Goal: Task Accomplishment & Management: Manage account settings

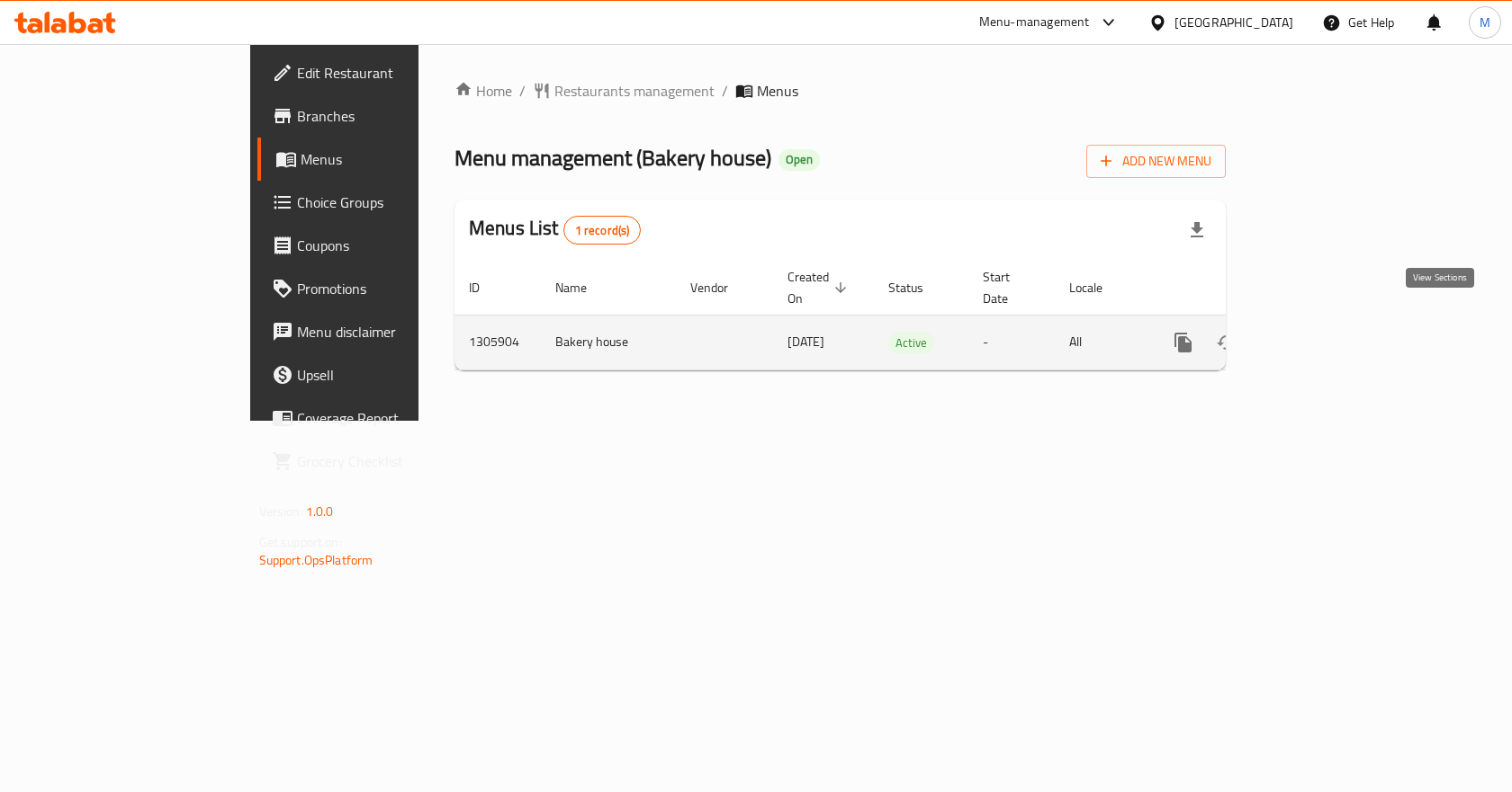
click at [1324, 332] on icon "enhanced table" at bounding box center [1313, 343] width 22 height 22
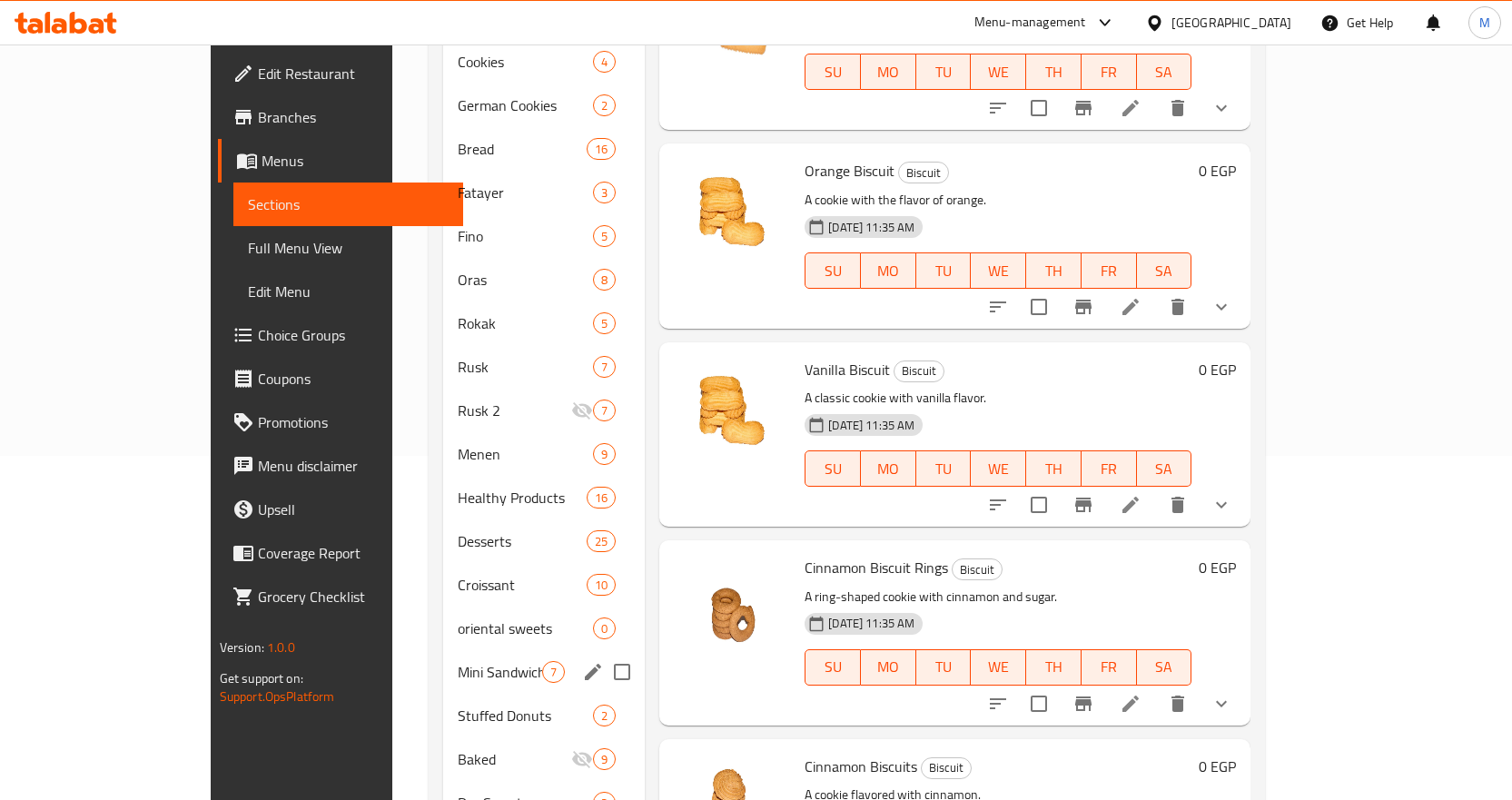
scroll to position [618, 0]
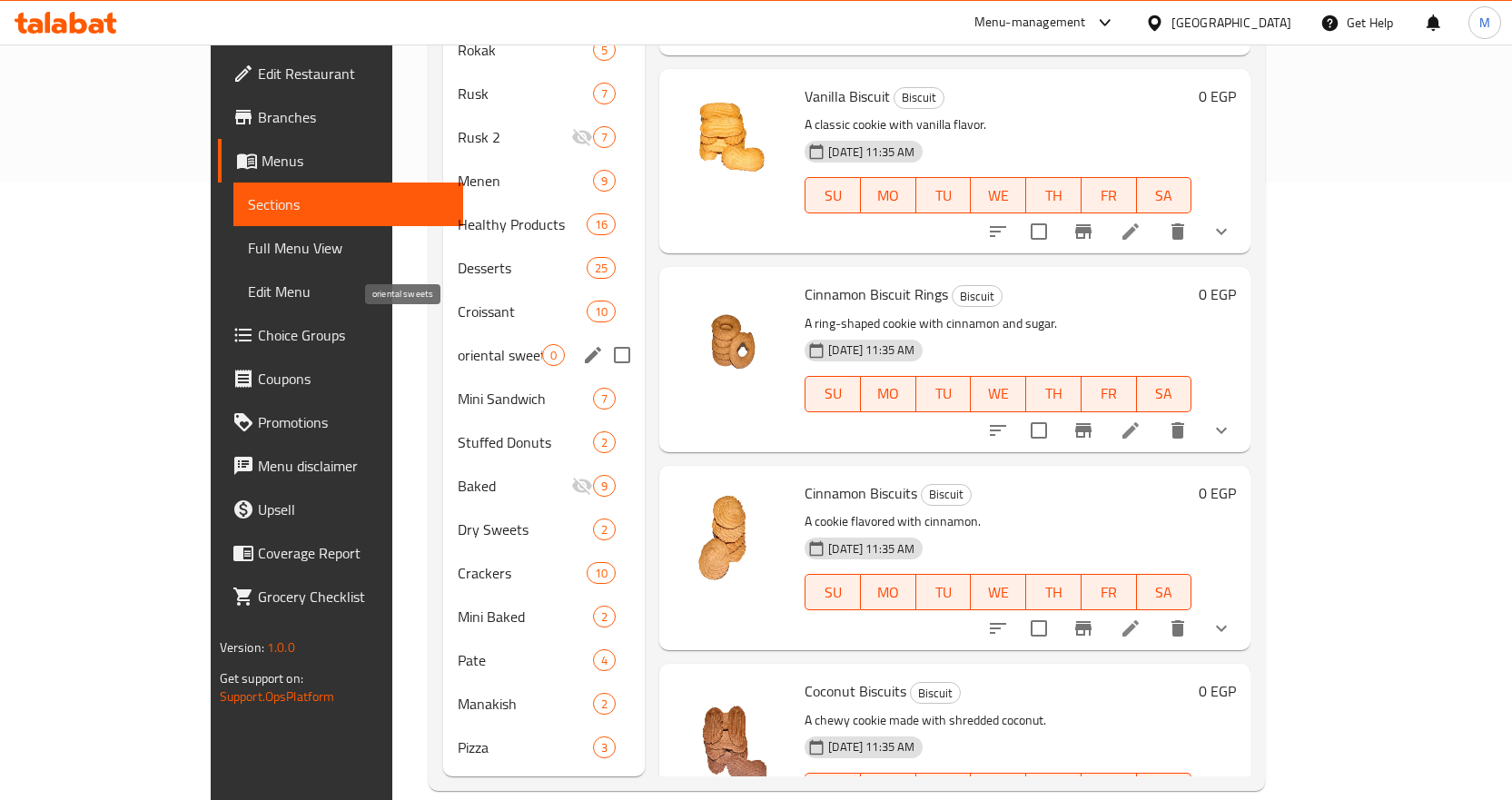
click at [457, 344] on span "oriental sweets" at bounding box center [500, 355] width 85 height 22
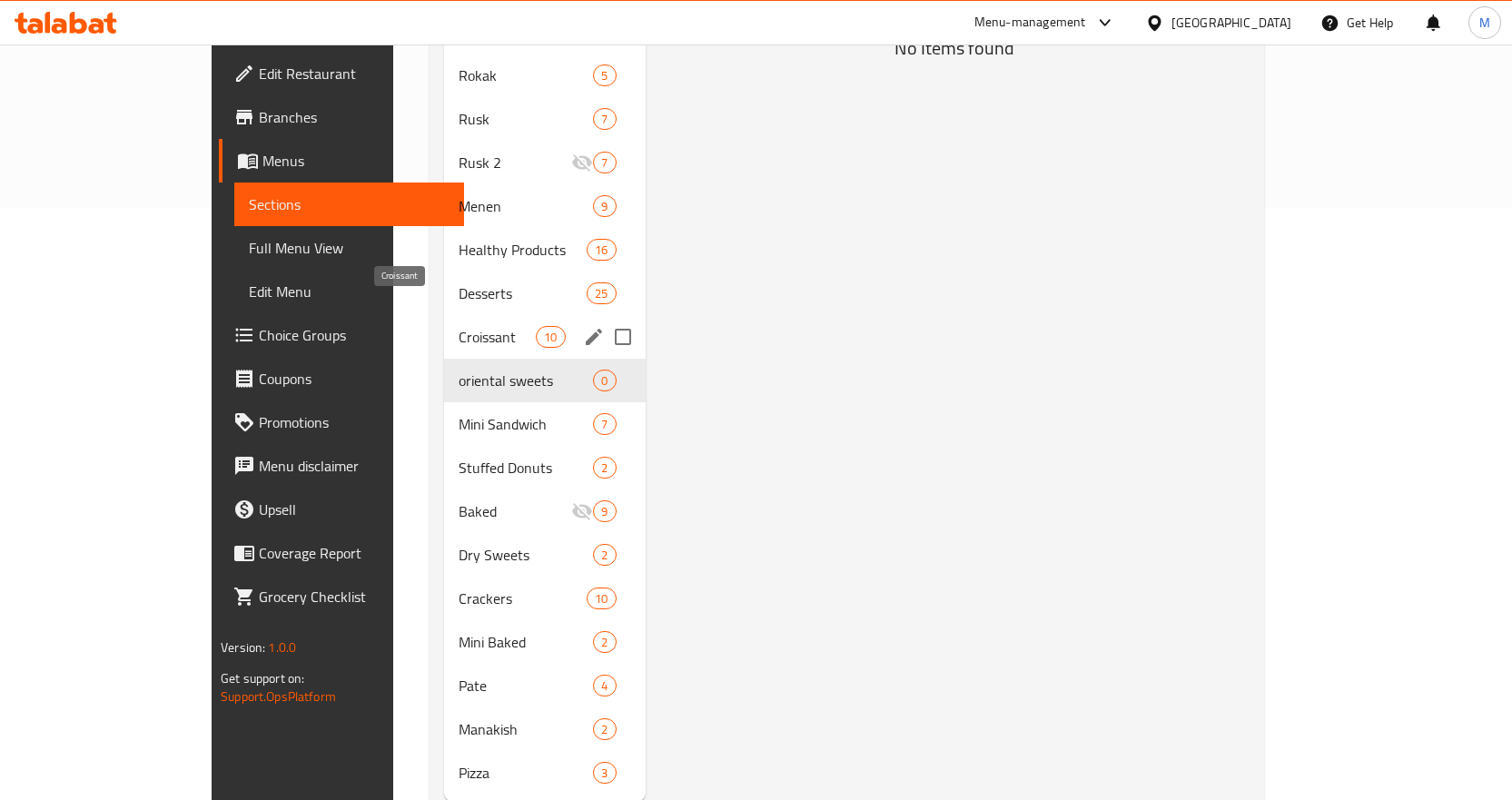
scroll to position [618, 0]
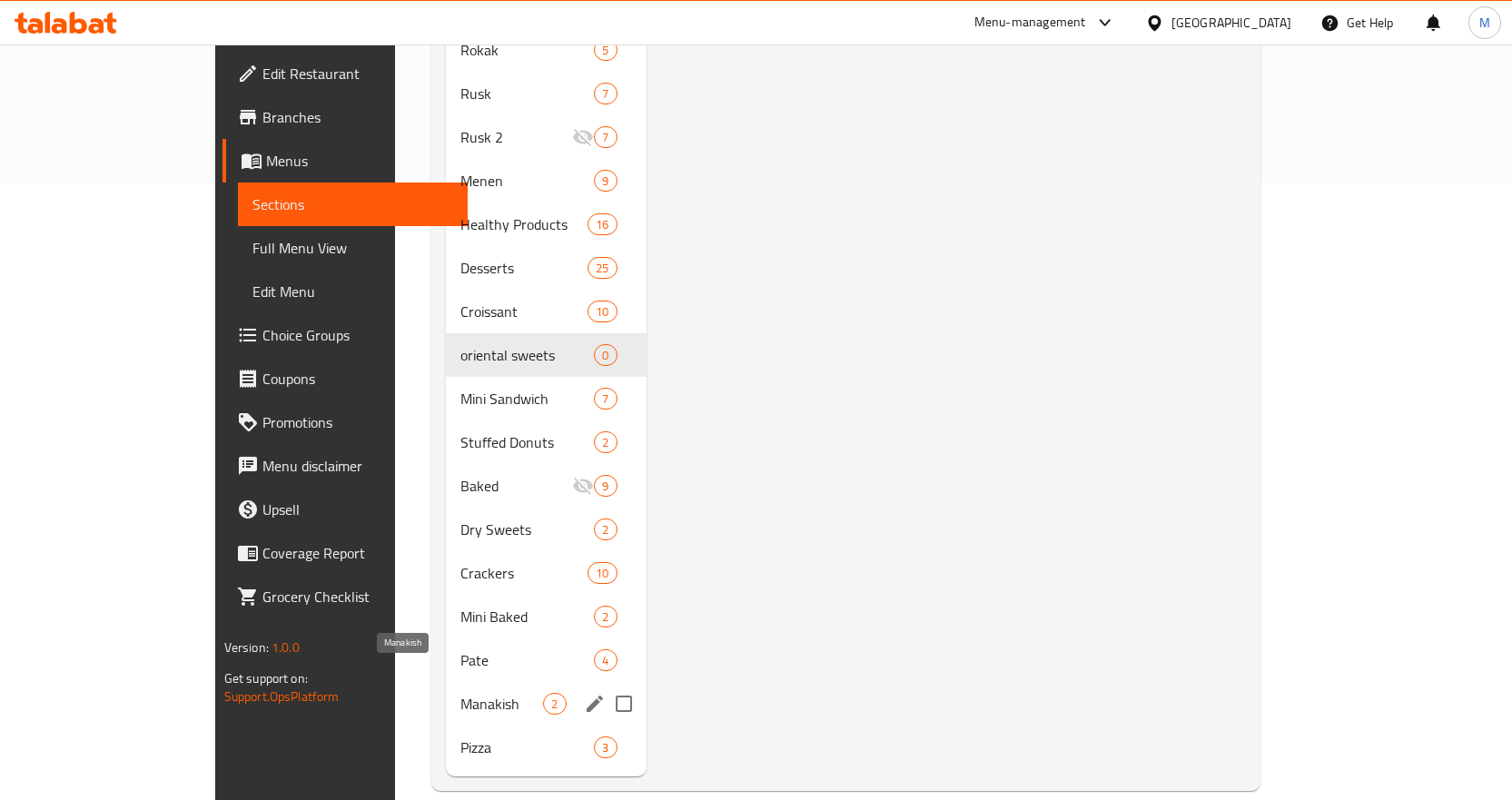
click at [460, 693] on span "Manakish" at bounding box center [502, 704] width 83 height 22
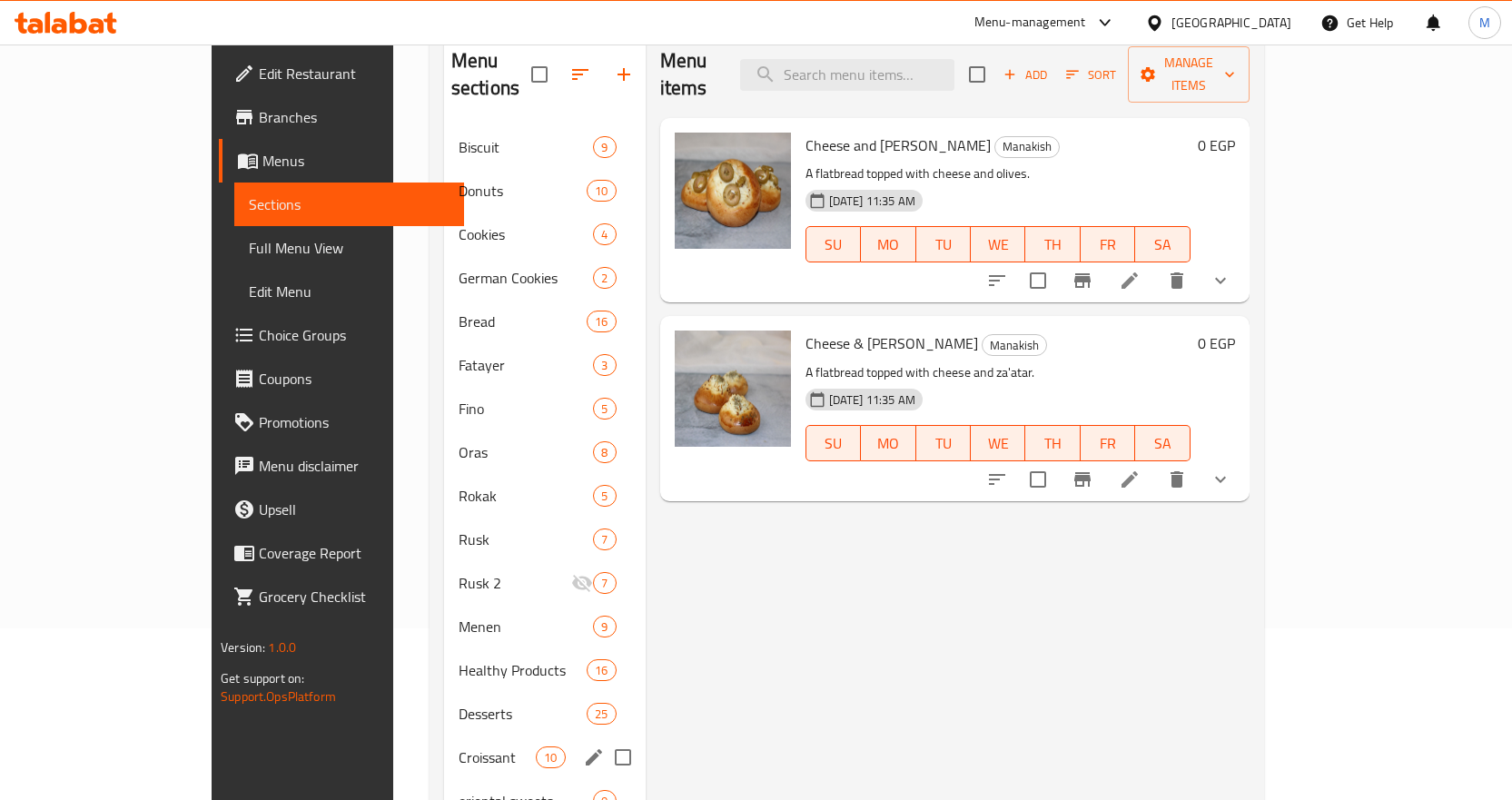
scroll to position [164, 0]
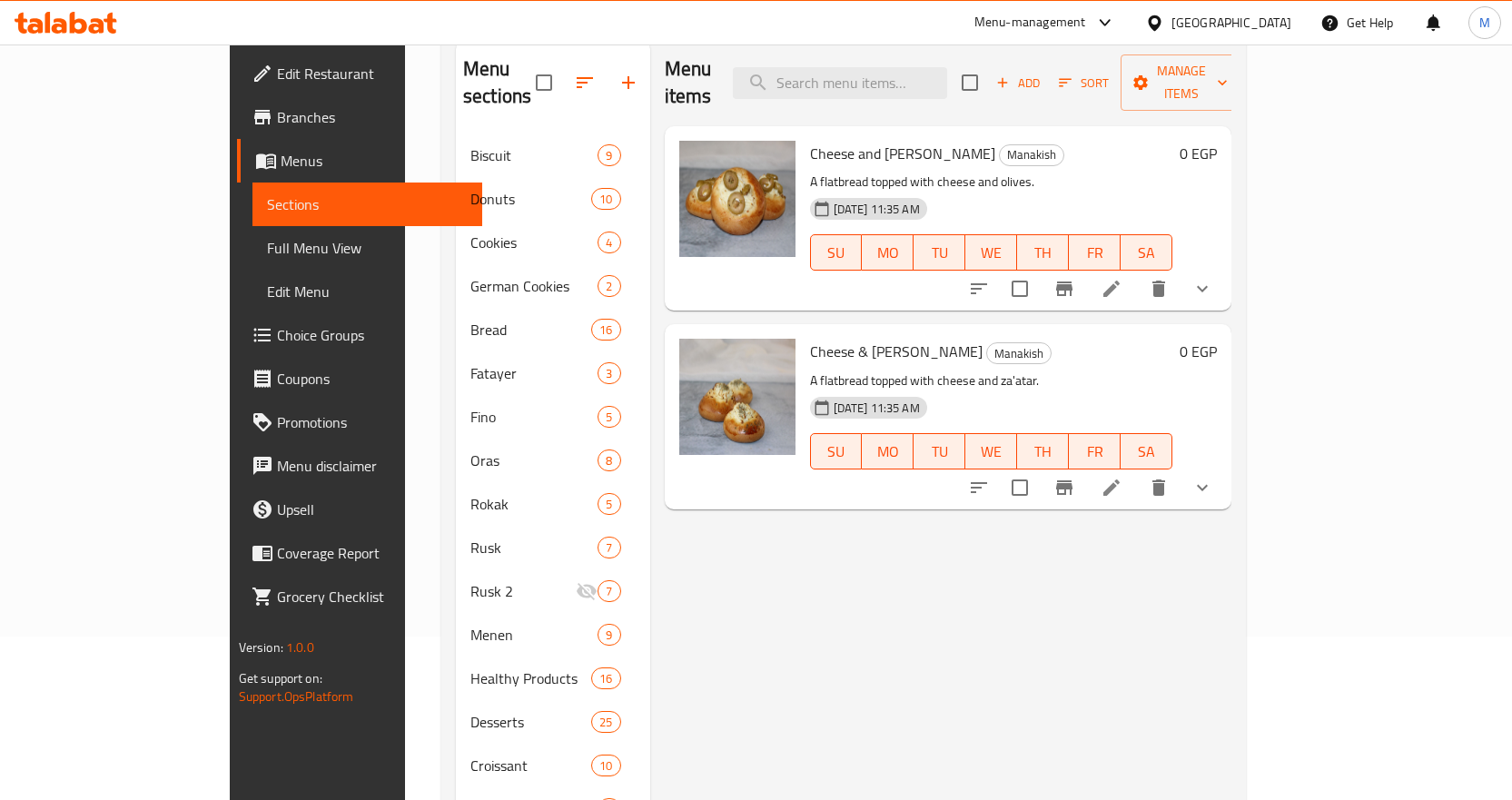
click at [1123, 278] on icon at bounding box center [1112, 289] width 22 height 22
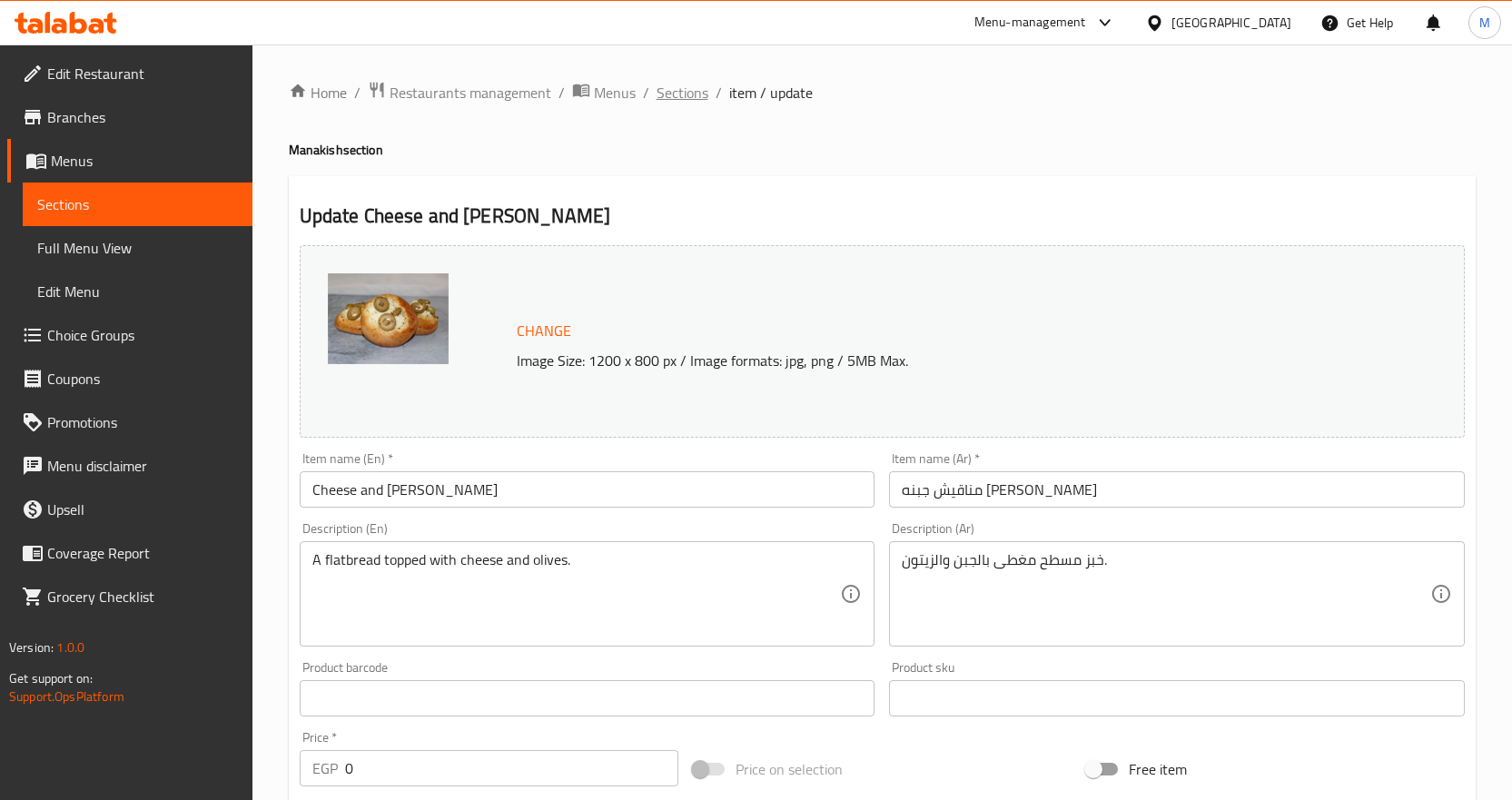
click at [690, 99] on span "Sections" at bounding box center [682, 93] width 52 height 22
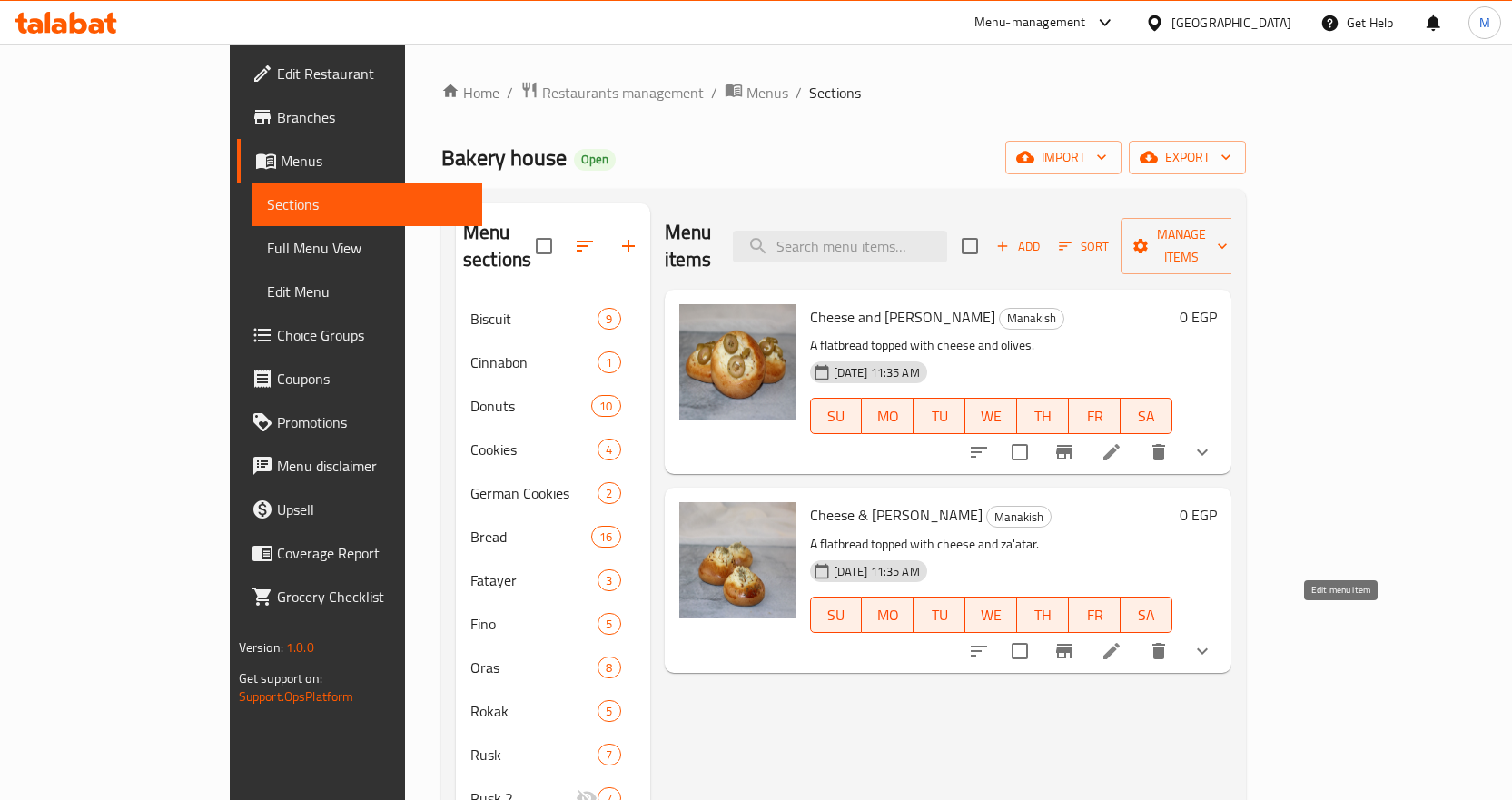
click at [1123, 641] on icon at bounding box center [1112, 652] width 22 height 22
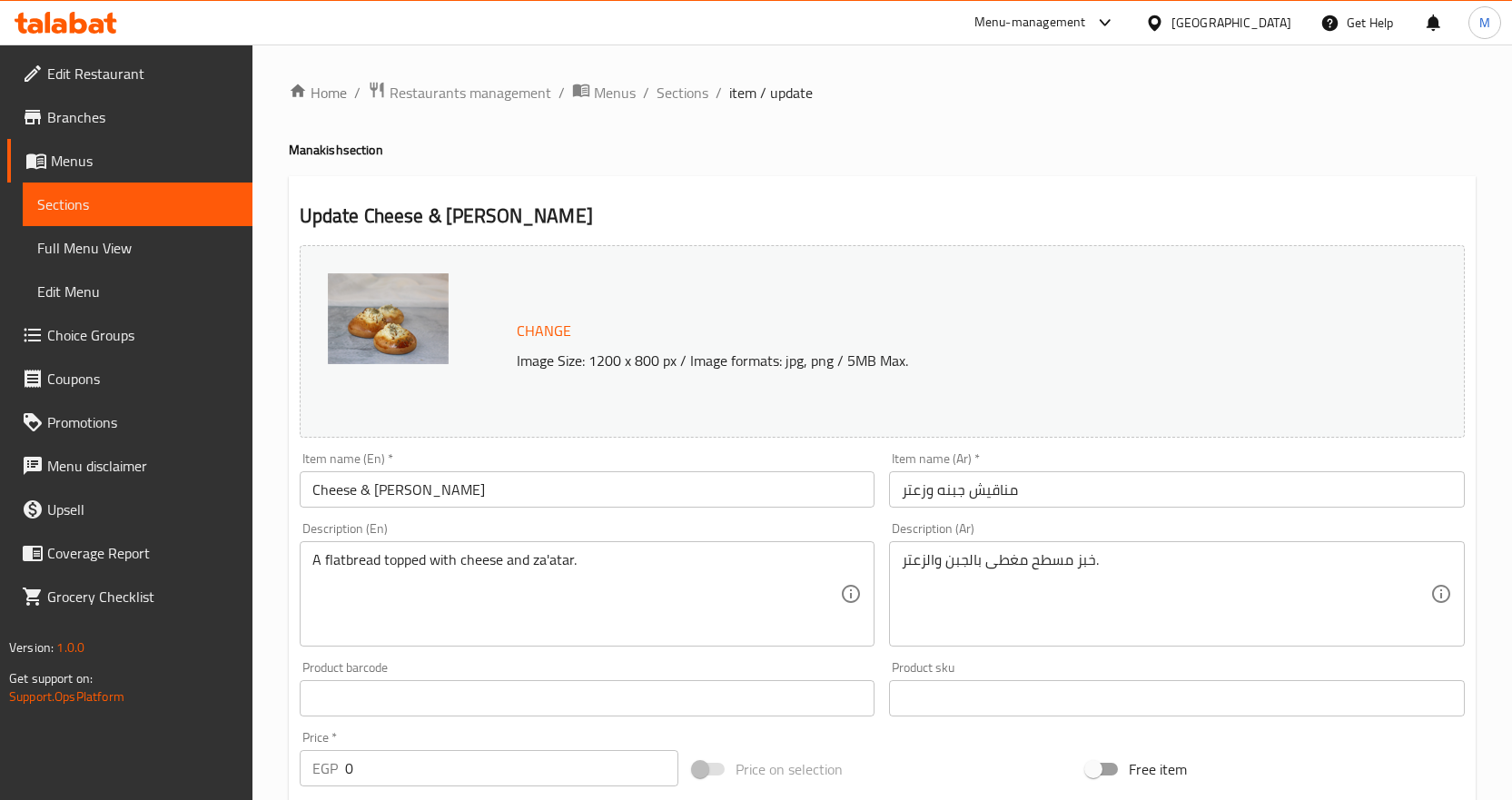
click at [686, 106] on div "Home / Restaurants management / Menus / Sections / item / update Manakish secti…" at bounding box center [883, 724] width 1187 height 1286
click at [689, 99] on span "Sections" at bounding box center [682, 93] width 52 height 22
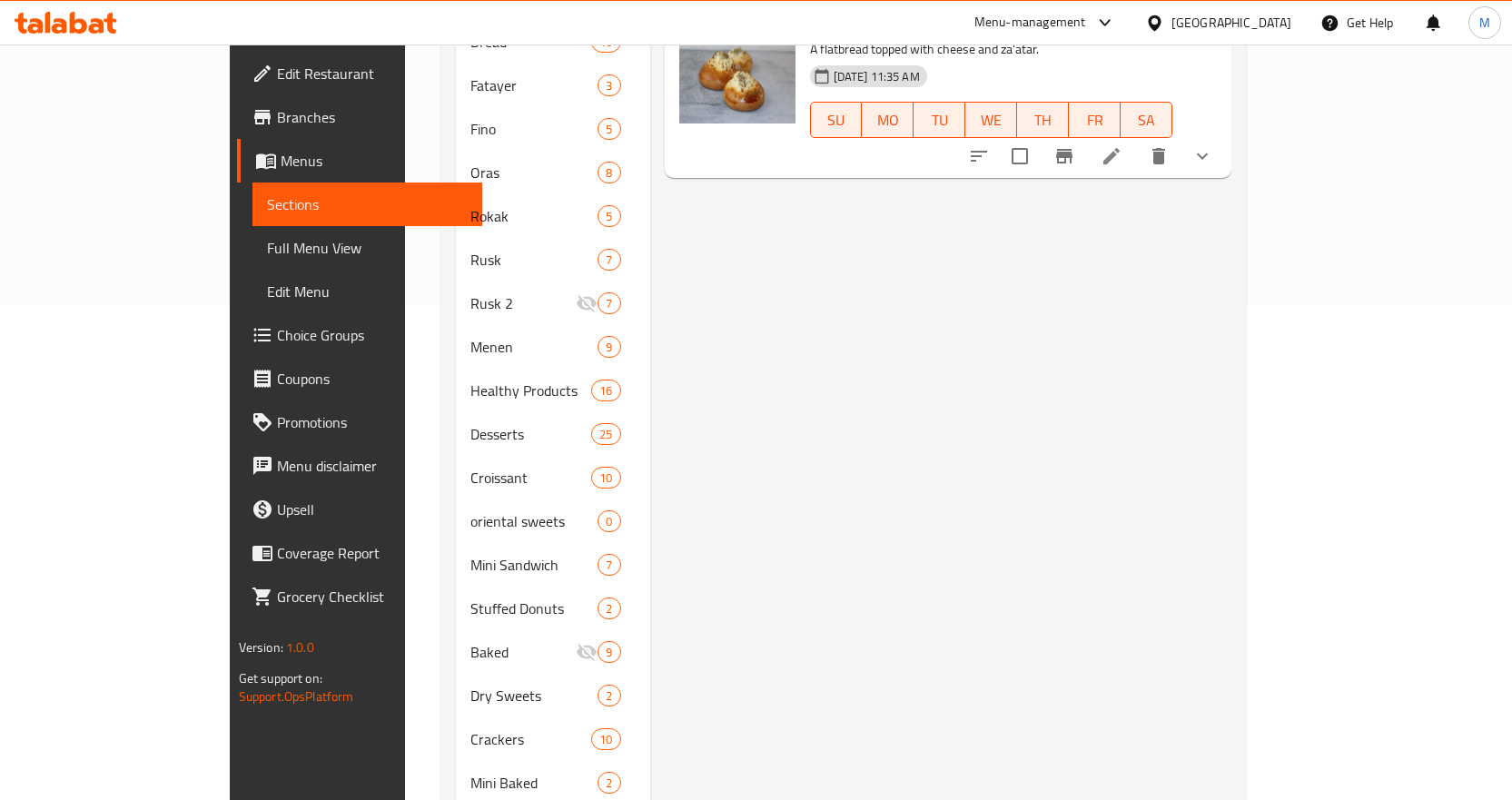
scroll to position [661, 0]
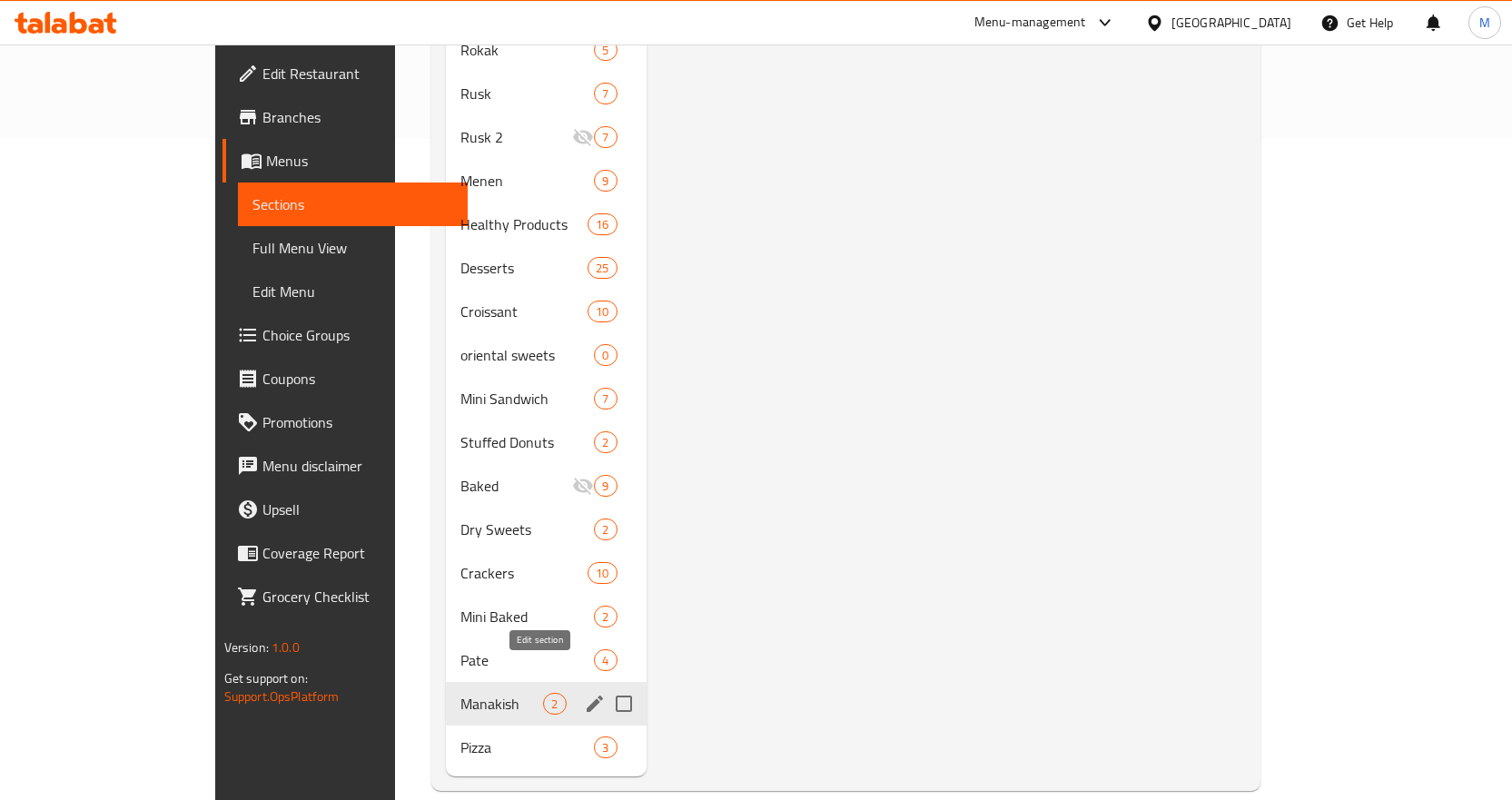
click at [586, 696] on icon "edit" at bounding box center [594, 704] width 17 height 17
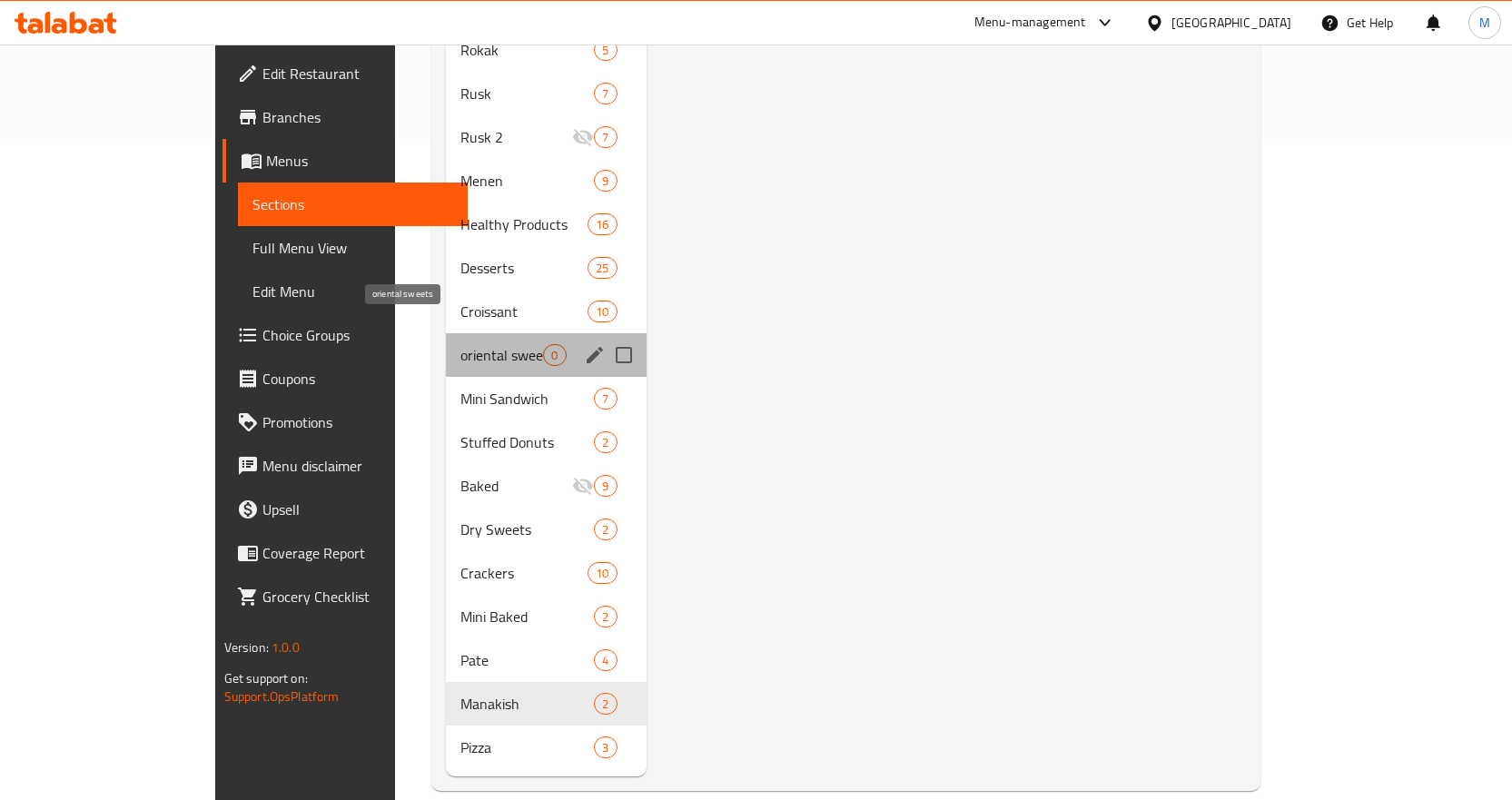
click at [460, 344] on span "oriental sweets" at bounding box center [502, 355] width 83 height 22
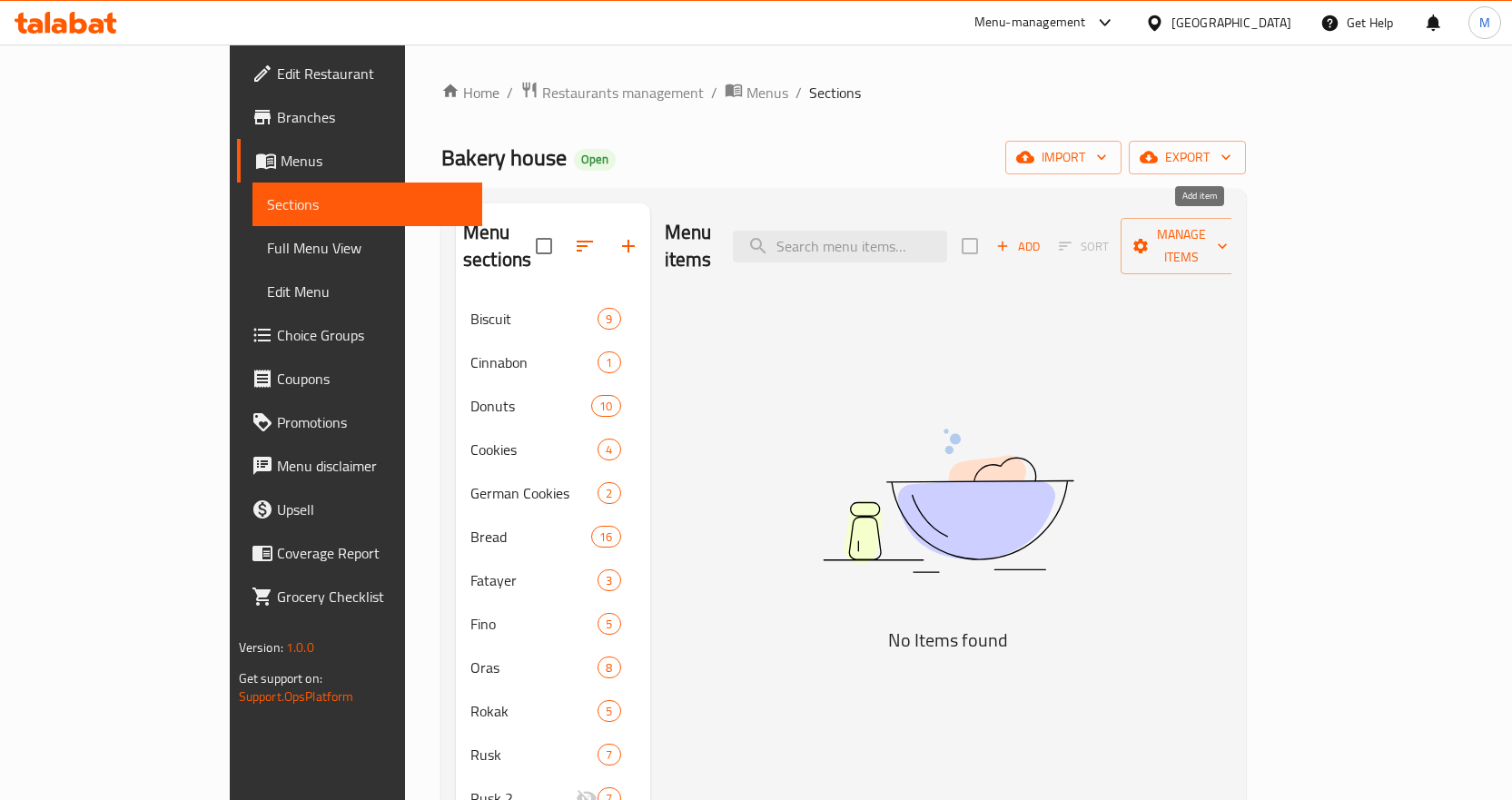
click at [1043, 237] on span "Add" at bounding box center [1018, 247] width 49 height 21
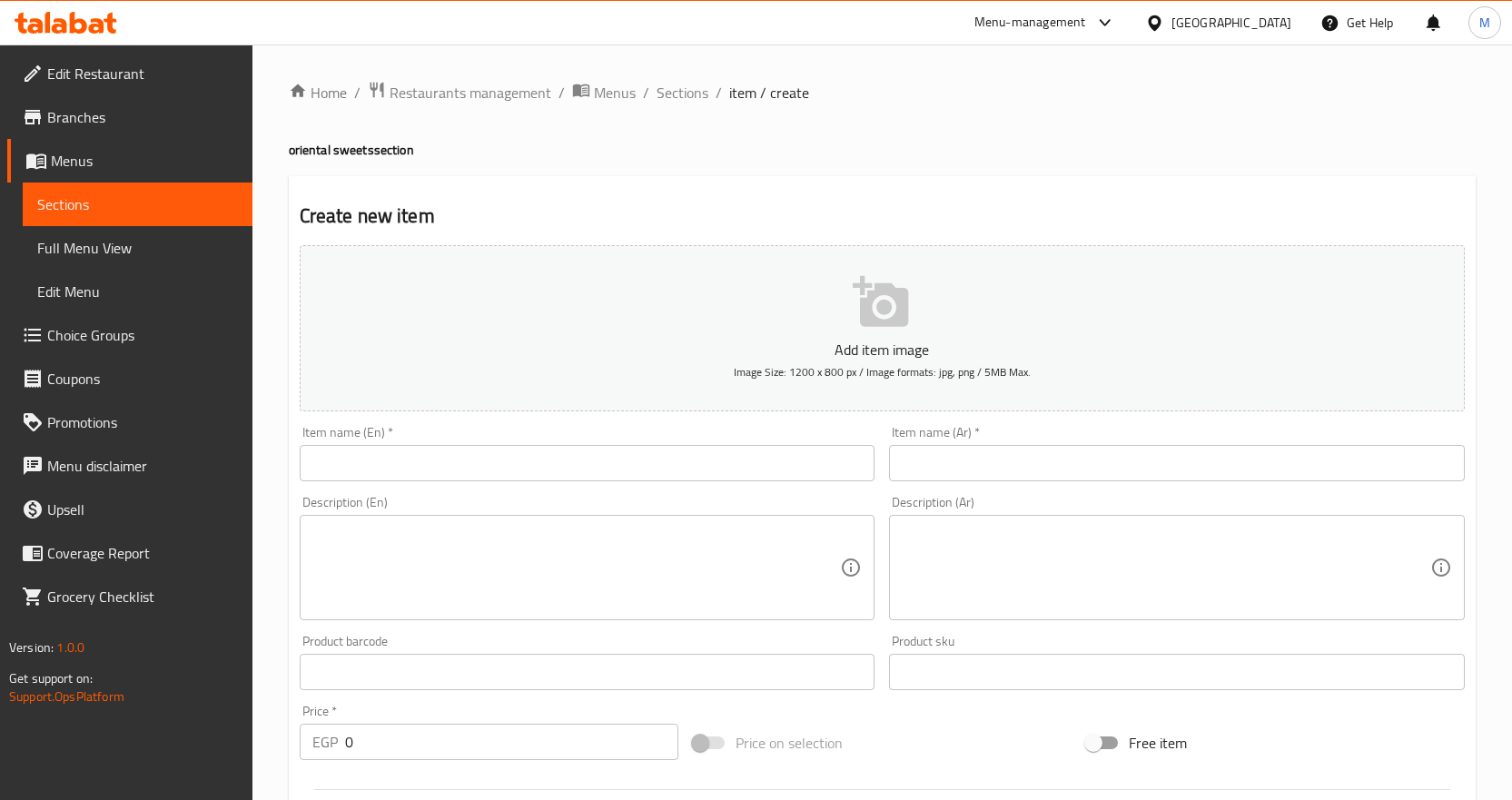
click at [612, 174] on div "Home / Restaurants management / Menus / Sections / item / create oriental sweet…" at bounding box center [883, 664] width 1187 height 1166
click at [709, 151] on h4 "oriental sweets section" at bounding box center [883, 150] width 1187 height 18
click at [686, 92] on span "Sections" at bounding box center [682, 93] width 52 height 22
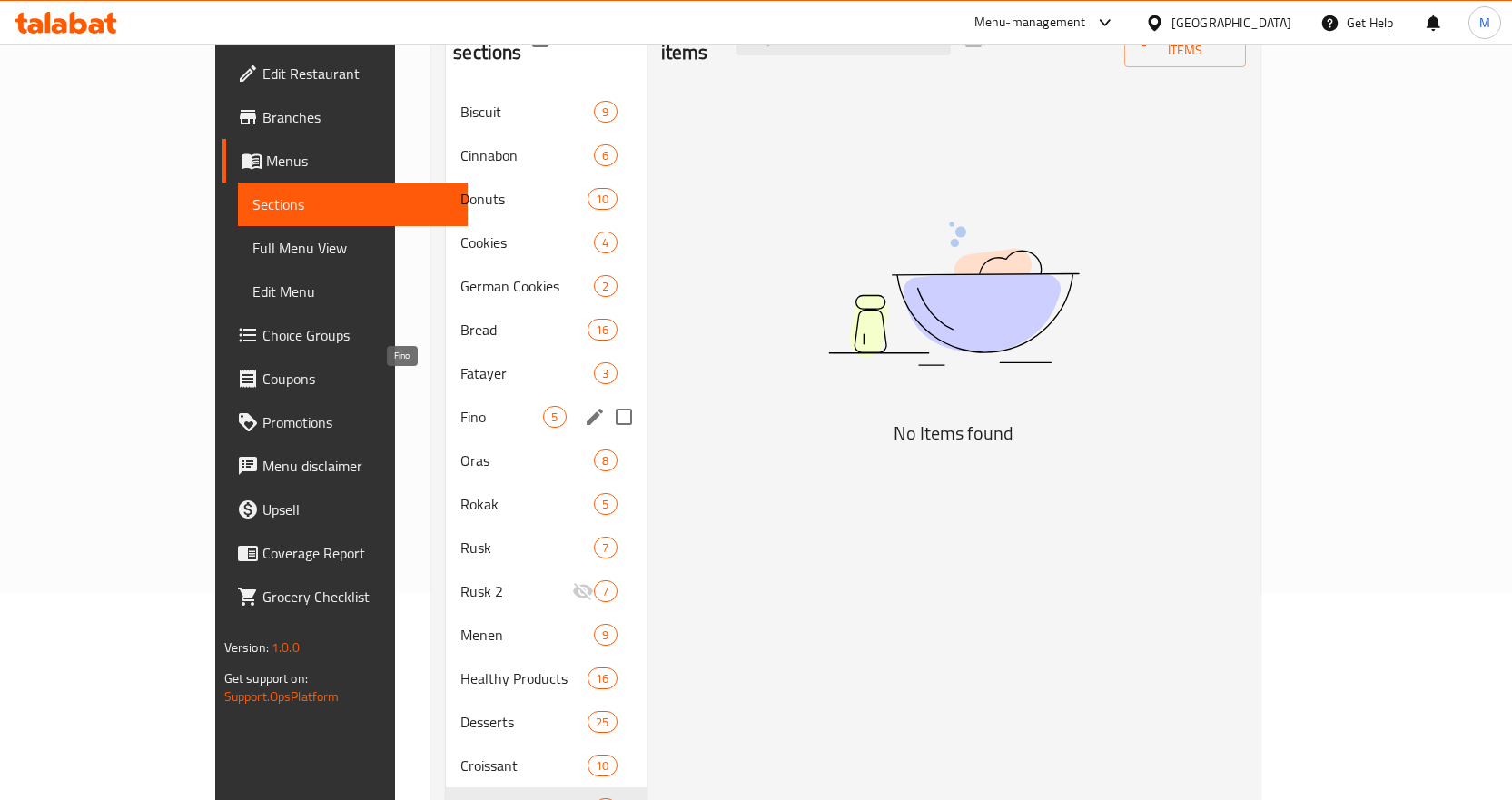
scroll to position [661, 0]
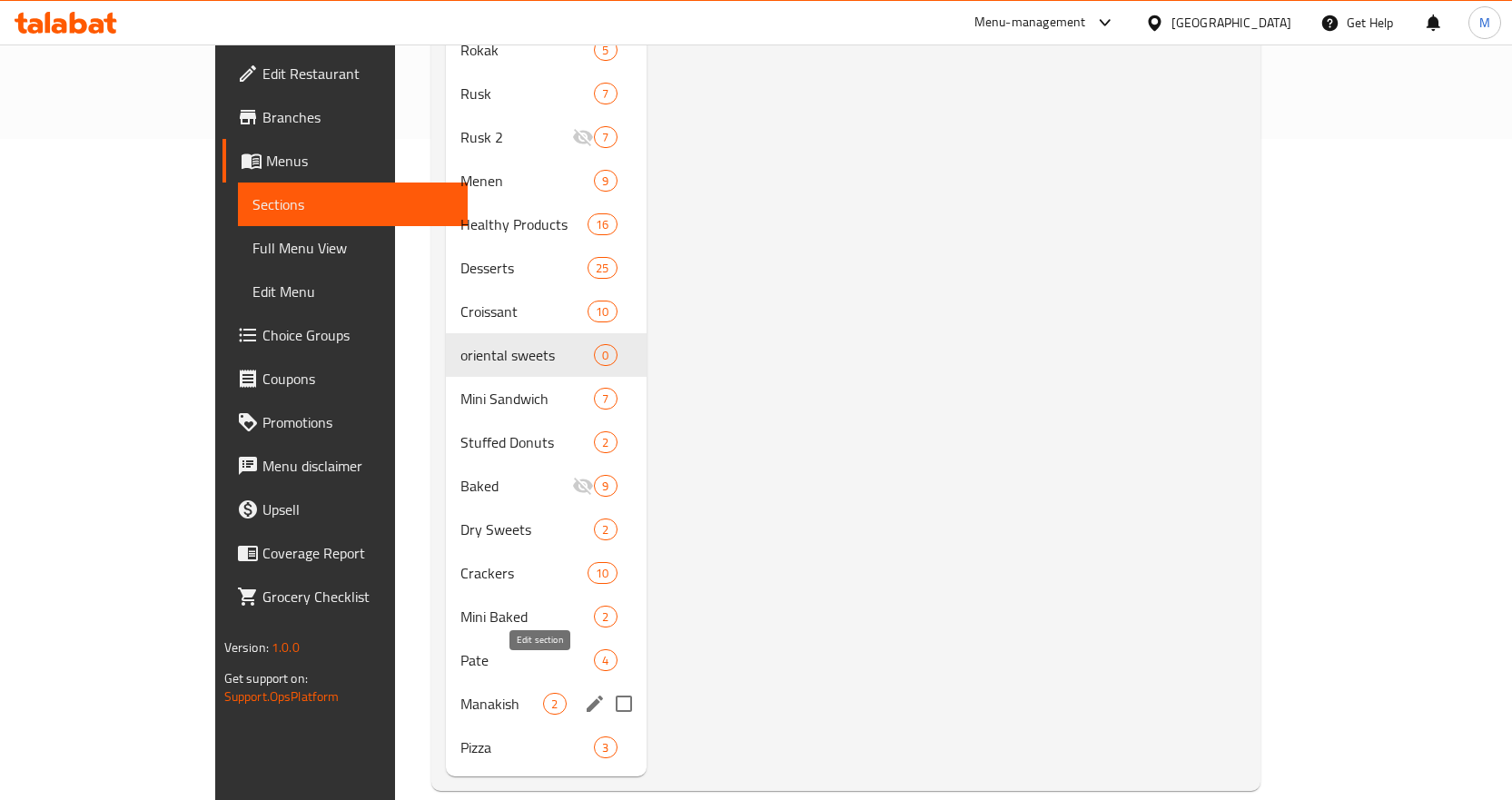
click at [584, 693] on icon "edit" at bounding box center [595, 704] width 22 height 22
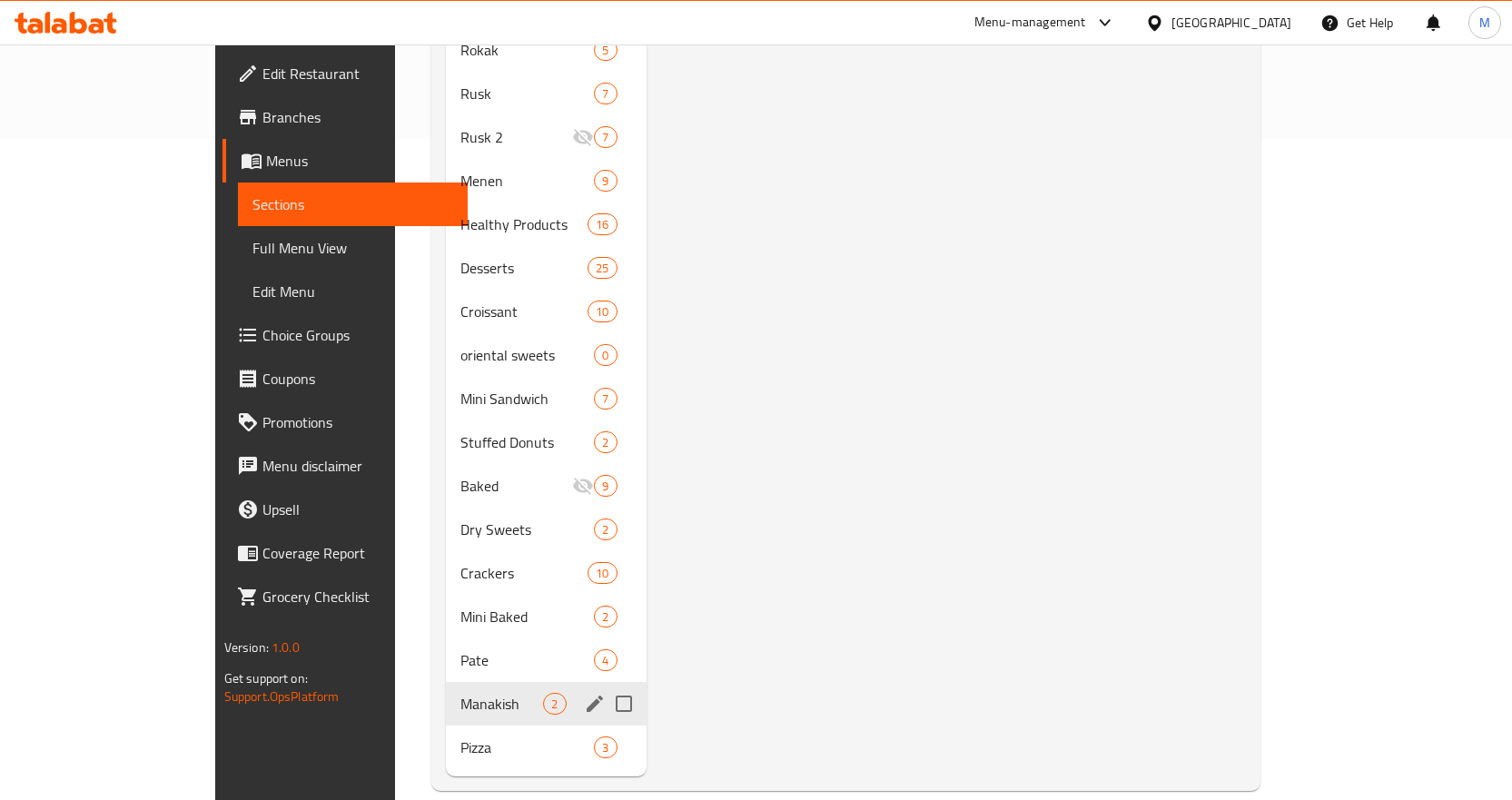
click at [605, 685] on input "Menu sections" at bounding box center [623, 703] width 38 height 38
checkbox input "false"
click at [584, 693] on icon "edit" at bounding box center [595, 704] width 22 height 22
click at [586, 696] on icon "edit" at bounding box center [594, 704] width 17 height 17
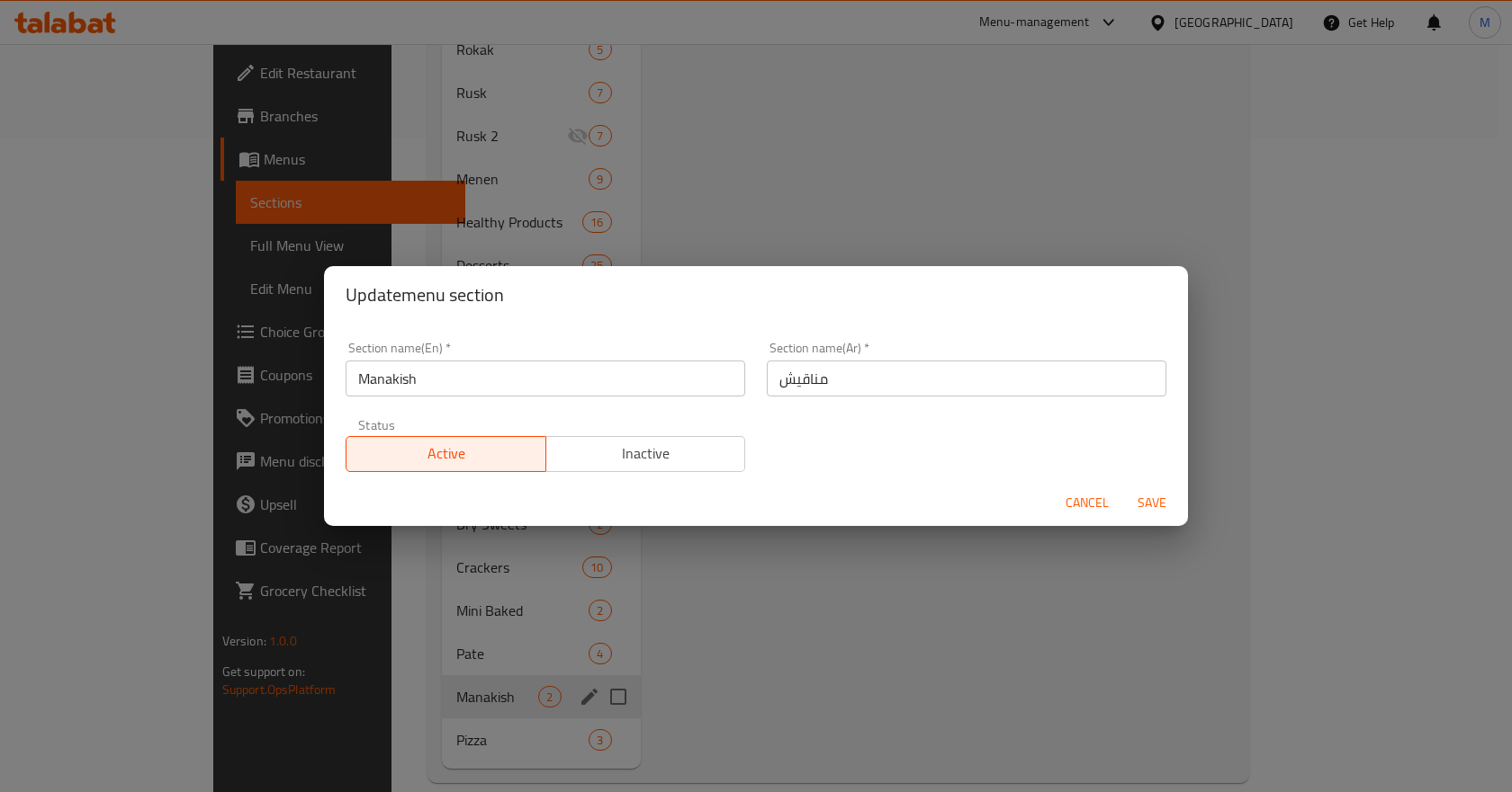
click at [525, 383] on input "Manakish" at bounding box center [545, 378] width 399 height 36
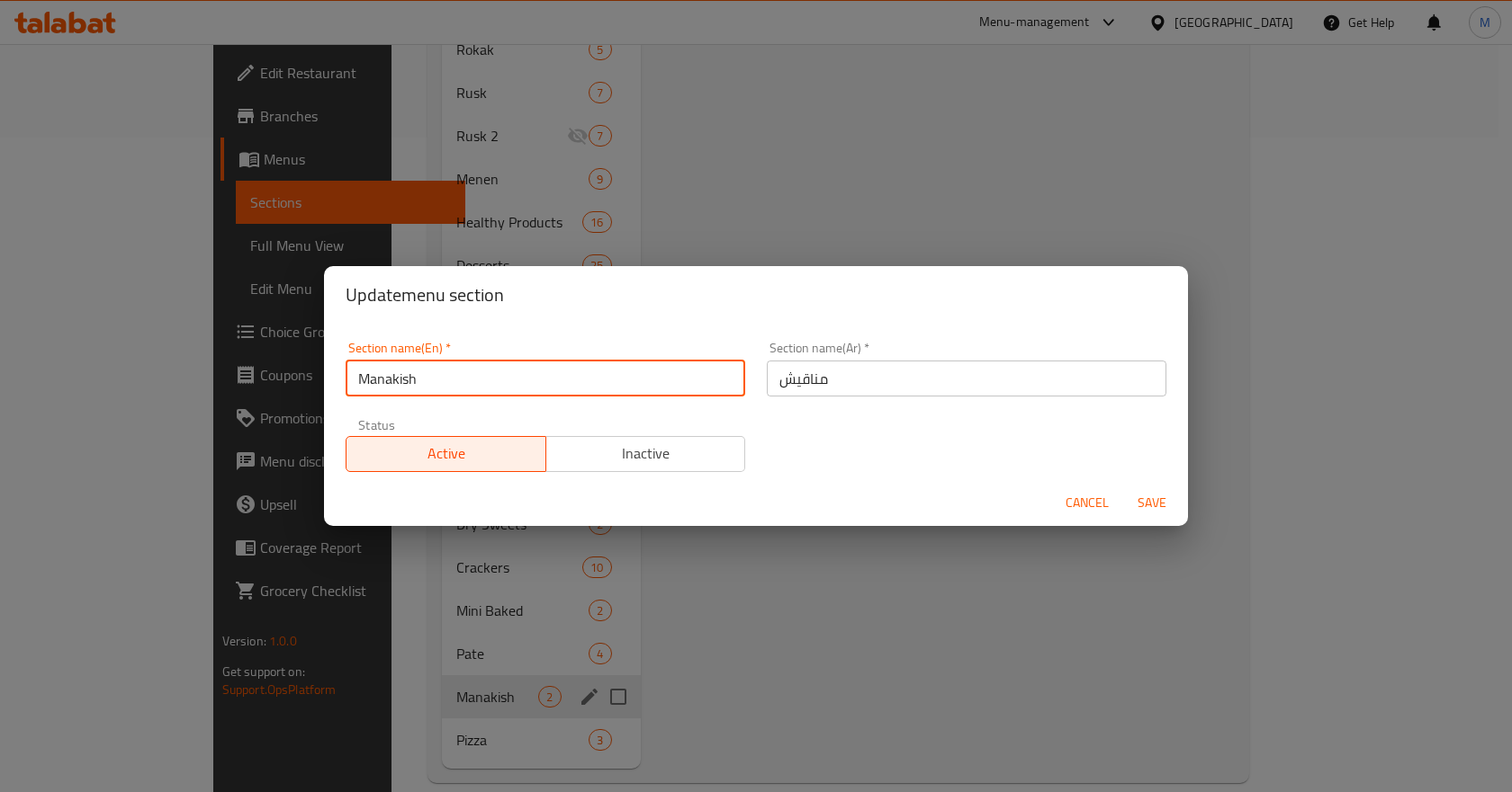
click at [525, 383] on input "Manakish" at bounding box center [545, 378] width 399 height 36
paste input "Turkish bread/"
click at [448, 376] on input "Turkish bread/ Manakish" at bounding box center [545, 378] width 399 height 36
type input "Turkish bread/Manakish"
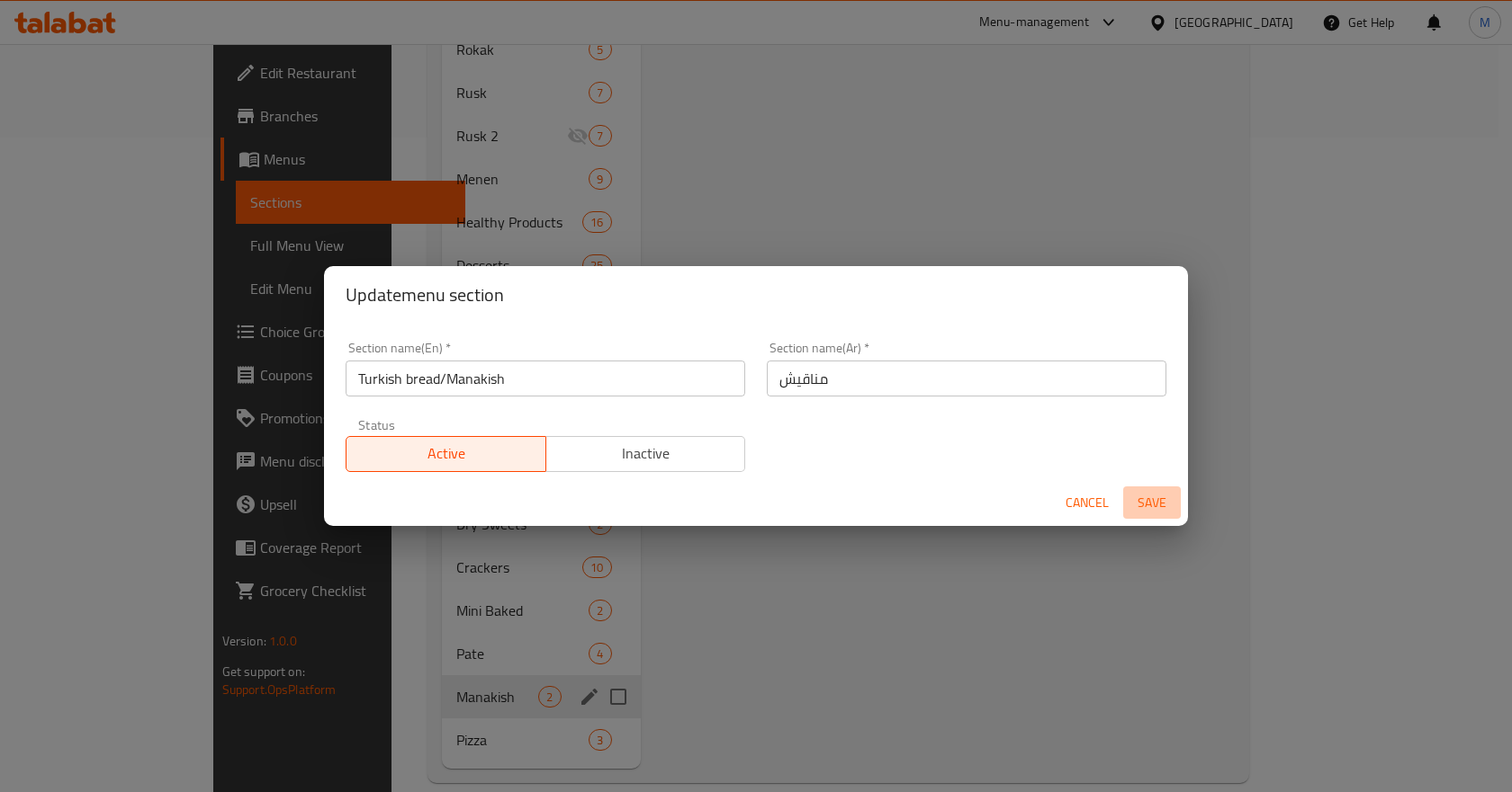
click at [1149, 499] on span "Save" at bounding box center [1151, 503] width 43 height 23
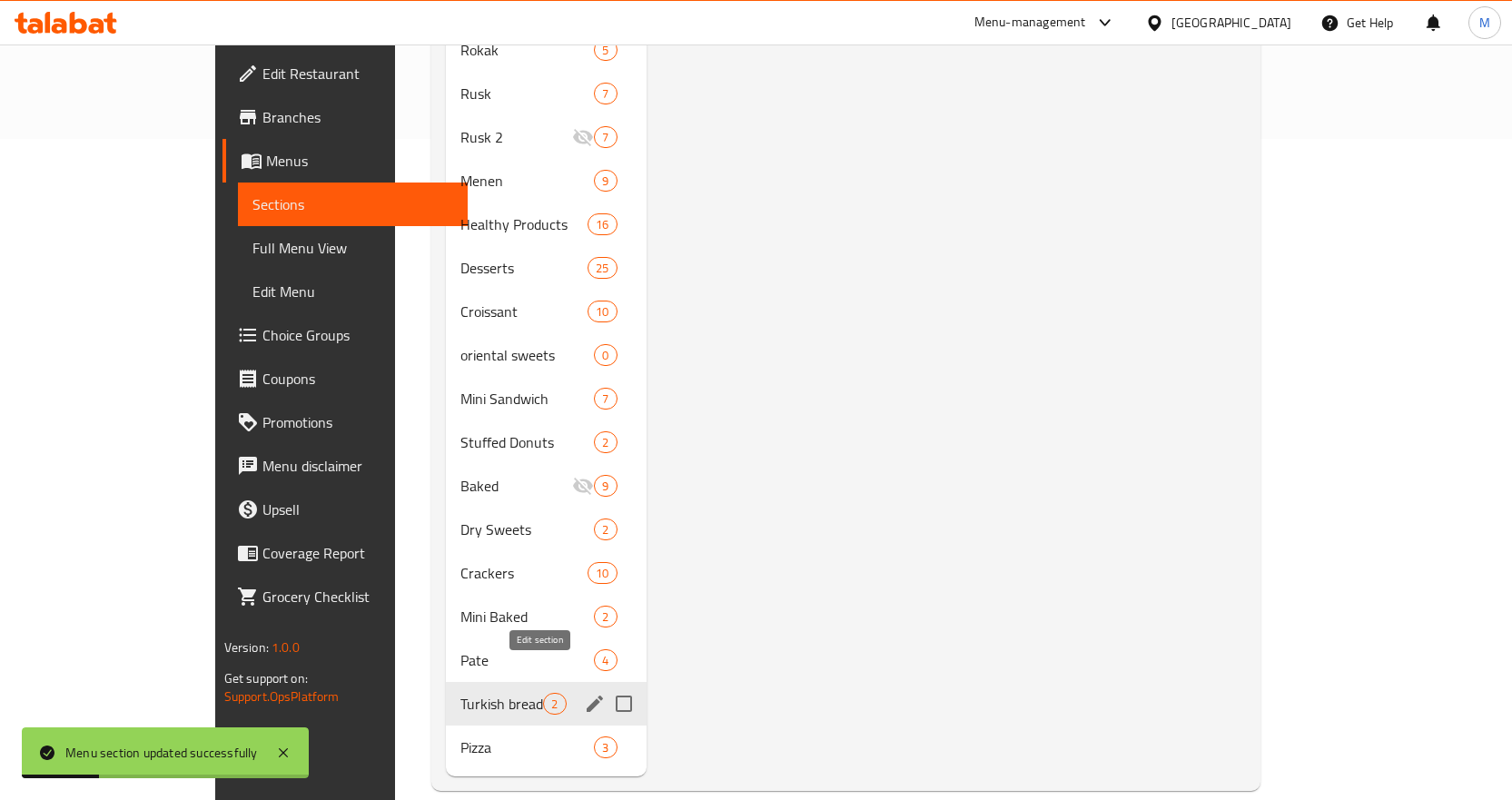
click at [584, 693] on icon "edit" at bounding box center [595, 704] width 22 height 22
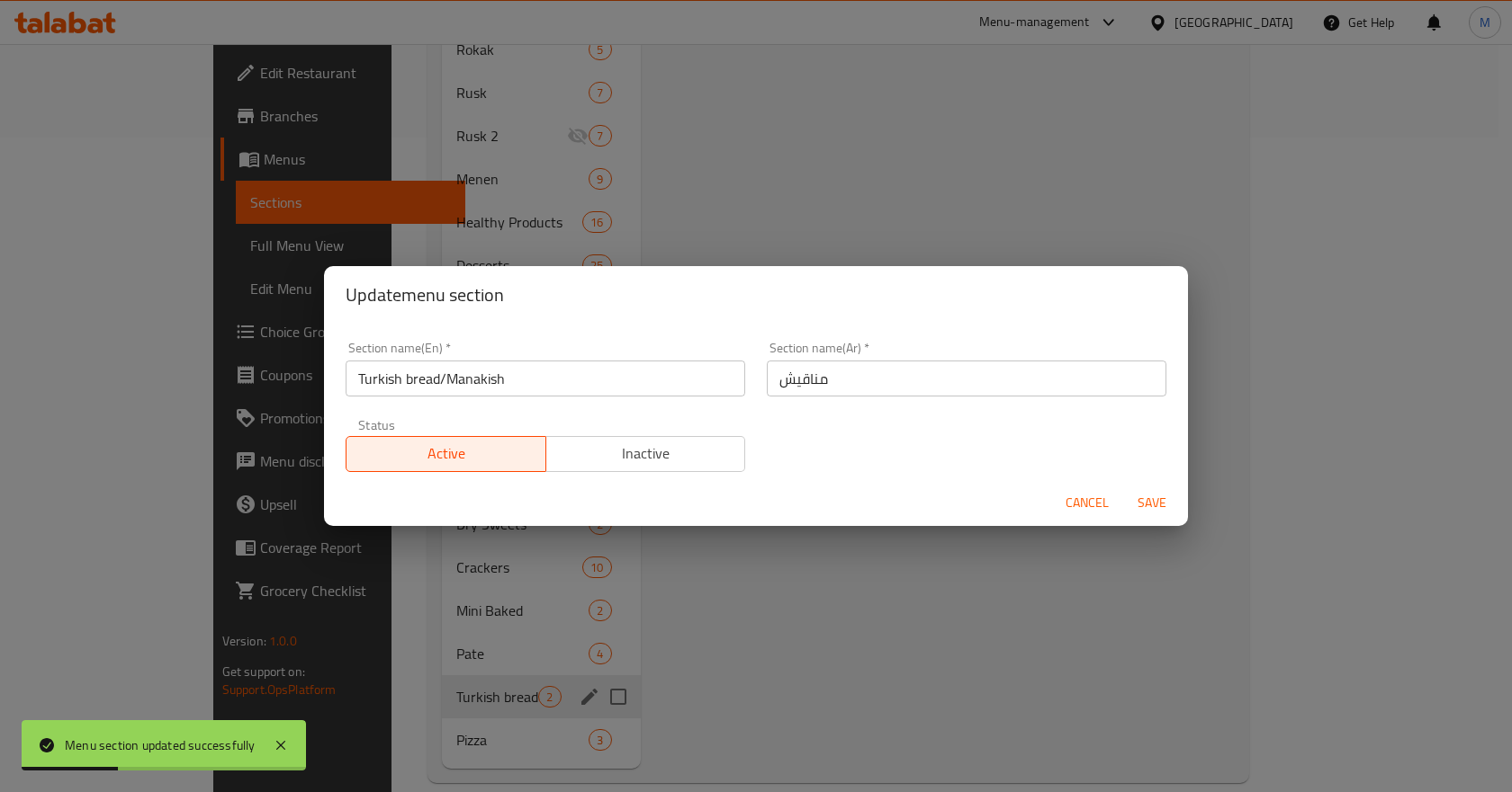
click at [819, 369] on input "مناقيش" at bounding box center [967, 378] width 399 height 36
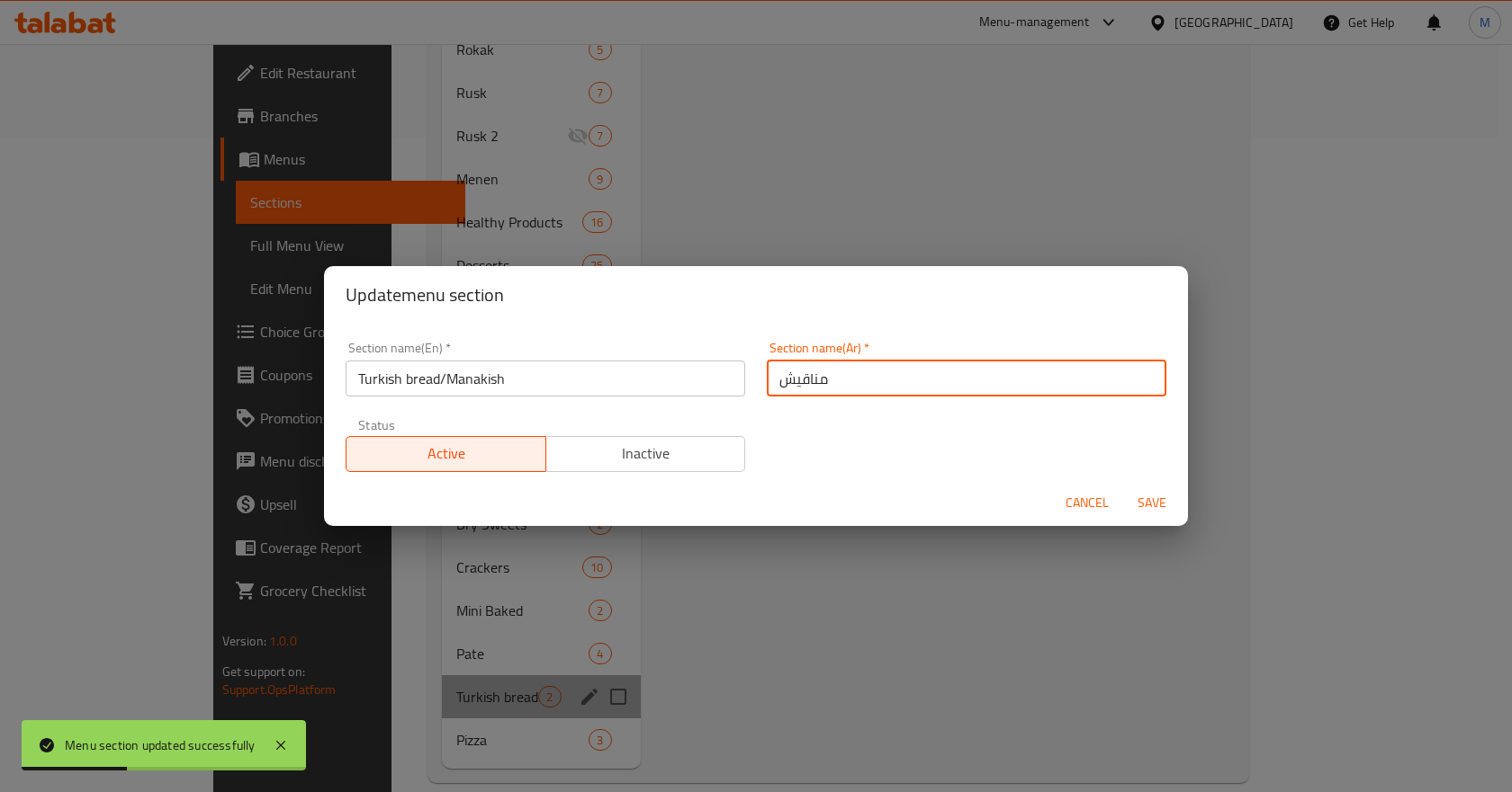
click at [819, 369] on input "مناقيش" at bounding box center [967, 378] width 399 height 36
paste input "/عيش تركي"
type input "مناقيش/عيش تركي"
click at [1158, 497] on span "Save" at bounding box center [1151, 503] width 43 height 23
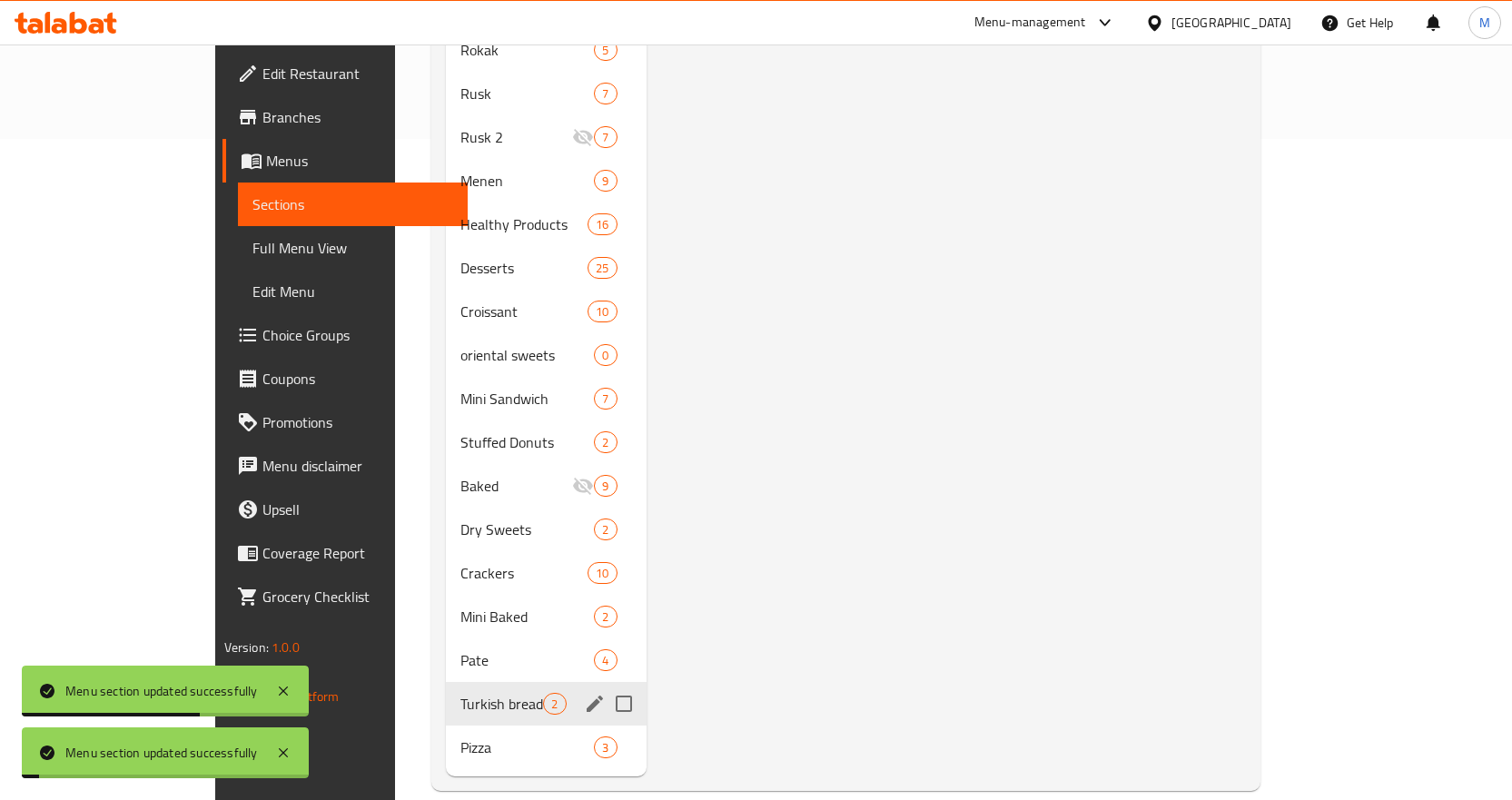
click at [955, 471] on div "Menu items Add Sort Manage items Cheese and Olive Manakish Turkish bread/Manaki…" at bounding box center [947, 159] width 600 height 1235
click at [460, 693] on span "Turkish bread/Manakish" at bounding box center [502, 704] width 83 height 22
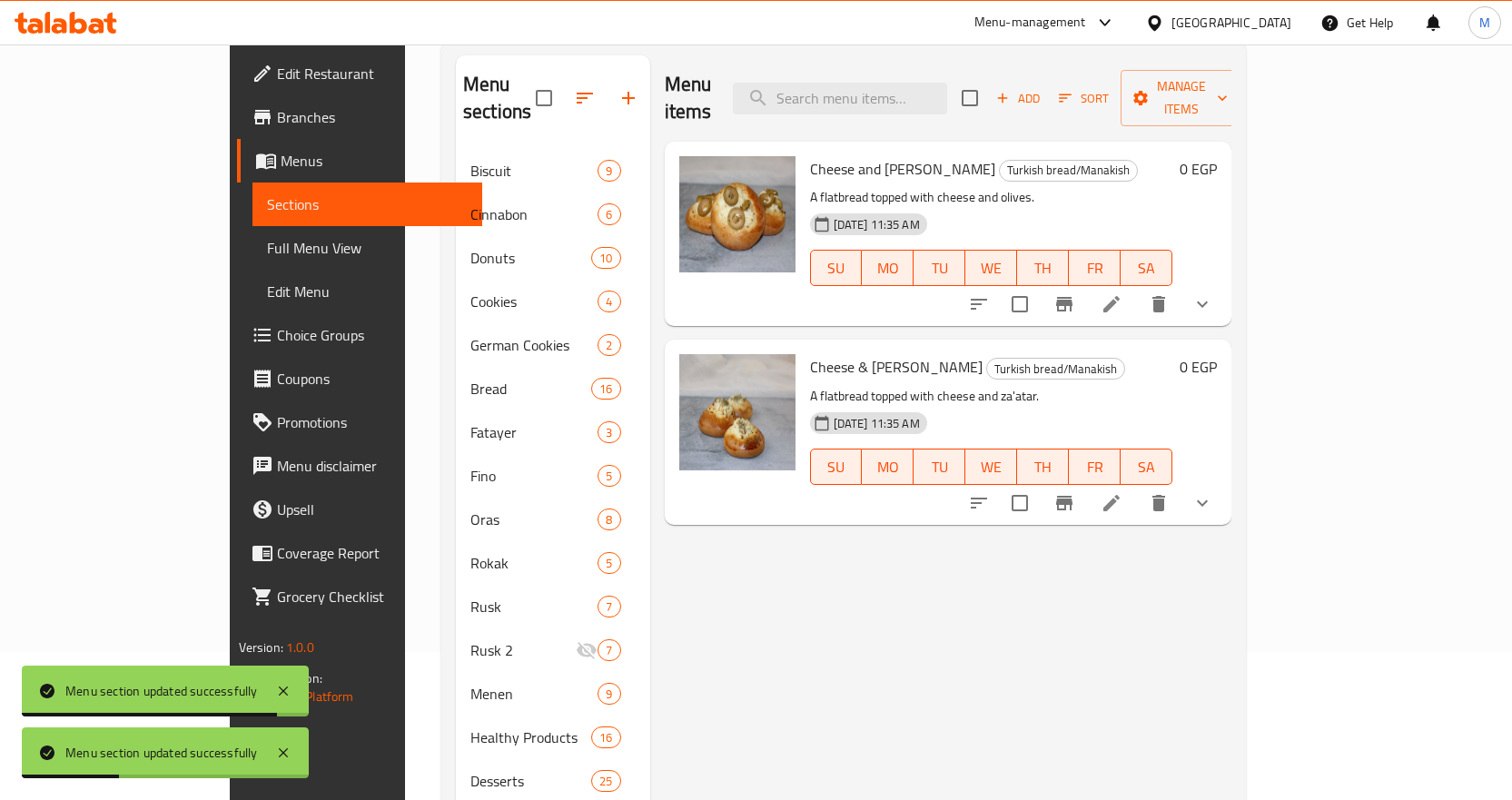
scroll to position [116, 0]
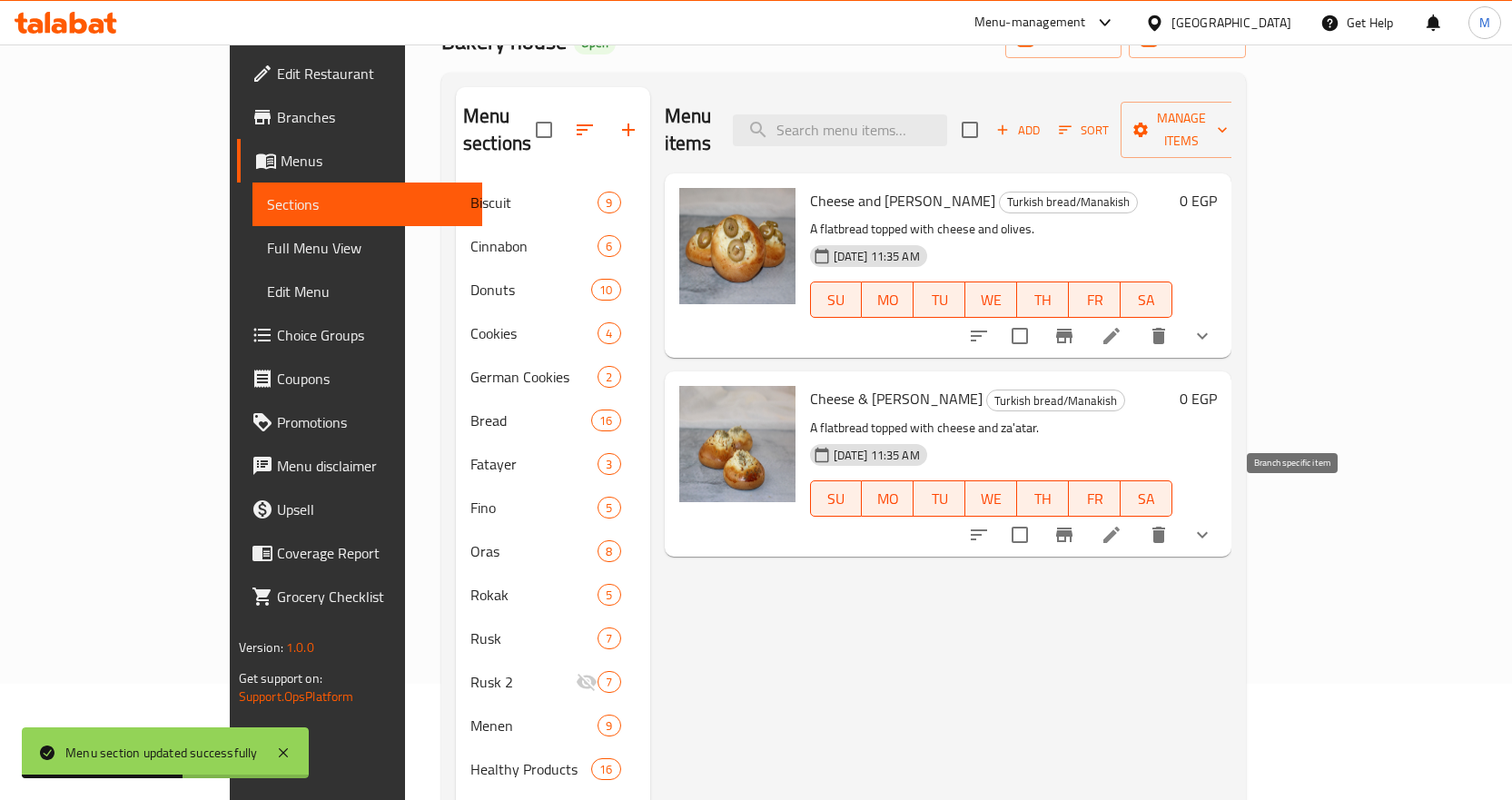
click at [1072, 528] on icon "Branch-specific-item" at bounding box center [1065, 535] width 17 height 15
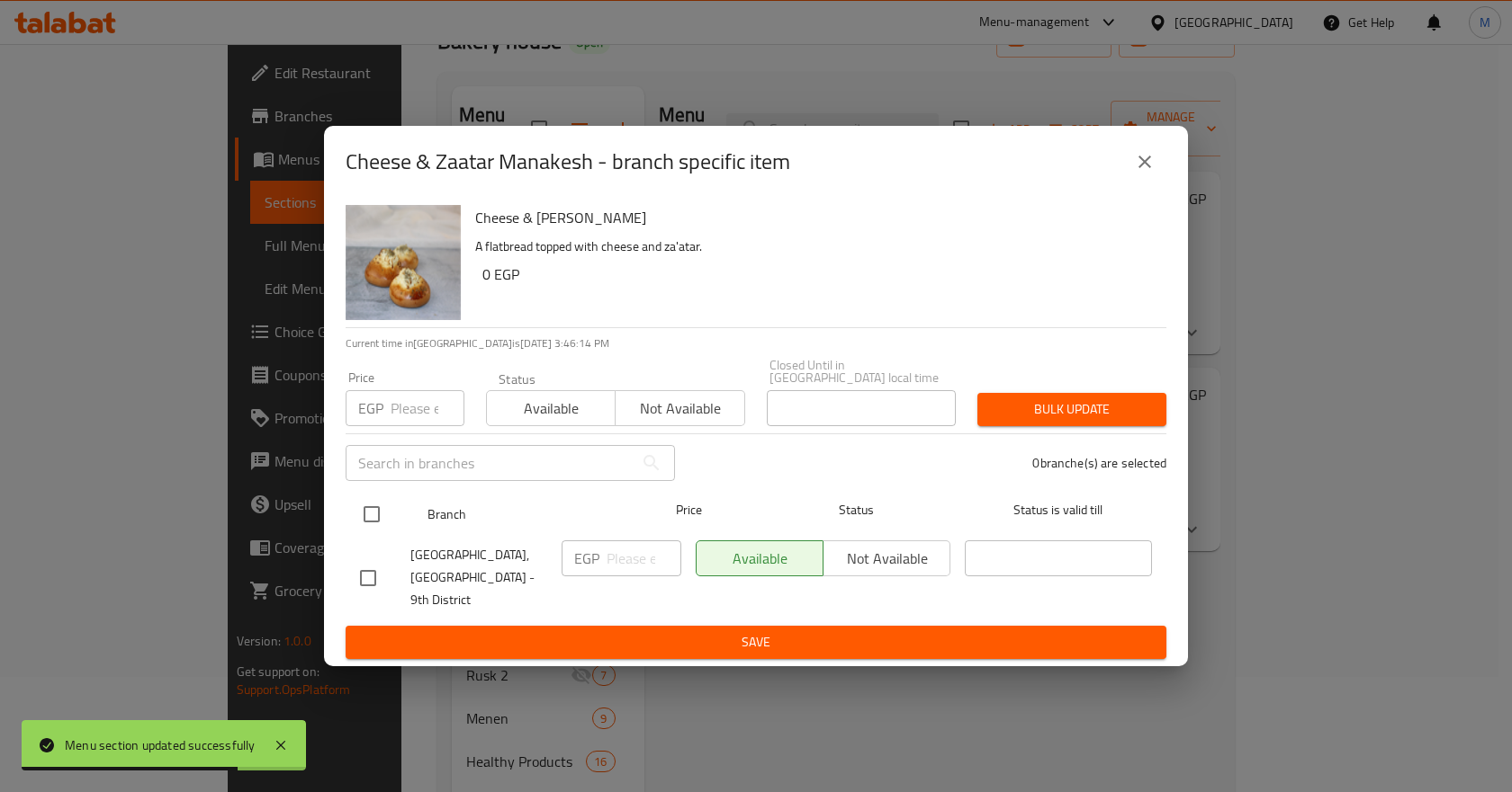
click at [368, 525] on input "checkbox" at bounding box center [371, 514] width 37 height 37
checkbox input "true"
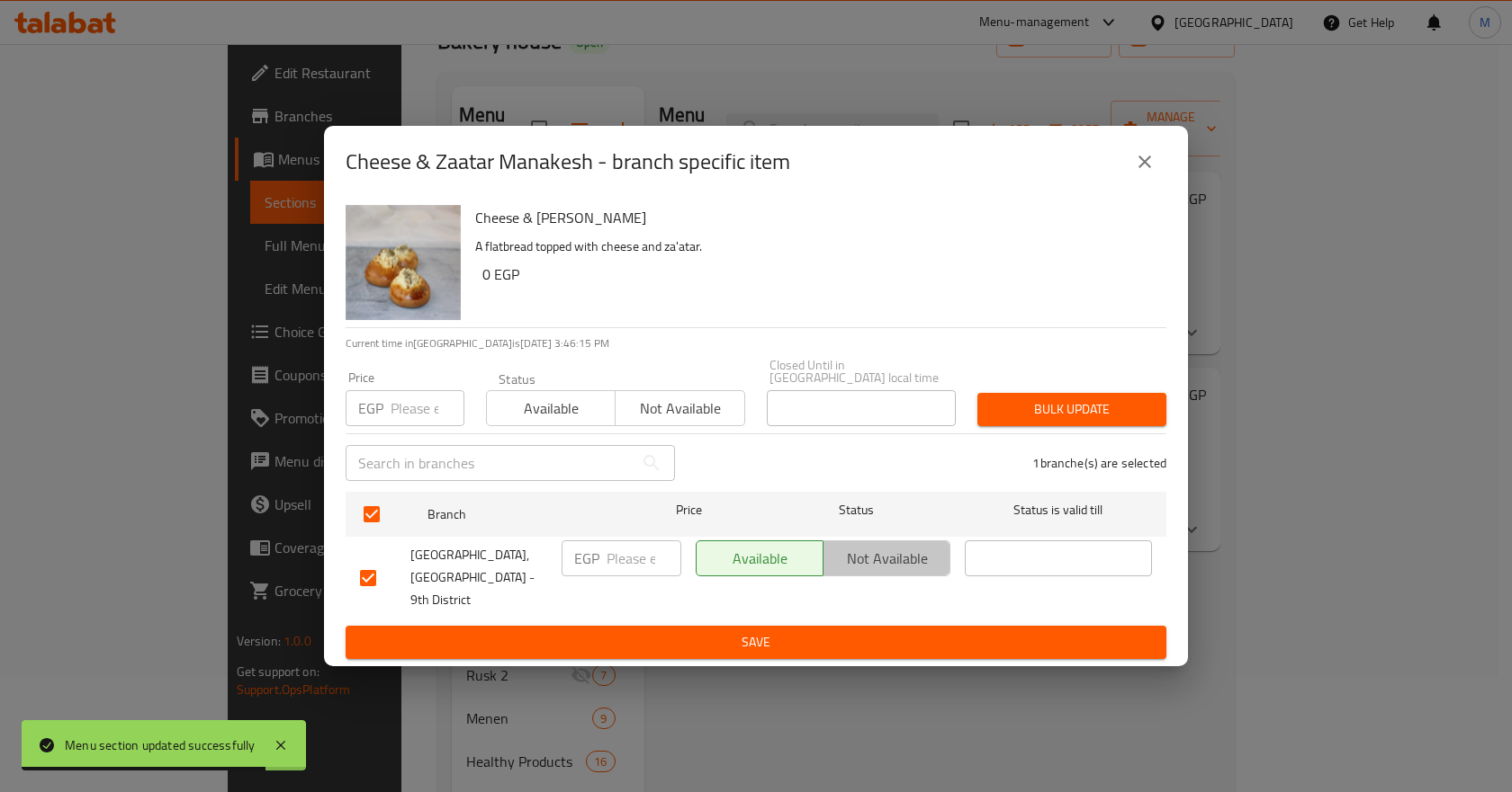
click at [913, 571] on span "Not available" at bounding box center [886, 559] width 112 height 26
click at [858, 632] on span "Save" at bounding box center [756, 643] width 792 height 23
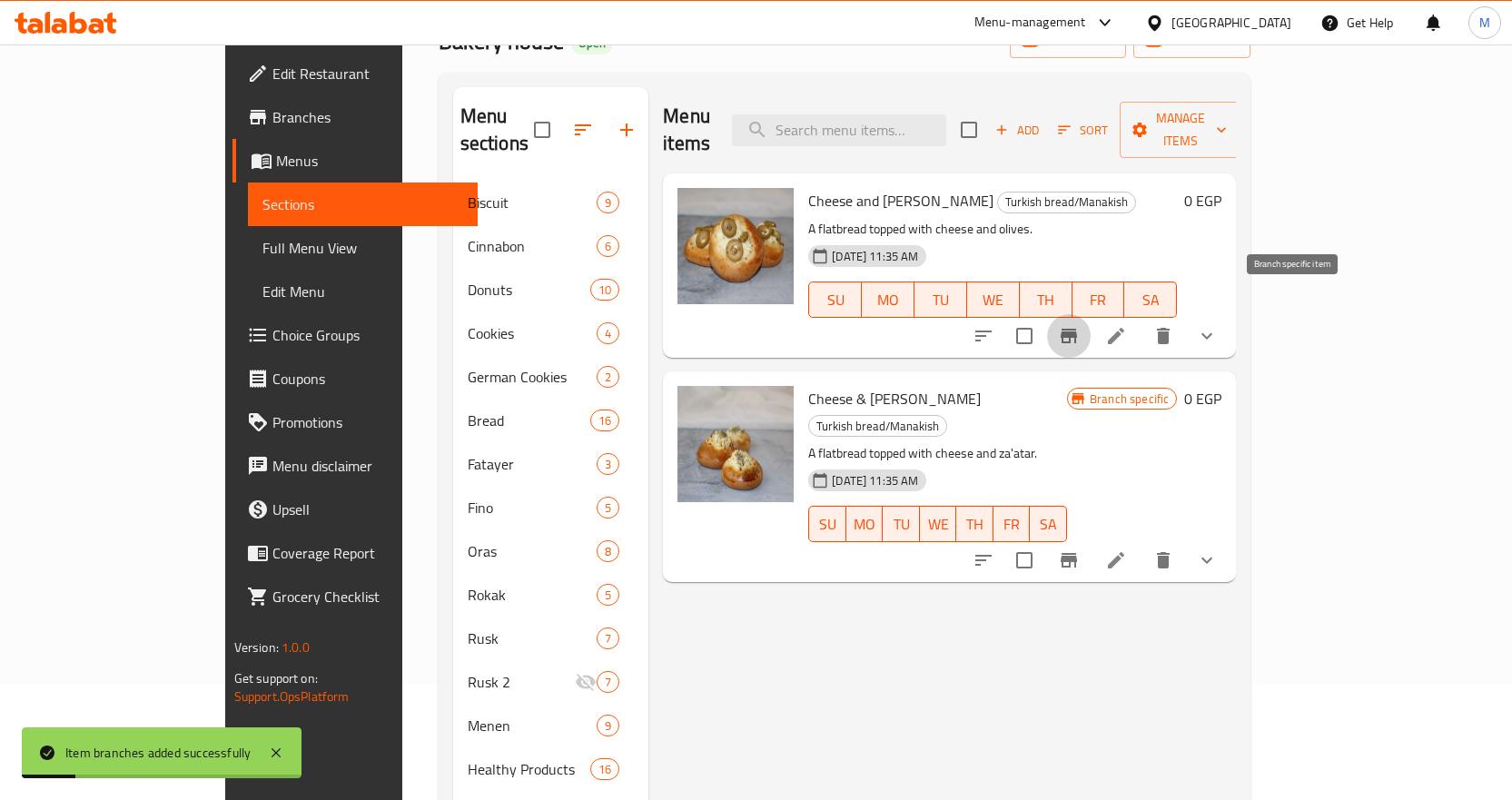
click at [1077, 329] on icon "Branch-specific-item" at bounding box center [1069, 336] width 17 height 15
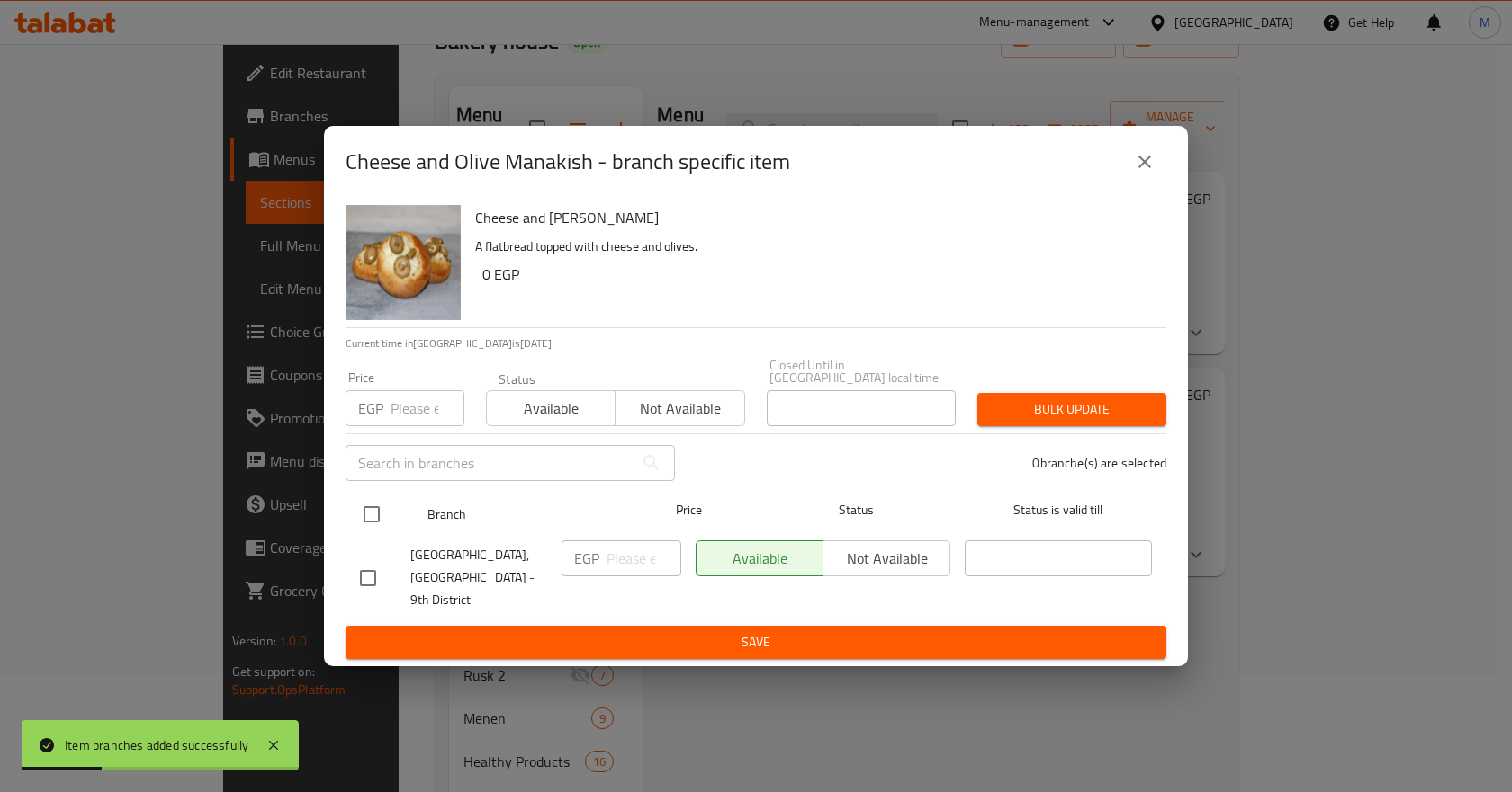
click at [365, 513] on input "checkbox" at bounding box center [371, 514] width 37 height 37
checkbox input "true"
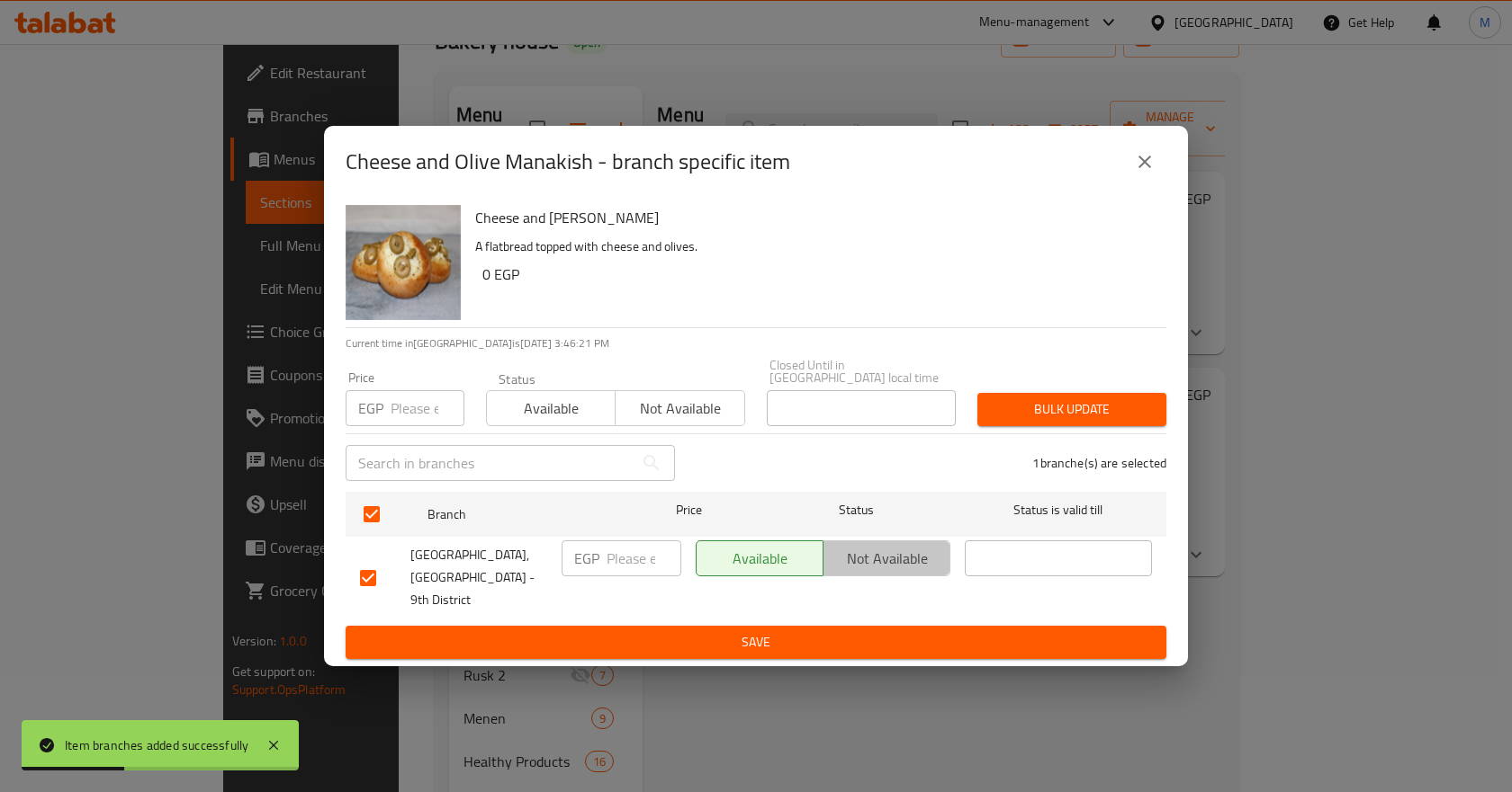
click at [844, 571] on span "Not available" at bounding box center [886, 559] width 112 height 26
click at [857, 632] on span "Save" at bounding box center [756, 643] width 792 height 23
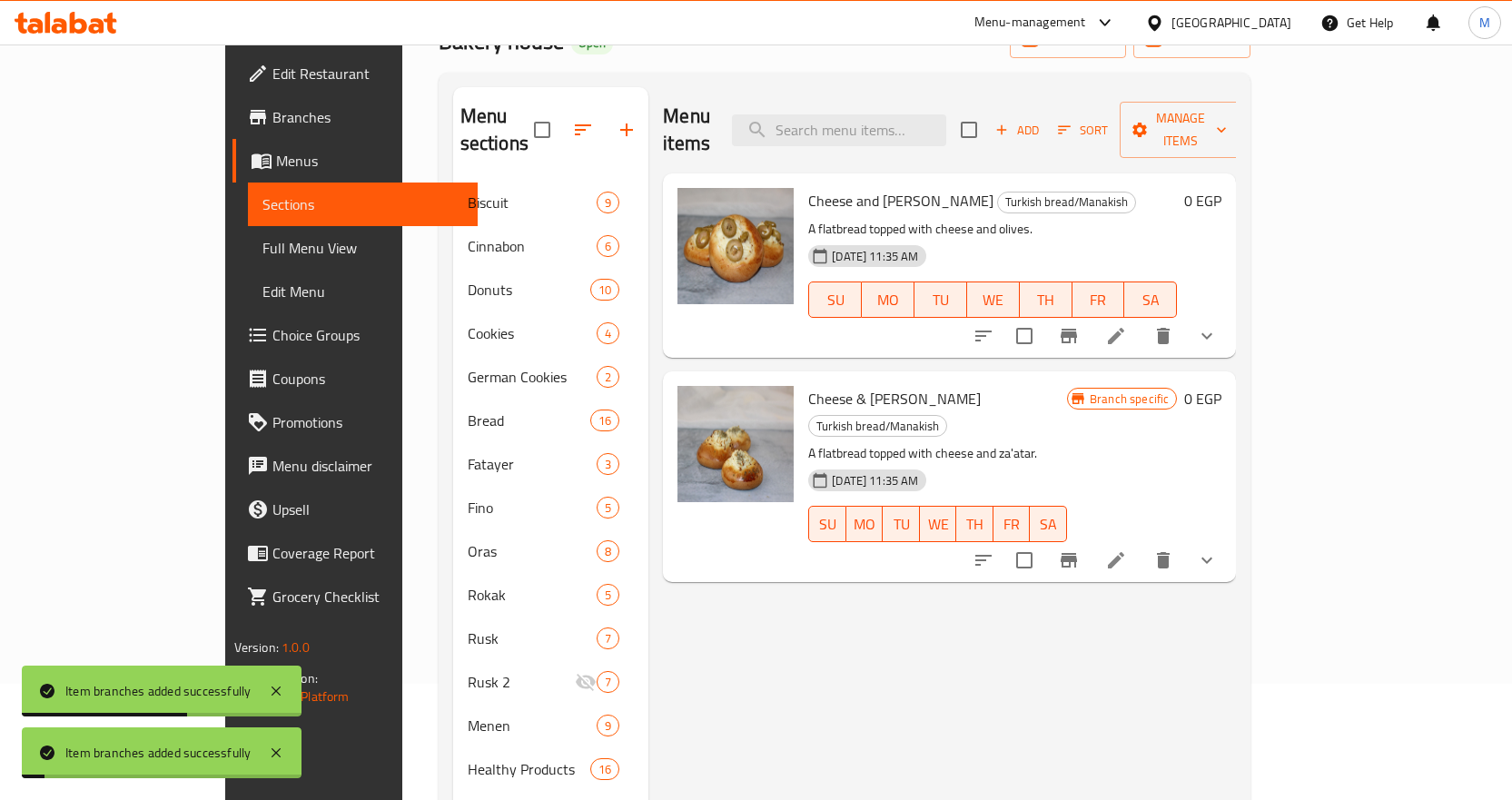
click at [1067, 443] on p "A flatbread topped with cheese and za'atar." at bounding box center [937, 454] width 259 height 23
click at [262, 243] on span "Full Menu View" at bounding box center [363, 249] width 201 height 22
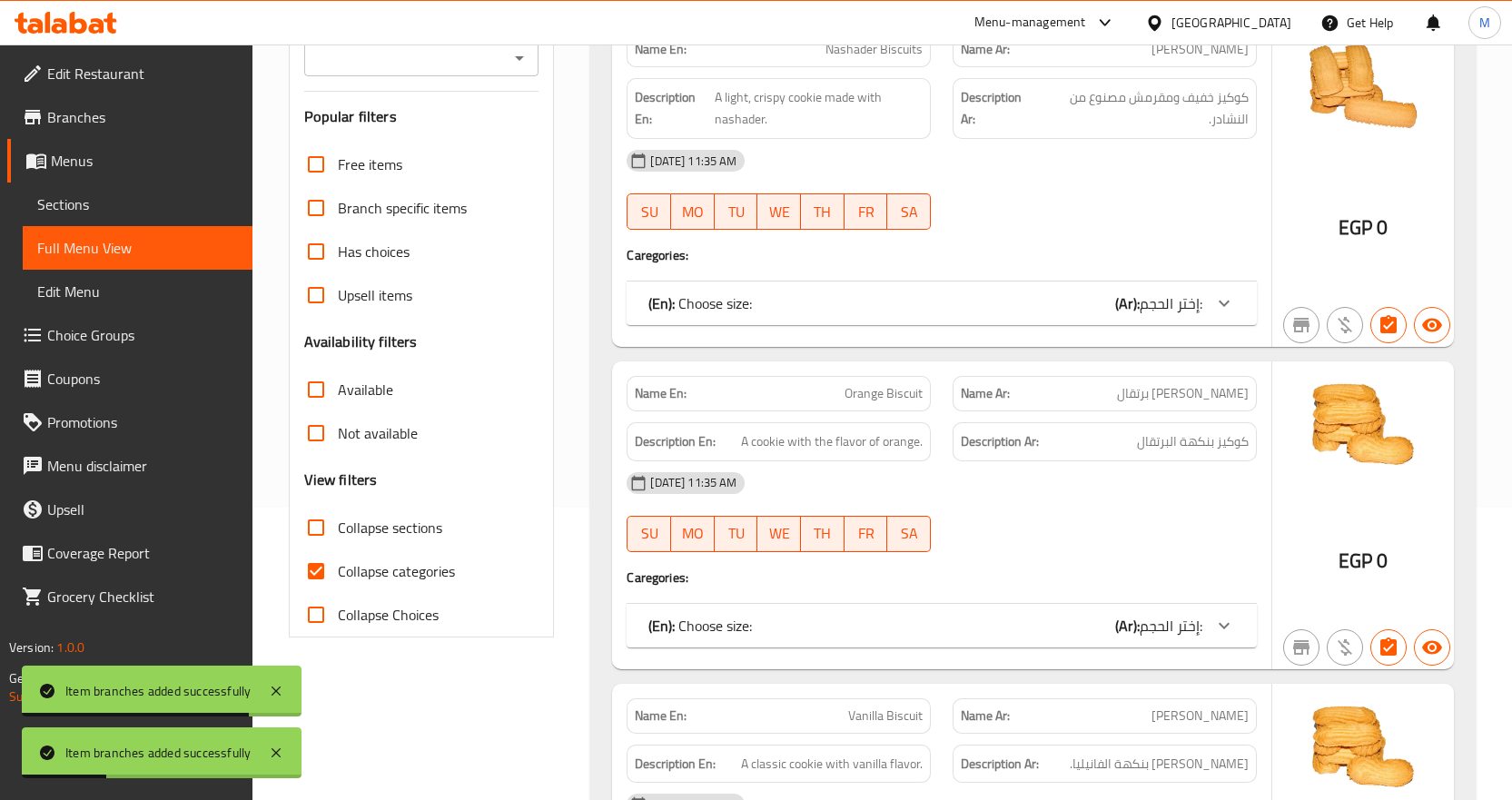
scroll to position [571, 0]
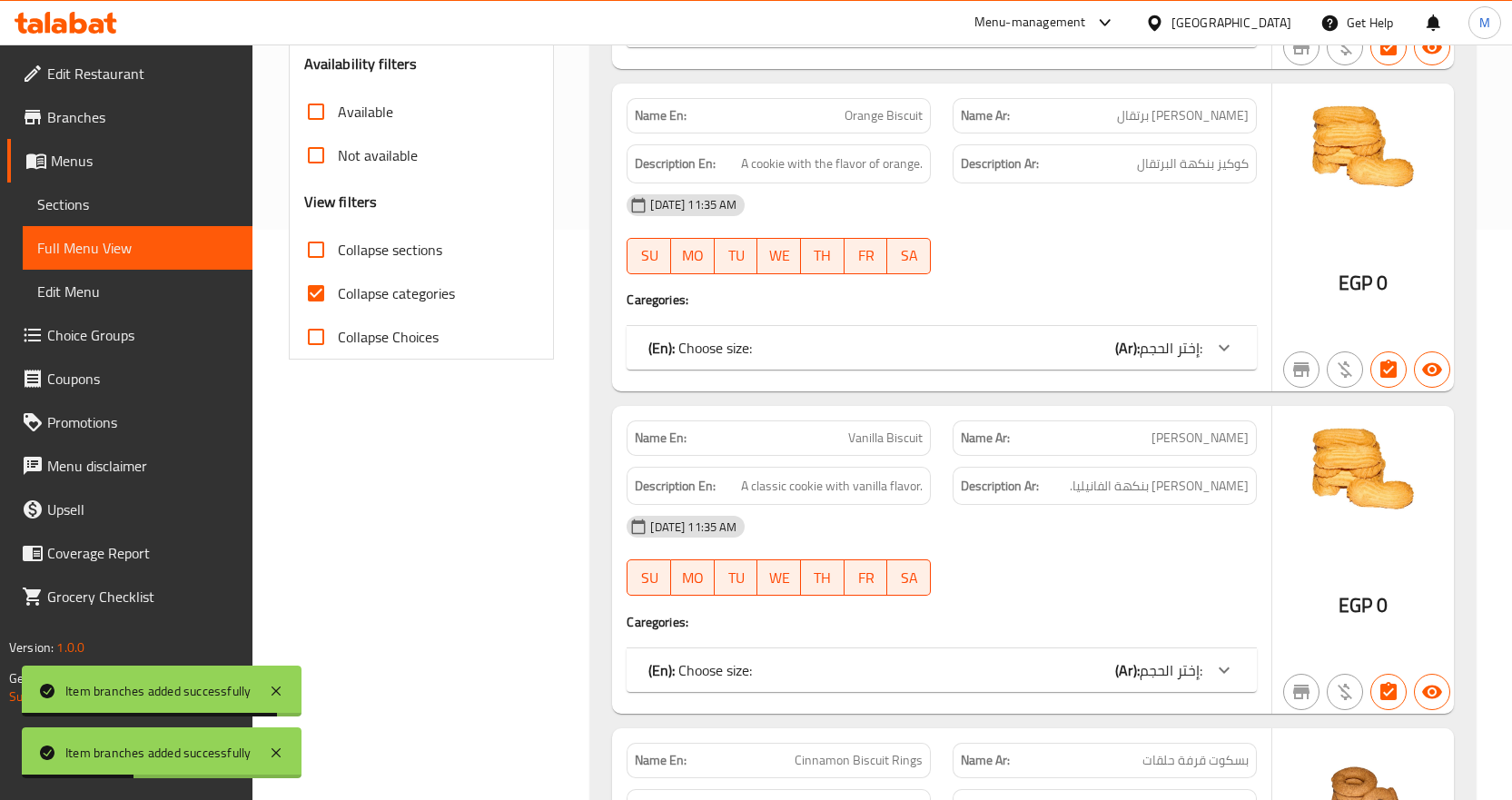
click at [362, 249] on span "Collapse sections" at bounding box center [389, 250] width 104 height 22
click at [338, 249] on input "Collapse sections" at bounding box center [316, 249] width 43 height 43
checkbox input "true"
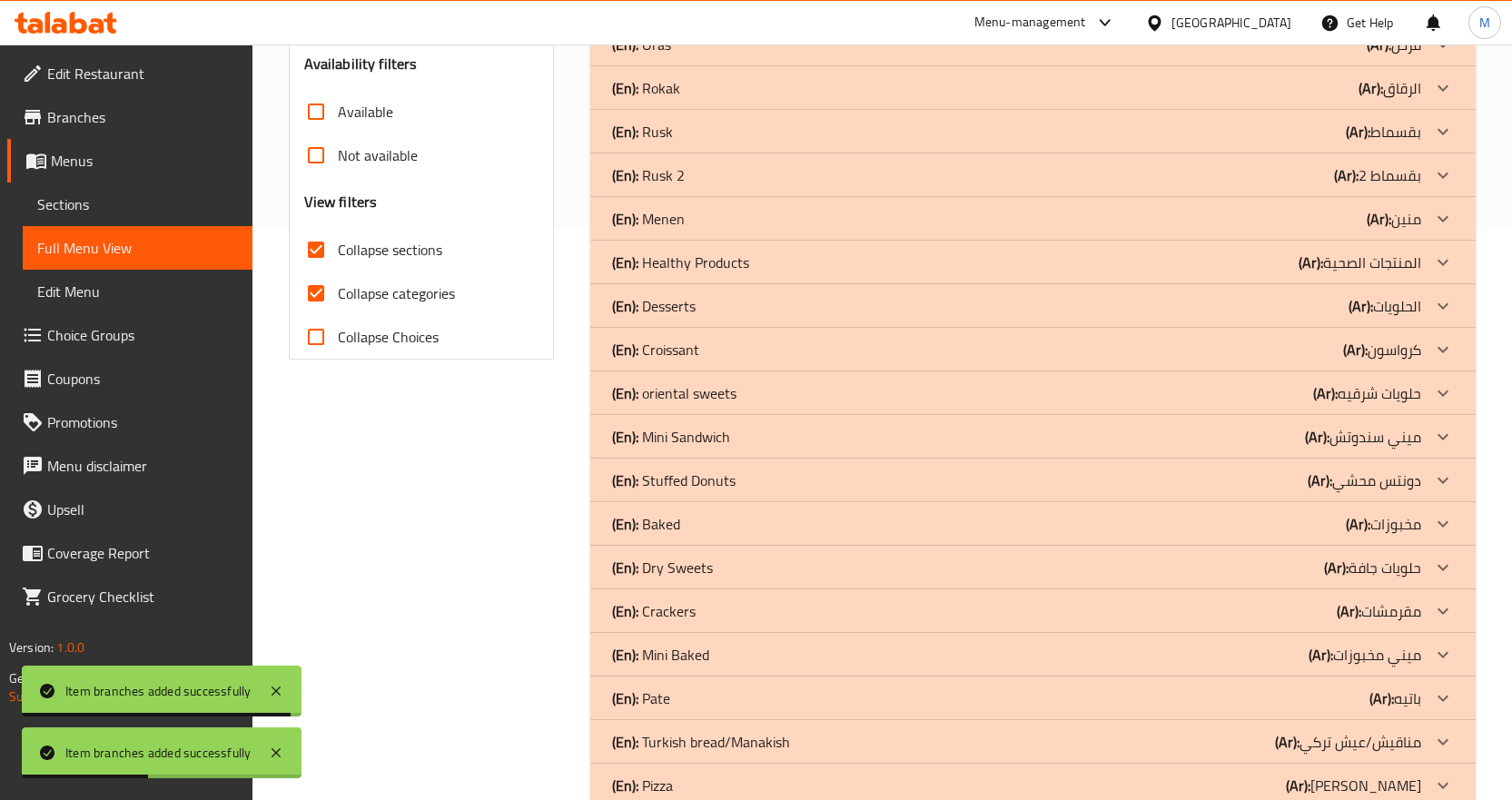
click at [312, 293] on input "Collapse categories" at bounding box center [316, 293] width 43 height 43
checkbox input "false"
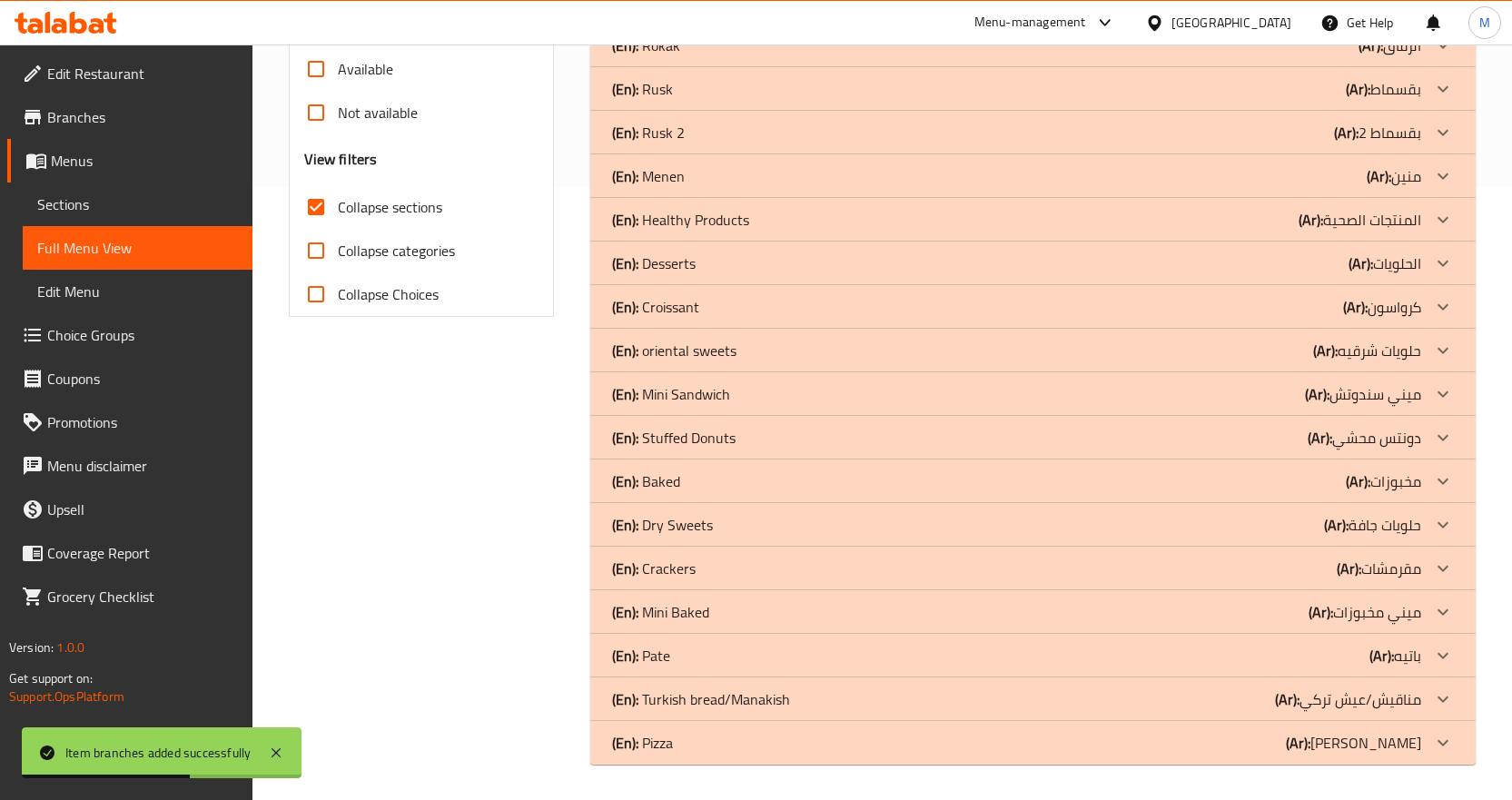
scroll to position [614, 0]
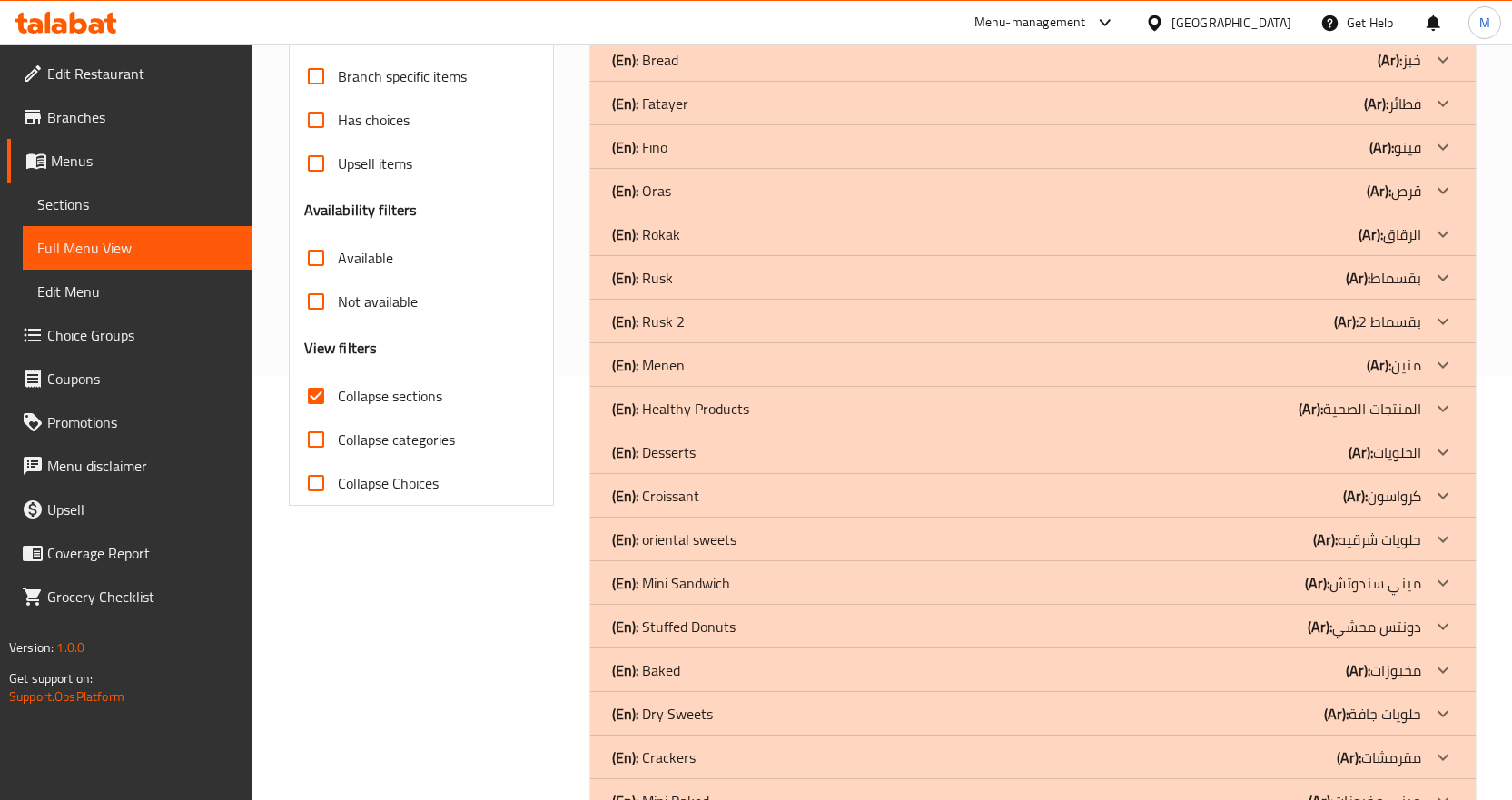
scroll to position [0, 0]
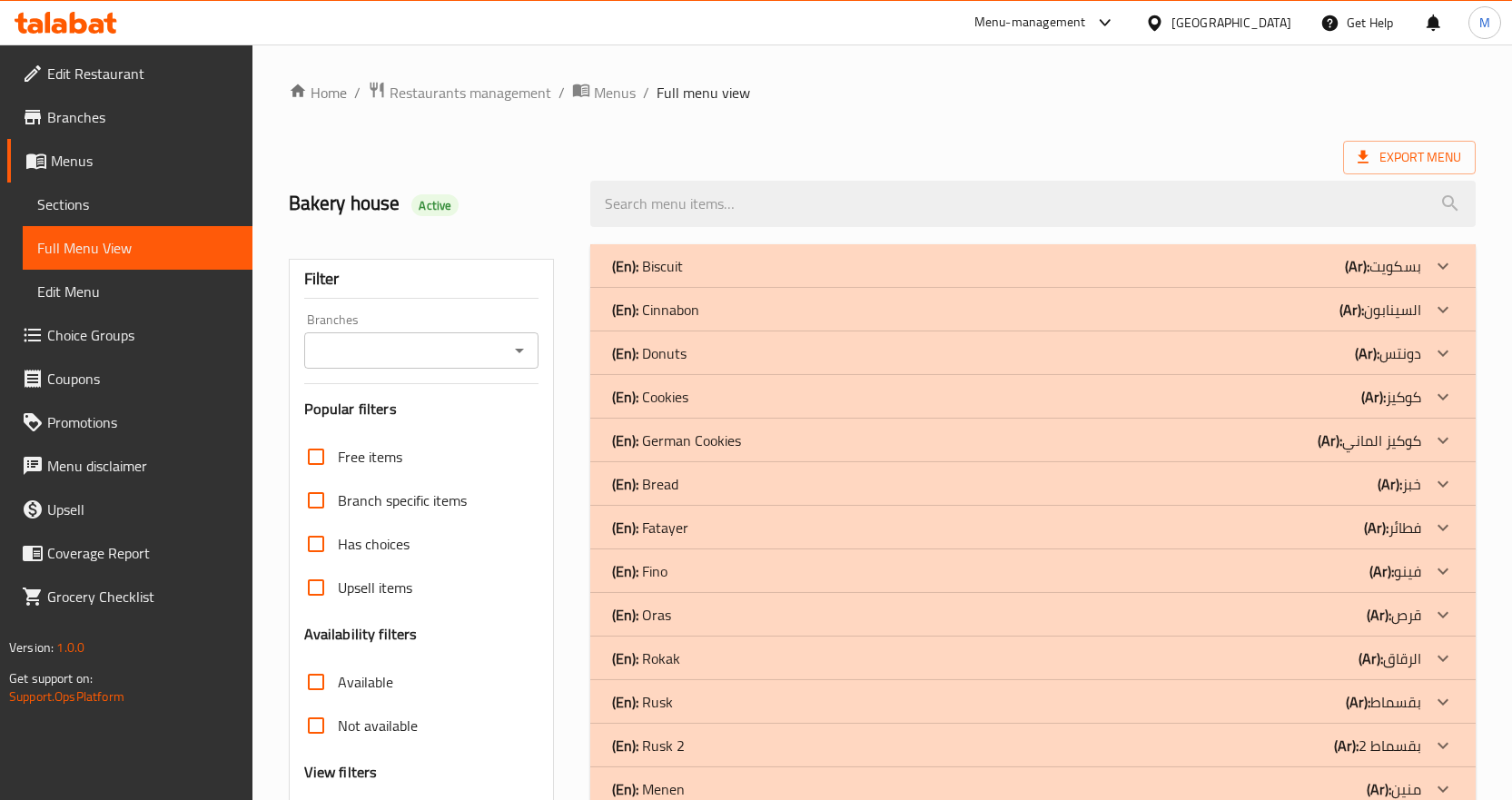
click at [113, 214] on span "Sections" at bounding box center [137, 204] width 201 height 22
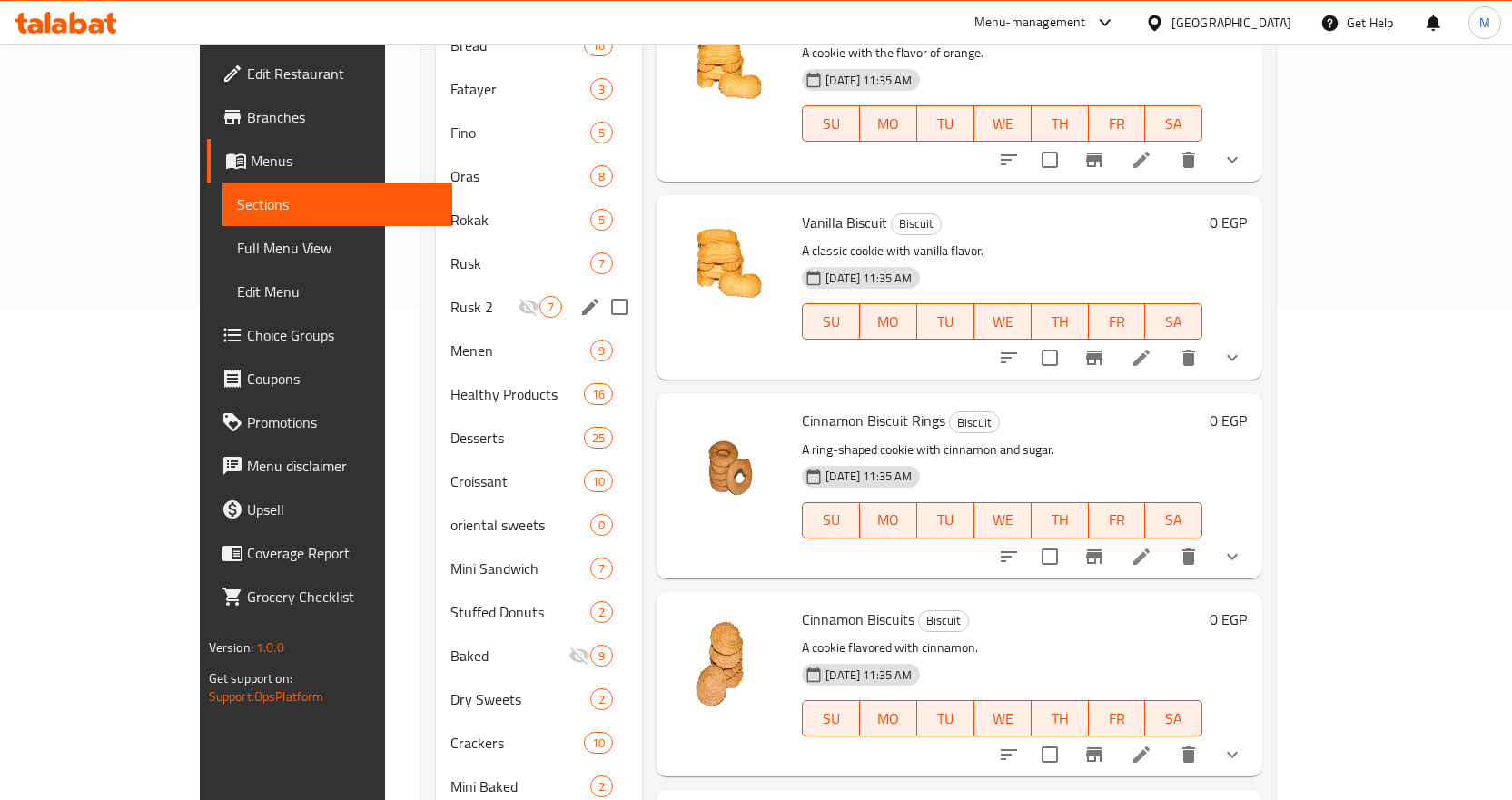
scroll to position [661, 0]
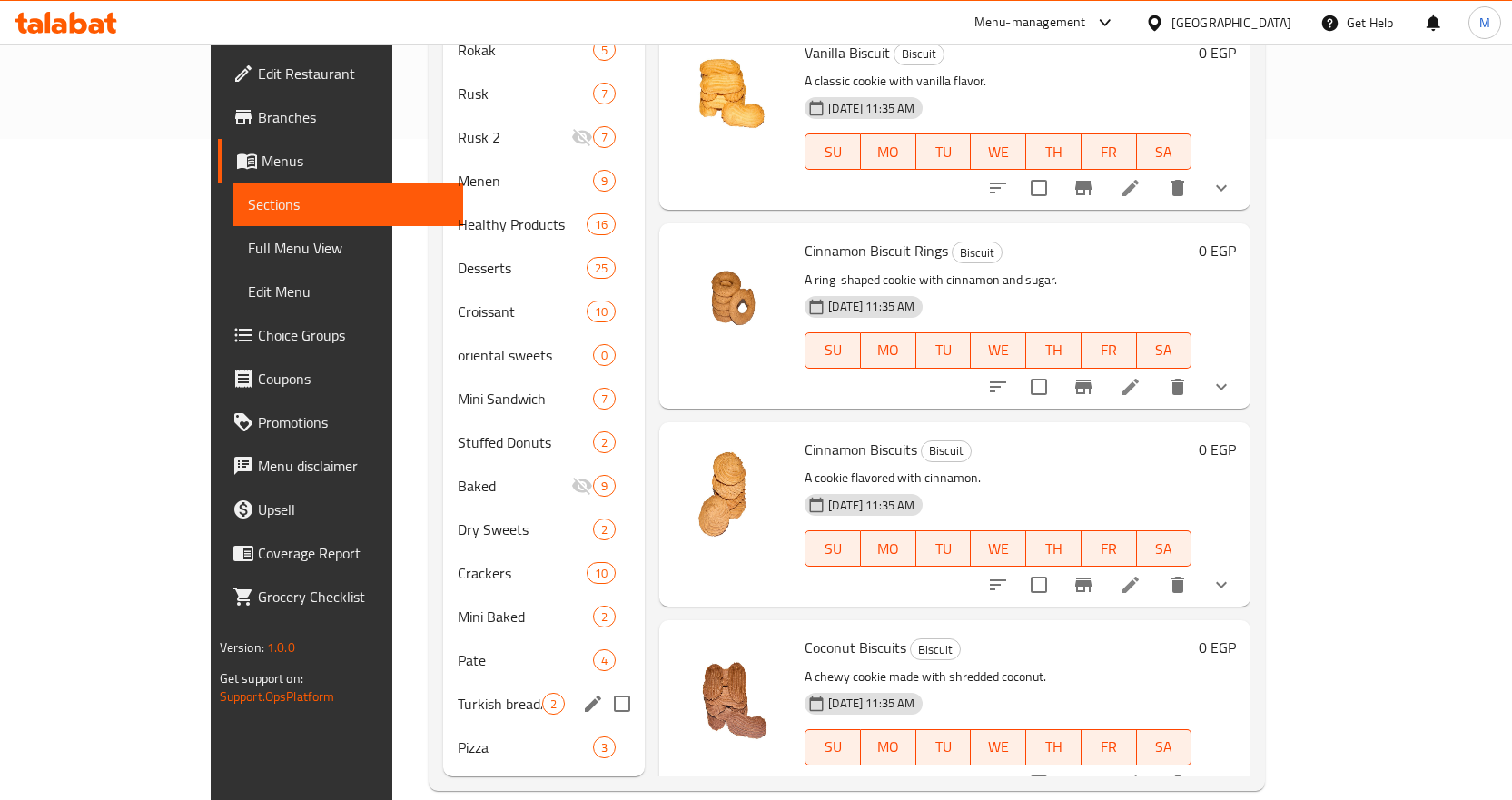
click at [457, 693] on span "Turkish bread/Manakish" at bounding box center [500, 704] width 85 height 22
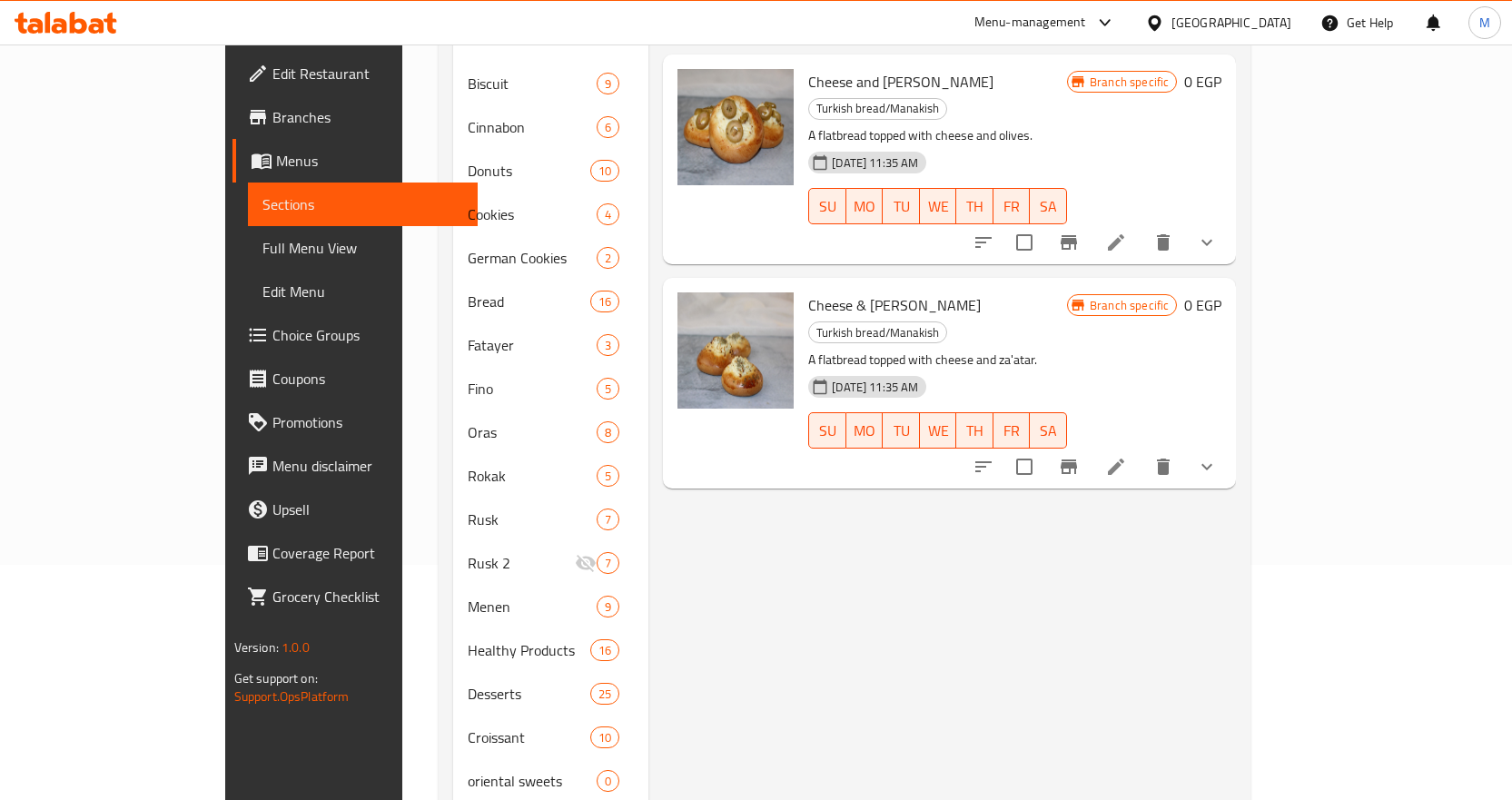
scroll to position [116, 0]
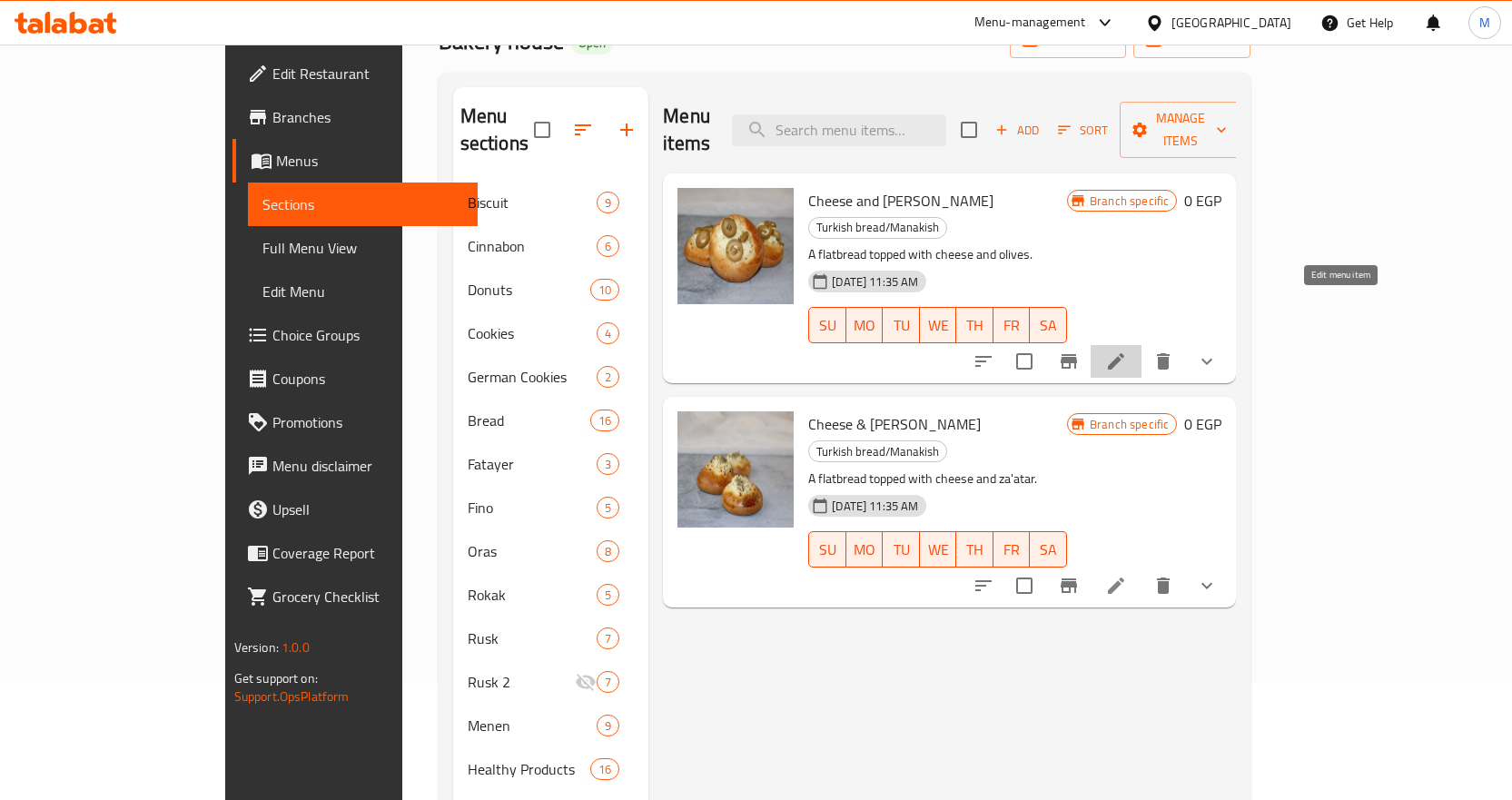
click at [1125, 354] on icon at bounding box center [1116, 362] width 17 height 17
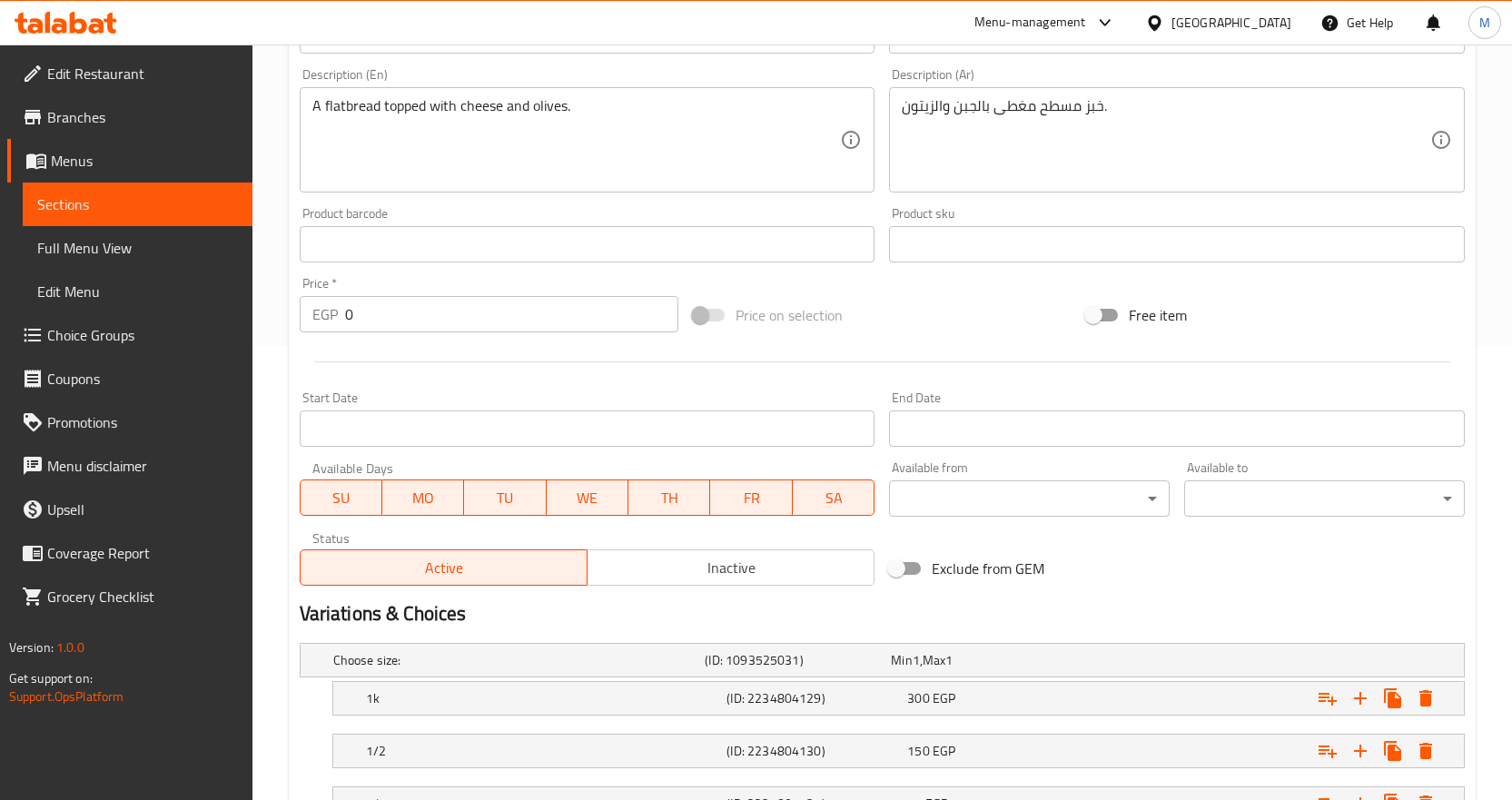
scroll to position [603, 0]
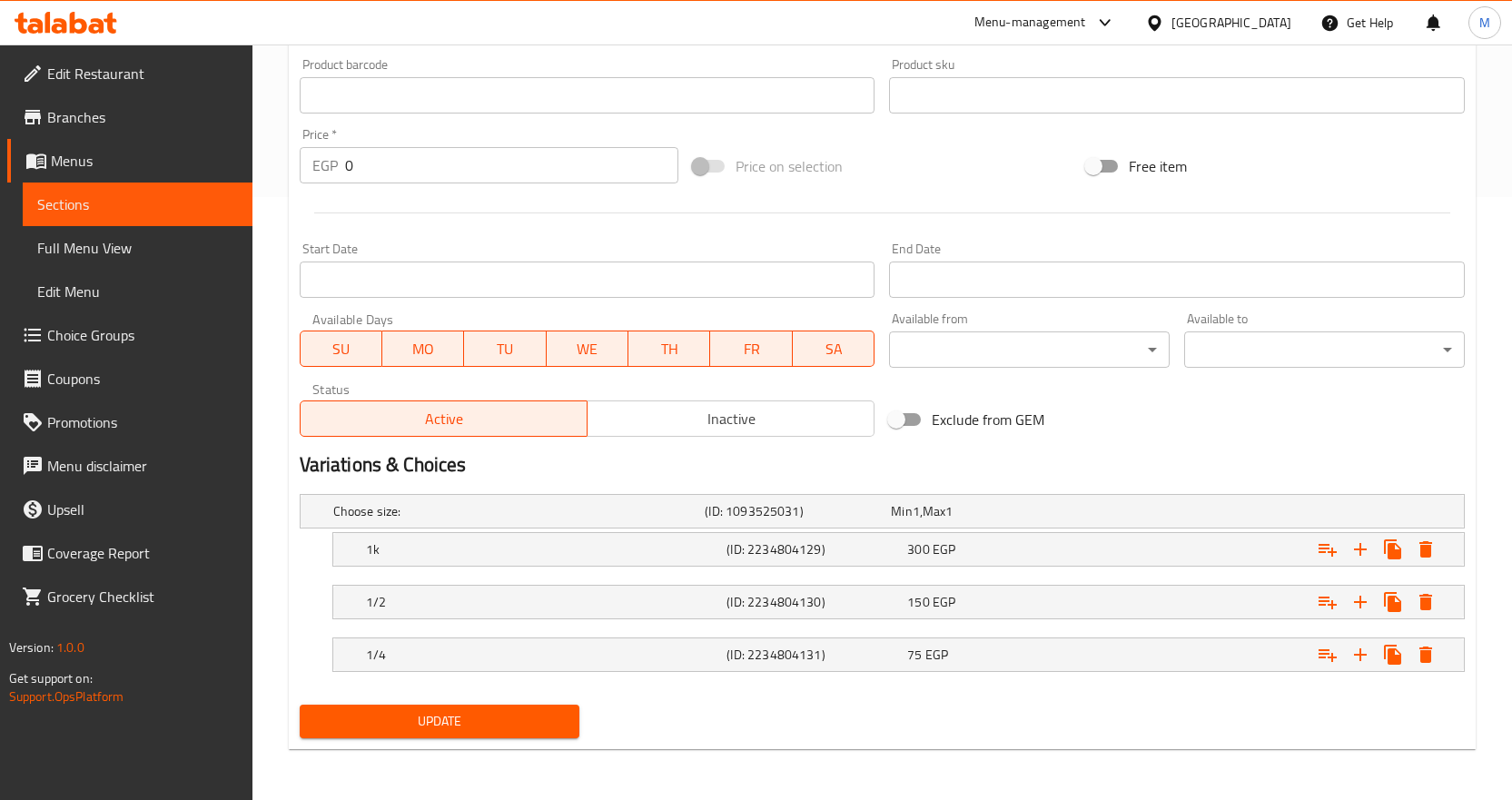
click at [741, 409] on span "Inactive" at bounding box center [731, 419] width 272 height 27
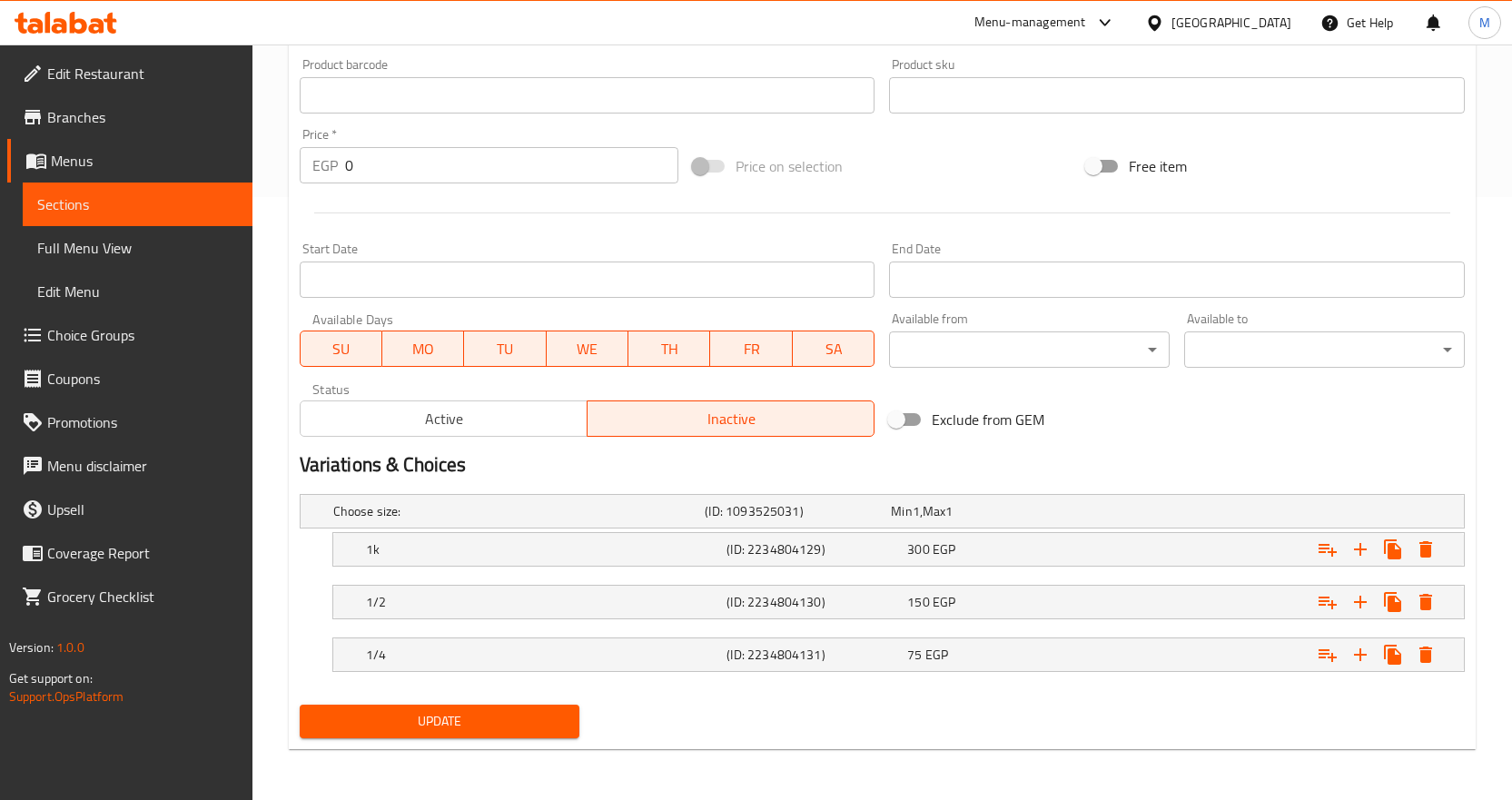
click at [476, 720] on span "Update" at bounding box center [439, 722] width 251 height 23
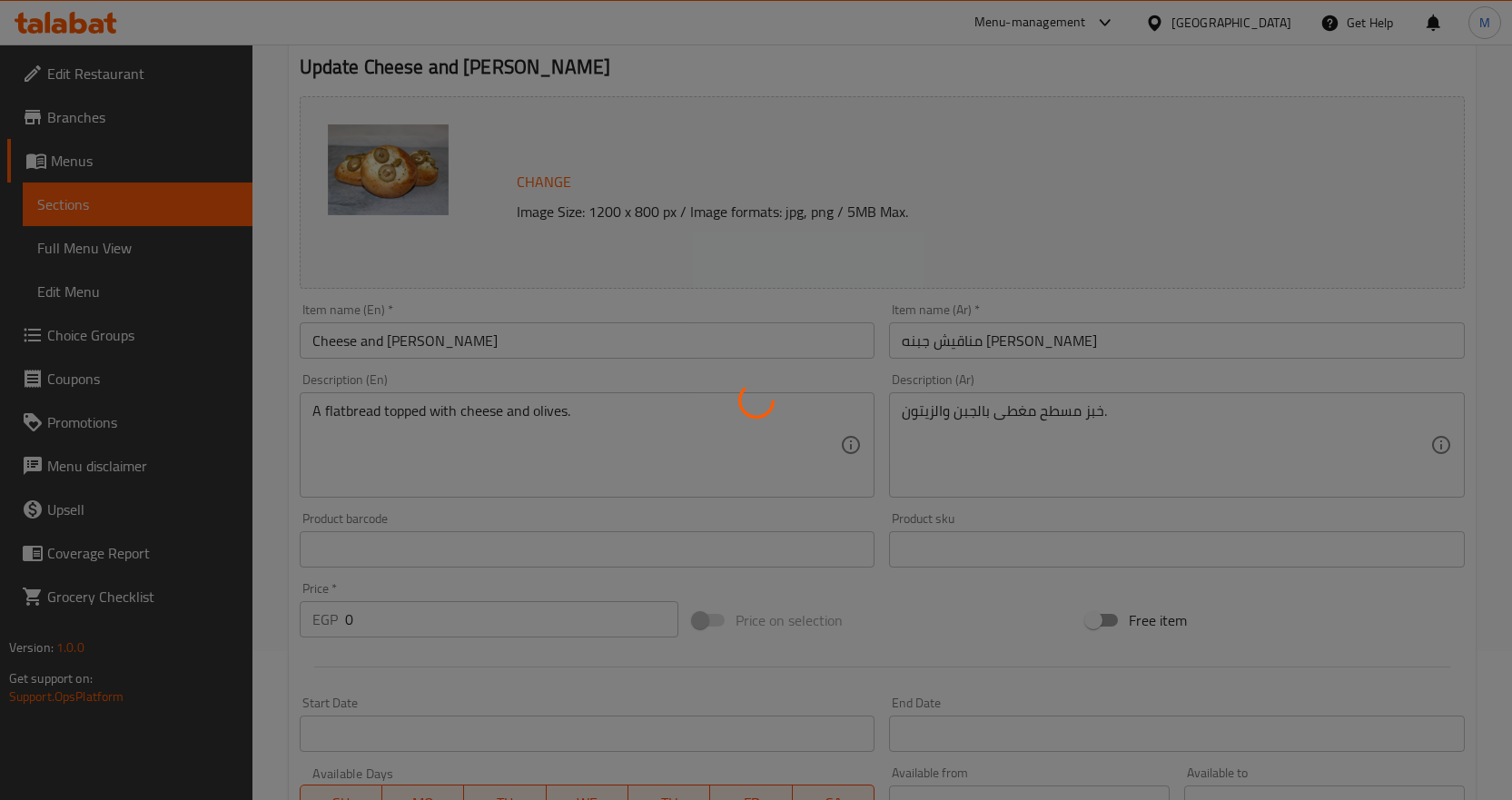
scroll to position [0, 0]
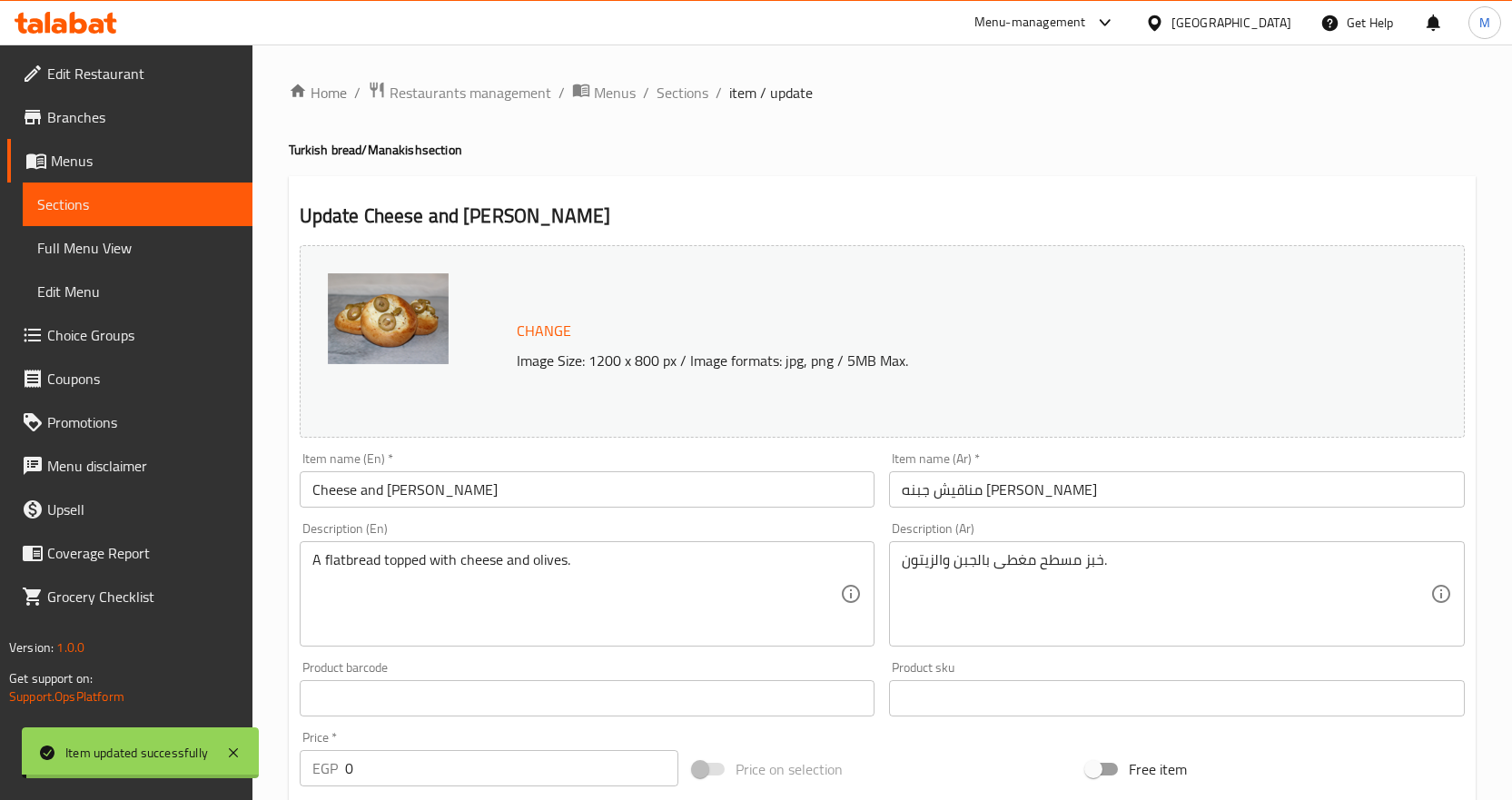
click at [698, 94] on span "Sections" at bounding box center [682, 93] width 52 height 22
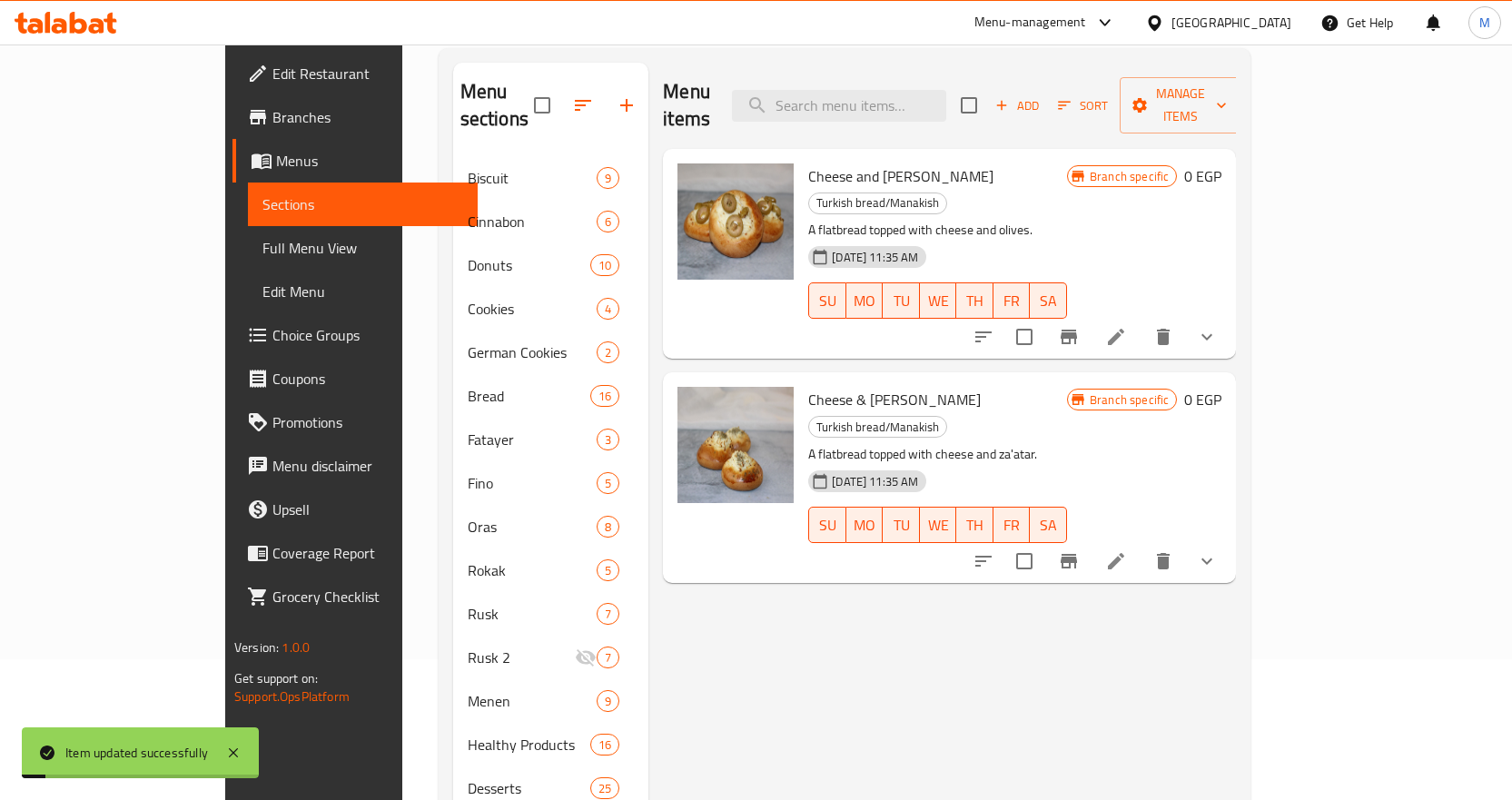
scroll to position [181, 0]
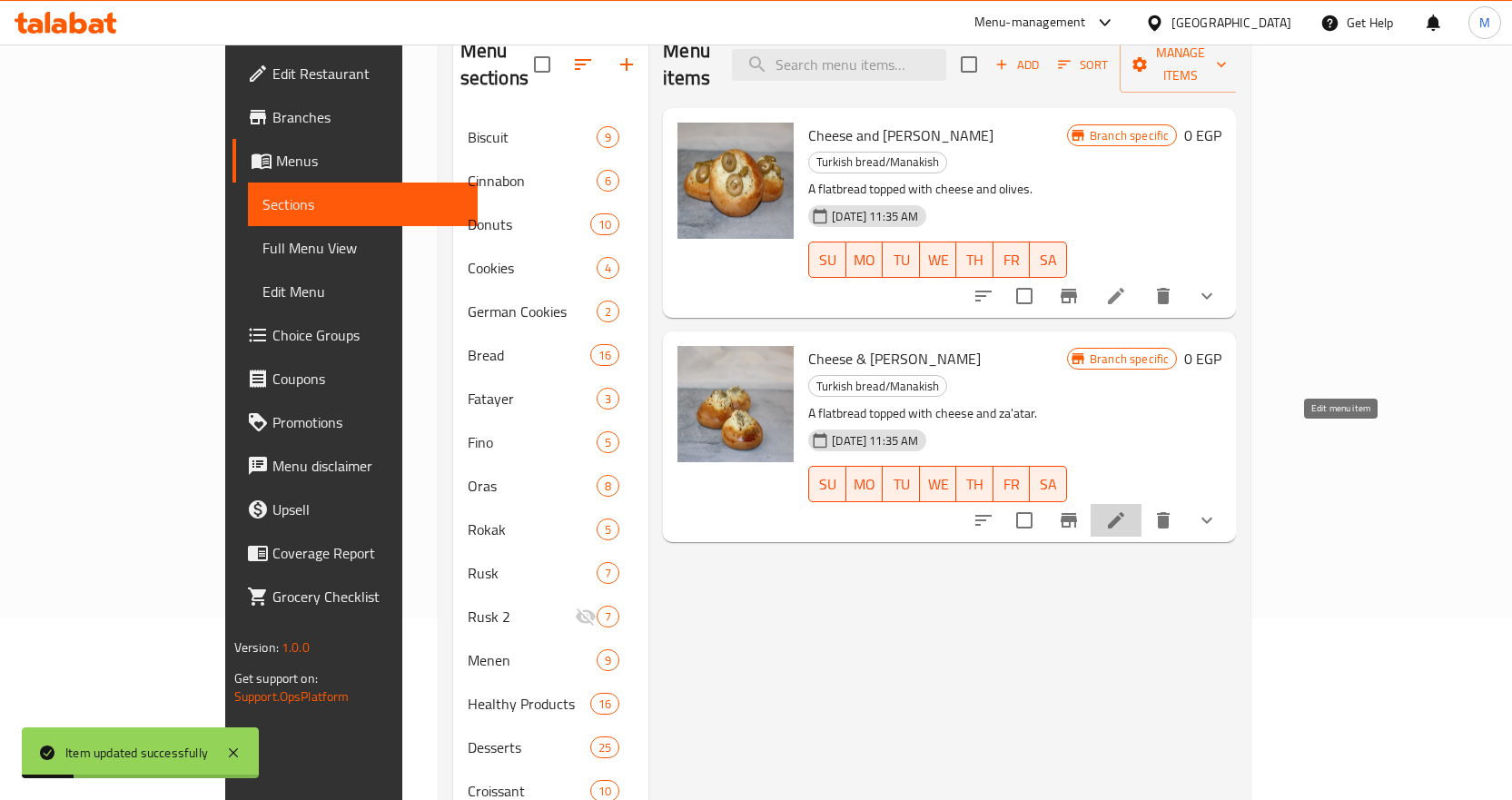
click at [1127, 510] on icon at bounding box center [1116, 521] width 22 height 22
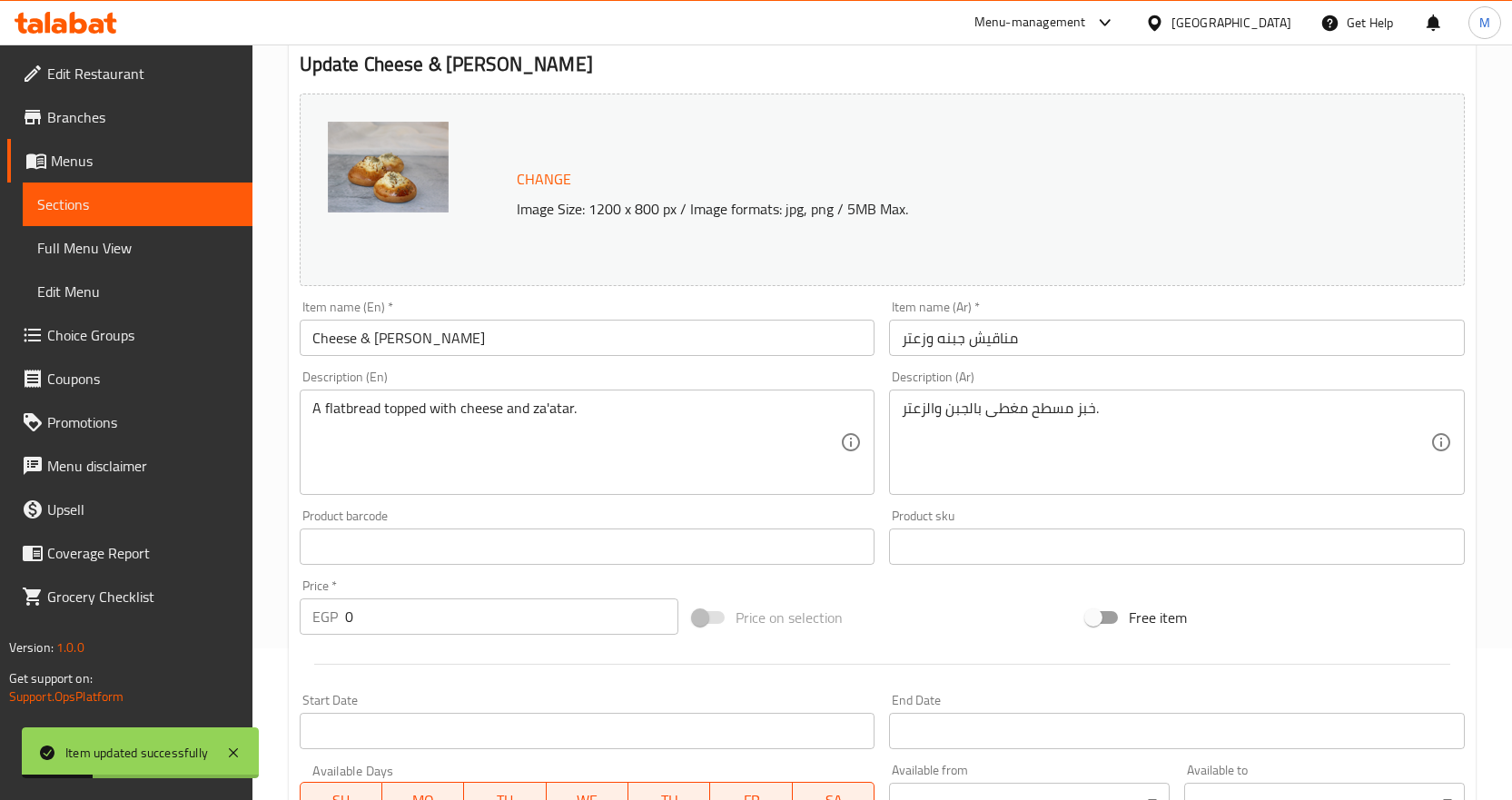
scroll to position [603, 0]
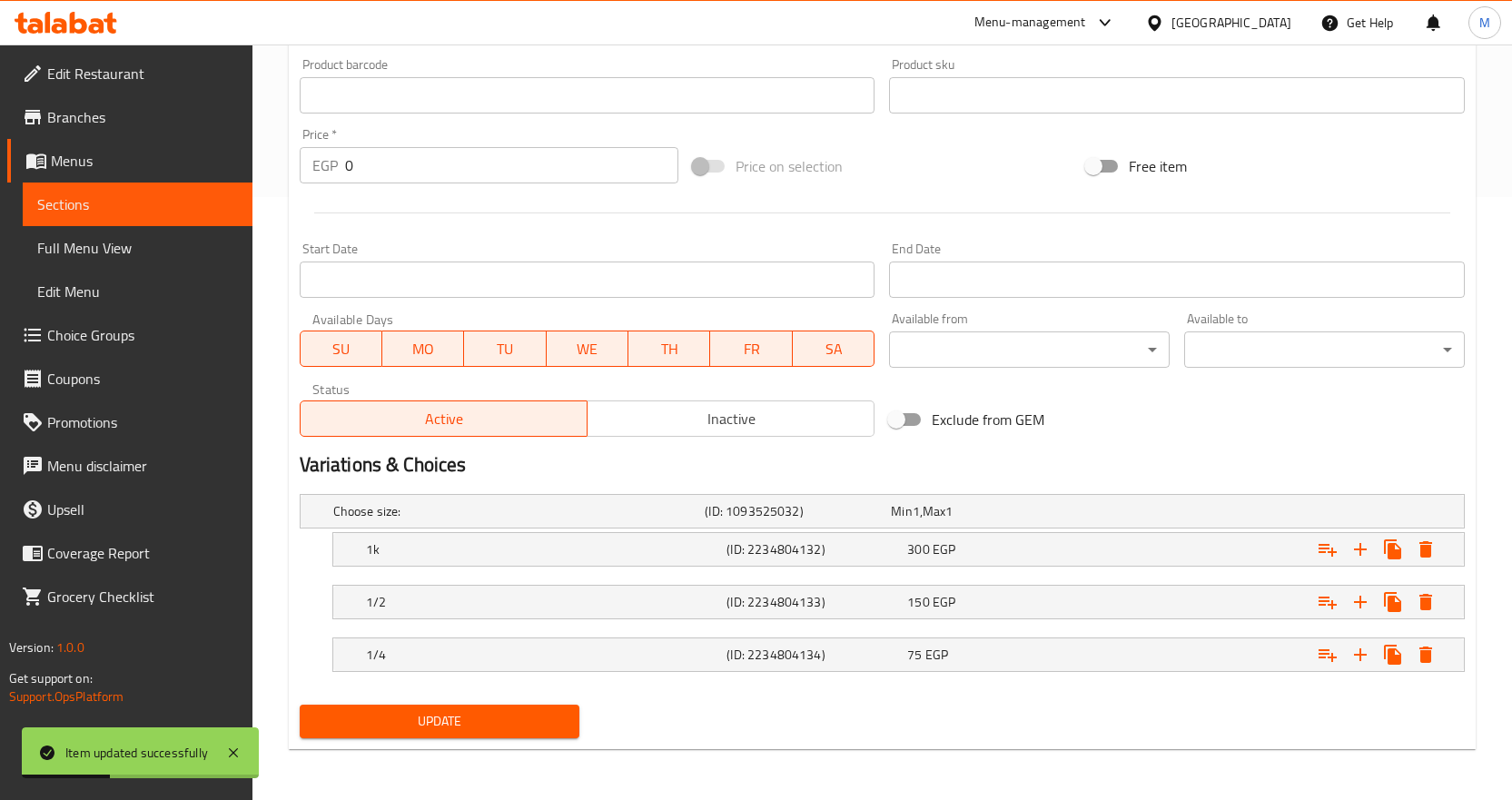
click at [675, 417] on span "Inactive" at bounding box center [731, 419] width 272 height 27
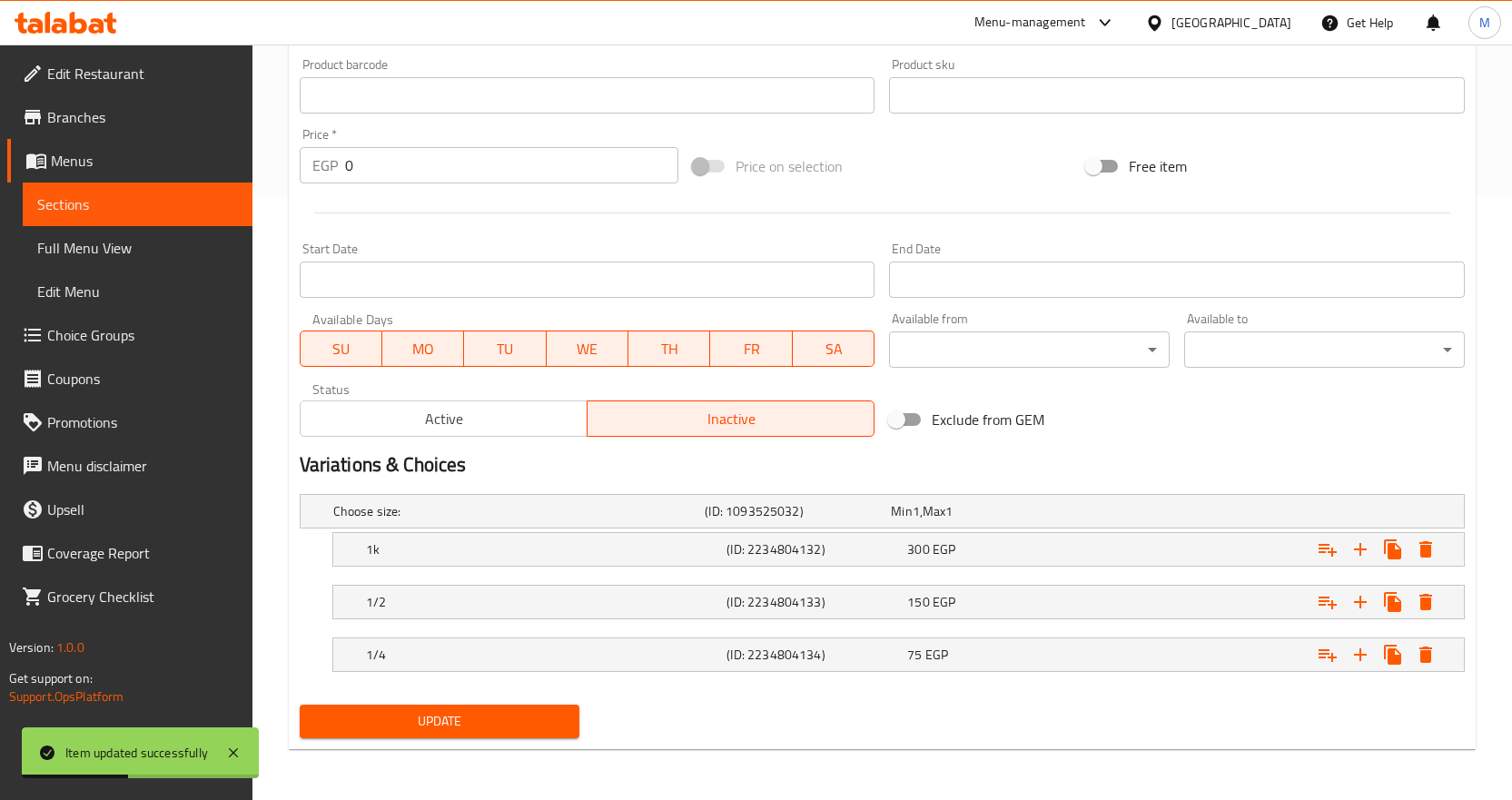
click at [483, 712] on span "Update" at bounding box center [439, 722] width 251 height 23
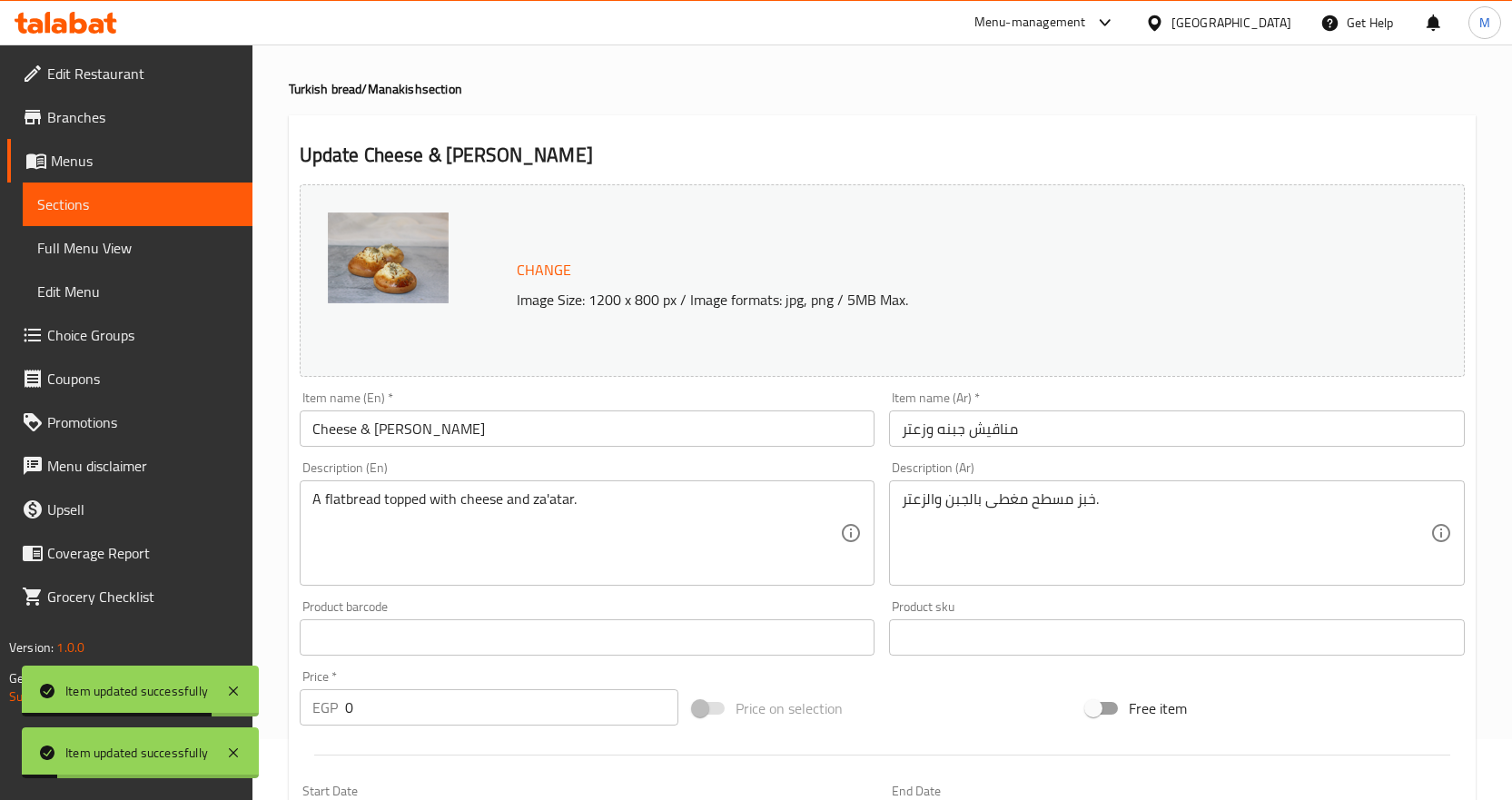
scroll to position [0, 0]
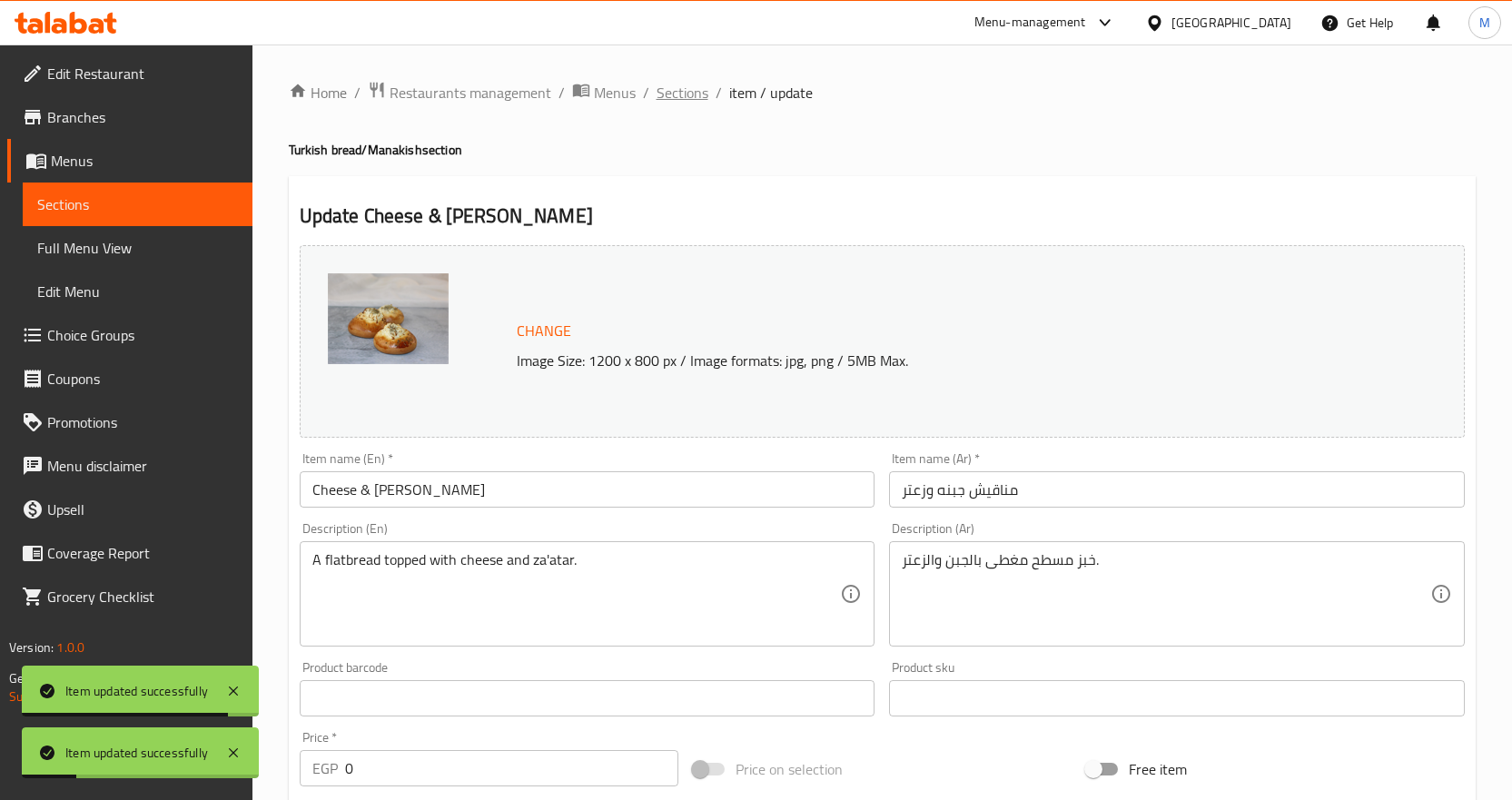
click at [687, 95] on span "Sections" at bounding box center [682, 93] width 52 height 22
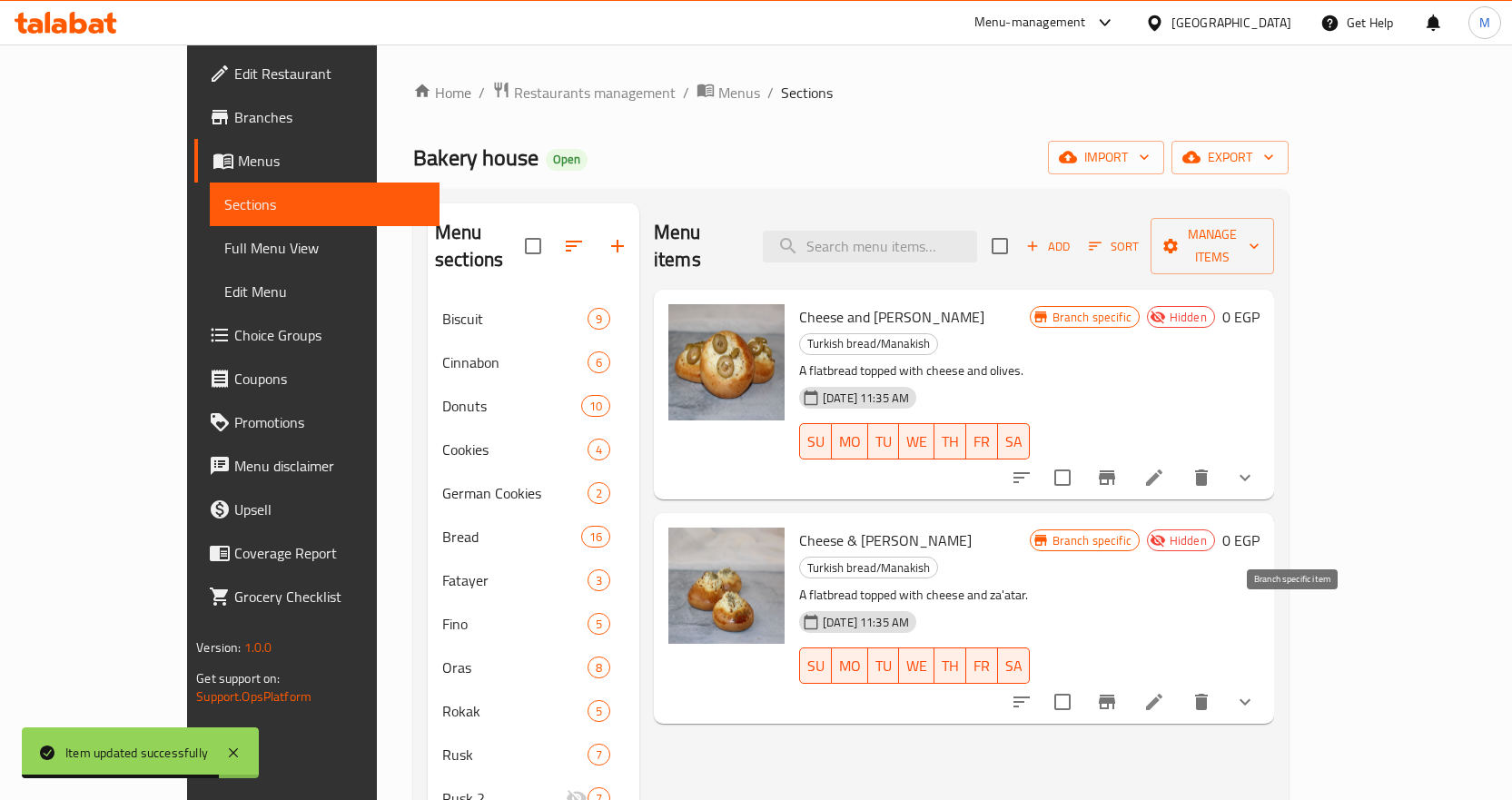
click at [1118, 691] on icon "Branch-specific-item" at bounding box center [1107, 702] width 22 height 22
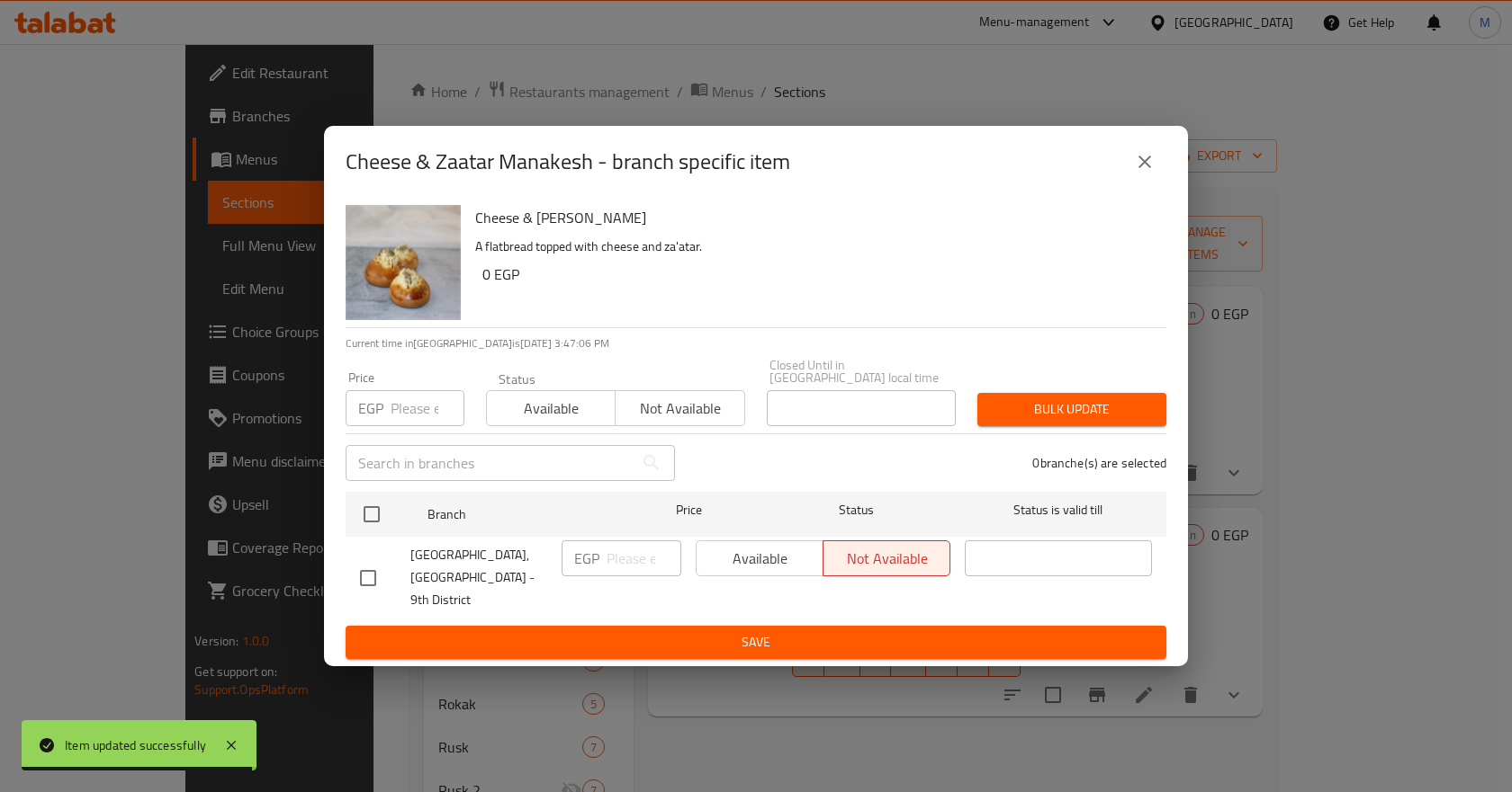
click at [777, 560] on div "Available Not available" at bounding box center [823, 558] width 254 height 36
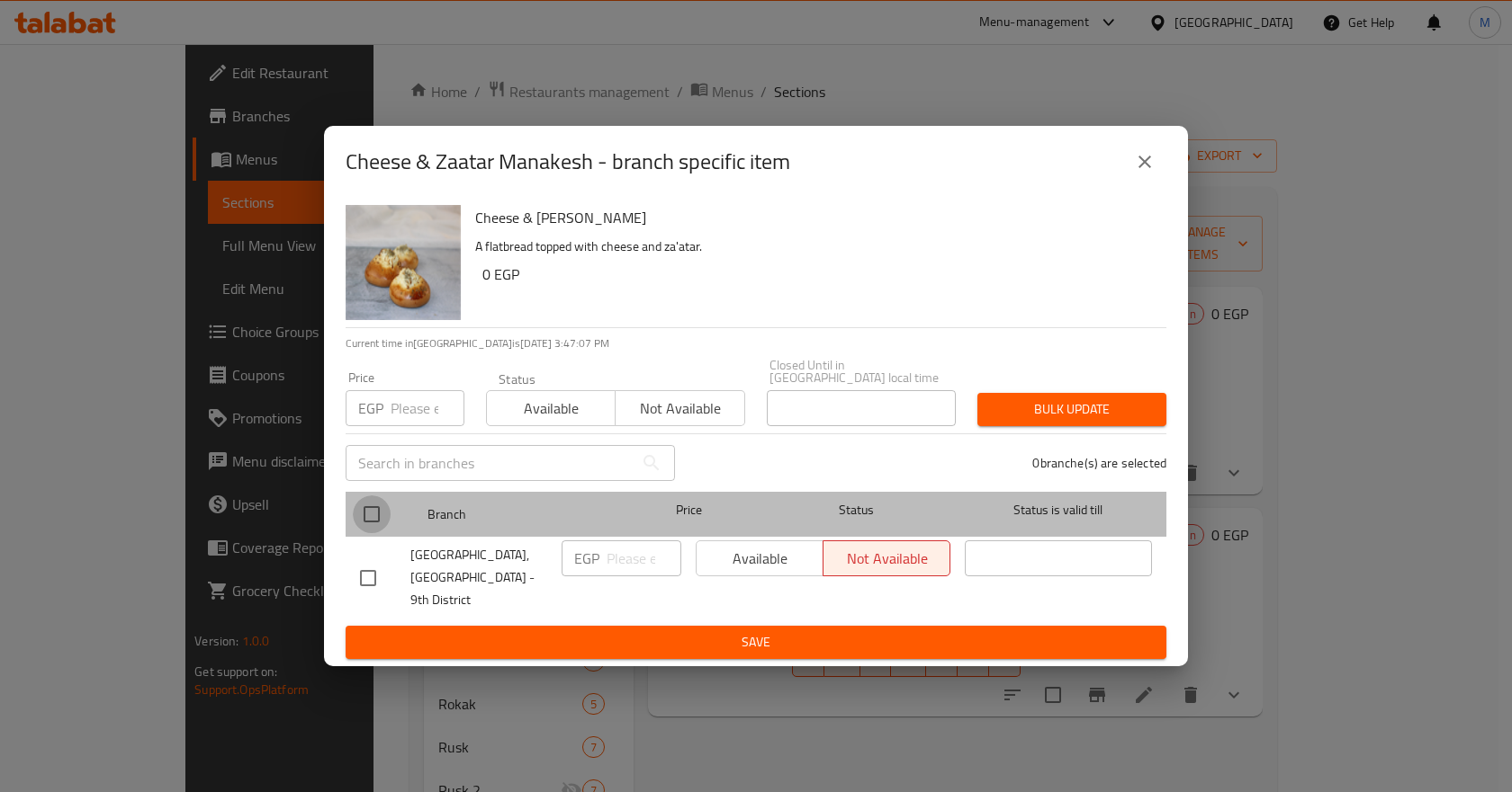
click at [375, 519] on input "checkbox" at bounding box center [371, 514] width 37 height 37
checkbox input "true"
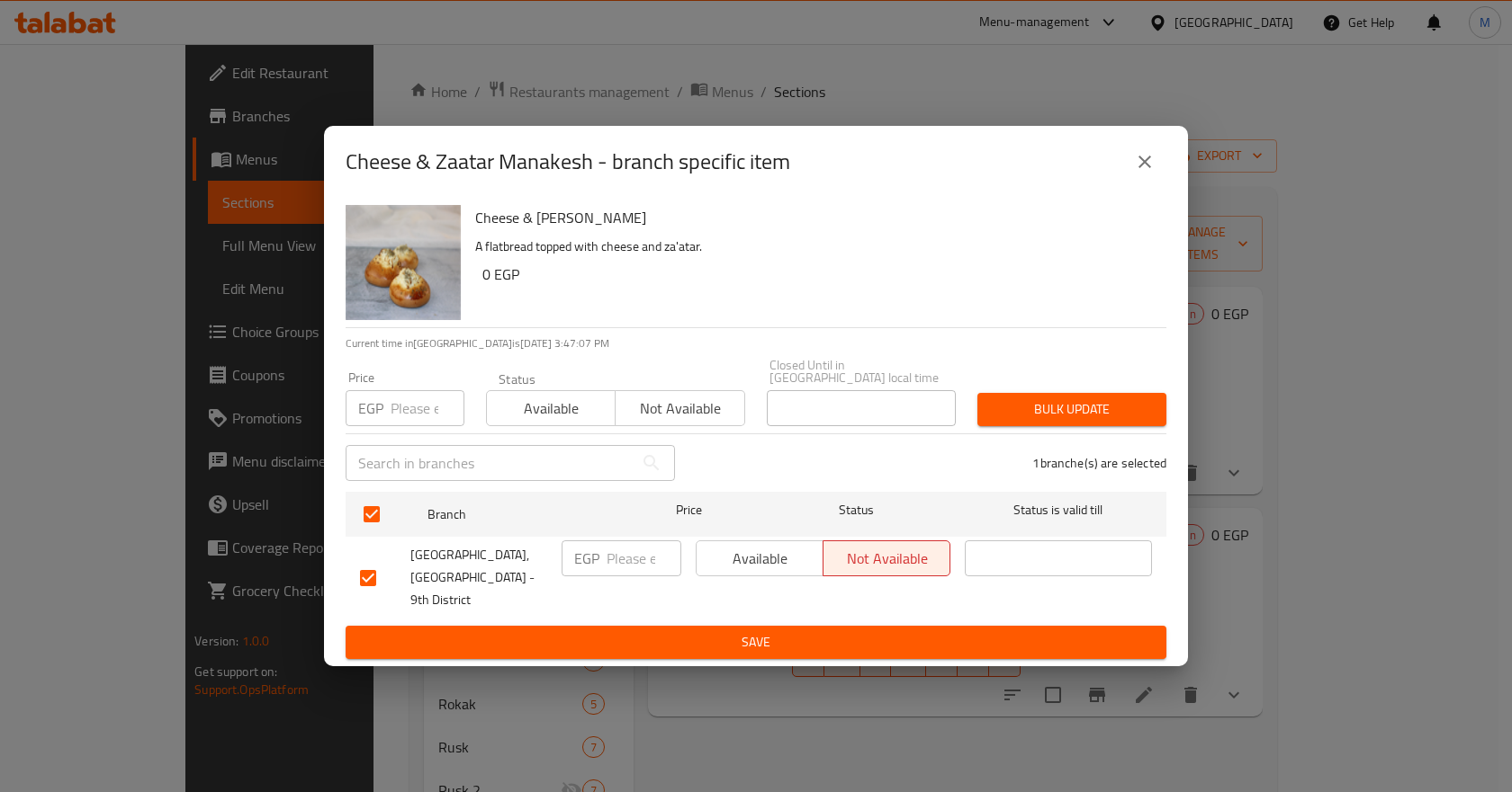
click at [751, 561] on span "Available" at bounding box center [760, 559] width 112 height 26
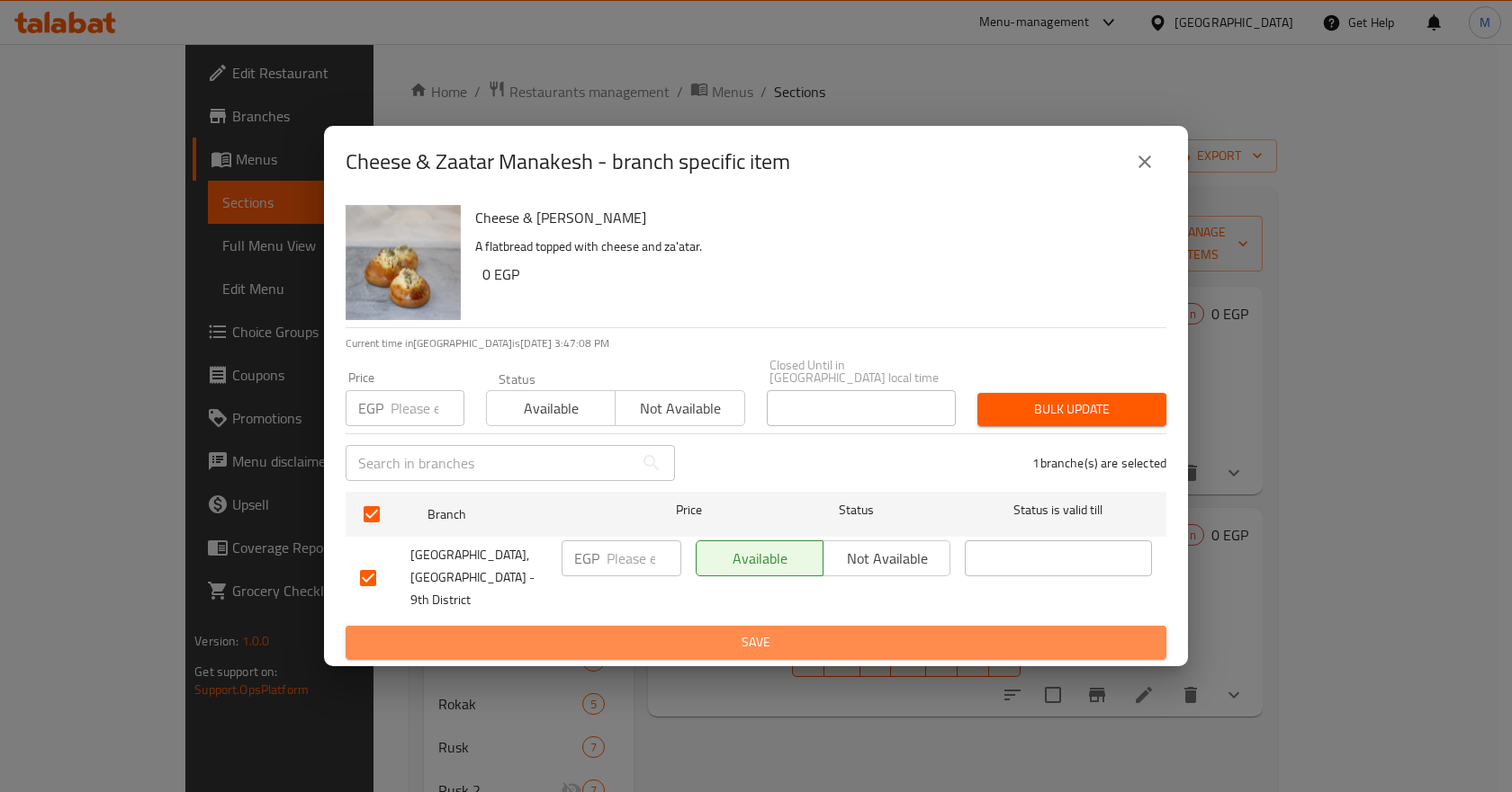
click at [784, 632] on span "Save" at bounding box center [756, 643] width 792 height 23
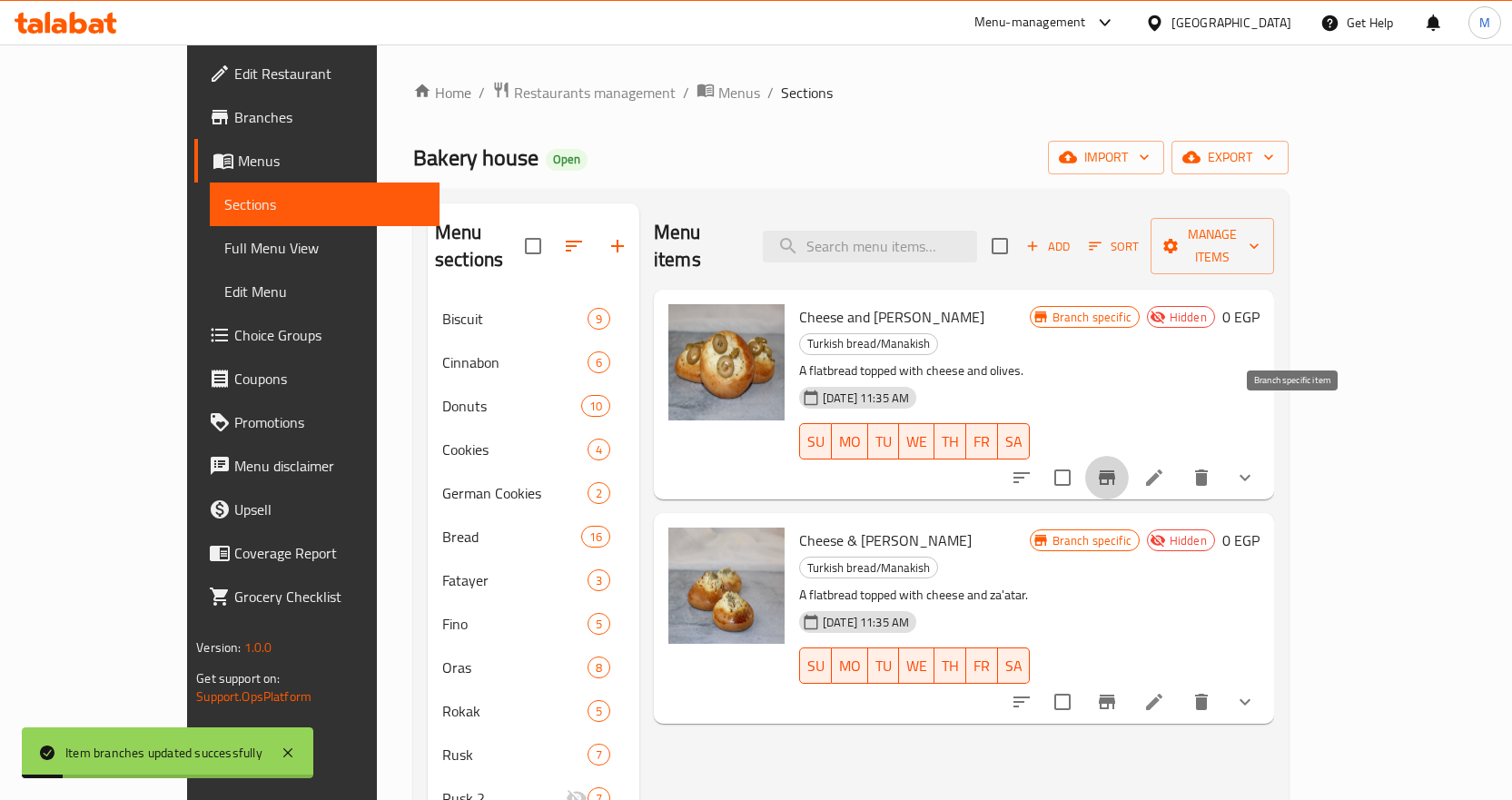
click at [1115, 470] on icon "Branch-specific-item" at bounding box center [1107, 478] width 17 height 15
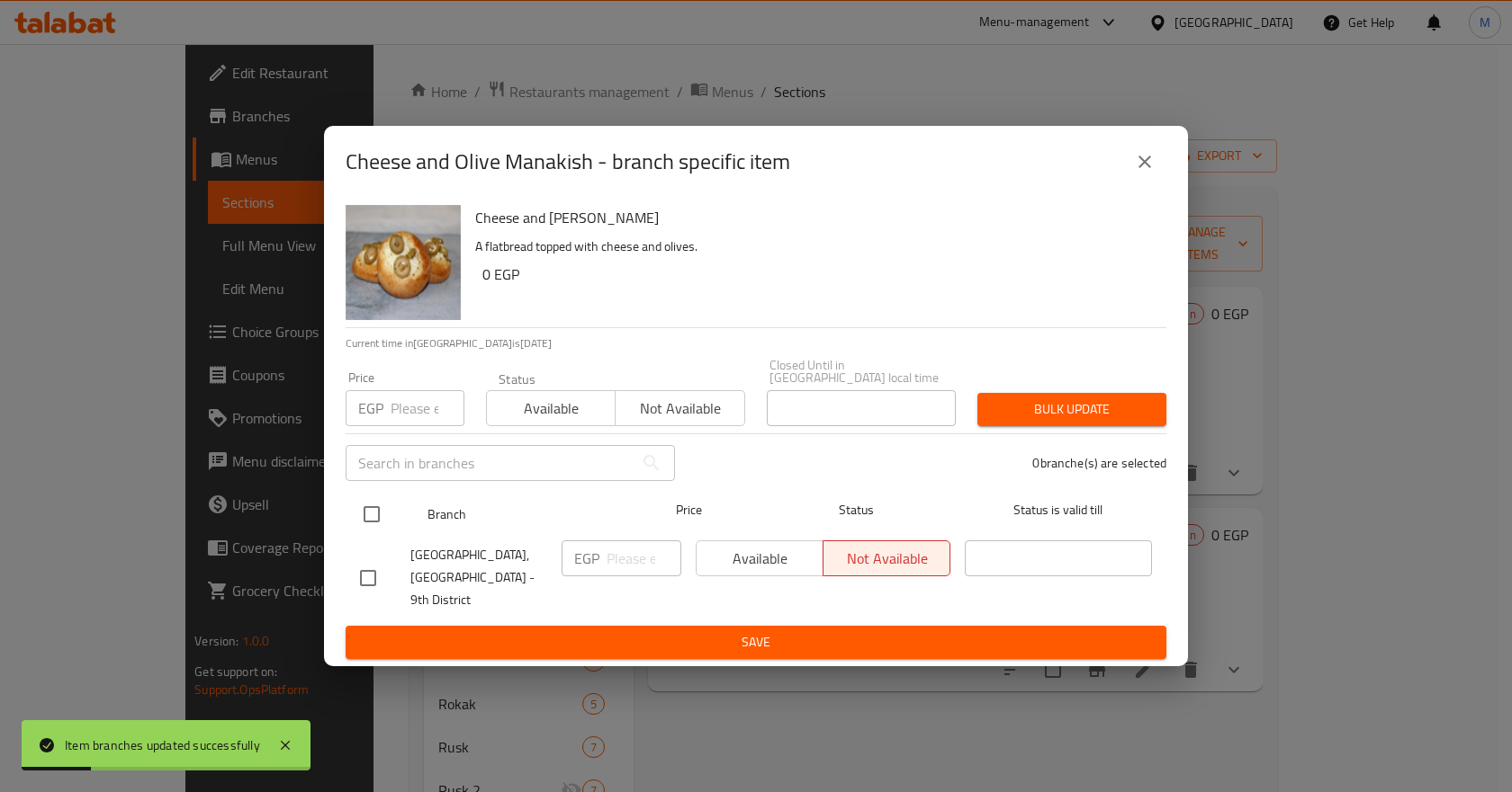
click at [371, 514] on input "checkbox" at bounding box center [371, 514] width 37 height 37
checkbox input "true"
click at [793, 568] on span "Available" at bounding box center [760, 559] width 112 height 26
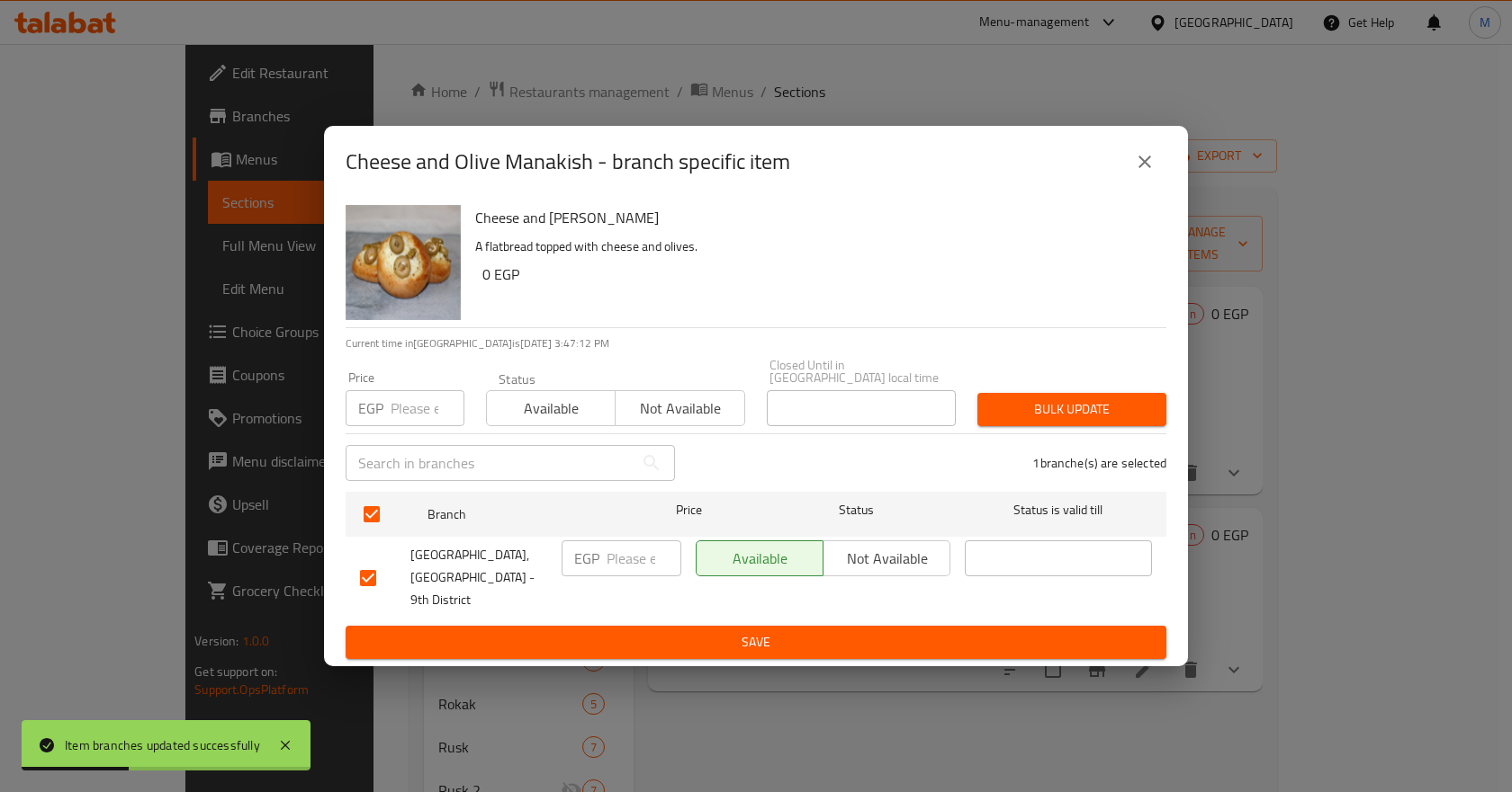
click at [771, 632] on span "Save" at bounding box center [756, 643] width 792 height 23
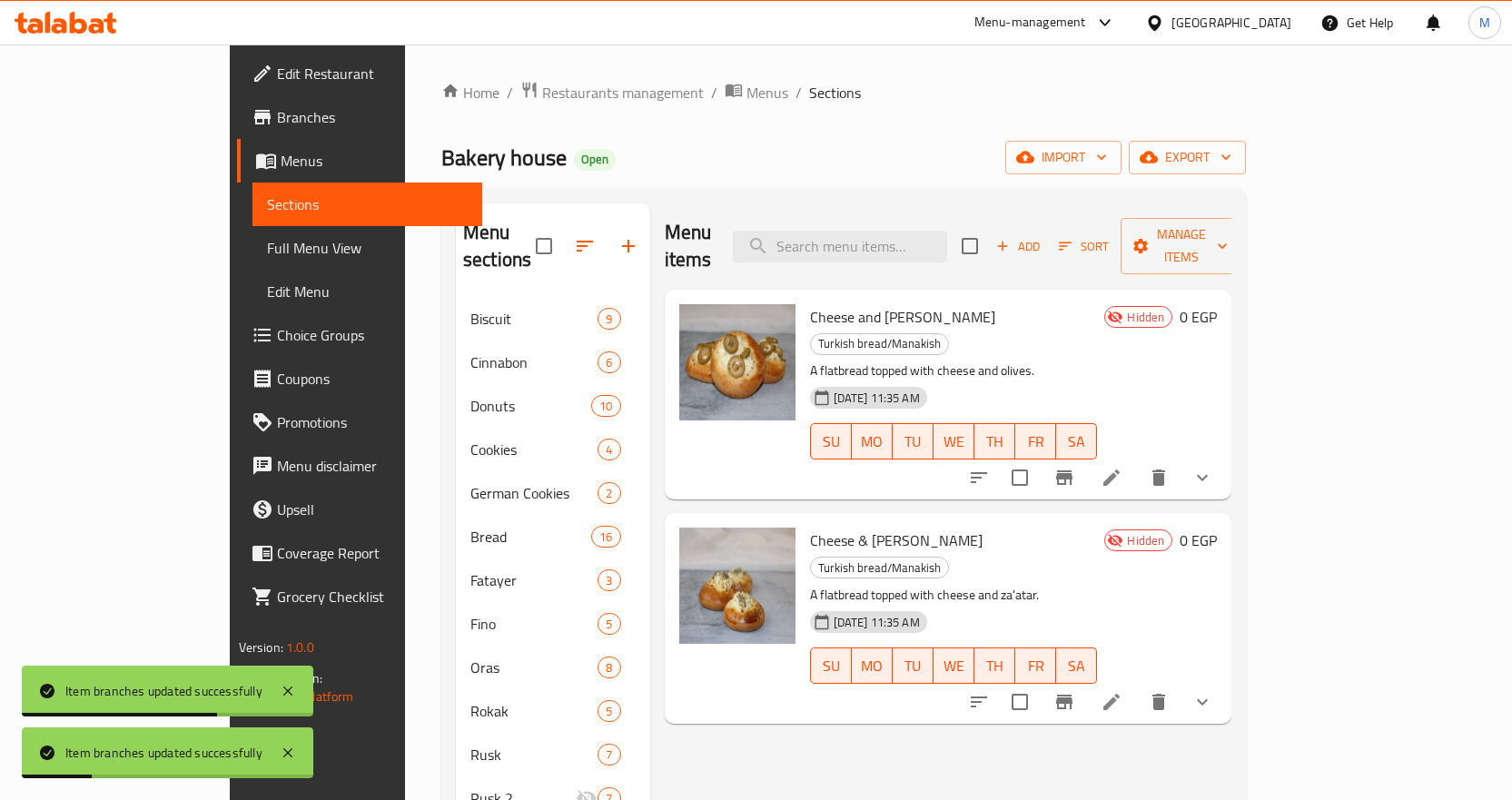
click at [1098, 305] on h6 "Cheese and Olive Manakish Turkish bread/Manakish" at bounding box center [953, 330] width 288 height 51
click at [1043, 237] on span "Add" at bounding box center [1018, 247] width 49 height 21
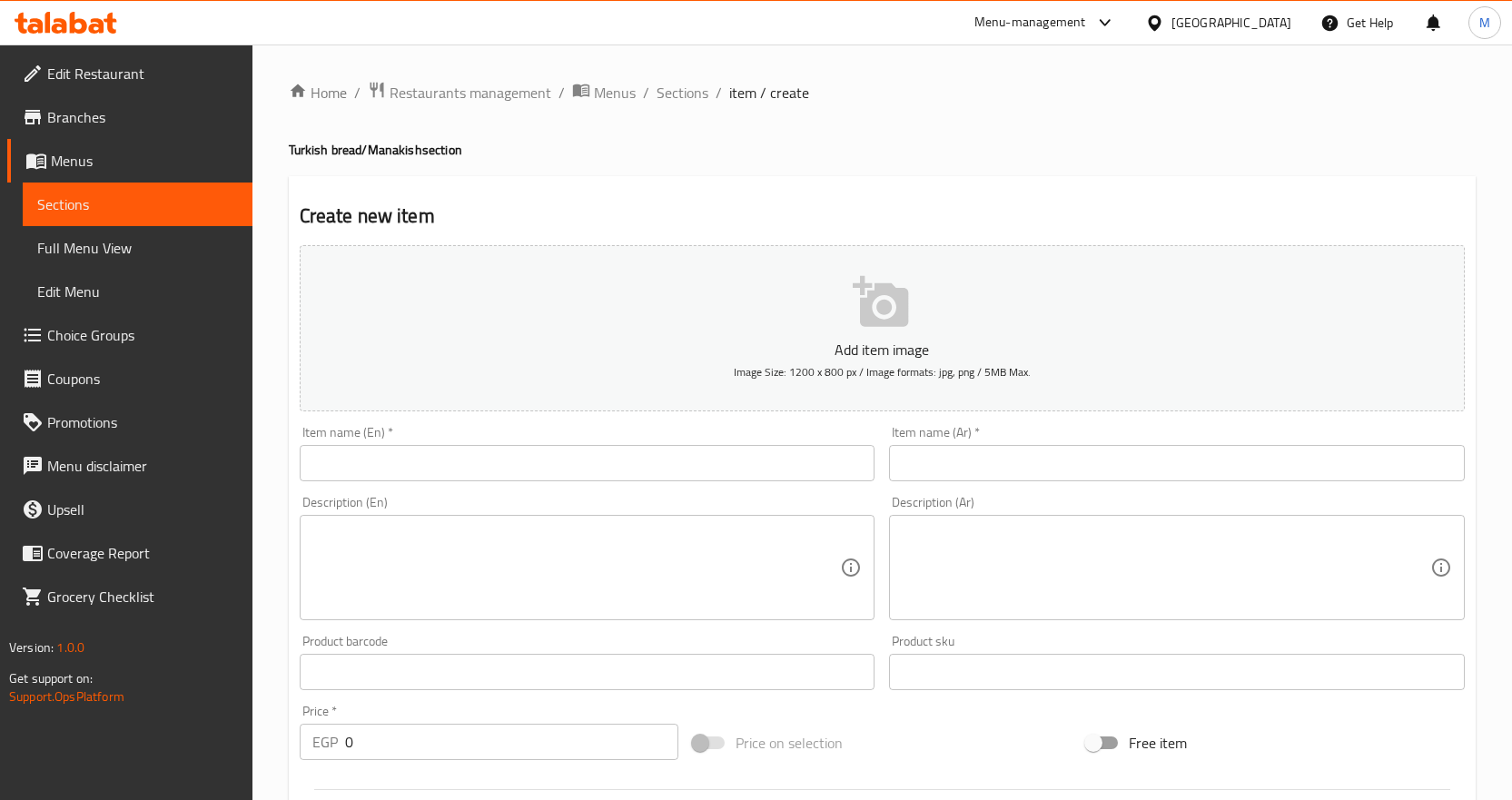
click at [995, 435] on div "Item name (Ar)   * Item name (Ar) *" at bounding box center [1177, 454] width 576 height 55
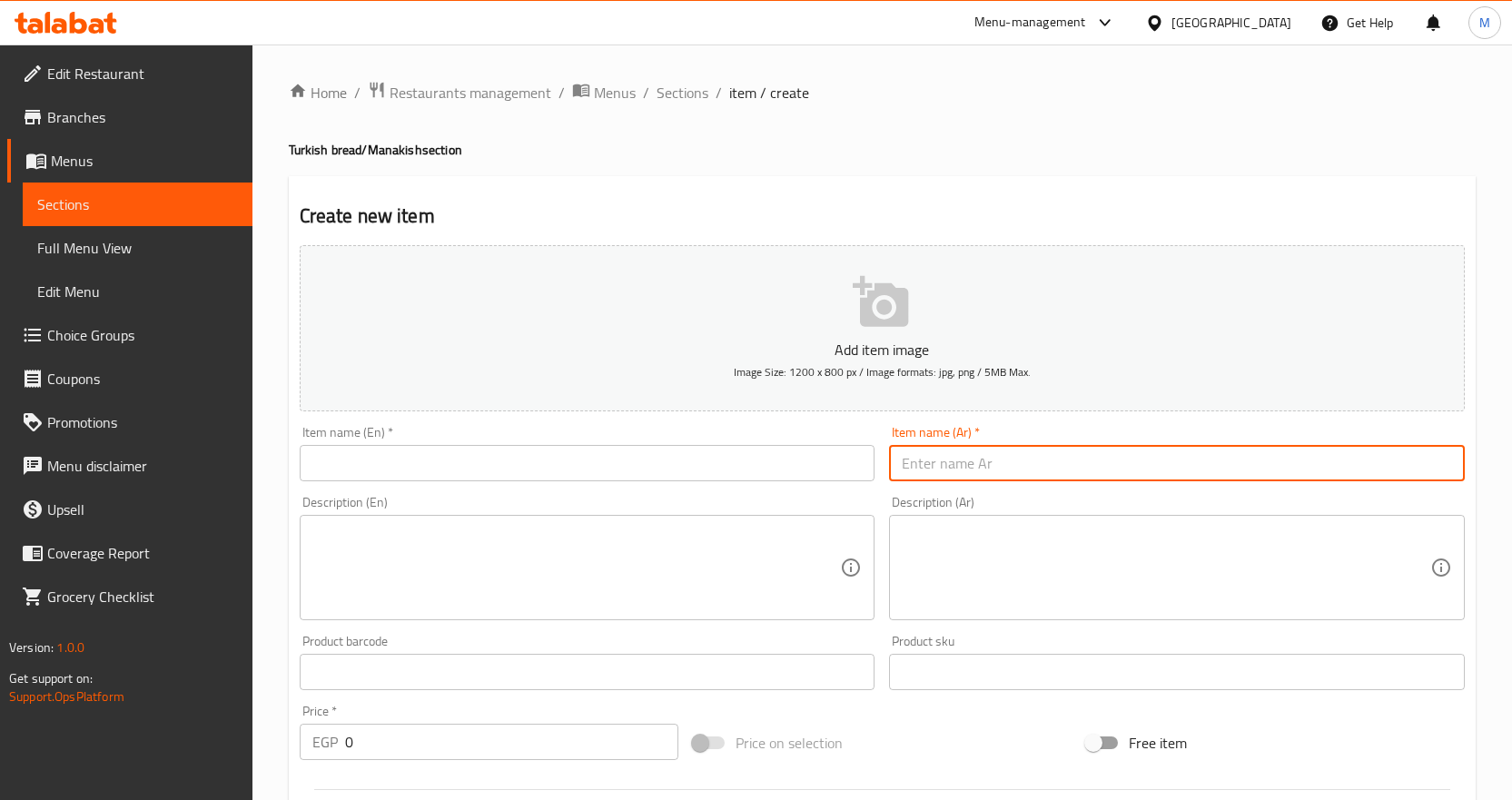
click at [1012, 468] on input "text" at bounding box center [1177, 463] width 576 height 36
paste input "مناقيش حجاب [PERSON_NAME]"
type input "مناقيش حجاب [PERSON_NAME]"
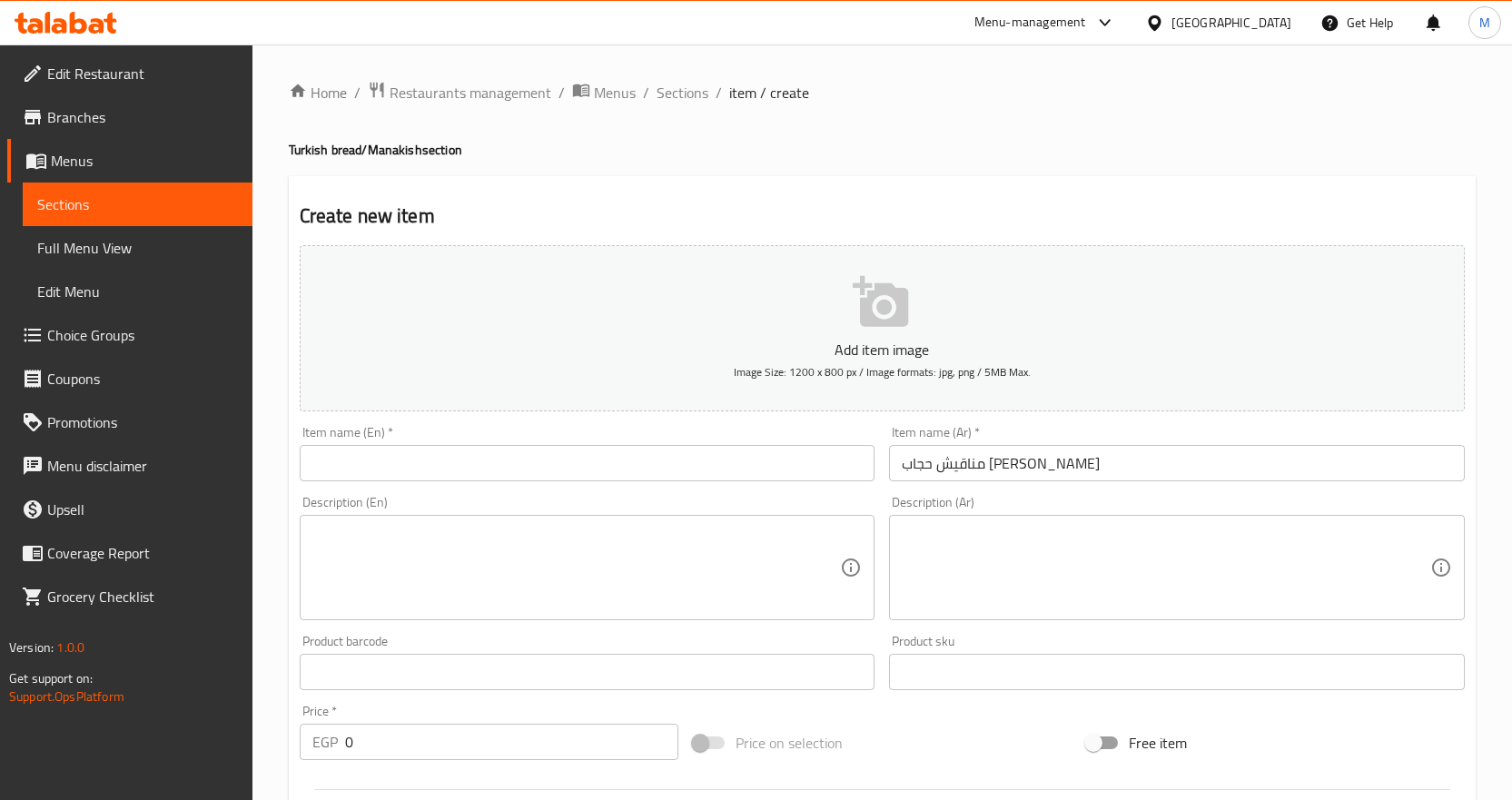
click at [684, 464] on input "text" at bounding box center [588, 463] width 576 height 36
paste input "Sausage Hijab Manakish"
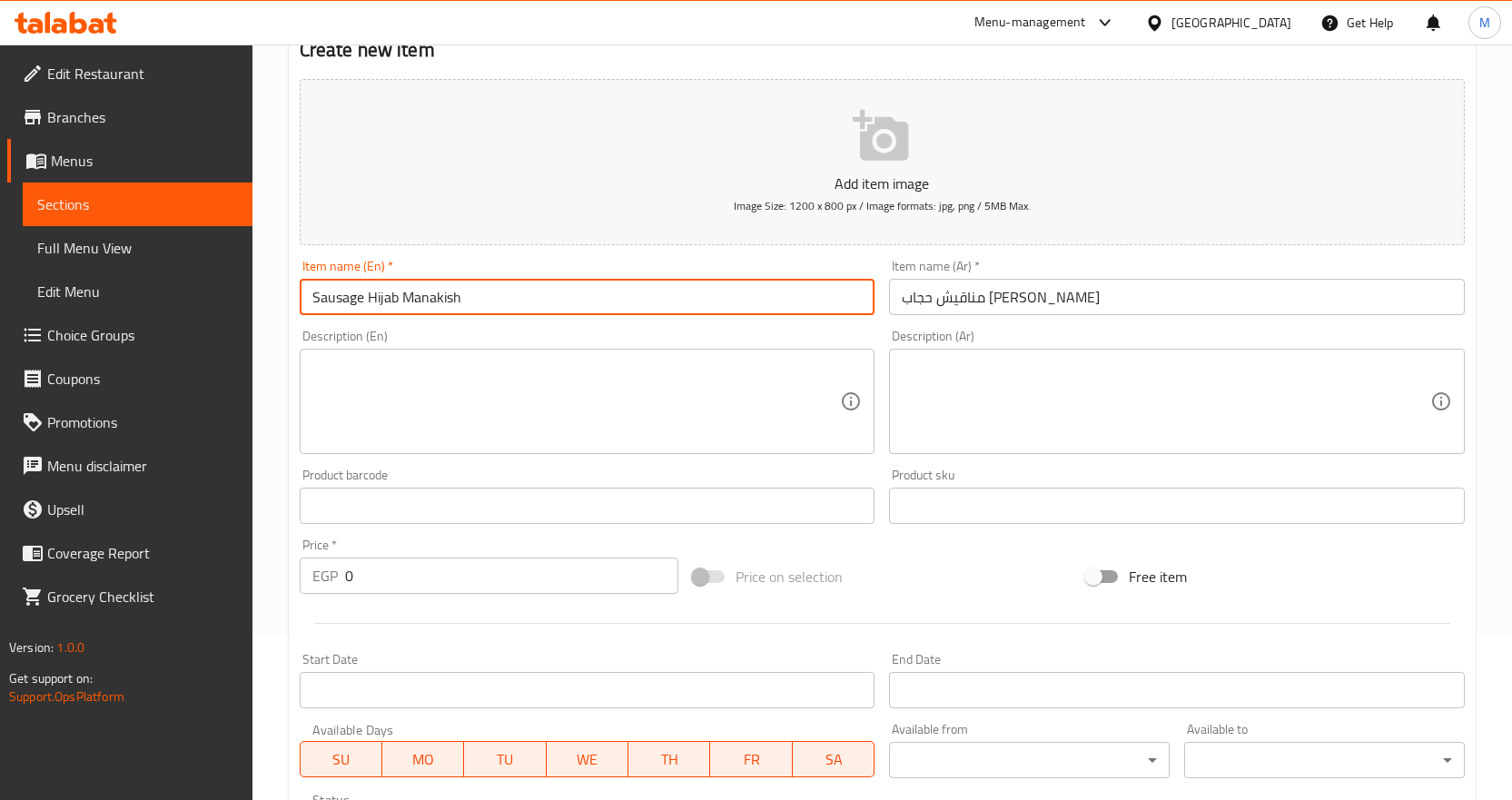
scroll to position [364, 0]
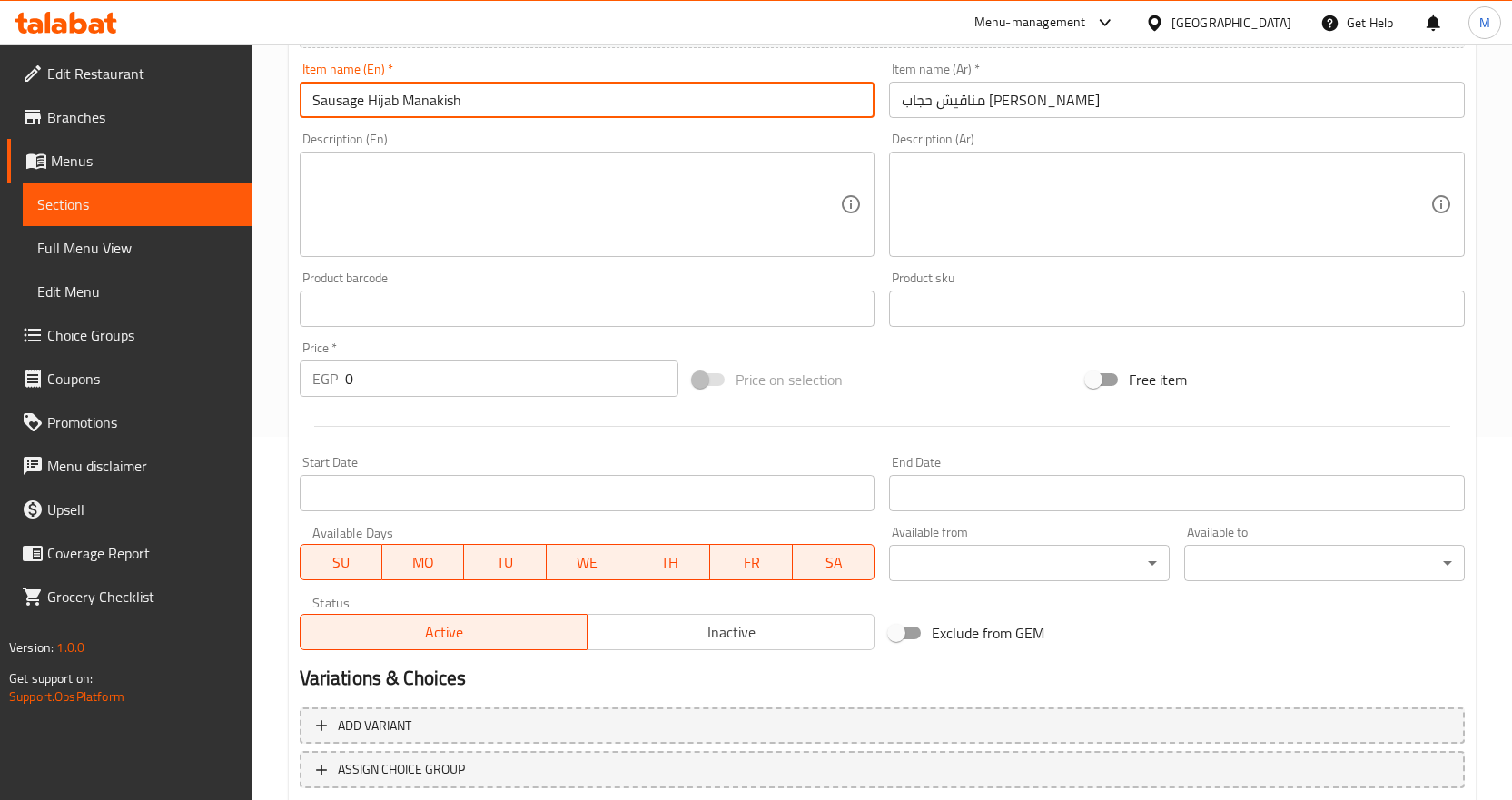
type input "Sausage Hijab Manakish"
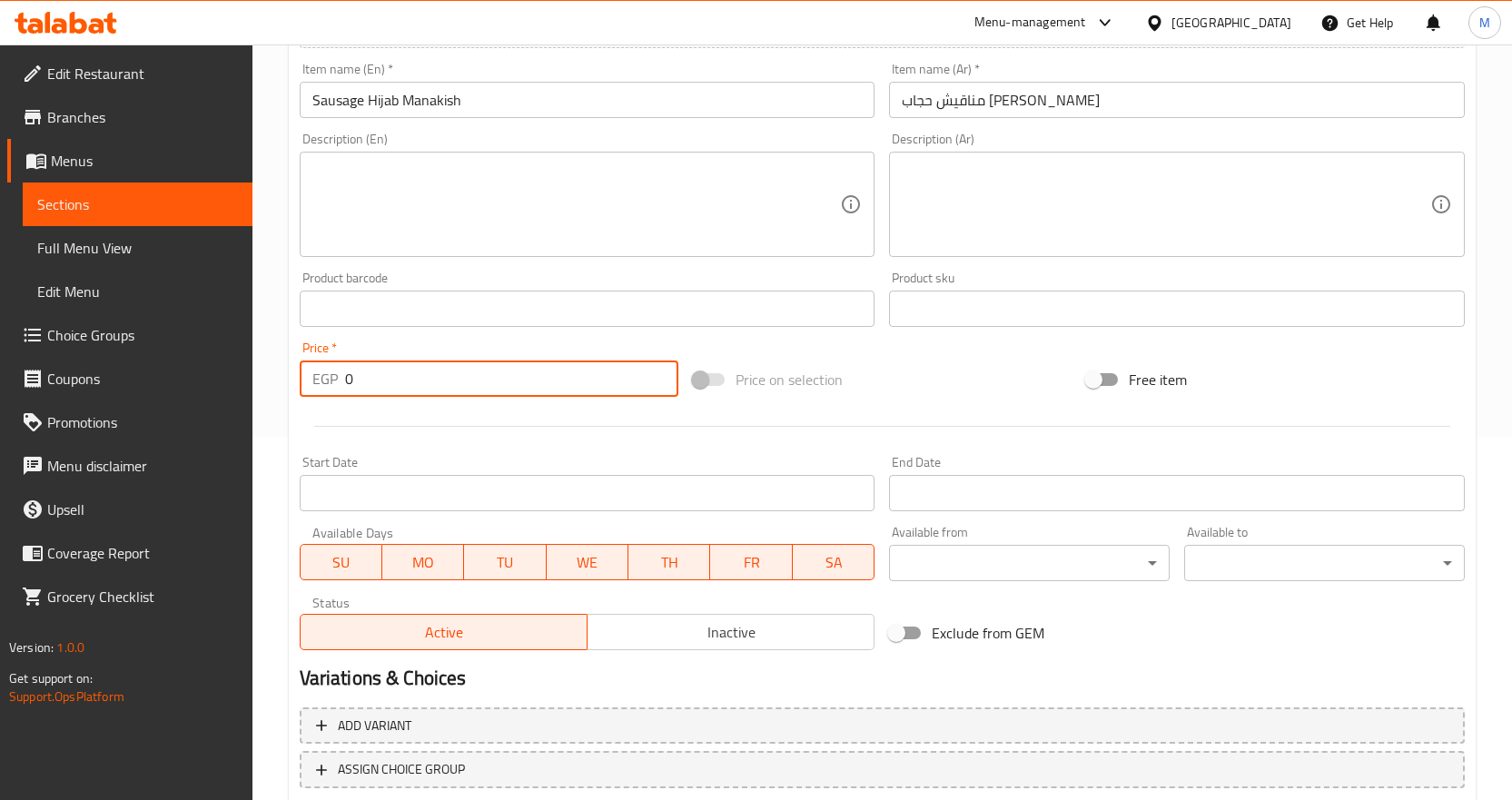
drag, startPoint x: 362, startPoint y: 374, endPoint x: 306, endPoint y: 376, distance: 56.0
click at [309, 376] on div "EGP 0 Price *" at bounding box center [489, 378] width 378 height 36
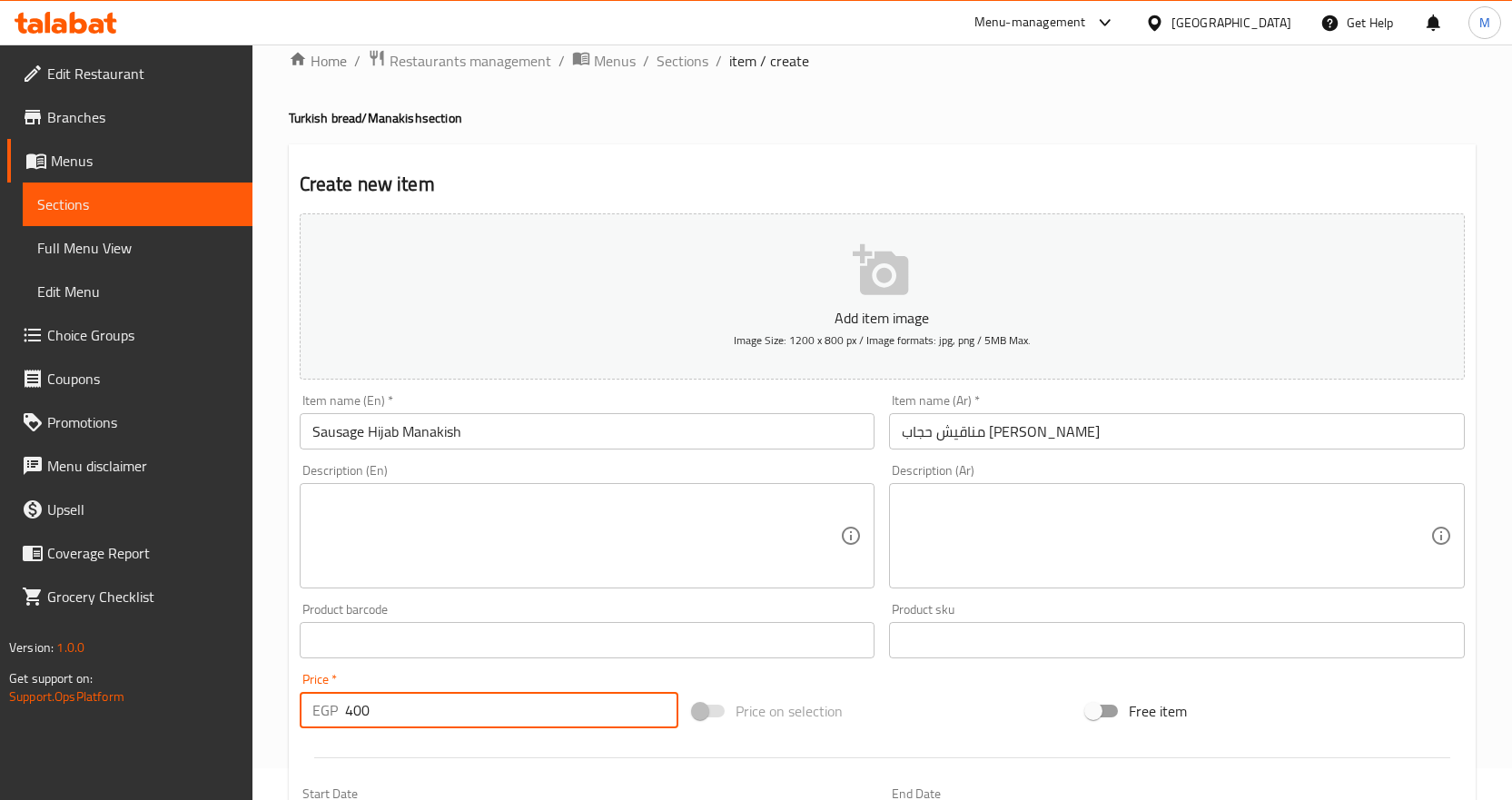
scroll to position [0, 0]
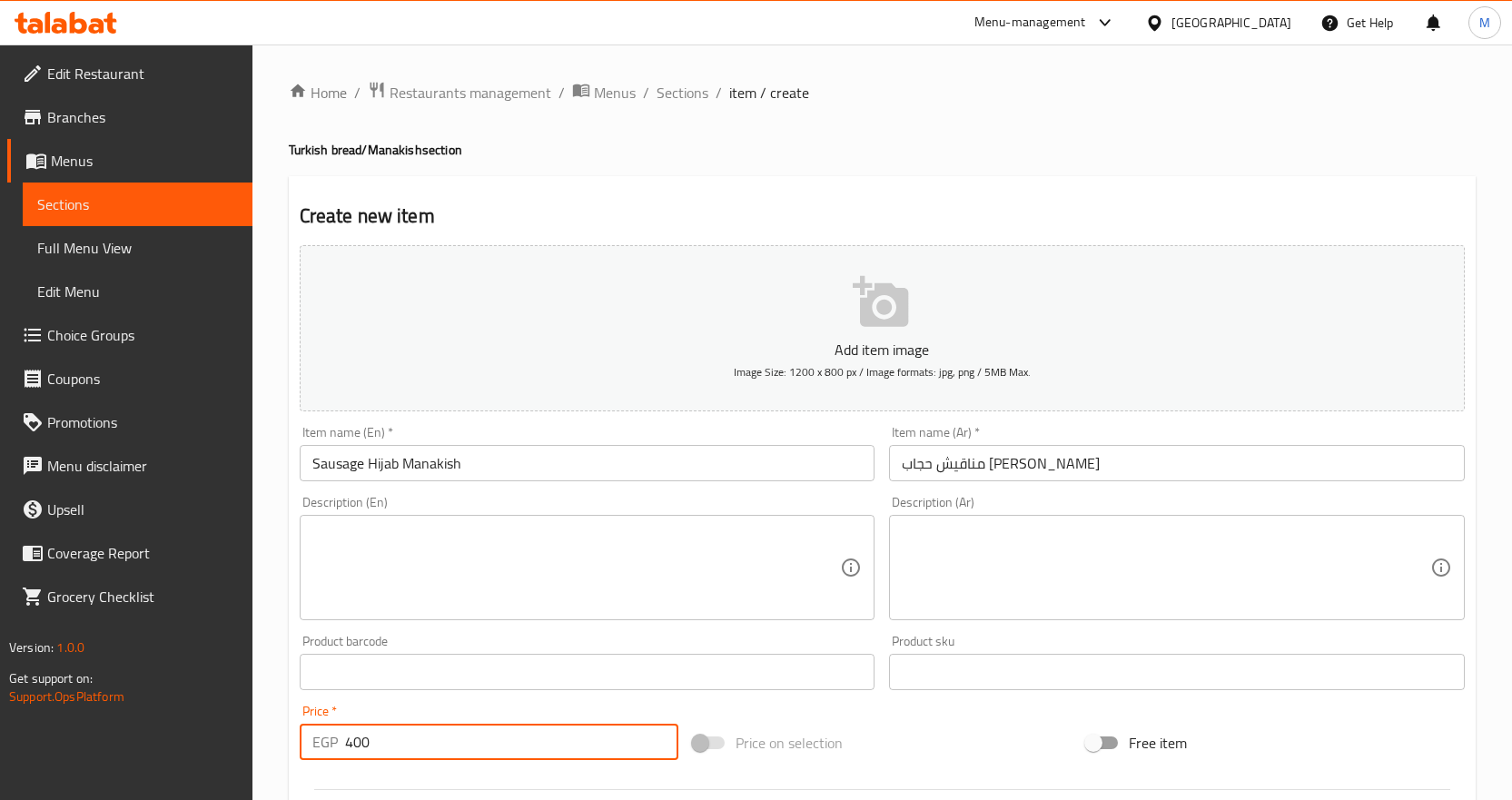
type input "400"
click at [341, 464] on input "Sausage Hijab Manakish" at bounding box center [588, 463] width 576 height 36
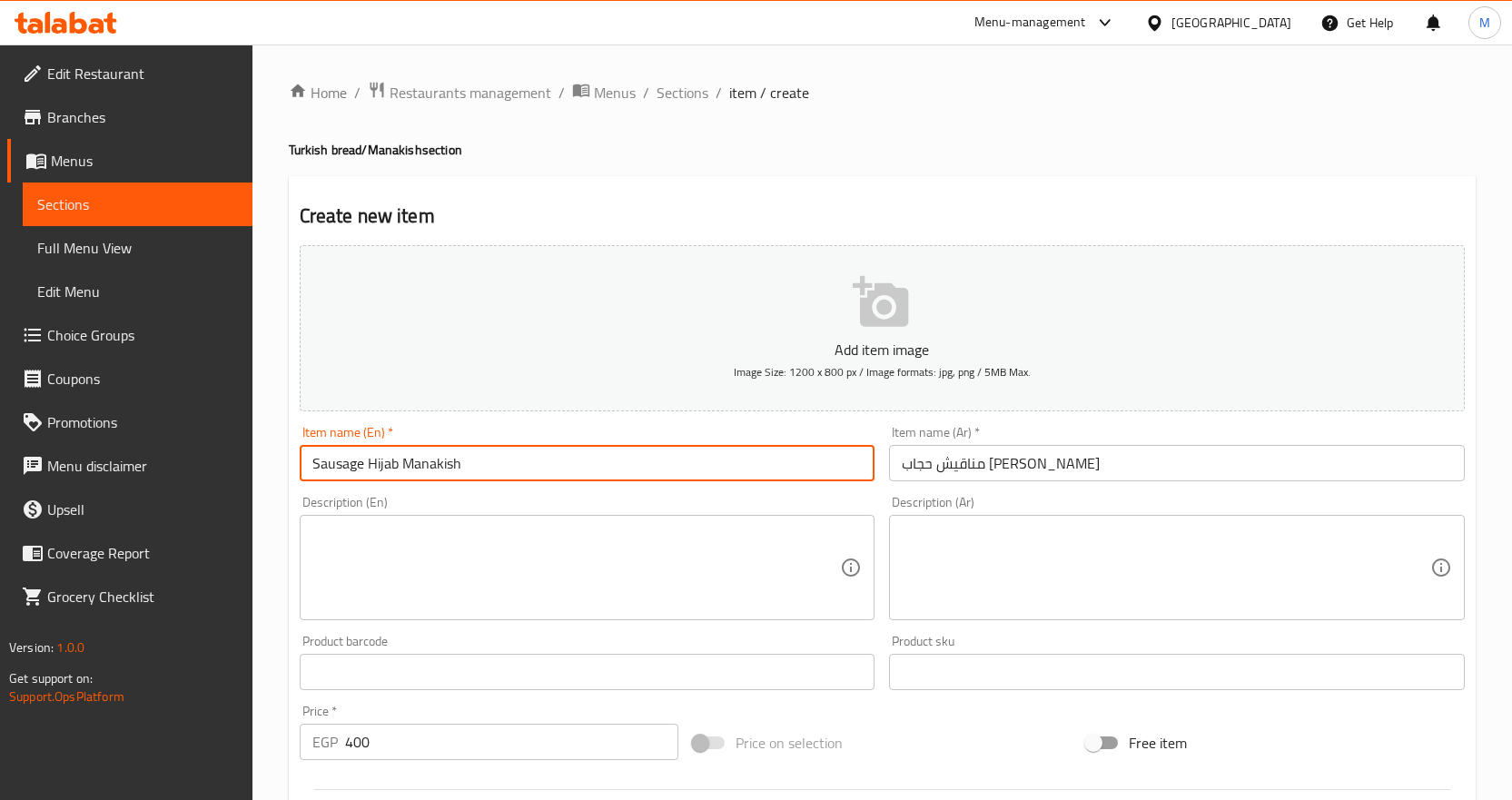
click at [341, 464] on input "Sausage Hijab Manakish" at bounding box center [588, 463] width 576 height 36
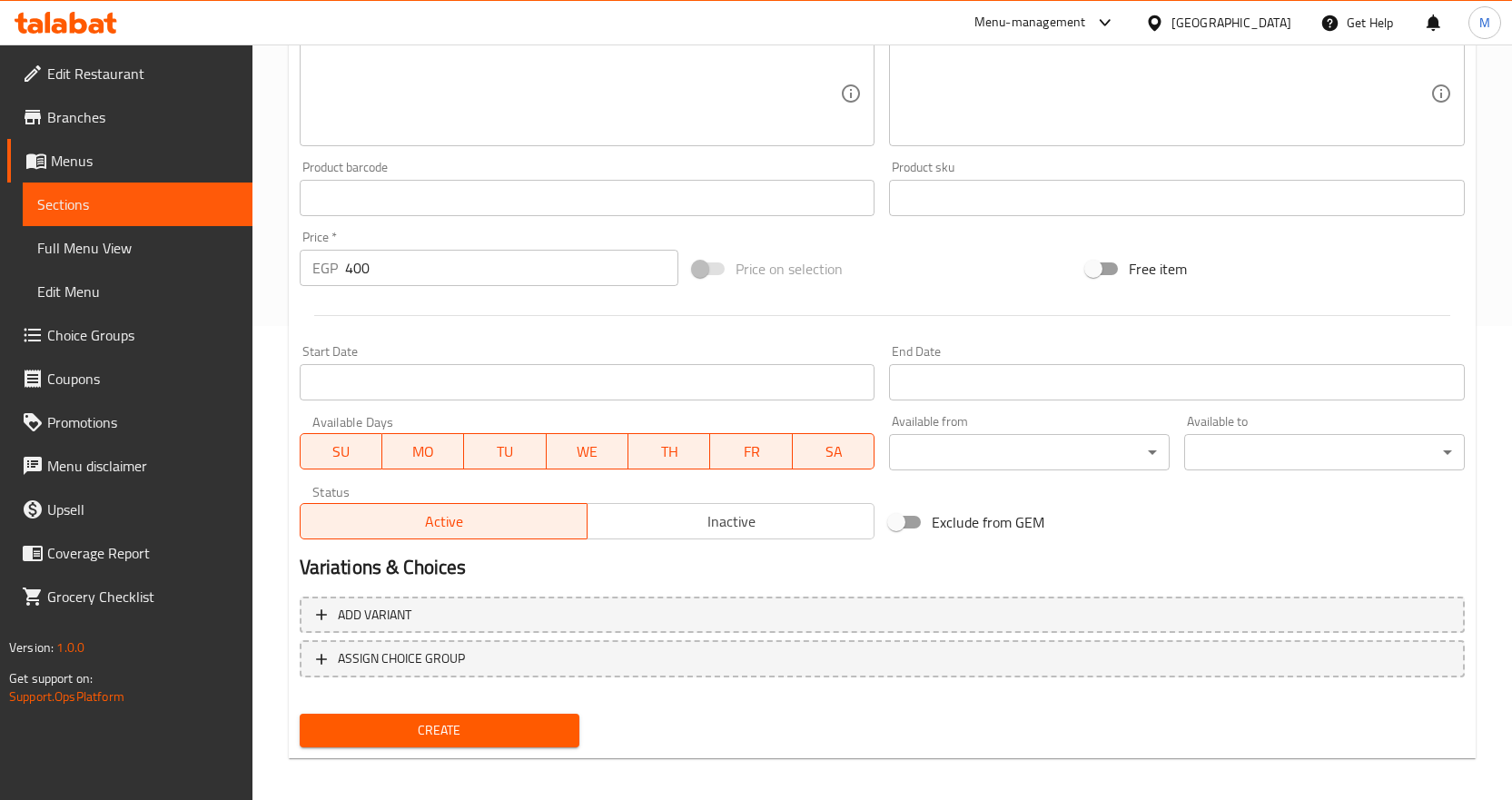
scroll to position [483, 0]
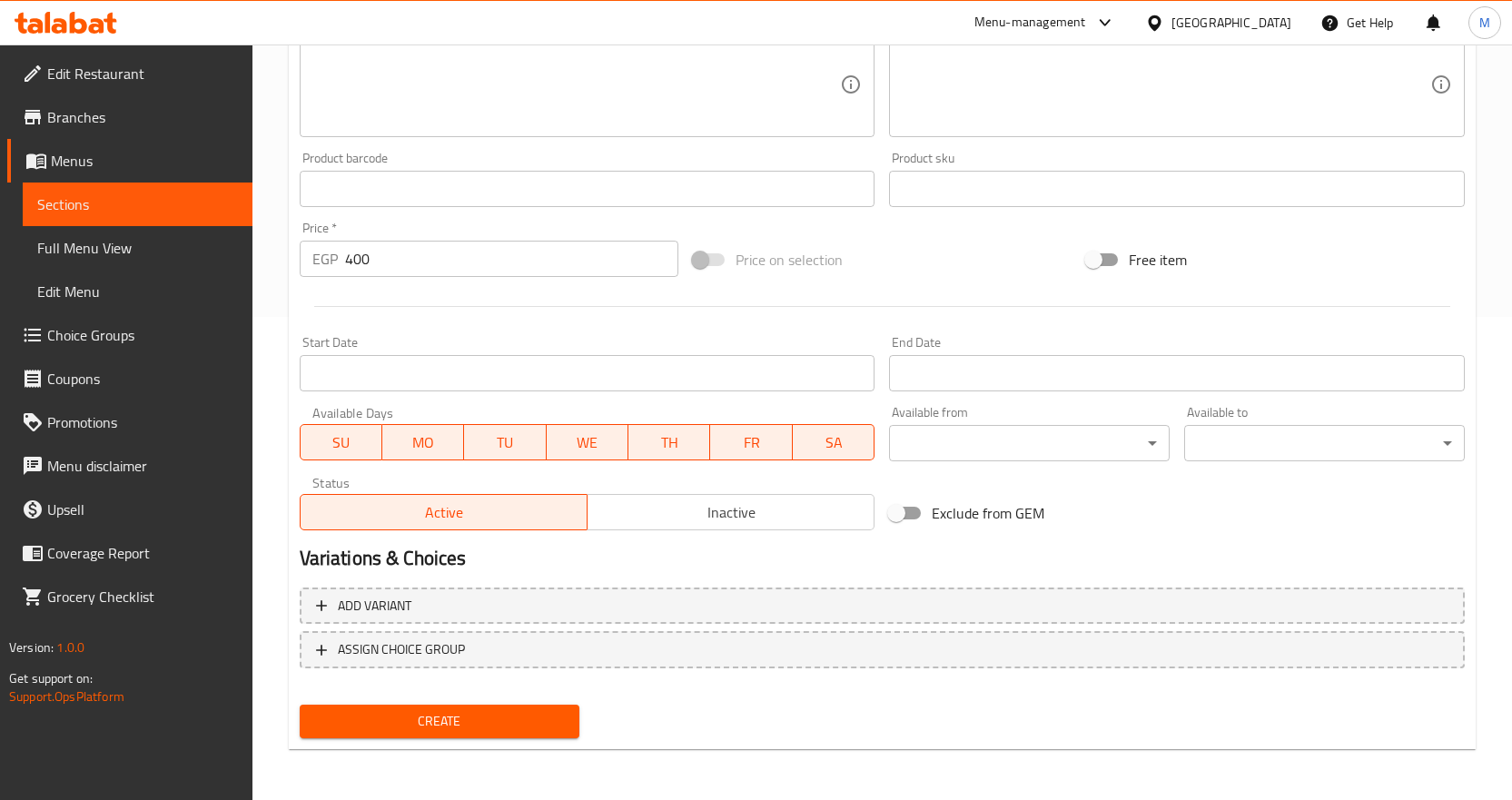
type input "Hot Dog Hijab Manakish"
click at [482, 716] on span "Create" at bounding box center [439, 722] width 251 height 23
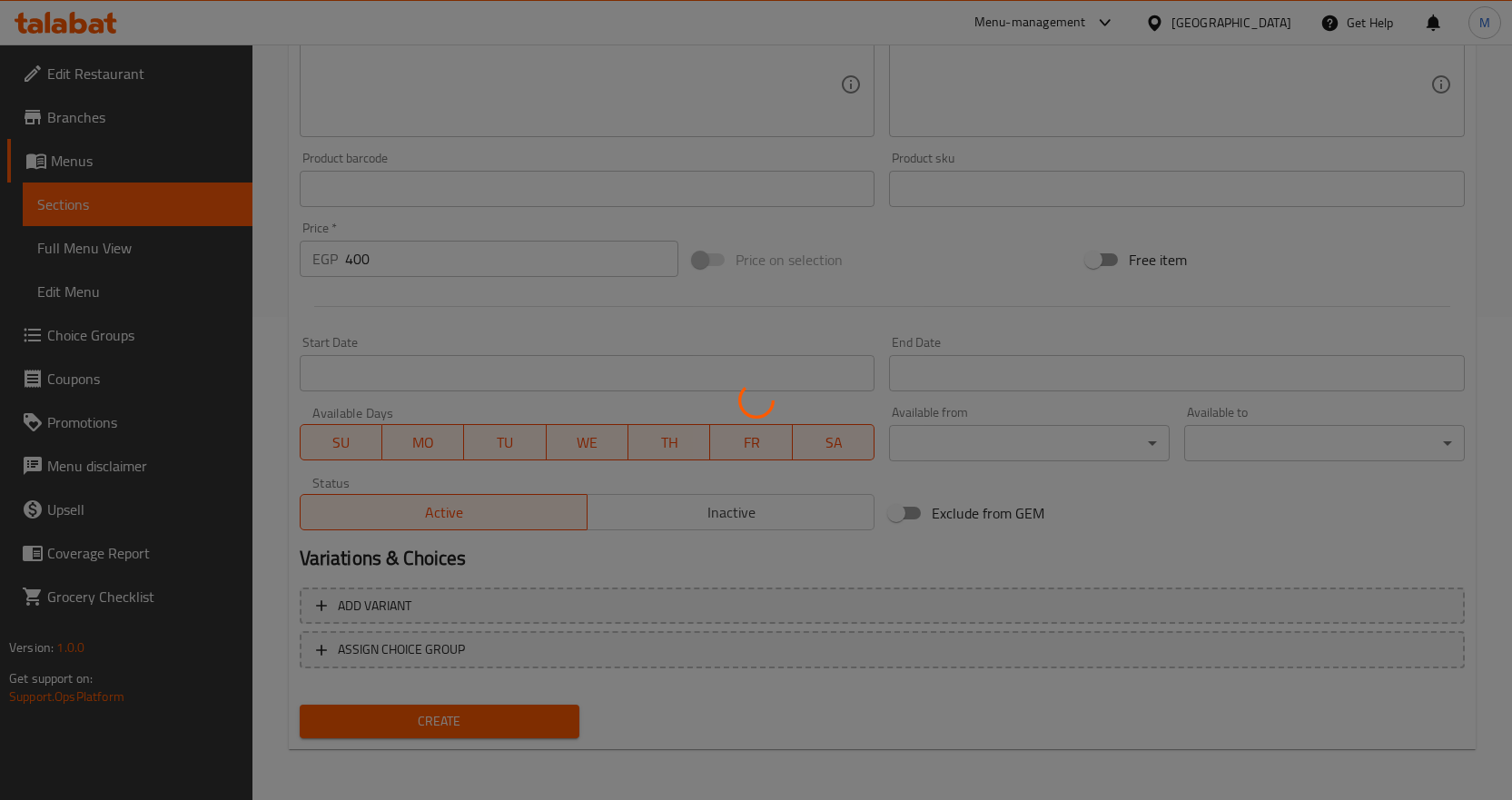
type input "0"
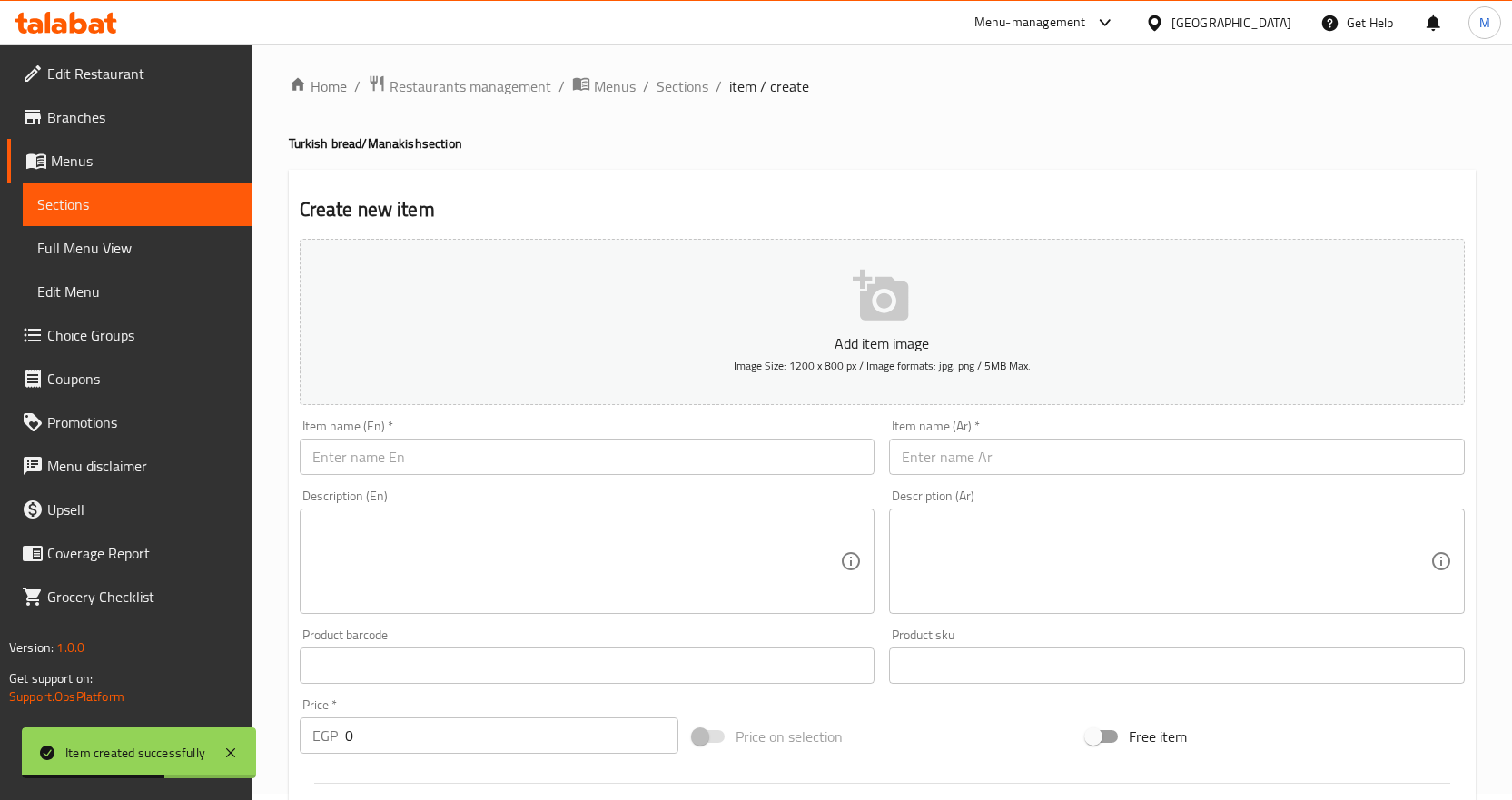
scroll to position [0, 0]
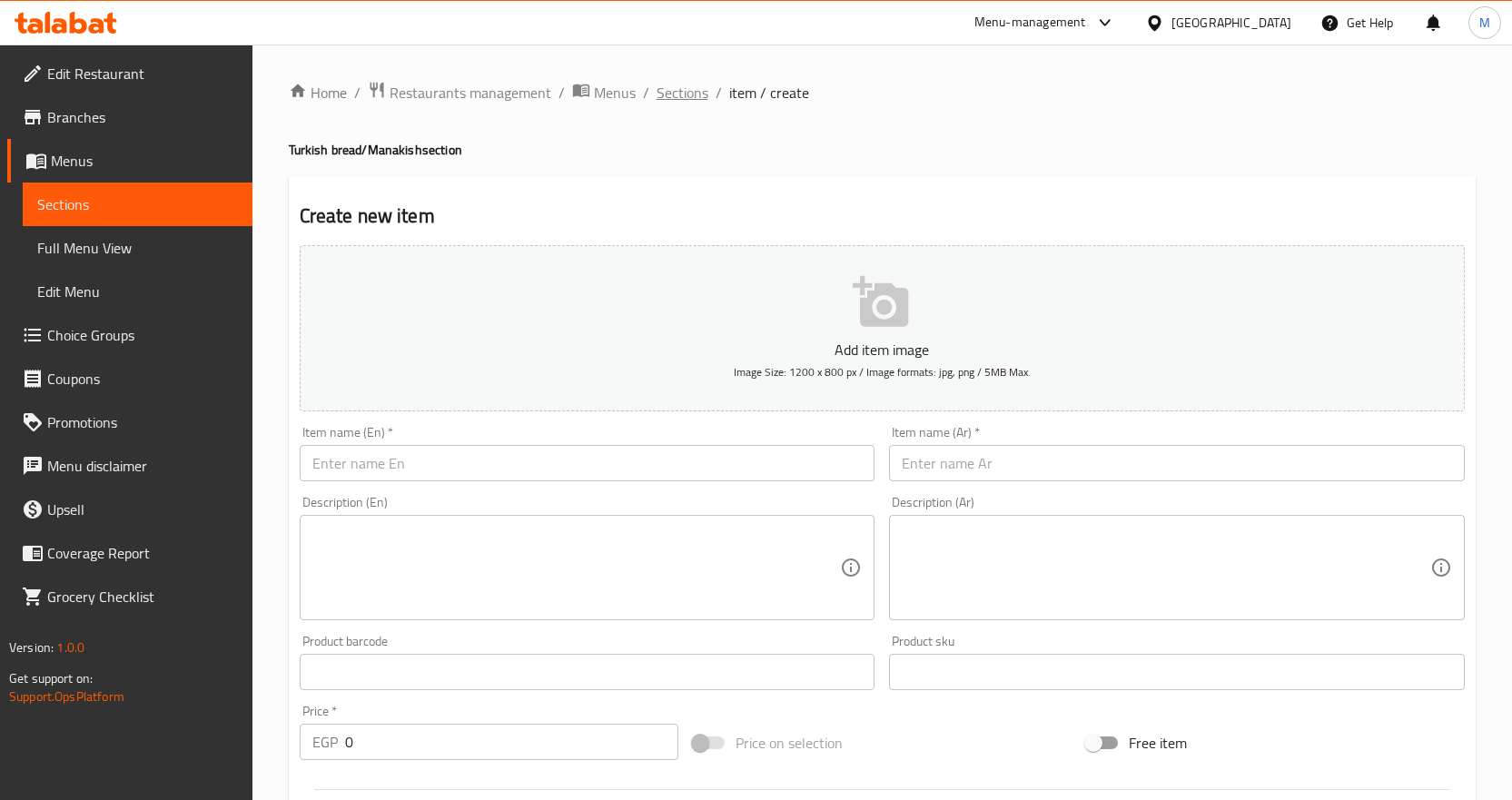
click at [677, 92] on span "Sections" at bounding box center [682, 93] width 52 height 22
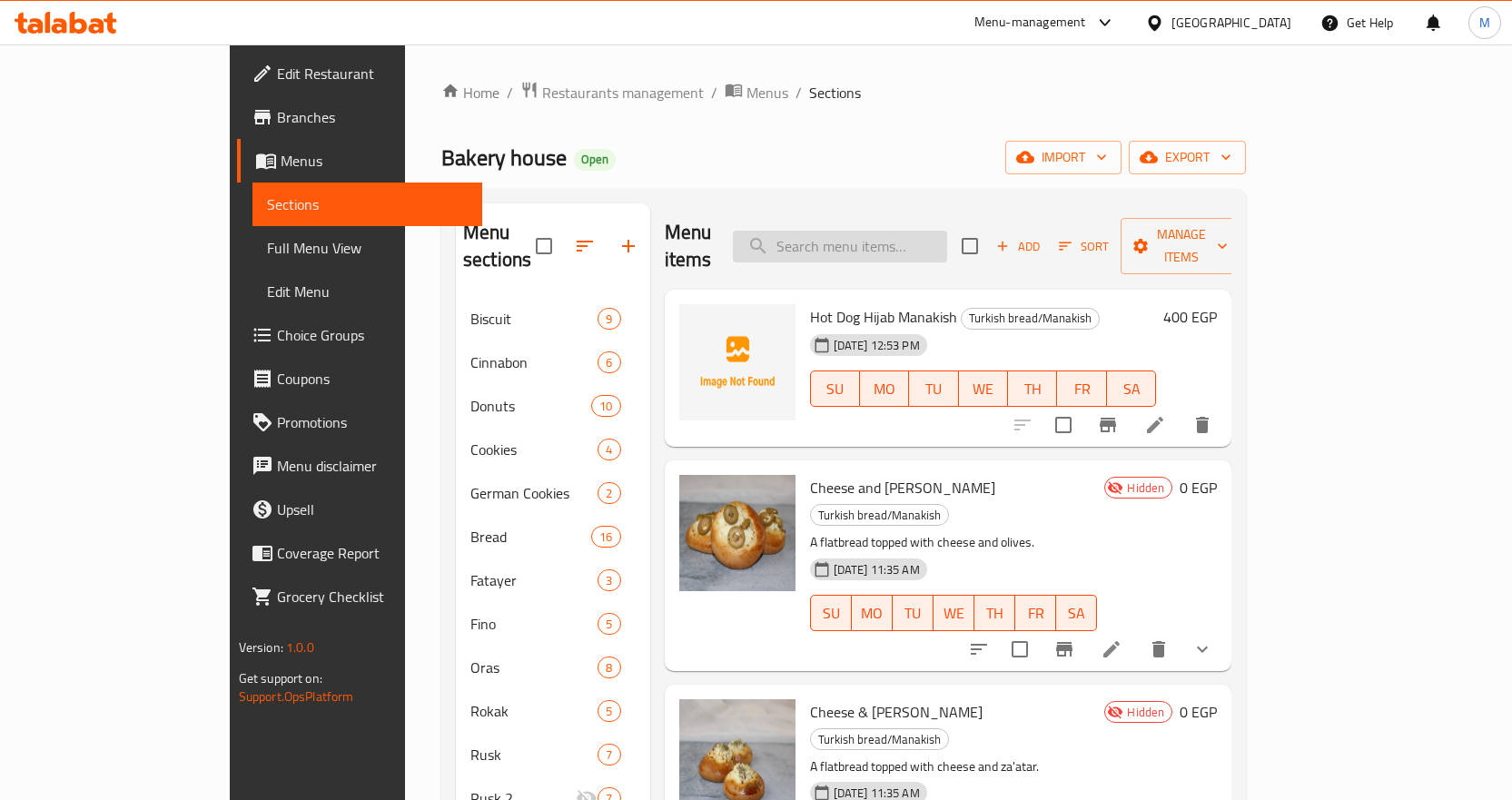
click at [929, 237] on input "search" at bounding box center [839, 247] width 214 height 32
paste input "مركب"
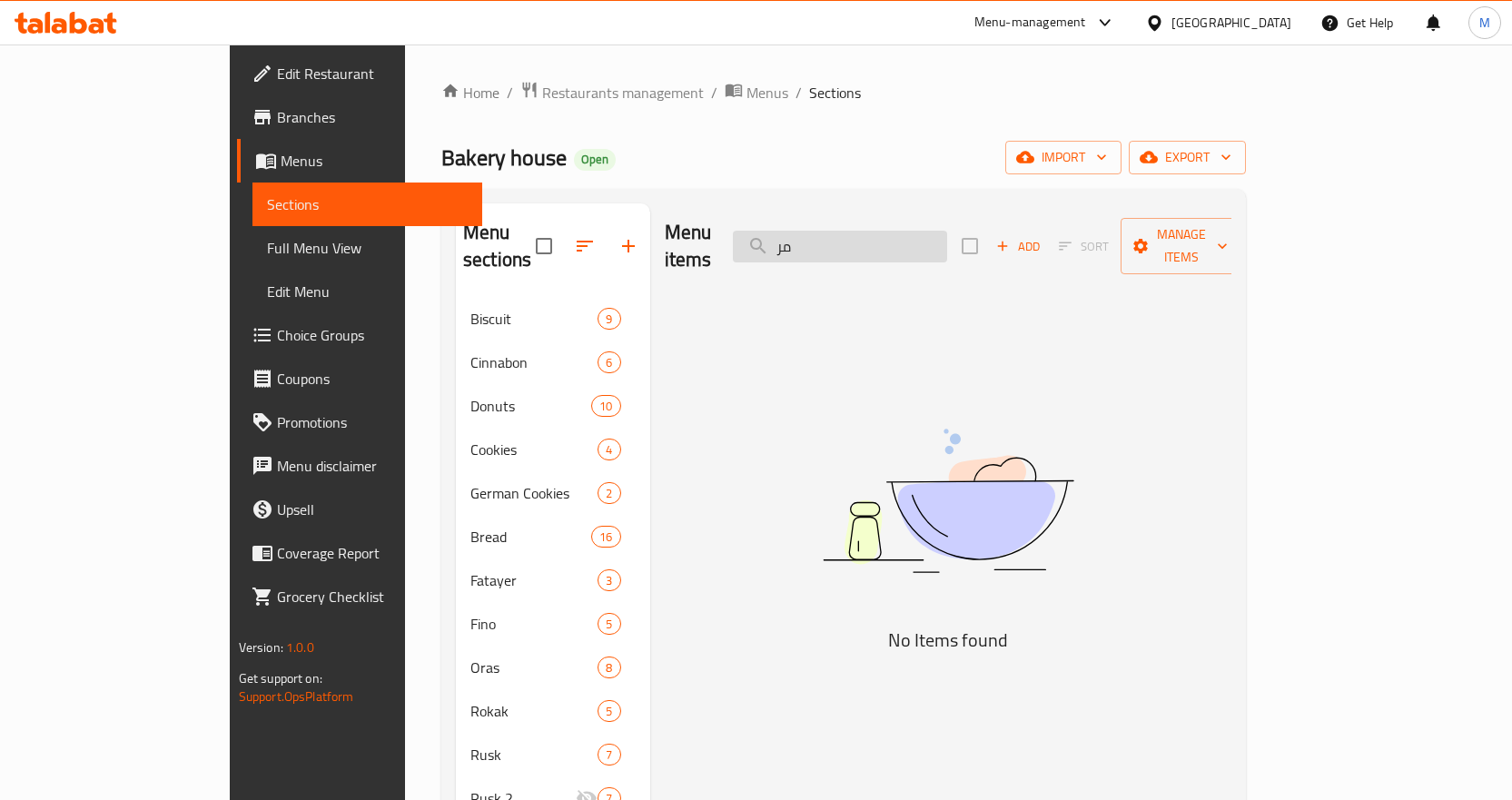
type input "م"
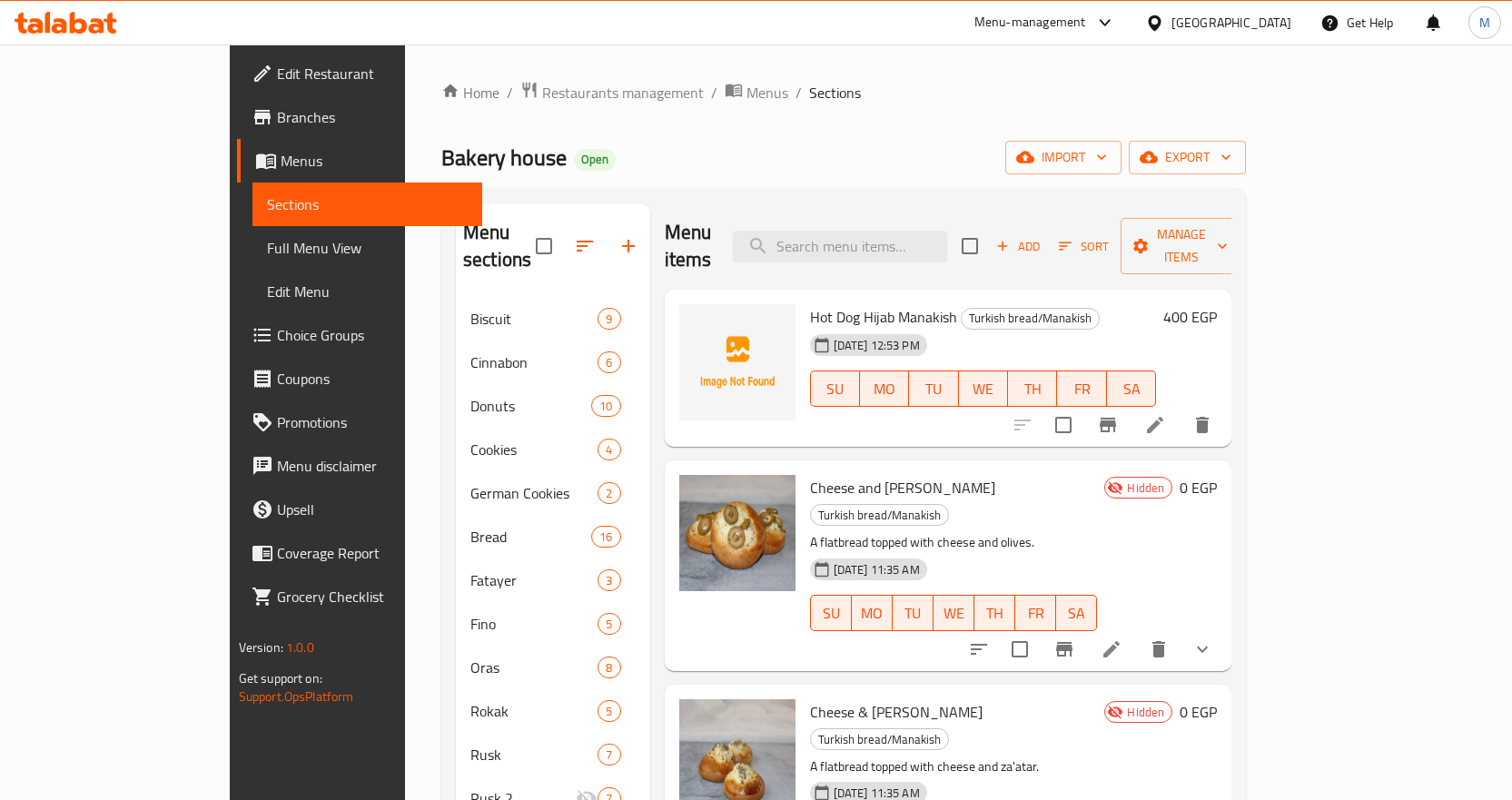
click at [974, 143] on div "Bakery house Open import export" at bounding box center [844, 157] width 804 height 34
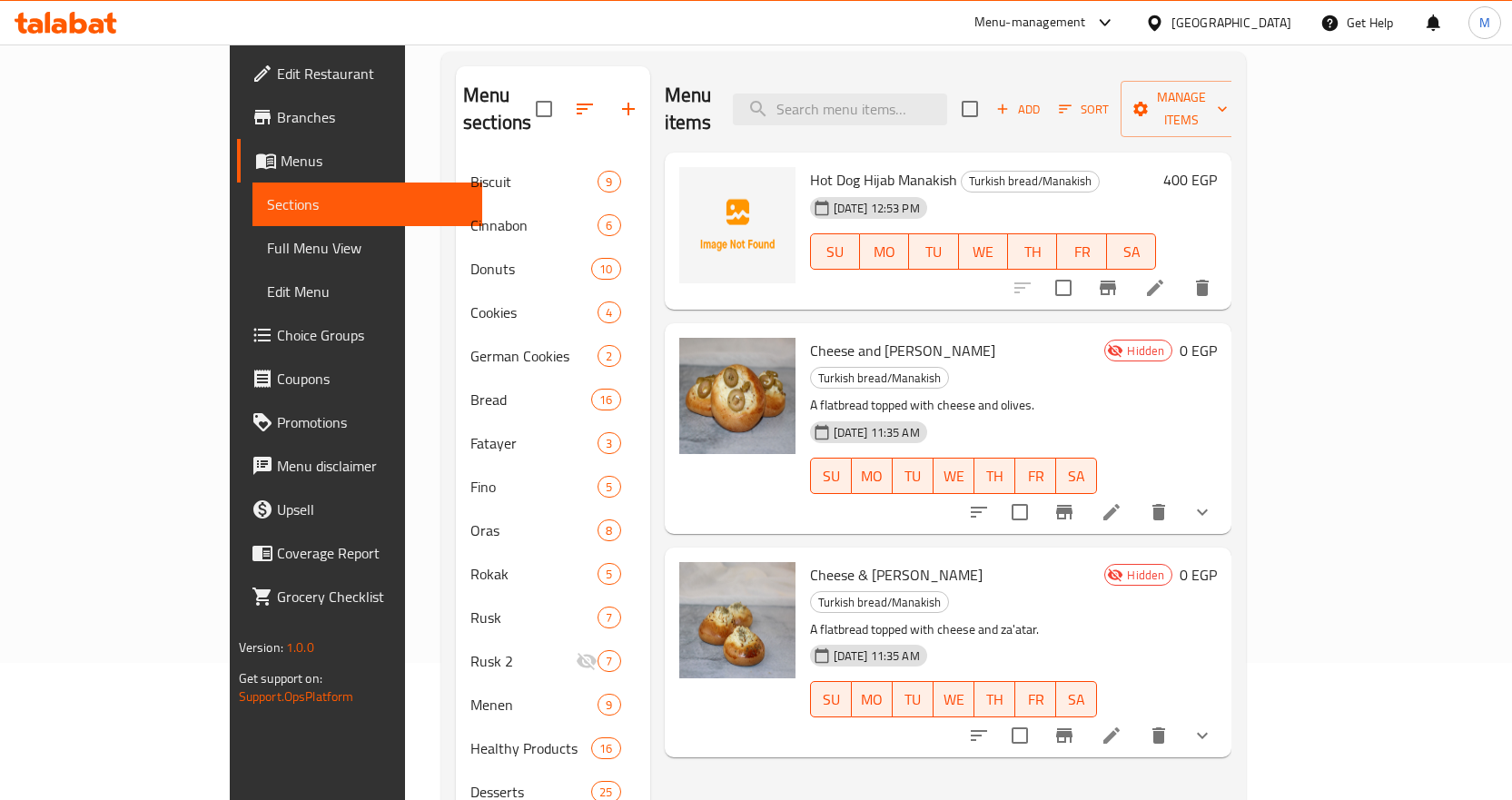
scroll to position [91, 0]
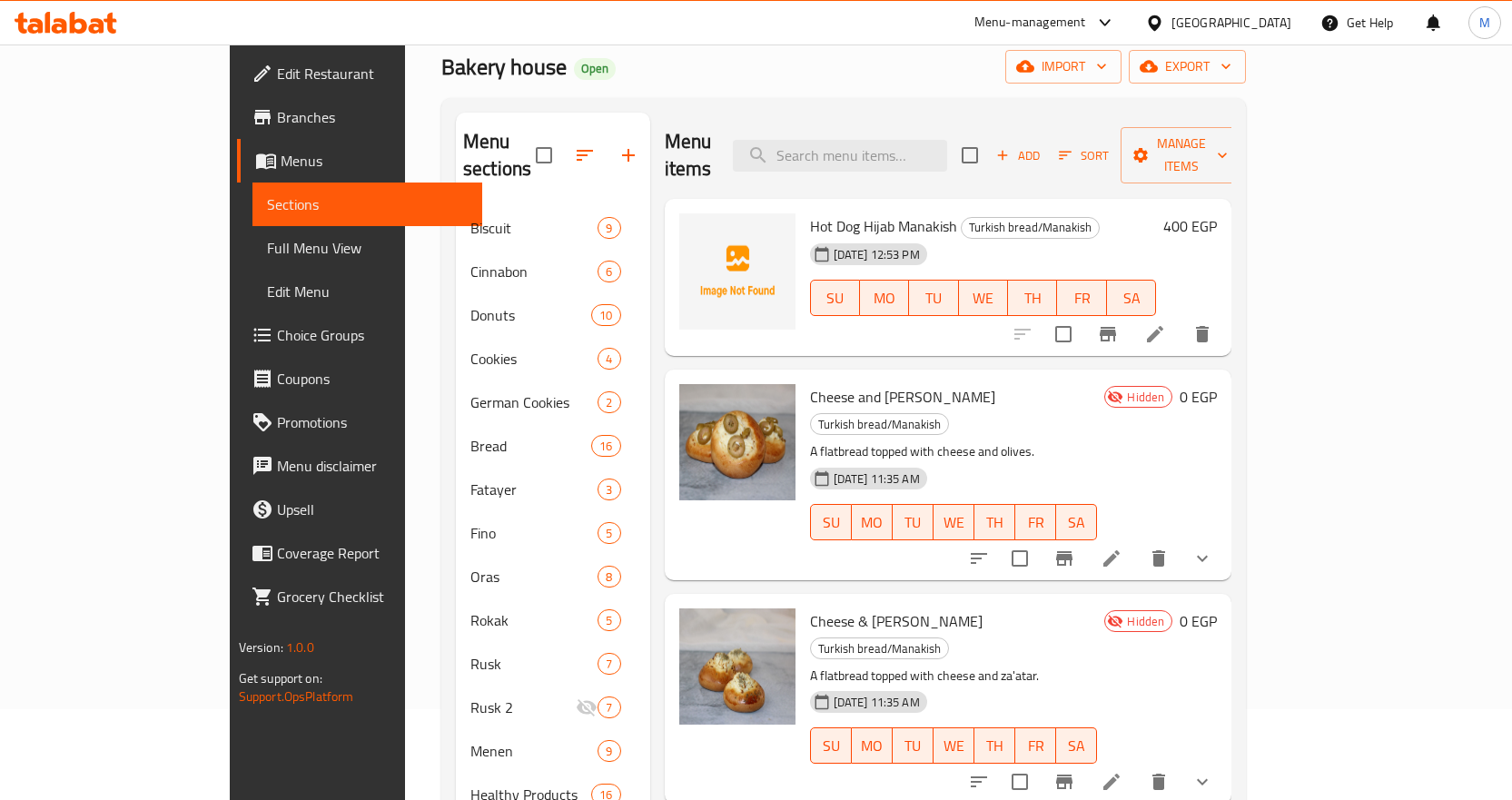
click at [1102, 164] on div "Menu items Add Sort Manage items" at bounding box center [948, 156] width 568 height 87
click at [1043, 145] on span "Add" at bounding box center [1018, 156] width 49 height 21
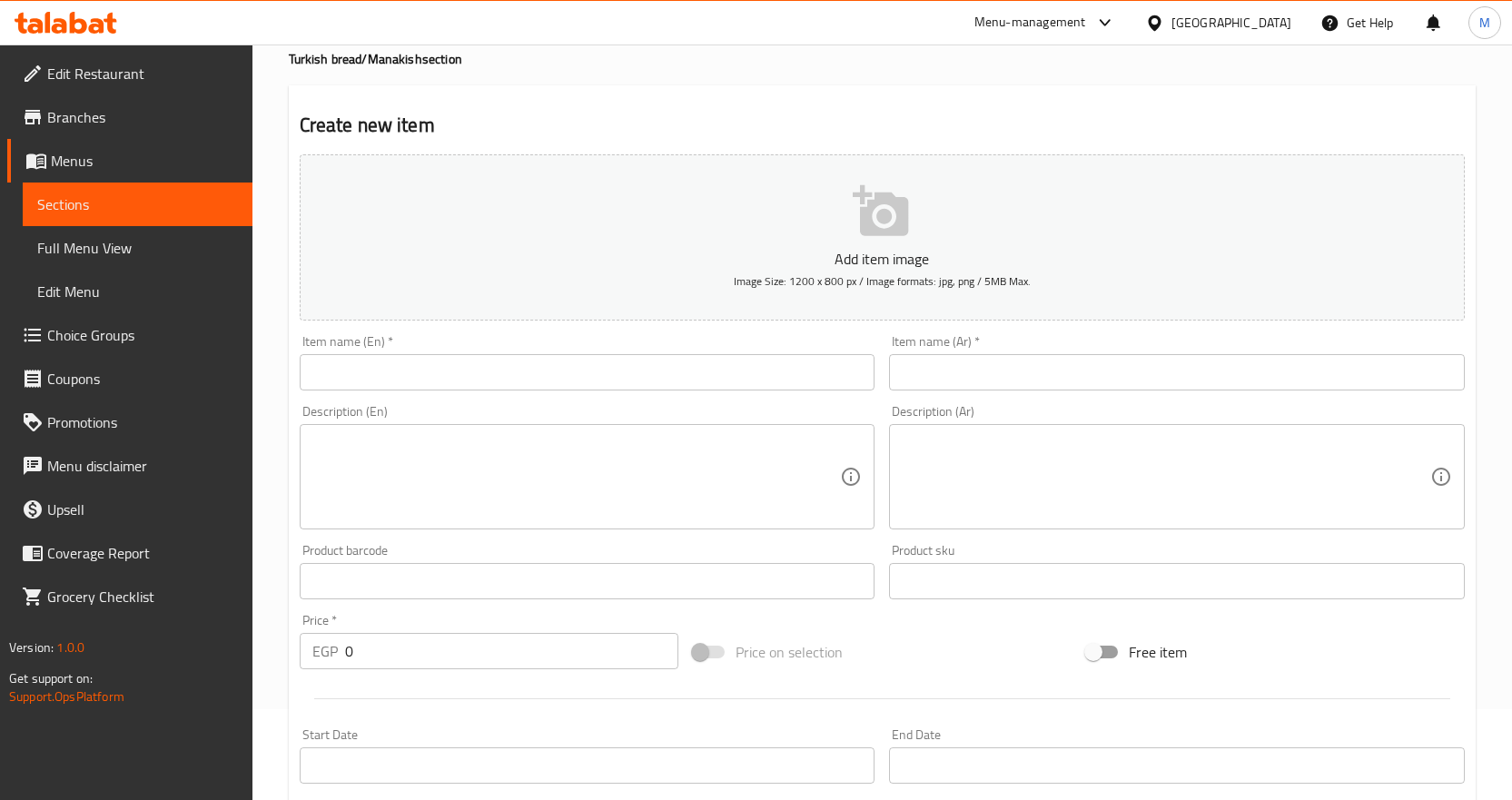
drag, startPoint x: 559, startPoint y: 356, endPoint x: 869, endPoint y: 360, distance: 310.0
click at [559, 356] on input "text" at bounding box center [588, 372] width 576 height 36
paste input "Pastrami Hijab Manakeesh"
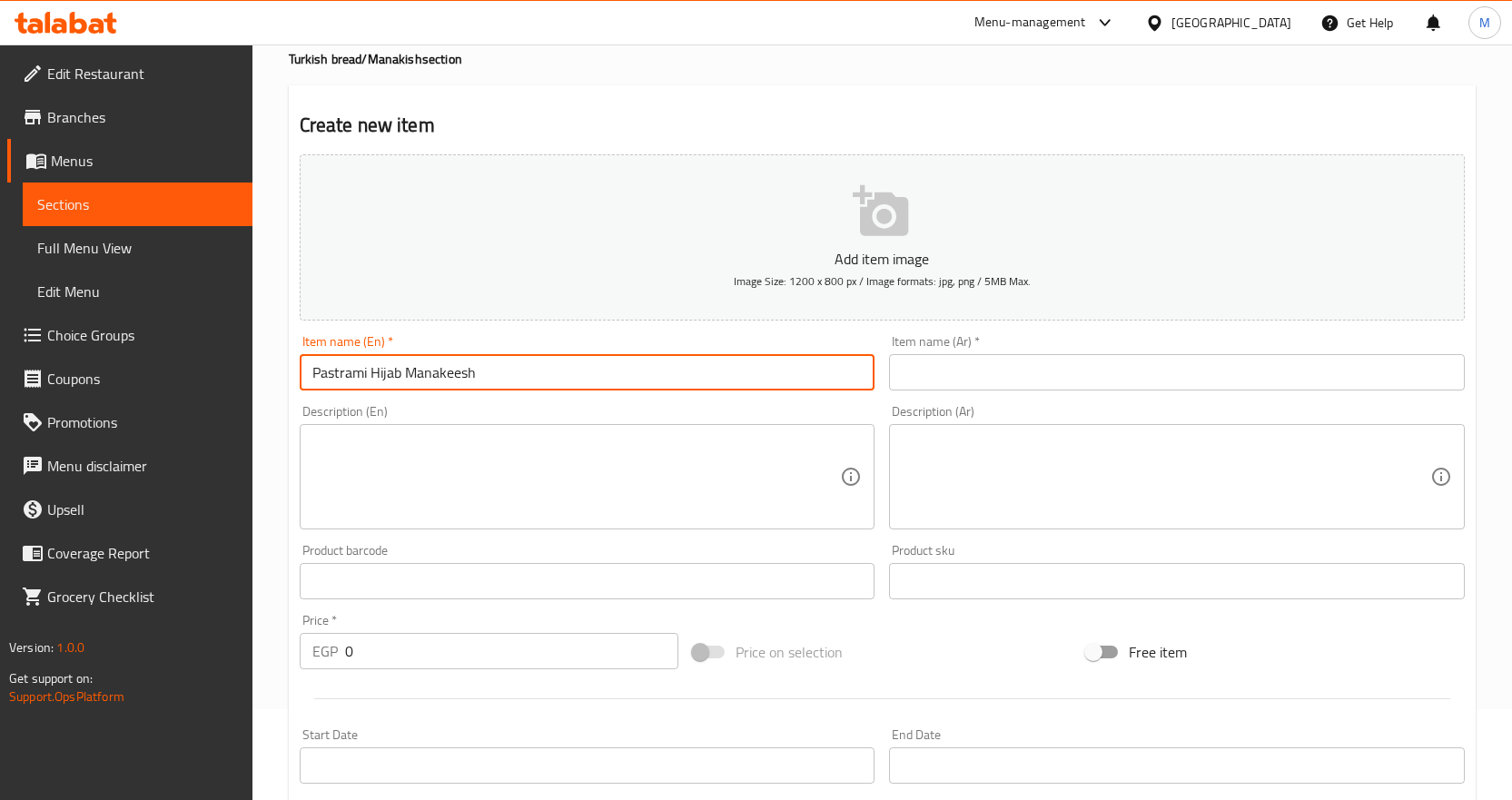
type input "Pastrami Hijab Manakeesh"
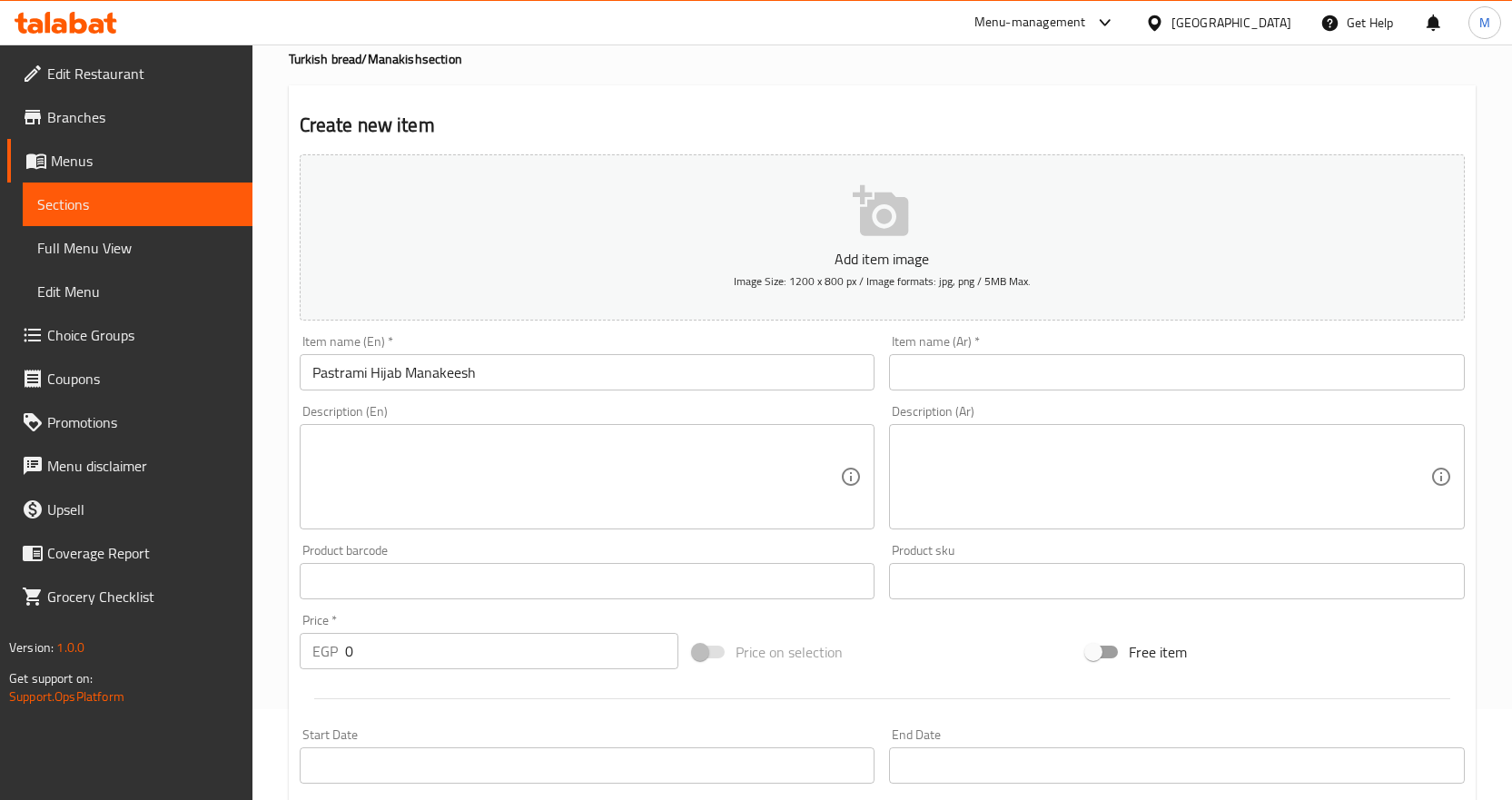
click at [1053, 371] on input "text" at bounding box center [1177, 372] width 576 height 36
paste input "مناقيش حجاب بسطرمه"
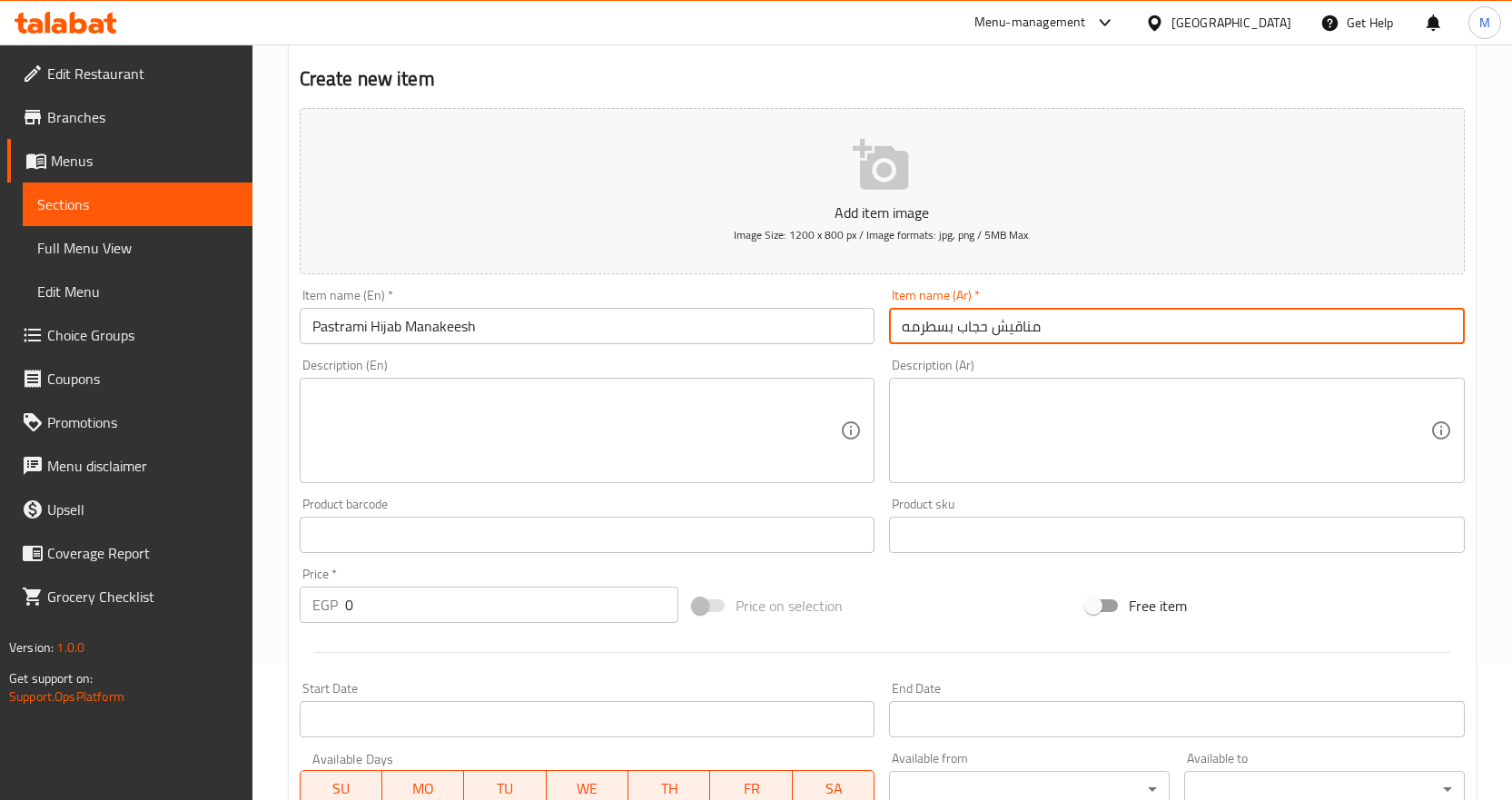
scroll to position [454, 0]
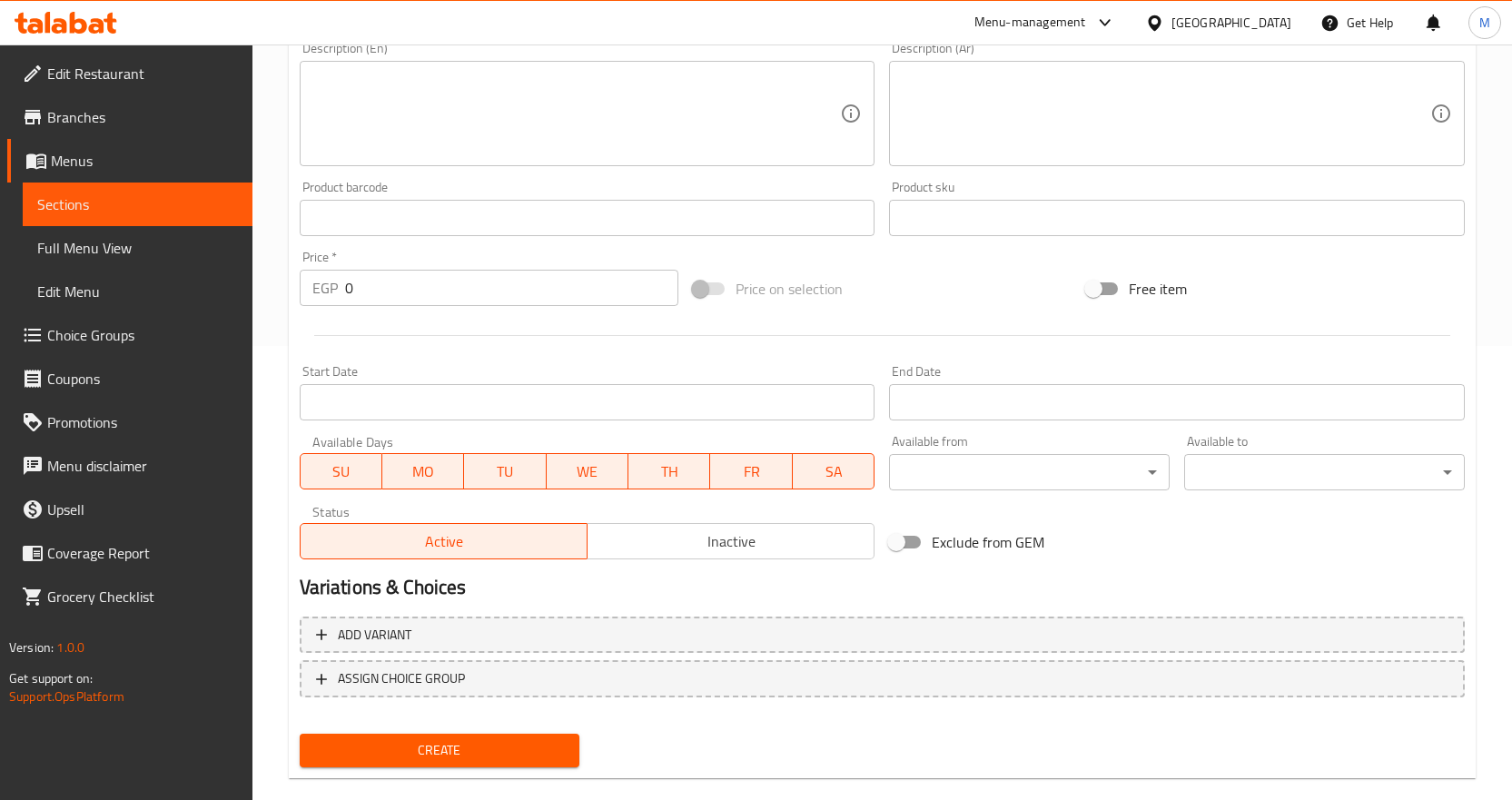
type input "مناقيش حجاب بسطرمه"
drag, startPoint x: 417, startPoint y: 291, endPoint x: 284, endPoint y: 283, distance: 133.2
click at [309, 284] on div "EGP 0 Price *" at bounding box center [489, 287] width 378 height 36
type input "400"
click at [476, 728] on div "Create" at bounding box center [440, 750] width 295 height 48
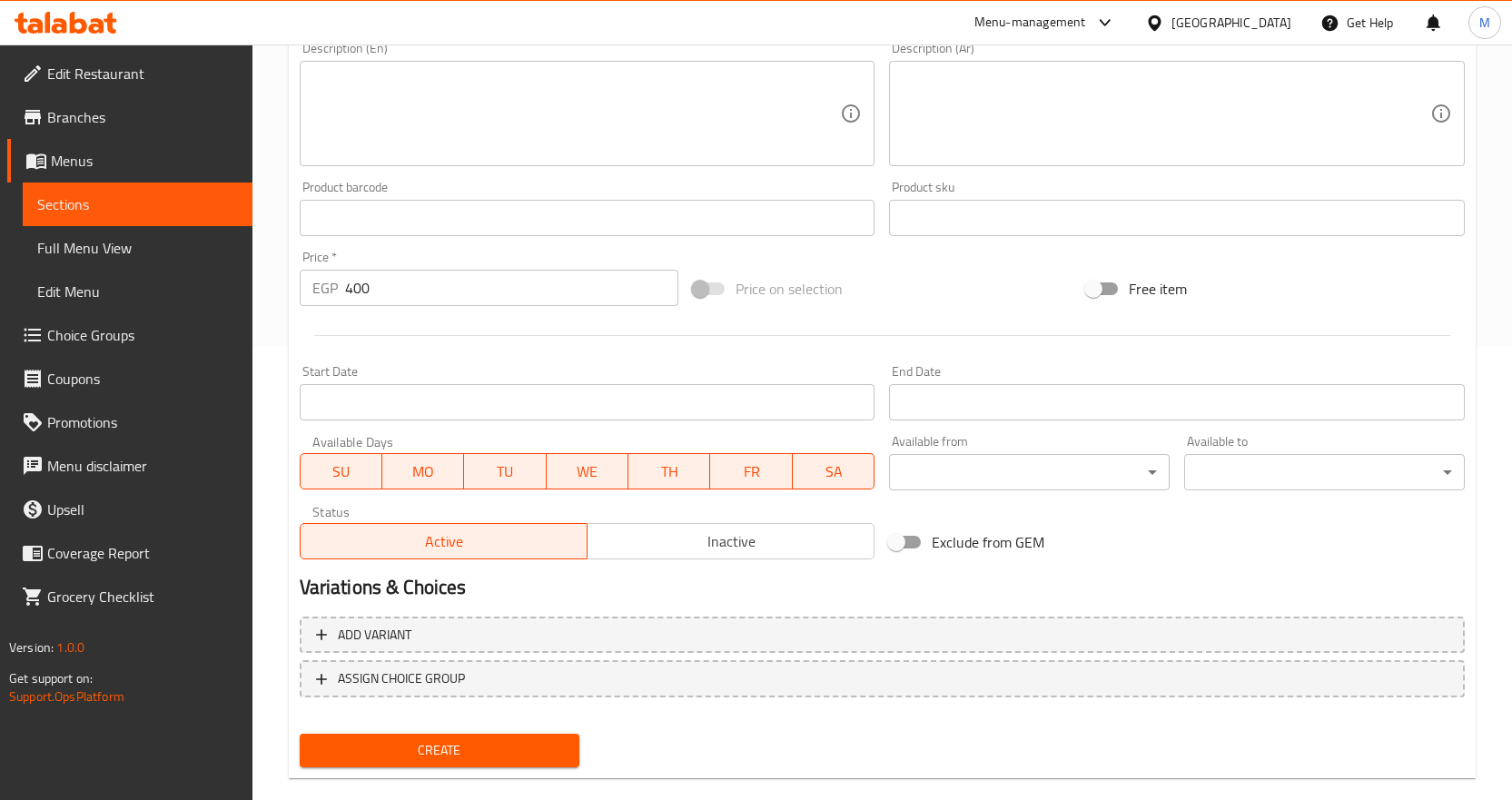
click at [478, 748] on span "Create" at bounding box center [439, 750] width 251 height 23
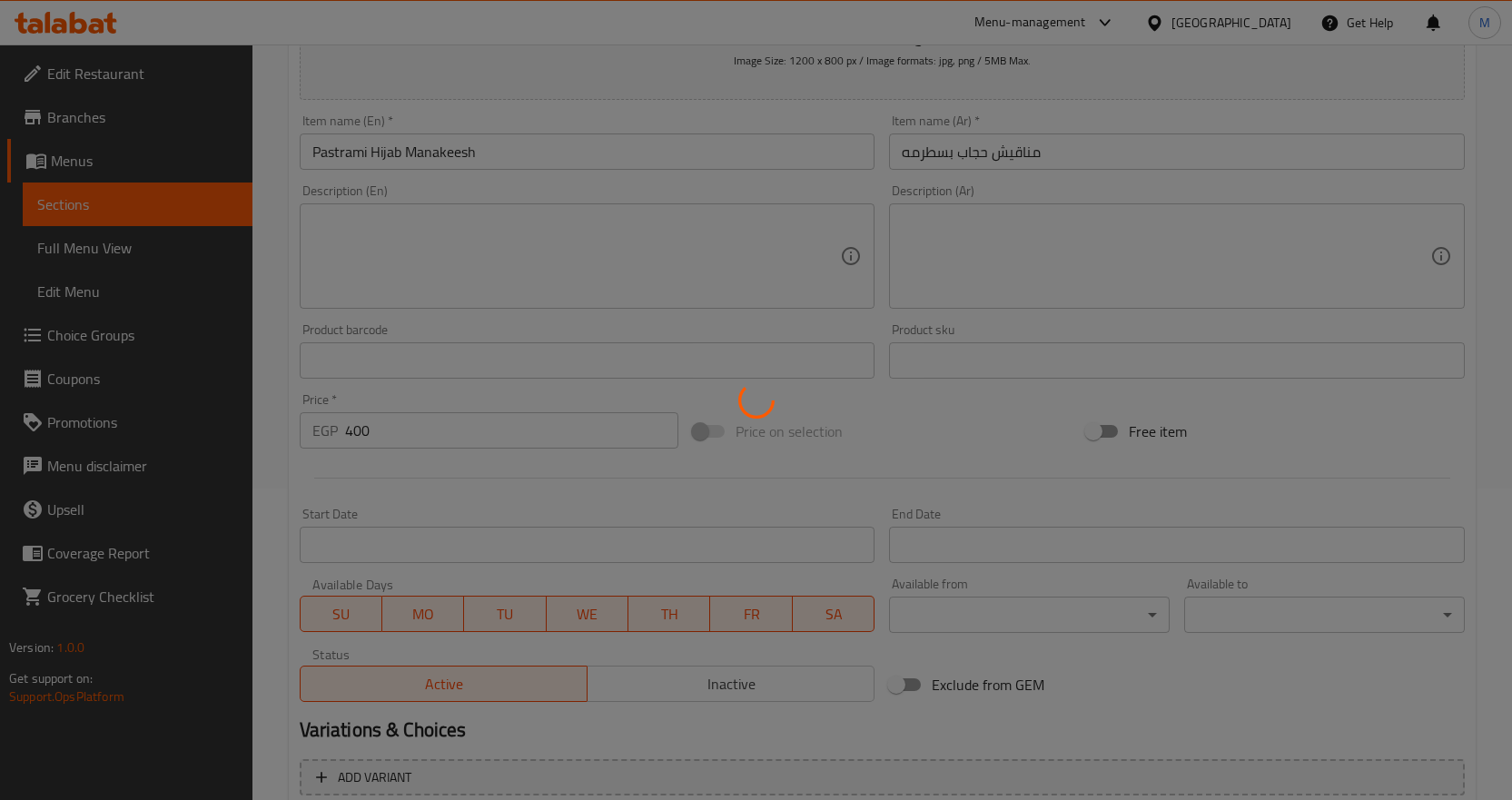
scroll to position [0, 0]
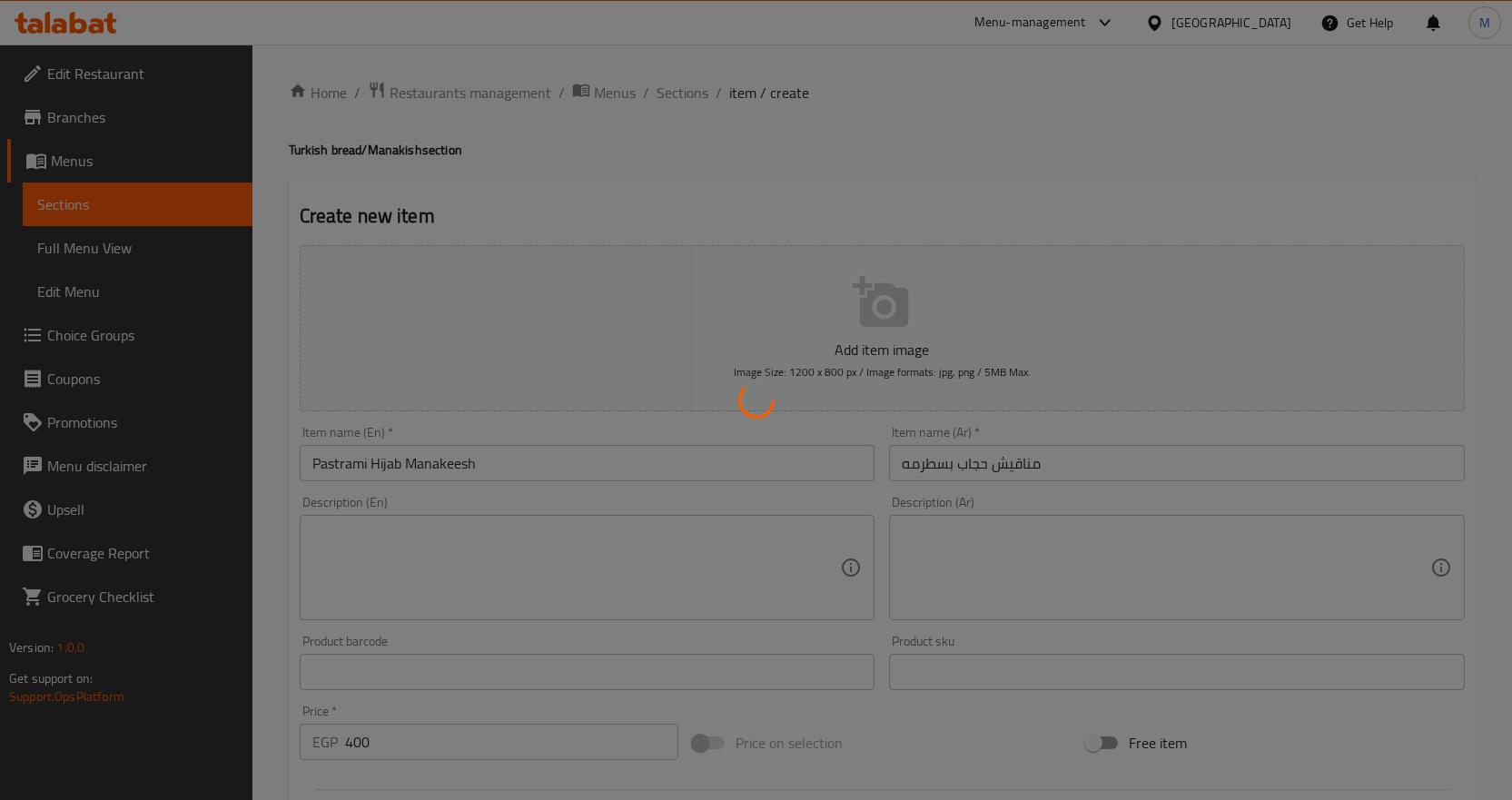
type input "0"
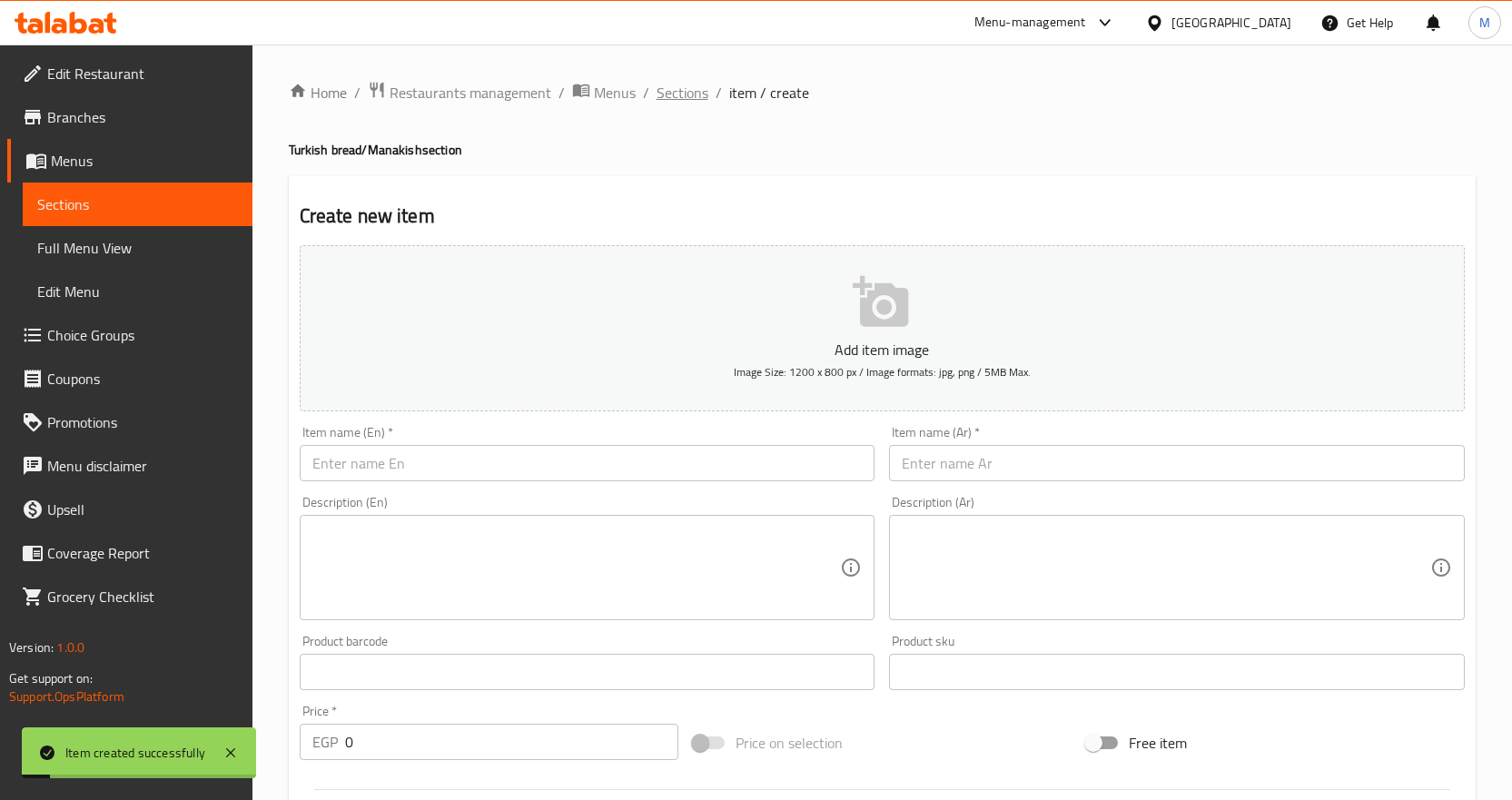
click at [694, 86] on span "Sections" at bounding box center [682, 93] width 52 height 22
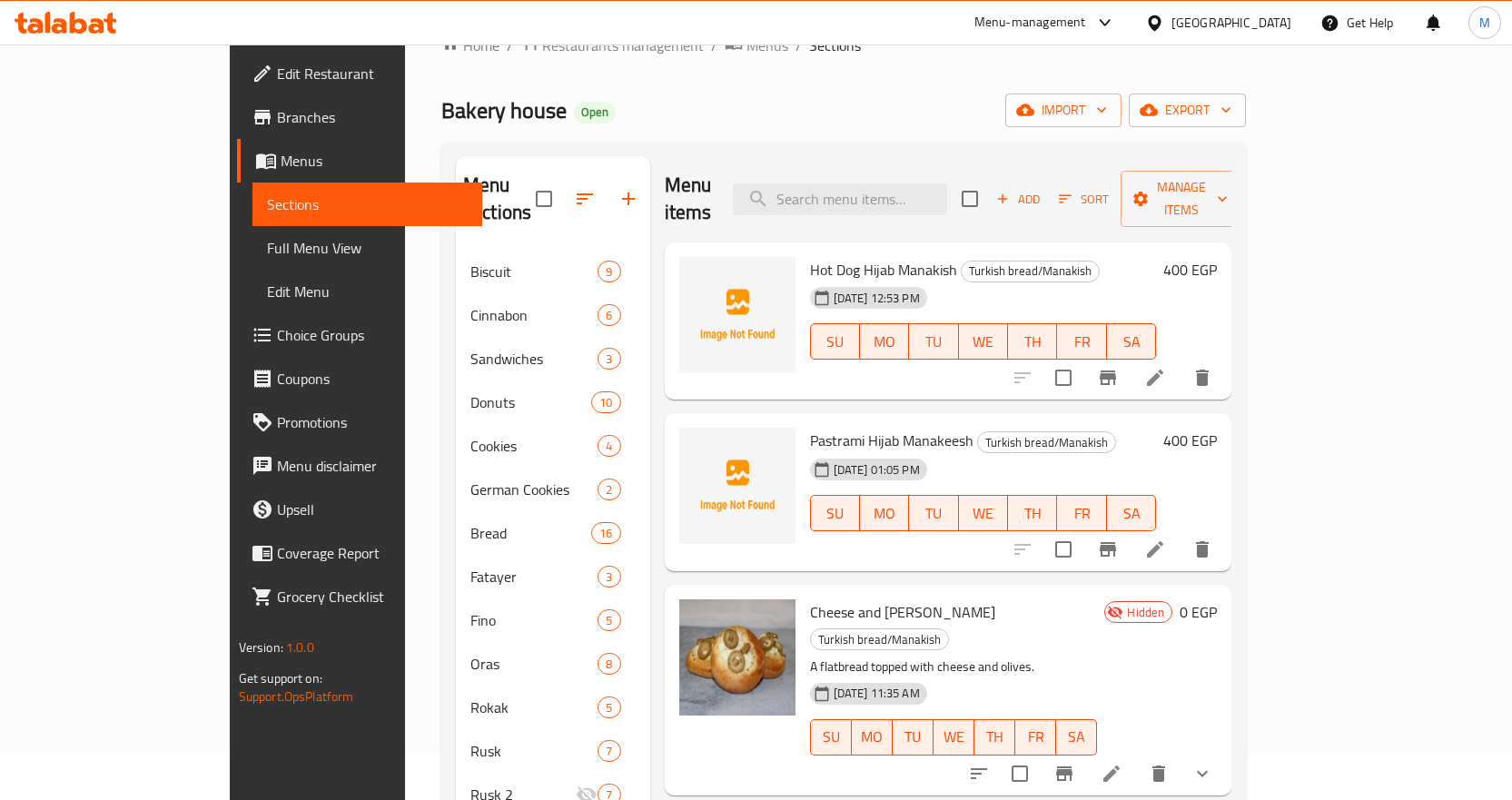
scroll to position [91, 0]
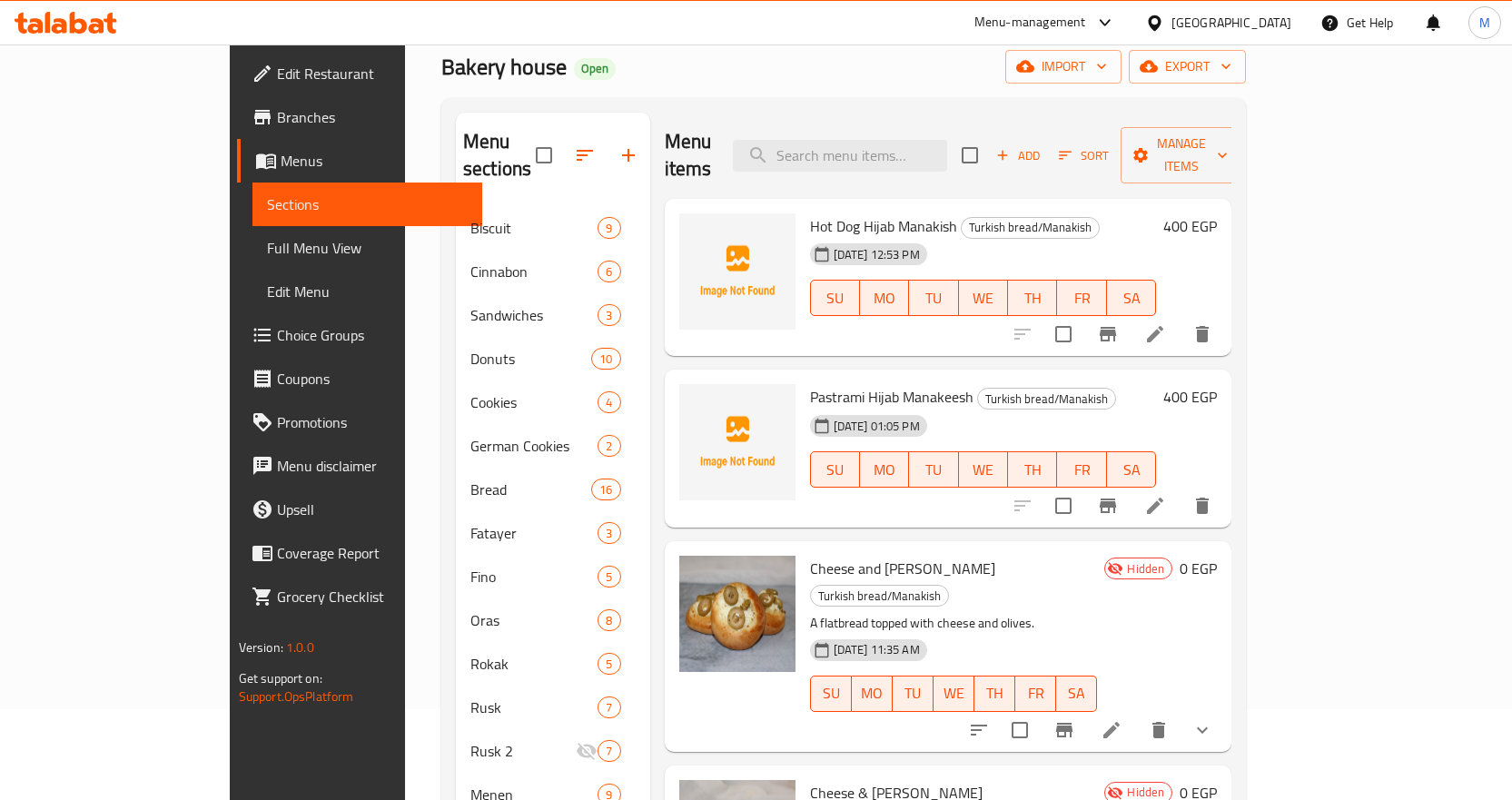
click at [810, 213] on span "Hot Dog Hijab Manakish" at bounding box center [883, 226] width 147 height 28
drag, startPoint x: 754, startPoint y: 193, endPoint x: 802, endPoint y: 198, distance: 48.3
click at [810, 213] on span "Hot Dog Hijab Manakish" at bounding box center [883, 226] width 147 height 28
copy span "Hot Dog"
click at [1043, 145] on span "Add" at bounding box center [1018, 156] width 49 height 21
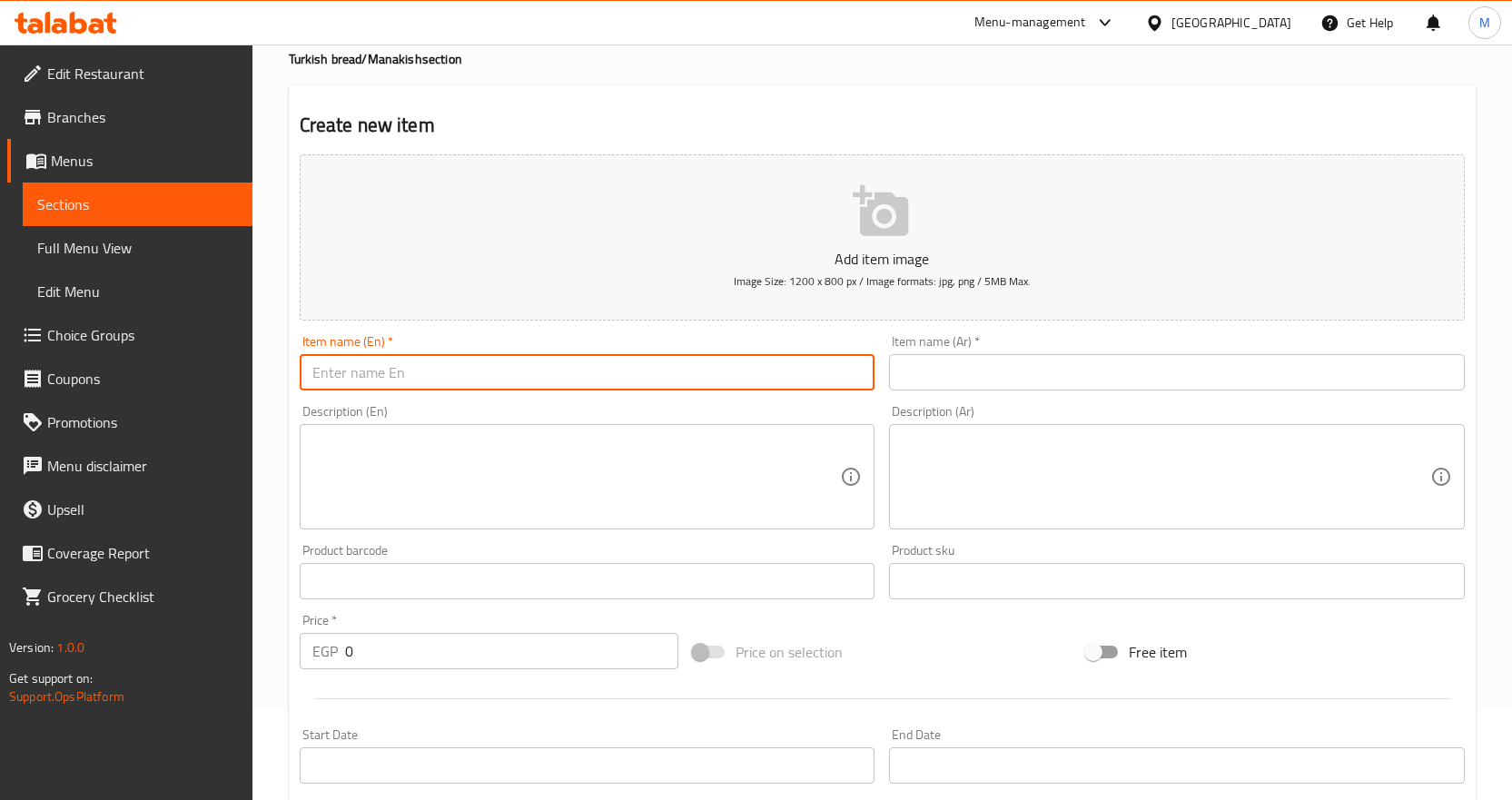
click at [673, 377] on input "text" at bounding box center [588, 372] width 576 height 36
paste input "Cheese [PERSON_NAME]"
type input "Cheese [PERSON_NAME]"
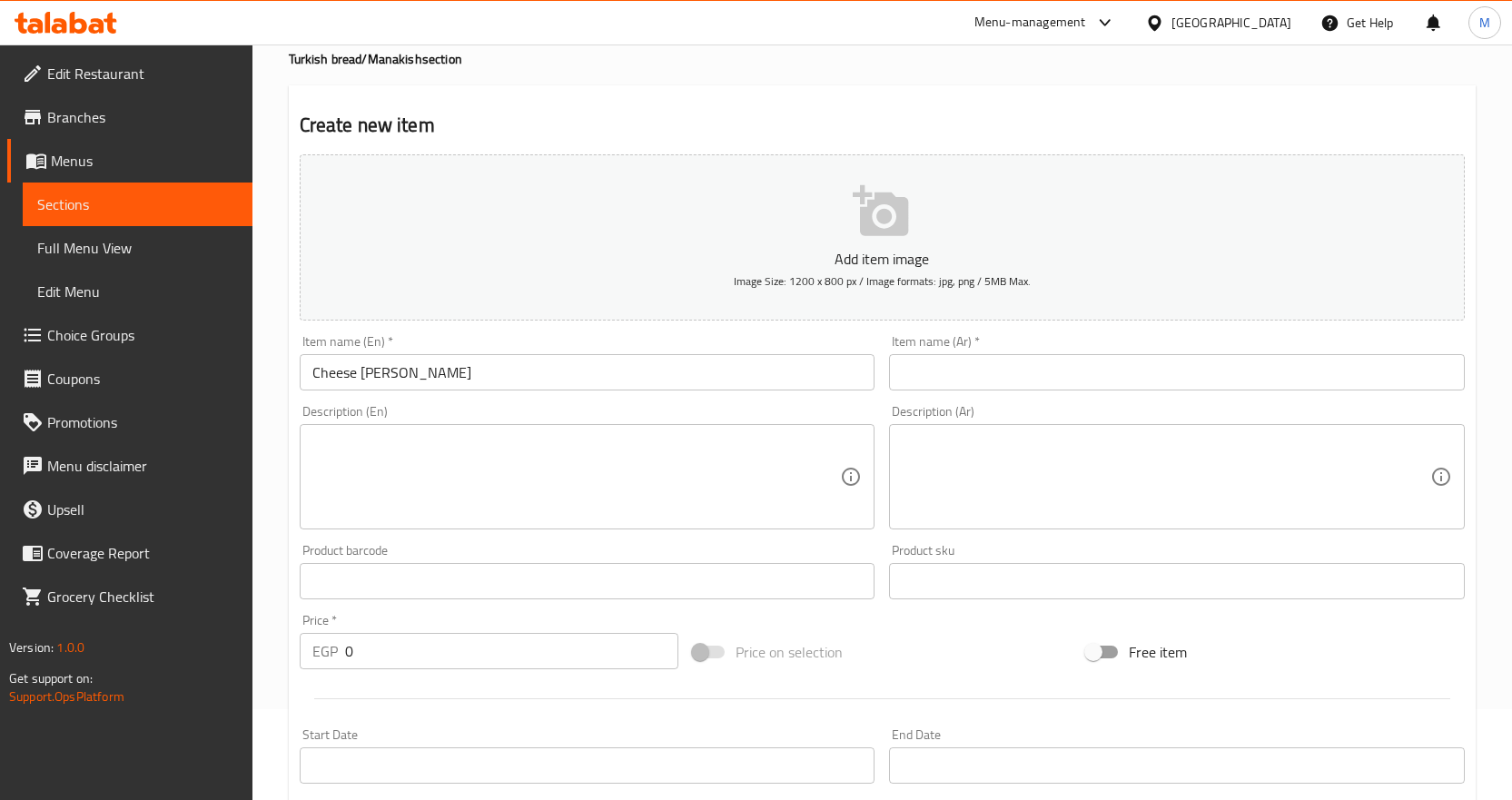
click at [1146, 347] on div "Item name (Ar)   * Item name (Ar) *" at bounding box center [1177, 363] width 576 height 55
click at [1123, 368] on input "text" at bounding box center [1177, 372] width 576 height 36
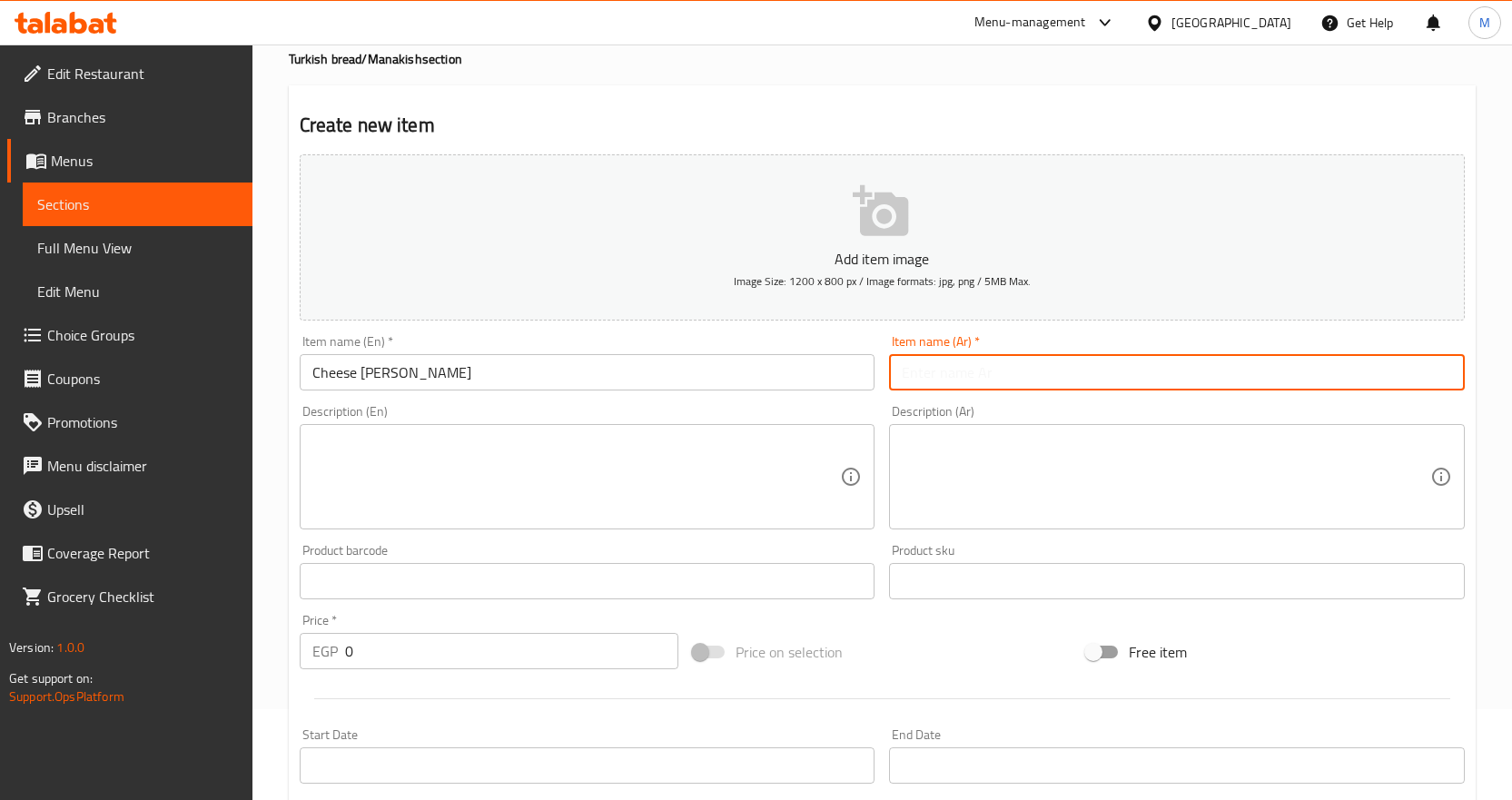
paste input "مناقيش حجاب جبن"
type input "مناقيش حجاب جبن"
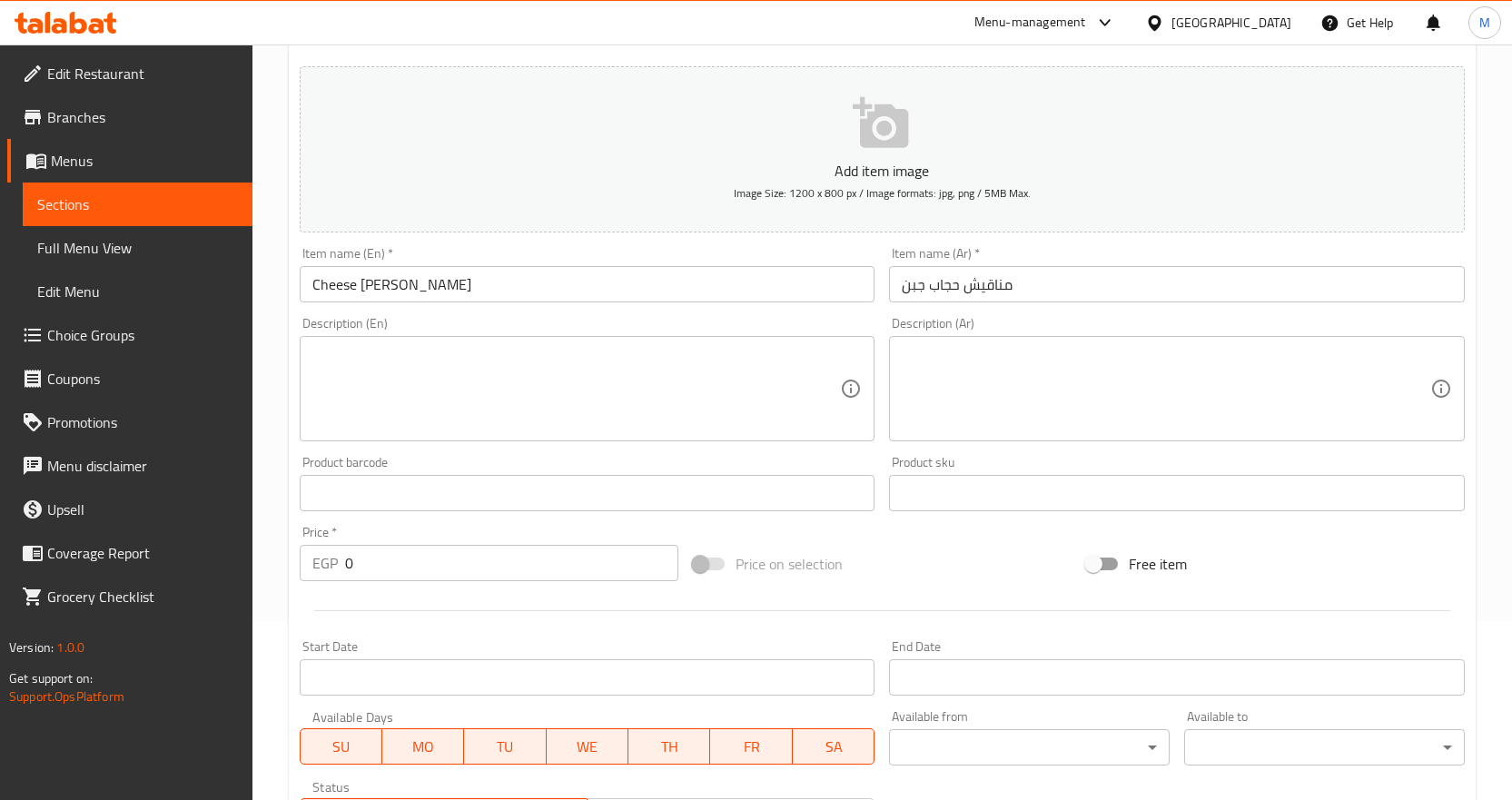
scroll to position [364, 0]
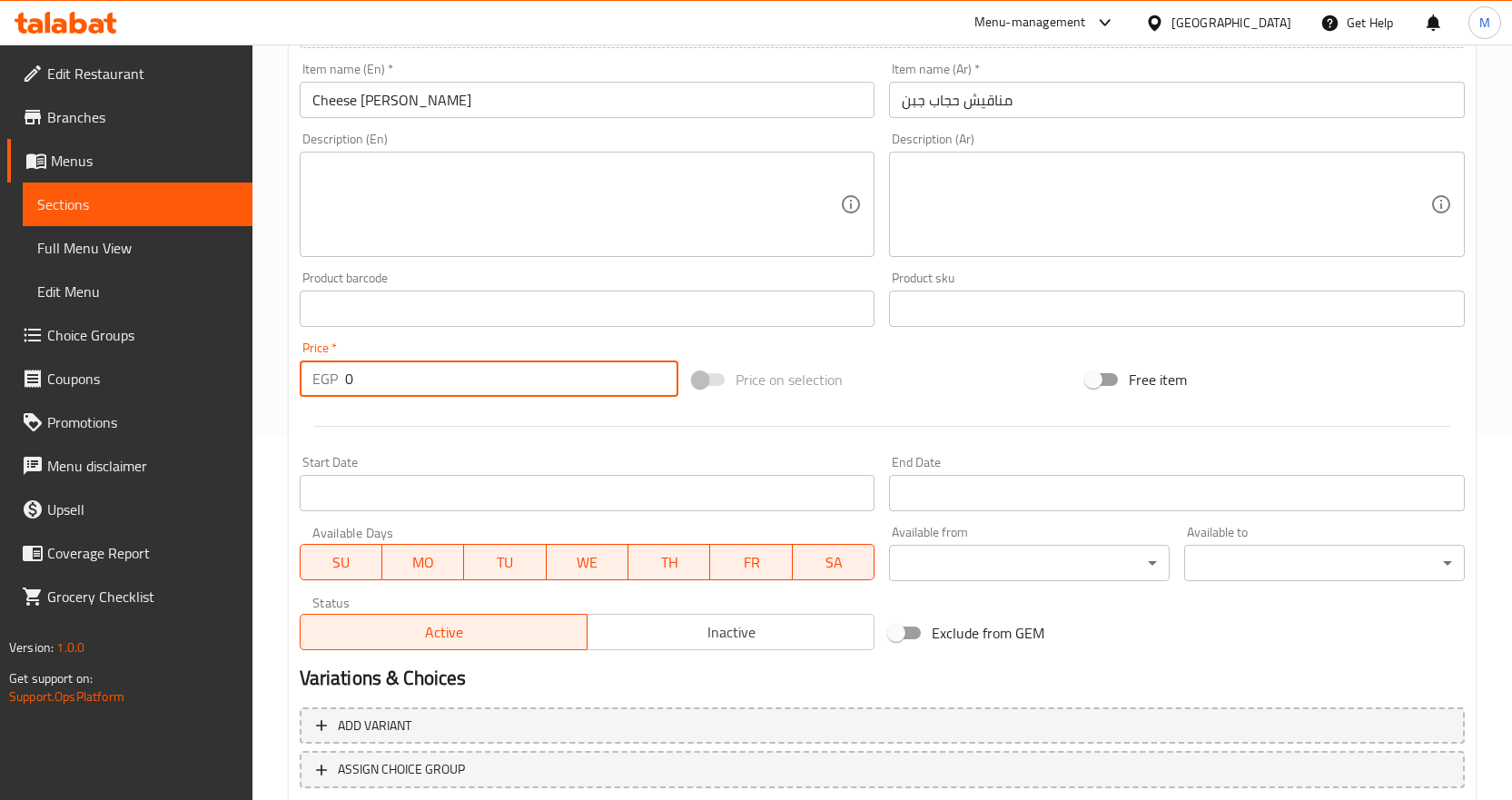
drag, startPoint x: 435, startPoint y: 378, endPoint x: 187, endPoint y: 368, distance: 248.2
click at [192, 369] on div "Edit Restaurant Branches Menus Sections Full Menu View Edit Menu Choice Groups …" at bounding box center [756, 301] width 1512 height 1239
paste input "32"
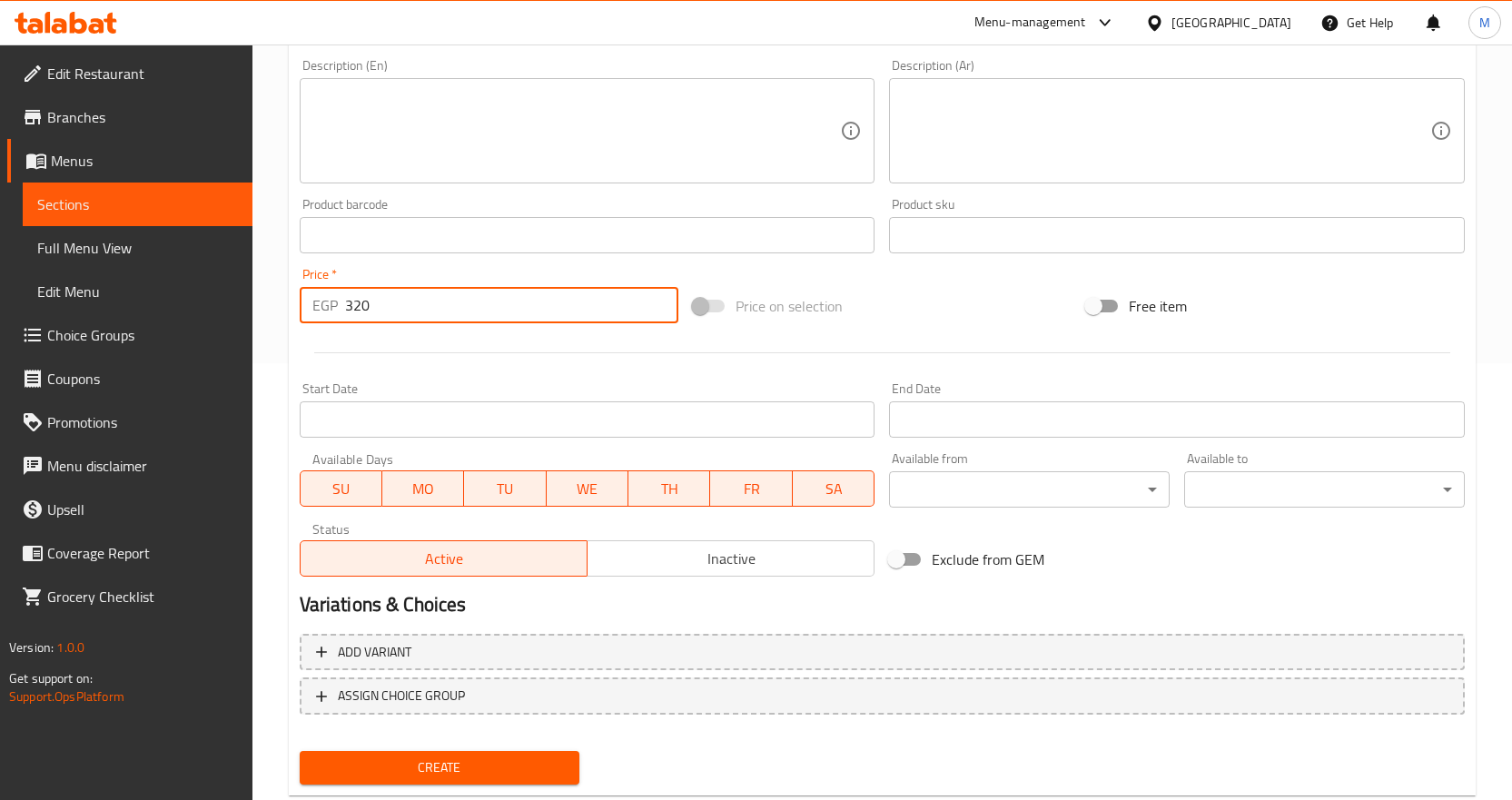
scroll to position [483, 0]
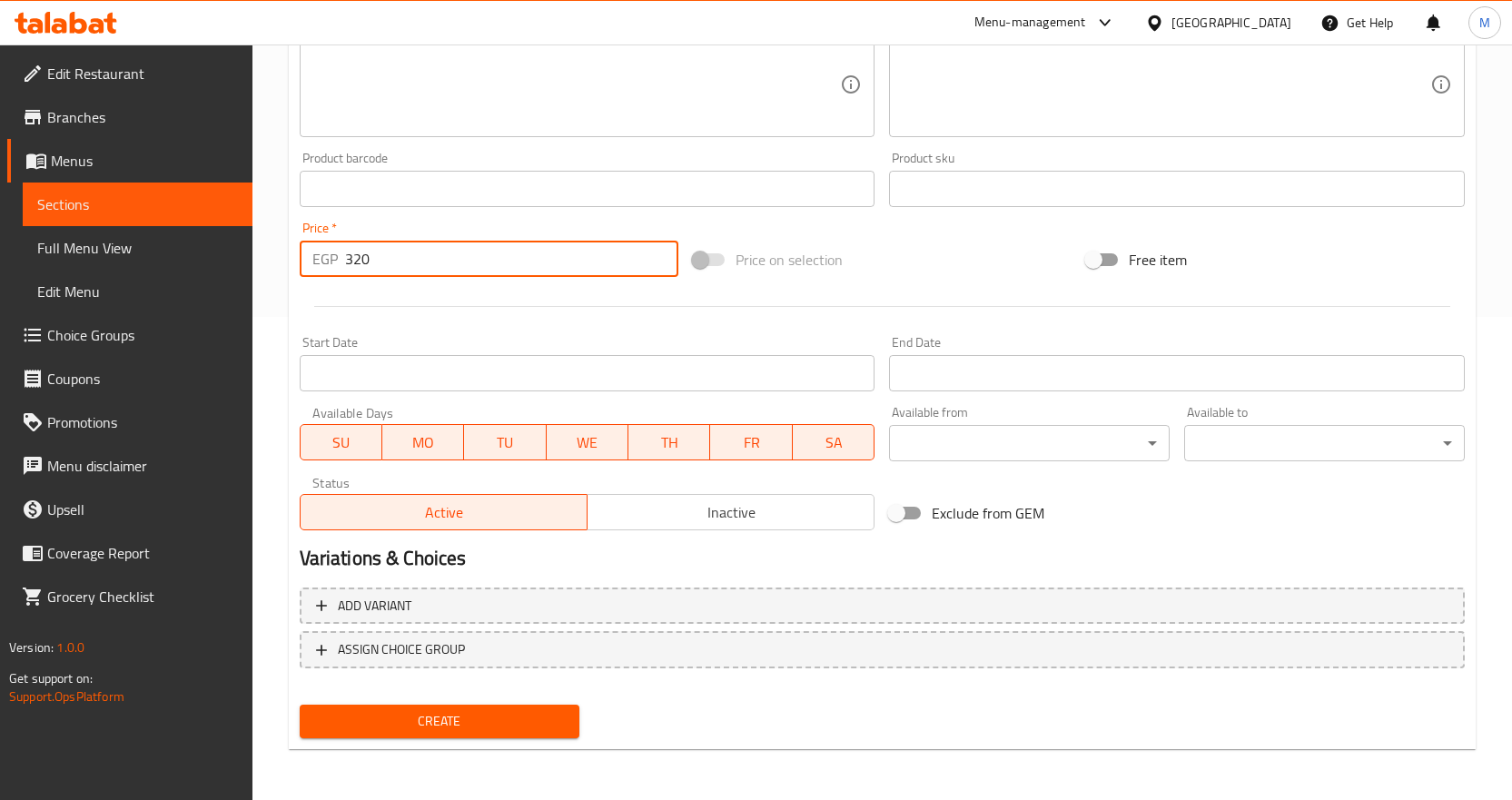
type input "320"
click at [508, 733] on span "Create" at bounding box center [439, 722] width 251 height 23
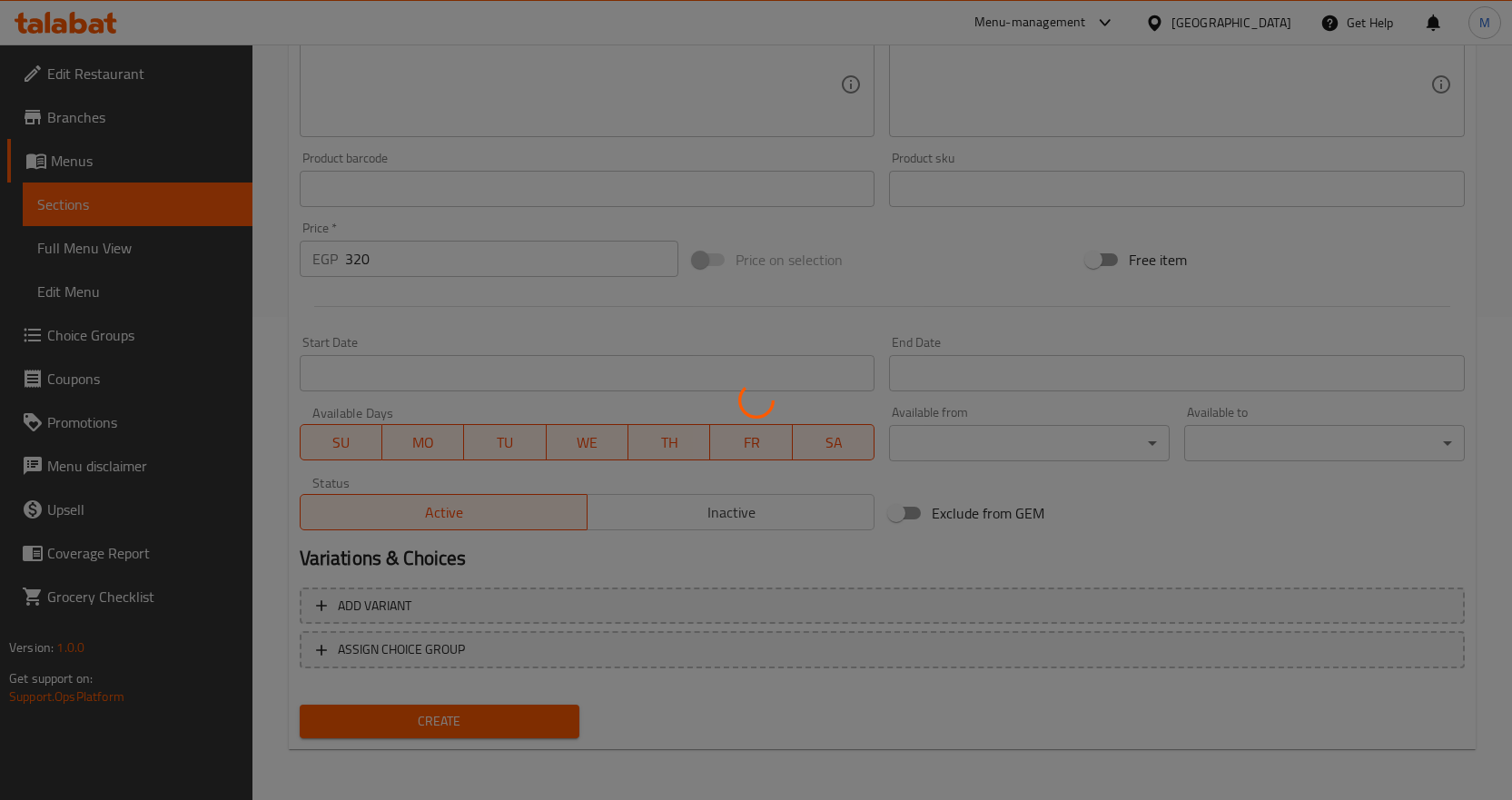
type input "0"
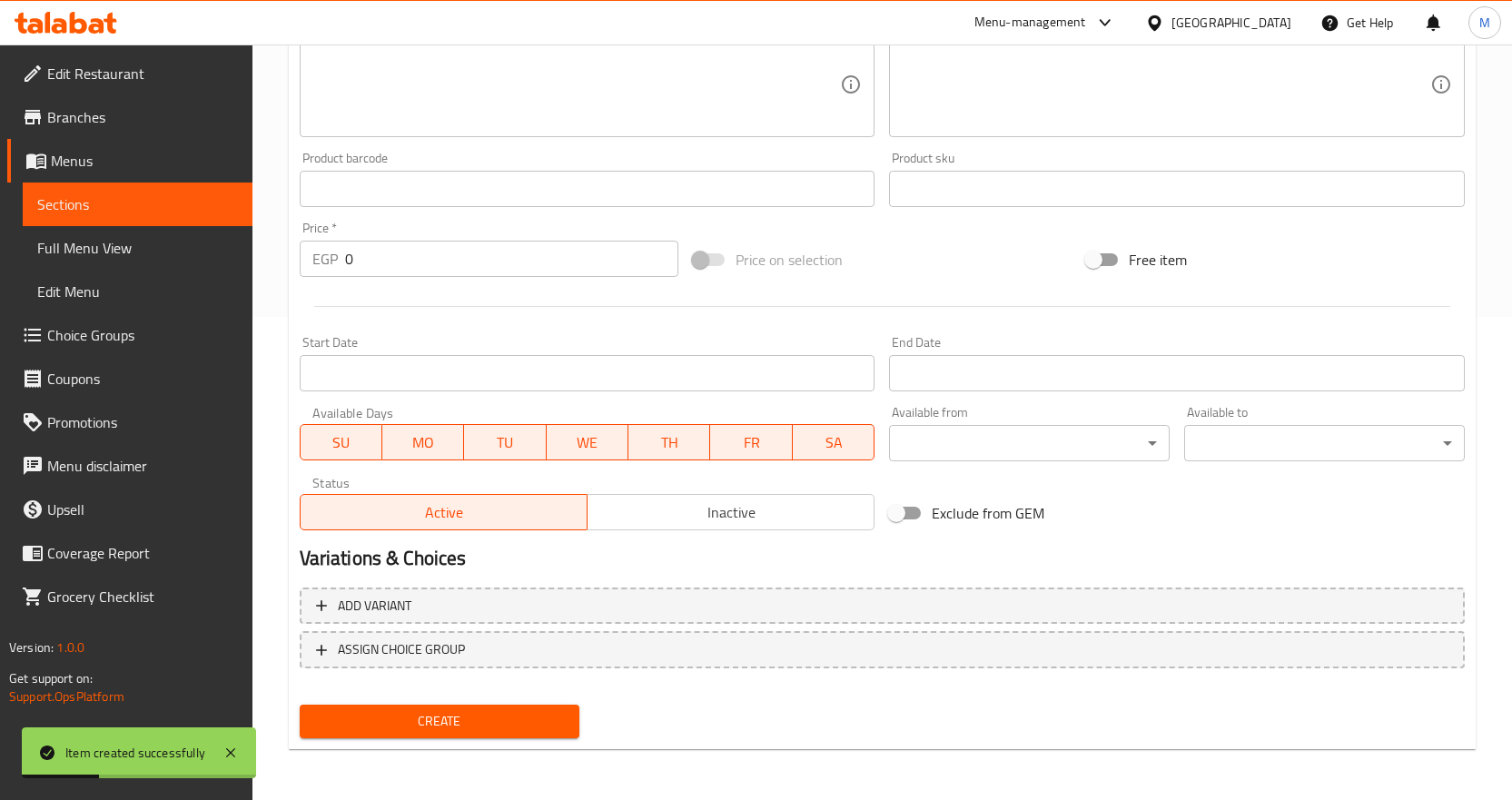
scroll to position [120, 0]
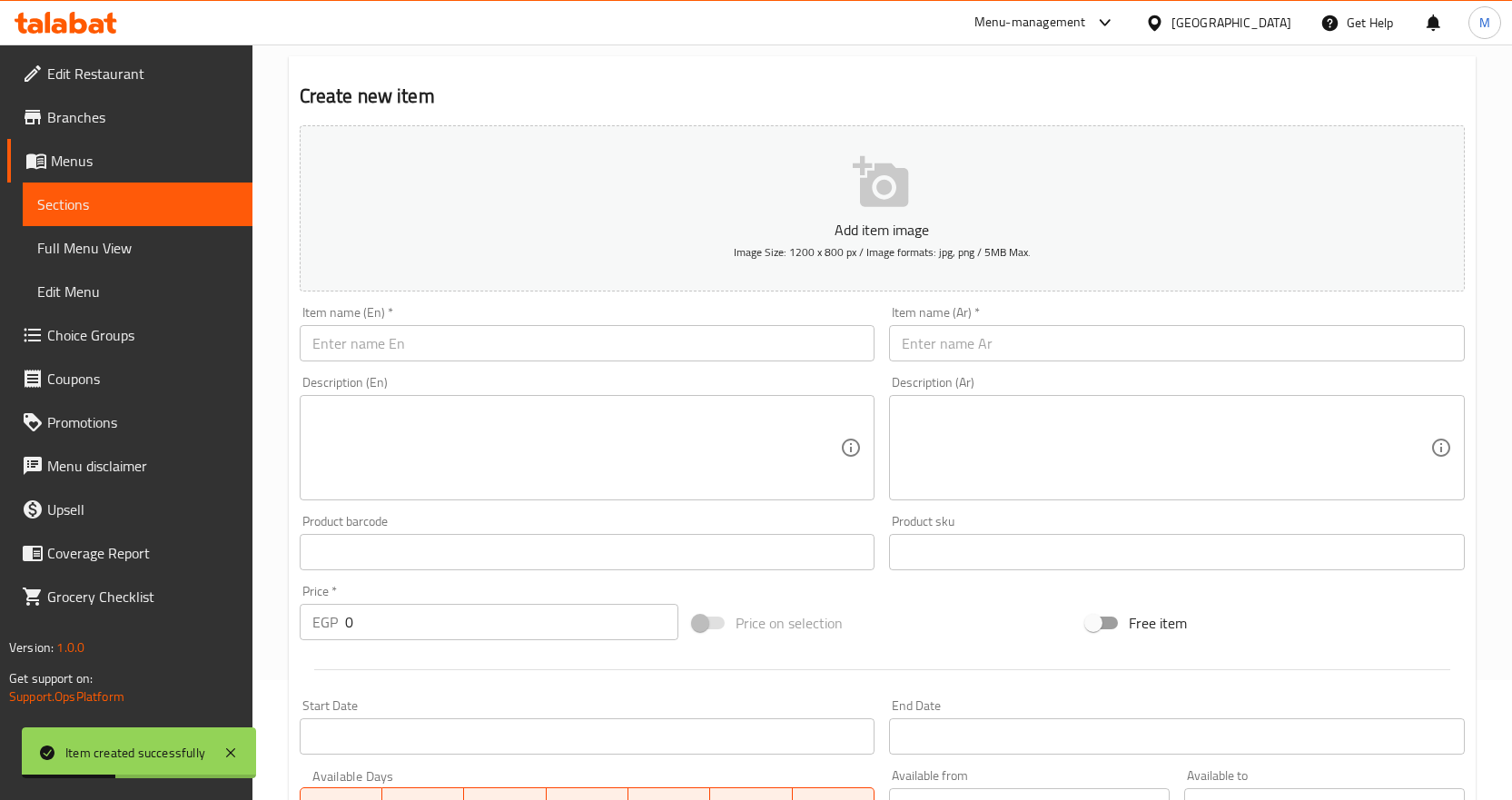
click at [704, 344] on input "text" at bounding box center [588, 342] width 576 height 36
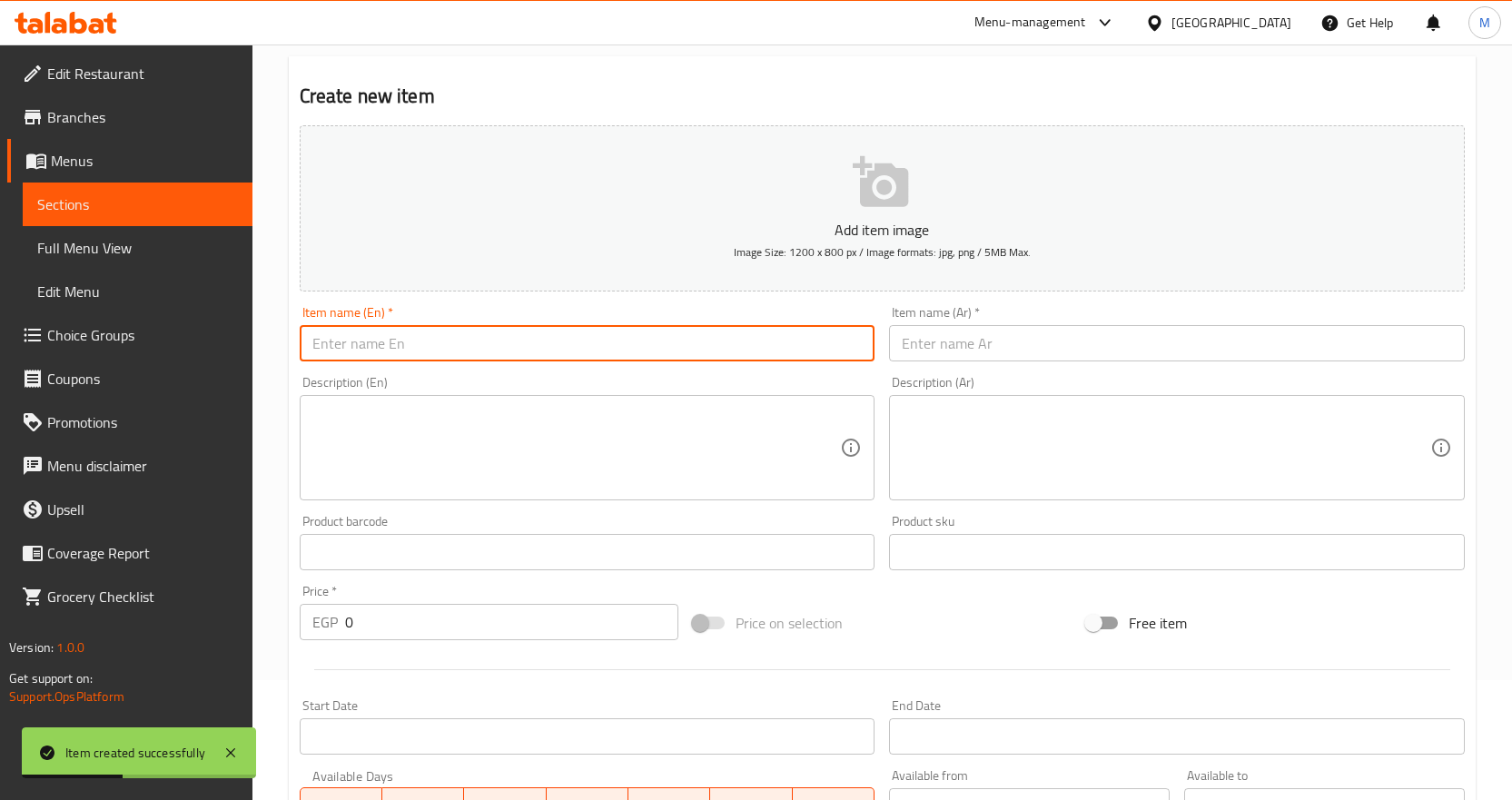
paste input "Cheese and [PERSON_NAME]"
type input "Cheese and [PERSON_NAME]"
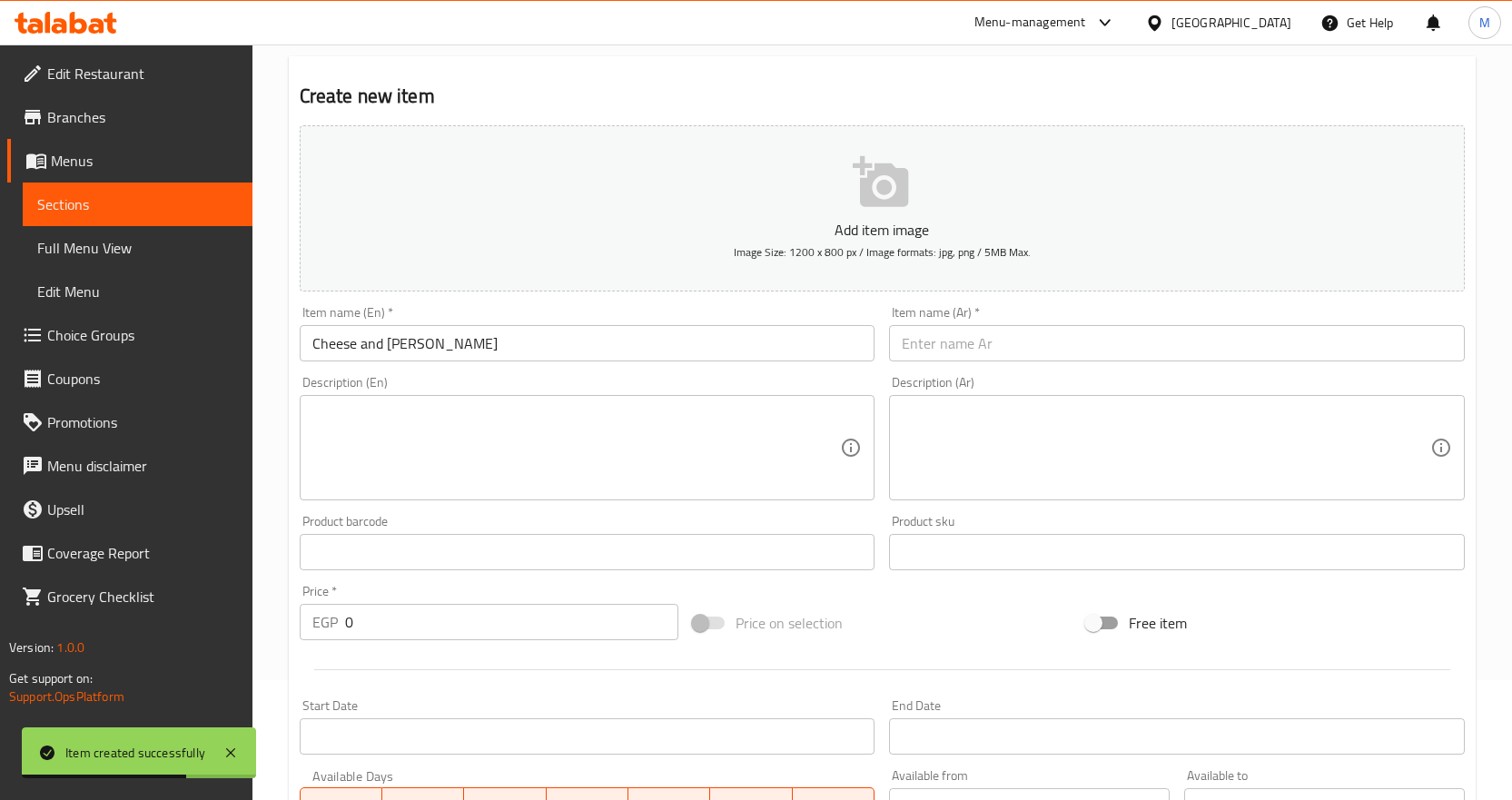
click at [972, 348] on input "text" at bounding box center [1177, 342] width 576 height 36
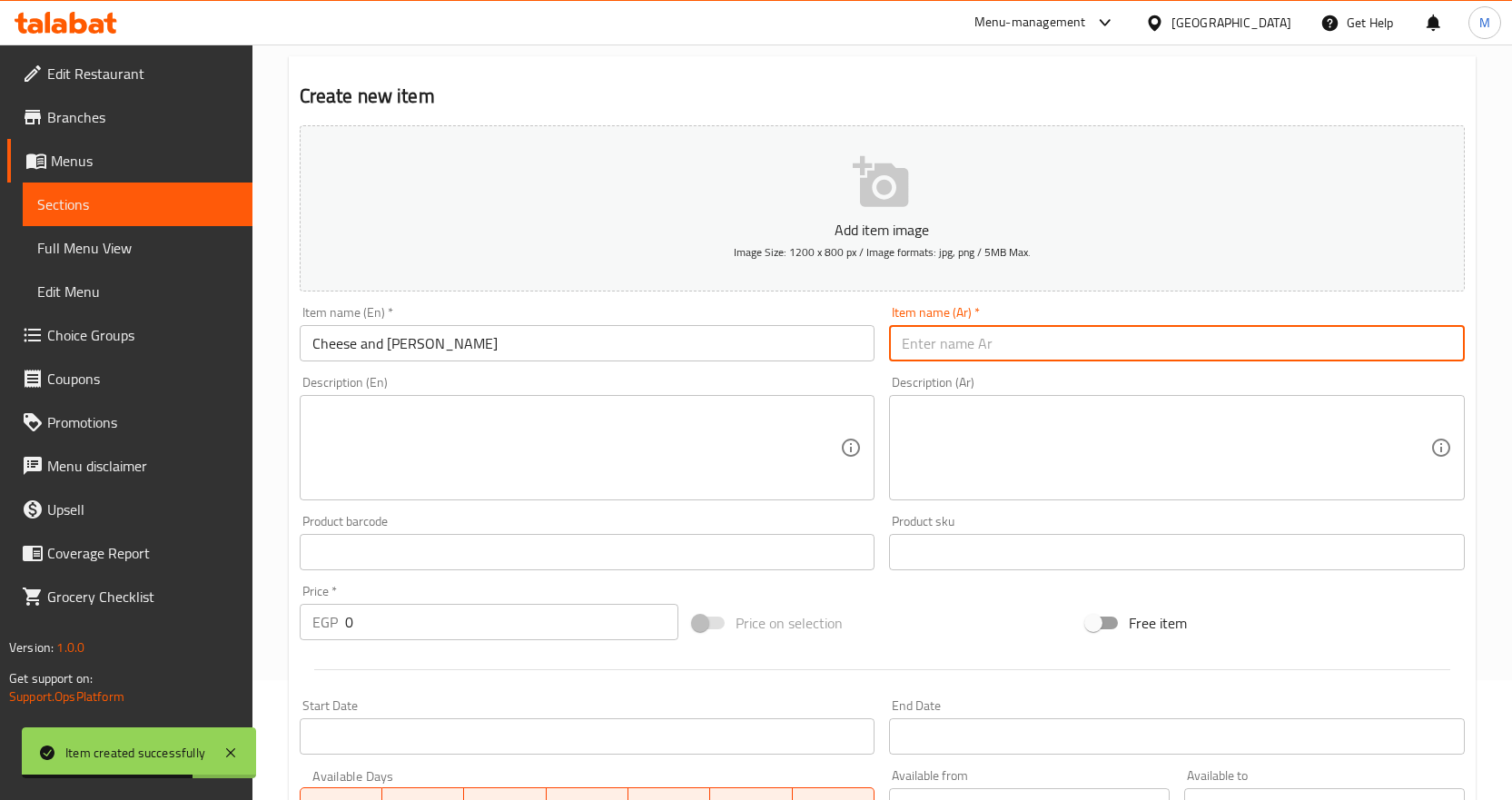
paste input "مناقيش مركب جبنه وزيتون"
type input "مناقيش مركب جبنه وزيتون"
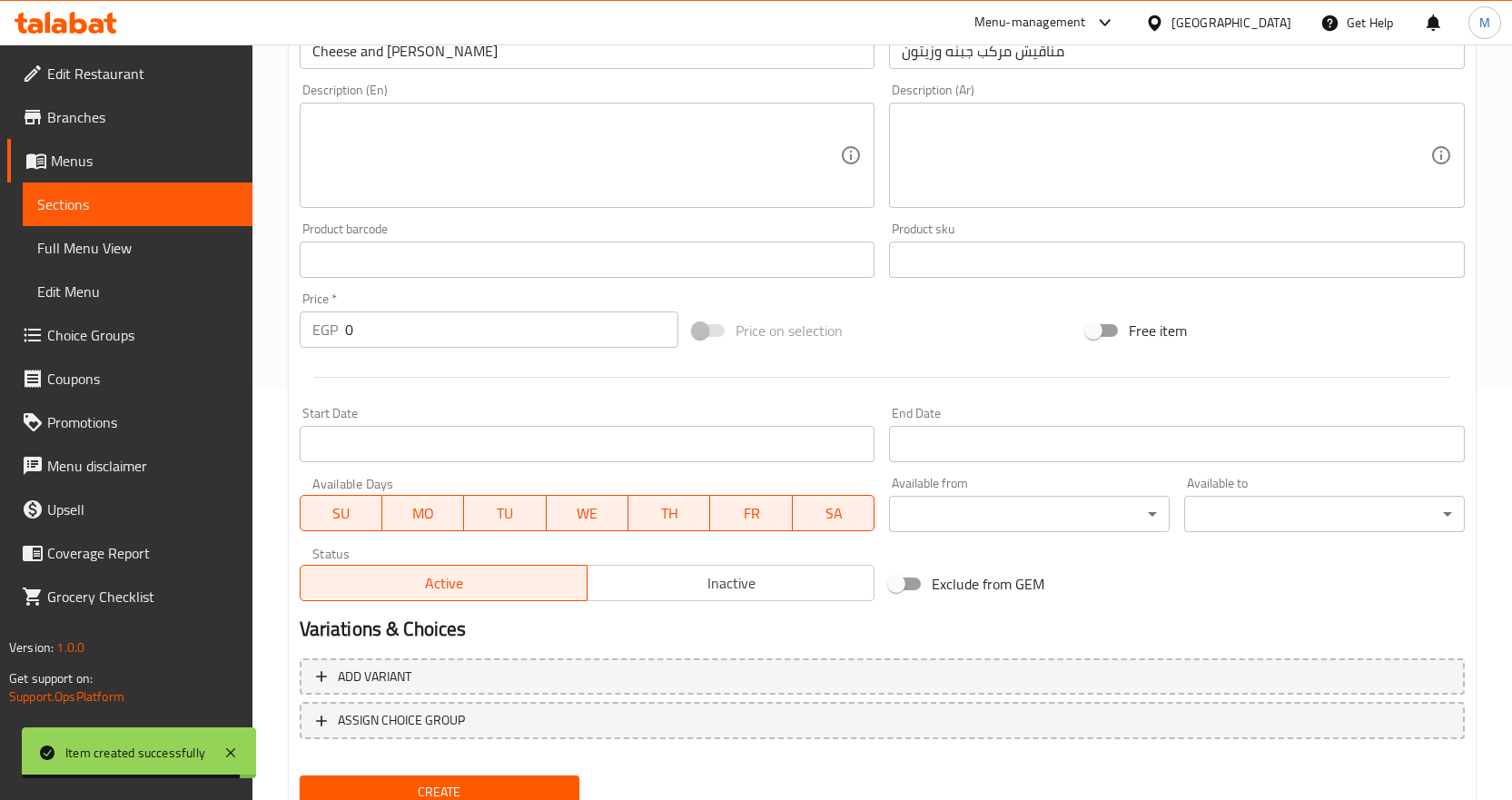
scroll to position [483, 0]
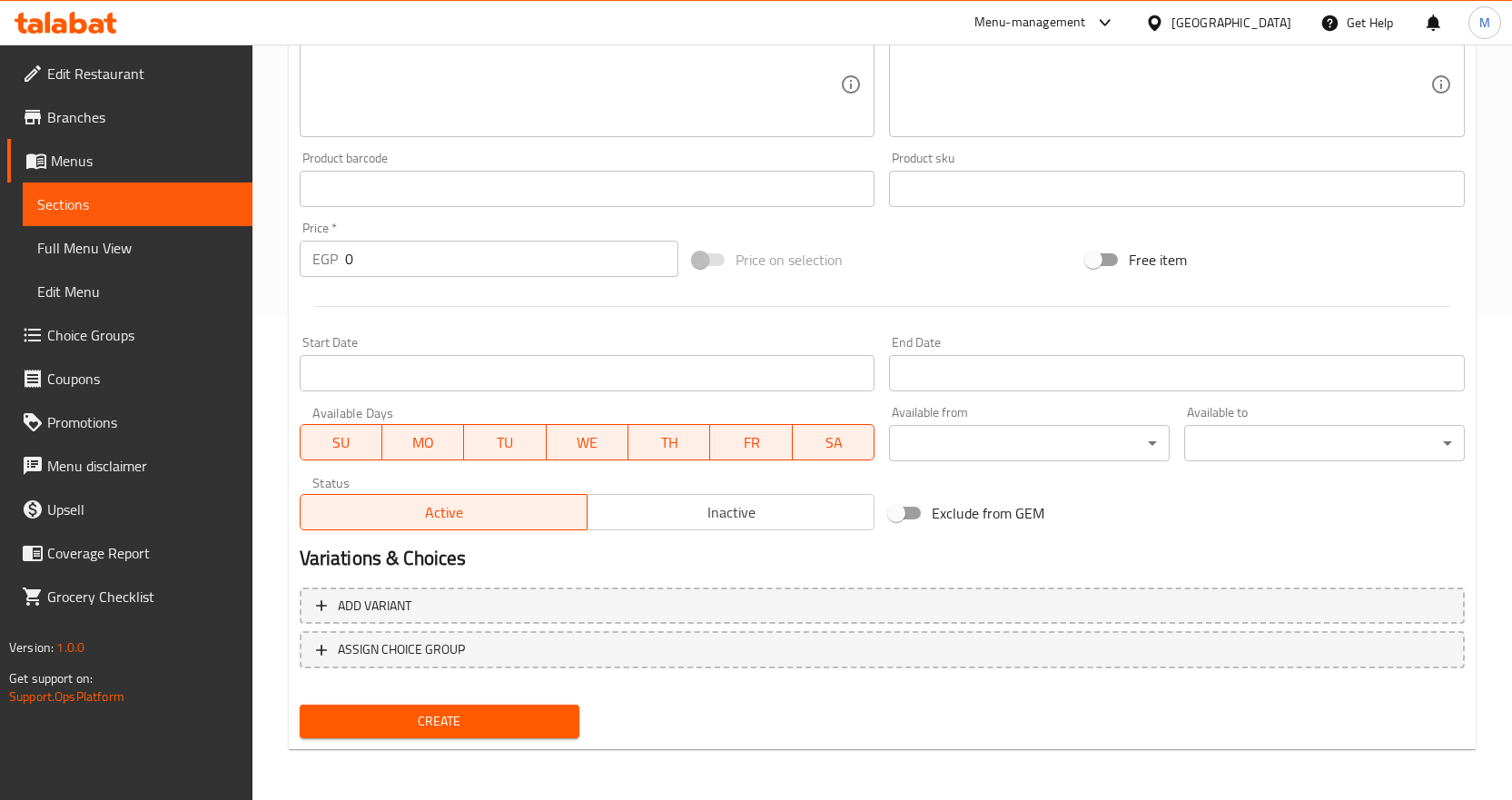
drag, startPoint x: 428, startPoint y: 256, endPoint x: 269, endPoint y: 262, distance: 159.1
click at [283, 261] on div "Home / Restaurants management / Menus / Sections / item / create Turkish bread/…" at bounding box center [882, 180] width 1260 height 1239
paste input "32"
type input "320"
click at [477, 712] on span "Create" at bounding box center [439, 722] width 251 height 23
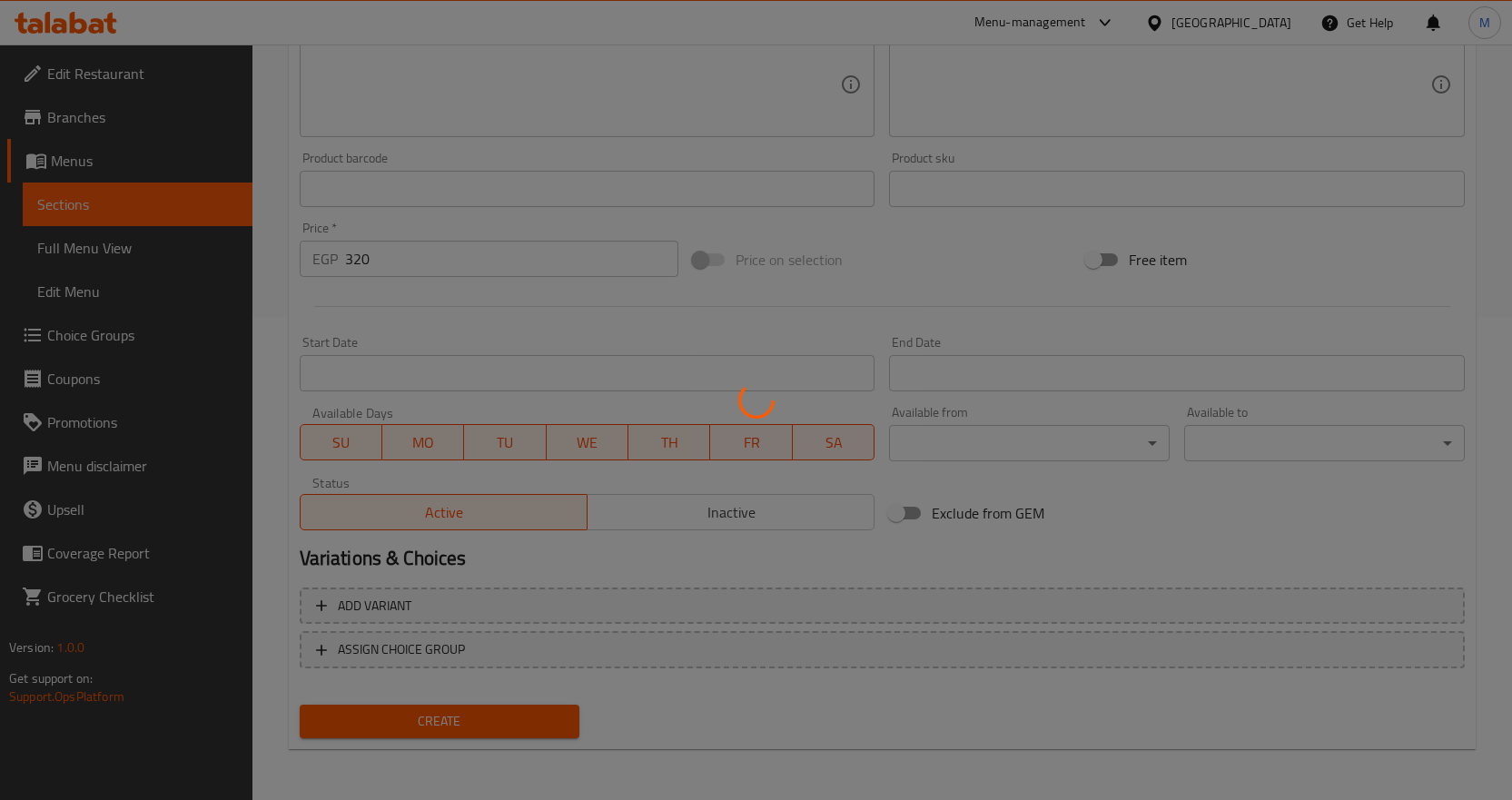
type input "0"
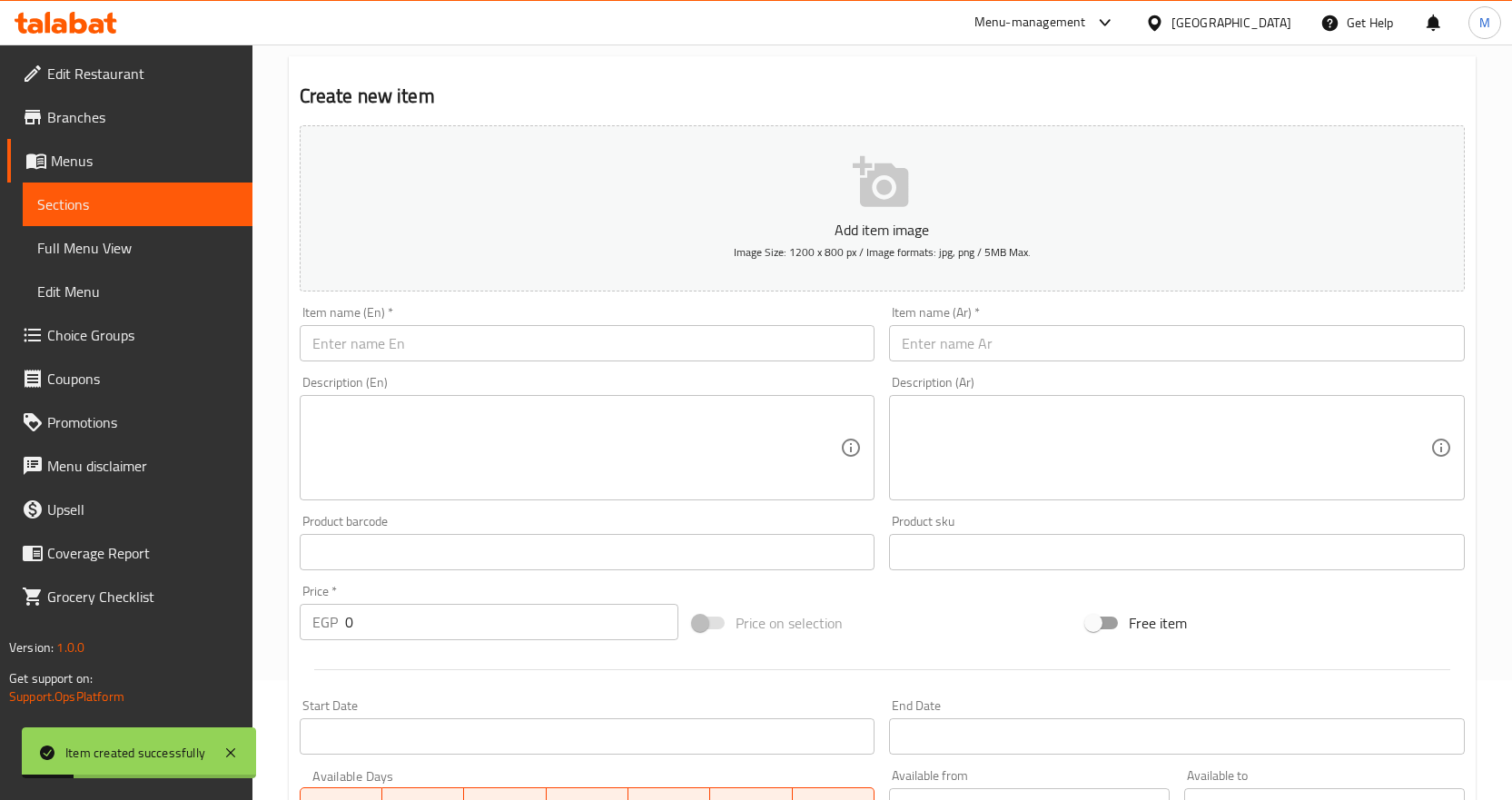
scroll to position [0, 0]
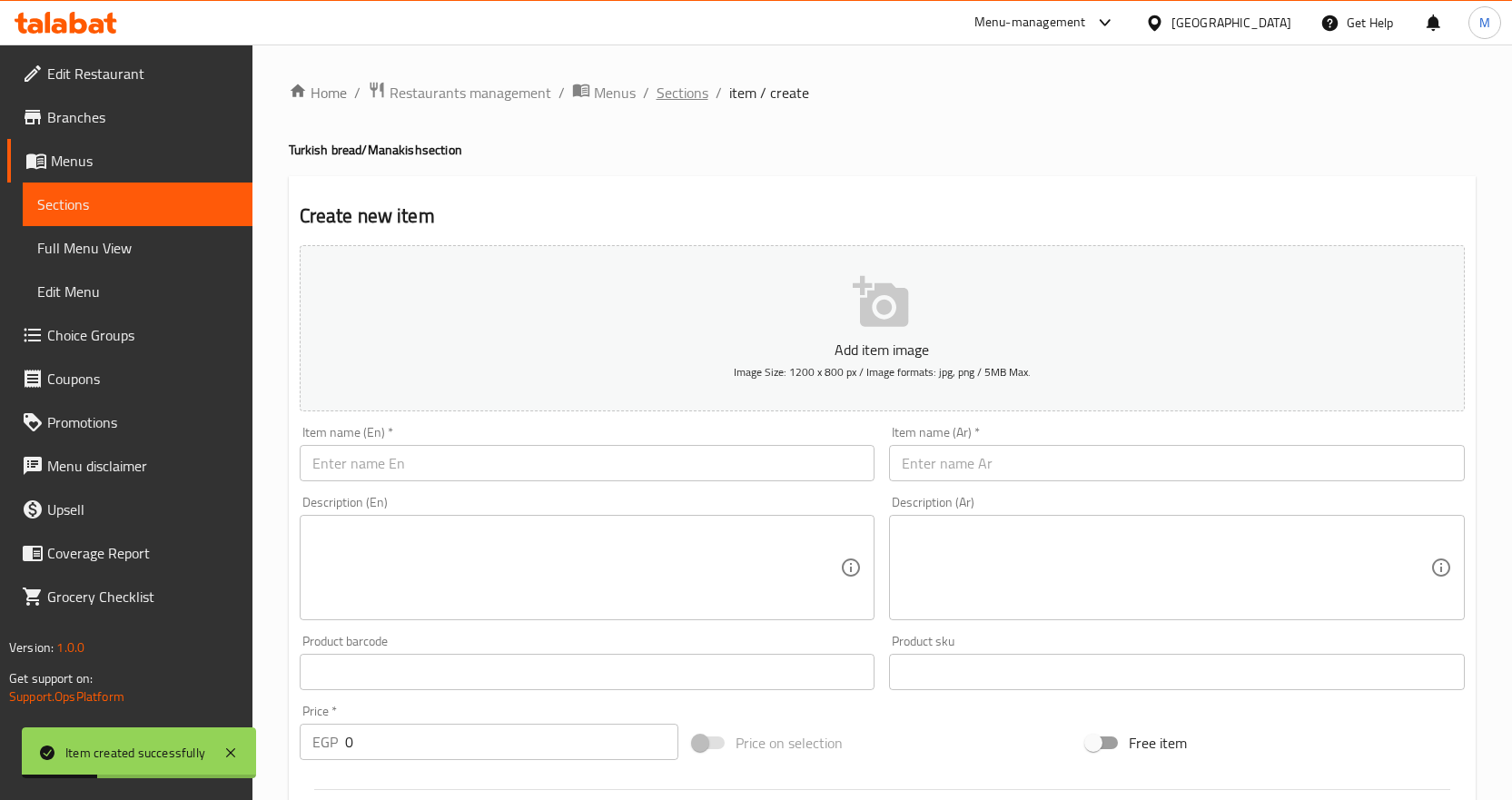
click at [684, 99] on span "Sections" at bounding box center [682, 93] width 52 height 22
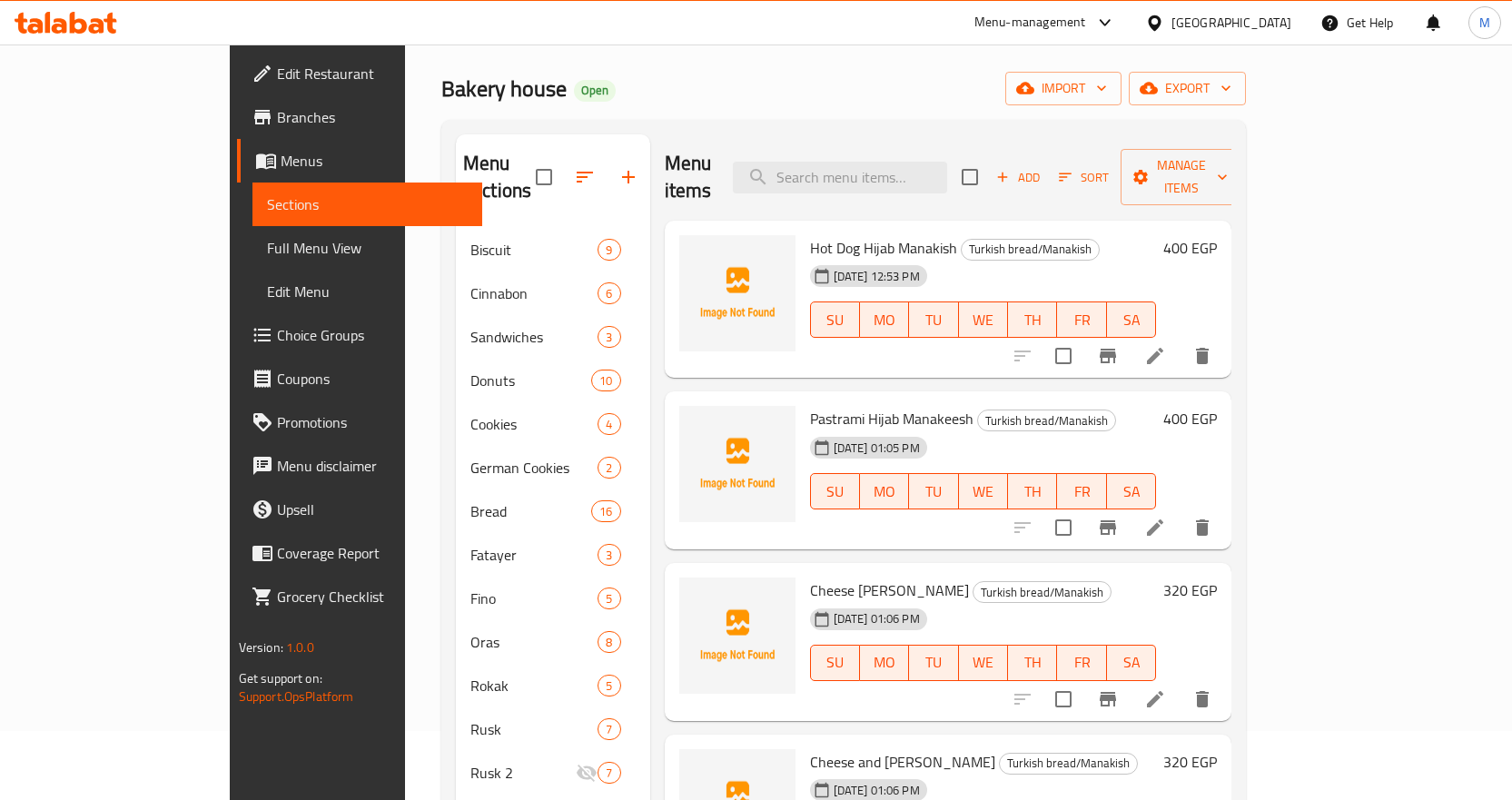
scroll to position [160, 0]
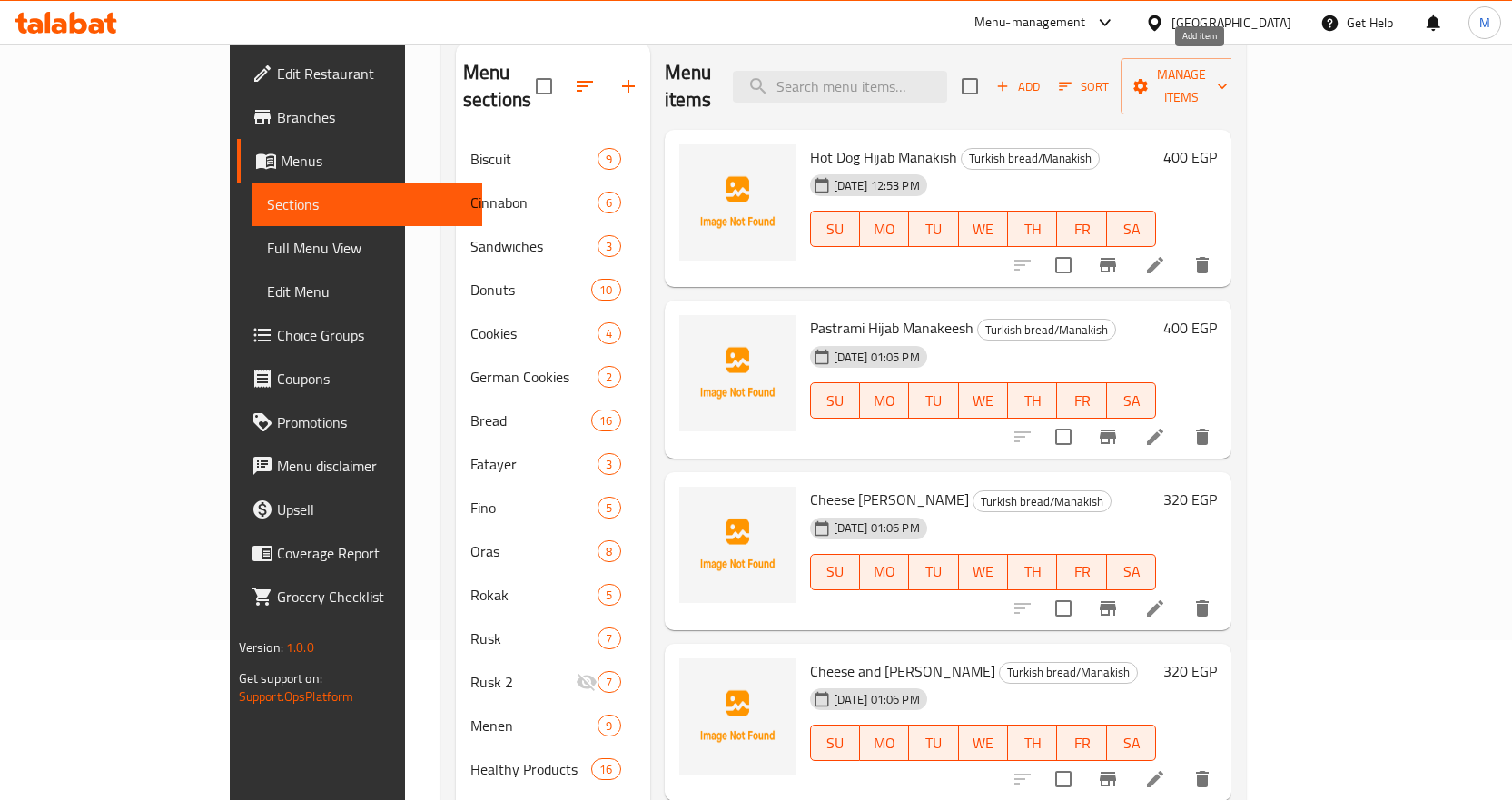
click at [1043, 76] on span "Add" at bounding box center [1018, 87] width 49 height 21
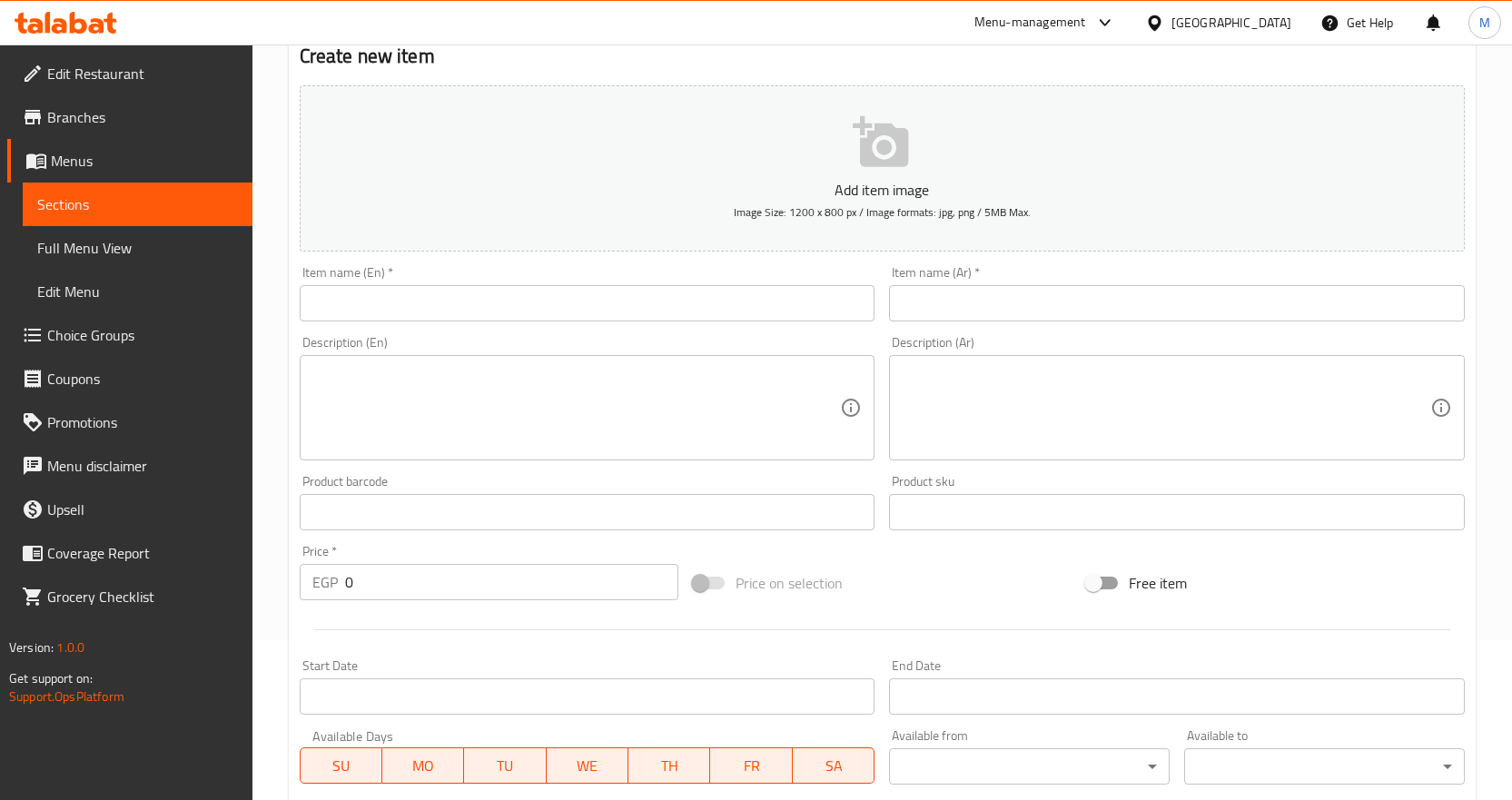
click at [602, 318] on input "text" at bounding box center [588, 303] width 576 height 36
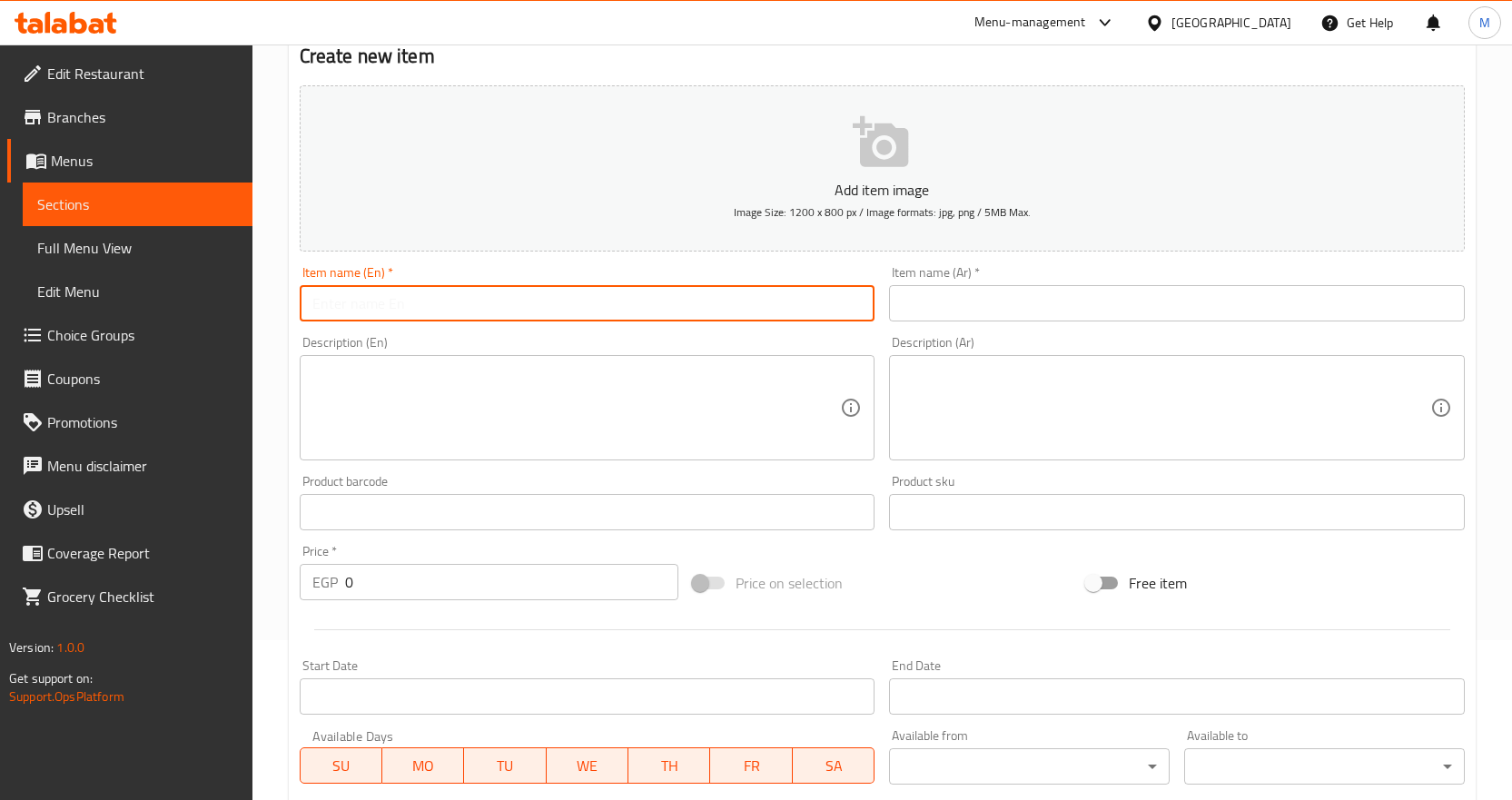
paste input "Cheese and Pickled Lemons with Safflower [PERSON_NAME]"
type input "Cheese and Pickled Lemons with Safflower [PERSON_NAME]"
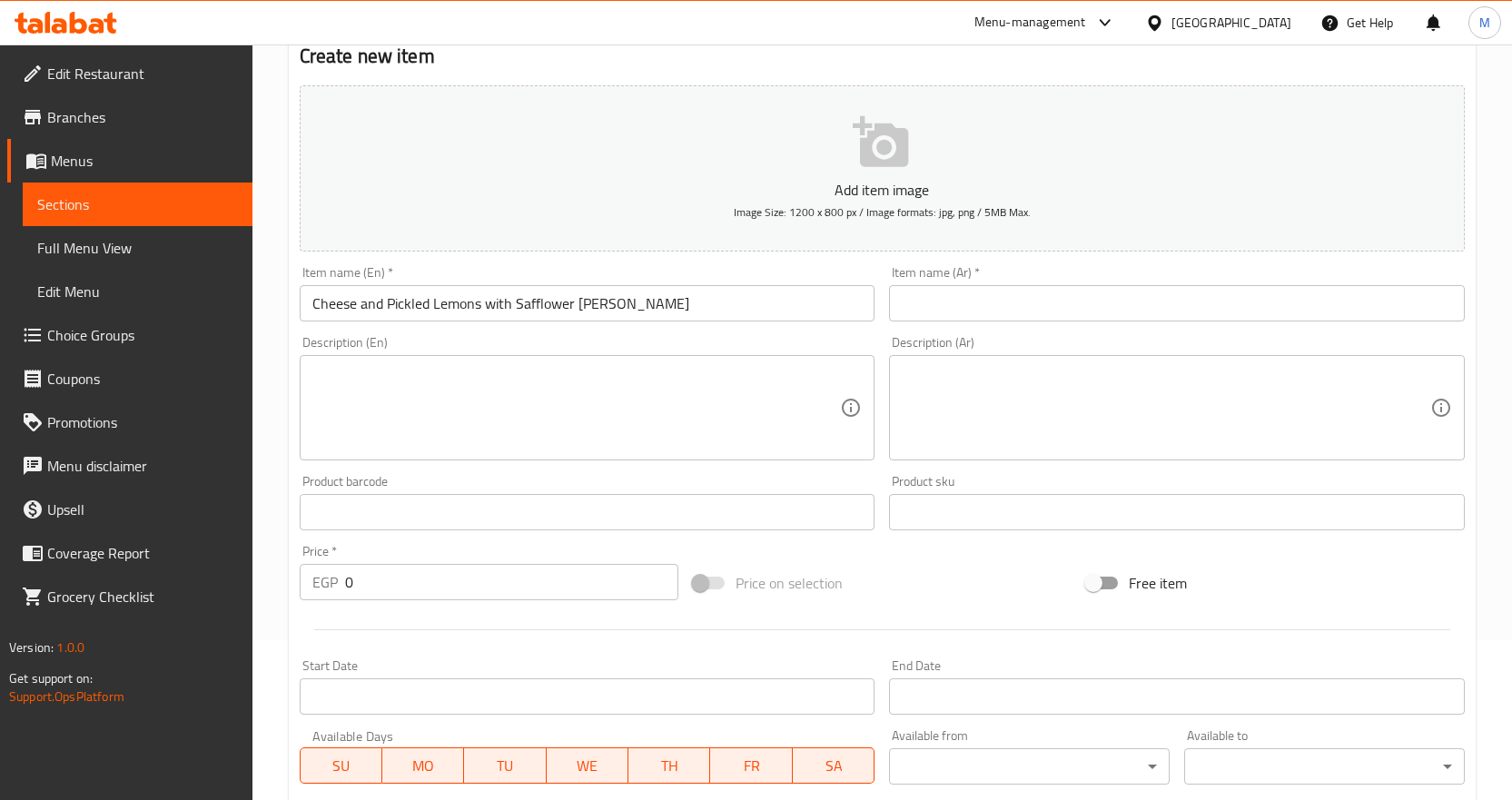
click at [1000, 293] on input "text" at bounding box center [1177, 303] width 576 height 36
paste input "مناقيش مركب جبنه ولمون معصفر"
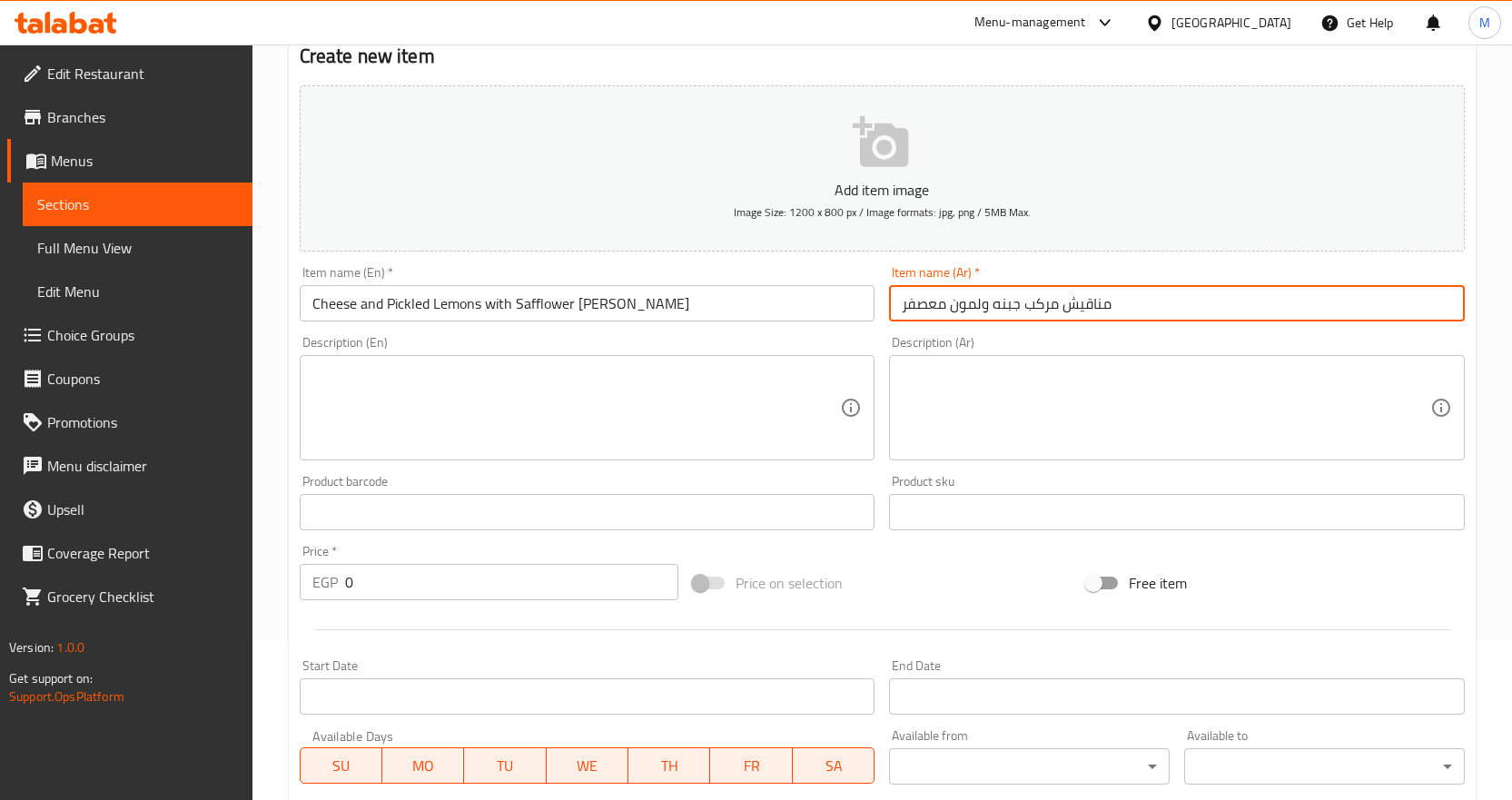
type input "مناقيش مركب جبنه ولمون معصفر"
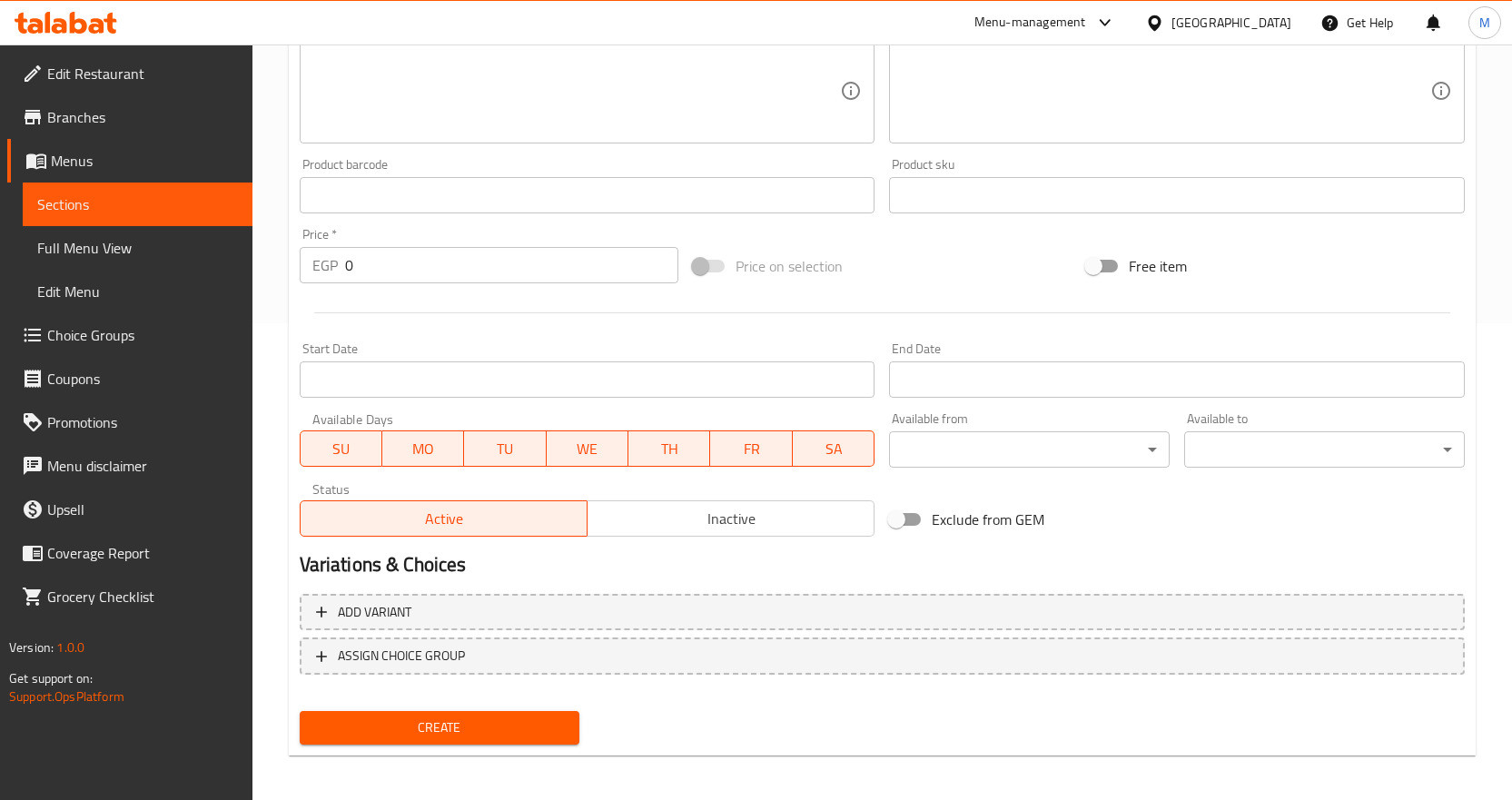
scroll to position [483, 0]
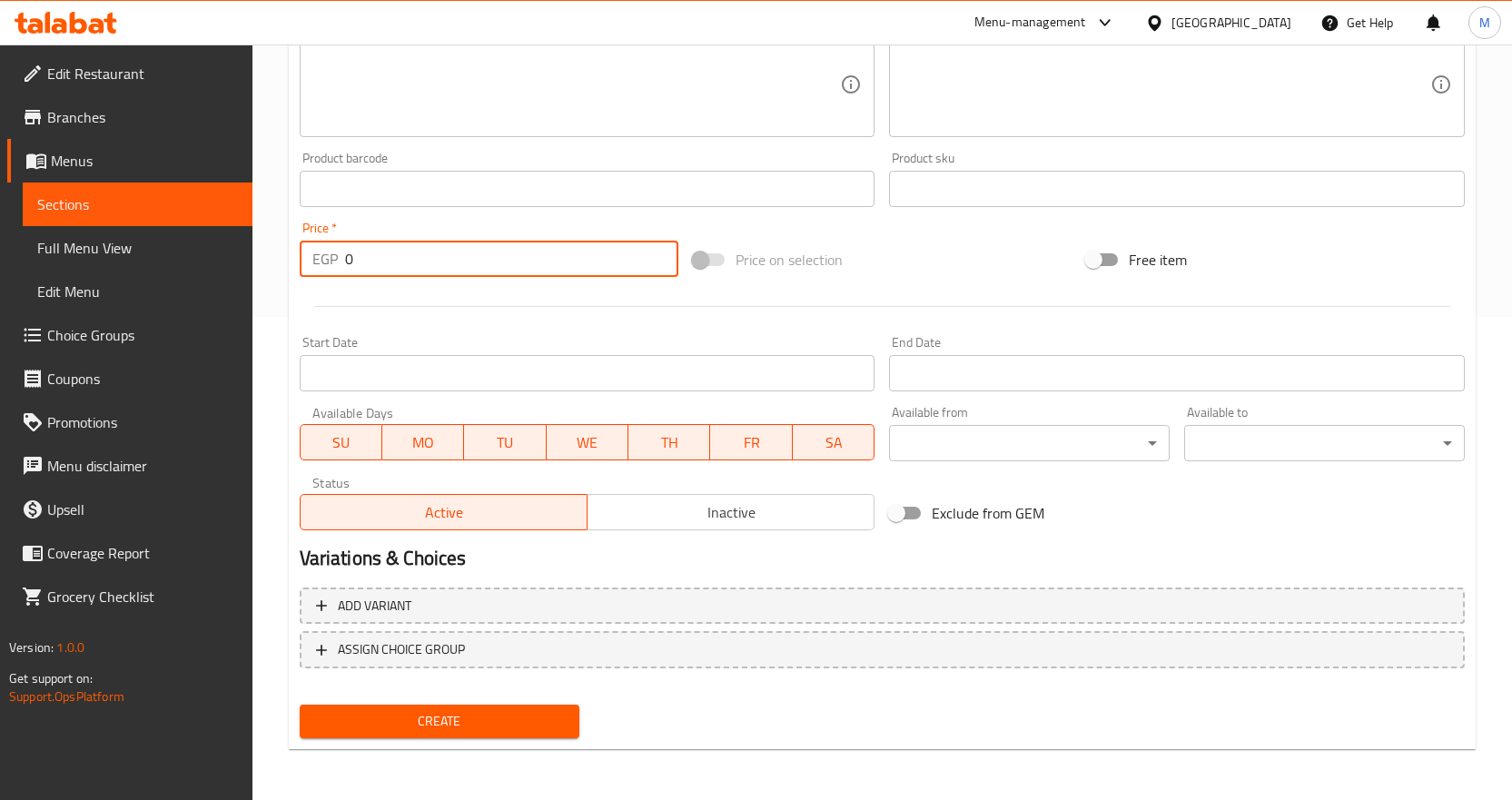
drag, startPoint x: 414, startPoint y: 264, endPoint x: 138, endPoint y: 243, distance: 276.8
click at [138, 243] on div "Edit Restaurant Branches Menus Sections Full Menu View Edit Menu Choice Groups …" at bounding box center [756, 180] width 1512 height 1239
paste input "32"
type input "320"
click at [516, 715] on span "Create" at bounding box center [439, 722] width 251 height 23
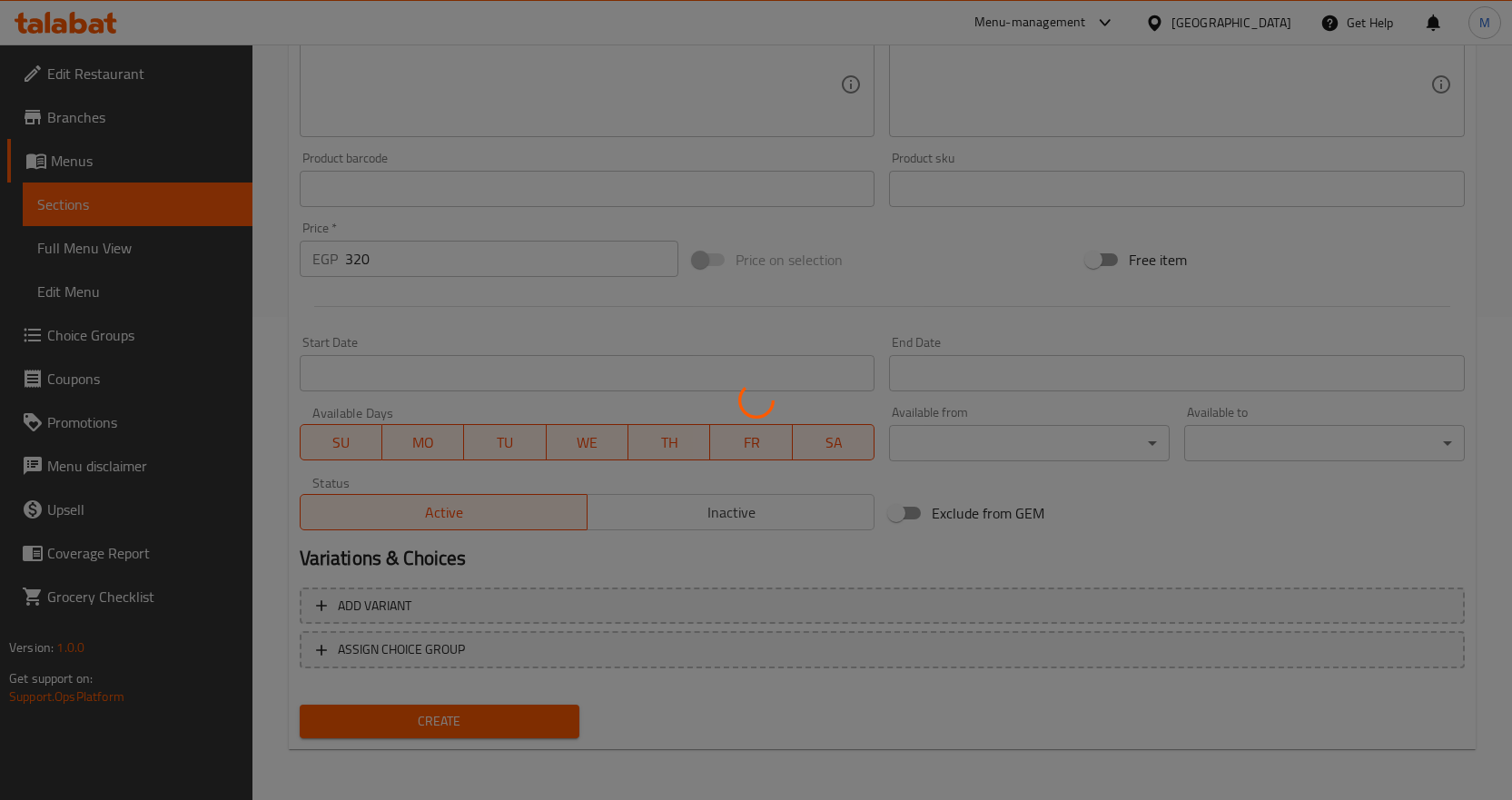
type input "0"
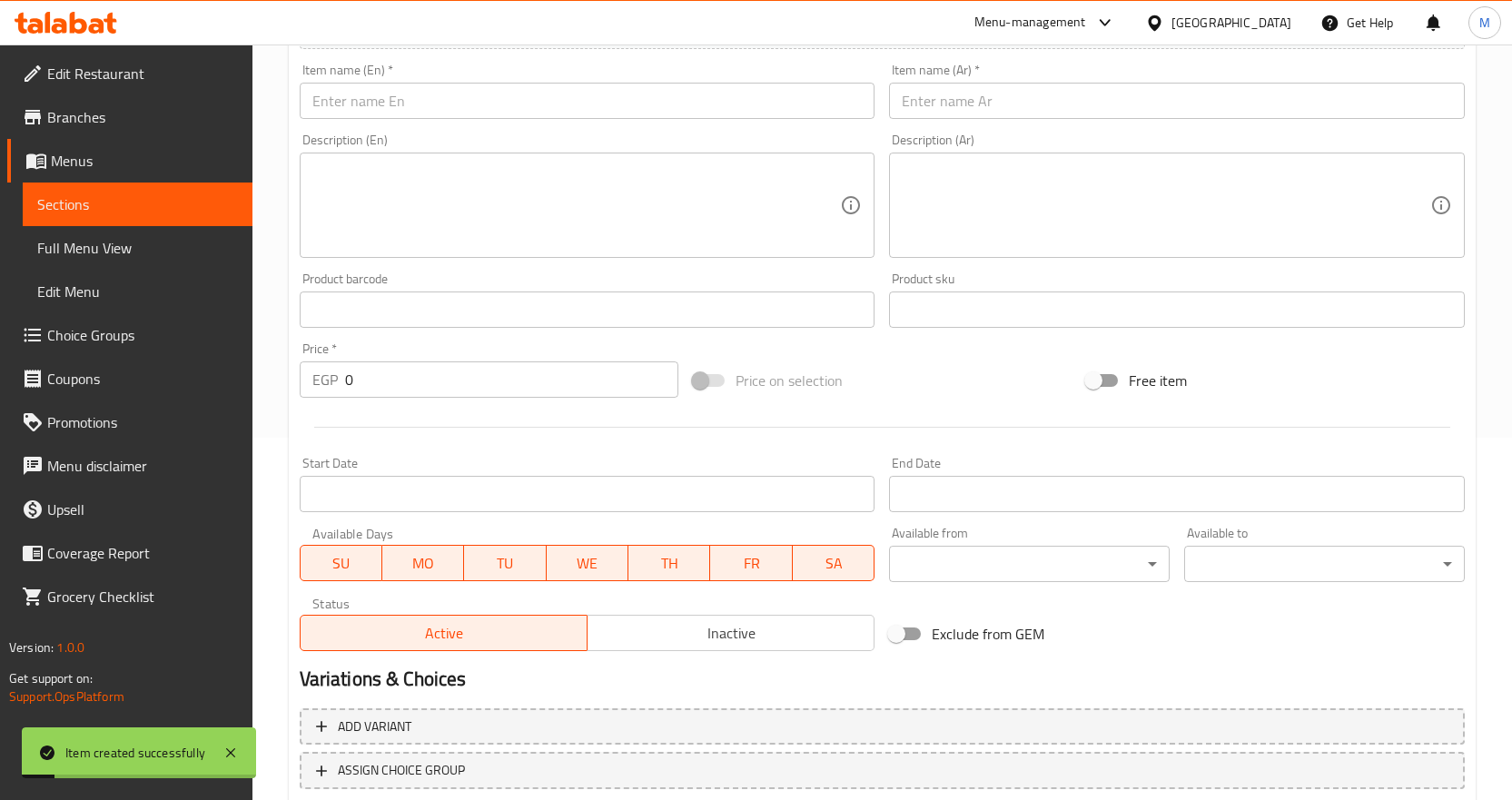
scroll to position [120, 0]
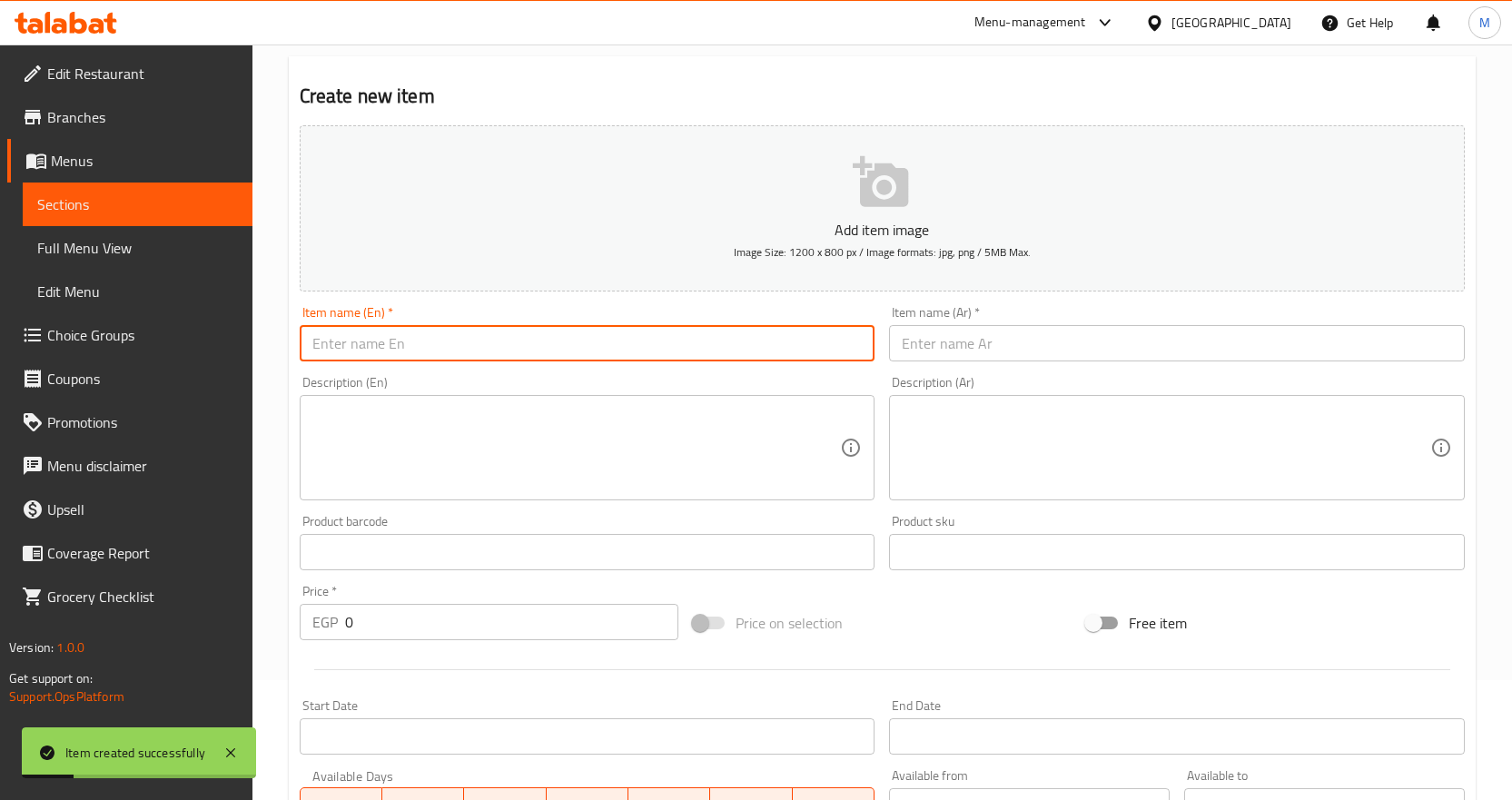
click at [531, 343] on input "text" at bounding box center [588, 342] width 576 height 36
paste input "Cheese and Zaatar [PERSON_NAME]"
type input "Cheese and Zaatar [PERSON_NAME]"
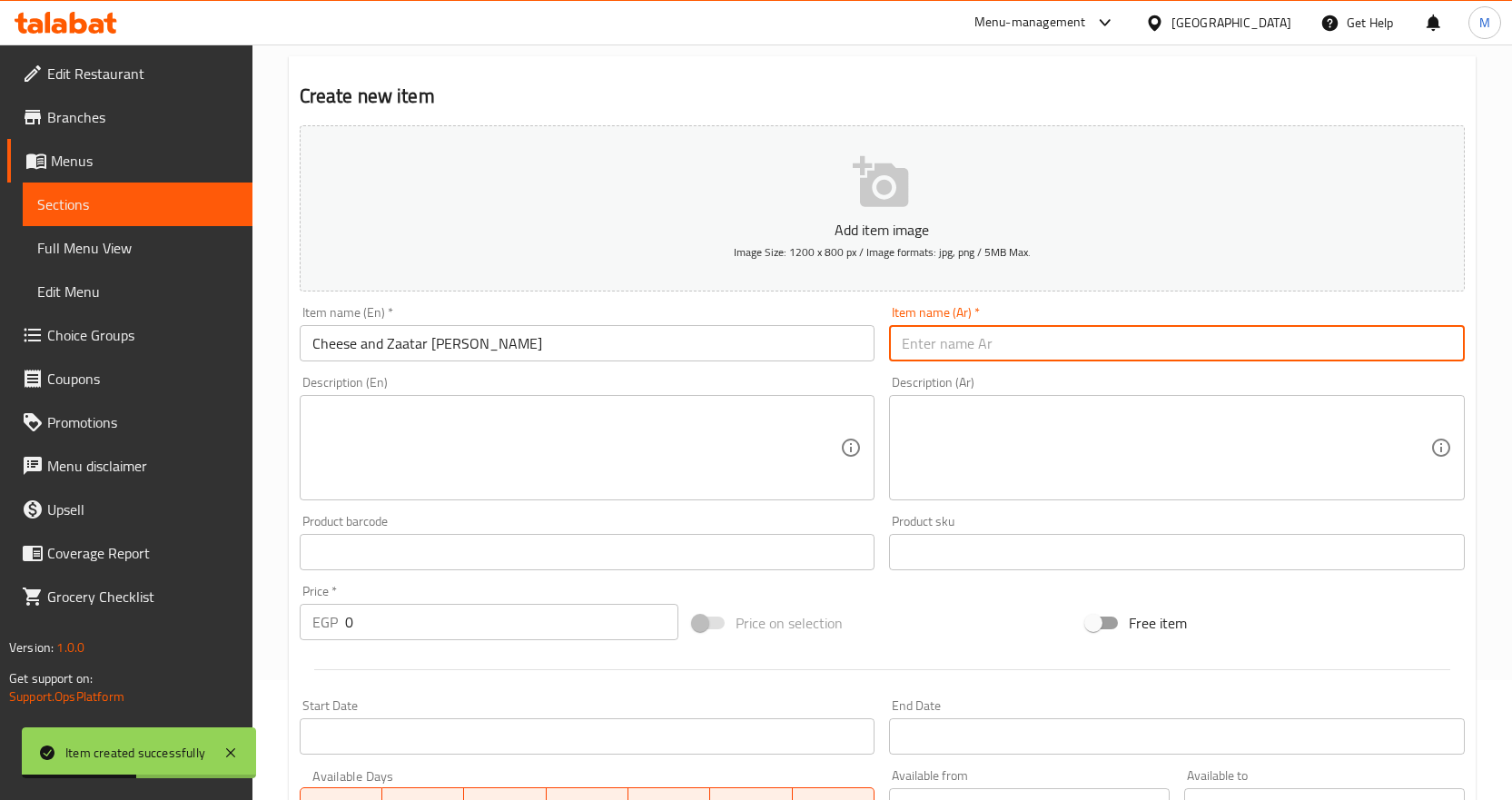
click at [965, 339] on input "text" at bounding box center [1177, 342] width 576 height 36
paste input "مناقيش مركب جبنه وزعتر"
type input "مناقيش مركب جبنه وزعتر"
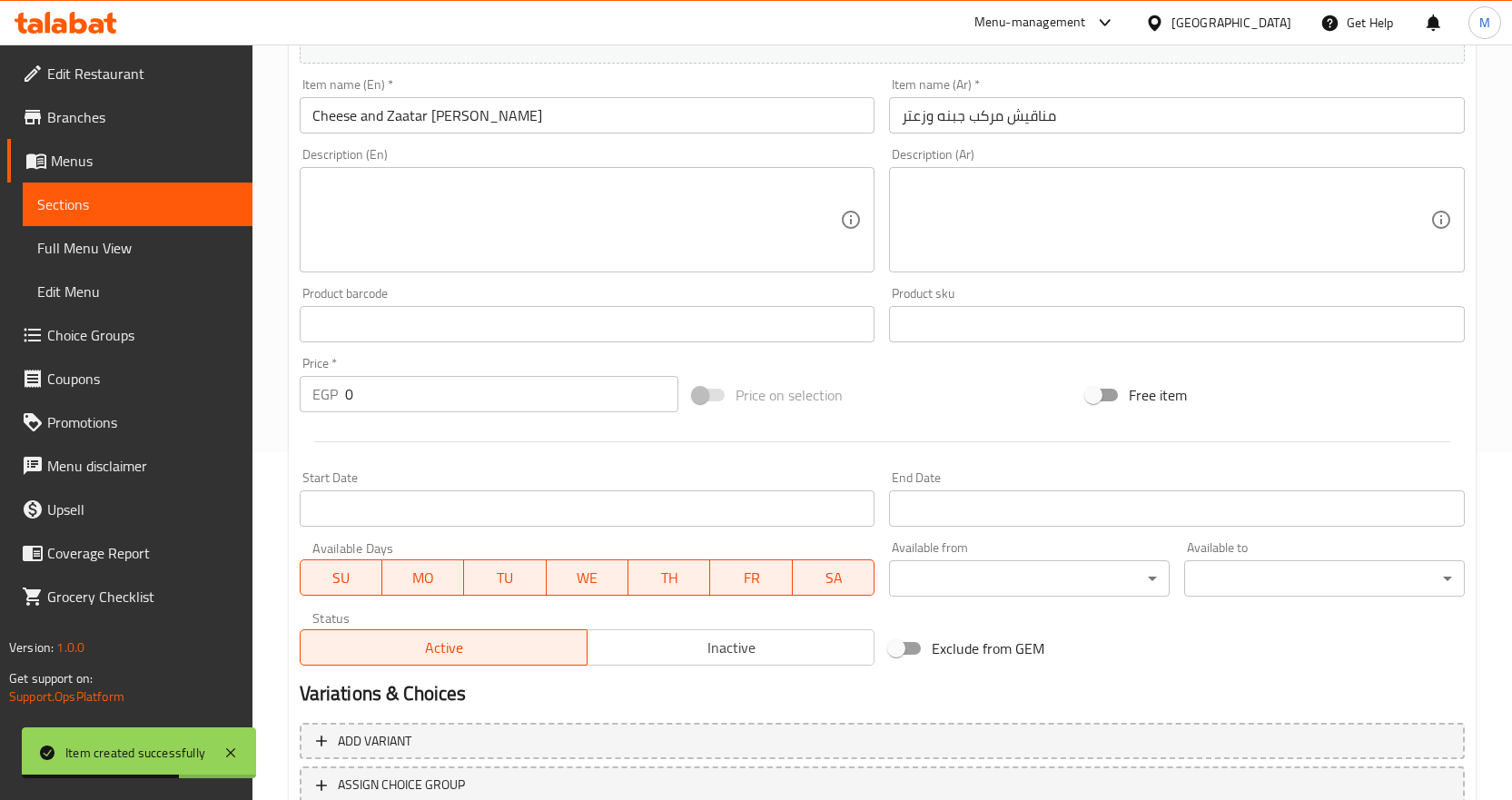
scroll to position [483, 0]
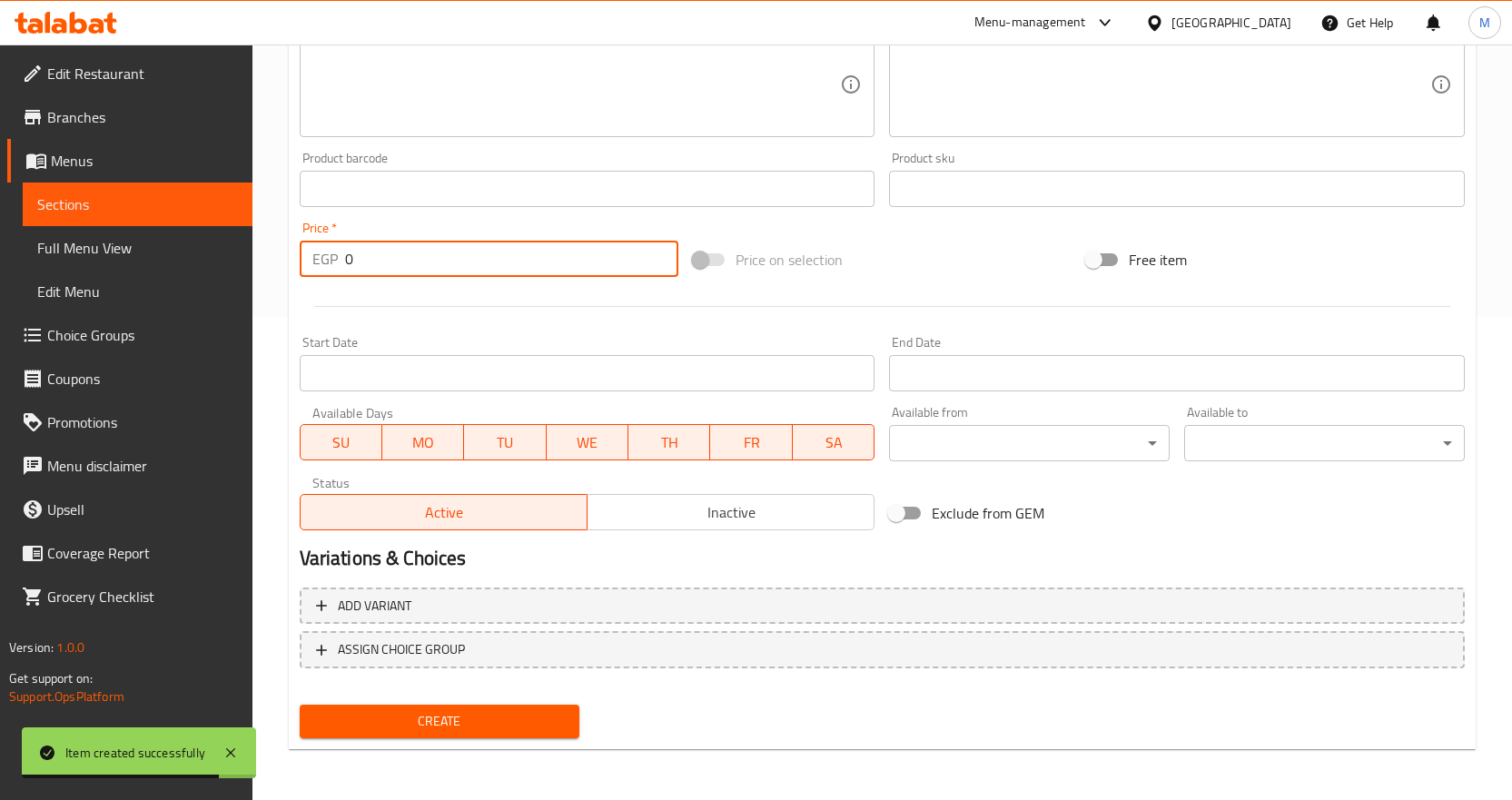
drag, startPoint x: 445, startPoint y: 268, endPoint x: 179, endPoint y: 264, distance: 266.0
click at [179, 264] on div "Edit Restaurant Branches Menus Sections Full Menu View Edit Menu Choice Groups …" at bounding box center [756, 180] width 1512 height 1239
paste input "32"
type input "320"
click at [481, 712] on span "Create" at bounding box center [439, 722] width 251 height 23
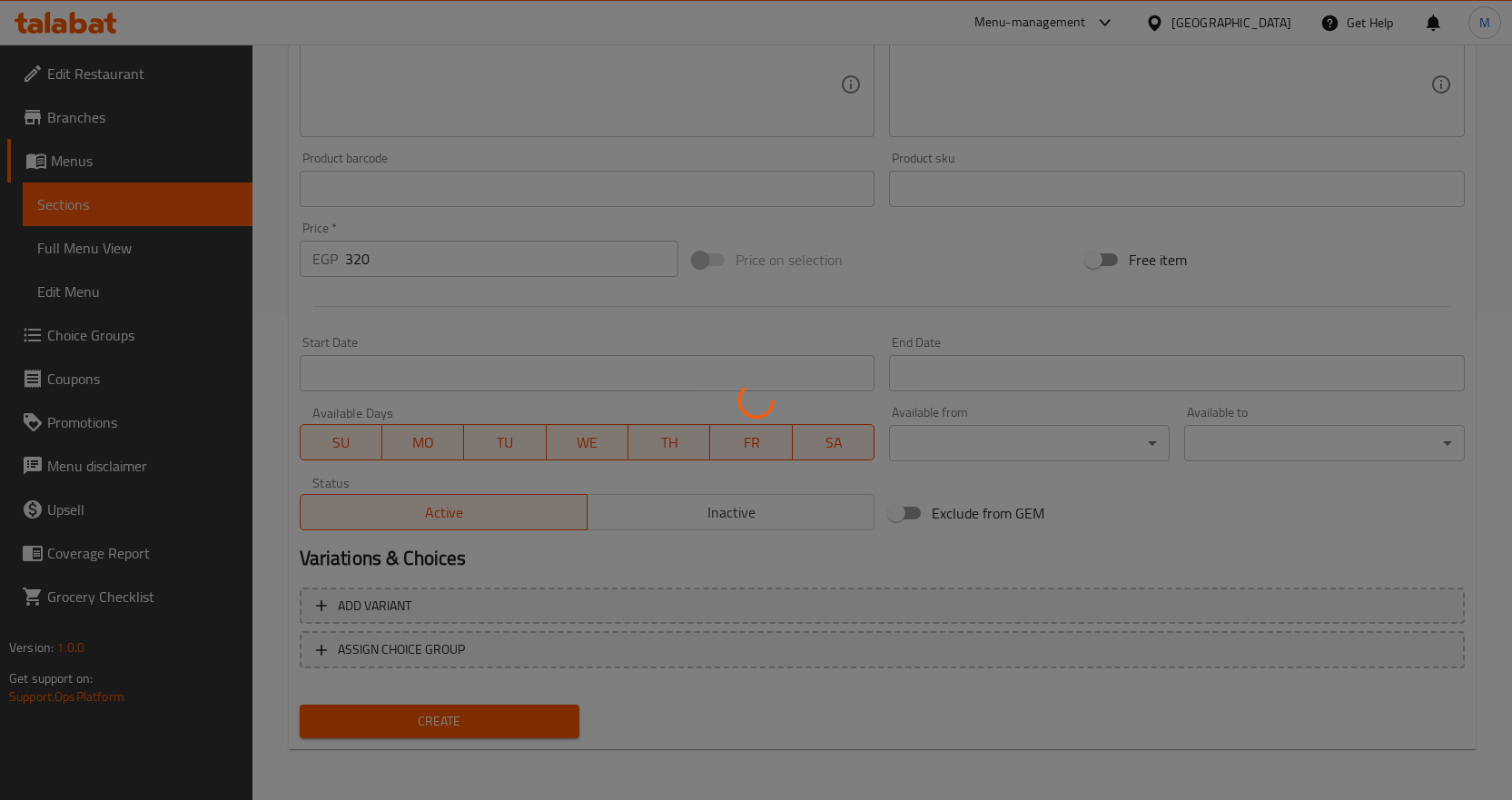
type input "0"
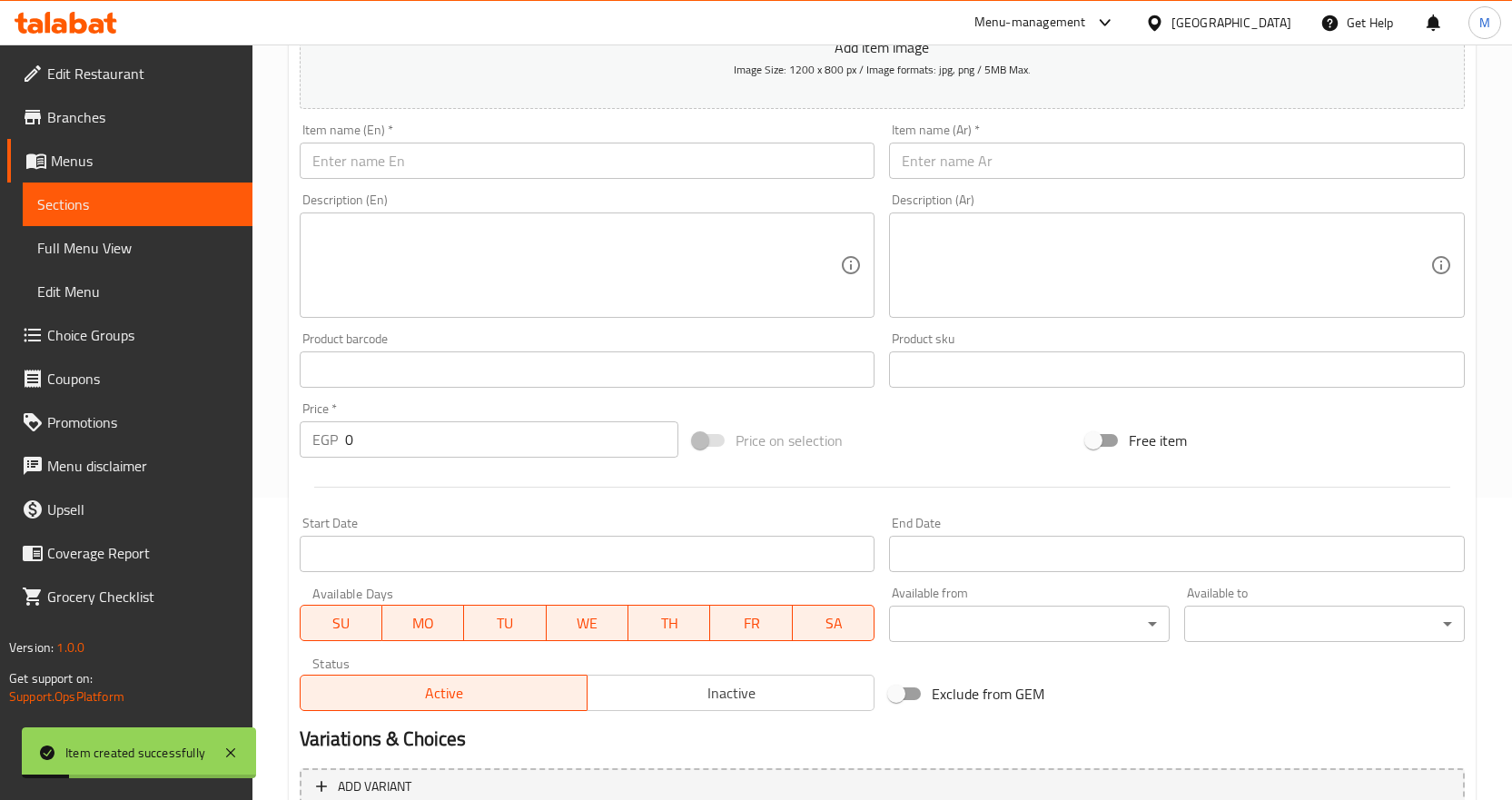
scroll to position [302, 0]
click at [674, 168] on input "text" at bounding box center [588, 161] width 576 height 36
paste input "Cheese and [DEMOGRAPHIC_DATA] Cheese [PERSON_NAME]"
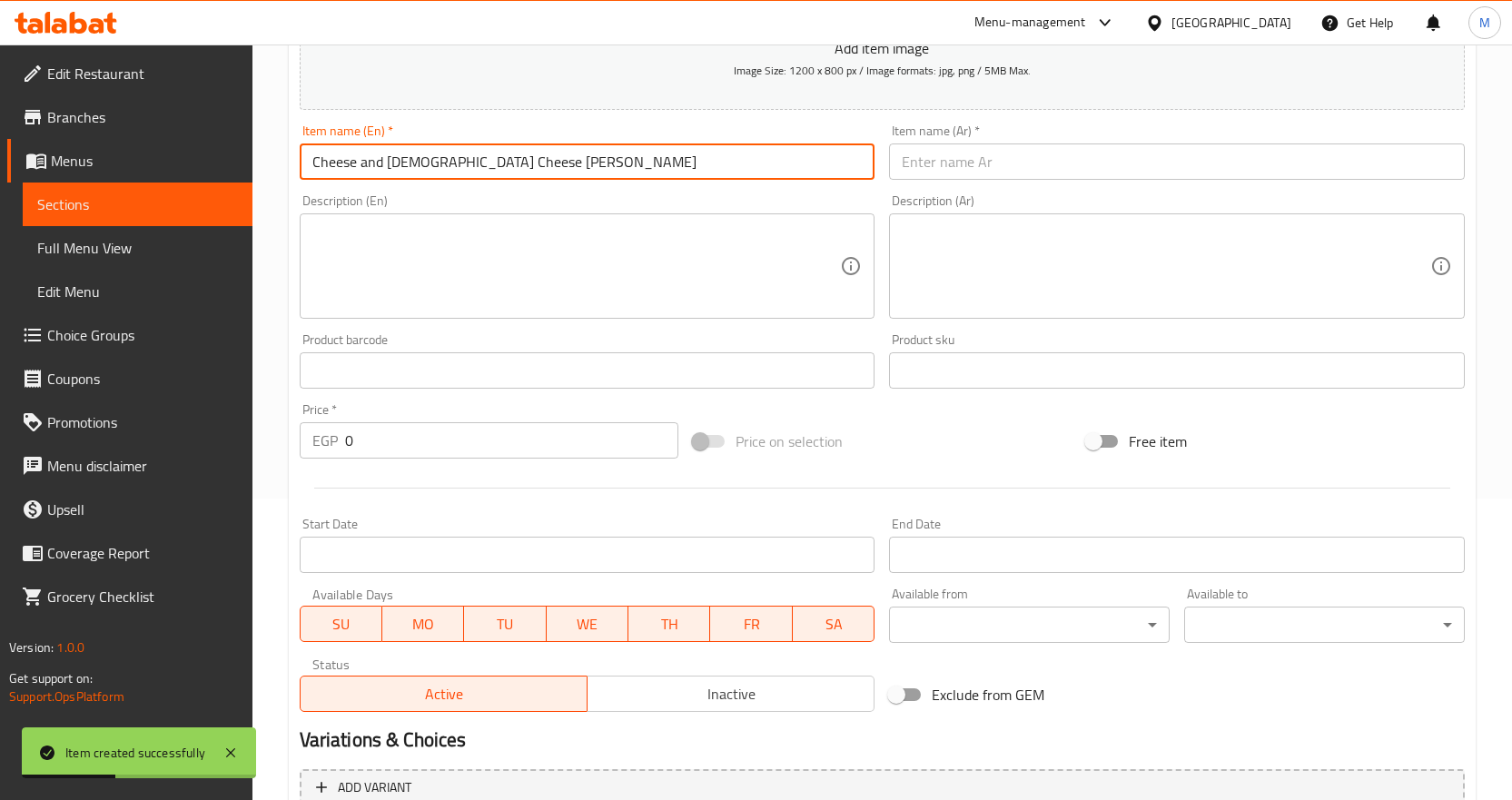
type input "Cheese and [DEMOGRAPHIC_DATA] Cheese [PERSON_NAME]"
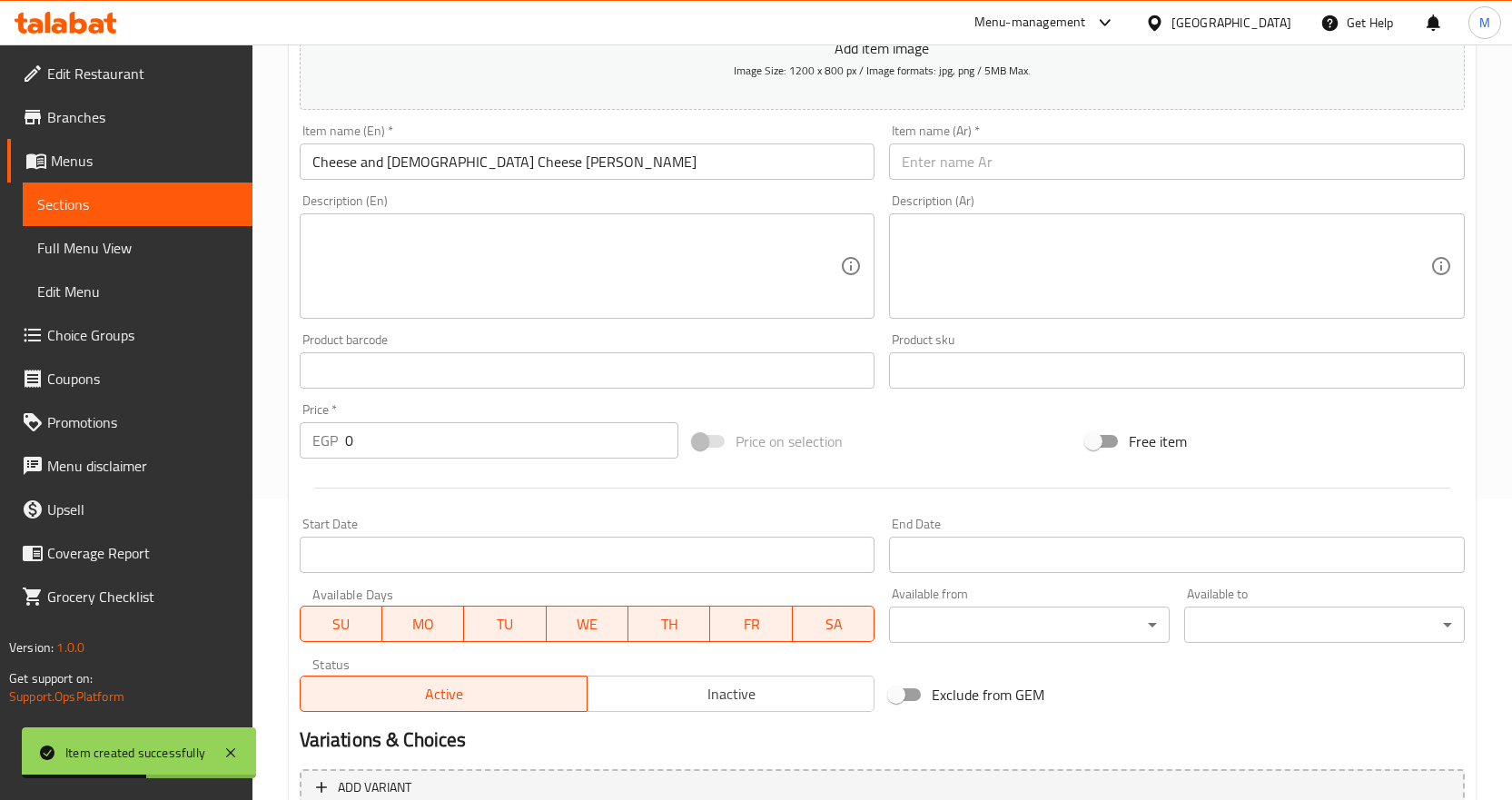
click at [976, 167] on input "text" at bounding box center [1177, 161] width 576 height 36
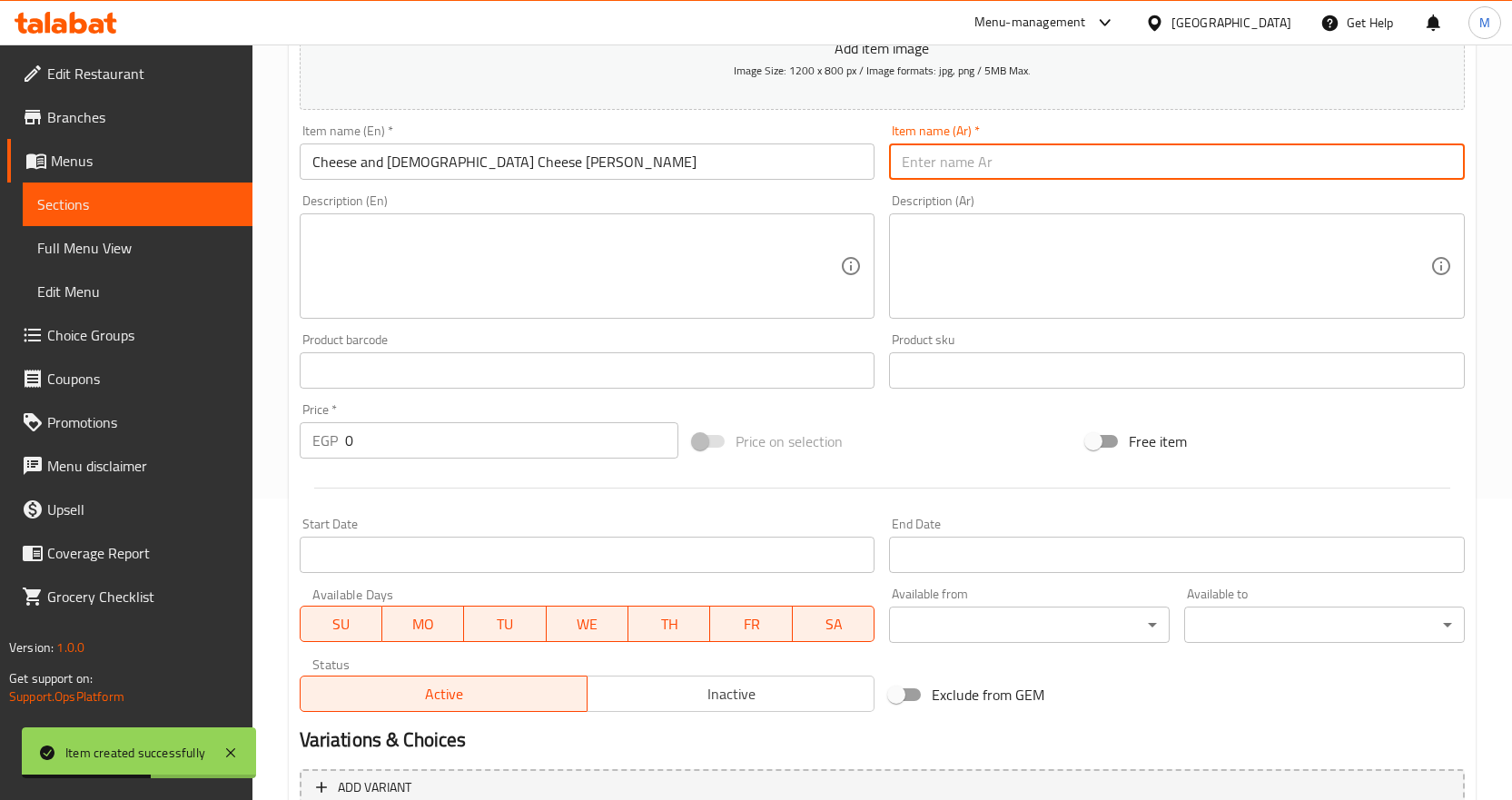
paste input "مناقيش مركب جبنه وجبنه سوري"
type input "مناقيش مركب جبنه وجبنه سوري"
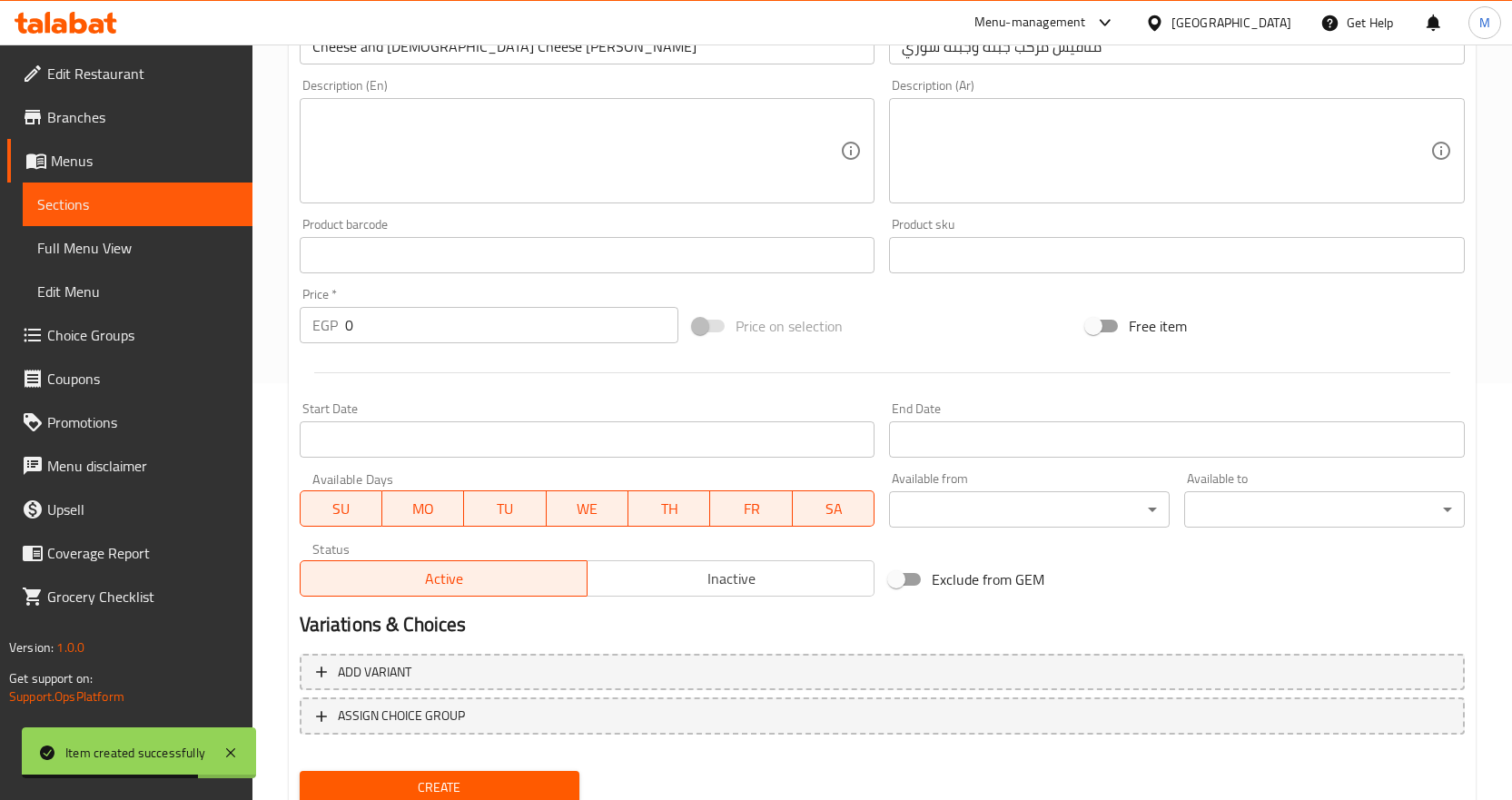
scroll to position [483, 0]
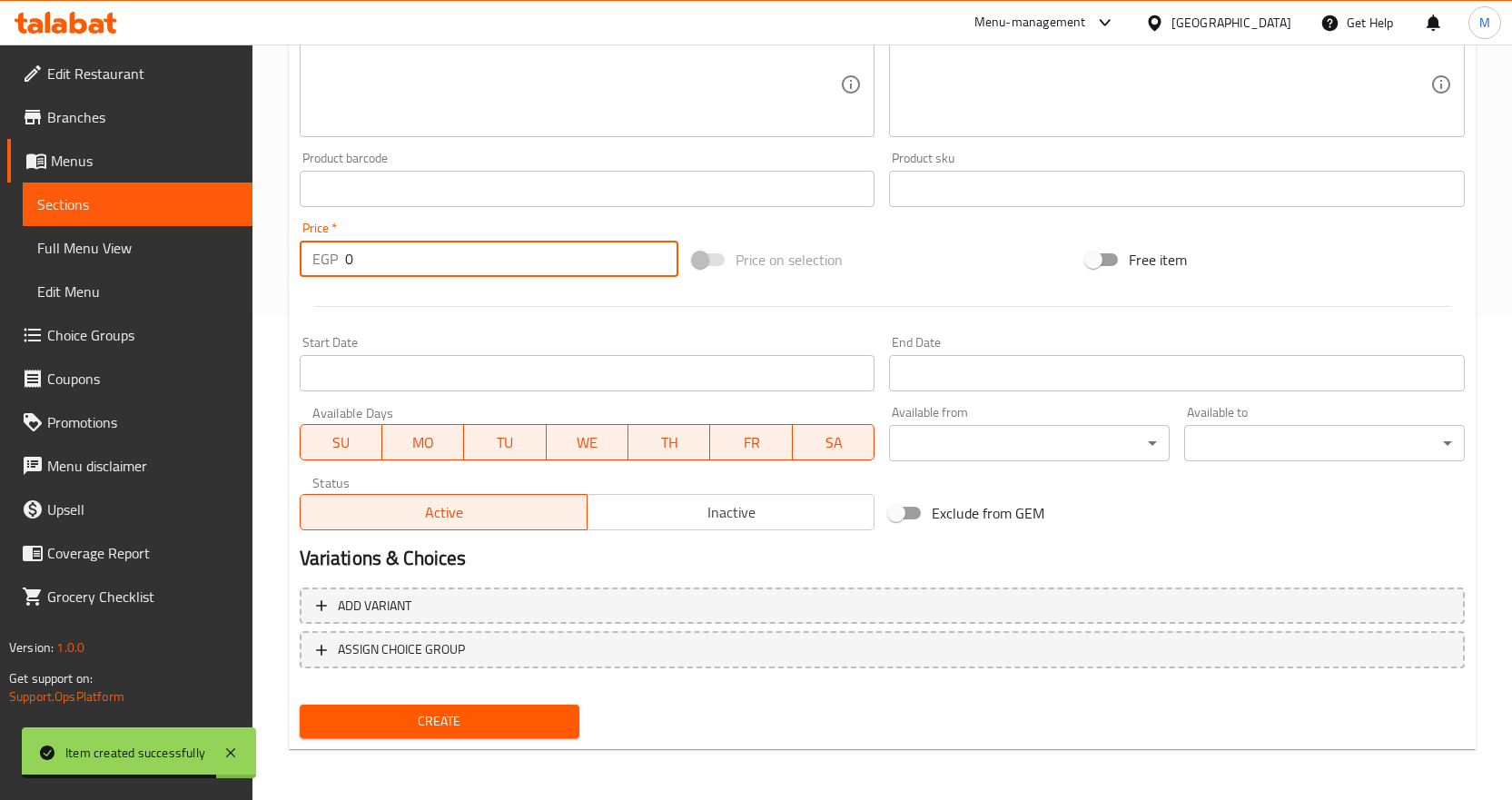
drag, startPoint x: 383, startPoint y: 256, endPoint x: 200, endPoint y: 266, distance: 183.3
click at [202, 266] on div "Edit Restaurant Branches Menus Sections Full Menu View Edit Menu Choice Groups …" at bounding box center [756, 180] width 1512 height 1239
paste input "32"
type input "320"
click at [539, 717] on span "Create" at bounding box center [439, 722] width 251 height 23
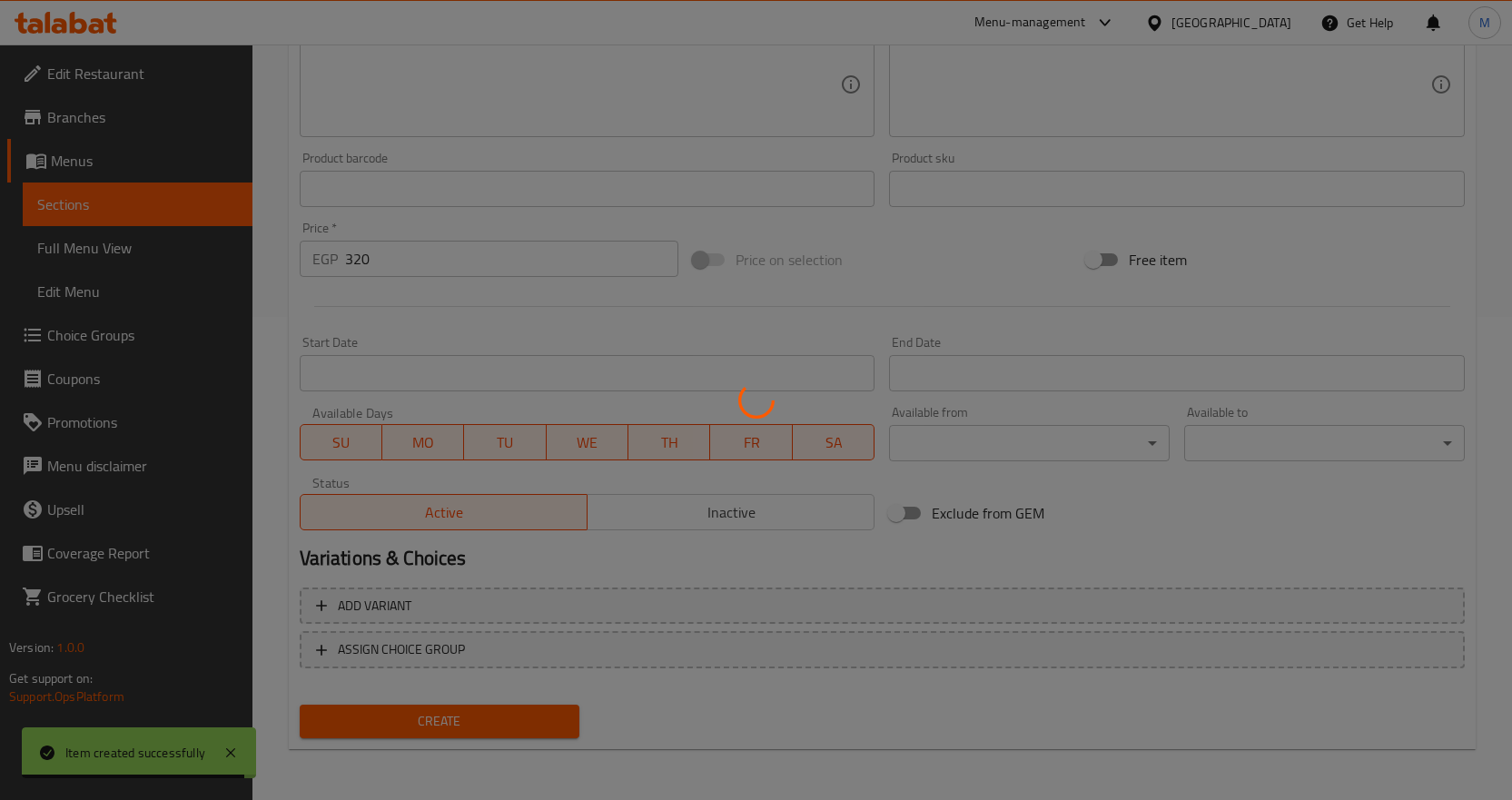
type input "0"
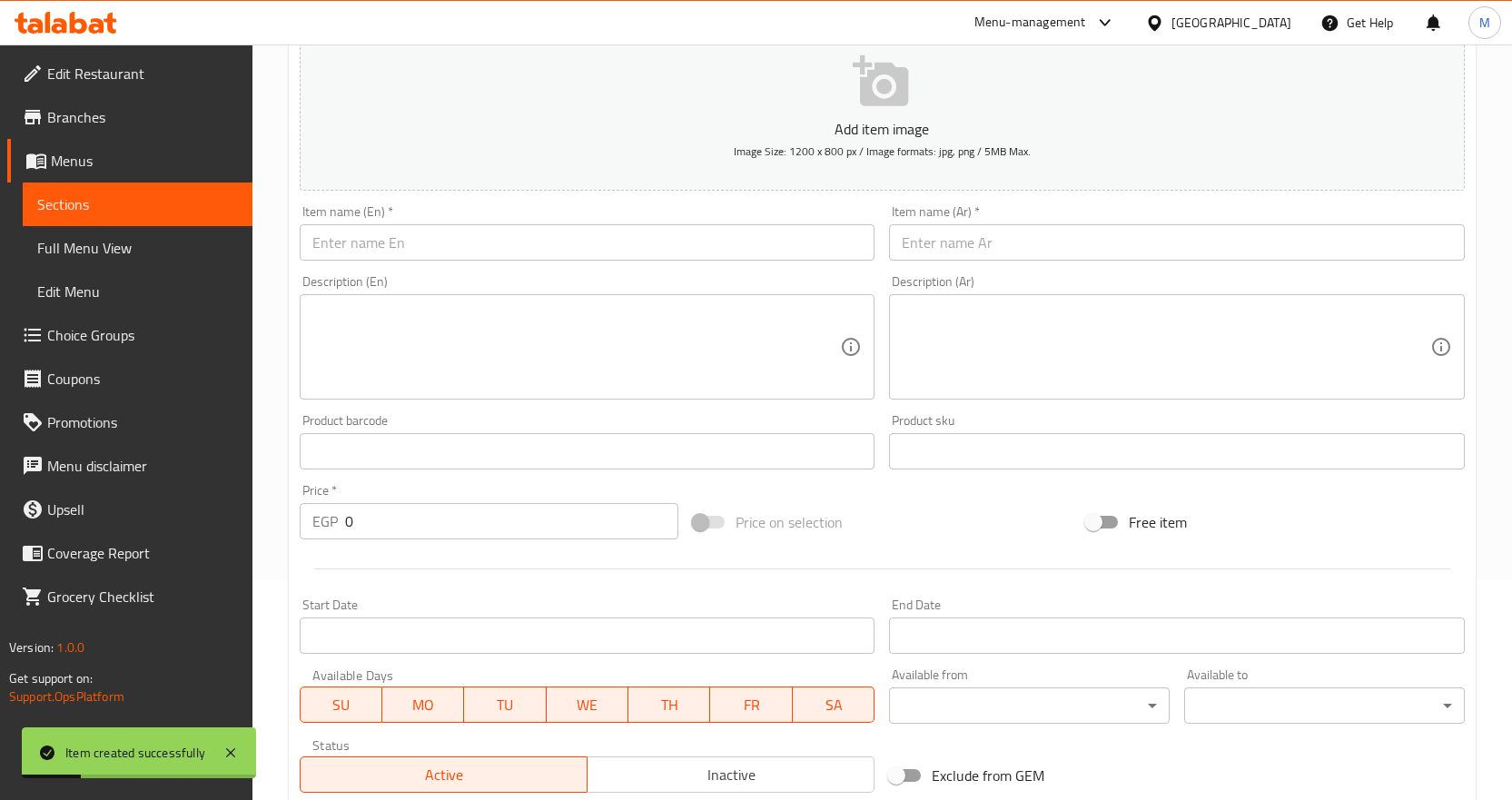
scroll to position [211, 0]
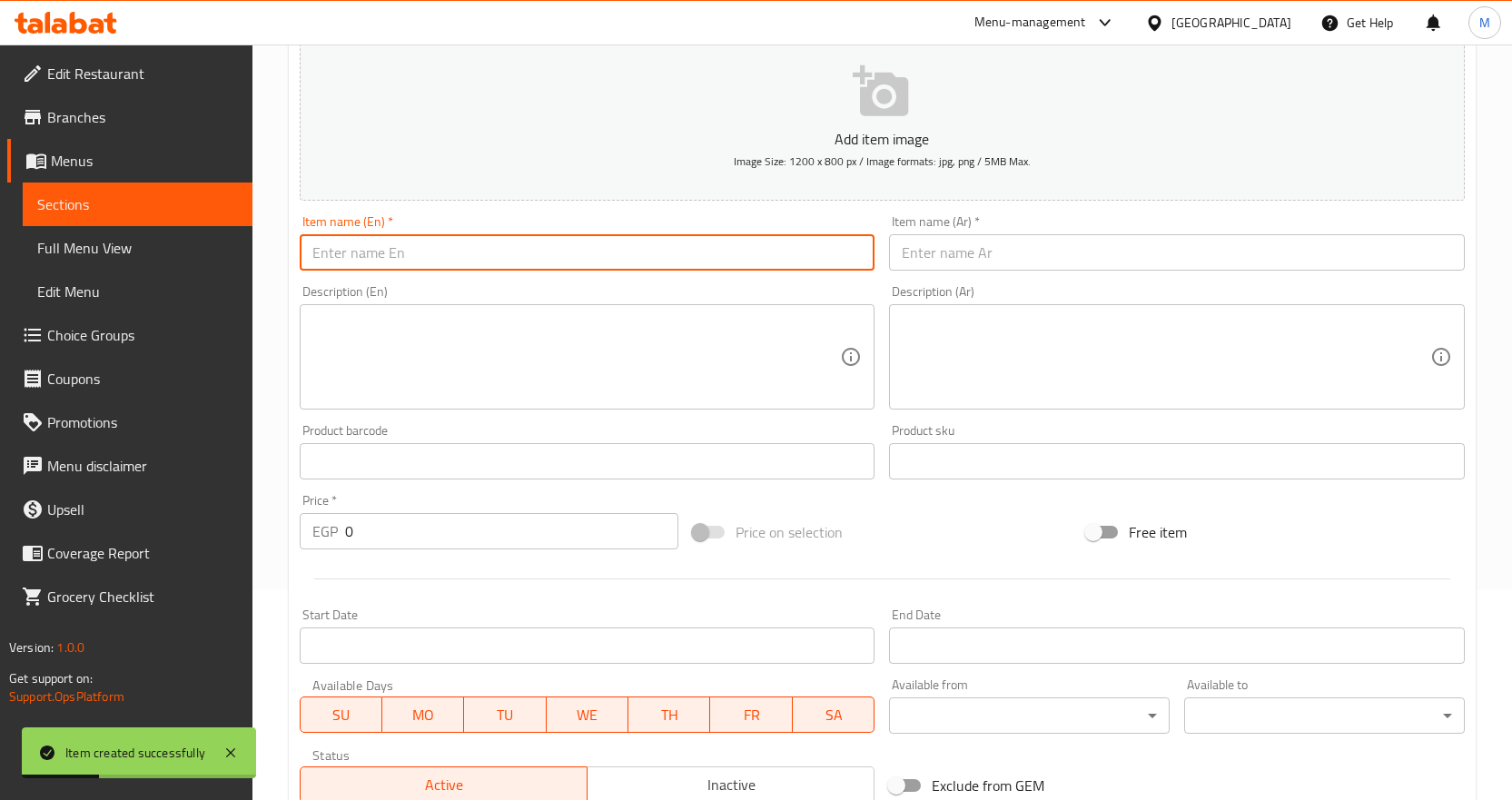
click at [493, 271] on input "text" at bounding box center [588, 252] width 576 height 36
paste input "Chicken Shawarma Manakish"
type input "Chicken Shawarma Manakish"
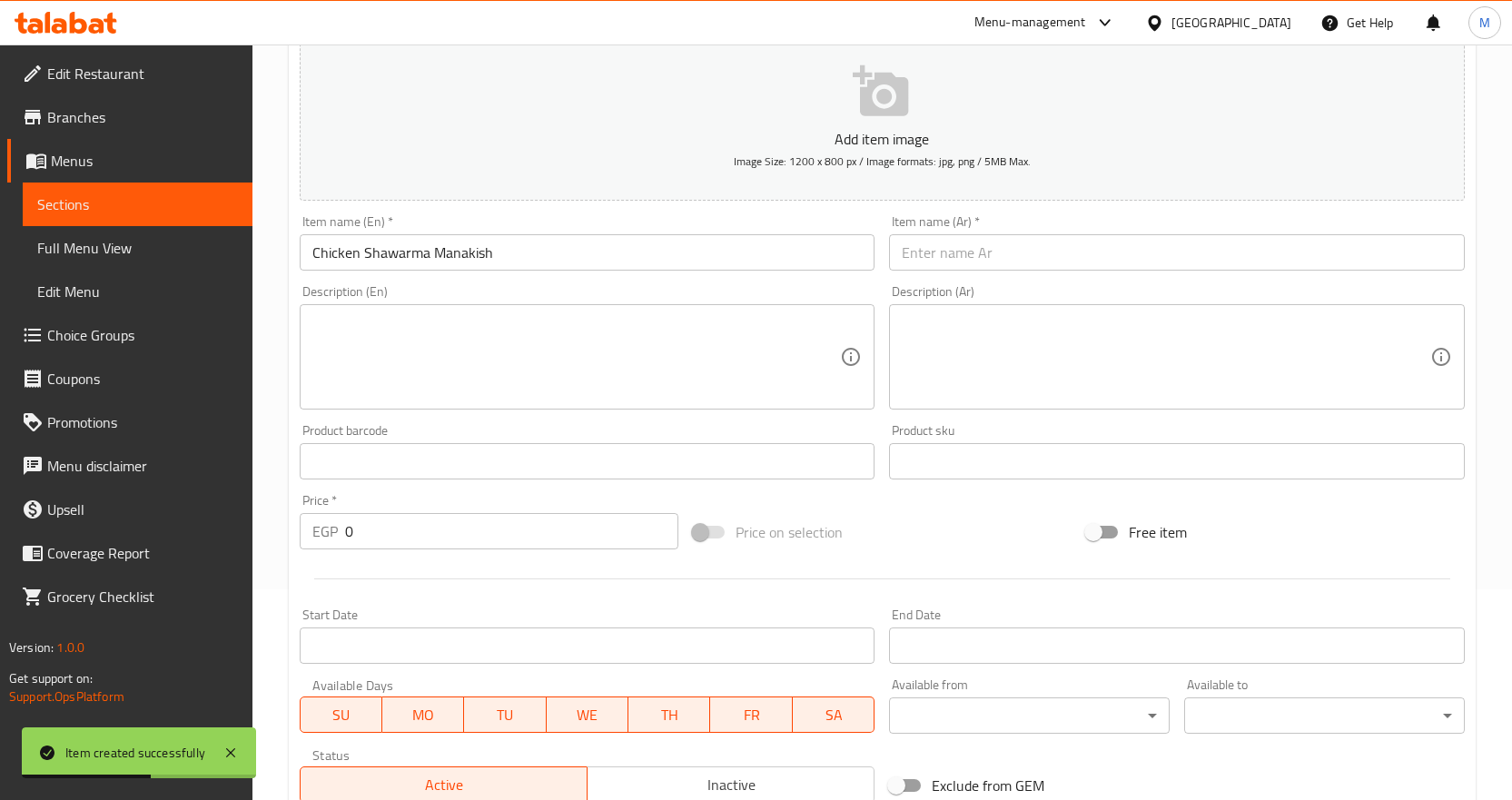
click at [1043, 249] on input "text" at bounding box center [1177, 252] width 576 height 36
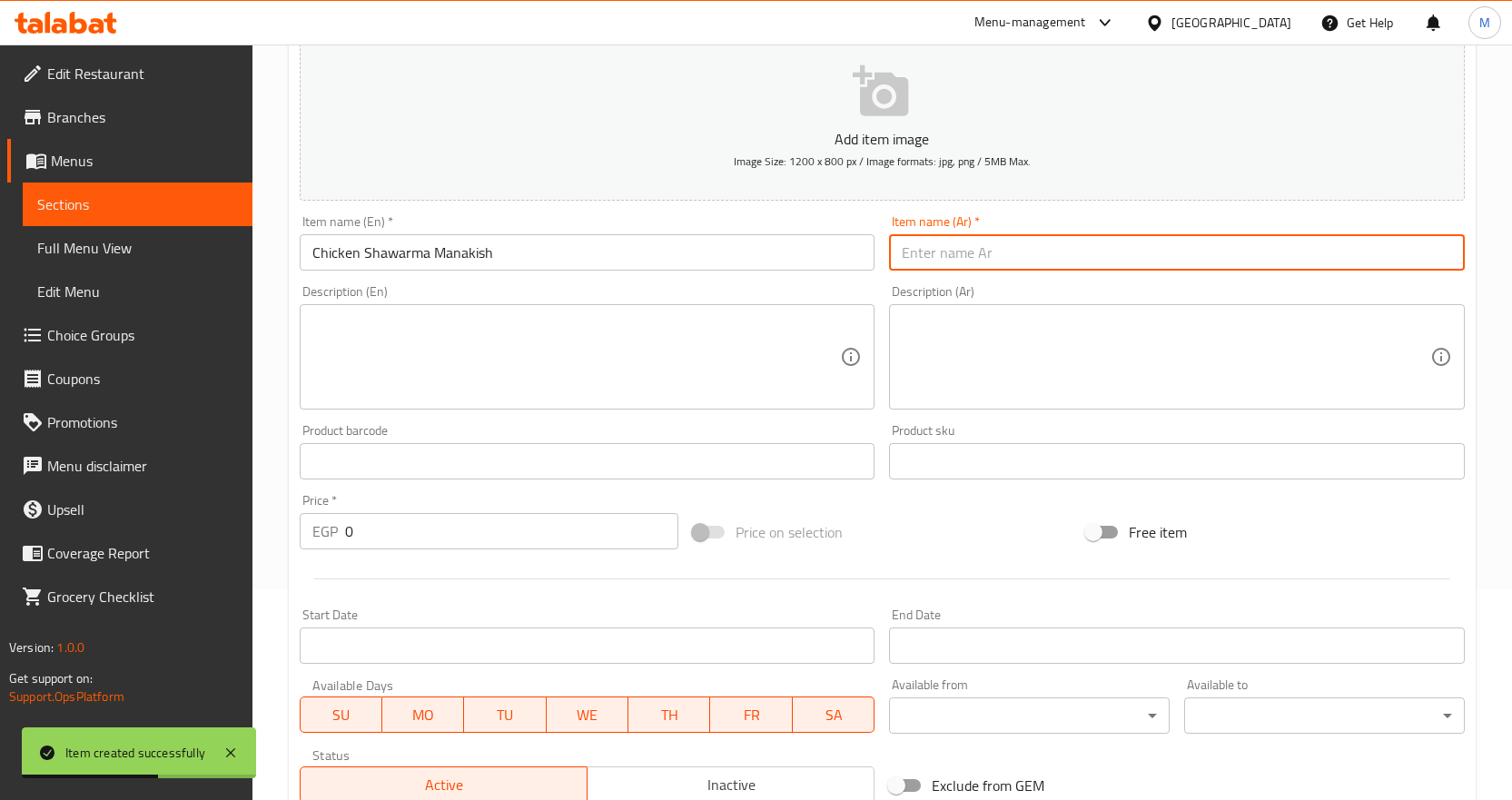
paste input "مناقيش شاورما فراخ"
type input "مناقيش شاورما فراخ"
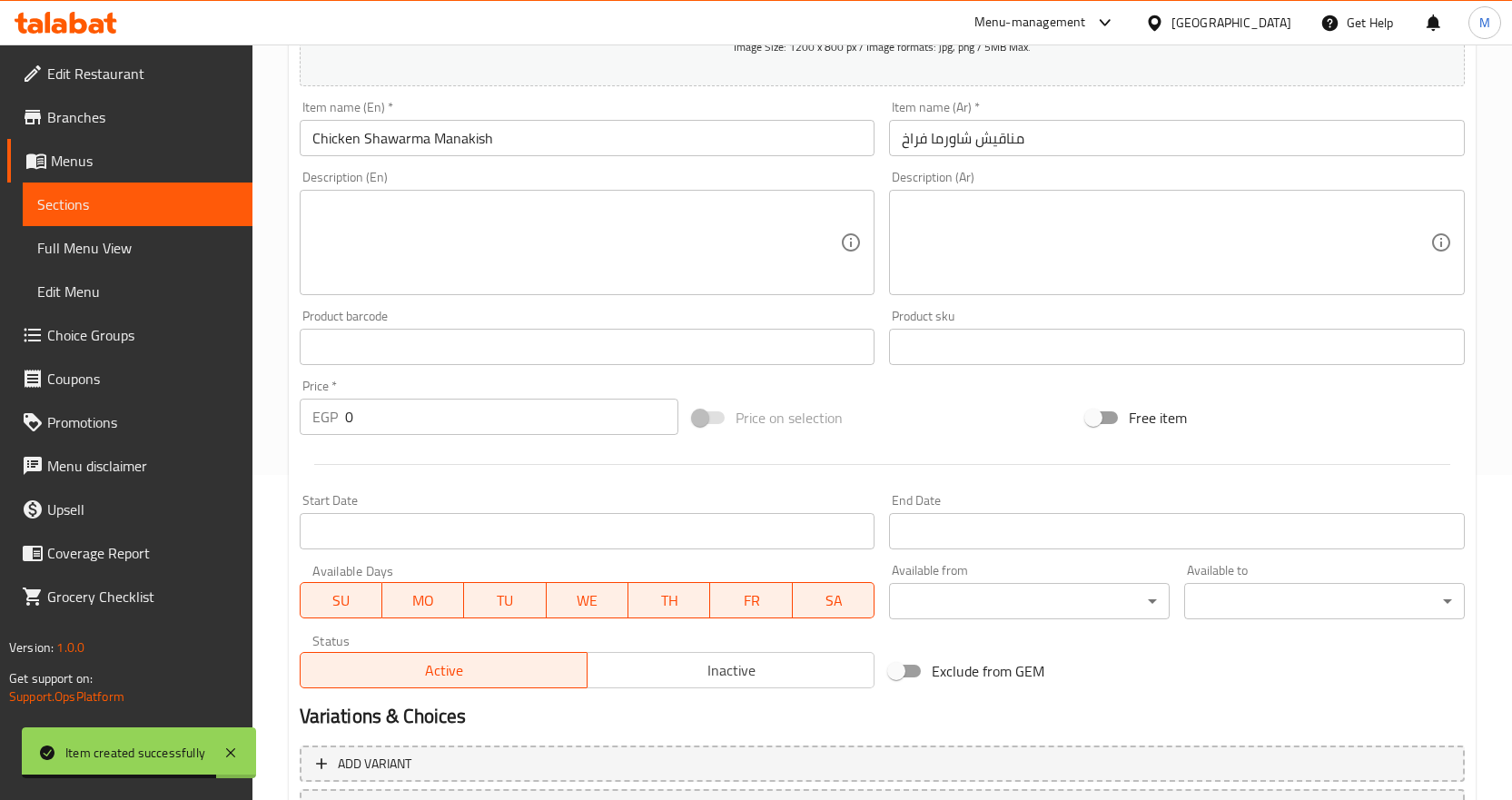
scroll to position [483, 0]
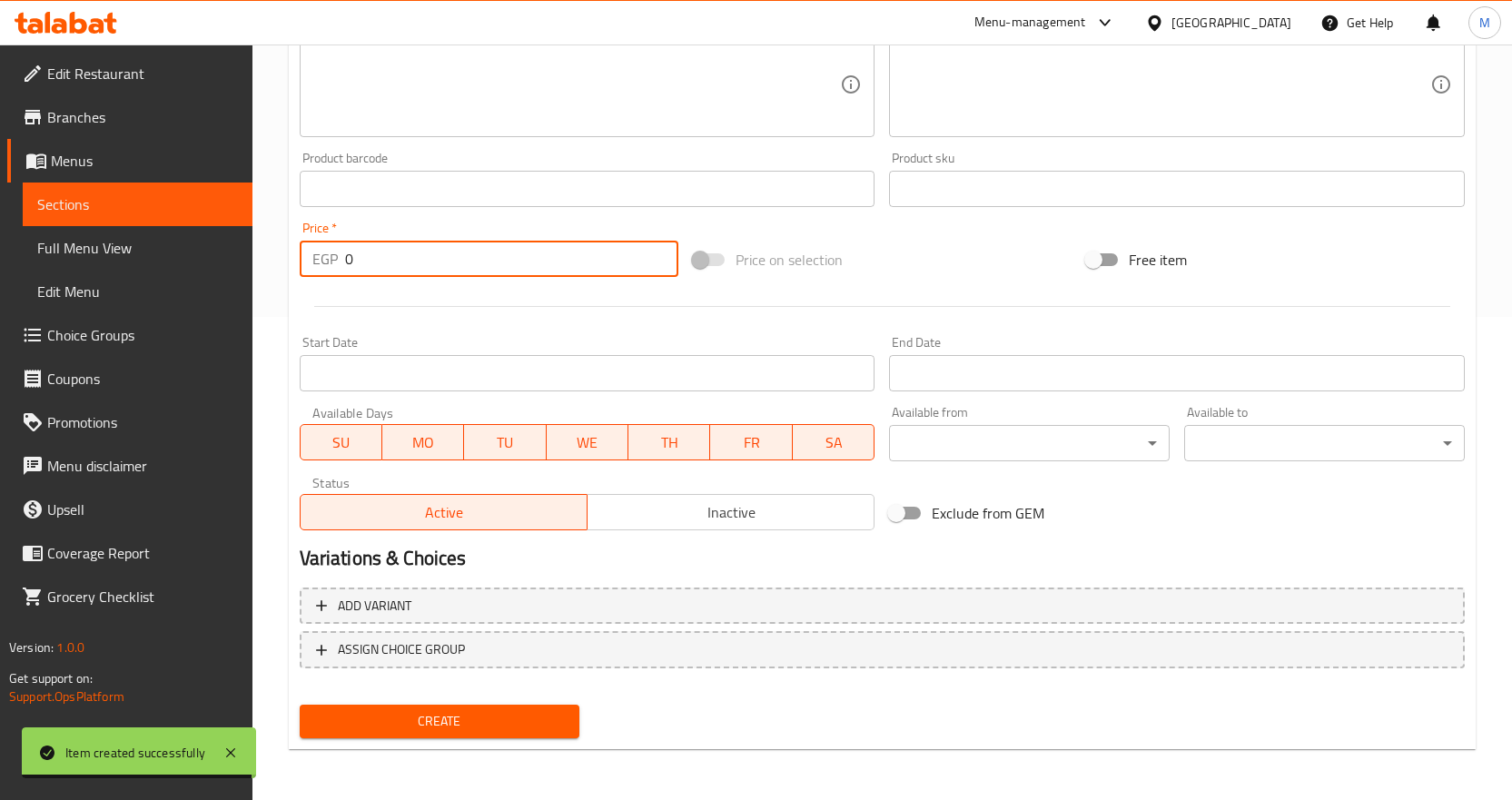
drag, startPoint x: 446, startPoint y: 257, endPoint x: 344, endPoint y: 257, distance: 102.0
click at [345, 257] on input "0" at bounding box center [512, 259] width 333 height 36
paste input "40"
type input "400"
click at [493, 708] on button "Create" at bounding box center [440, 722] width 281 height 34
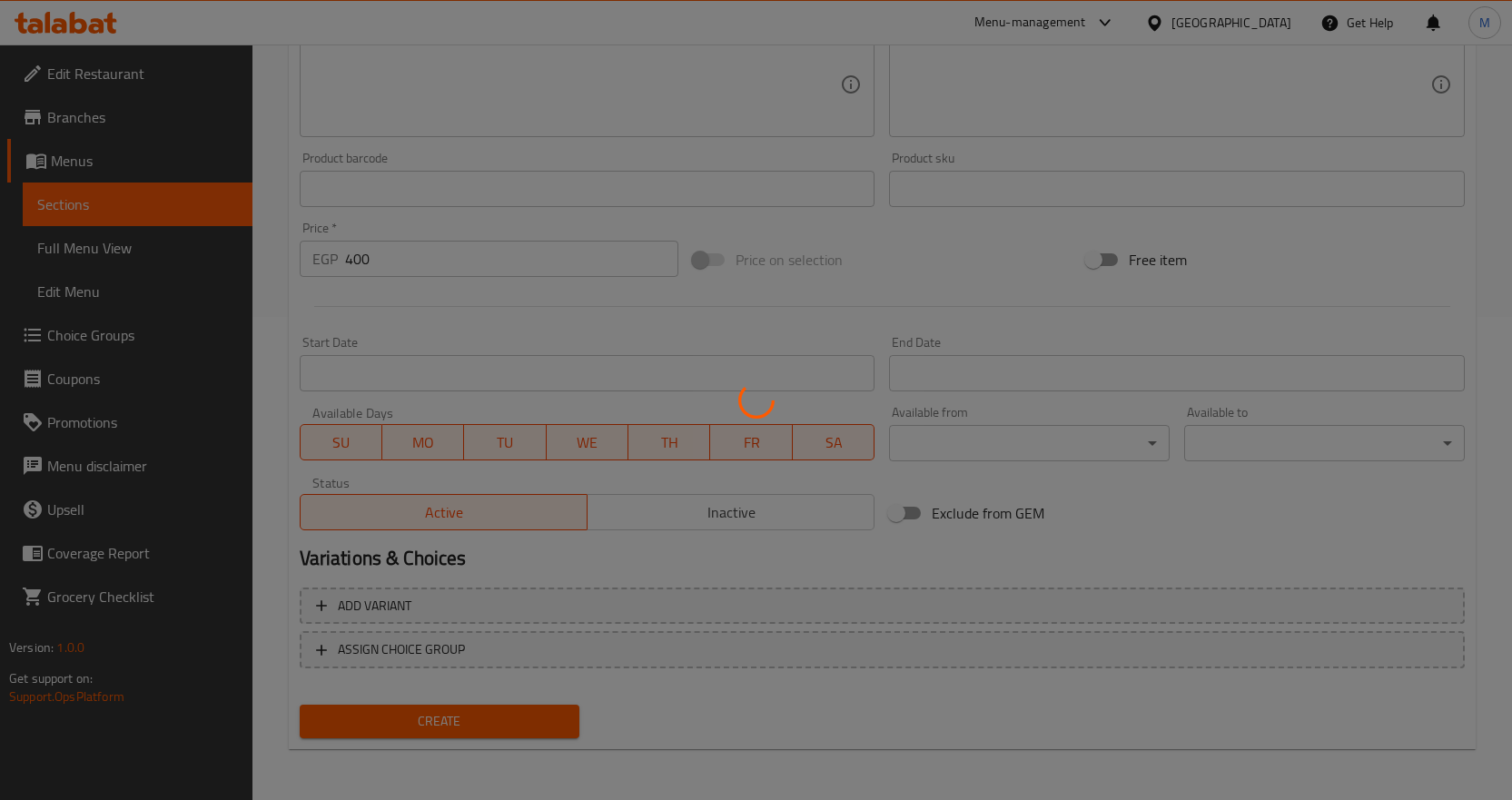
type input "0"
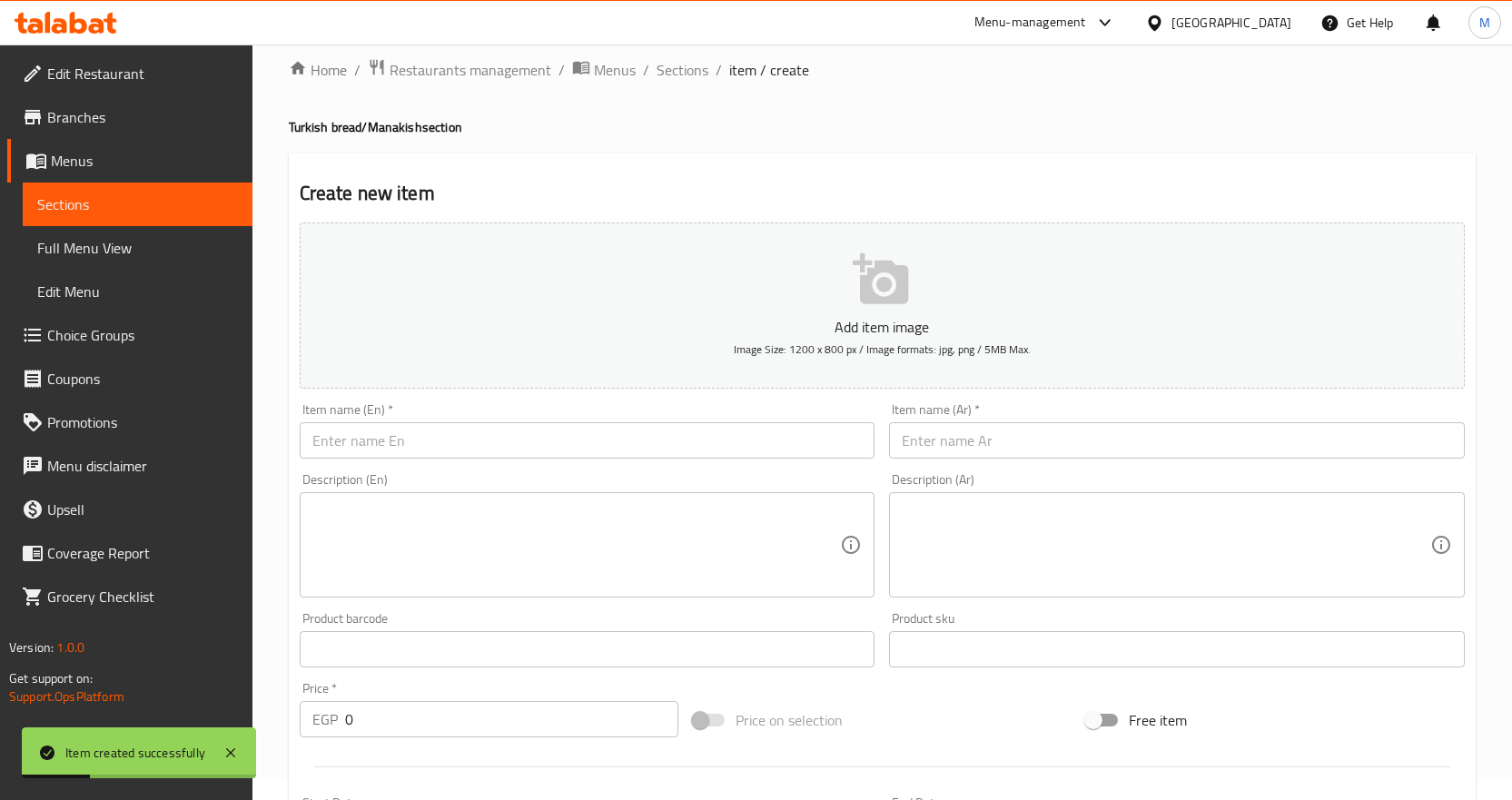
scroll to position [0, 0]
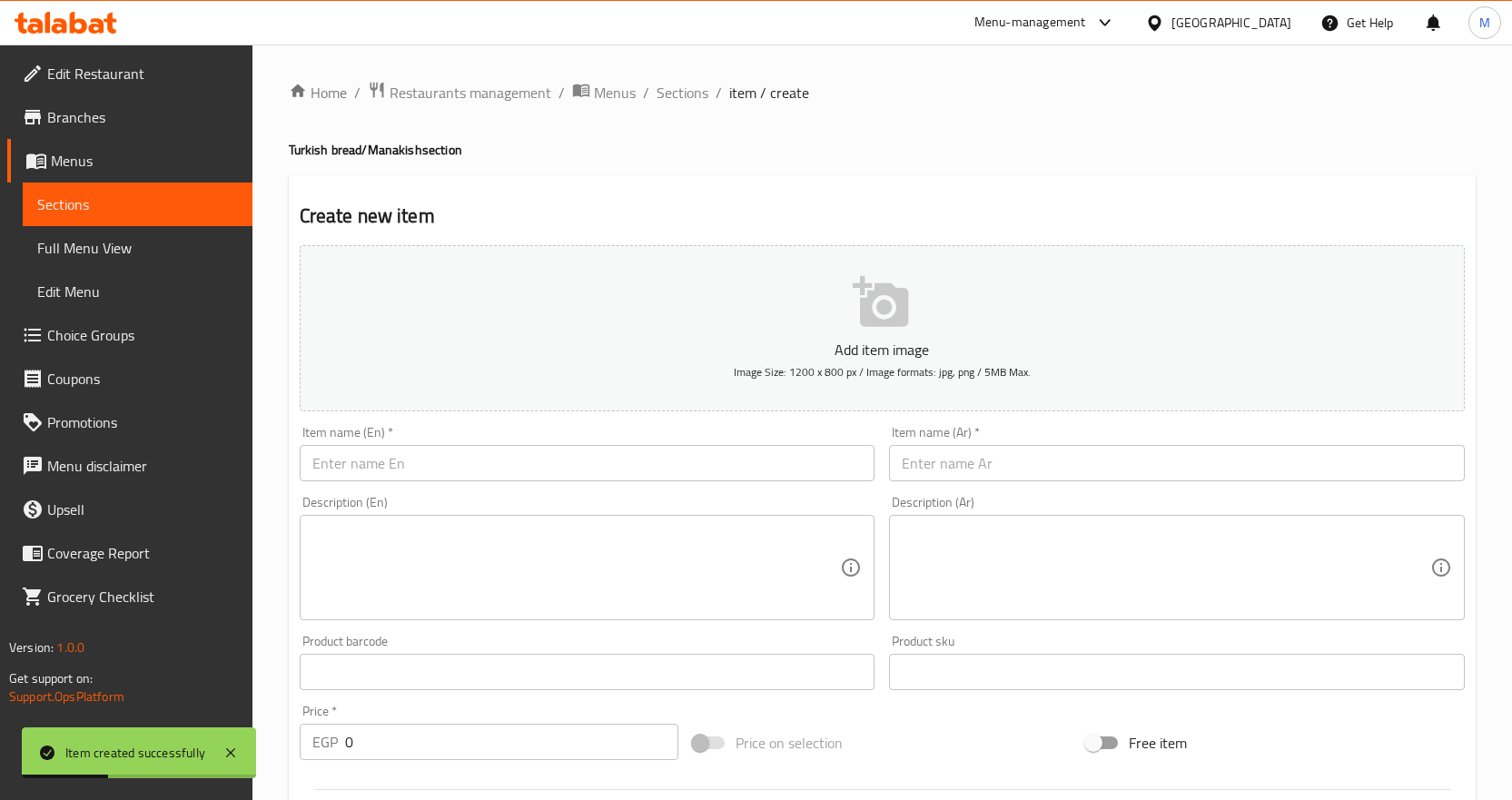
click at [765, 467] on input "text" at bounding box center [588, 463] width 576 height 36
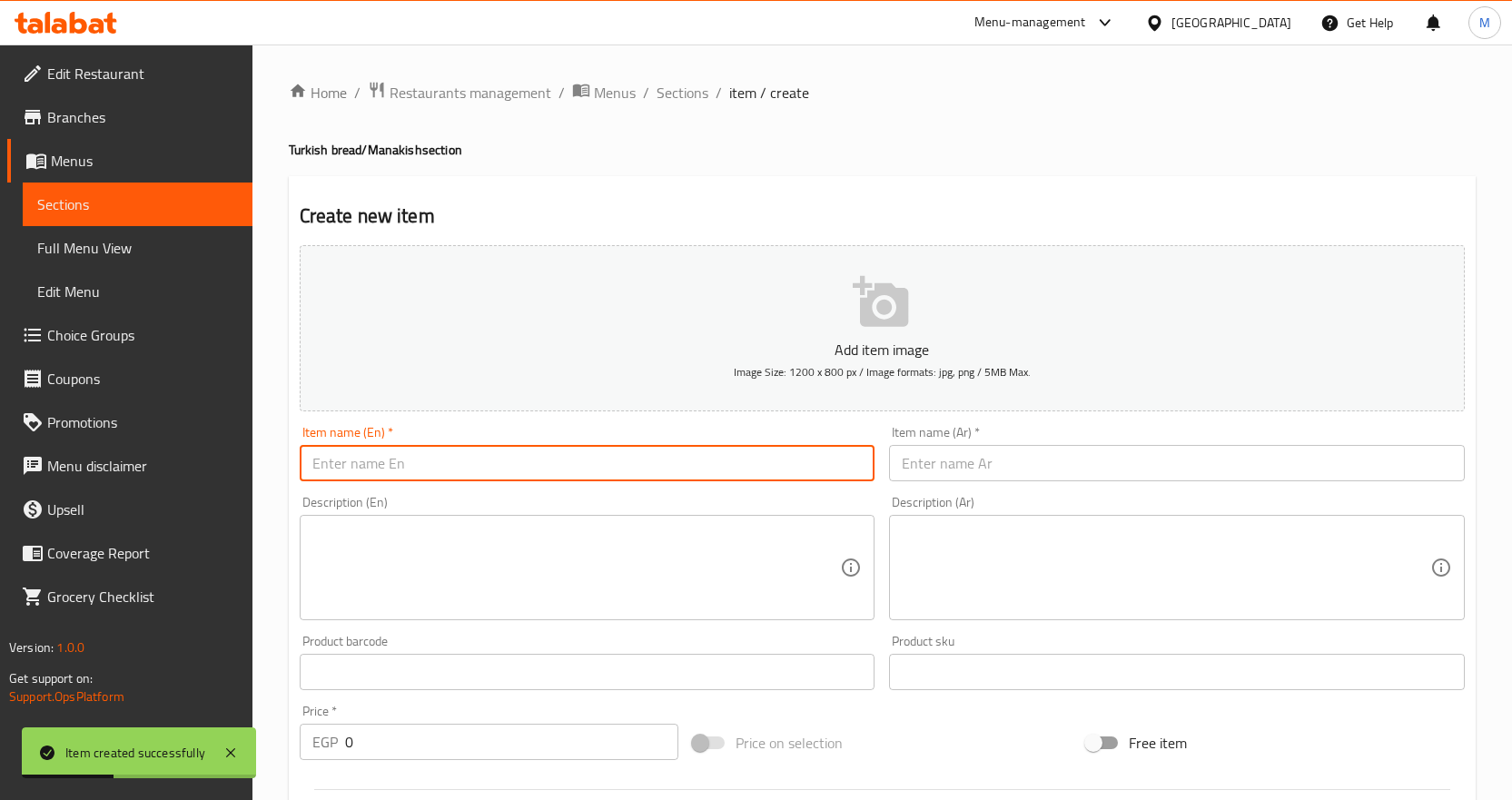
paste input "Turkish Bread With Roumi Cheese"
type input "Turkish Bread With Roumi Cheese"
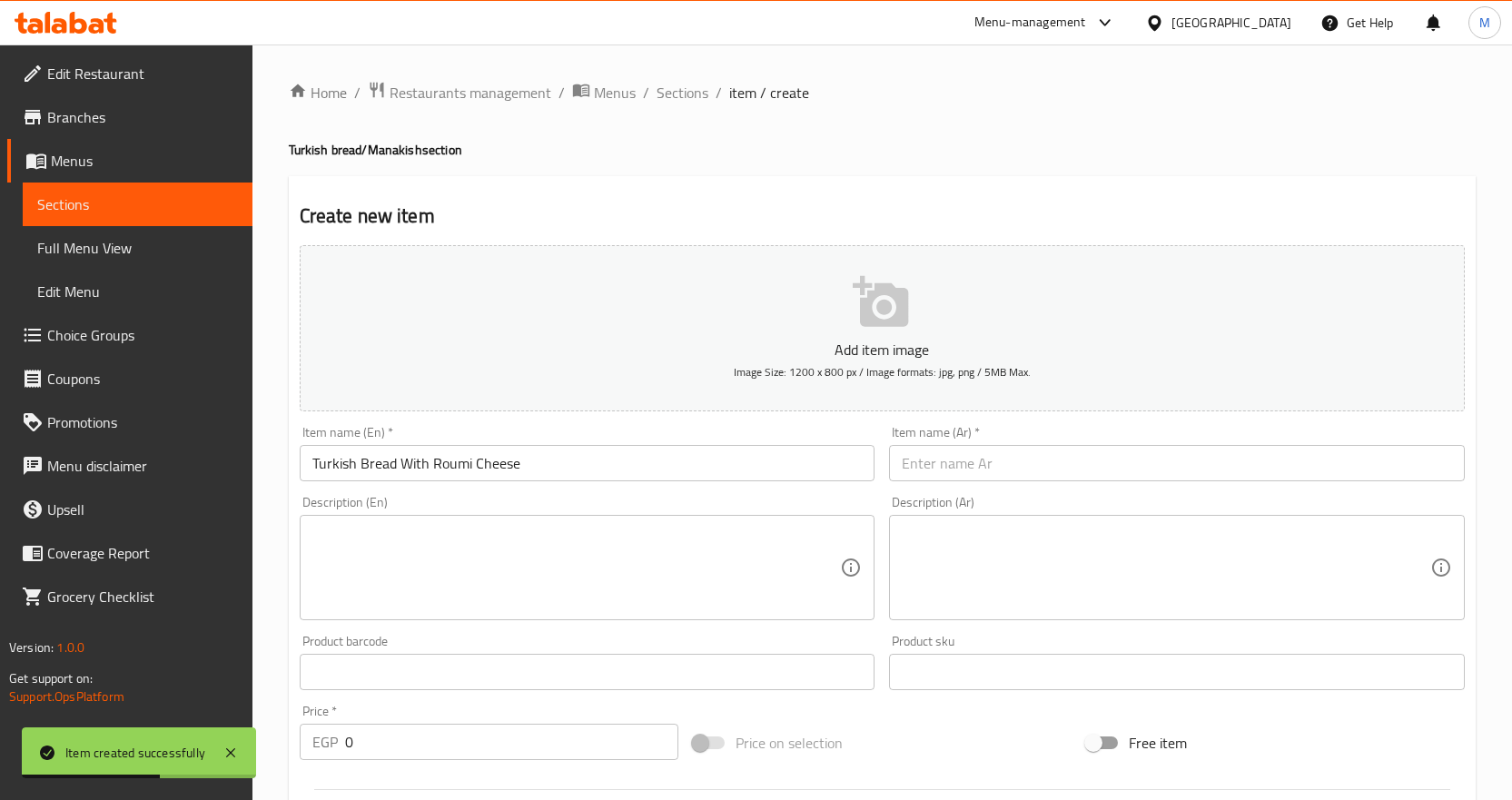
click at [975, 461] on input "text" at bounding box center [1177, 463] width 576 height 36
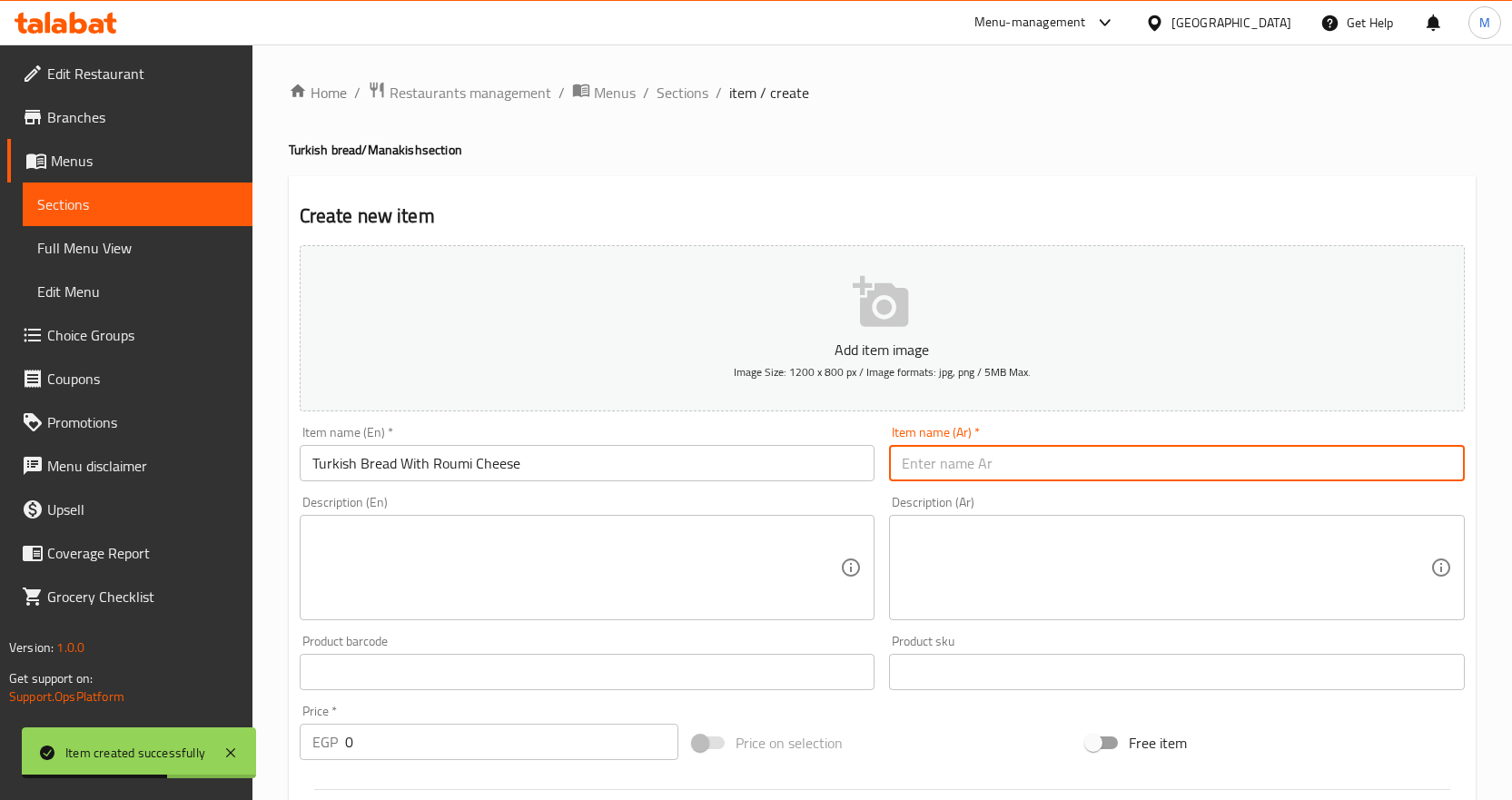
paste input "عيش تركي بالجبنه الرومي"
type input "عيش تركي بالجبنه الرومي"
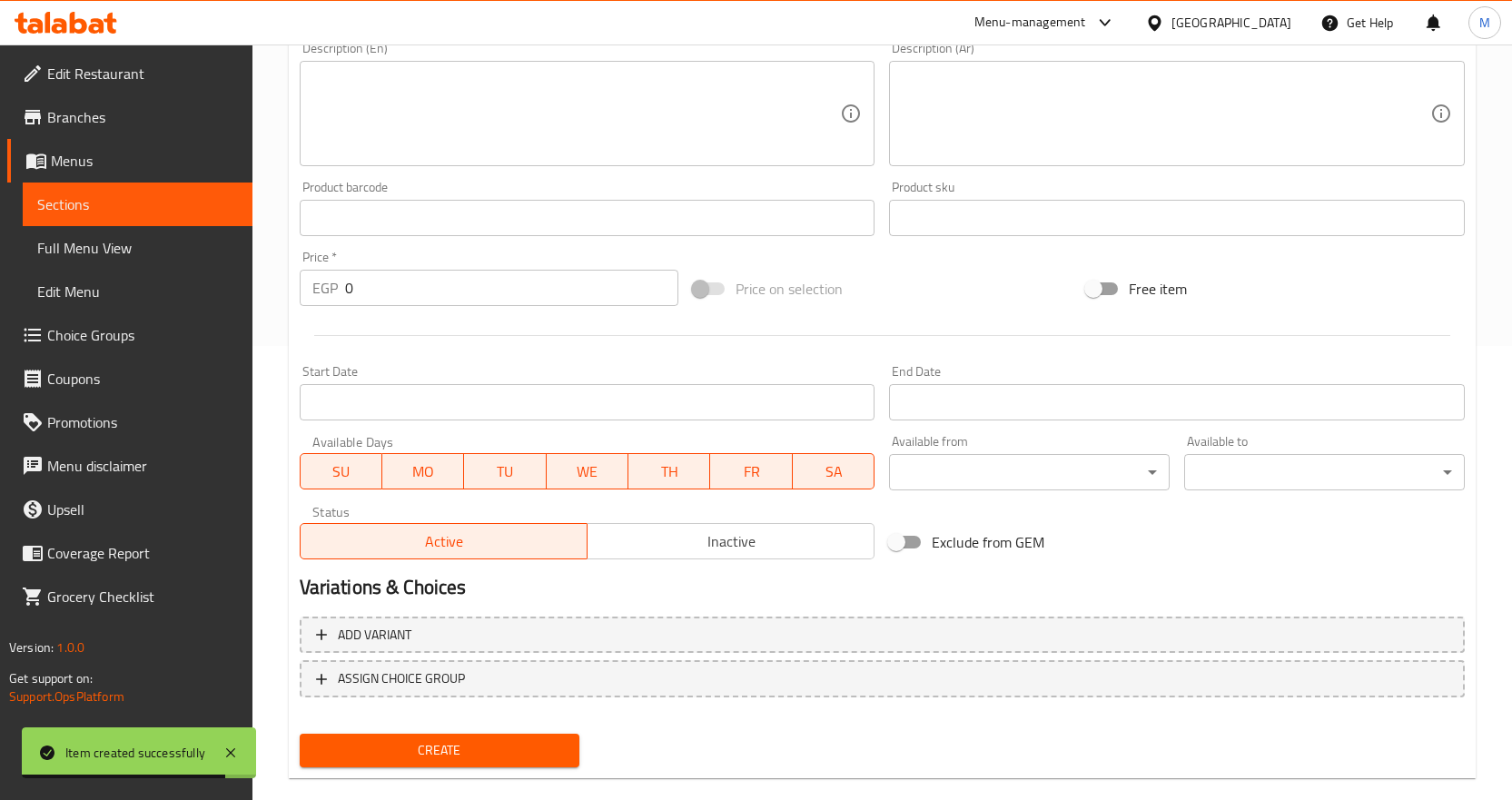
scroll to position [483, 0]
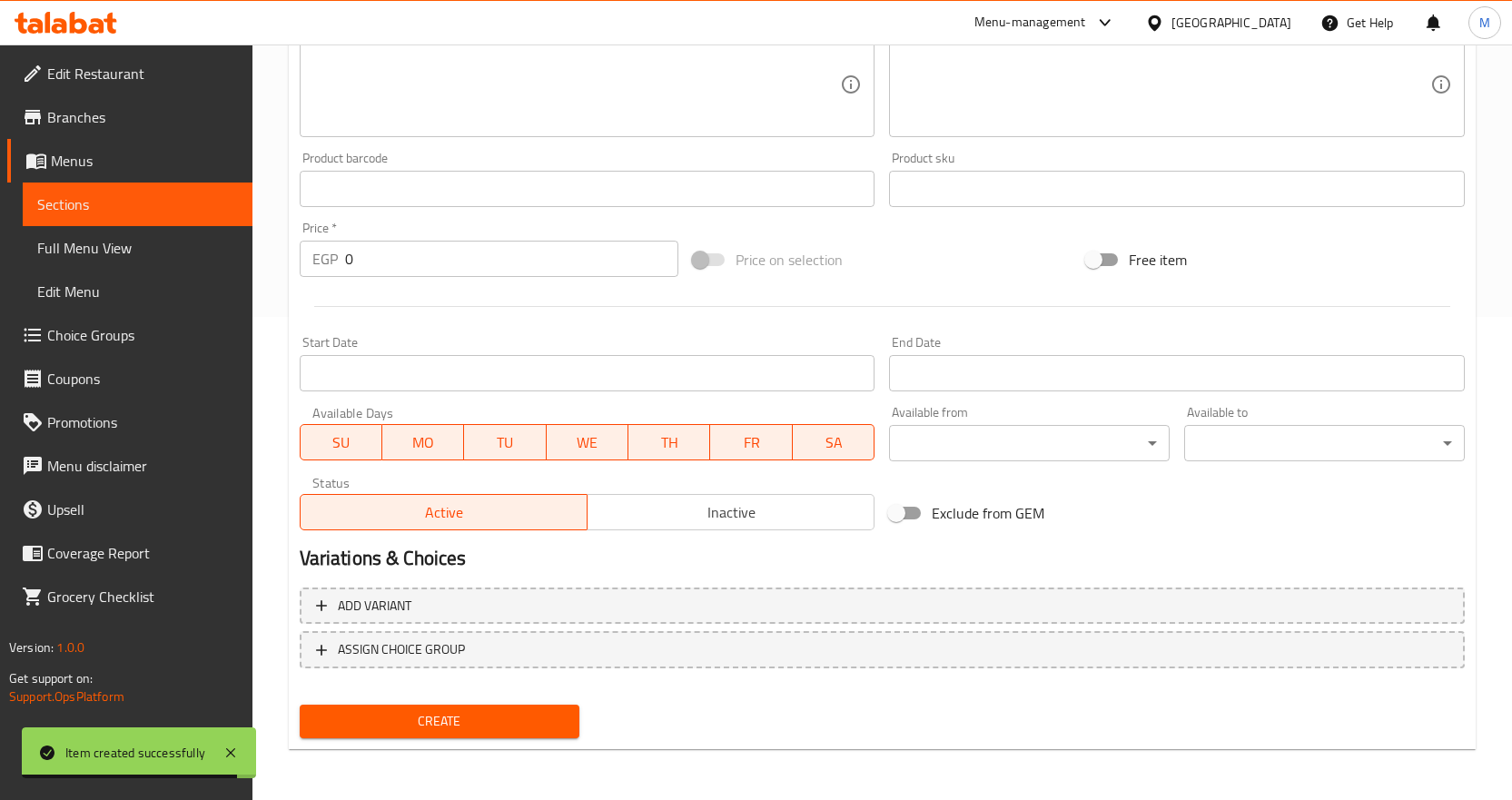
drag, startPoint x: 390, startPoint y: 278, endPoint x: 309, endPoint y: 275, distance: 81.1
click at [309, 275] on div "Price   * EGP 0 Price *" at bounding box center [489, 249] width 393 height 70
click at [400, 262] on input "0" at bounding box center [512, 259] width 333 height 36
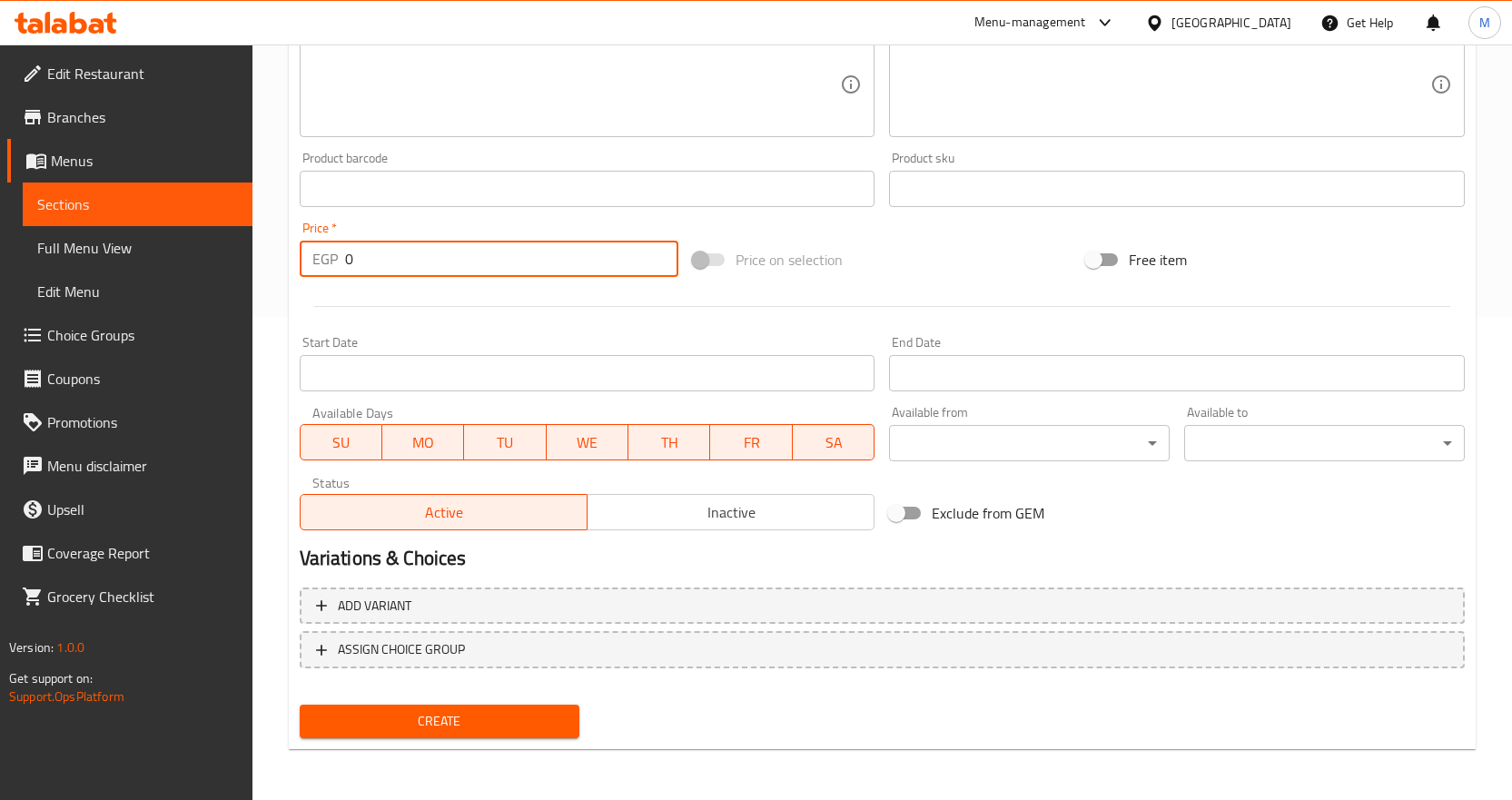
drag, startPoint x: 425, startPoint y: 259, endPoint x: 283, endPoint y: 268, distance: 142.3
click at [284, 268] on div "Home / Restaurants management / Menus / Sections / item / create Turkish bread/…" at bounding box center [882, 180] width 1260 height 1239
paste input "35"
type input "35"
click at [518, 710] on button "Create" at bounding box center [440, 722] width 281 height 34
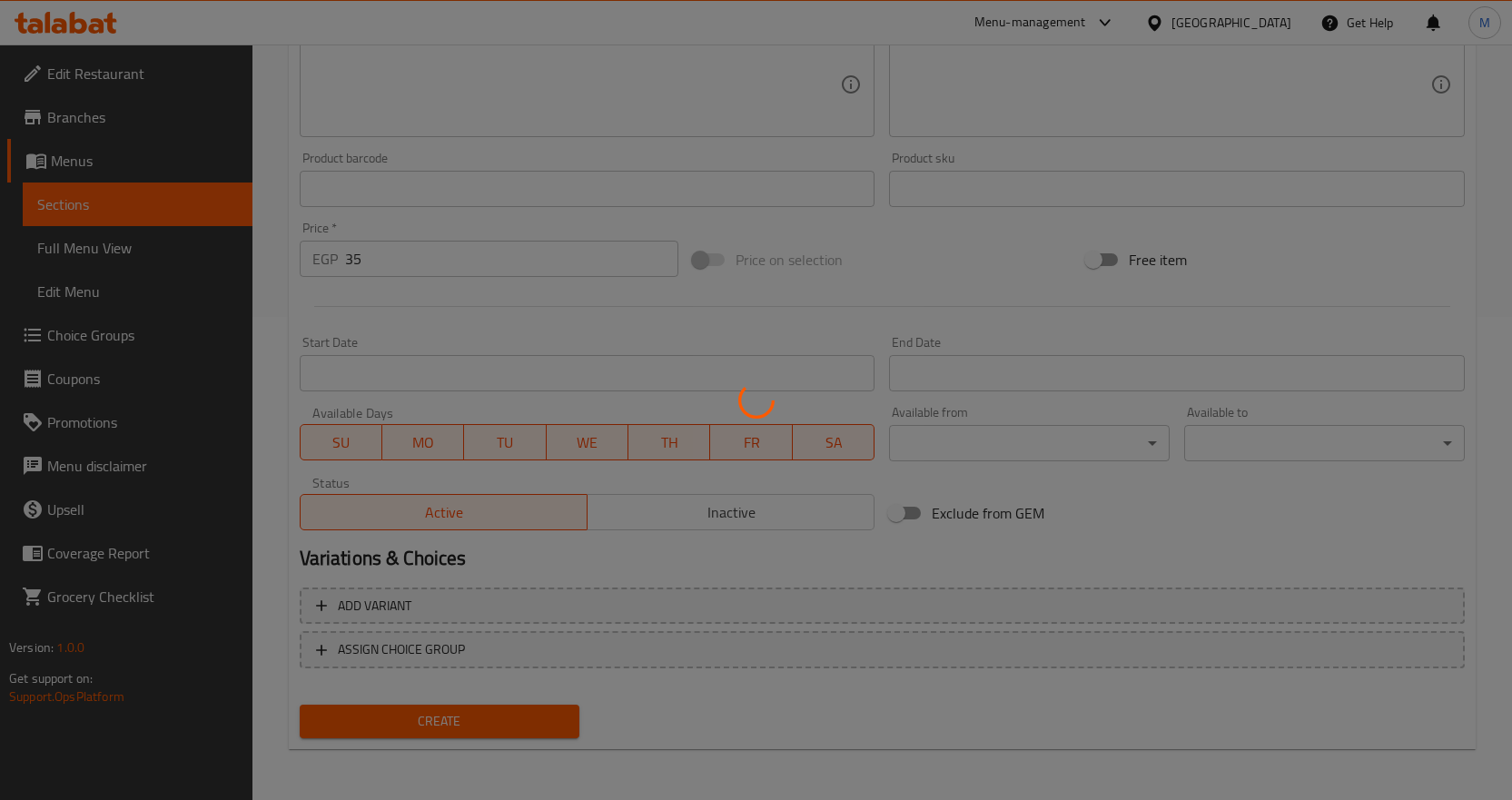
type input "0"
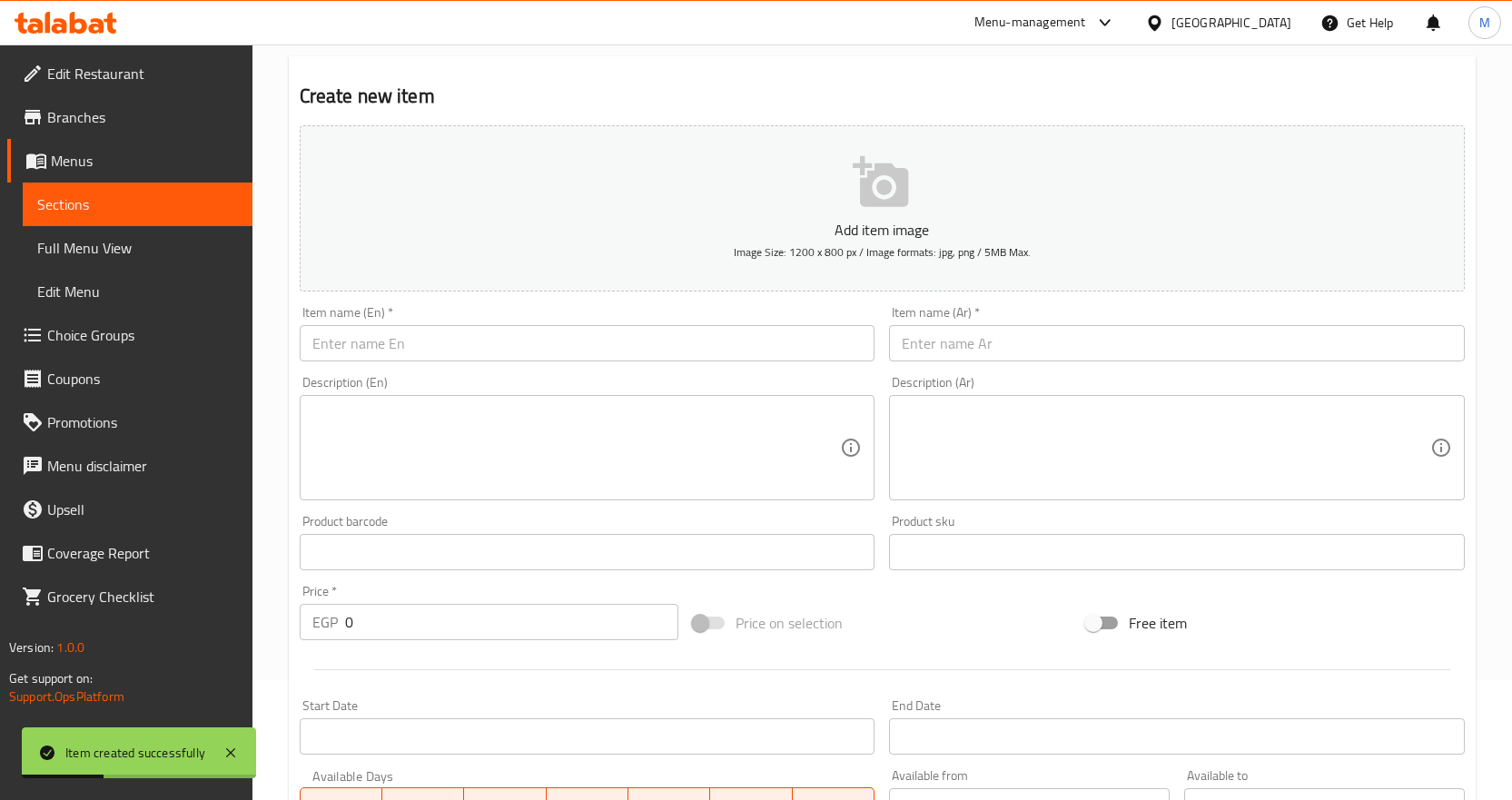
scroll to position [0, 0]
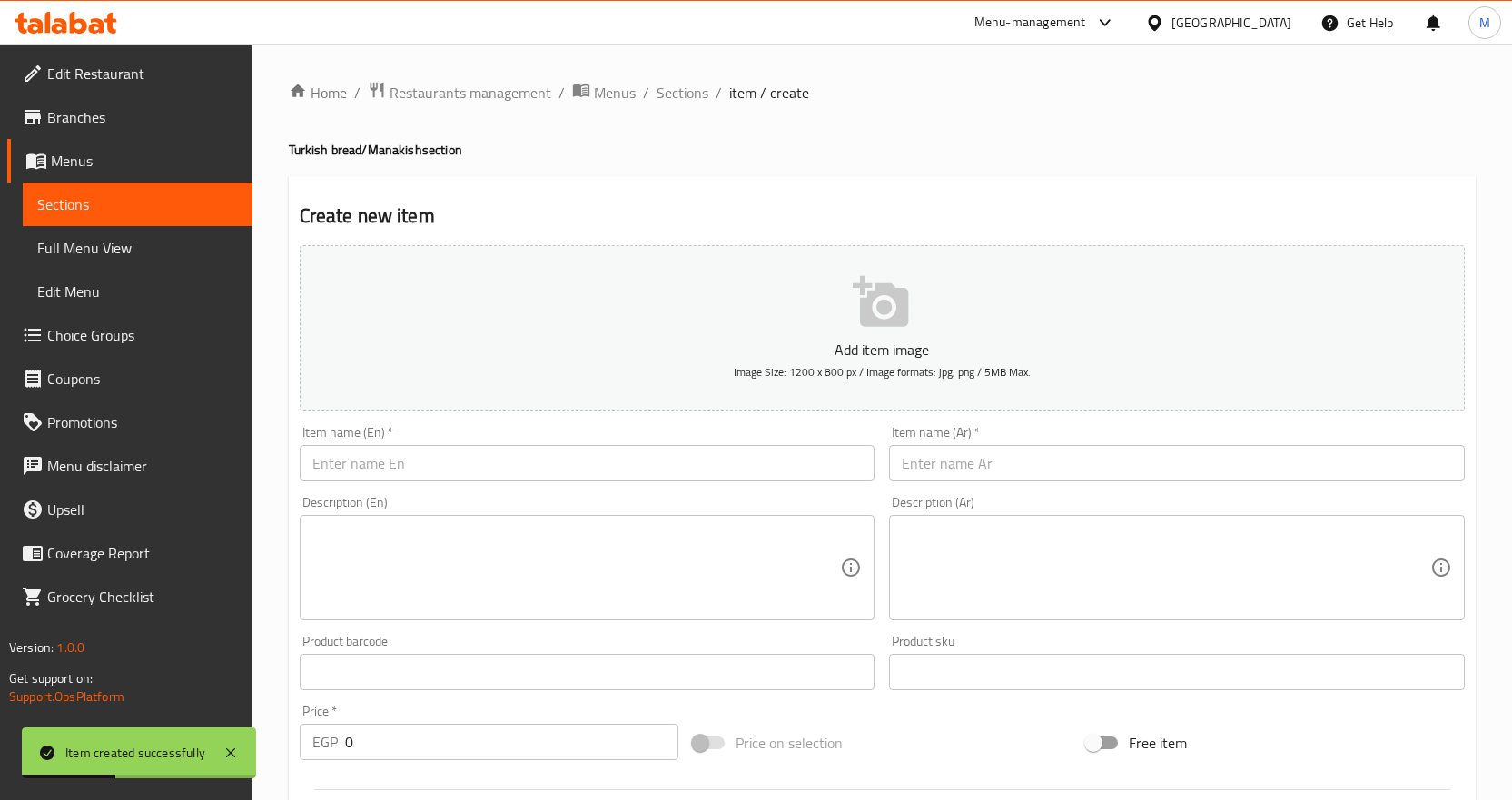
click at [624, 476] on input "text" at bounding box center [588, 463] width 576 height 36
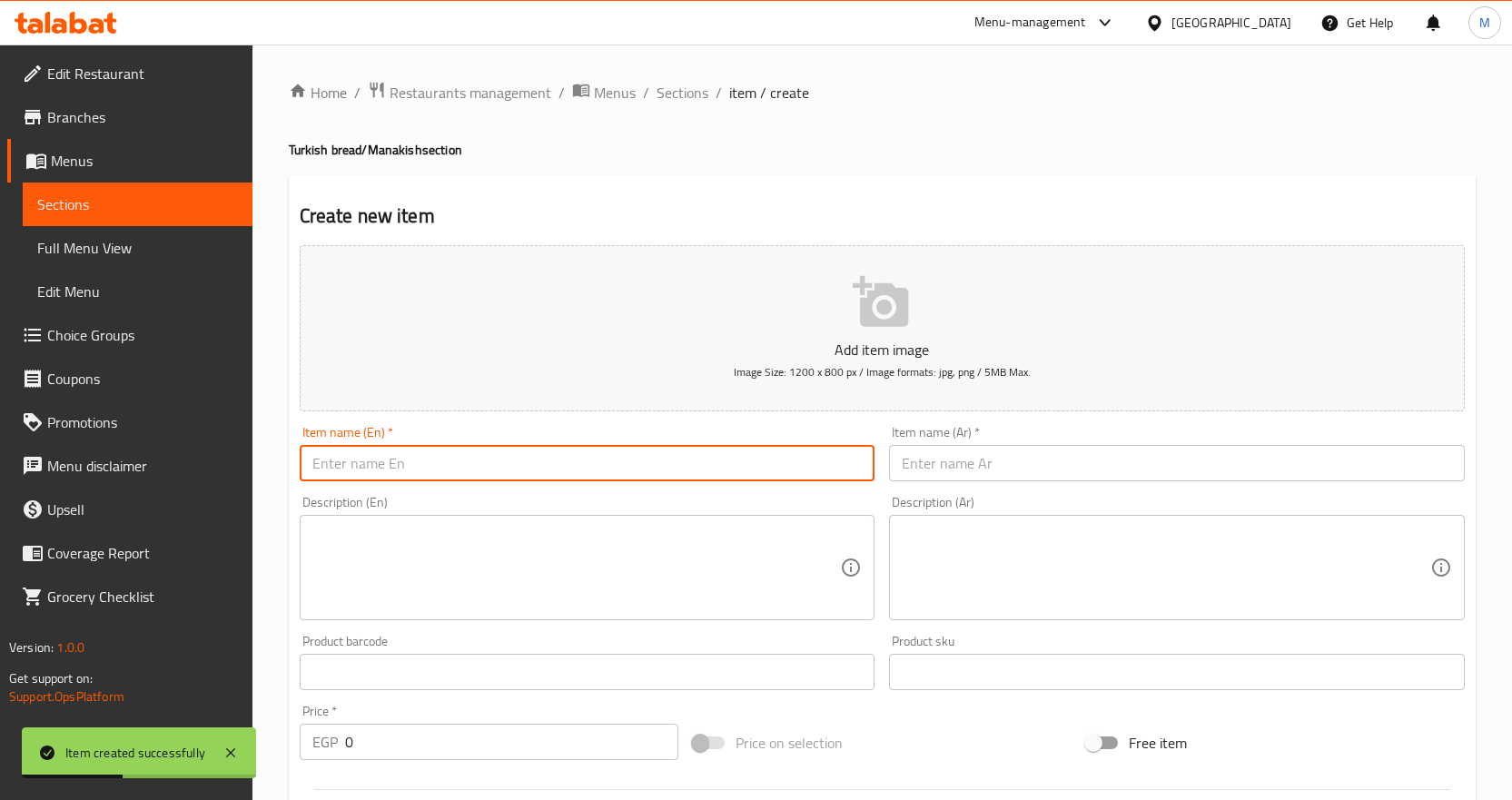
paste input "Turkish Bread with Thyme"
type input "Turkish Bread with Thyme"
drag, startPoint x: 1007, startPoint y: 451, endPoint x: 1026, endPoint y: 446, distance: 19.6
click at [1007, 451] on input "text" at bounding box center [1177, 463] width 576 height 36
paste input "عيش تركي بالزعتر"
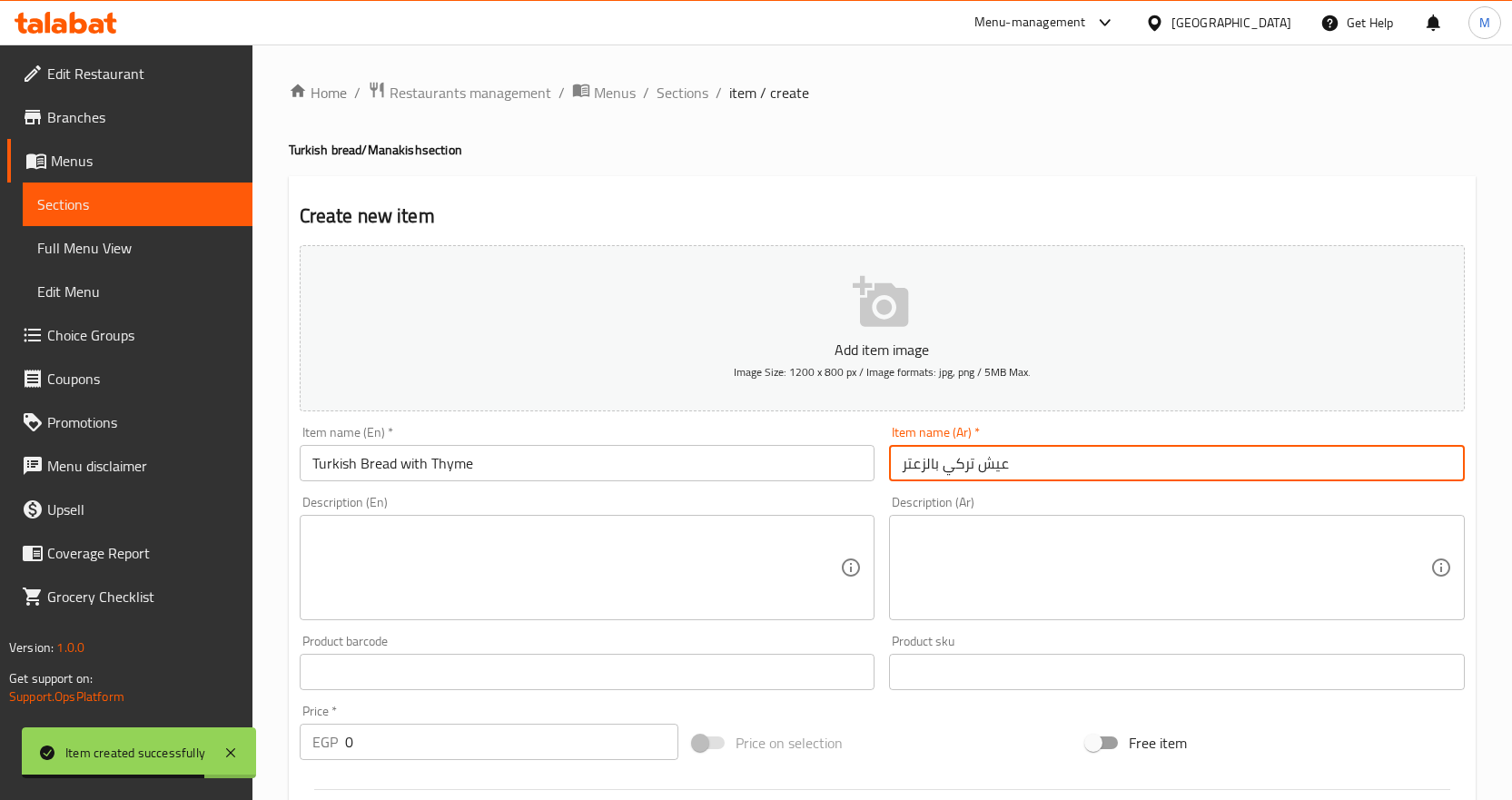
type input "عيش تركي بالزعتر"
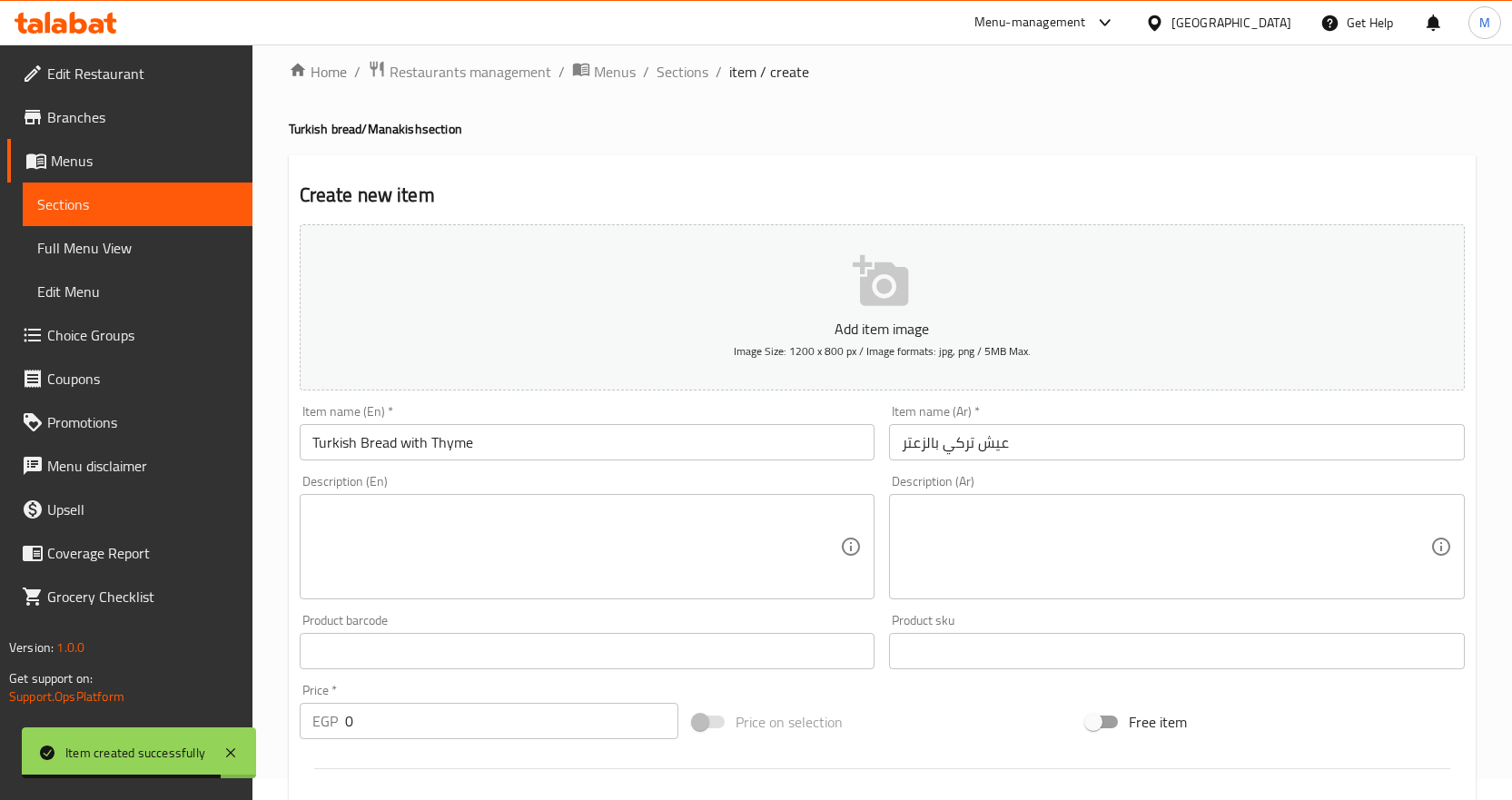
scroll to position [454, 0]
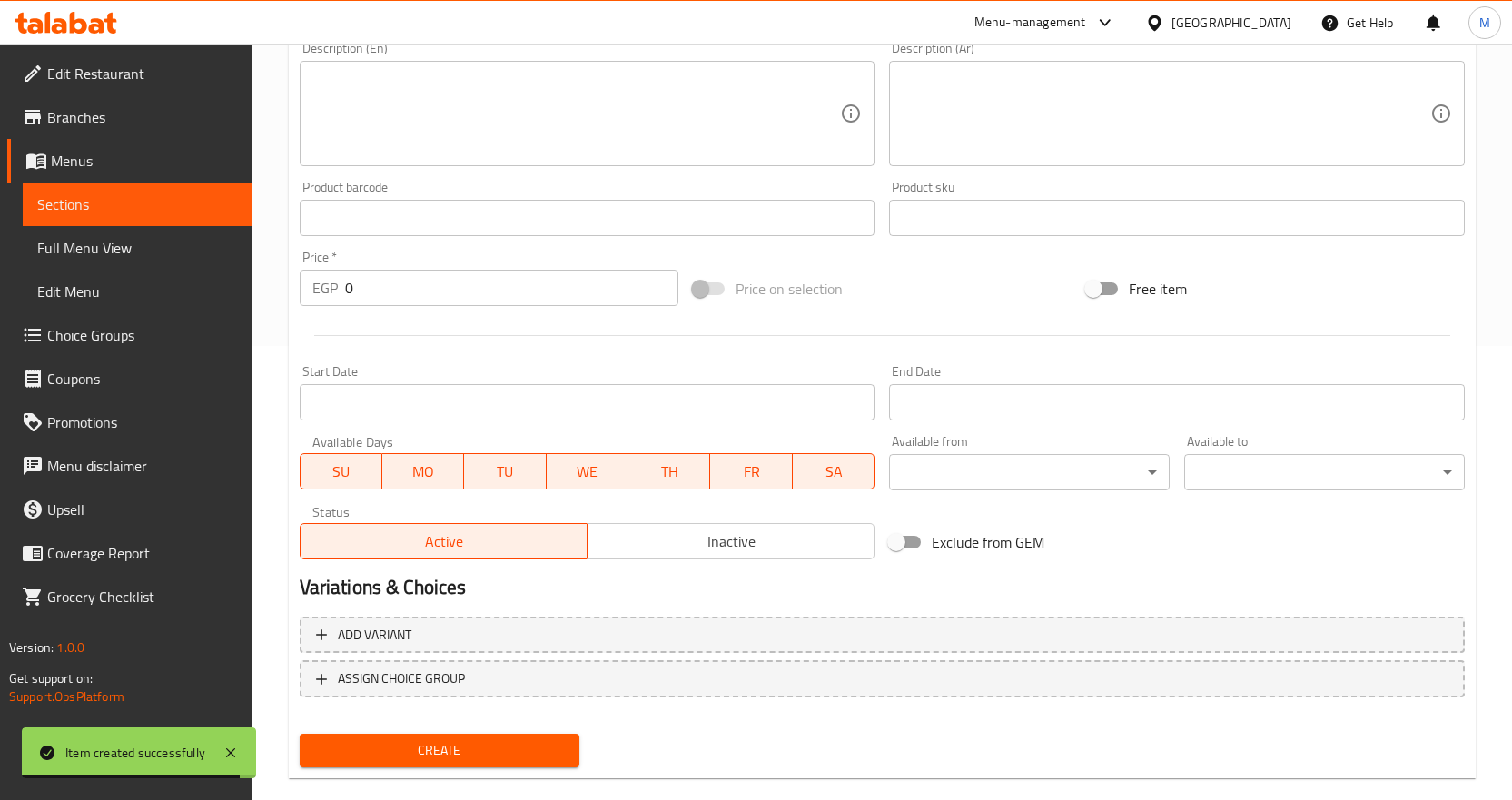
drag, startPoint x: 421, startPoint y: 272, endPoint x: 121, endPoint y: 270, distance: 300.0
click at [121, 270] on div "Edit Restaurant Branches Menus Sections Full Menu View Edit Menu Choice Groups …" at bounding box center [756, 210] width 1512 height 1239
paste input "35"
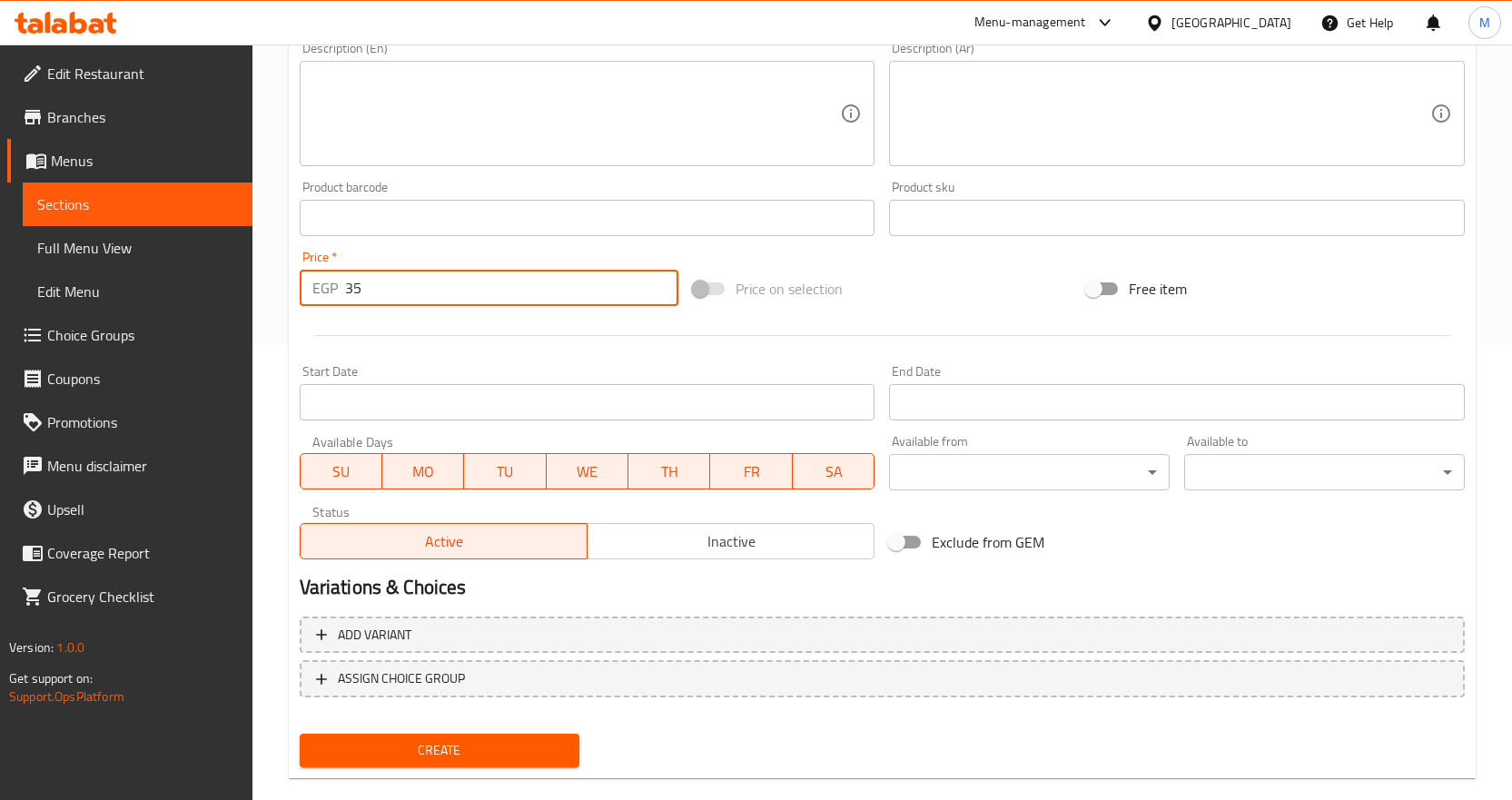
type input "35"
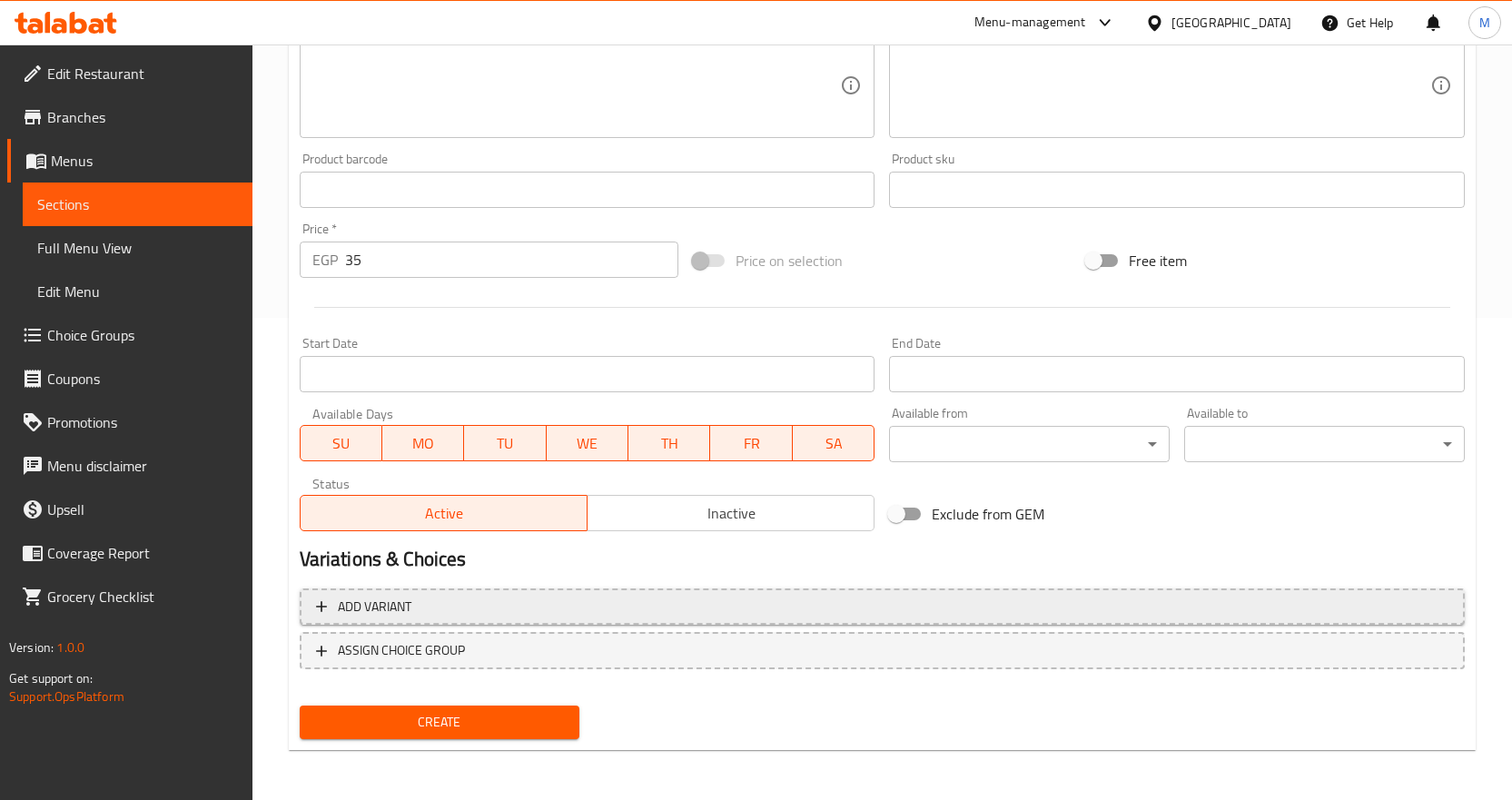
scroll to position [483, 0]
click at [488, 711] on span "Create" at bounding box center [439, 722] width 251 height 23
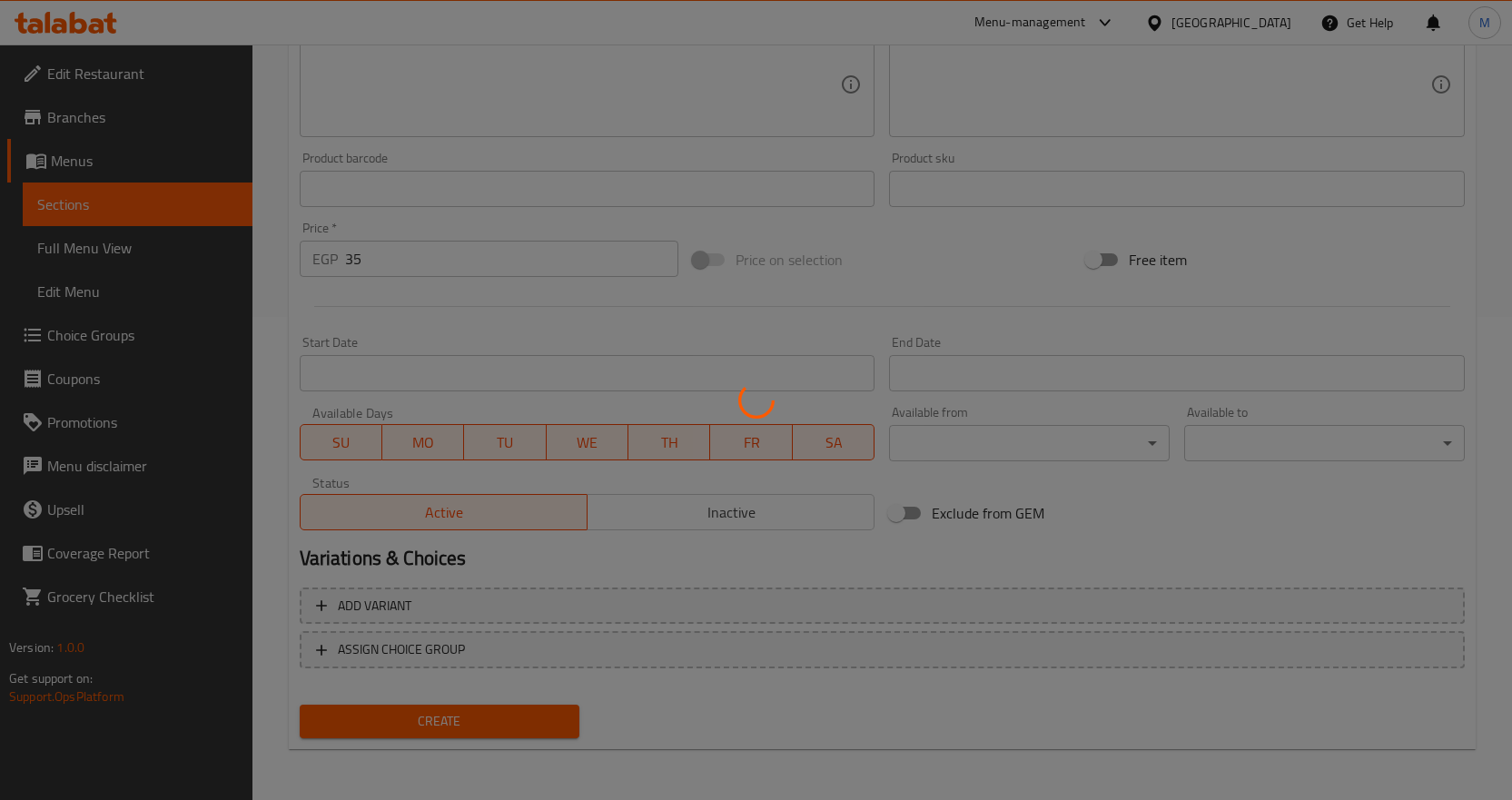
type input "0"
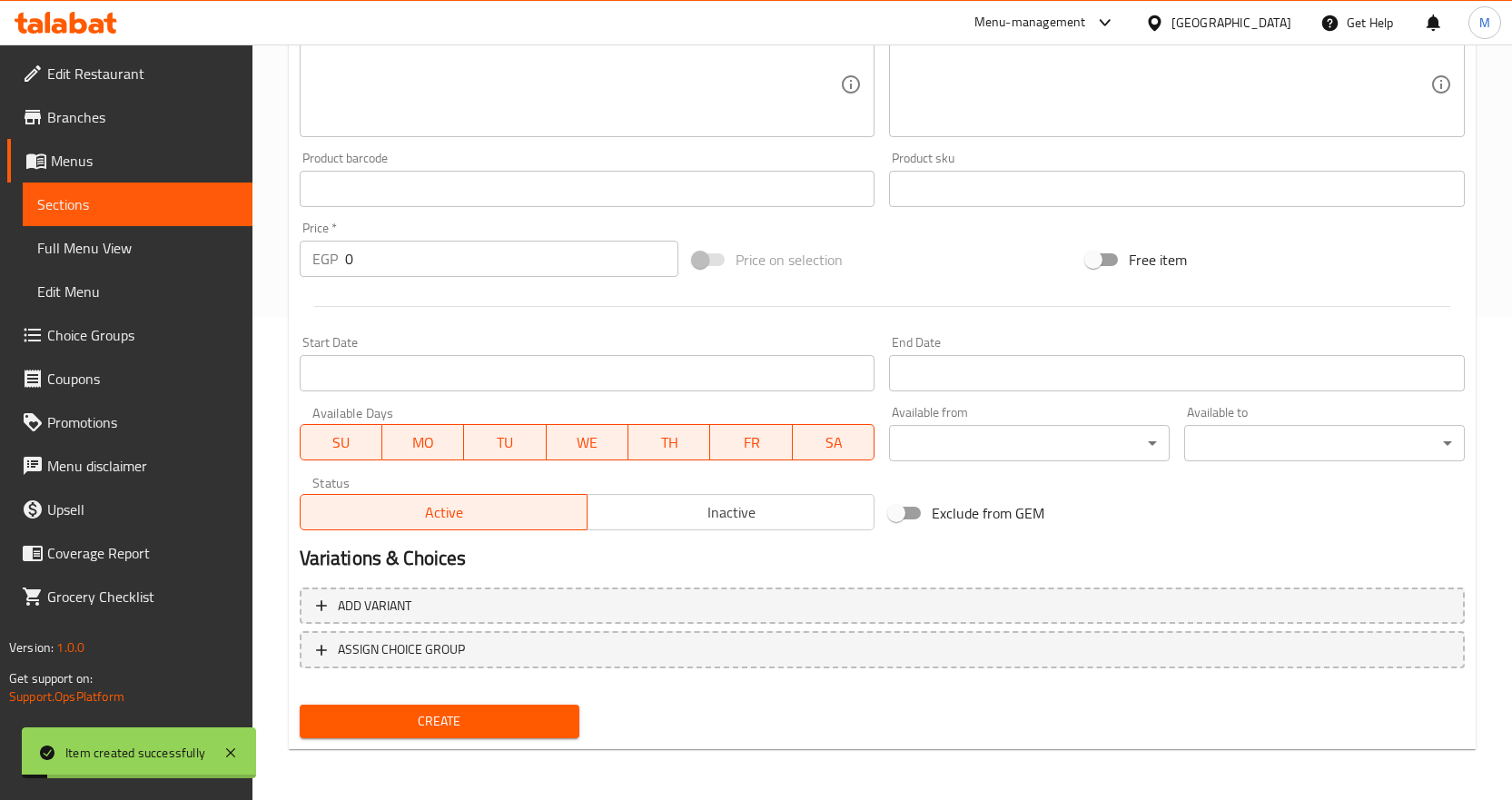
scroll to position [120, 0]
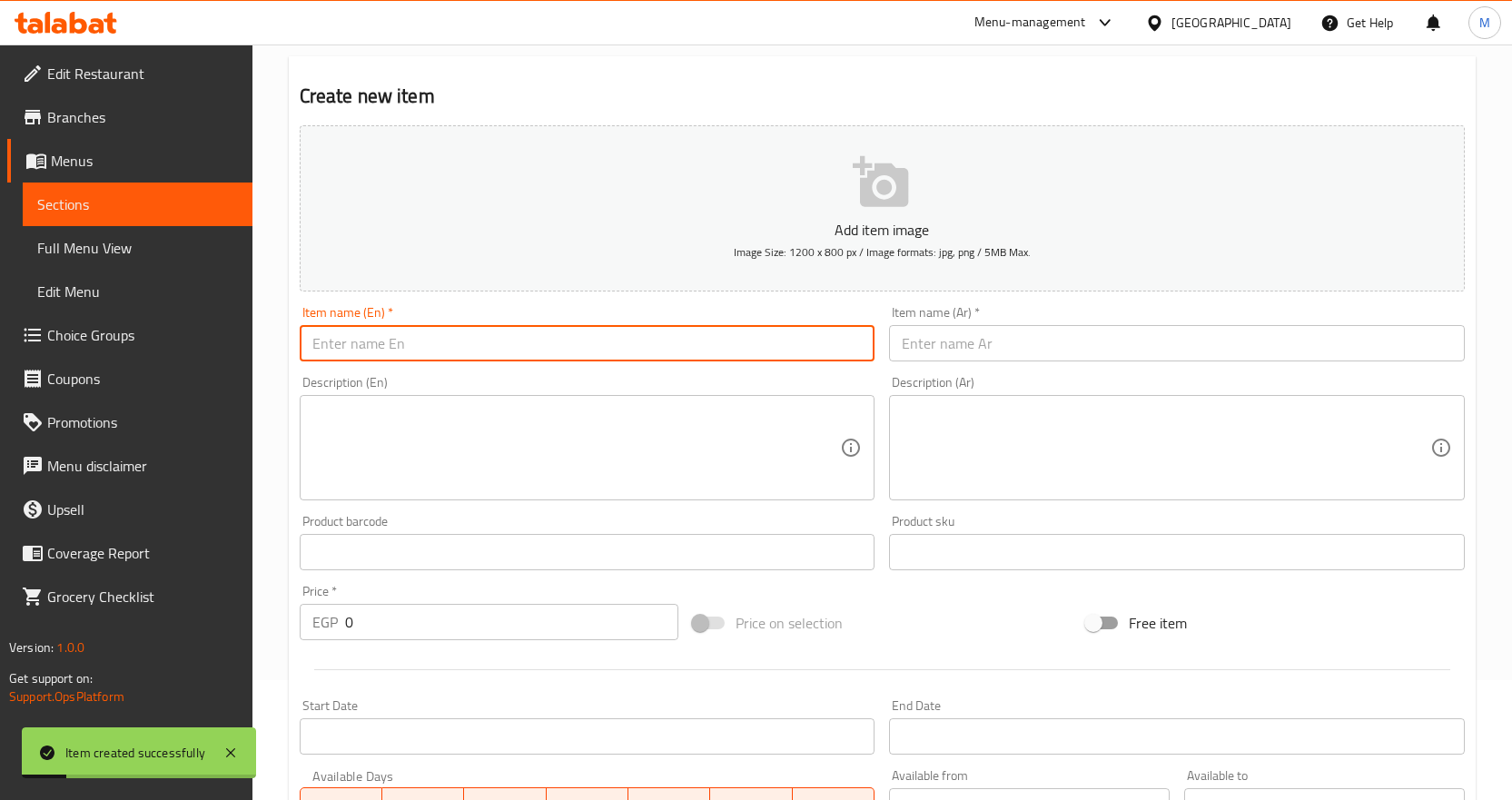
click at [679, 348] on input "text" at bounding box center [588, 342] width 576 height 36
paste input "Turkish Bread with Black Seed"
type input "Turkish Bread with Black Seed"
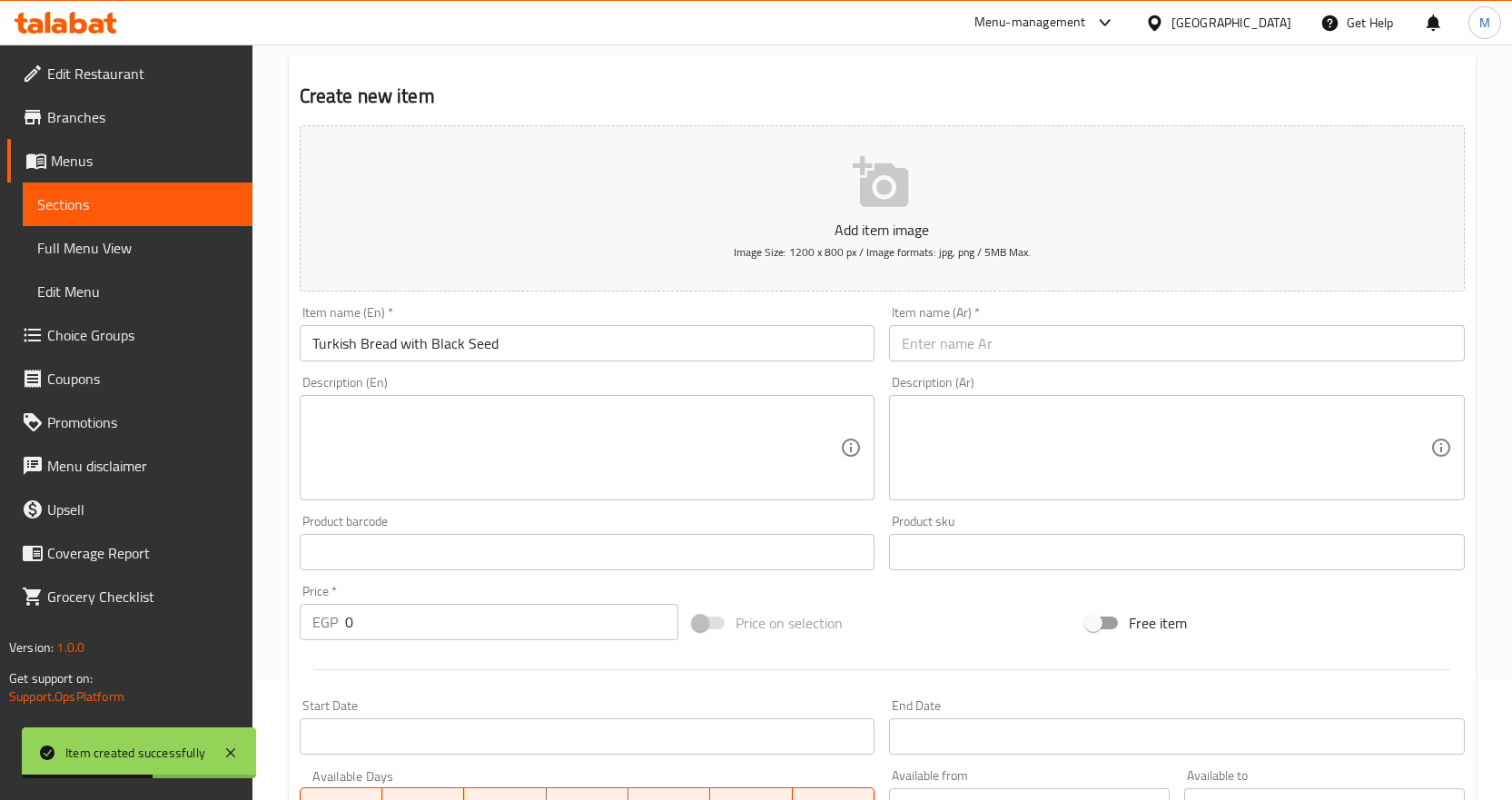
click at [1014, 331] on input "text" at bounding box center [1177, 342] width 576 height 36
paste input "عيش تركي ب حبه البركه"
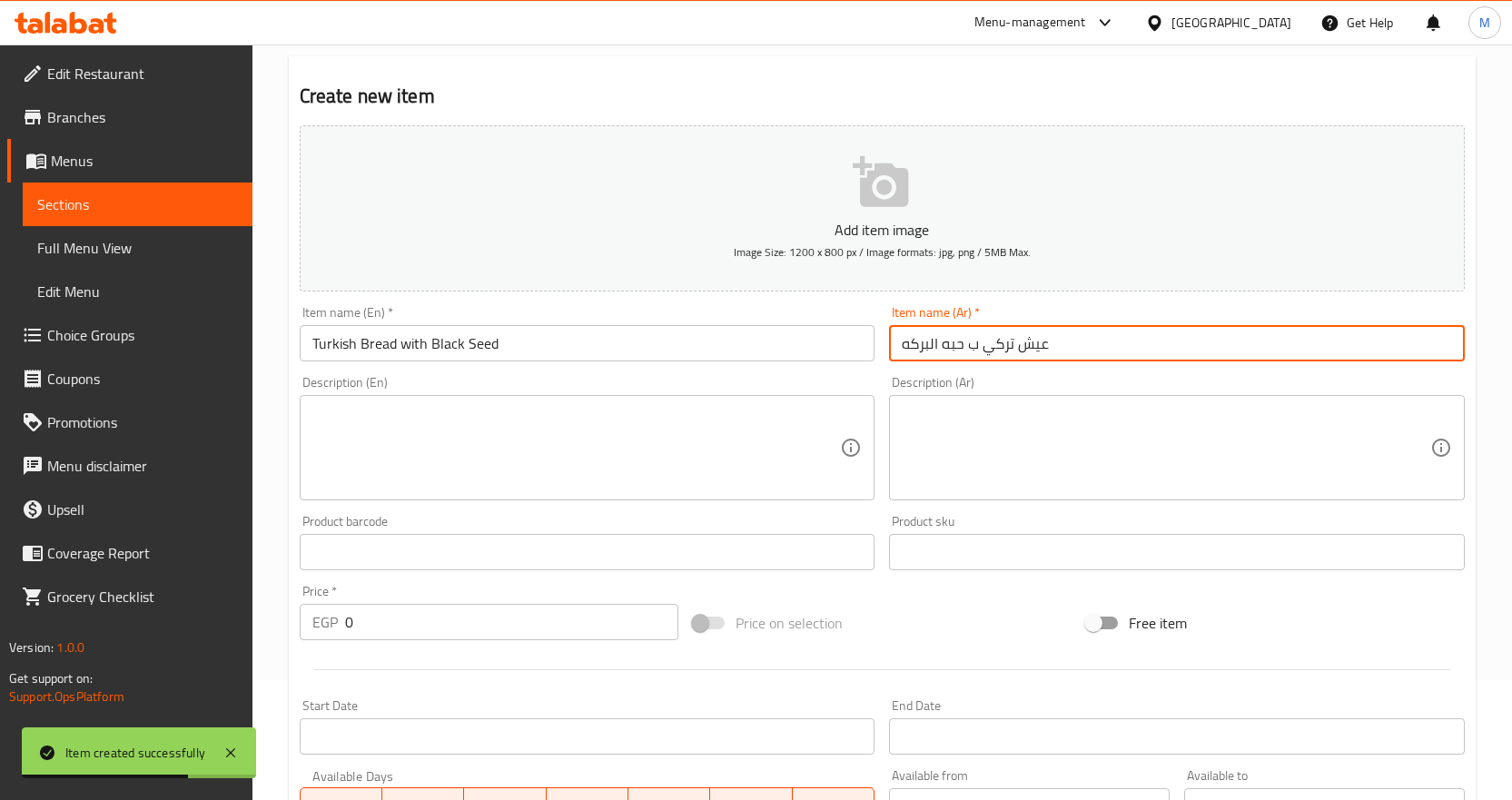
type input "عيش تركي ب حبه البركه"
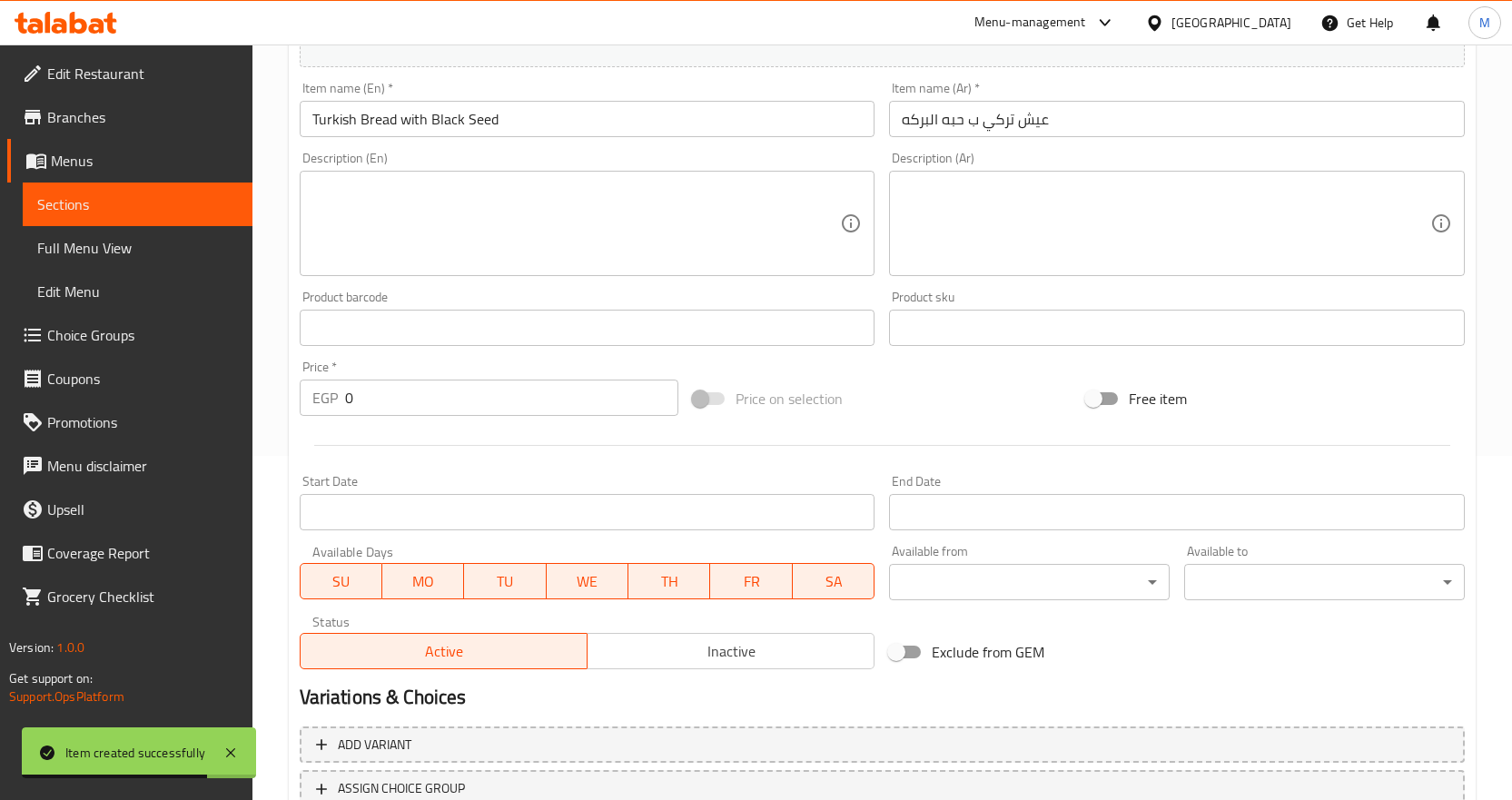
scroll to position [483, 0]
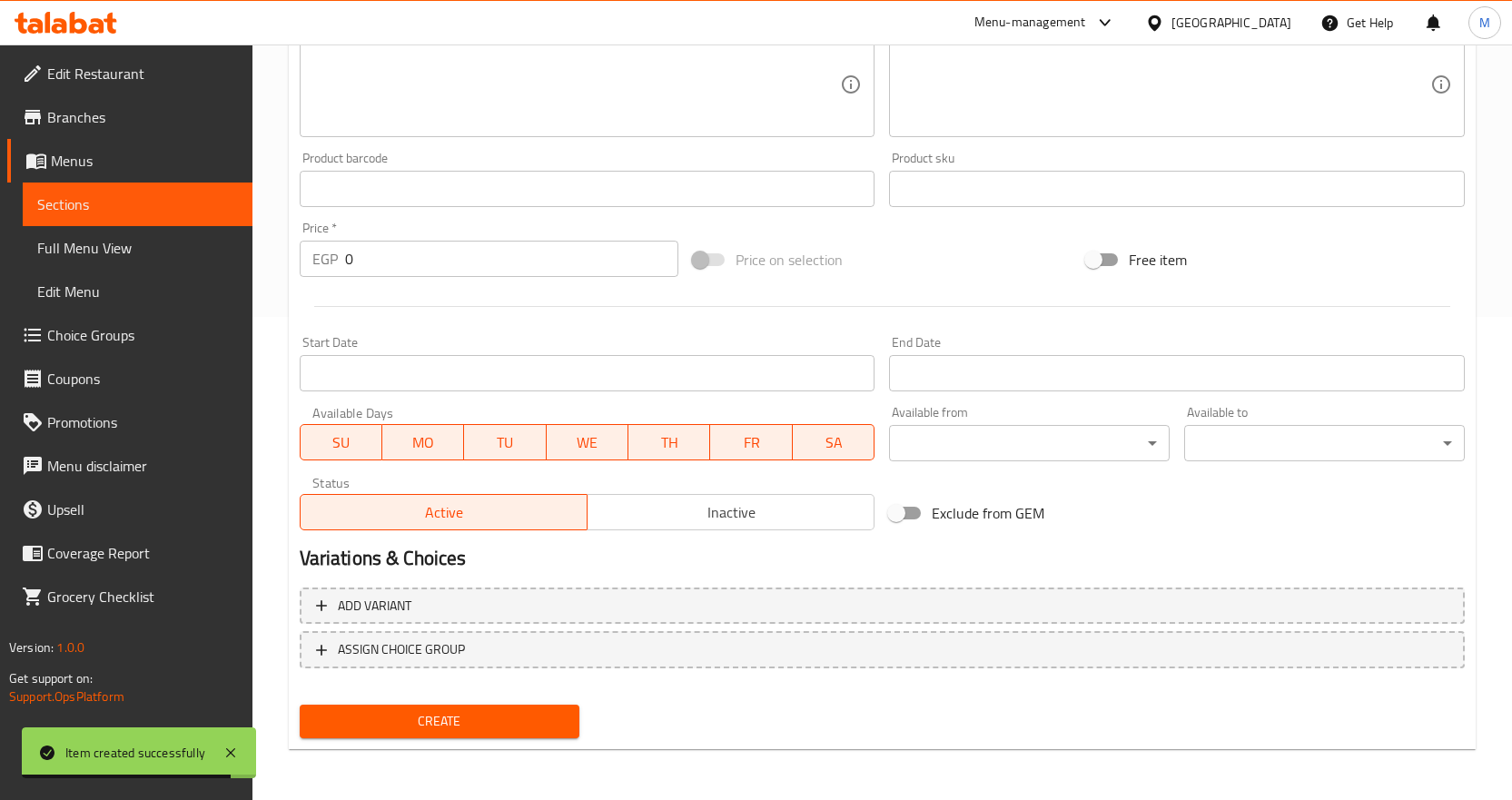
drag, startPoint x: 474, startPoint y: 273, endPoint x: 90, endPoint y: 267, distance: 384.0
click at [90, 267] on div "Edit Restaurant Branches Menus Sections Full Menu View Edit Menu Choice Groups …" at bounding box center [756, 180] width 1512 height 1239
paste input "35"
type input "35"
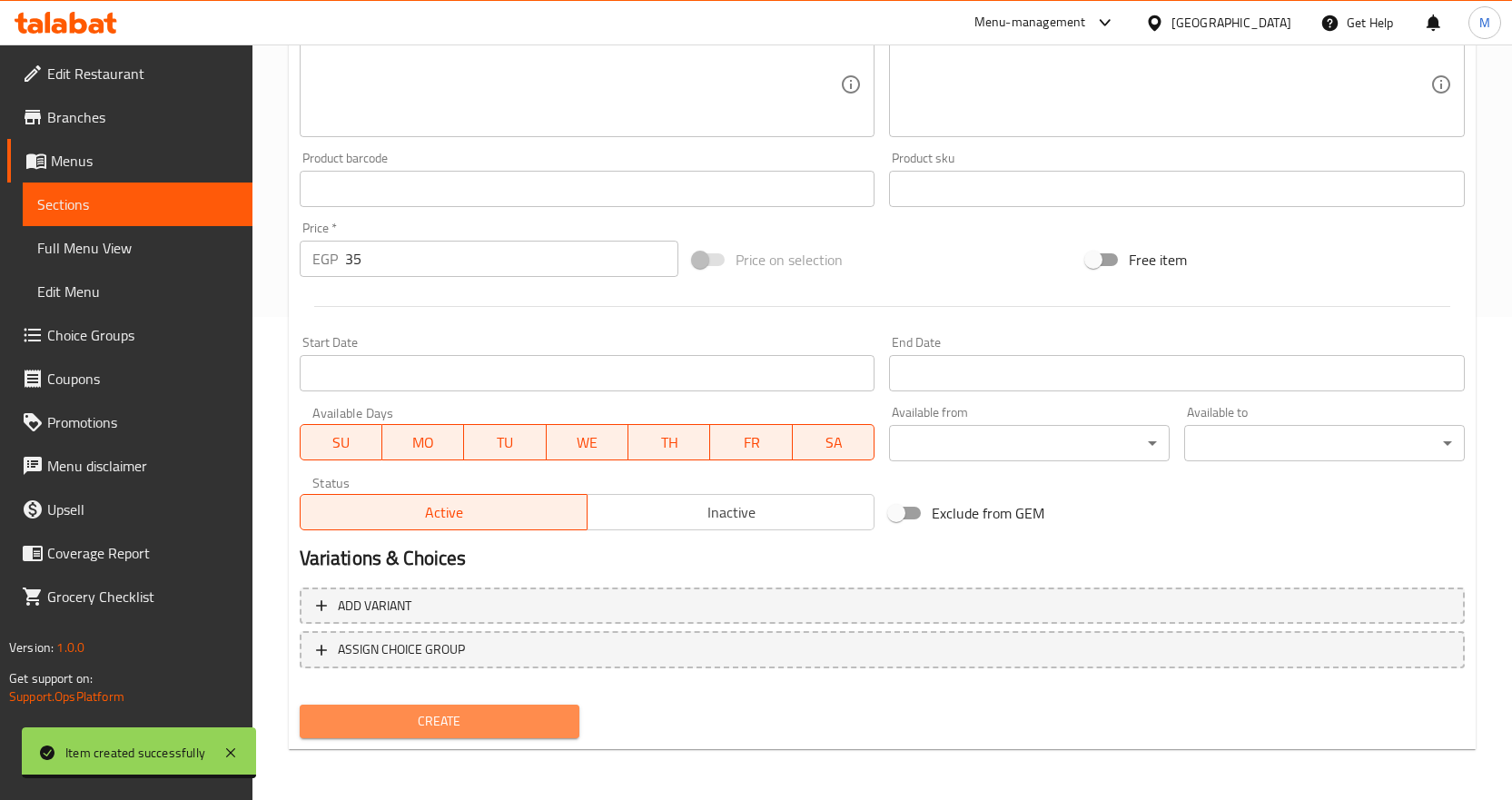
click at [433, 715] on span "Create" at bounding box center [439, 722] width 251 height 23
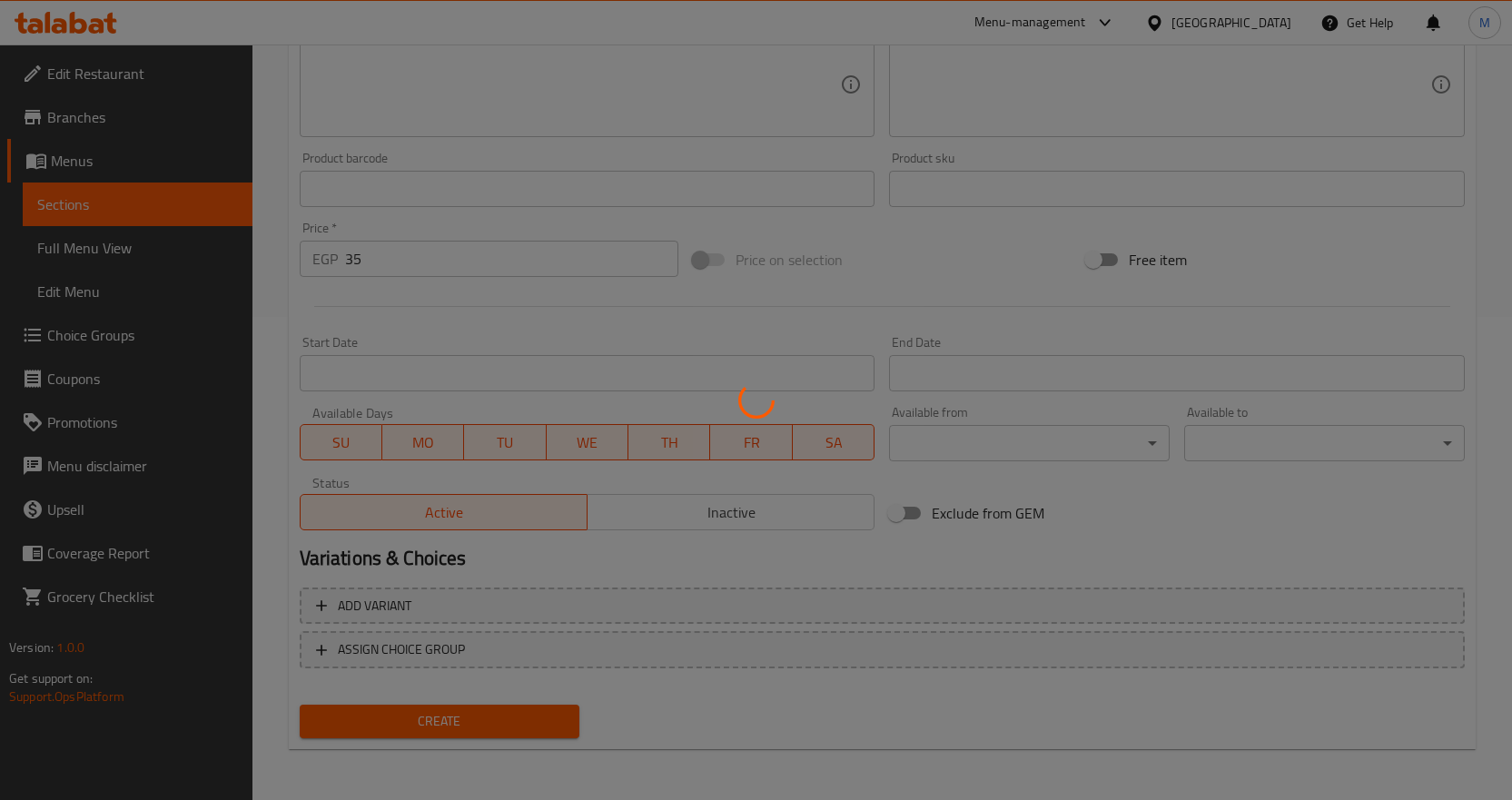
type input "0"
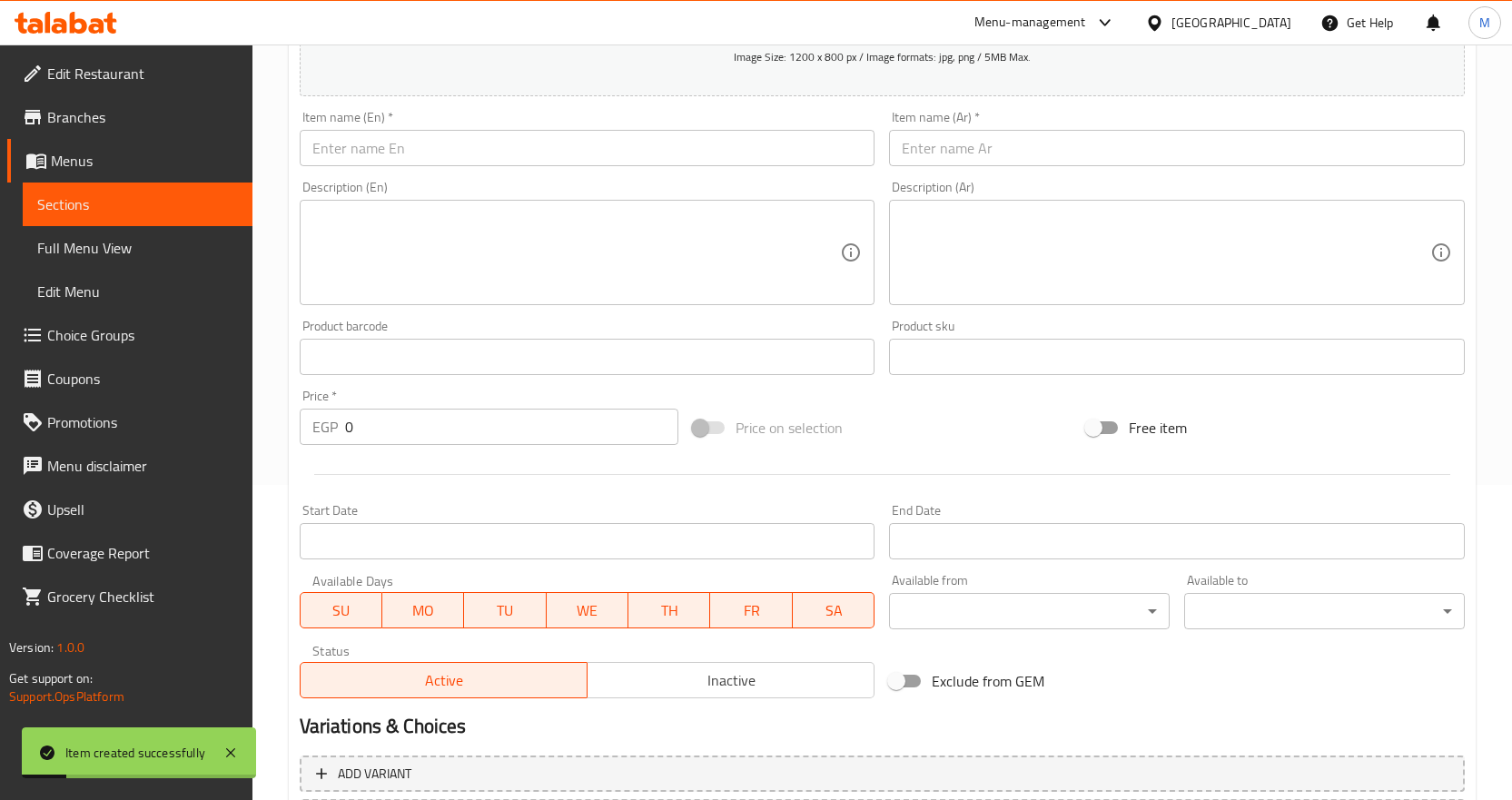
scroll to position [120, 0]
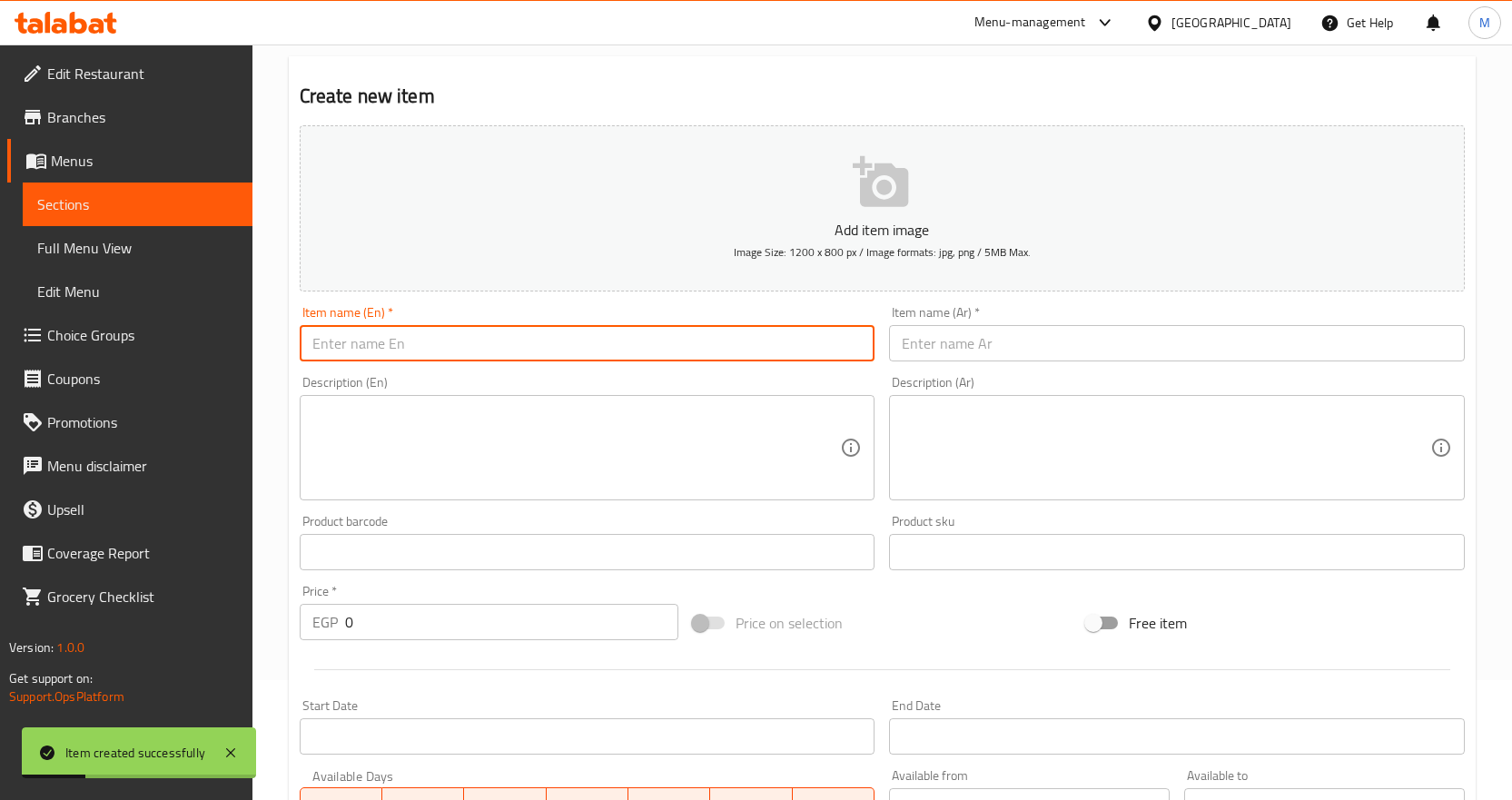
drag, startPoint x: 517, startPoint y: 340, endPoint x: 222, endPoint y: 336, distance: 295.0
click at [222, 336] on div "Edit Restaurant Branches Menus Sections Full Menu View Edit Menu Choice Groups …" at bounding box center [756, 544] width 1512 height 1239
paste input "Plain Turkish Bread"
type input "Plain Turkish Bread"
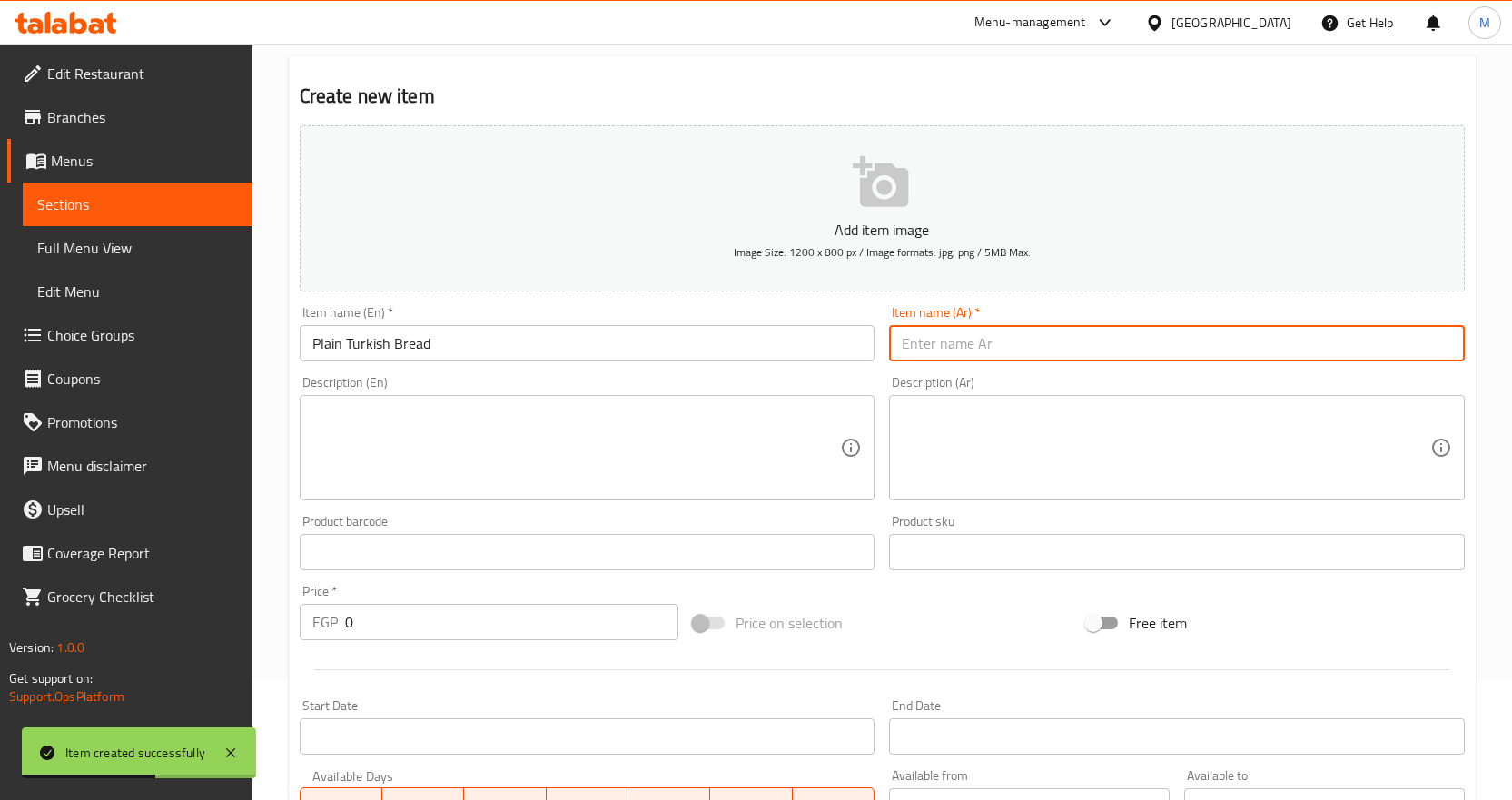
click at [1024, 329] on input "text" at bounding box center [1177, 342] width 576 height 36
paste input "عيش تركي سادة"
type input "عيش تركي سادة"
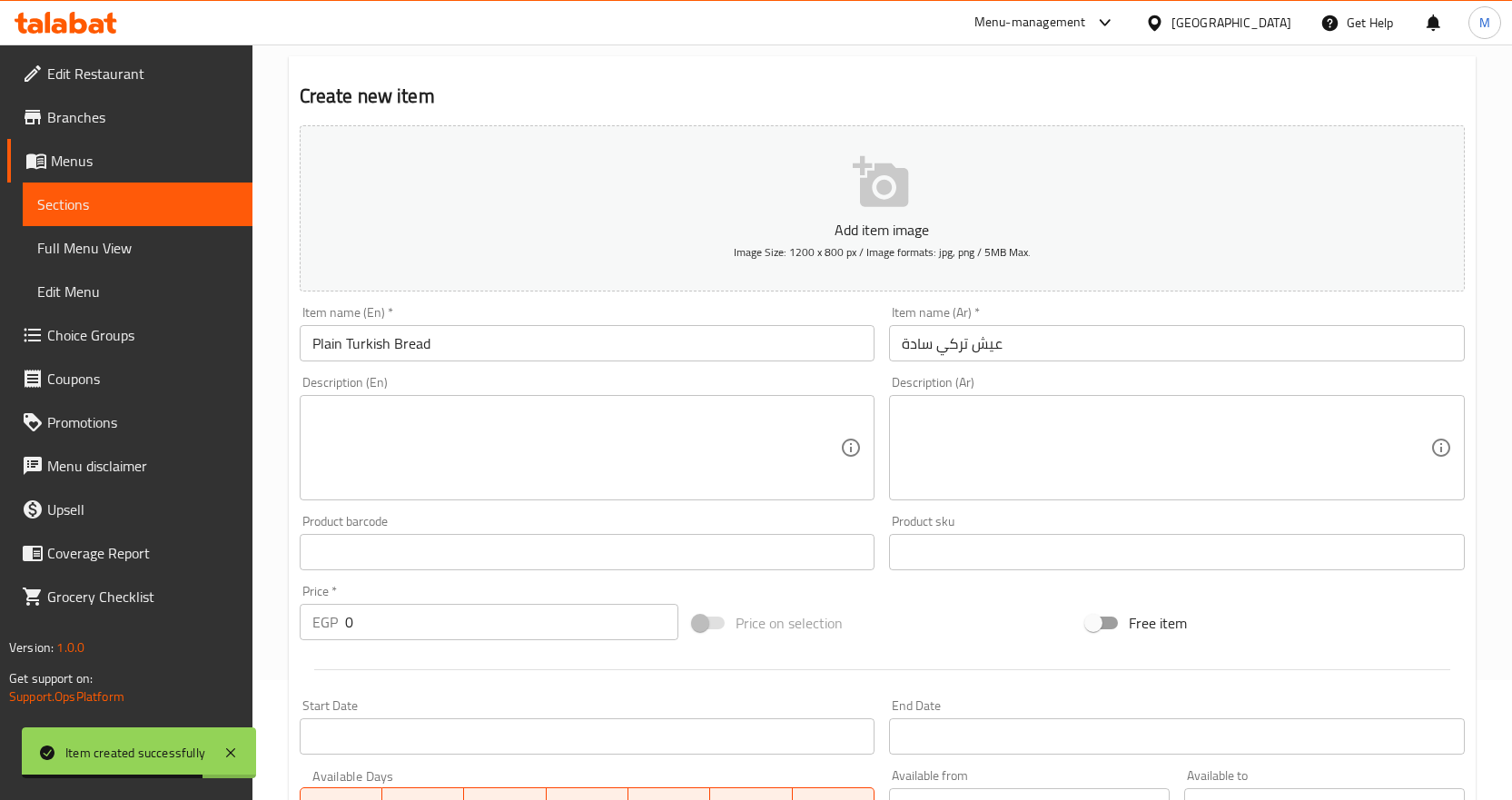
scroll to position [483, 0]
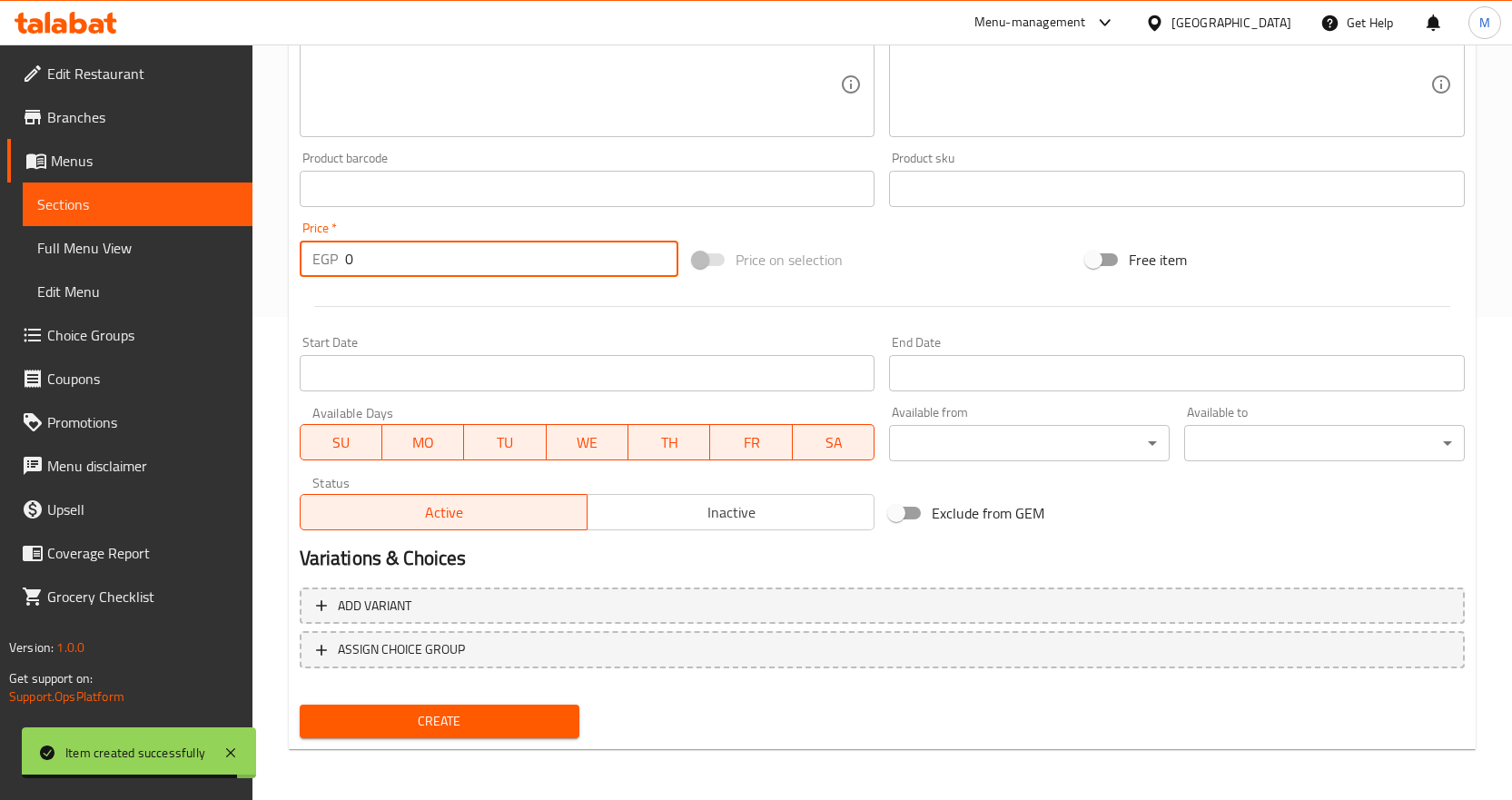
drag, startPoint x: 399, startPoint y: 257, endPoint x: 200, endPoint y: 256, distance: 199.0
click at [201, 256] on div "Edit Restaurant Branches Menus Sections Full Menu View Edit Menu Choice Groups …" at bounding box center [756, 180] width 1512 height 1239
paste input "3"
type input "30"
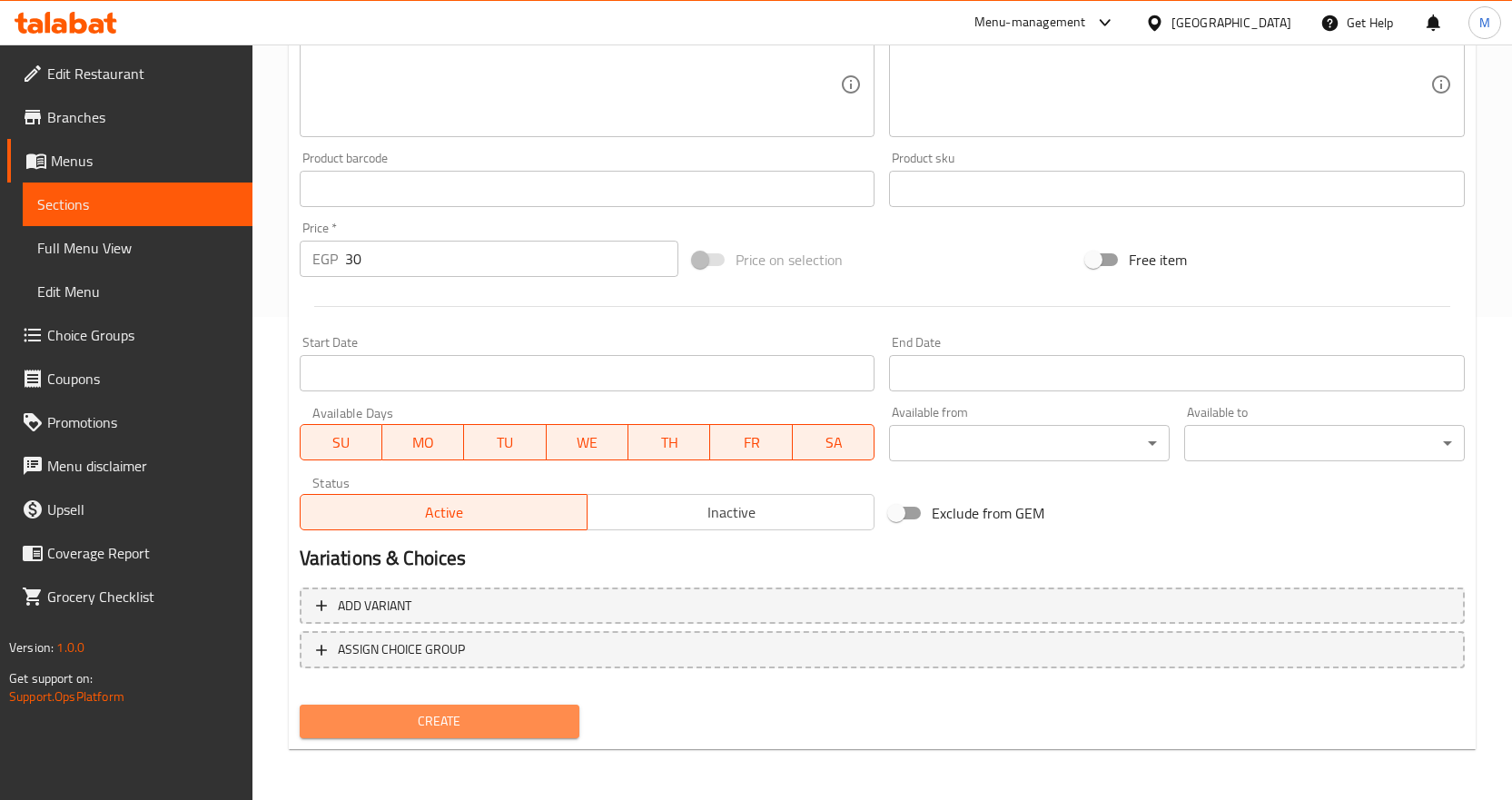
click at [523, 721] on span "Create" at bounding box center [439, 722] width 251 height 23
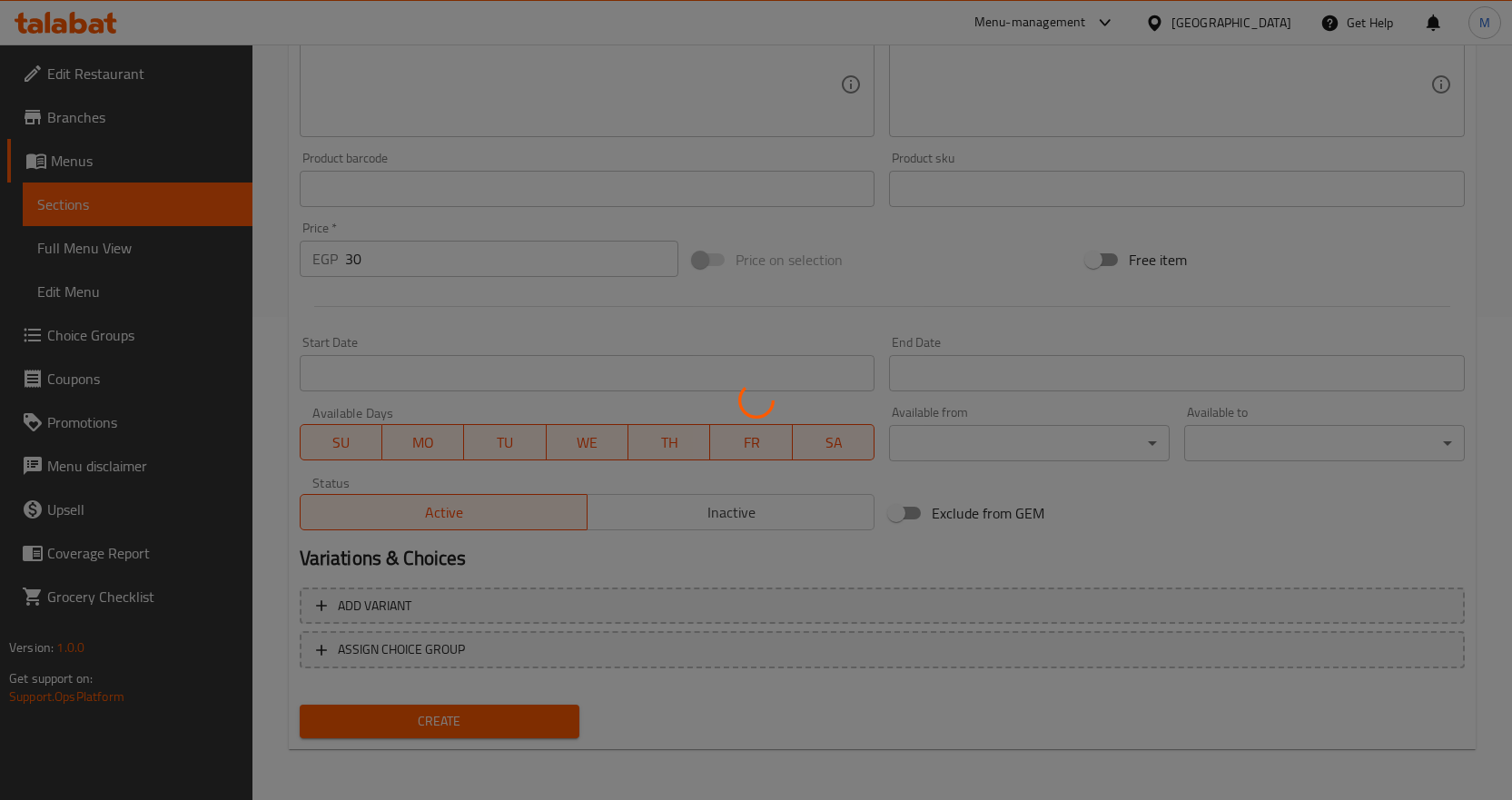
type input "0"
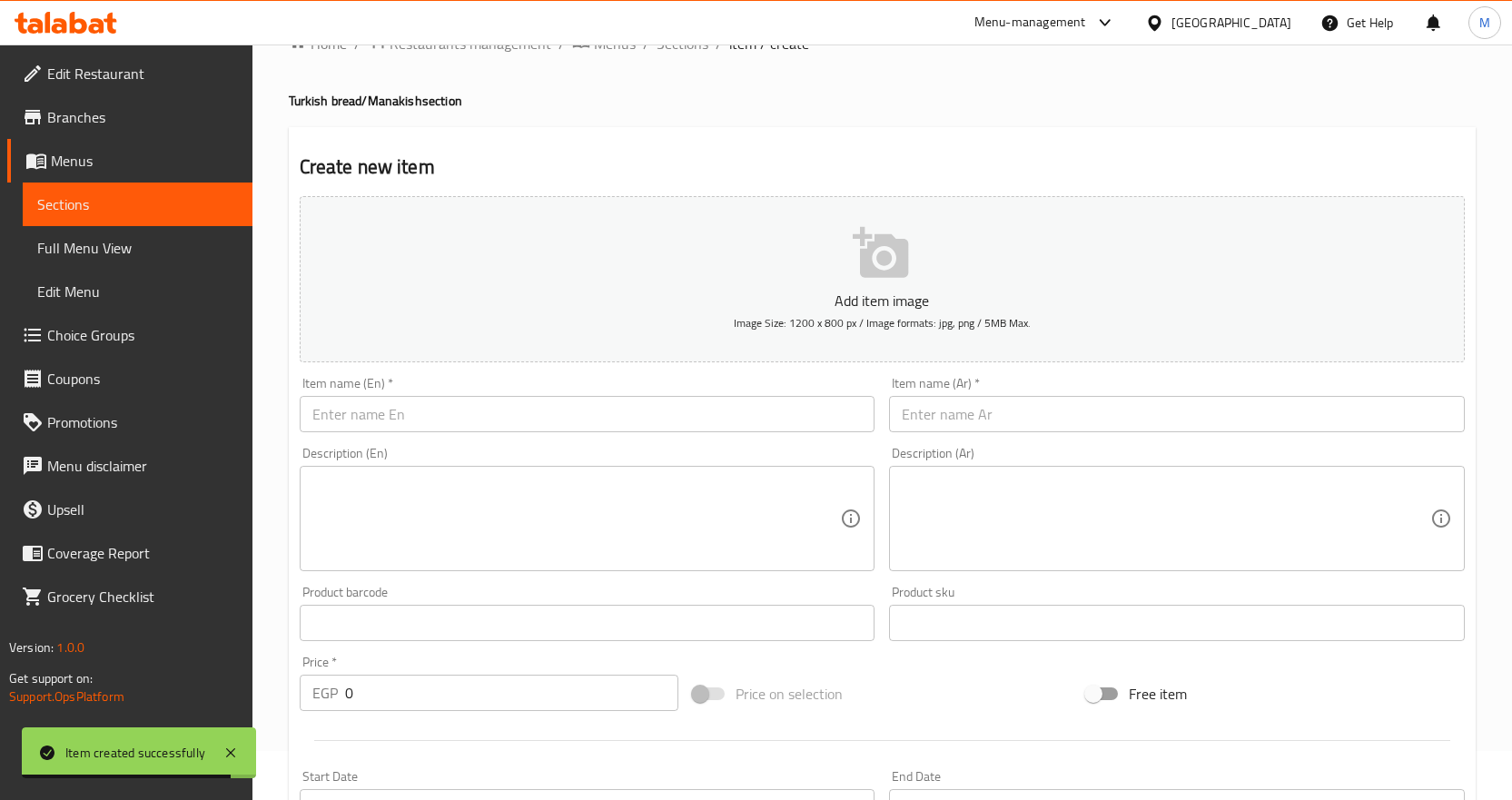
scroll to position [0, 0]
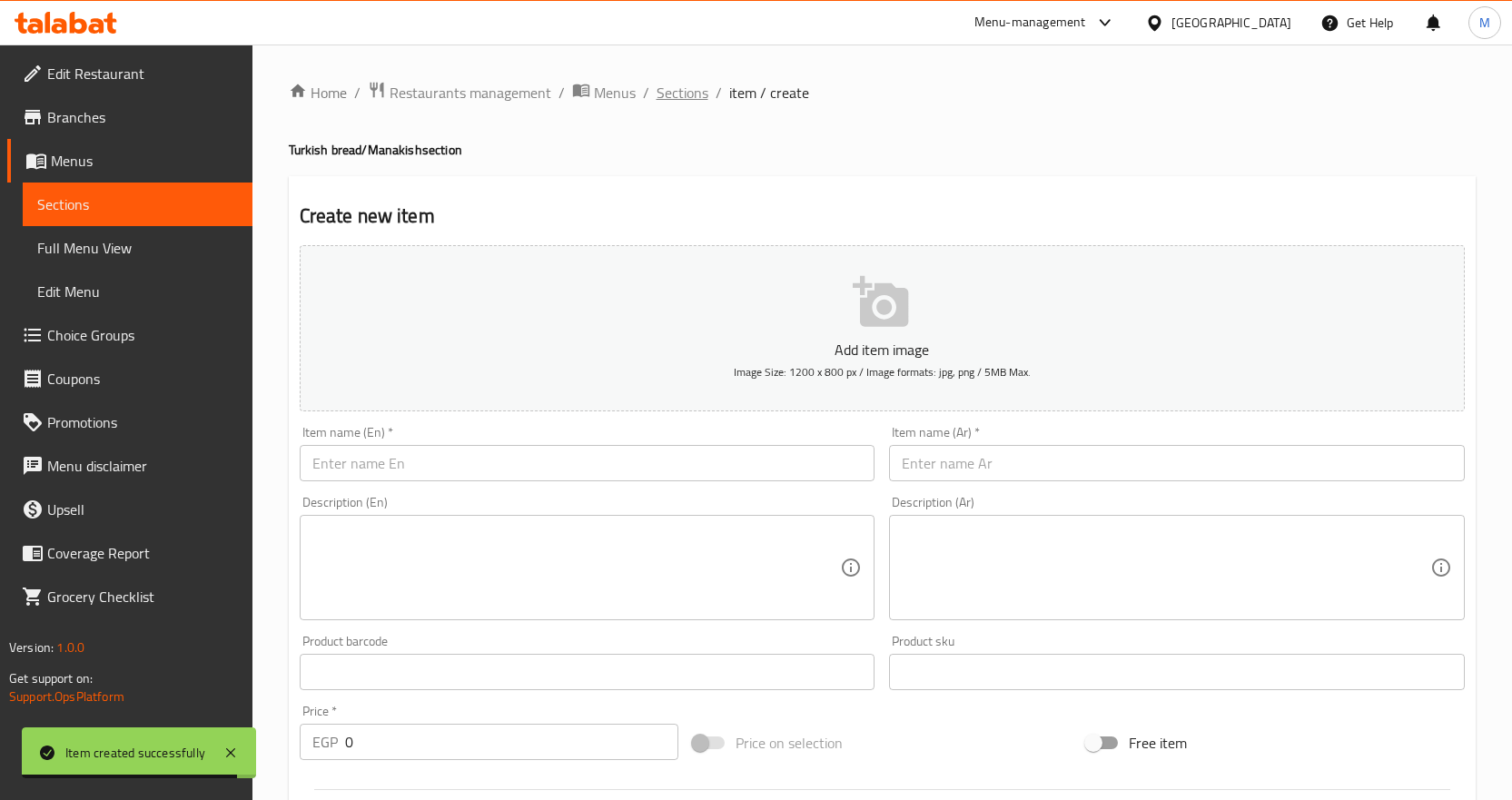
click at [679, 95] on span "Sections" at bounding box center [682, 93] width 52 height 22
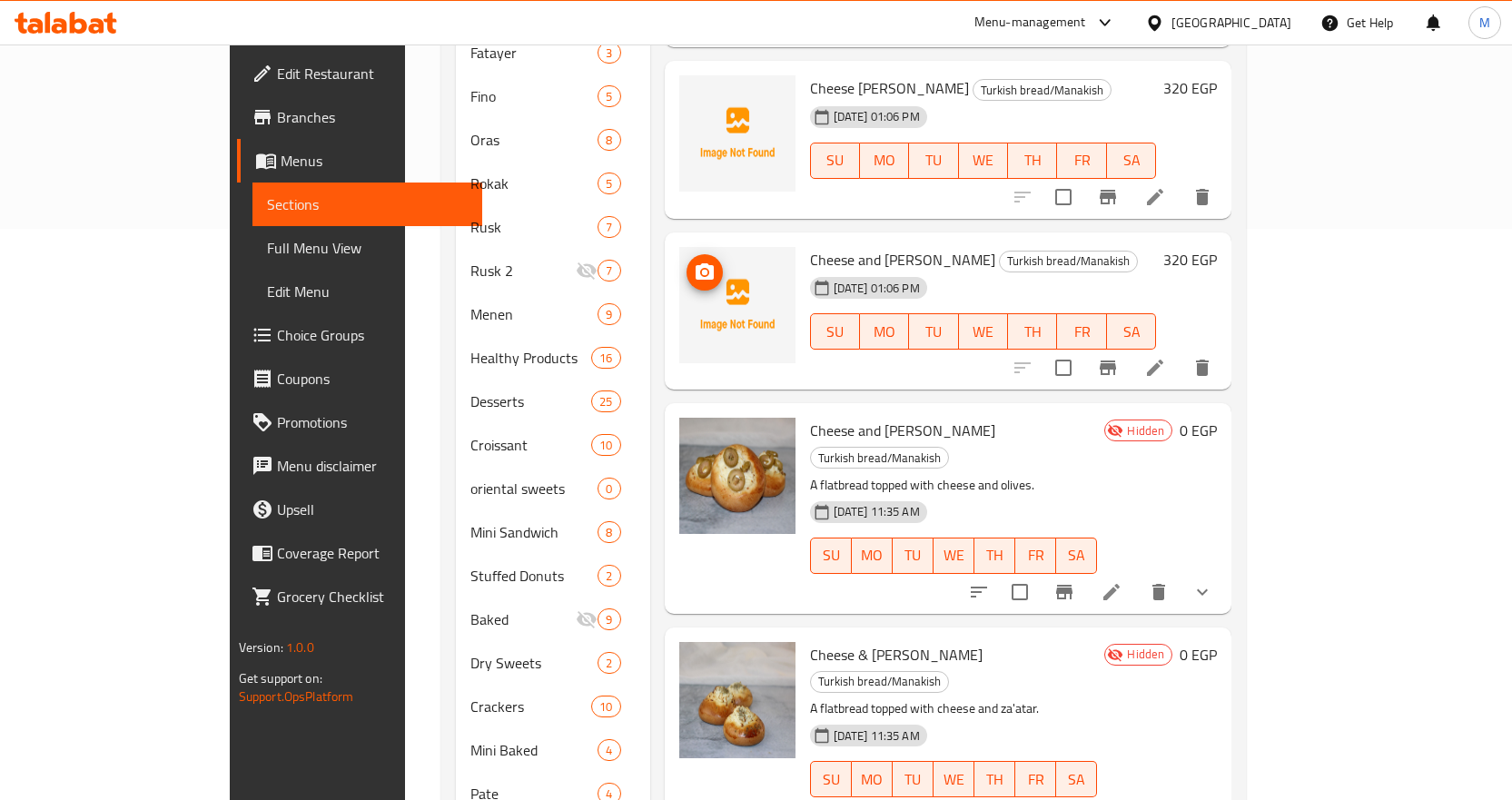
scroll to position [705, 0]
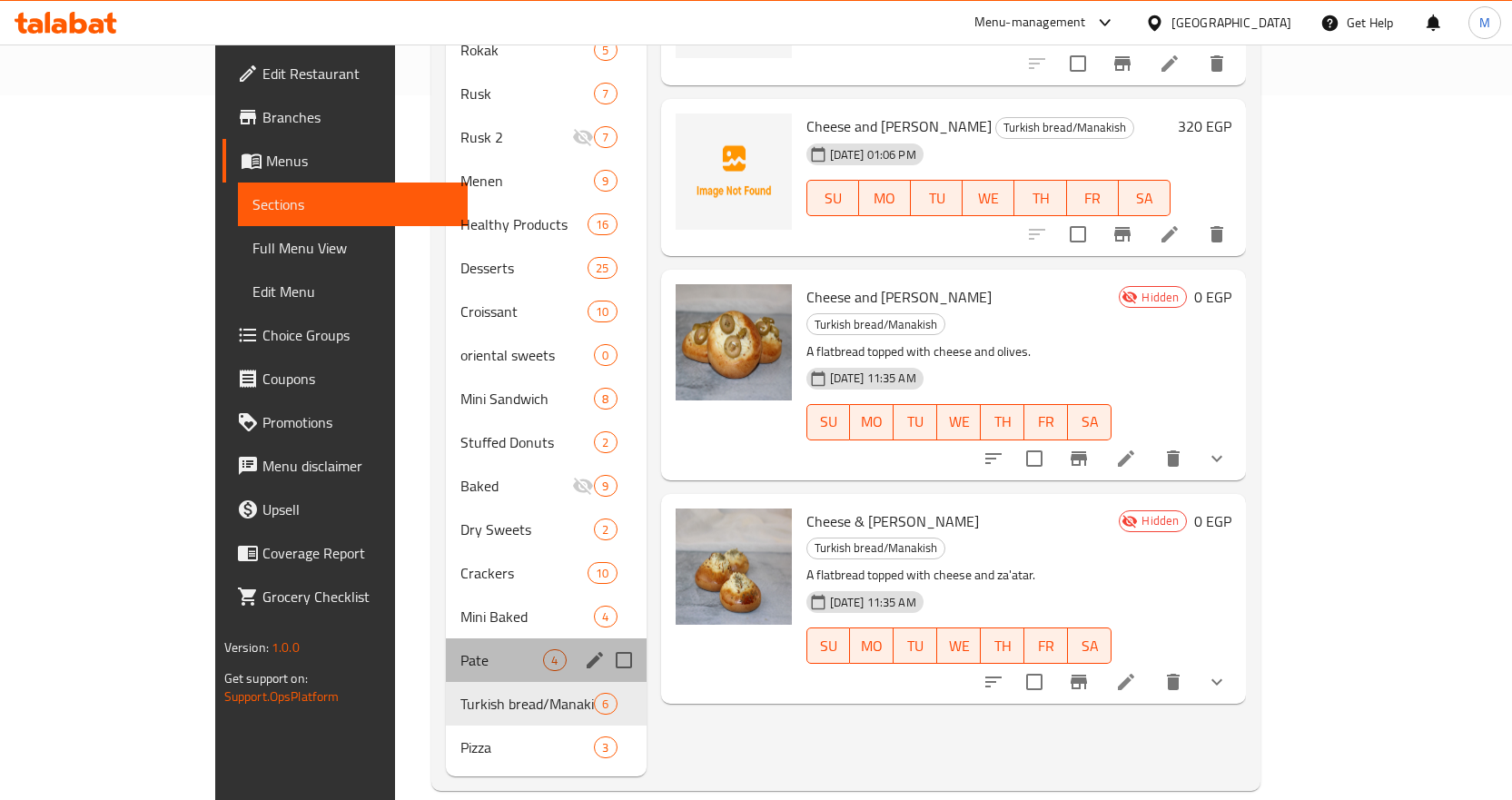
click at [446, 645] on div "Pate 4" at bounding box center [546, 660] width 200 height 43
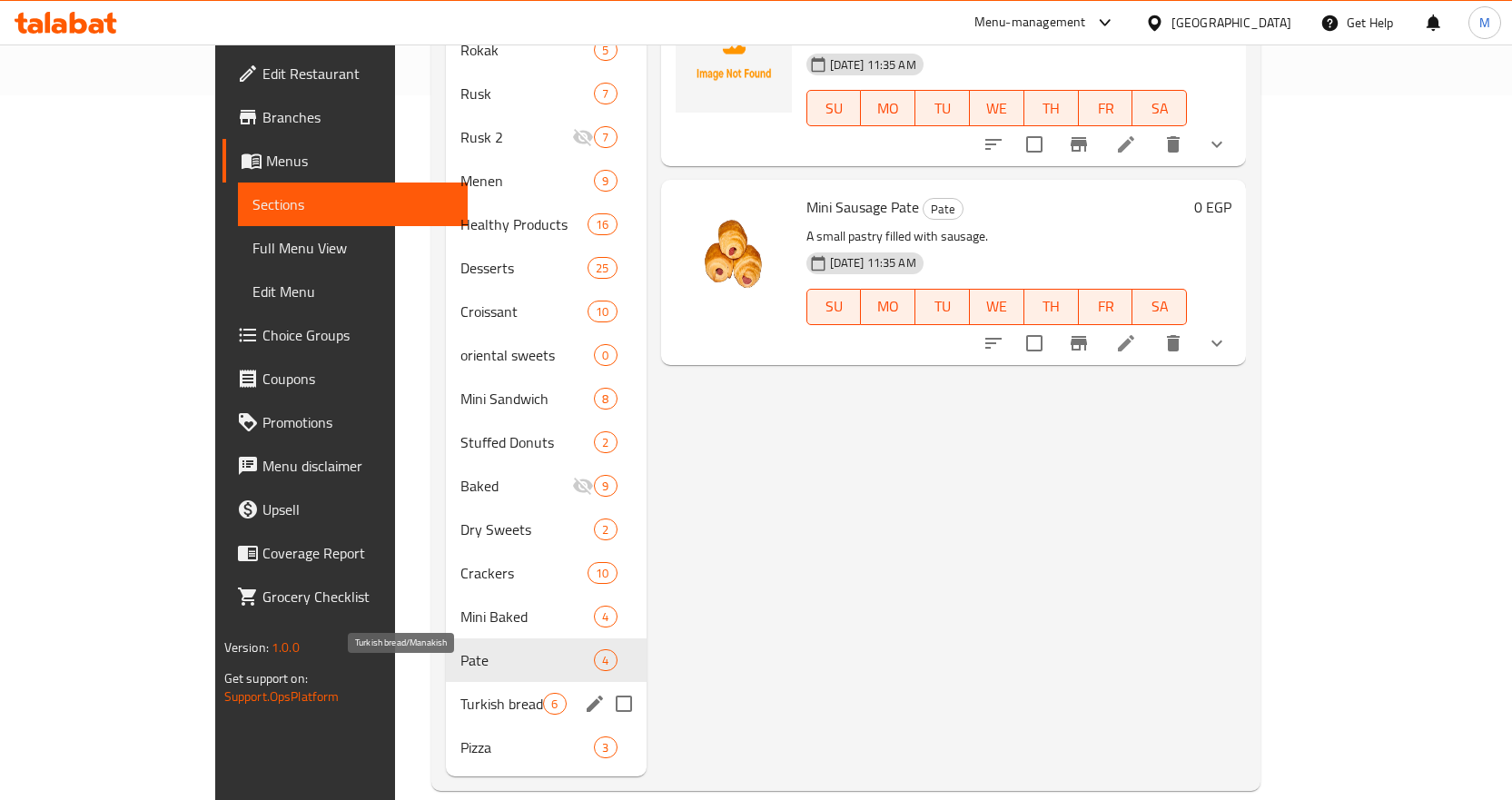
click at [460, 693] on span "Turkish bread/Manakish" at bounding box center [502, 704] width 83 height 22
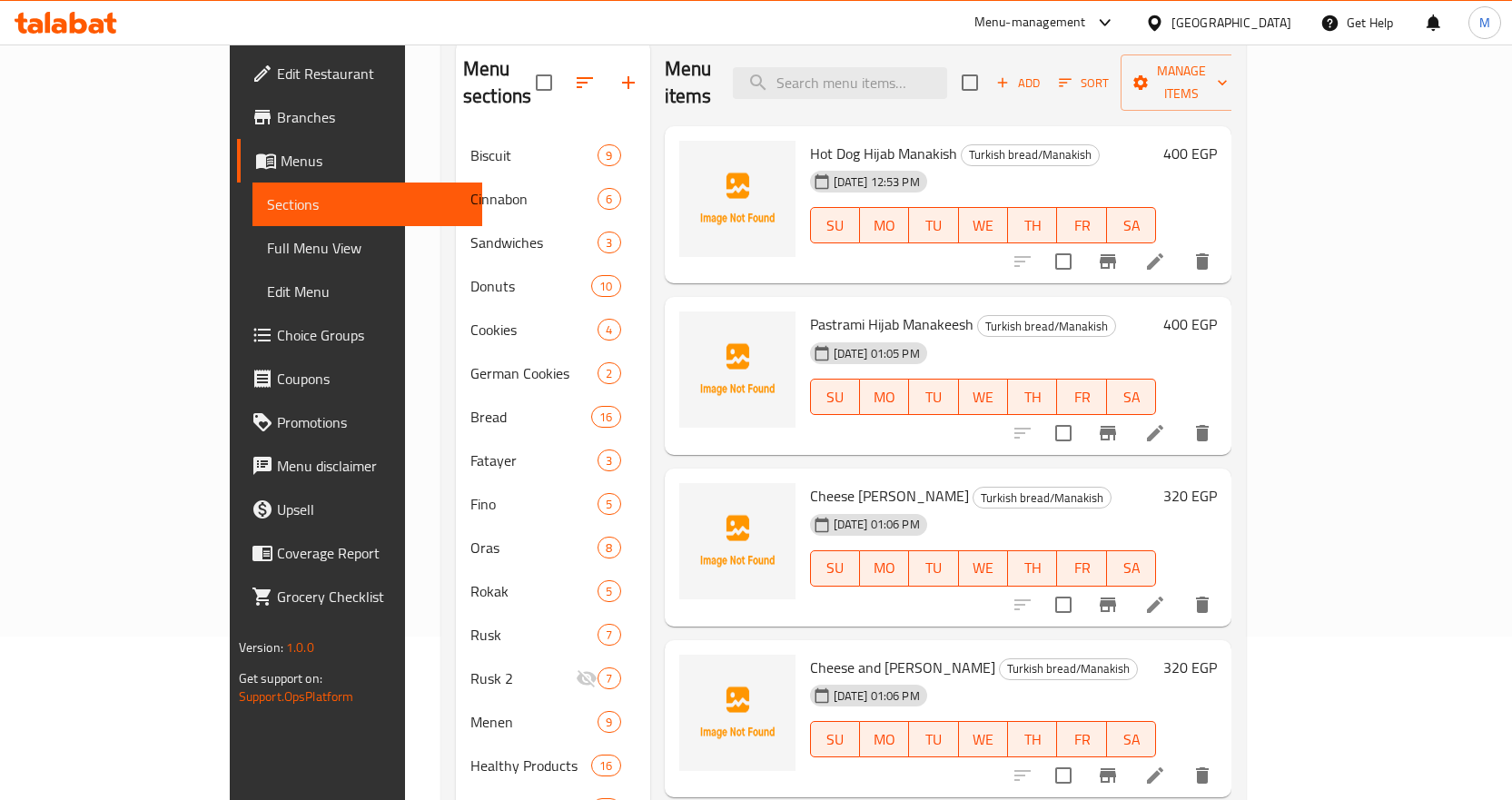
scroll to position [160, 0]
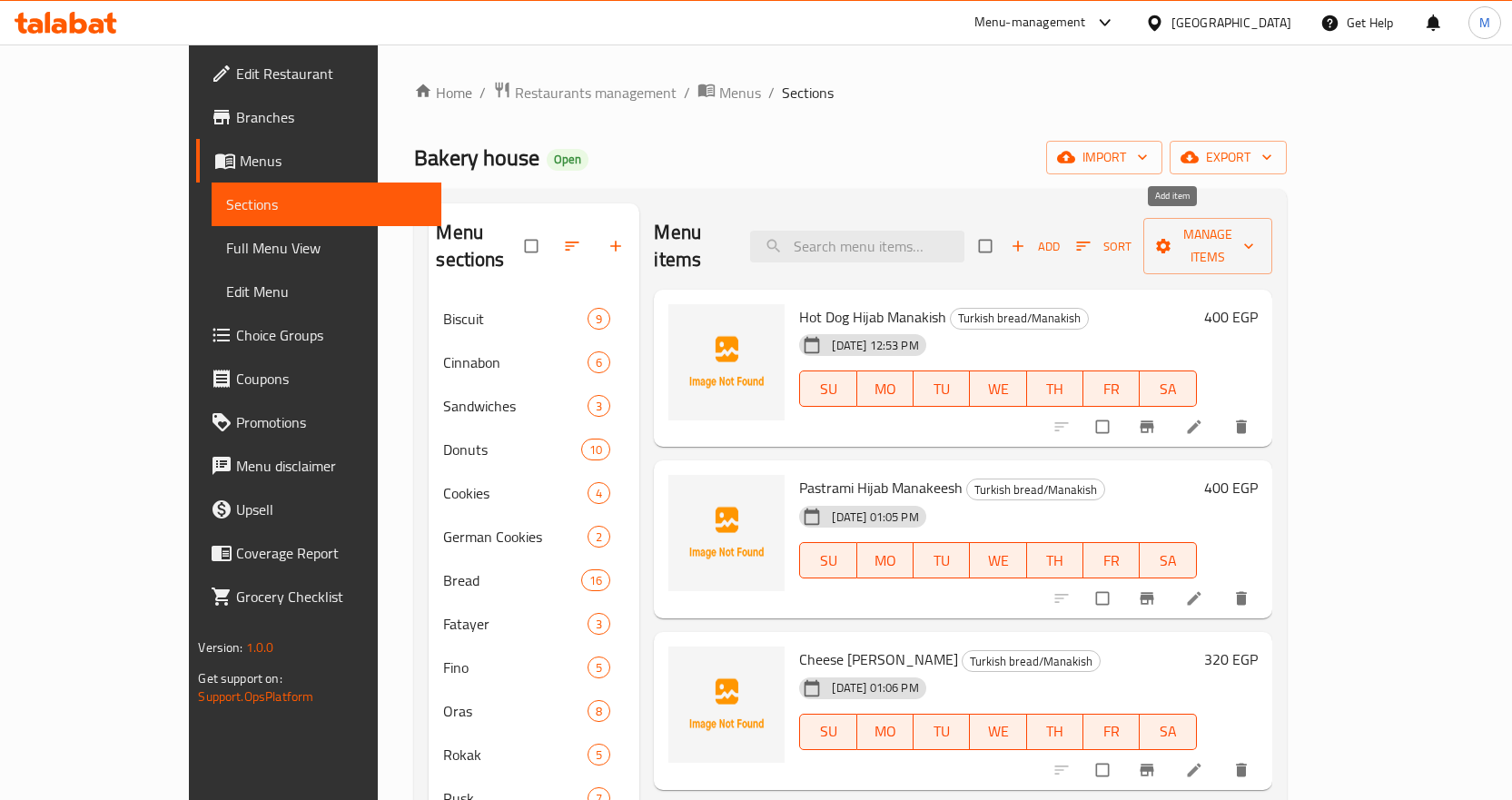
click at [1027, 238] on icon "button" at bounding box center [1018, 247] width 18 height 18
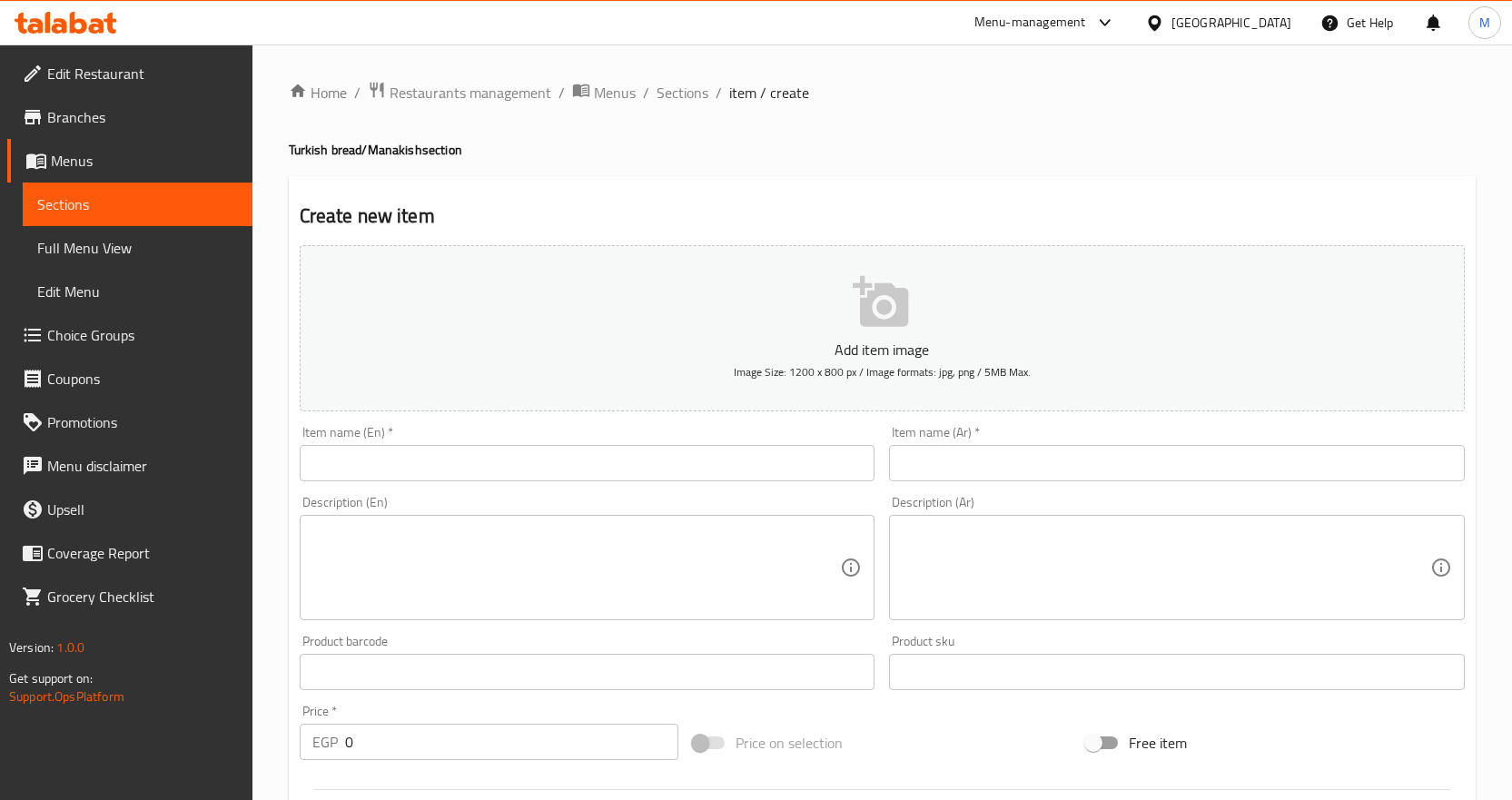
click at [626, 472] on input "text" at bounding box center [588, 463] width 576 height 36
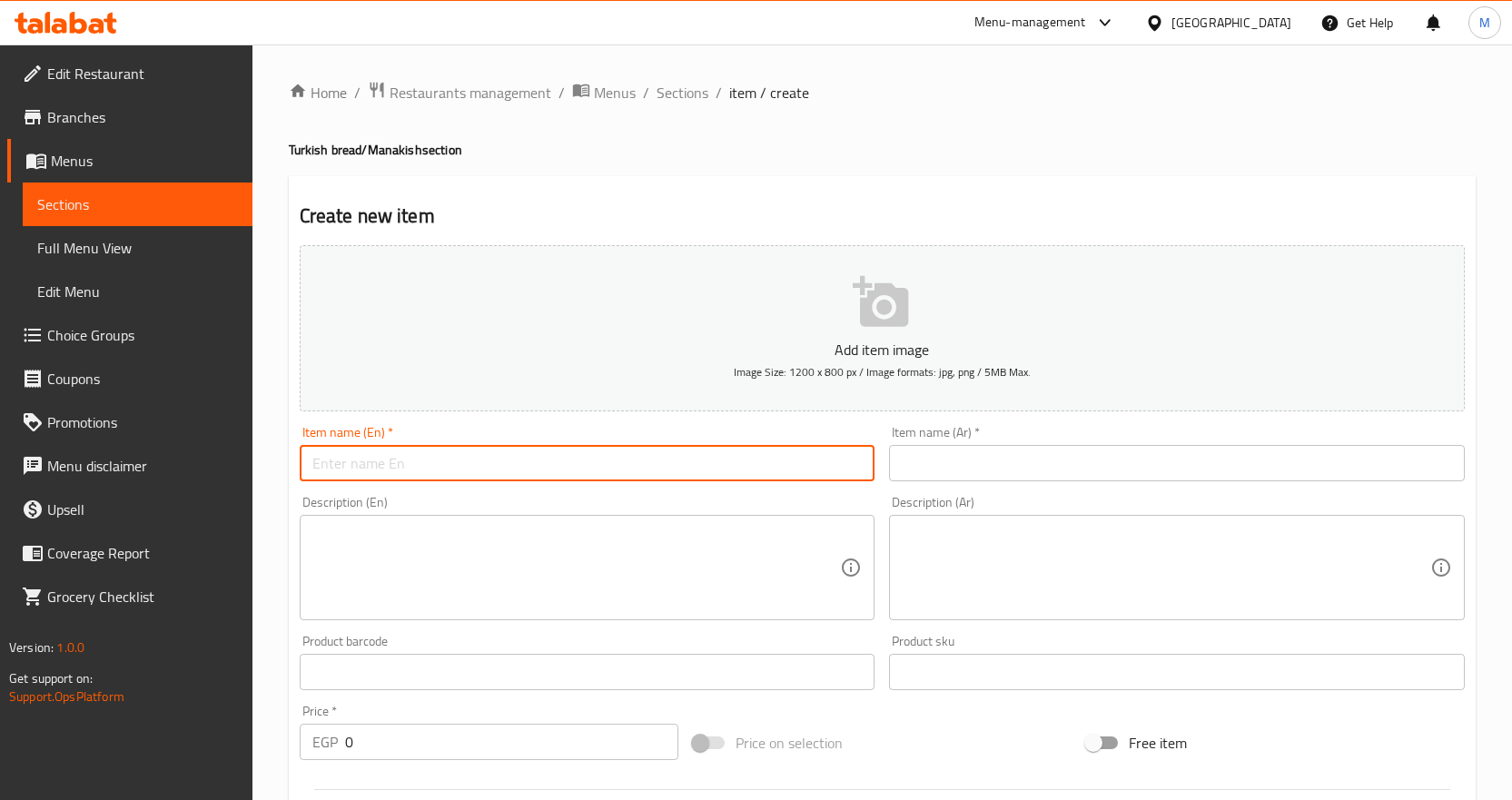
paste input "Plain Basbousa"
type input "Plain Basbousa"
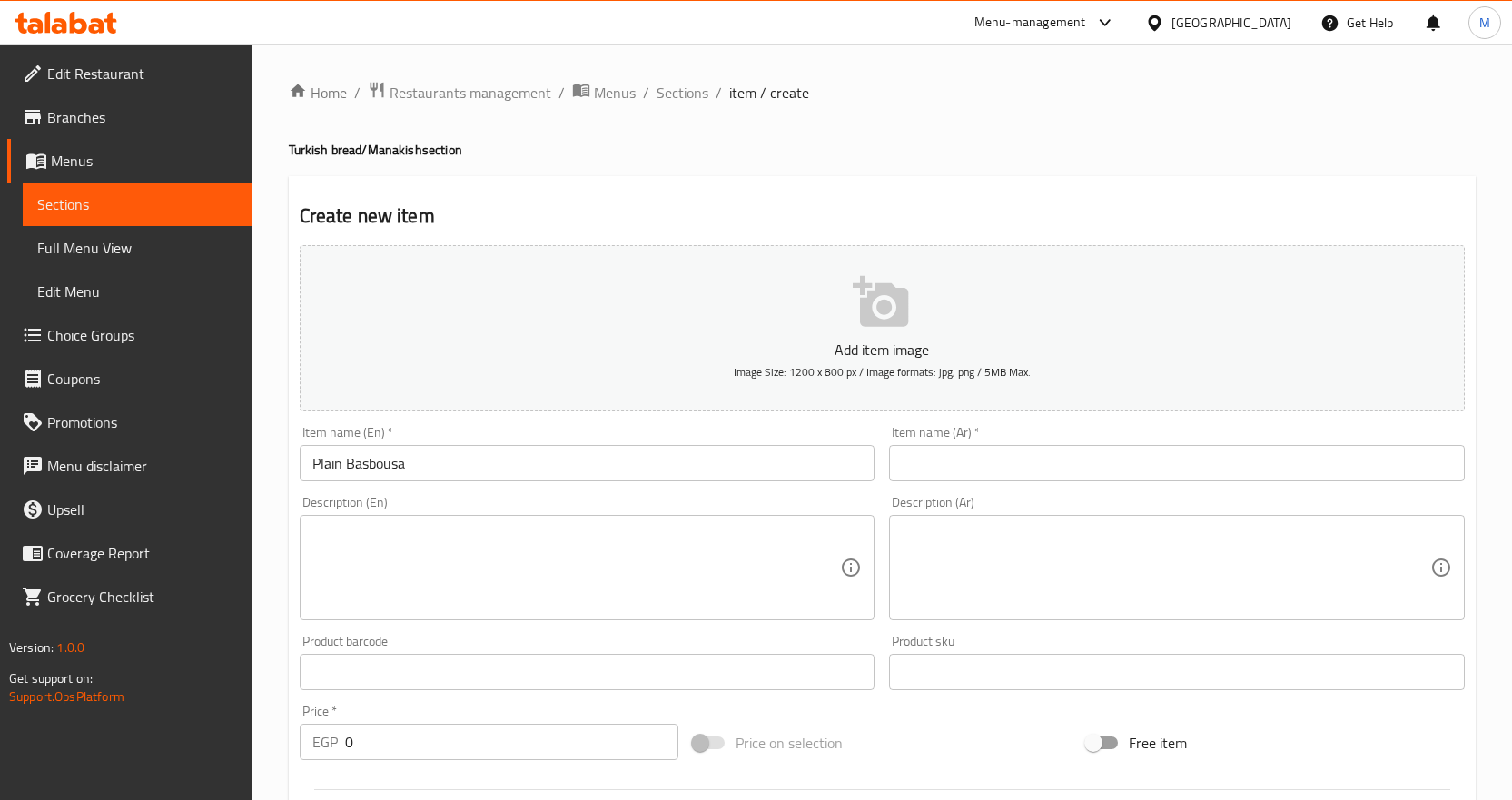
click at [1042, 455] on input "text" at bounding box center [1177, 463] width 576 height 36
paste input "بسبوسة سادة"
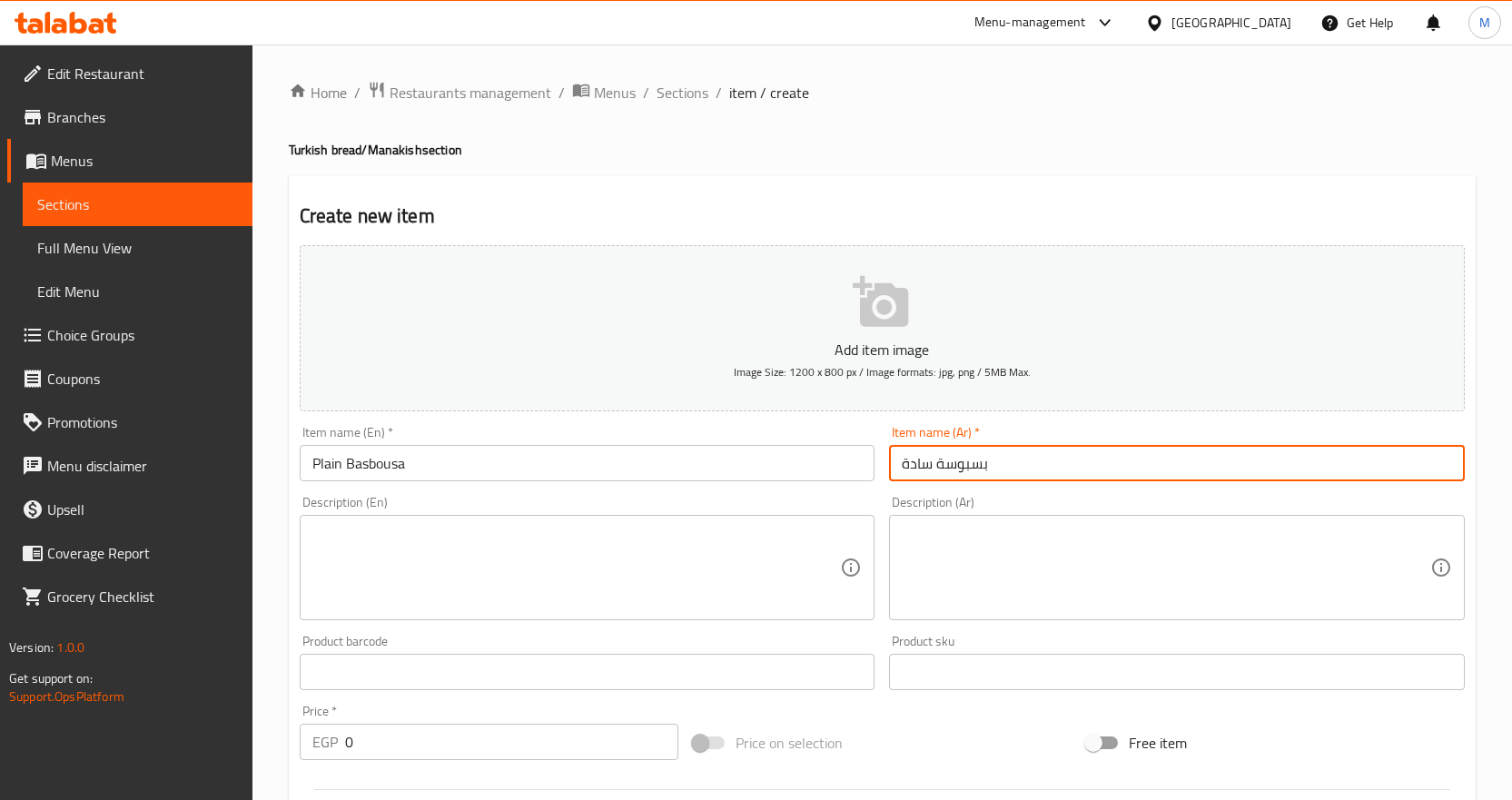
type input "بسبوسة سادة"
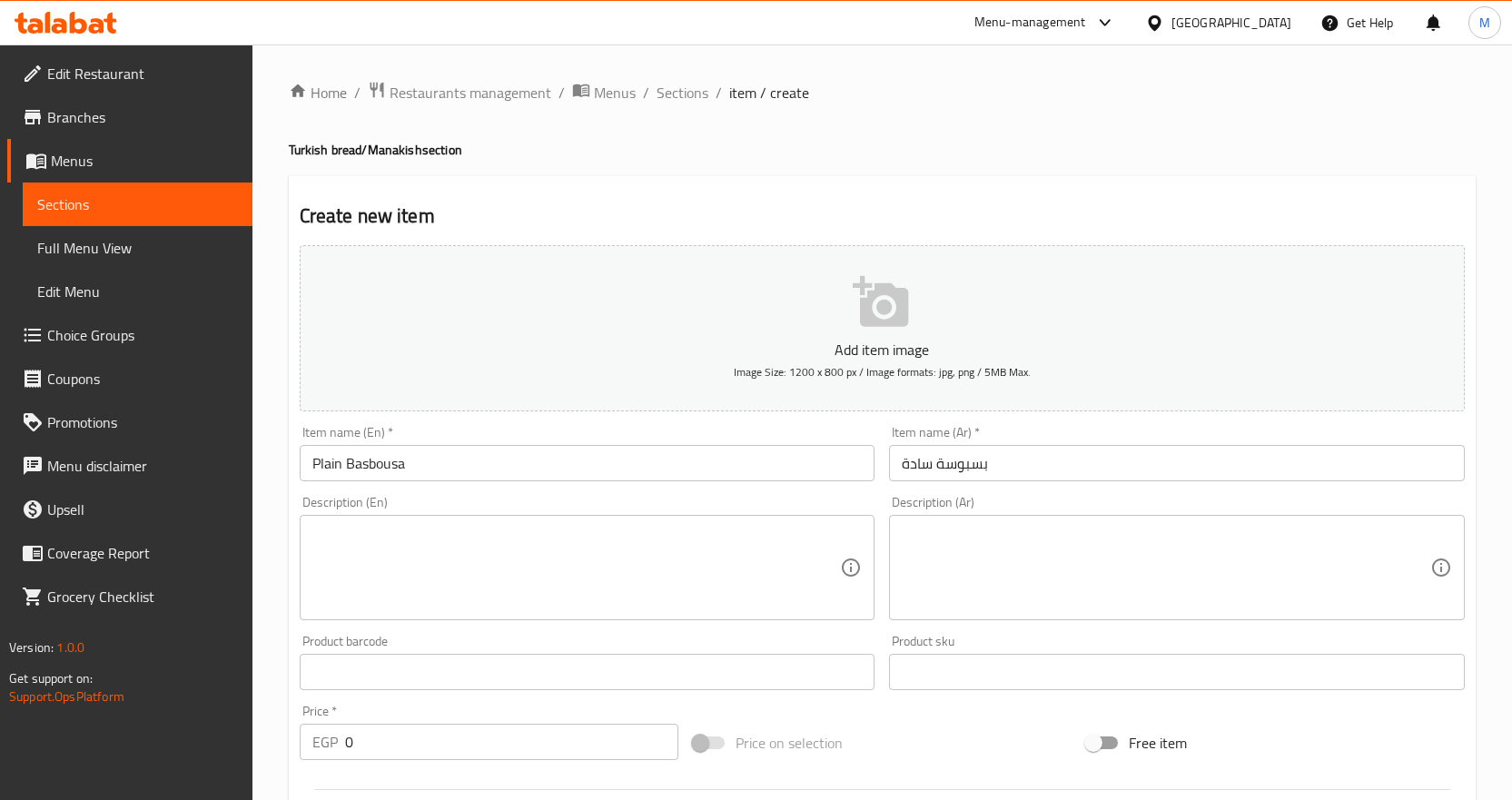
scroll to position [454, 0]
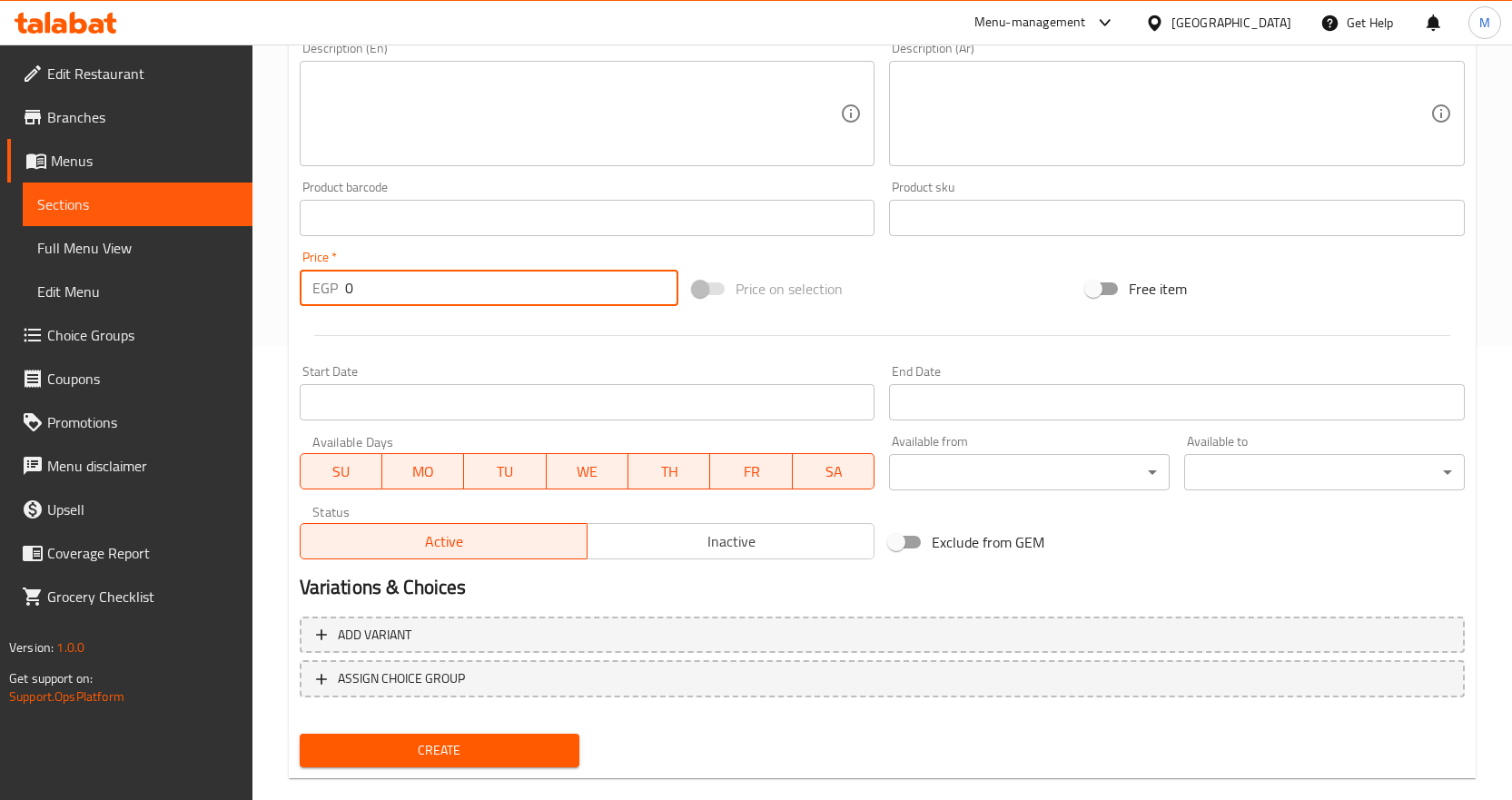
drag, startPoint x: 421, startPoint y: 288, endPoint x: 167, endPoint y: 300, distance: 254.3
click at [168, 300] on div "Edit Restaurant Branches Menus Sections Full Menu View Edit Menu Choice Groups …" at bounding box center [756, 210] width 1512 height 1239
paste input "24"
type input "240"
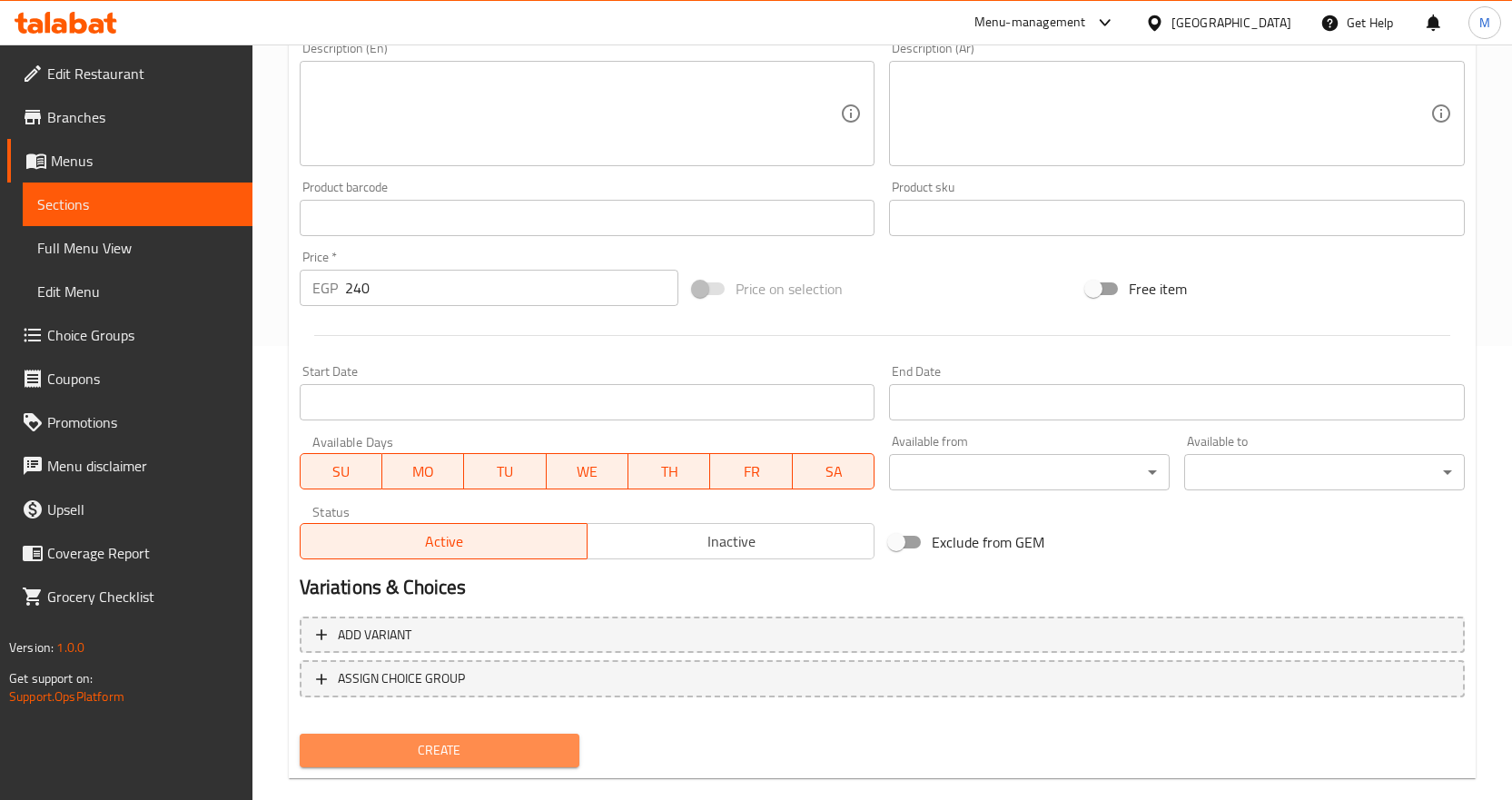
click at [496, 740] on span "Create" at bounding box center [439, 750] width 251 height 23
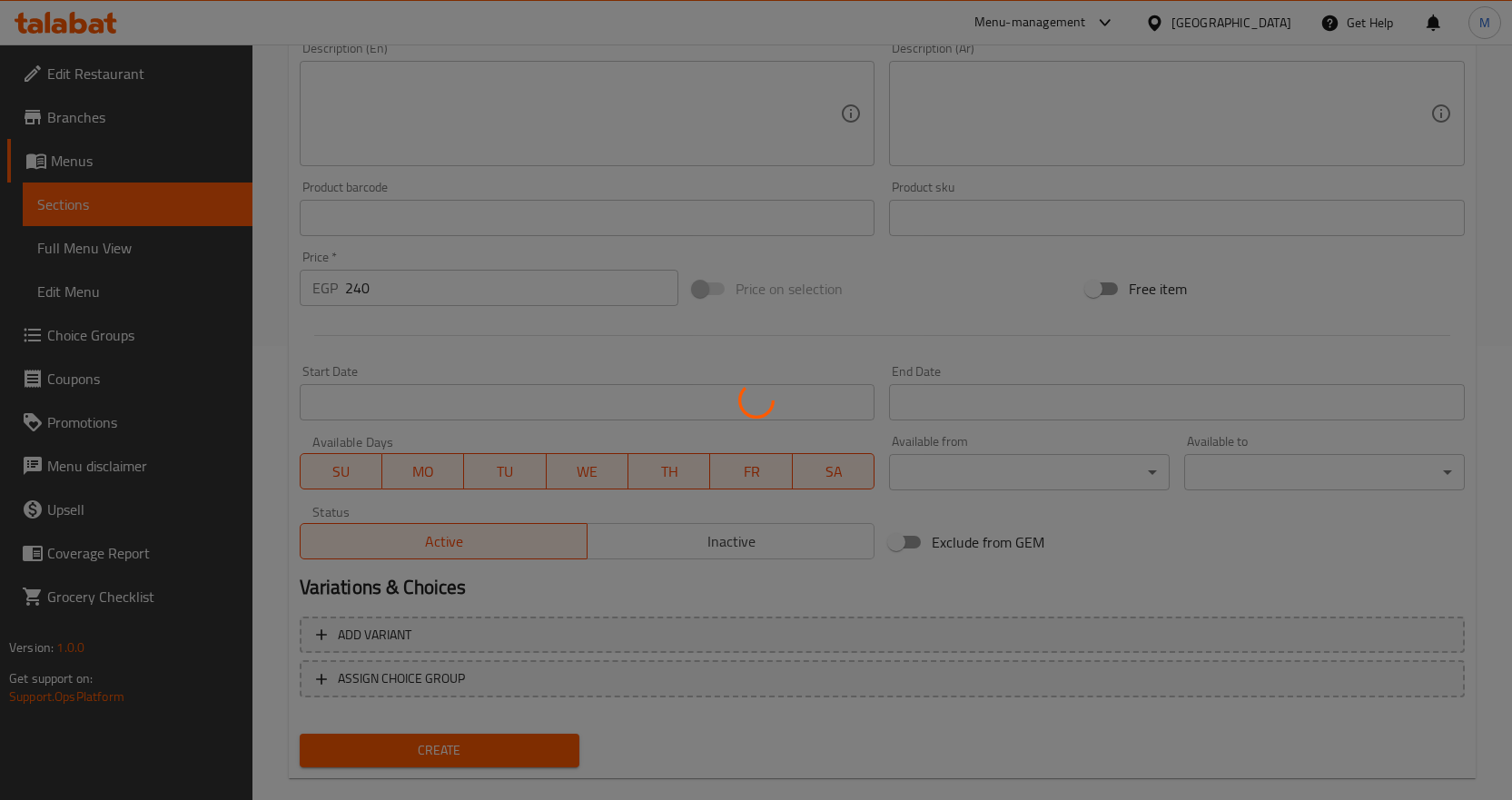
type input "0"
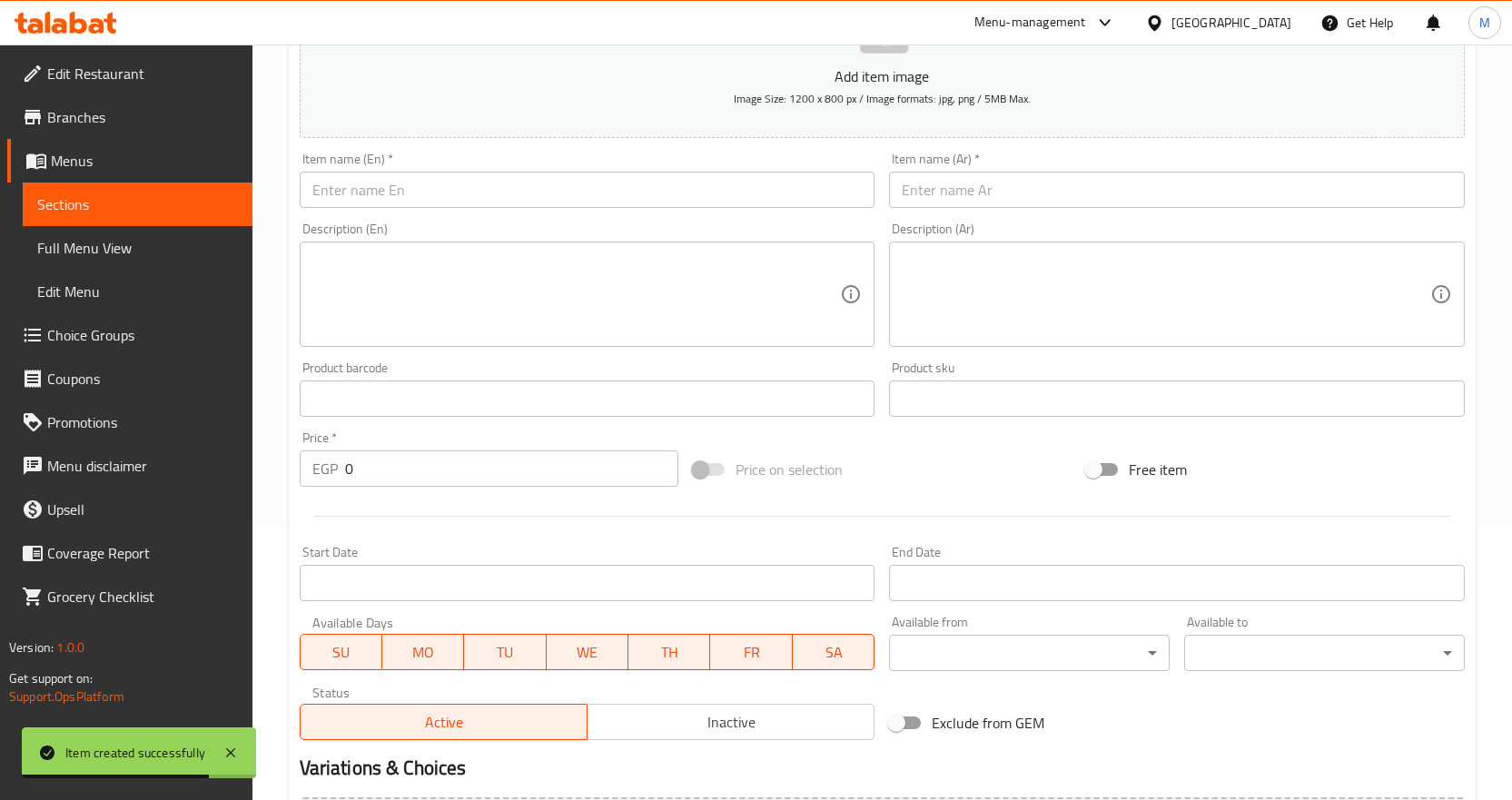
scroll to position [272, 0]
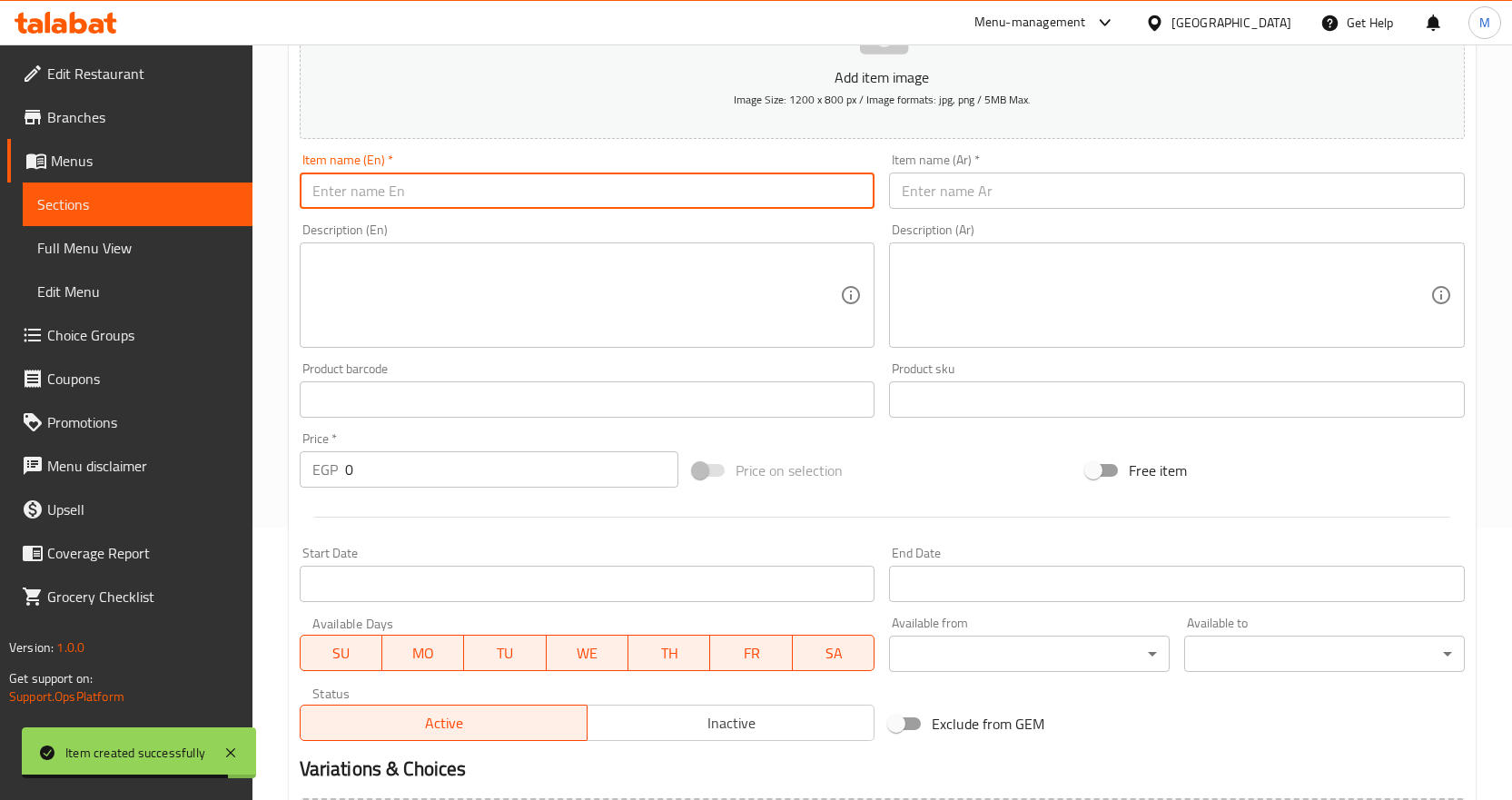
click at [525, 201] on input "text" at bounding box center [588, 190] width 576 height 36
paste input "Balah Al Sham"
type input "Balah Al Sham"
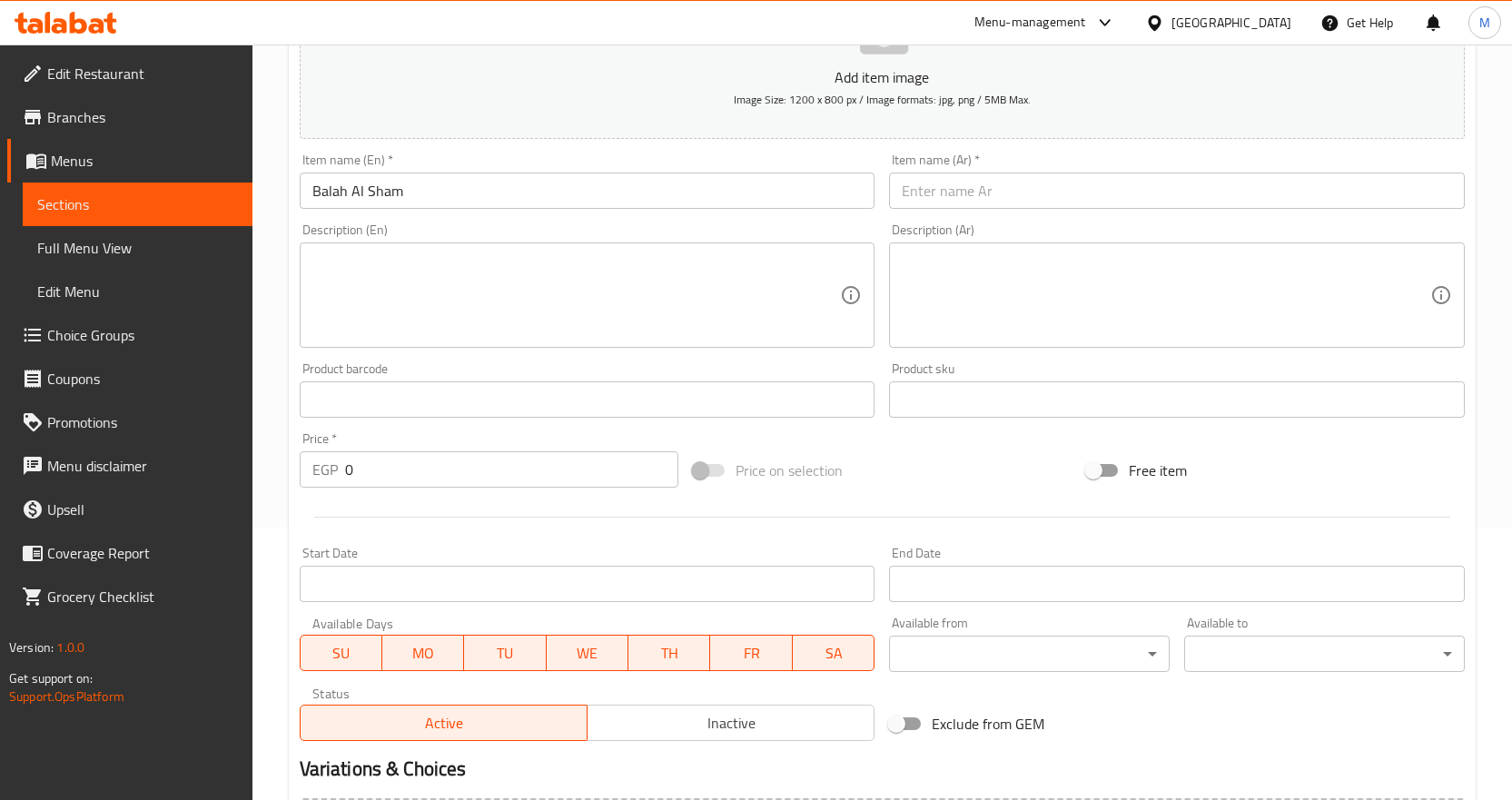
click at [942, 188] on input "text" at bounding box center [1177, 190] width 576 height 36
paste input "بلح الشام"
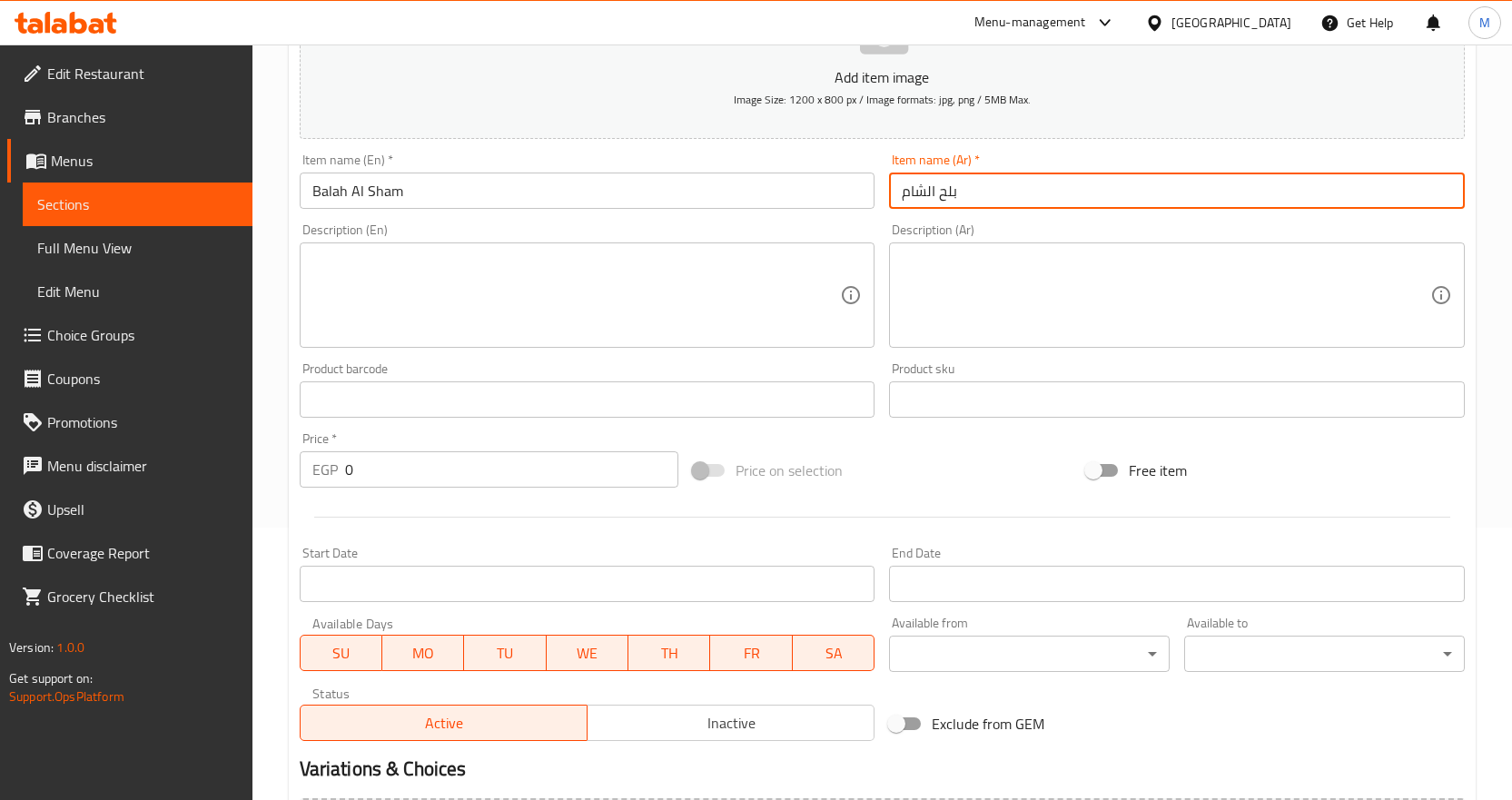
type input "بلح الشام"
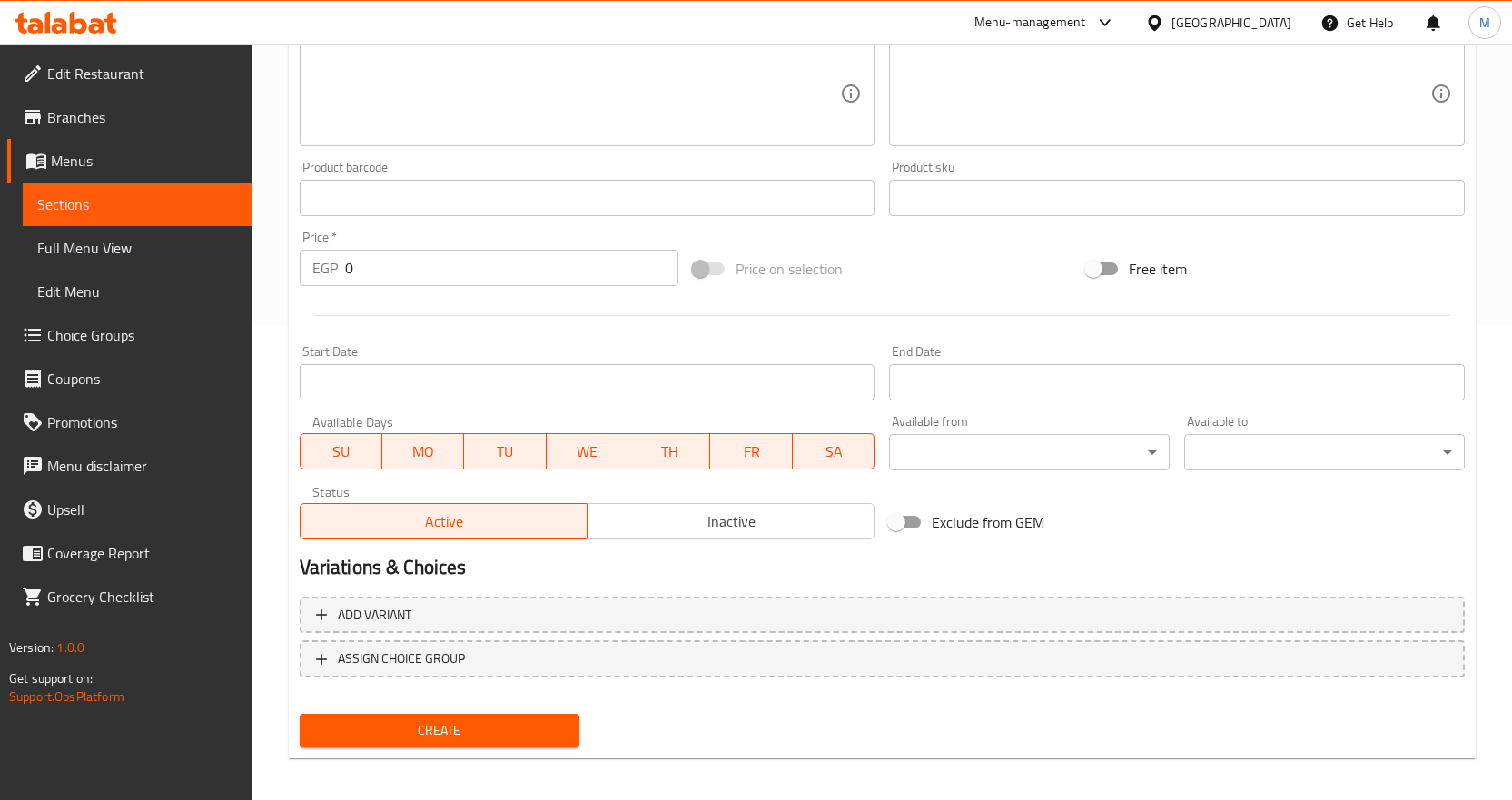
scroll to position [483, 0]
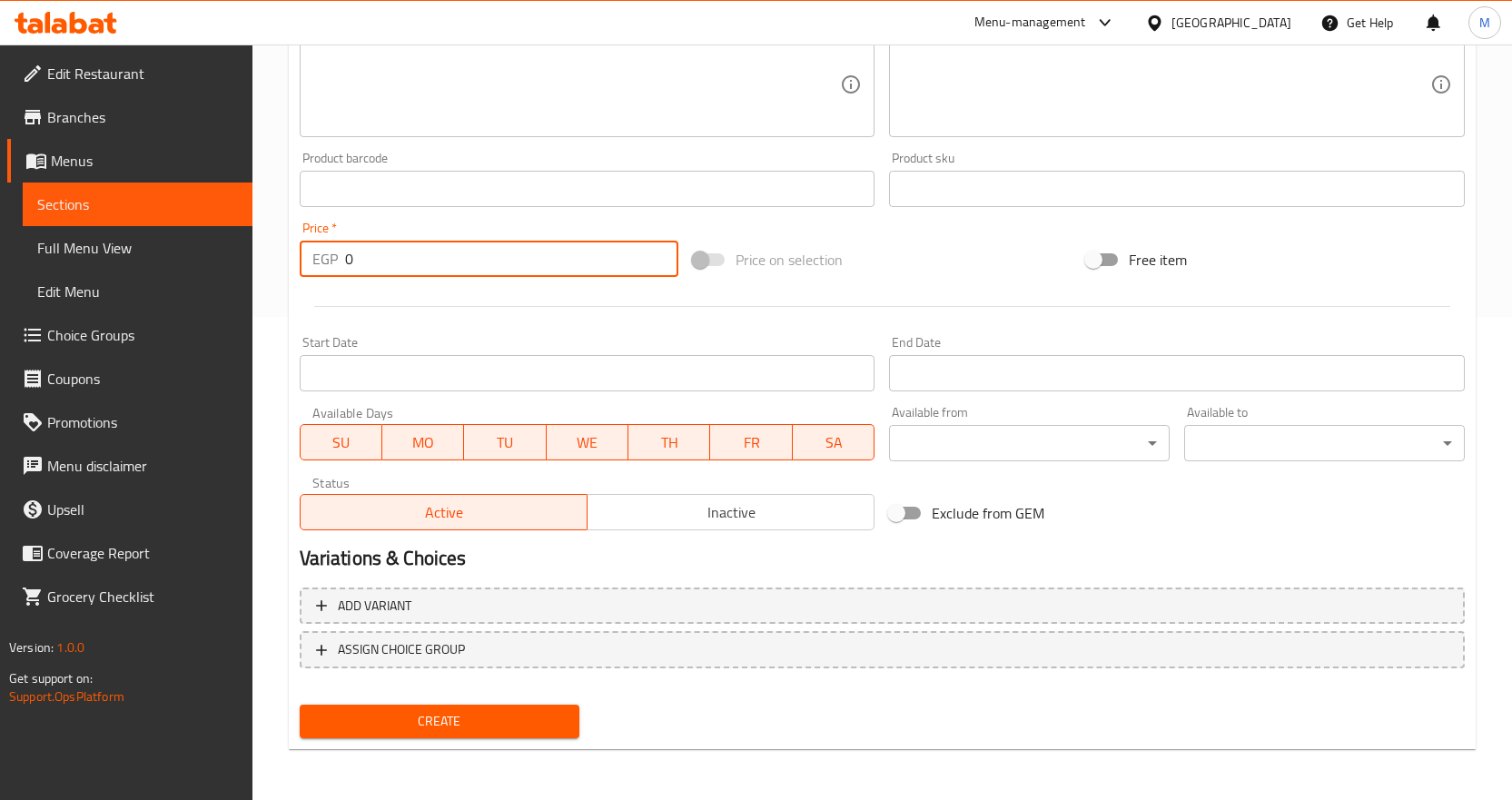
drag, startPoint x: 380, startPoint y: 249, endPoint x: 238, endPoint y: 266, distance: 143.0
click at [241, 264] on div "Edit Restaurant Branches Menus Sections Full Menu View Edit Menu Choice Groups …" at bounding box center [756, 180] width 1512 height 1239
paste input "24"
type input "240"
click at [490, 715] on span "Create" at bounding box center [439, 722] width 251 height 23
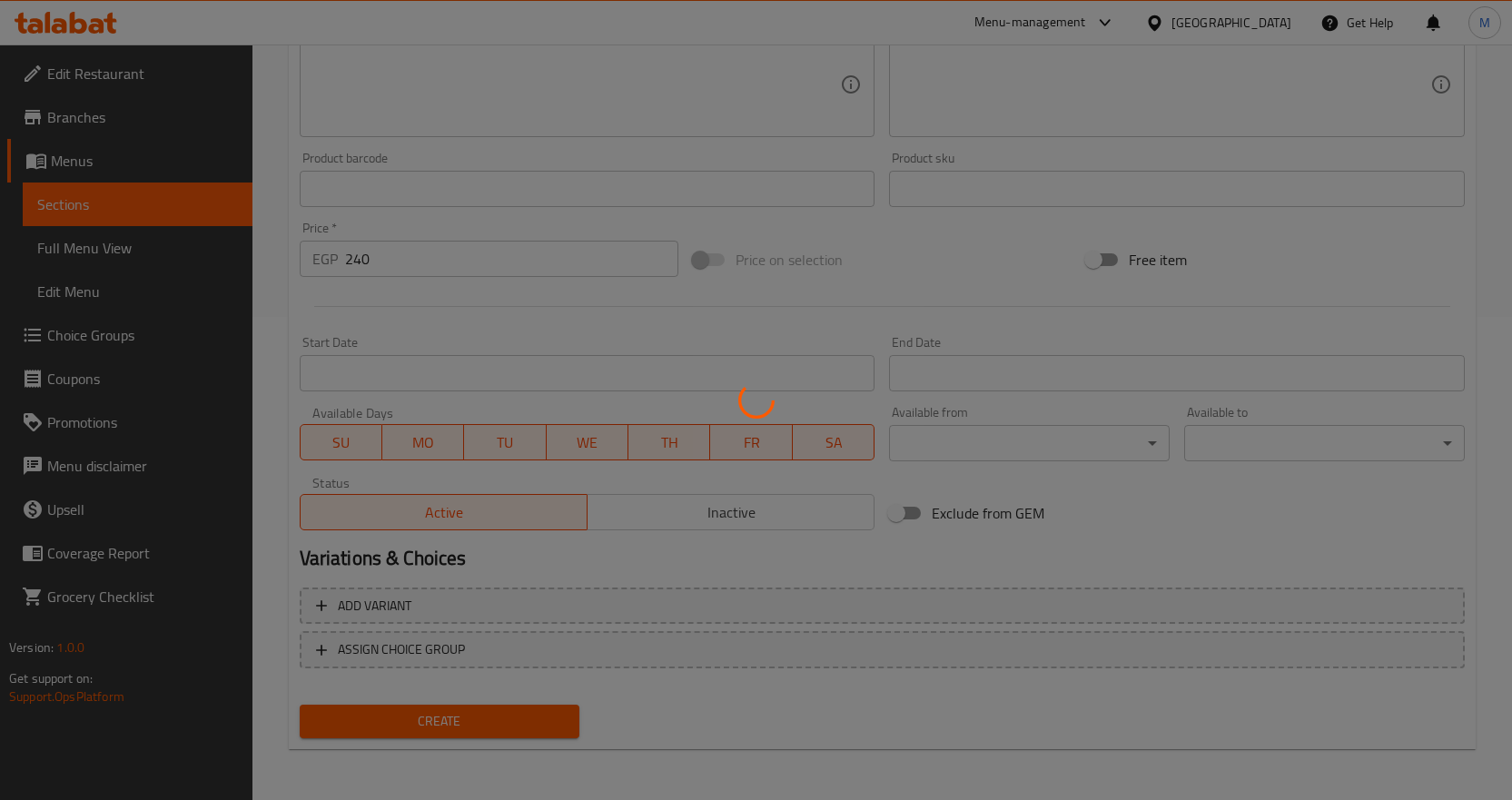
type input "0"
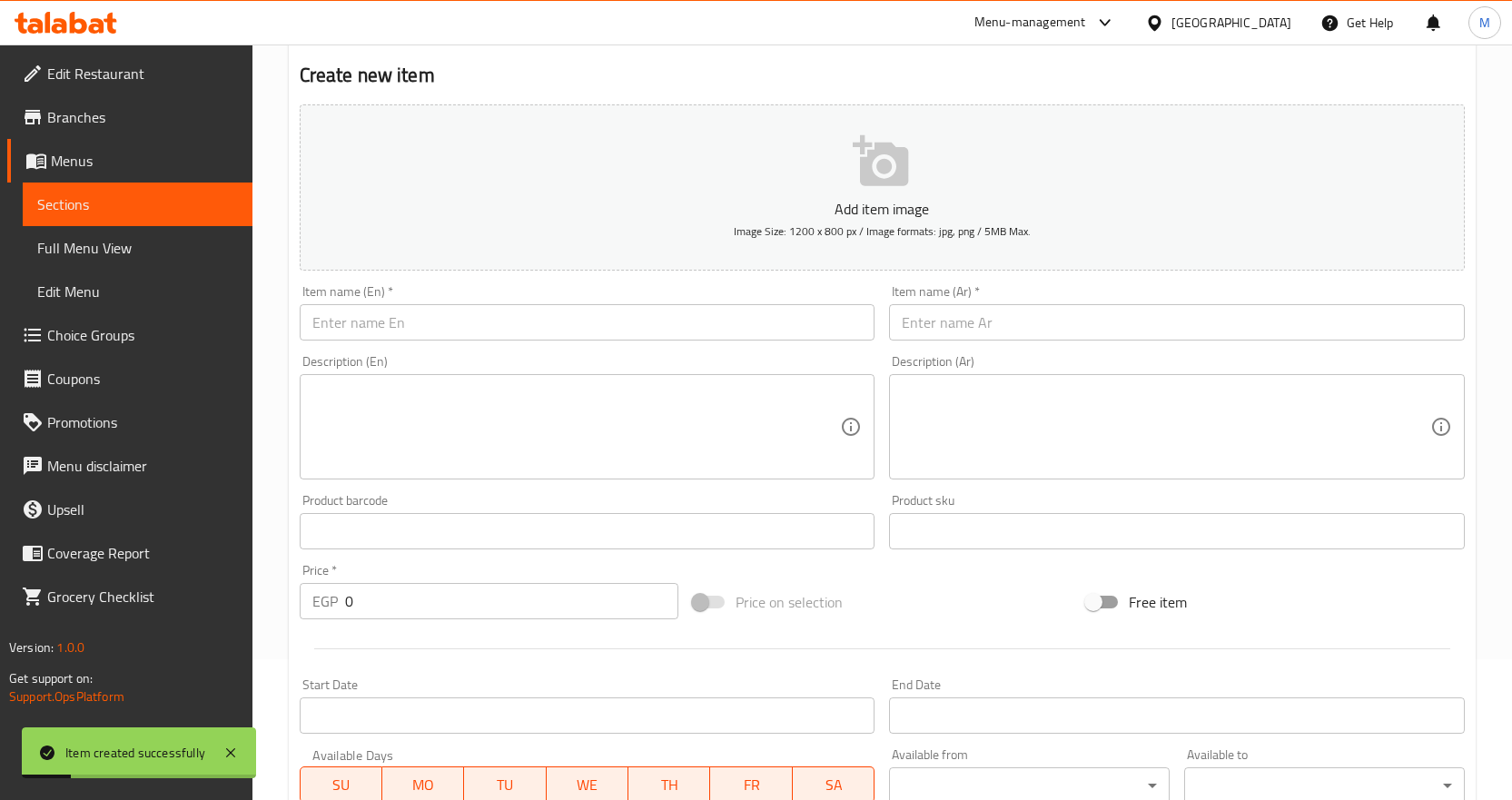
scroll to position [120, 0]
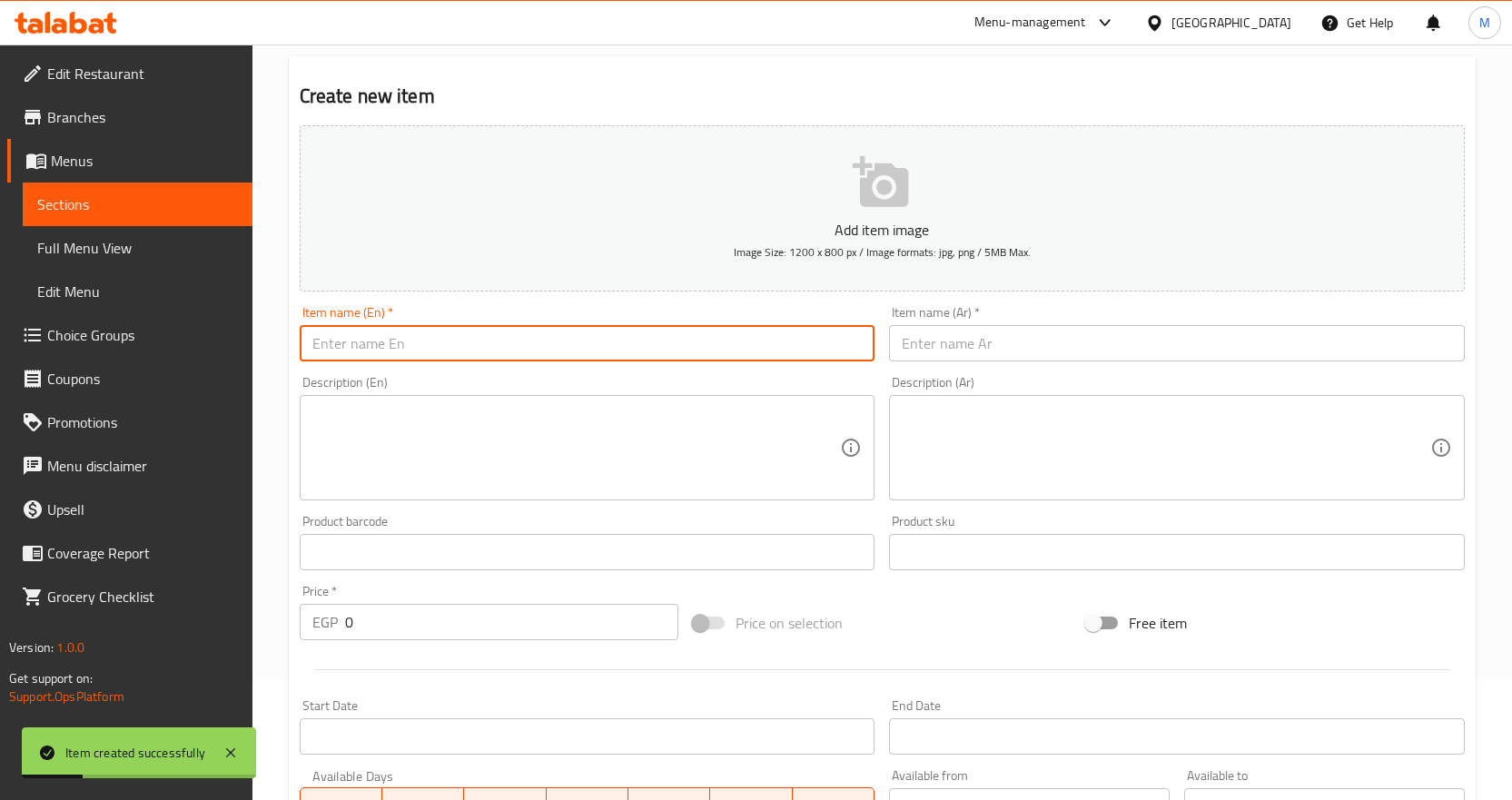
click at [629, 362] on input "text" at bounding box center [588, 342] width 576 height 36
paste input "Zainab Fingers"
type input "Zainab Fingers"
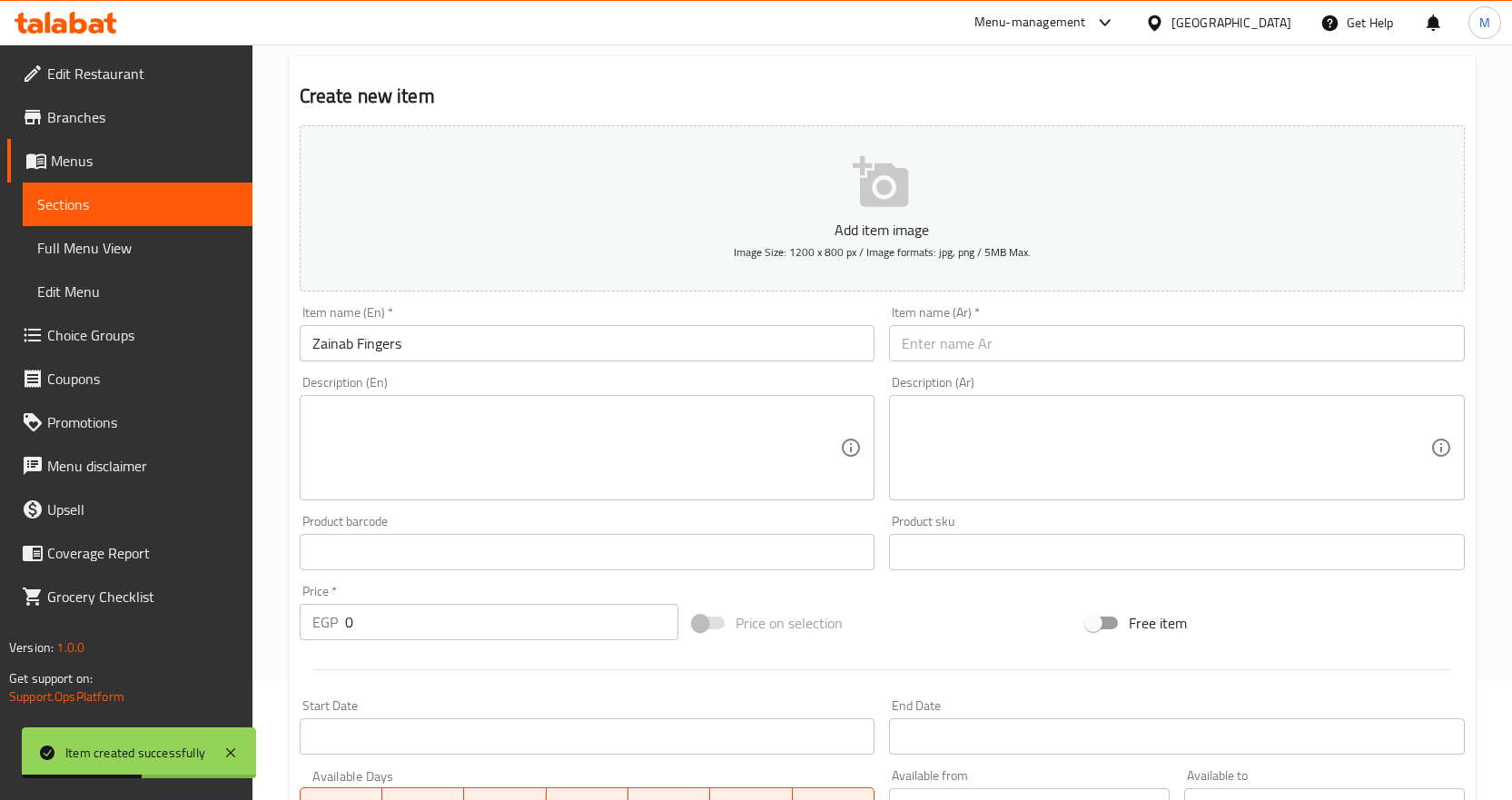
click at [1086, 347] on input "text" at bounding box center [1177, 342] width 576 height 36
paste input "صوابع زينب"
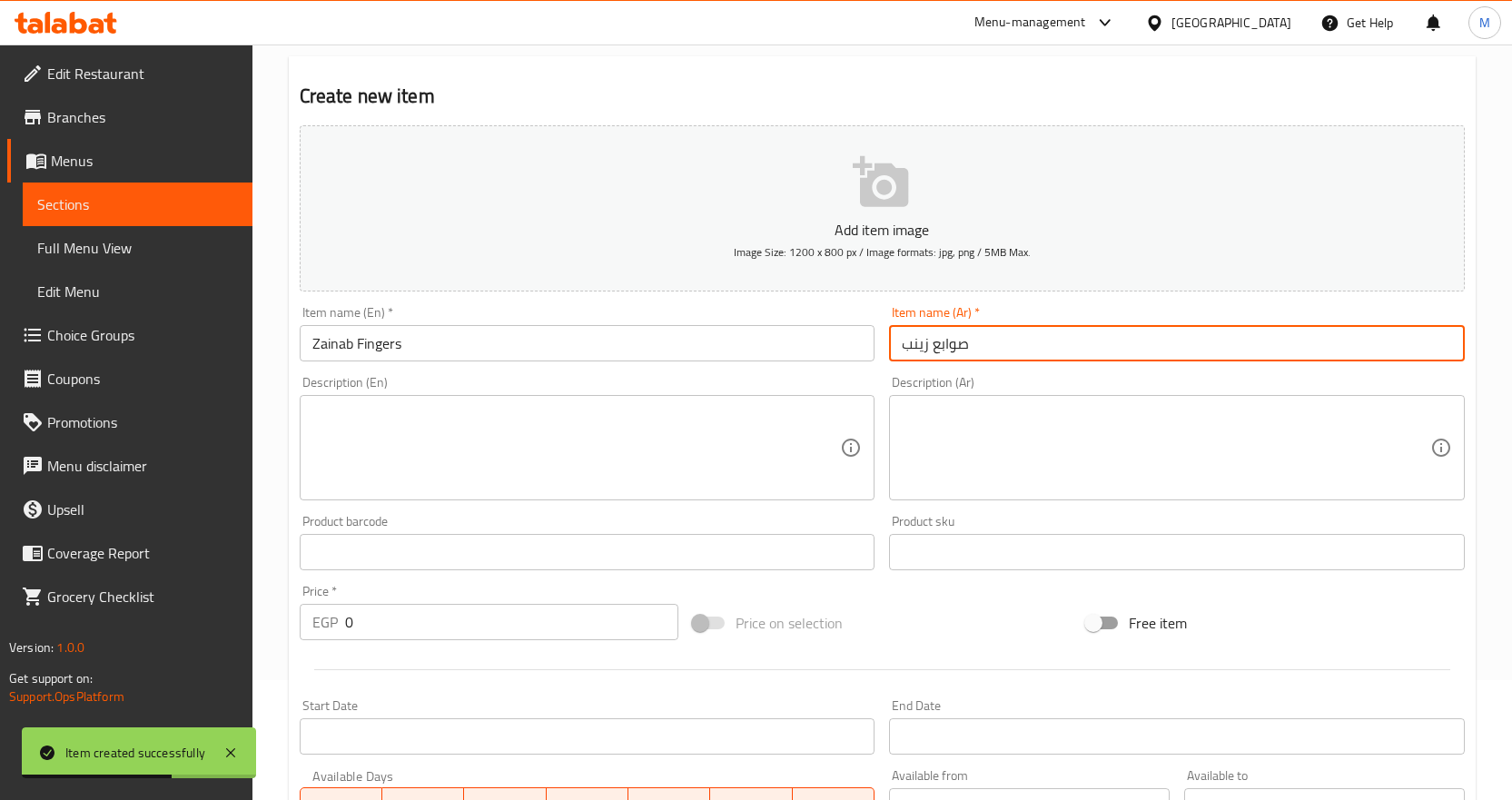
type input "صوابع زينب"
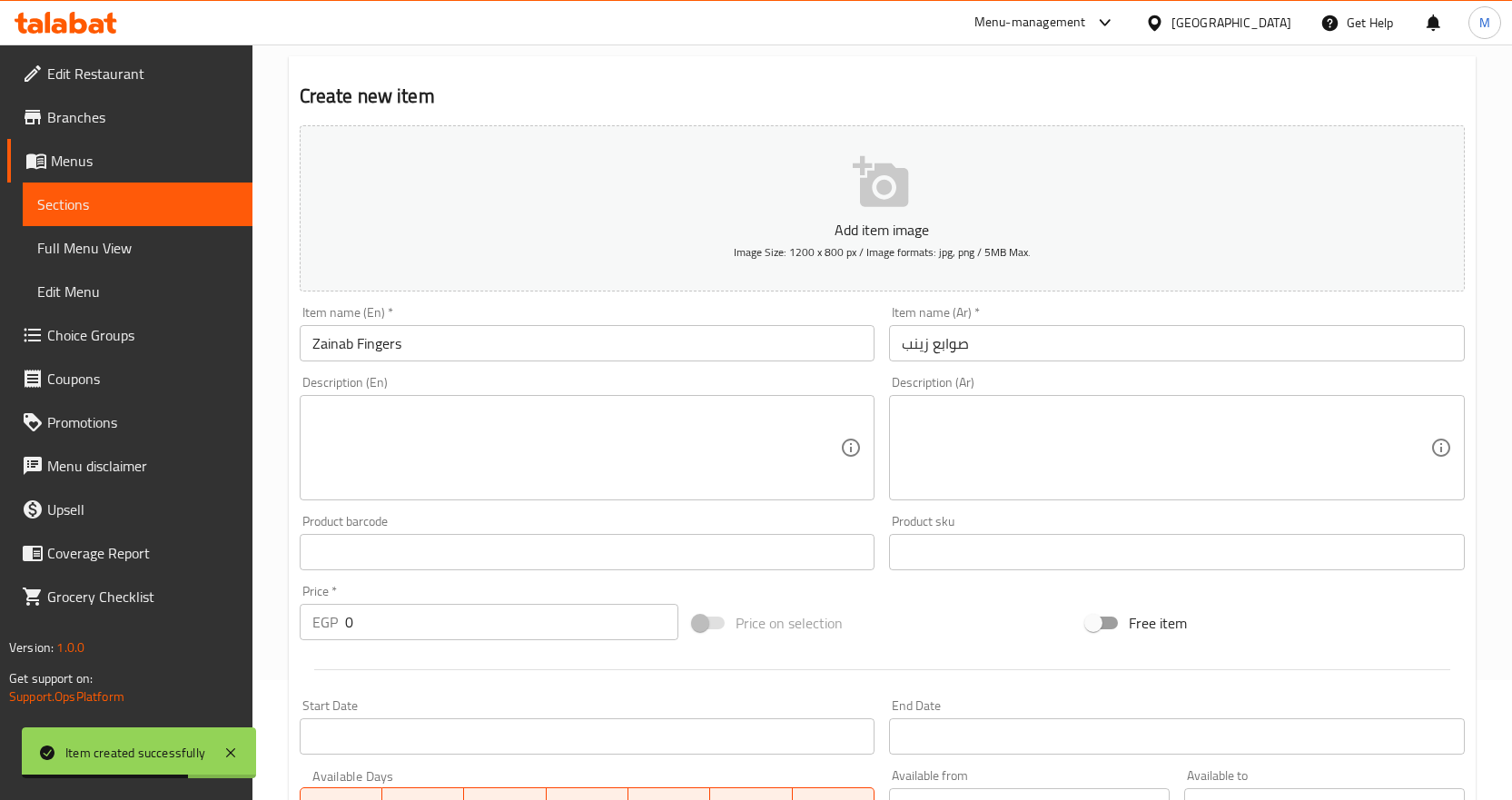
scroll to position [483, 0]
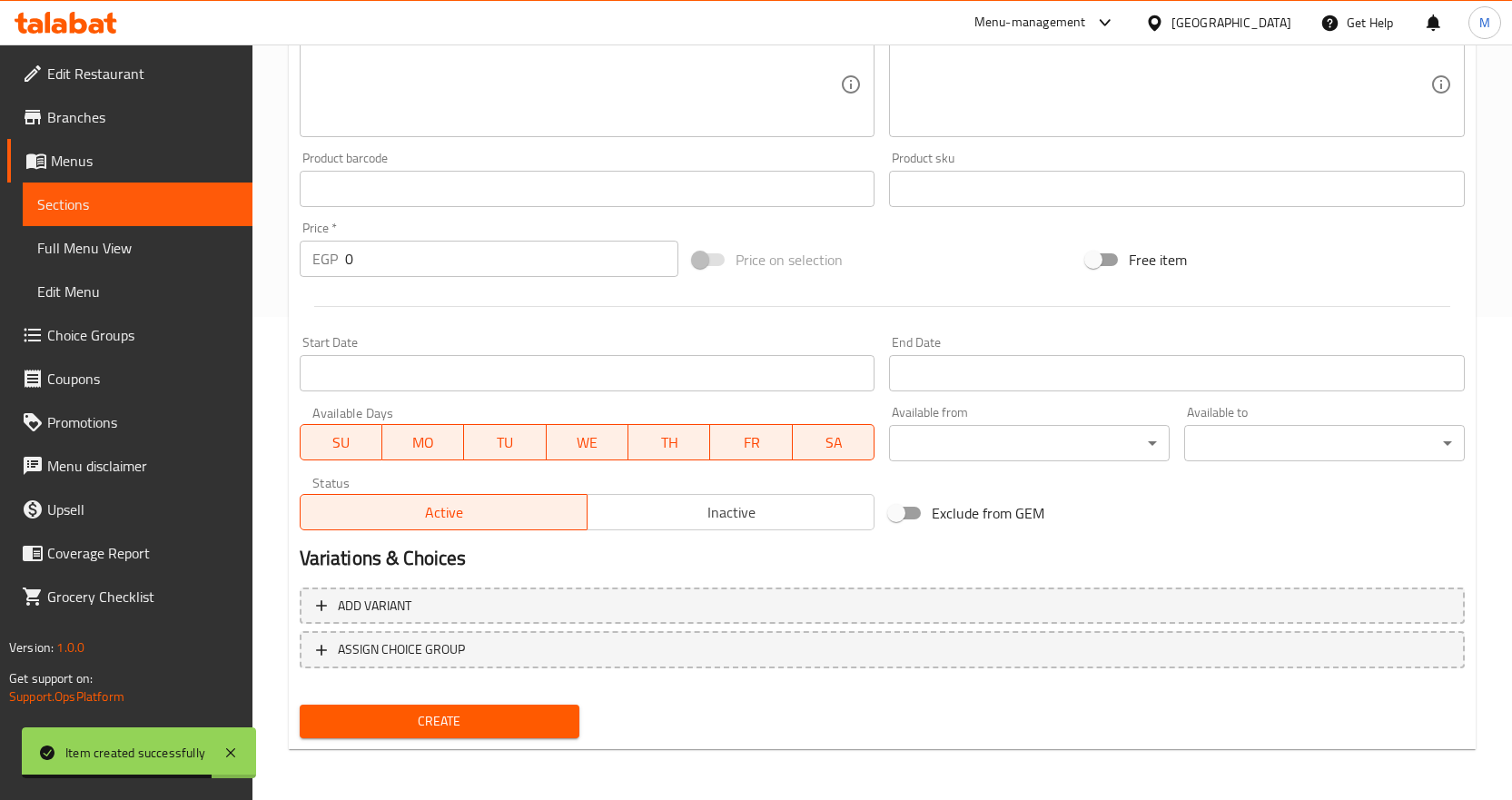
drag, startPoint x: 382, startPoint y: 251, endPoint x: 218, endPoint y: 266, distance: 164.7
click at [224, 266] on div "Edit Restaurant Branches Menus Sections Full Menu View Edit Menu Choice Groups …" at bounding box center [756, 180] width 1512 height 1239
paste input "24"
type input "240"
click at [482, 714] on span "Create" at bounding box center [439, 722] width 251 height 23
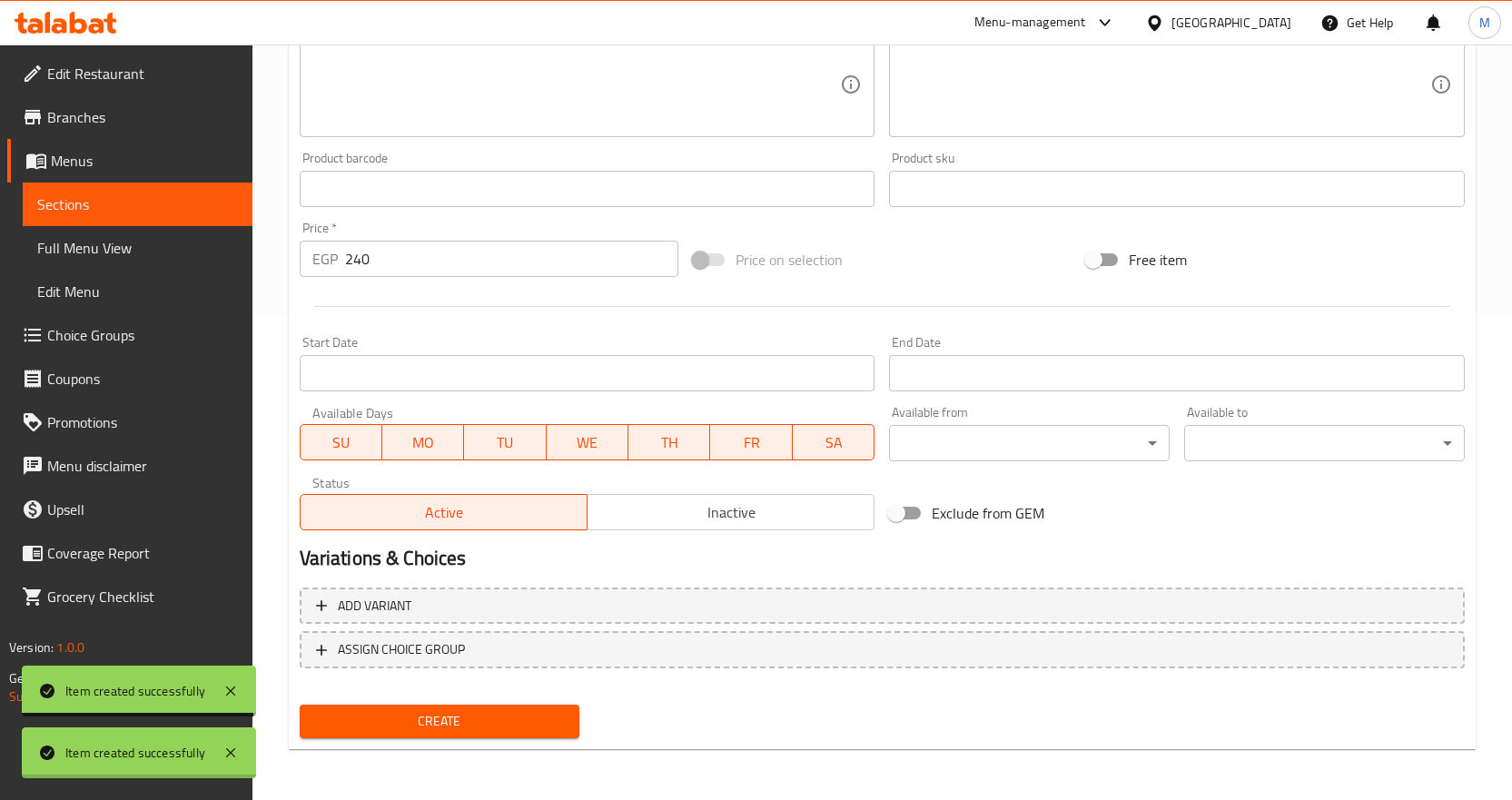
type input "0"
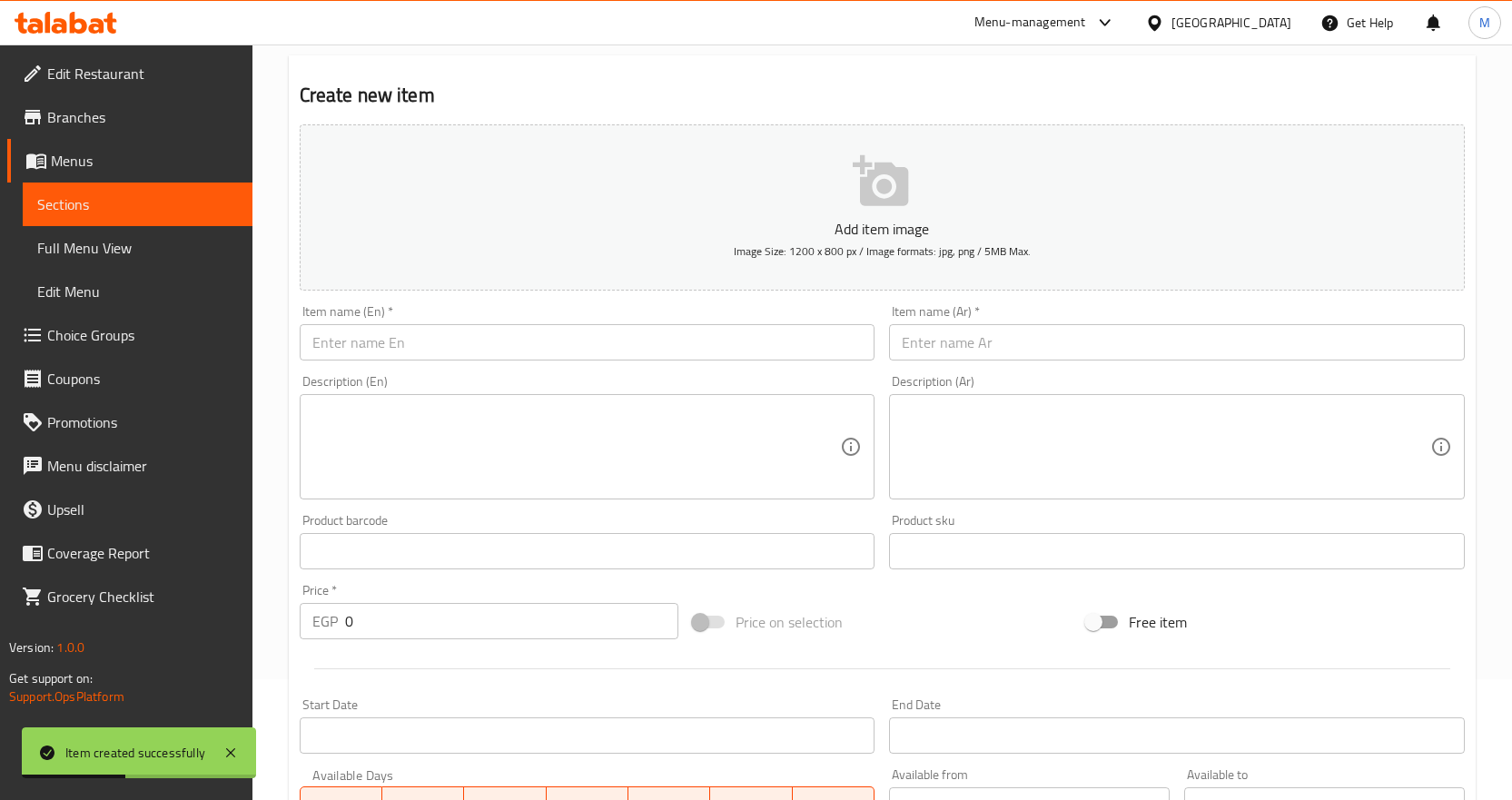
scroll to position [120, 0]
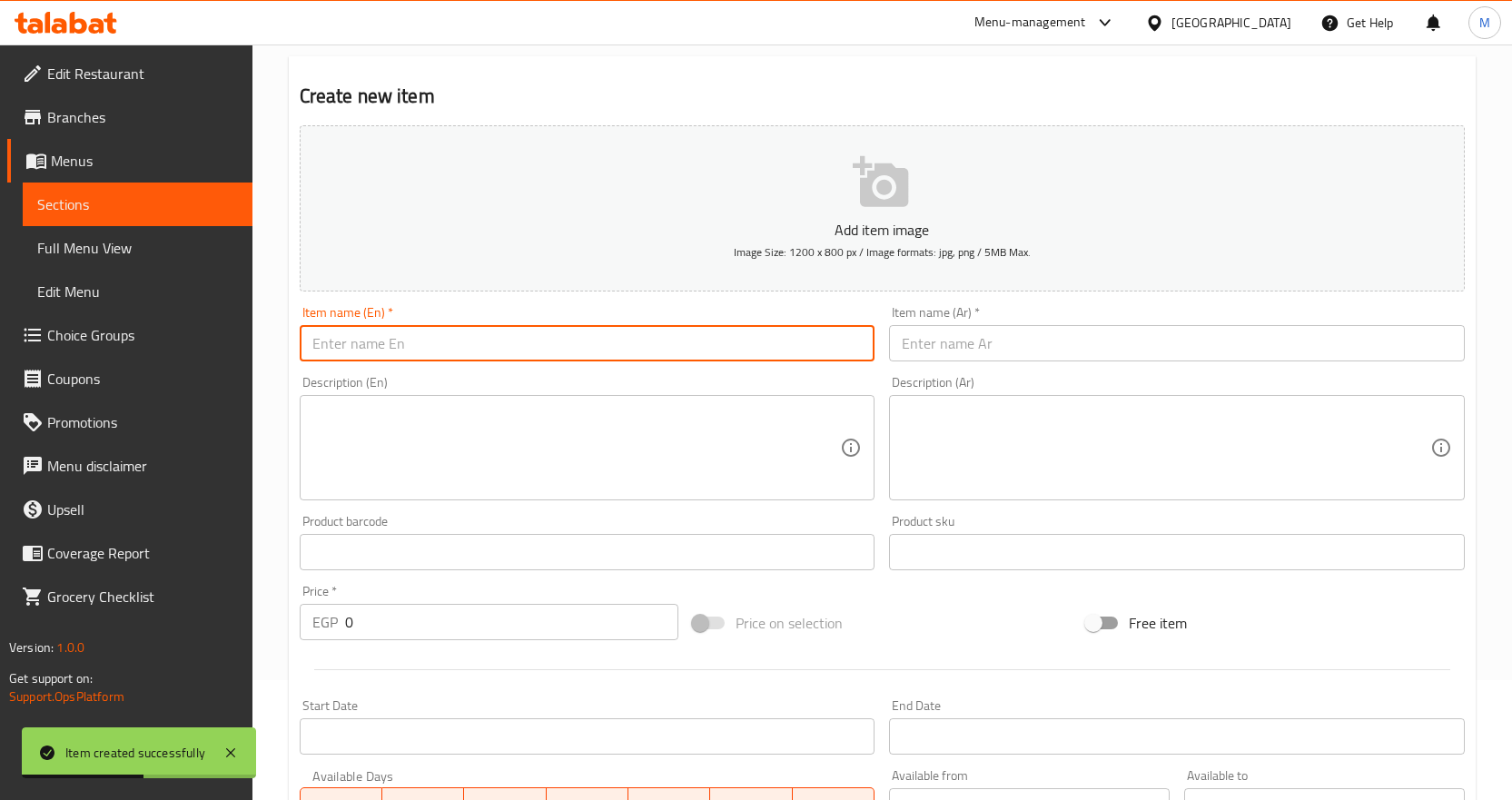
drag, startPoint x: 641, startPoint y: 326, endPoint x: 664, endPoint y: 325, distance: 23.0
click at [641, 326] on input "text" at bounding box center [588, 342] width 576 height 36
paste input "Mushbak"
type input "Mushbak"
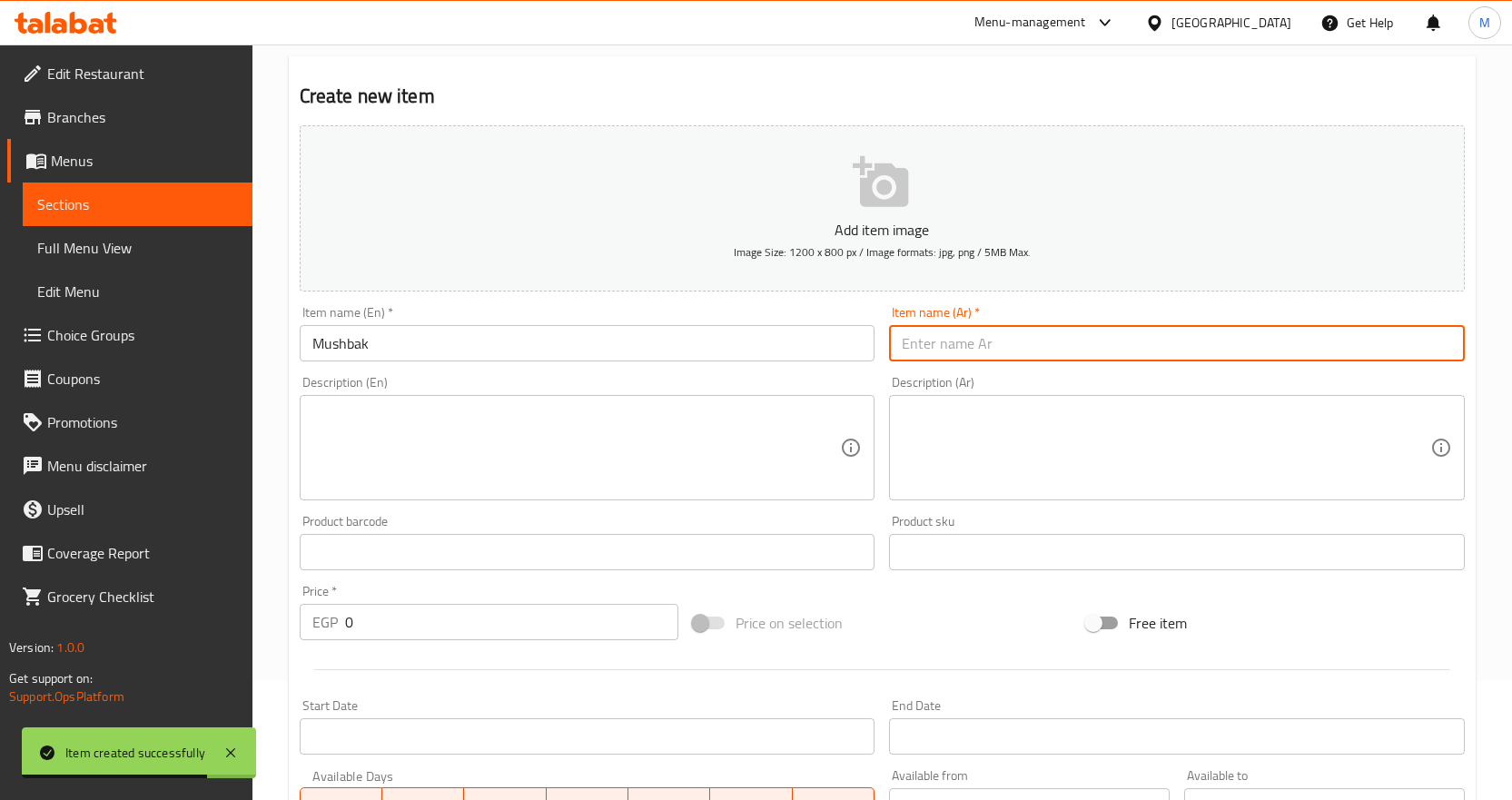
click at [1051, 351] on input "text" at bounding box center [1177, 342] width 576 height 36
paste input "مشبك"
type input "مشبك"
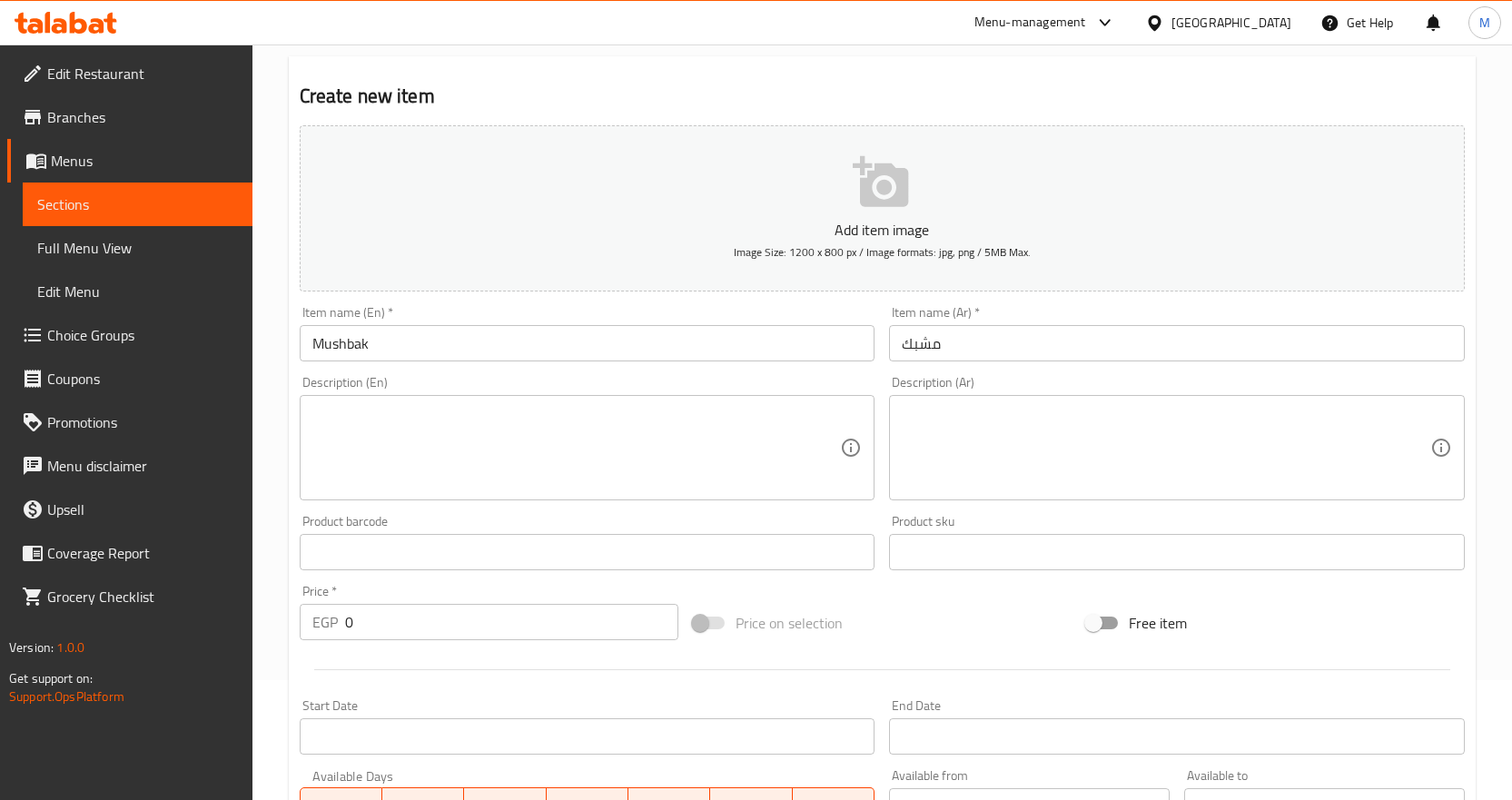
scroll to position [483, 0]
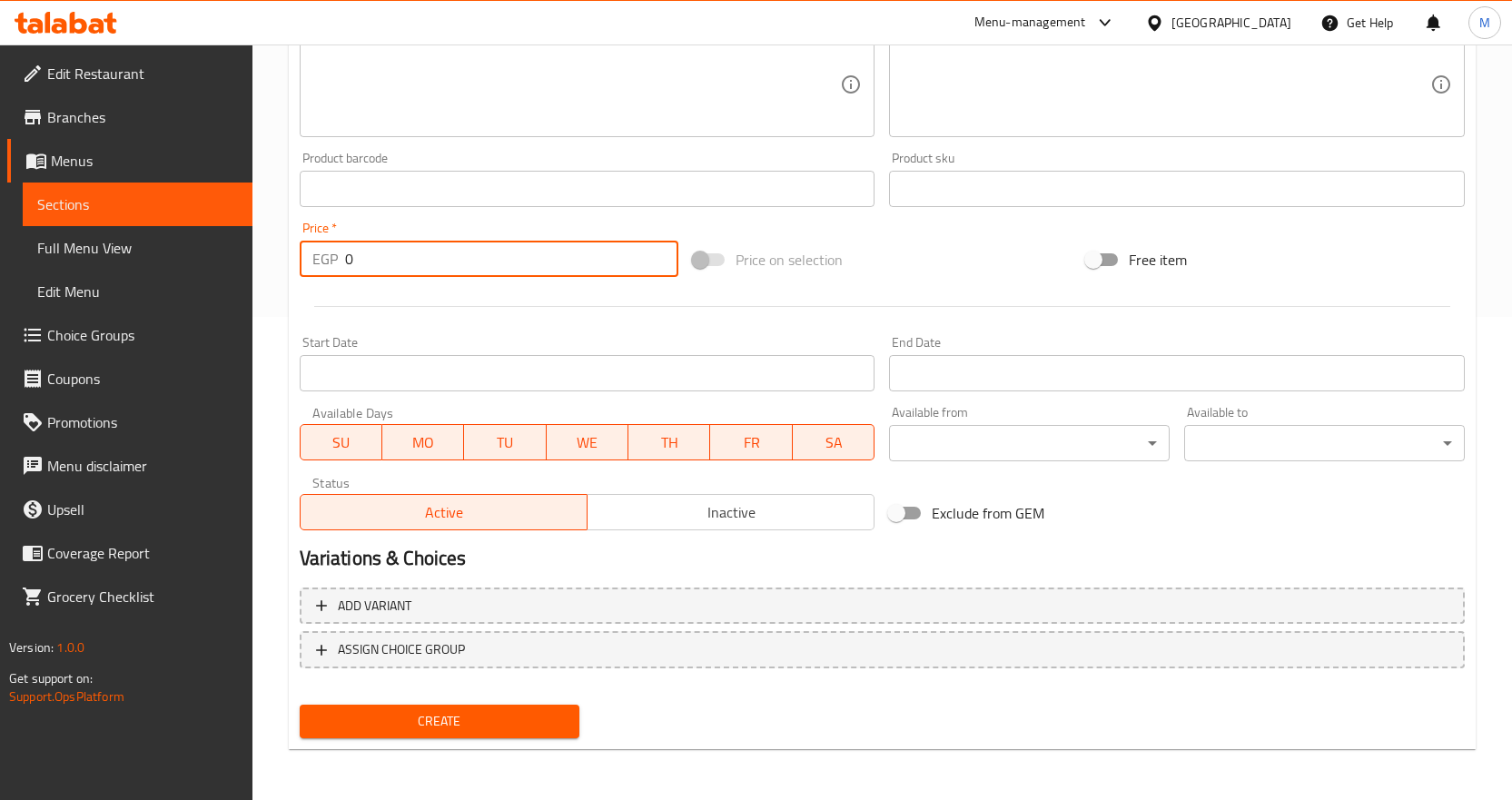
drag, startPoint x: 416, startPoint y: 270, endPoint x: 299, endPoint y: 272, distance: 117.0
click at [302, 272] on div "EGP 0 Price *" at bounding box center [489, 259] width 378 height 36
paste input "24"
type input "240"
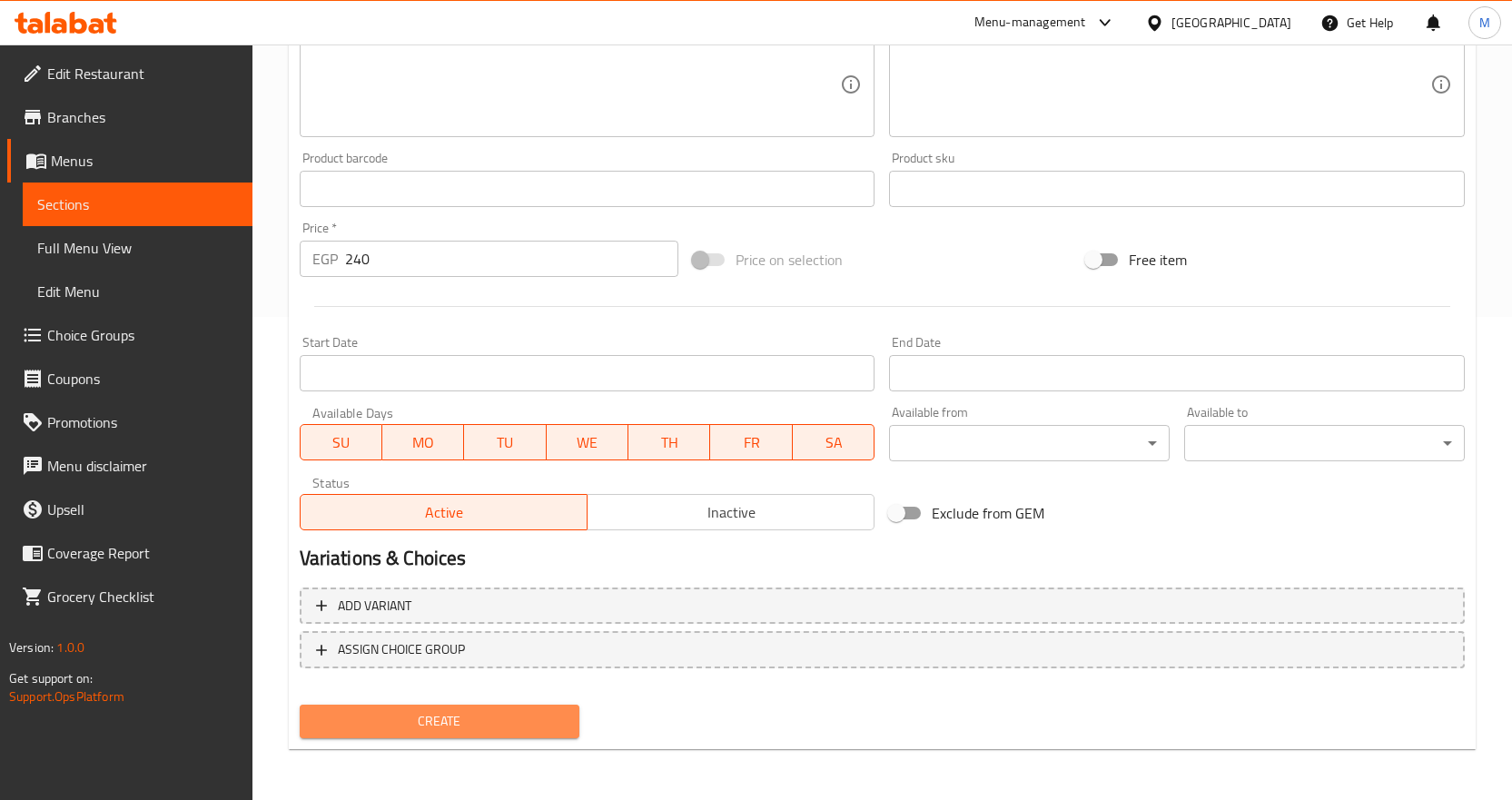
click at [495, 728] on span "Create" at bounding box center [439, 722] width 251 height 23
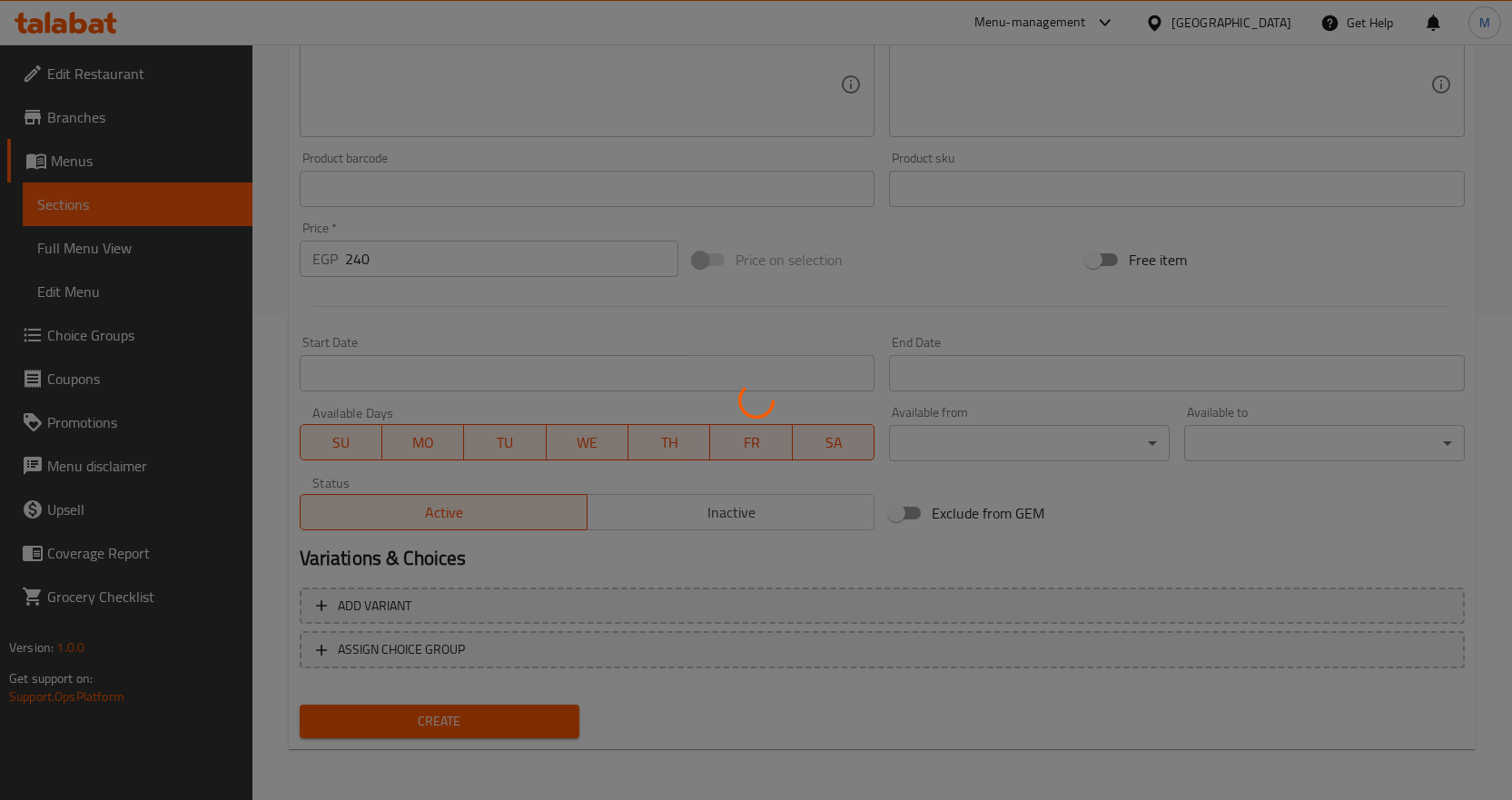
type input "0"
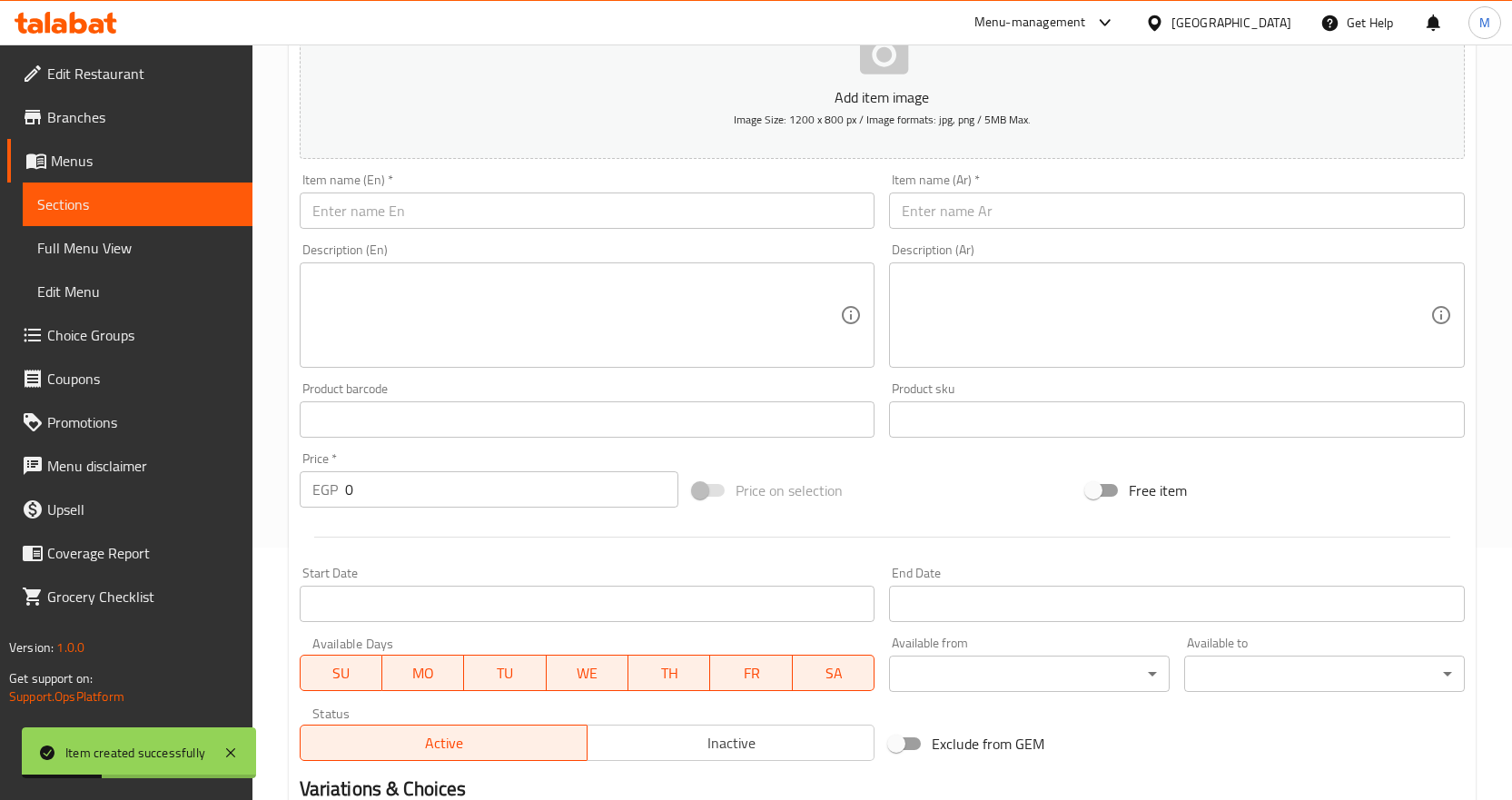
scroll to position [211, 0]
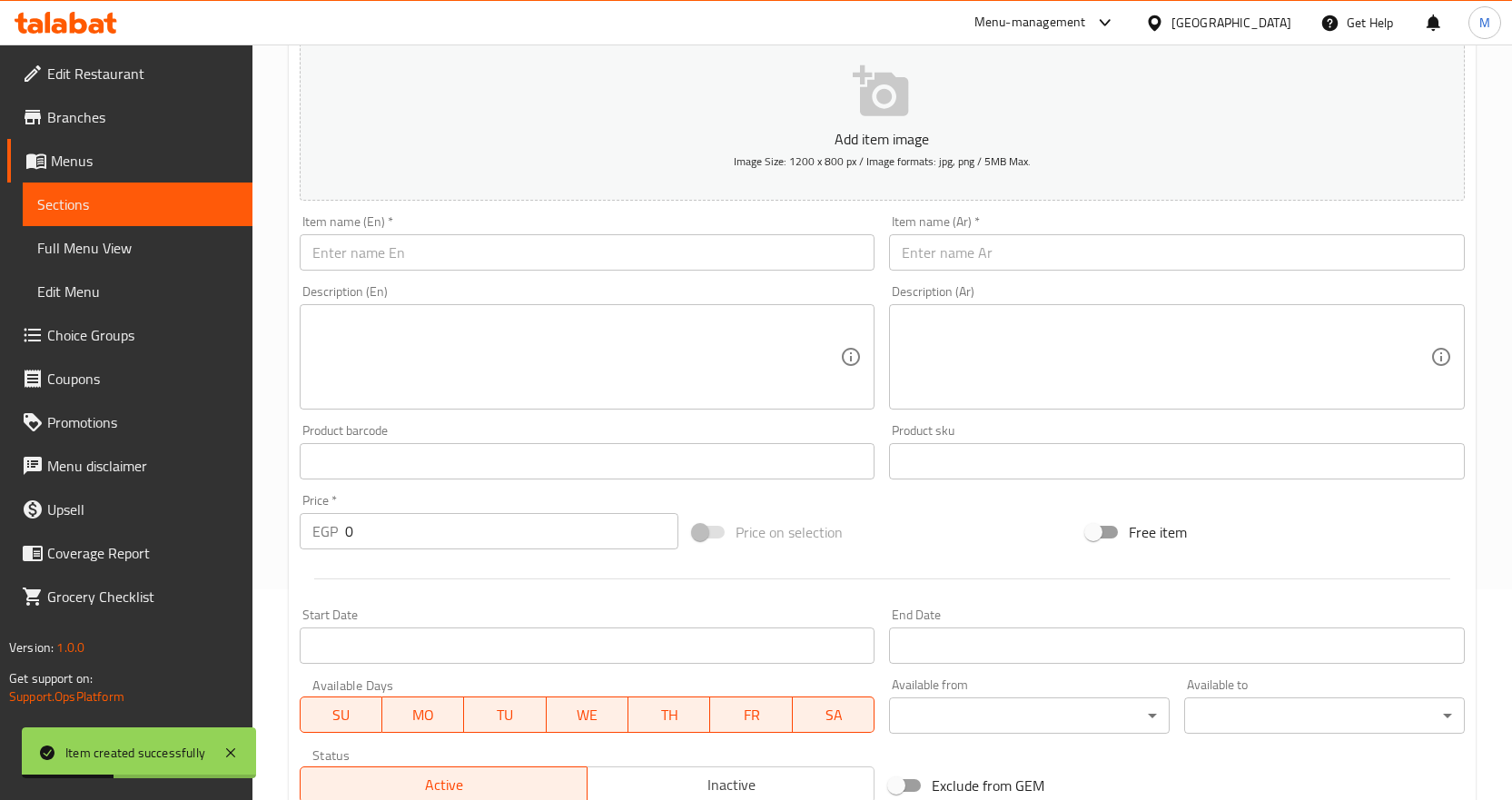
click at [455, 242] on input "text" at bounding box center [588, 252] width 576 height 36
paste input "Plain Kunafa"
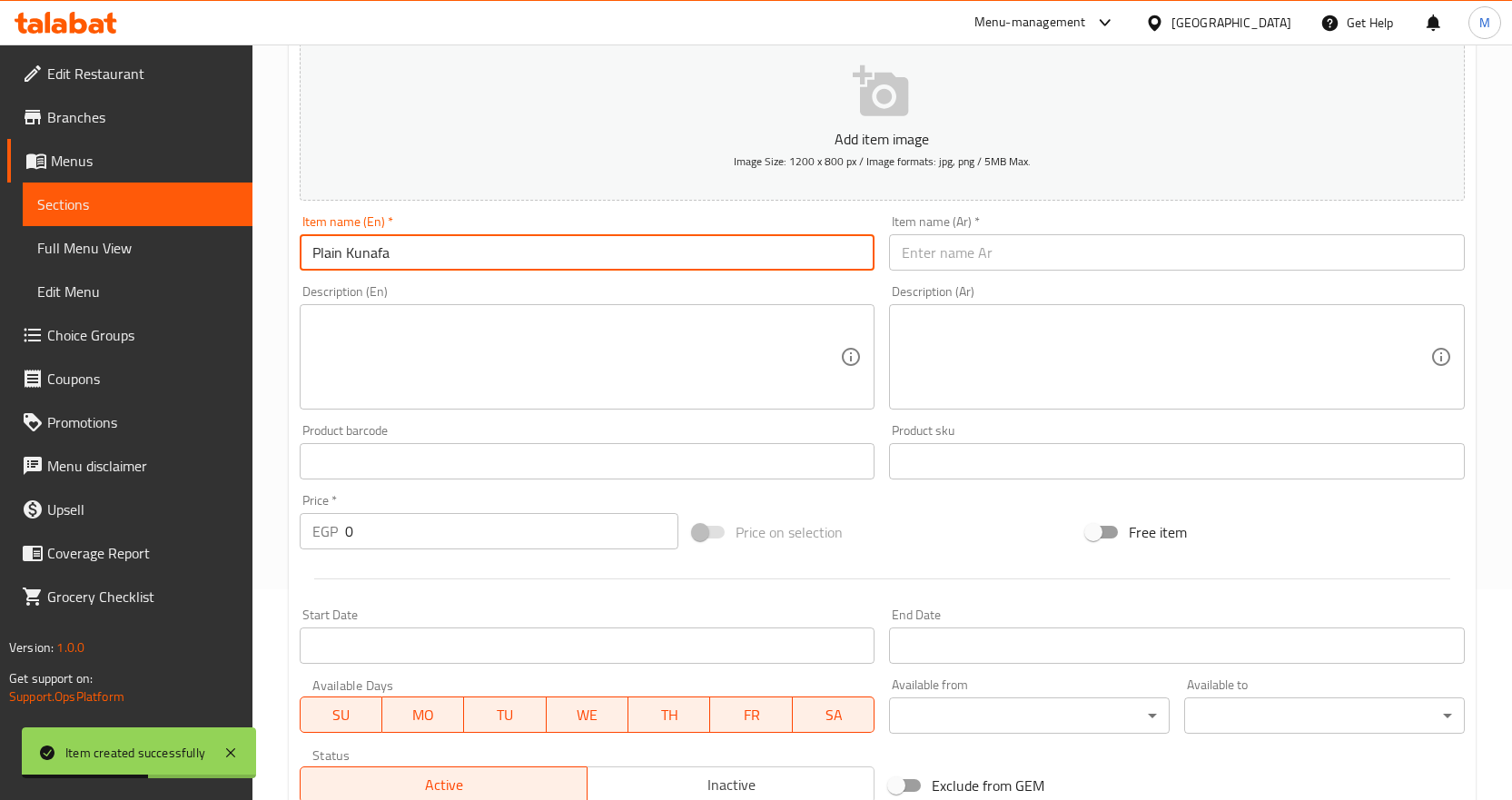
type input "Plain Kunafa"
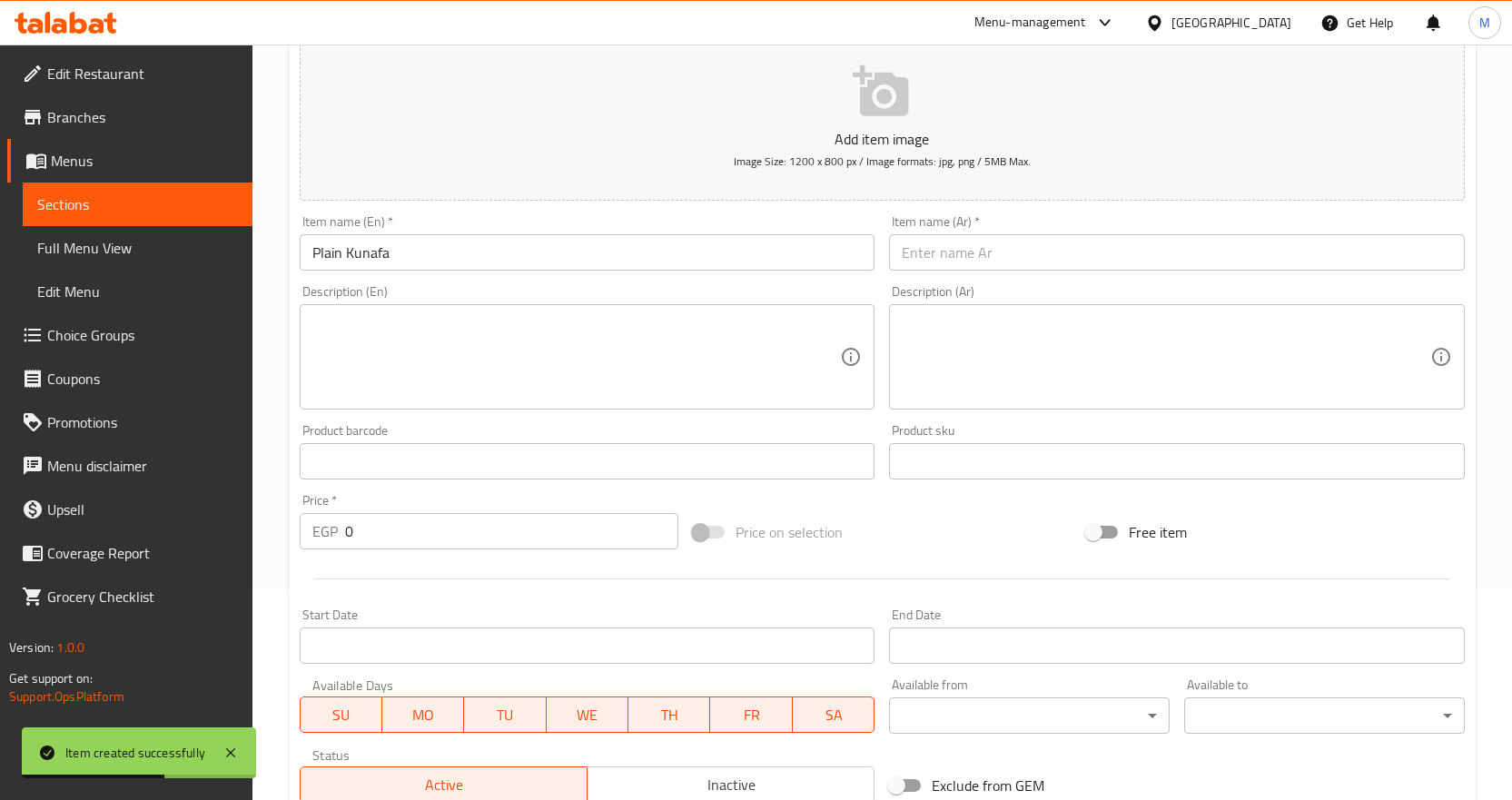
click at [1046, 254] on input "text" at bounding box center [1177, 252] width 576 height 36
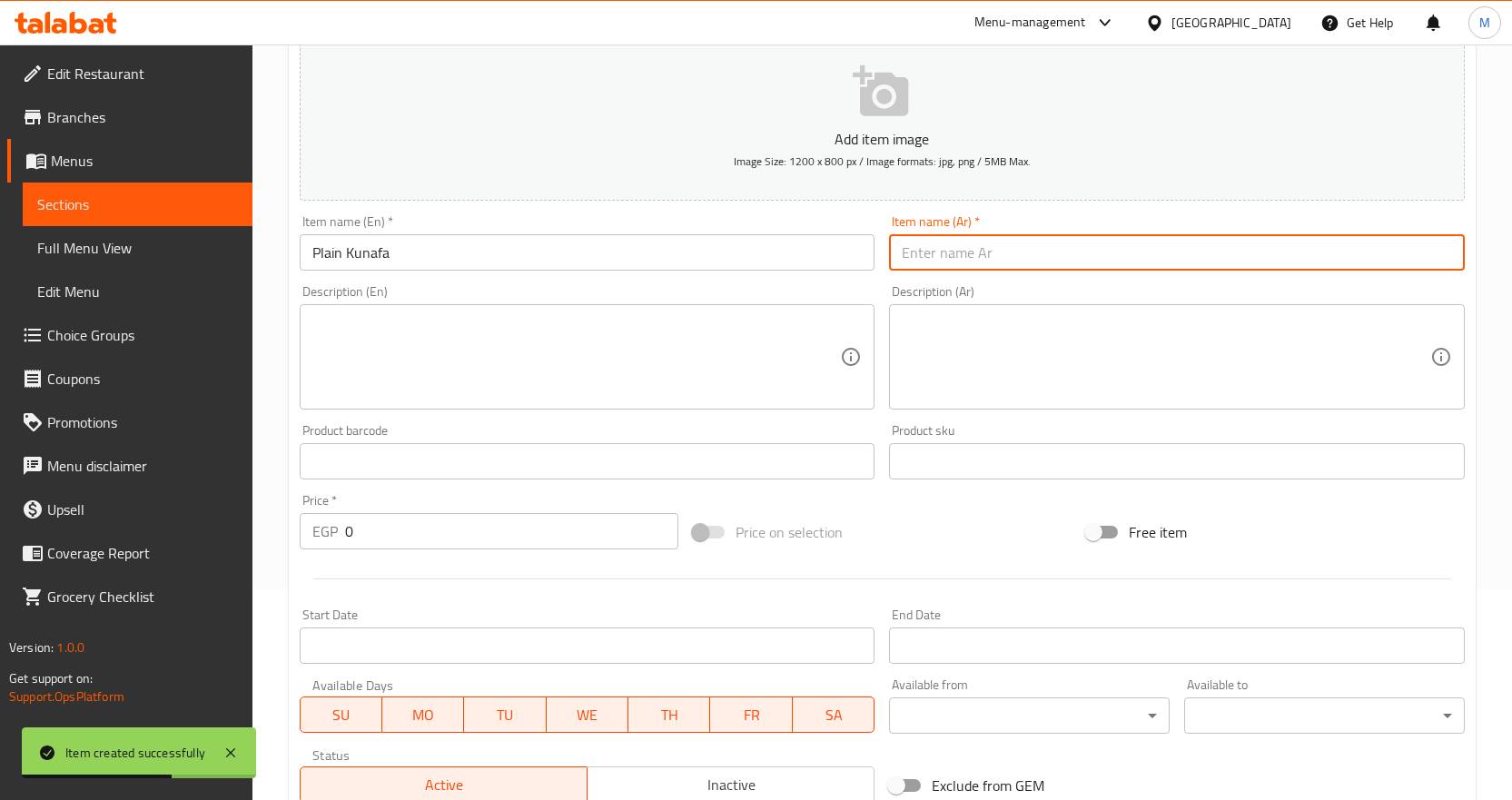
paste input "كنافه سادة"
type input "كنافه سادة"
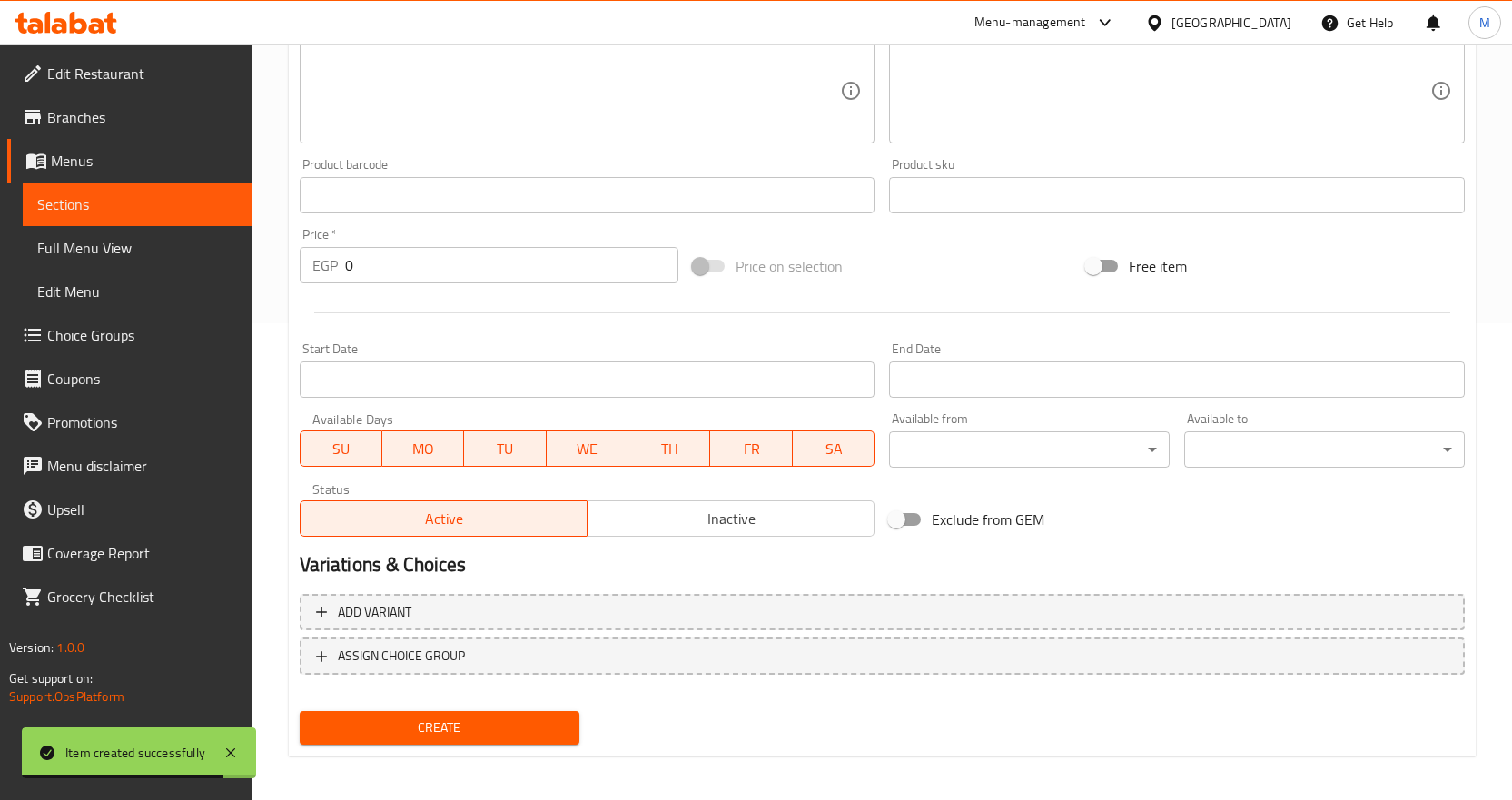
scroll to position [483, 0]
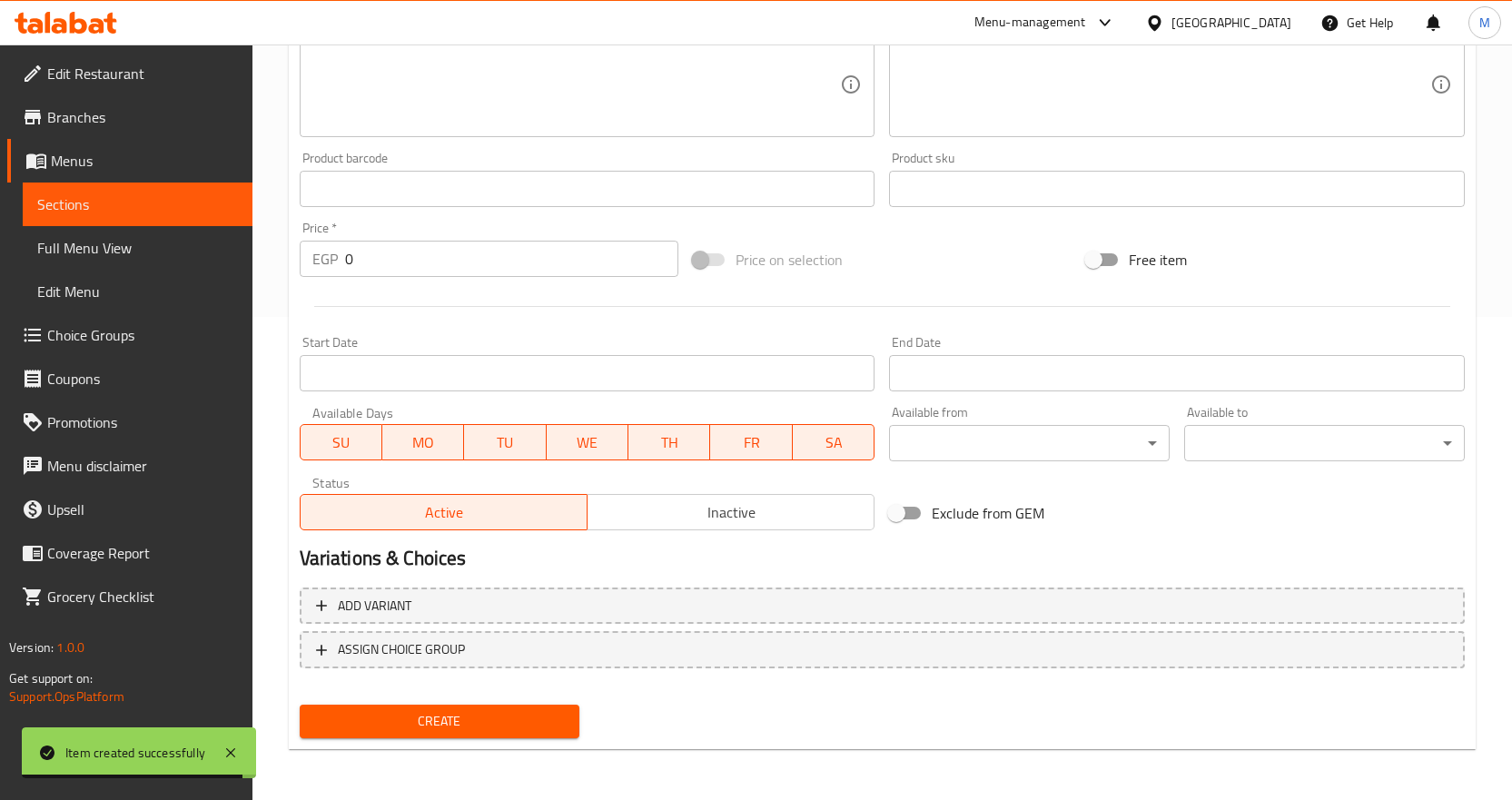
drag, startPoint x: 419, startPoint y: 265, endPoint x: 241, endPoint y: 276, distance: 178.3
click at [252, 277] on div "Edit Restaurant Branches Menus Sections Full Menu View Edit Menu Choice Groups …" at bounding box center [756, 180] width 1512 height 1239
paste input "24"
type input "240"
click at [525, 703] on div "Create" at bounding box center [440, 722] width 295 height 48
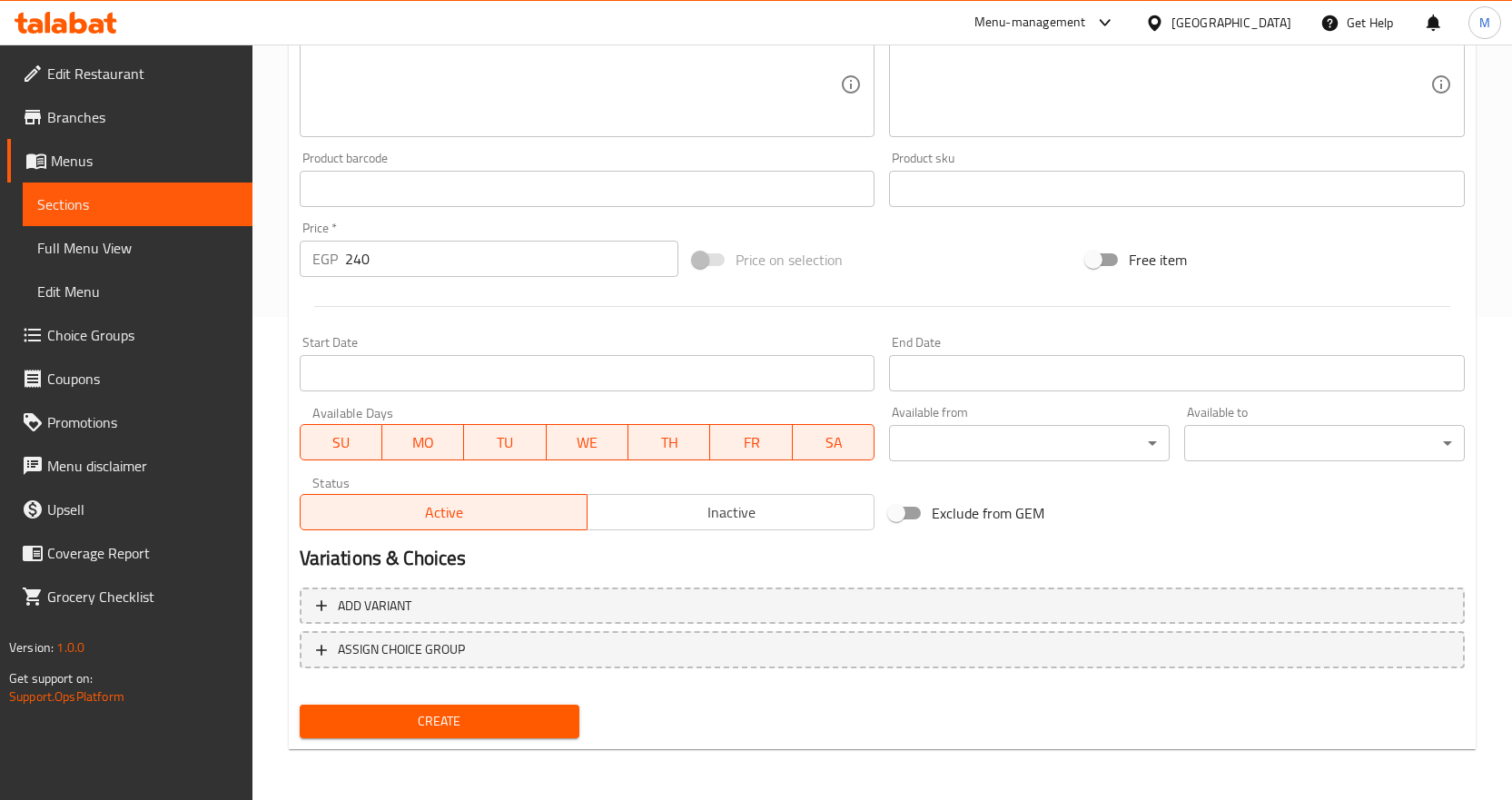
click at [526, 707] on button "Create" at bounding box center [440, 722] width 281 height 34
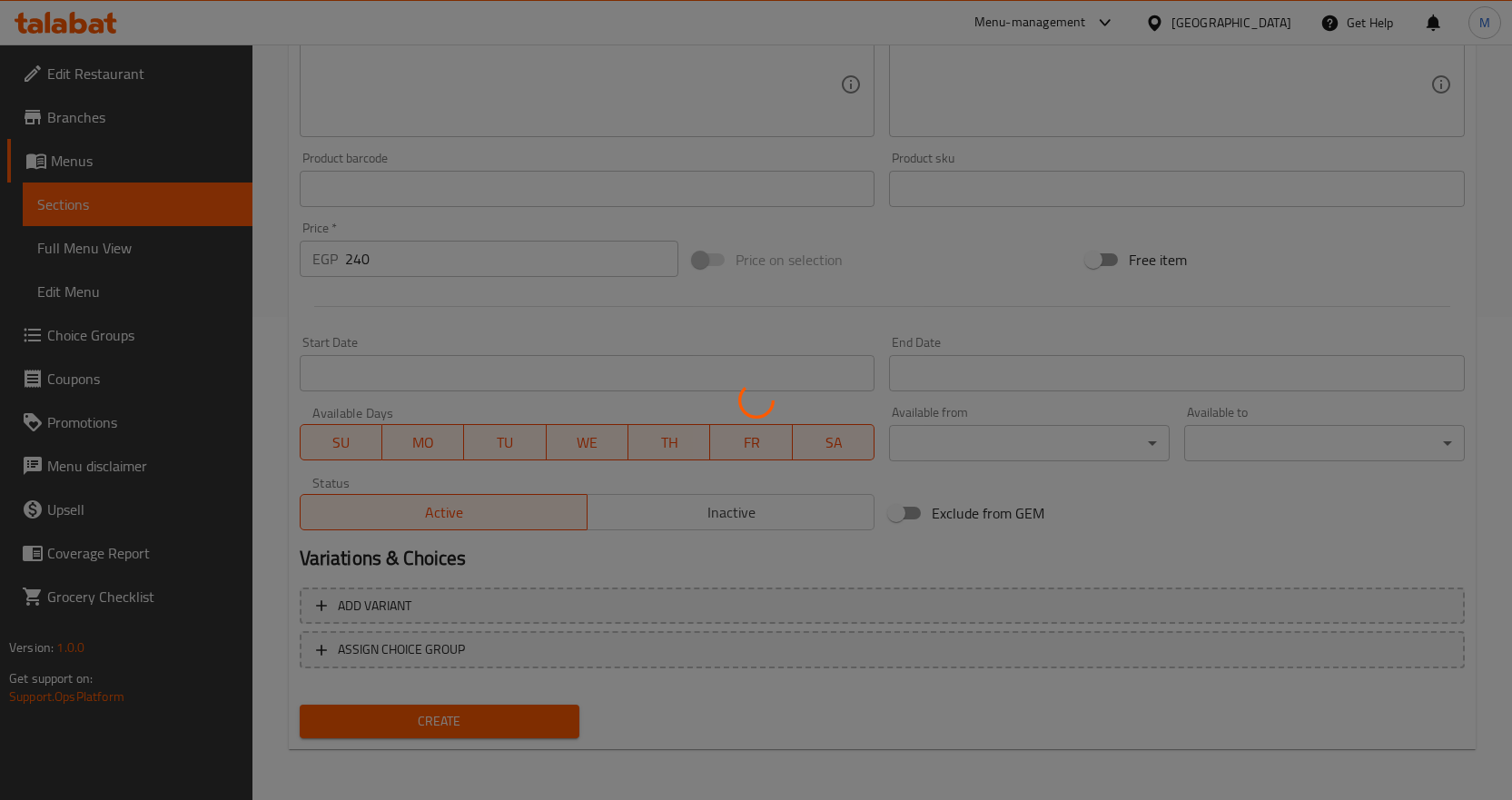
type input "0"
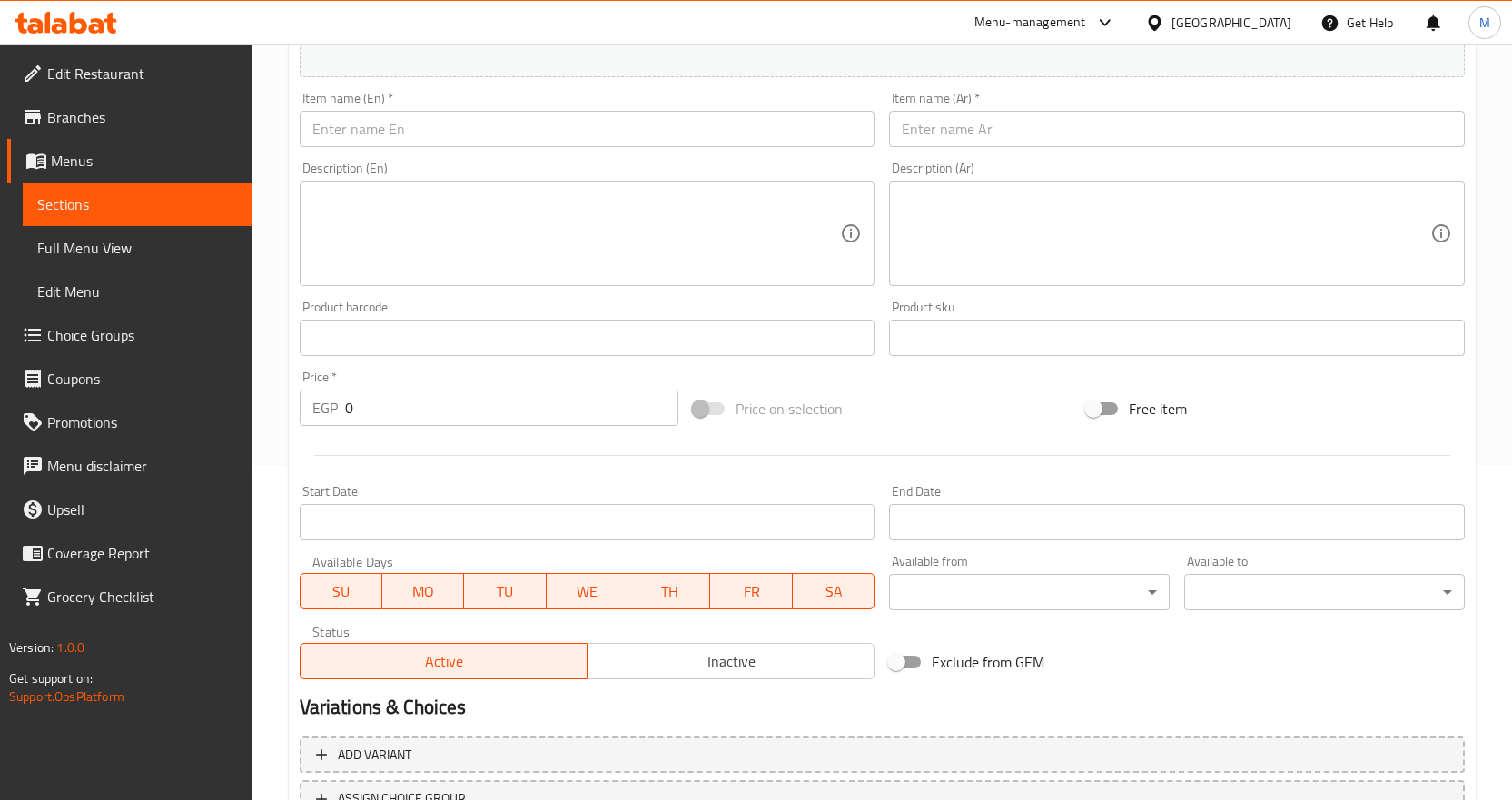
scroll to position [211, 0]
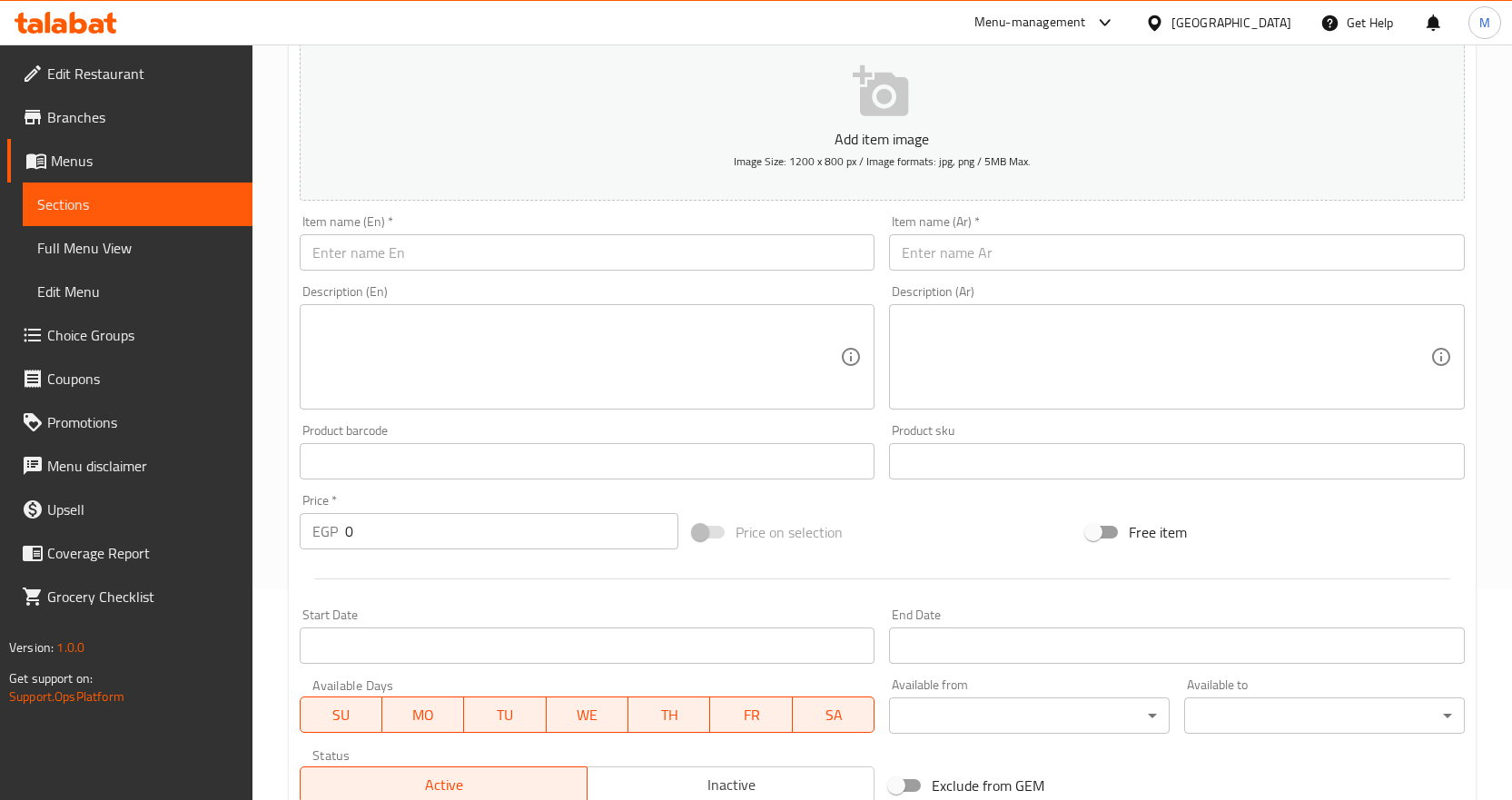
click at [701, 241] on input "text" at bounding box center [588, 252] width 576 height 36
paste input "Plain Goulash"
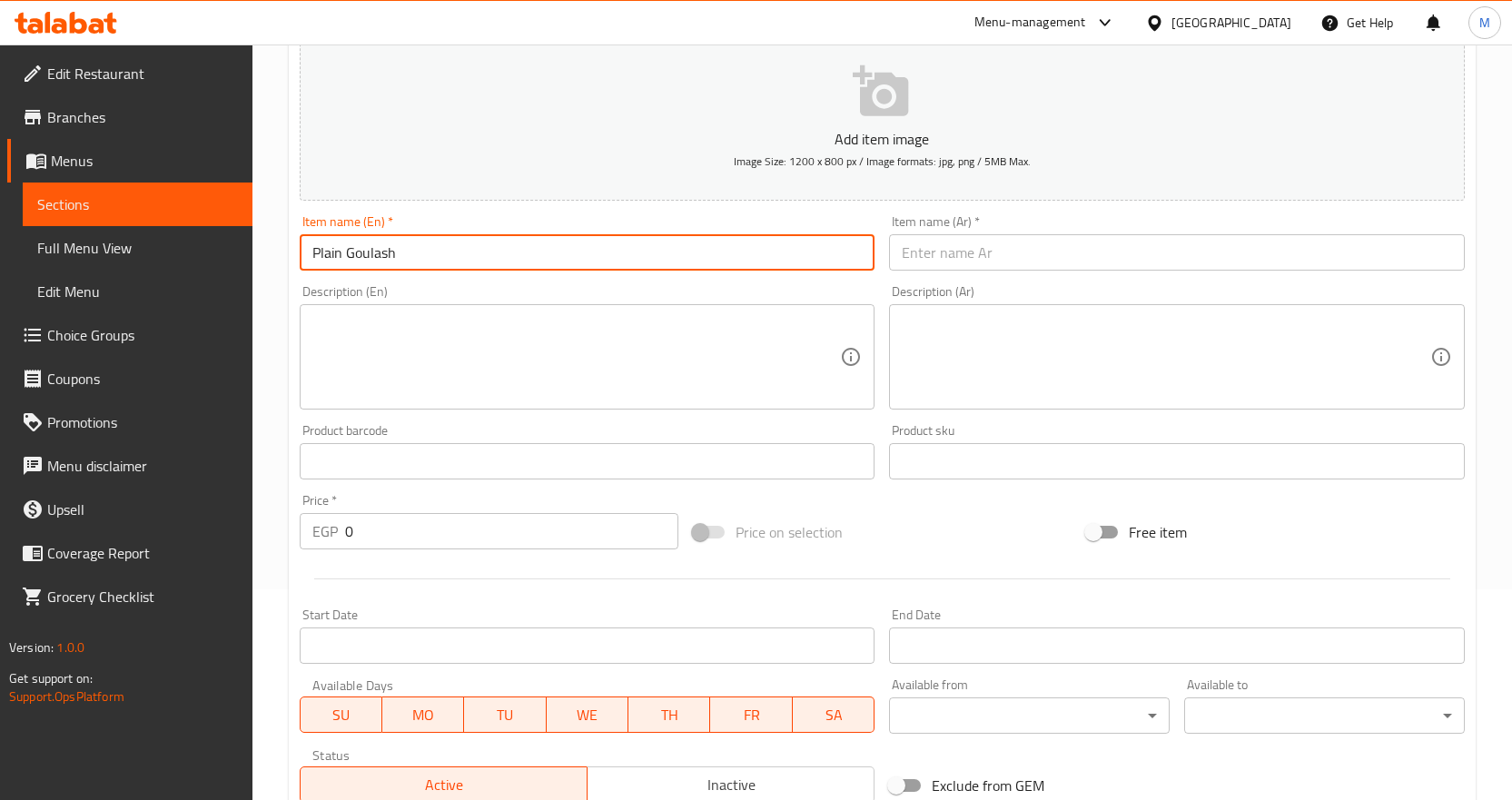
type input "Plain Goulash"
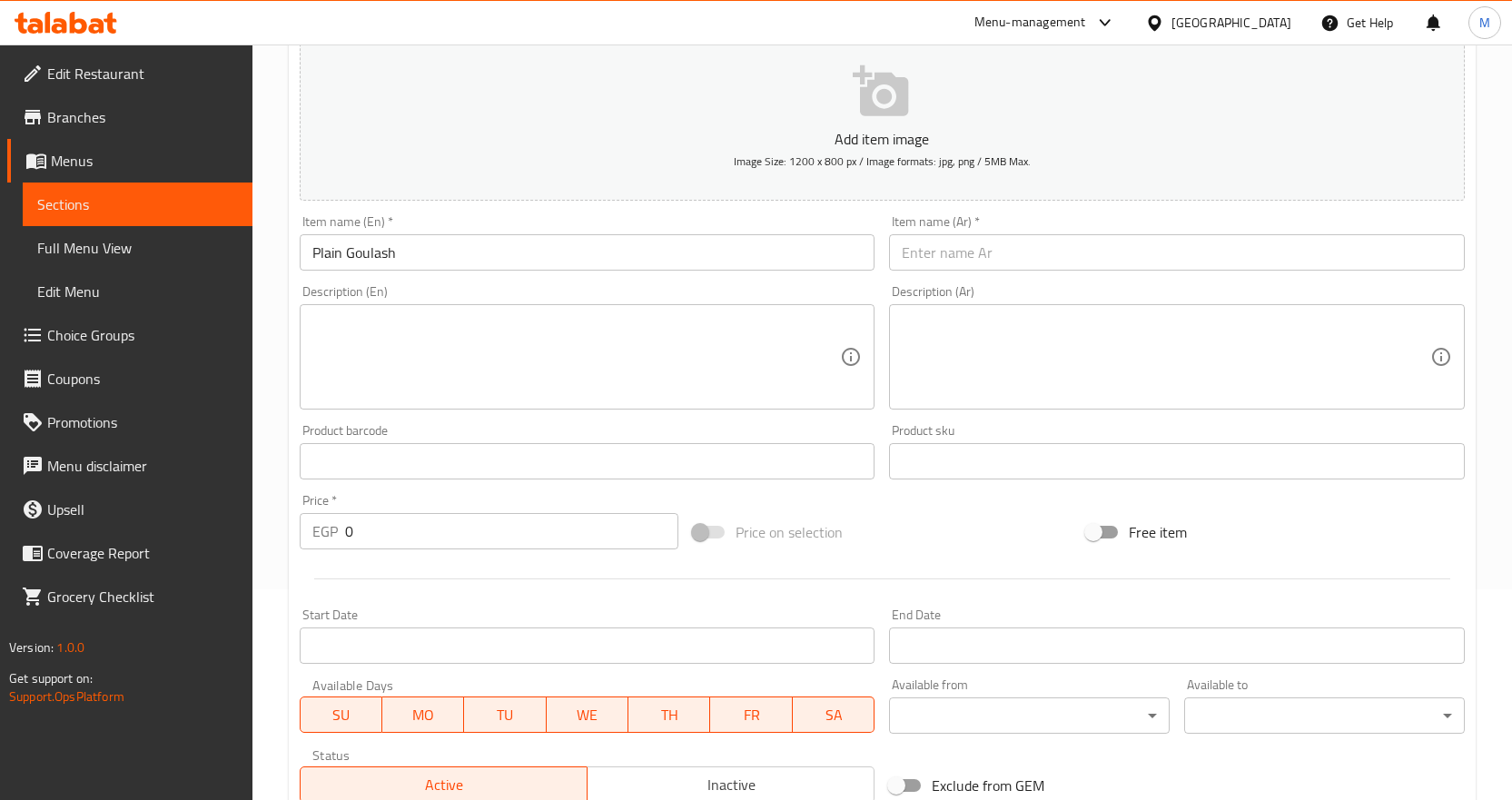
drag, startPoint x: 1080, startPoint y: 264, endPoint x: 1185, endPoint y: 282, distance: 106.5
click at [1080, 264] on input "text" at bounding box center [1177, 252] width 576 height 36
paste input "جلاش سادة"
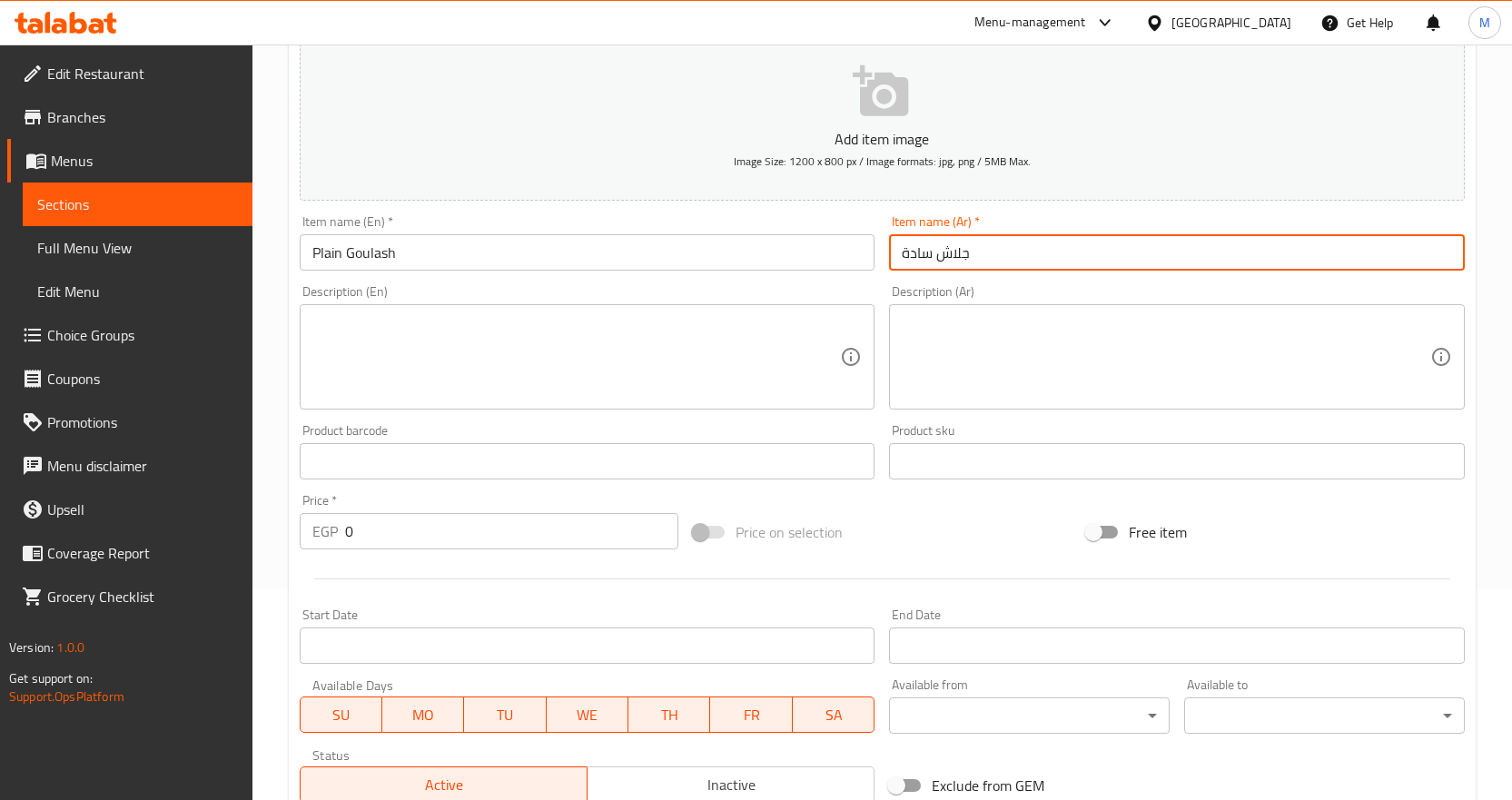
type input "جلاش سادة"
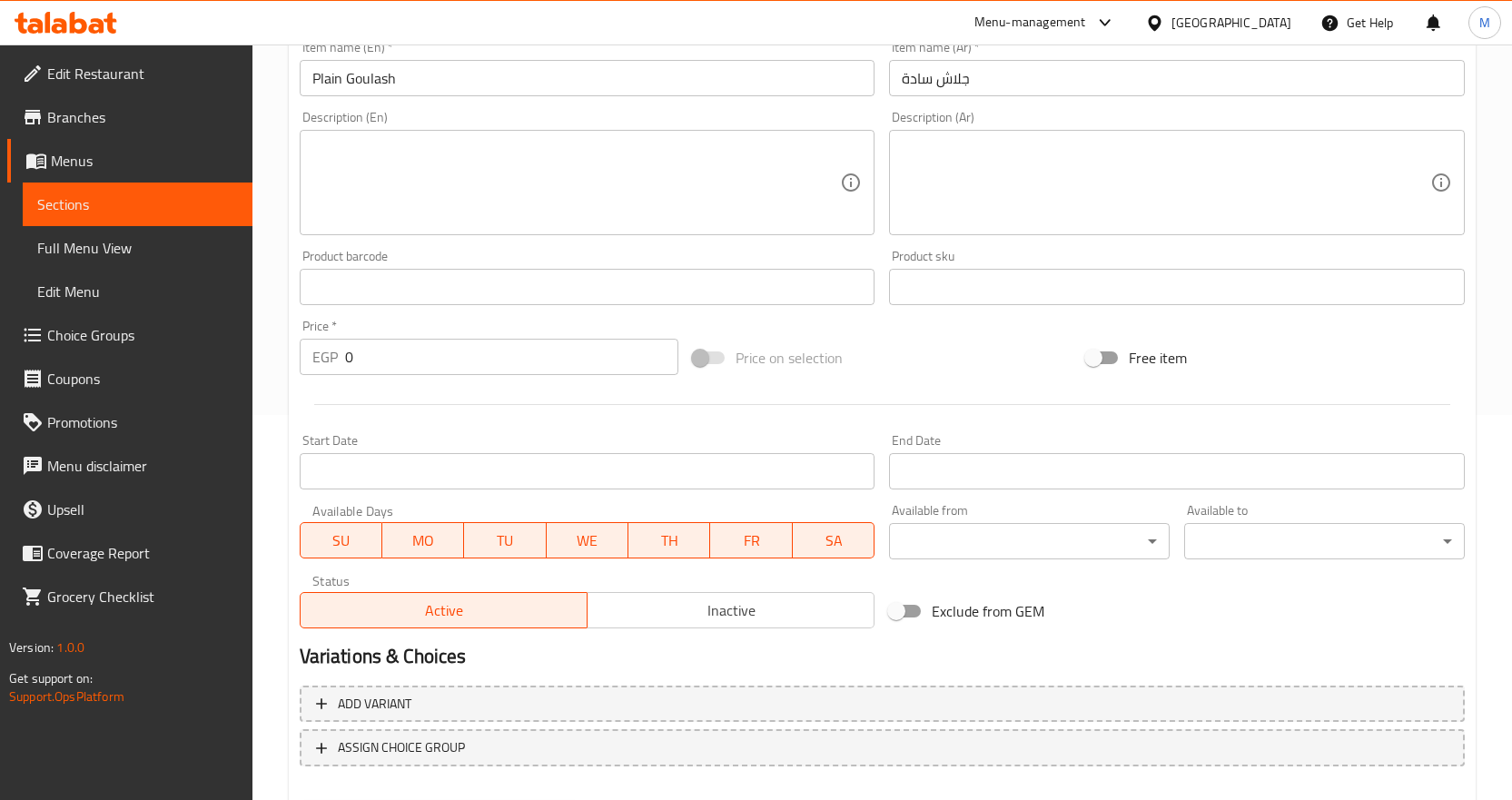
scroll to position [483, 0]
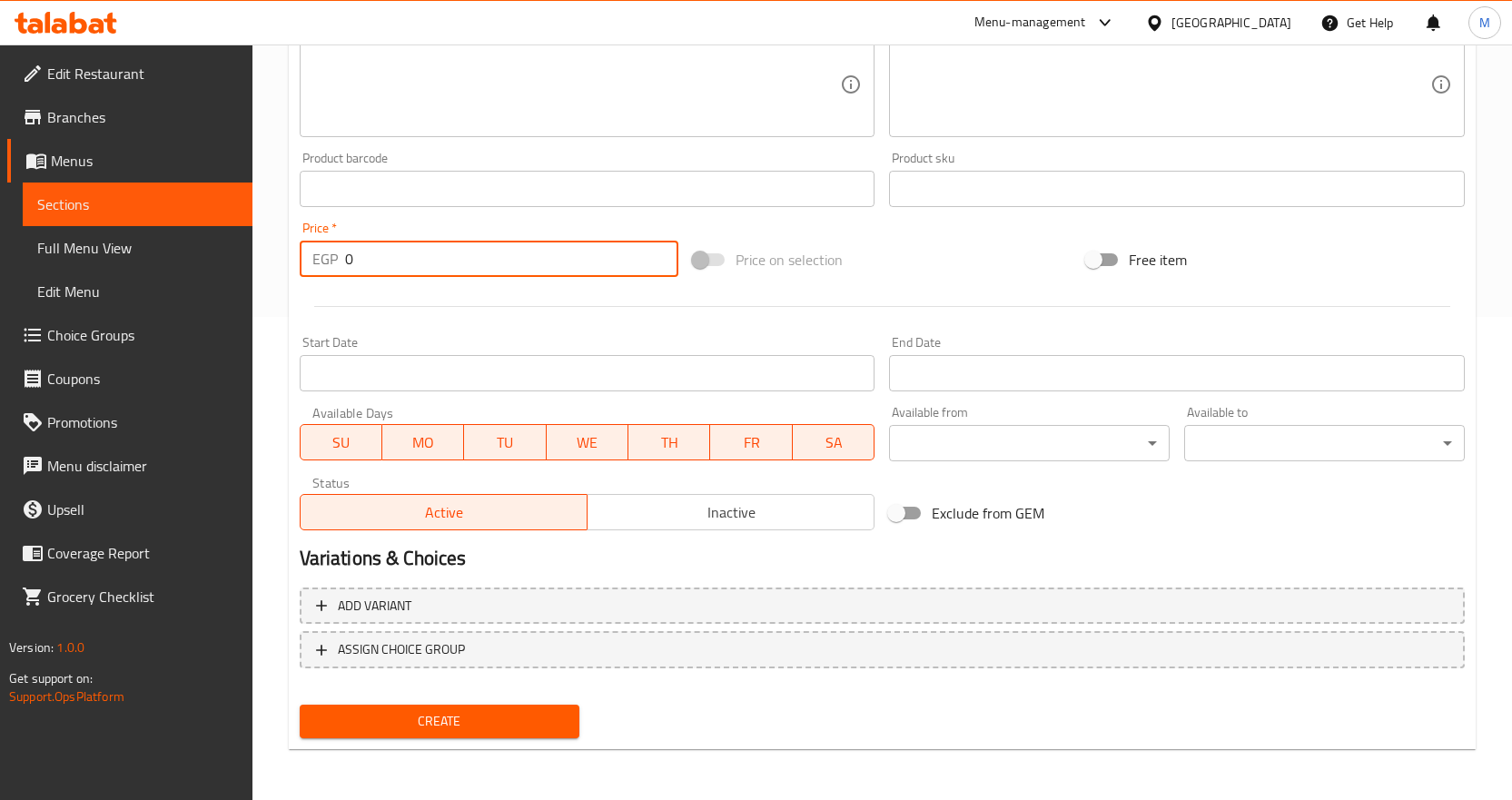
drag, startPoint x: 432, startPoint y: 264, endPoint x: 136, endPoint y: 257, distance: 296.1
click at [143, 256] on div "Edit Restaurant Branches Menus Sections Full Menu View Edit Menu Choice Groups …" at bounding box center [756, 180] width 1512 height 1239
paste input "24"
type input "240"
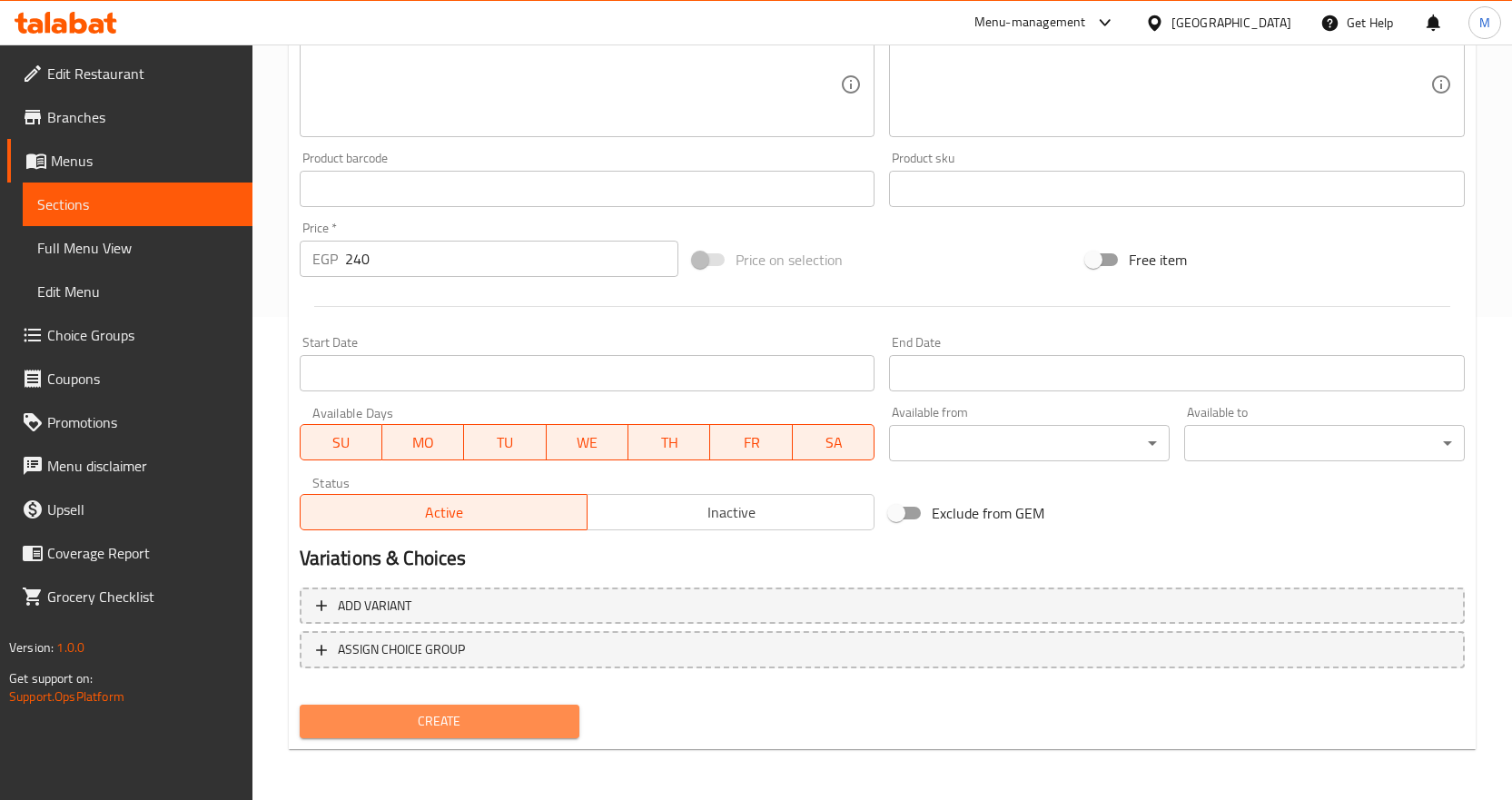
click at [497, 731] on span "Create" at bounding box center [439, 722] width 251 height 23
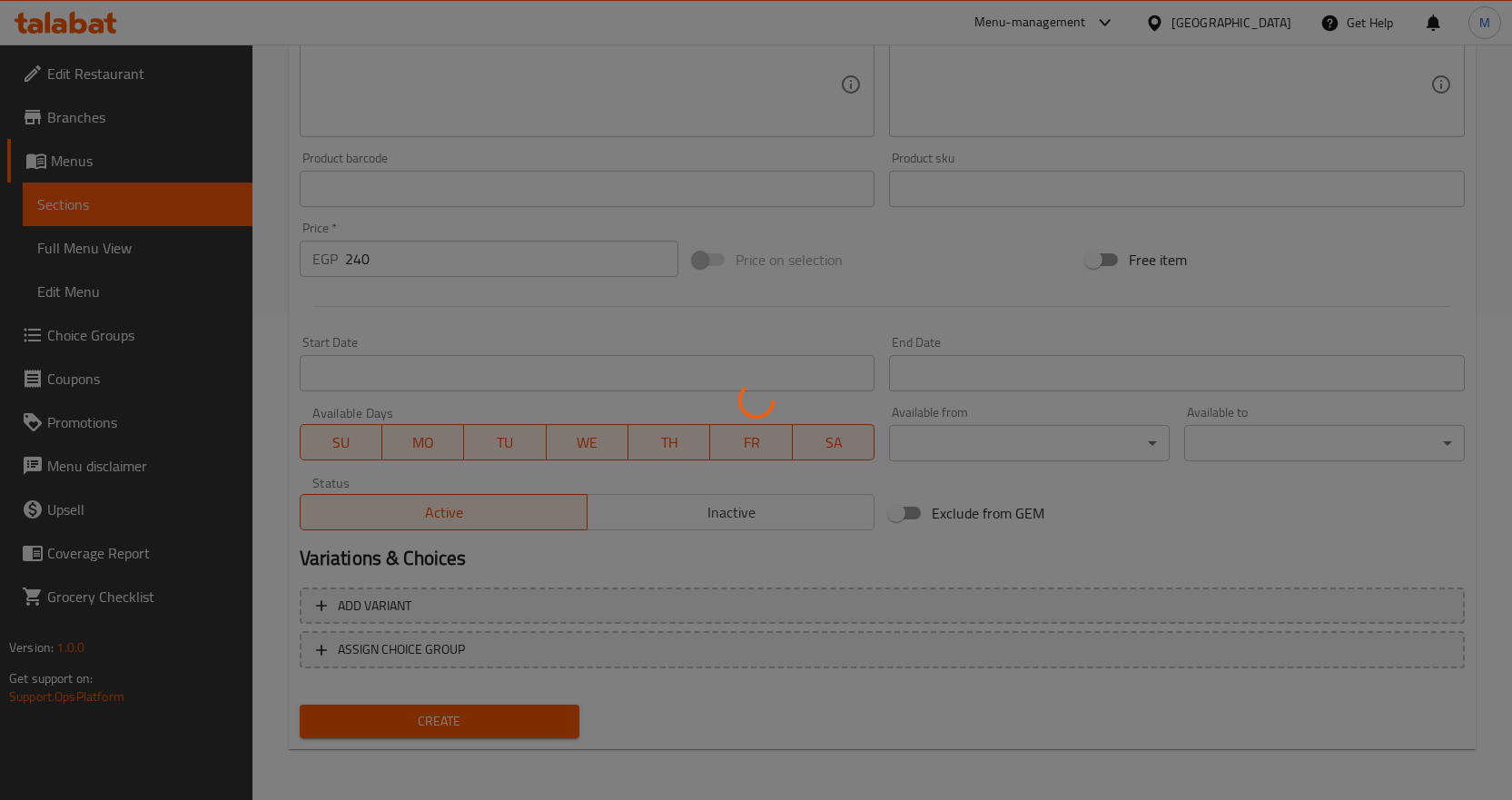
type input "0"
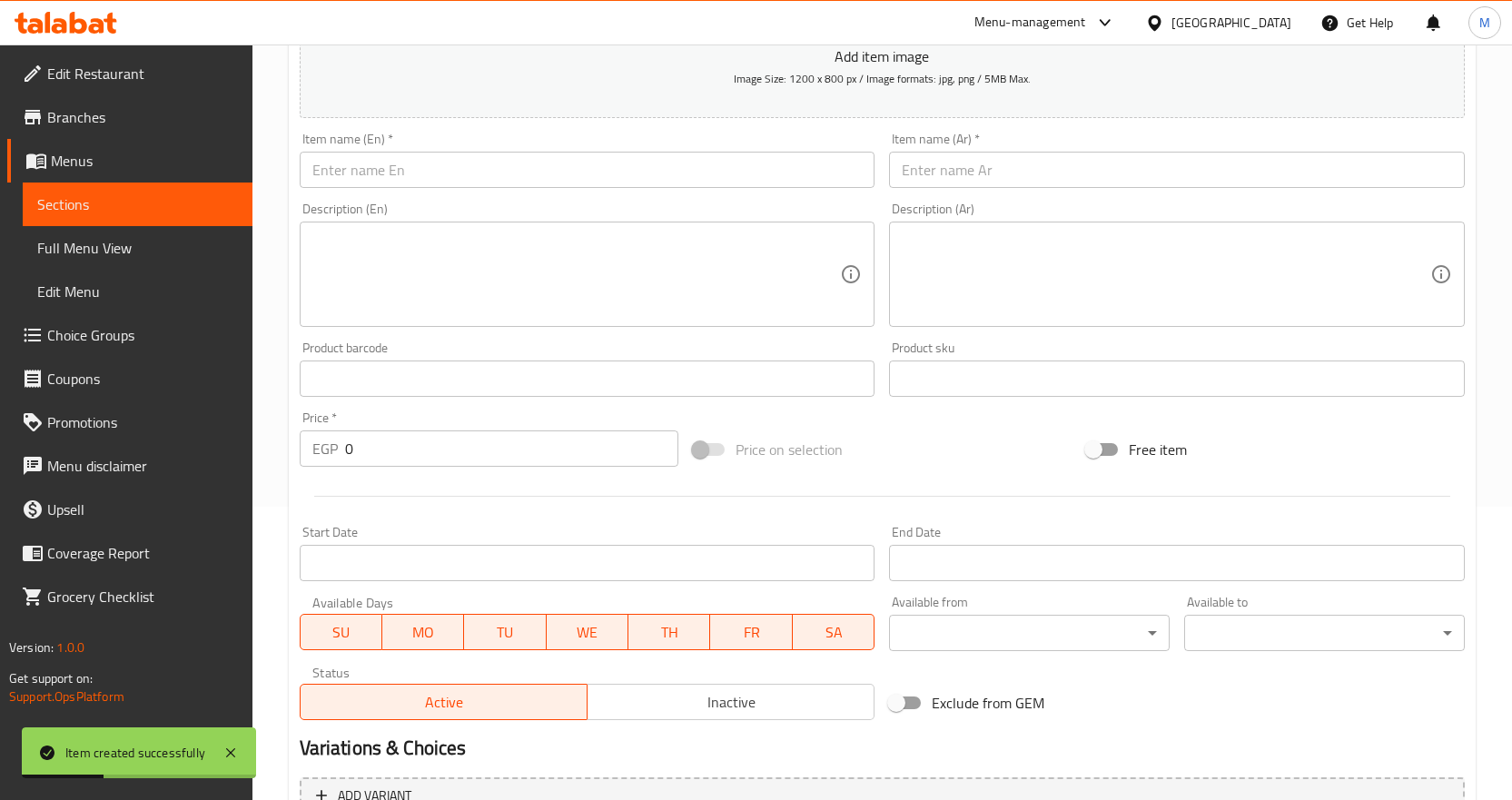
scroll to position [120, 0]
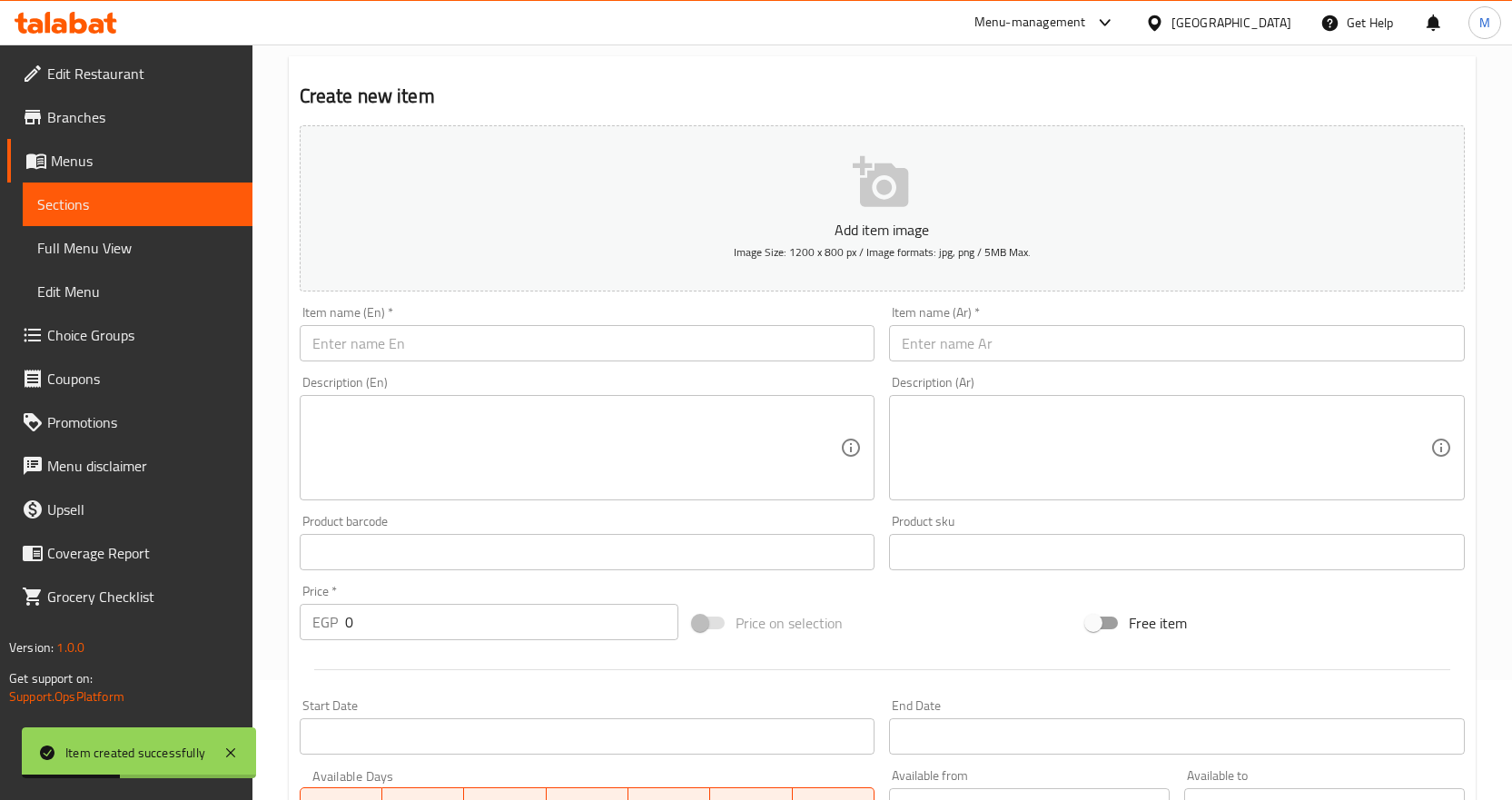
drag, startPoint x: 464, startPoint y: 330, endPoint x: 494, endPoint y: 322, distance: 31.0
click at [464, 330] on input "text" at bounding box center [588, 342] width 576 height 36
paste input "Plain Kunafa Fingers"
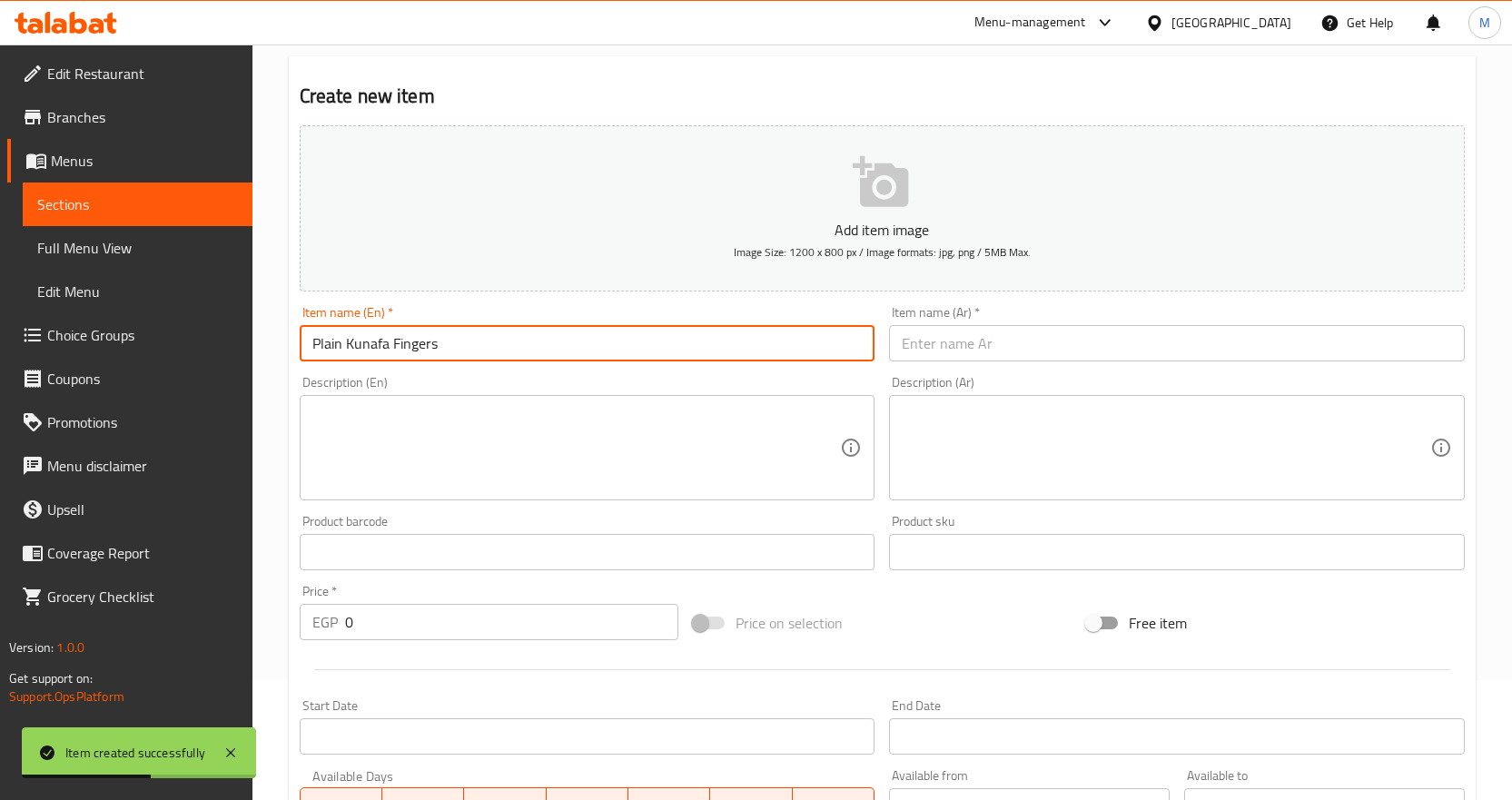
type input "Plain Kunafa Fingers"
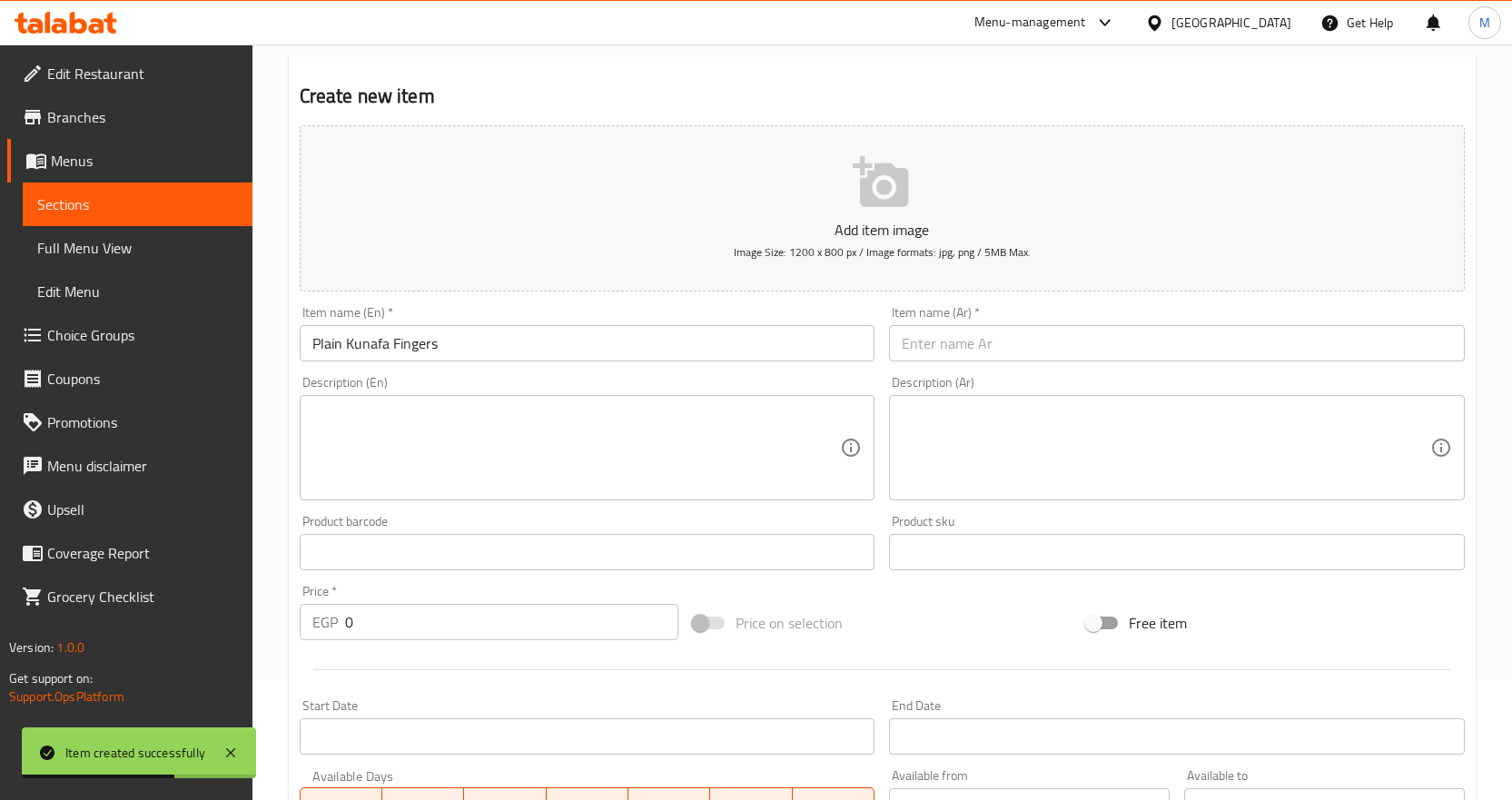
click at [981, 349] on input "text" at bounding box center [1177, 342] width 576 height 36
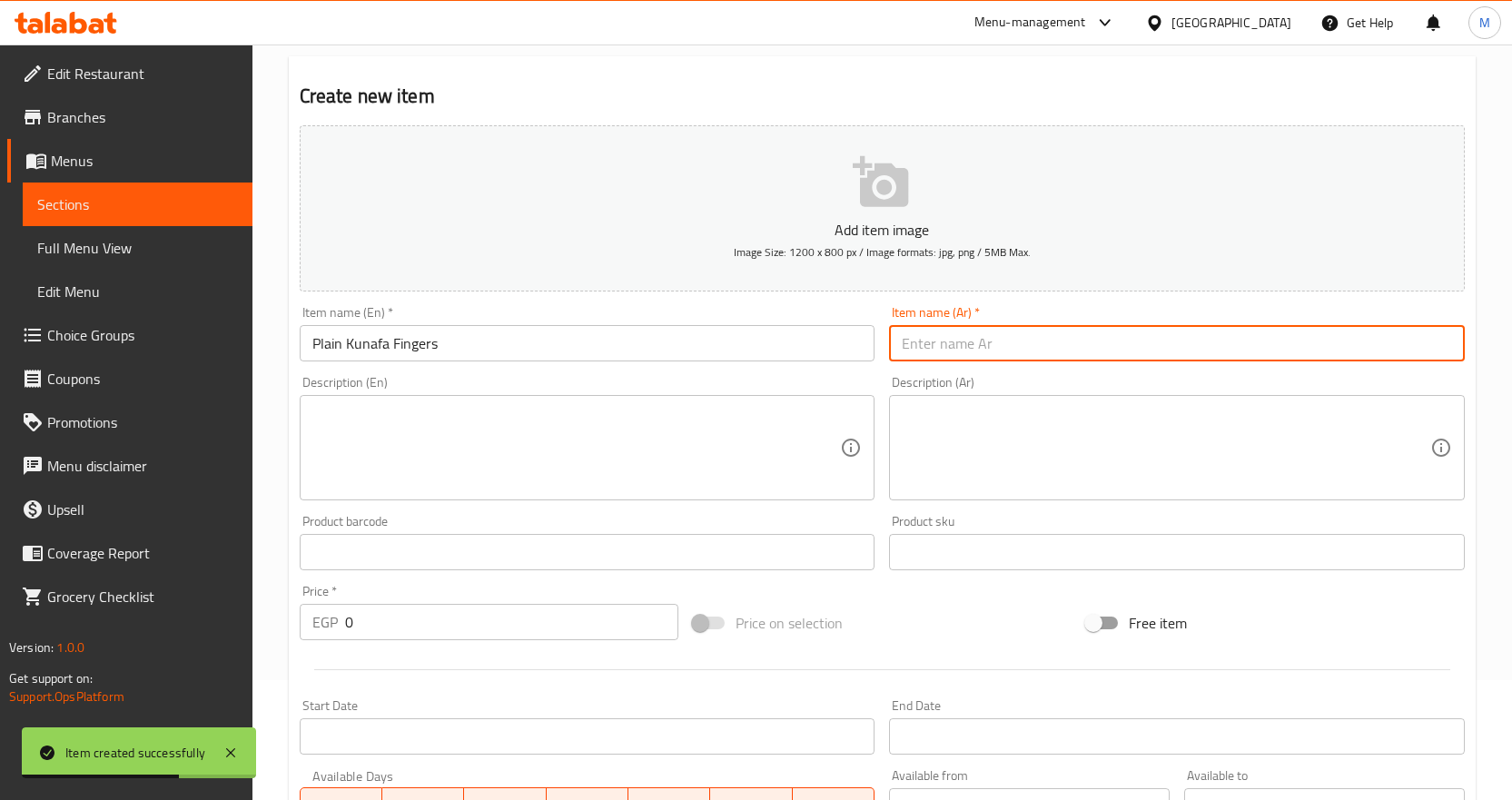
paste input "كنافه صوابع سادة"
type input "كنافه صوابع سادة"
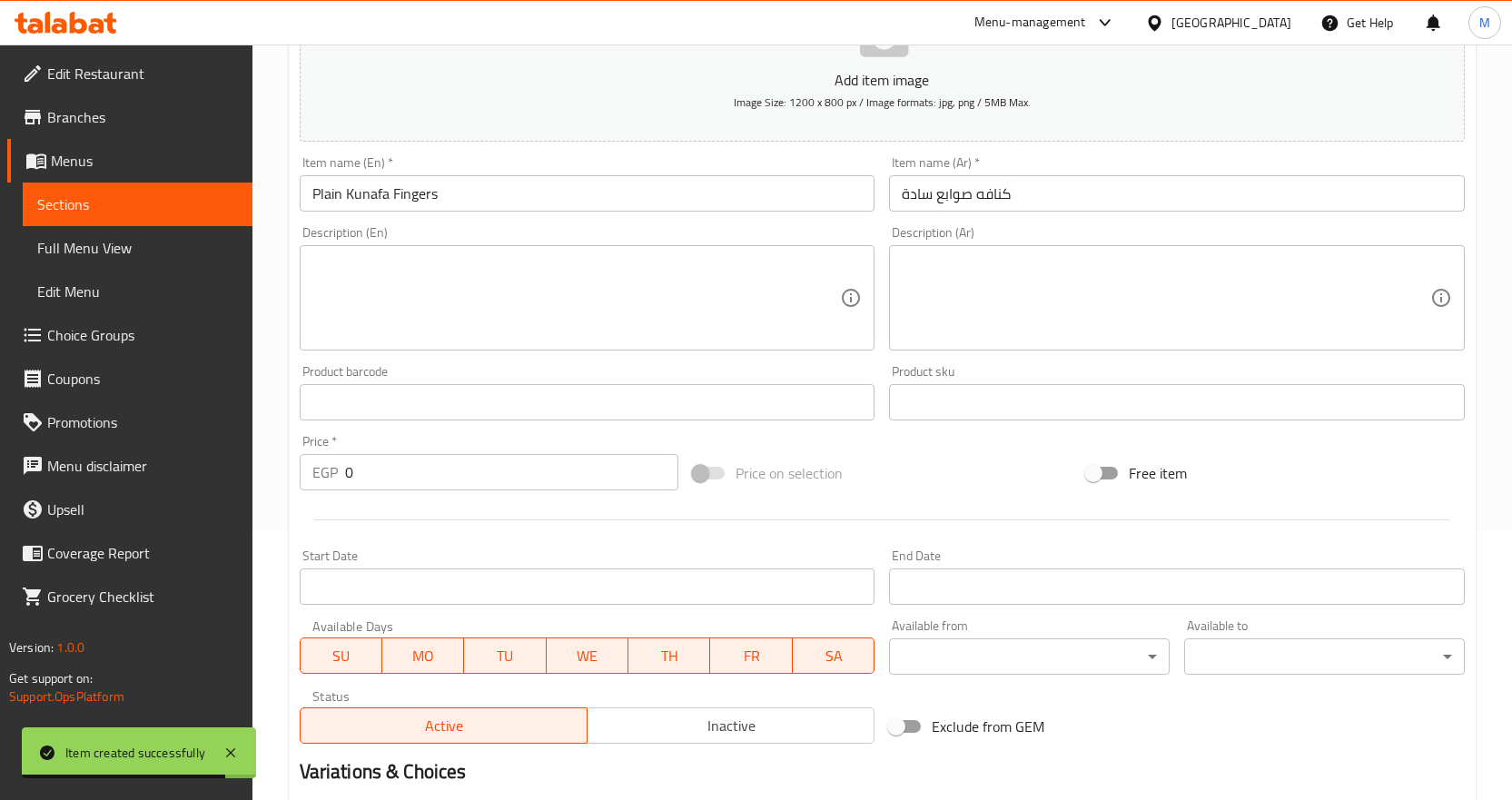
scroll to position [483, 0]
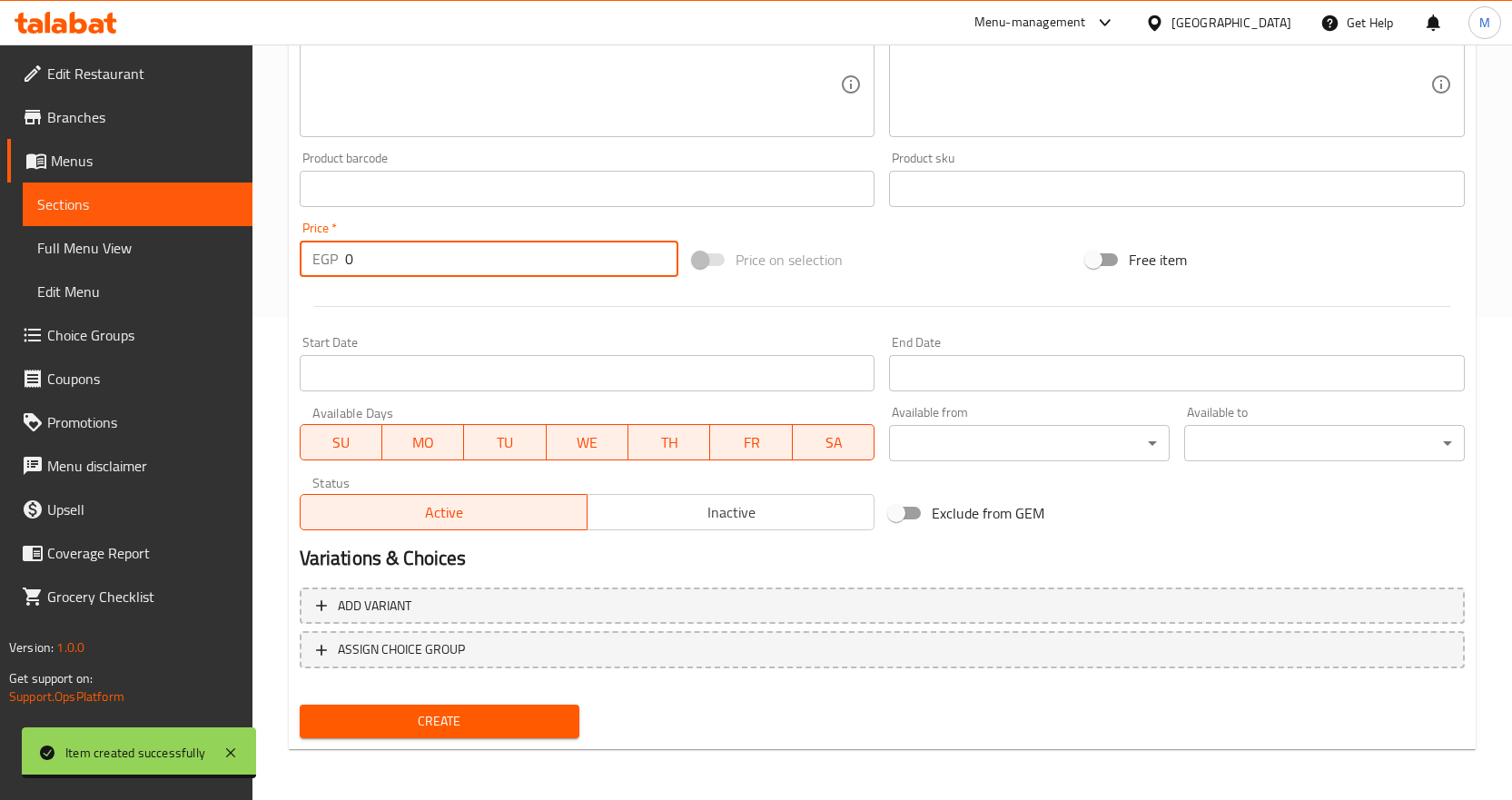
drag, startPoint x: 435, startPoint y: 264, endPoint x: 245, endPoint y: 262, distance: 190.0
click at [254, 262] on div "Home / Restaurants management / Menus / Sections / item / create Turkish bread/…" at bounding box center [882, 180] width 1260 height 1239
paste input "24"
type input "240"
click at [529, 729] on span "Create" at bounding box center [439, 722] width 251 height 23
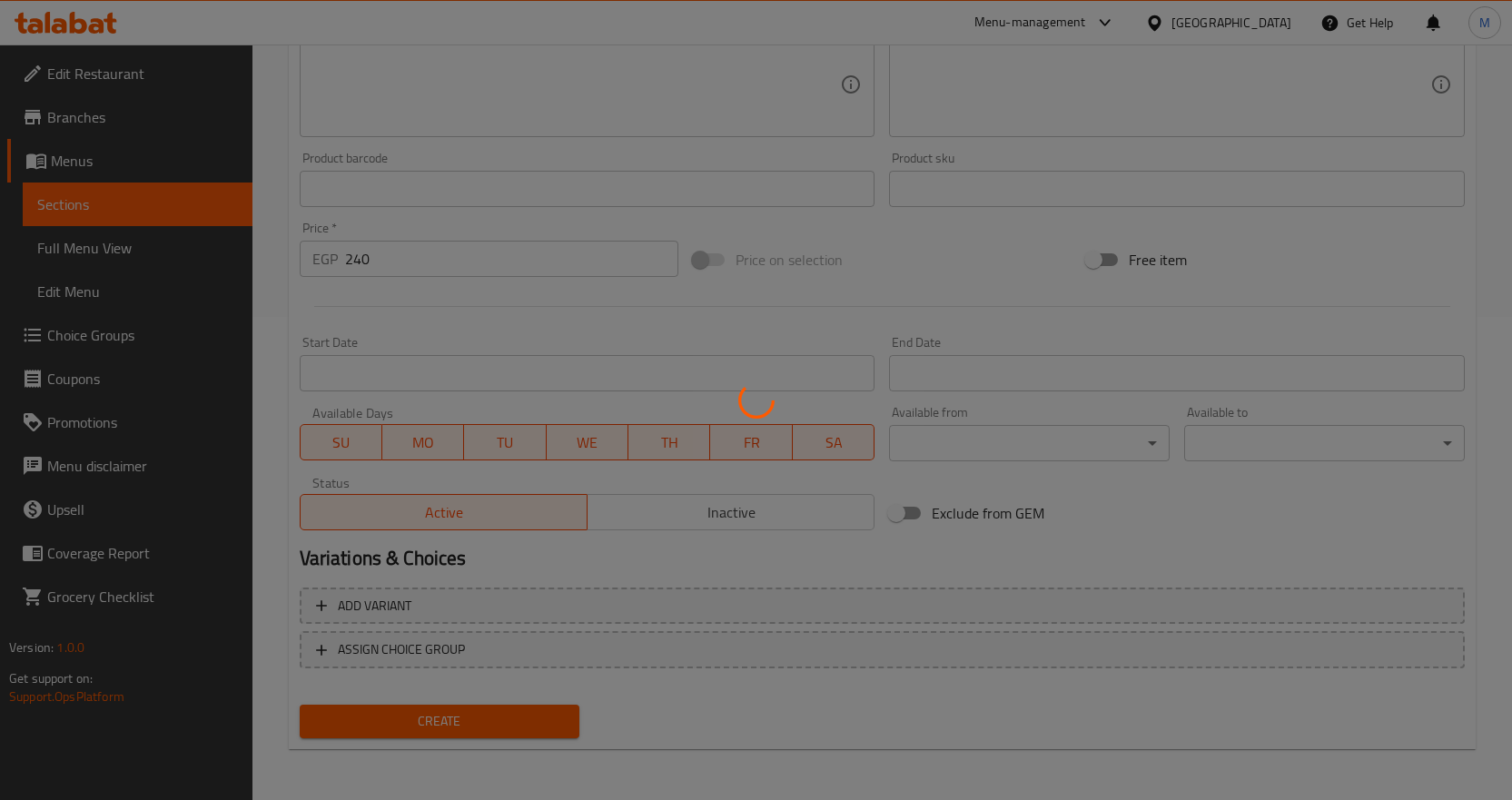
type input "0"
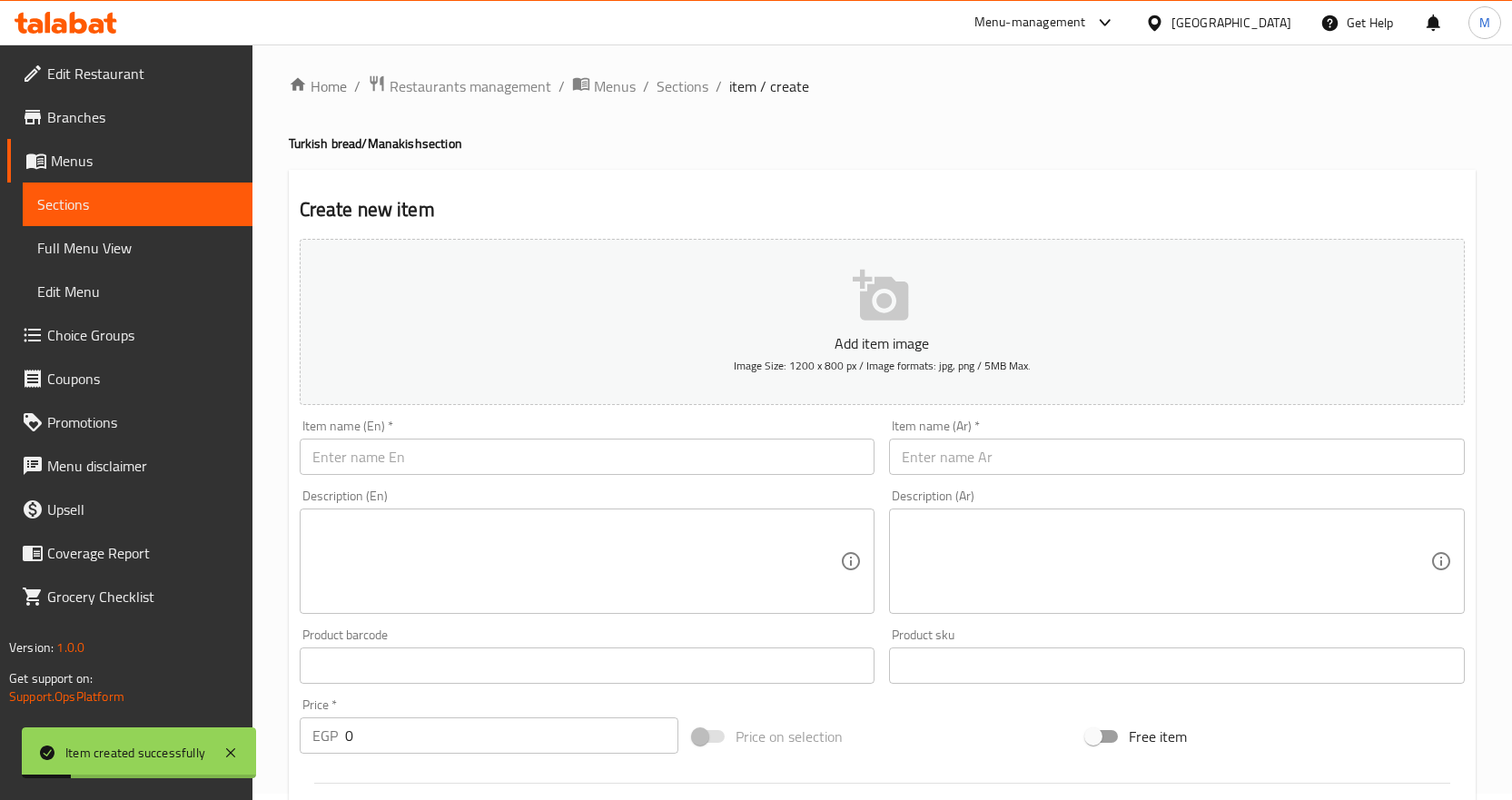
scroll to position [0, 0]
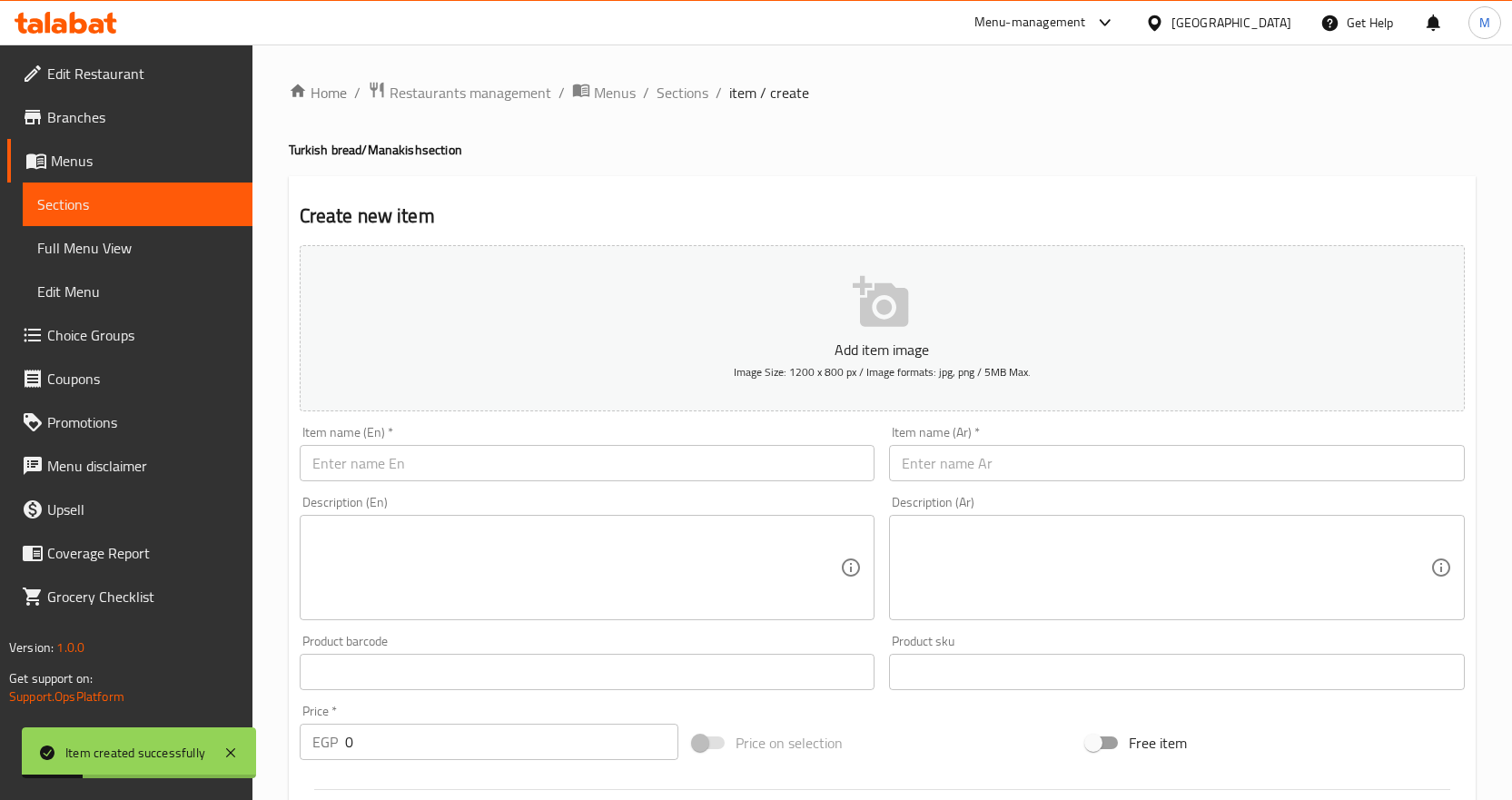
drag, startPoint x: 532, startPoint y: 462, endPoint x: 565, endPoint y: 455, distance: 33.7
click at [532, 462] on input "text" at bounding box center [588, 463] width 576 height 36
paste input "Plain Goulash Fingers"
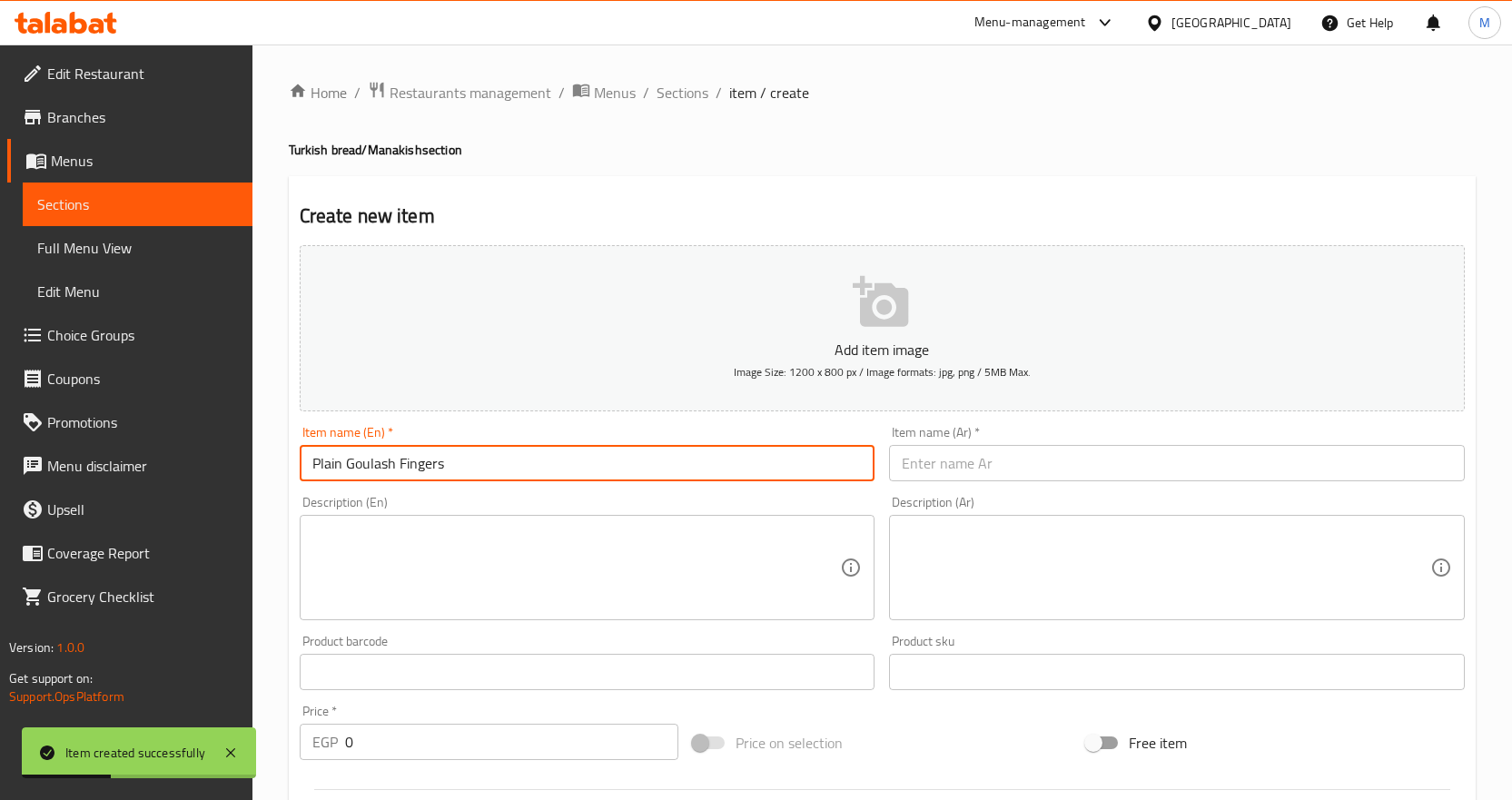
type input "Plain Goulash Fingers"
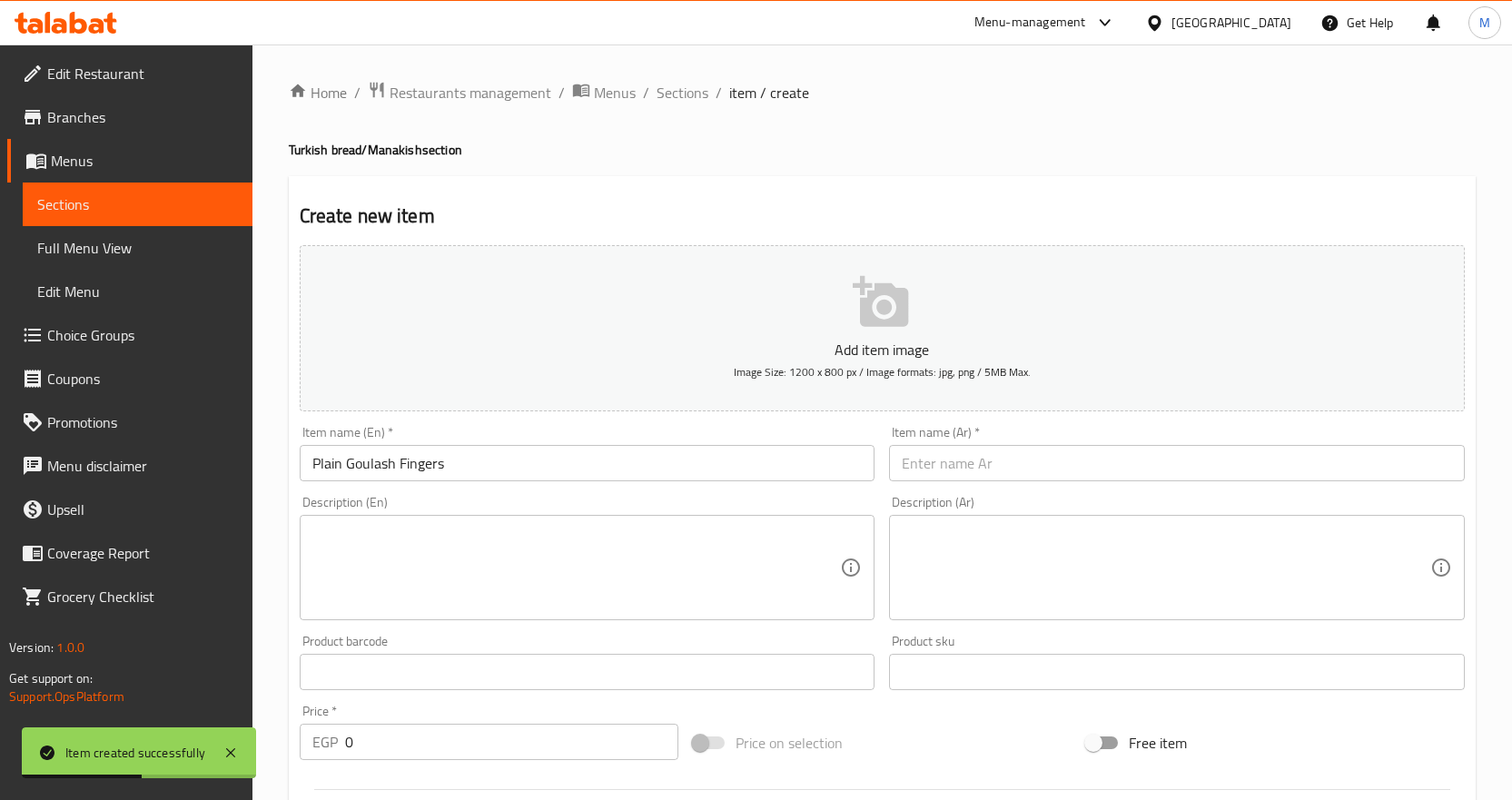
click at [994, 455] on input "text" at bounding box center [1177, 463] width 576 height 36
paste input "جلاش صوابع سادة"
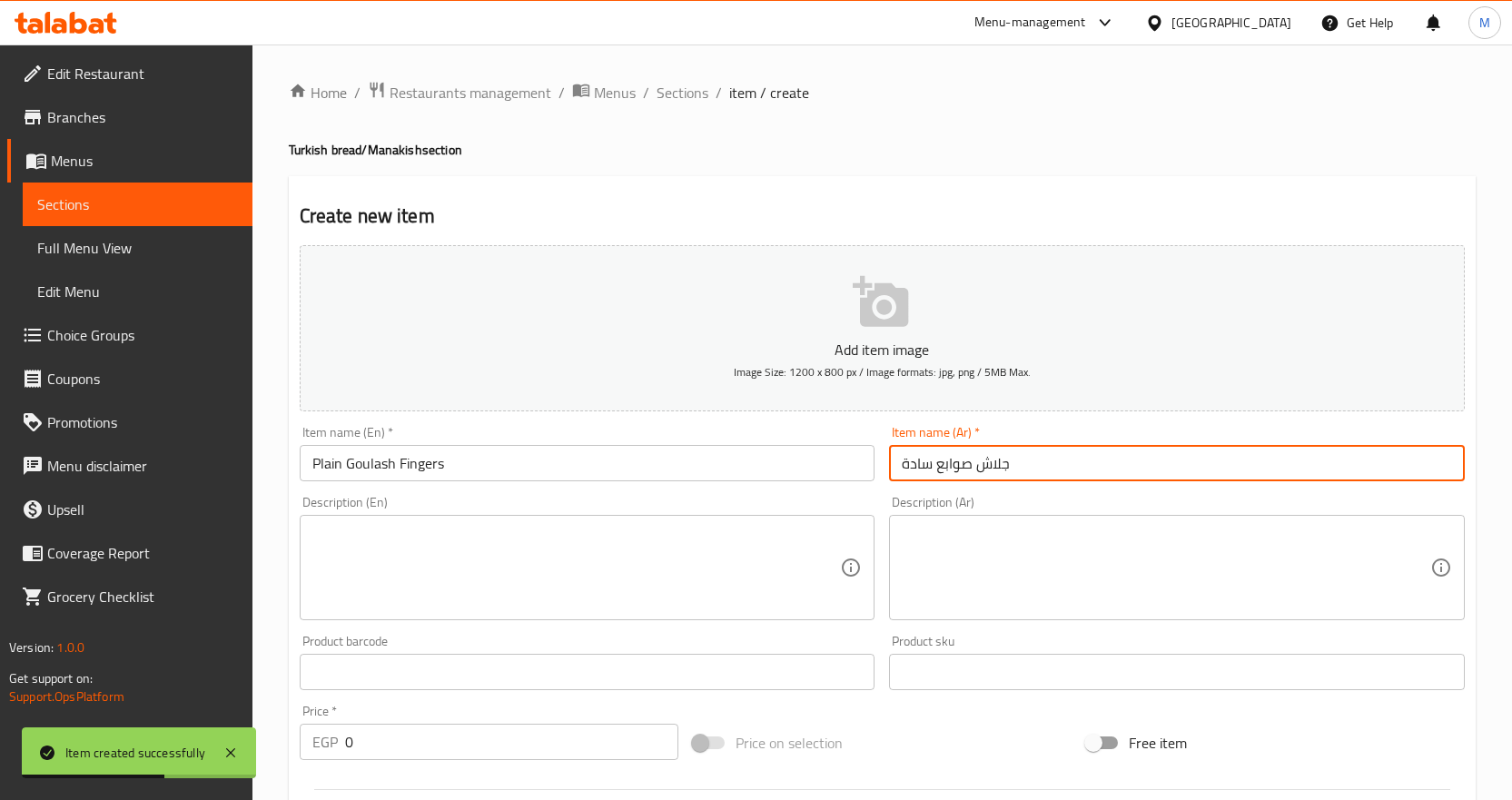
type input "جلاش صوابع سادة"
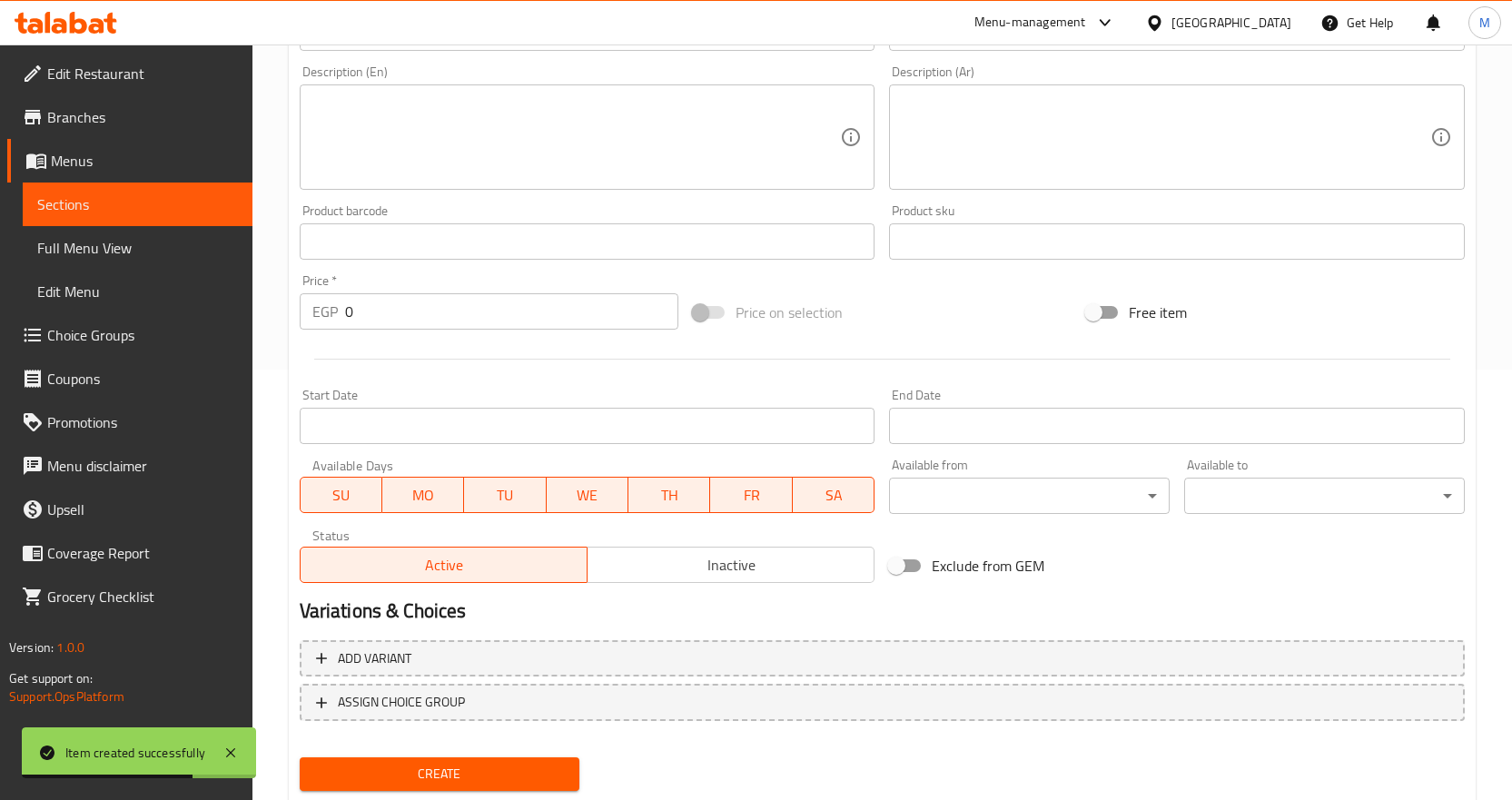
scroll to position [483, 0]
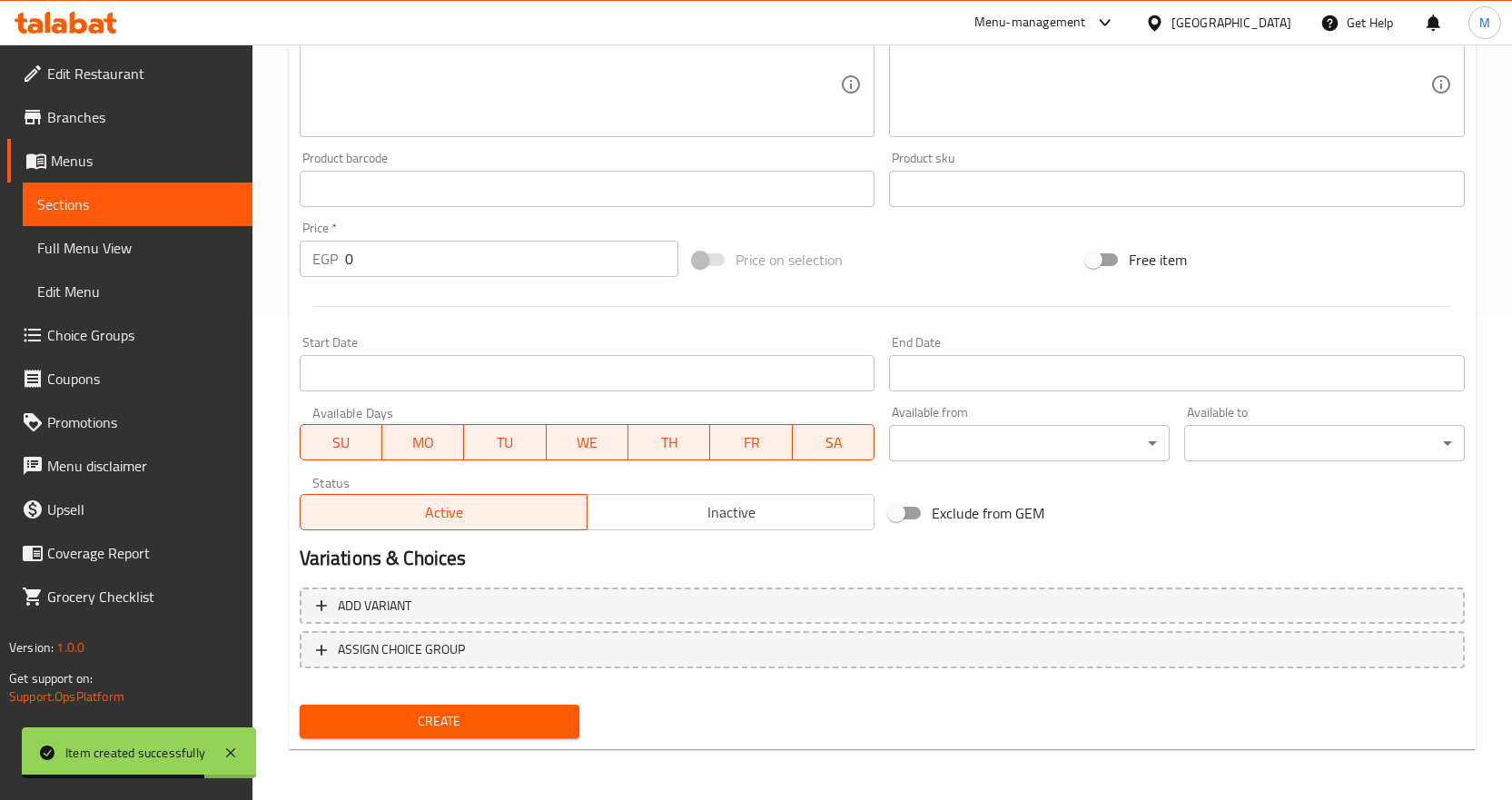
drag, startPoint x: 350, startPoint y: 272, endPoint x: 252, endPoint y: 283, distance: 98.6
click at [252, 283] on div "Edit Restaurant Branches Menus Sections Full Menu View Edit Menu Choice Groups …" at bounding box center [756, 180] width 1512 height 1239
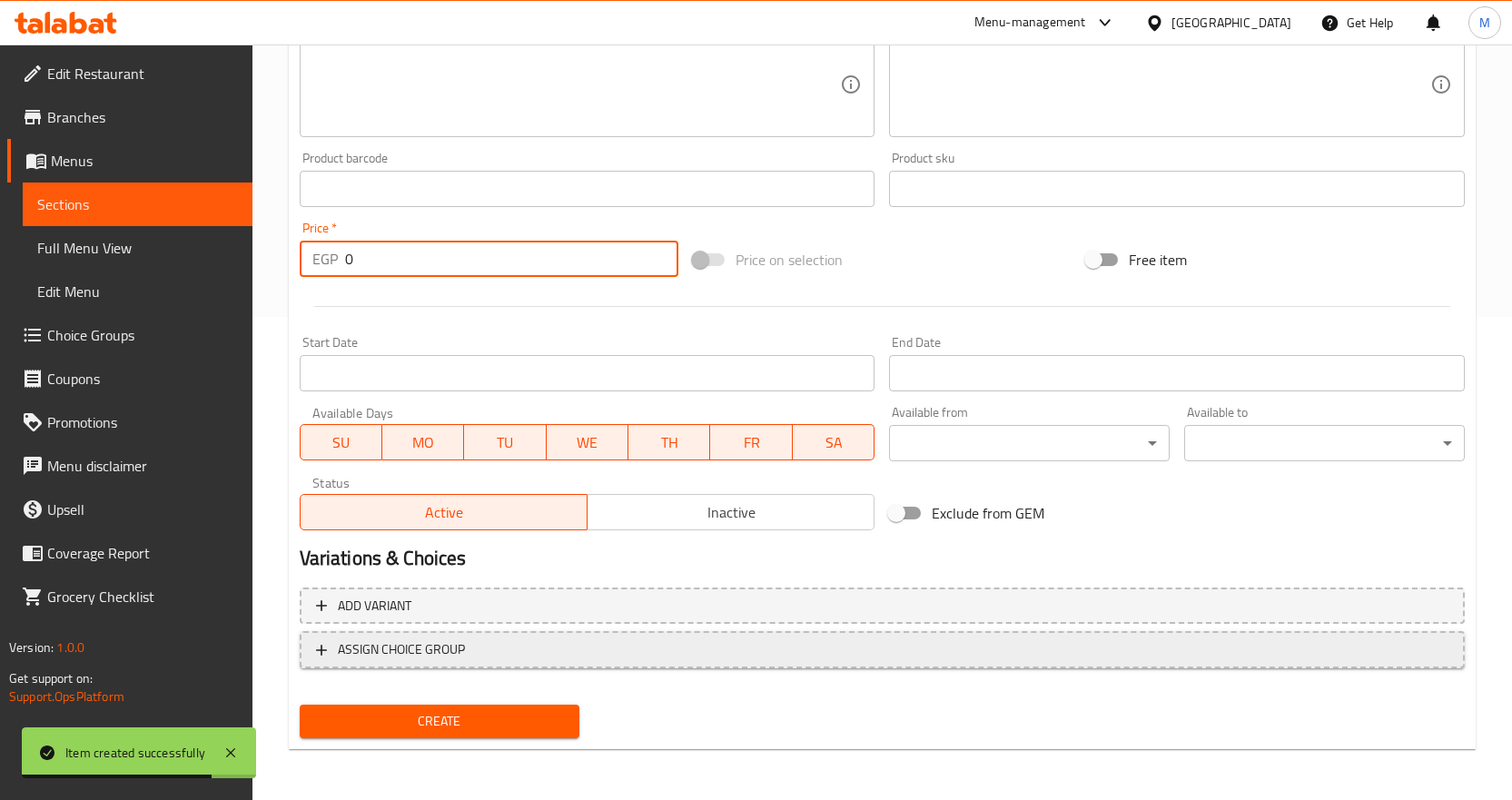
paste input "24"
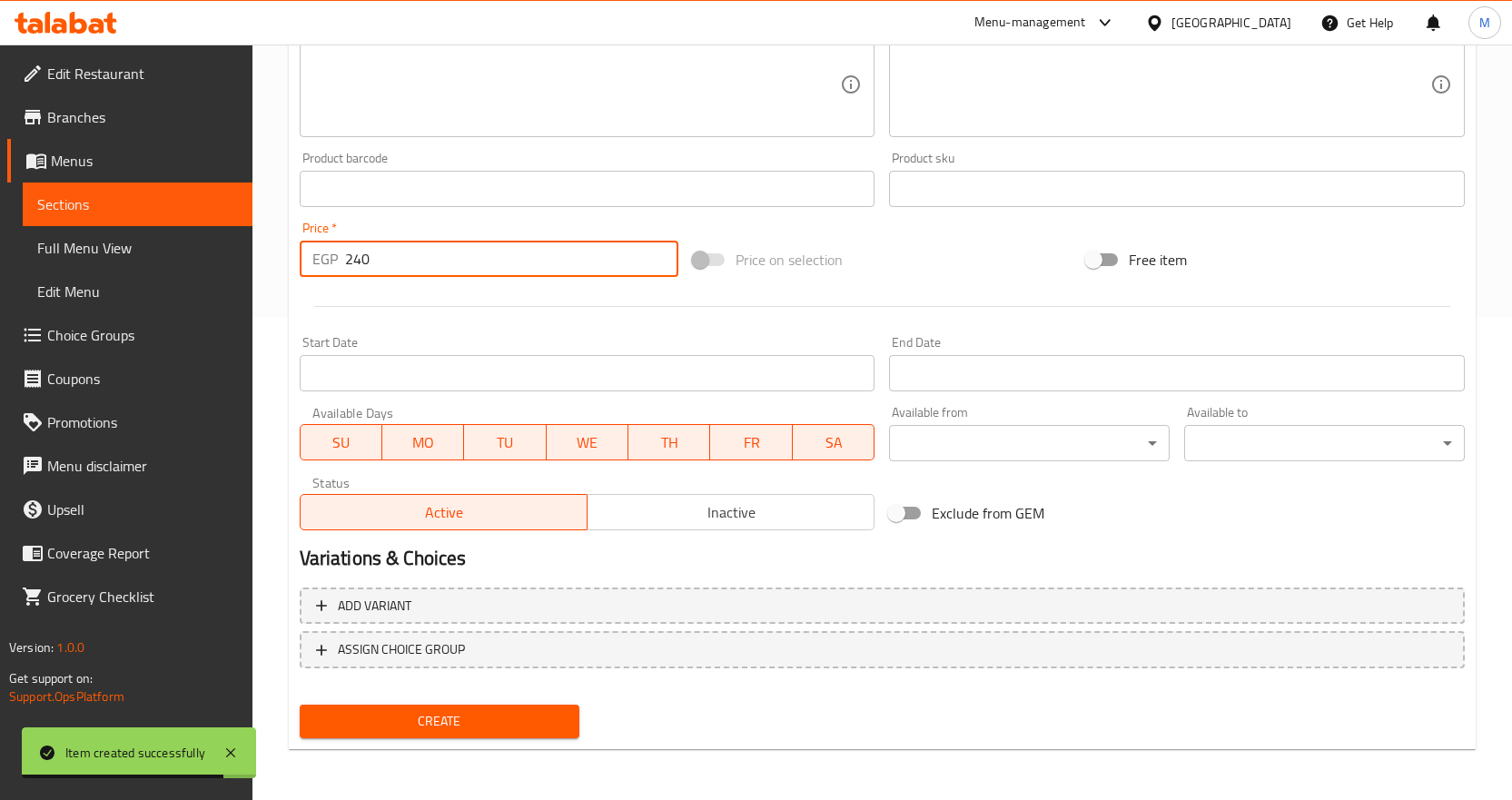
type input "240"
click at [485, 703] on div "Create" at bounding box center [440, 722] width 295 height 48
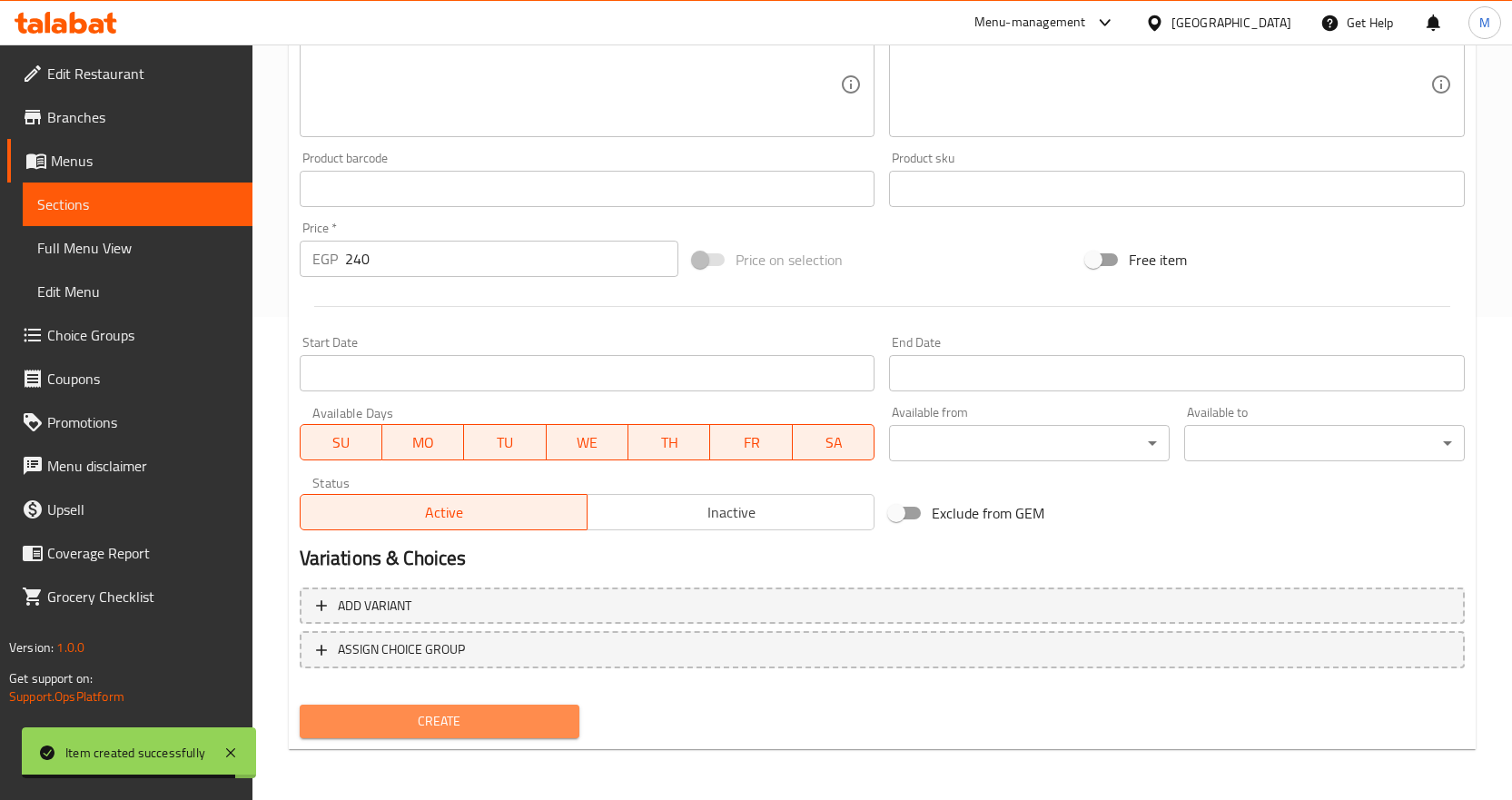
click at [493, 715] on span "Create" at bounding box center [439, 722] width 251 height 23
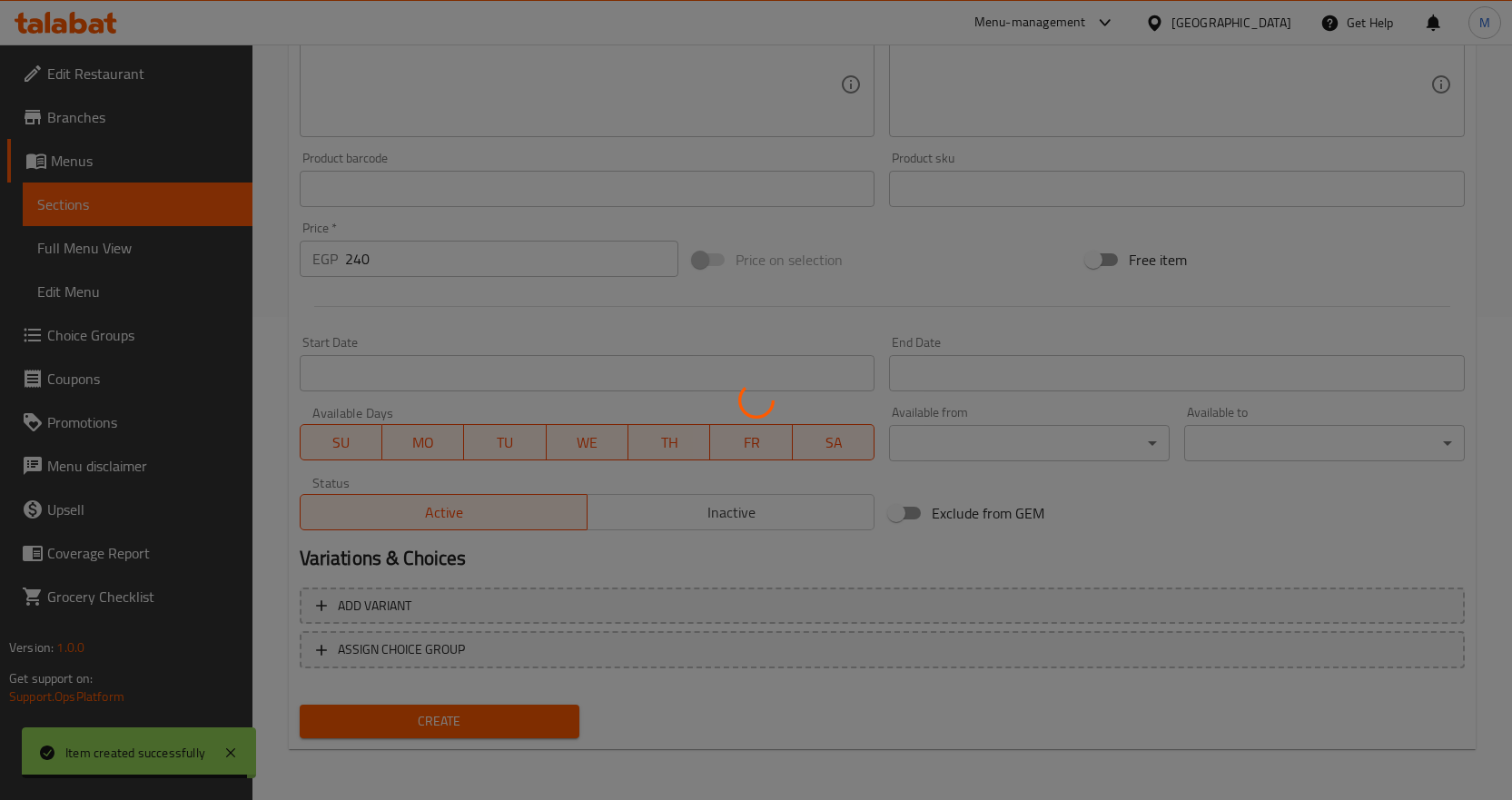
type input "0"
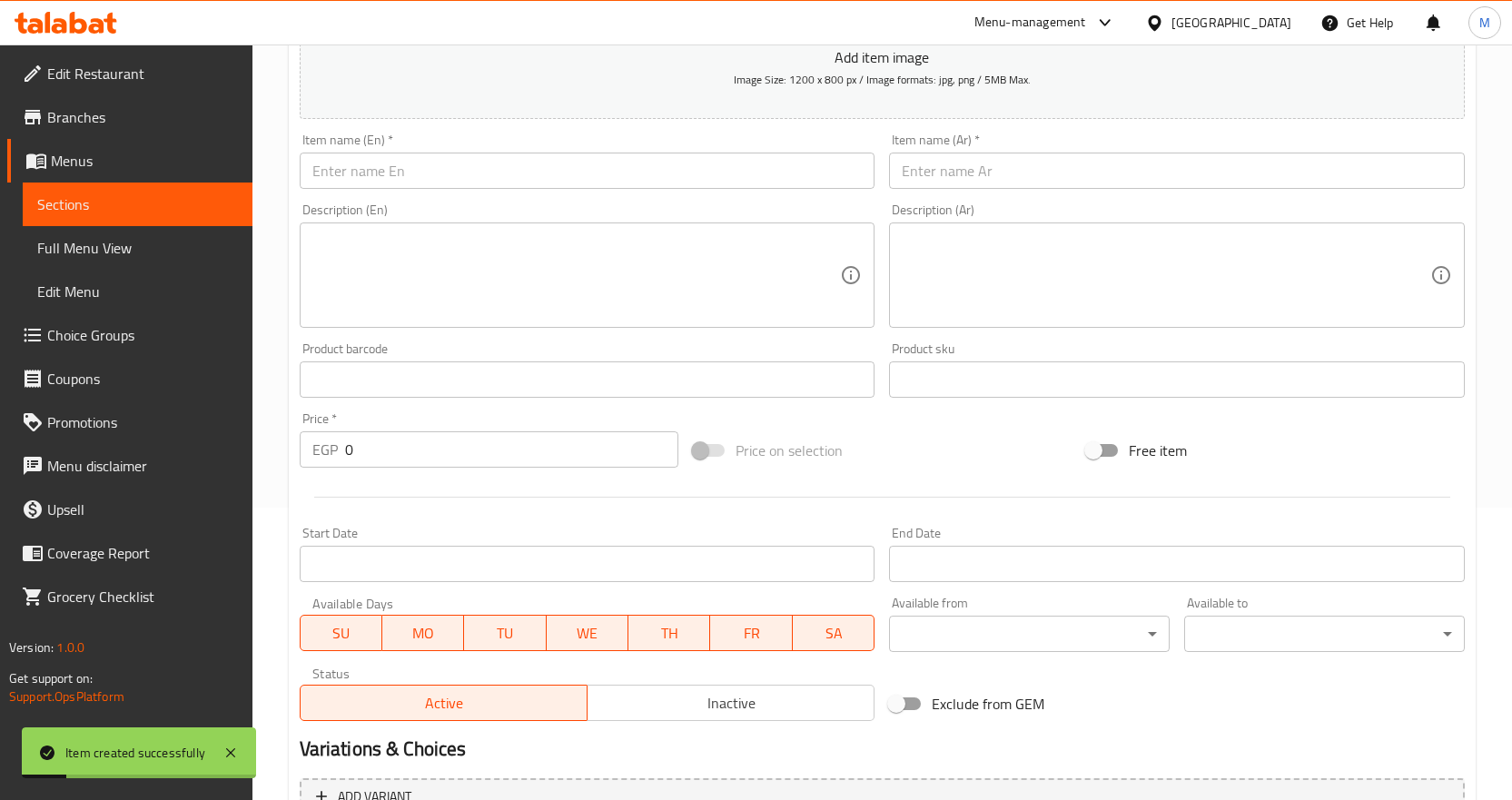
scroll to position [29, 0]
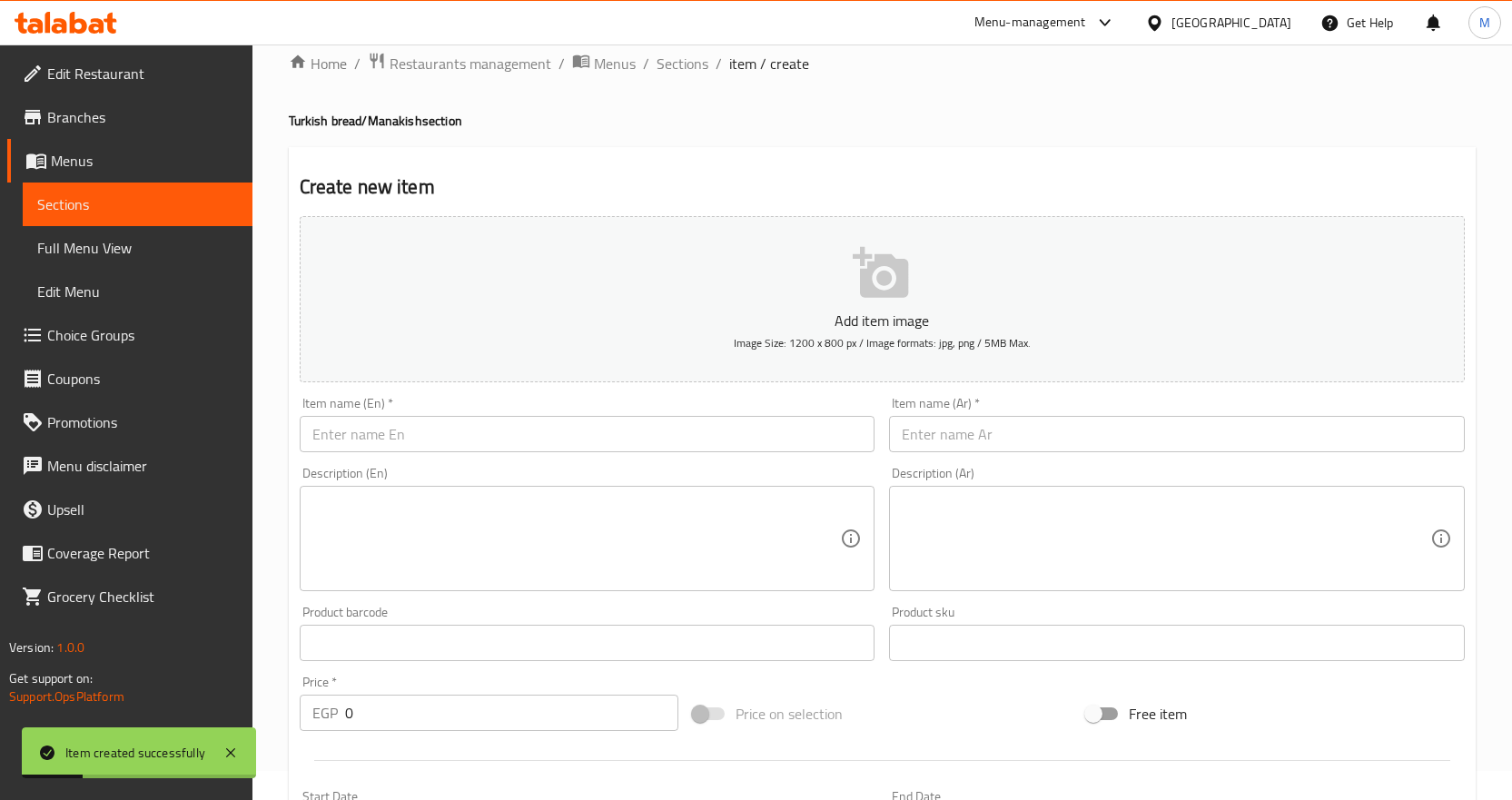
drag, startPoint x: 563, startPoint y: 443, endPoint x: 579, endPoint y: 439, distance: 16.5
click at [563, 443] on input "text" at bounding box center [588, 434] width 576 height 36
paste input "Plain Triangle Golash"
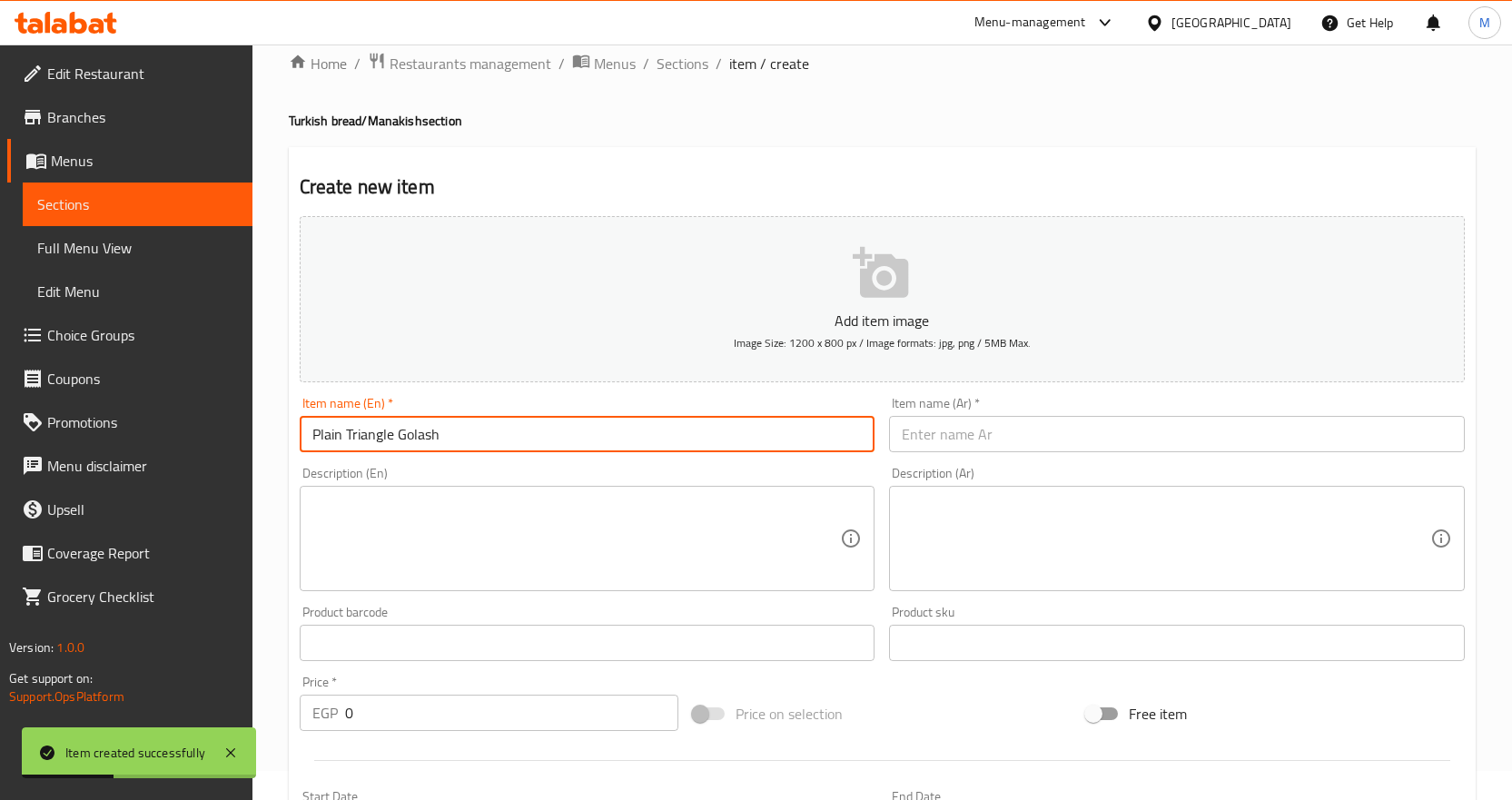
type input "Plain Triangle Golash"
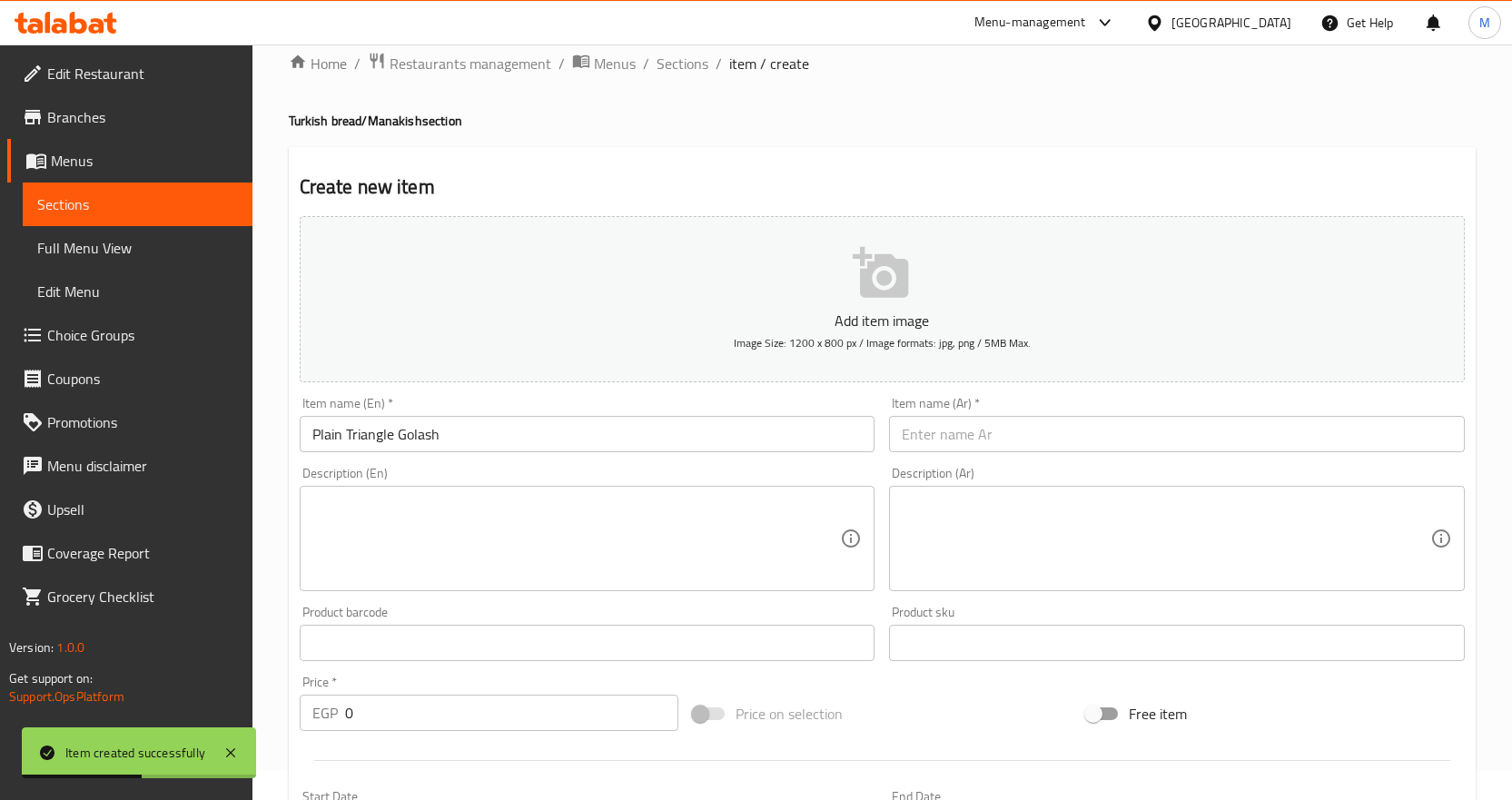
click at [1079, 435] on input "text" at bounding box center [1177, 434] width 576 height 36
paste input "جلاش مثلثات سادة"
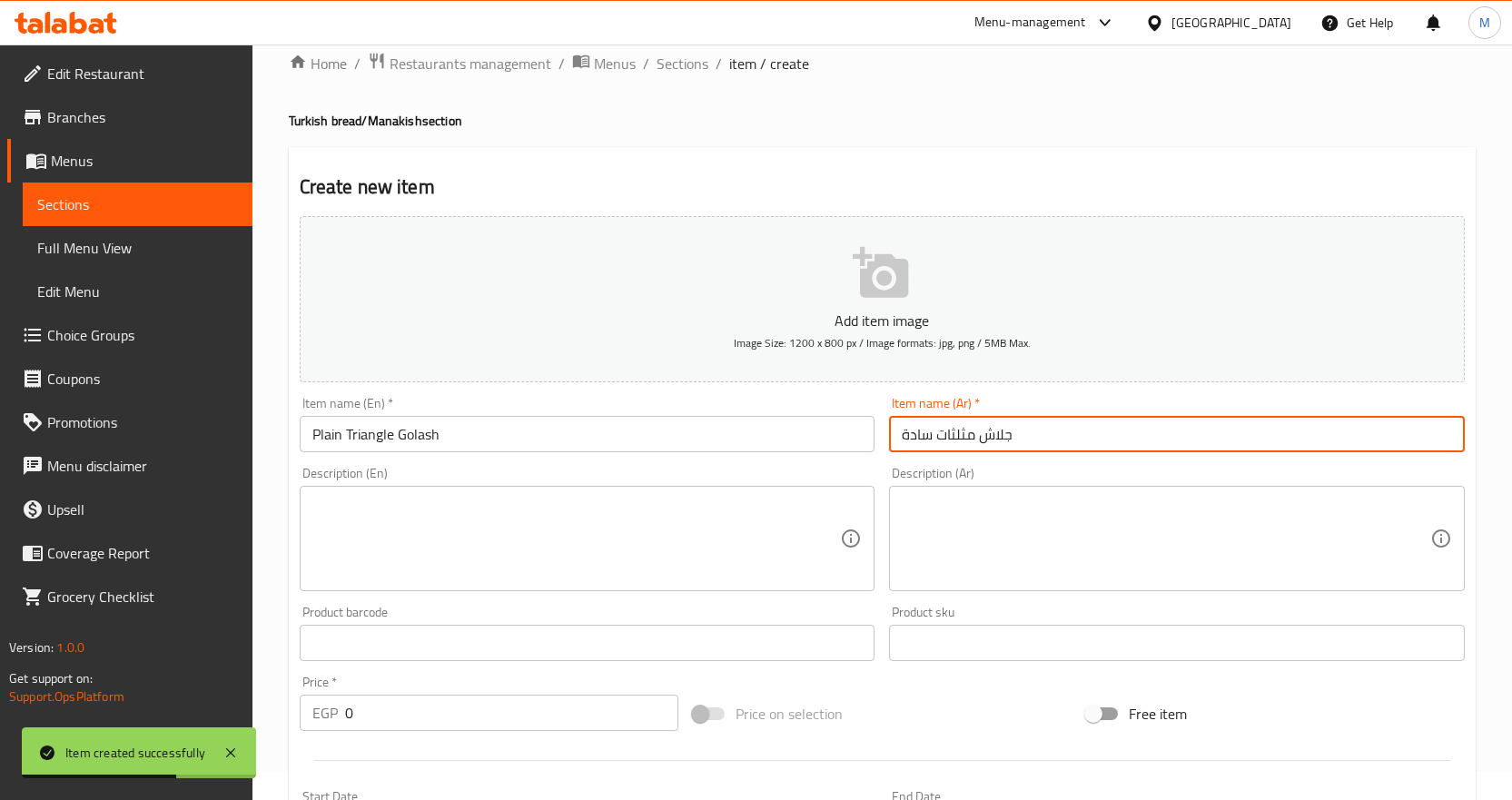
type input "جلاش مثلثات سادة"
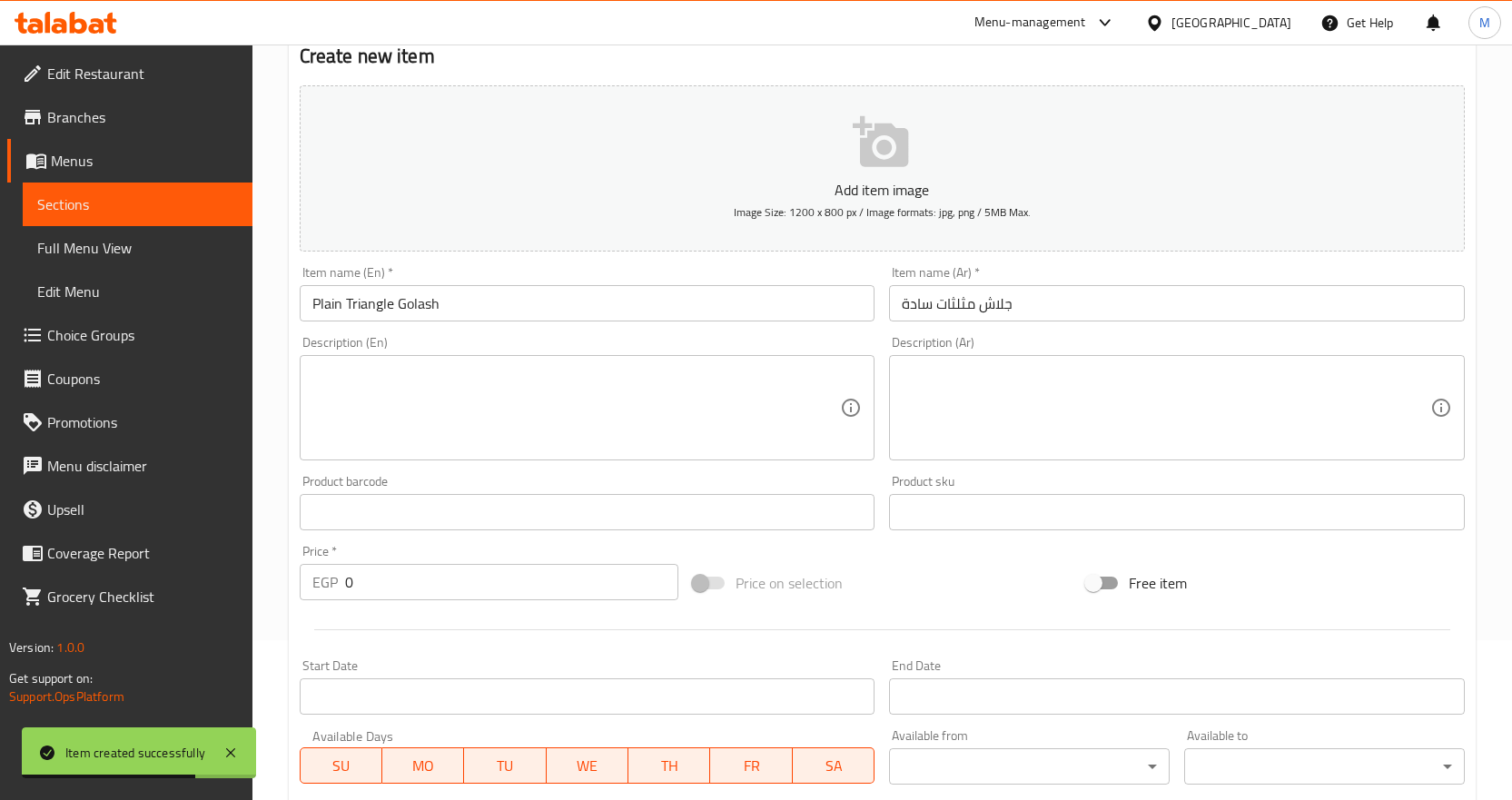
scroll to position [302, 0]
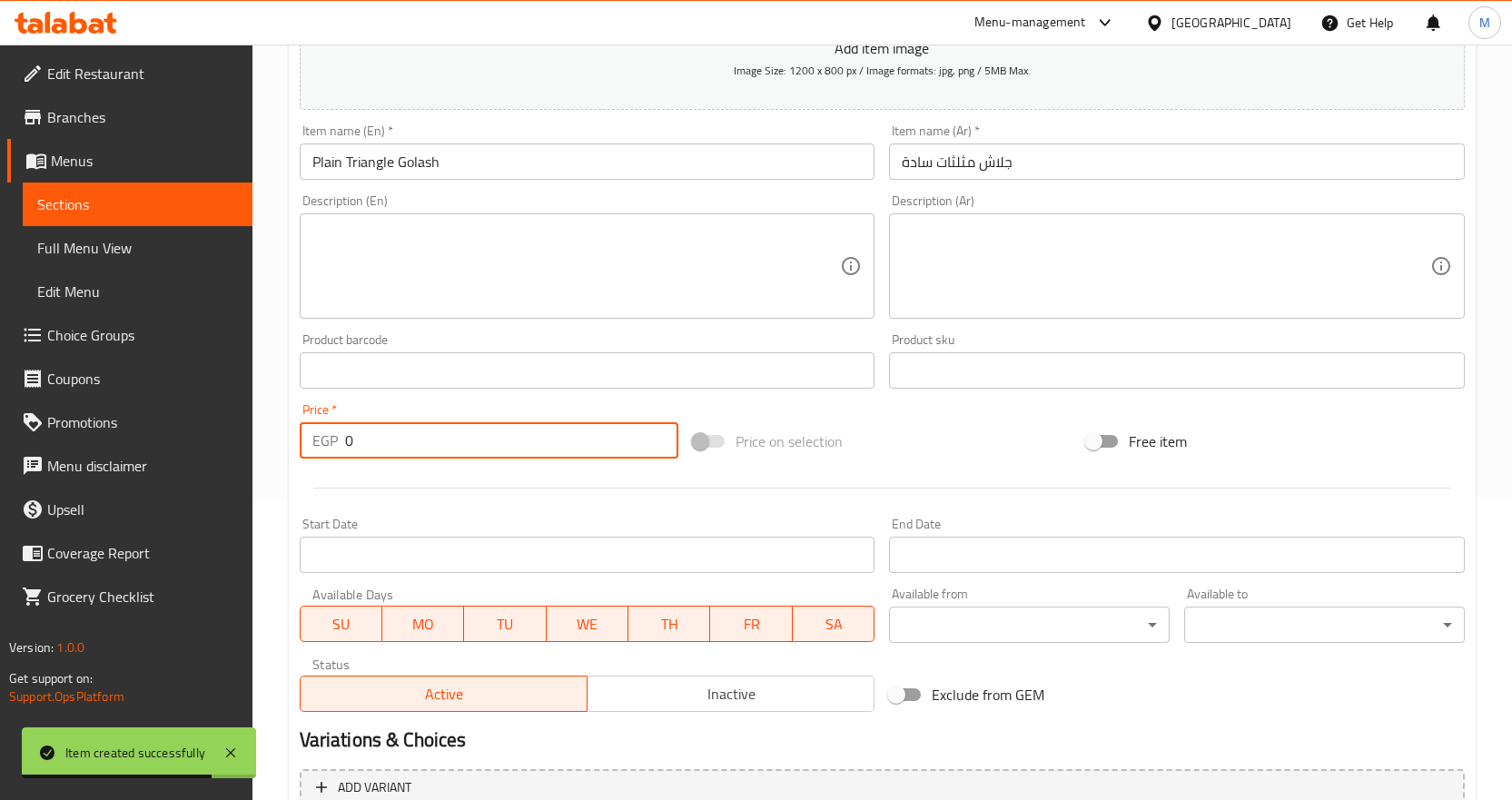
drag, startPoint x: 421, startPoint y: 434, endPoint x: 160, endPoint y: 438, distance: 261.0
click at [160, 438] on div "Edit Restaurant Branches Menus Sections Full Menu View Edit Menu Choice Groups …" at bounding box center [756, 363] width 1512 height 1239
paste input "24"
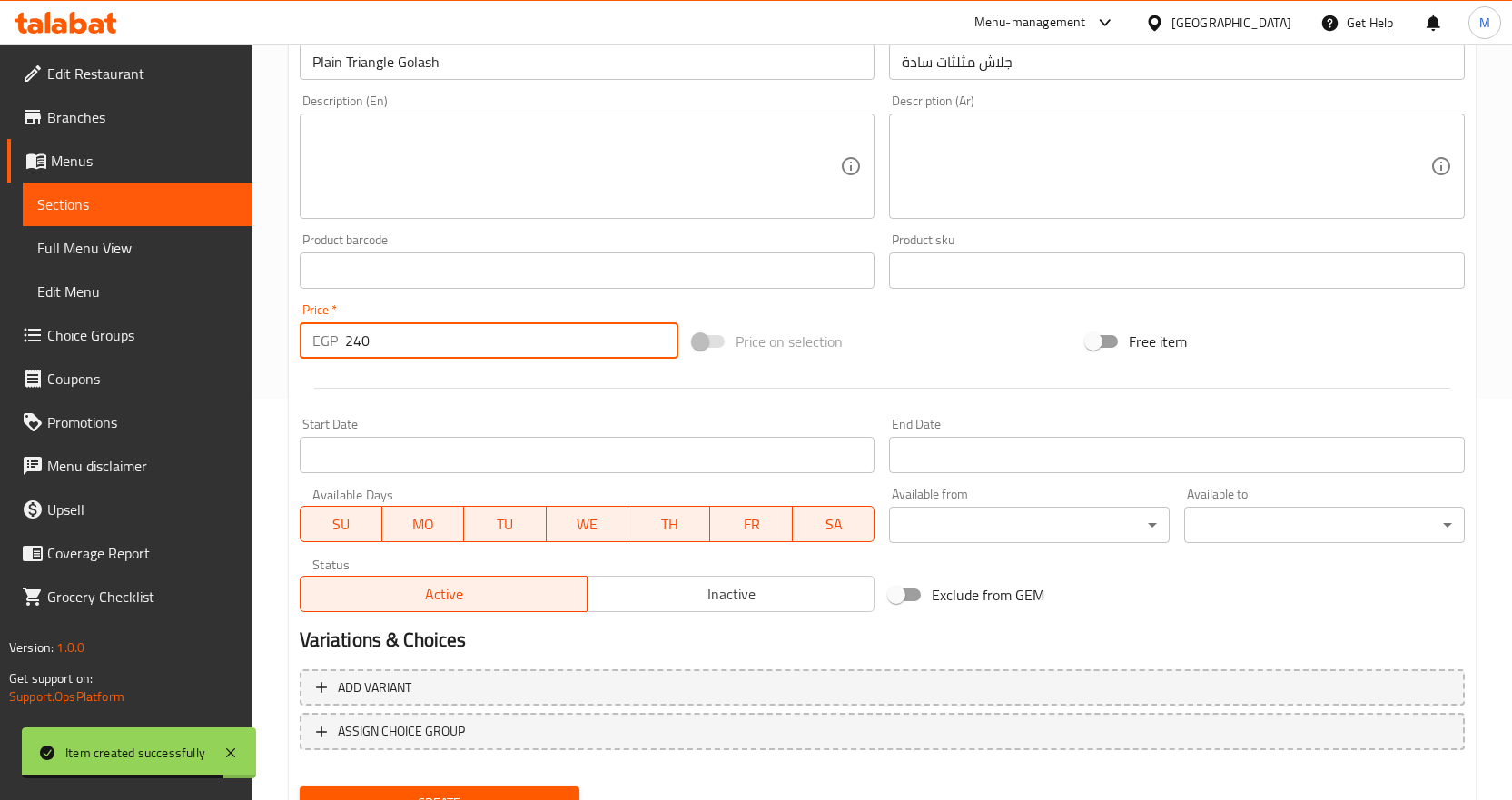
scroll to position [483, 0]
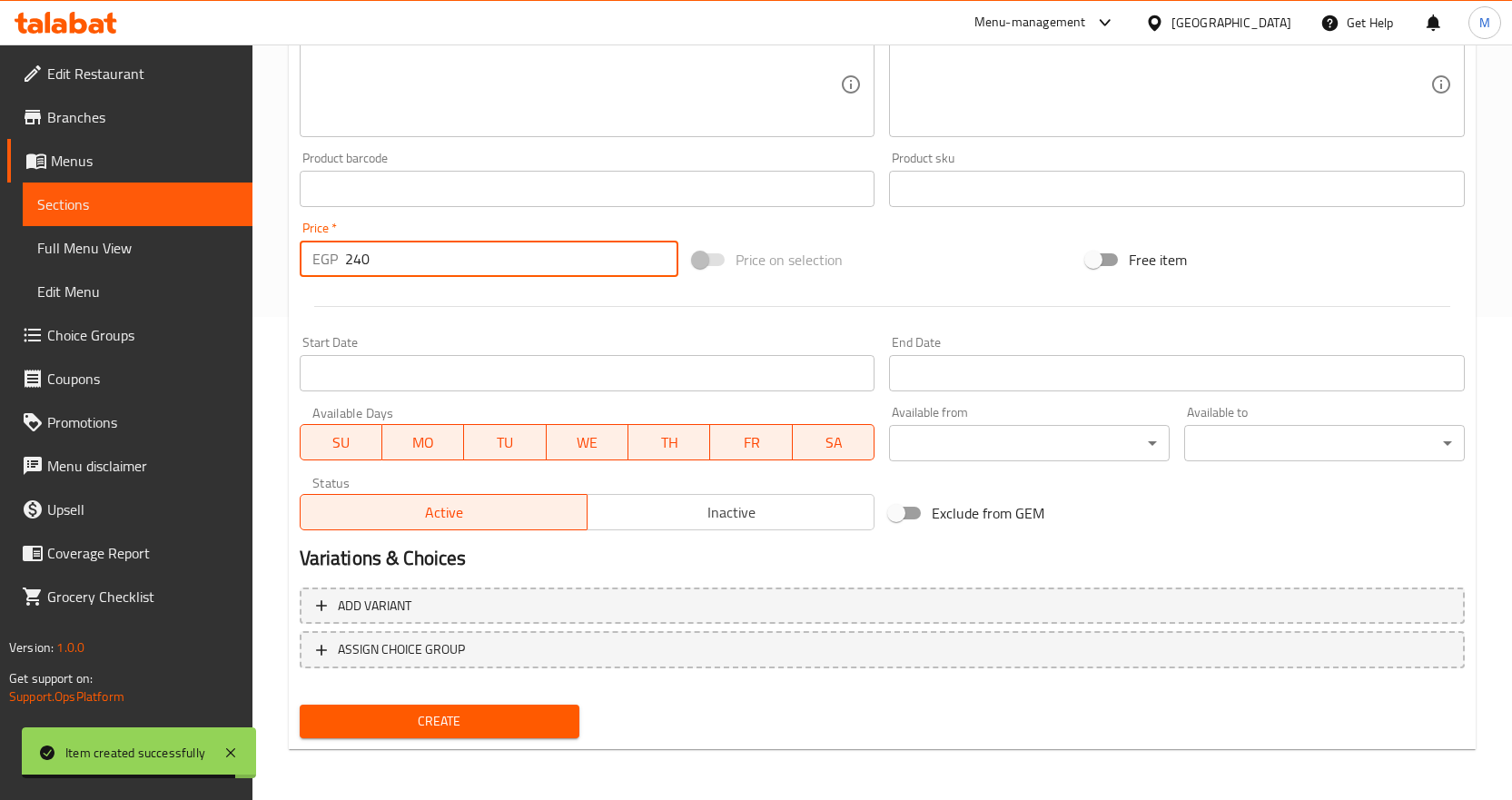
type input "240"
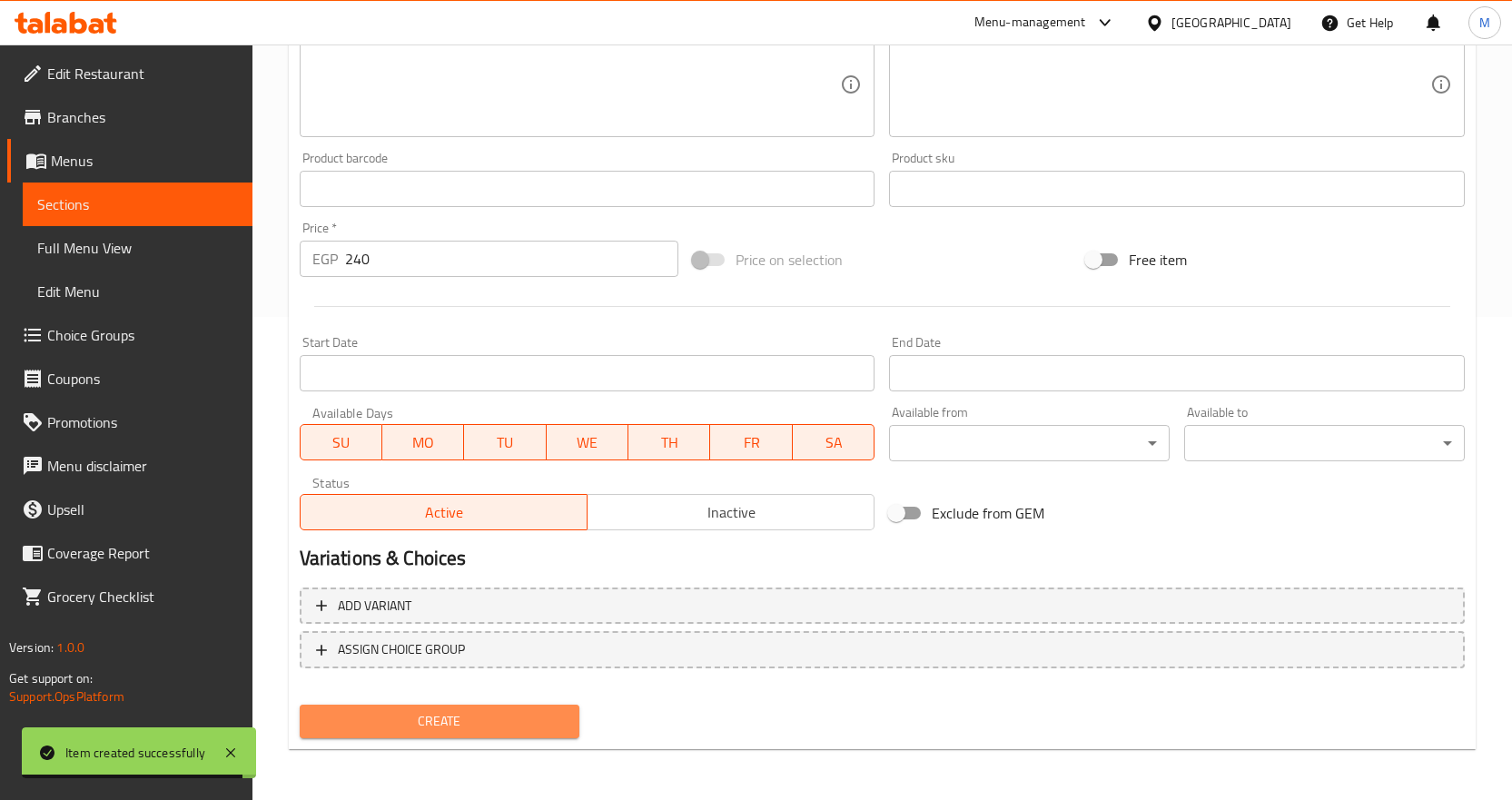
click at [529, 705] on button "Create" at bounding box center [440, 722] width 281 height 34
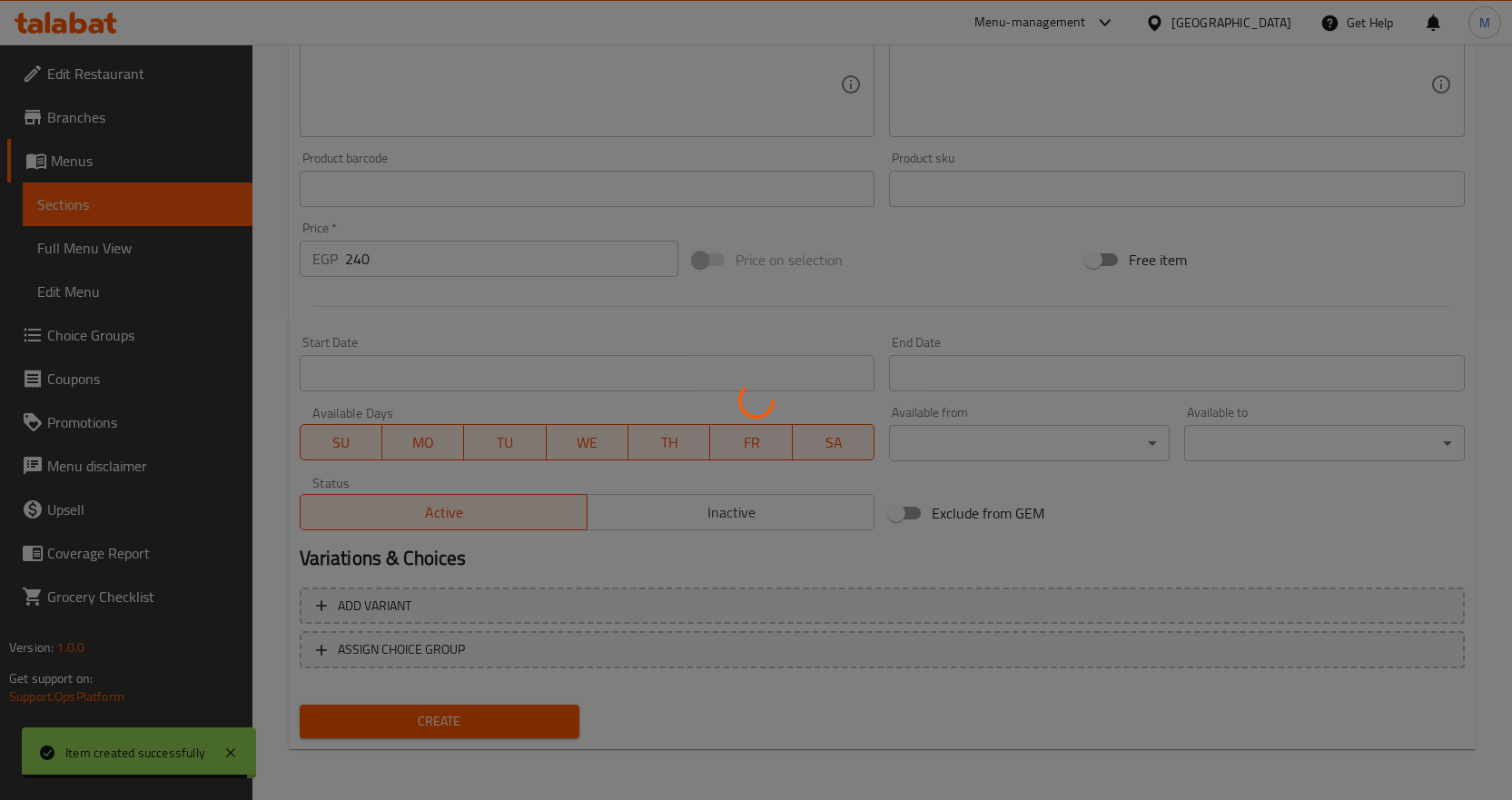
type input "0"
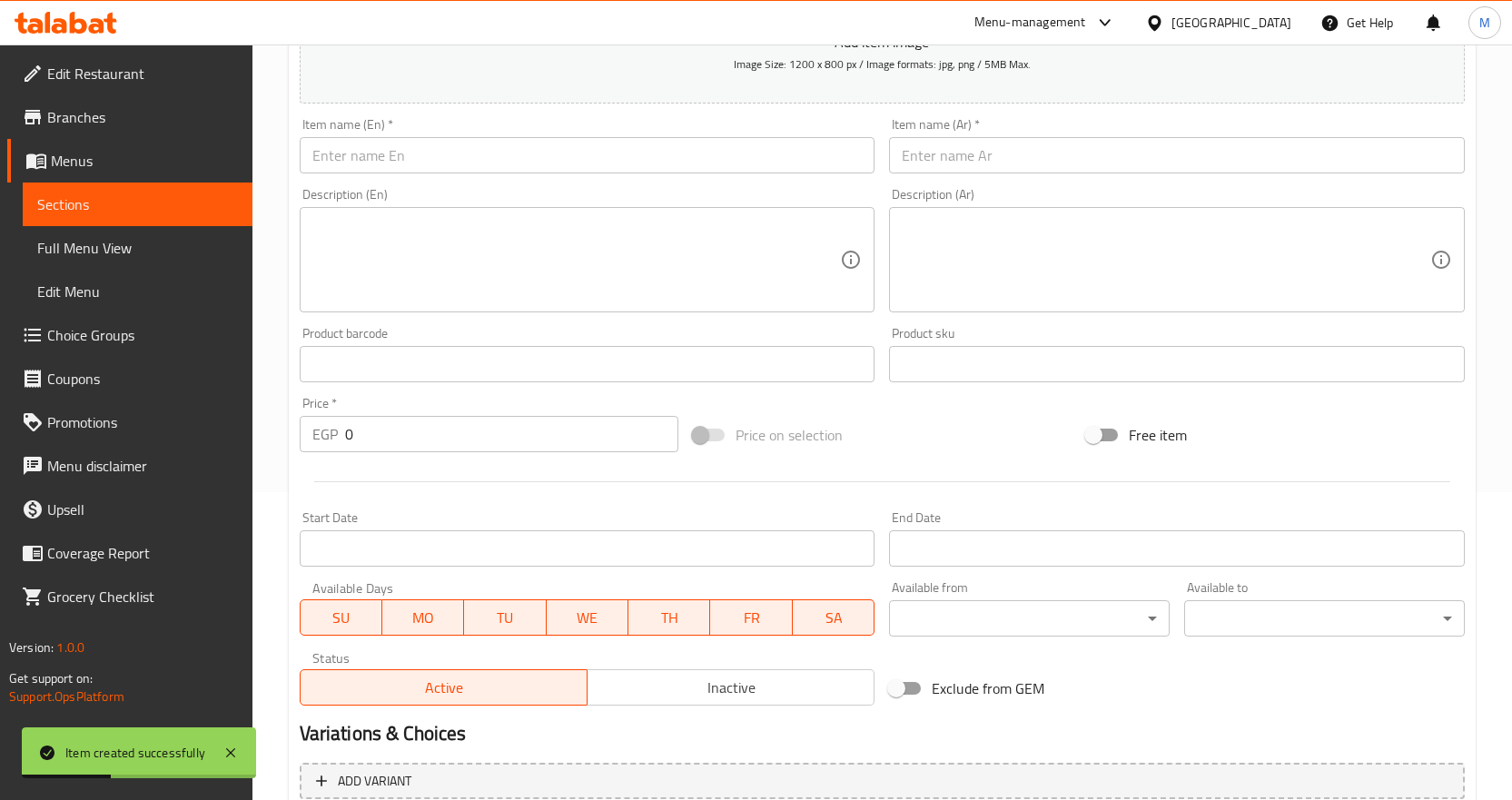
scroll to position [120, 0]
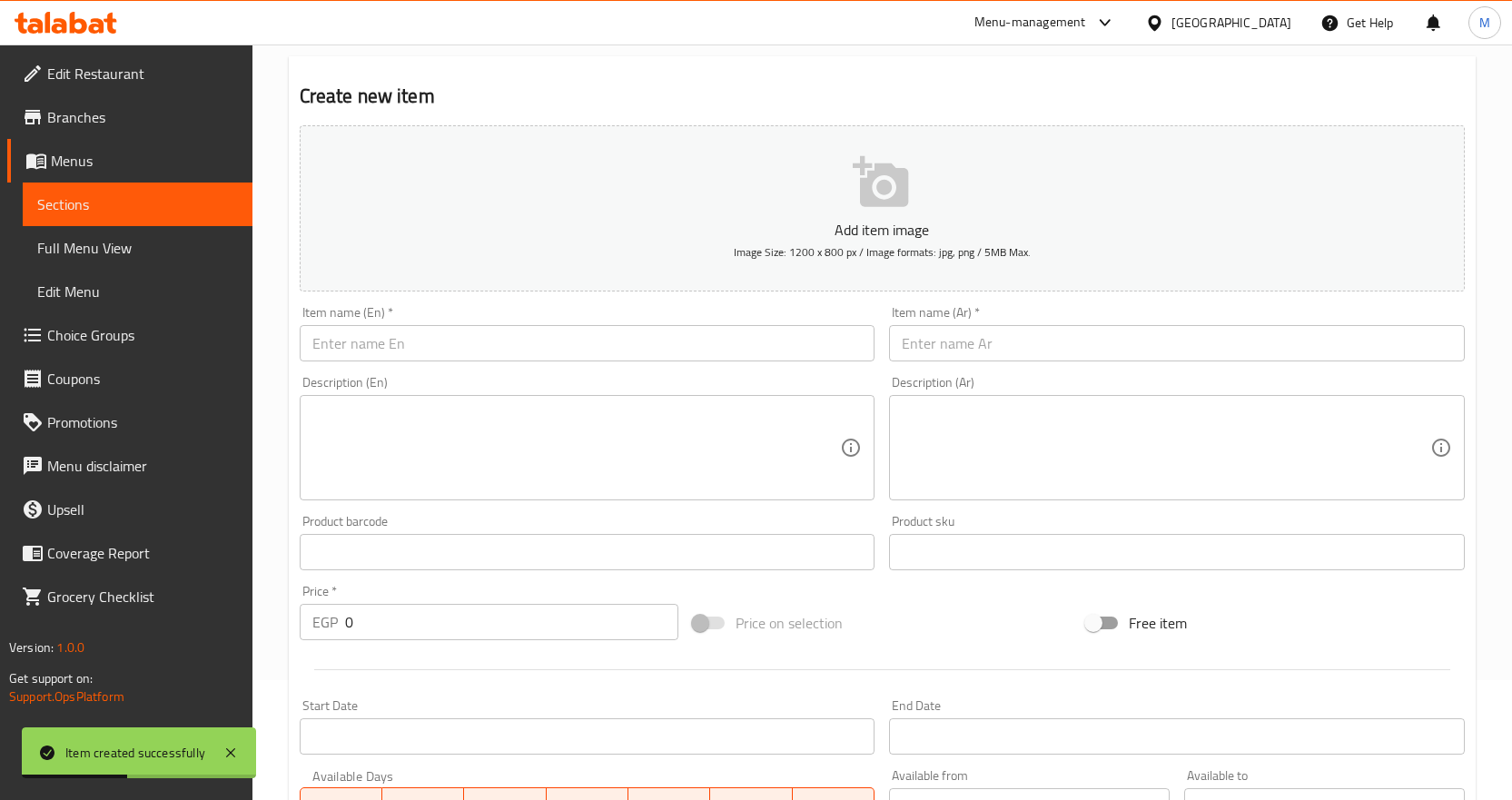
click at [493, 334] on input "text" at bounding box center [588, 342] width 576 height 36
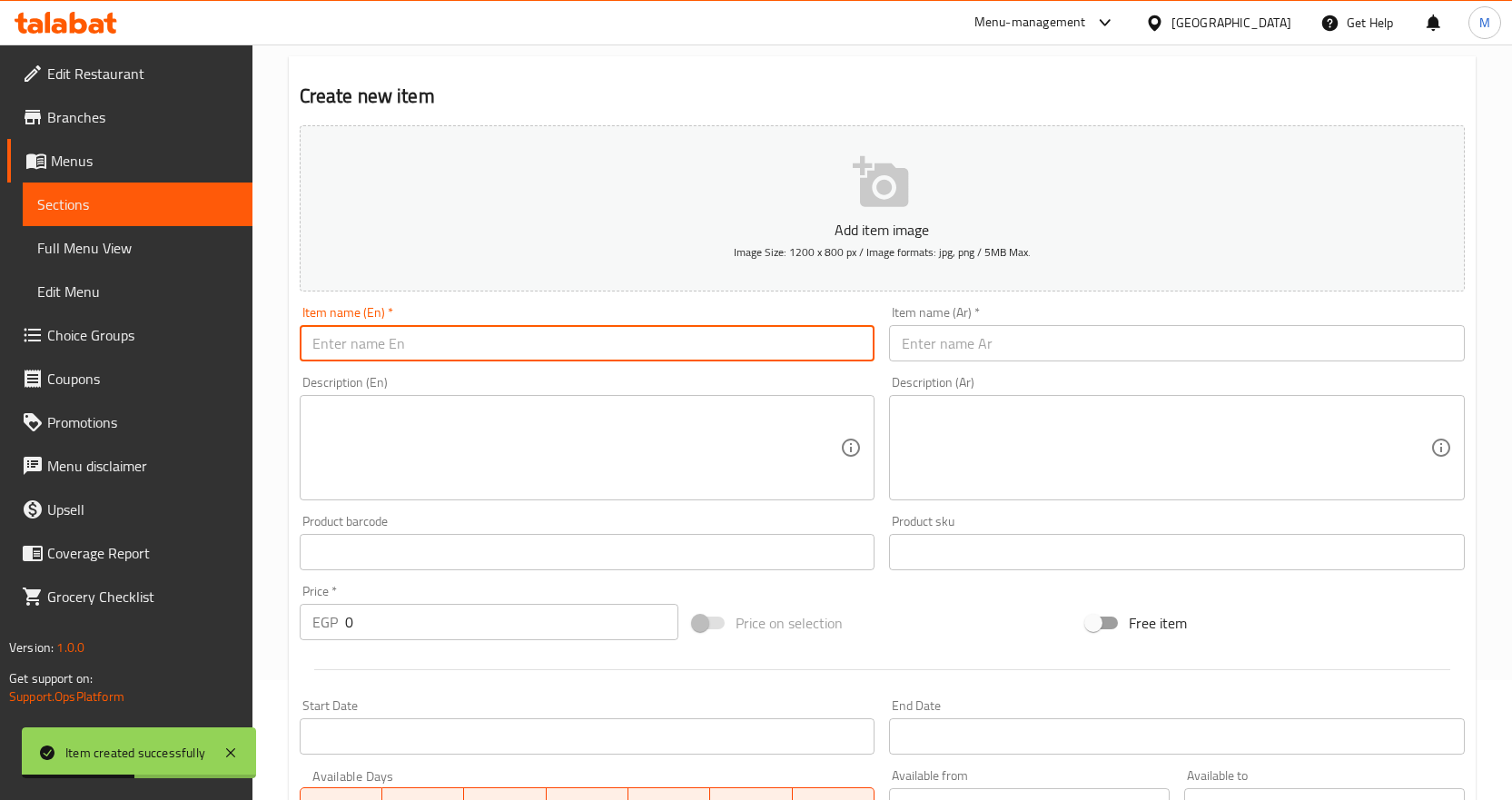
paste input "Aziziya"
type input "Aziziya"
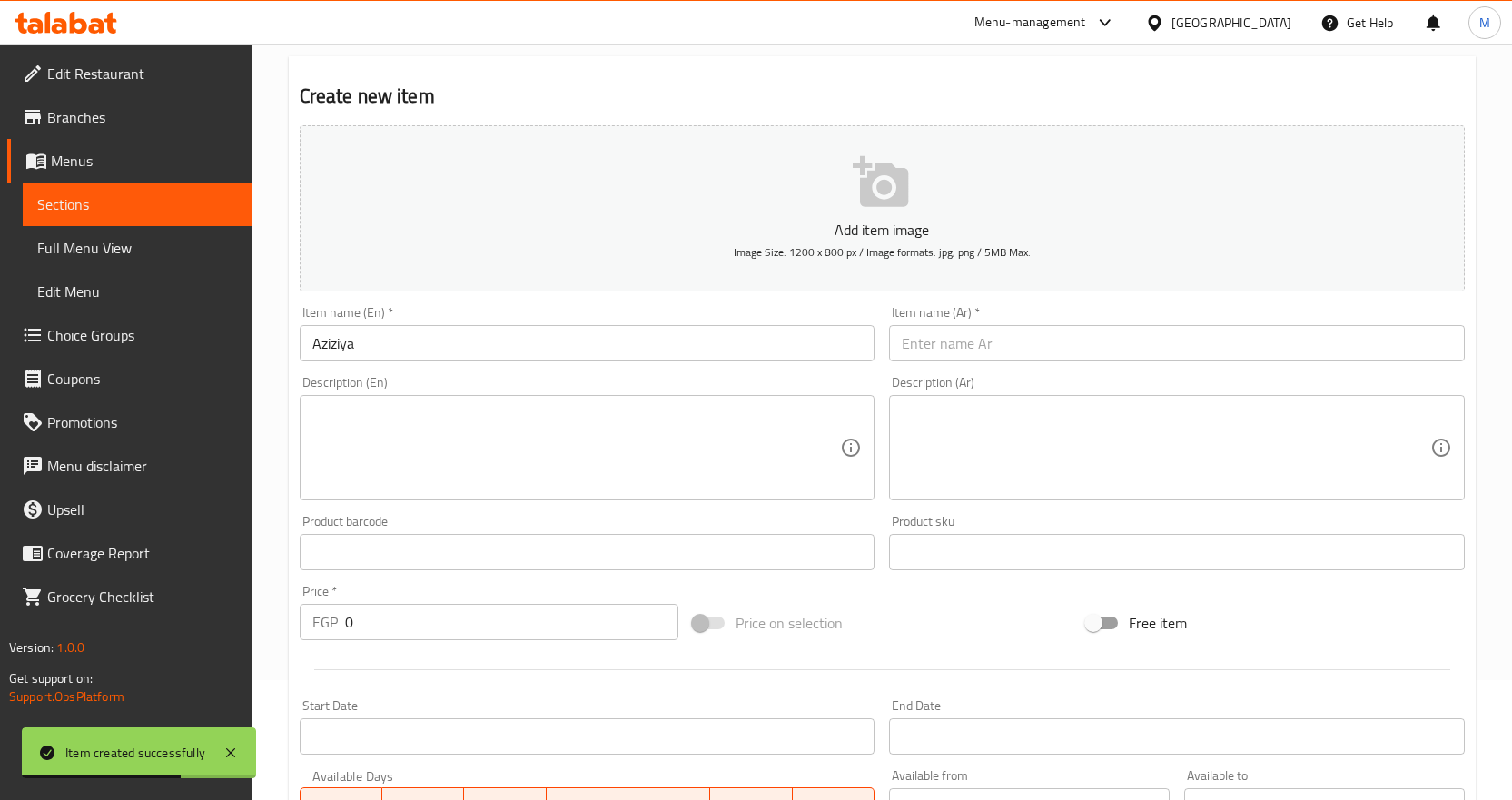
click at [992, 330] on input "text" at bounding box center [1177, 342] width 576 height 36
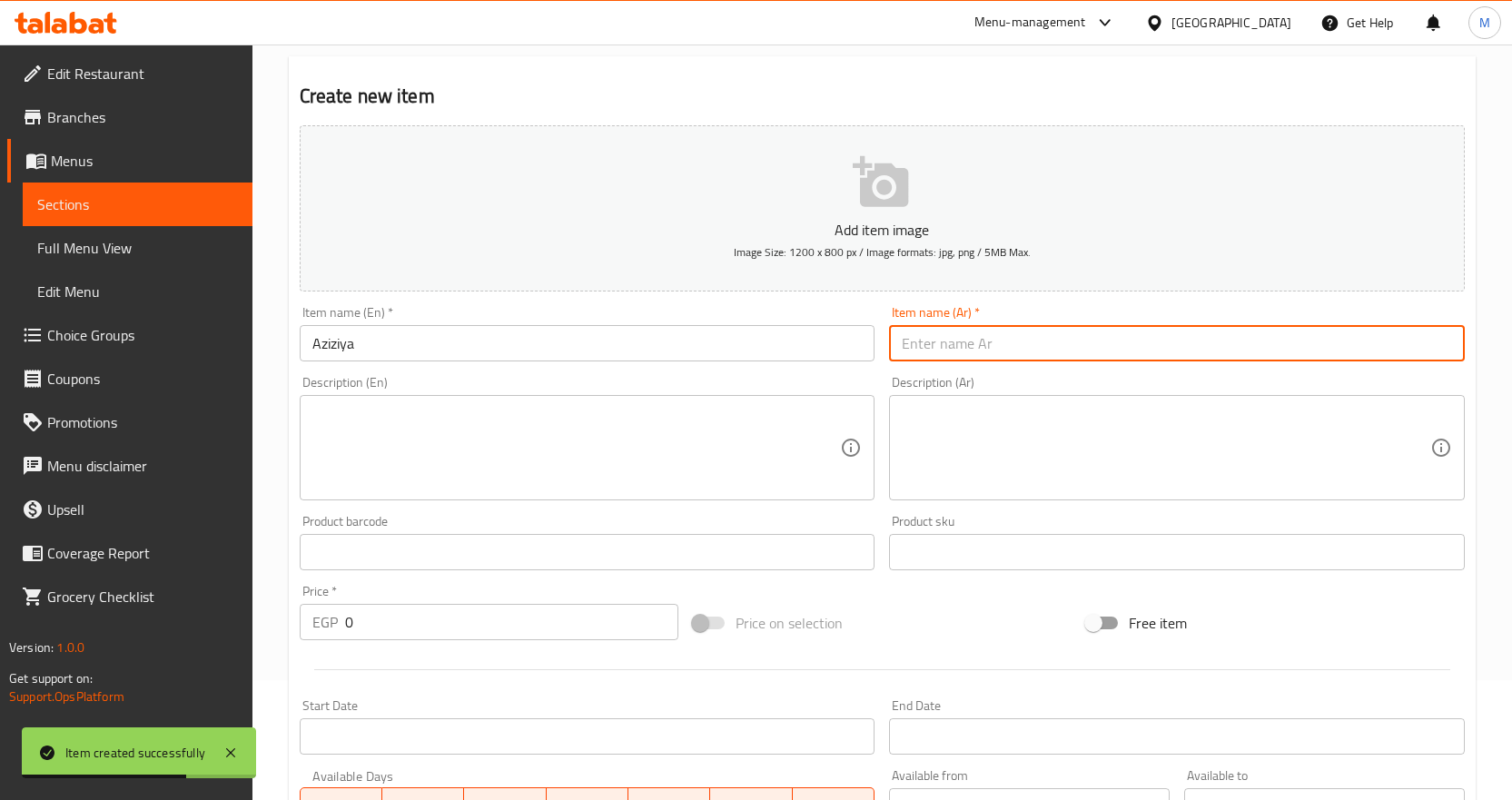
paste input "عزيزية"
type input "عزيزية"
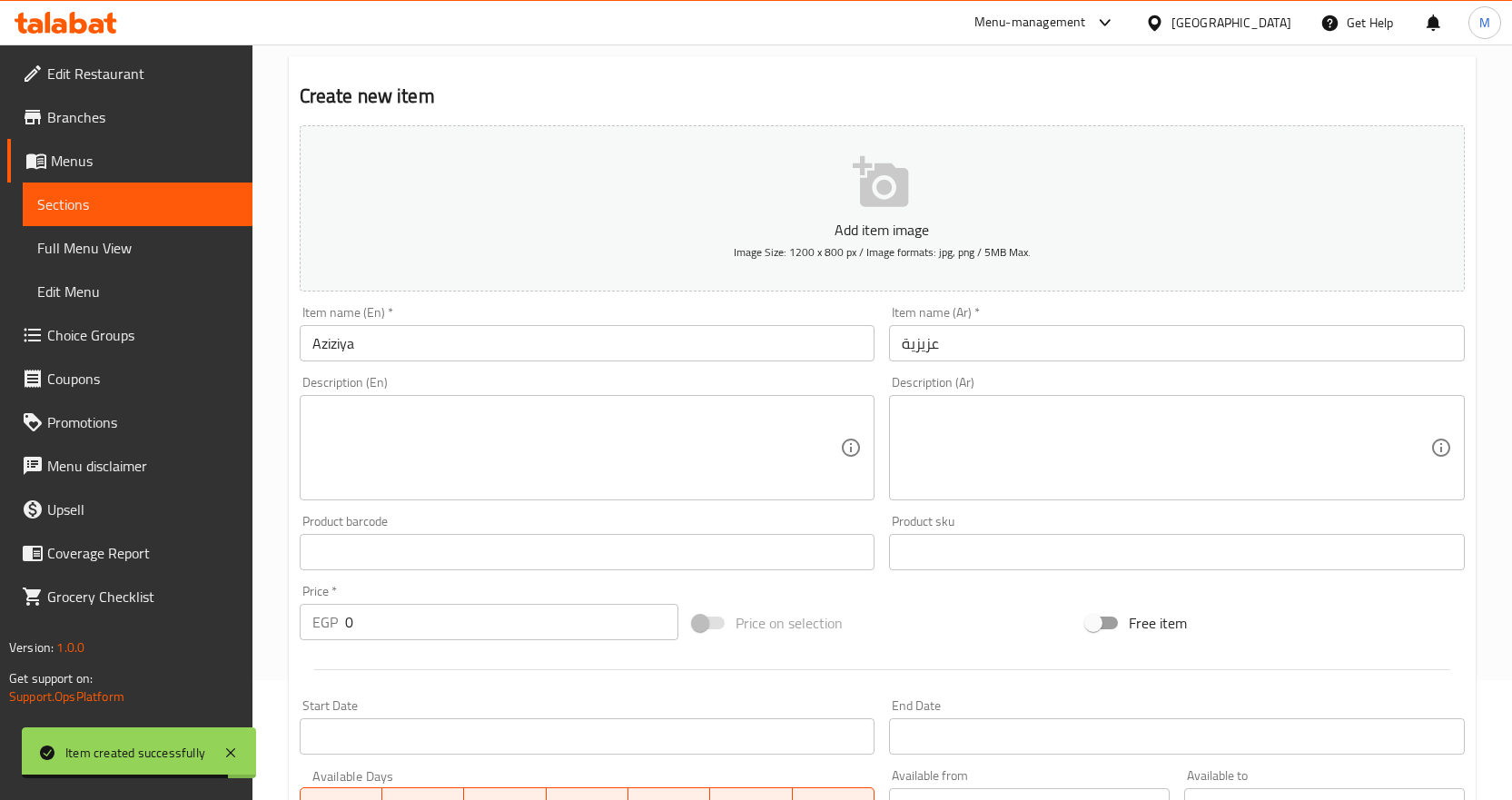
scroll to position [483, 0]
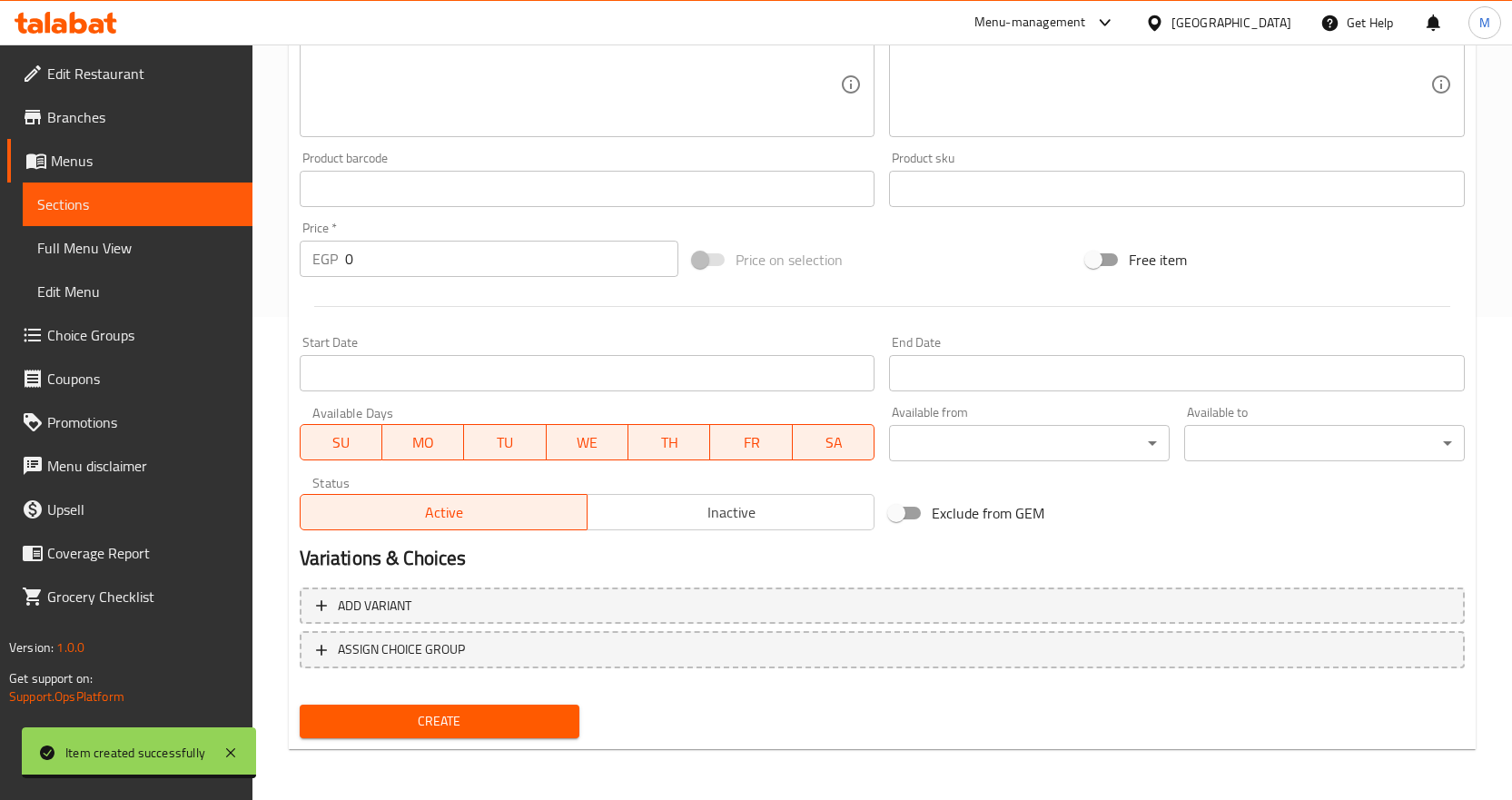
drag, startPoint x: 455, startPoint y: 258, endPoint x: 131, endPoint y: 270, distance: 324.2
click at [131, 270] on div "Edit Restaurant Branches Menus Sections Full Menu View Edit Menu Choice Groups …" at bounding box center [756, 180] width 1512 height 1239
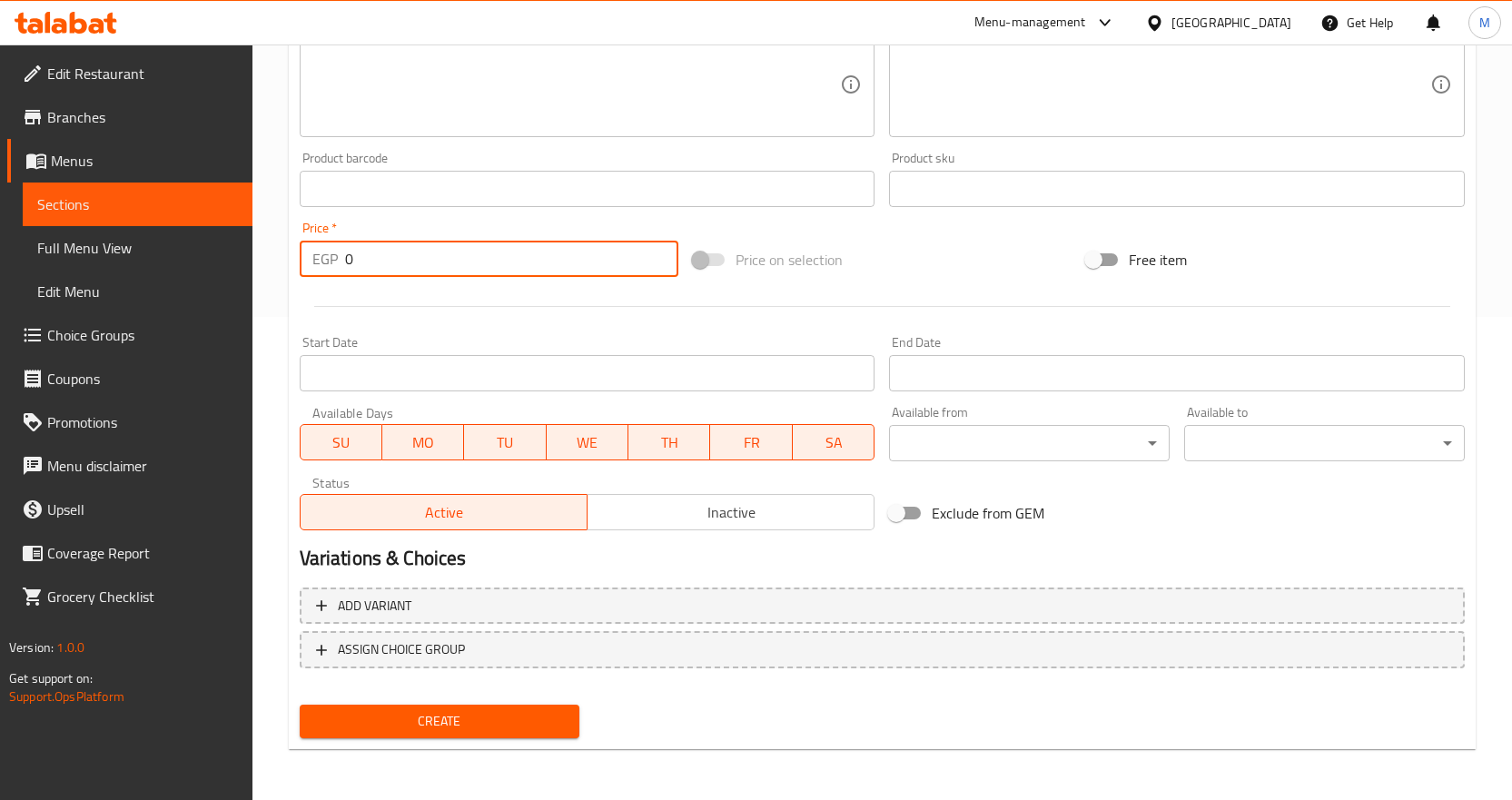
paste input "30"
type input "300"
click at [500, 729] on span "Create" at bounding box center [439, 722] width 251 height 23
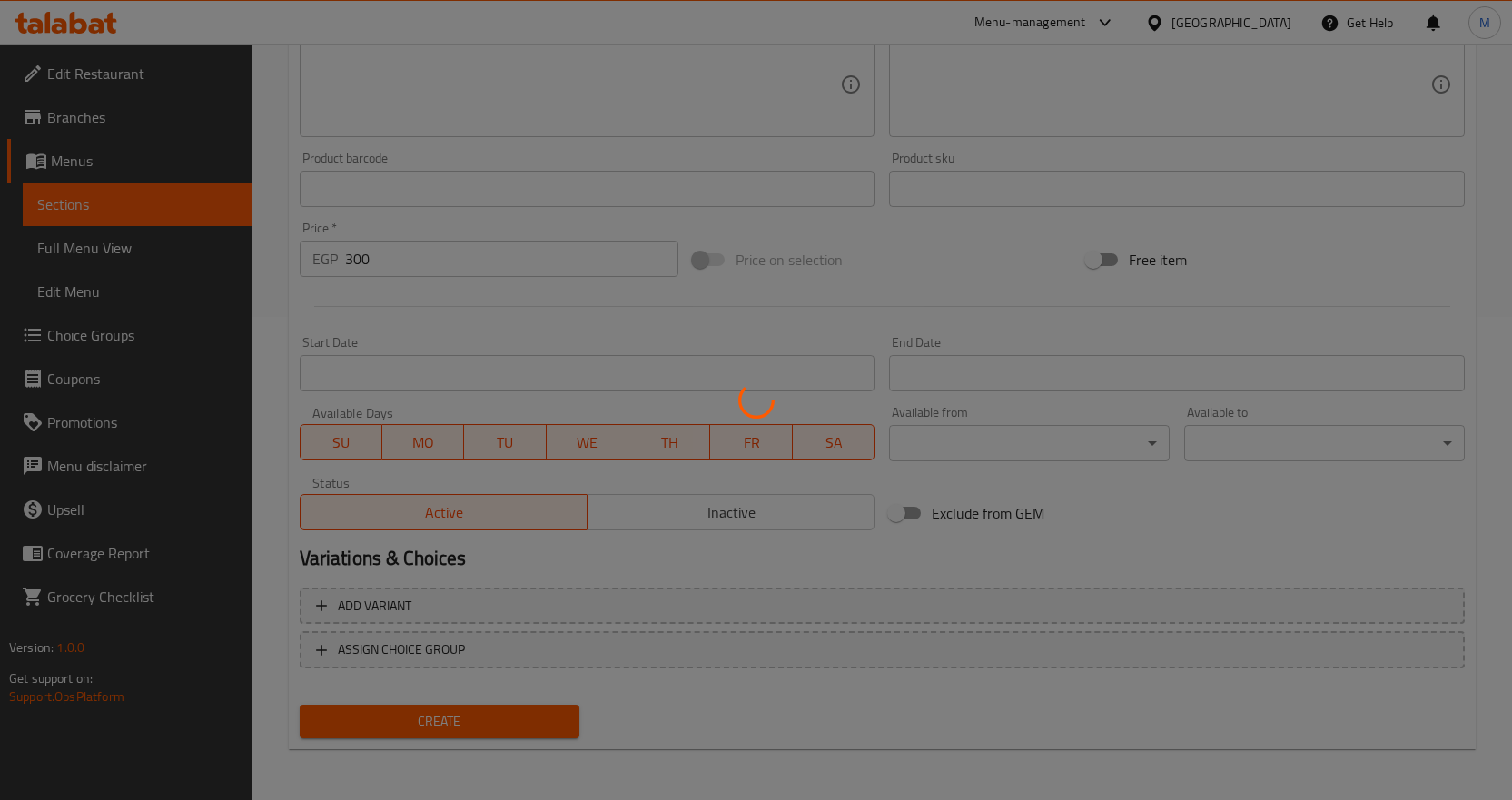
type input "0"
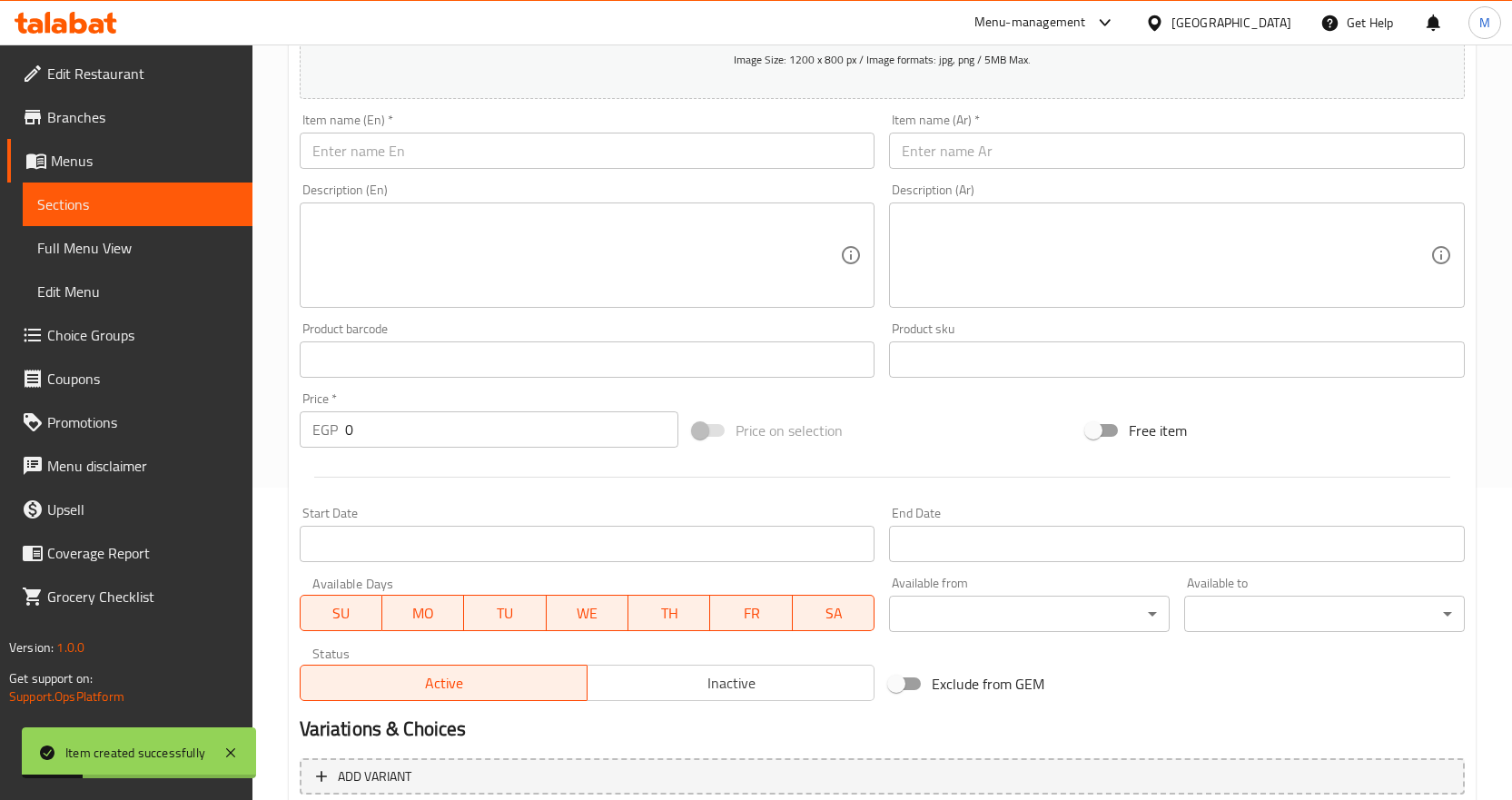
scroll to position [120, 0]
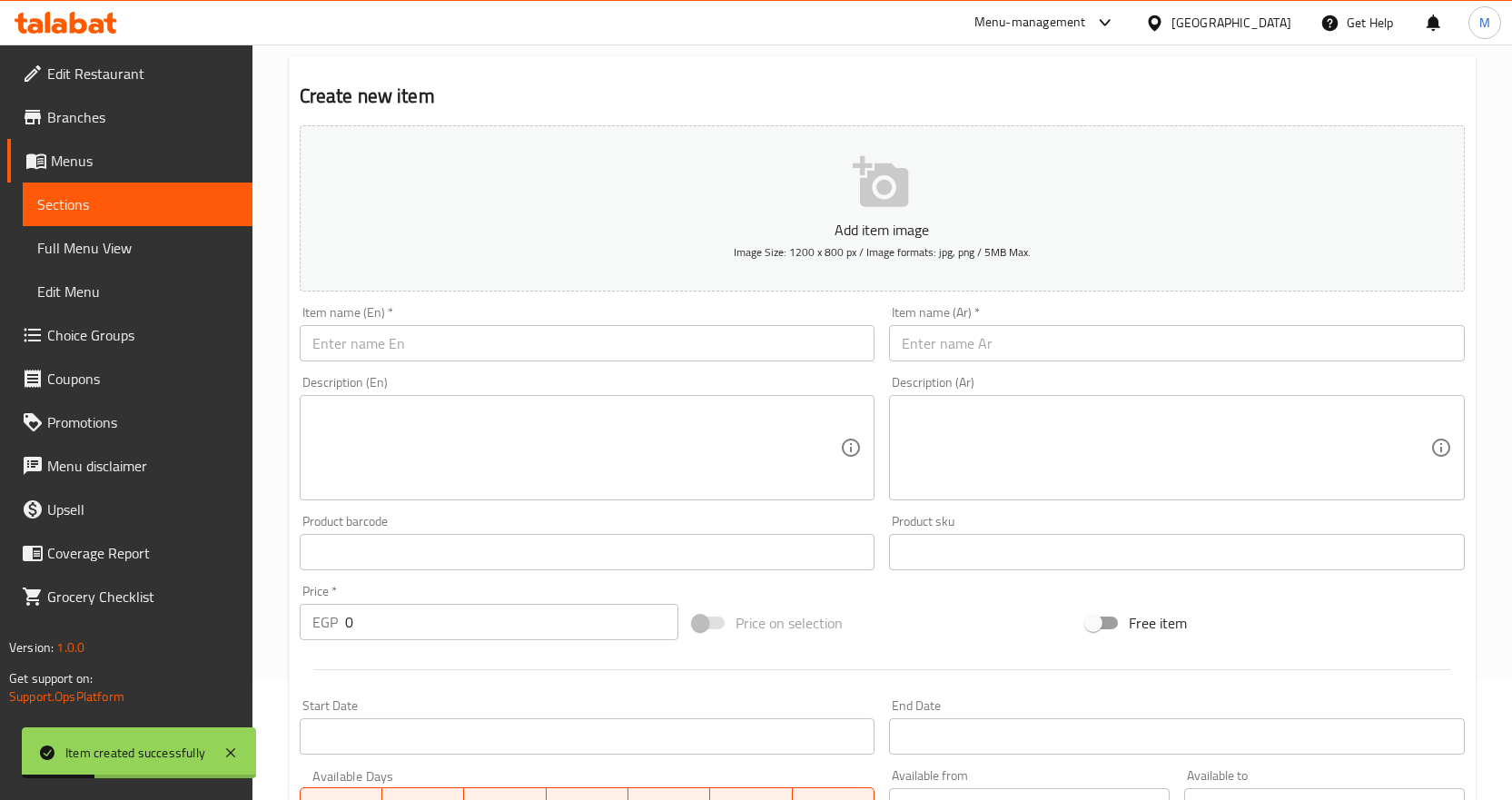
drag, startPoint x: 513, startPoint y: 333, endPoint x: 525, endPoint y: 330, distance: 12.4
click at [513, 333] on input "text" at bounding box center [588, 342] width 576 height 36
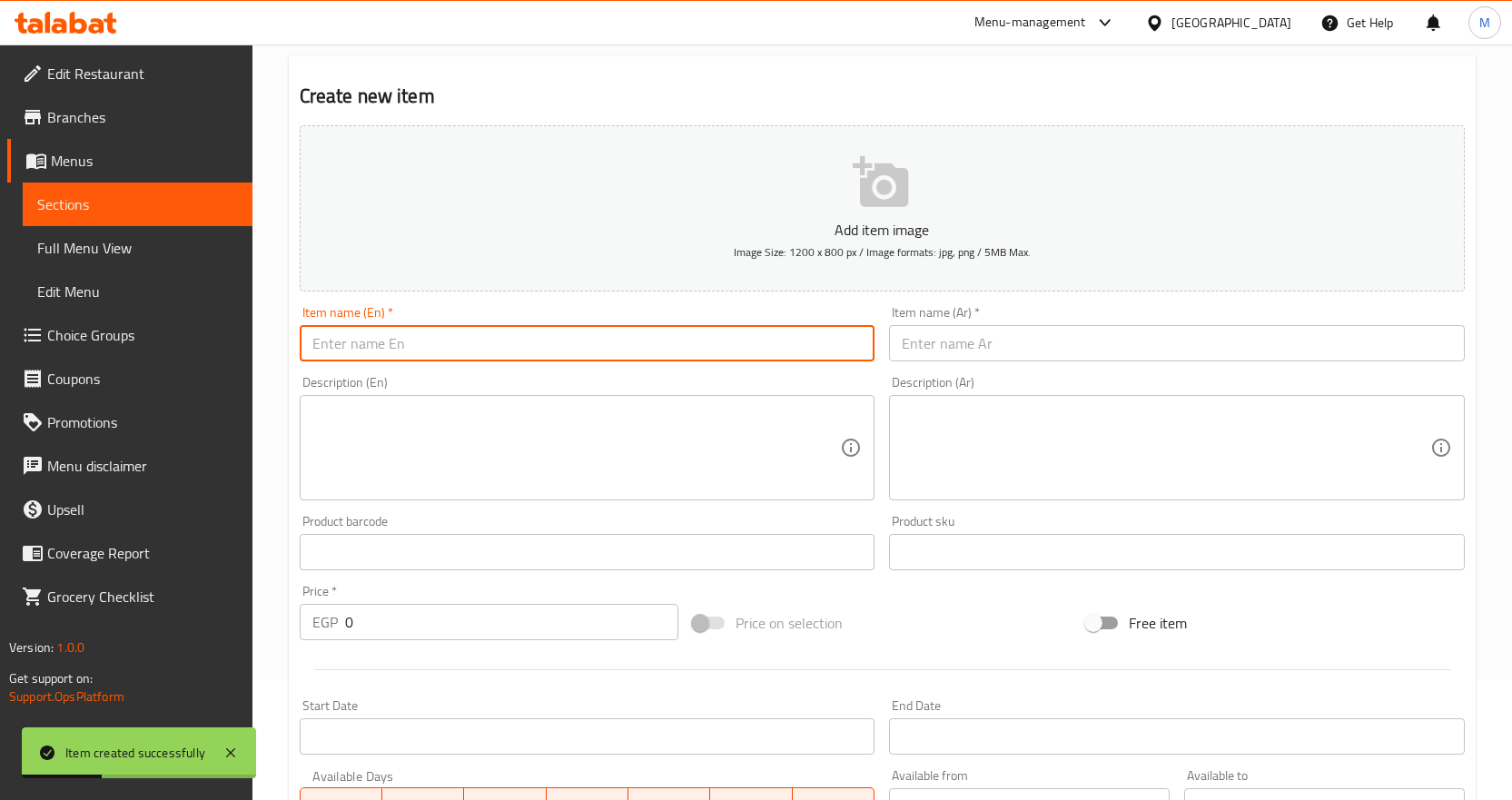
paste input "Kunafa Cream"
type input "Kunafa Cream"
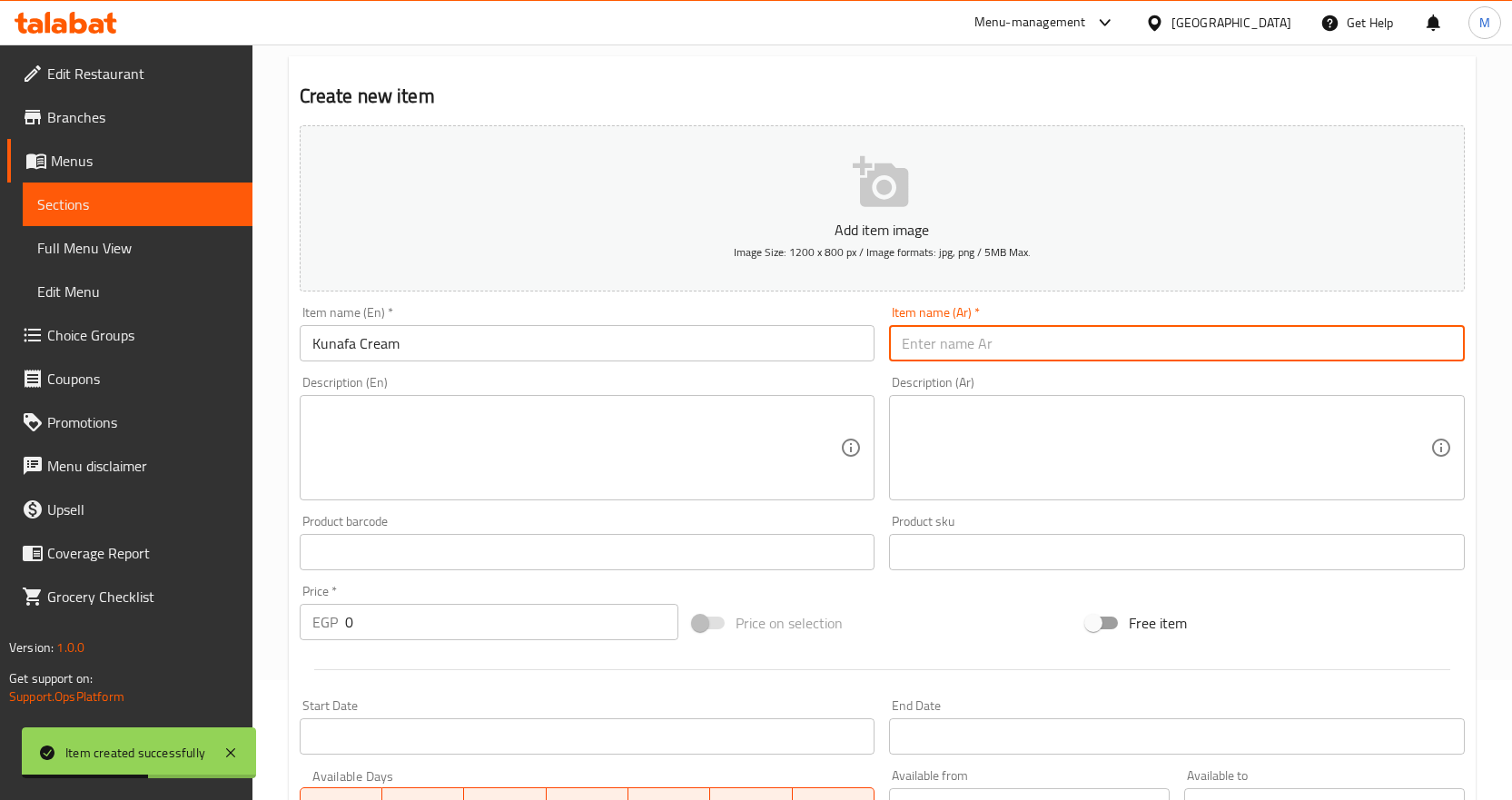
drag, startPoint x: 1057, startPoint y: 344, endPoint x: 1070, endPoint y: 341, distance: 13.3
click at [1057, 344] on input "text" at bounding box center [1177, 342] width 576 height 36
paste input "كنافه كريمه"
type input "كنافه كريمه"
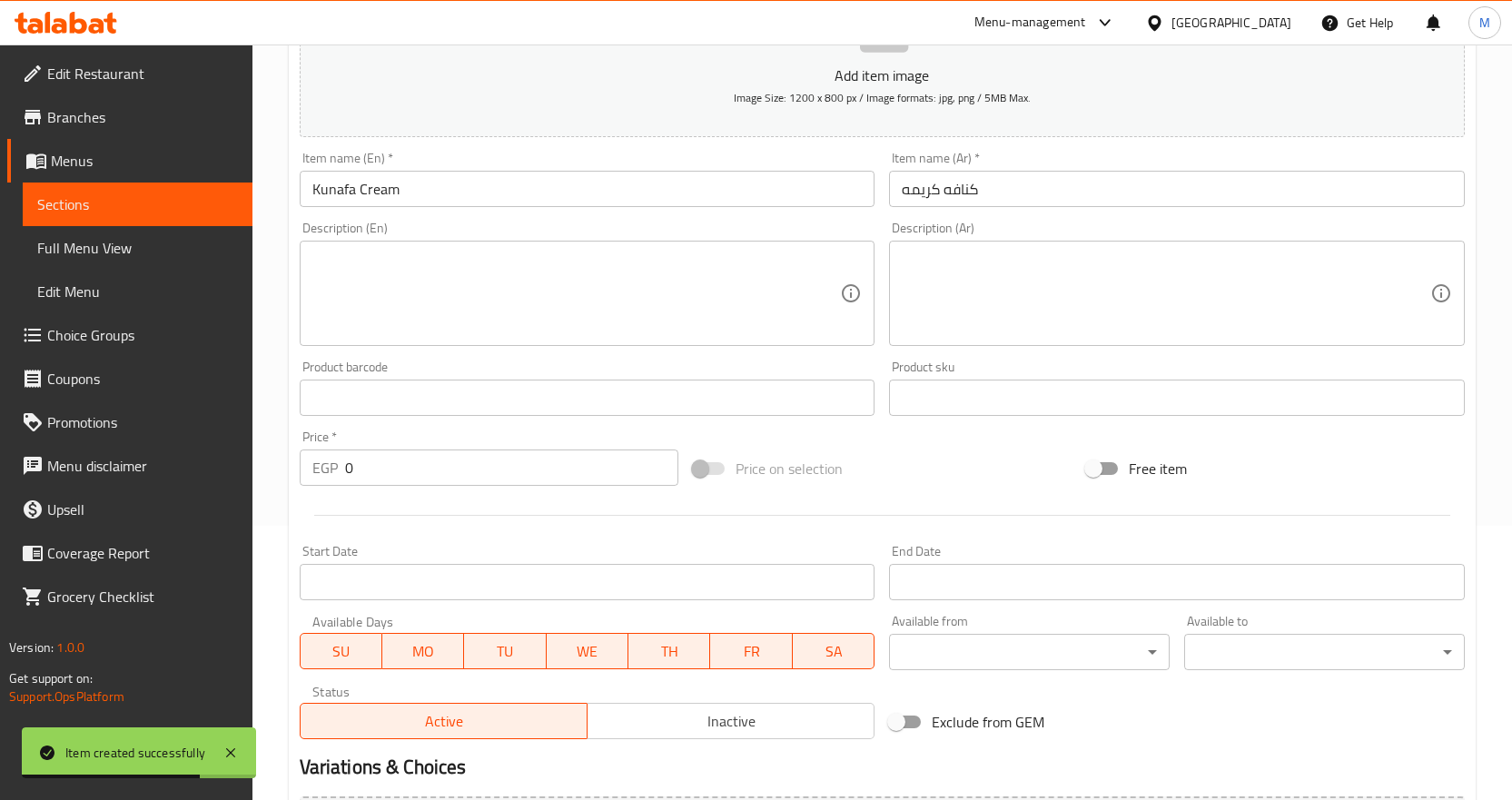
scroll to position [483, 0]
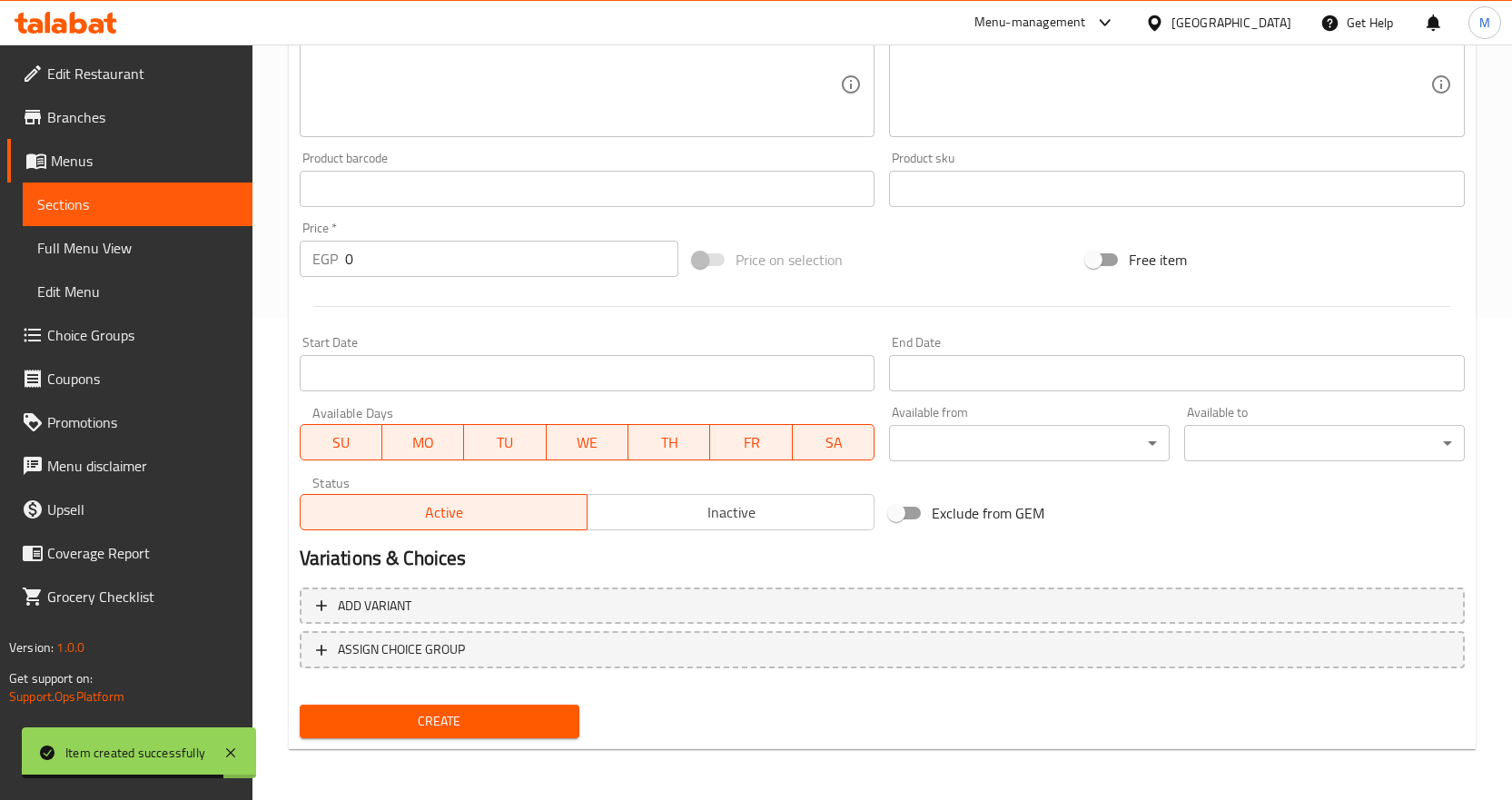
drag, startPoint x: 468, startPoint y: 257, endPoint x: 101, endPoint y: 284, distance: 368.0
click at [136, 282] on div "Edit Restaurant Branches Menus Sections Full Menu View Edit Menu Choice Groups …" at bounding box center [756, 180] width 1512 height 1239
paste input "30"
type input "300"
click at [528, 720] on span "Create" at bounding box center [439, 722] width 251 height 23
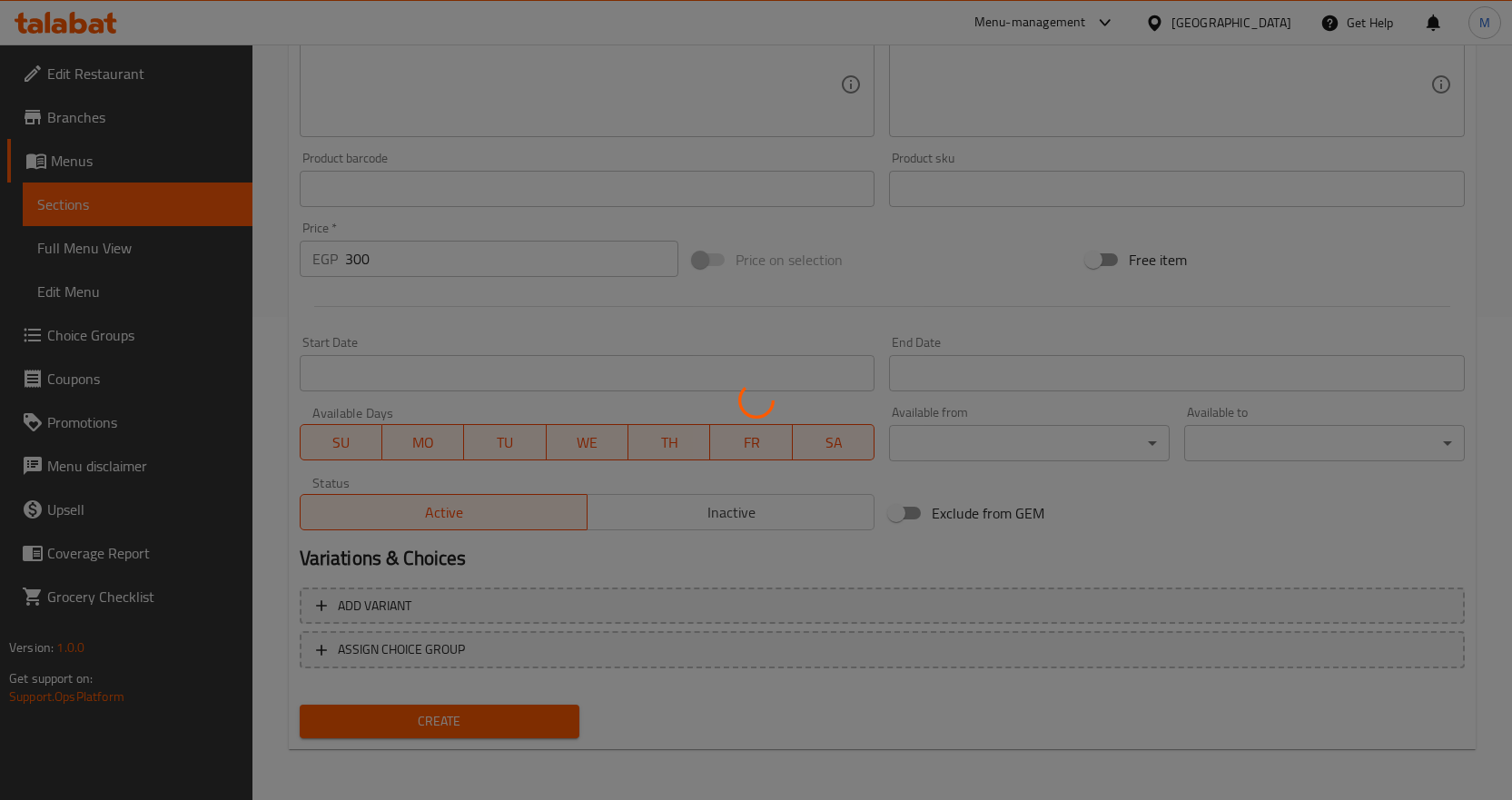
type input "0"
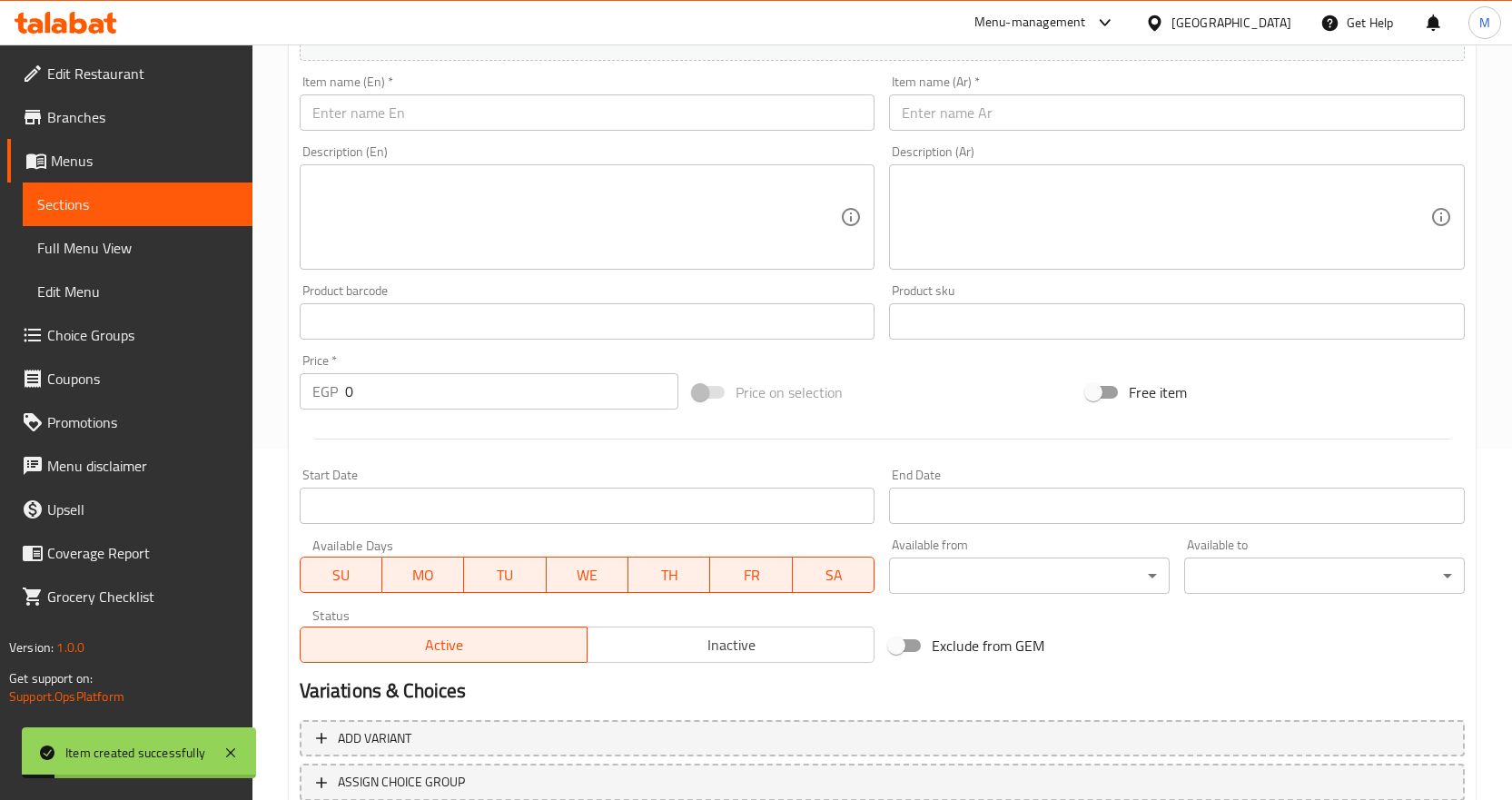
scroll to position [120, 0]
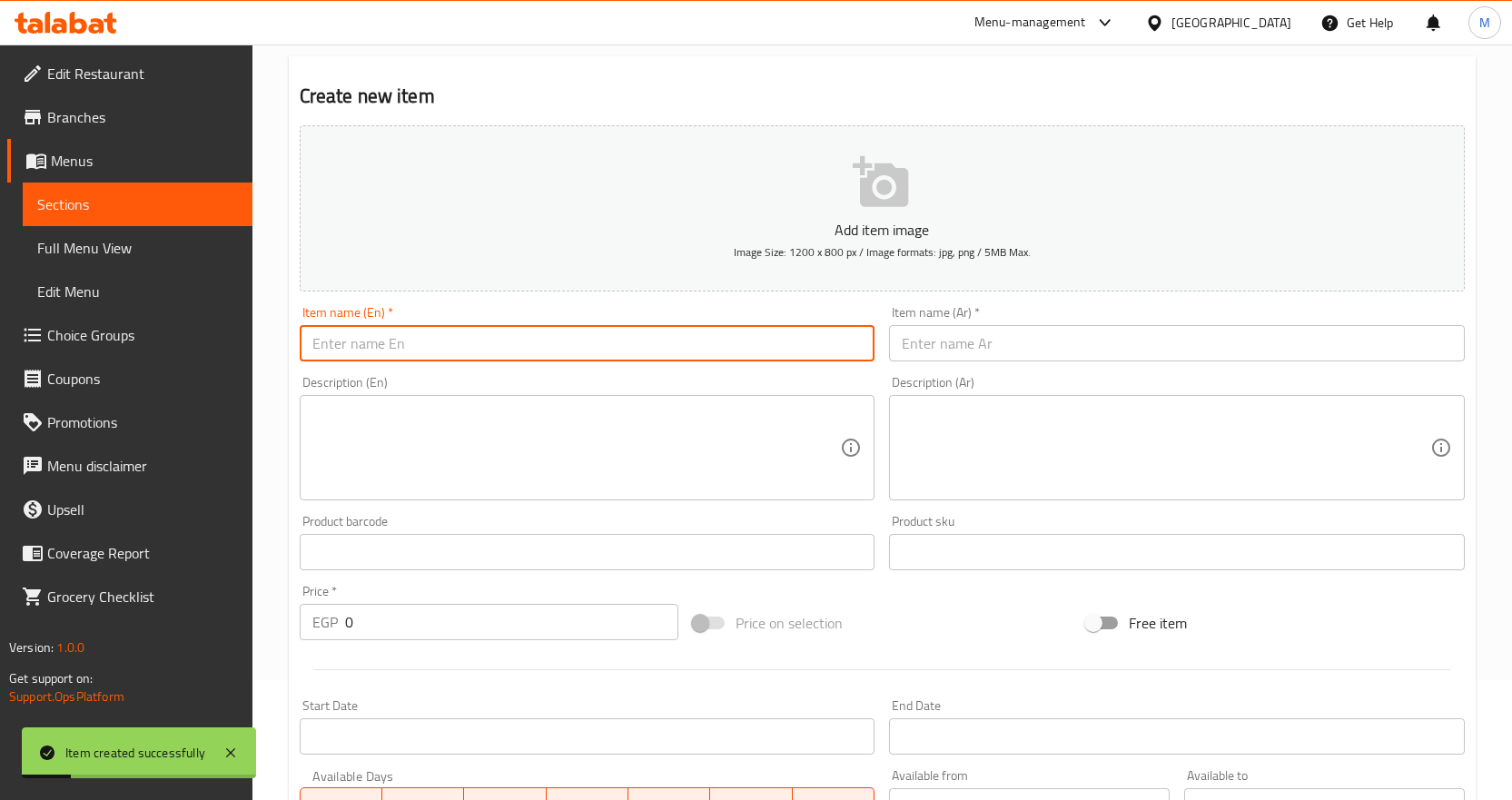
click at [497, 360] on input "text" at bounding box center [588, 342] width 576 height 36
paste input "Golash Cream"
type input "Golash Cream"
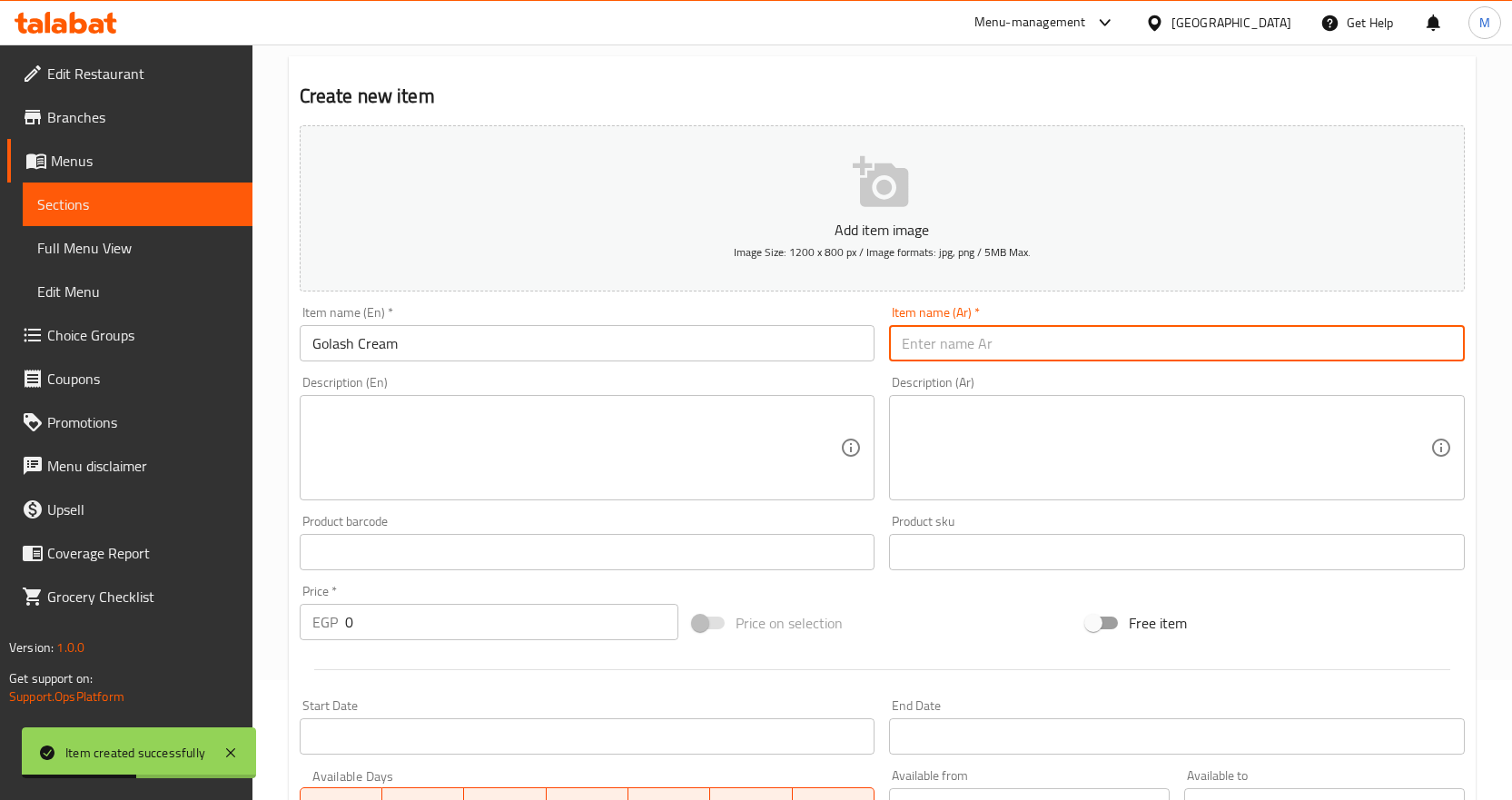
click at [975, 338] on input "text" at bounding box center [1177, 342] width 576 height 36
paste input "جلاش كريمه"
type input "جلاش كريمه"
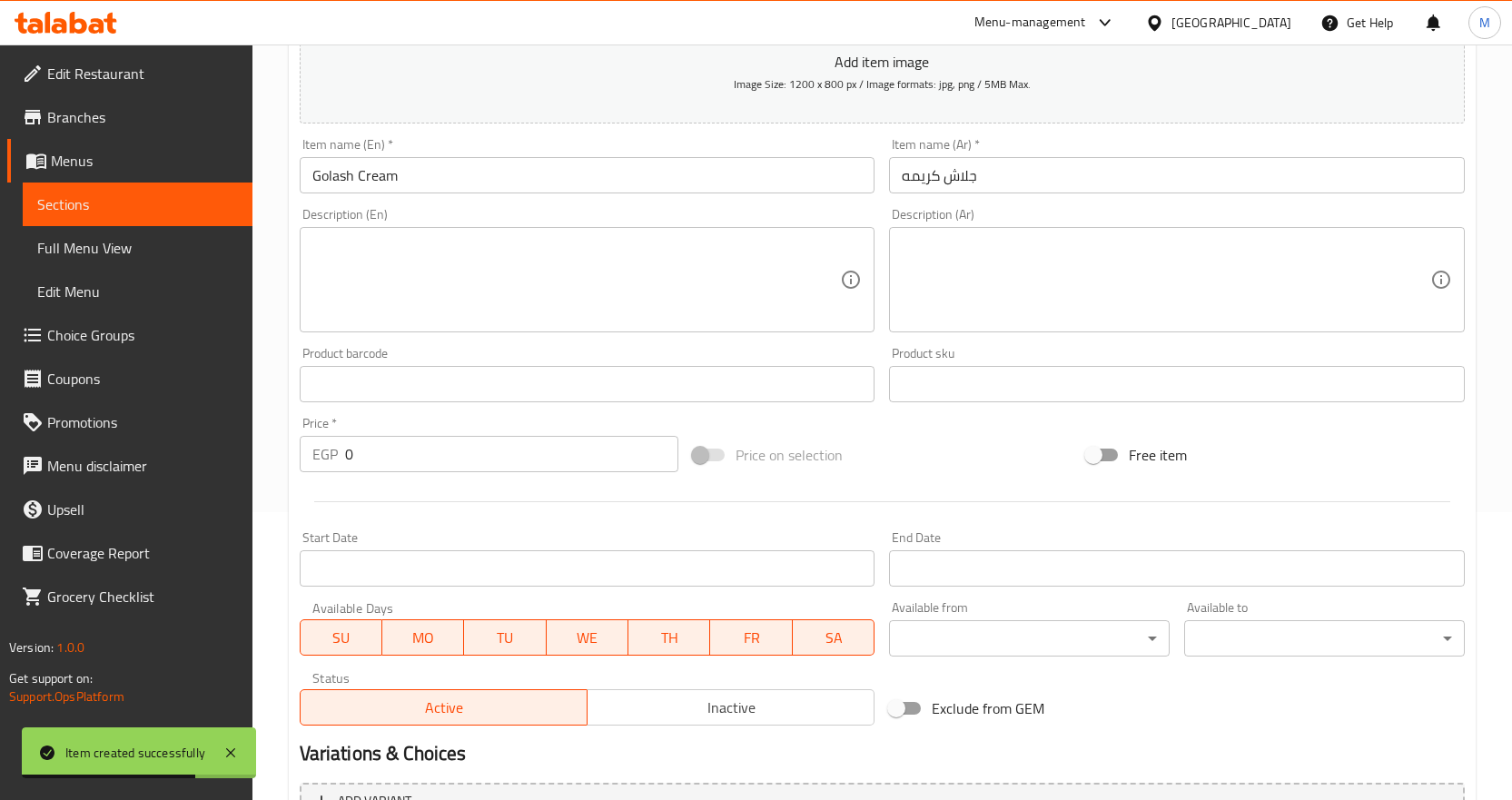
scroll to position [483, 0]
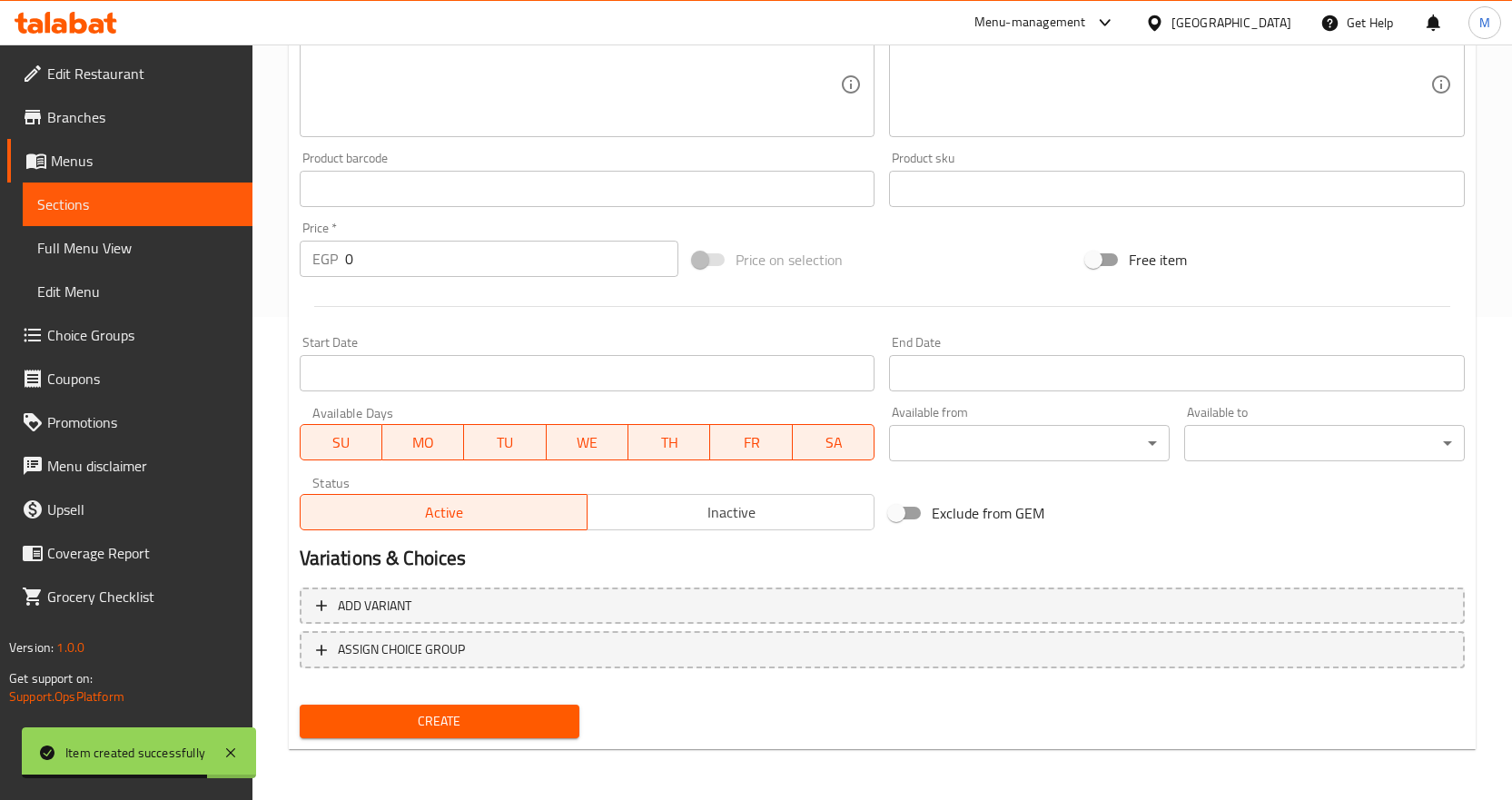
drag, startPoint x: 437, startPoint y: 260, endPoint x: 204, endPoint y: 276, distance: 233.5
click at [231, 272] on div "Edit Restaurant Branches Menus Sections Full Menu View Edit Menu Choice Groups …" at bounding box center [756, 180] width 1512 height 1239
paste input "30"
type input "300"
click at [477, 708] on button "Create" at bounding box center [440, 722] width 281 height 34
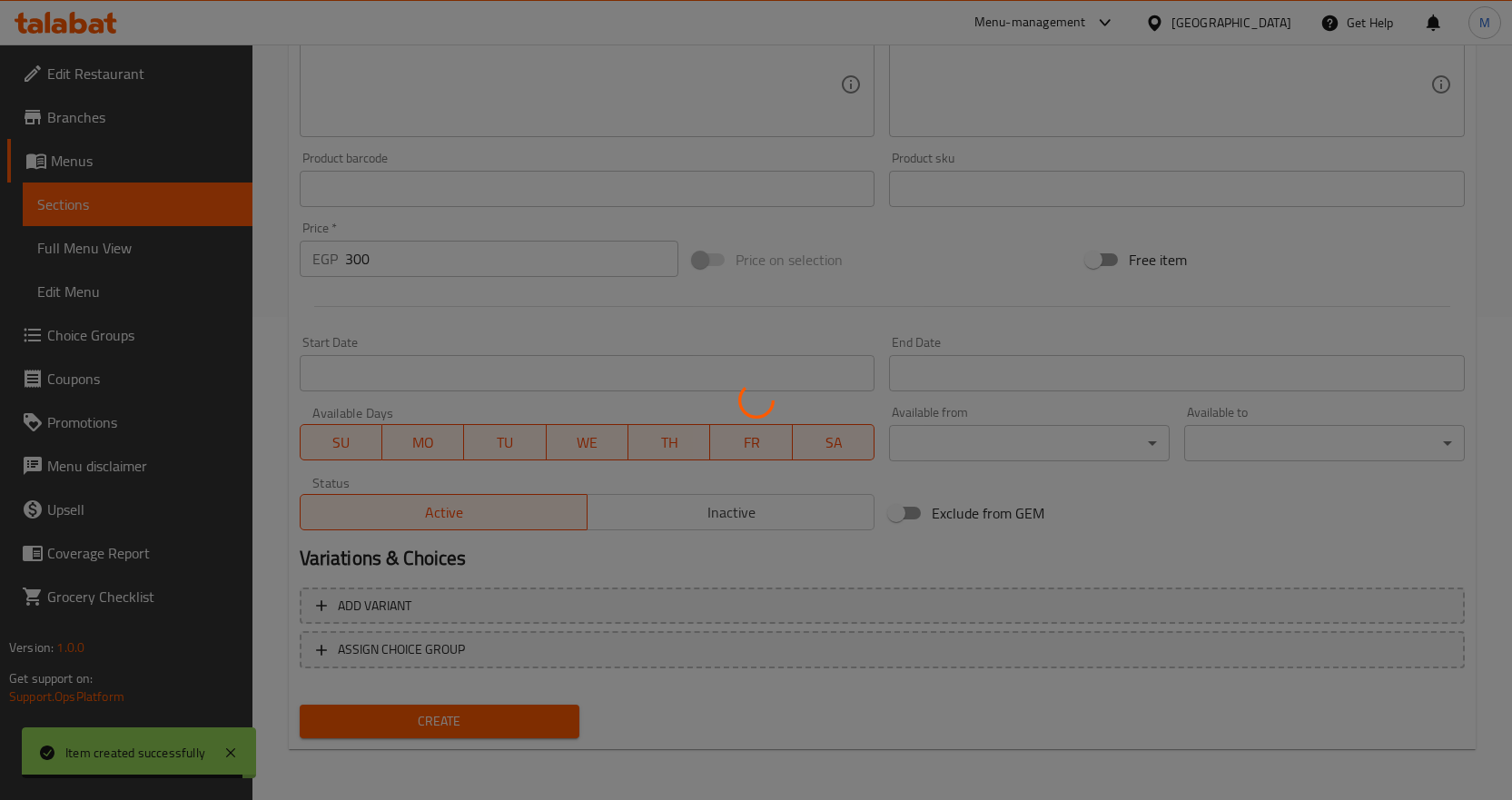
type input "0"
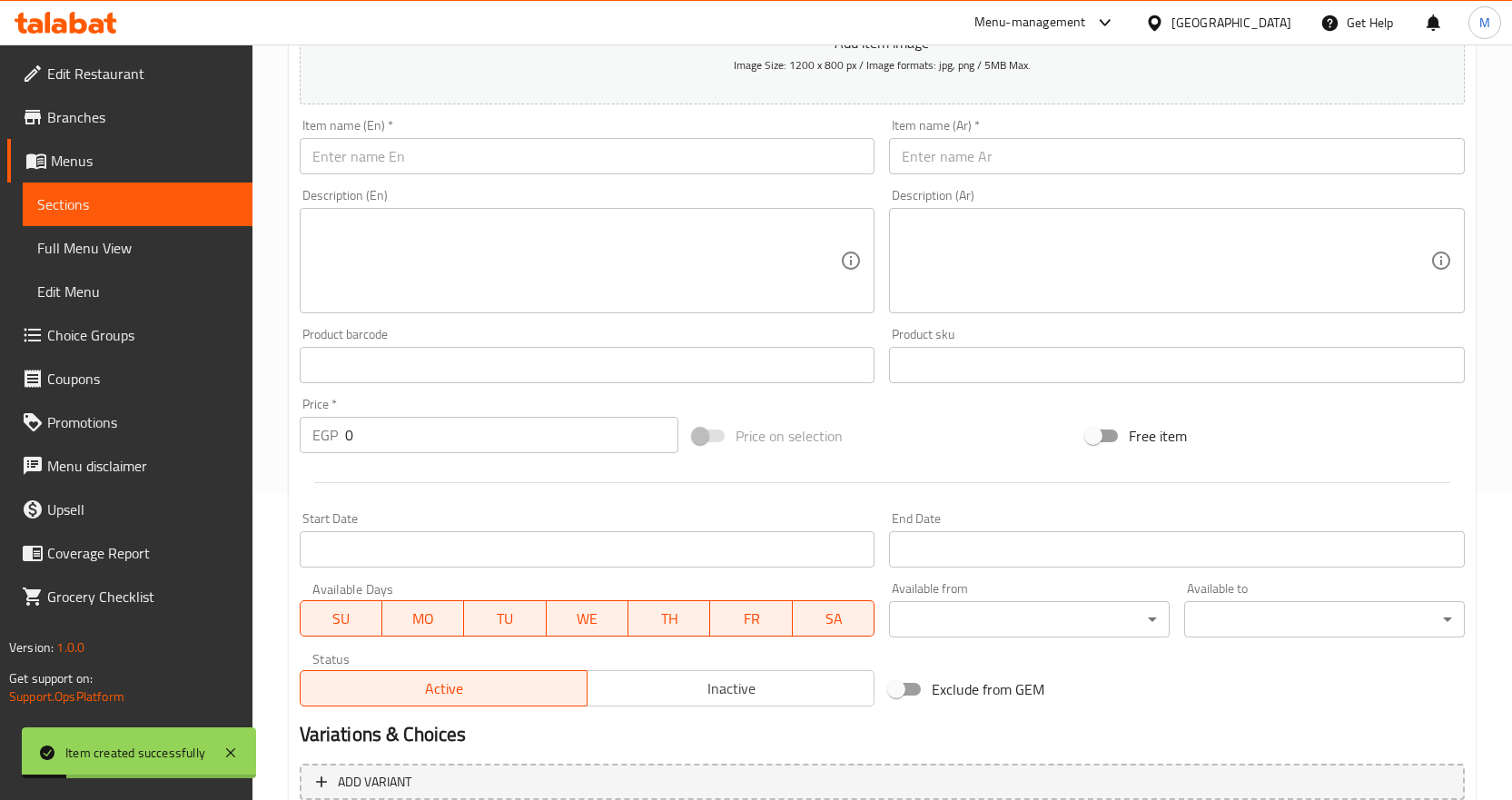
scroll to position [120, 0]
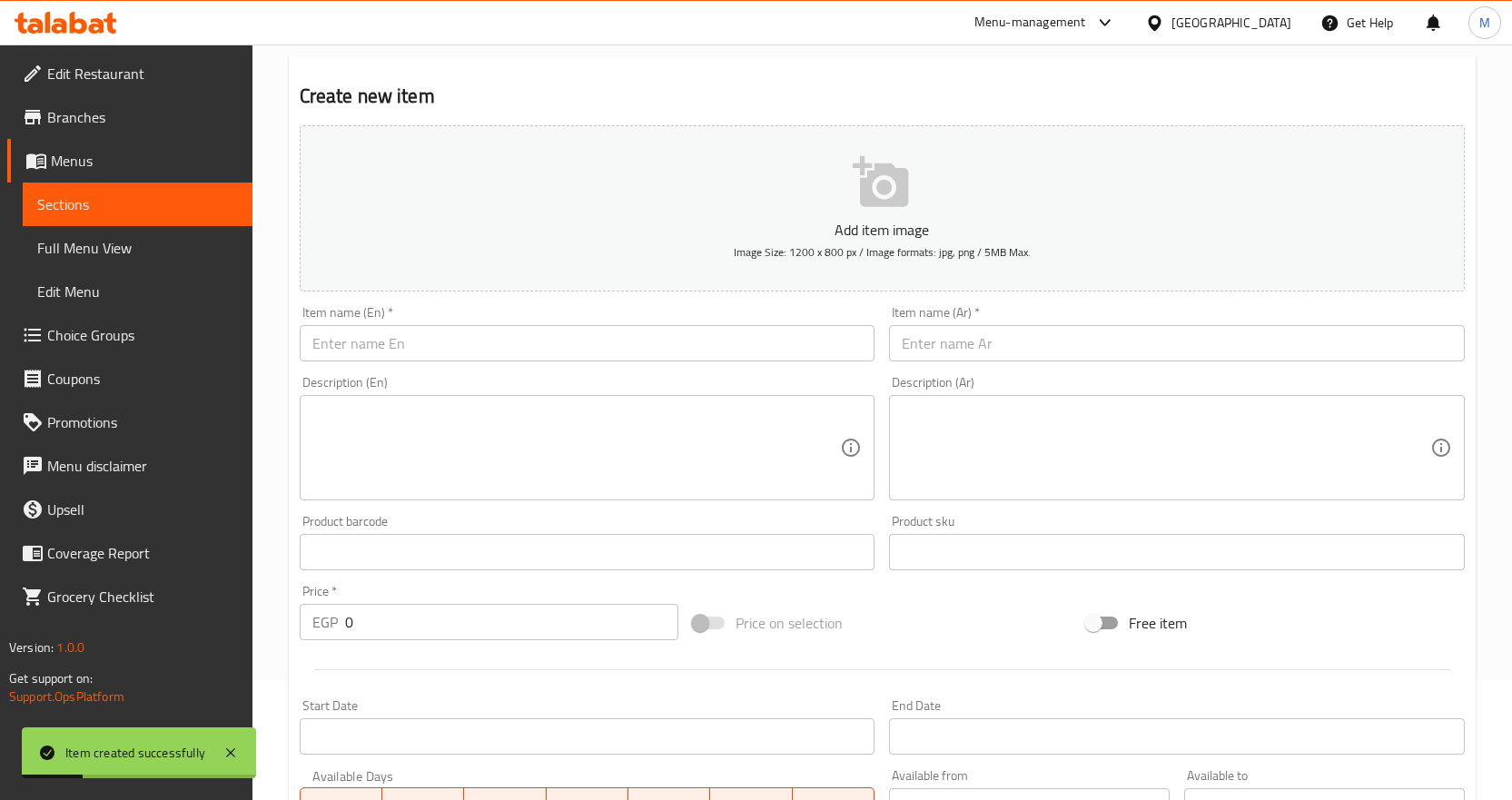
drag, startPoint x: 492, startPoint y: 348, endPoint x: 606, endPoint y: 342, distance: 114.2
click at [492, 348] on input "text" at bounding box center [588, 342] width 576 height 36
paste input "Goulash Nuts"
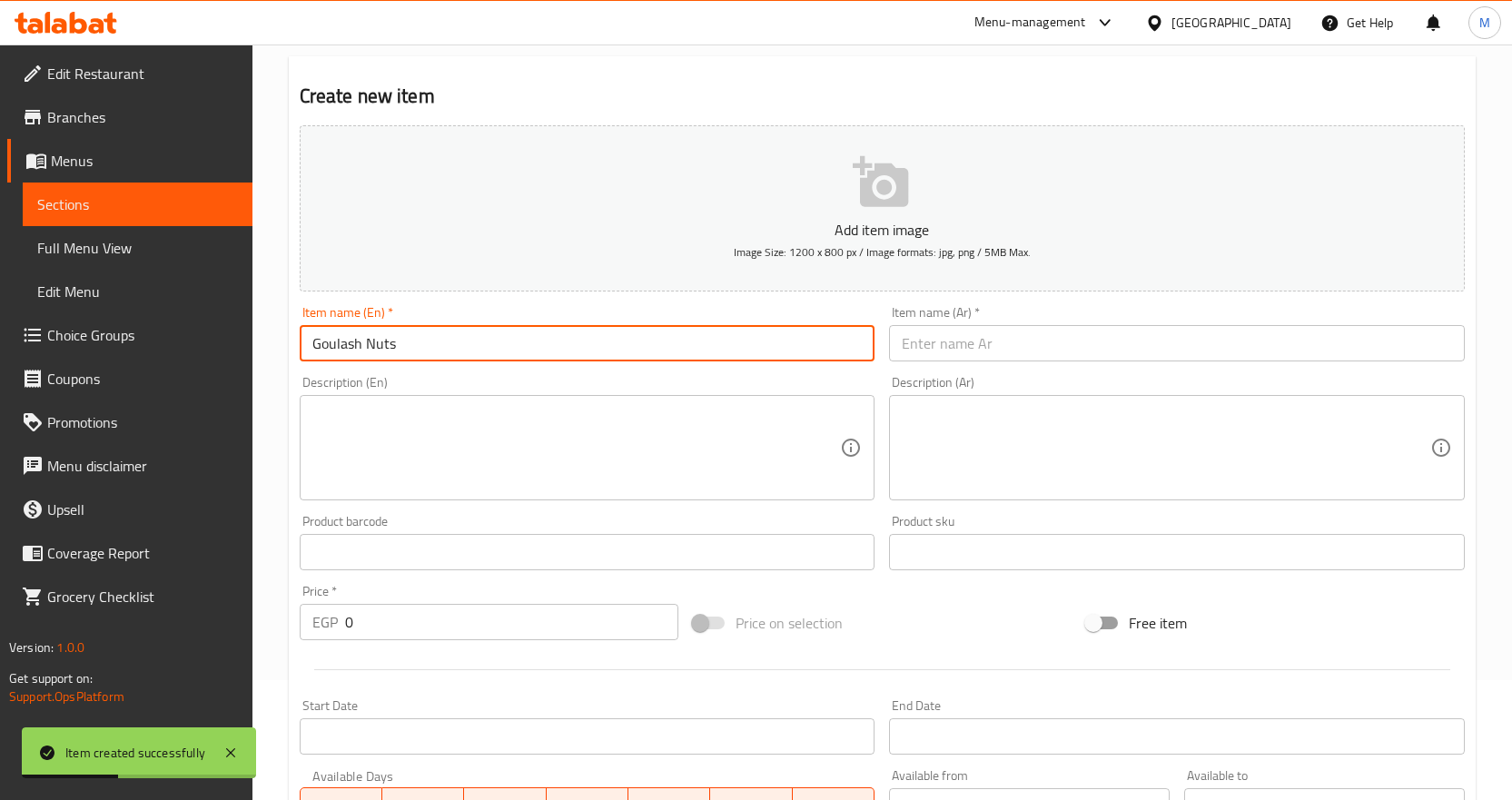
type input "Goulash Nuts"
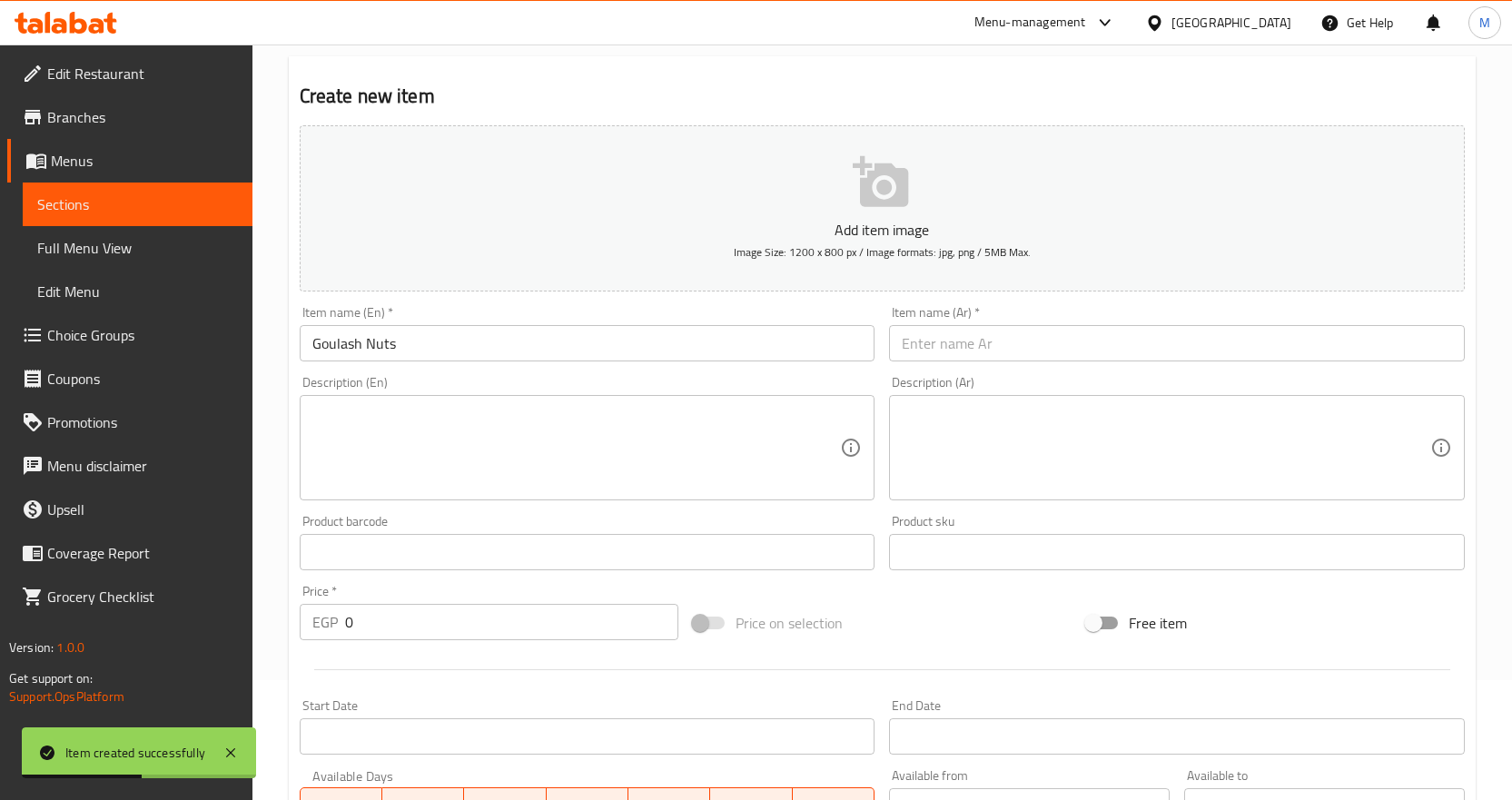
click at [999, 342] on input "text" at bounding box center [1177, 342] width 576 height 36
paste input "جلاش مكسرات"
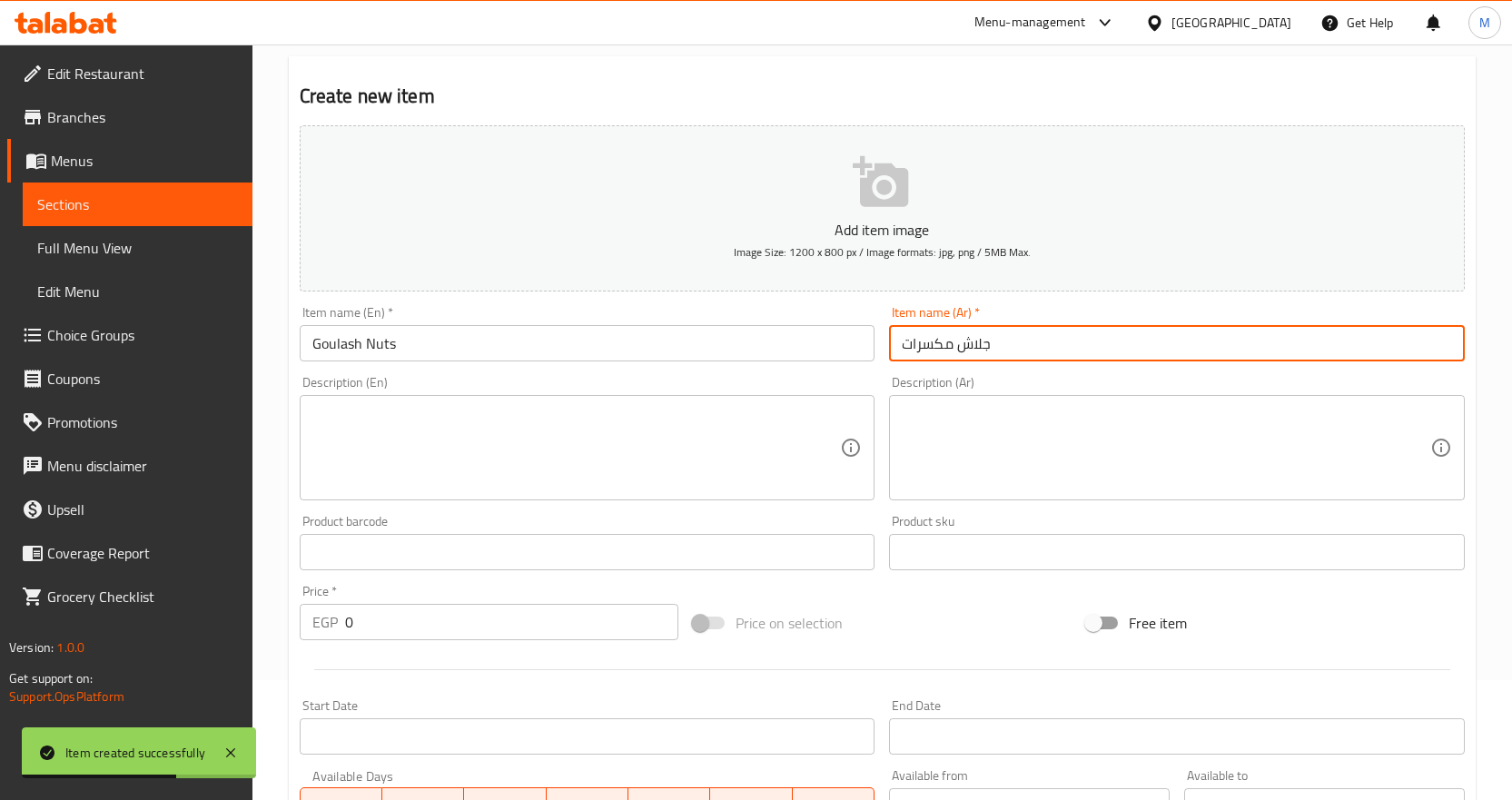
type input "جلاش مكسرات"
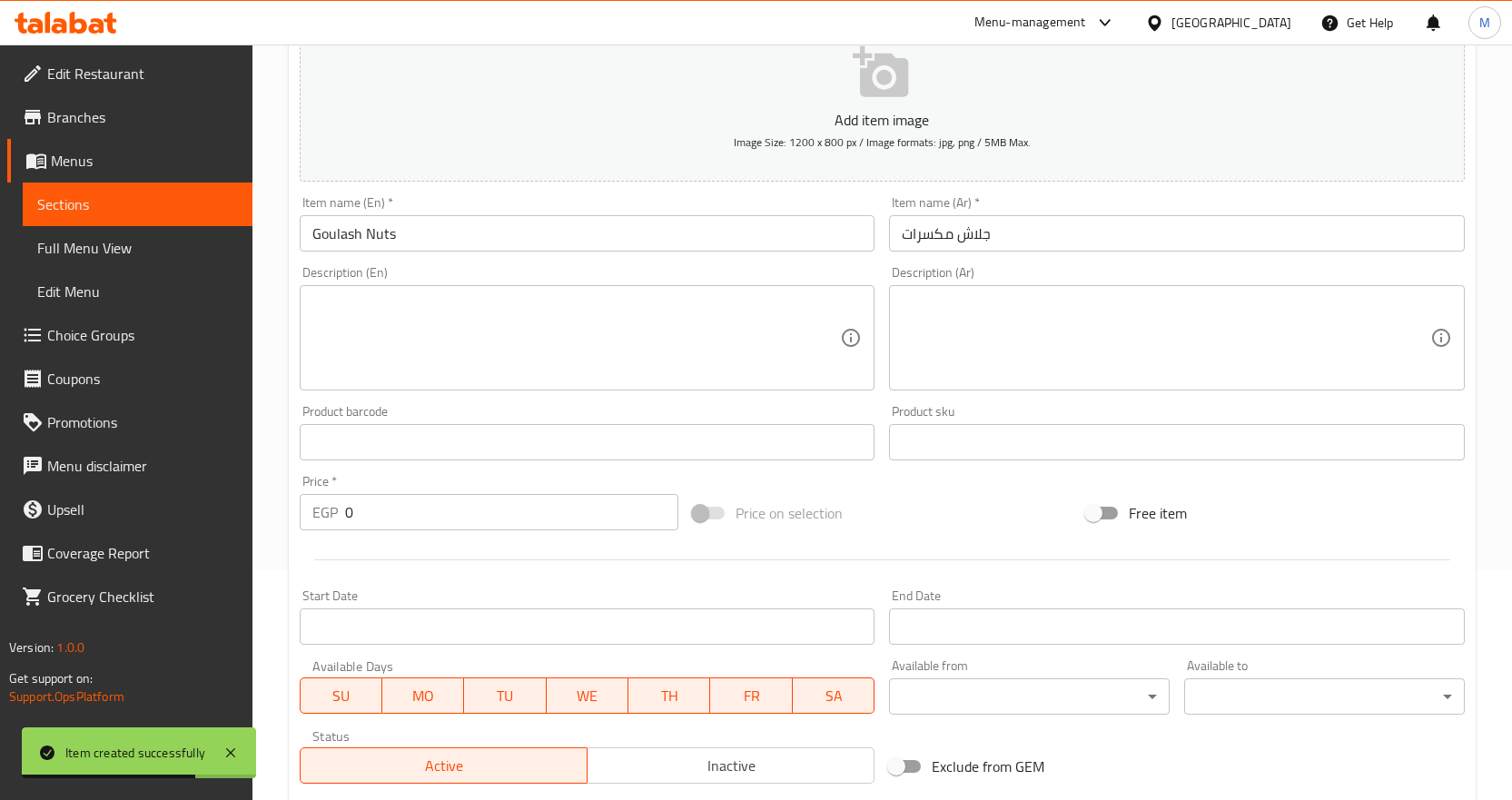
scroll to position [392, 0]
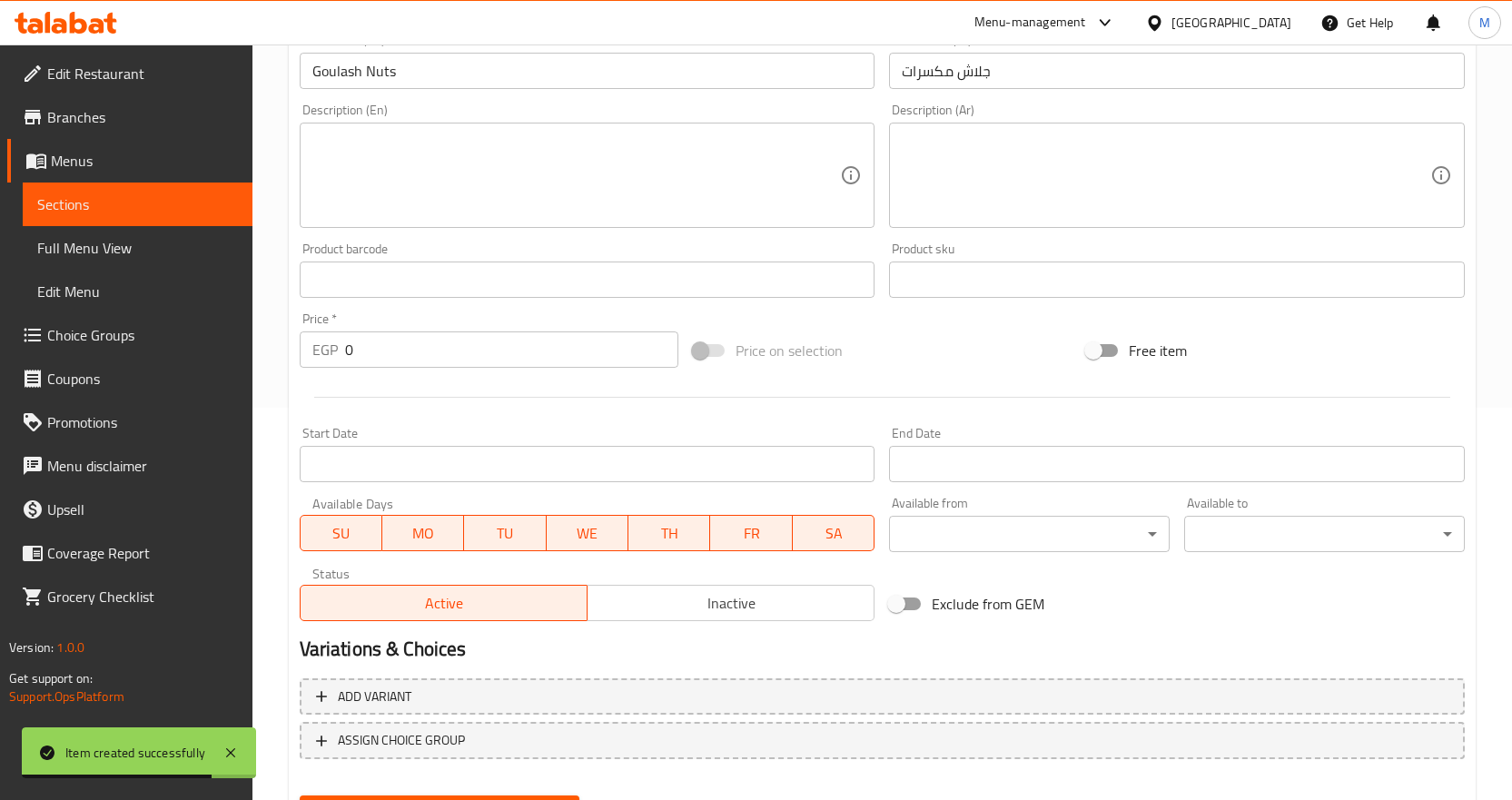
drag, startPoint x: 425, startPoint y: 346, endPoint x: 162, endPoint y: 352, distance: 263.1
click at [174, 352] on div "Edit Restaurant Branches Menus Sections Full Menu View Edit Menu Choice Groups …" at bounding box center [756, 272] width 1512 height 1239
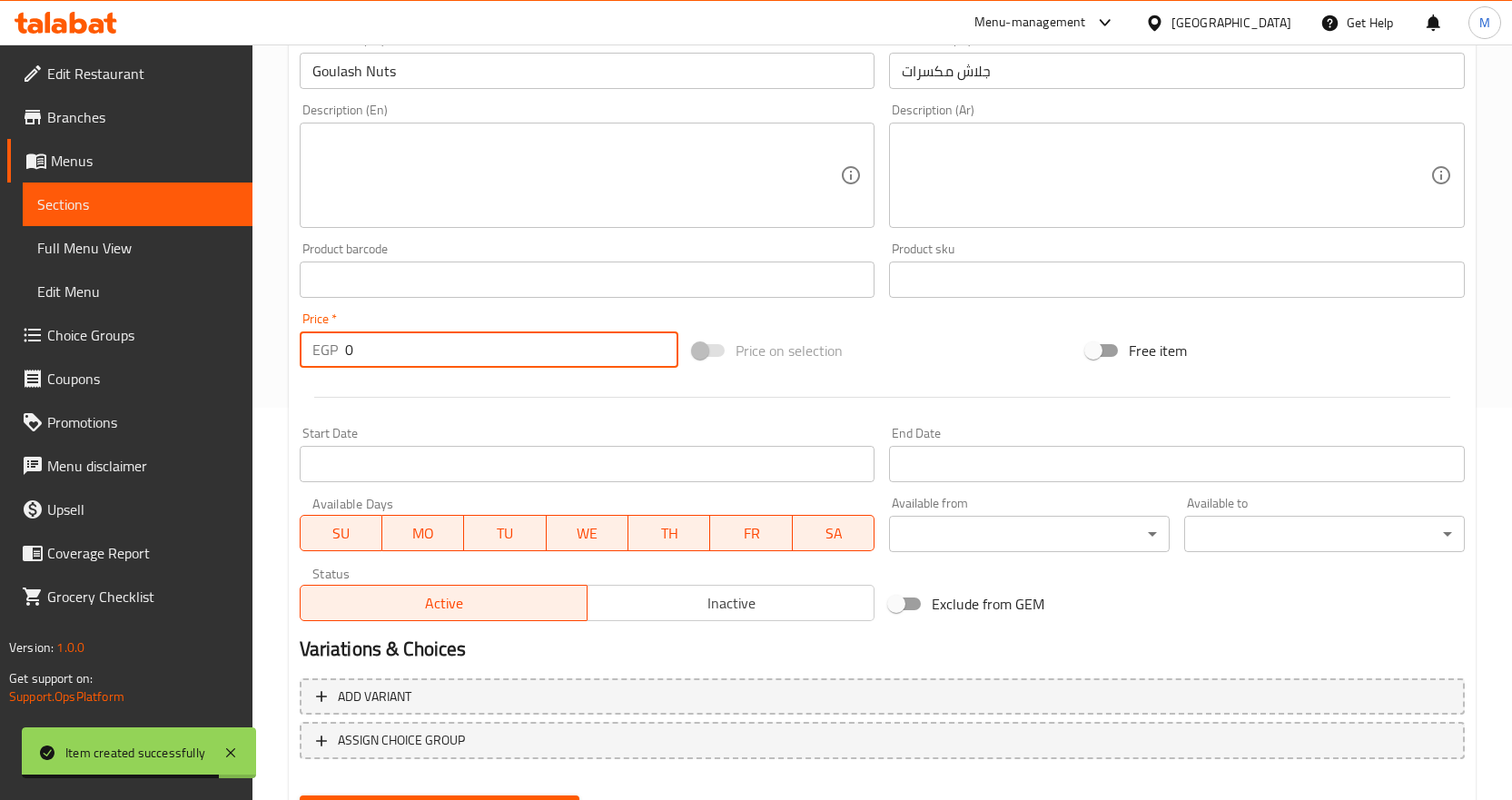
paste input "30"
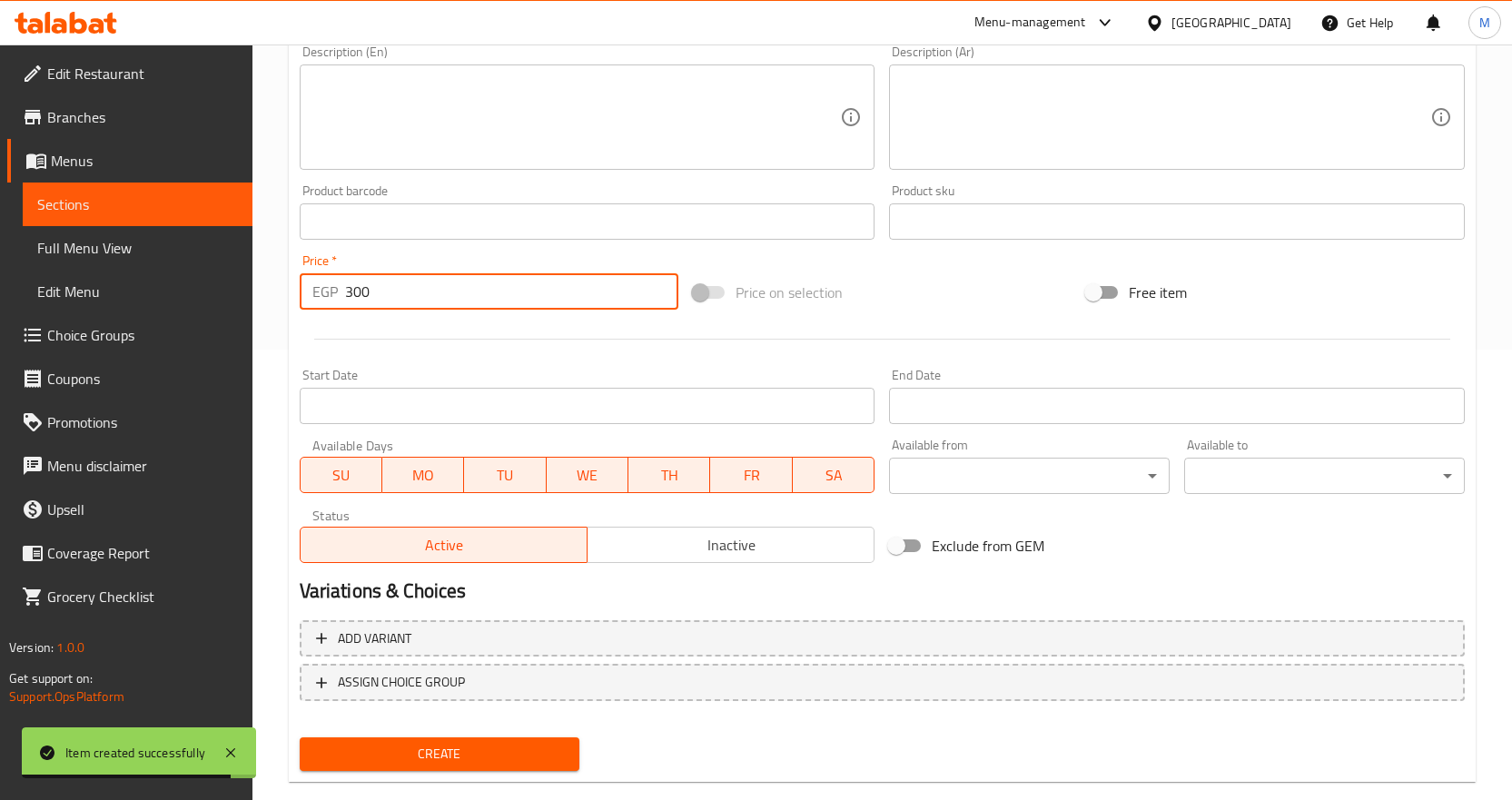
scroll to position [483, 0]
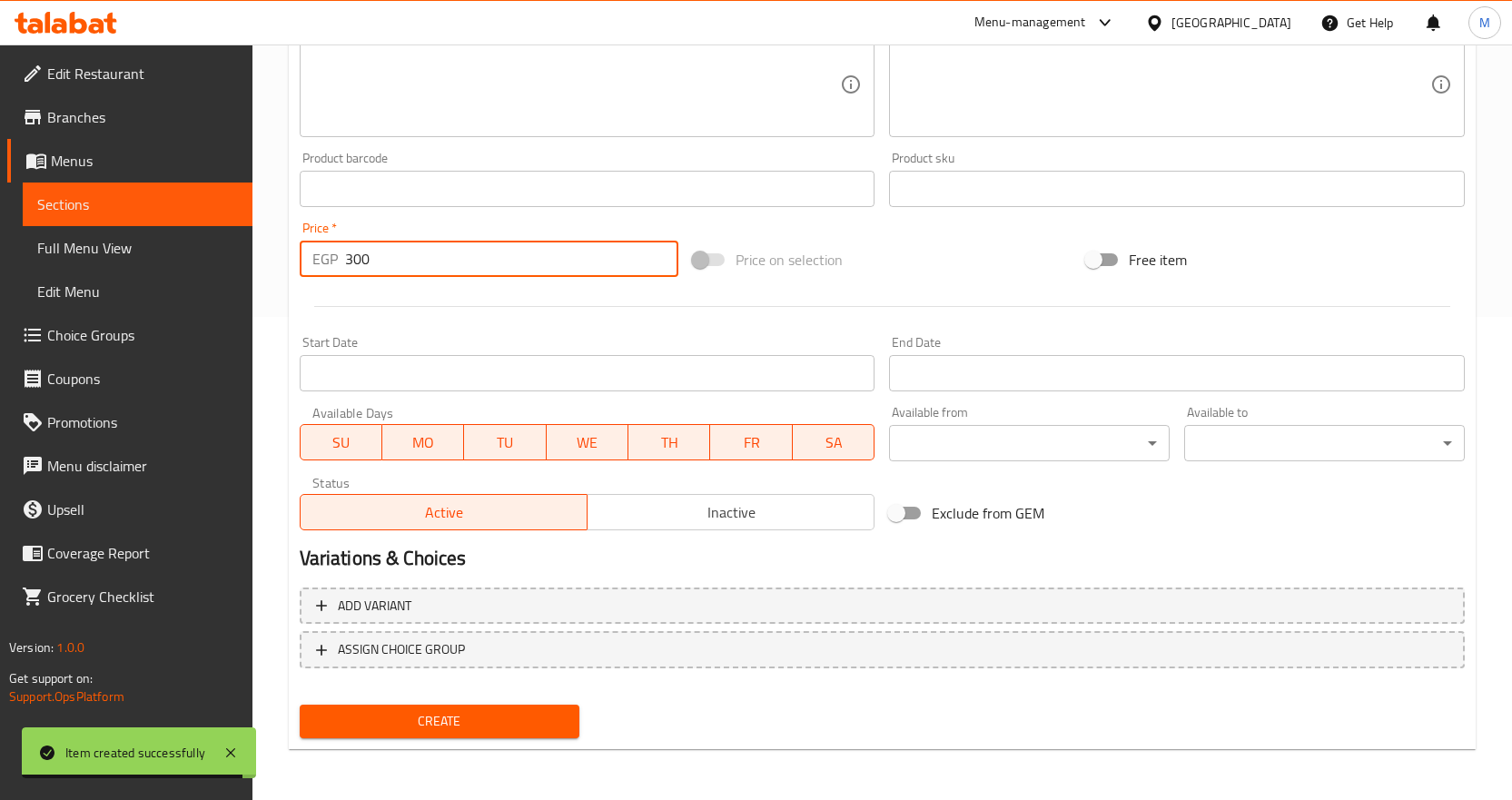
type input "300"
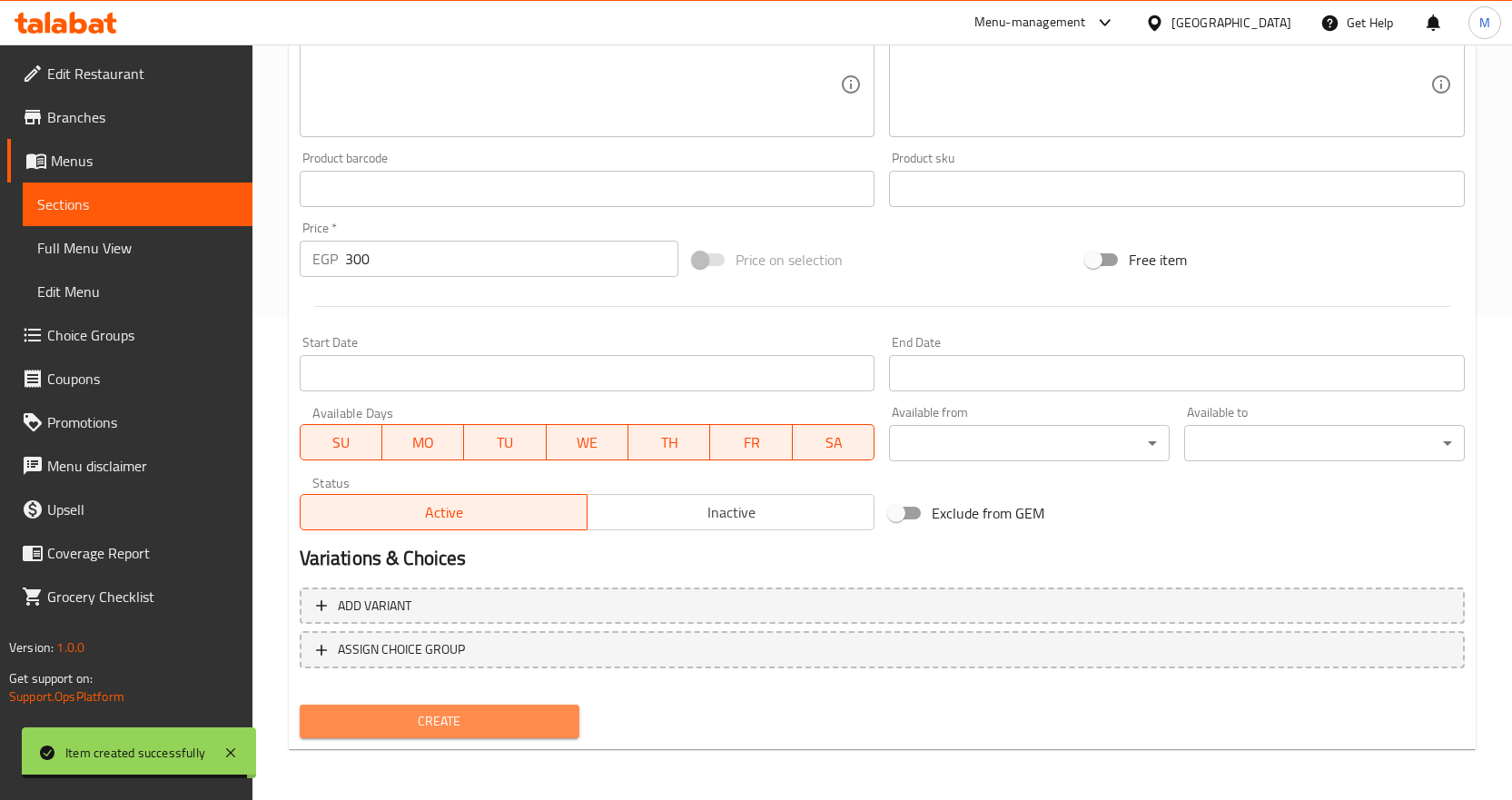
click at [505, 707] on button "Create" at bounding box center [440, 722] width 281 height 34
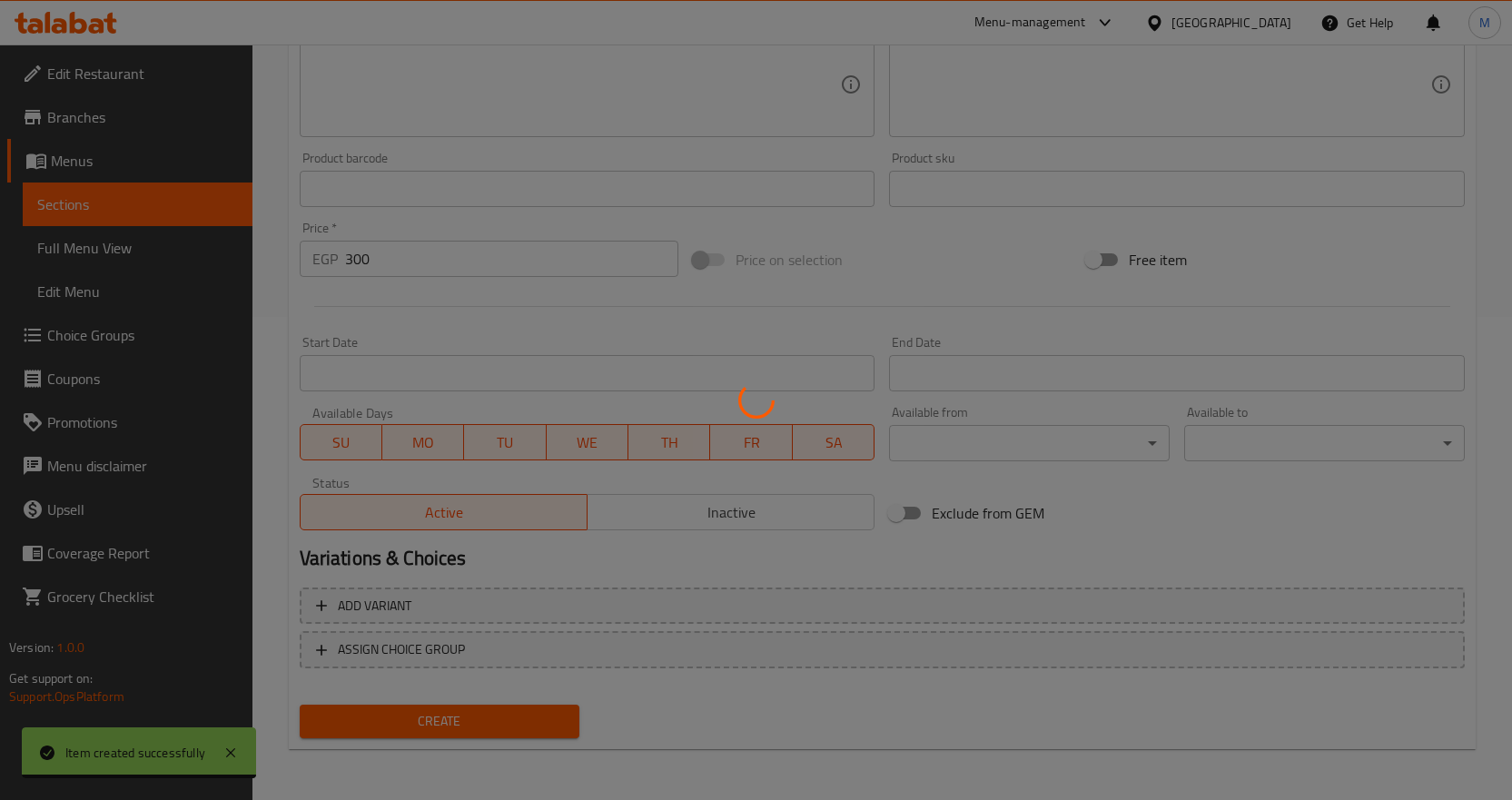
type input "0"
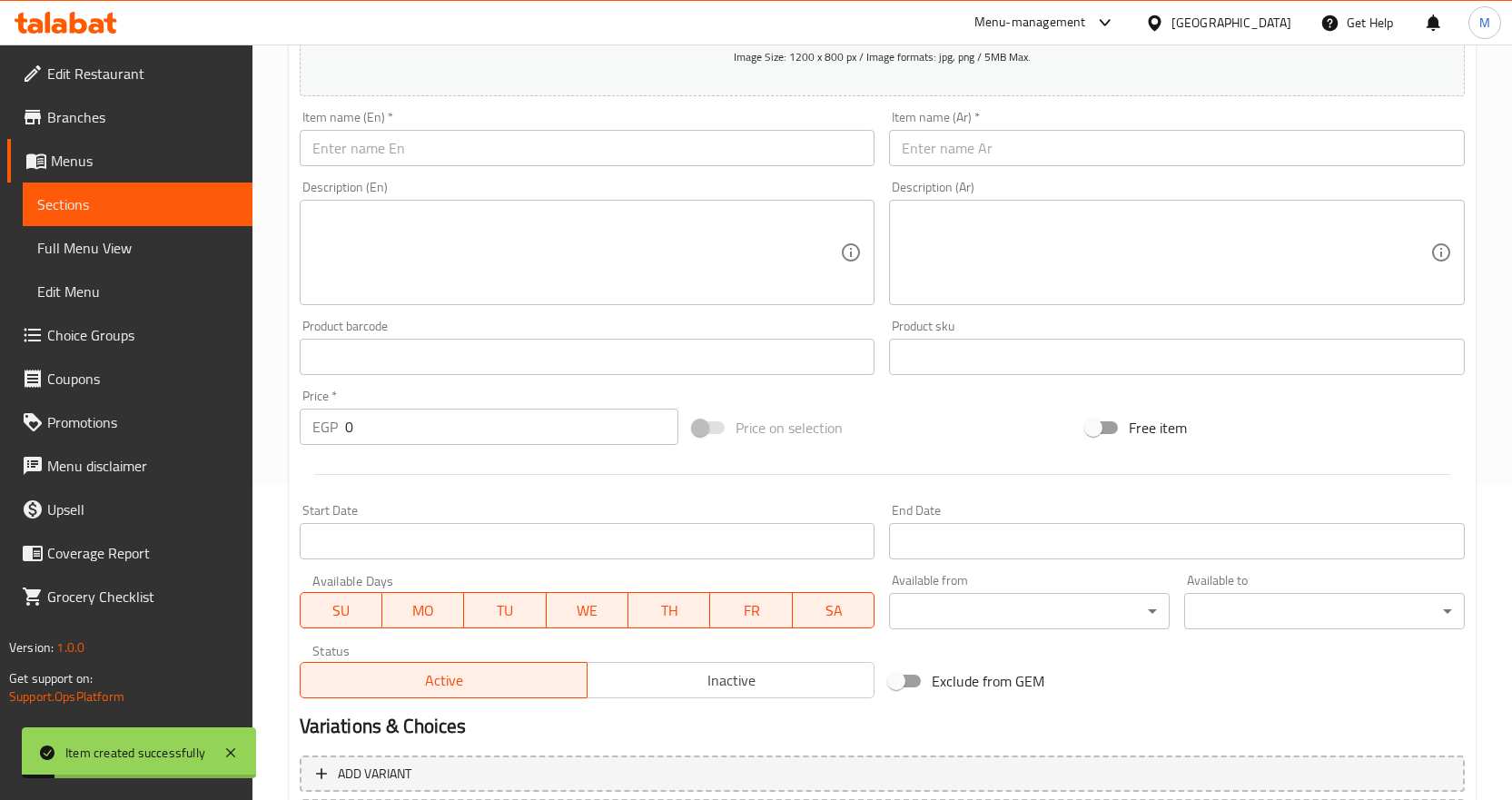
scroll to position [120, 0]
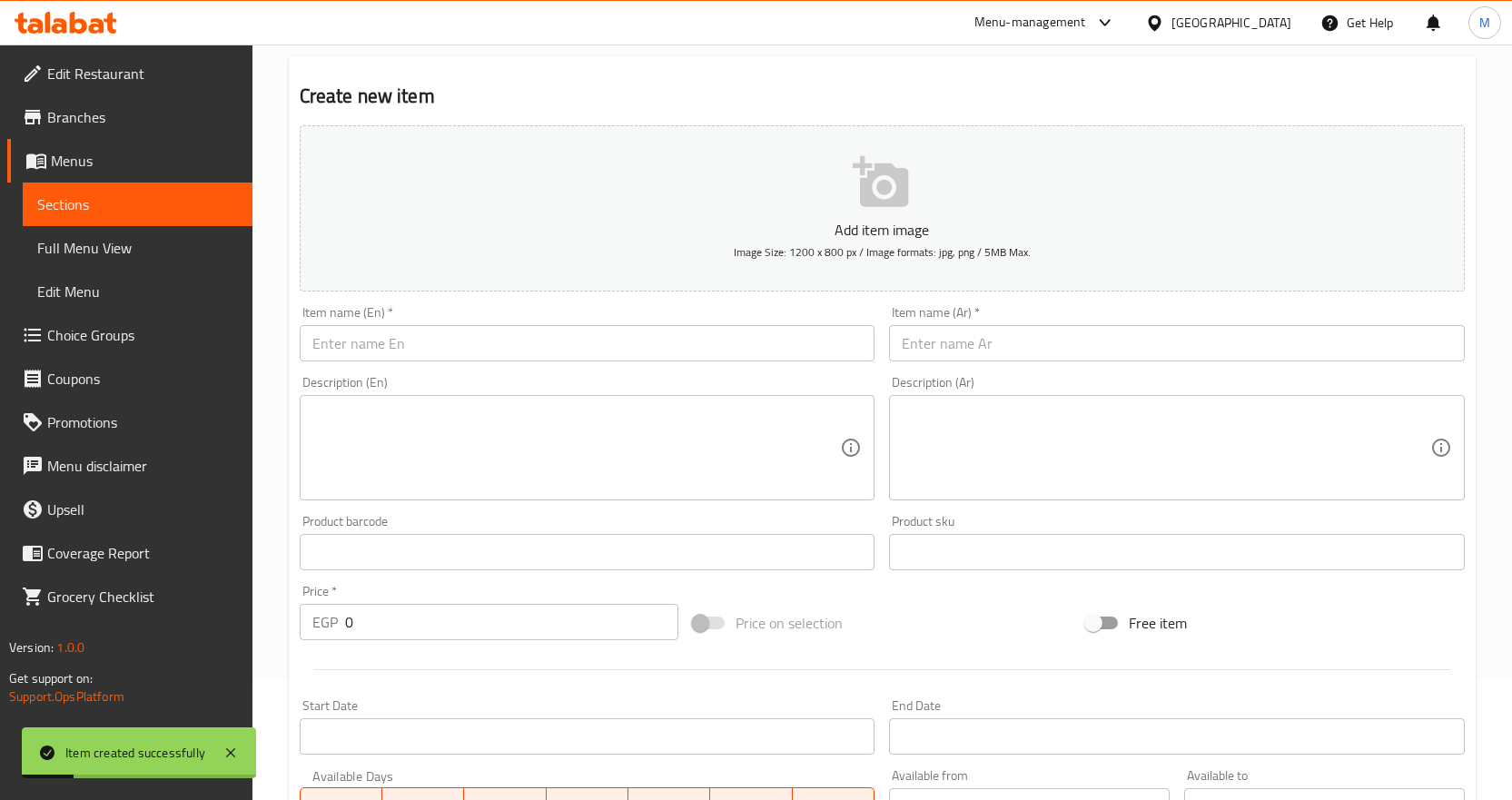
drag, startPoint x: 529, startPoint y: 342, endPoint x: 745, endPoint y: 349, distance: 216.1
click at [529, 342] on input "text" at bounding box center [588, 342] width 576 height 36
paste input "Kunafa Nuts"
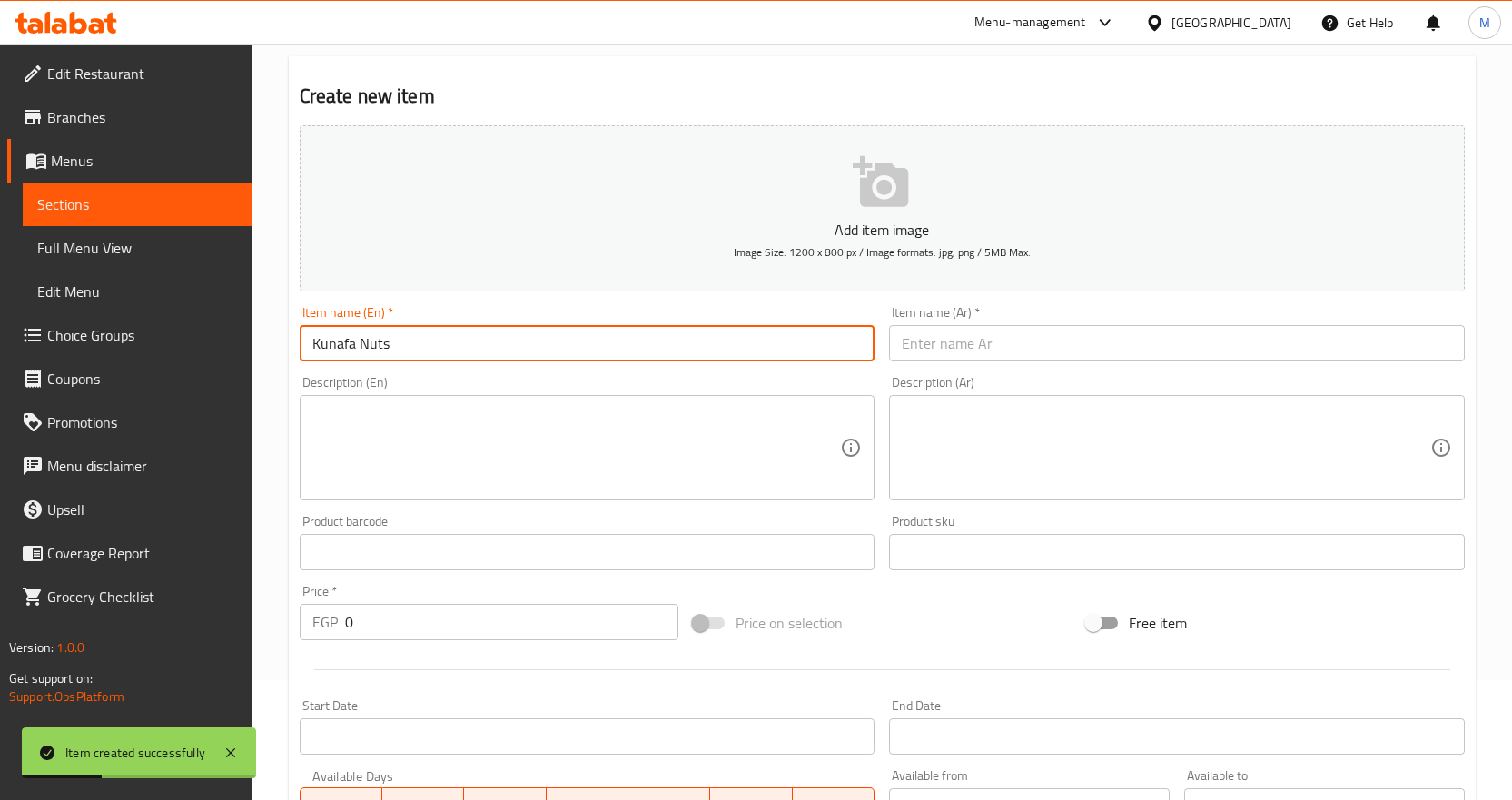
type input "Kunafa Nuts"
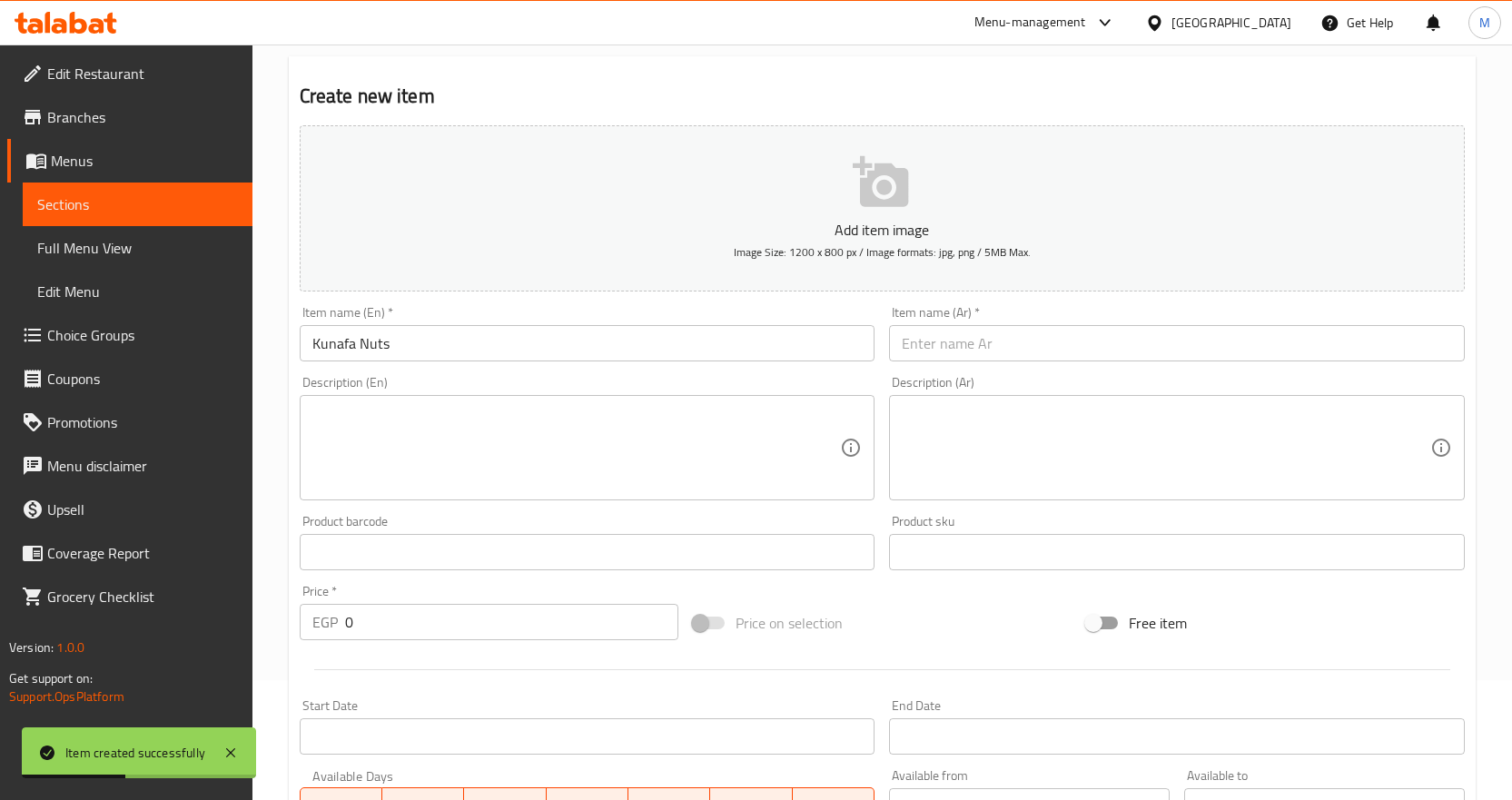
drag, startPoint x: 988, startPoint y: 337, endPoint x: 998, endPoint y: 335, distance: 10.2
click at [988, 337] on input "text" at bounding box center [1177, 342] width 576 height 36
paste input "كنافه مكسرات"
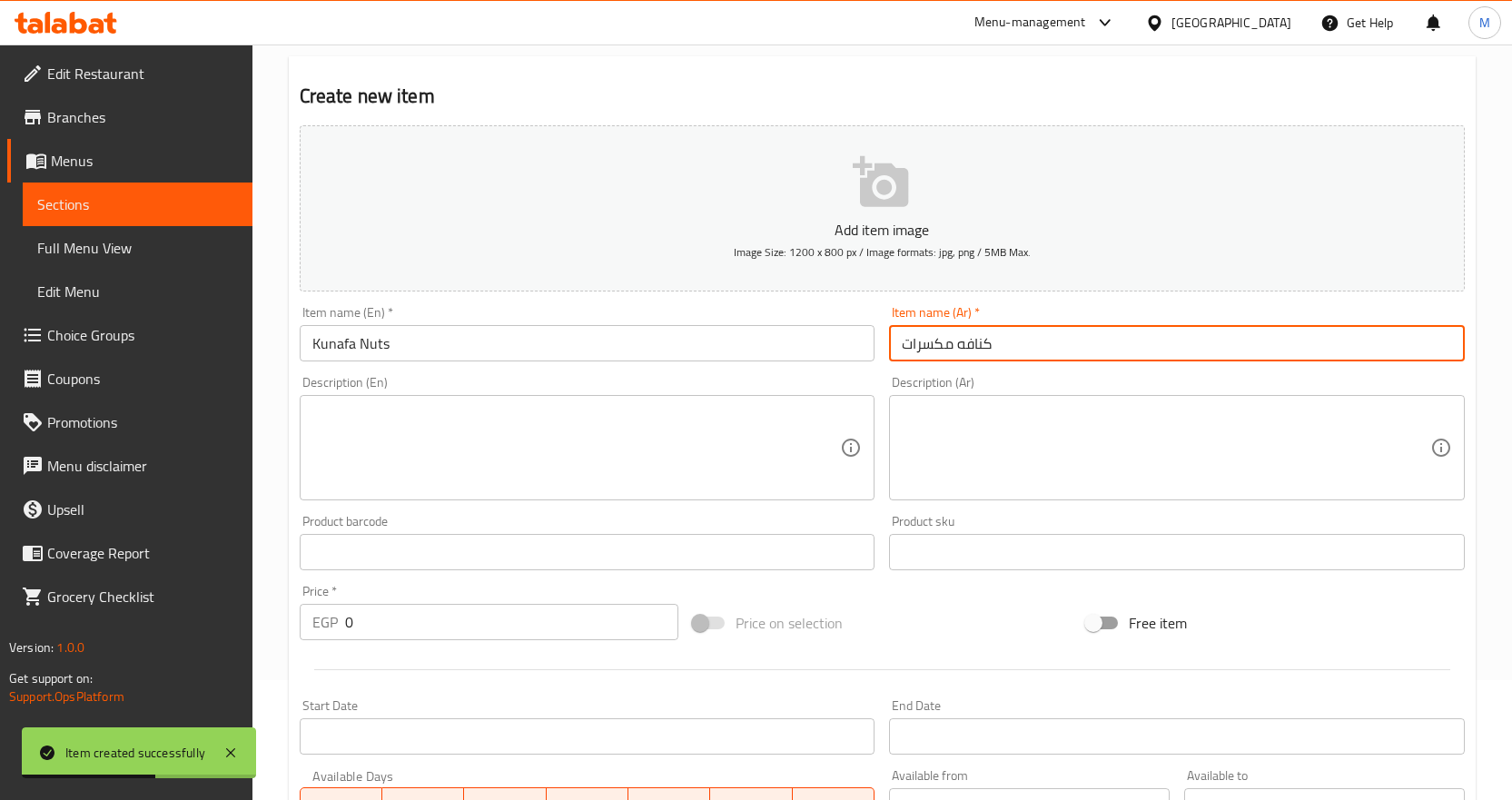
type input "كنافه مكسرات"
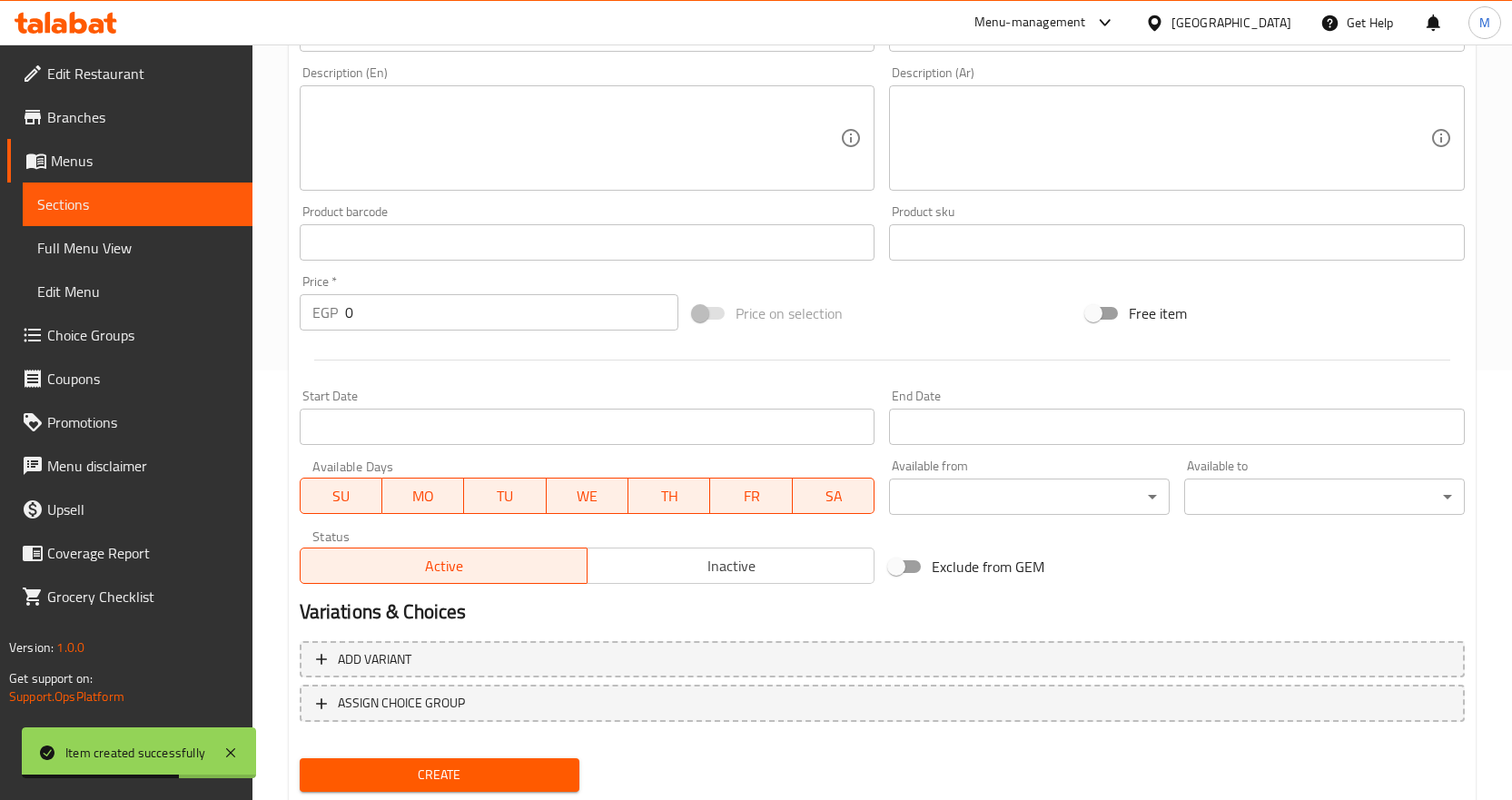
scroll to position [483, 0]
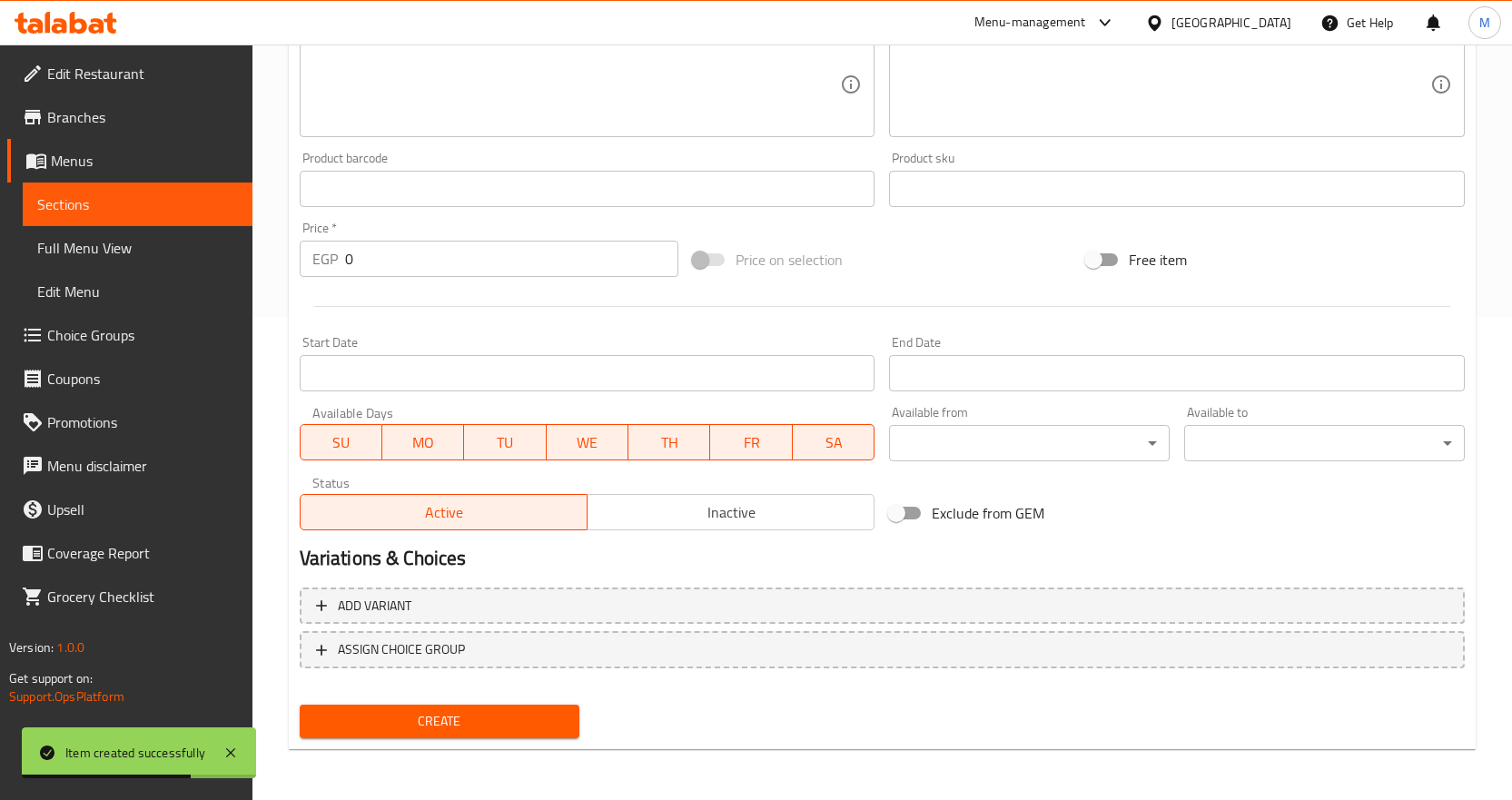
drag, startPoint x: 450, startPoint y: 262, endPoint x: 228, endPoint y: 269, distance: 222.1
click at [230, 269] on div "Edit Restaurant Branches Menus Sections Full Menu View Edit Menu Choice Groups …" at bounding box center [756, 180] width 1512 height 1239
paste input "30"
type input "300"
click at [514, 713] on span "Create" at bounding box center [439, 722] width 251 height 23
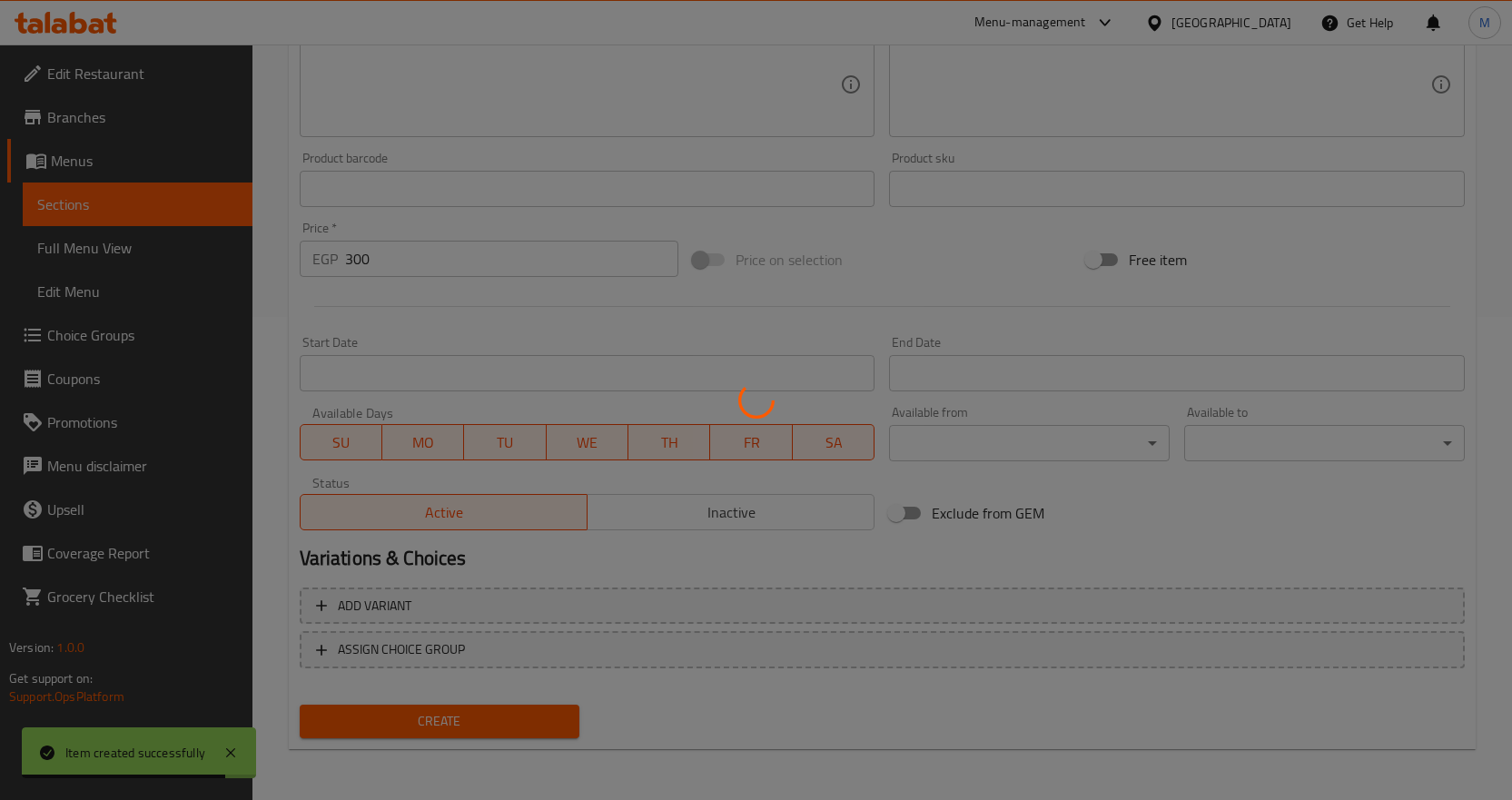
type input "0"
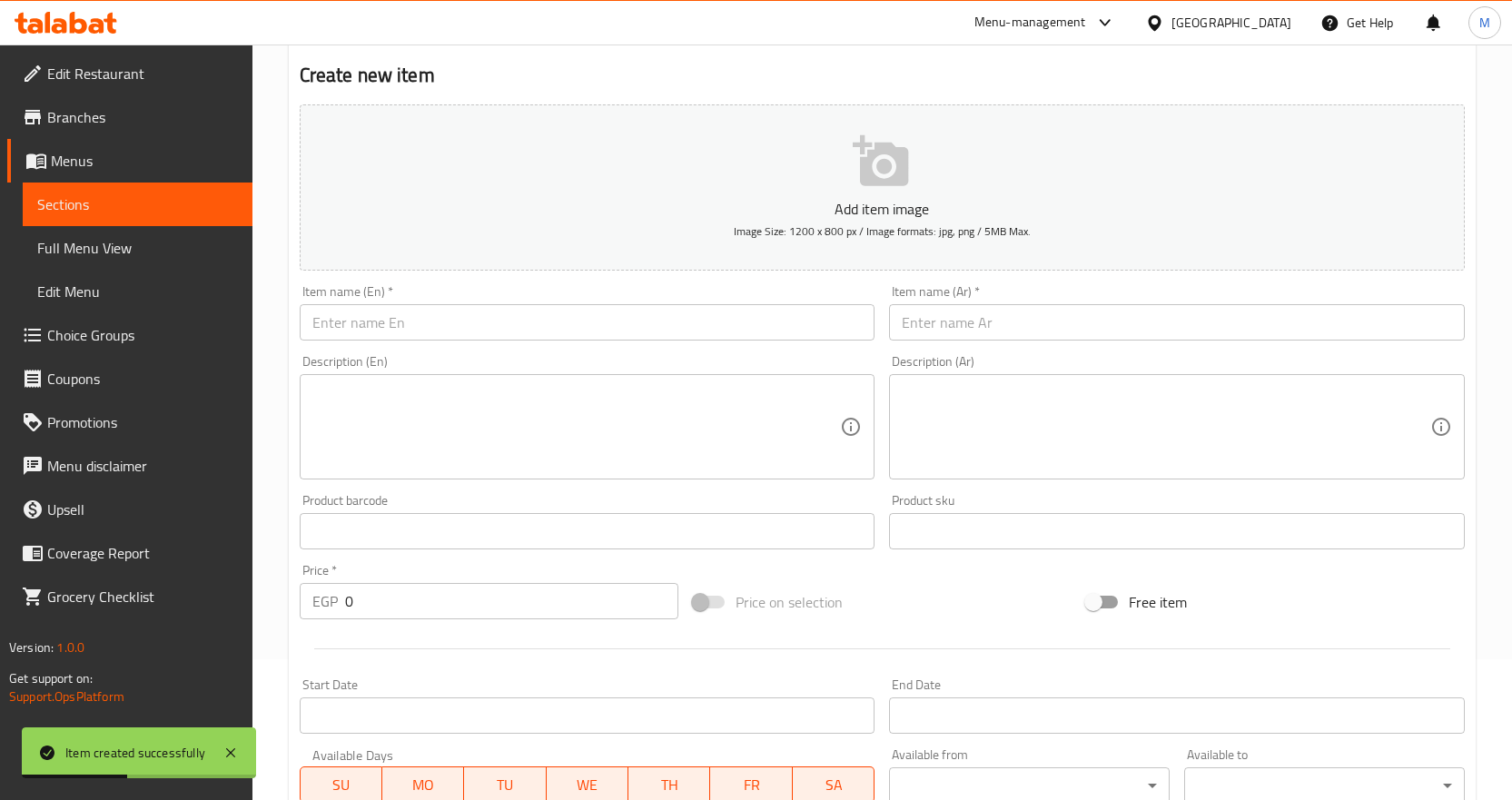
scroll to position [120, 0]
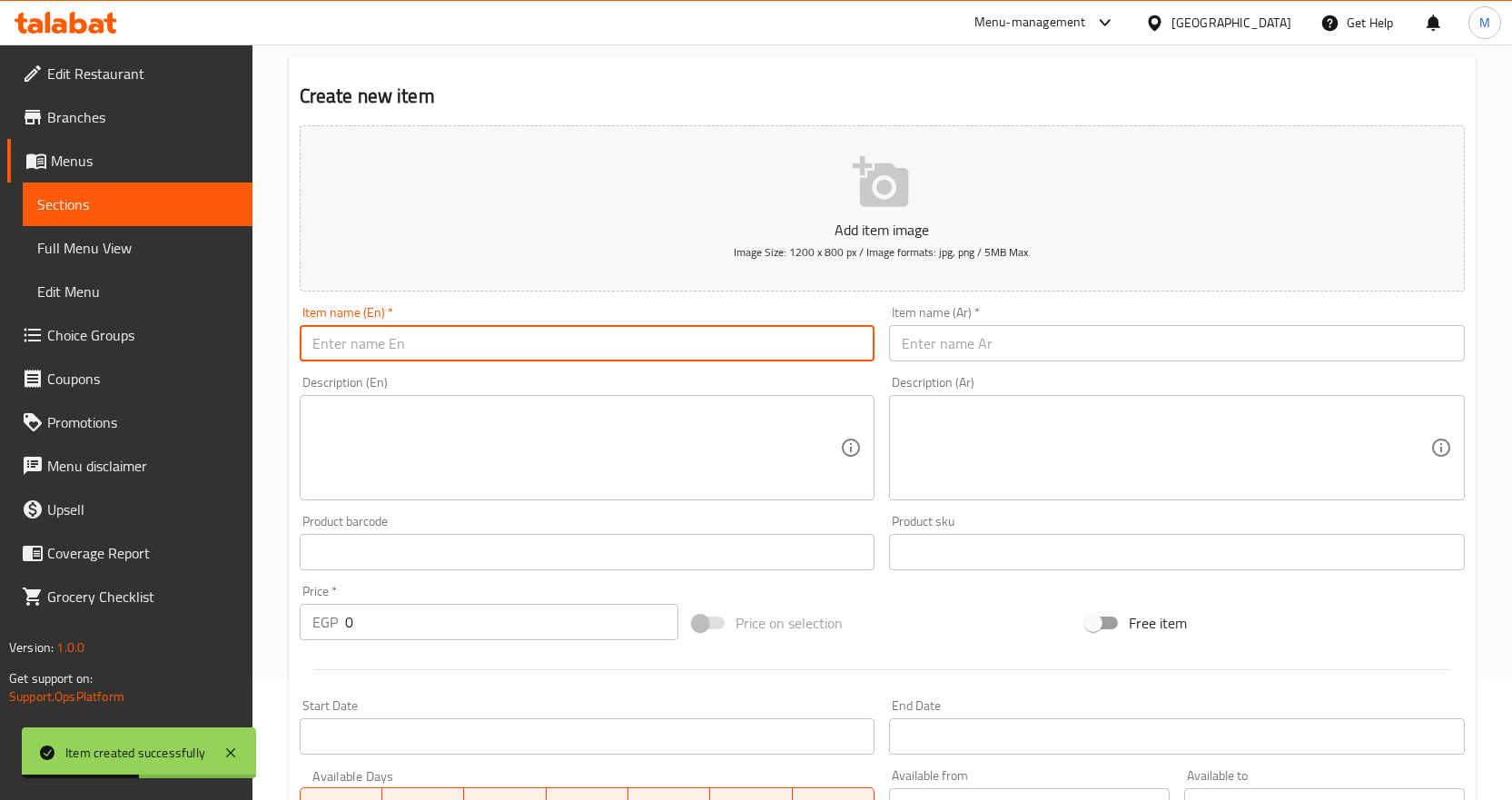
drag, startPoint x: 449, startPoint y: 354, endPoint x: 682, endPoint y: 356, distance: 233.0
click at [449, 354] on input "text" at bounding box center [588, 342] width 576 height 36
paste input "Lux Kunafa"
type input "Lux Kunafa"
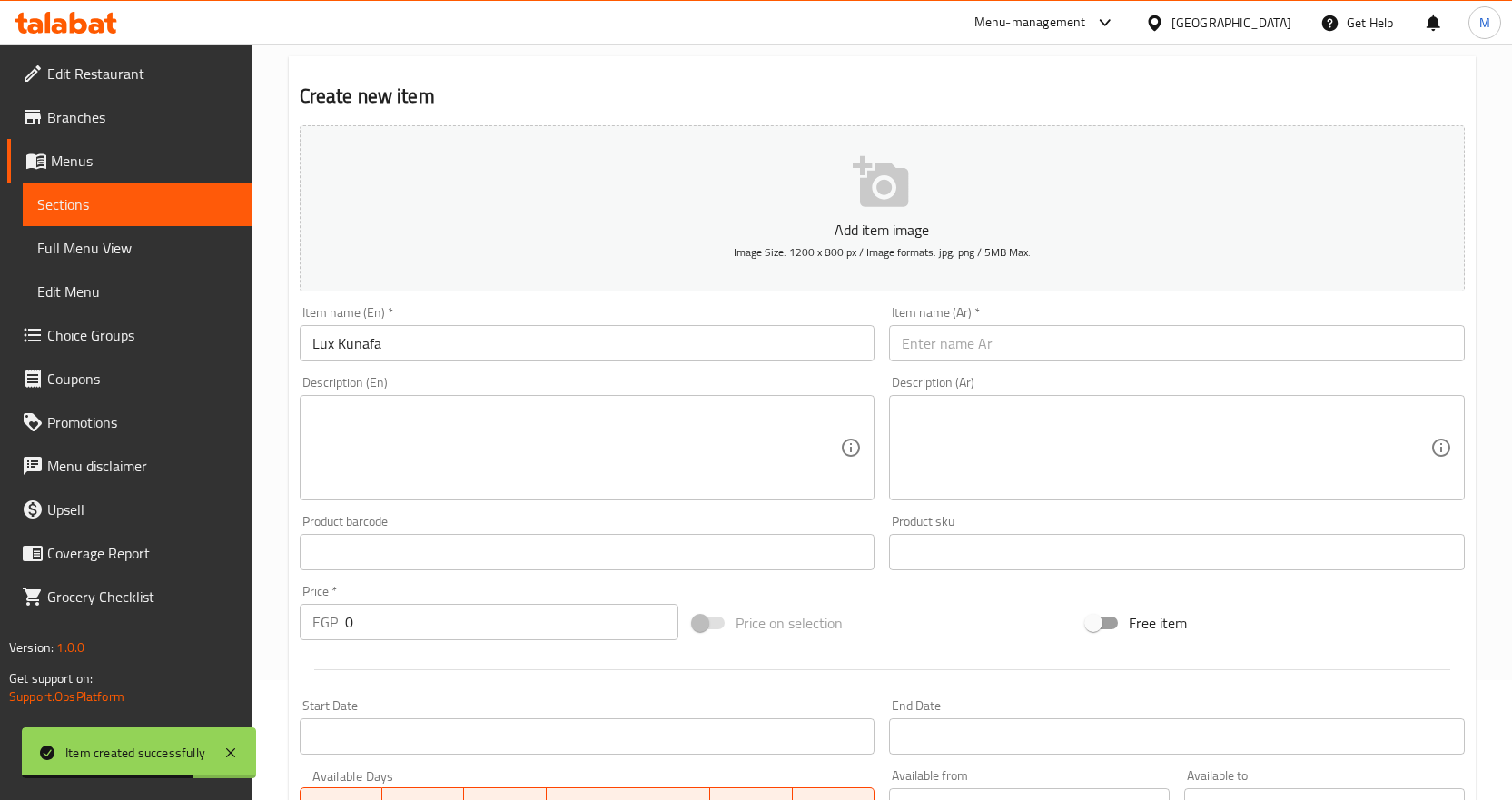
click at [975, 330] on input "text" at bounding box center [1177, 342] width 576 height 36
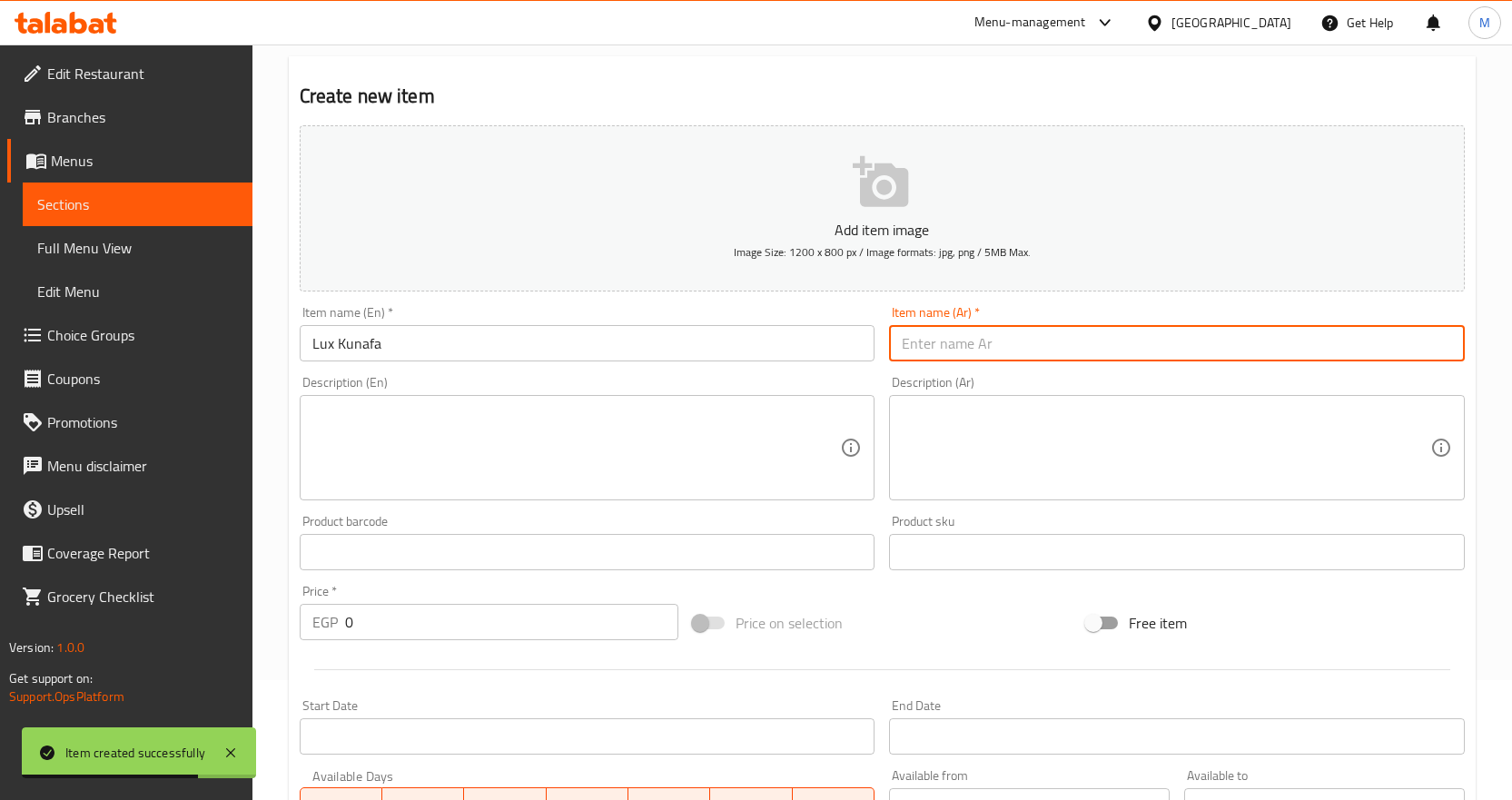
paste input "كنافه لوكس"
type input "كنافه لوكس"
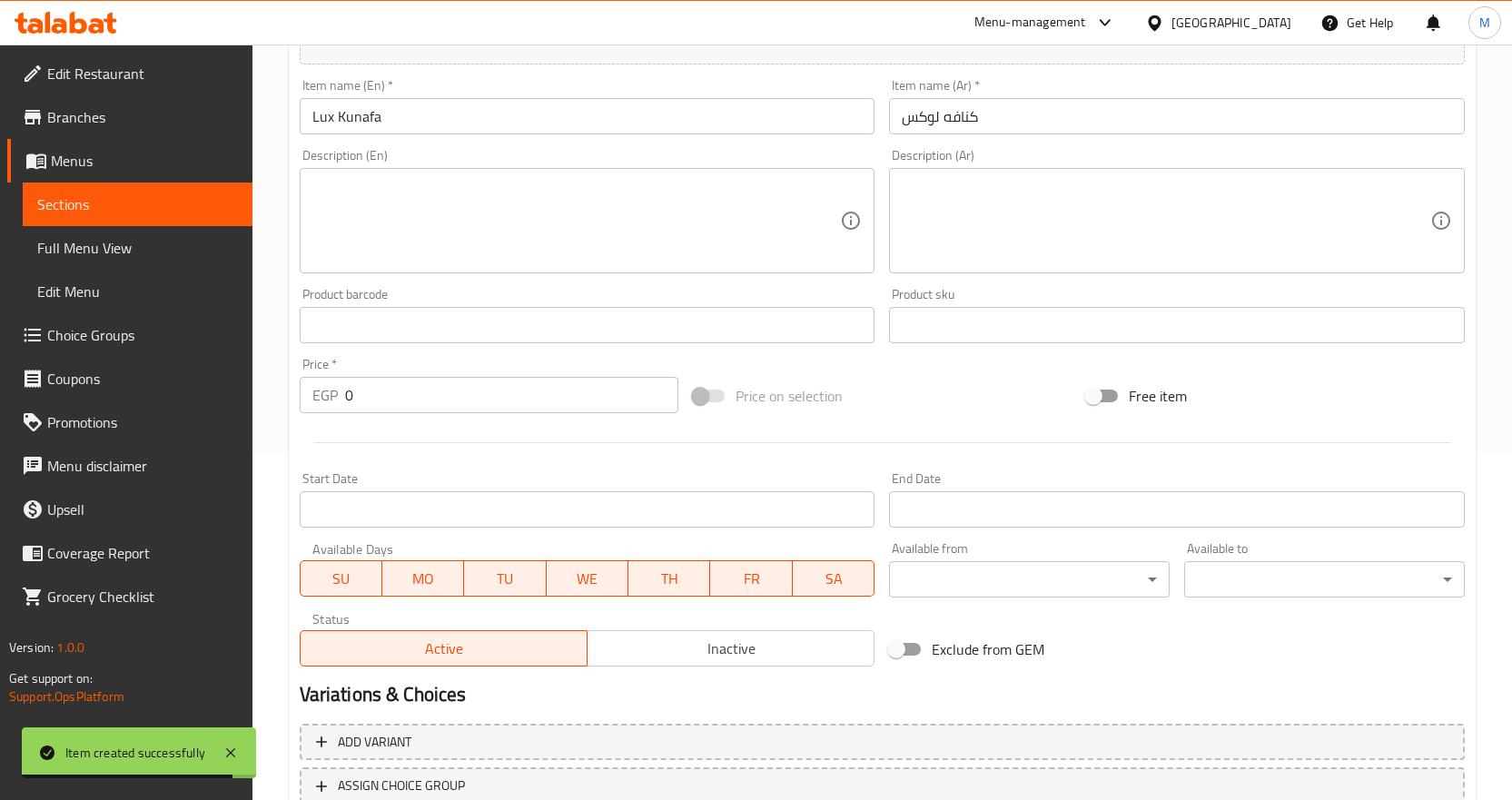
scroll to position [483, 0]
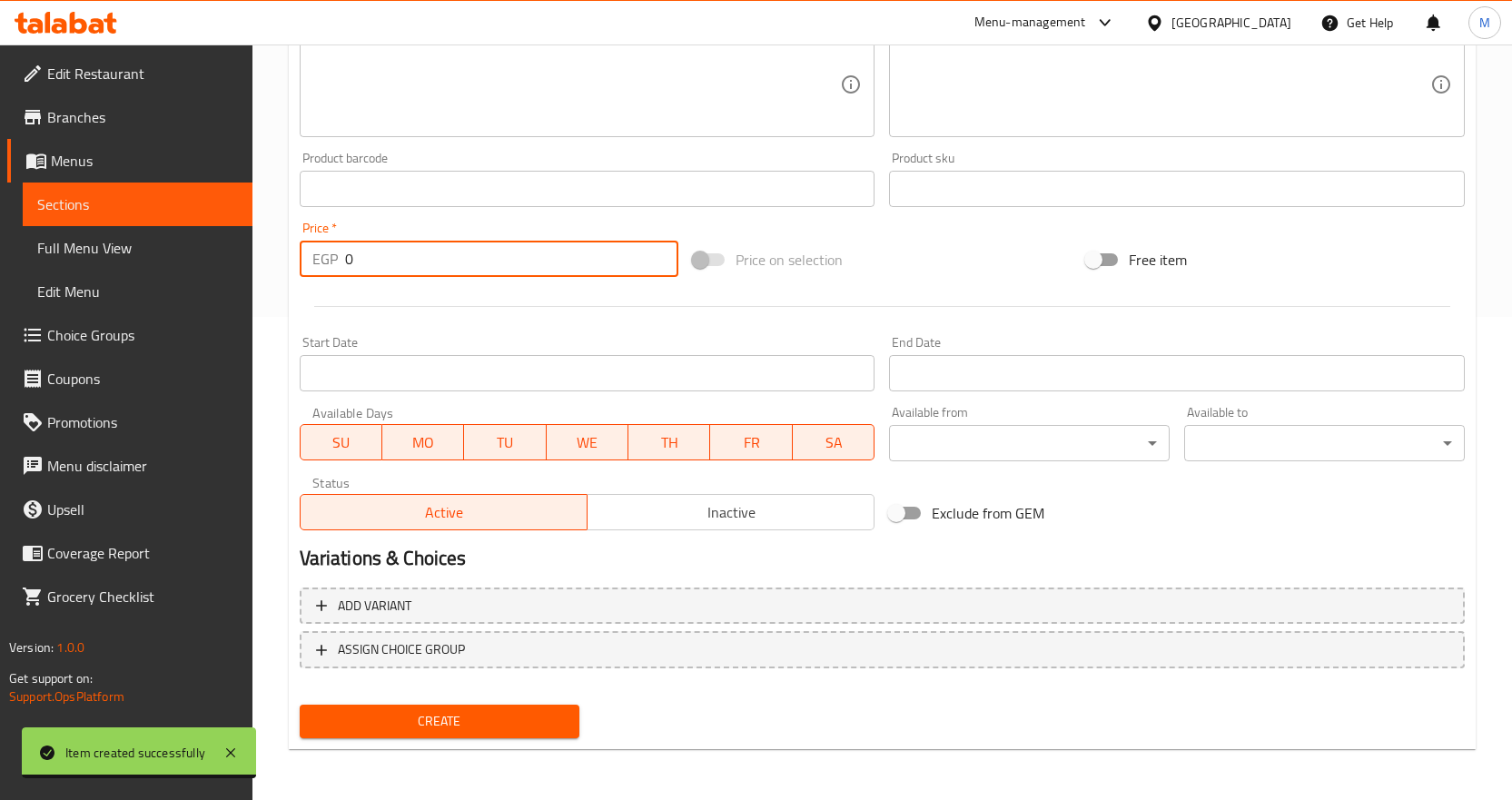
drag, startPoint x: 402, startPoint y: 268, endPoint x: 269, endPoint y: 279, distance: 133.5
click at [285, 276] on div "Home / Restaurants management / Menus / Sections / item / create Turkish bread/…" at bounding box center [882, 180] width 1260 height 1239
paste input "30"
type input "300"
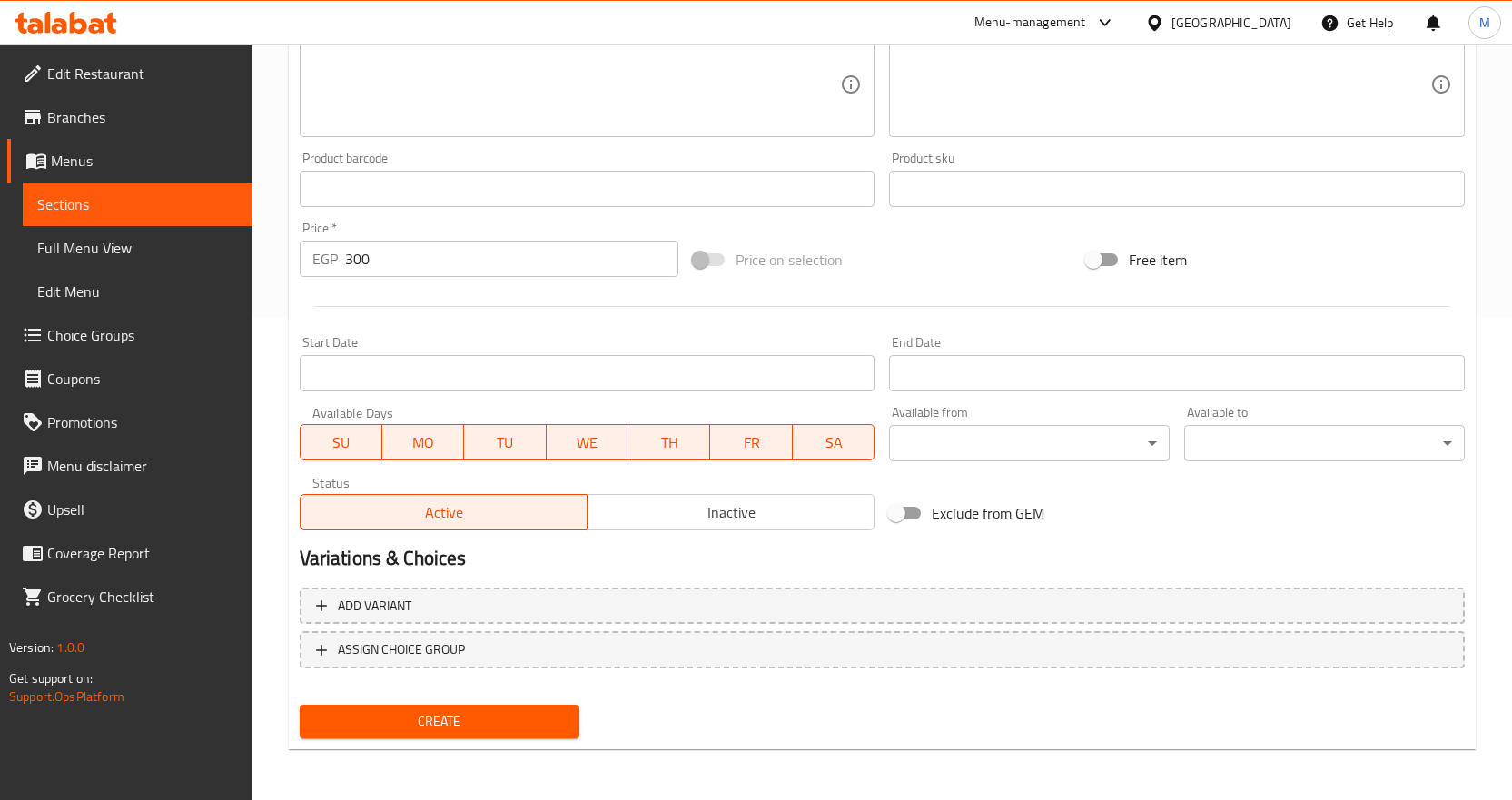
click at [522, 719] on span "Create" at bounding box center [439, 722] width 251 height 23
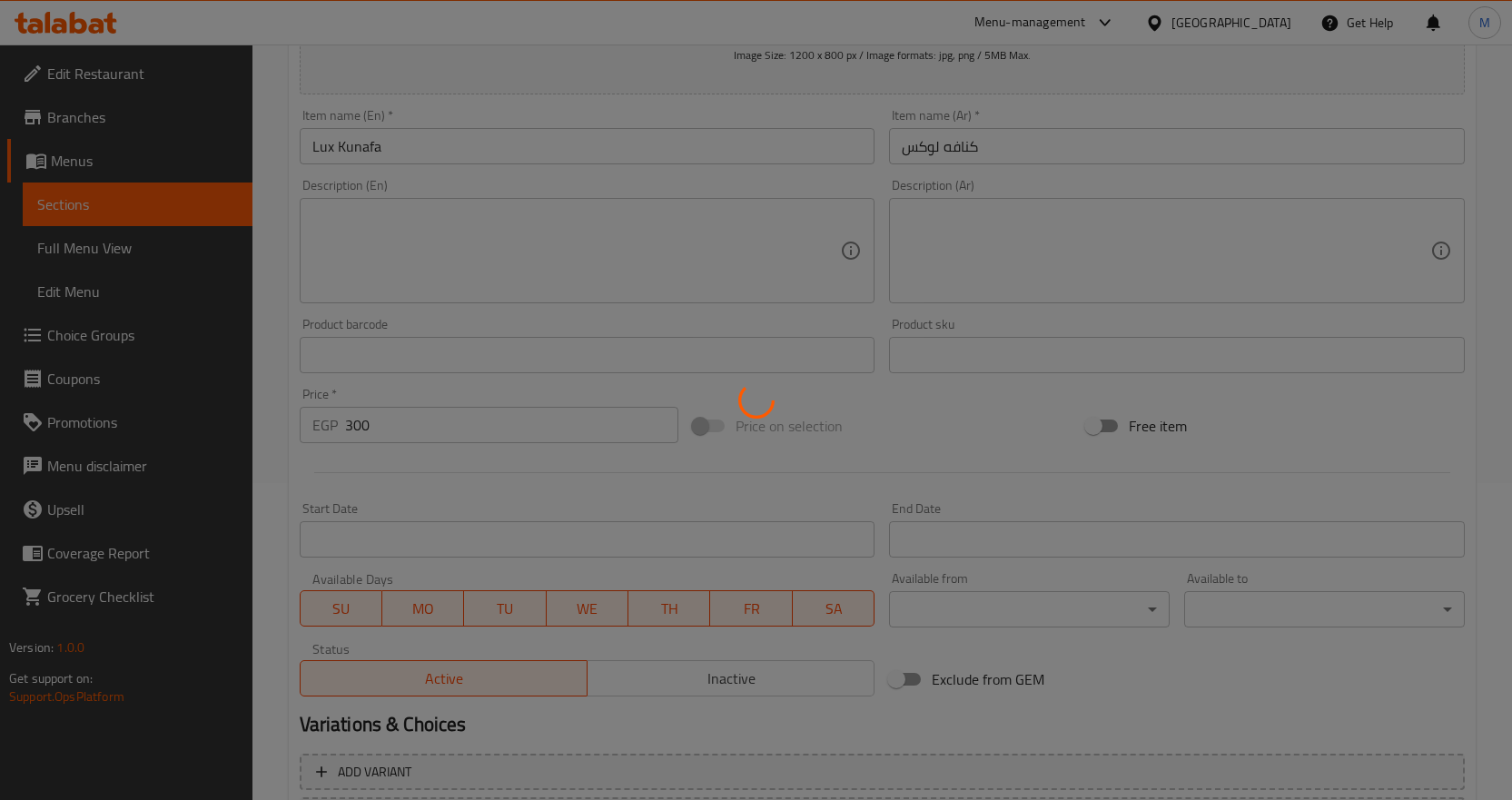
scroll to position [29, 0]
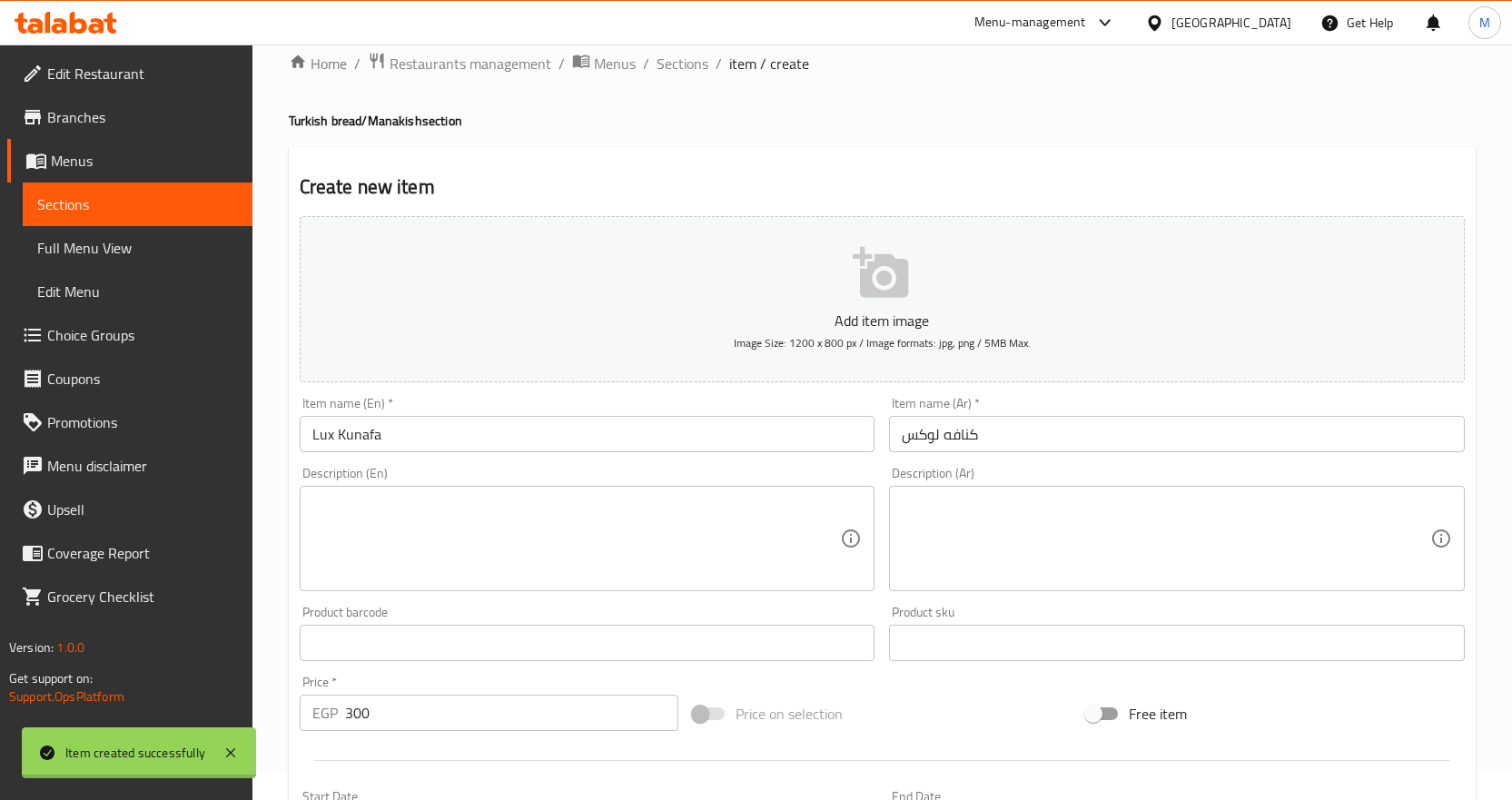
type input "0"
click at [548, 463] on div "Description (En) Description (En)" at bounding box center [587, 528] width 590 height 139
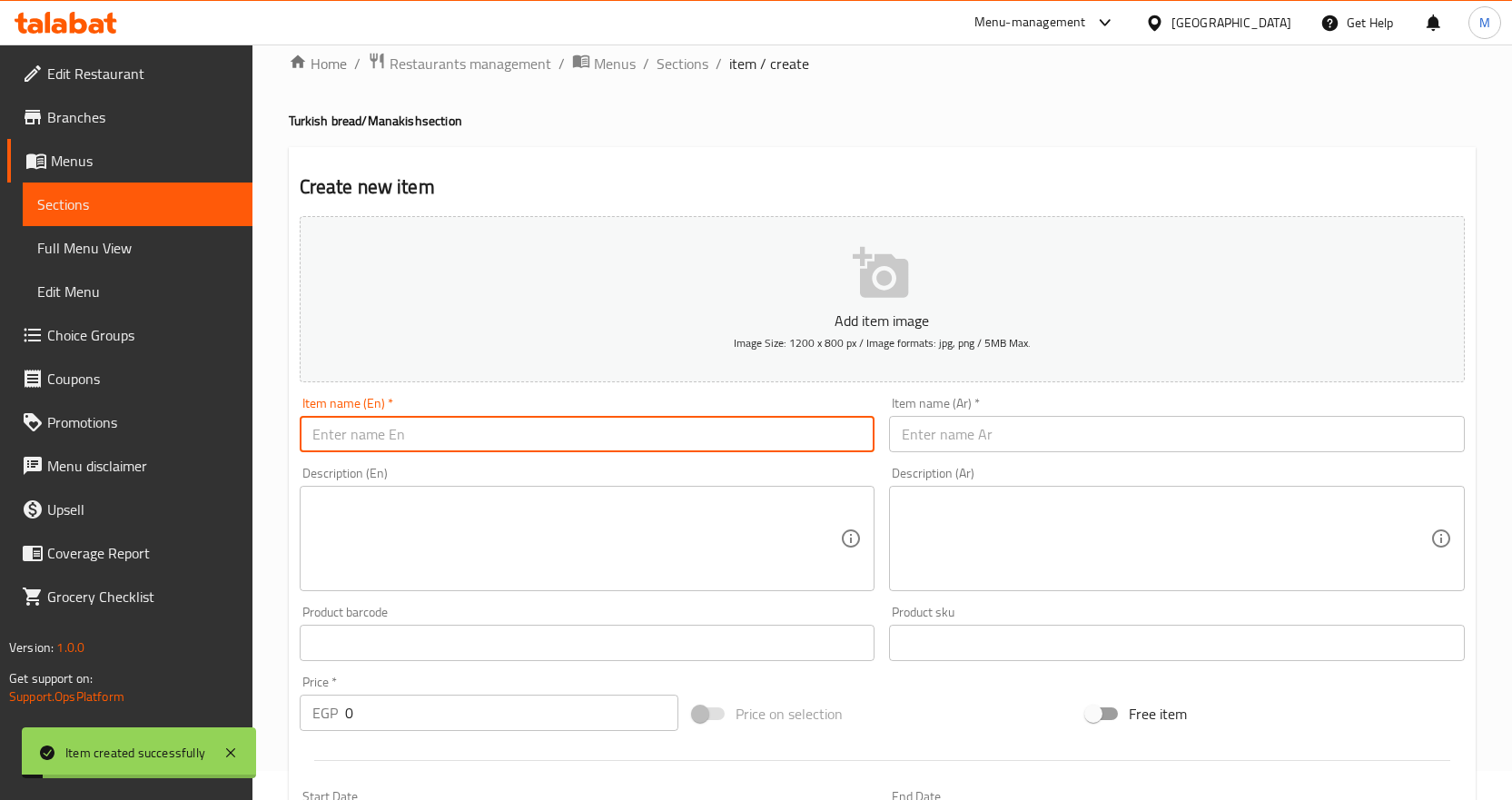
click at [566, 449] on input "text" at bounding box center [588, 434] width 576 height 36
paste input "[PERSON_NAME]"
type input "[PERSON_NAME]"
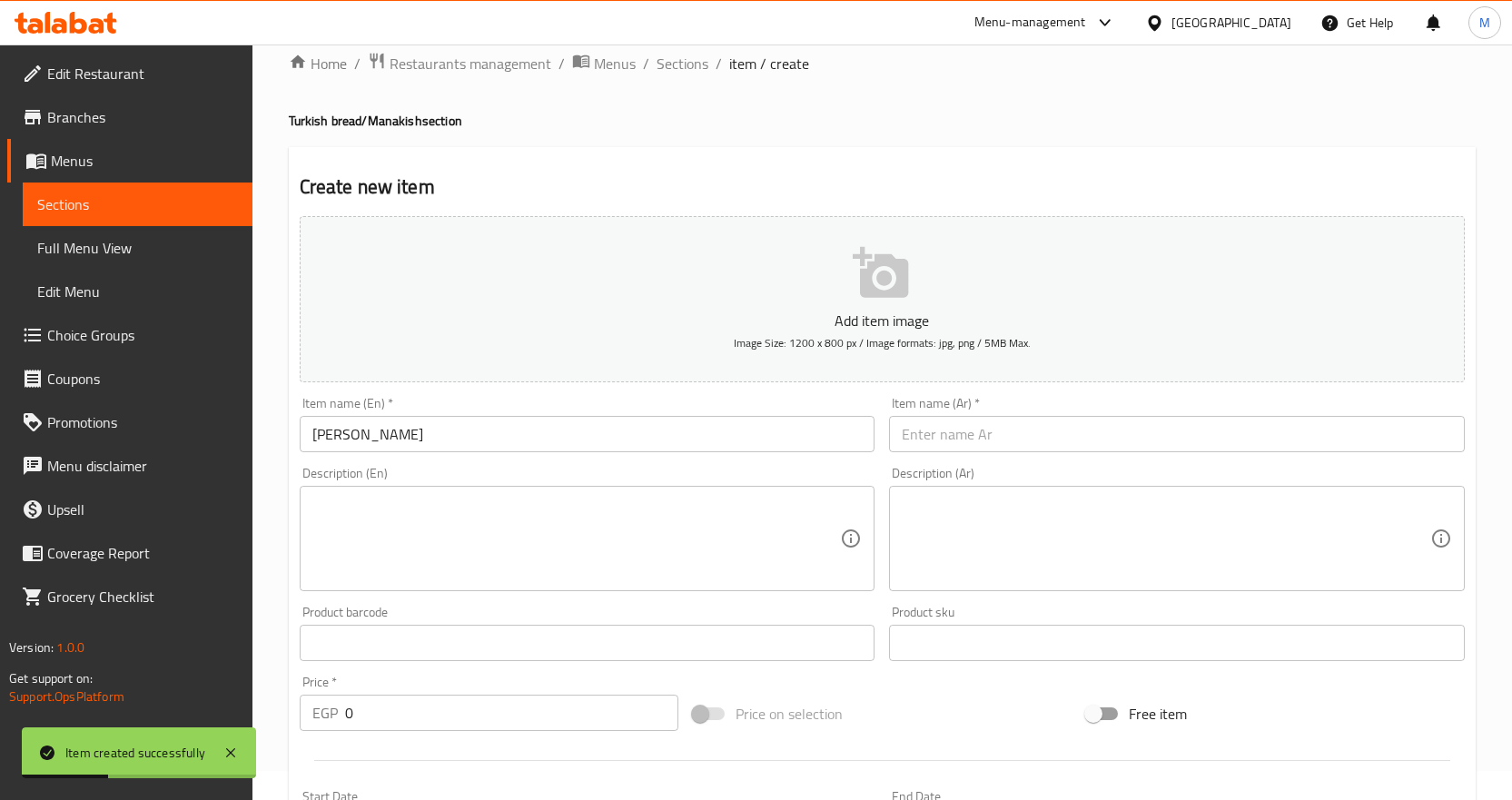
drag, startPoint x: 1015, startPoint y: 427, endPoint x: 1043, endPoint y: 417, distance: 29.7
click at [1015, 427] on input "text" at bounding box center [1177, 434] width 576 height 36
paste input "كنافه [PERSON_NAME]"
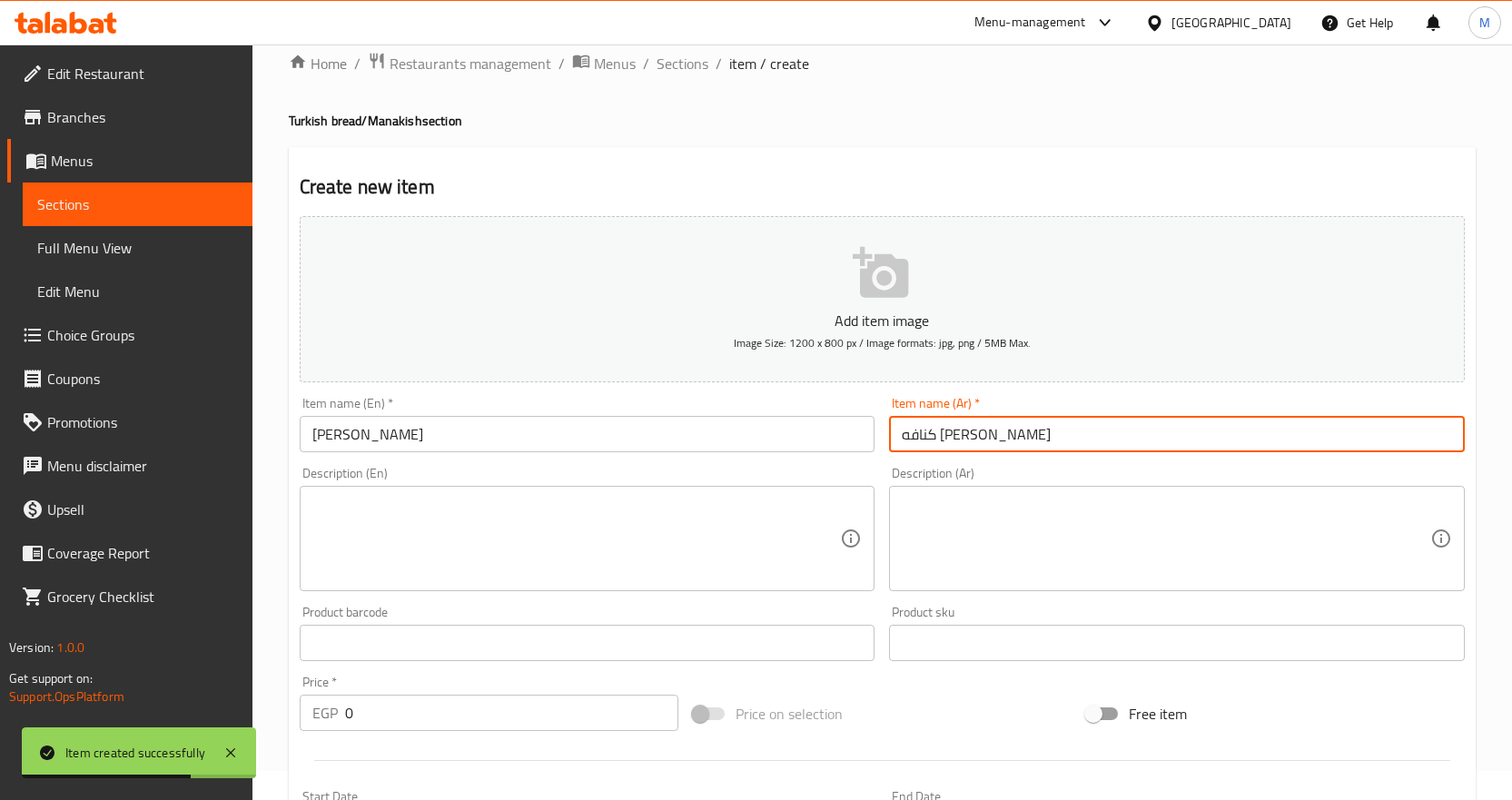
type input "كنافه [PERSON_NAME]"
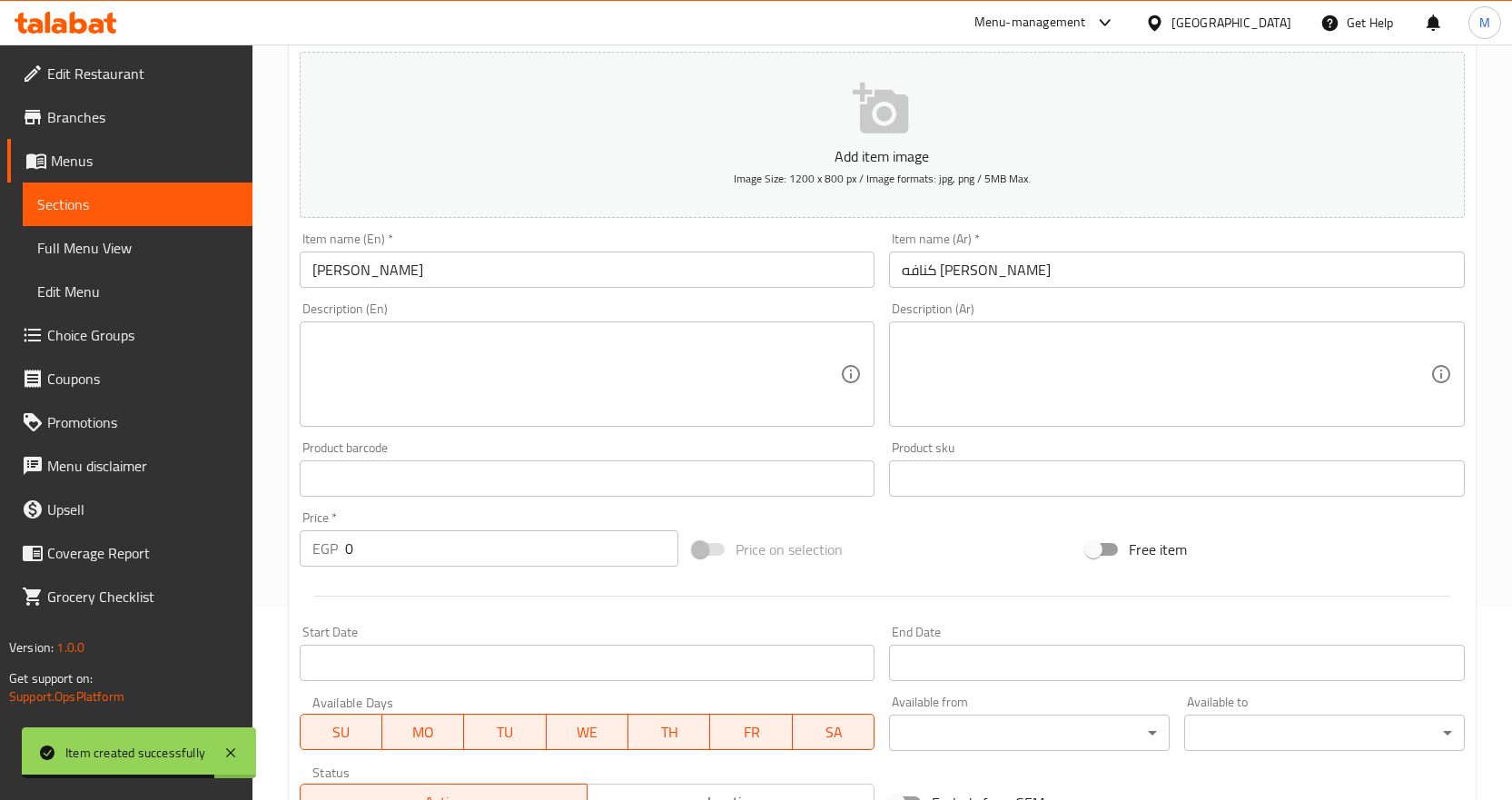
scroll to position [392, 0]
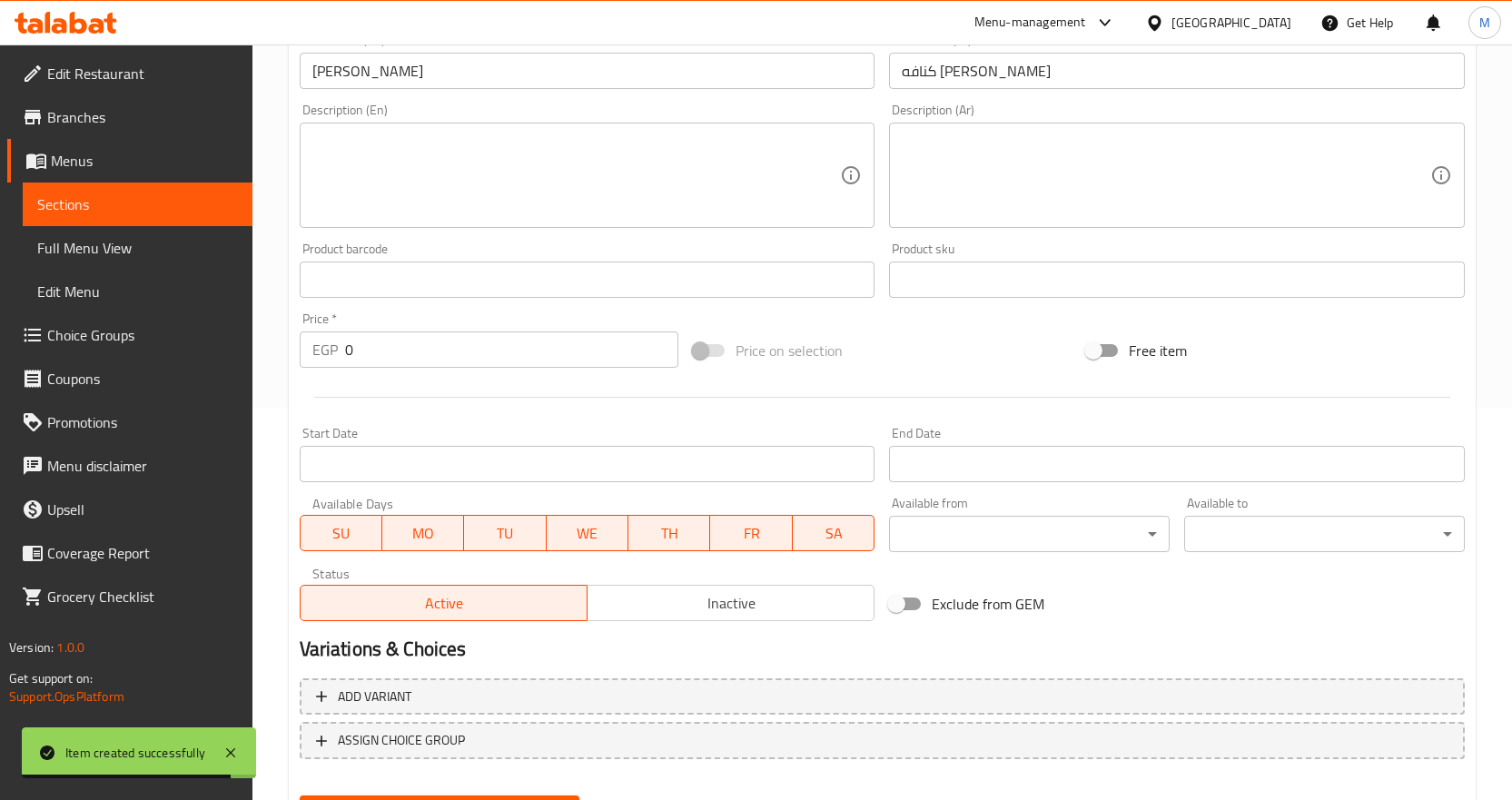
drag, startPoint x: 336, startPoint y: 373, endPoint x: 281, endPoint y: 374, distance: 55.0
click at [281, 374] on div "Home / Restaurants management / Menus / Sections / item / create Turkish bread/…" at bounding box center [882, 272] width 1260 height 1239
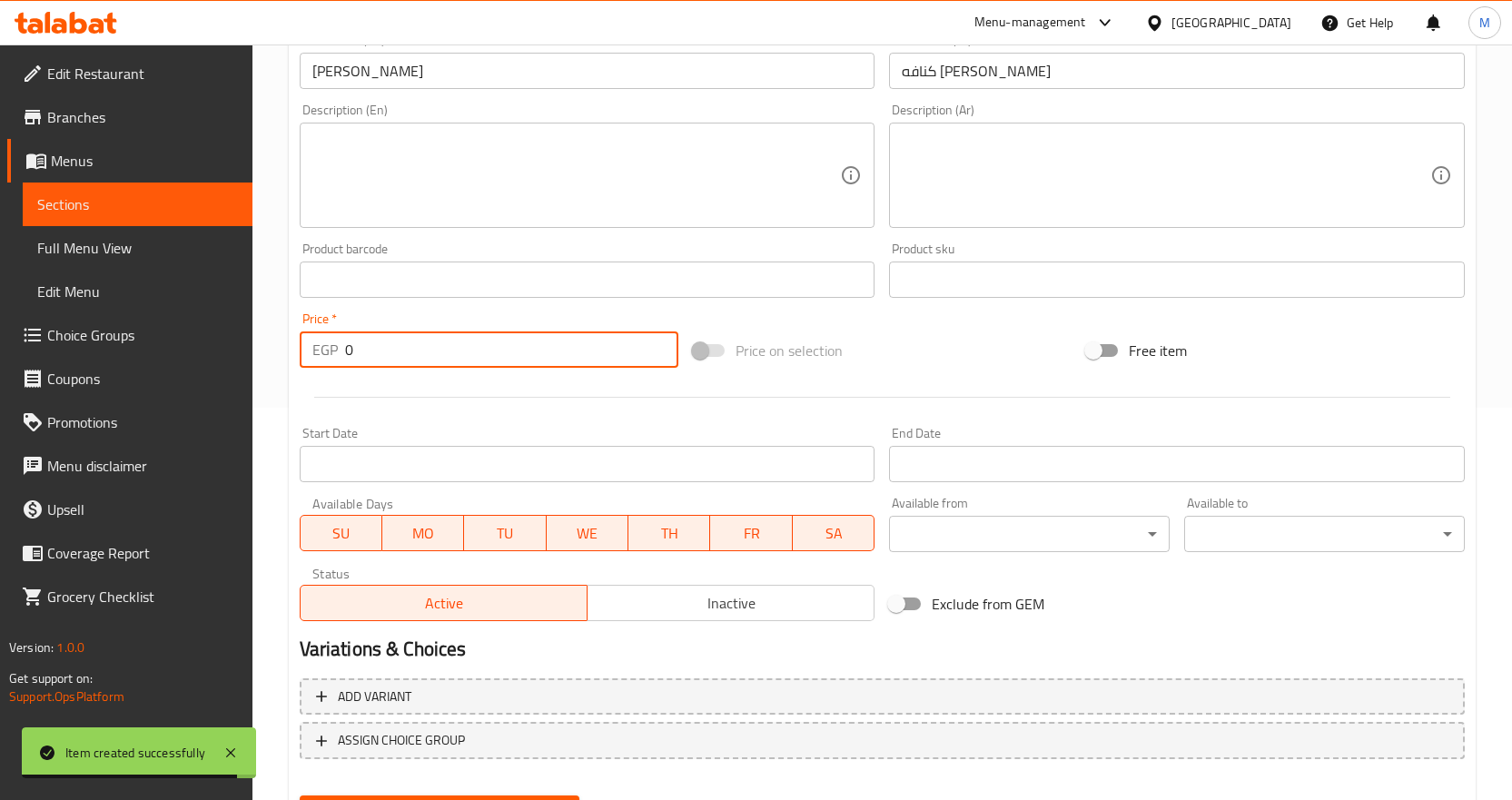
paste input "30"
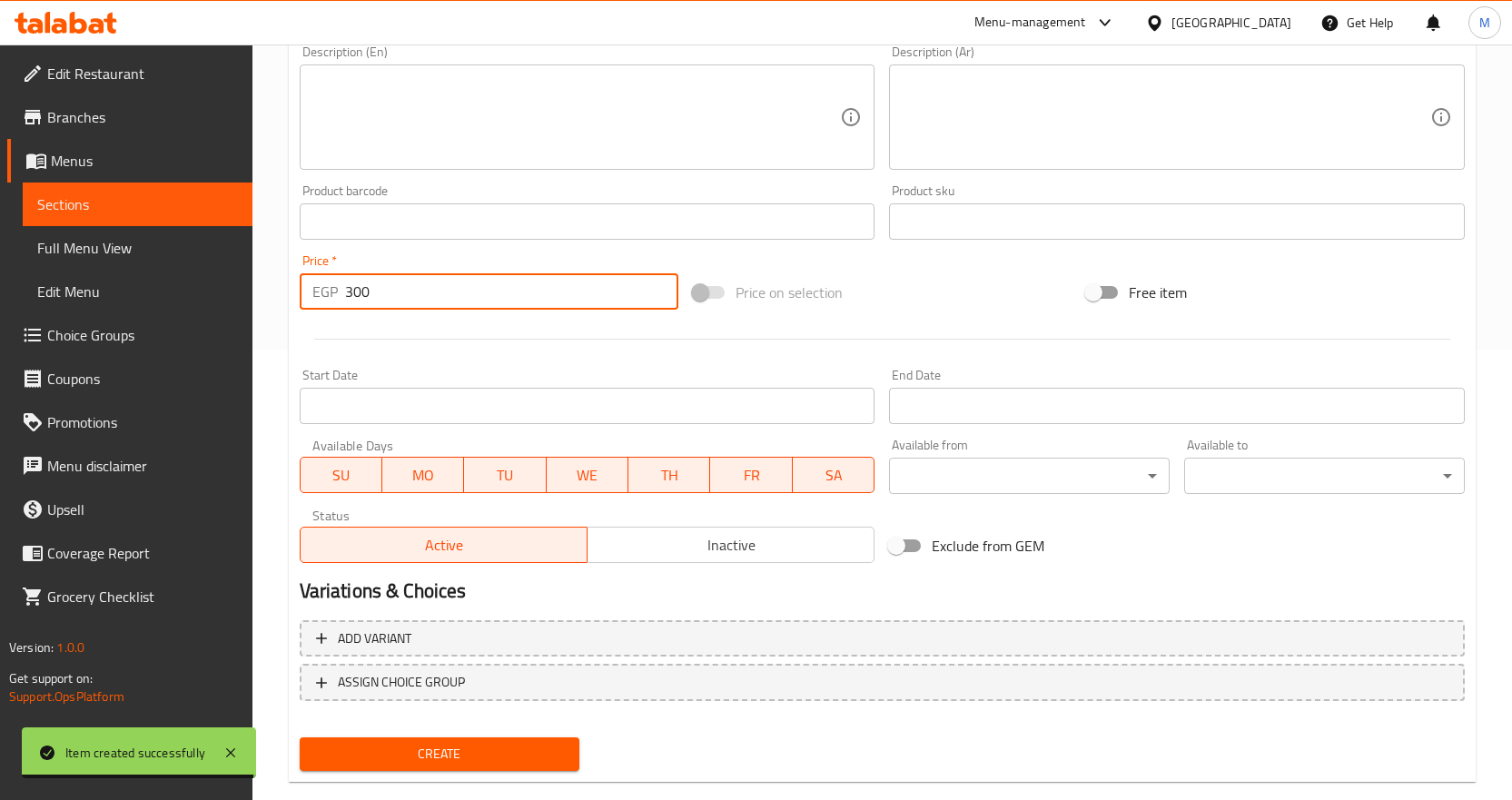
scroll to position [483, 0]
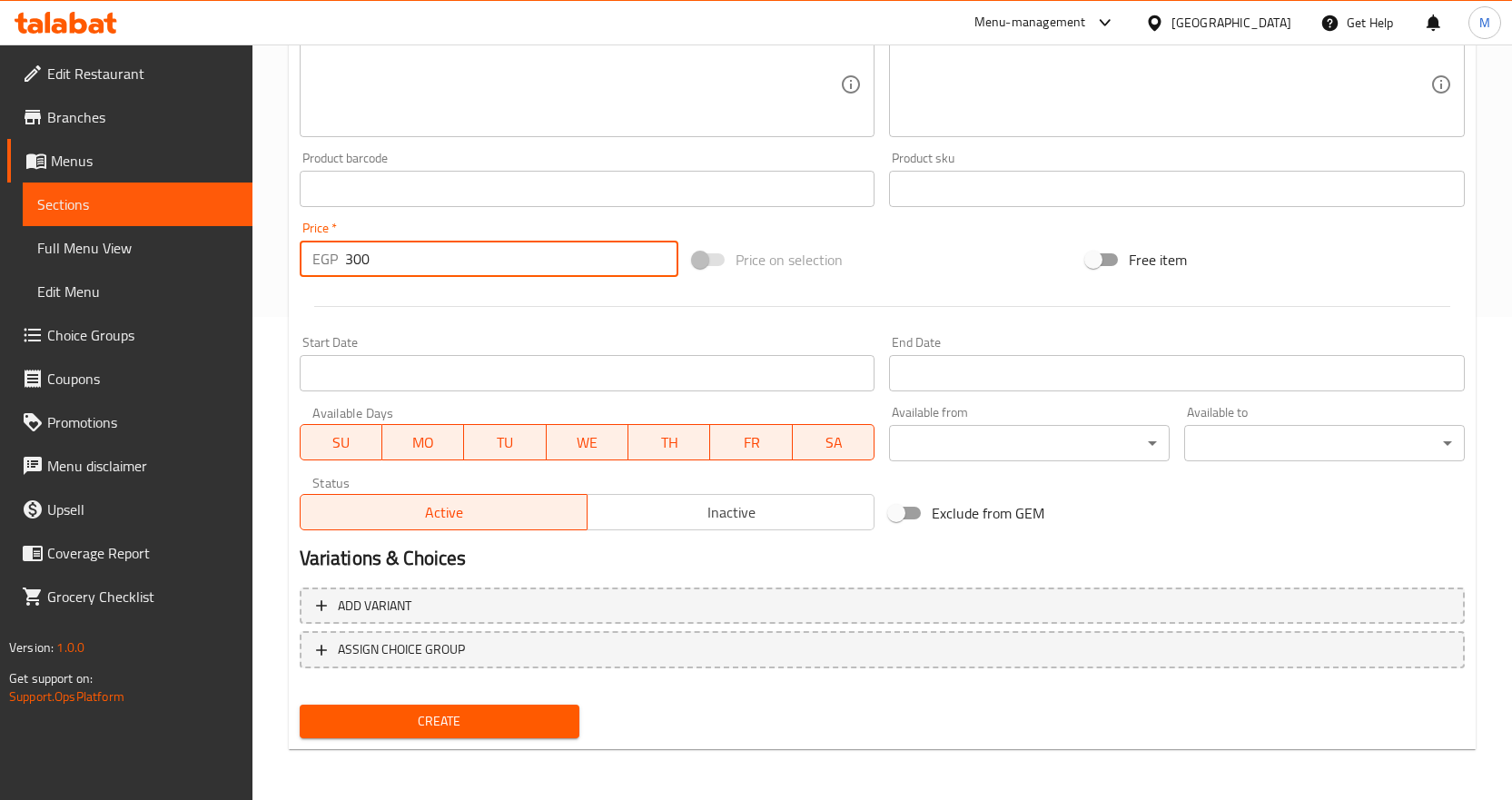
type input "300"
click at [503, 710] on button "Create" at bounding box center [440, 722] width 281 height 34
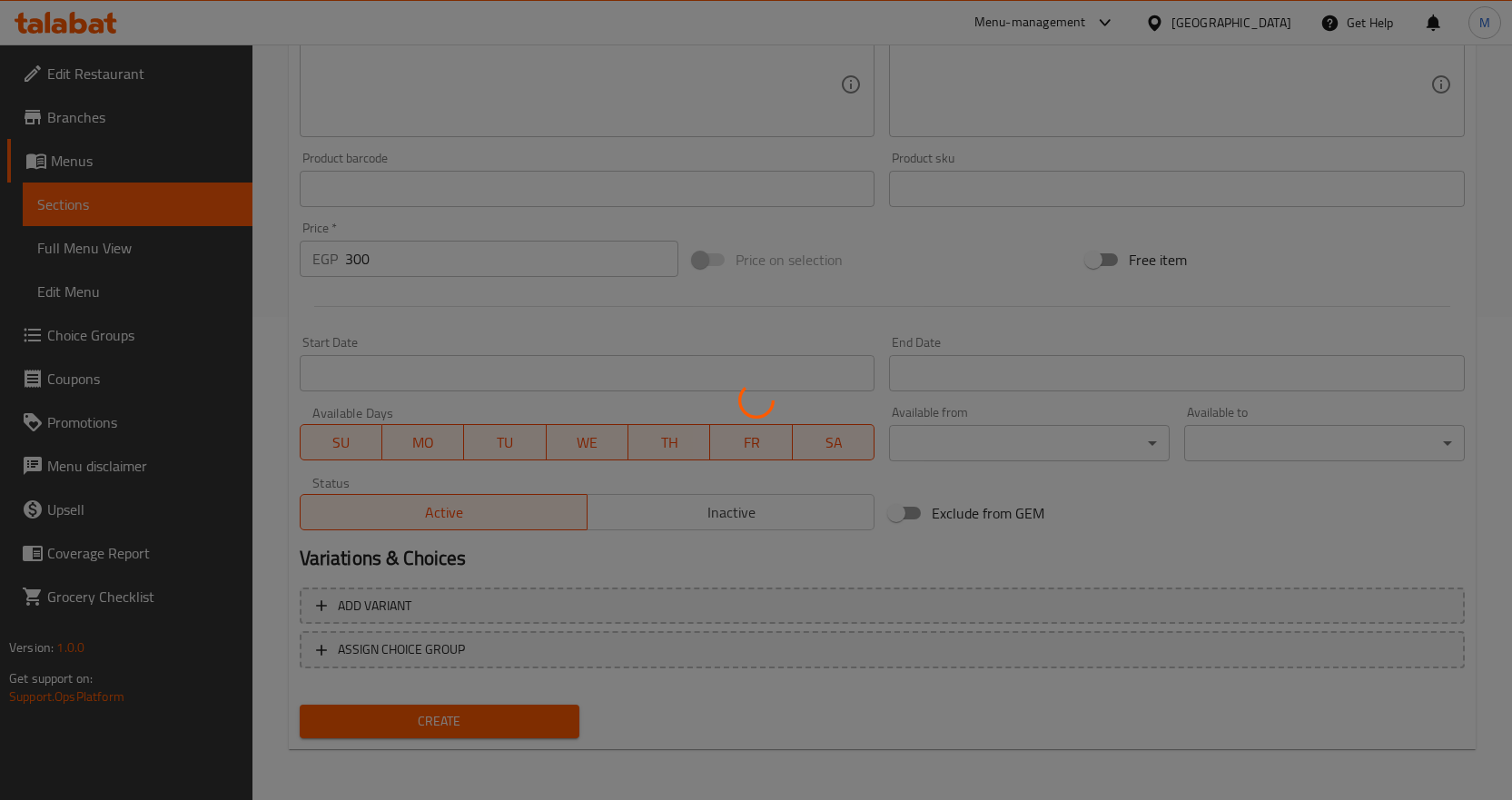
type input "0"
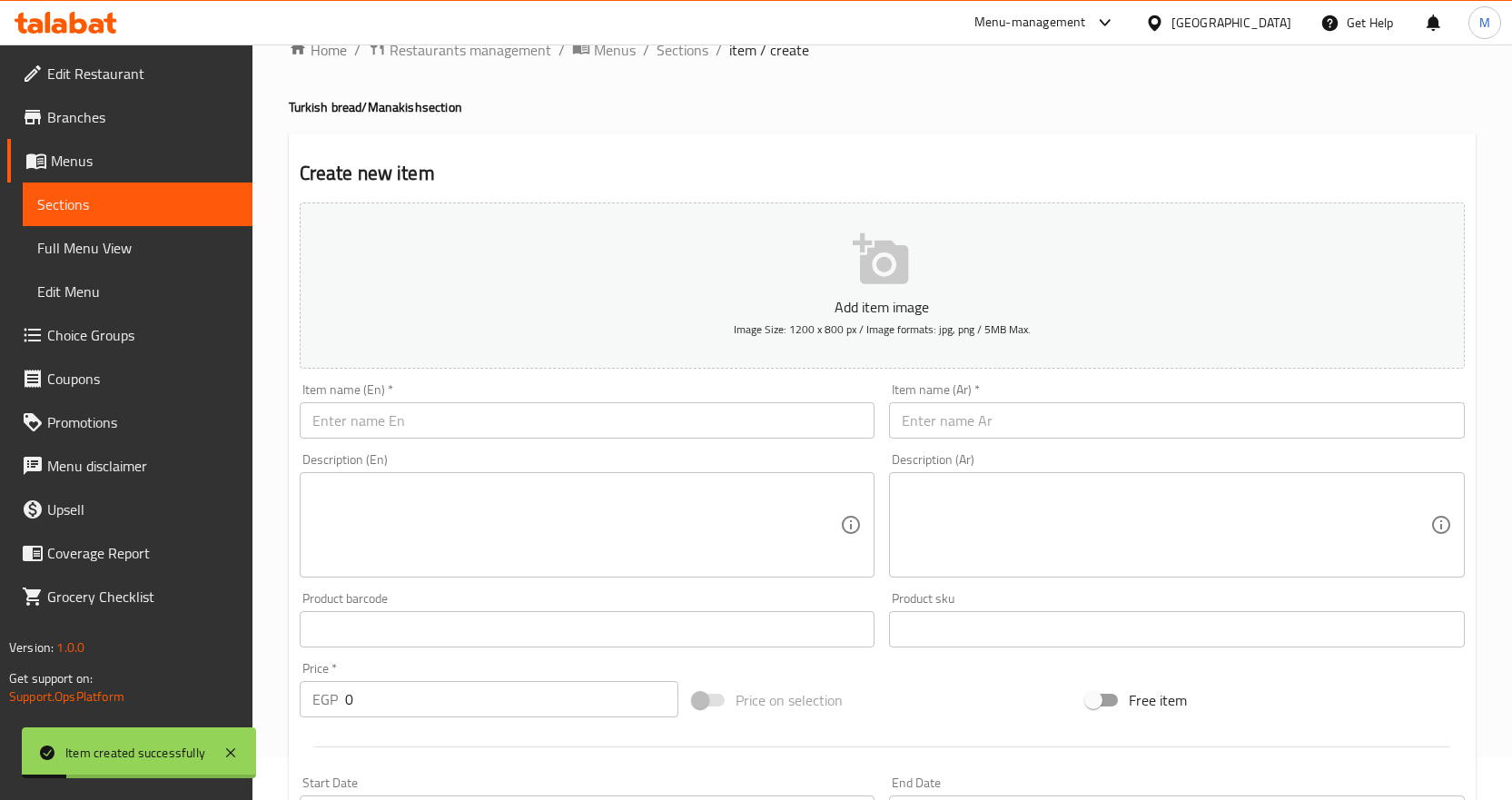
scroll to position [29, 0]
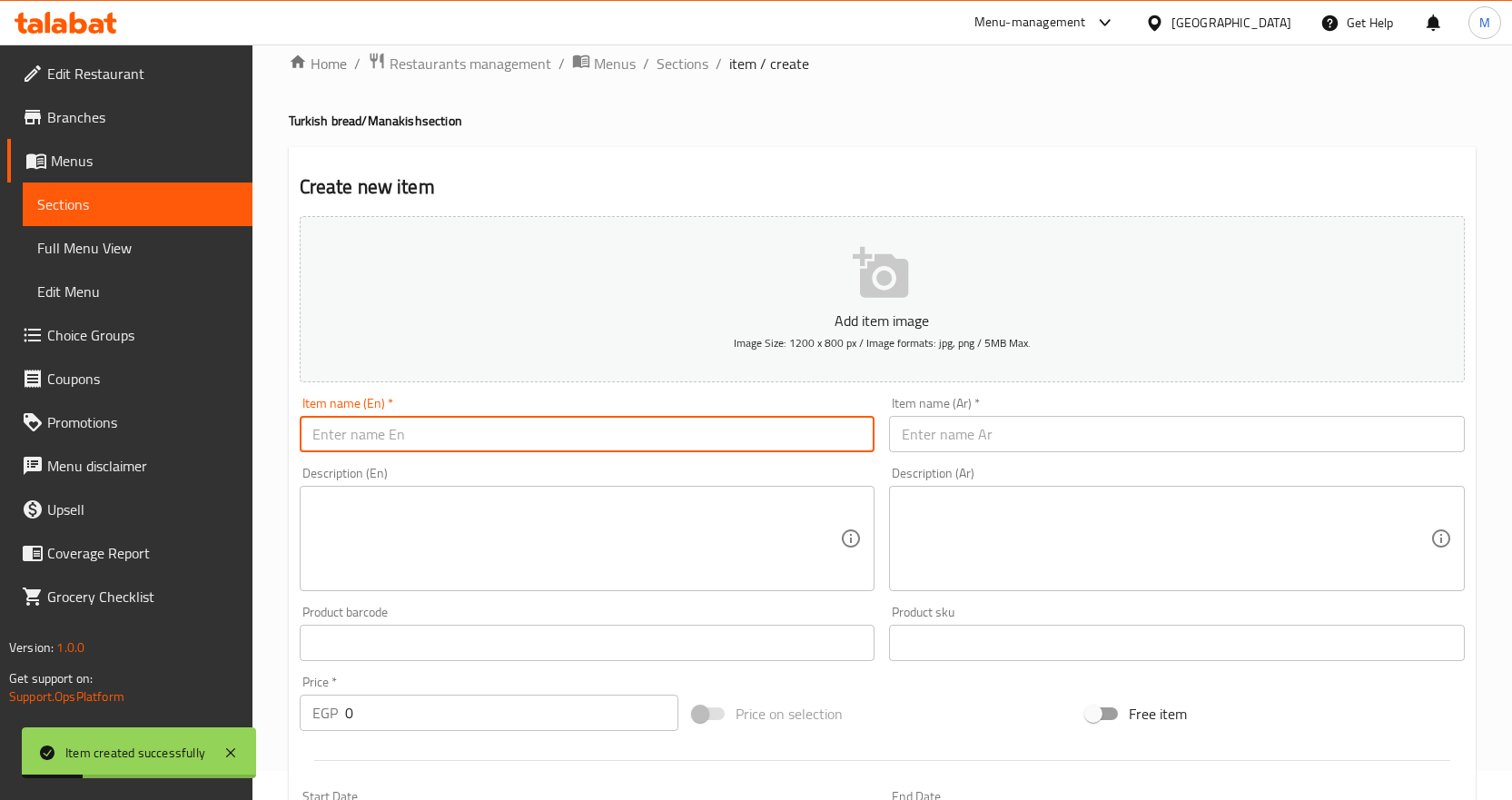
click at [446, 421] on input "text" at bounding box center [588, 434] width 576 height 36
paste input "Rawani"
type input "Rawani"
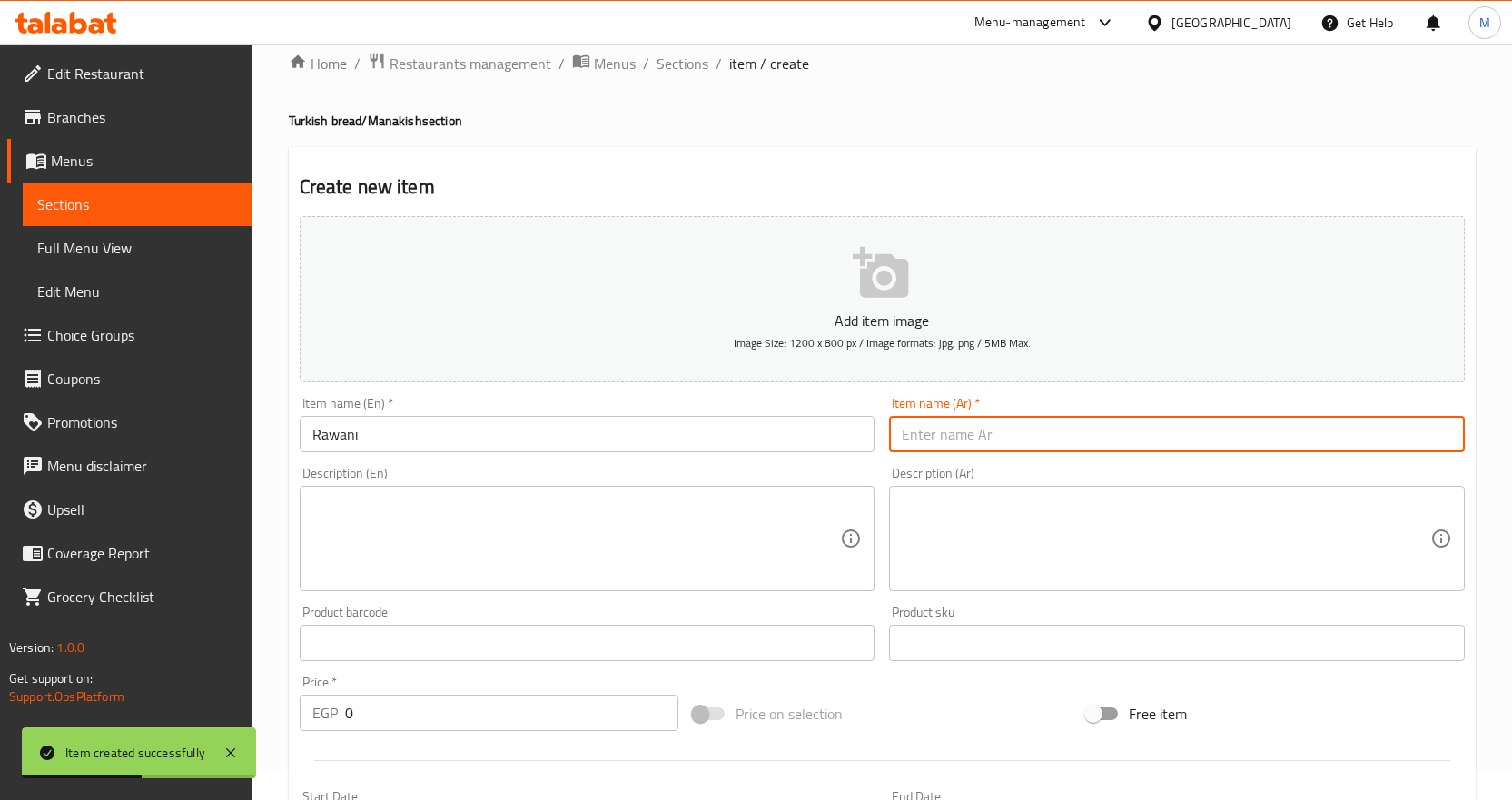
click at [1006, 436] on input "text" at bounding box center [1177, 434] width 576 height 36
paste input "روانی"
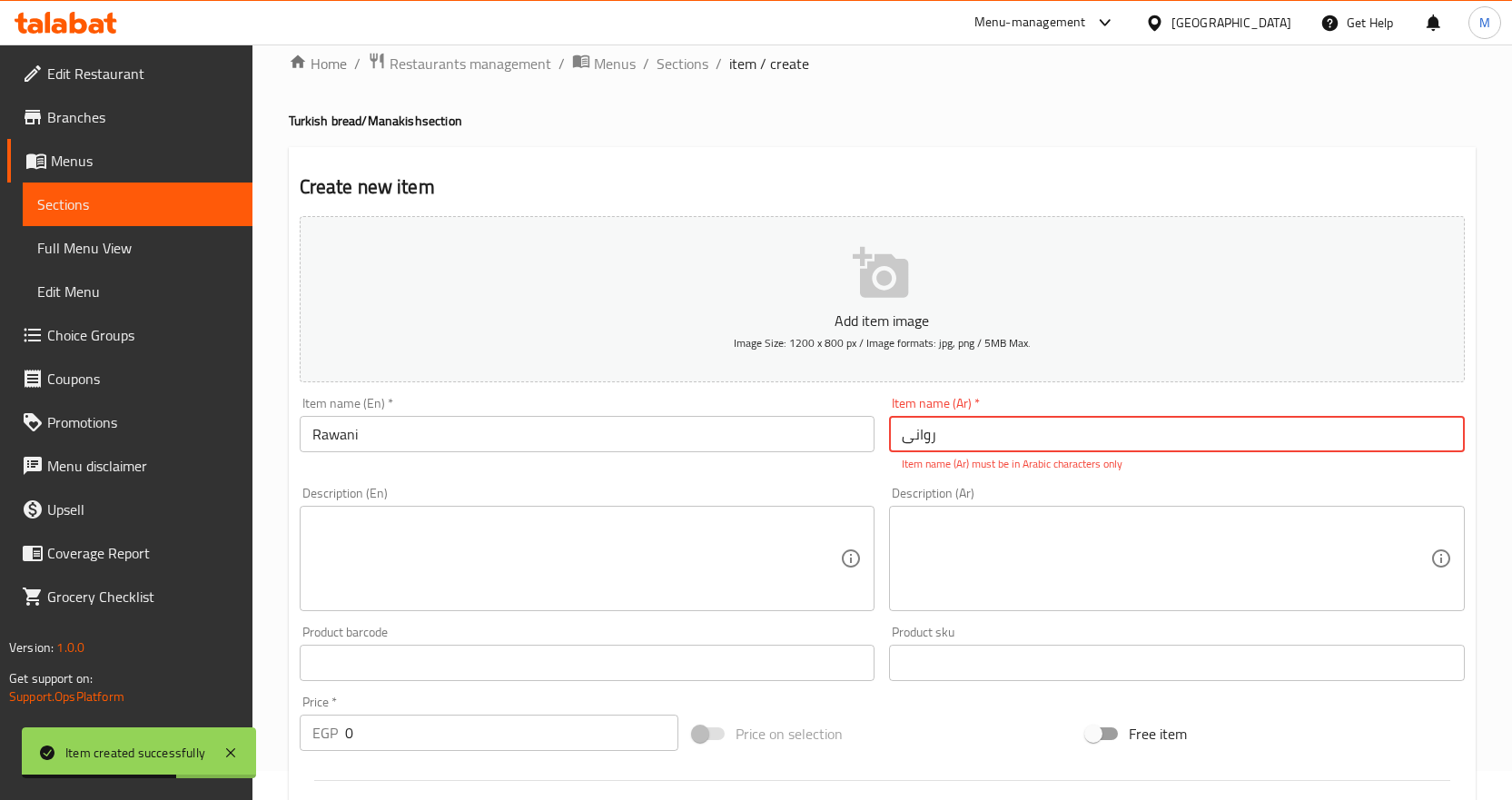
type input "روانی"
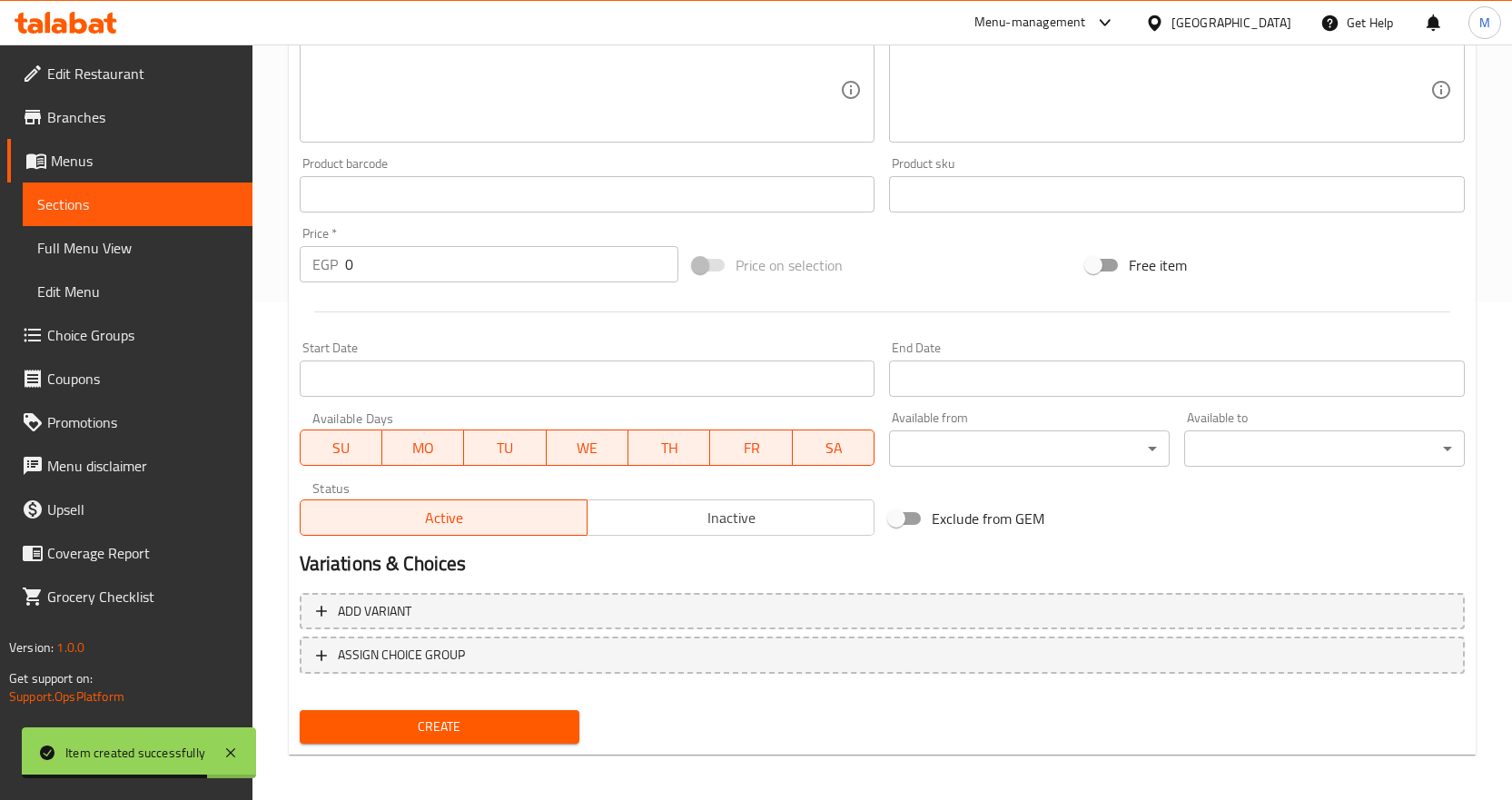
scroll to position [504, 0]
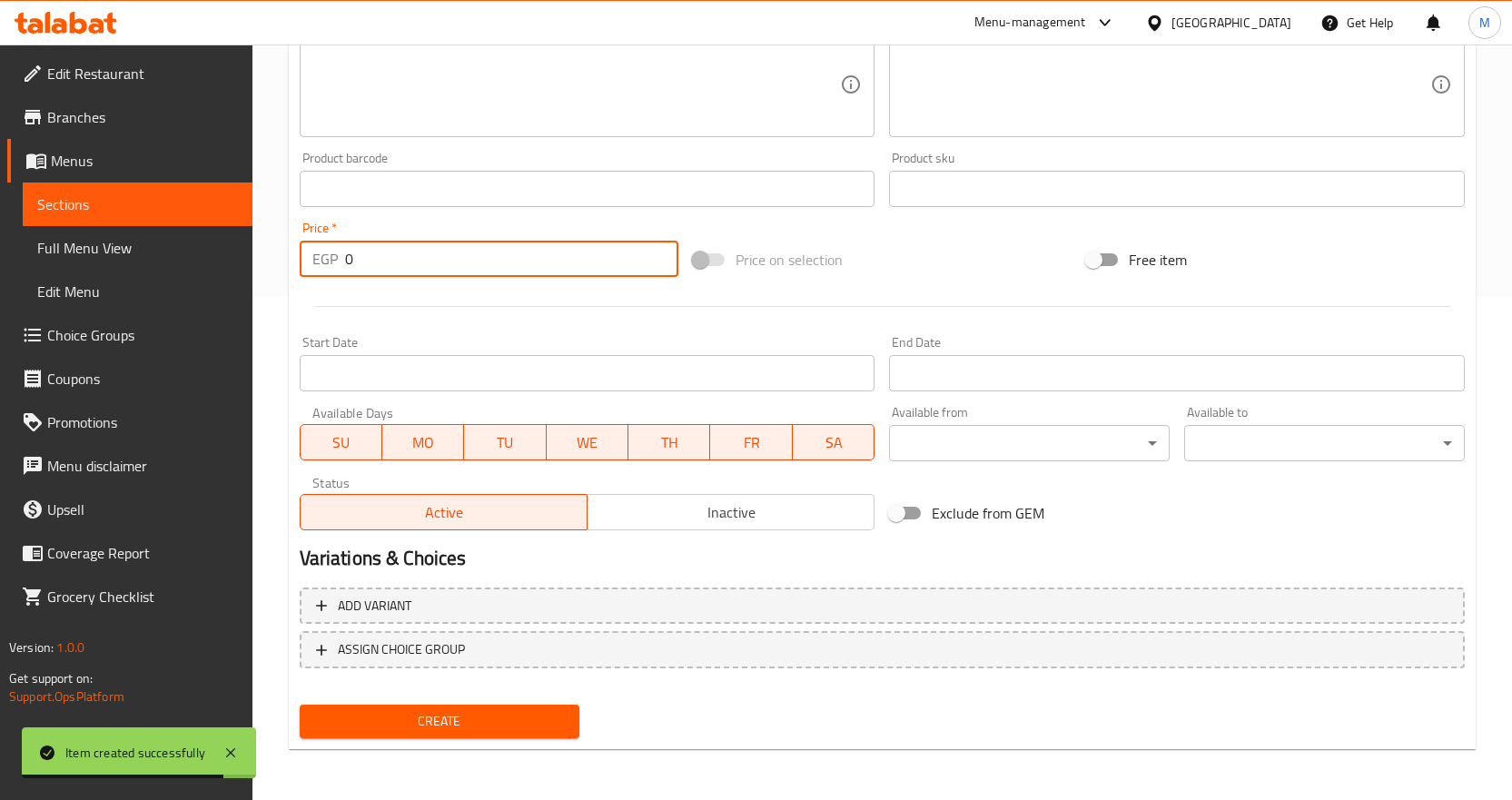
drag, startPoint x: 306, startPoint y: 263, endPoint x: 278, endPoint y: 285, distance: 35.6
click at [284, 269] on div "Home / Restaurants management / Menus / Sections / item / create Turkish bread/…" at bounding box center [882, 171] width 1260 height 1259
paste input "30"
type input "300"
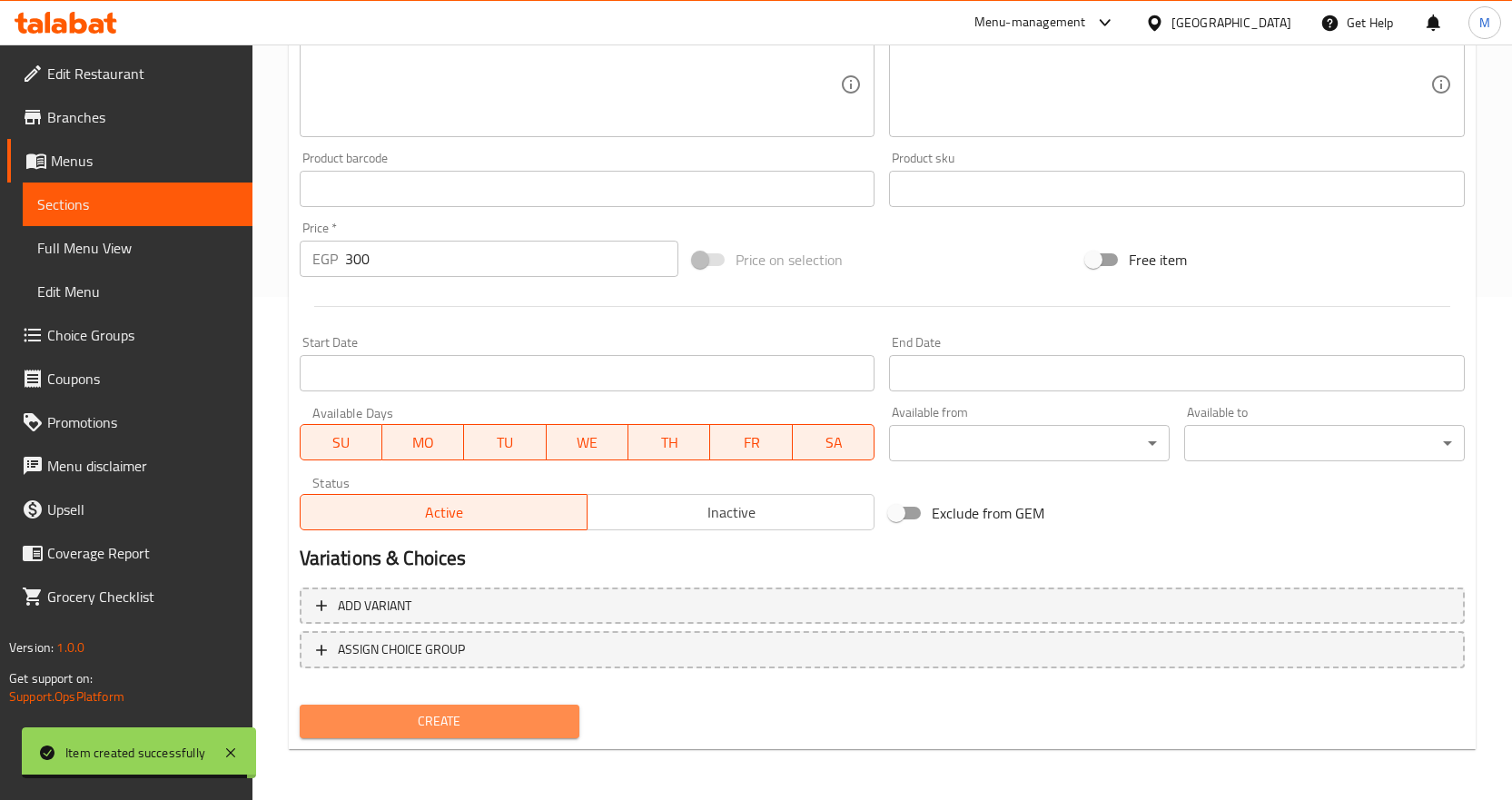
click at [555, 732] on span "Create" at bounding box center [439, 722] width 251 height 23
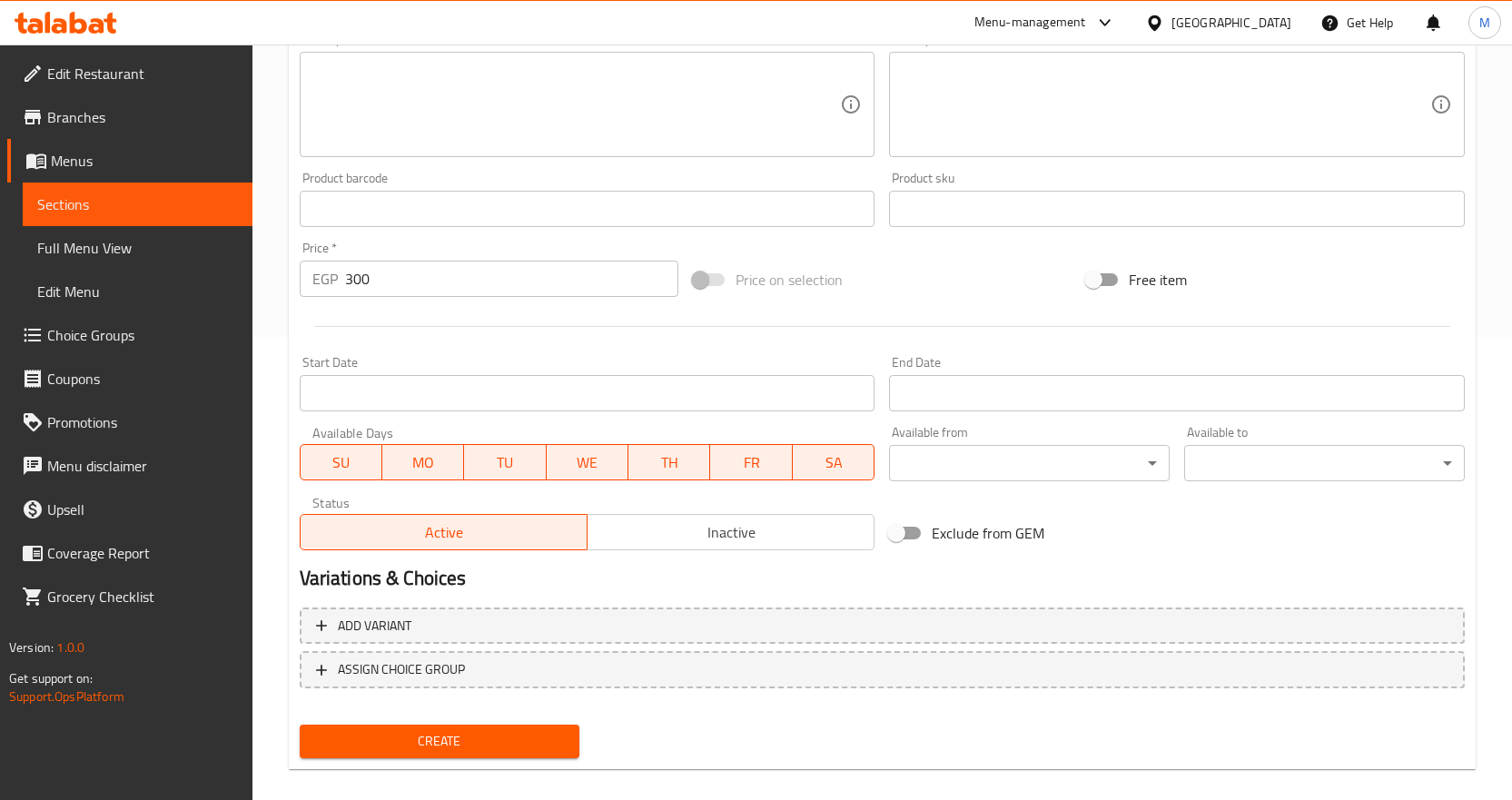
scroll to position [483, 0]
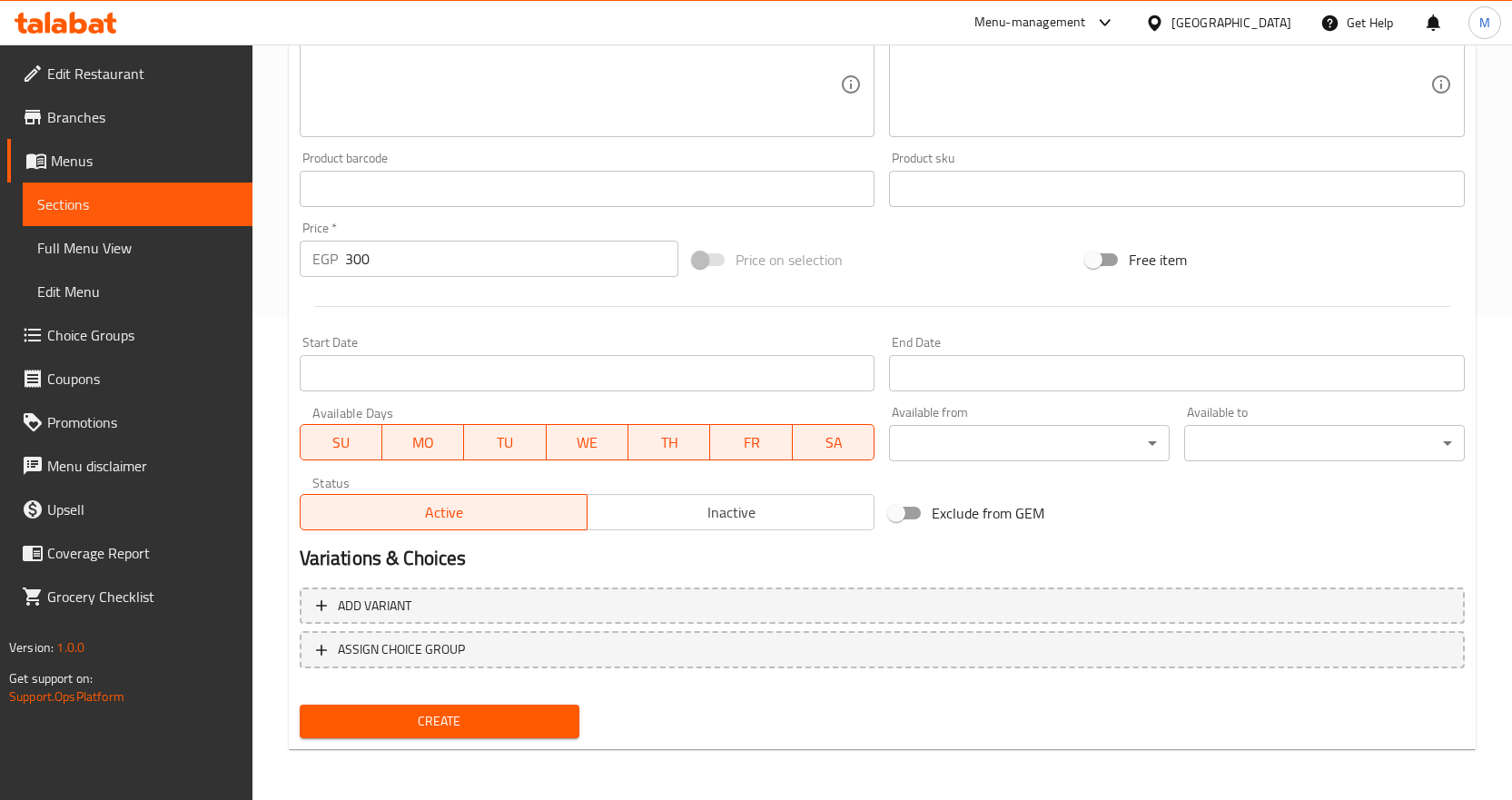
type input "رواني"
click at [506, 717] on span "Create" at bounding box center [439, 722] width 251 height 23
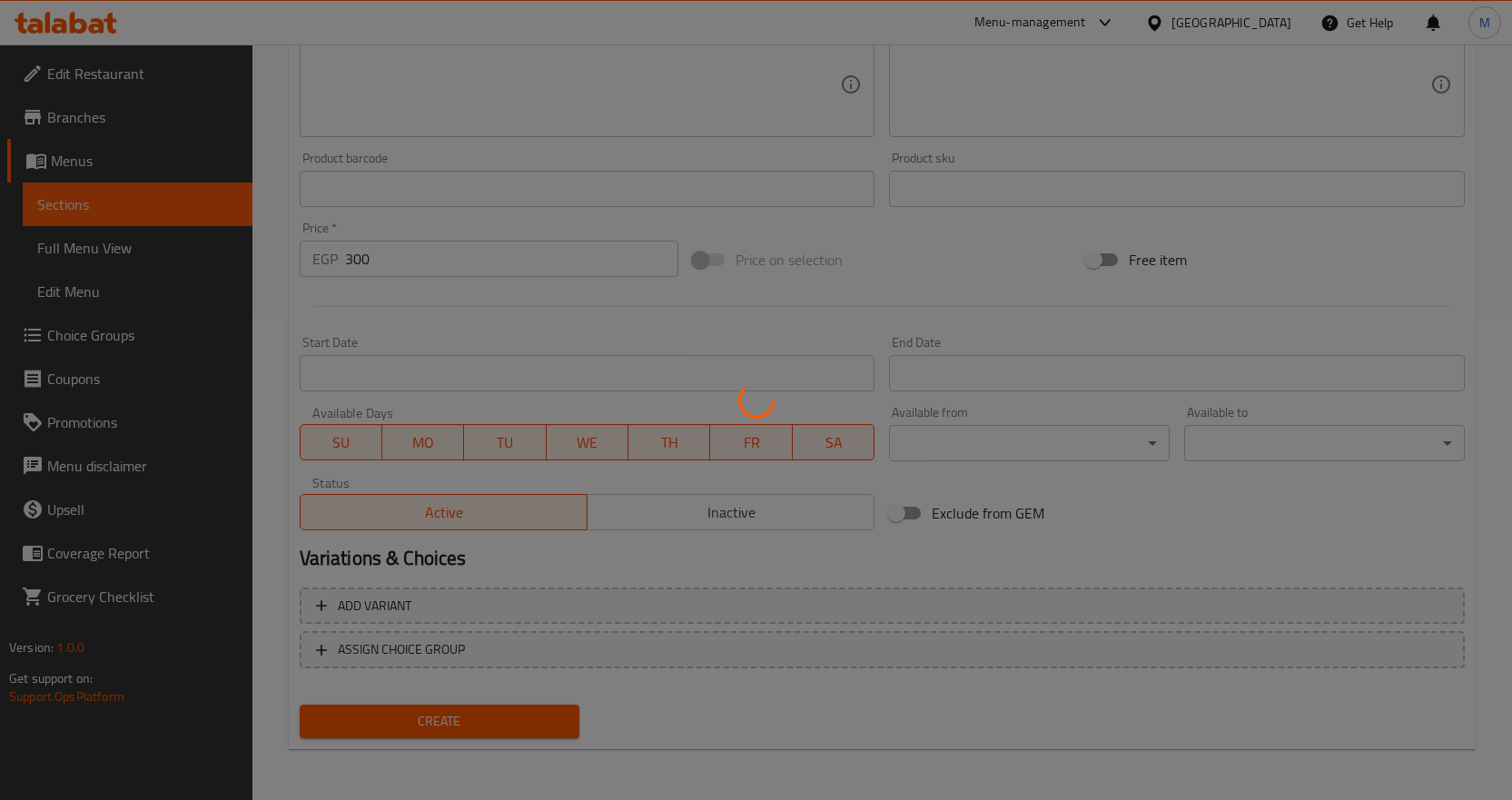
type input "0"
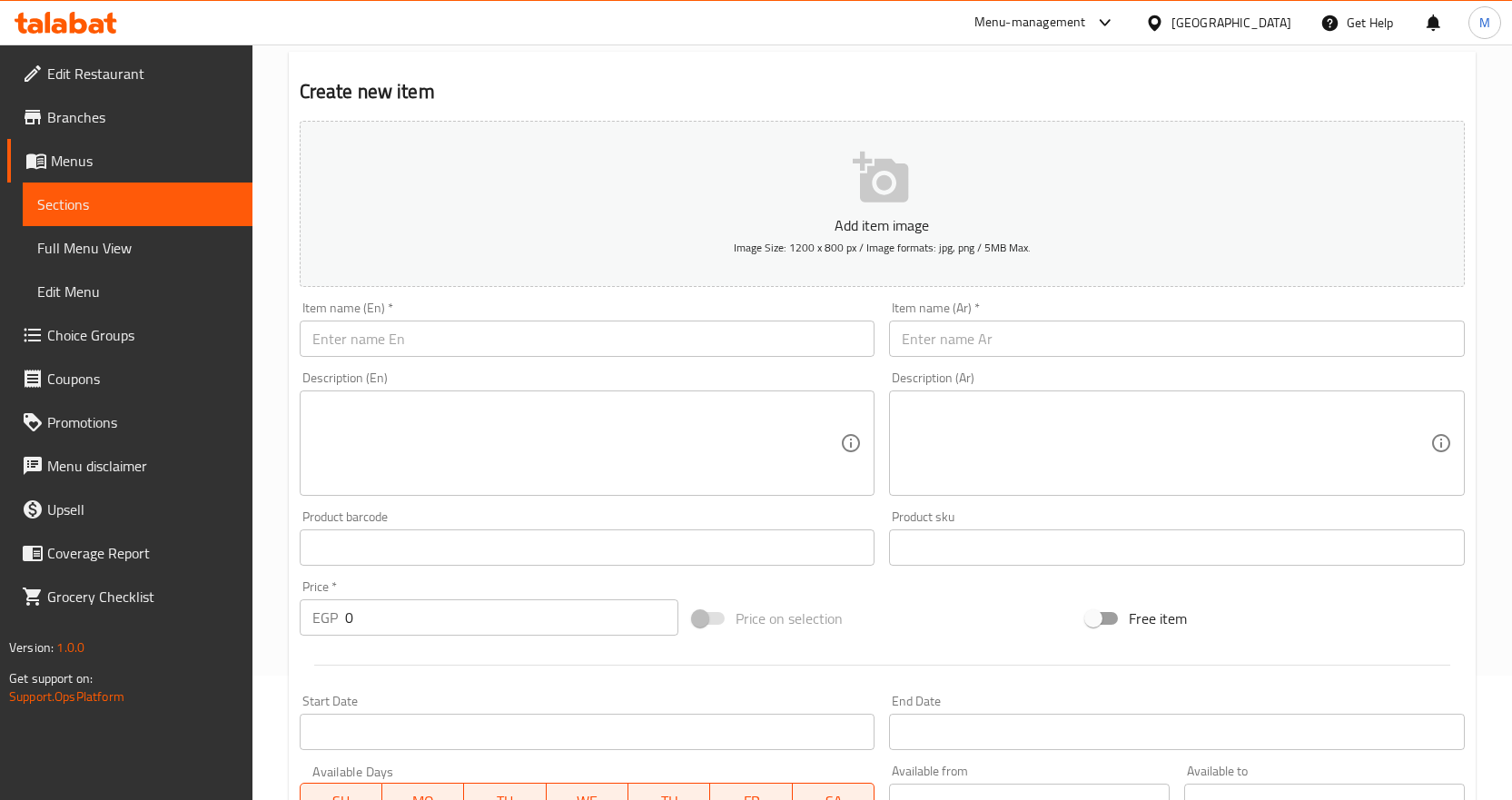
scroll to position [0, 0]
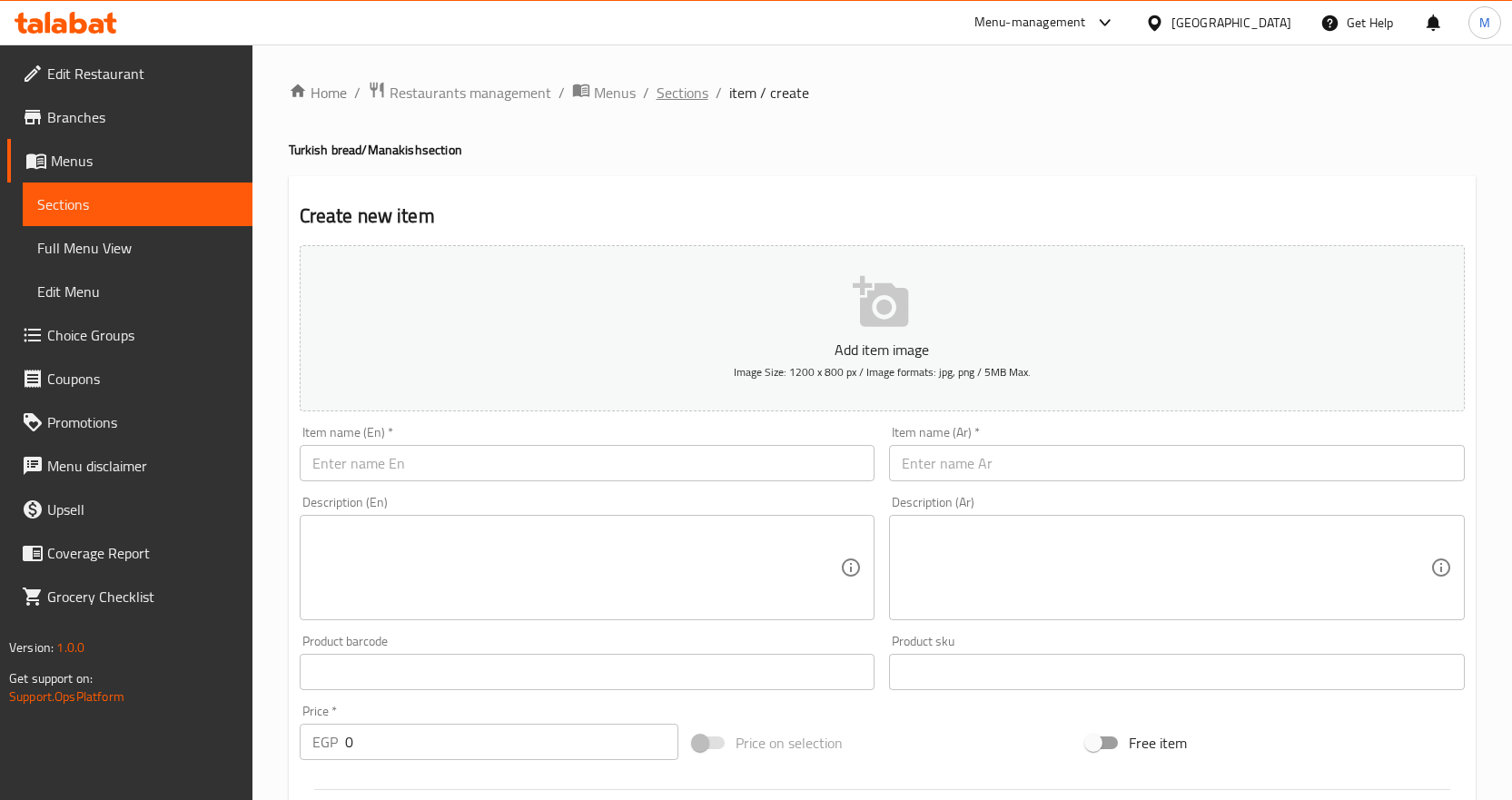
click at [675, 96] on span "Sections" at bounding box center [682, 93] width 52 height 22
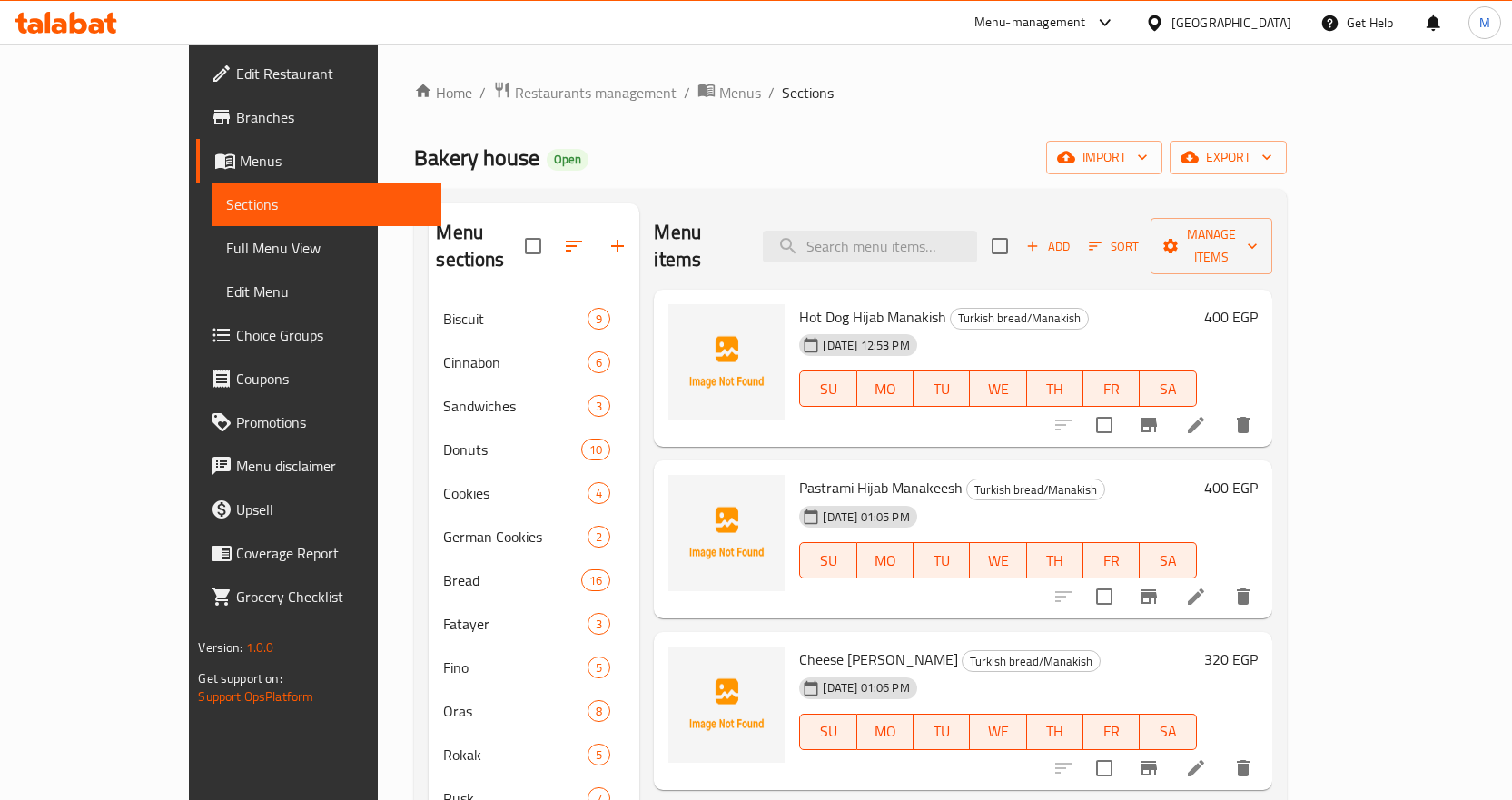
click at [226, 255] on span "Full Menu View" at bounding box center [327, 249] width 201 height 22
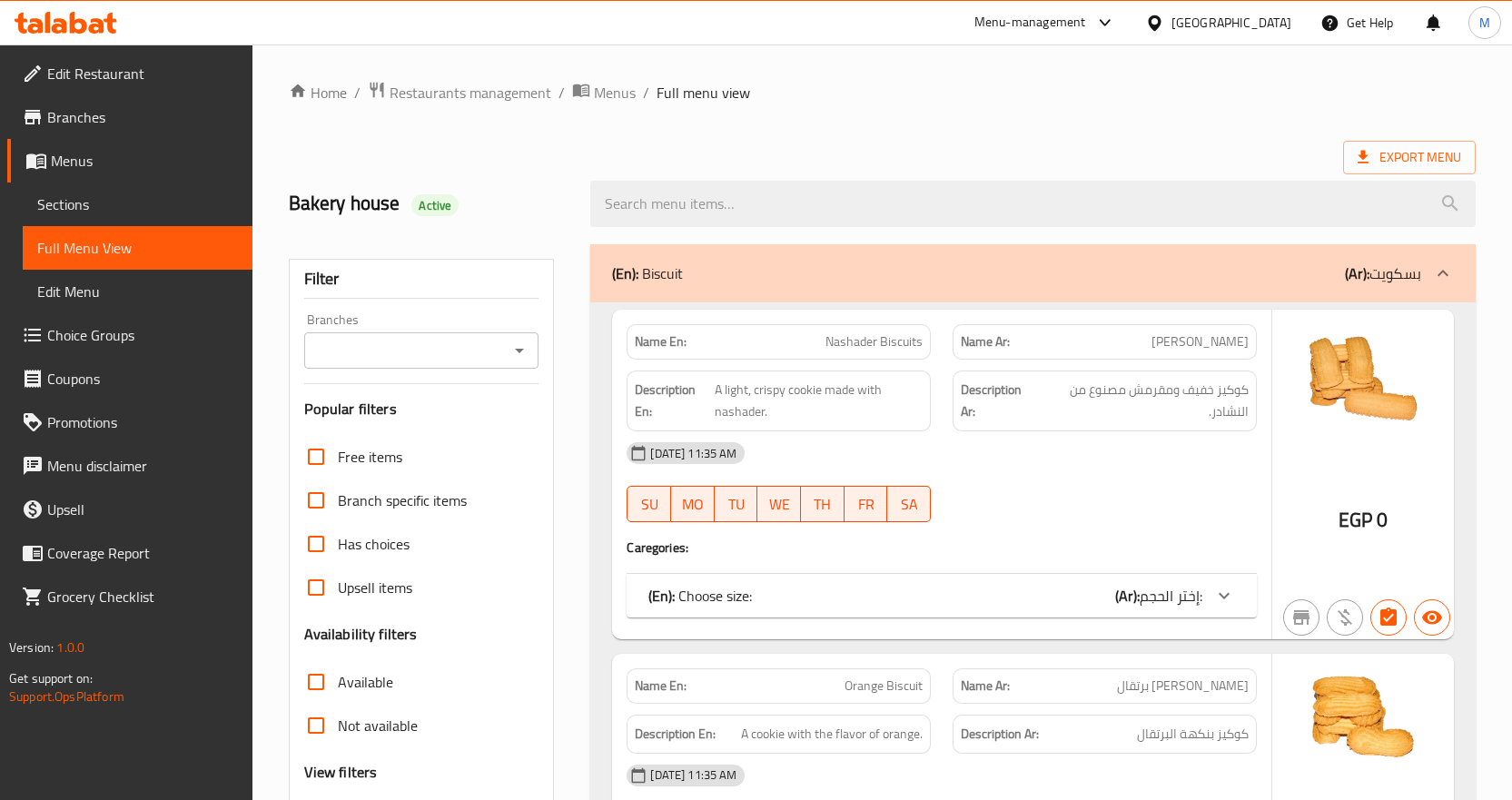
scroll to position [364, 0]
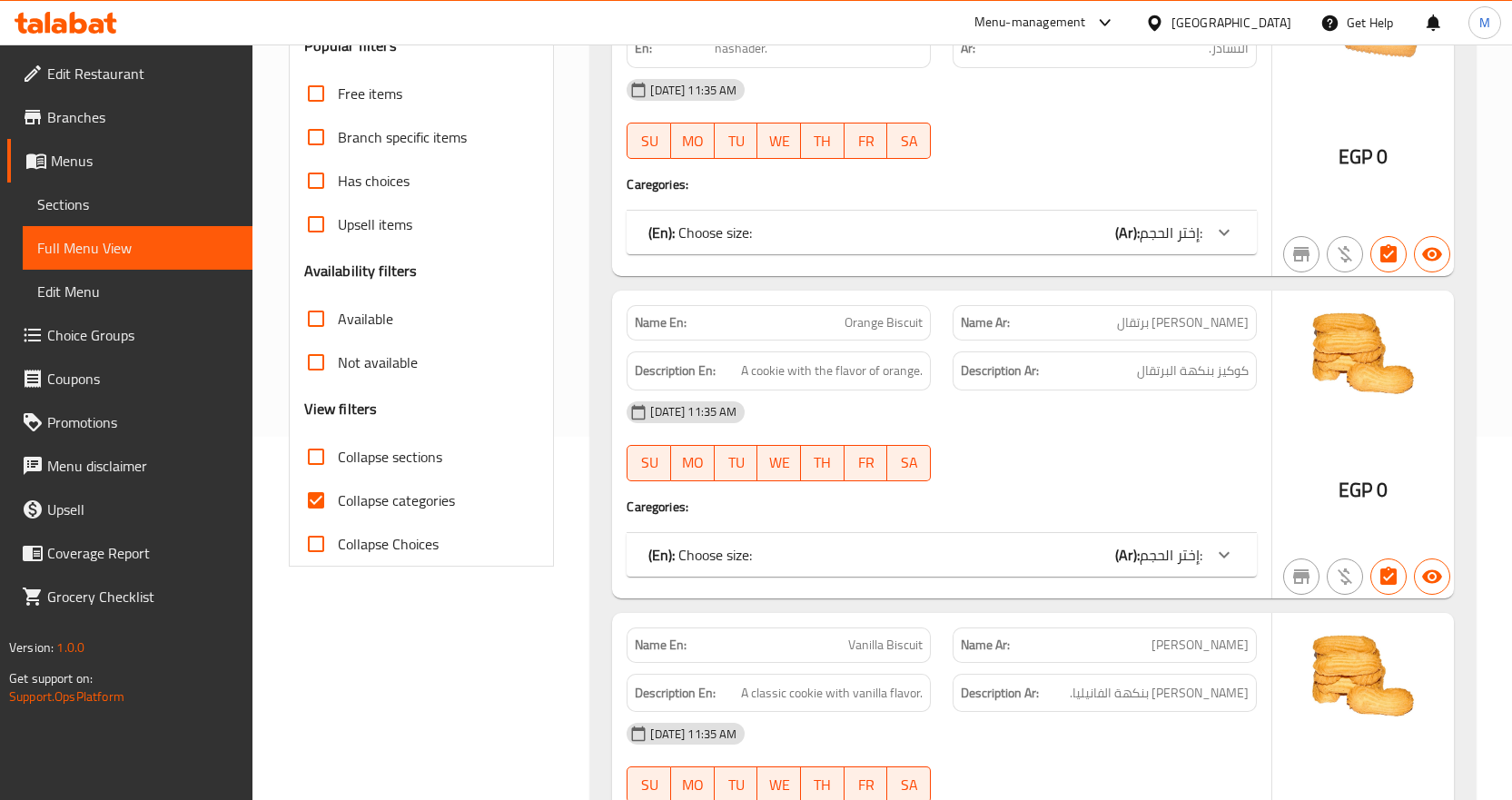
click at [368, 492] on span "Collapse categories" at bounding box center [396, 501] width 117 height 22
click at [338, 492] on input "Collapse categories" at bounding box center [316, 500] width 43 height 43
checkbox input "false"
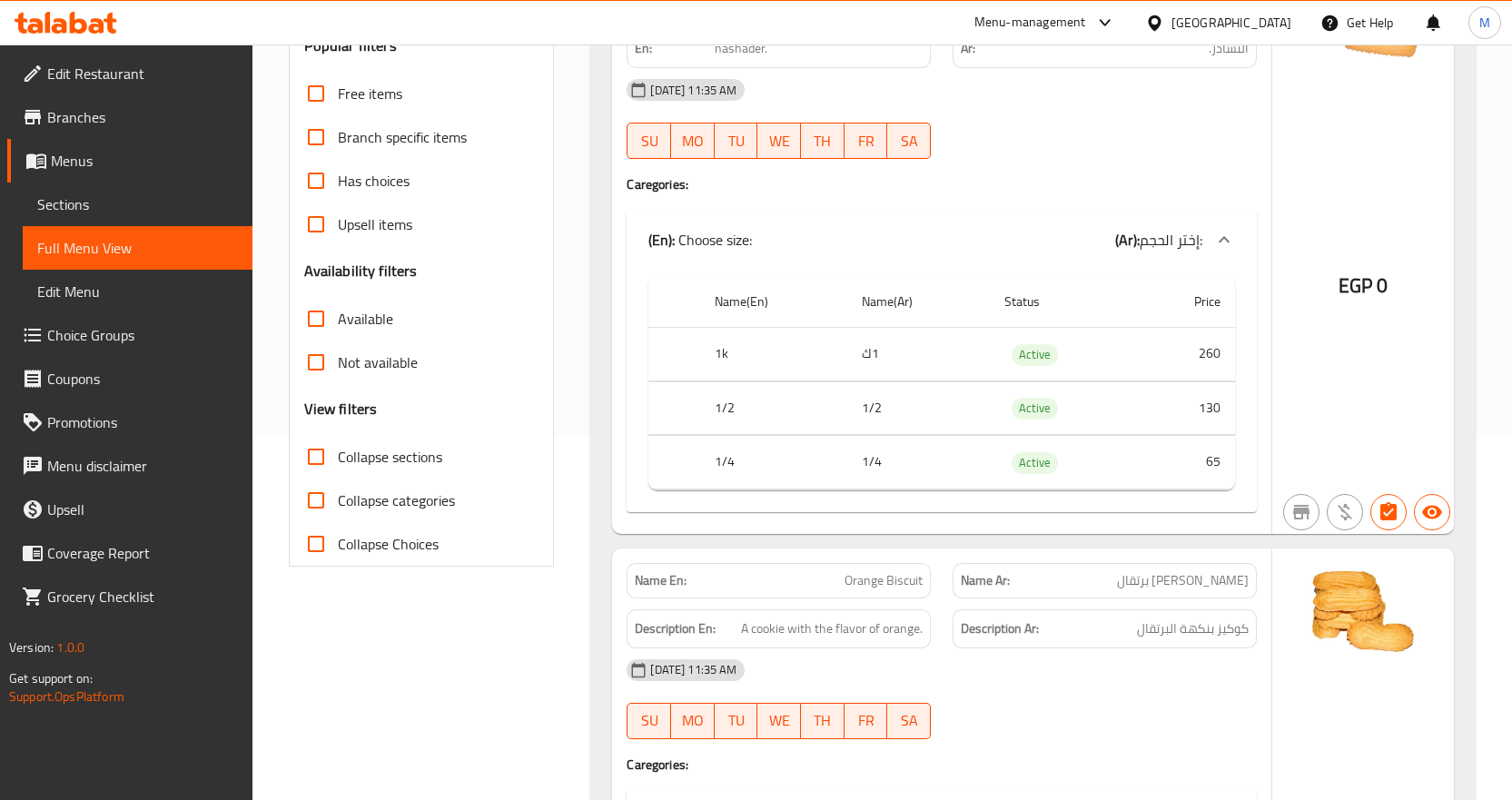
scroll to position [91, 0]
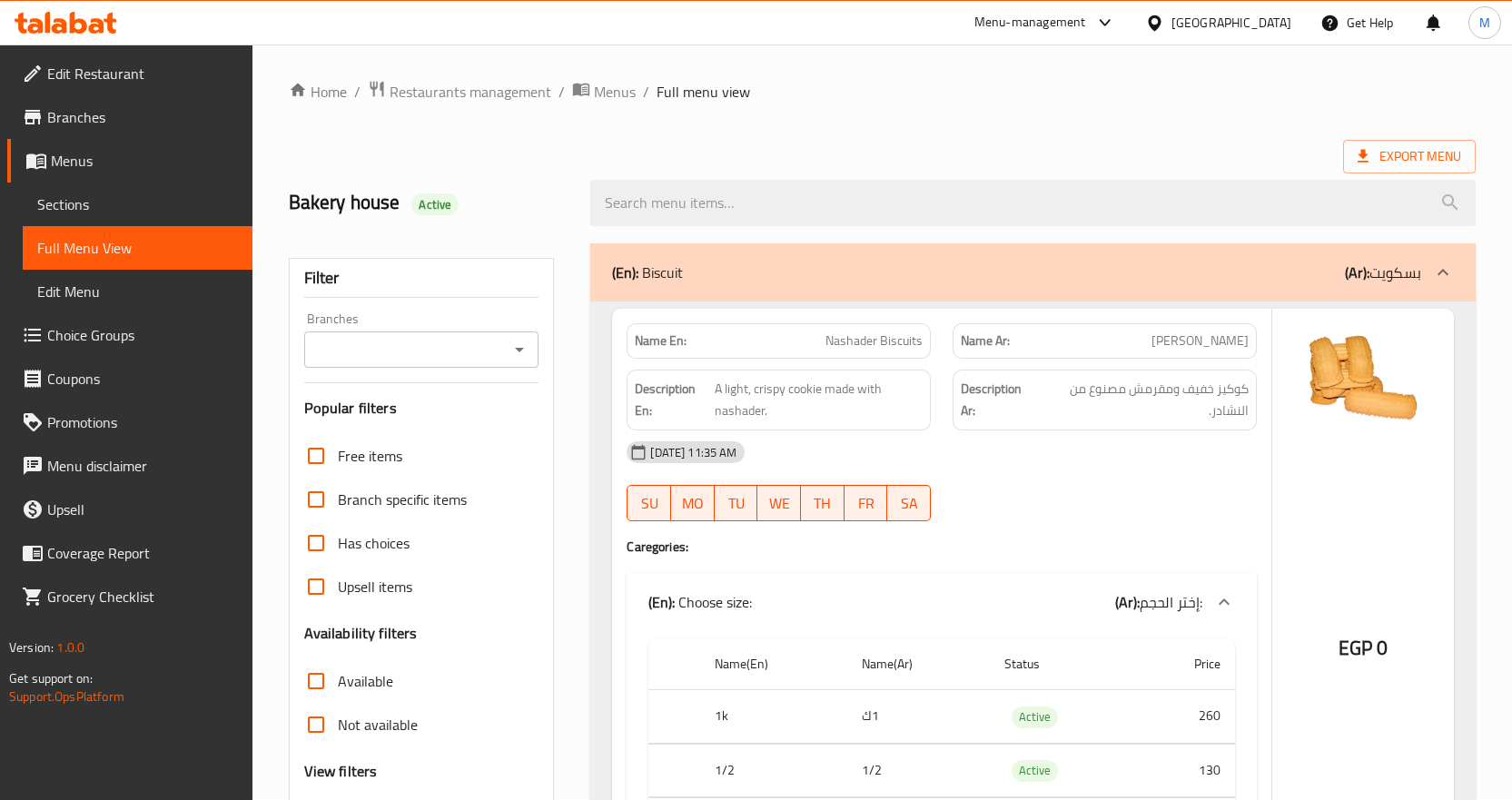
scroll to position [0, 0]
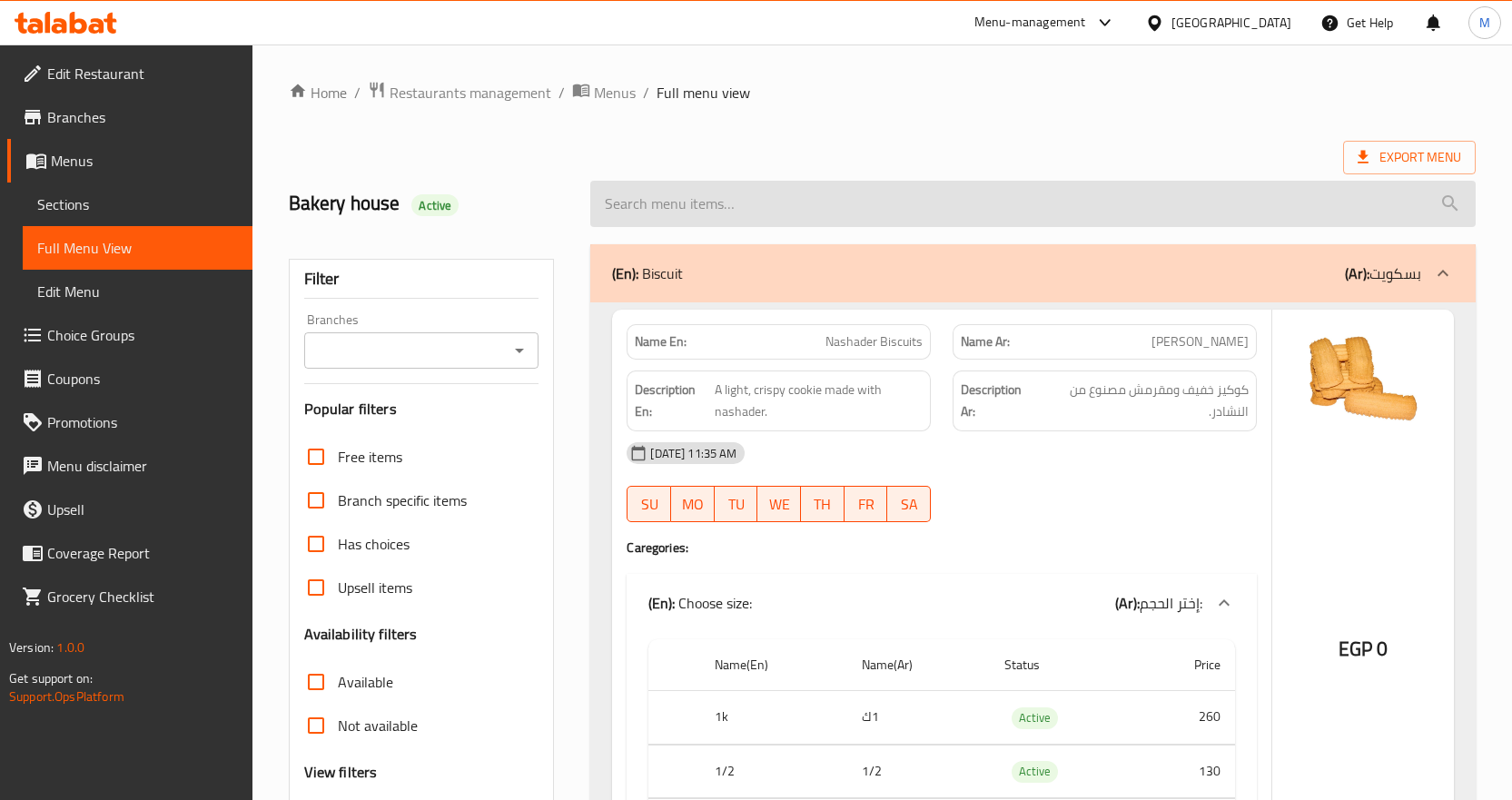
click at [932, 210] on input "search" at bounding box center [1033, 203] width 885 height 46
paste input "عيش تركي سادة"
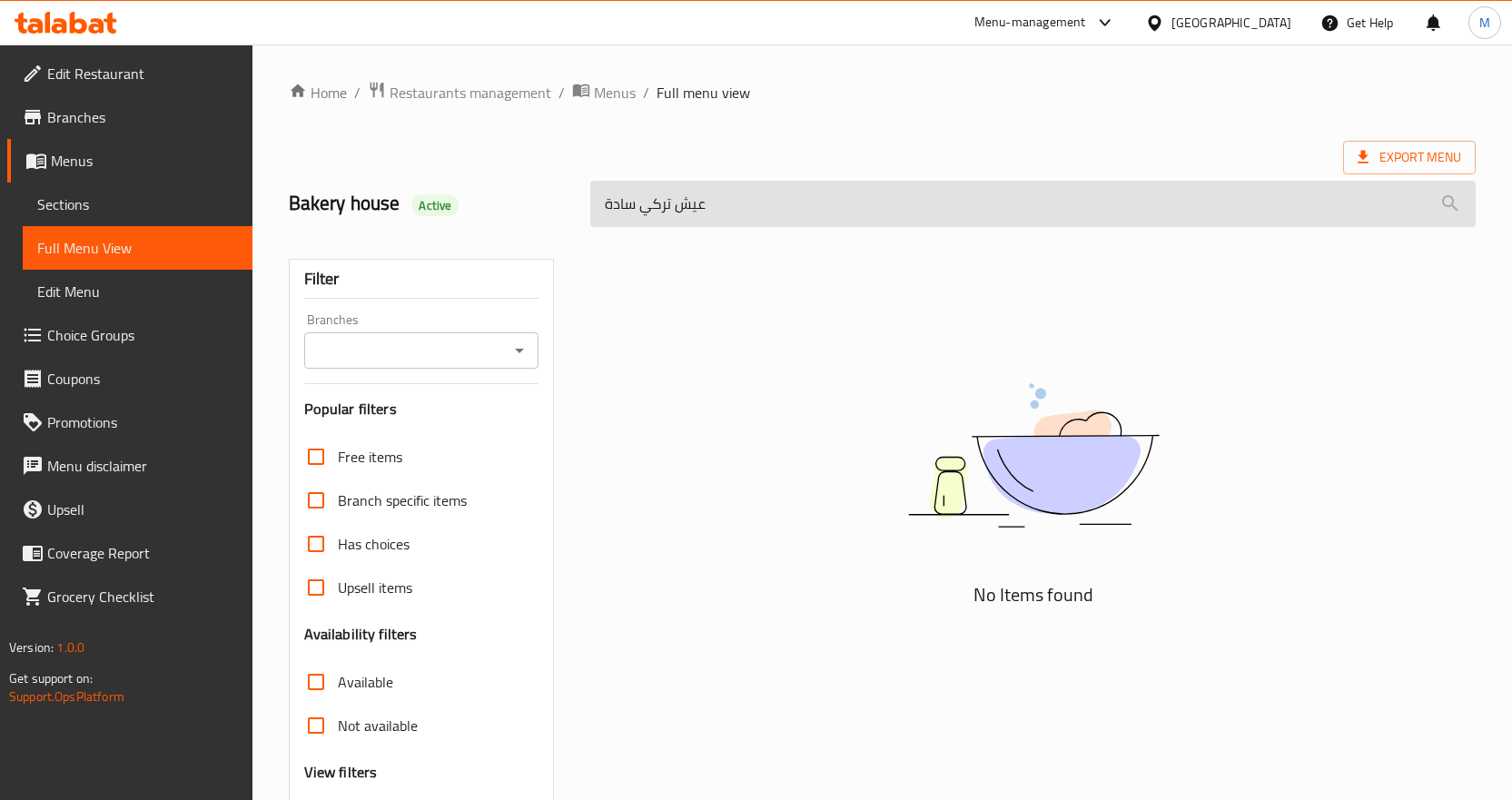
click at [1084, 202] on input "عيش تركي سادة" at bounding box center [1033, 203] width 885 height 46
paste input "وابع زينب"
click at [814, 191] on input "صوابع زينب" at bounding box center [1033, 203] width 885 height 46
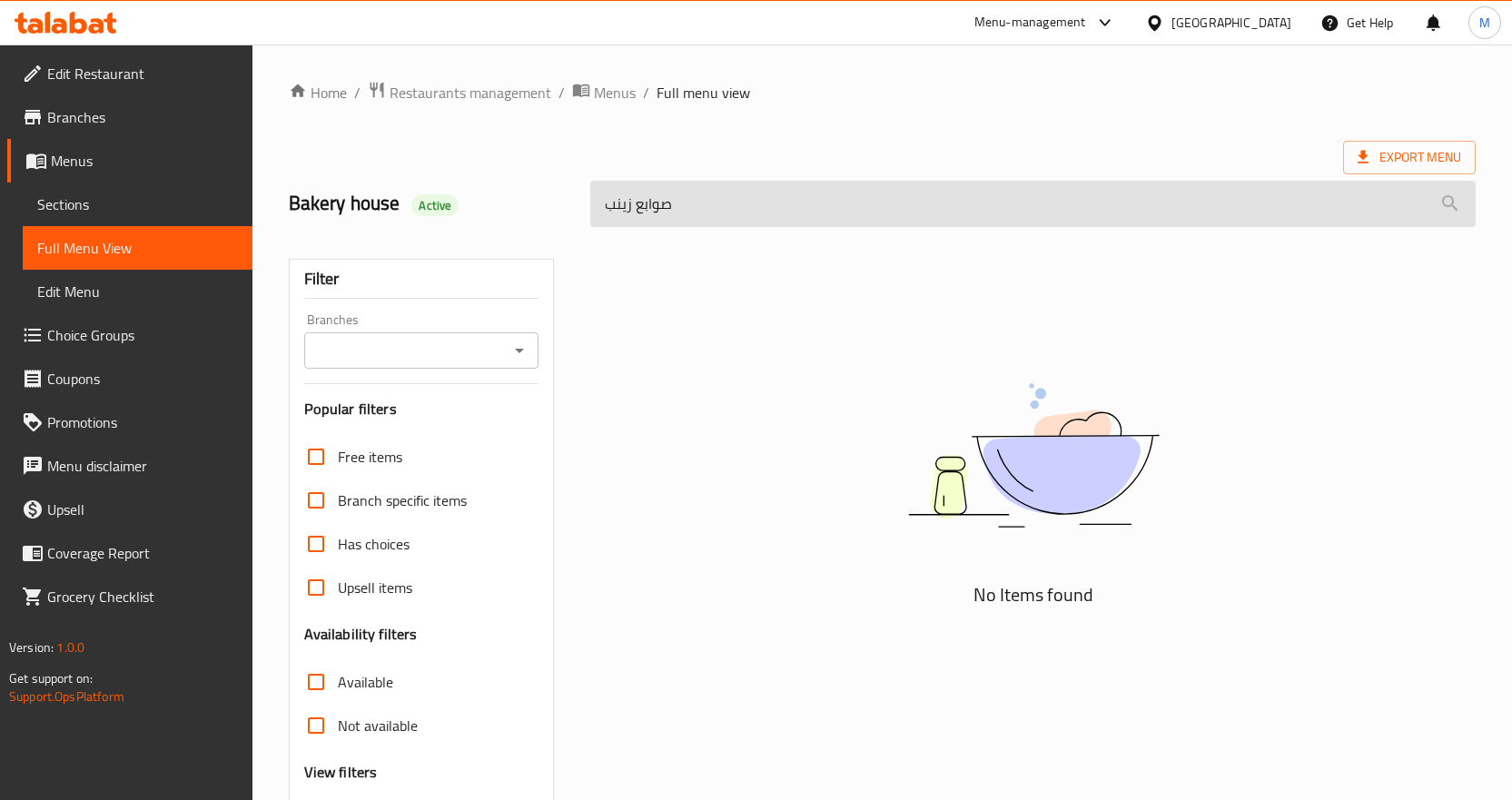
click at [814, 191] on input "صوابع زينب" at bounding box center [1033, 203] width 885 height 46
paste input "كنافه سادة"
click at [880, 203] on input "كنافه سادة" at bounding box center [1033, 203] width 885 height 46
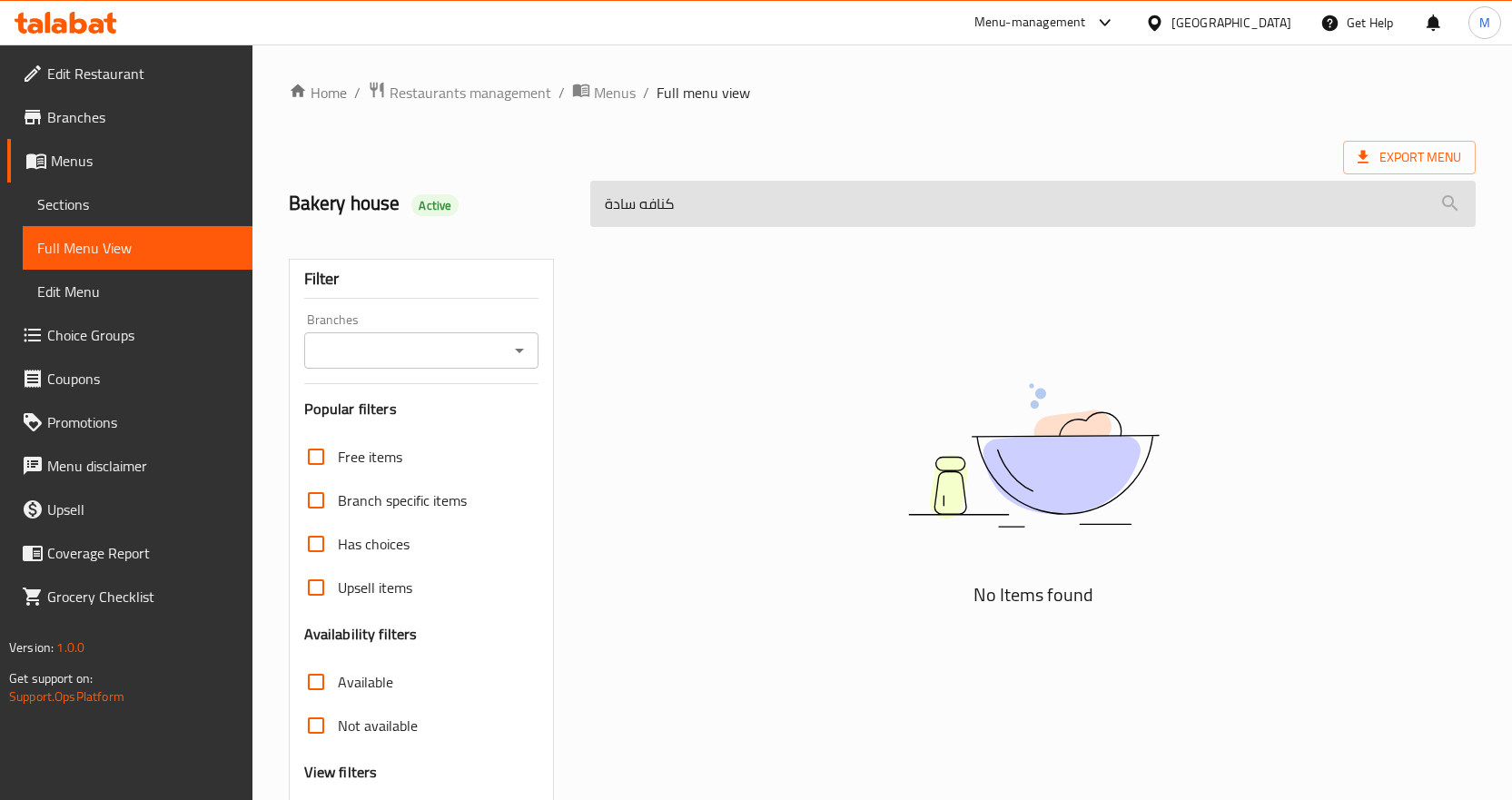
click at [880, 203] on input "كنافه سادة" at bounding box center [1033, 203] width 885 height 46
paste input "[PERSON_NAME]"
click at [630, 182] on input "كنافه كريمه" at bounding box center [1033, 203] width 885 height 46
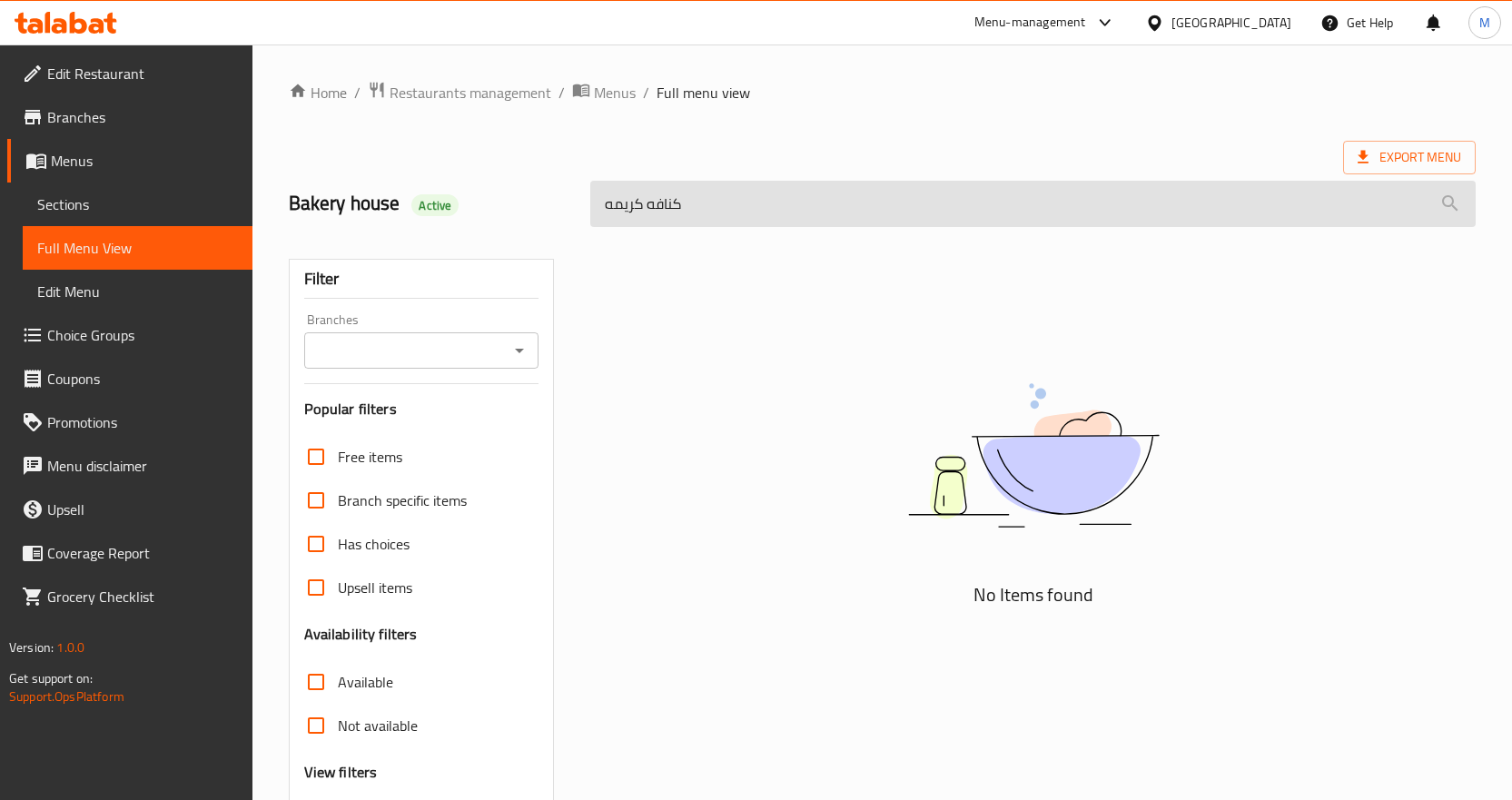
paste input "جلاش مكسرات"
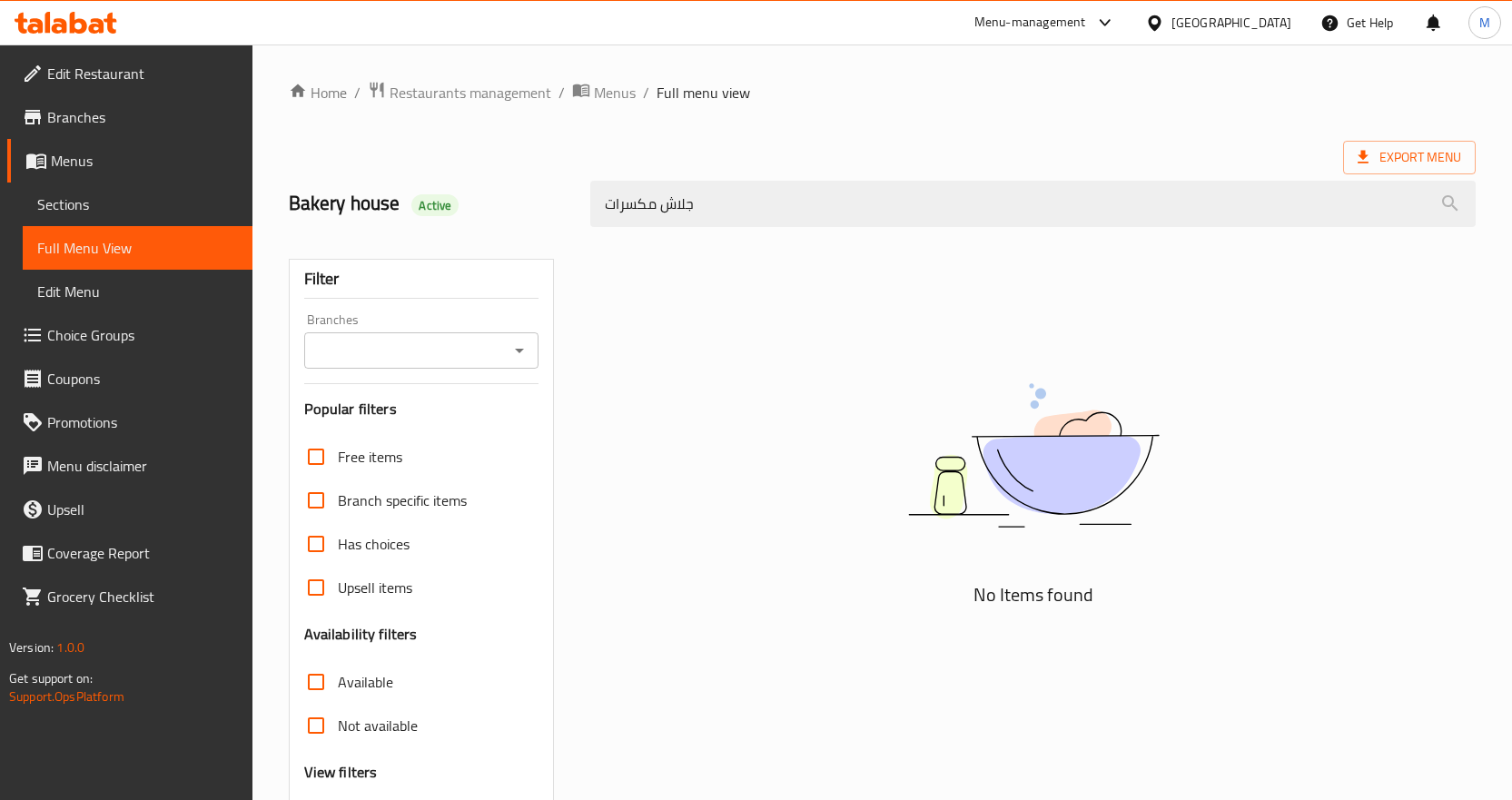
click at [859, 146] on div "Export Menu" at bounding box center [883, 157] width 1187 height 34
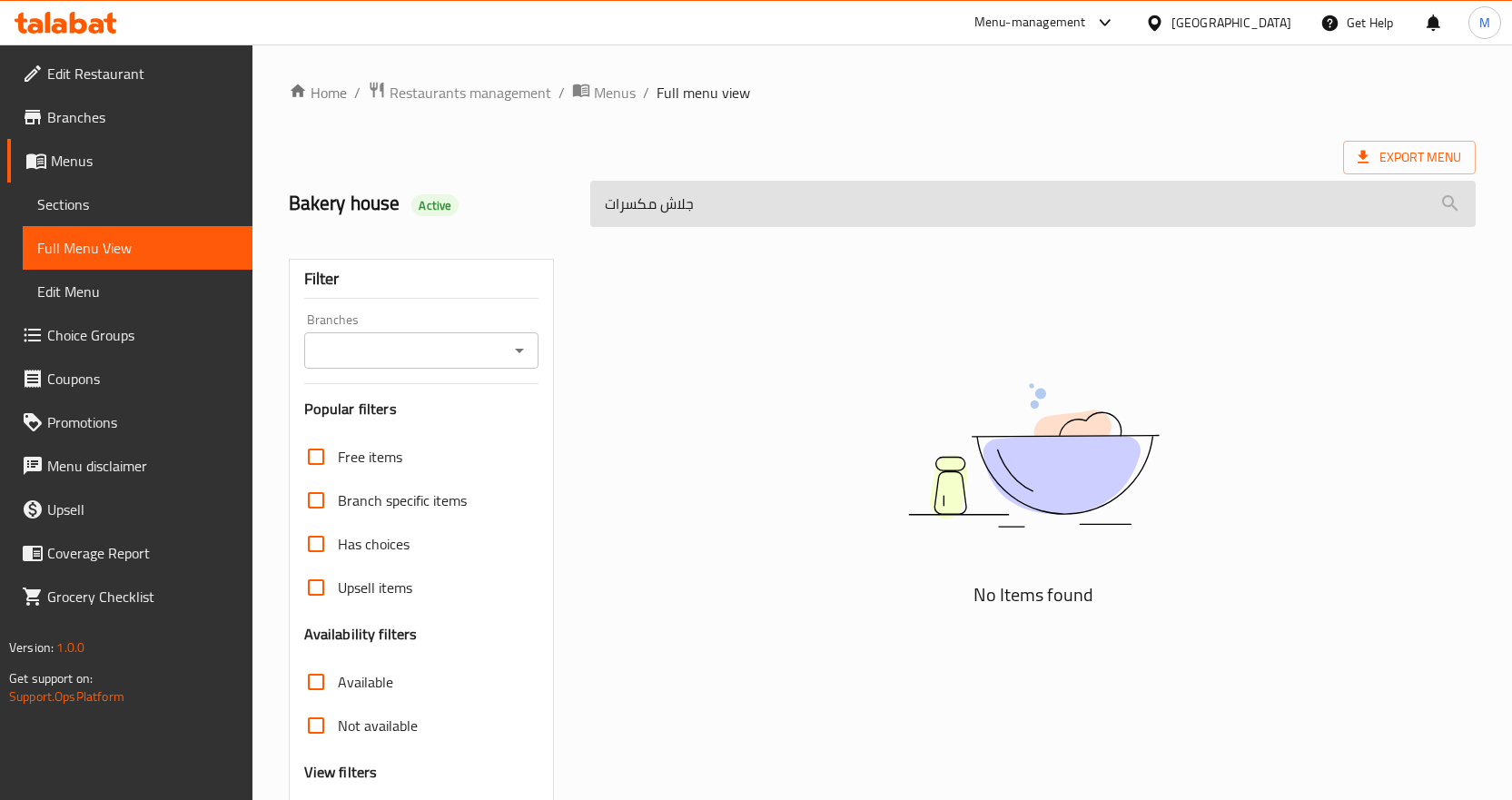
click at [740, 189] on input "جلاش مكسرات" at bounding box center [1033, 203] width 885 height 46
click at [693, 210] on input "جلاش" at bounding box center [1033, 203] width 885 height 46
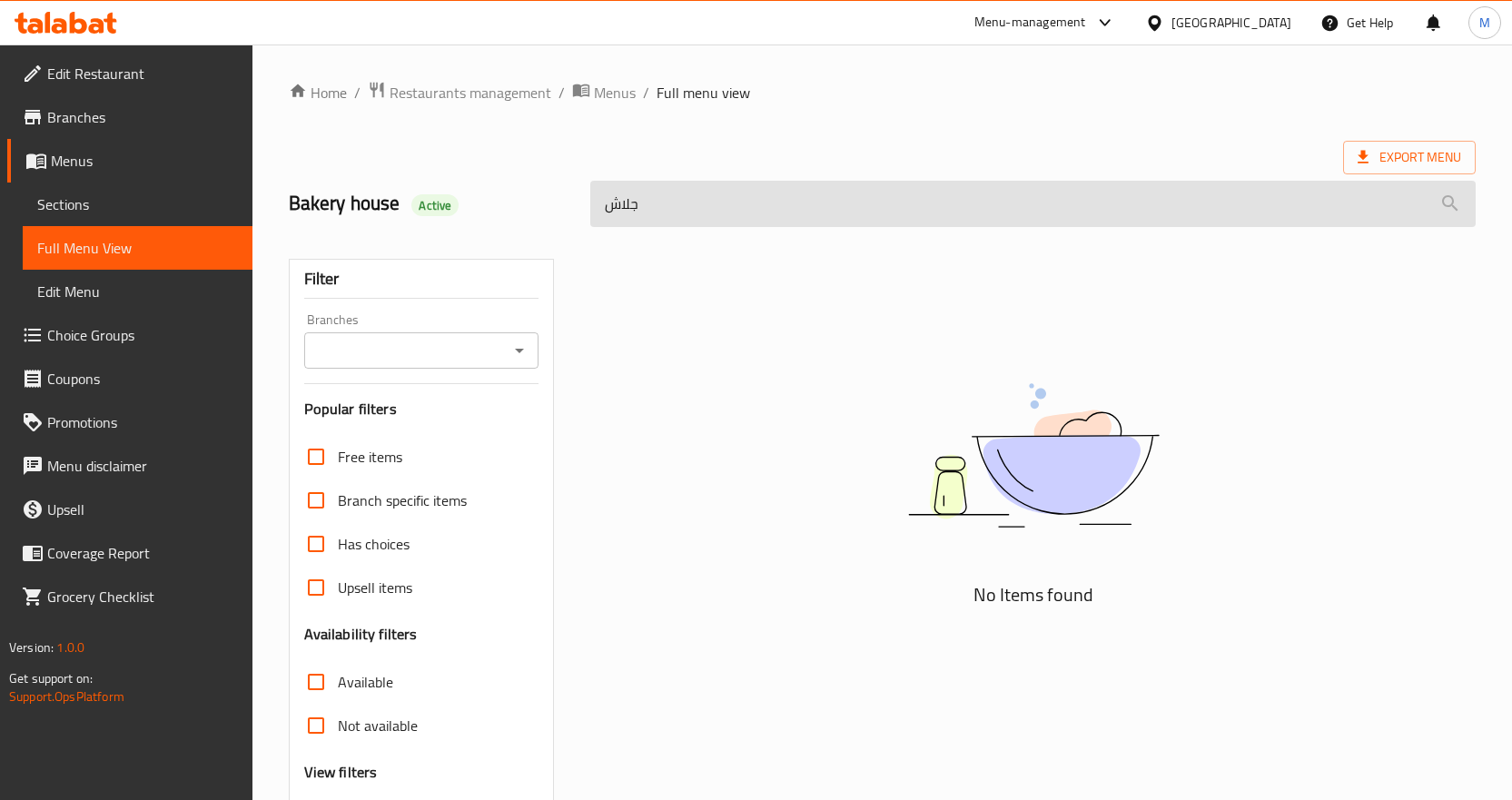
click at [693, 210] on input "جلاش" at bounding box center [1033, 203] width 885 height 46
type input "جلاش"
click at [634, 207] on input "جلاش" at bounding box center [1033, 203] width 885 height 46
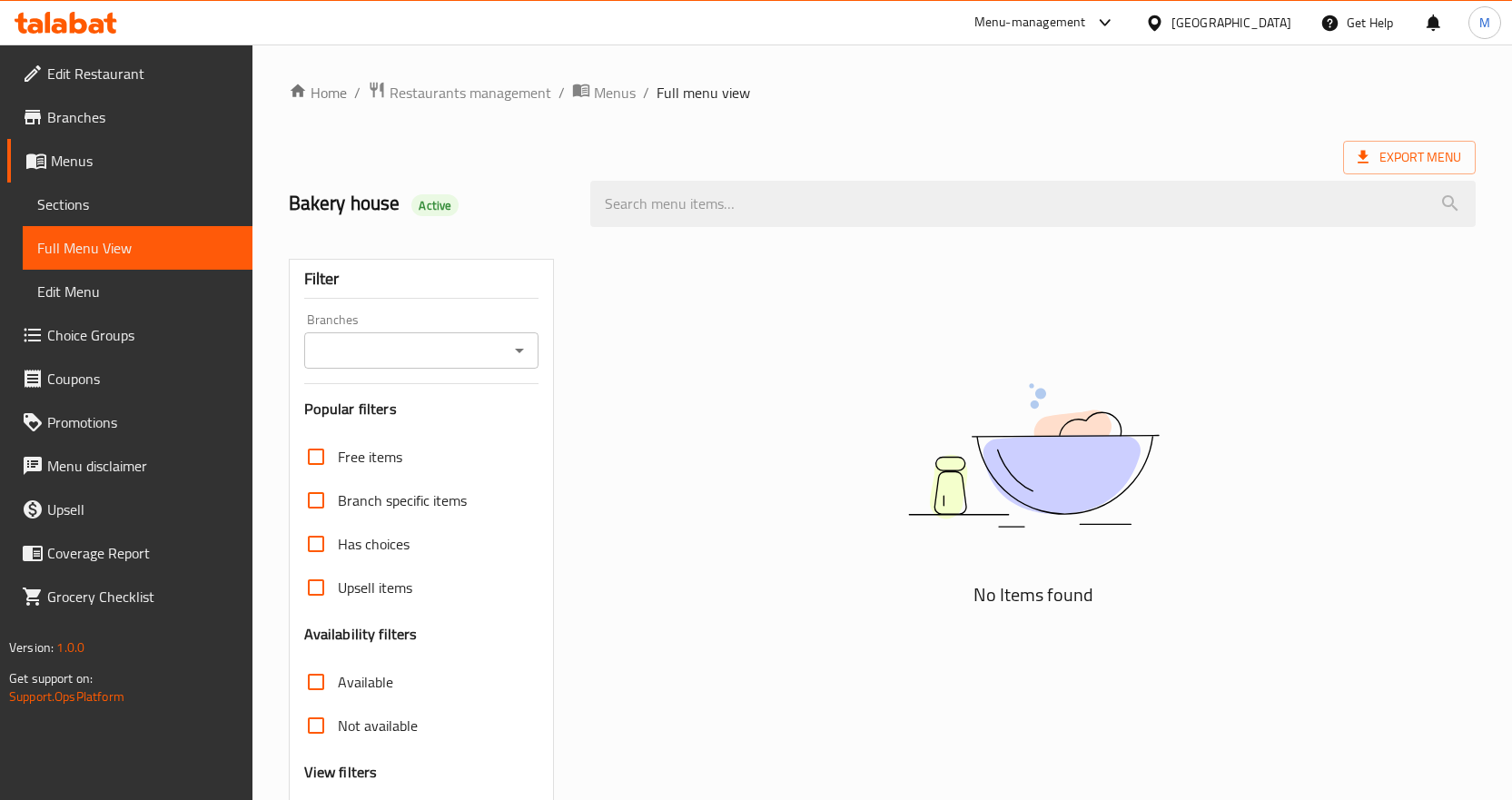
click at [562, 145] on div "Export Menu" at bounding box center [883, 157] width 1187 height 34
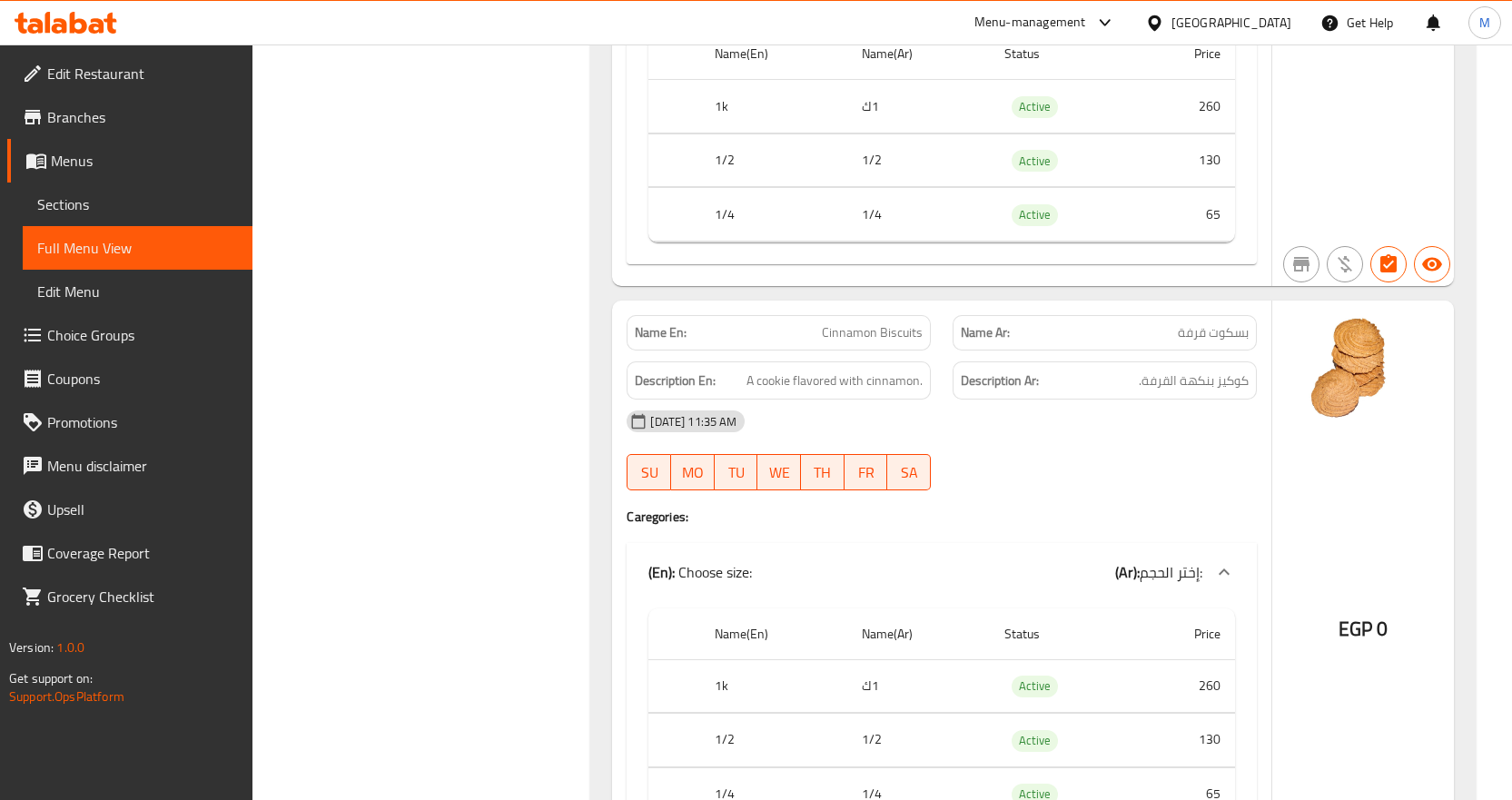
scroll to position [2090, 0]
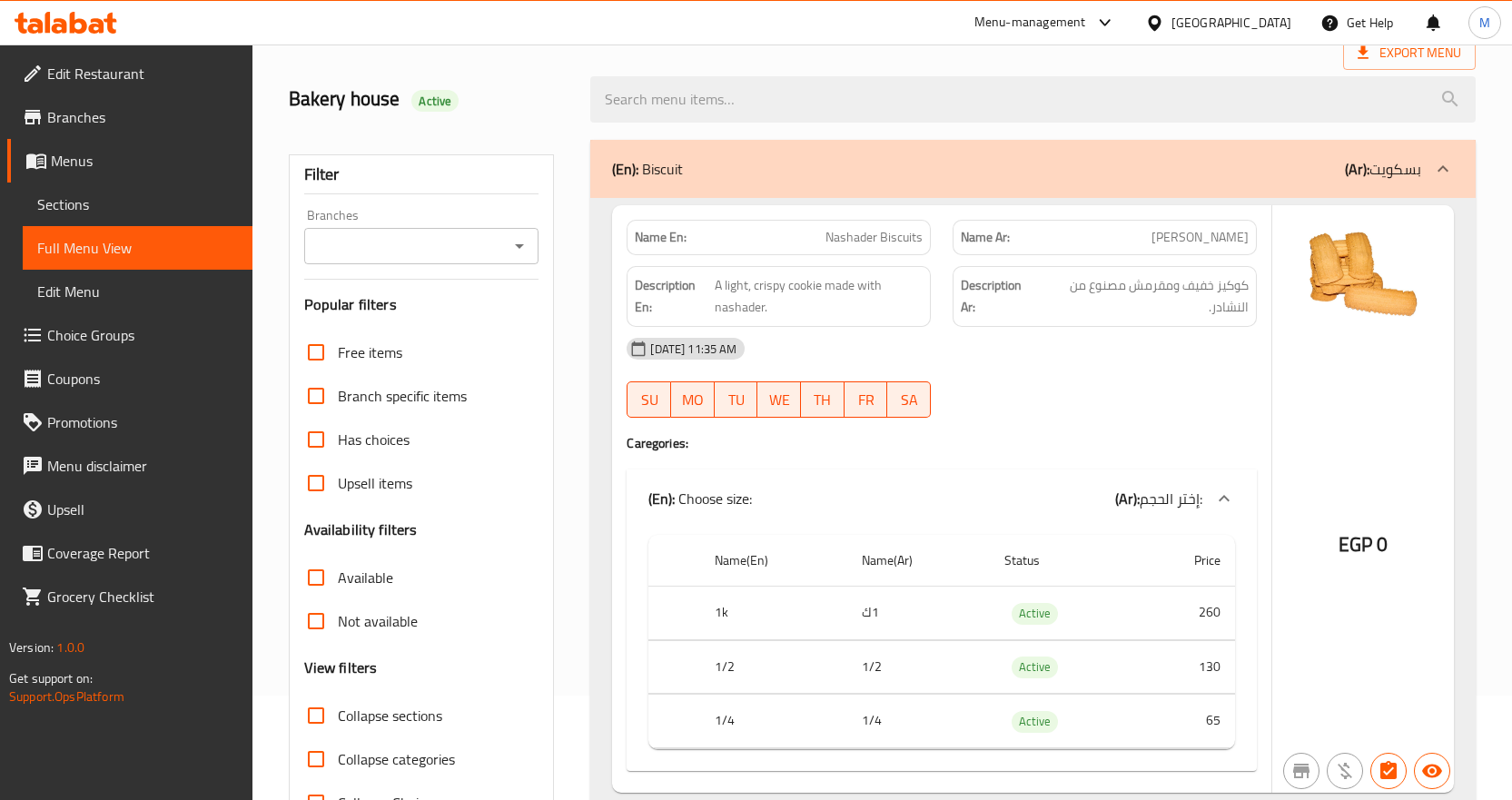
scroll to position [91, 0]
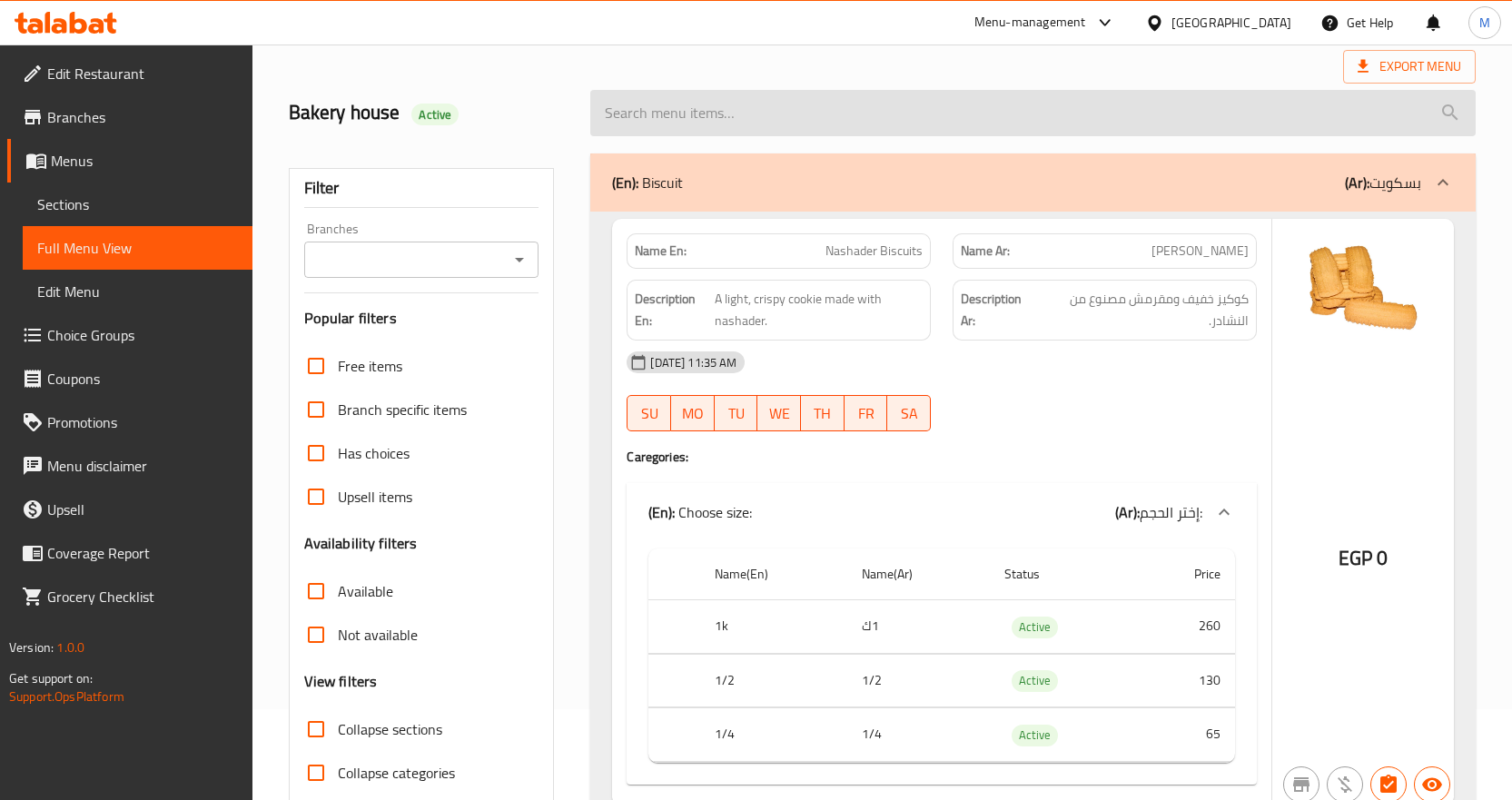
click at [990, 118] on input "search" at bounding box center [1033, 113] width 885 height 46
paste input "كنافه لوكس"
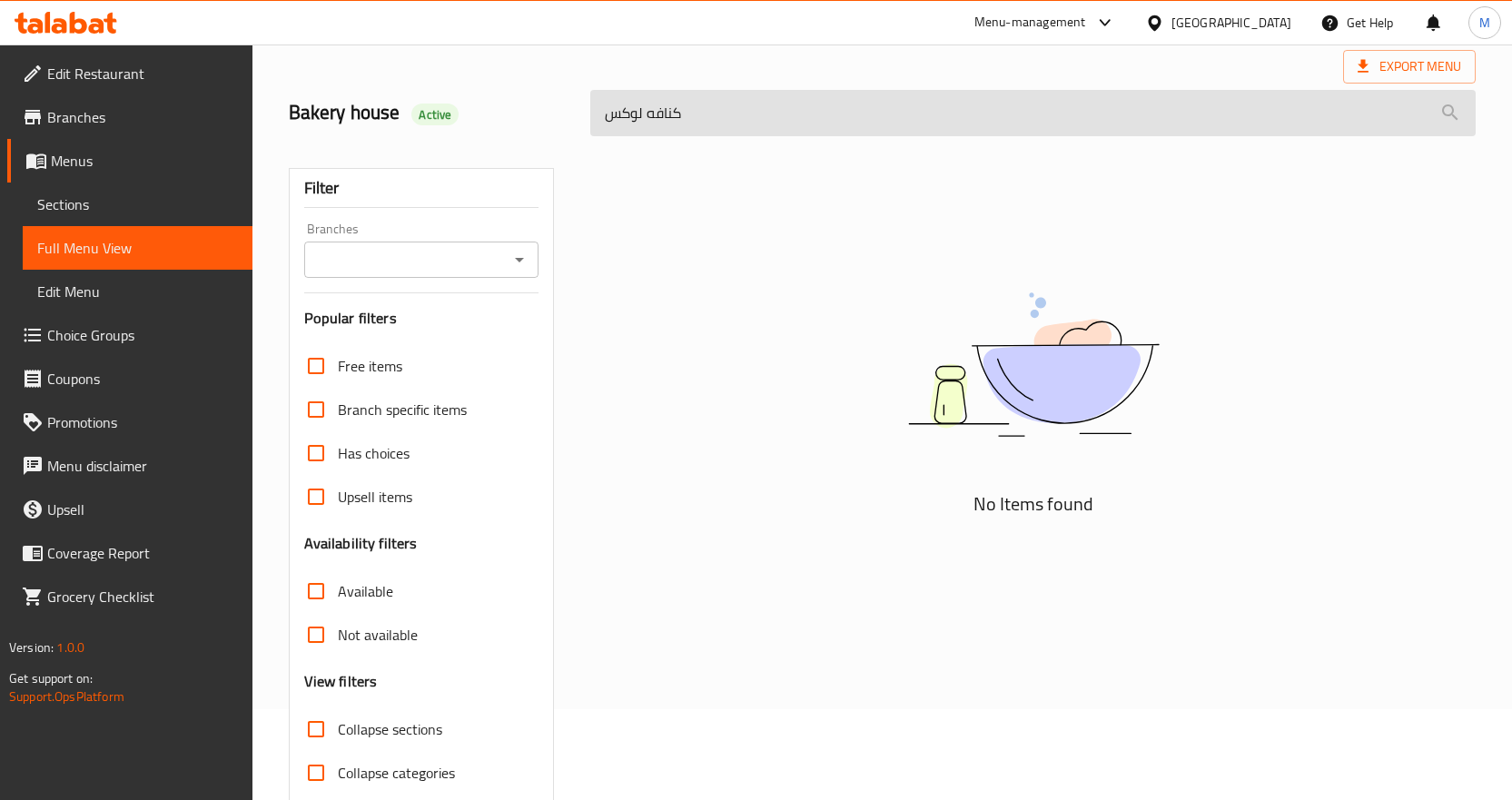
click at [1072, 115] on input "كنافه لوكس" at bounding box center [1033, 113] width 885 height 46
paste input "شبك"
click at [846, 110] on input "مشبك" at bounding box center [1033, 113] width 885 height 46
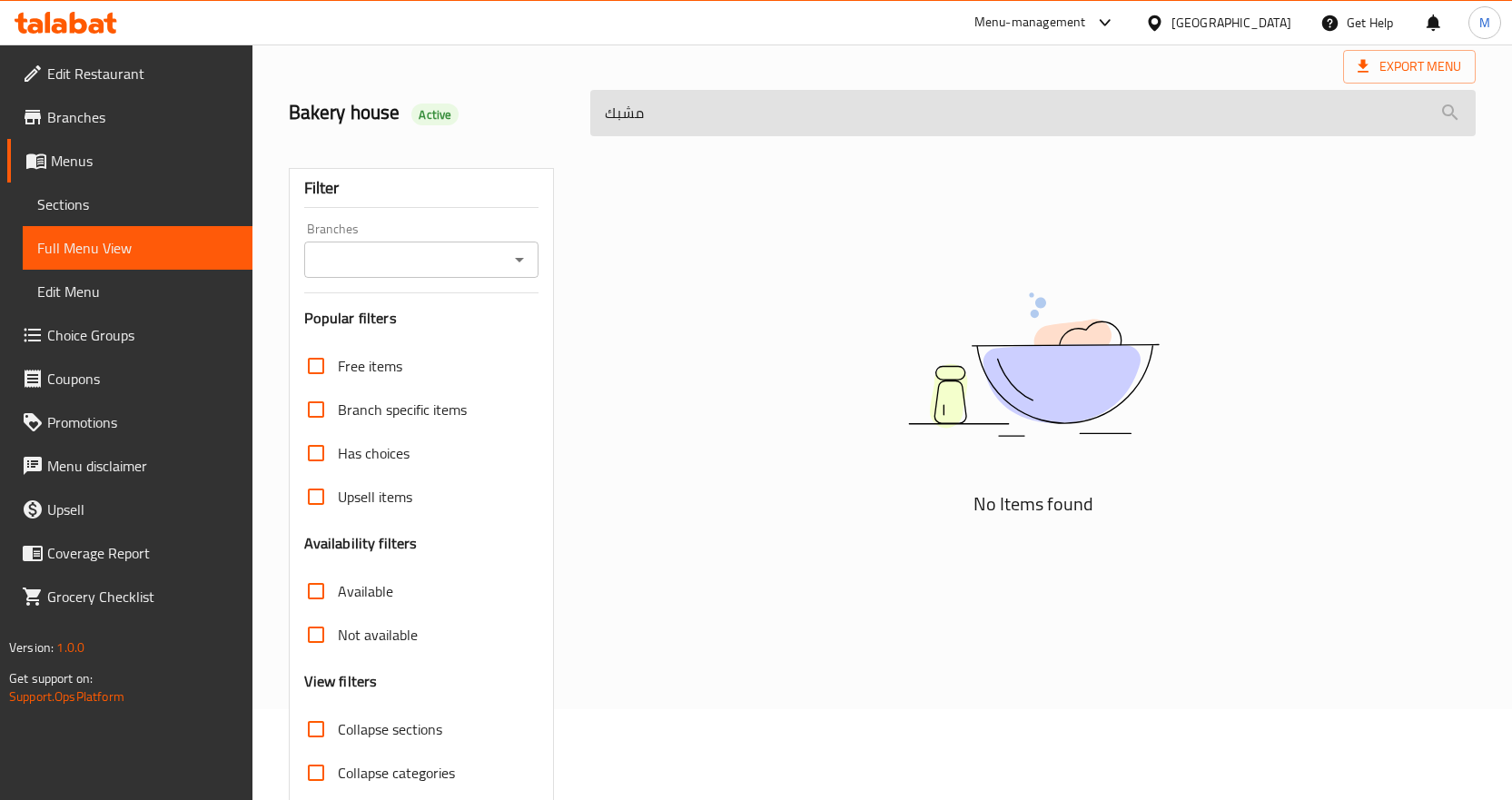
click at [846, 110] on input "مشبك" at bounding box center [1033, 113] width 885 height 46
paste input "جلاش مكسرات"
type input "جلاش مكسرات"
click at [846, 110] on input "جلاش مكسرات" at bounding box center [1033, 113] width 885 height 46
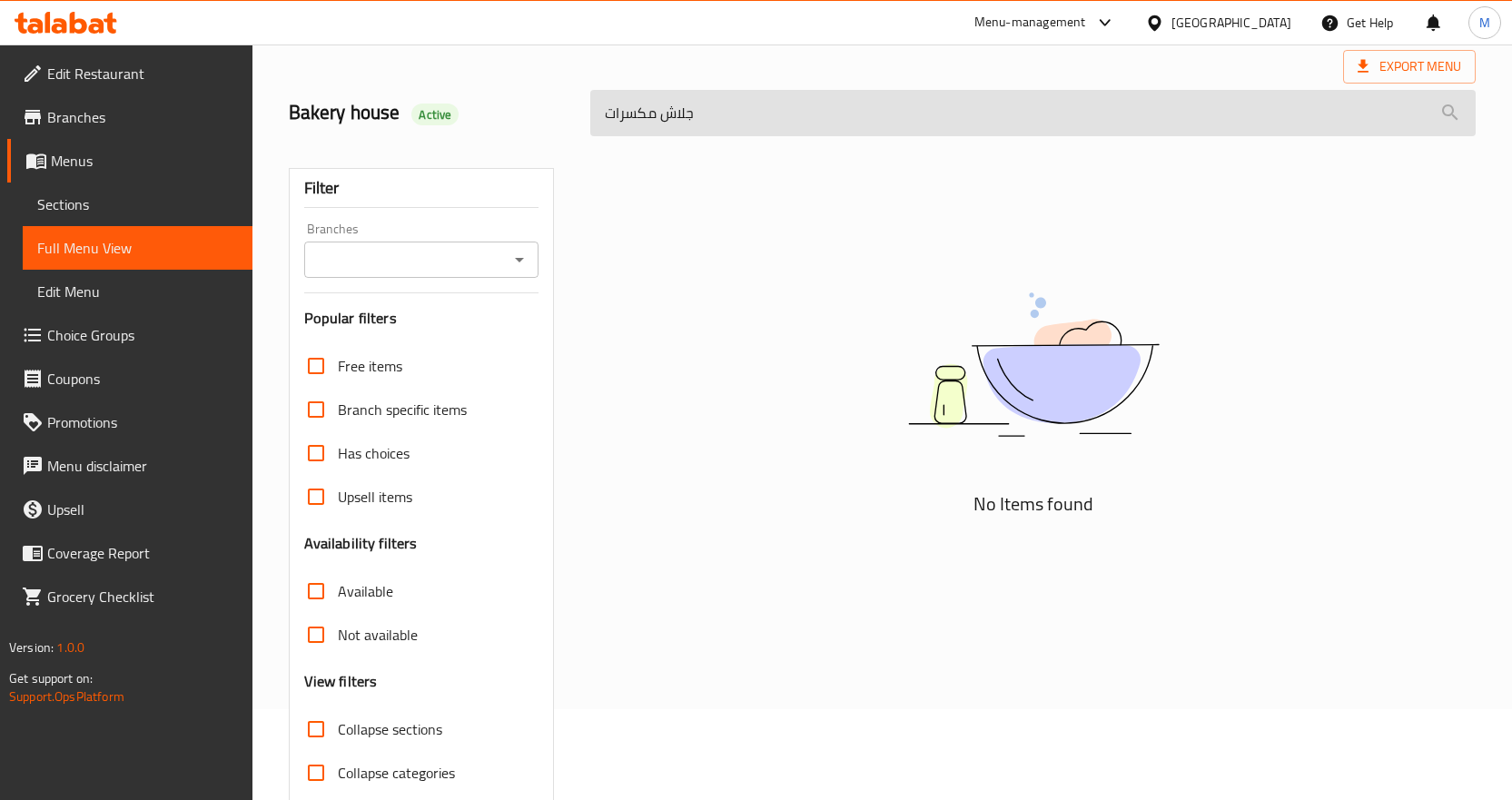
click at [846, 110] on input "جلاش مكسرات" at bounding box center [1033, 113] width 885 height 46
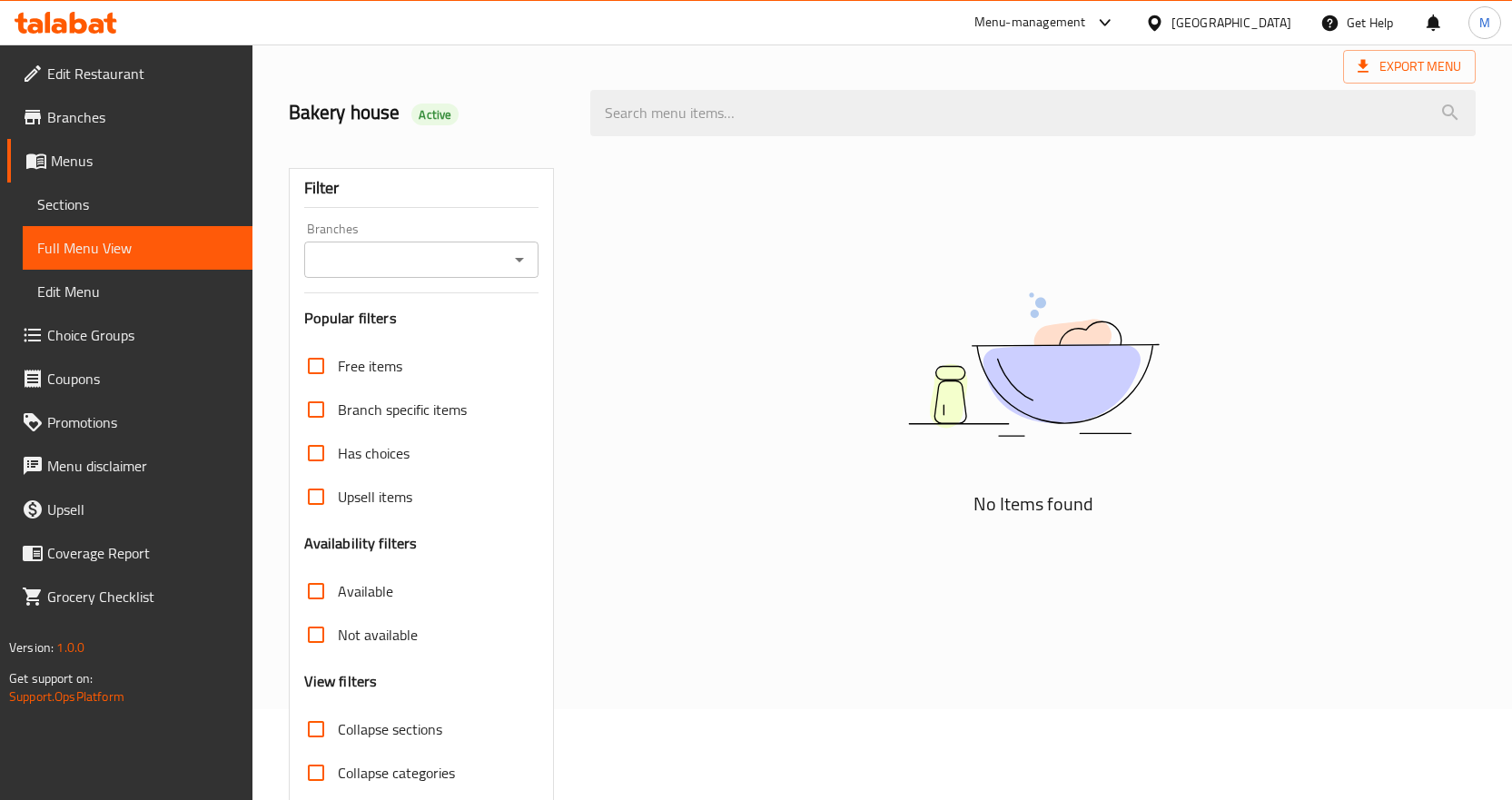
click at [549, 126] on h2 "Bakery house Active" at bounding box center [429, 113] width 281 height 28
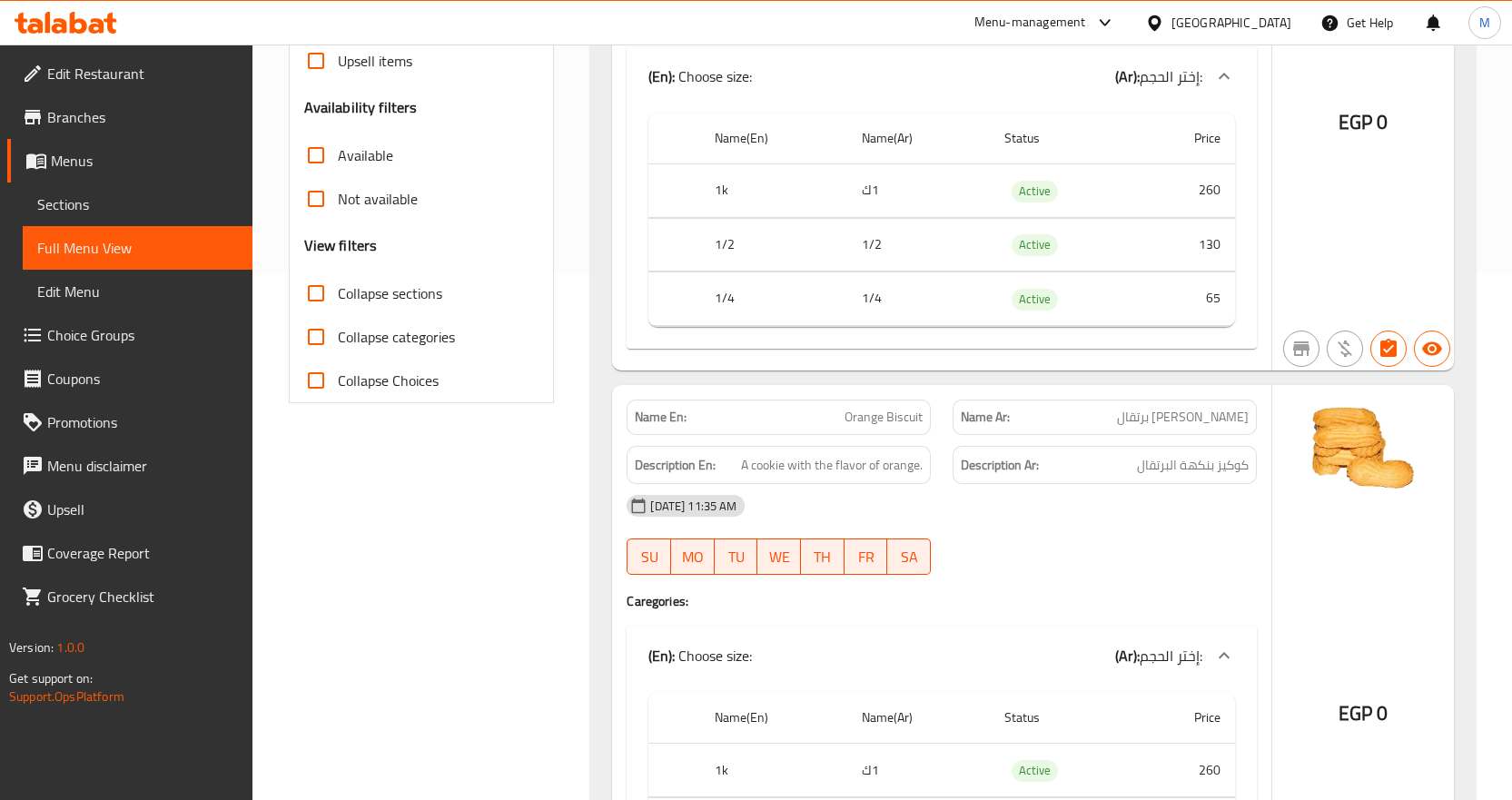
scroll to position [545, 0]
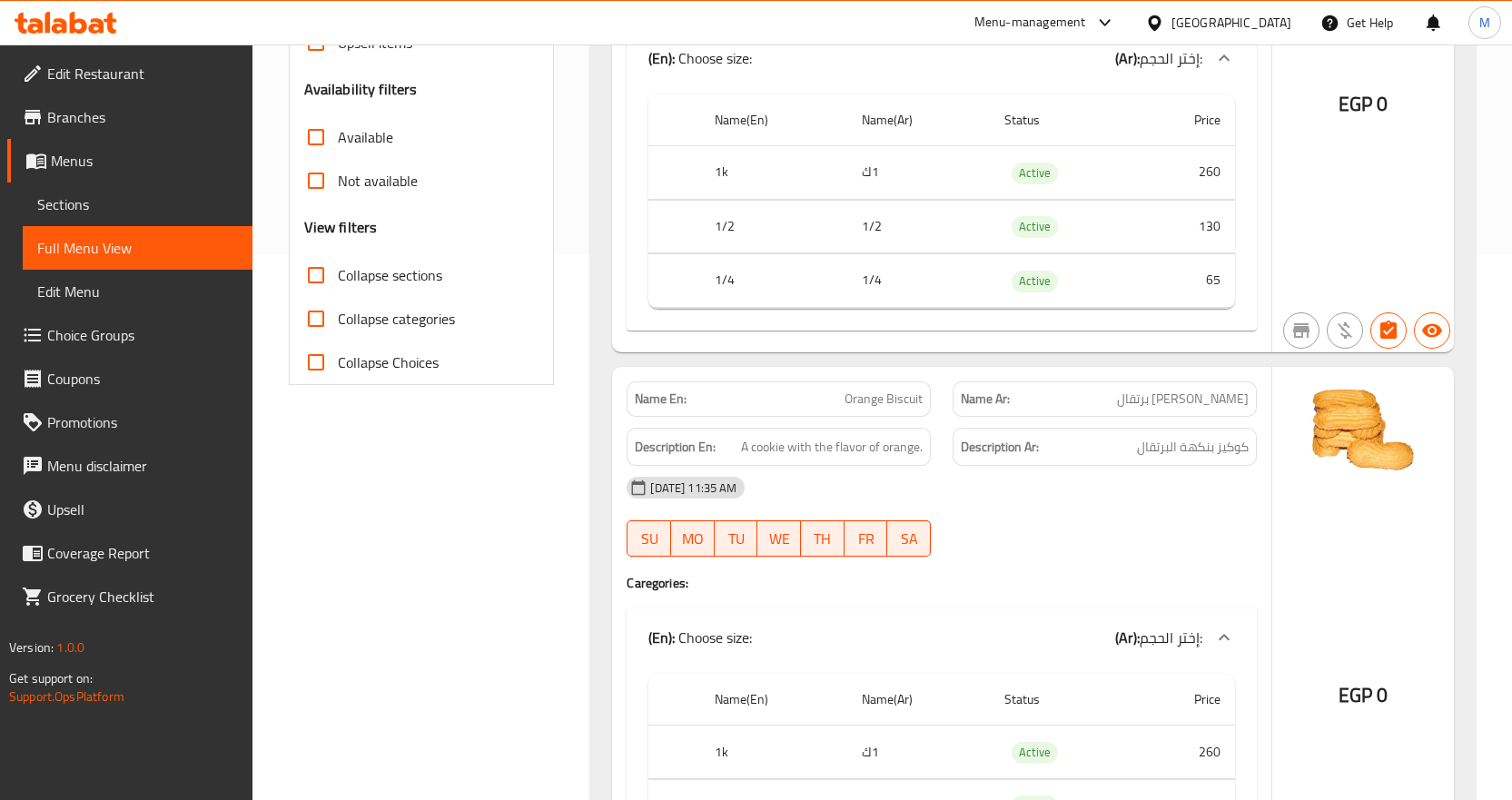
click at [332, 321] on input "Collapse categories" at bounding box center [316, 319] width 43 height 43
checkbox input "true"
click at [320, 281] on input "Collapse sections" at bounding box center [316, 274] width 43 height 43
checkbox input "true"
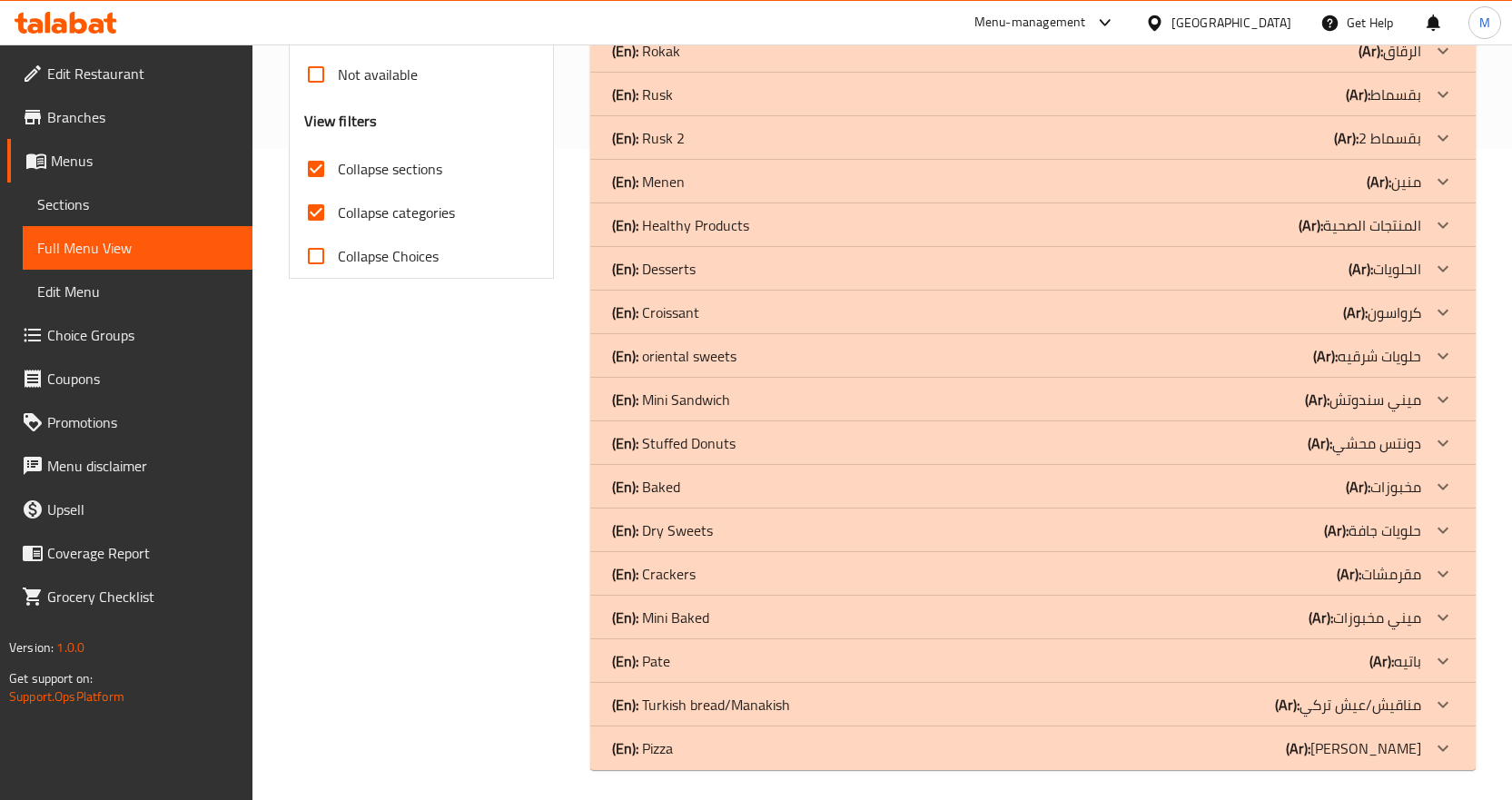
scroll to position [657, 0]
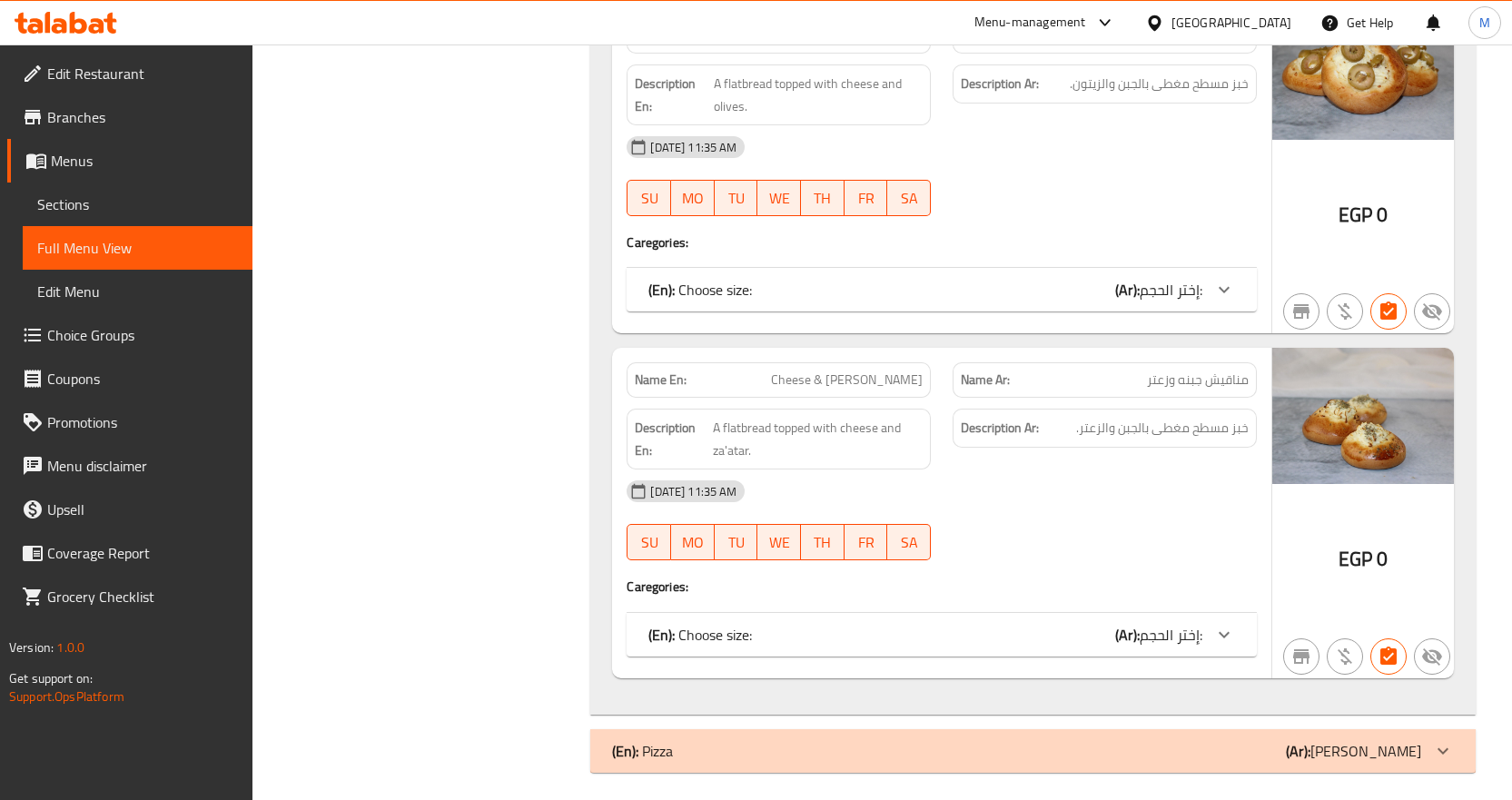
scroll to position [8052, 0]
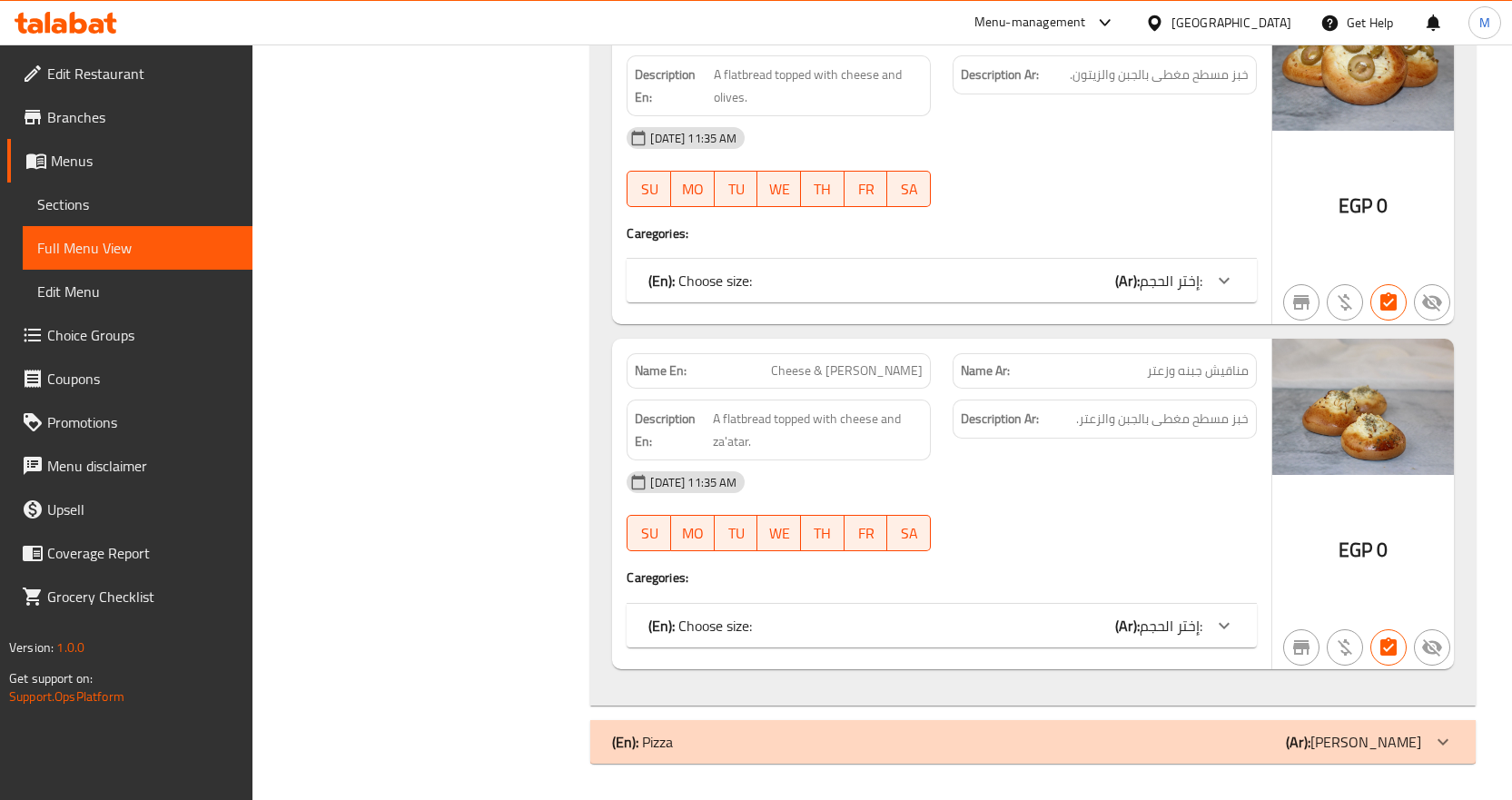
click at [196, 196] on span "Sections" at bounding box center [137, 204] width 201 height 22
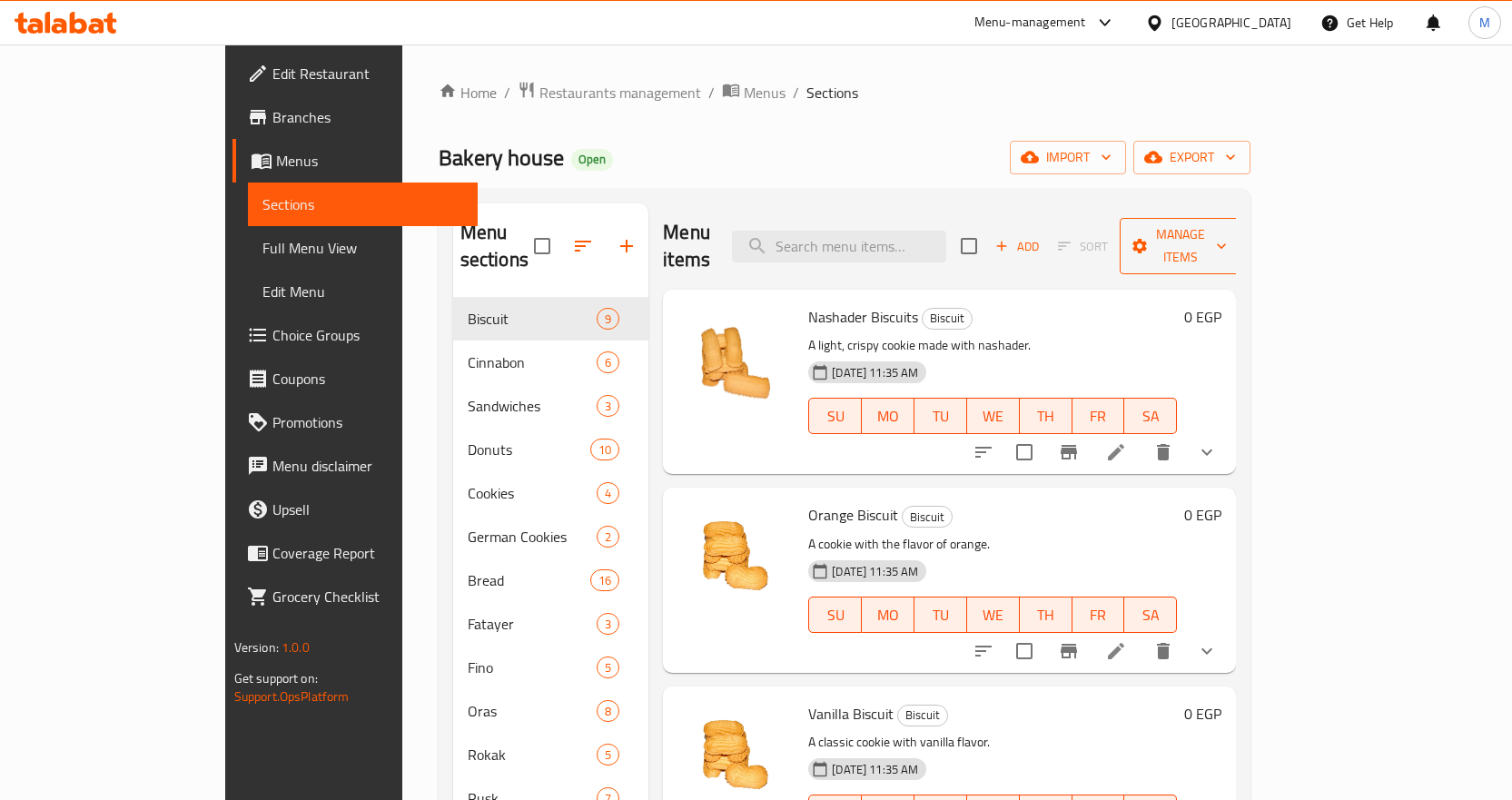
click at [1227, 233] on span "Manage items" at bounding box center [1181, 246] width 93 height 45
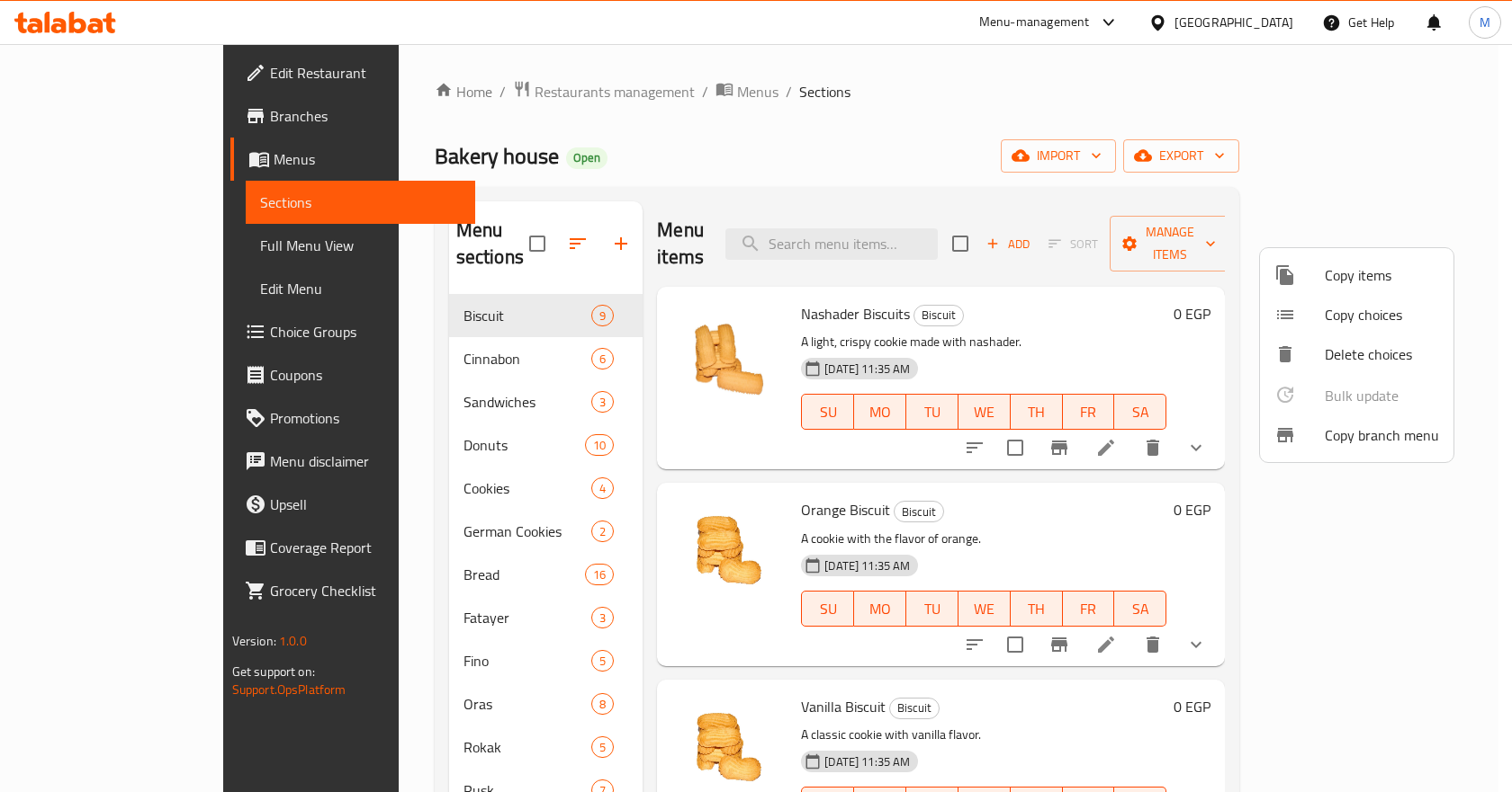
click at [1356, 268] on span "Copy items" at bounding box center [1382, 275] width 114 height 22
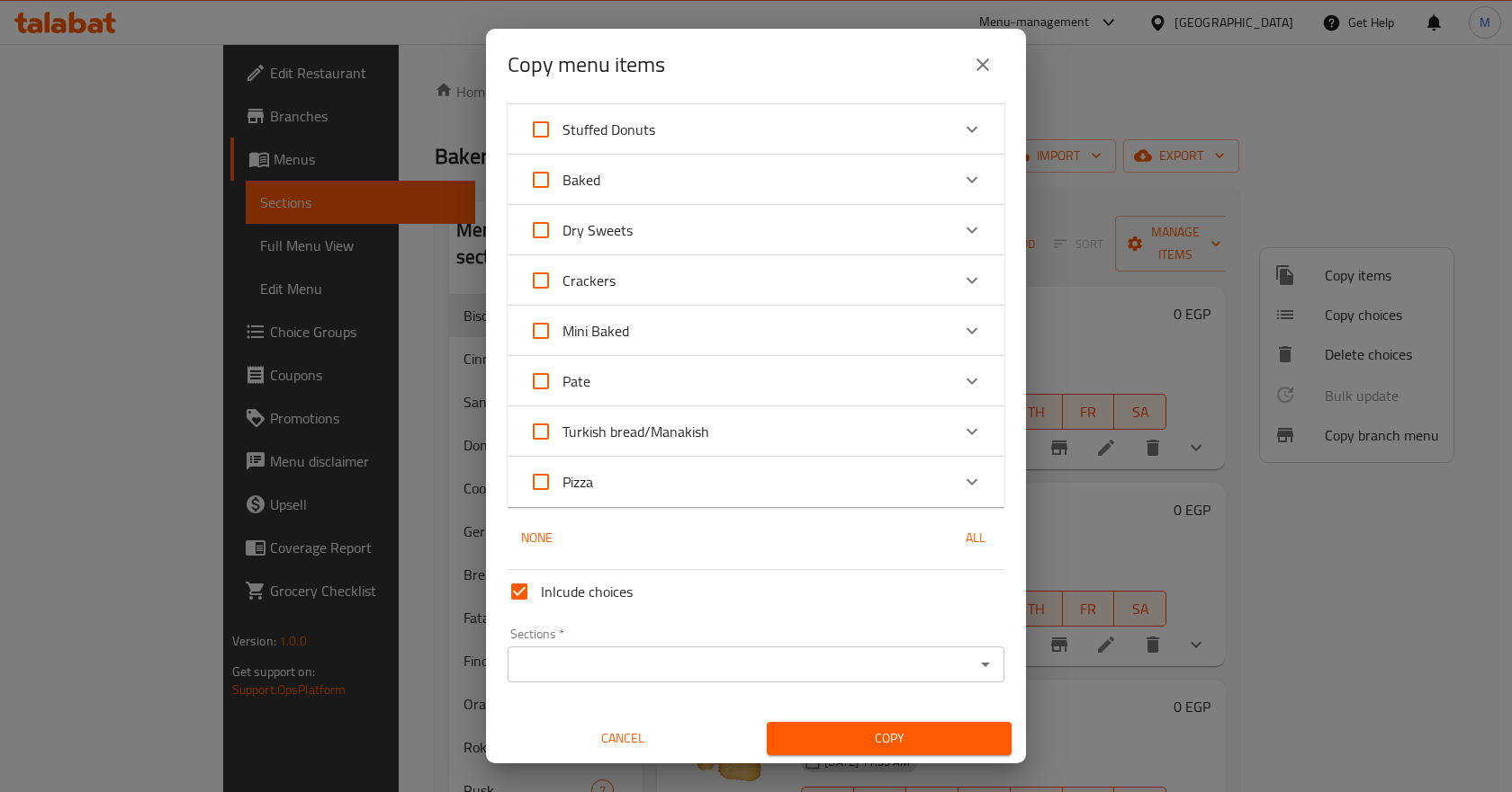
scroll to position [962, 0]
click at [965, 422] on icon "Expand" at bounding box center [972, 429] width 22 height 22
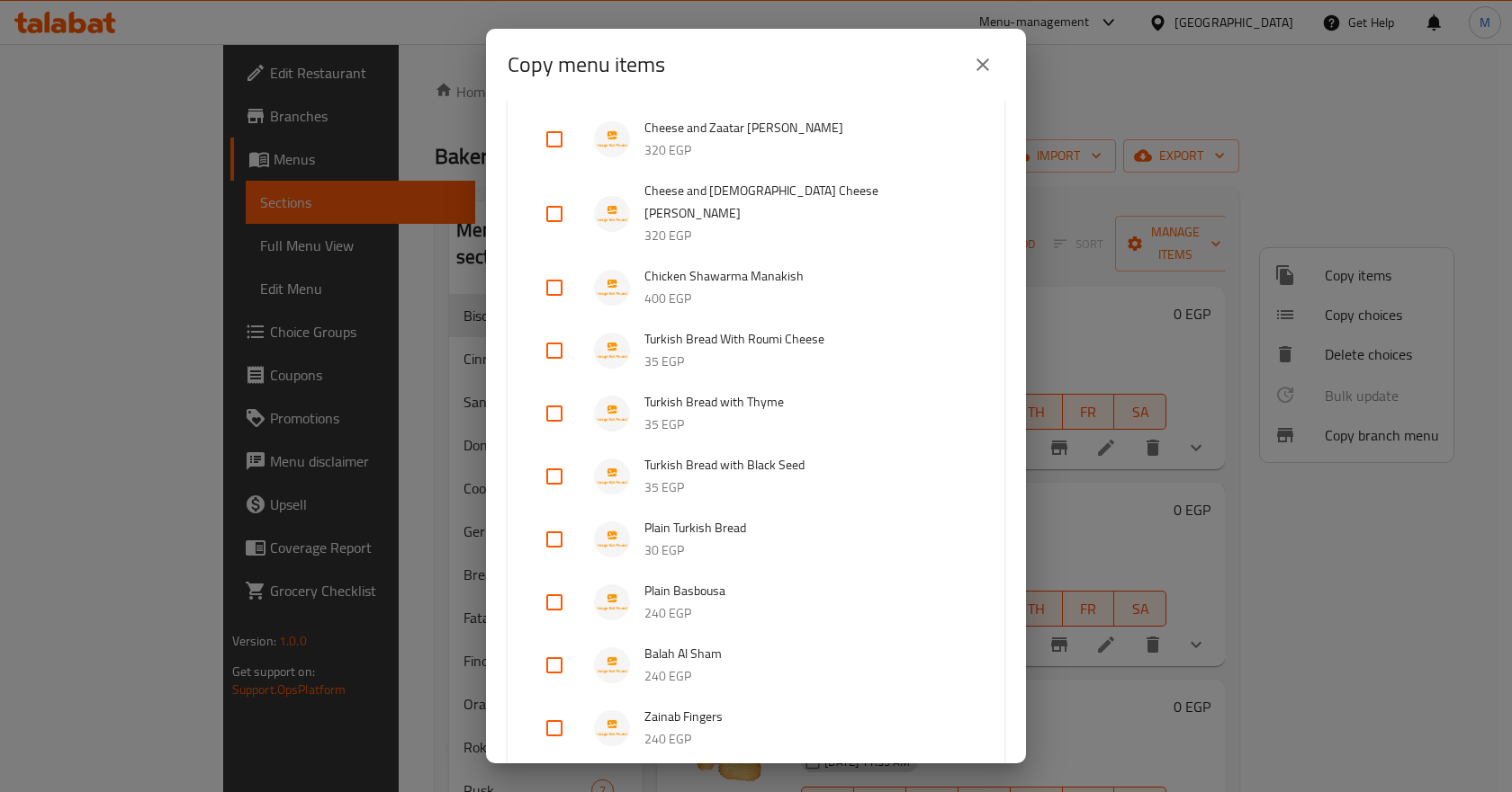
scroll to position [1772, 0]
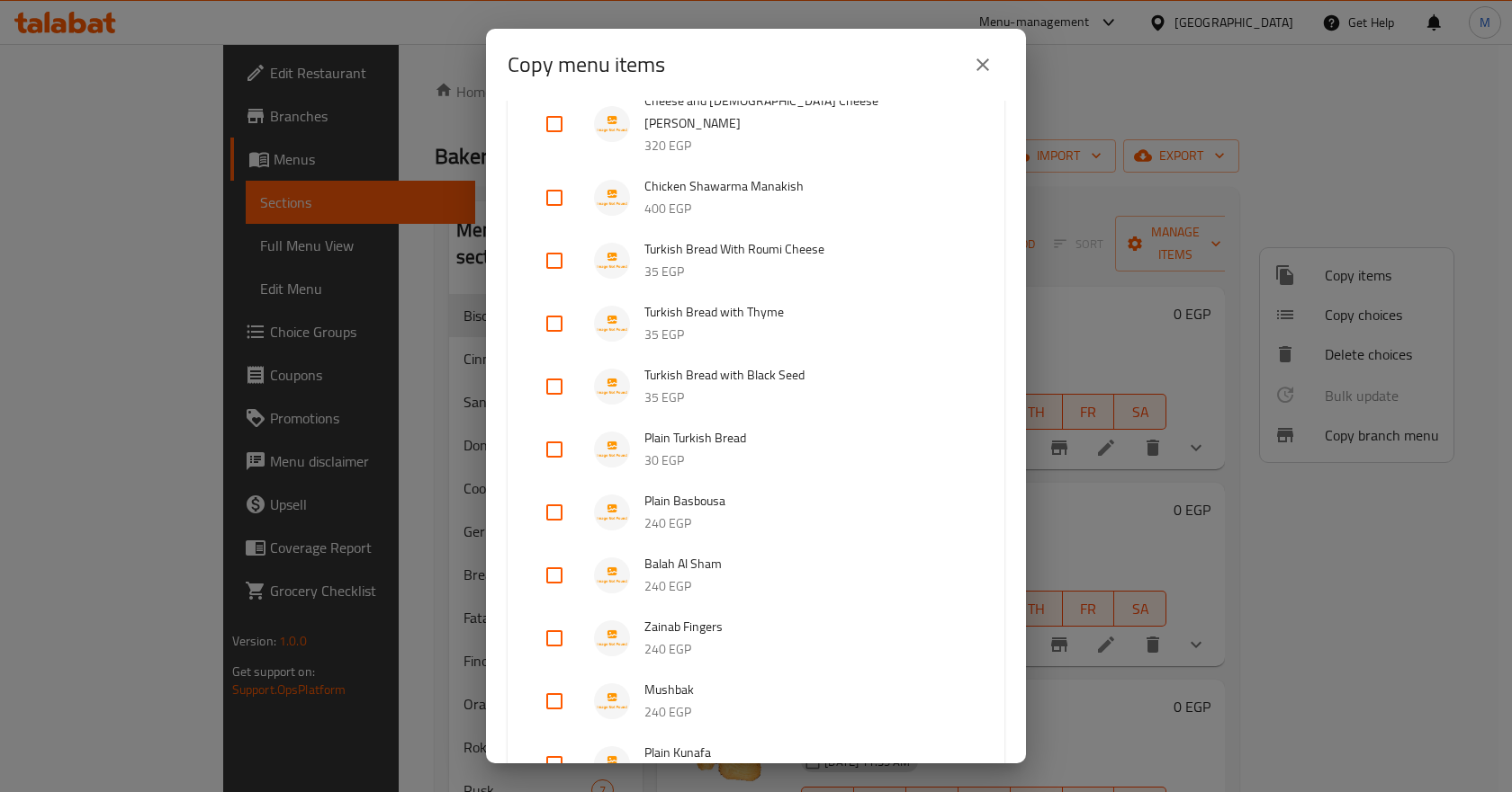
click at [554, 491] on input "checkbox" at bounding box center [554, 512] width 43 height 43
checkbox input "true"
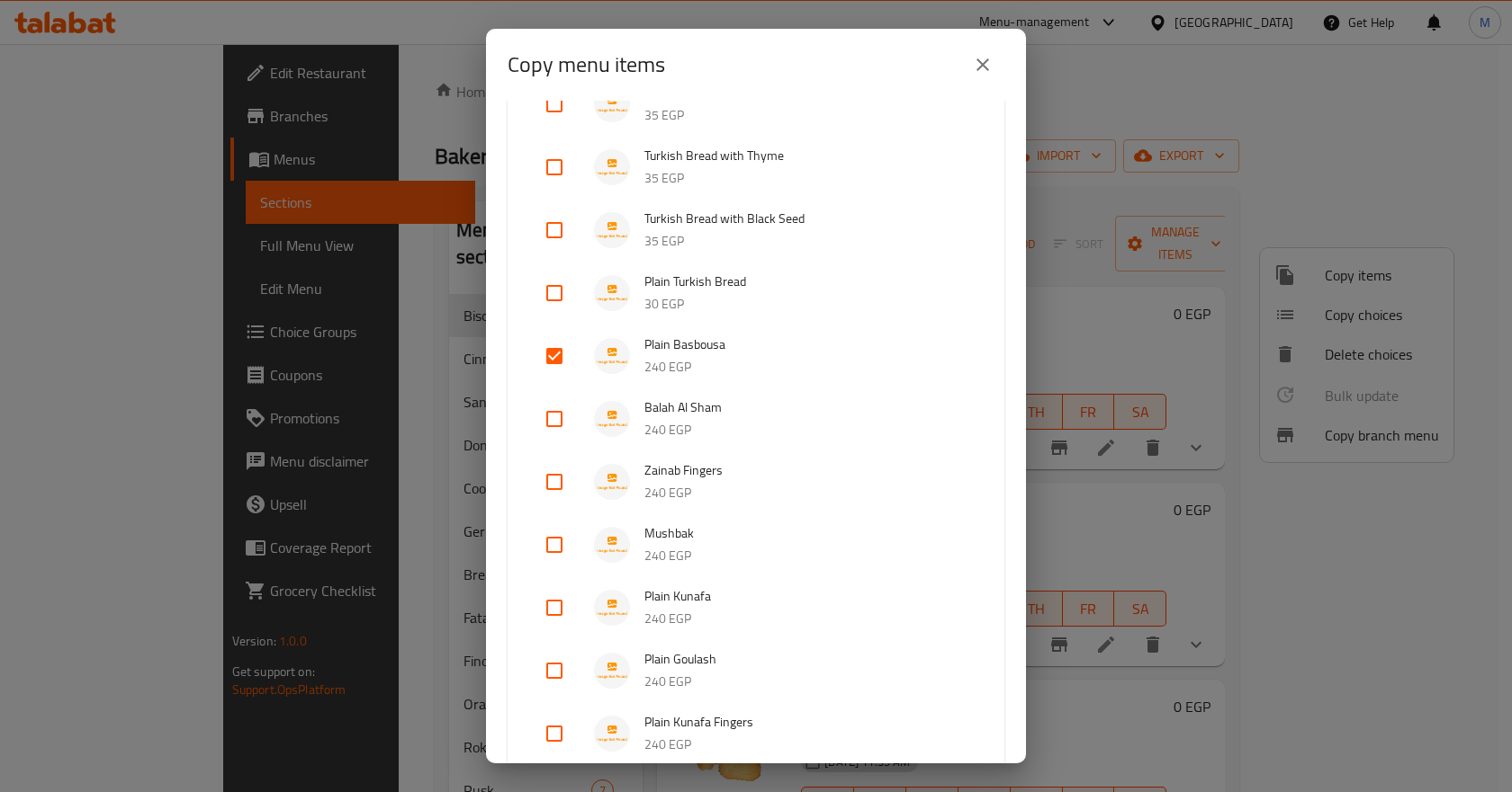
scroll to position [1951, 0]
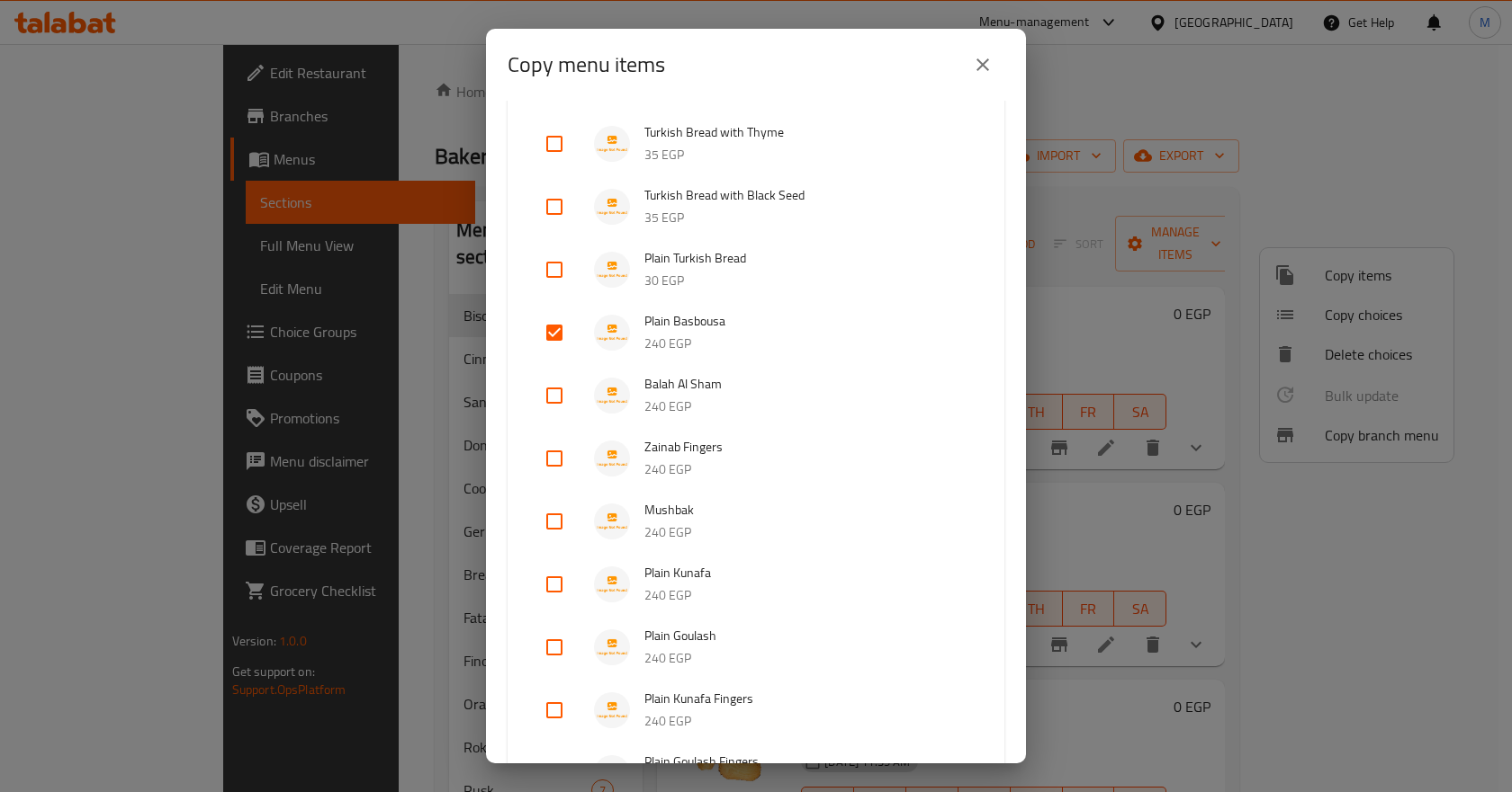
click at [558, 377] on input "checkbox" at bounding box center [554, 396] width 43 height 43
checkbox input "true"
click at [559, 443] on input "checkbox" at bounding box center [554, 458] width 43 height 43
checkbox input "true"
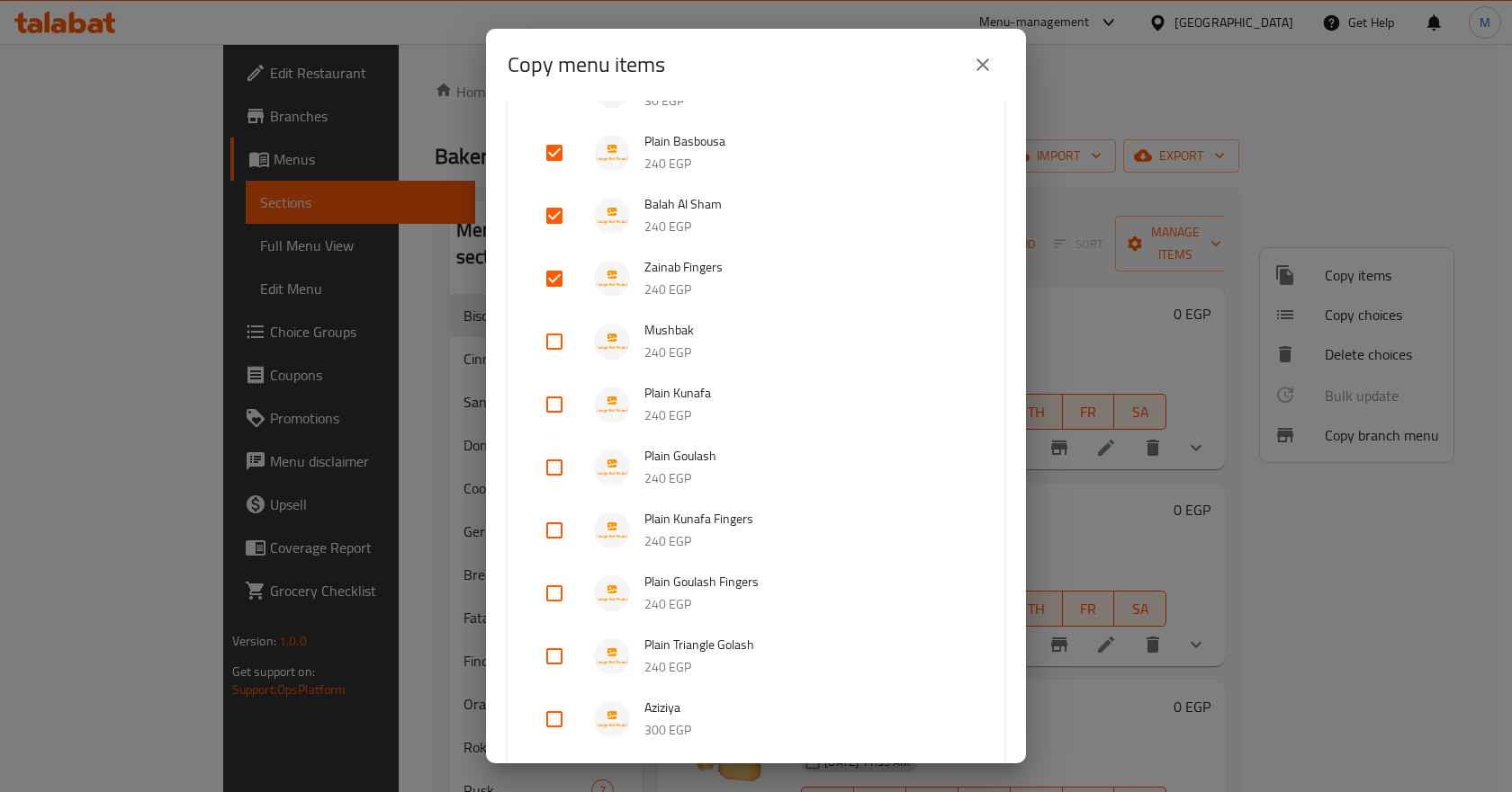
click at [564, 321] on input "checkbox" at bounding box center [554, 341] width 43 height 43
checkbox input "true"
click at [558, 383] on input "checkbox" at bounding box center [554, 404] width 43 height 43
checkbox input "true"
click at [556, 446] on input "checkbox" at bounding box center [554, 467] width 43 height 43
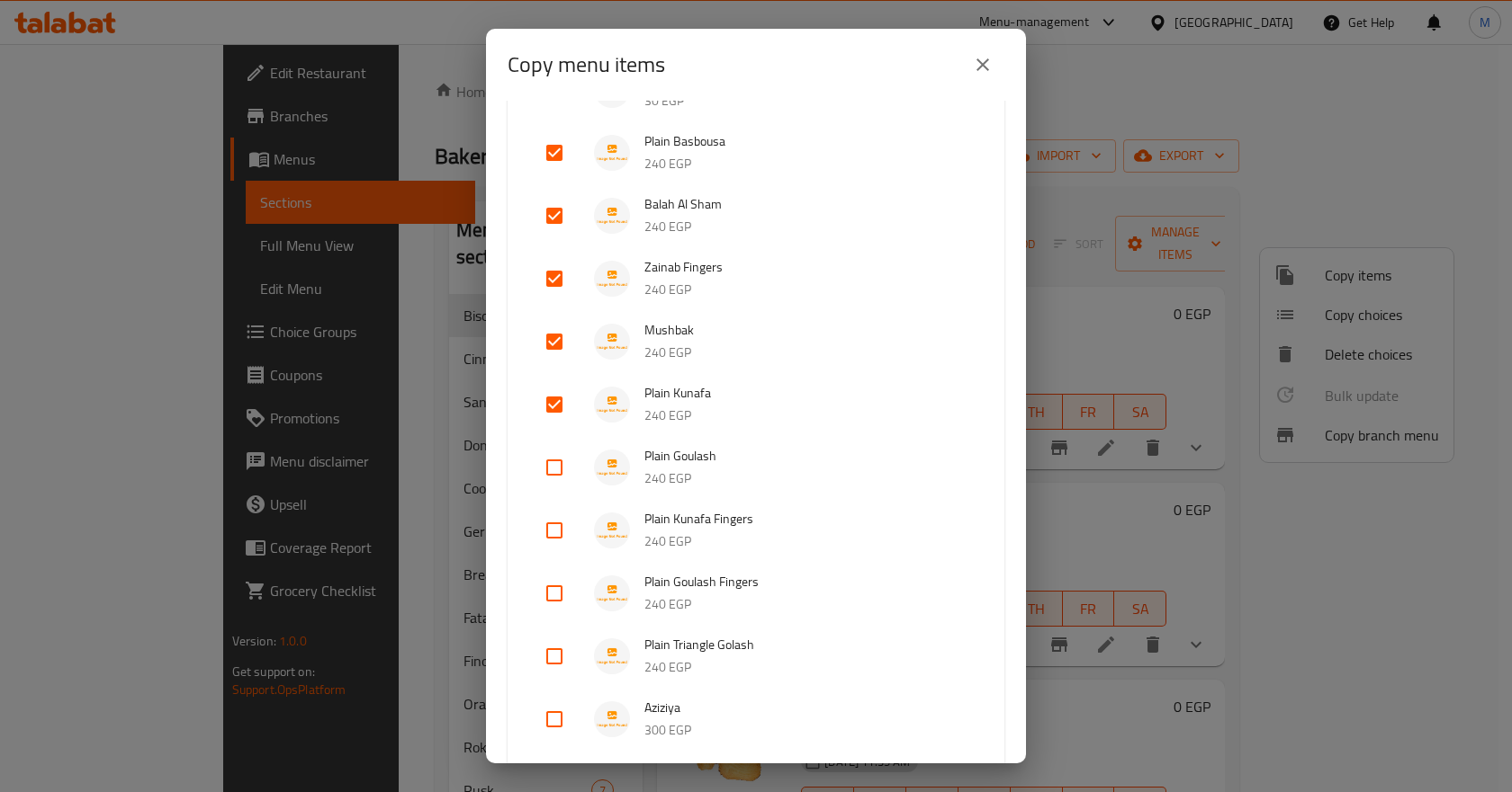
checkbox input "true"
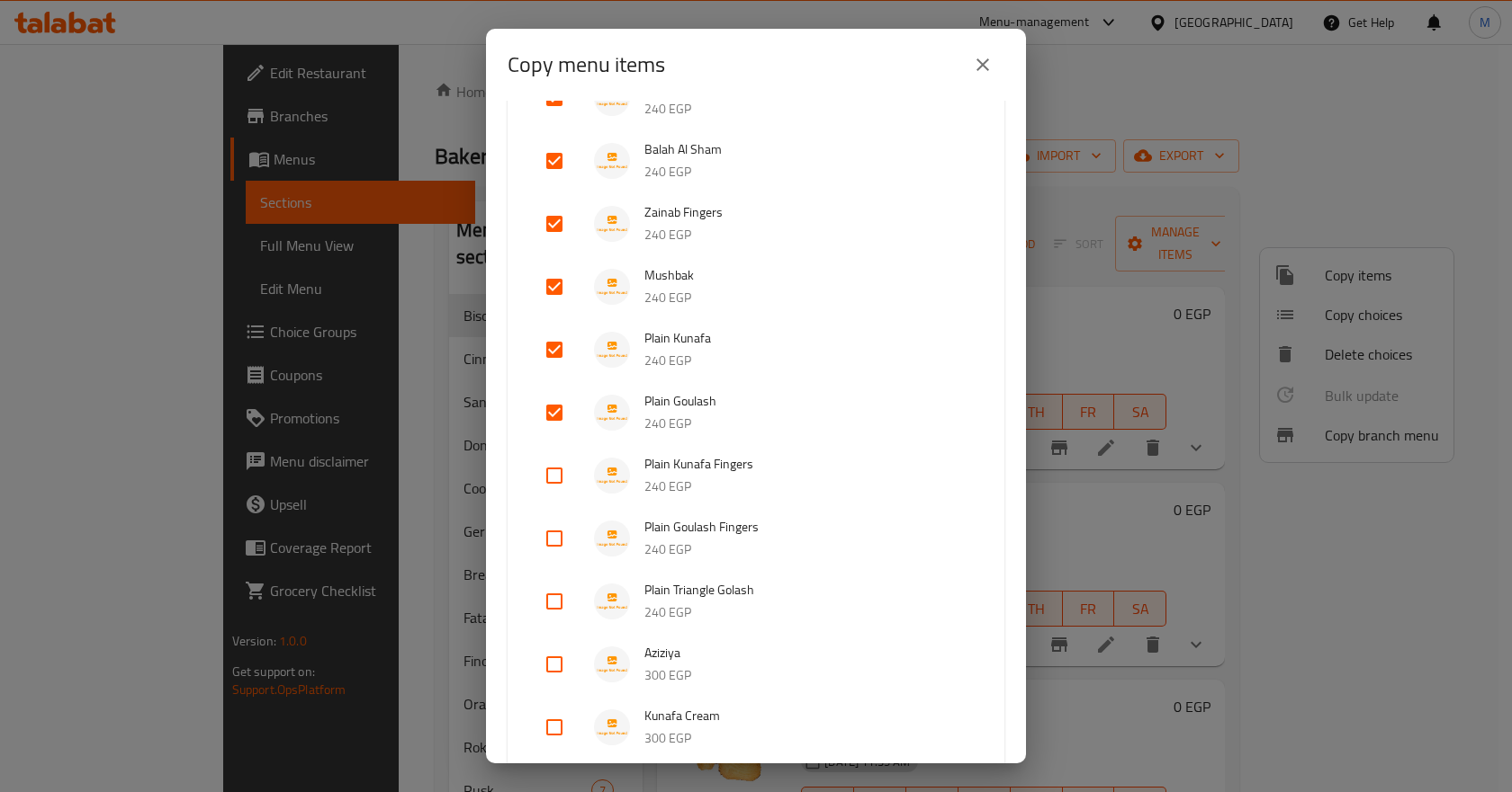
scroll to position [2311, 0]
click at [556, 331] on input "checkbox" at bounding box center [554, 350] width 43 height 43
checkbox input "true"
click at [554, 392] on input "checkbox" at bounding box center [554, 413] width 43 height 43
checkbox input "true"
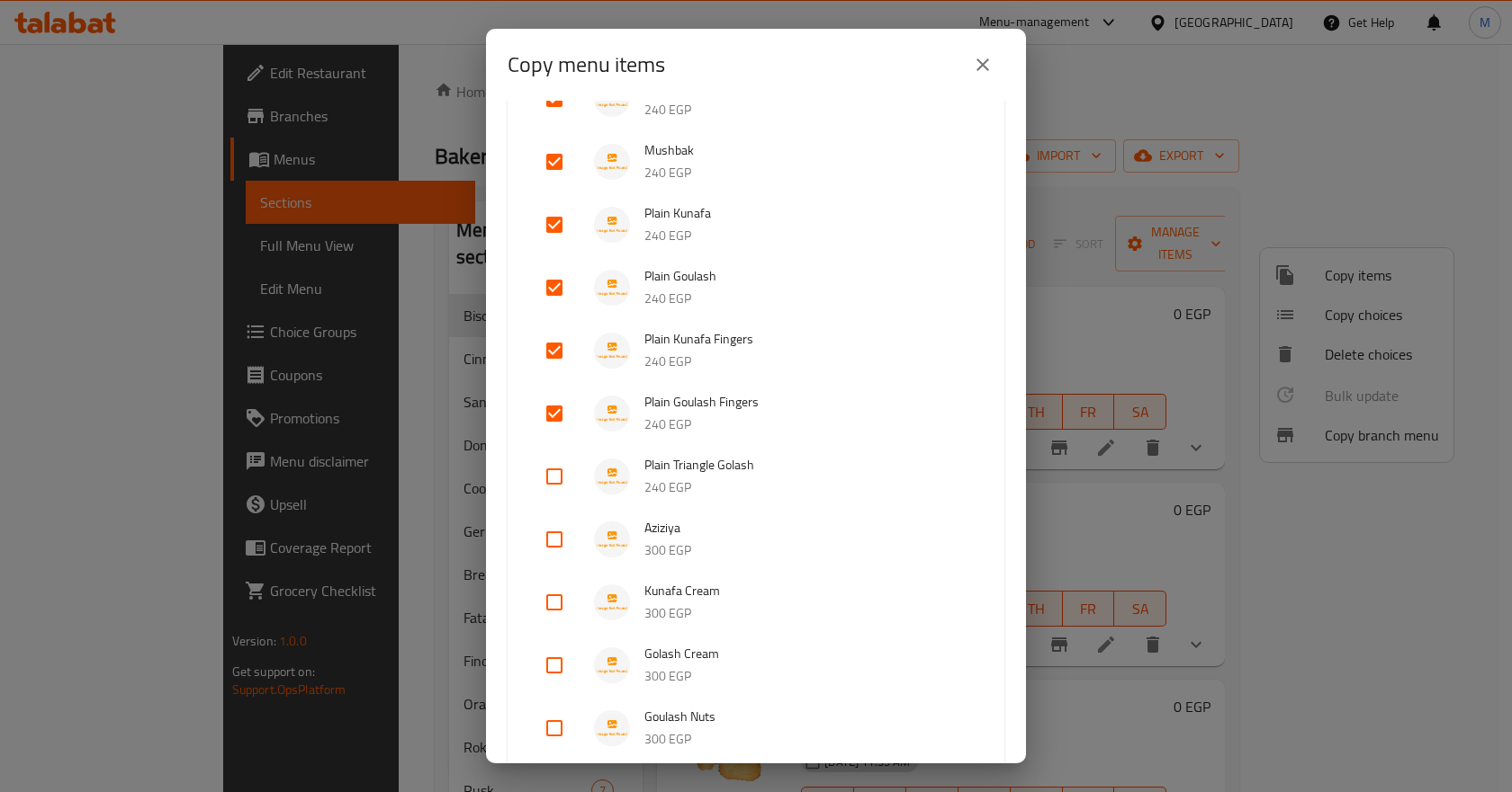
click at [547, 455] on input "checkbox" at bounding box center [554, 476] width 43 height 43
checkbox input "true"
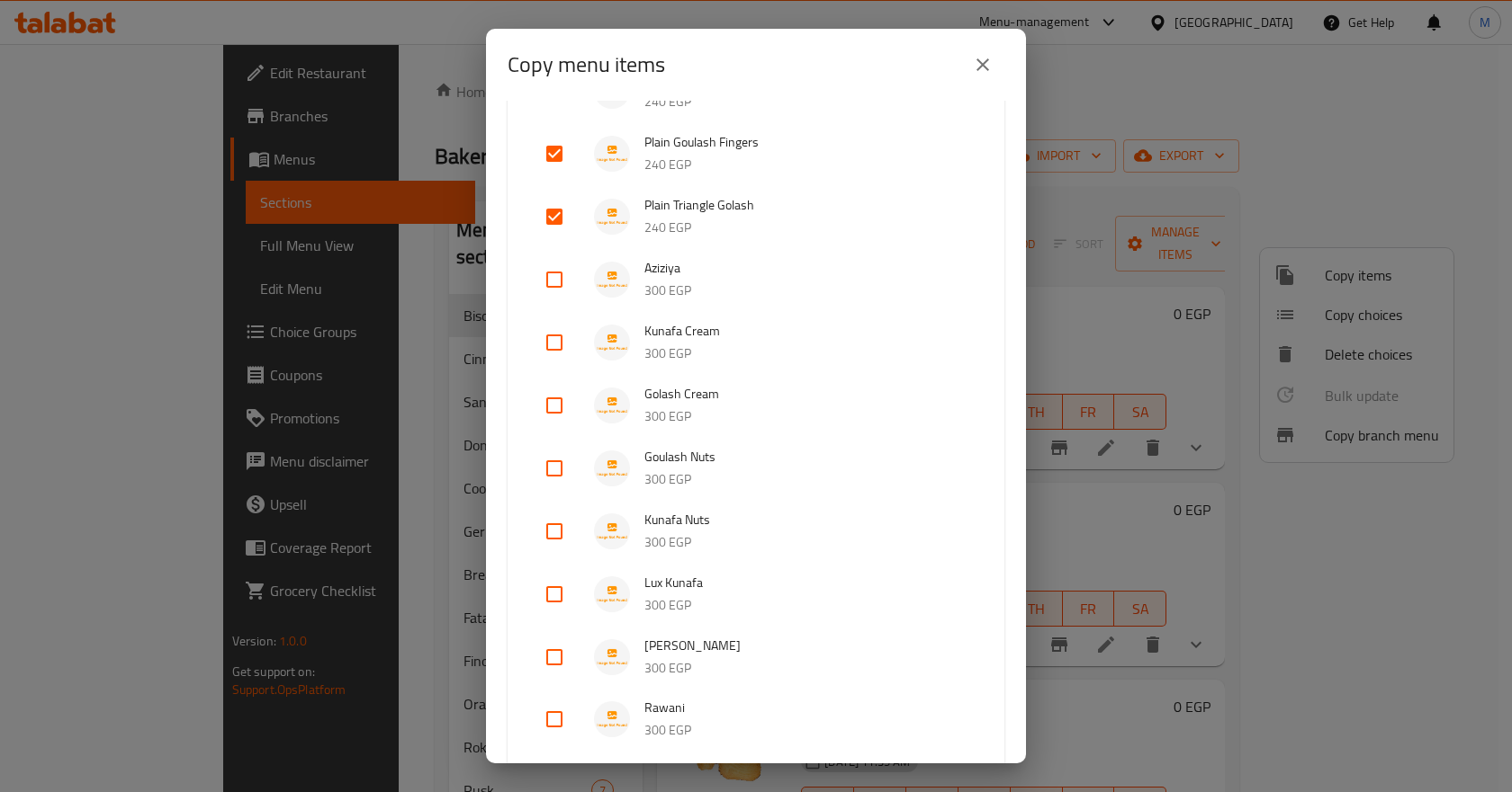
scroll to position [2581, 0]
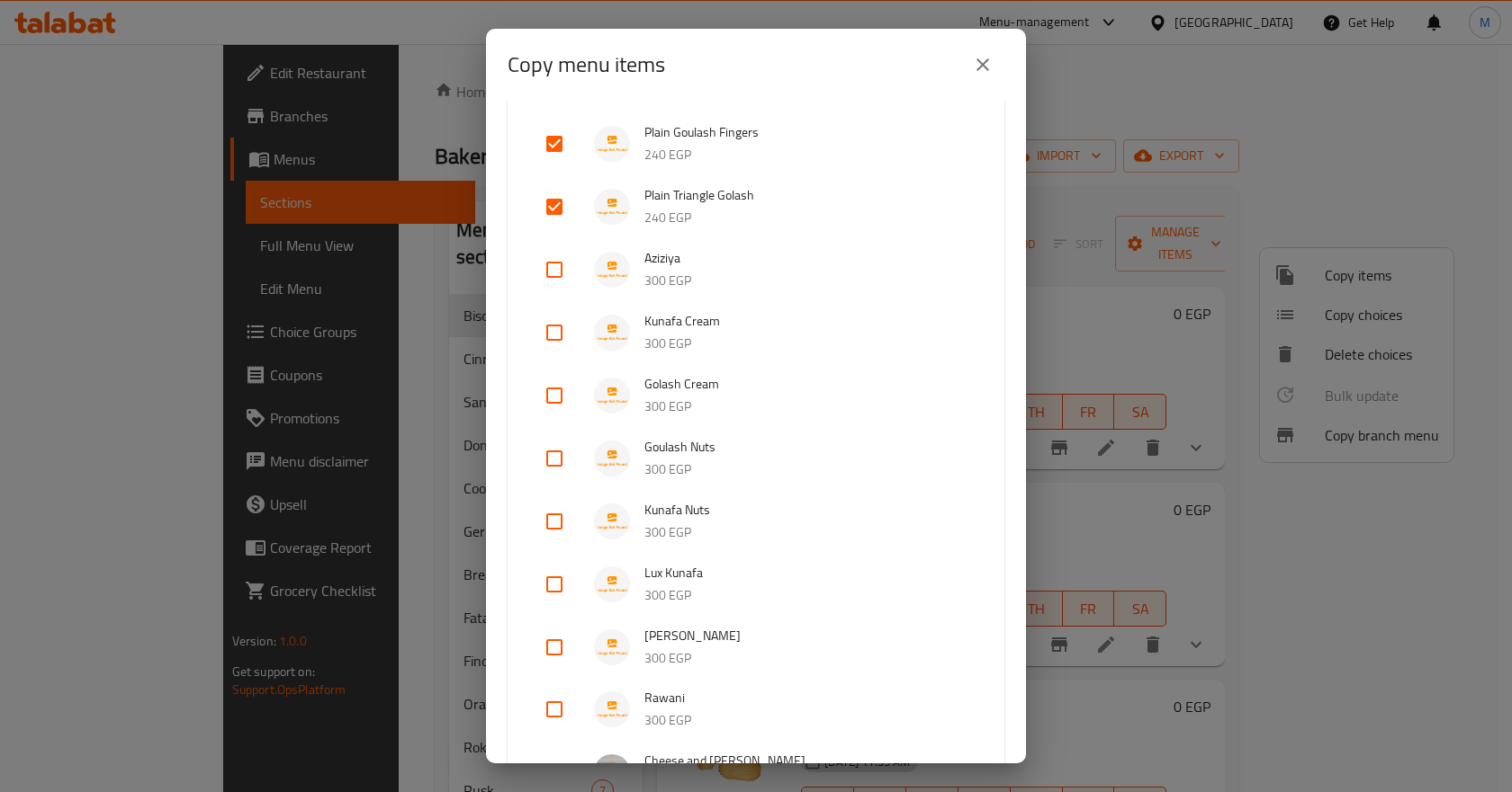
click at [560, 248] on input "checkbox" at bounding box center [554, 269] width 43 height 43
checkbox input "true"
click at [557, 311] on input "checkbox" at bounding box center [554, 332] width 43 height 43
checkbox input "true"
click at [549, 375] on input "checkbox" at bounding box center [554, 396] width 43 height 43
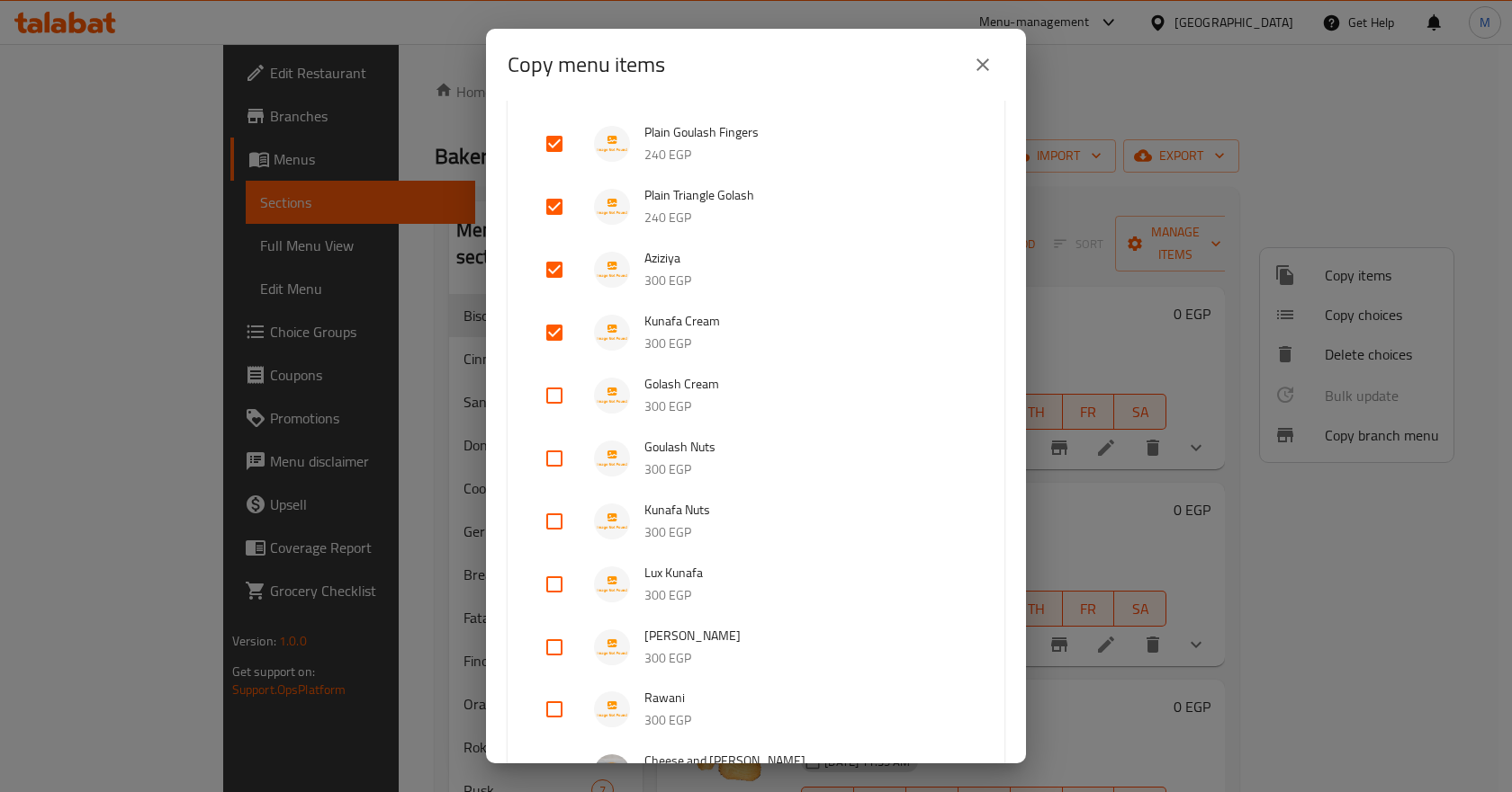
checkbox input "true"
click at [555, 437] on input "checkbox" at bounding box center [554, 458] width 43 height 43
checkbox input "true"
click at [554, 515] on input "checkbox" at bounding box center [554, 521] width 43 height 43
checkbox input "true"
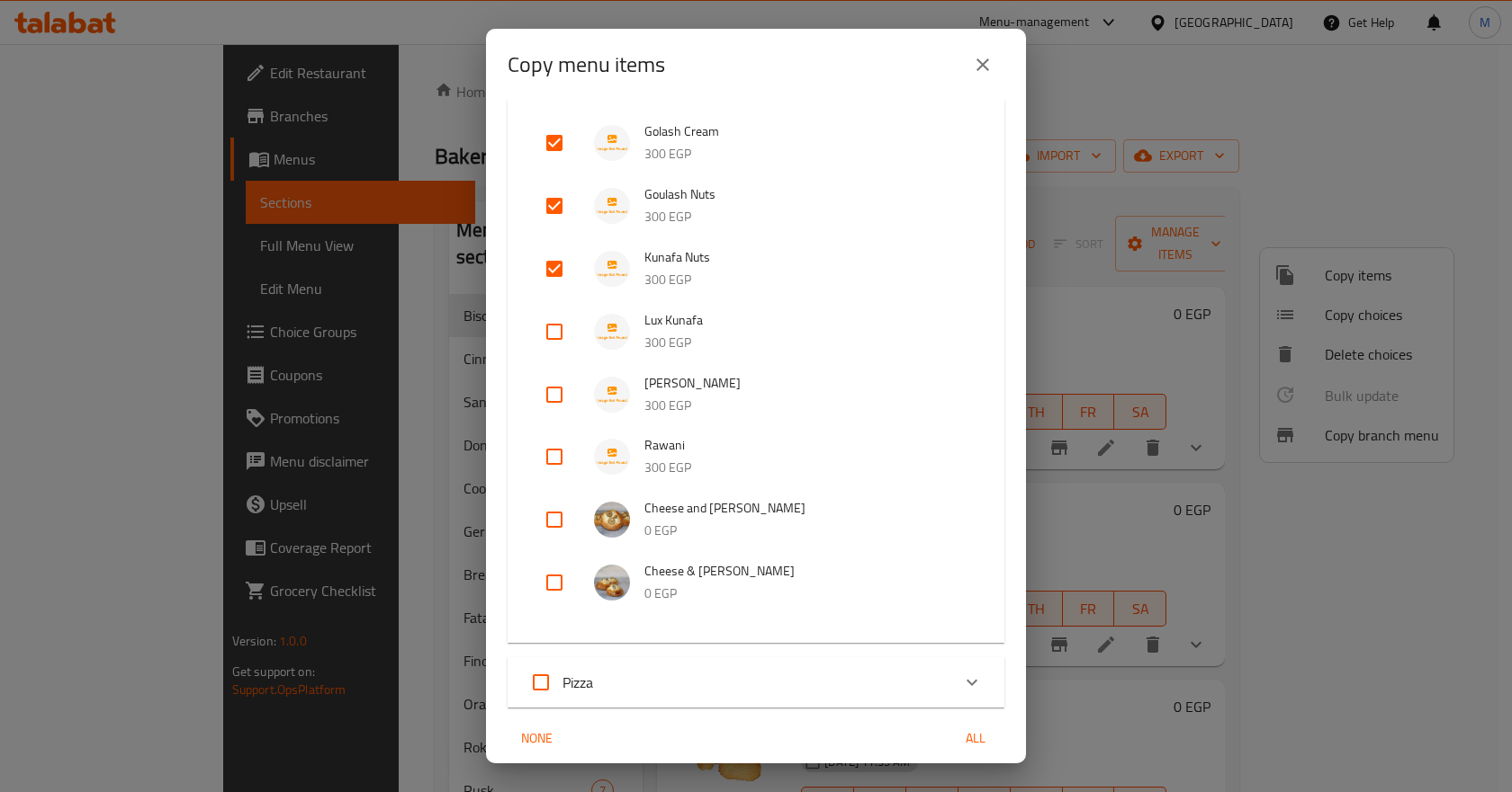
scroll to position [2851, 0]
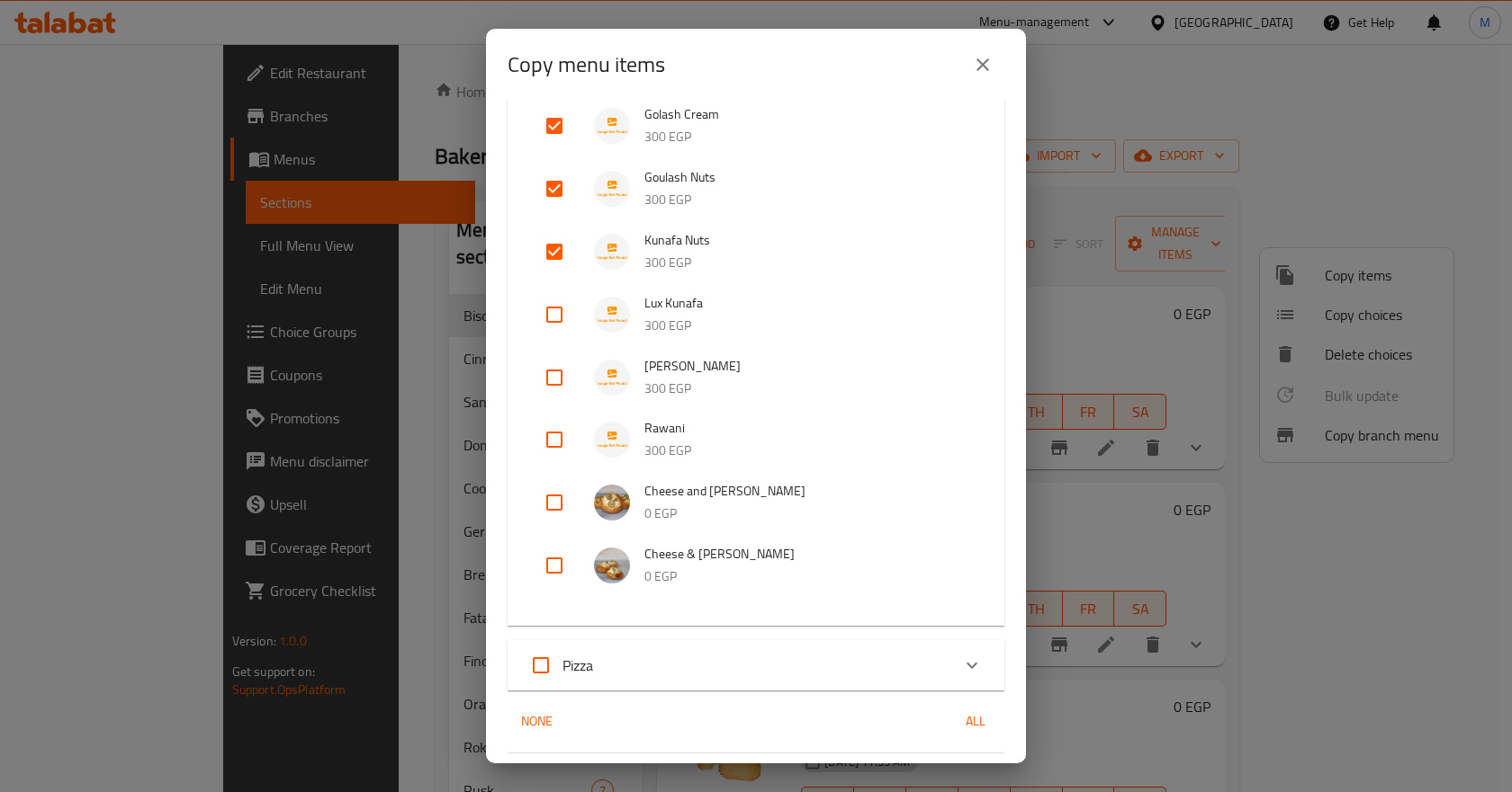
click at [554, 293] on input "checkbox" at bounding box center [554, 314] width 43 height 43
checkbox input "true"
click at [551, 356] on input "checkbox" at bounding box center [554, 377] width 43 height 43
checkbox input "true"
click at [545, 418] on input "checkbox" at bounding box center [554, 439] width 43 height 43
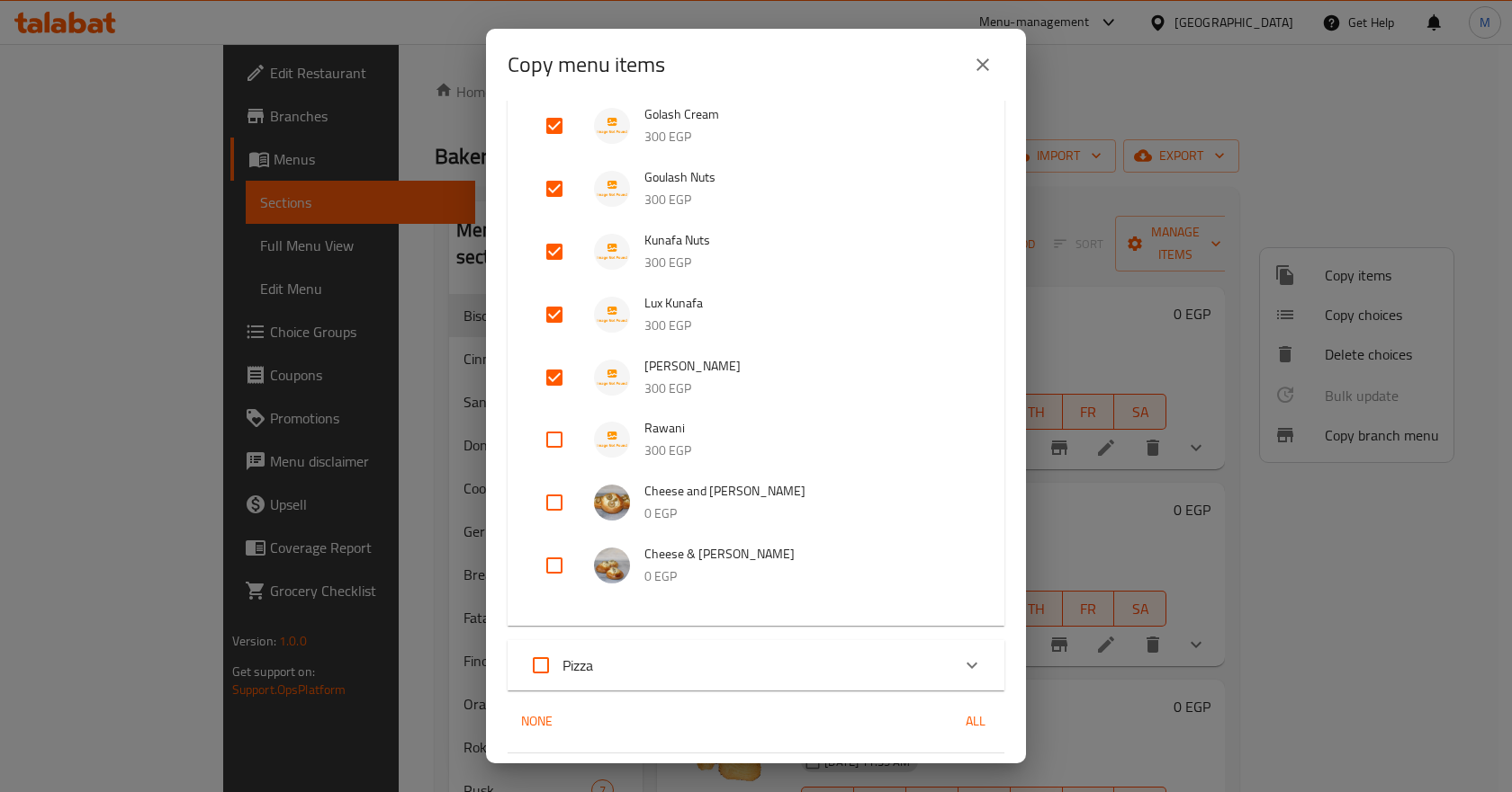
checkbox input "true"
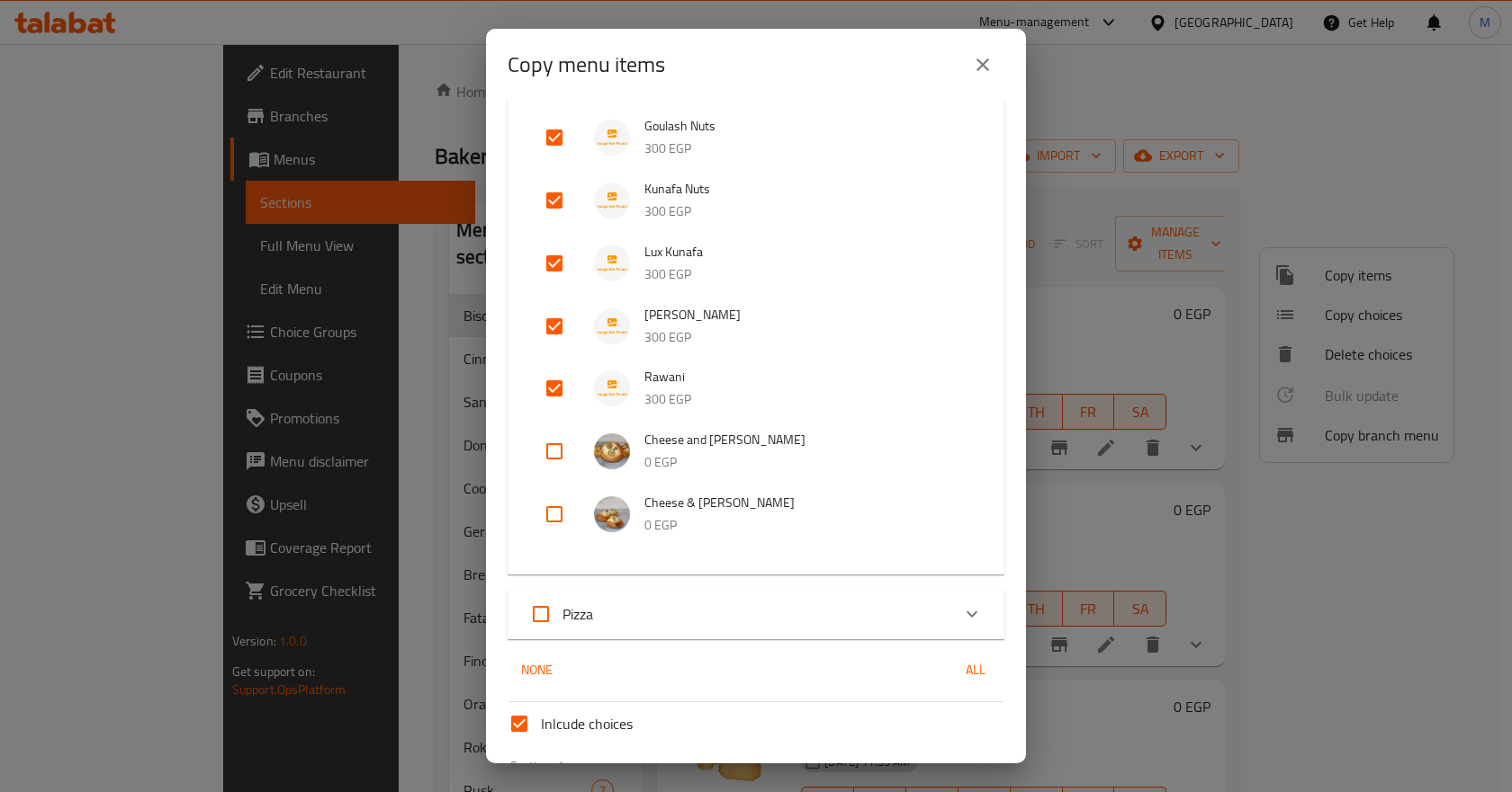
scroll to position [3015, 0]
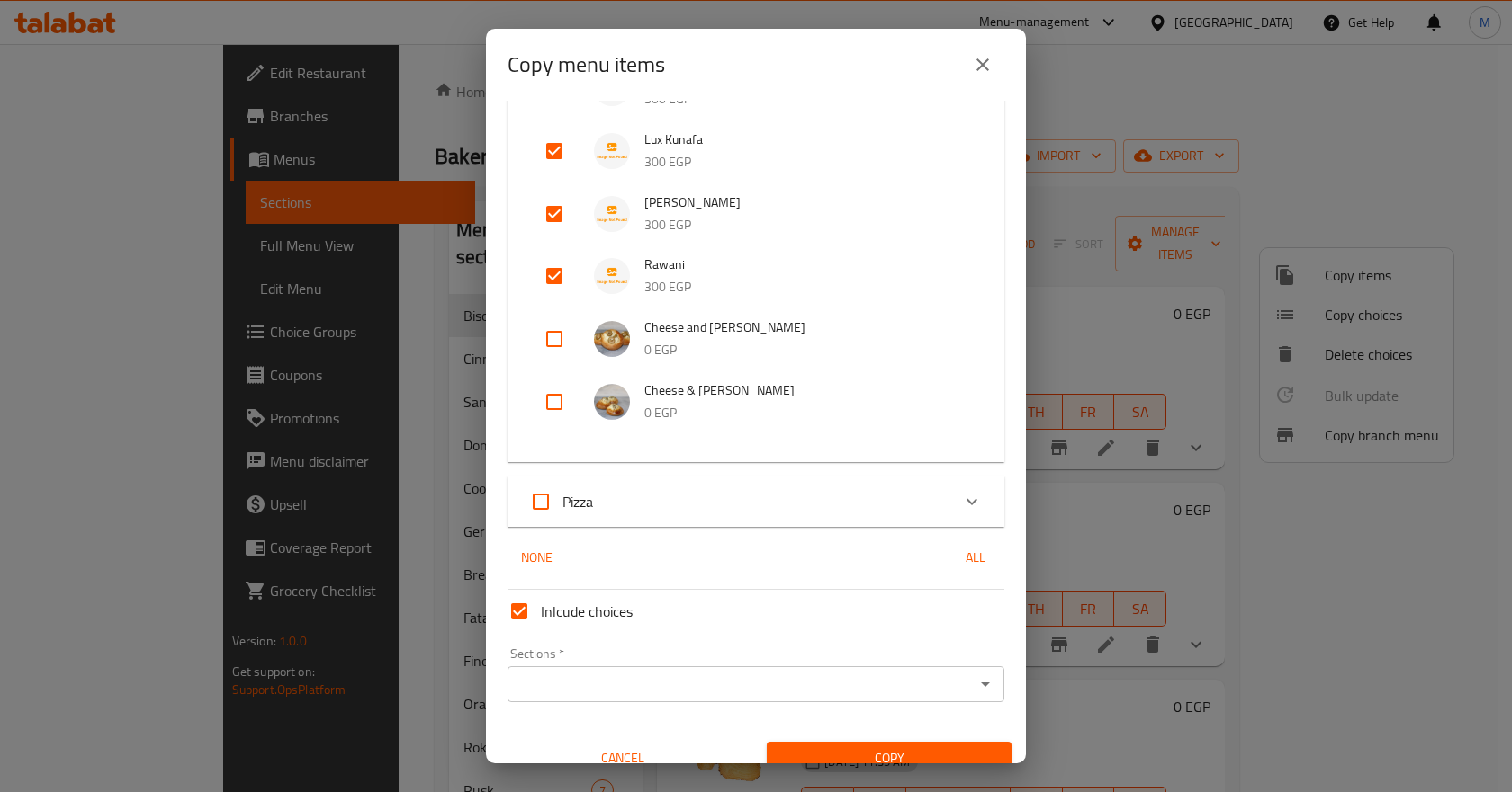
click at [975, 674] on icon "Open" at bounding box center [986, 684] width 22 height 22
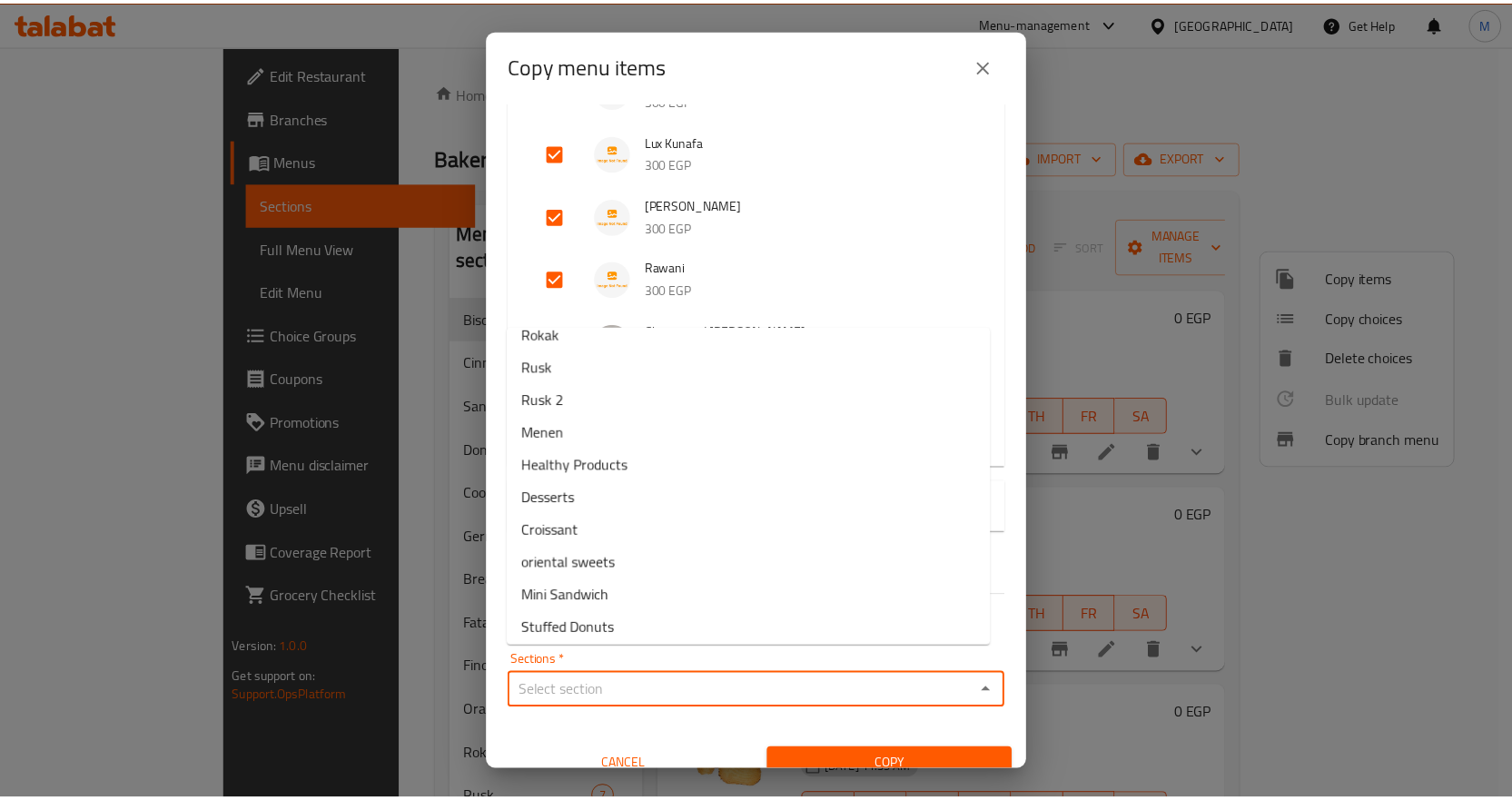
scroll to position [364, 0]
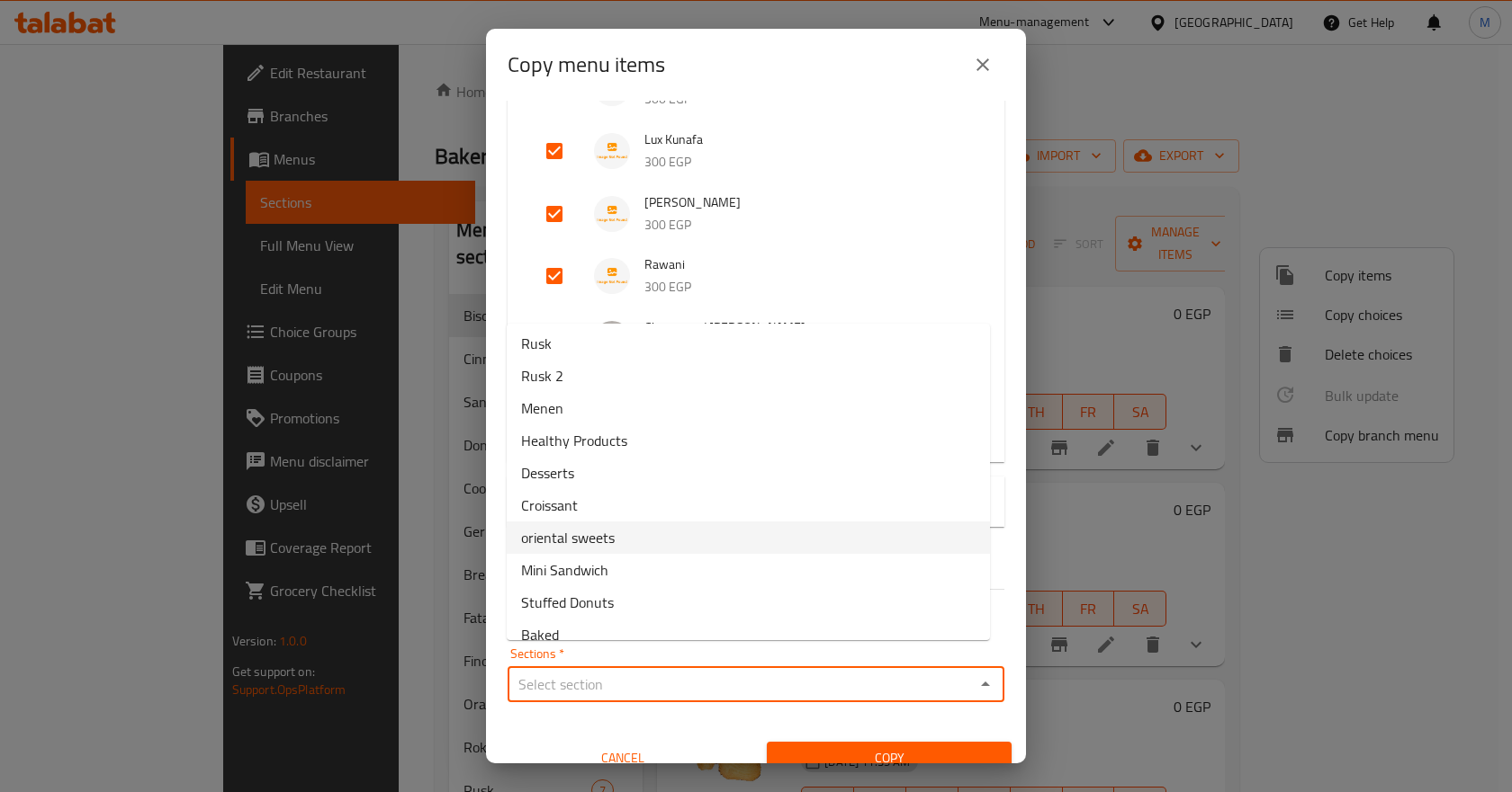
click at [609, 536] on span "oriental sweets" at bounding box center [567, 538] width 94 height 22
type input "oriental sweets"
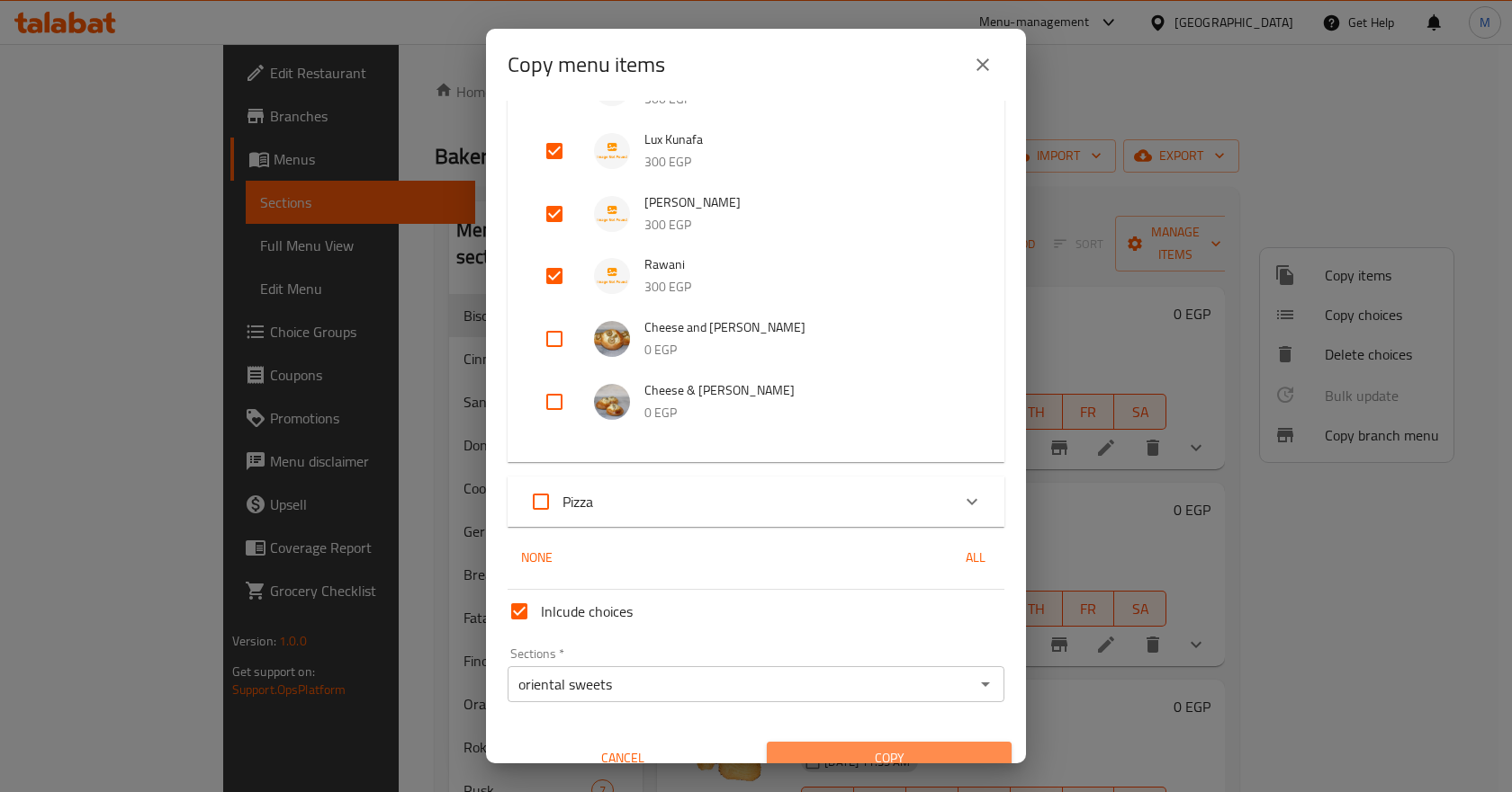
click at [931, 747] on span "Copy" at bounding box center [889, 758] width 216 height 23
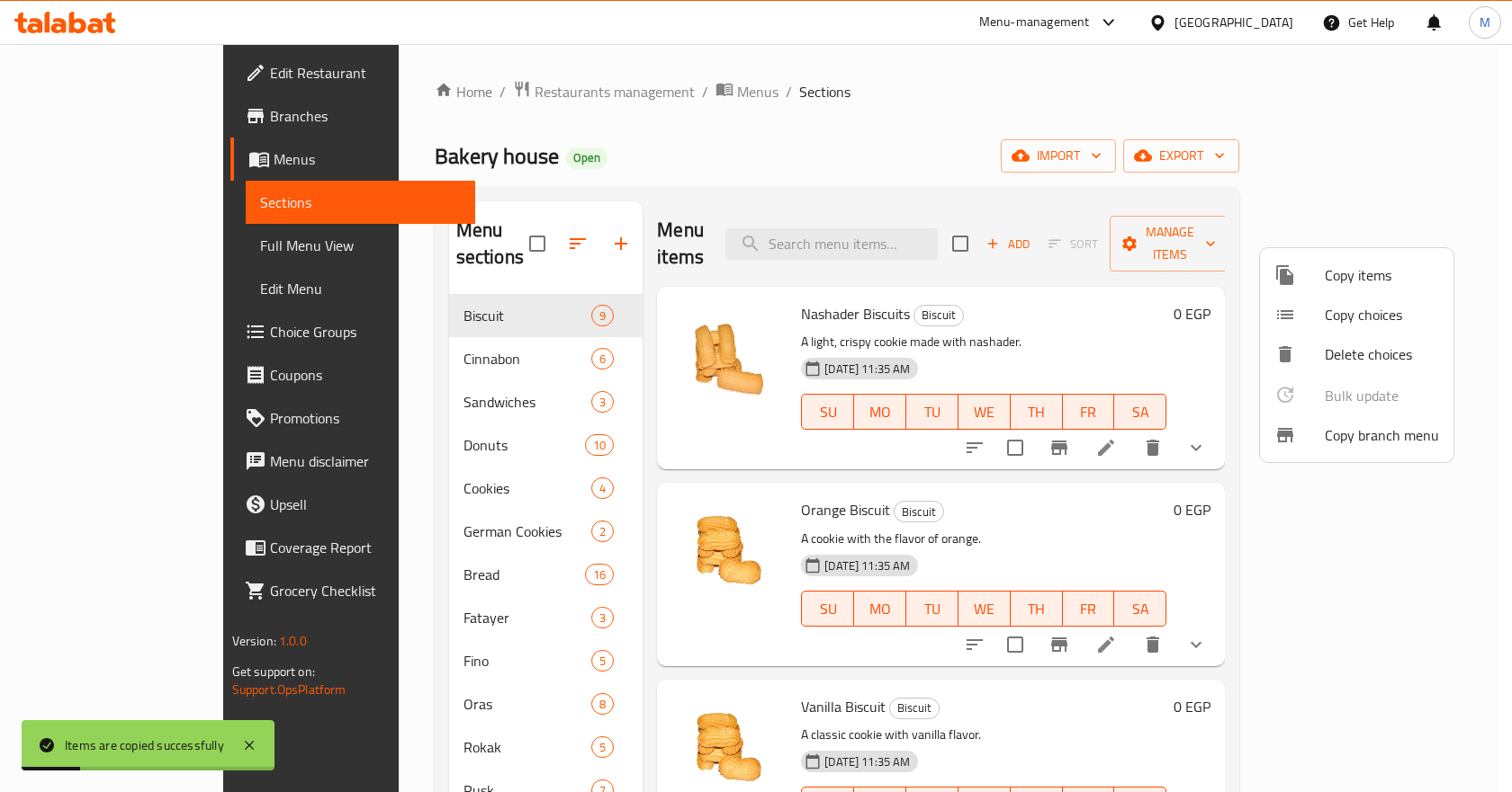
click at [383, 512] on div at bounding box center [756, 396] width 1512 height 792
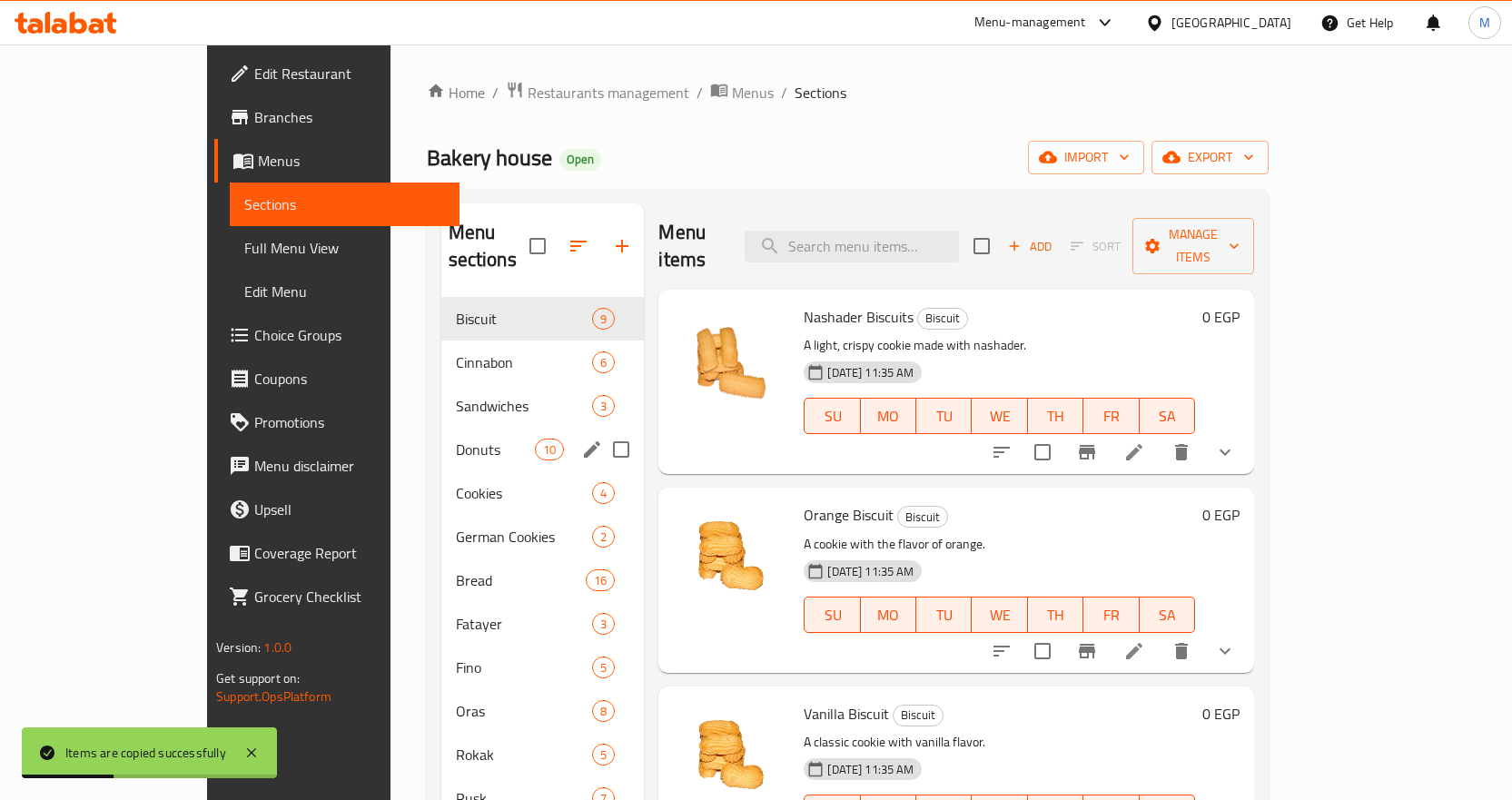
click at [442, 441] on div "Donuts 10" at bounding box center [543, 449] width 203 height 43
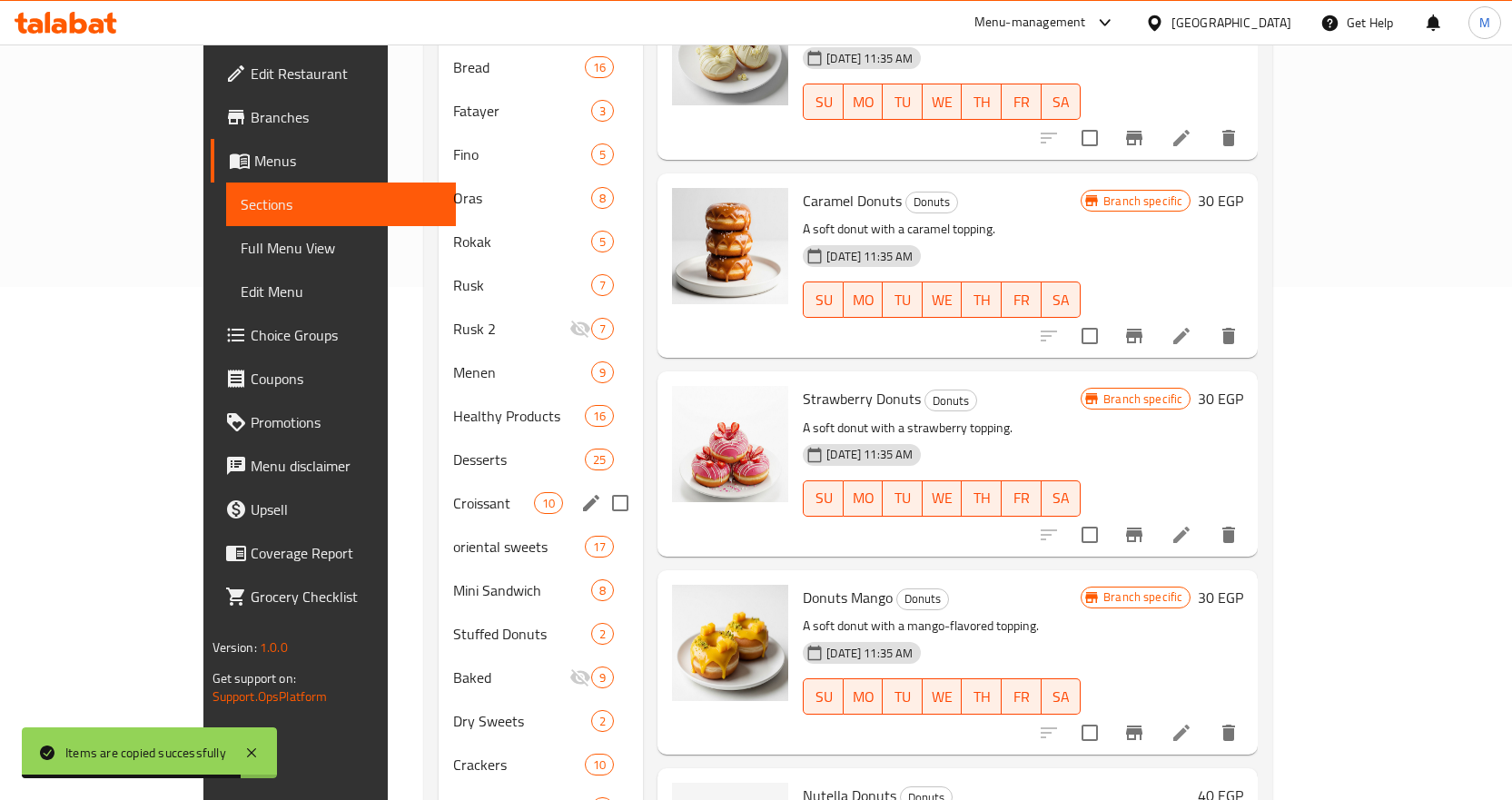
scroll to position [545, 0]
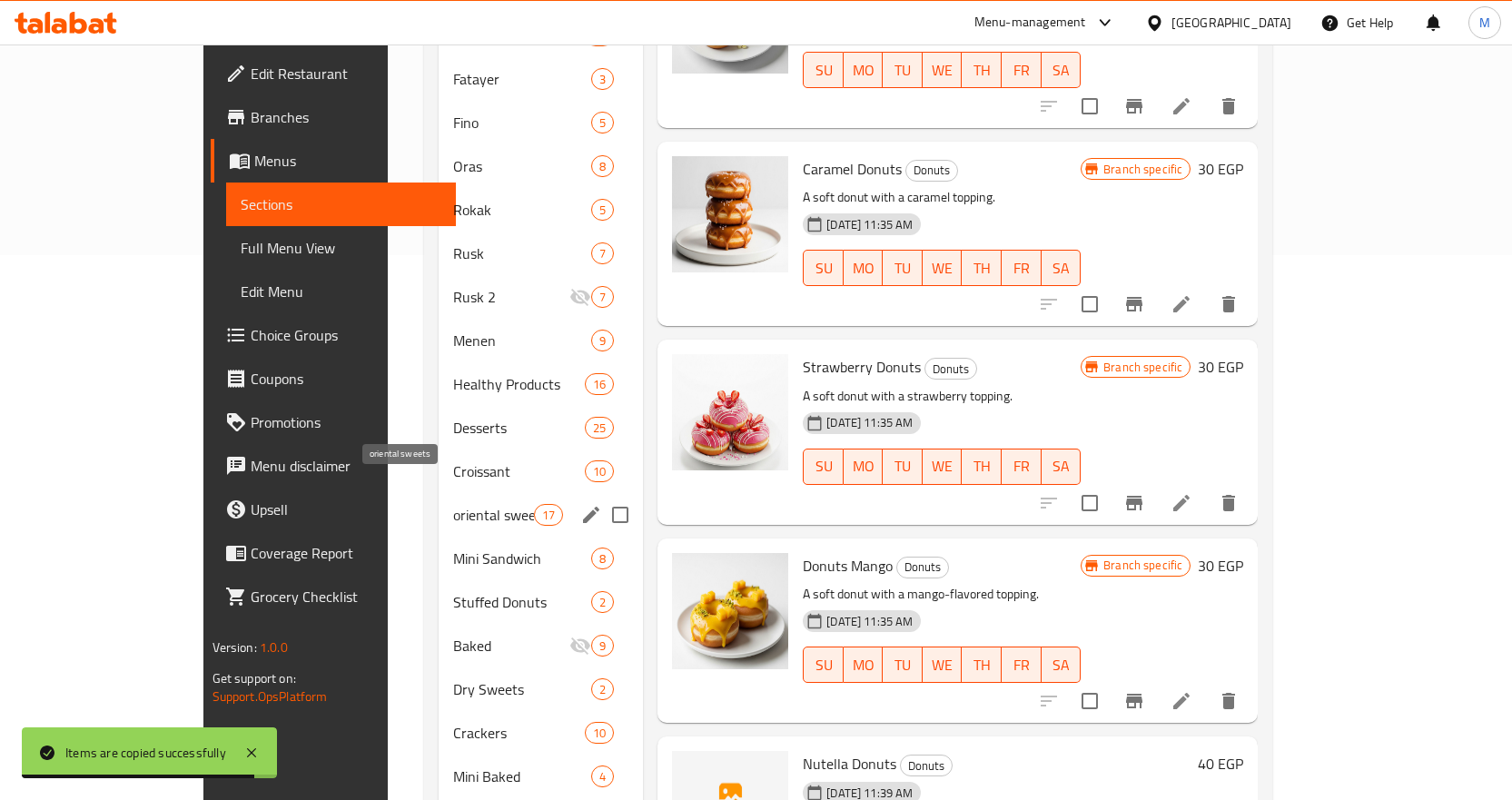
click at [453, 504] on span "oriental sweets" at bounding box center [493, 516] width 81 height 22
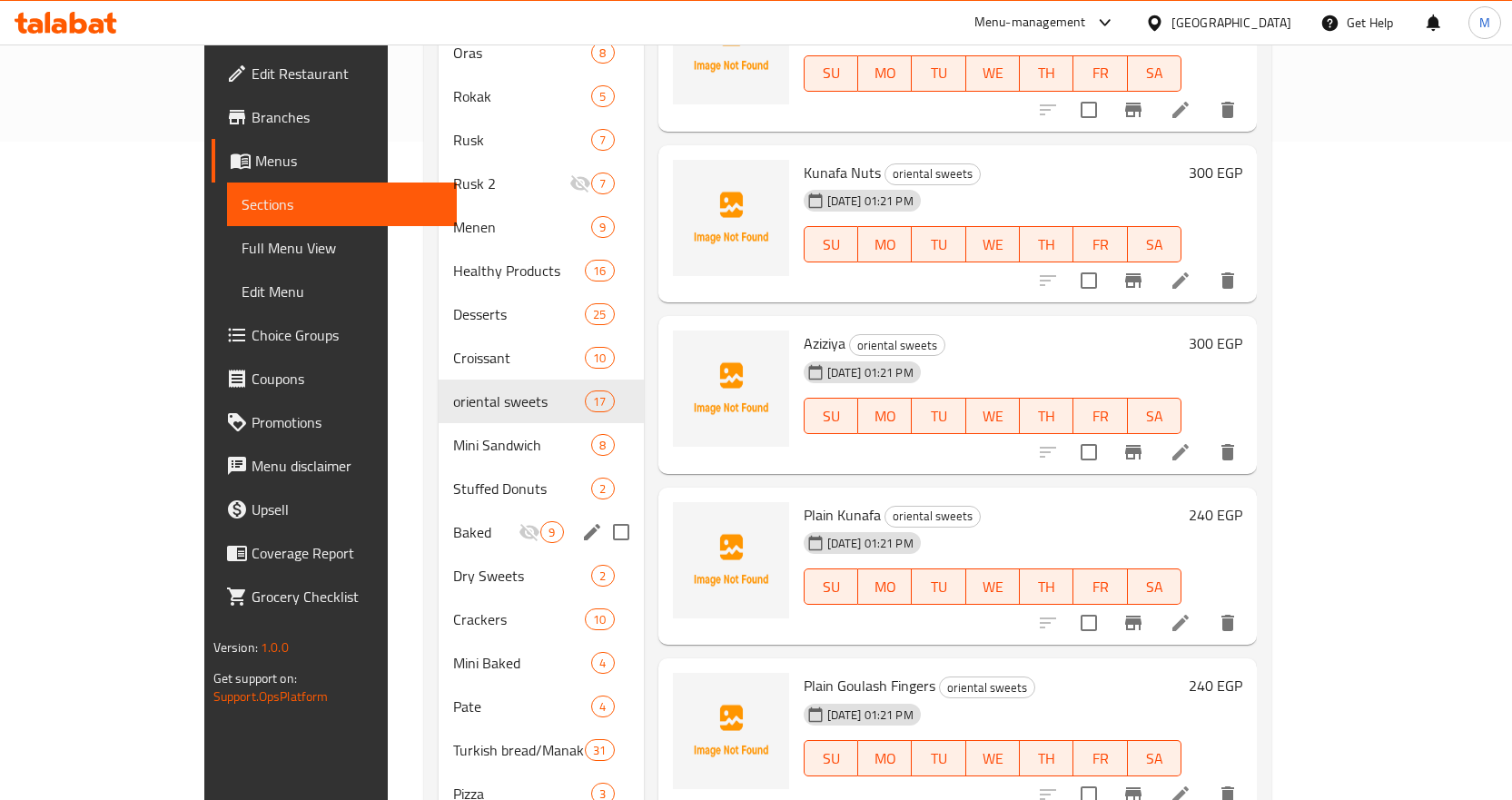
scroll to position [705, 0]
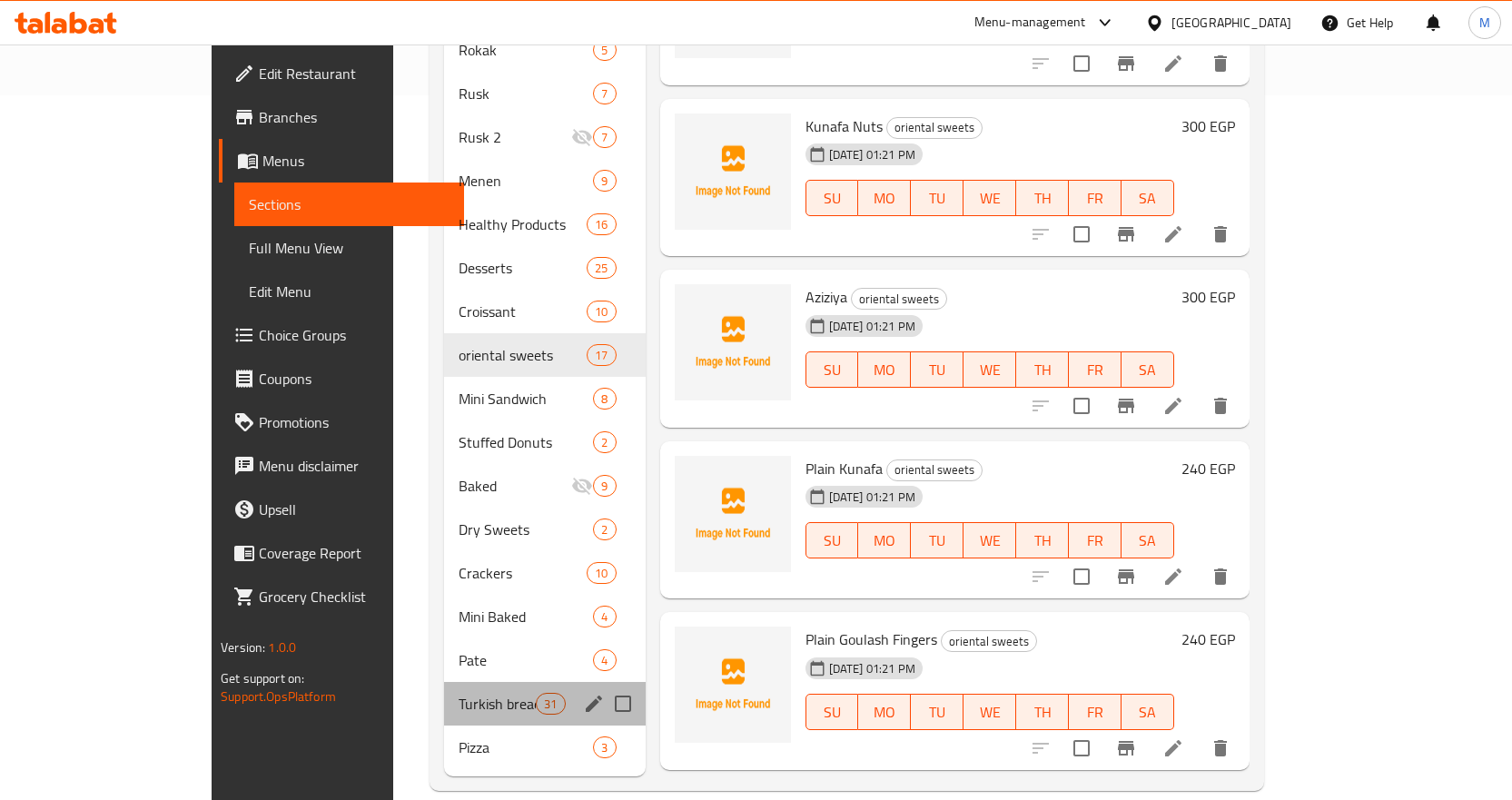
click at [444, 682] on div "Turkish bread/Manakish 31" at bounding box center [545, 703] width 202 height 43
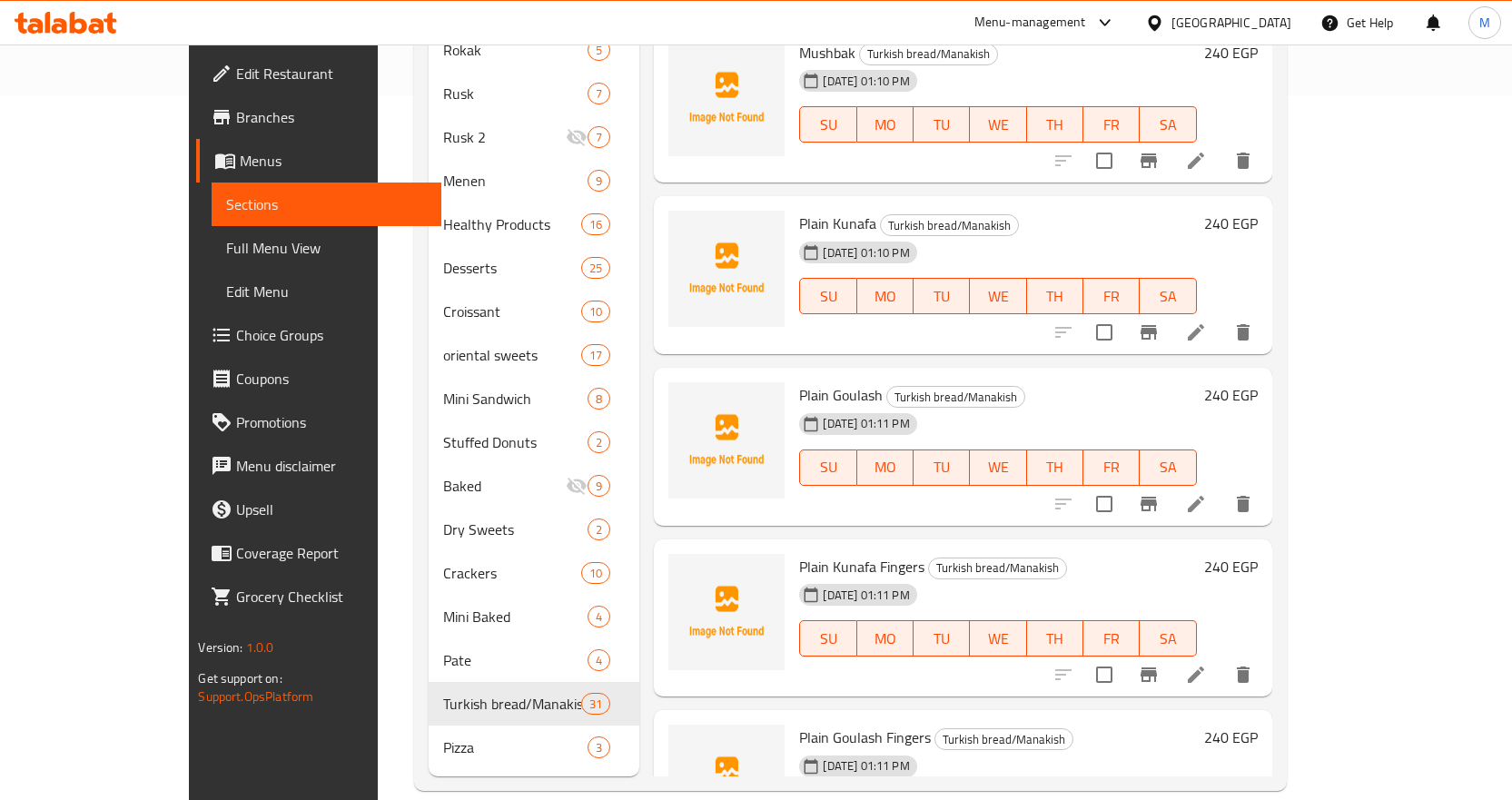
scroll to position [2362, 0]
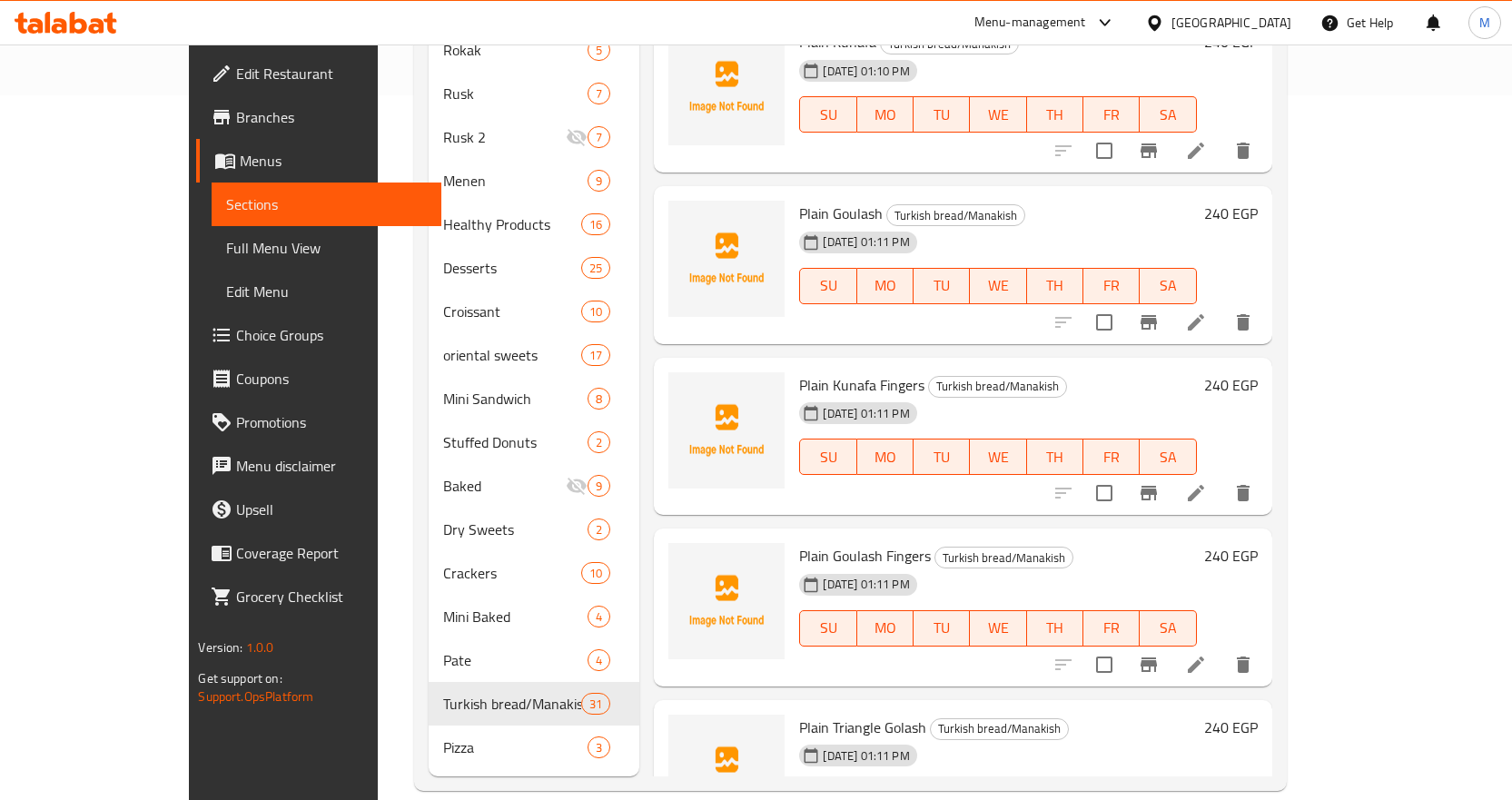
click at [695, 440] on div "Menu items Add Sort Manage items Hot Dog Hijab Manakish Turkish bread/Manakish …" at bounding box center [955, 137] width 632 height 1278
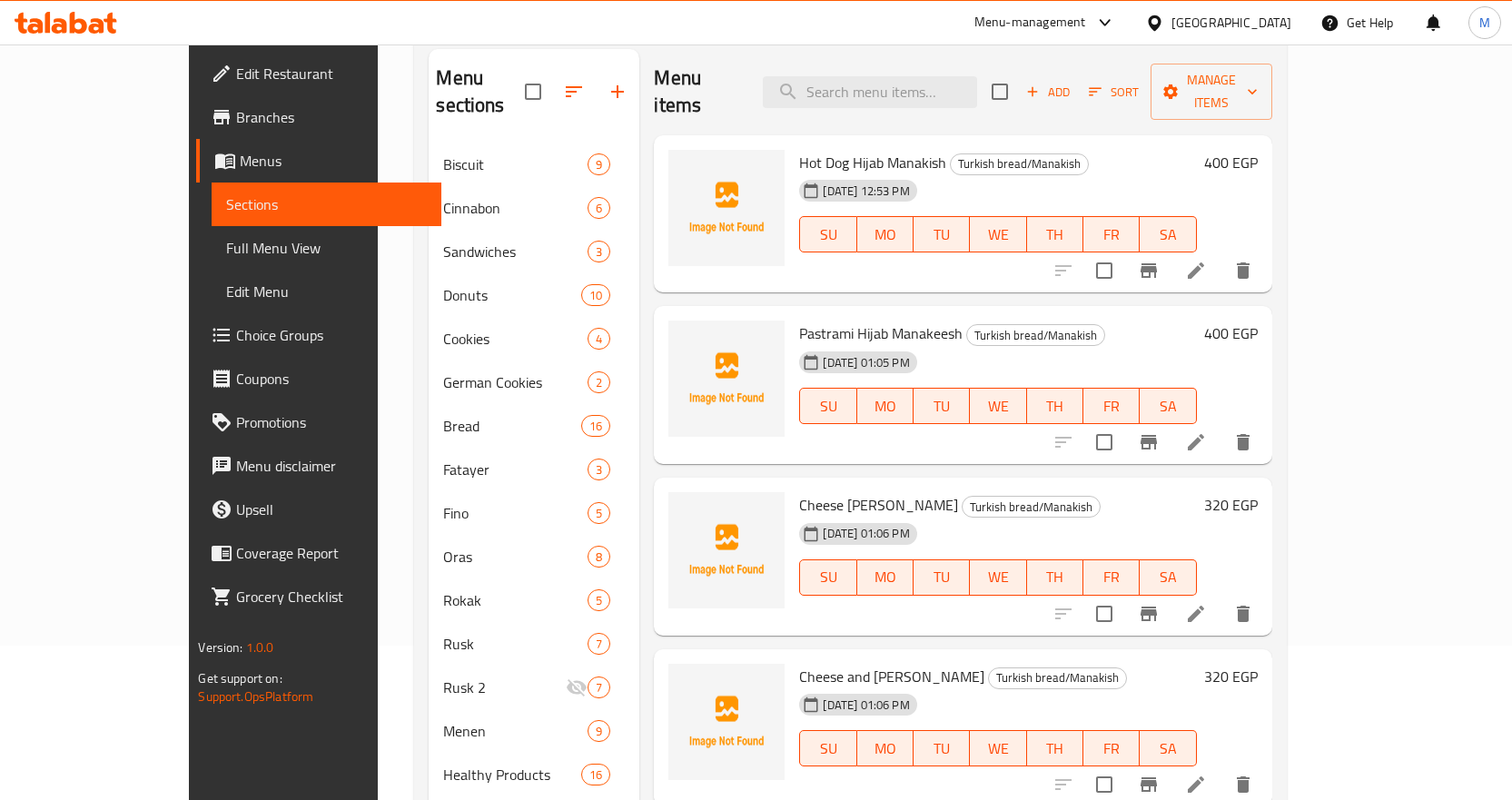
scroll to position [0, 0]
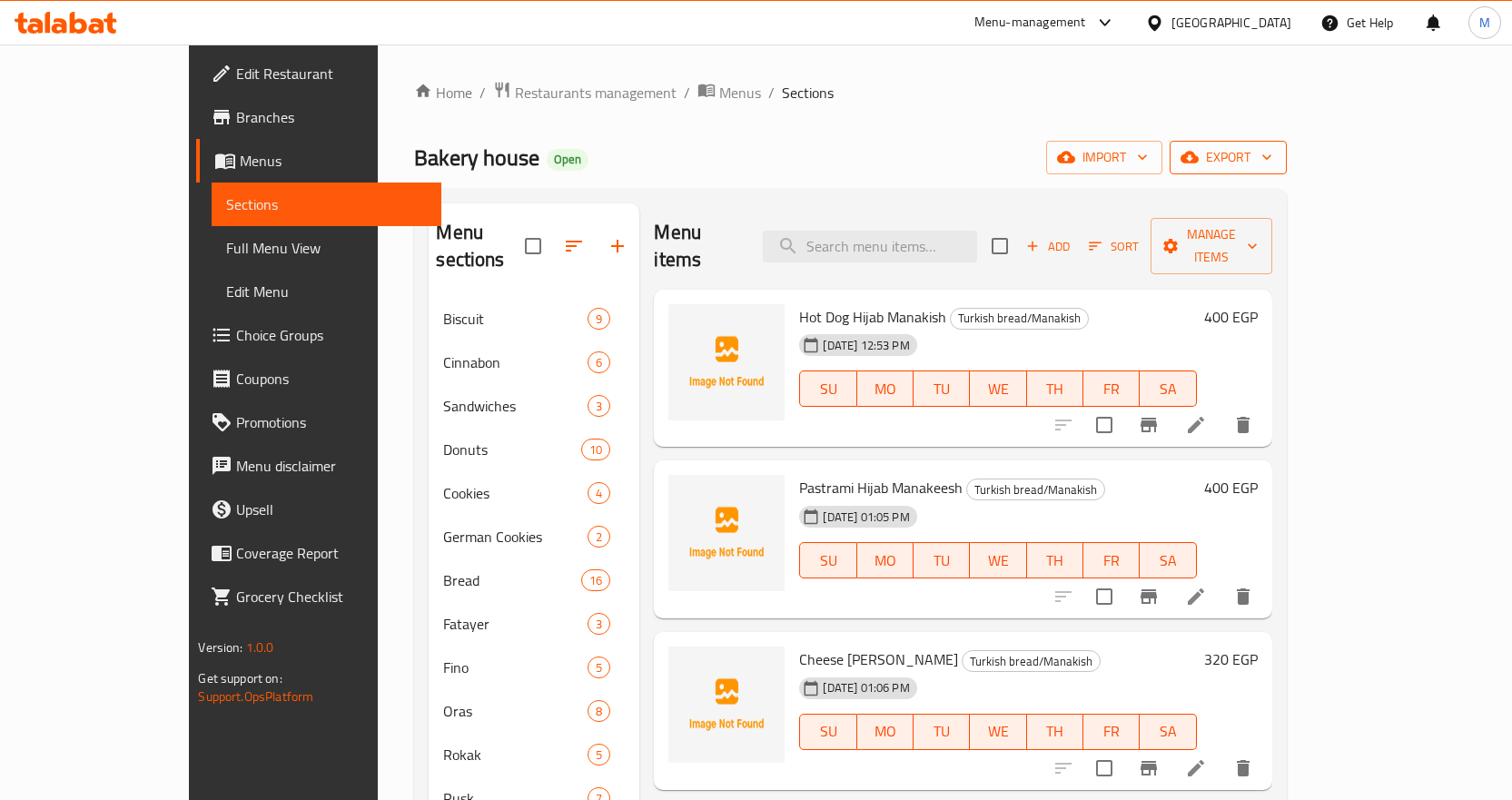
click at [1273, 160] on span "export" at bounding box center [1229, 157] width 88 height 23
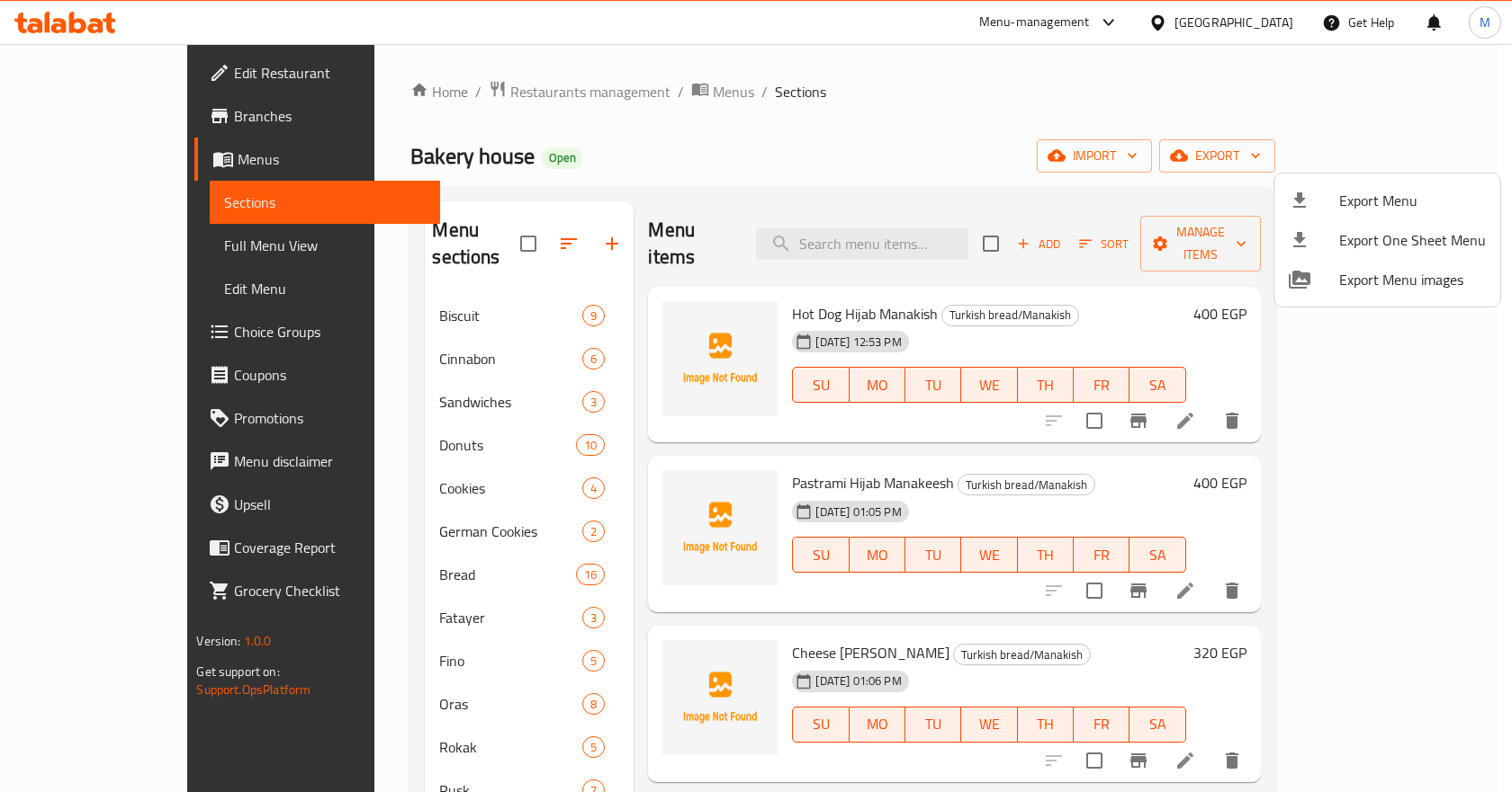
click at [1010, 145] on div at bounding box center [756, 396] width 1512 height 792
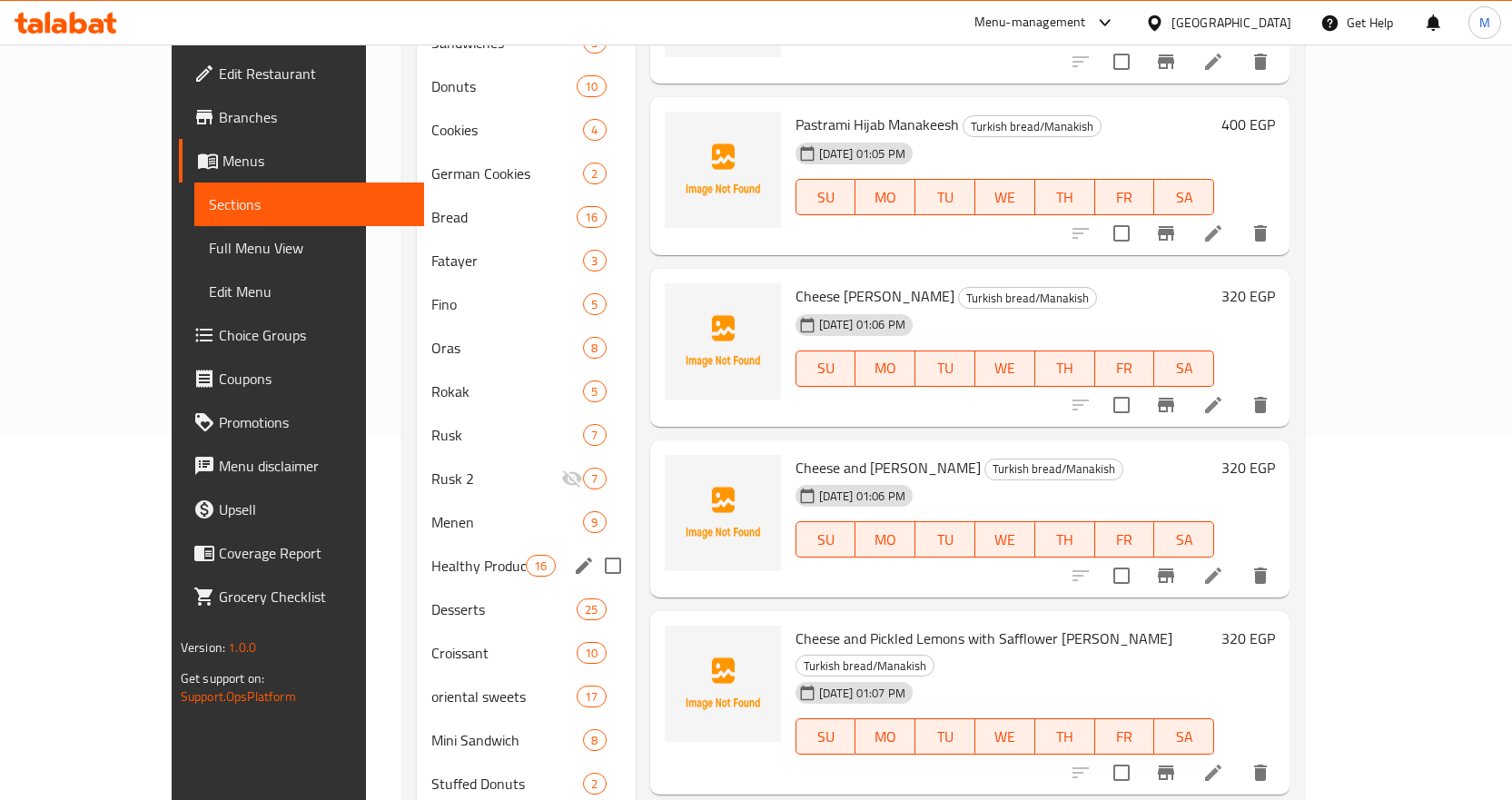
scroll to position [705, 0]
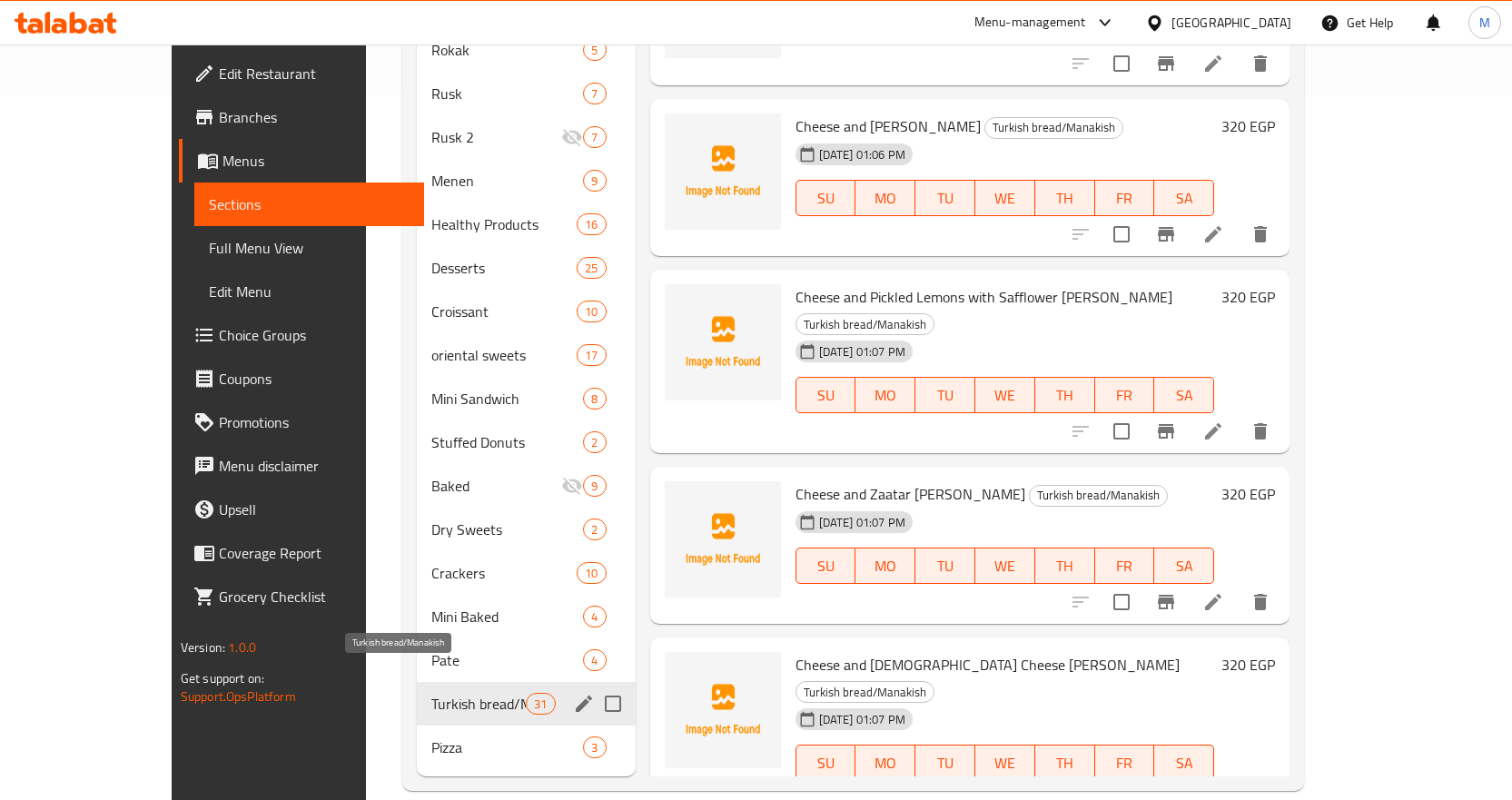
click at [438, 693] on span "Turkish bread/Manakish" at bounding box center [479, 704] width 95 height 22
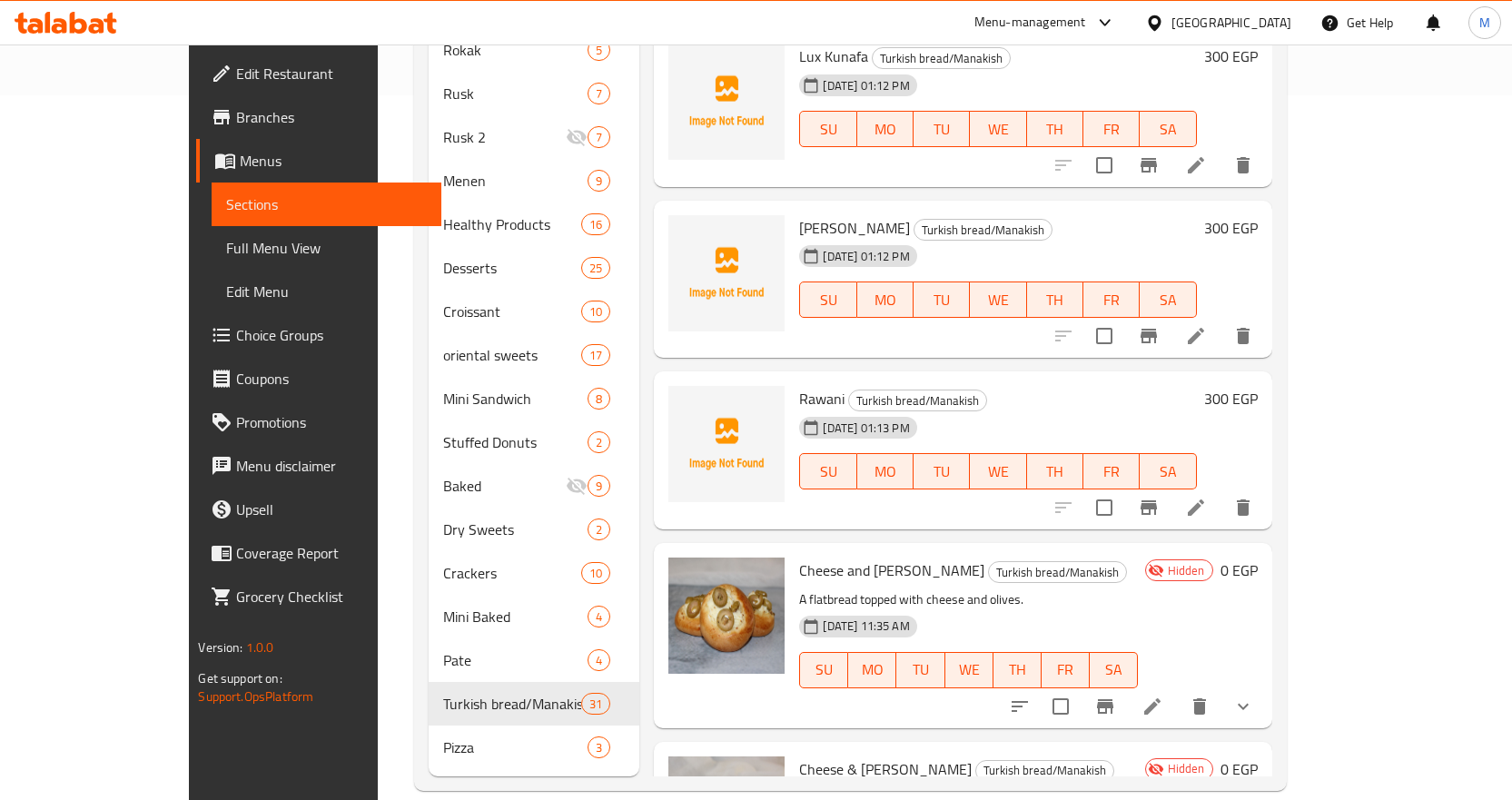
scroll to position [4160, 0]
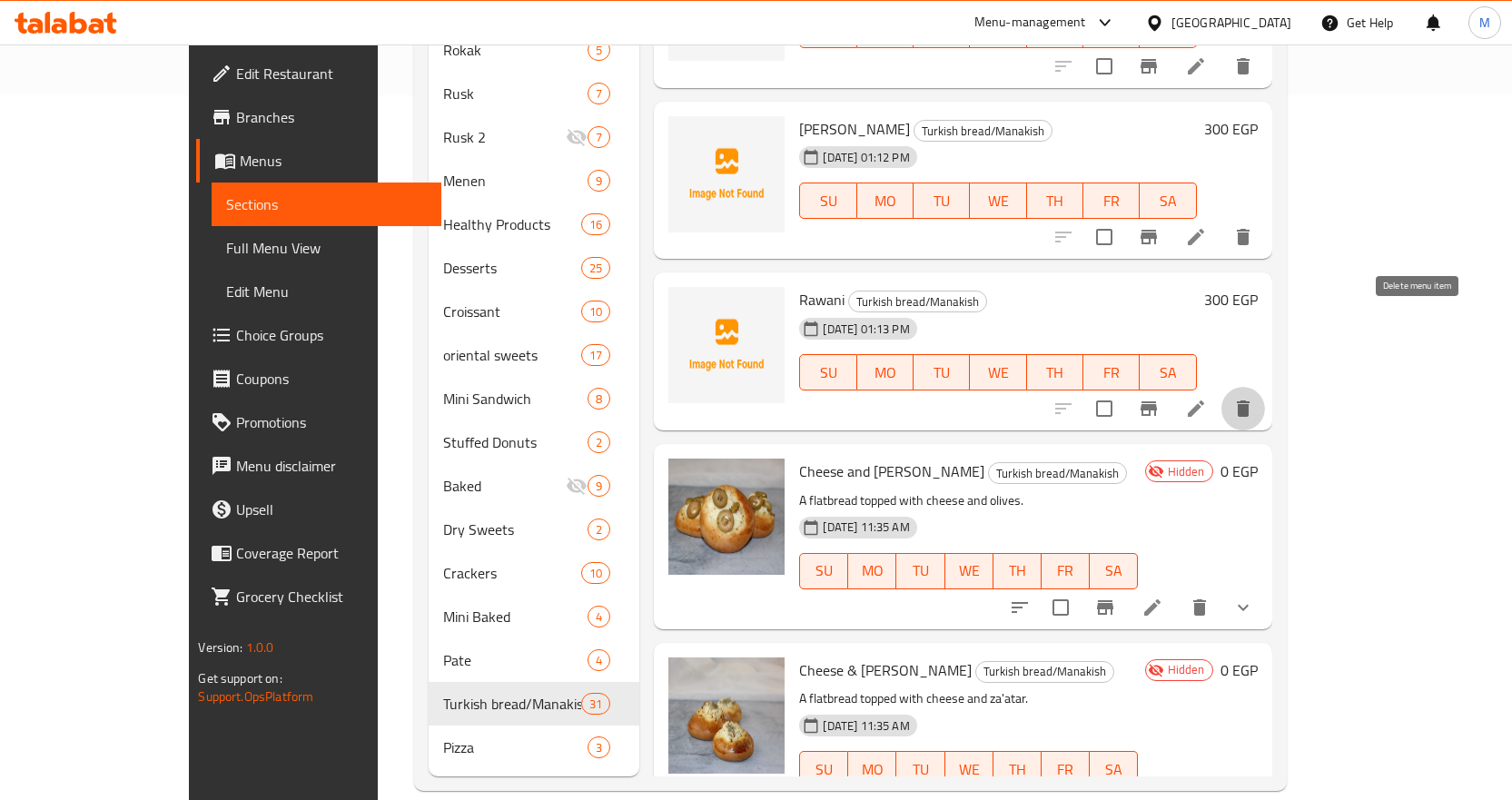
click at [1254, 398] on icon "delete" at bounding box center [1243, 409] width 22 height 22
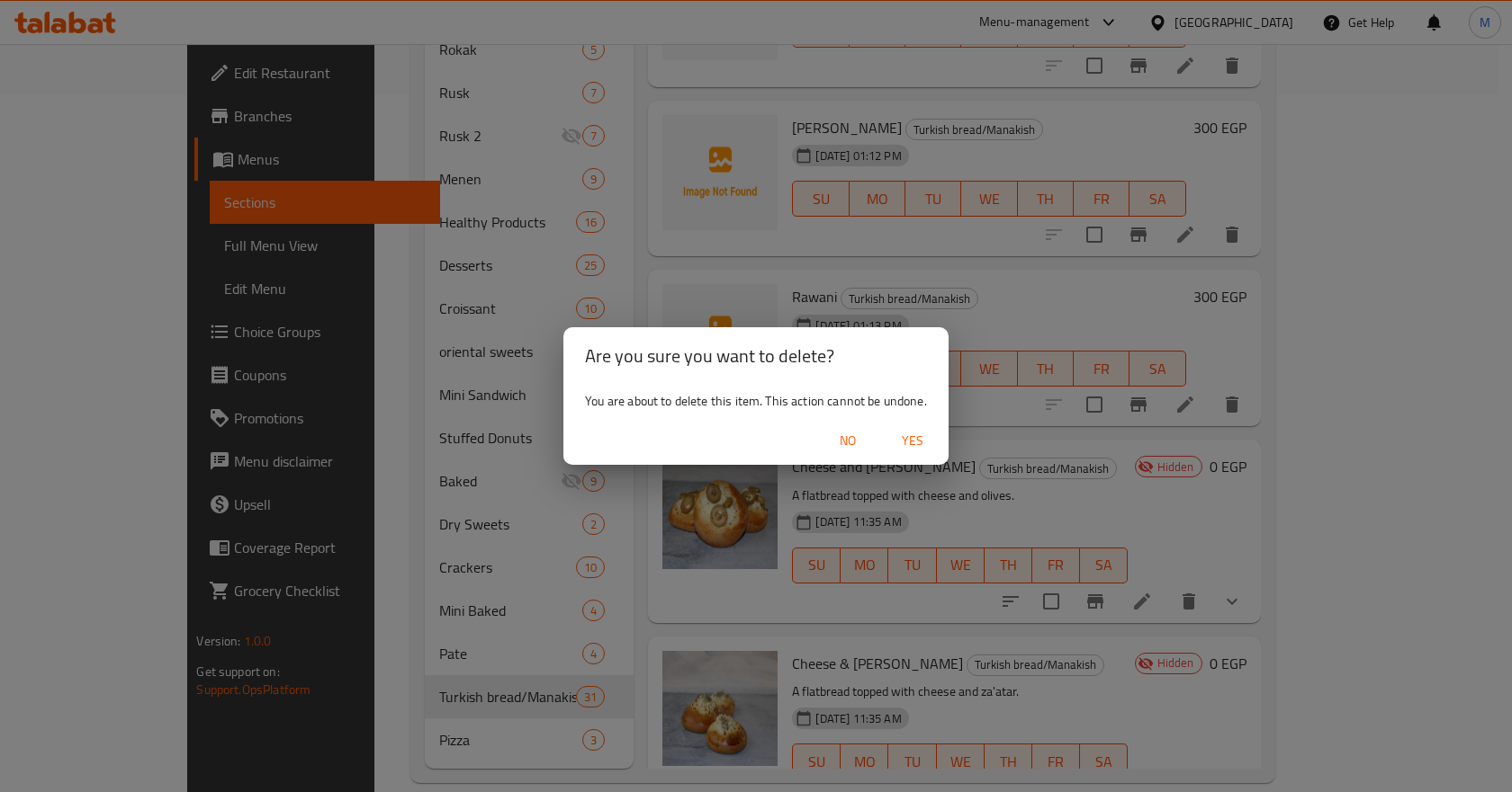
click at [924, 442] on span "Yes" at bounding box center [912, 441] width 43 height 23
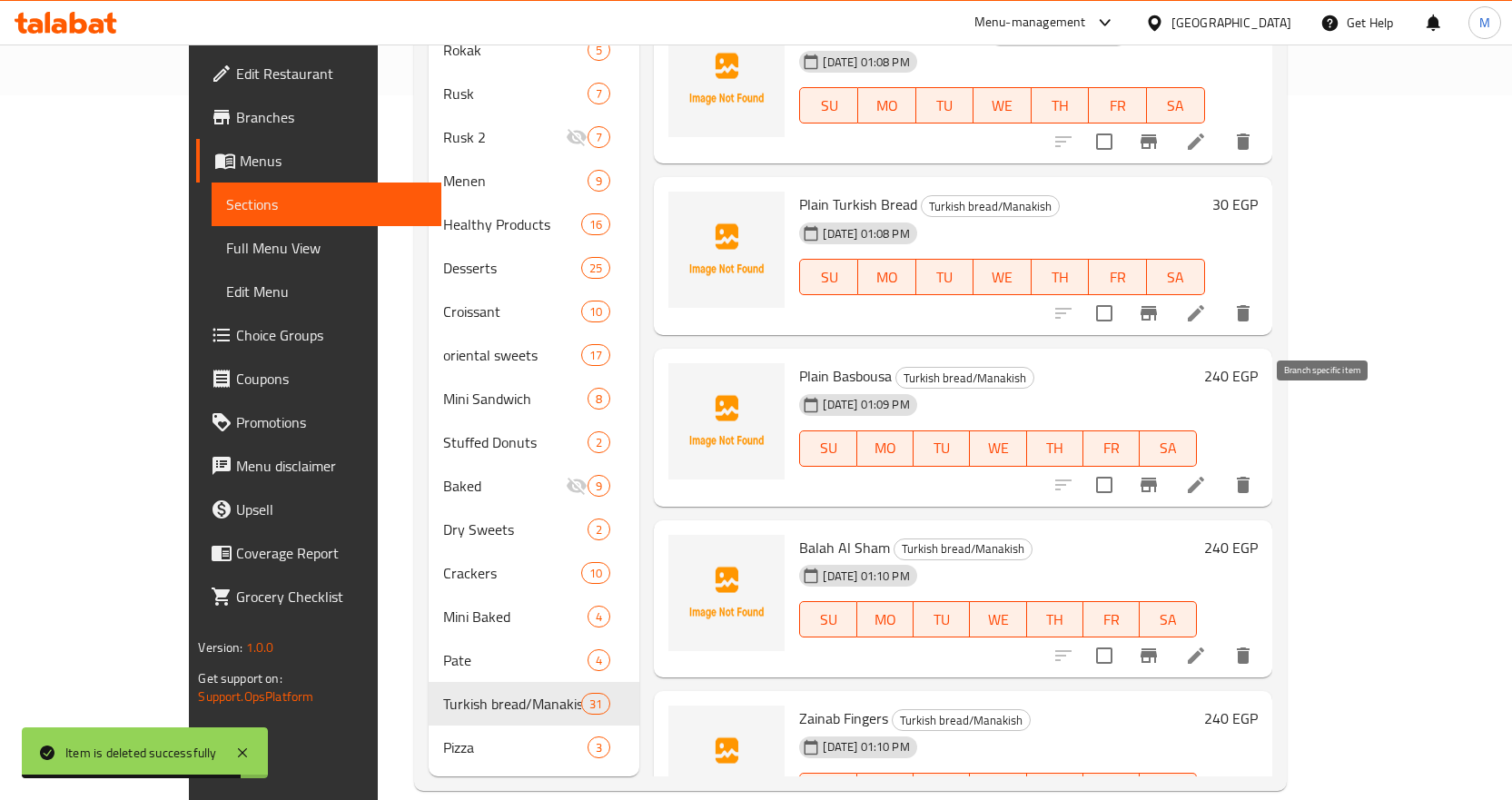
scroll to position [1343, 0]
click at [1254, 473] on icon "delete" at bounding box center [1243, 484] width 22 height 22
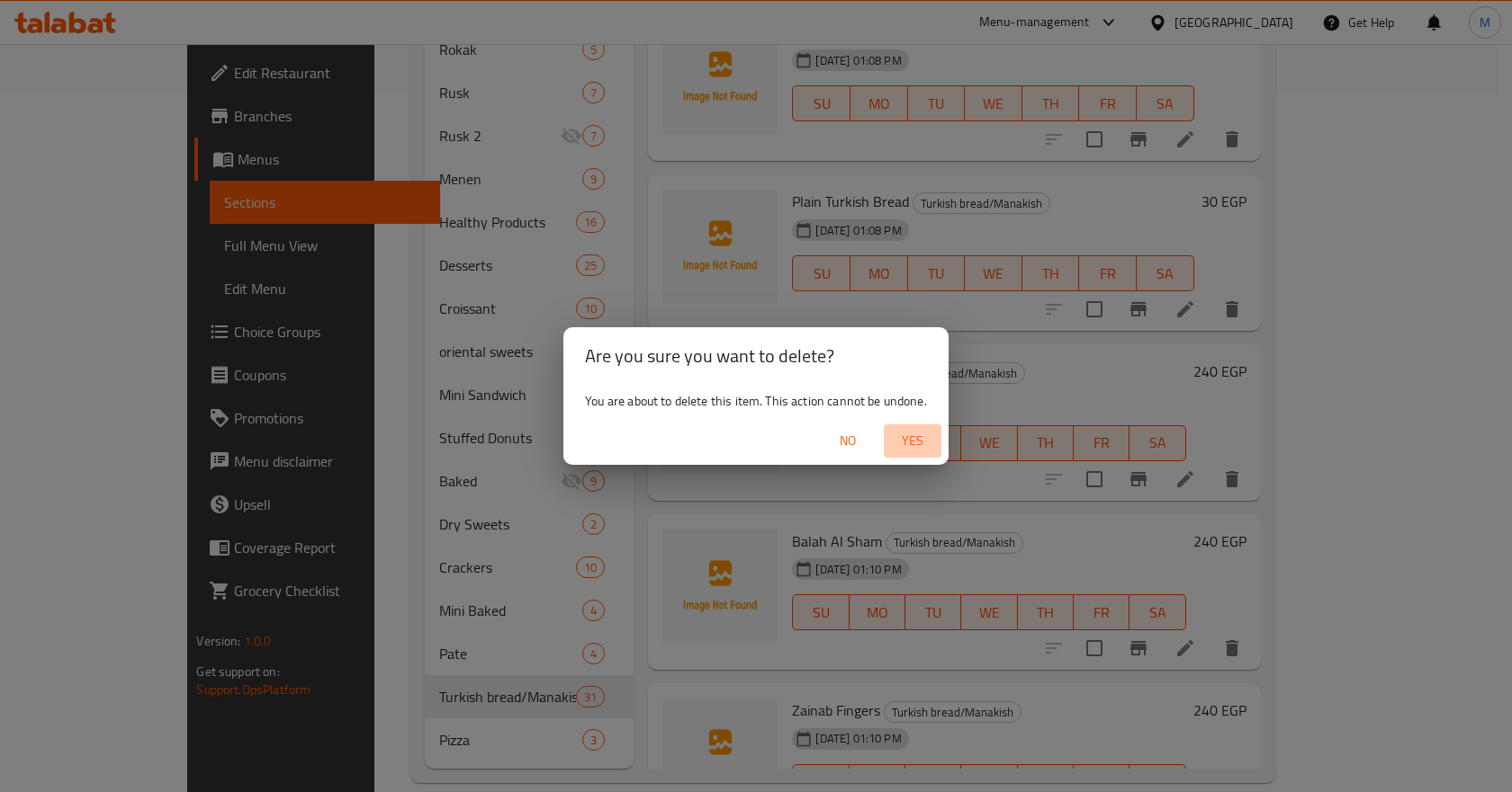
click at [923, 447] on span "Yes" at bounding box center [912, 441] width 43 height 23
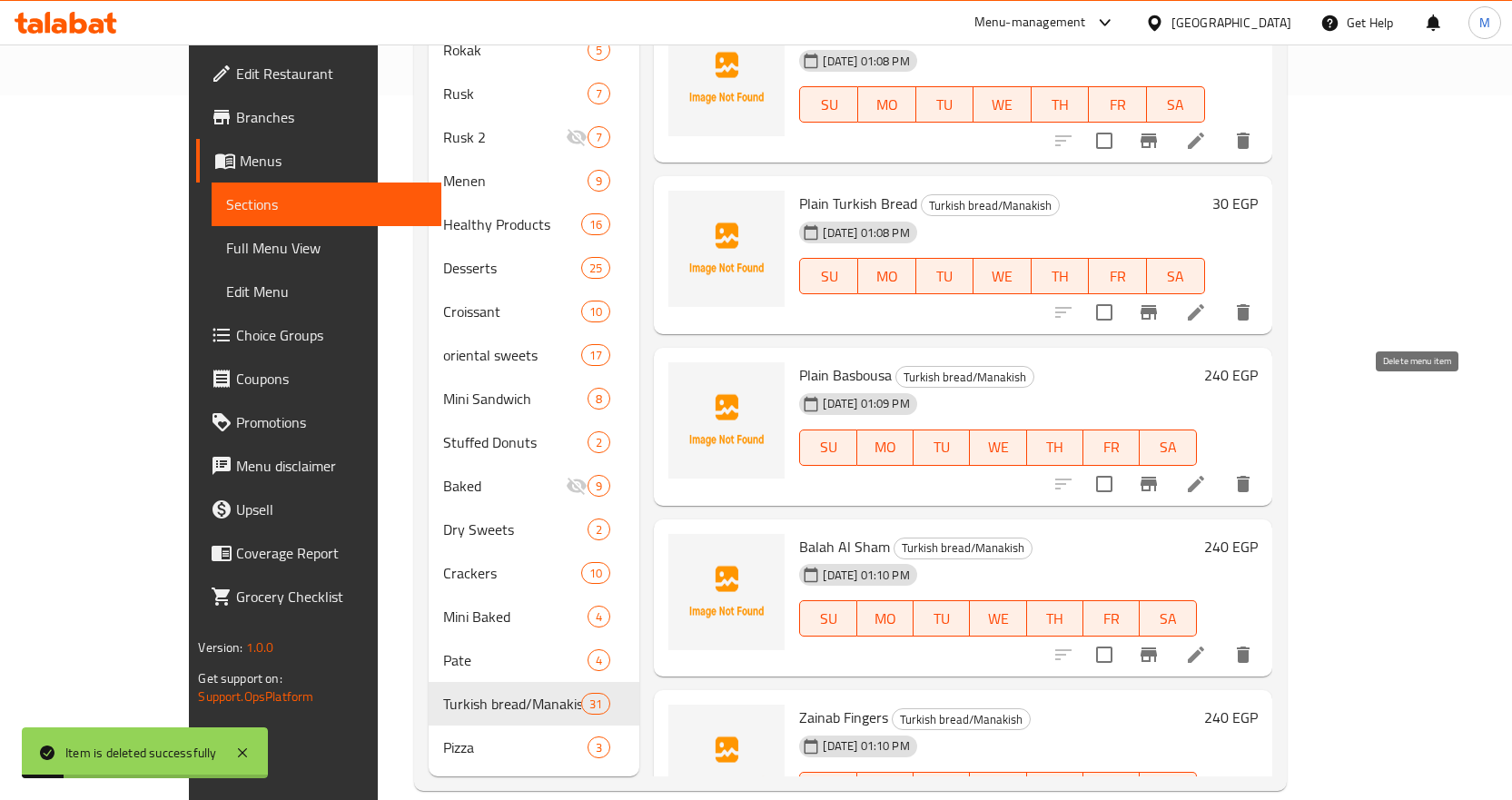
click at [1254, 473] on icon "delete" at bounding box center [1243, 484] width 22 height 22
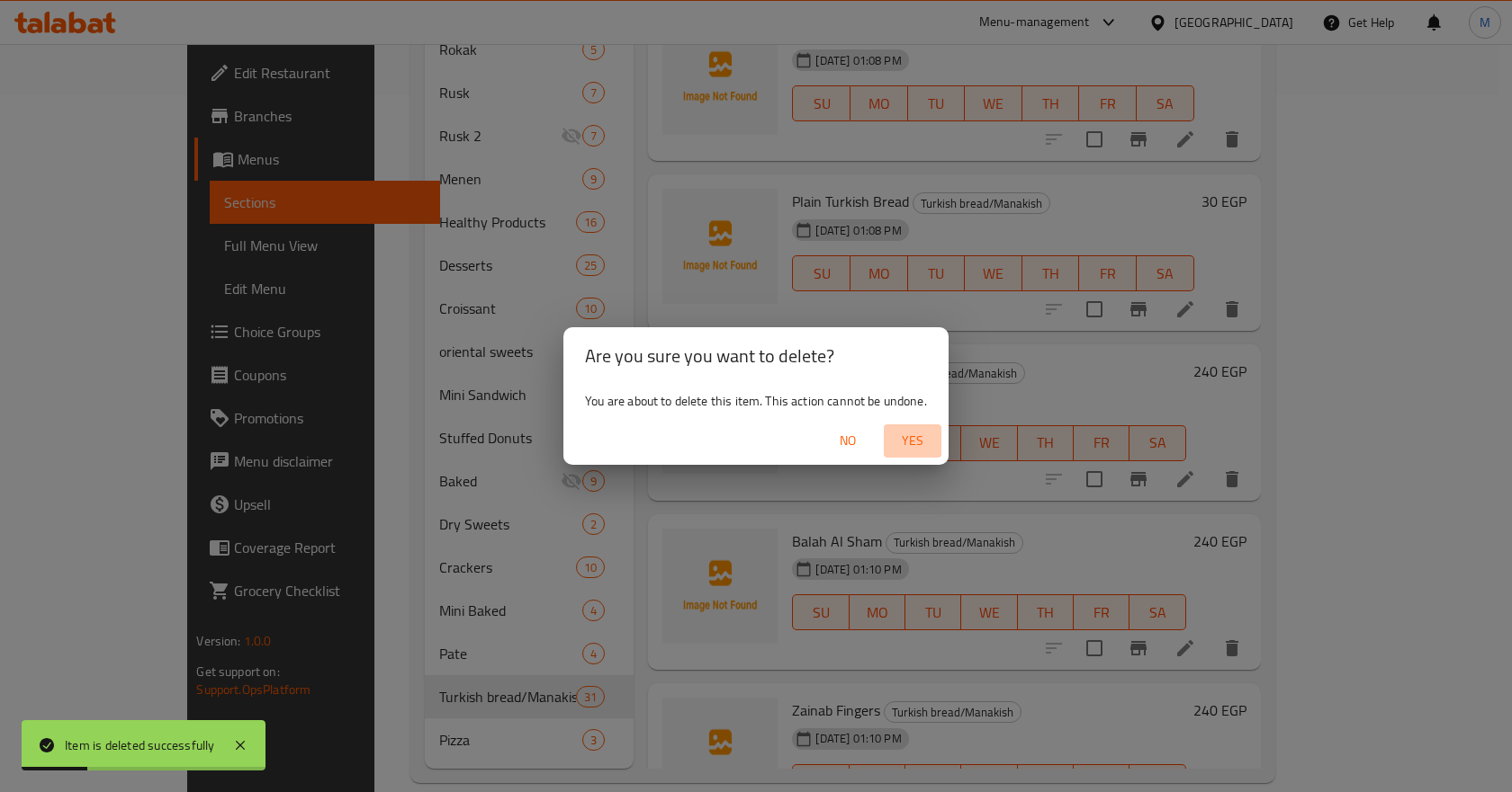
click at [928, 429] on button "Yes" at bounding box center [912, 441] width 57 height 34
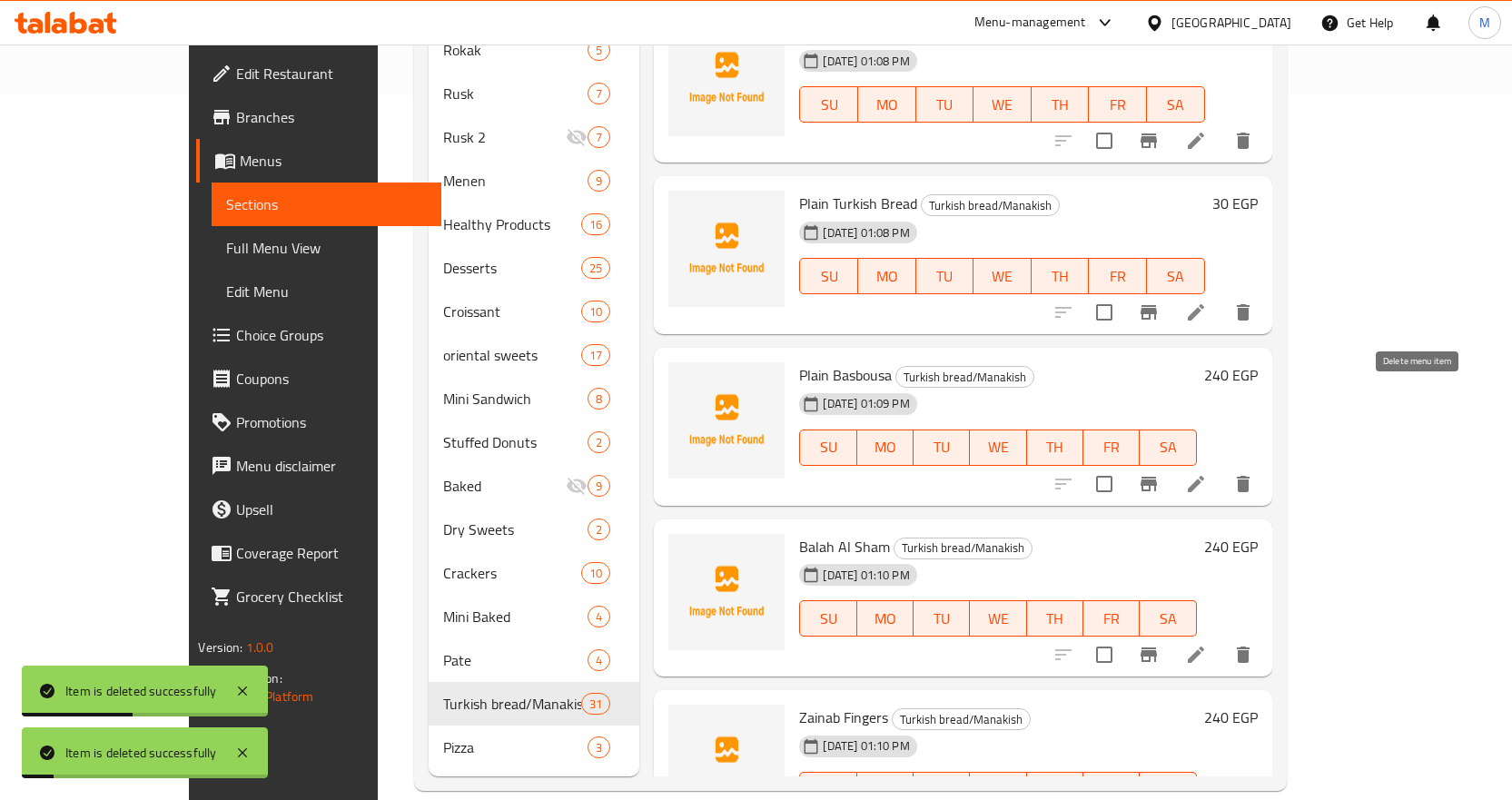
click at [1265, 462] on button "delete" at bounding box center [1242, 483] width 43 height 43
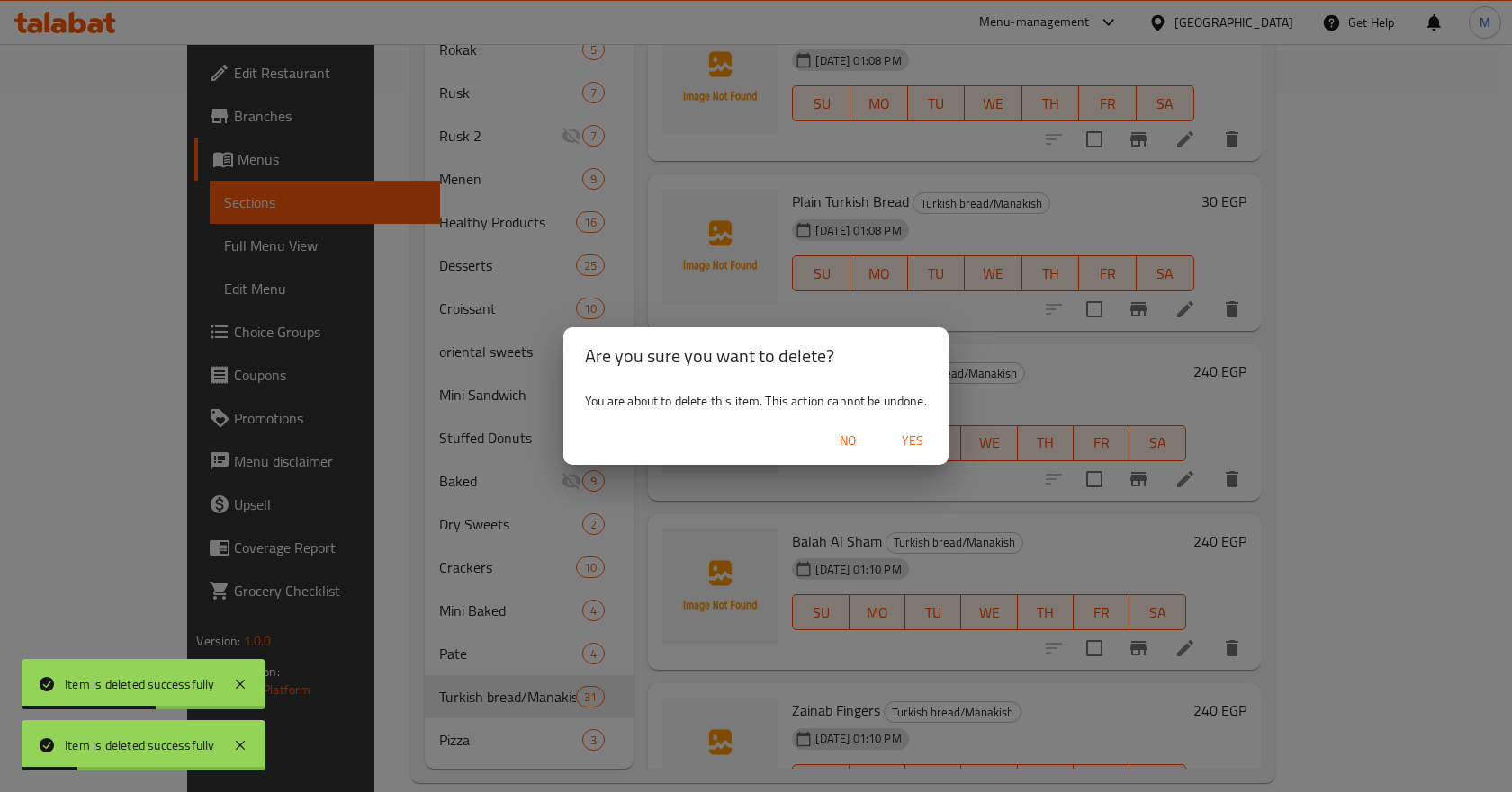
click at [919, 440] on span "Yes" at bounding box center [912, 441] width 43 height 23
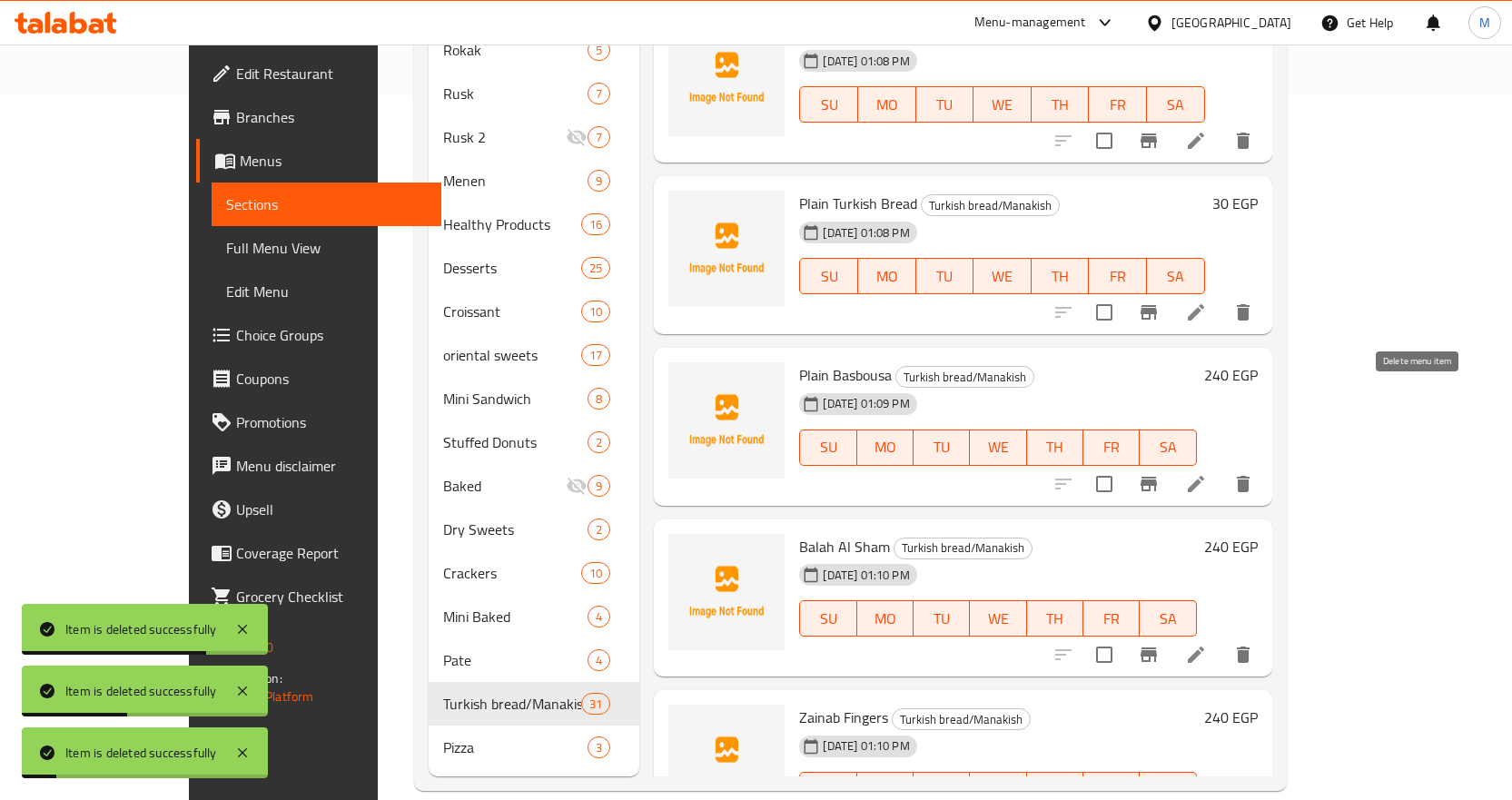
click at [1265, 462] on button "delete" at bounding box center [1242, 483] width 43 height 43
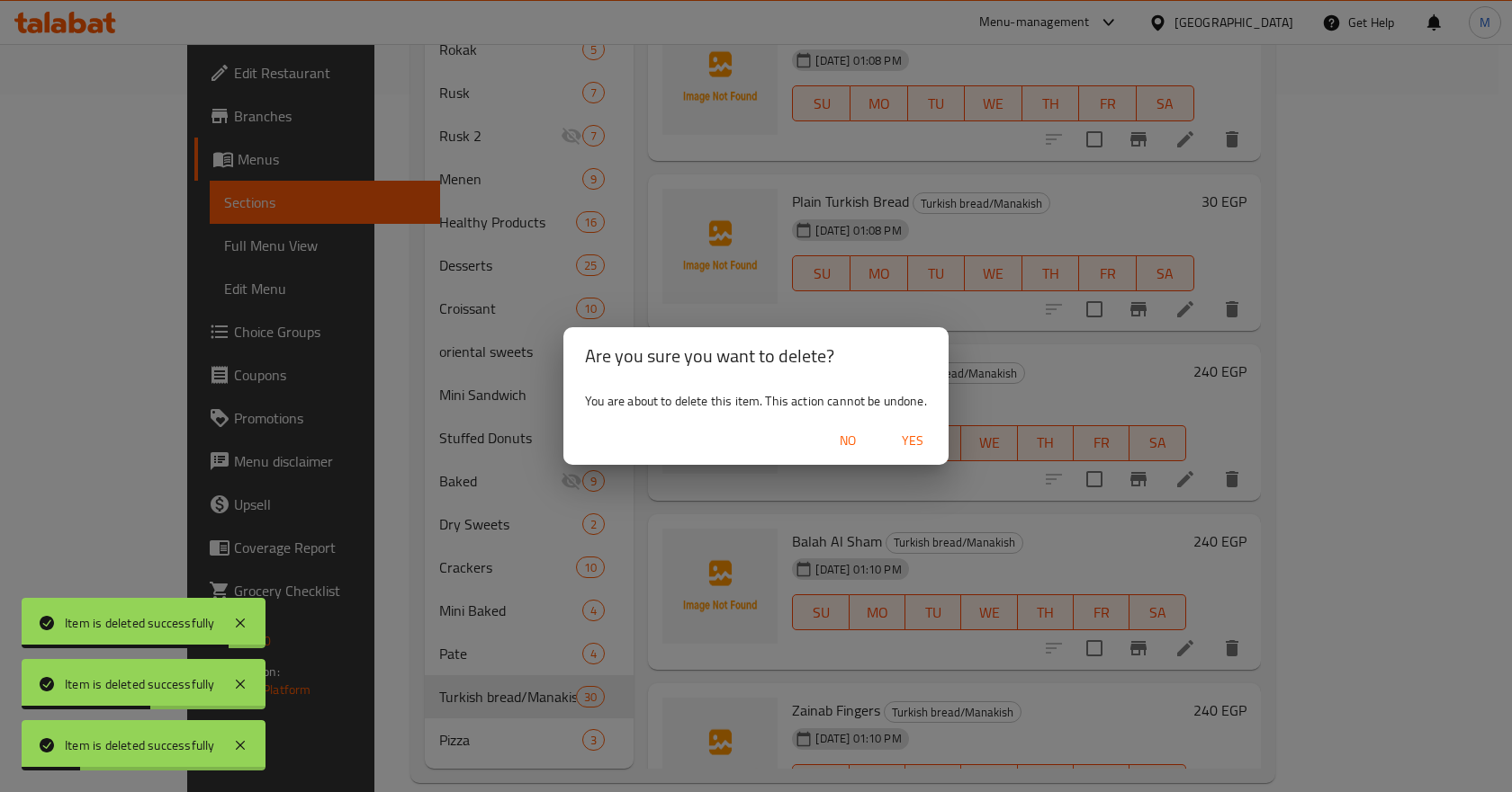
click at [917, 440] on span "Yes" at bounding box center [912, 441] width 43 height 23
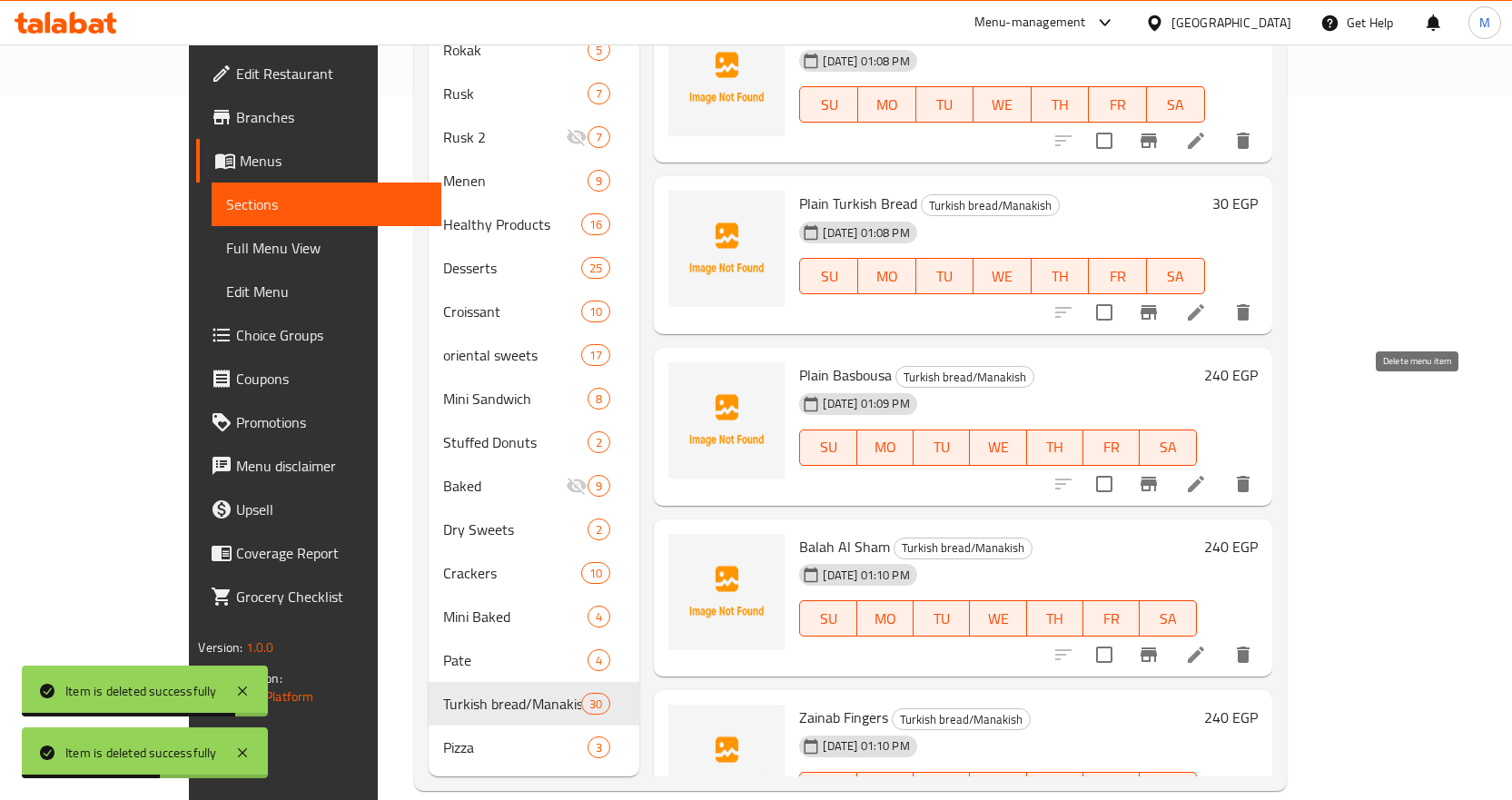
click at [1250, 476] on icon "delete" at bounding box center [1243, 484] width 13 height 17
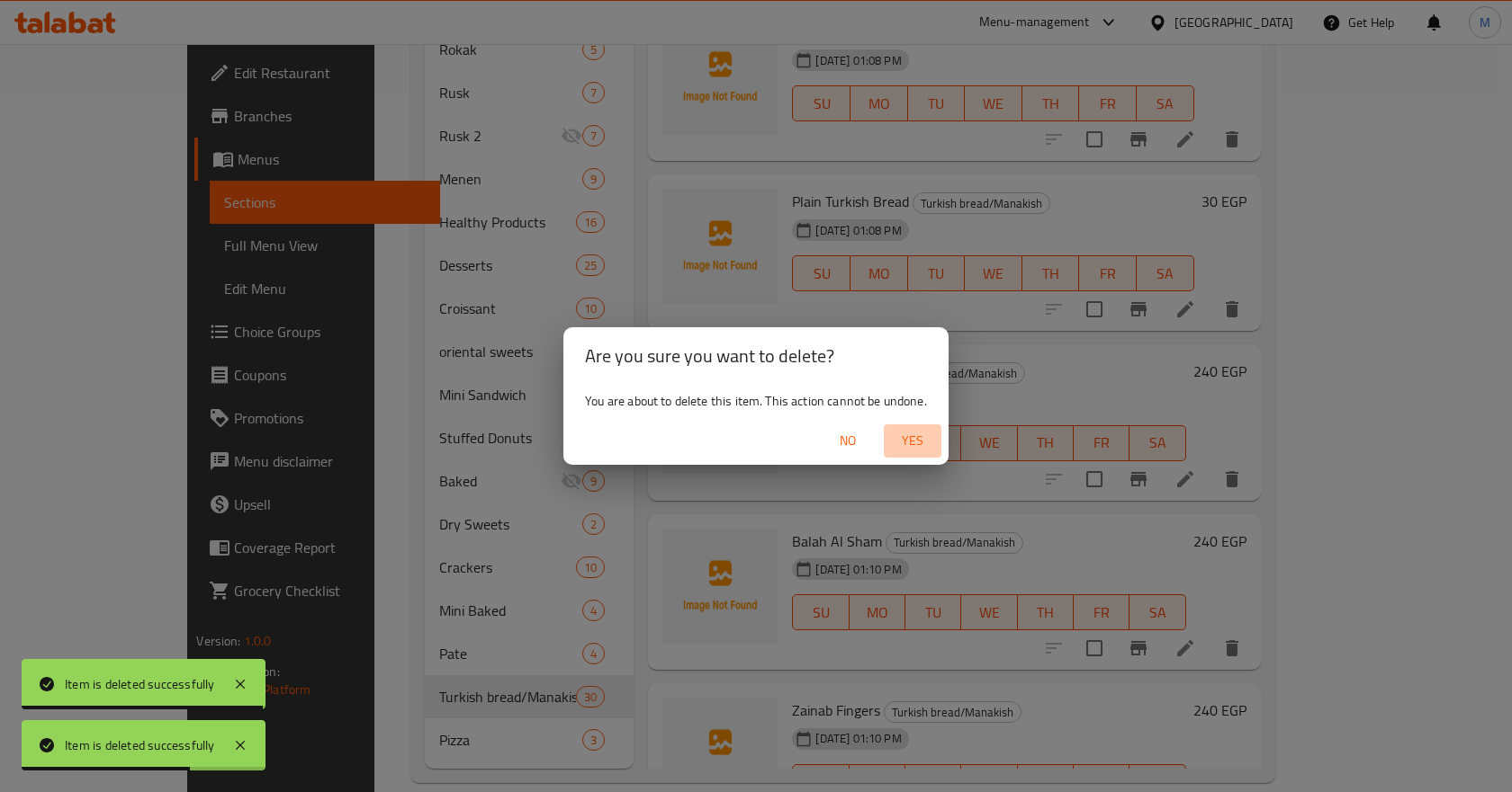
click at [898, 443] on span "Yes" at bounding box center [912, 441] width 43 height 23
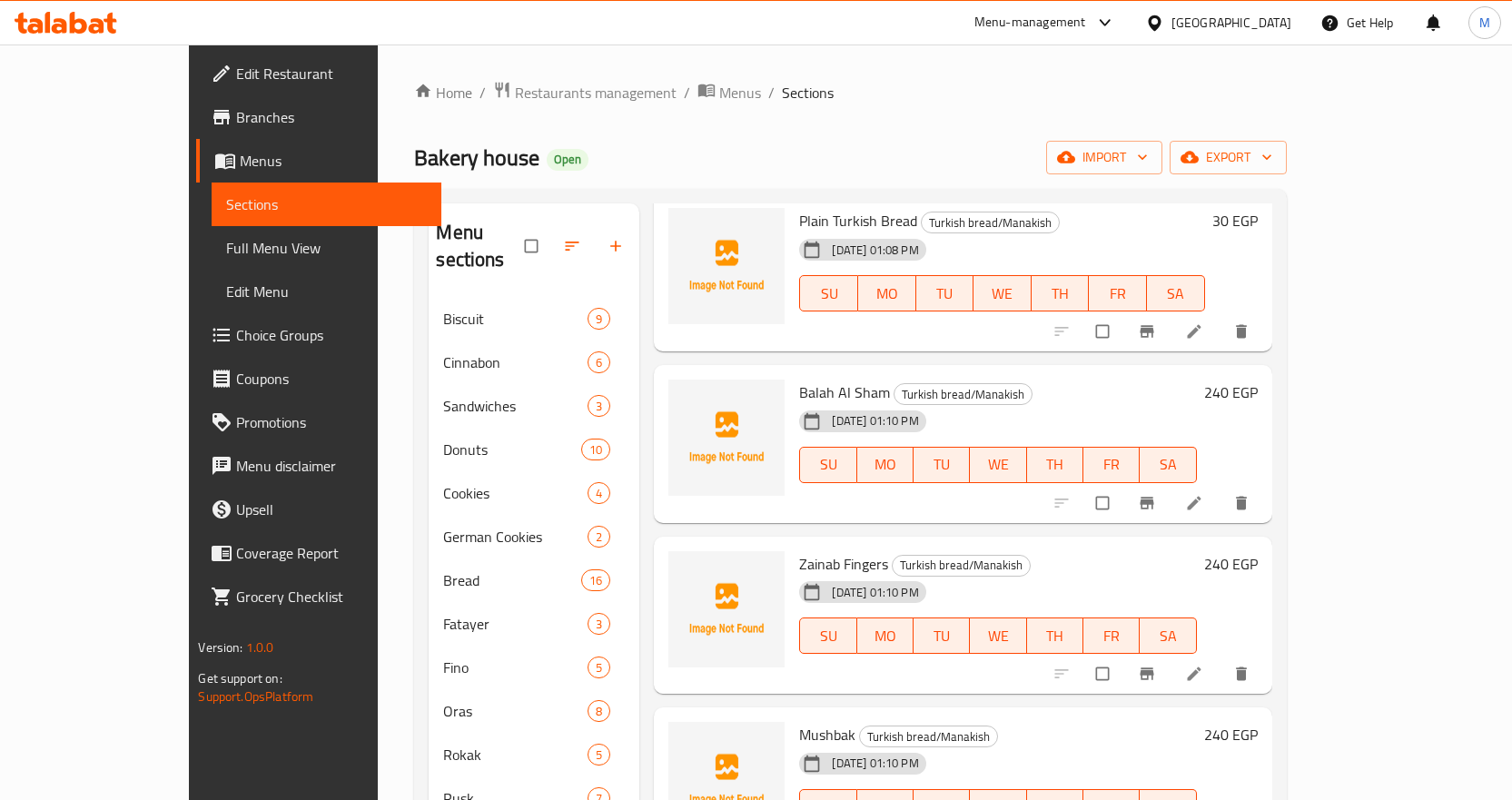
scroll to position [1999, 0]
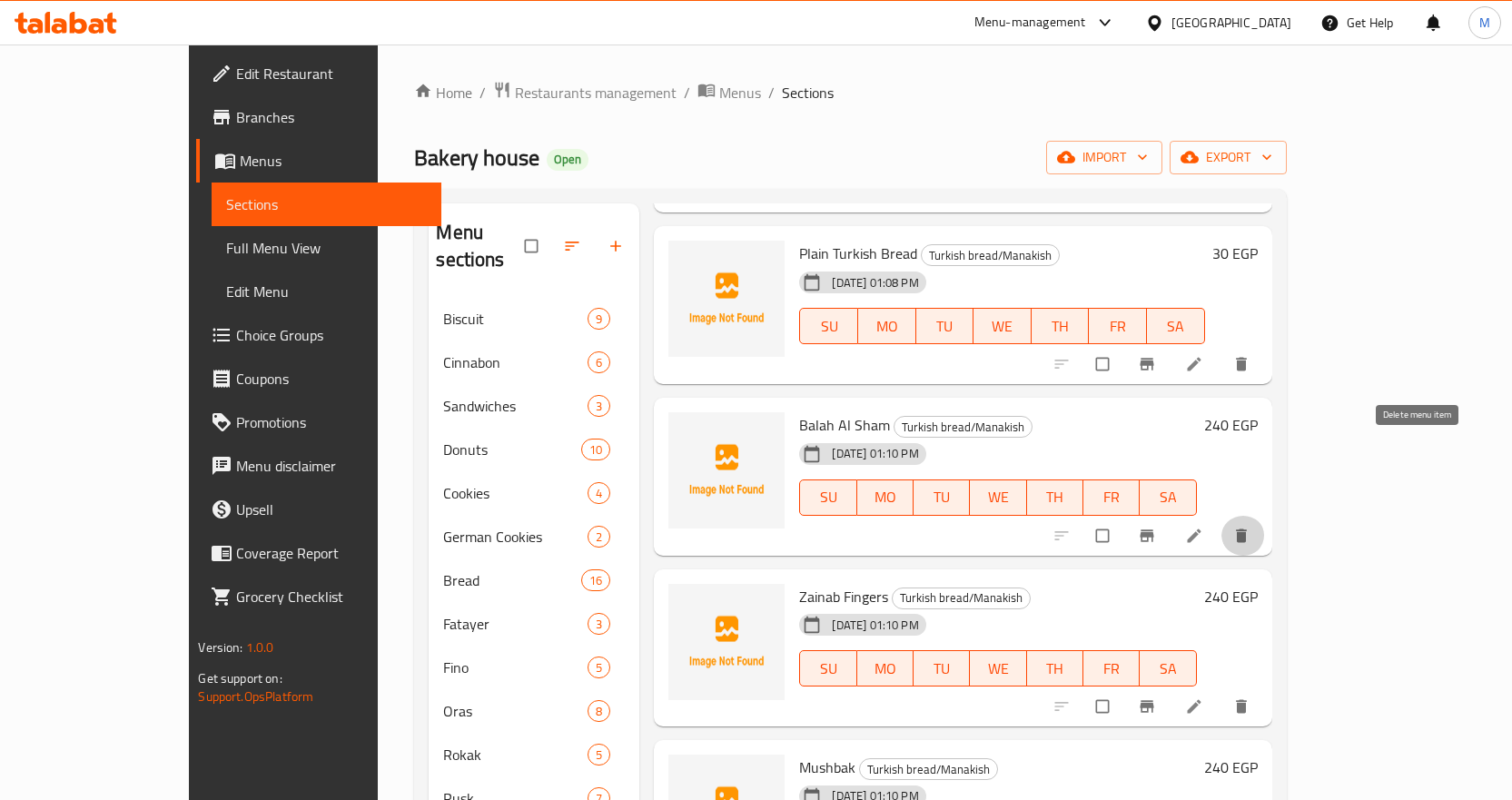
click at [1251, 527] on icon "delete" at bounding box center [1241, 536] width 18 height 18
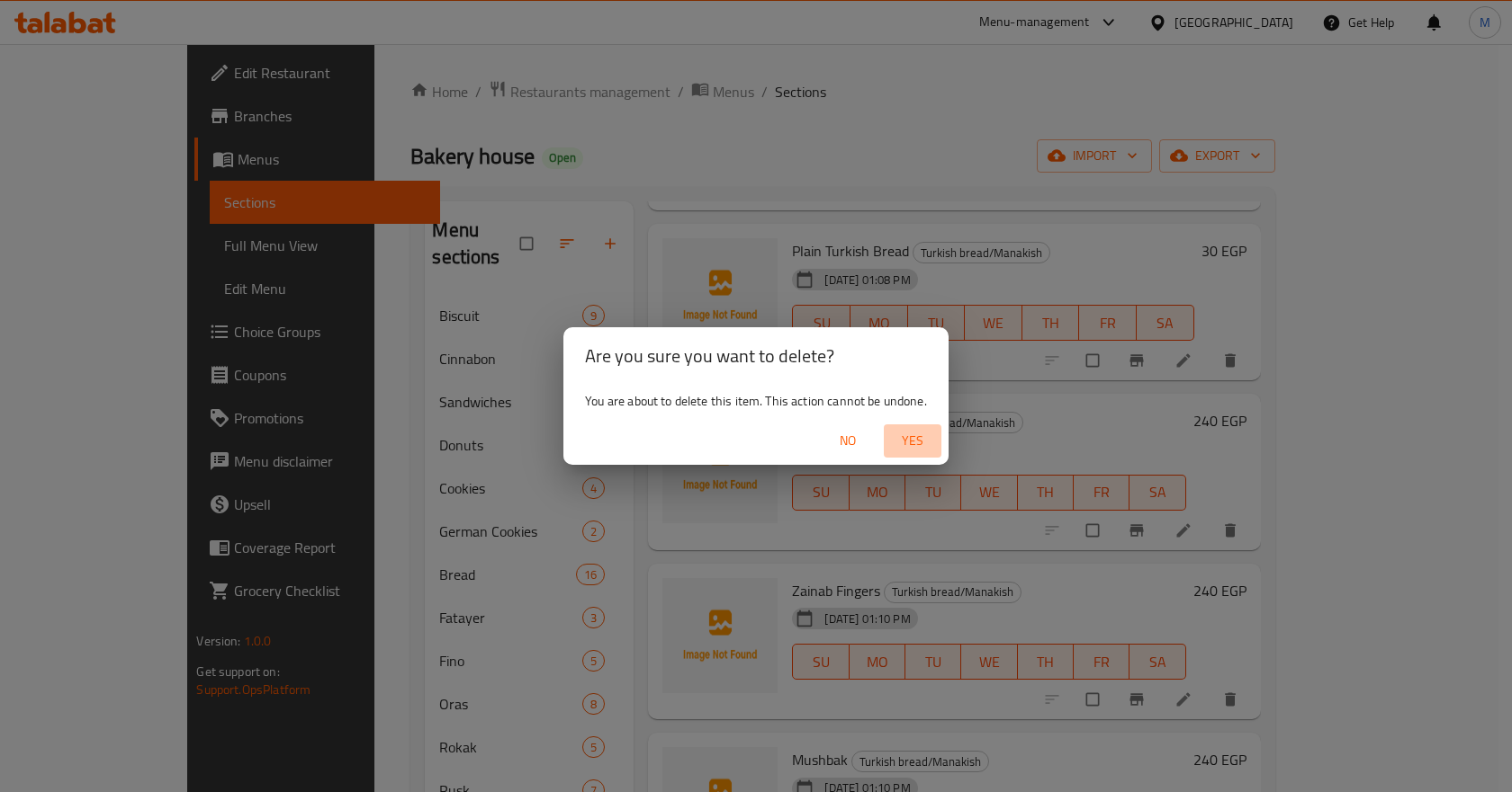
click at [914, 447] on span "Yes" at bounding box center [912, 441] width 43 height 23
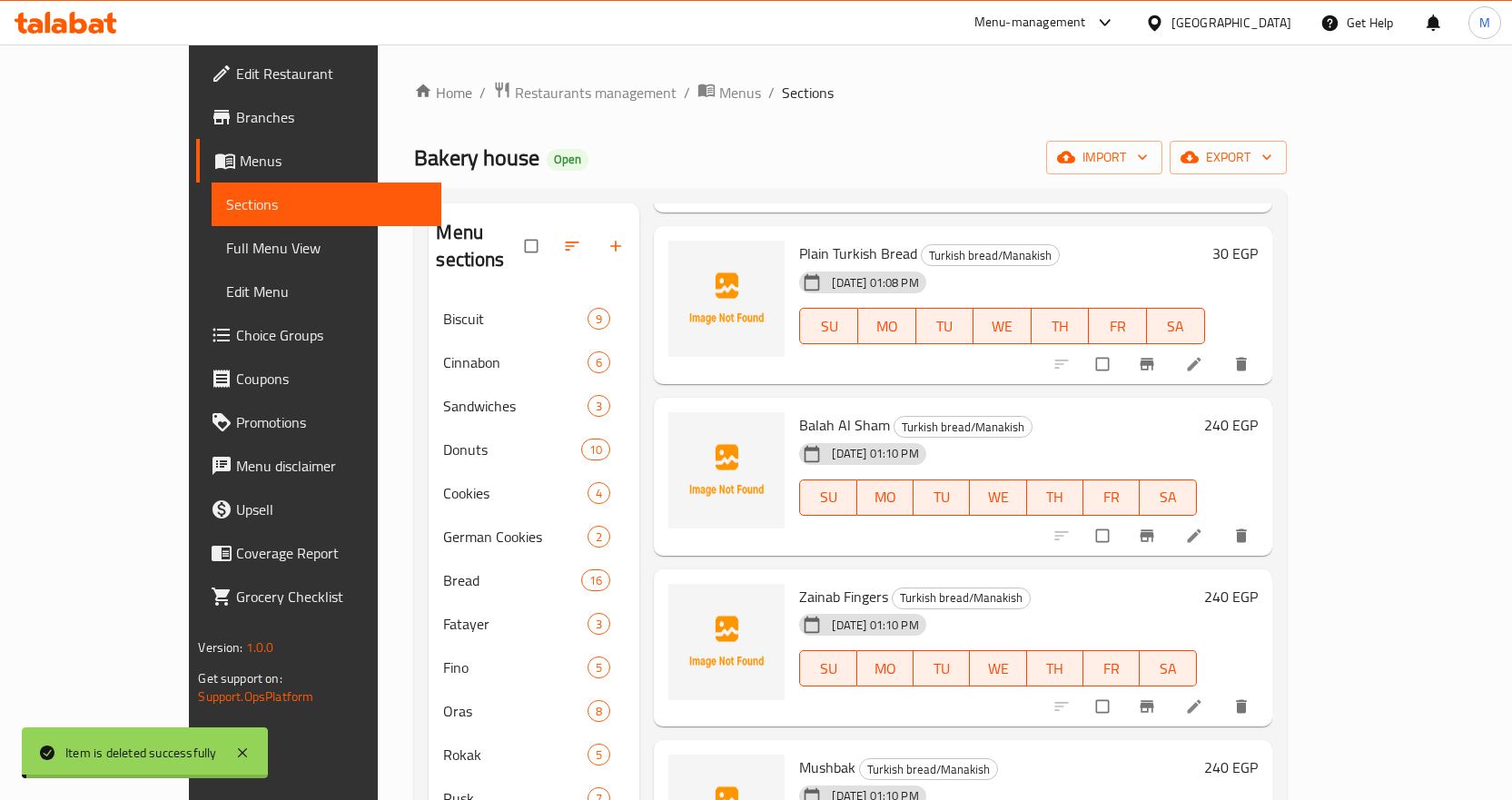
click at [1247, 701] on icon "delete" at bounding box center [1241, 707] width 11 height 14
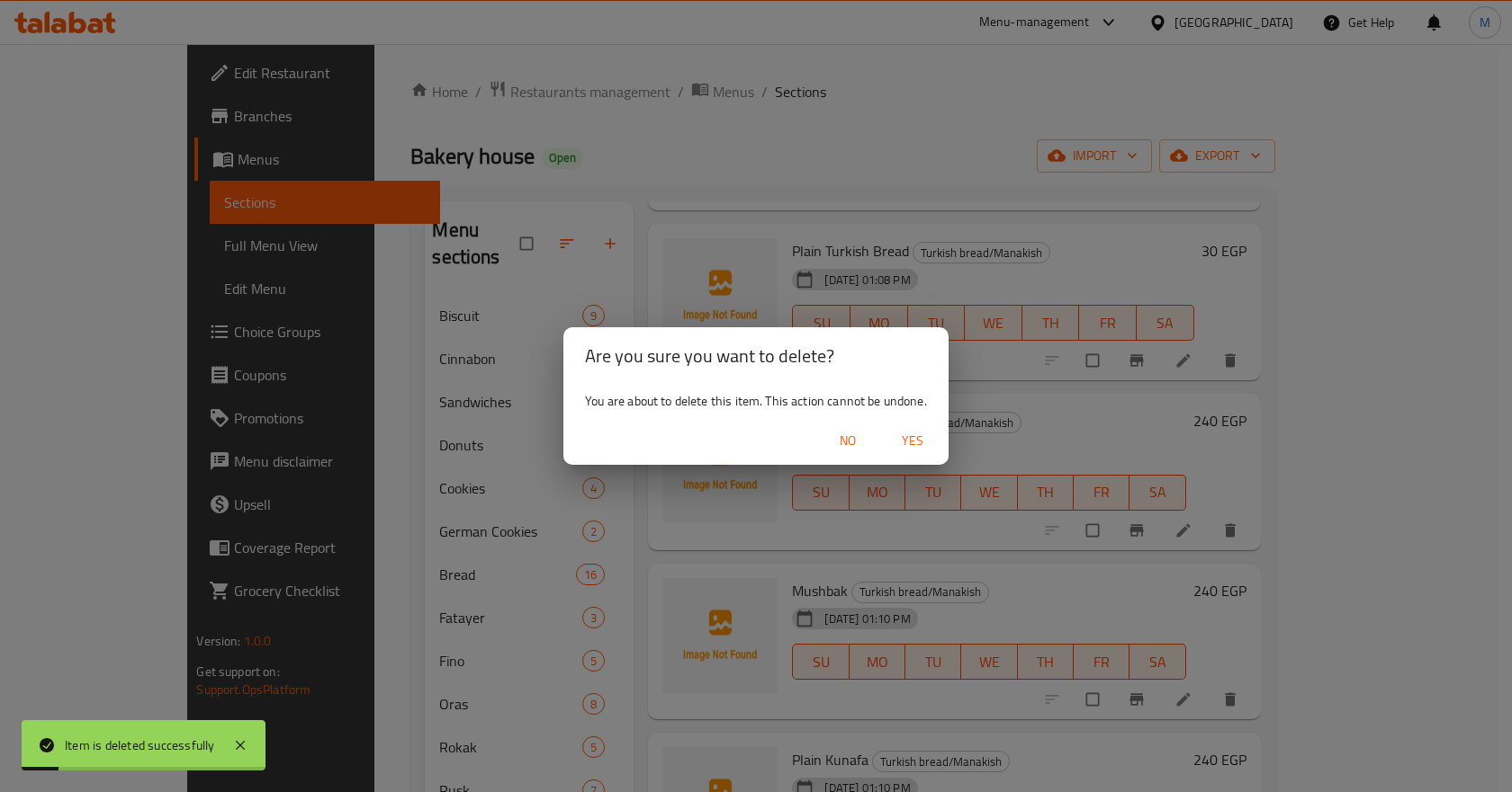
click at [935, 446] on button "Yes" at bounding box center [912, 441] width 57 height 34
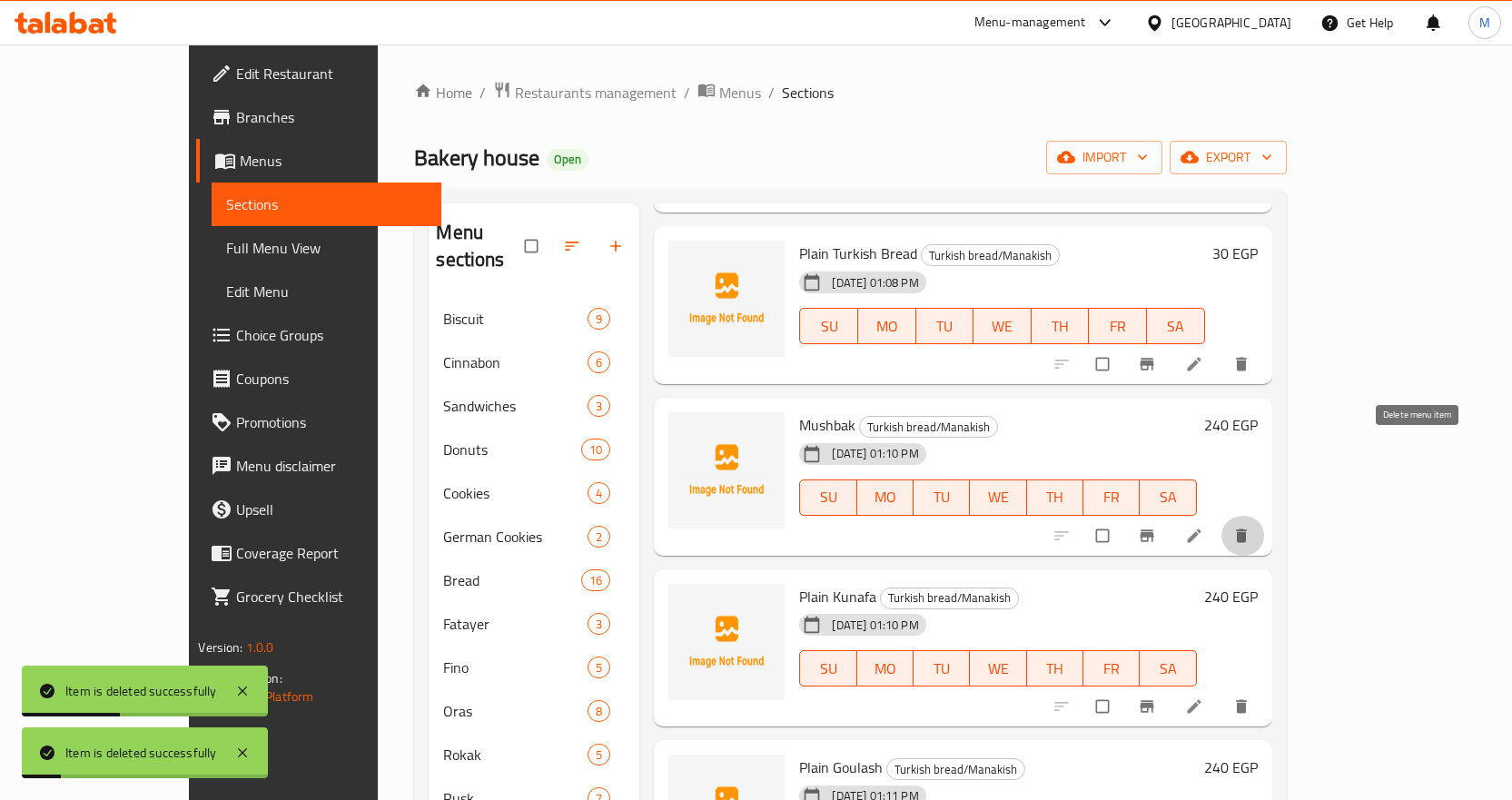
click at [1251, 527] on icon "delete" at bounding box center [1241, 536] width 18 height 18
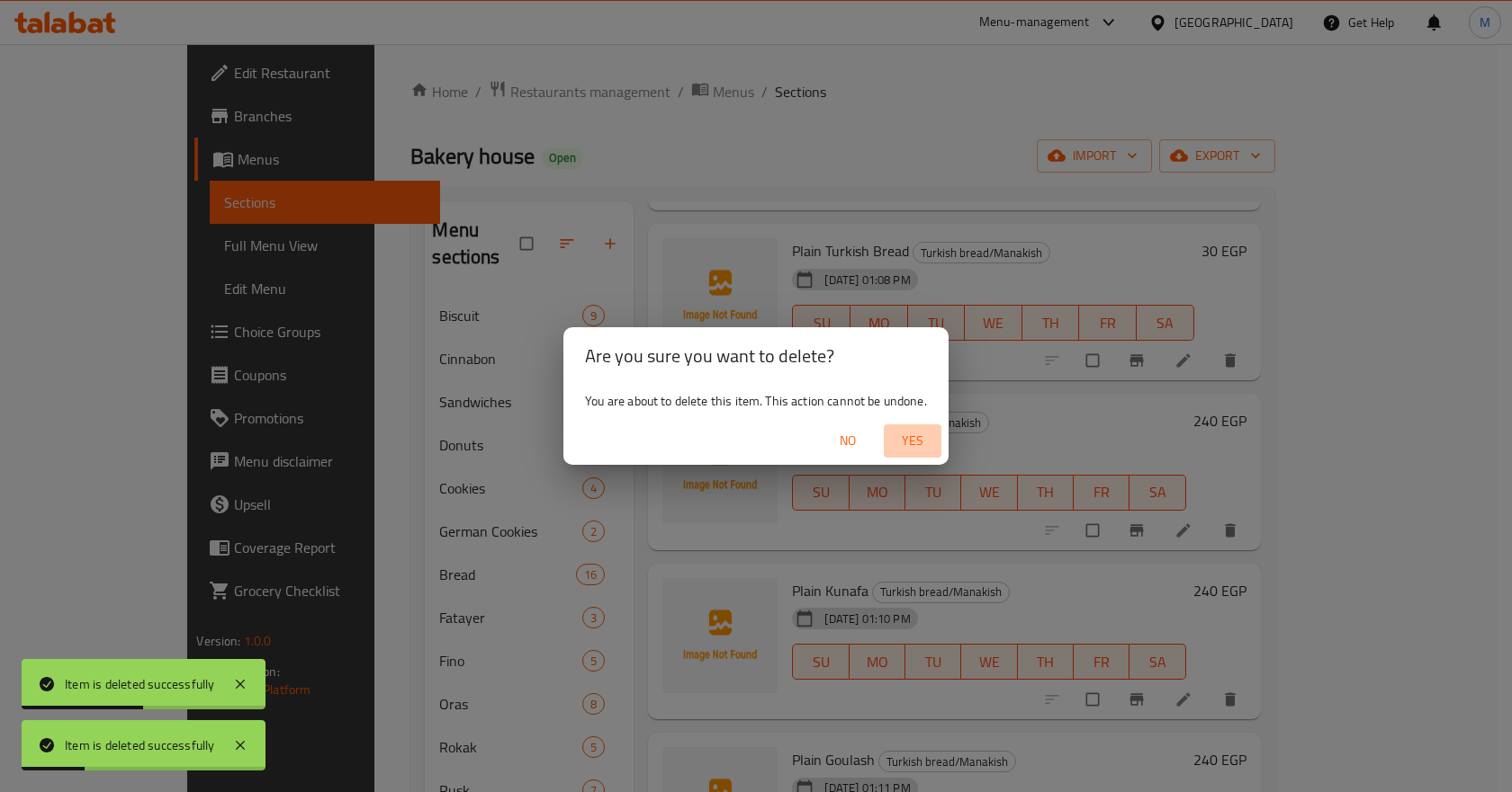
click at [934, 439] on span "Yes" at bounding box center [912, 441] width 43 height 23
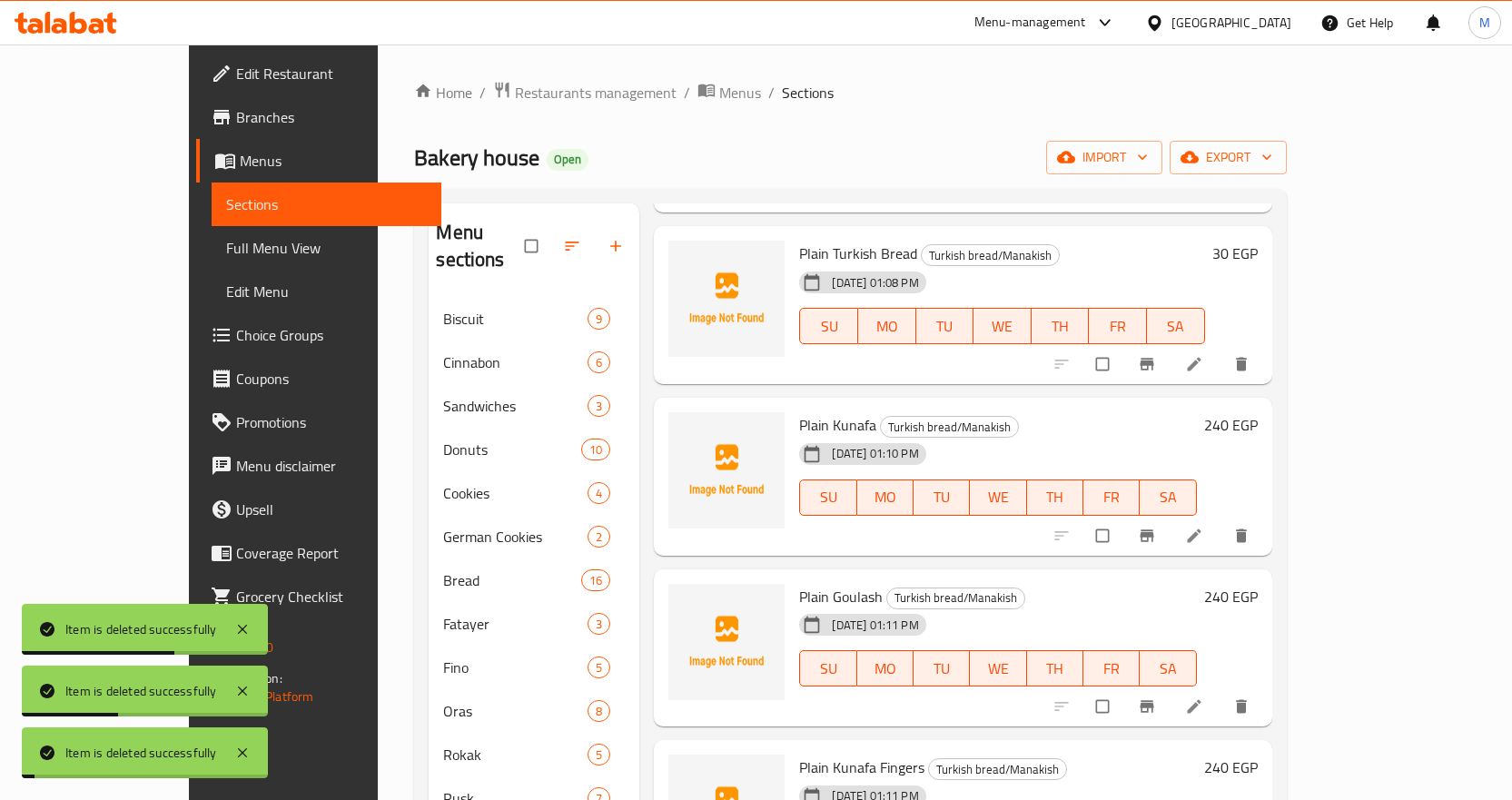
scroll to position [1907, 0]
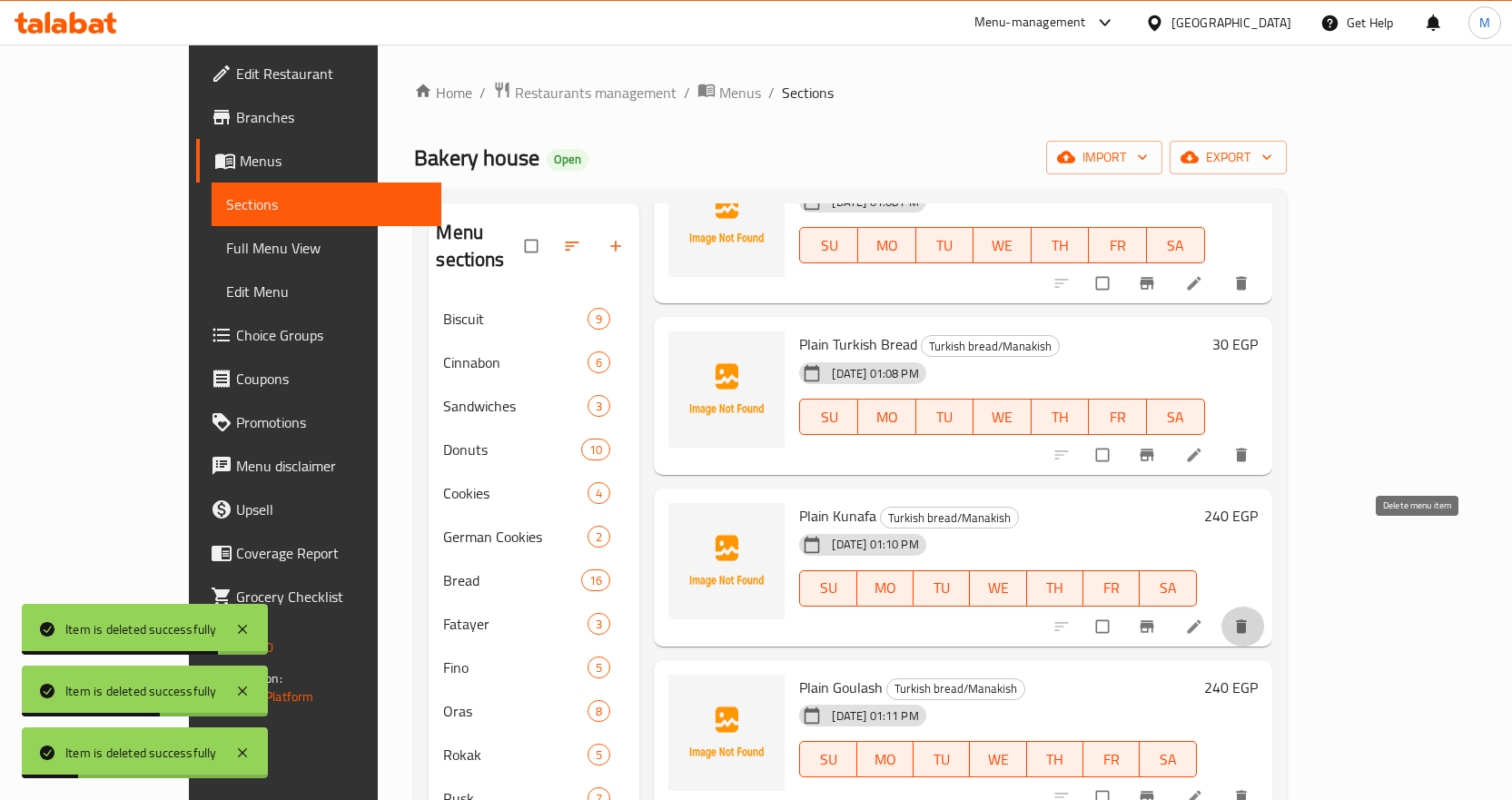
click at [1247, 620] on icon "delete" at bounding box center [1241, 626] width 11 height 14
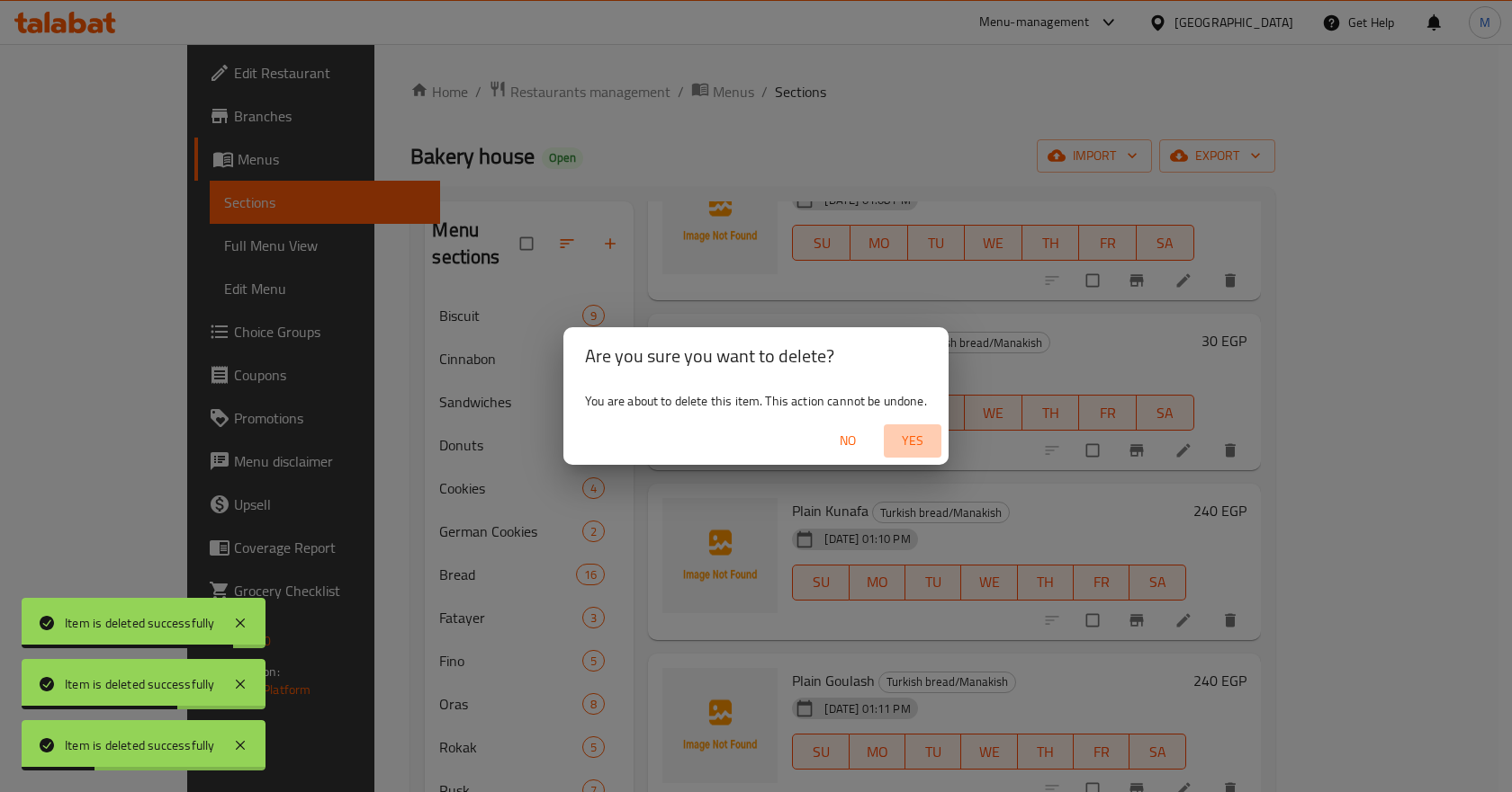
click at [922, 432] on span "Yes" at bounding box center [912, 441] width 43 height 23
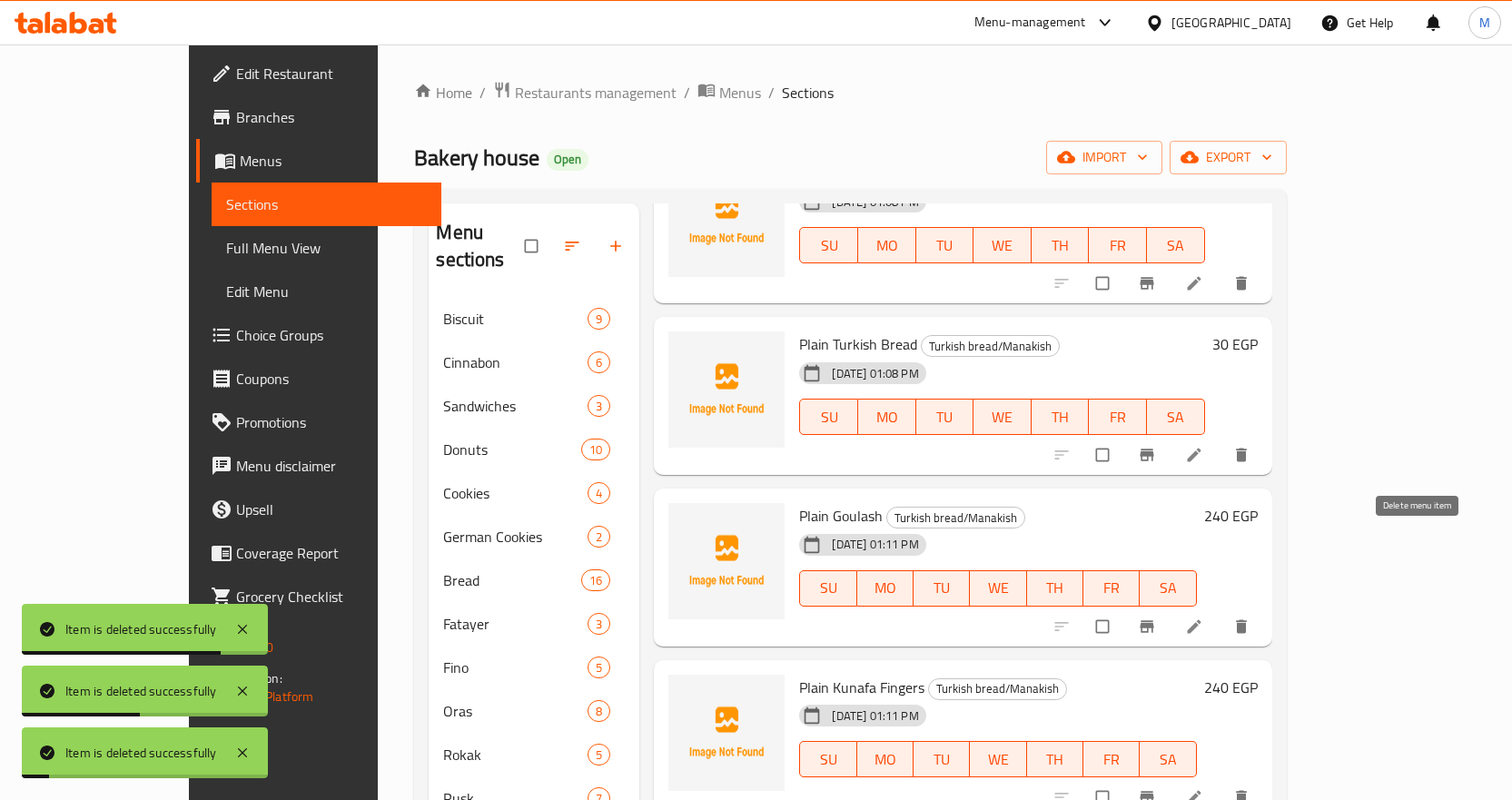
click at [1247, 620] on icon "delete" at bounding box center [1241, 626] width 11 height 14
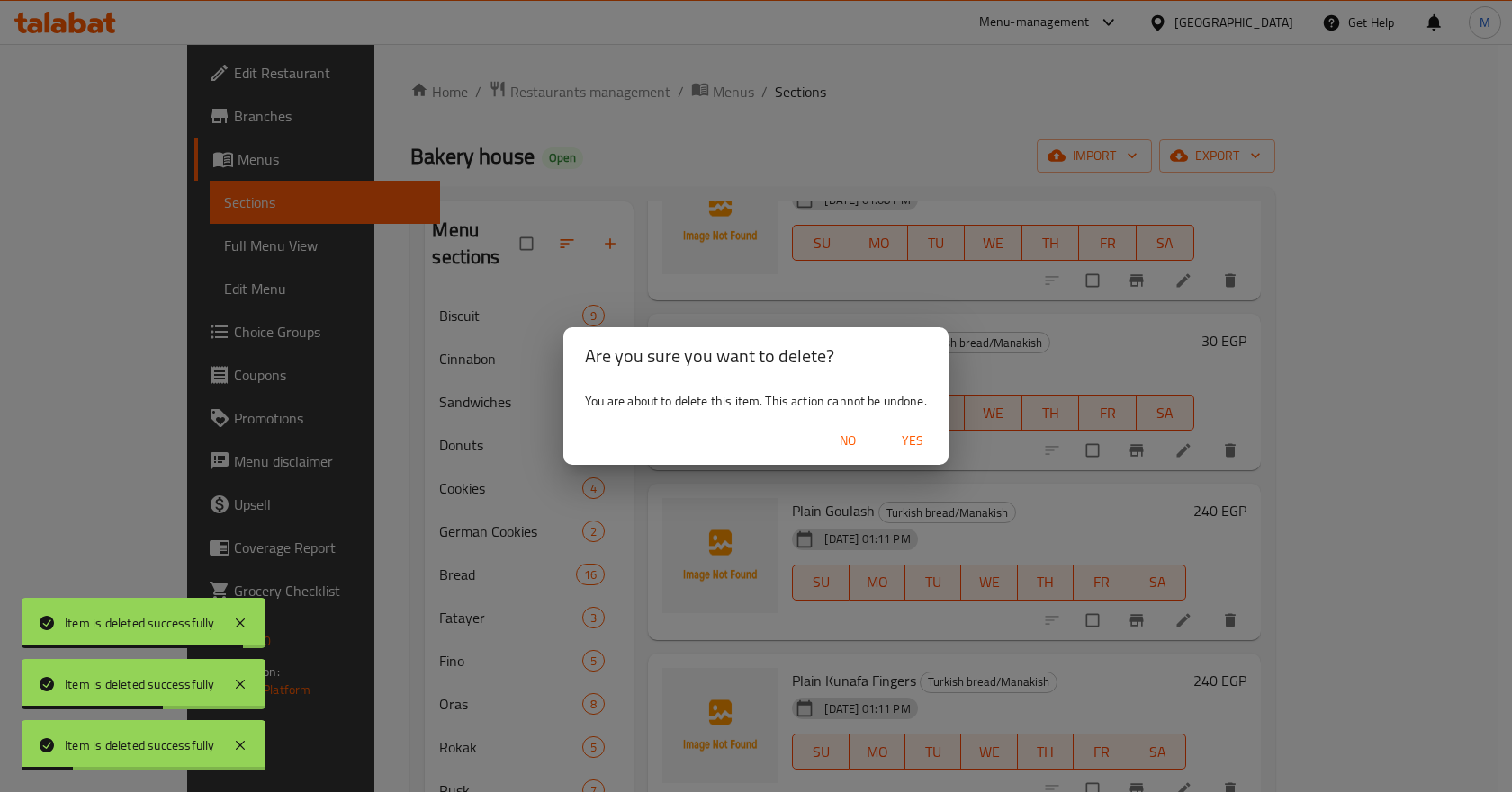
click at [895, 443] on span "Yes" at bounding box center [912, 441] width 43 height 23
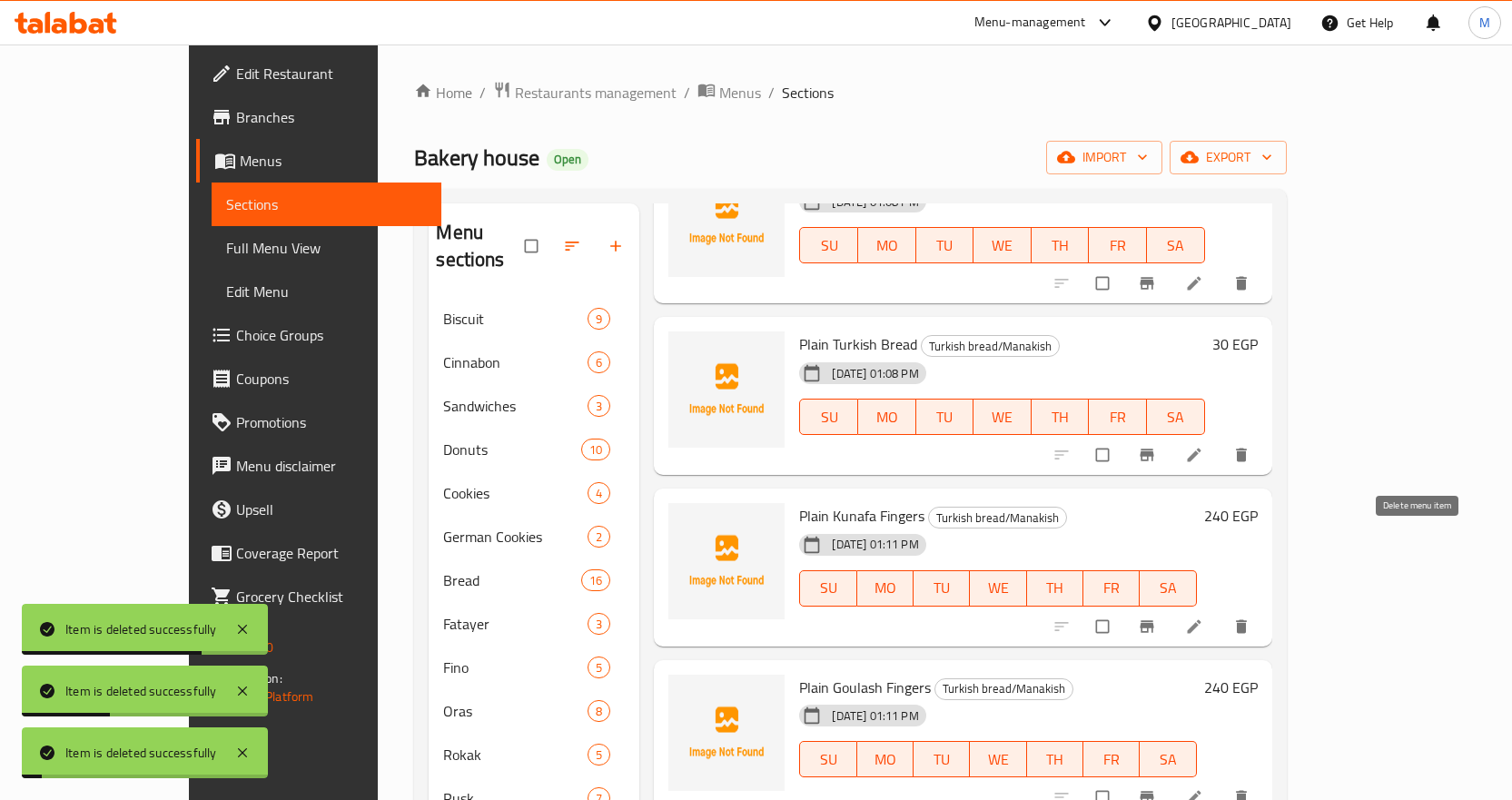
click at [1251, 618] on icon "delete" at bounding box center [1241, 627] width 18 height 18
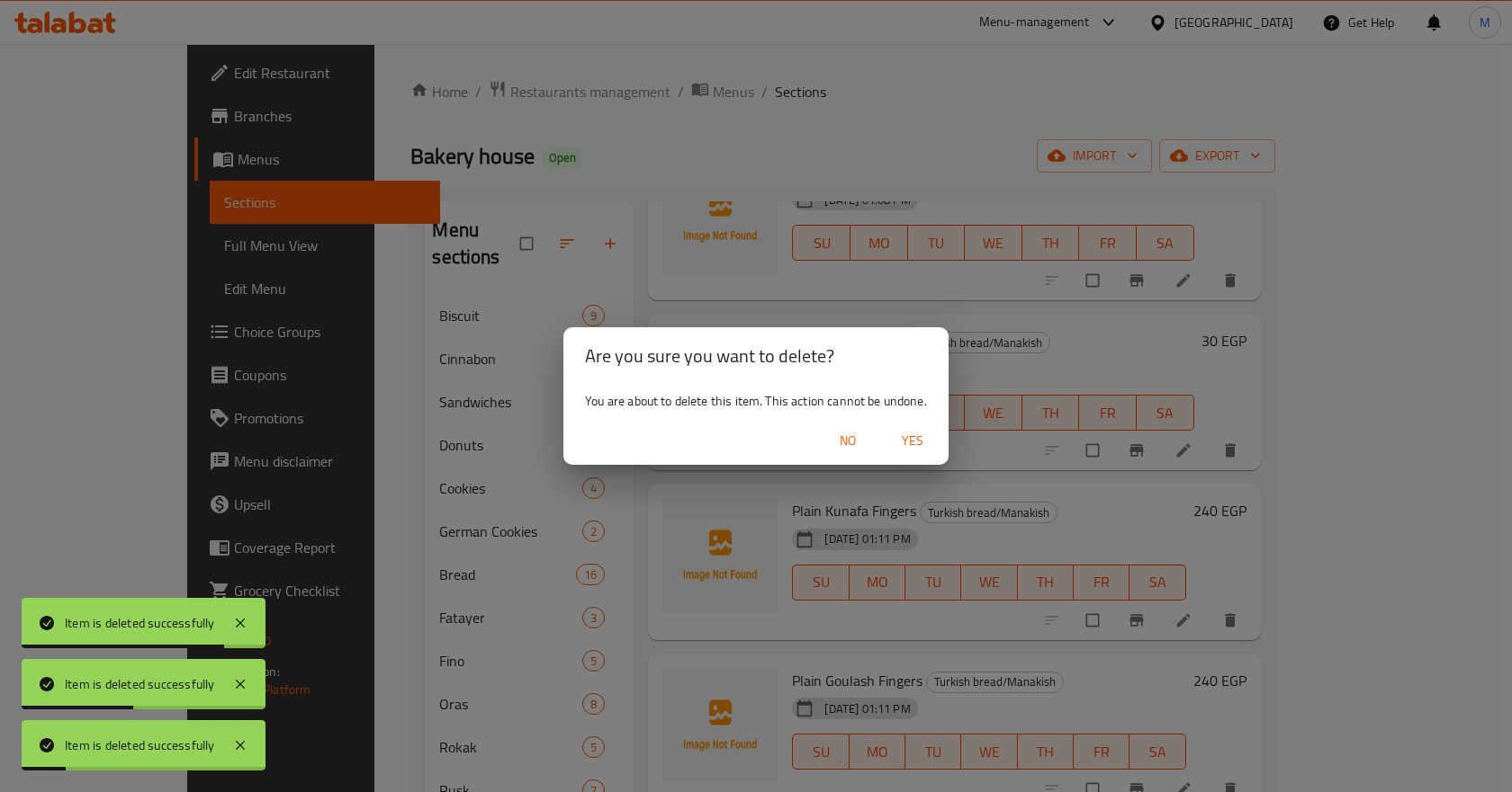
click at [917, 437] on span "Yes" at bounding box center [912, 441] width 43 height 23
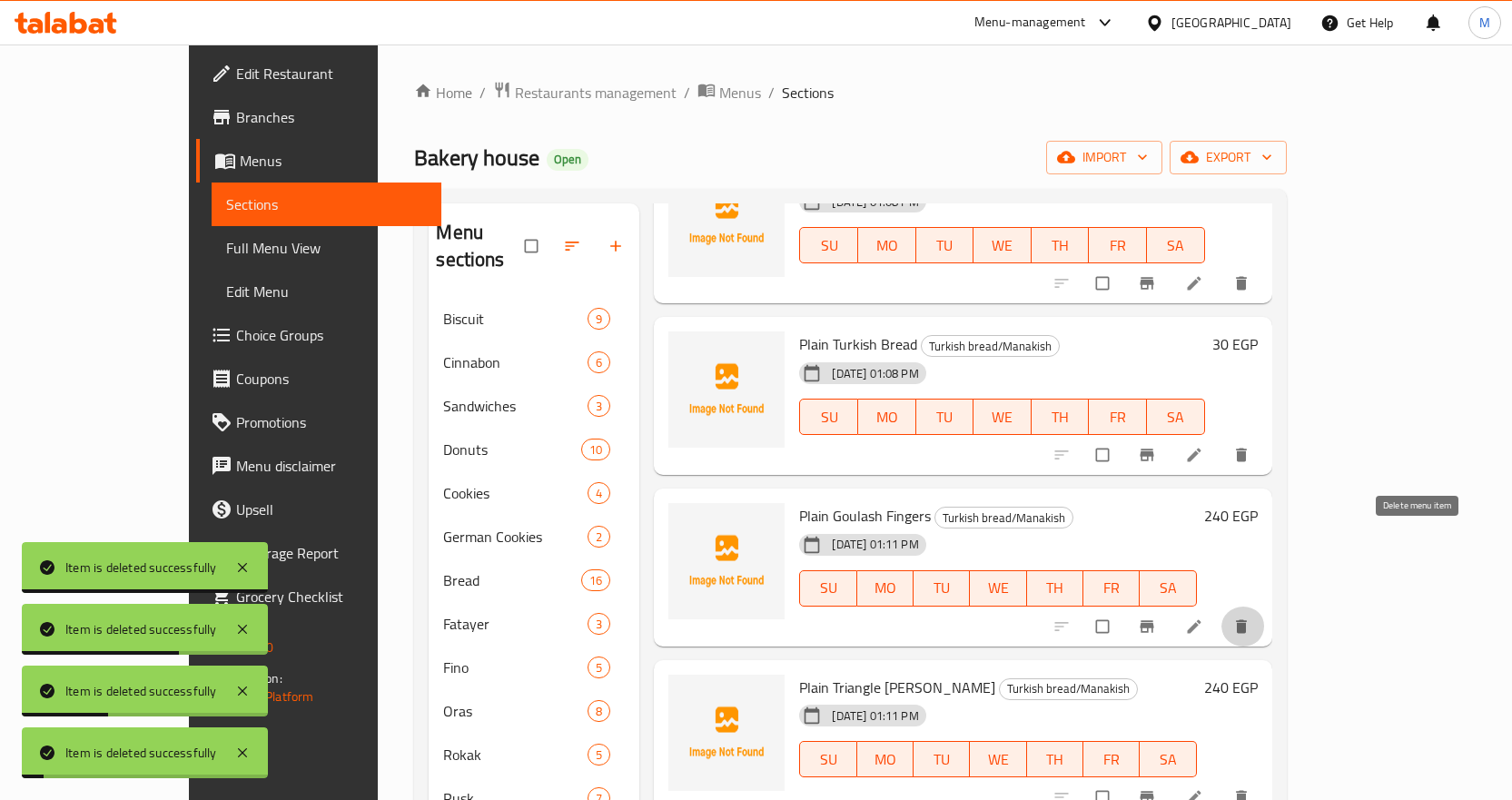
click at [1265, 607] on button "delete" at bounding box center [1242, 626] width 43 height 40
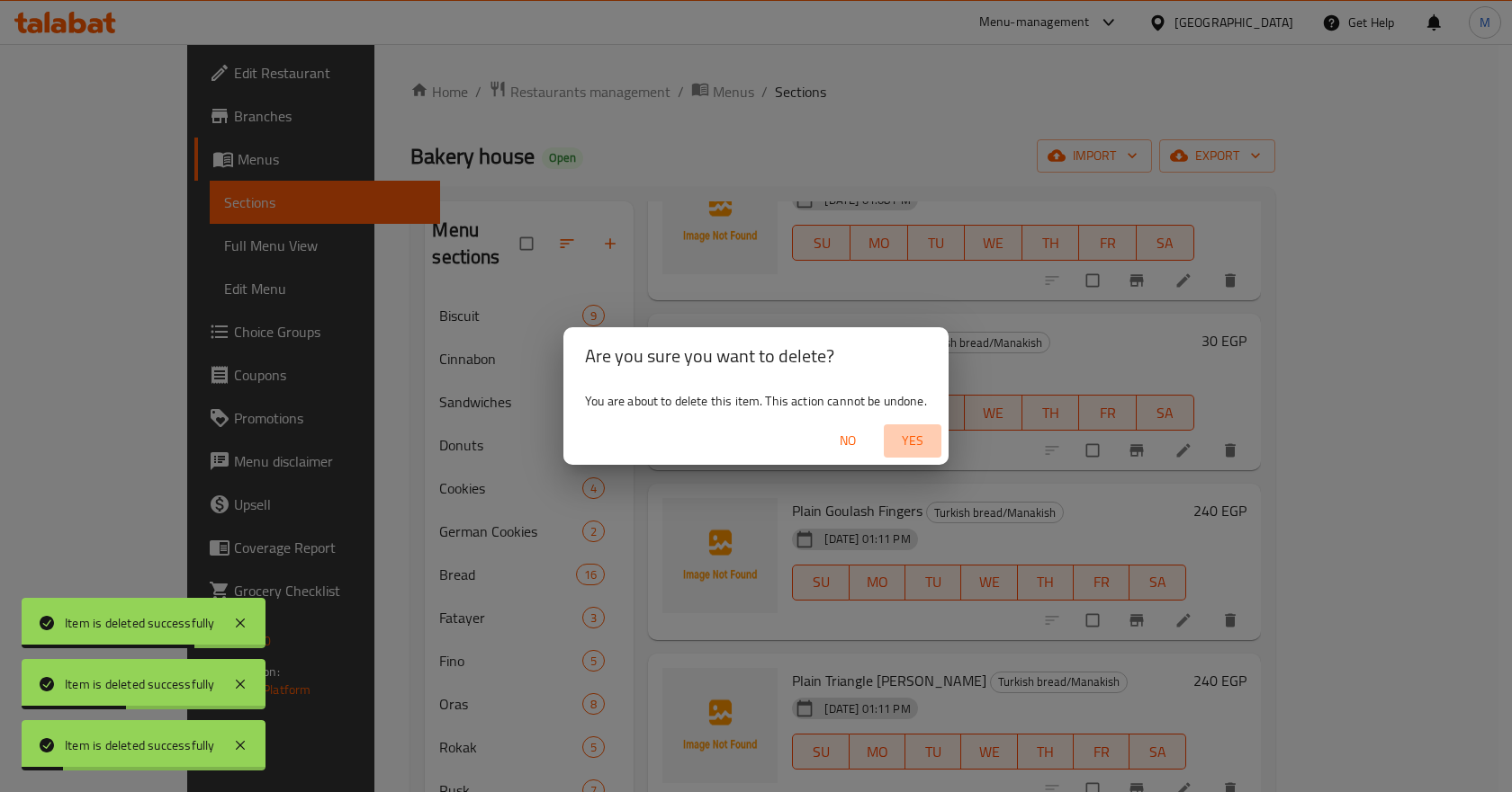
click at [917, 446] on span "Yes" at bounding box center [912, 441] width 43 height 23
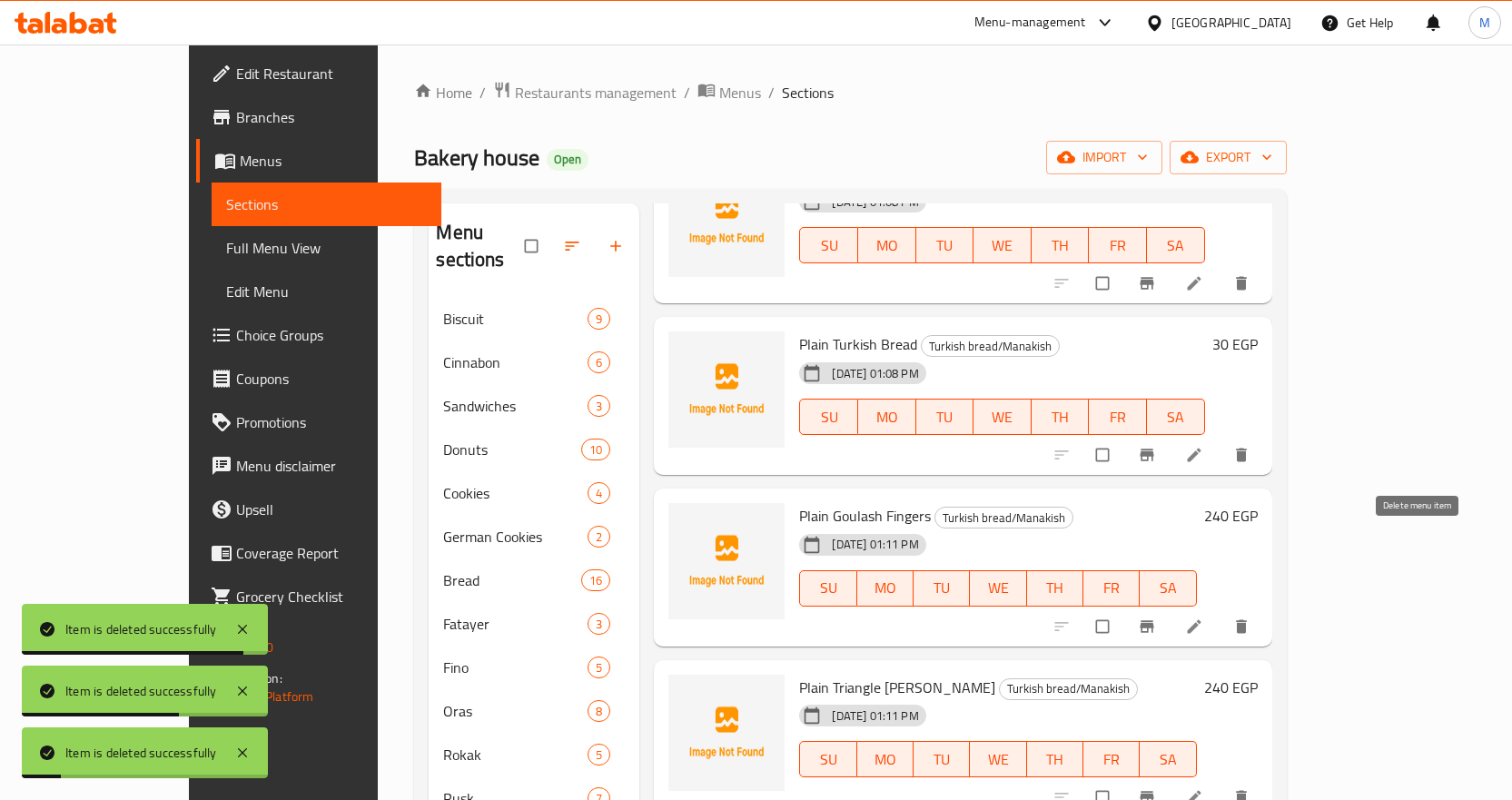
click at [1265, 607] on button "delete" at bounding box center [1242, 626] width 43 height 40
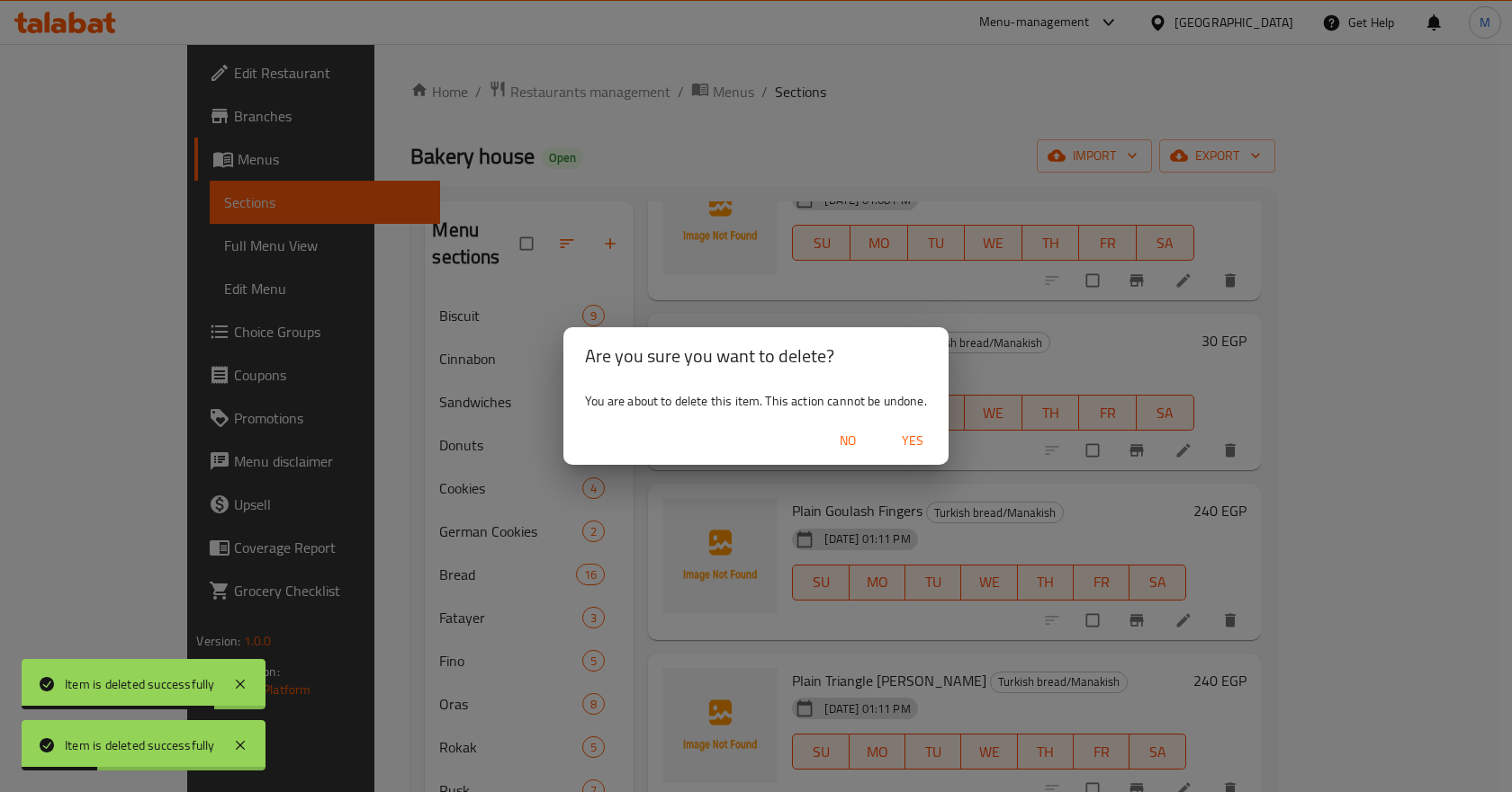
click at [924, 440] on span "Yes" at bounding box center [912, 441] width 43 height 23
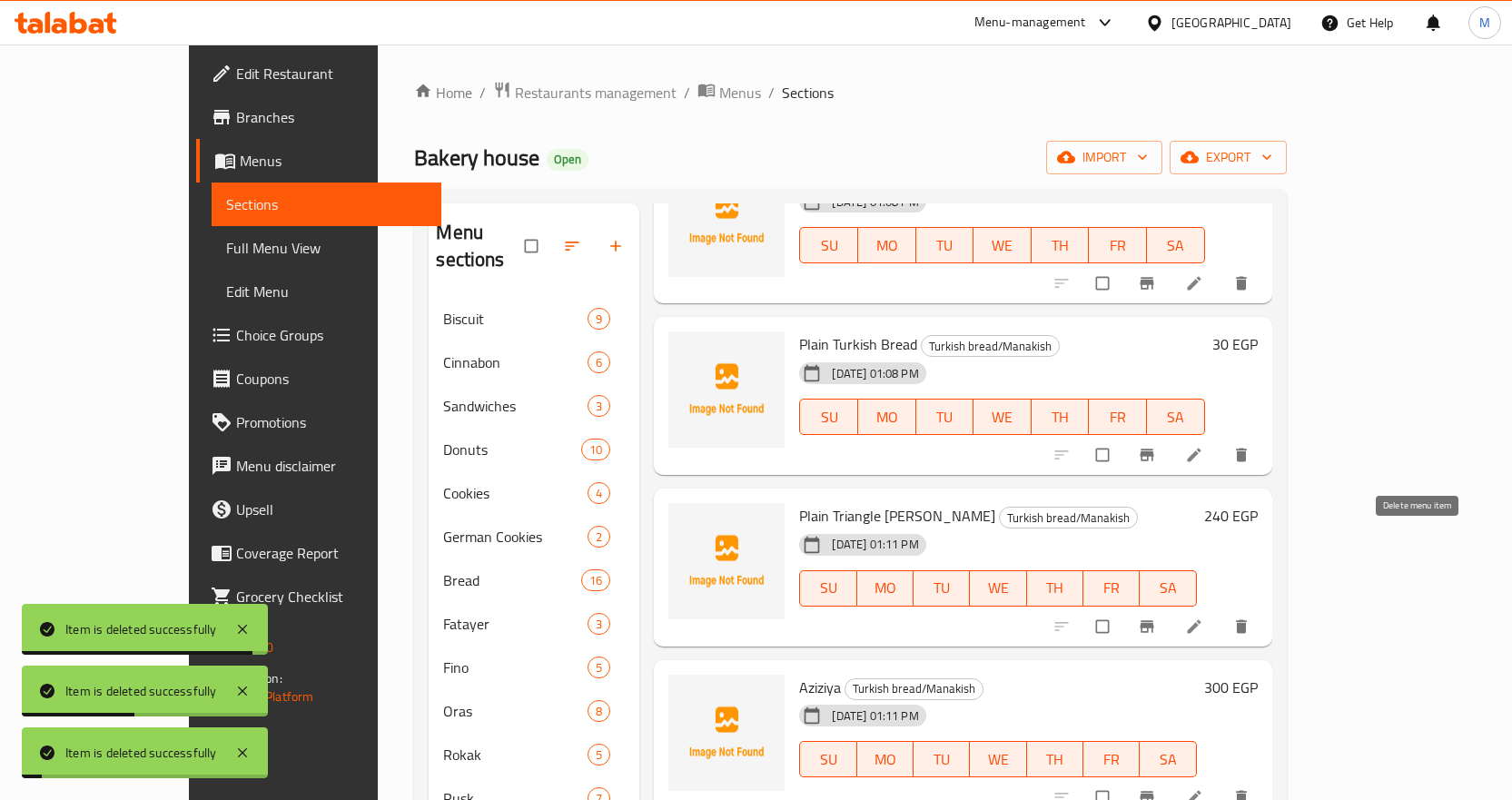
click at [1265, 607] on button "delete" at bounding box center [1242, 626] width 43 height 40
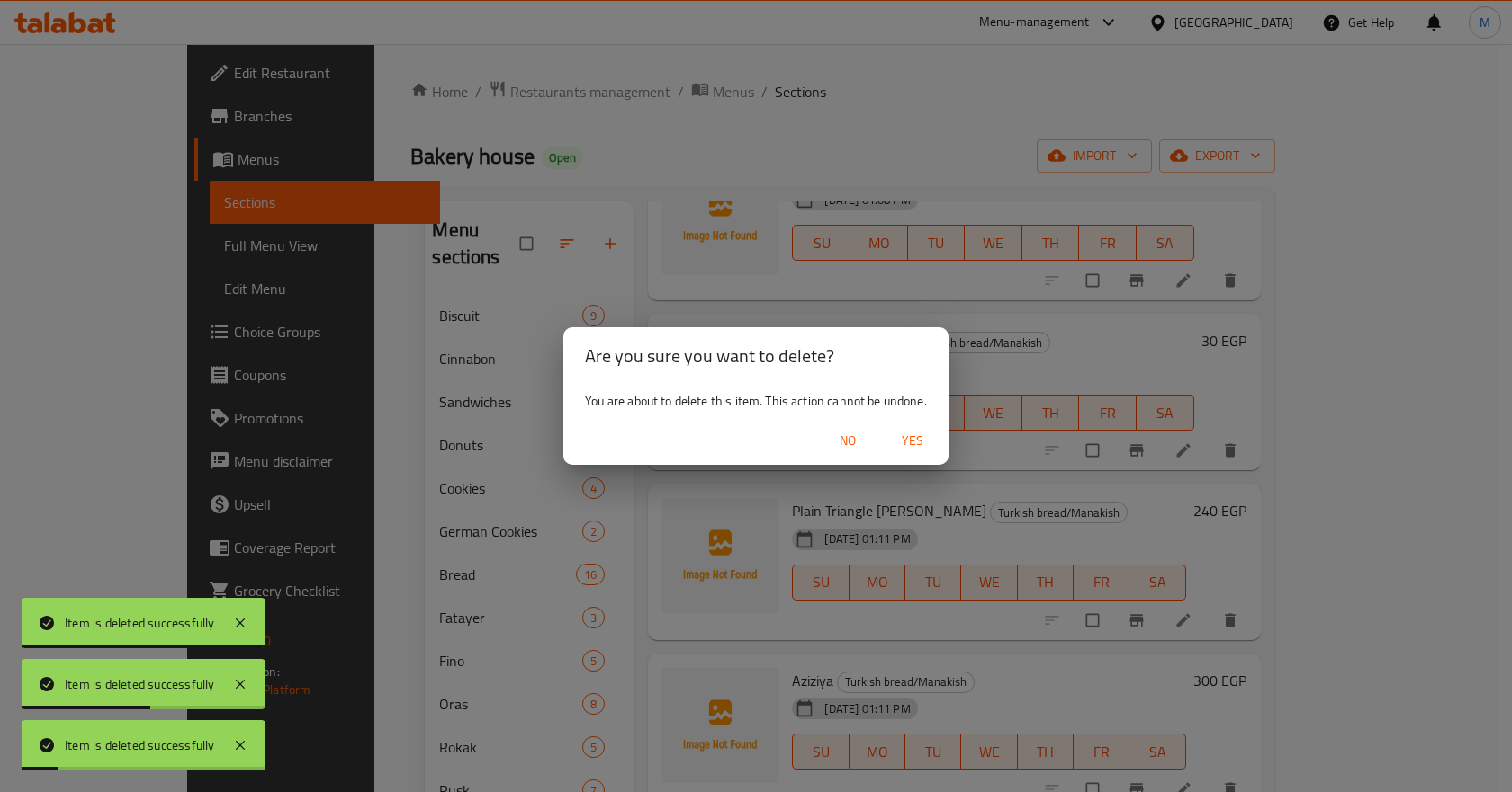
click at [913, 434] on span "Yes" at bounding box center [912, 441] width 43 height 23
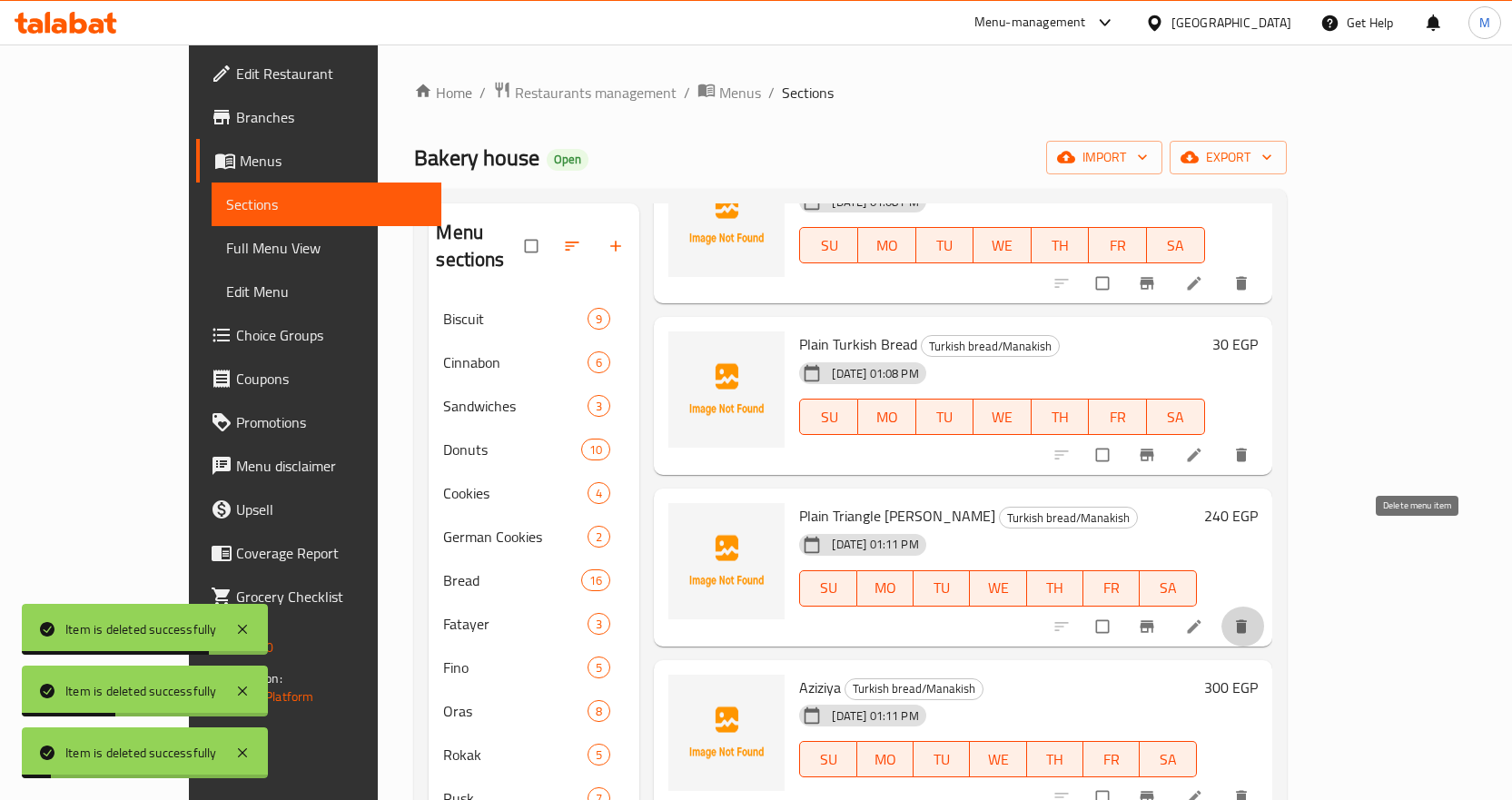
click at [1265, 607] on button "delete" at bounding box center [1242, 626] width 43 height 40
click at [1251, 618] on icon "delete" at bounding box center [1241, 627] width 18 height 18
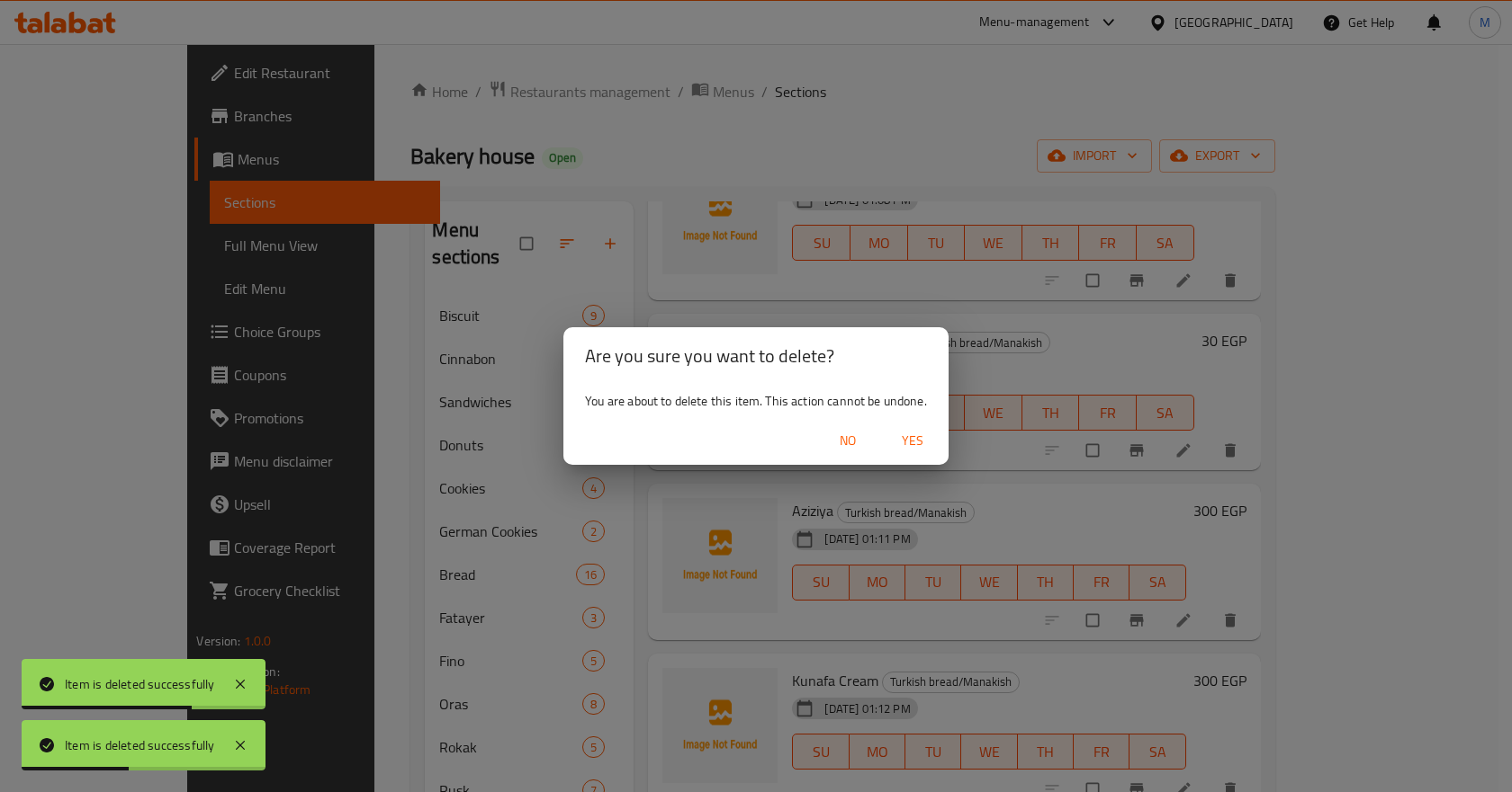
click at [905, 443] on span "Yes" at bounding box center [912, 441] width 43 height 23
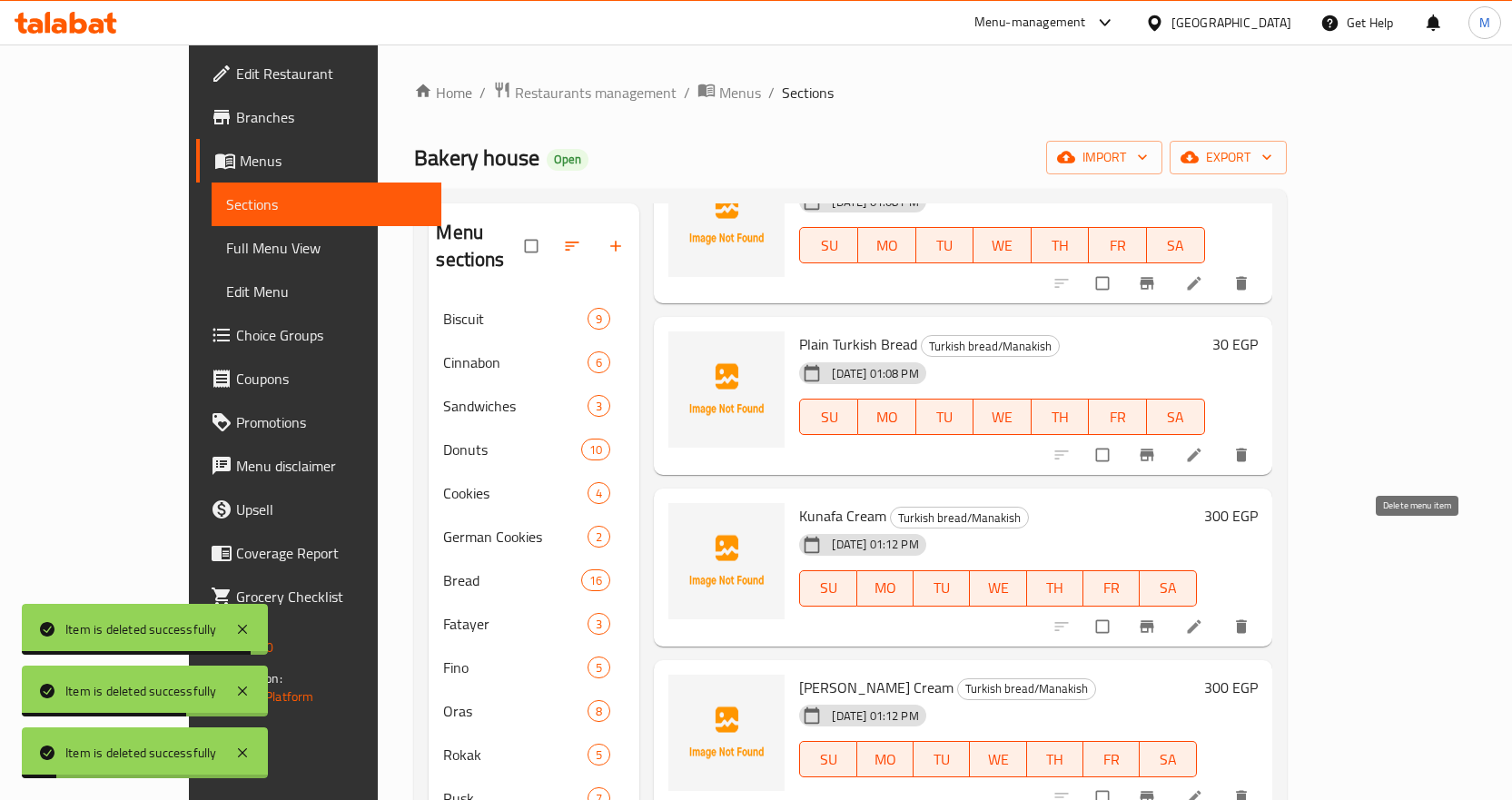
click at [1265, 607] on button "delete" at bounding box center [1242, 626] width 43 height 40
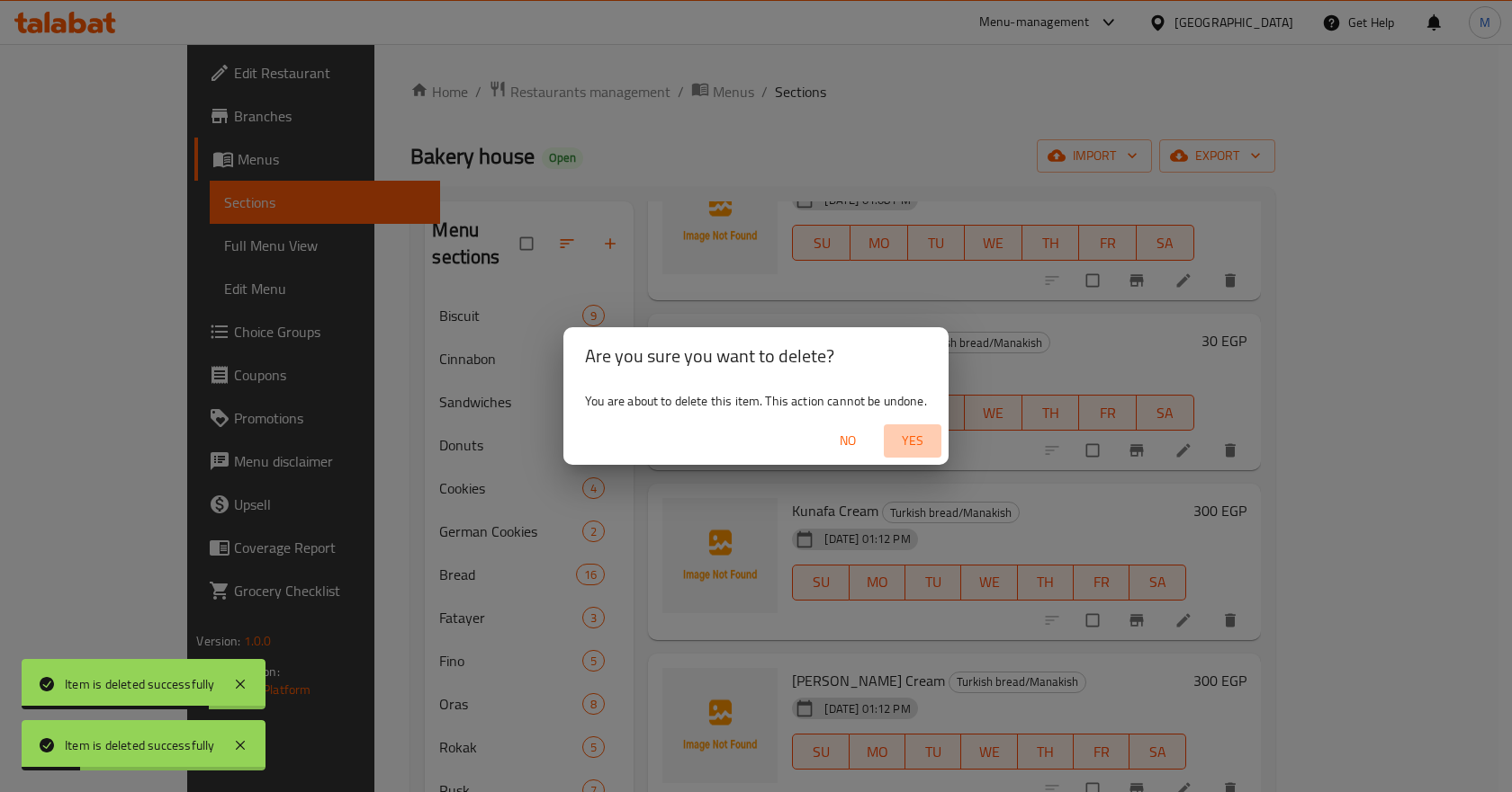
click at [907, 446] on span "Yes" at bounding box center [912, 441] width 43 height 23
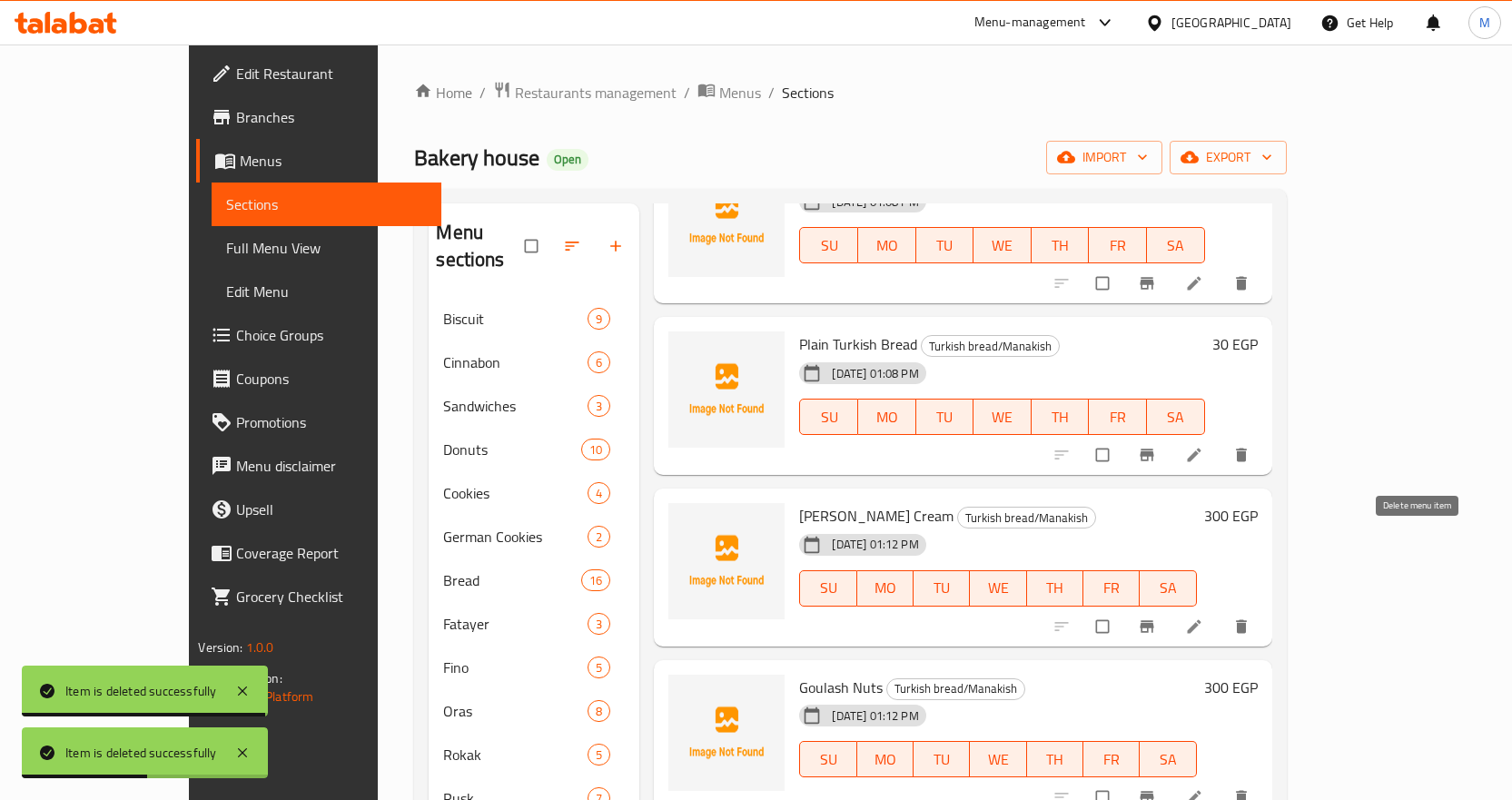
click at [1251, 618] on icon "delete" at bounding box center [1241, 627] width 18 height 18
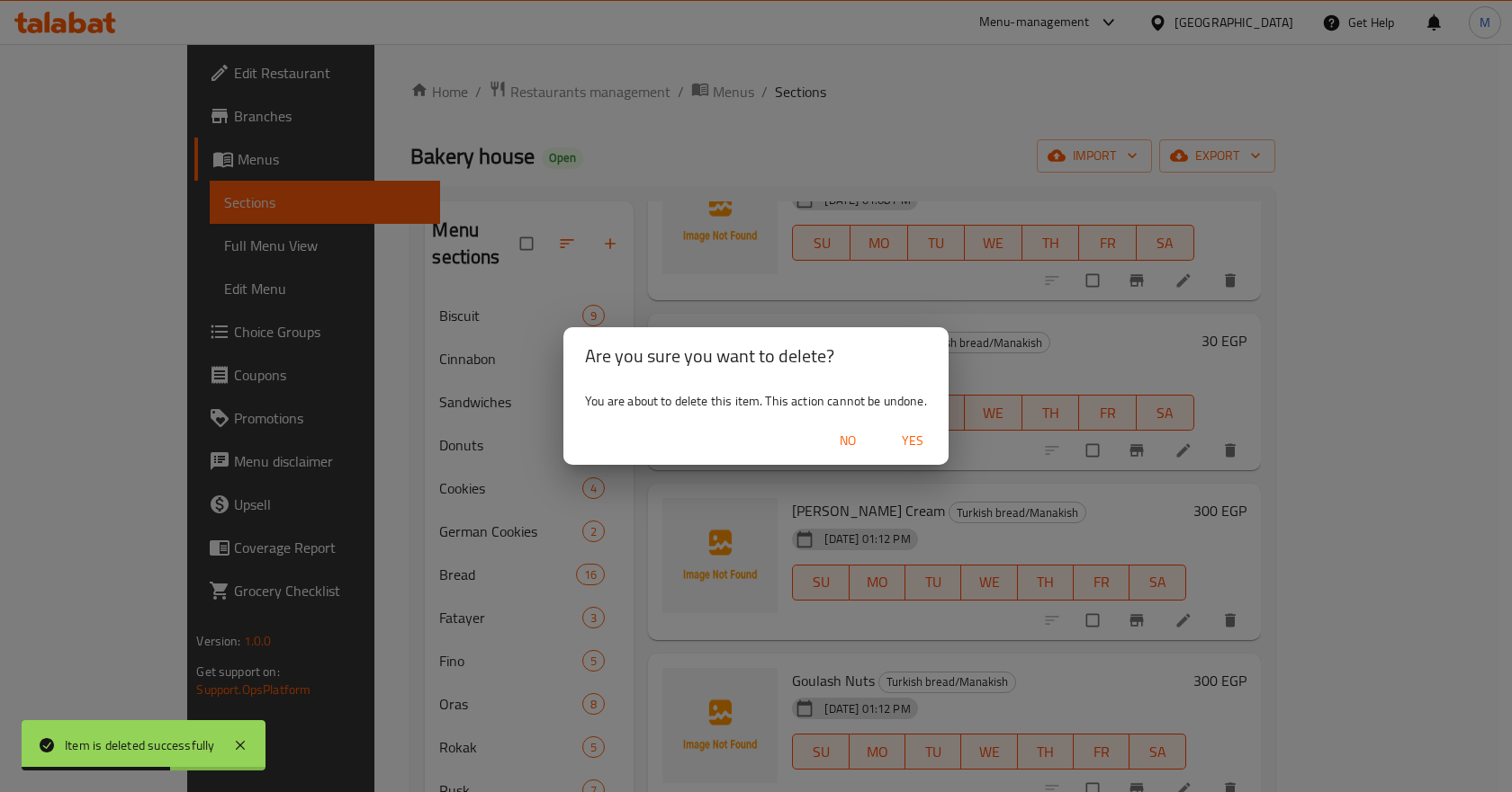
click at [904, 436] on span "Yes" at bounding box center [912, 441] width 43 height 23
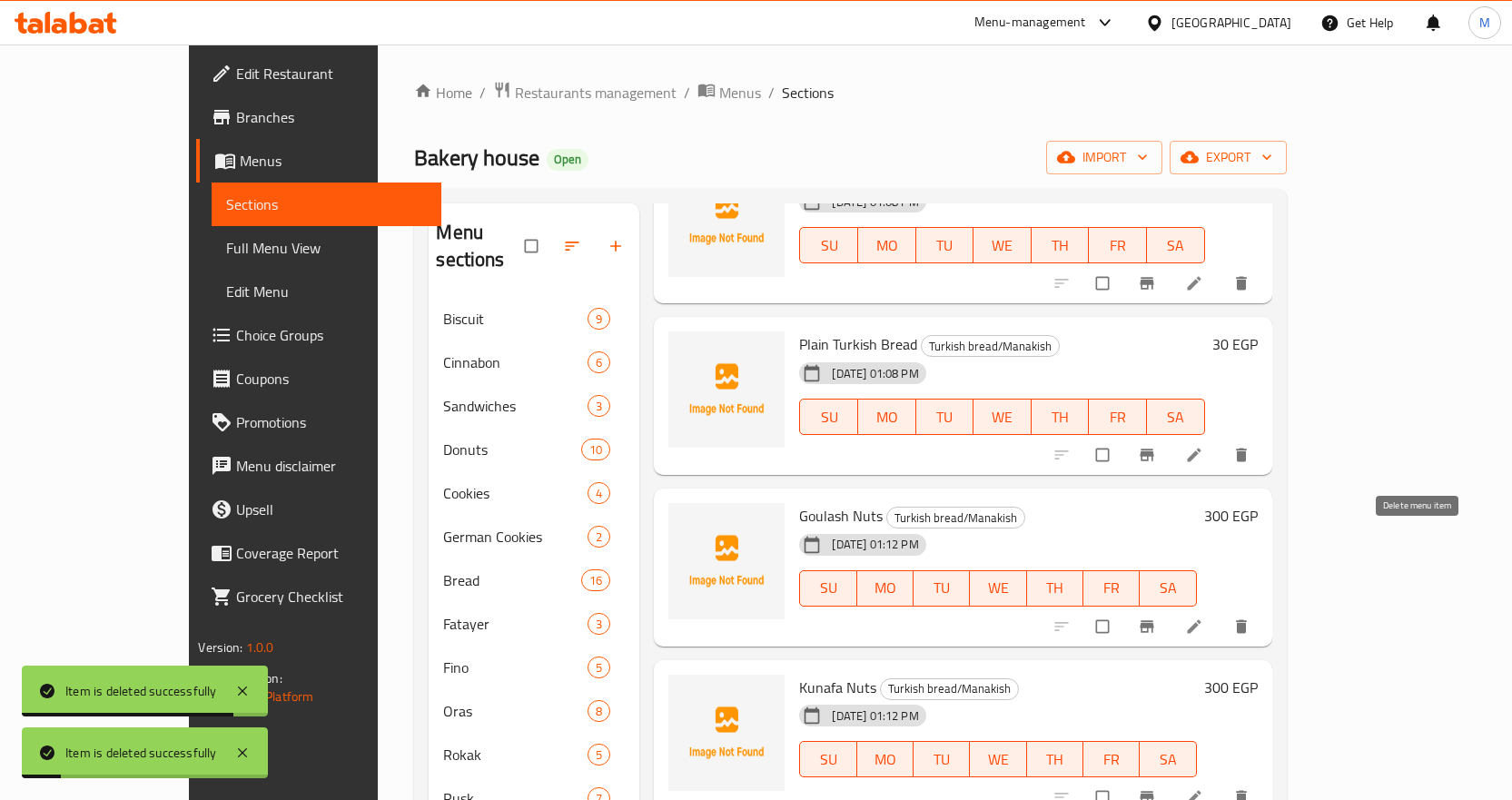
click at [1251, 618] on icon "delete" at bounding box center [1241, 627] width 18 height 18
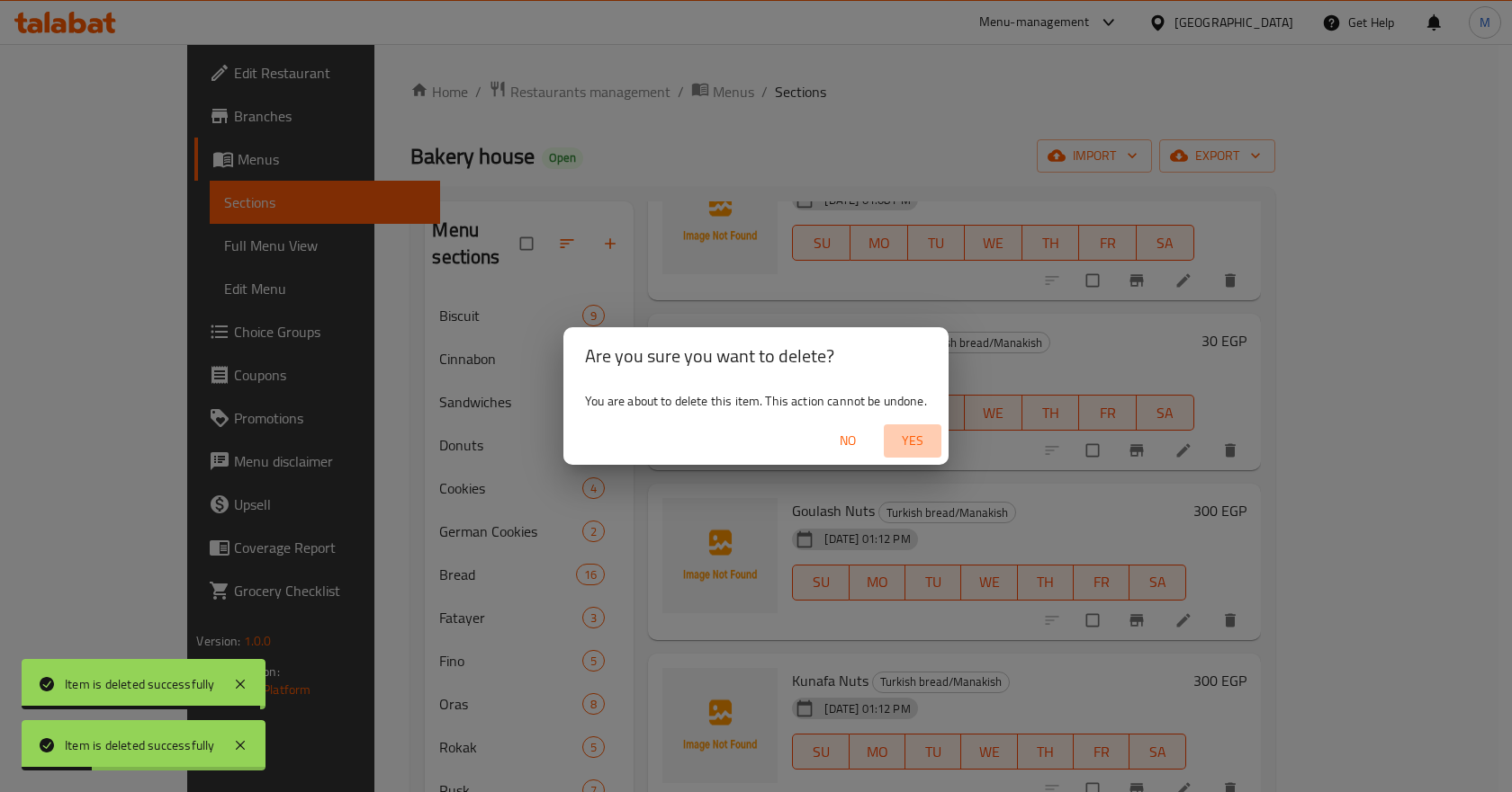
click at [932, 437] on span "Yes" at bounding box center [912, 441] width 43 height 23
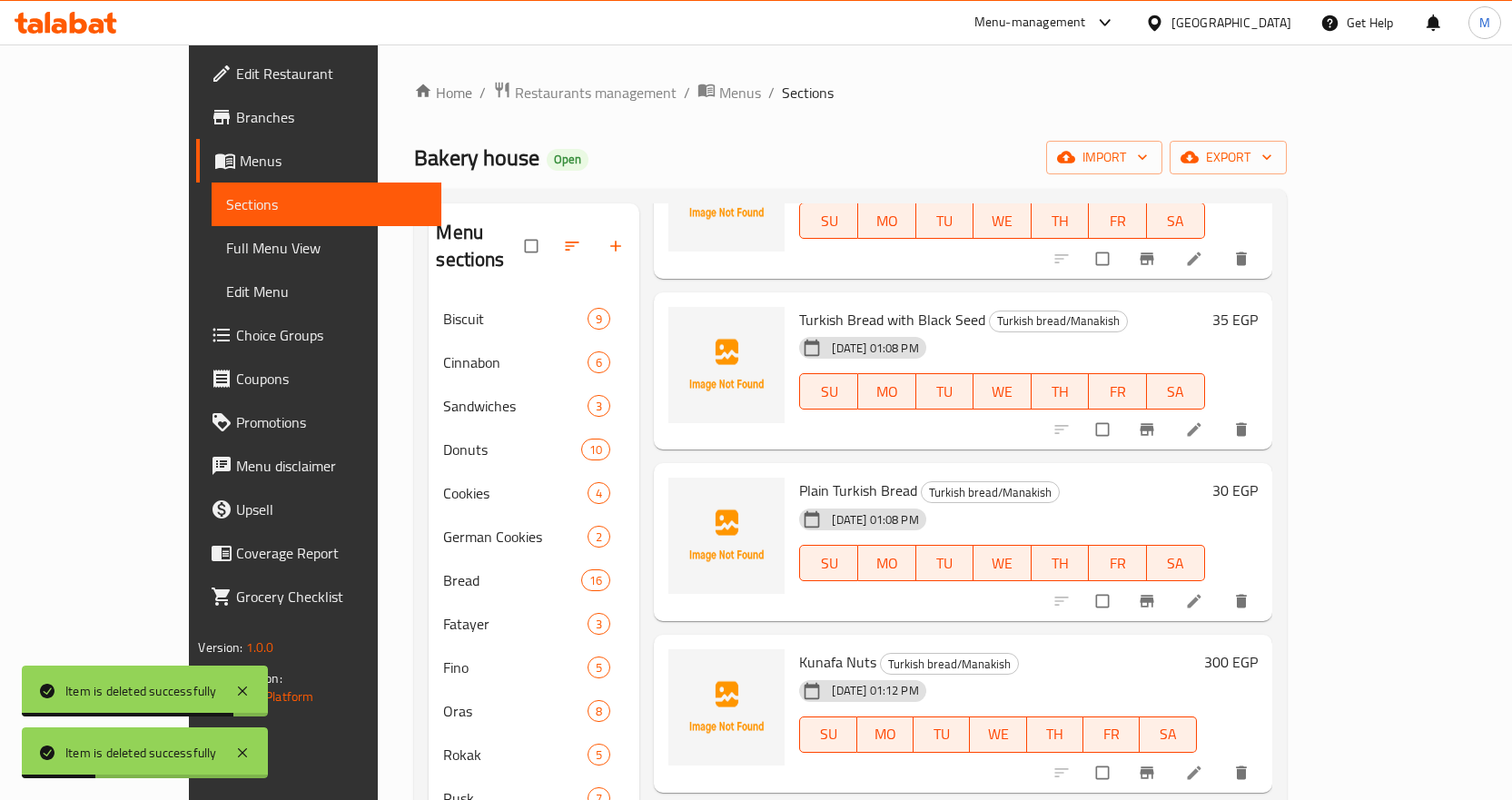
scroll to position [181, 0]
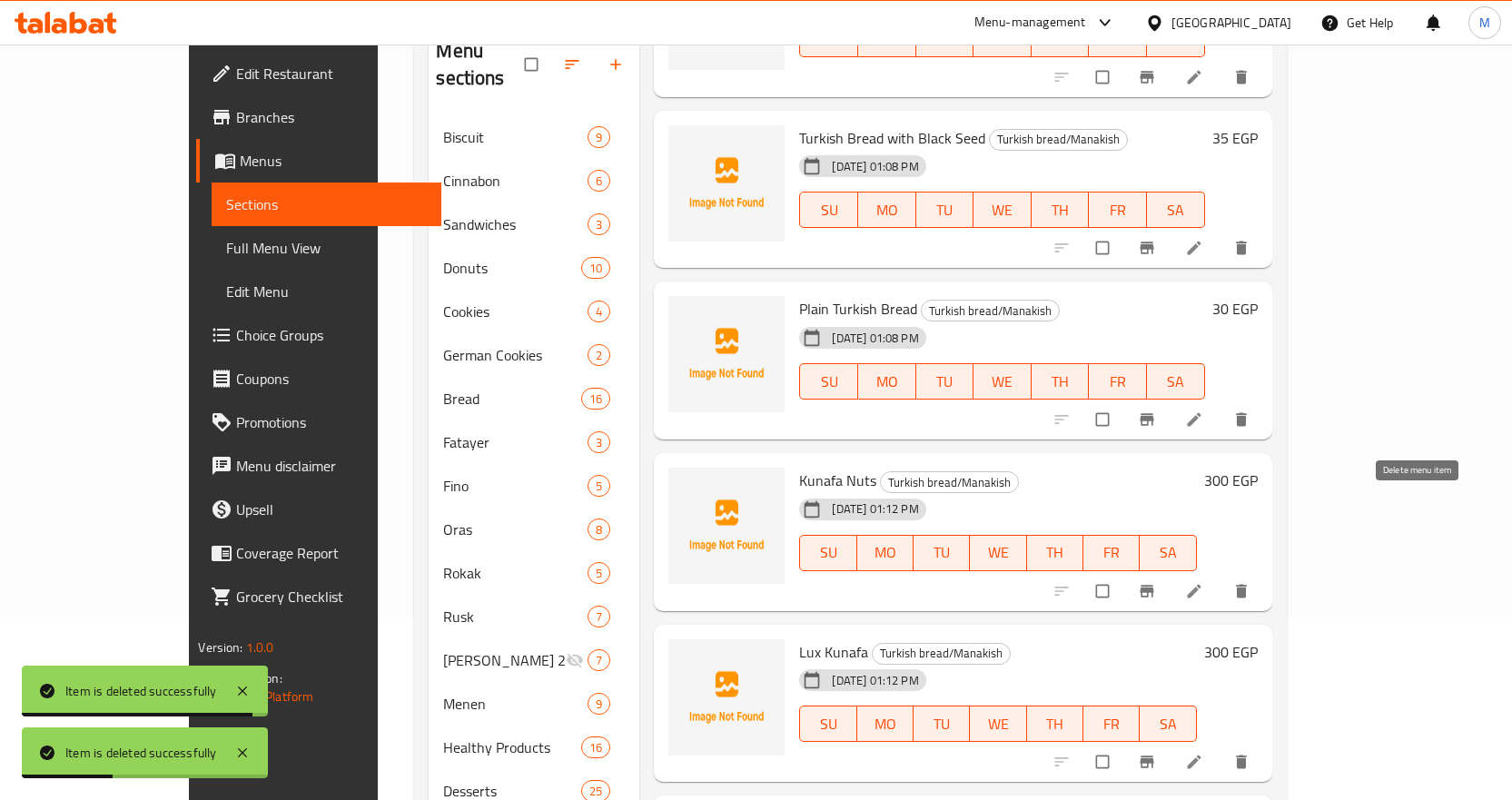
click at [1251, 583] on icon "delete" at bounding box center [1241, 592] width 18 height 18
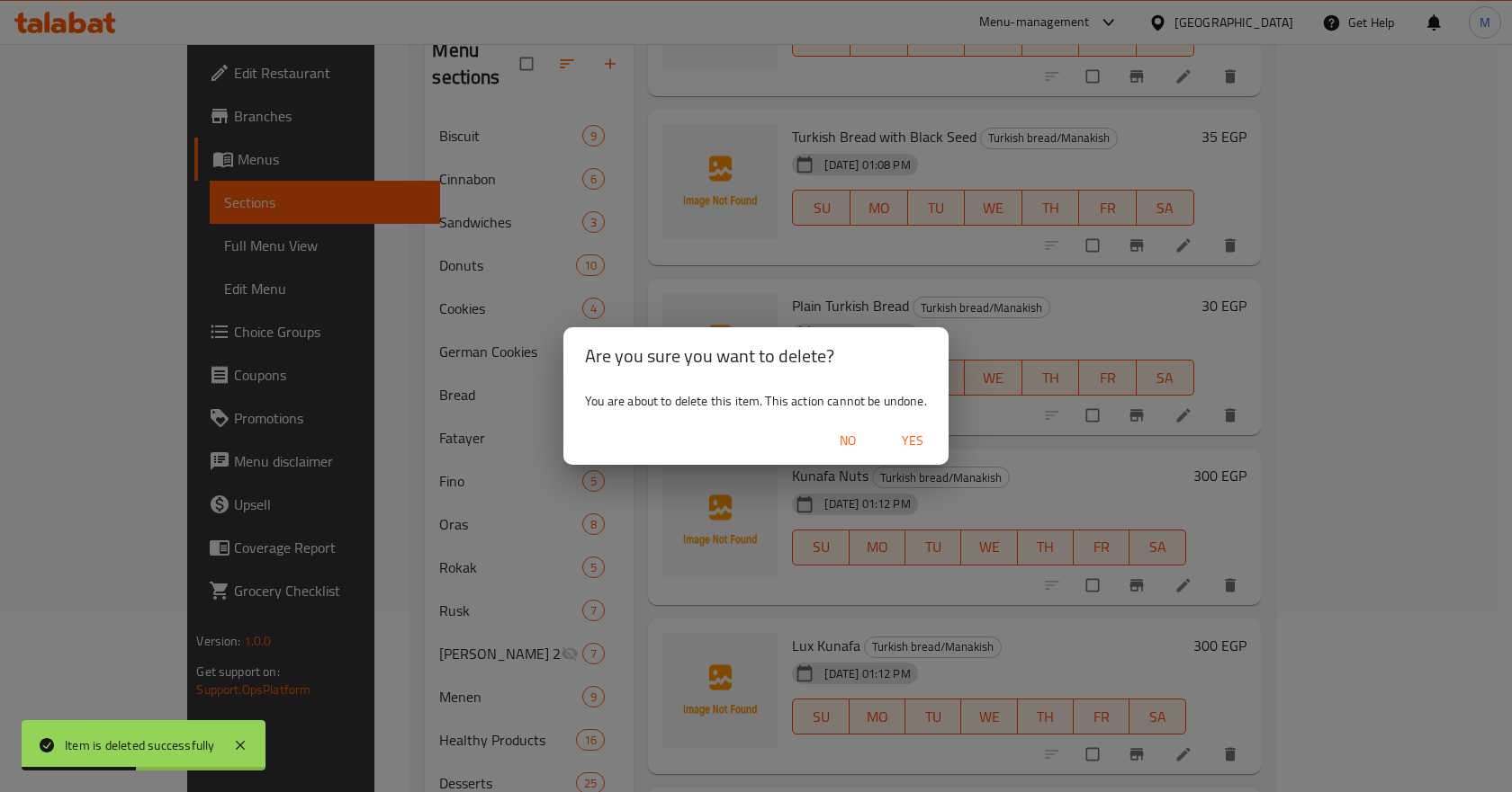
click at [912, 437] on span "Yes" at bounding box center [912, 441] width 43 height 23
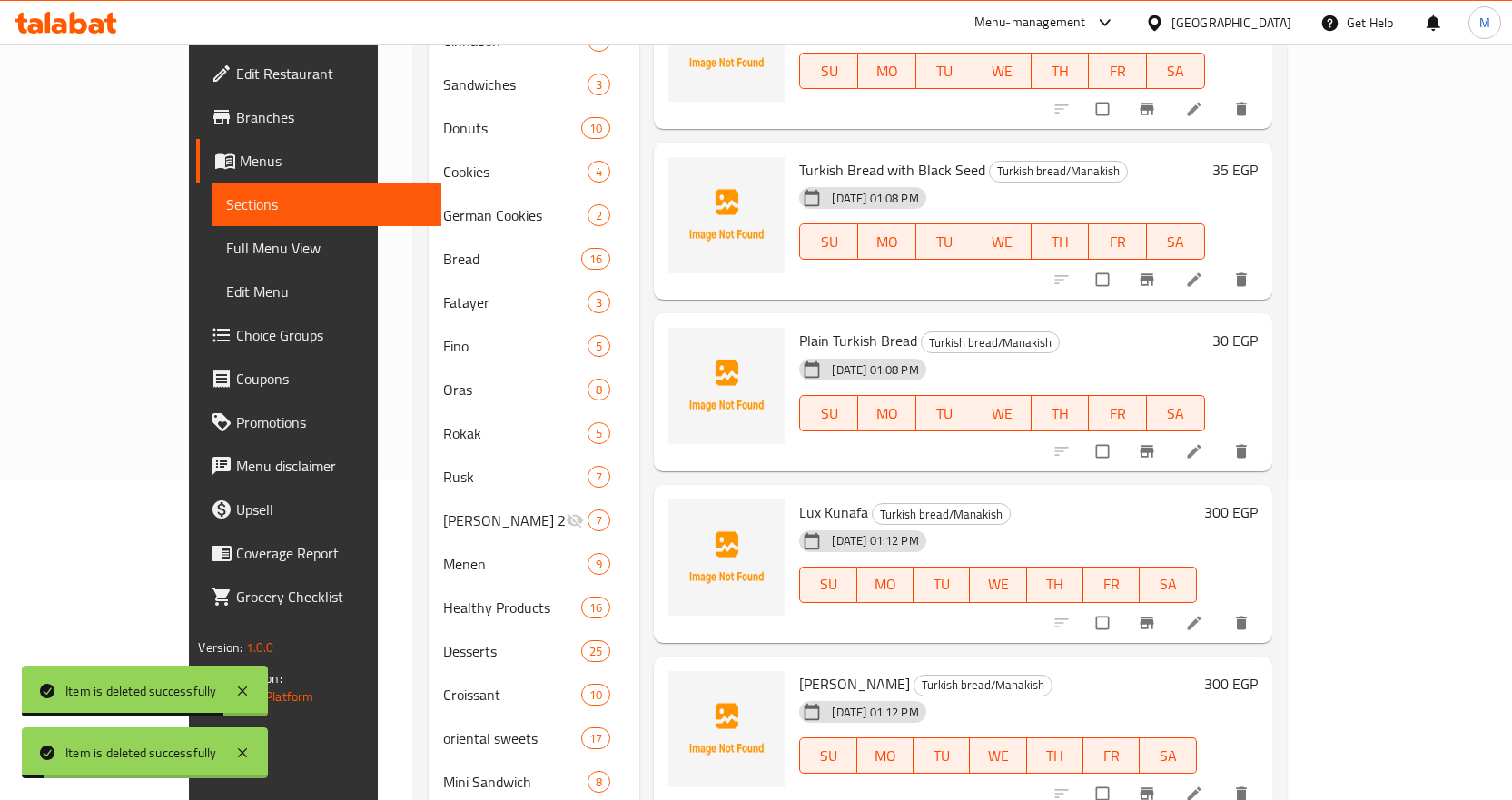
scroll to position [364, 0]
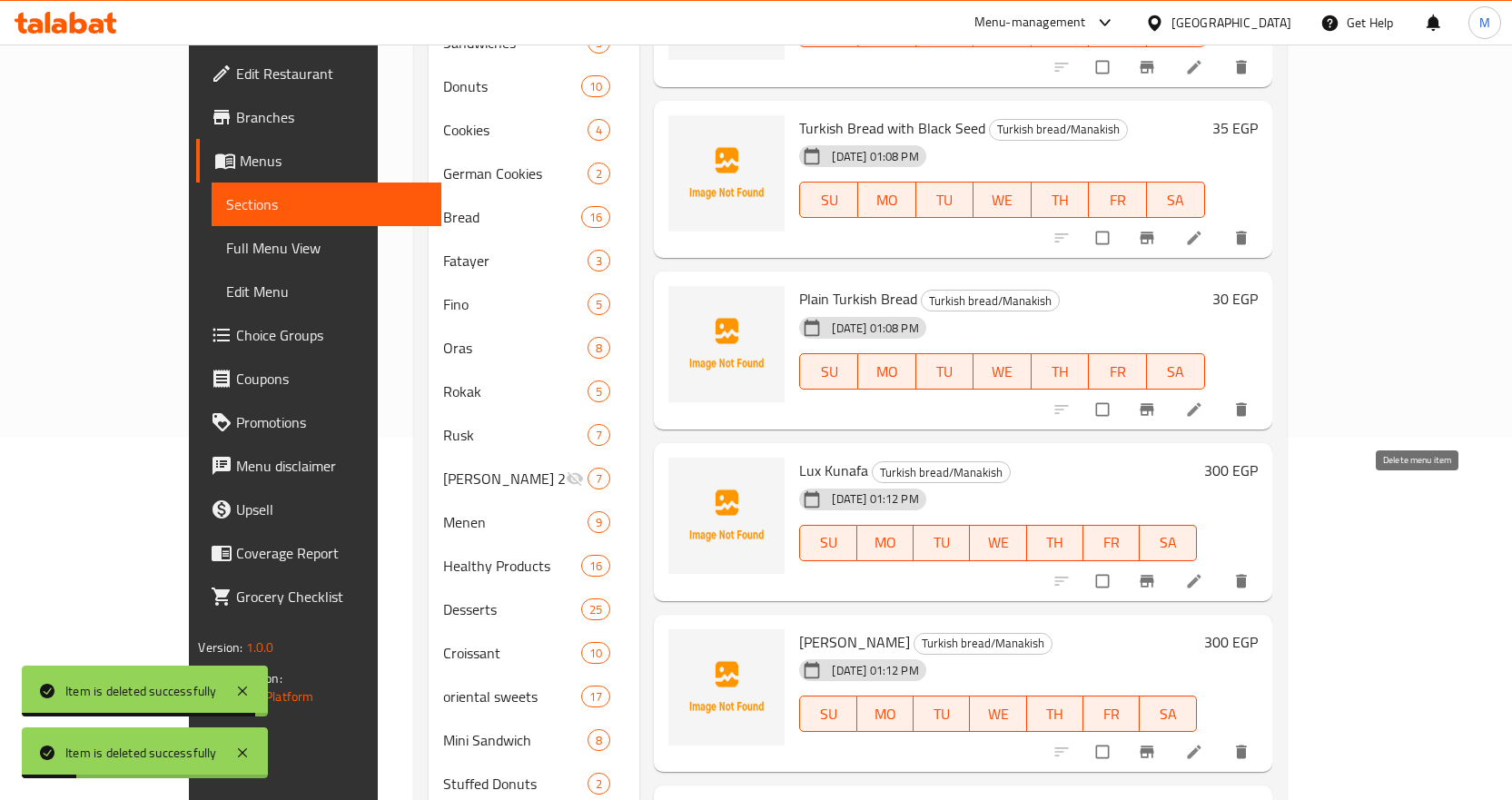
click at [1265, 562] on button "delete" at bounding box center [1242, 581] width 43 height 40
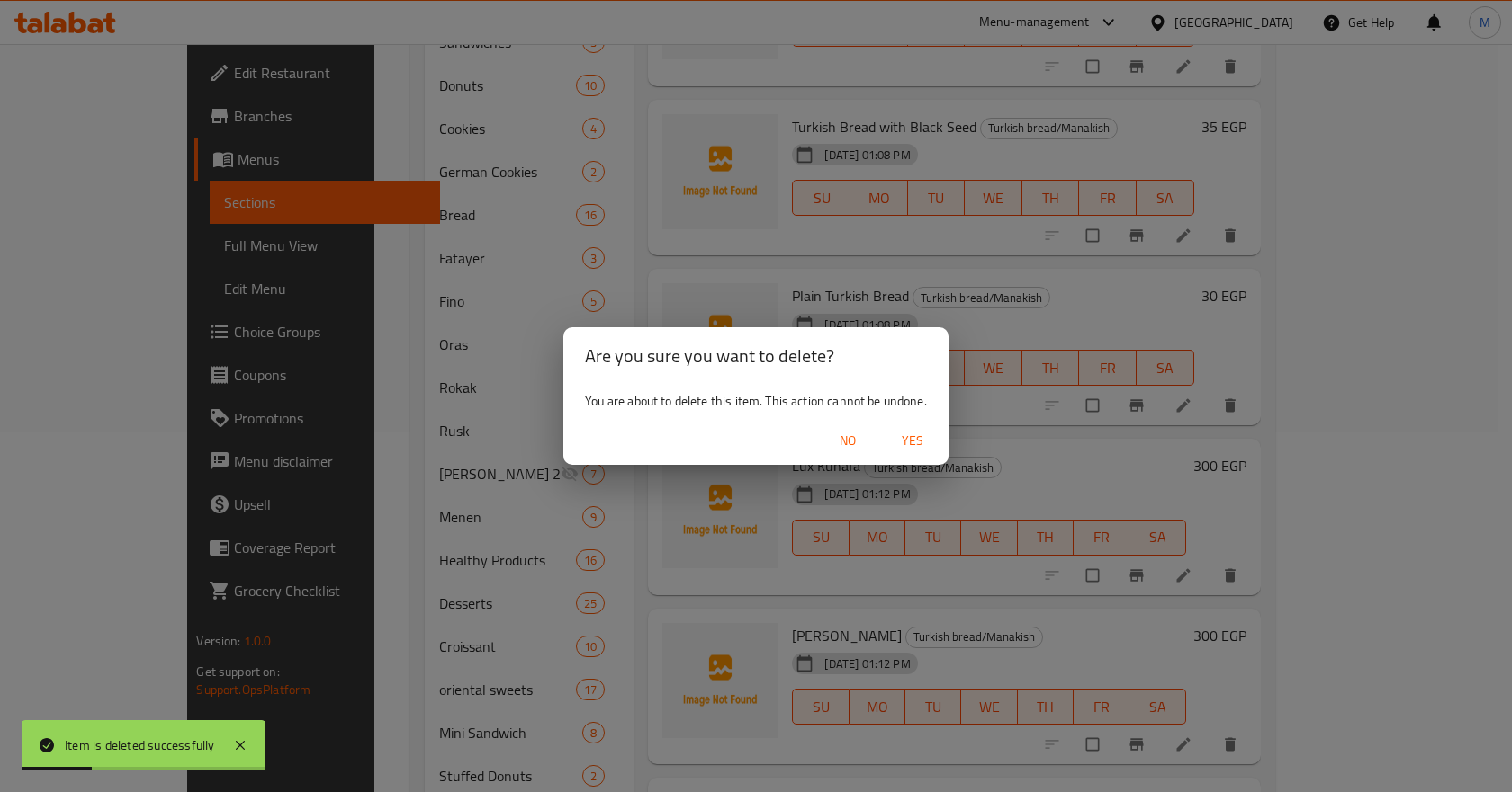
click at [921, 448] on span "Yes" at bounding box center [912, 441] width 43 height 23
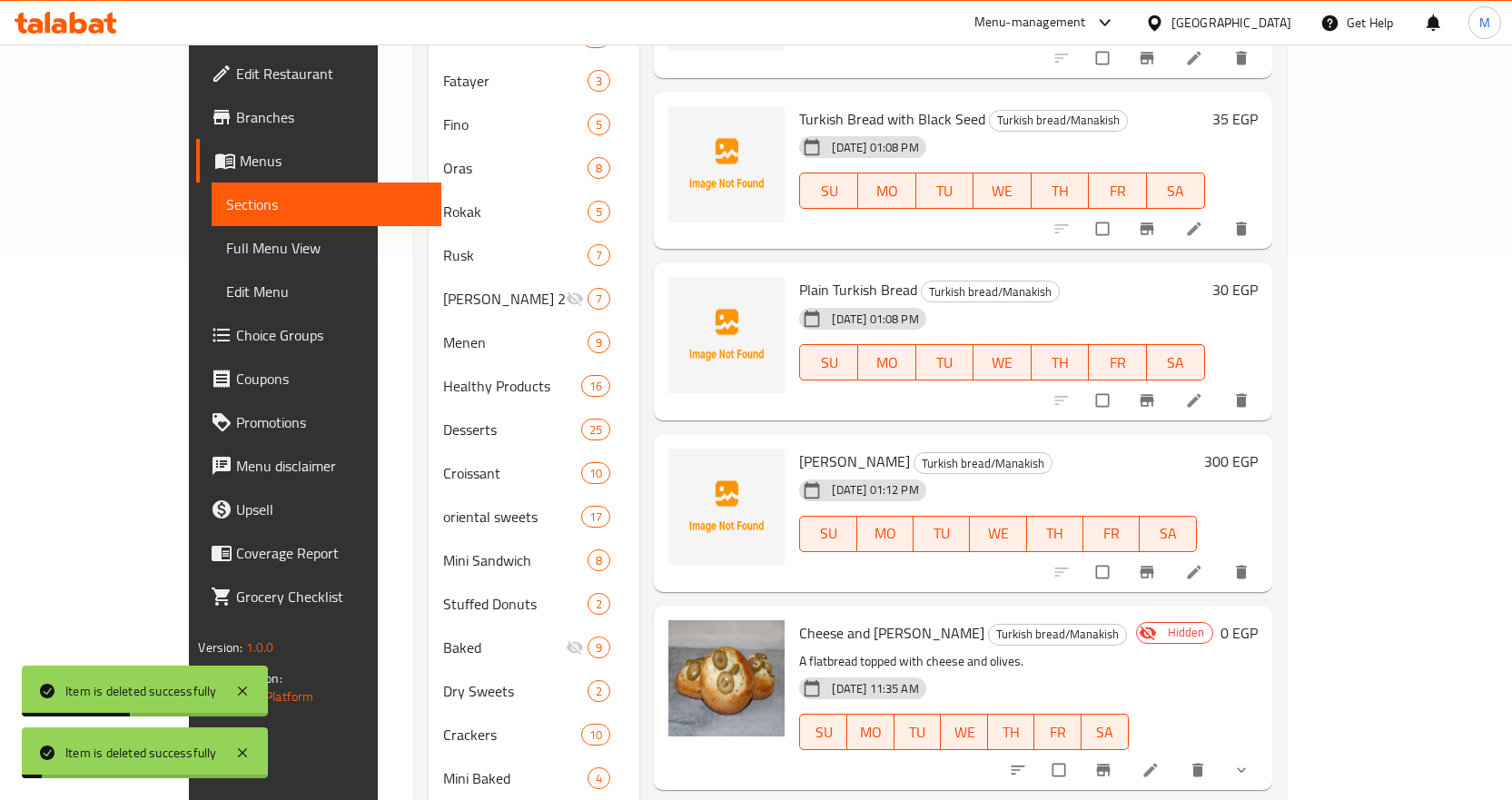
scroll to position [545, 0]
click at [1265, 551] on button "delete" at bounding box center [1242, 570] width 43 height 40
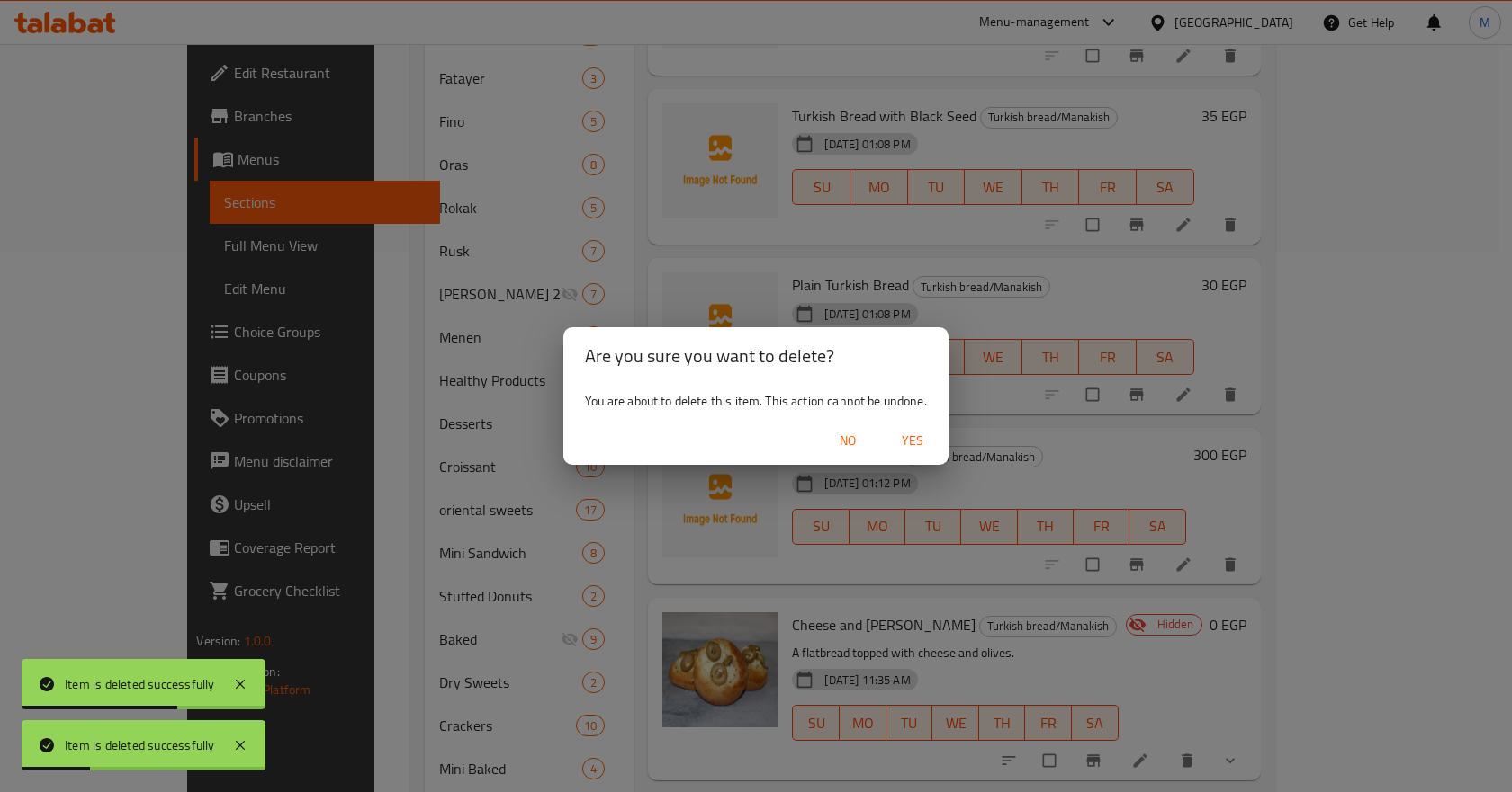
click at [921, 444] on span "Yes" at bounding box center [912, 441] width 43 height 23
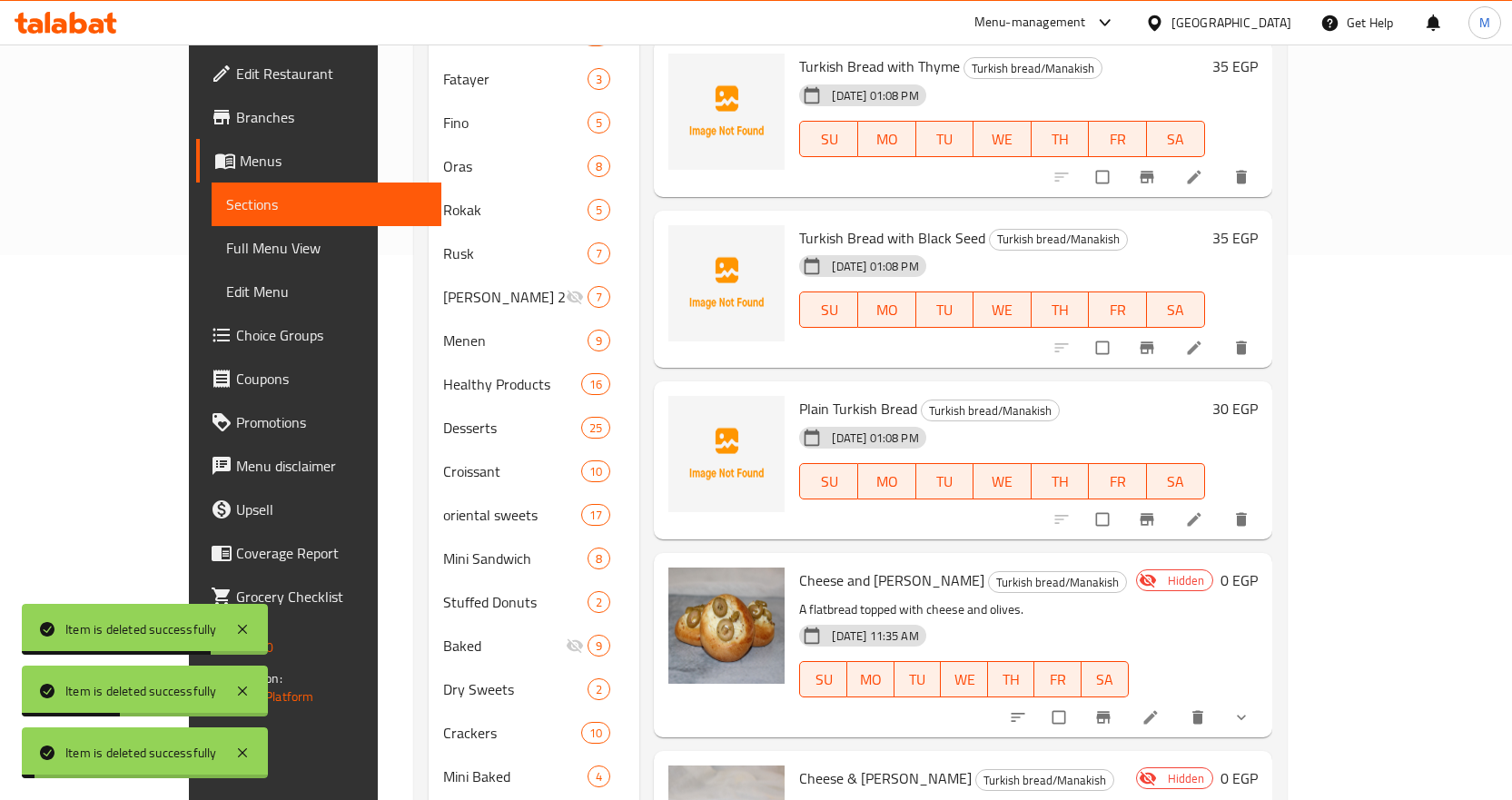
scroll to position [1247, 0]
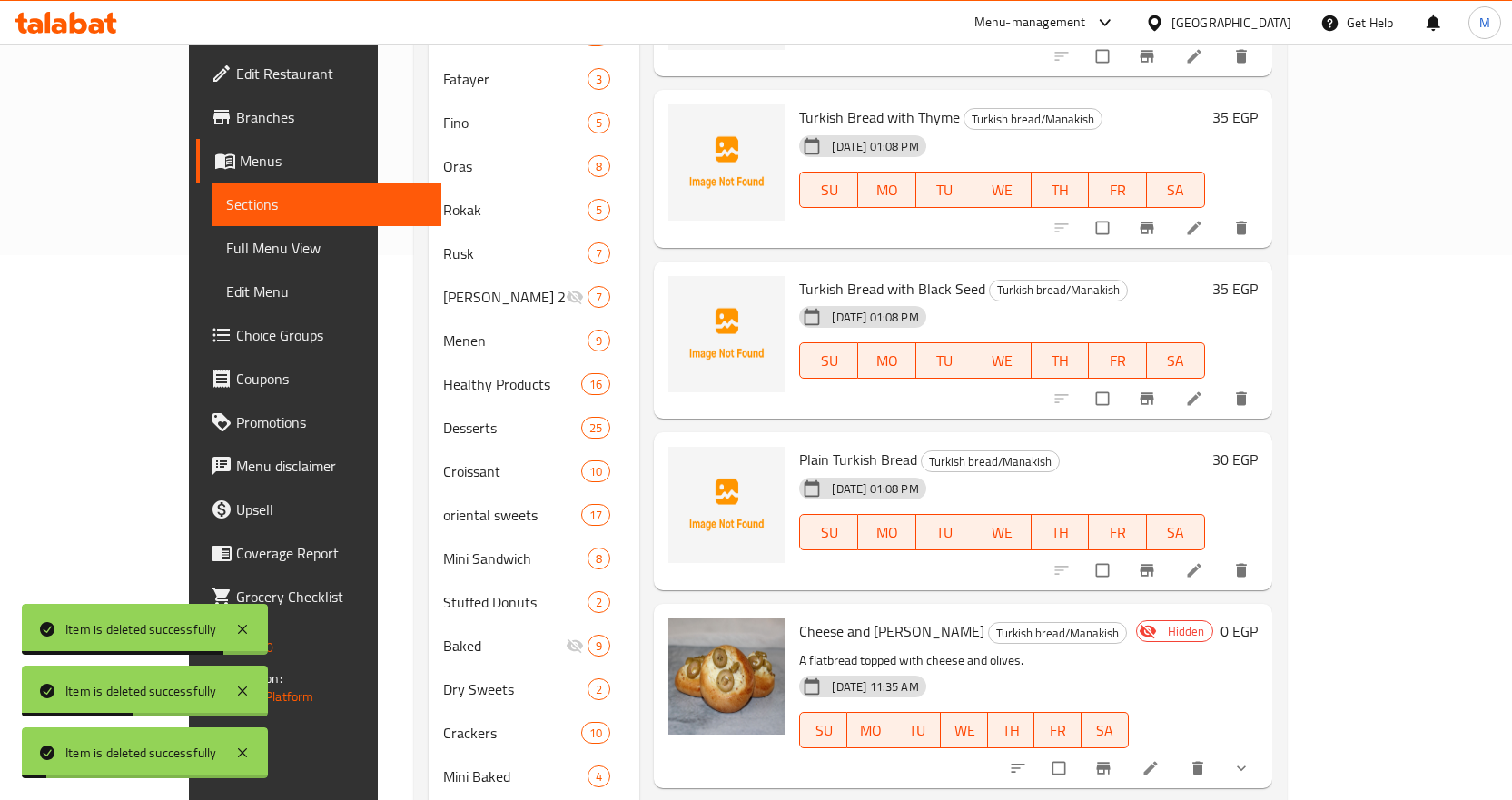
click at [1322, 333] on div "Home / Restaurants management / Menus / Sections Bakery house Open import expor…" at bounding box center [850, 243] width 944 height 1488
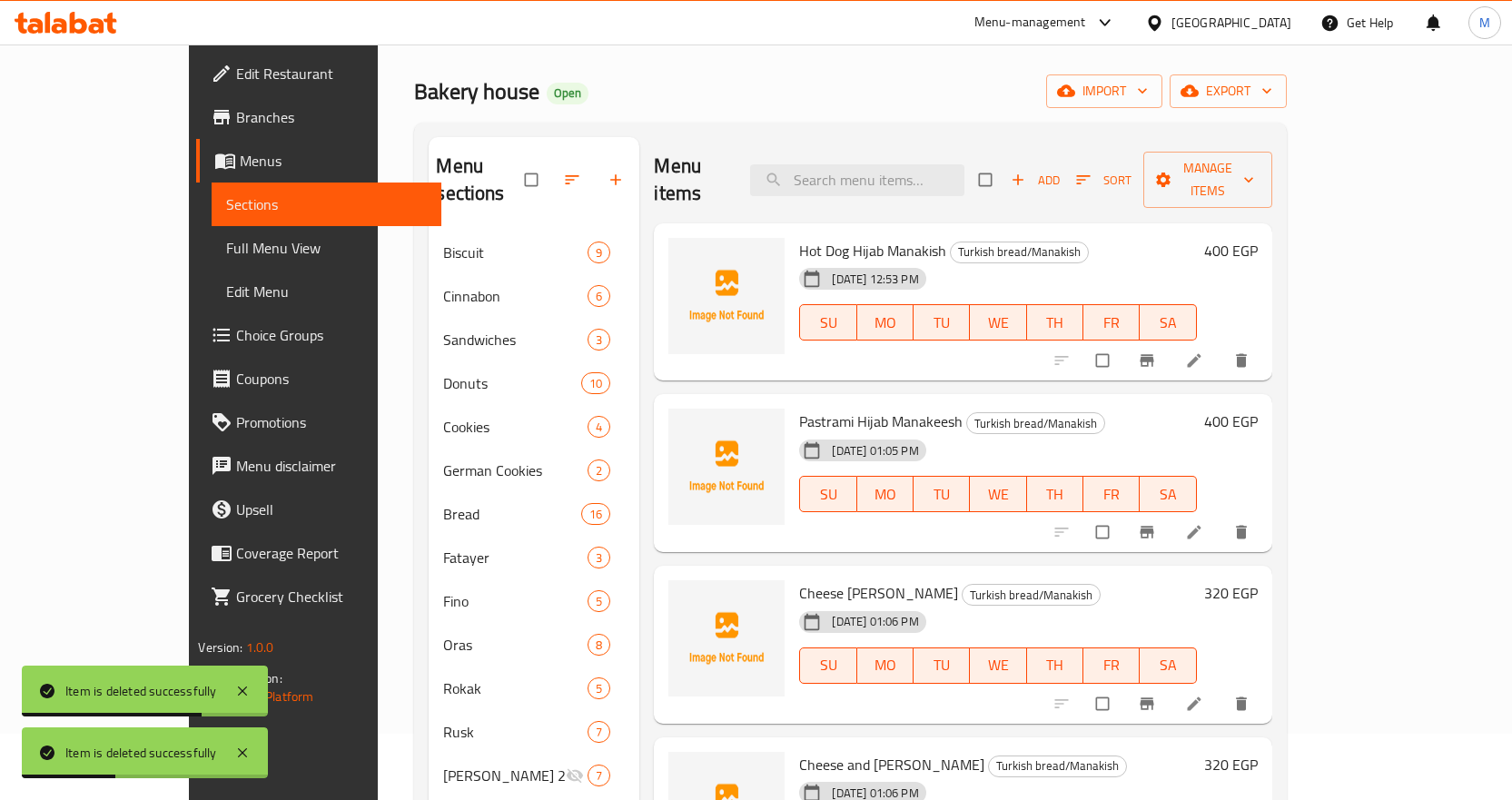
scroll to position [0, 0]
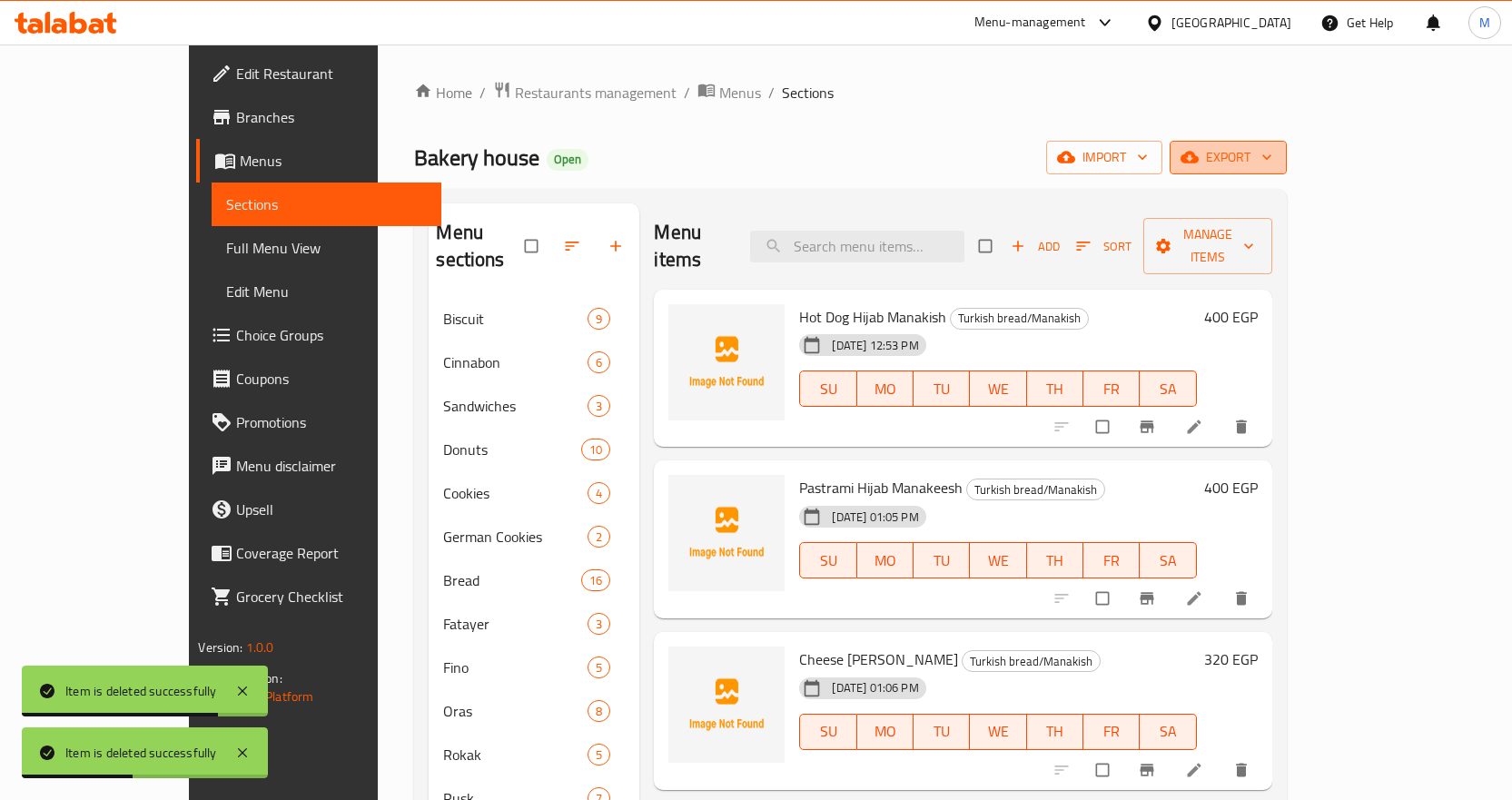
click at [1273, 163] on span "export" at bounding box center [1229, 157] width 88 height 23
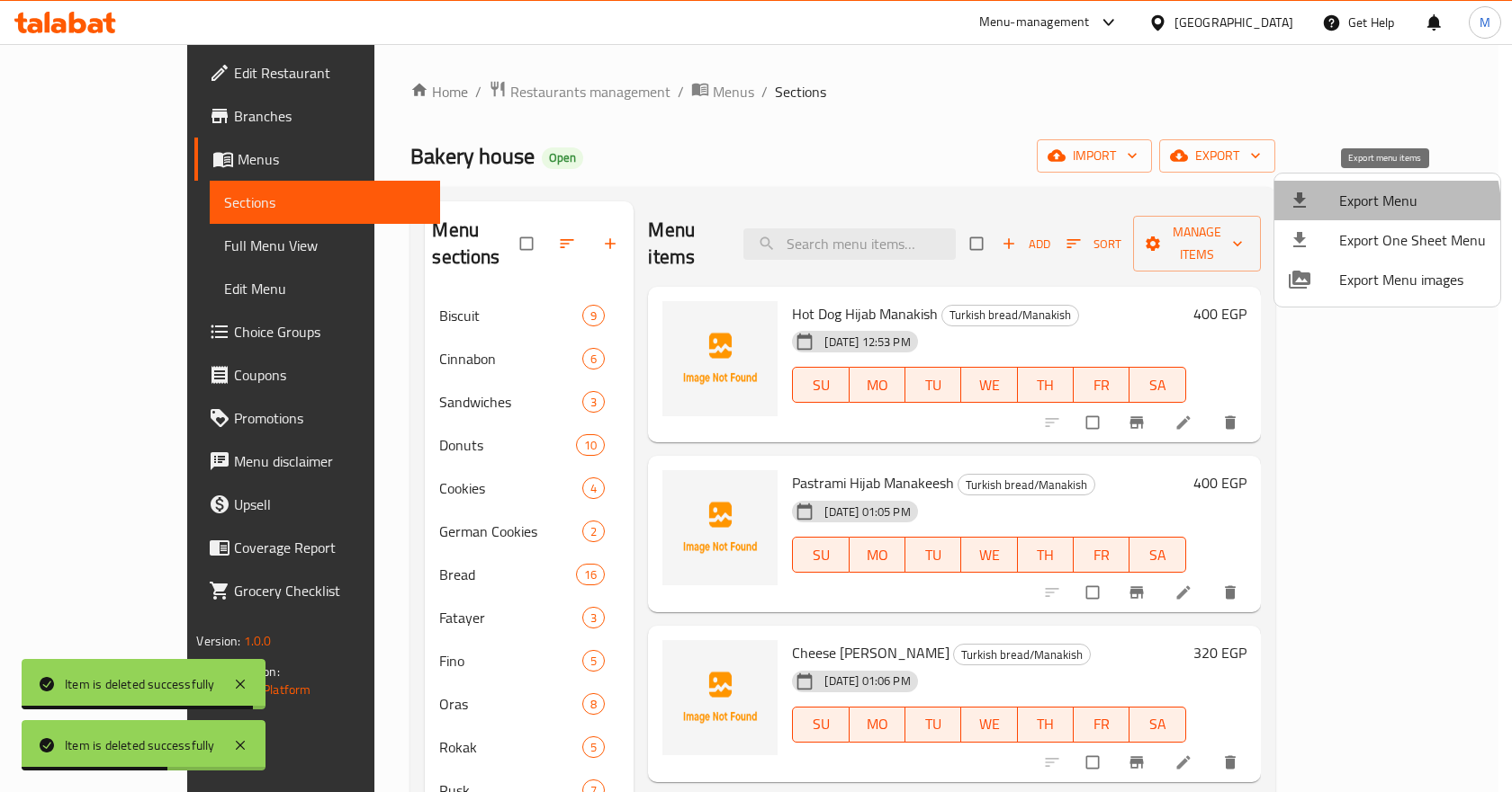
click at [1374, 209] on span "Export Menu" at bounding box center [1412, 201] width 147 height 22
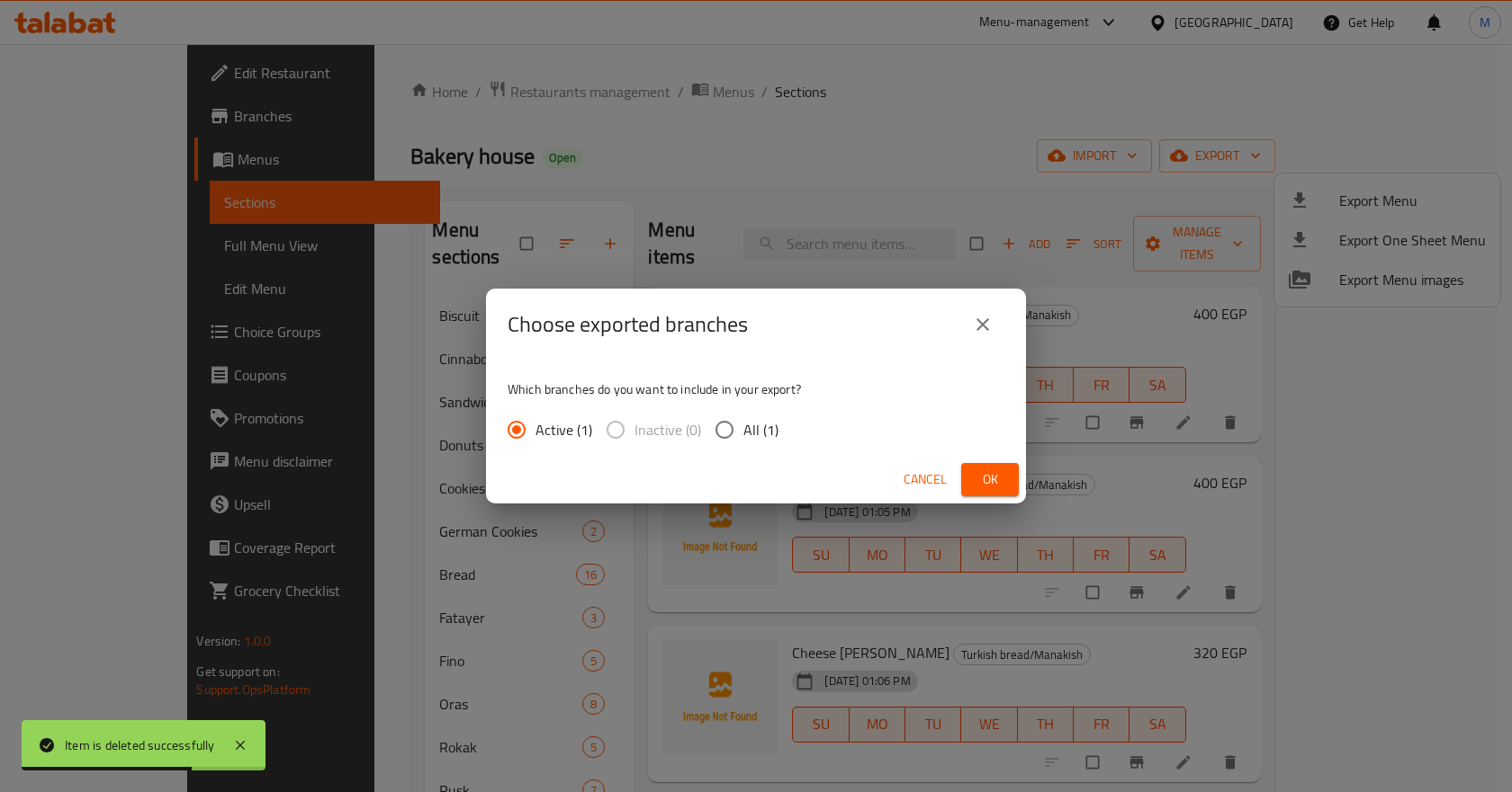
click at [745, 427] on span "All (1)" at bounding box center [761, 430] width 35 height 22
click at [743, 427] on input "All (1)" at bounding box center [724, 429] width 37 height 37
radio input "true"
click at [1006, 468] on button "Ok" at bounding box center [989, 479] width 57 height 34
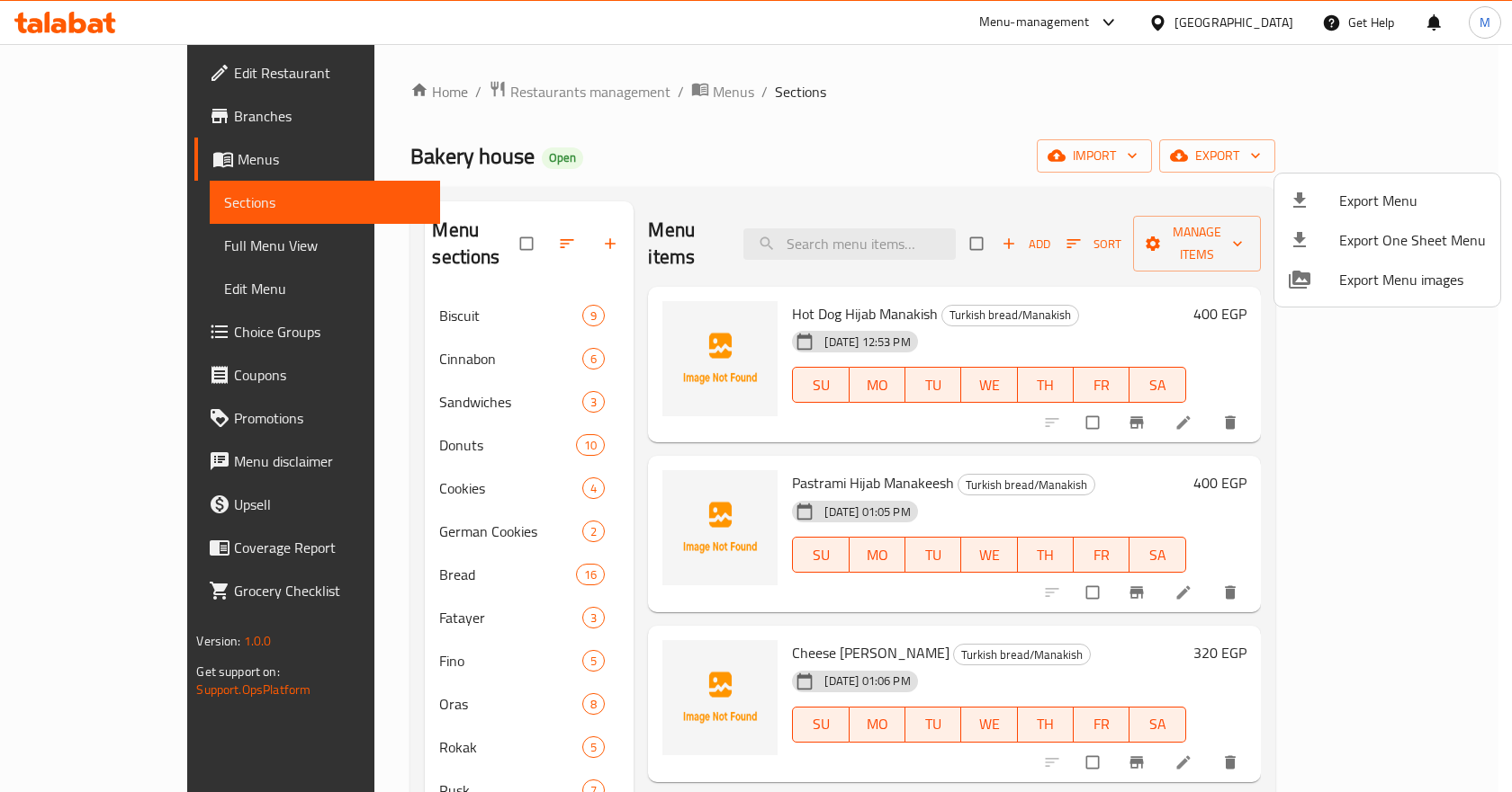
click at [761, 129] on div at bounding box center [756, 396] width 1512 height 792
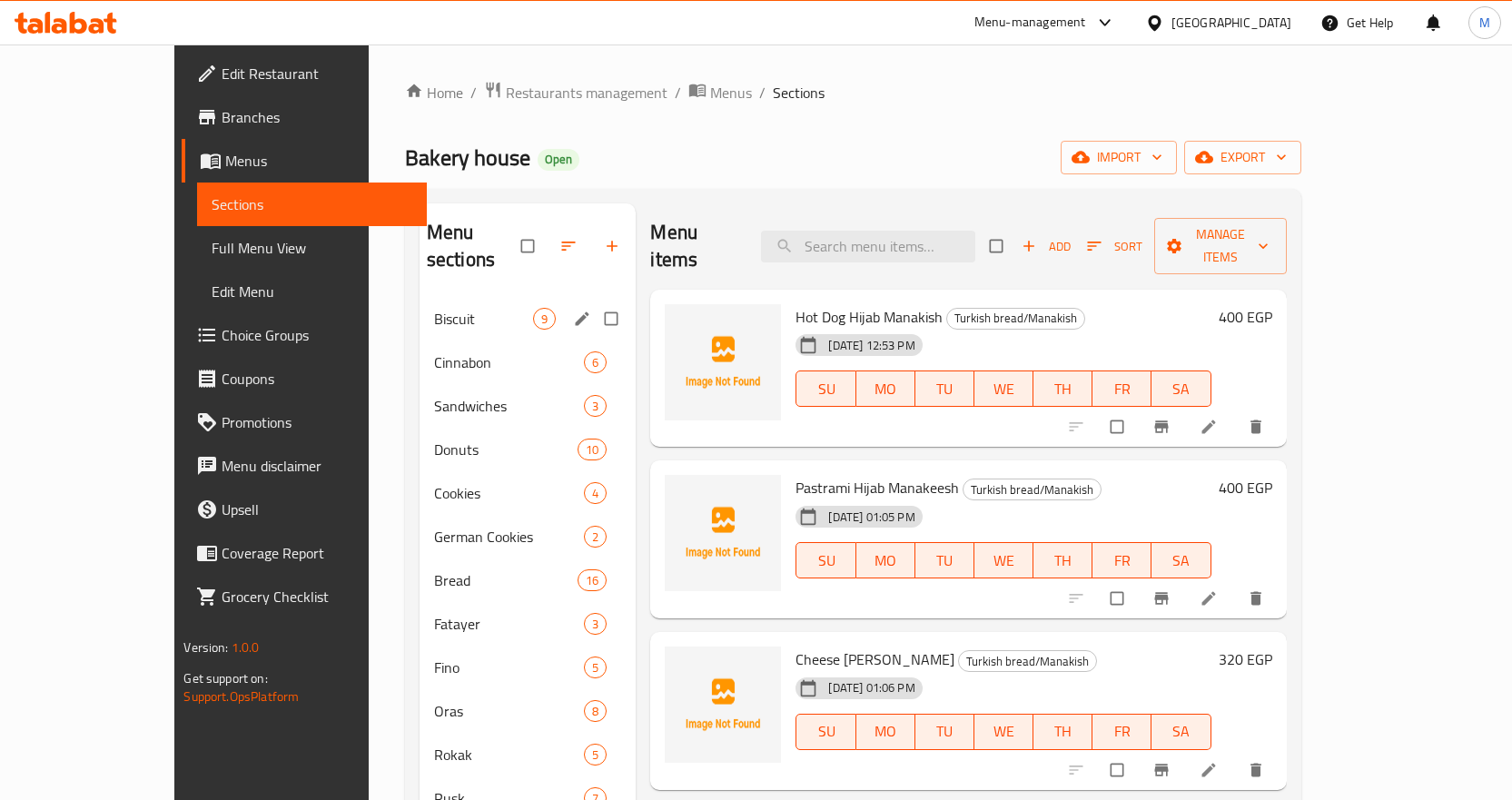
click at [594, 302] on input "Menu sections" at bounding box center [612, 319] width 38 height 34
checkbox input "true"
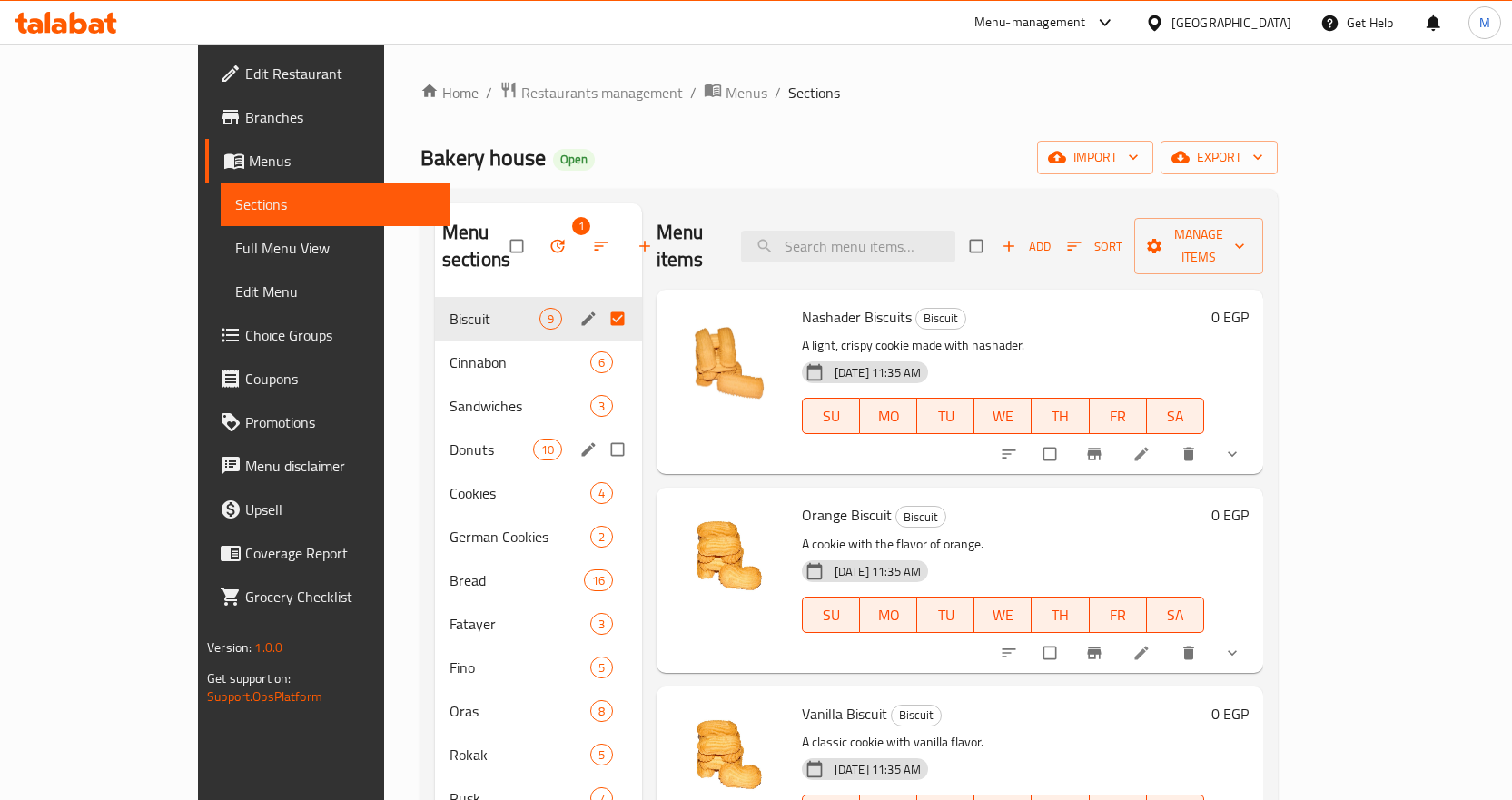
click at [600, 433] on input "Menu sections" at bounding box center [618, 449] width 38 height 34
checkbox input "true"
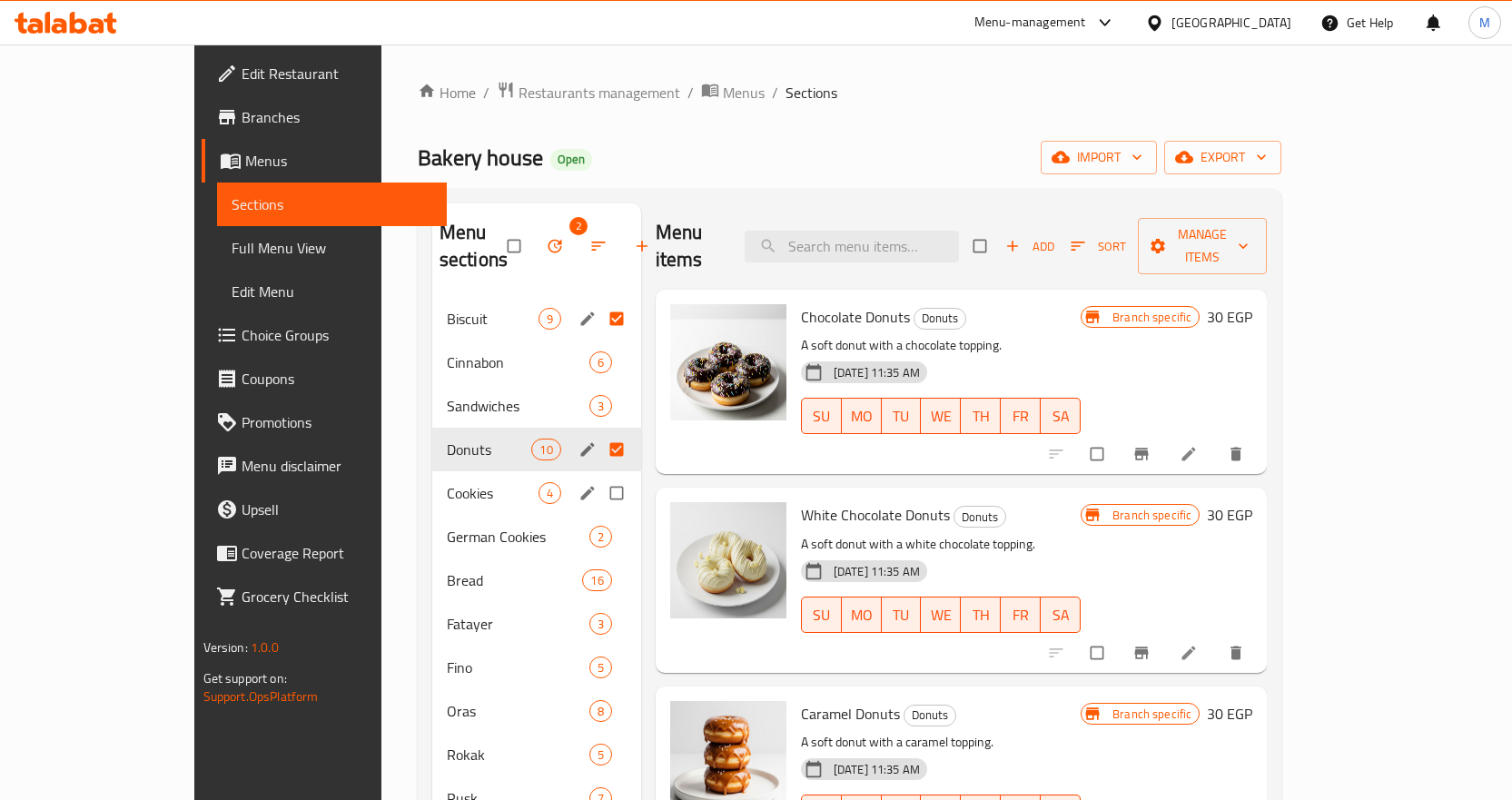
click at [599, 476] on input "Menu sections" at bounding box center [617, 493] width 38 height 34
checkbox input "true"
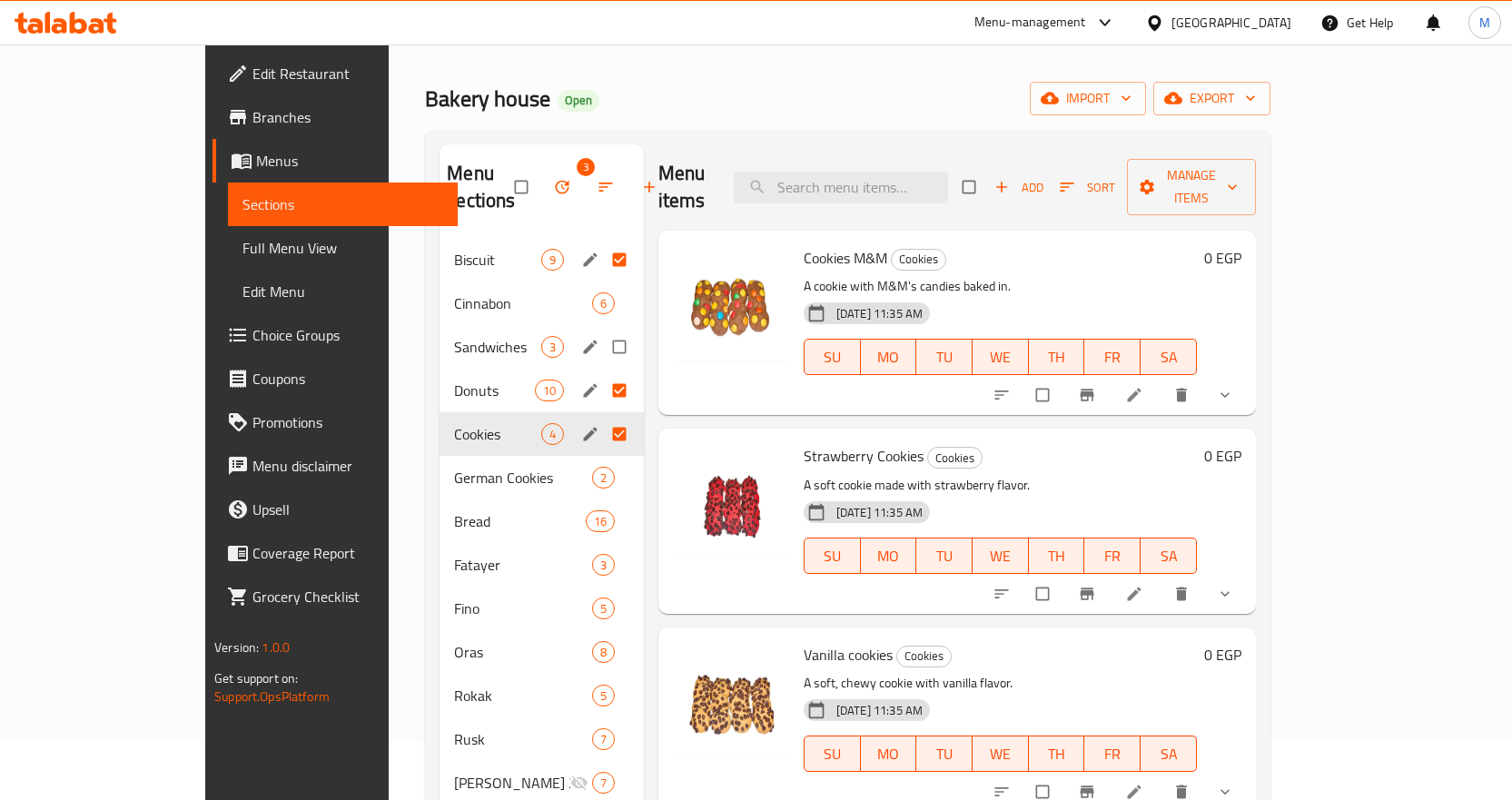
scroll to position [91, 0]
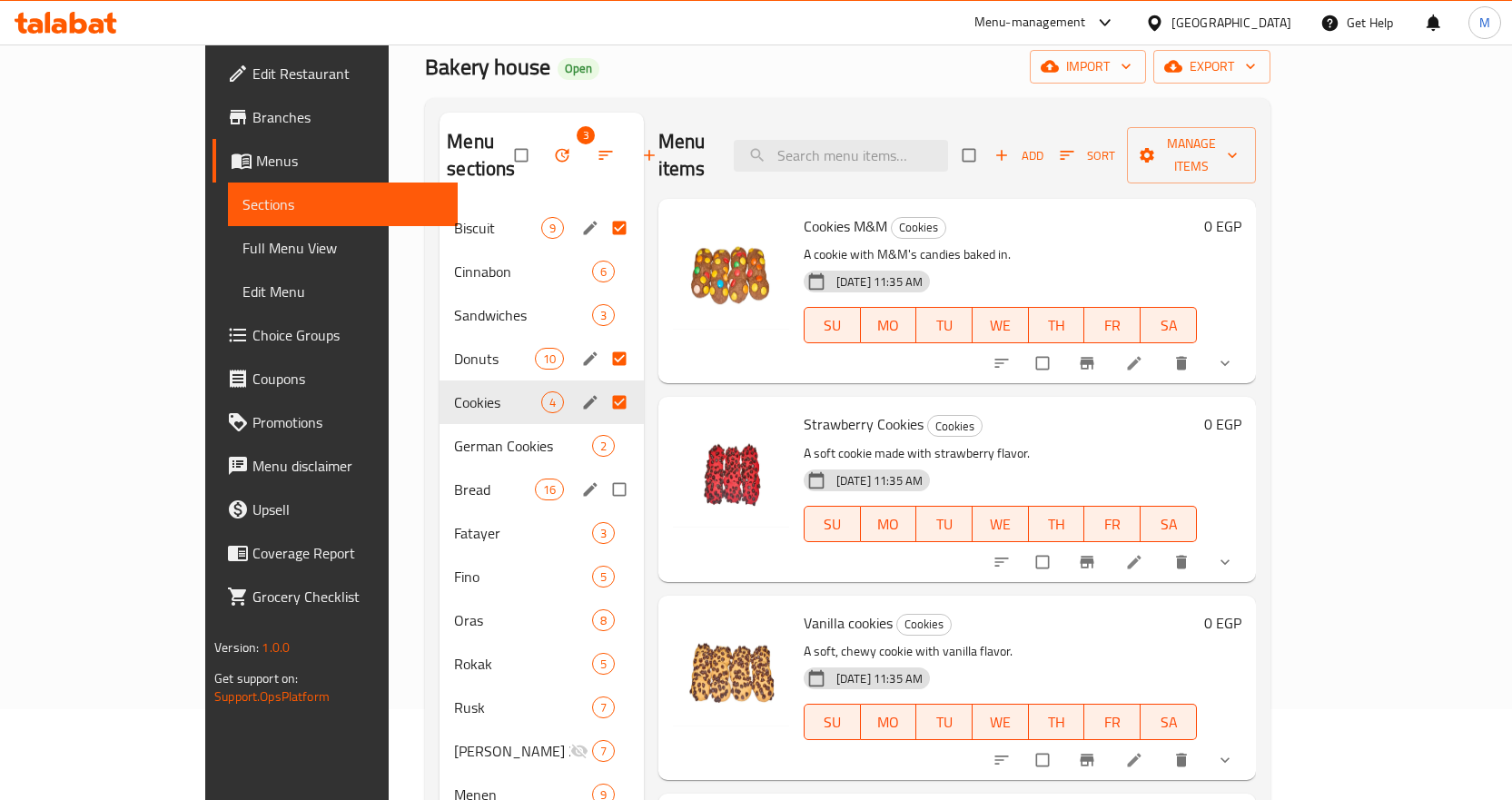
click at [602, 472] on input "Menu sections" at bounding box center [620, 489] width 38 height 34
checkbox input "true"
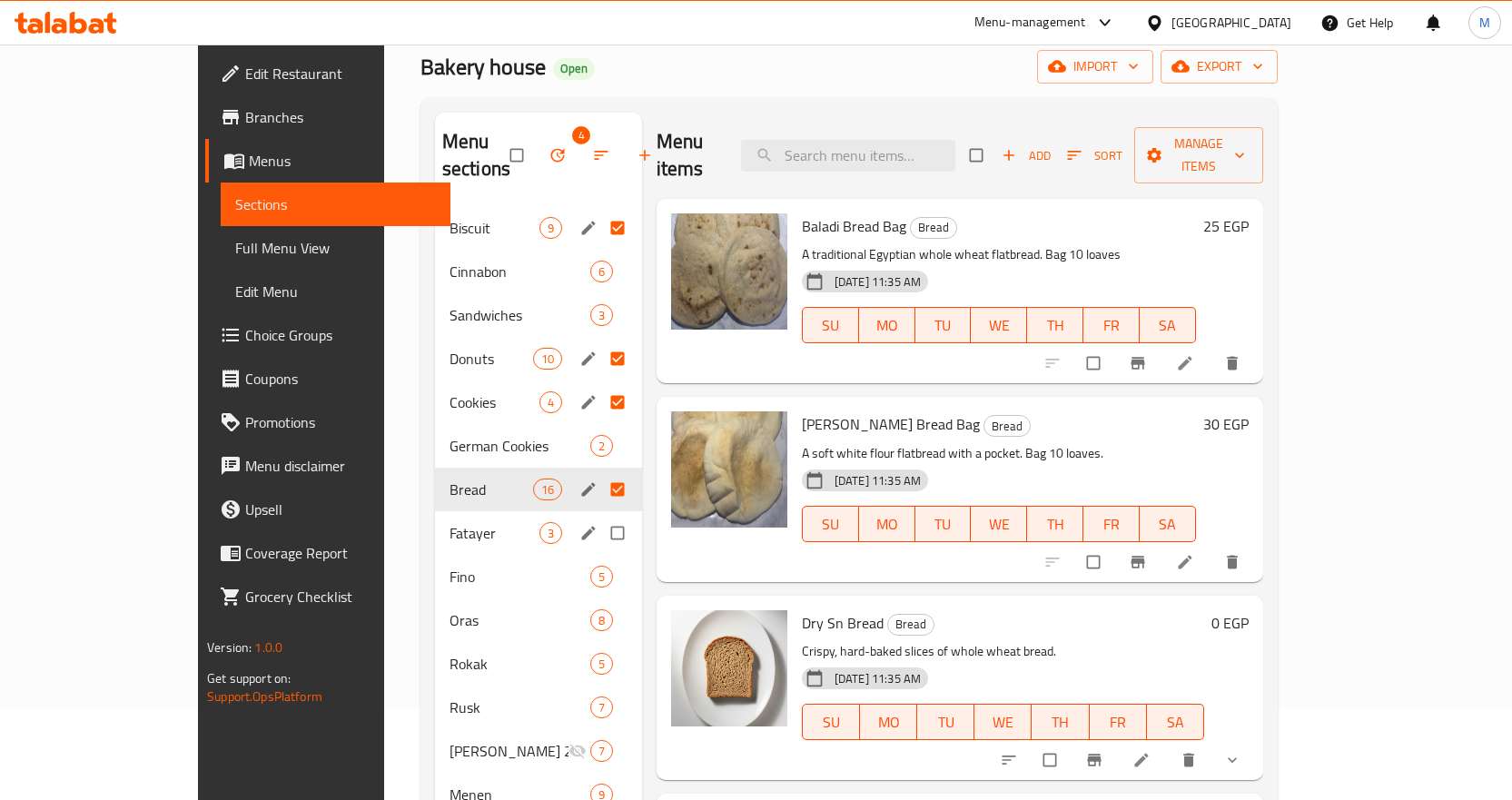
click at [600, 516] on input "Menu sections" at bounding box center [618, 533] width 38 height 34
checkbox input "true"
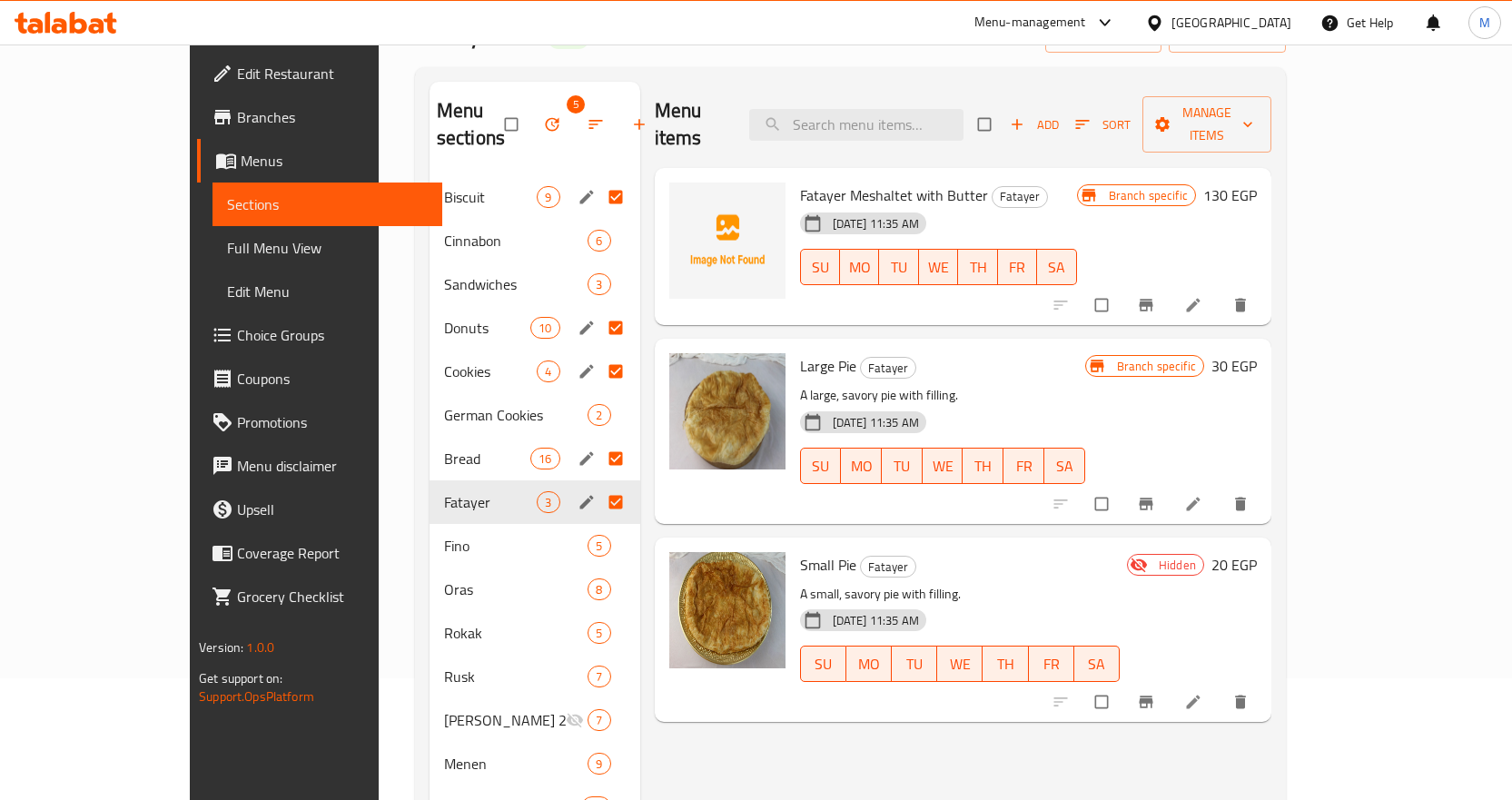
scroll to position [181, 0]
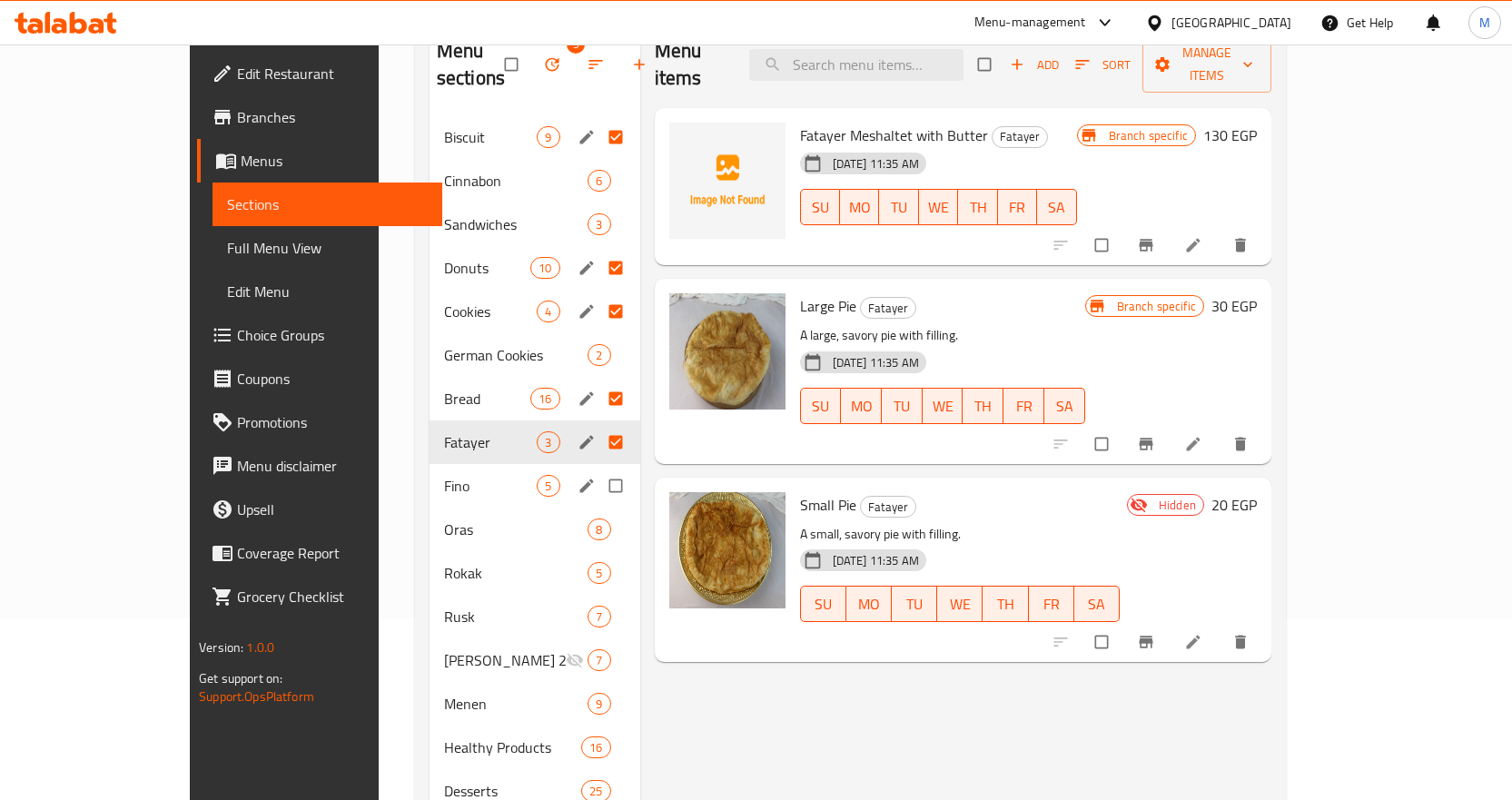
click at [598, 469] on input "Menu sections" at bounding box center [617, 485] width 38 height 34
checkbox input "true"
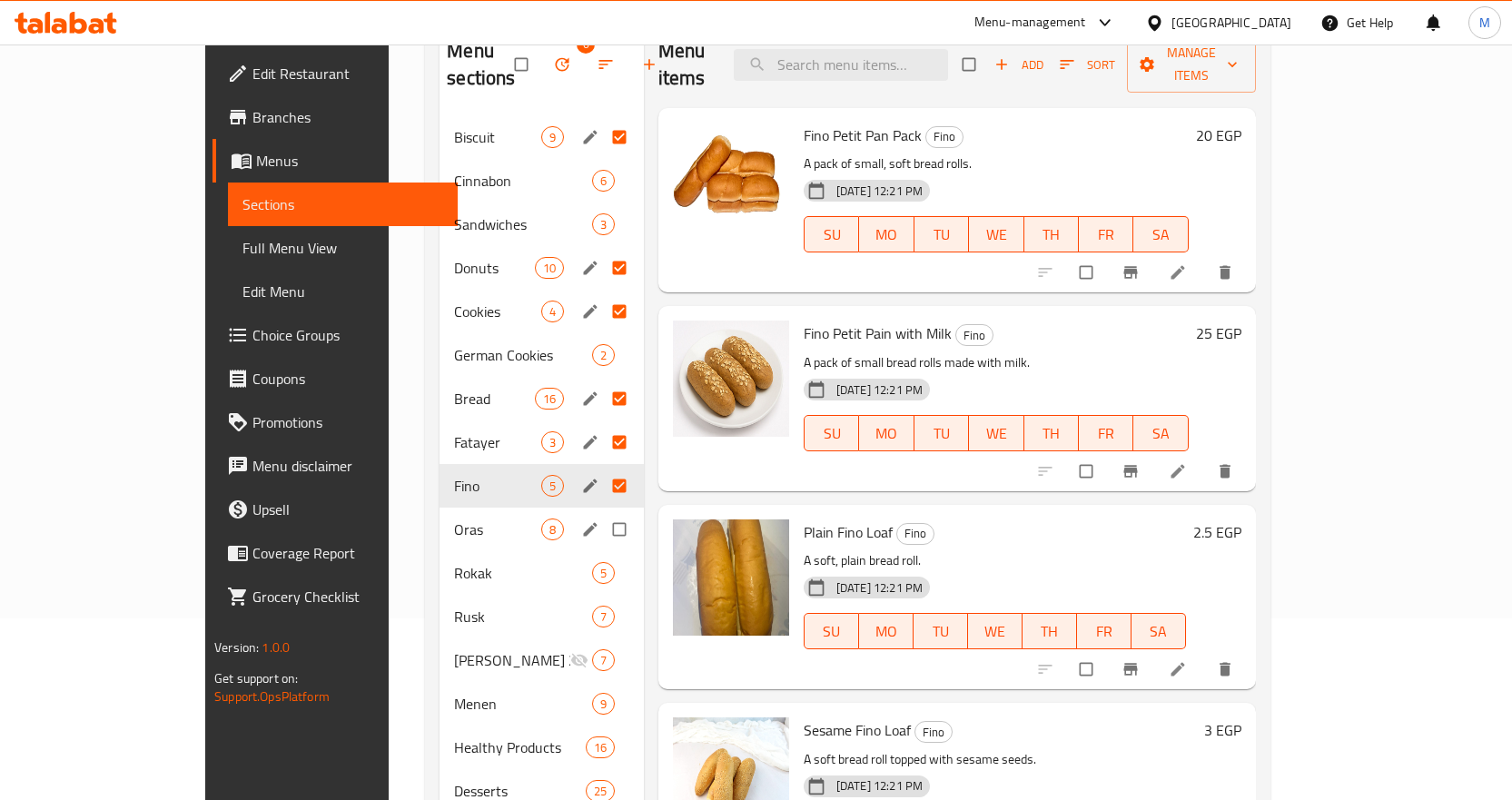
click at [602, 513] on input "Menu sections" at bounding box center [620, 529] width 38 height 34
checkbox input "true"
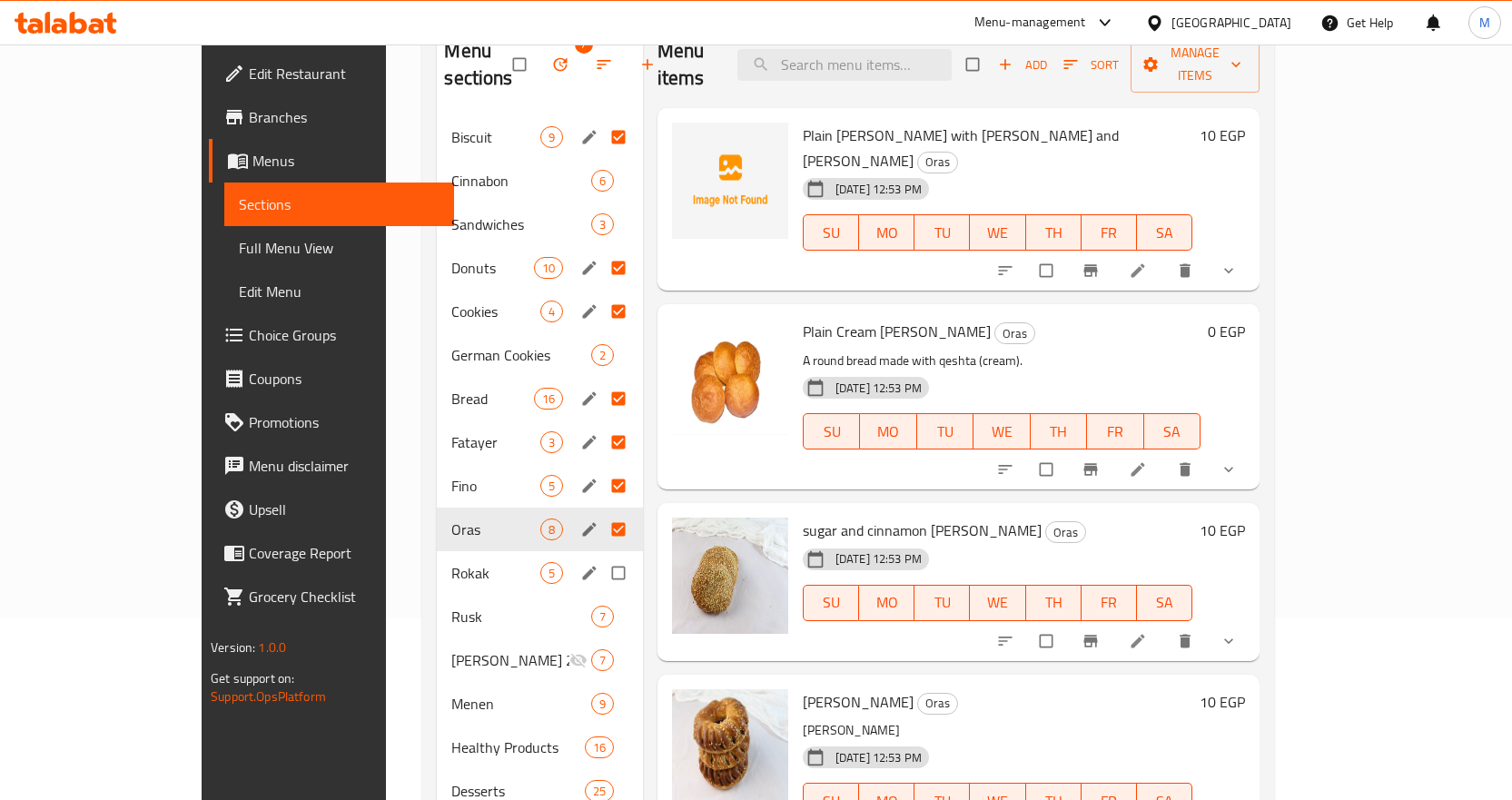
click at [601, 556] on input "Menu sections" at bounding box center [619, 573] width 38 height 34
checkbox input "true"
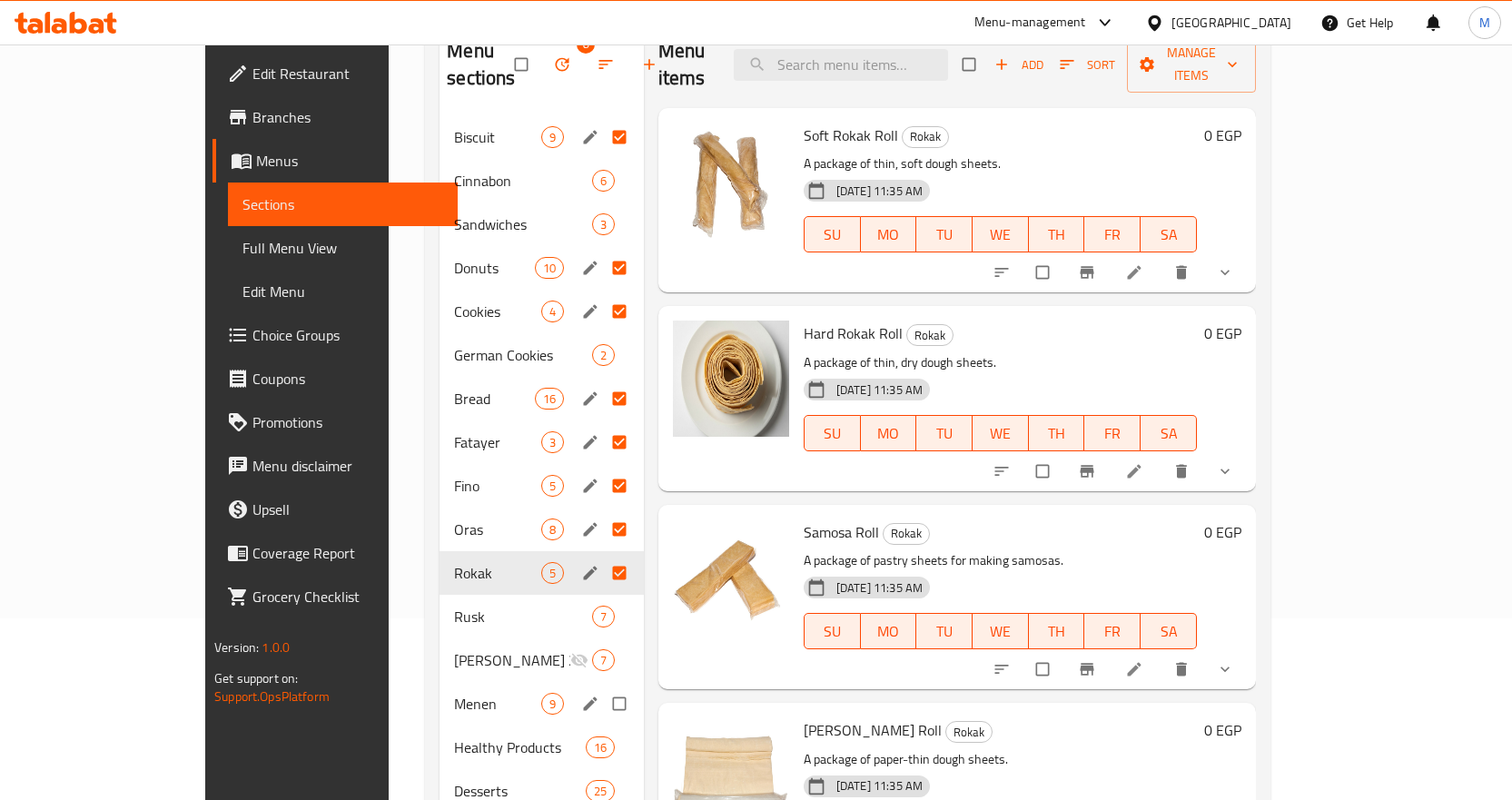
click at [602, 687] on input "Menu sections" at bounding box center [620, 703] width 38 height 34
checkbox input "true"
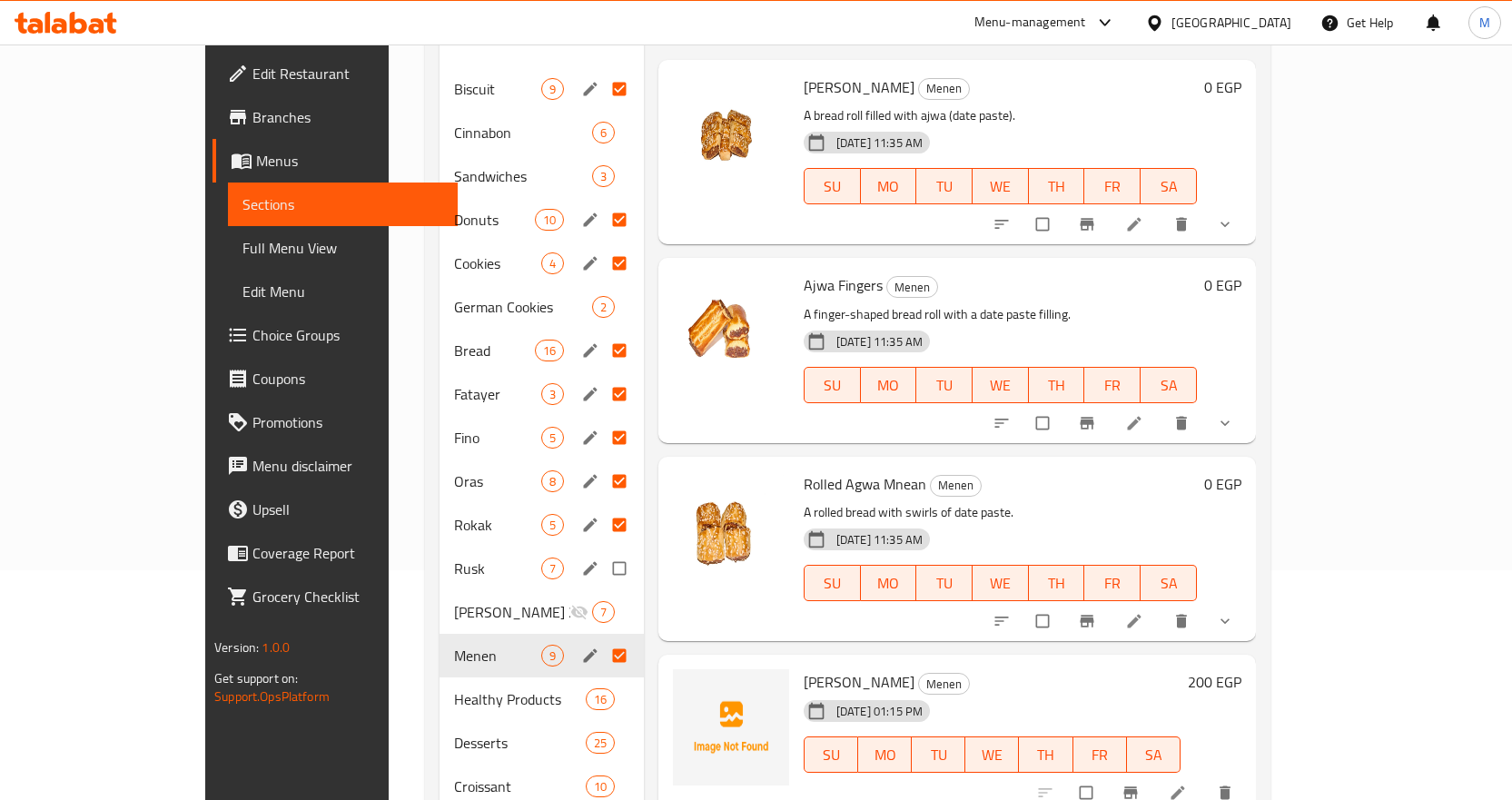
scroll to position [272, 0]
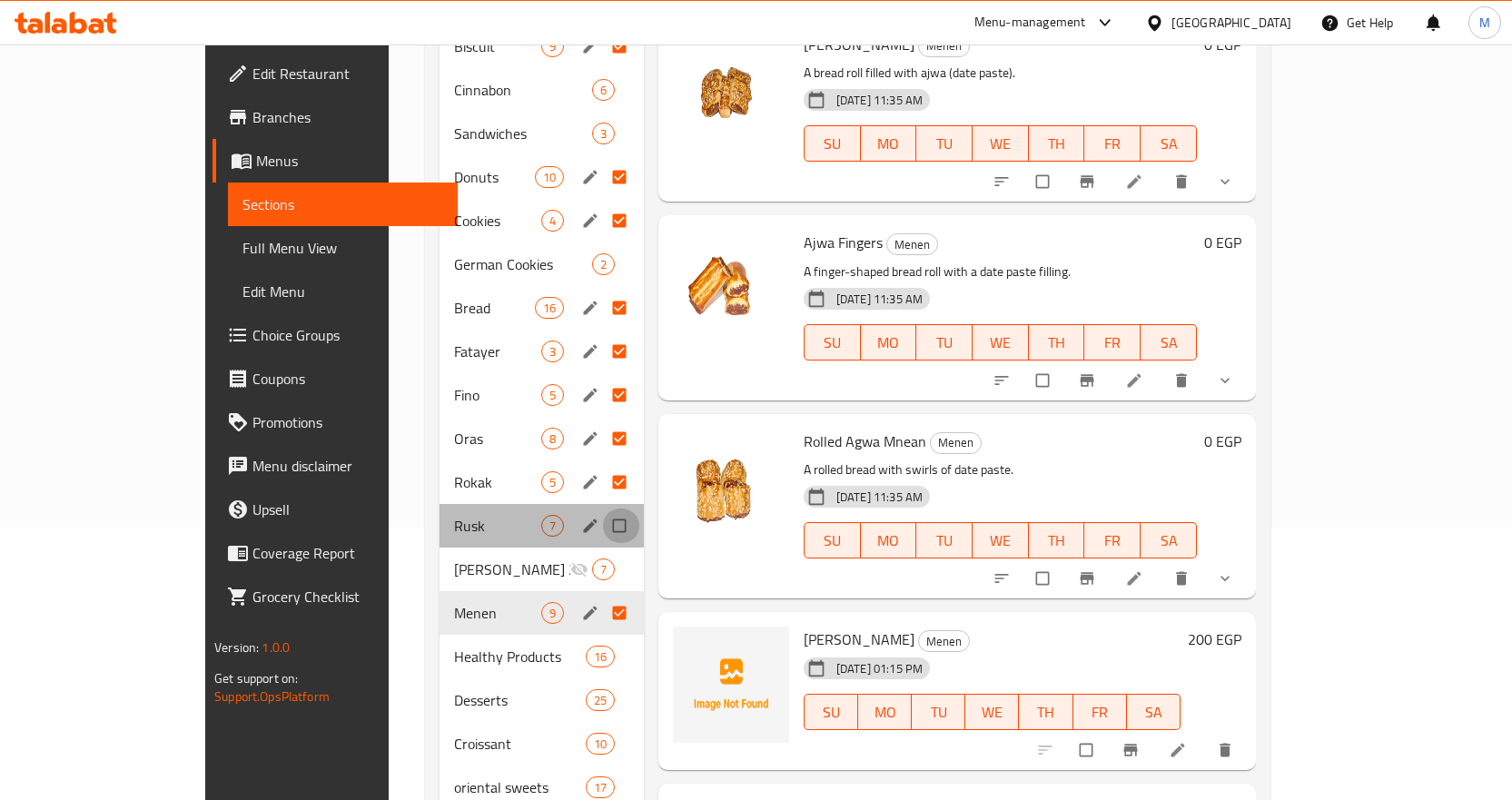
click at [602, 509] on input "Menu sections" at bounding box center [620, 526] width 38 height 34
checkbox input "true"
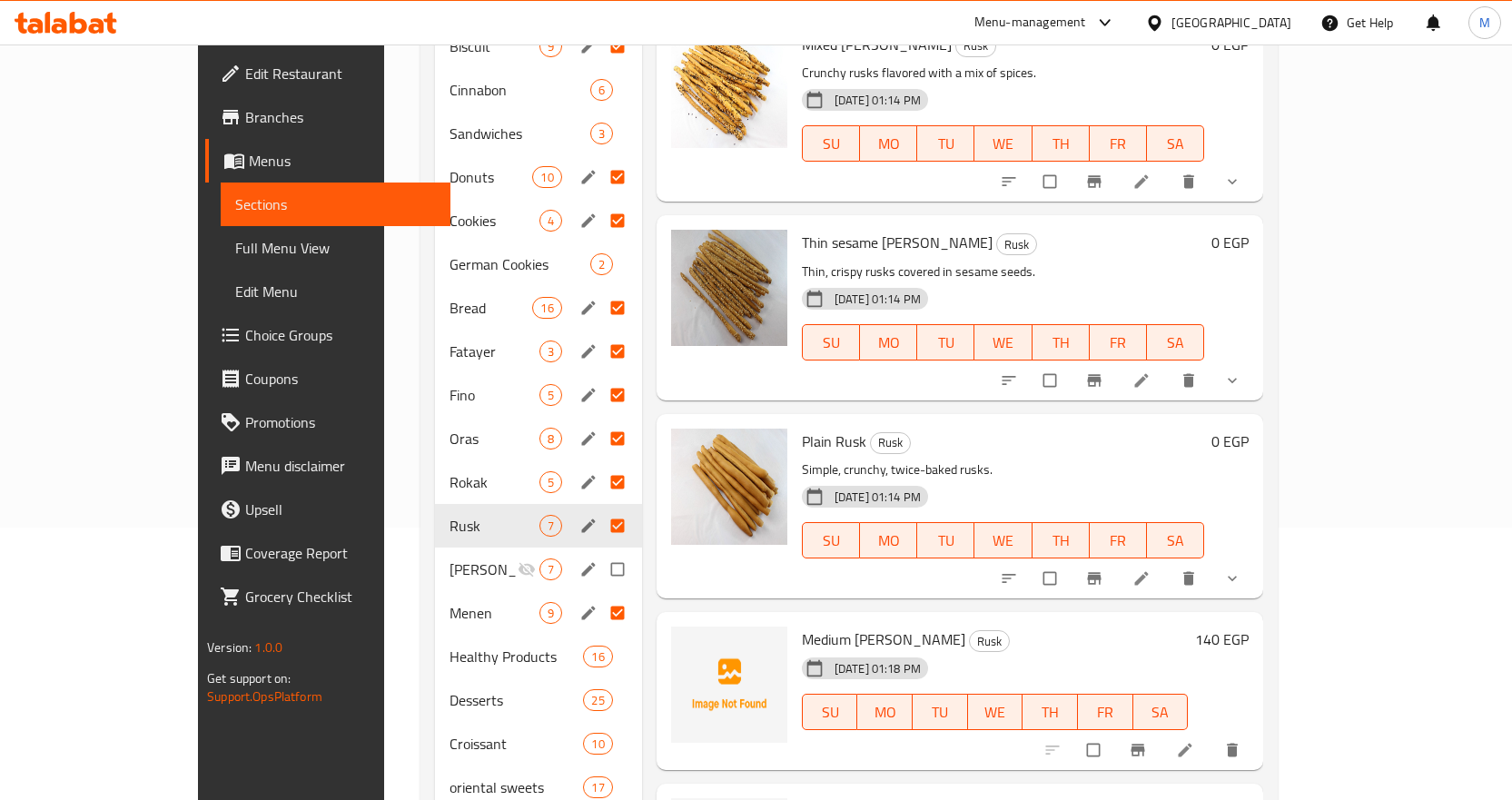
click at [600, 552] on input "Menu sections" at bounding box center [618, 569] width 38 height 34
checkbox input "true"
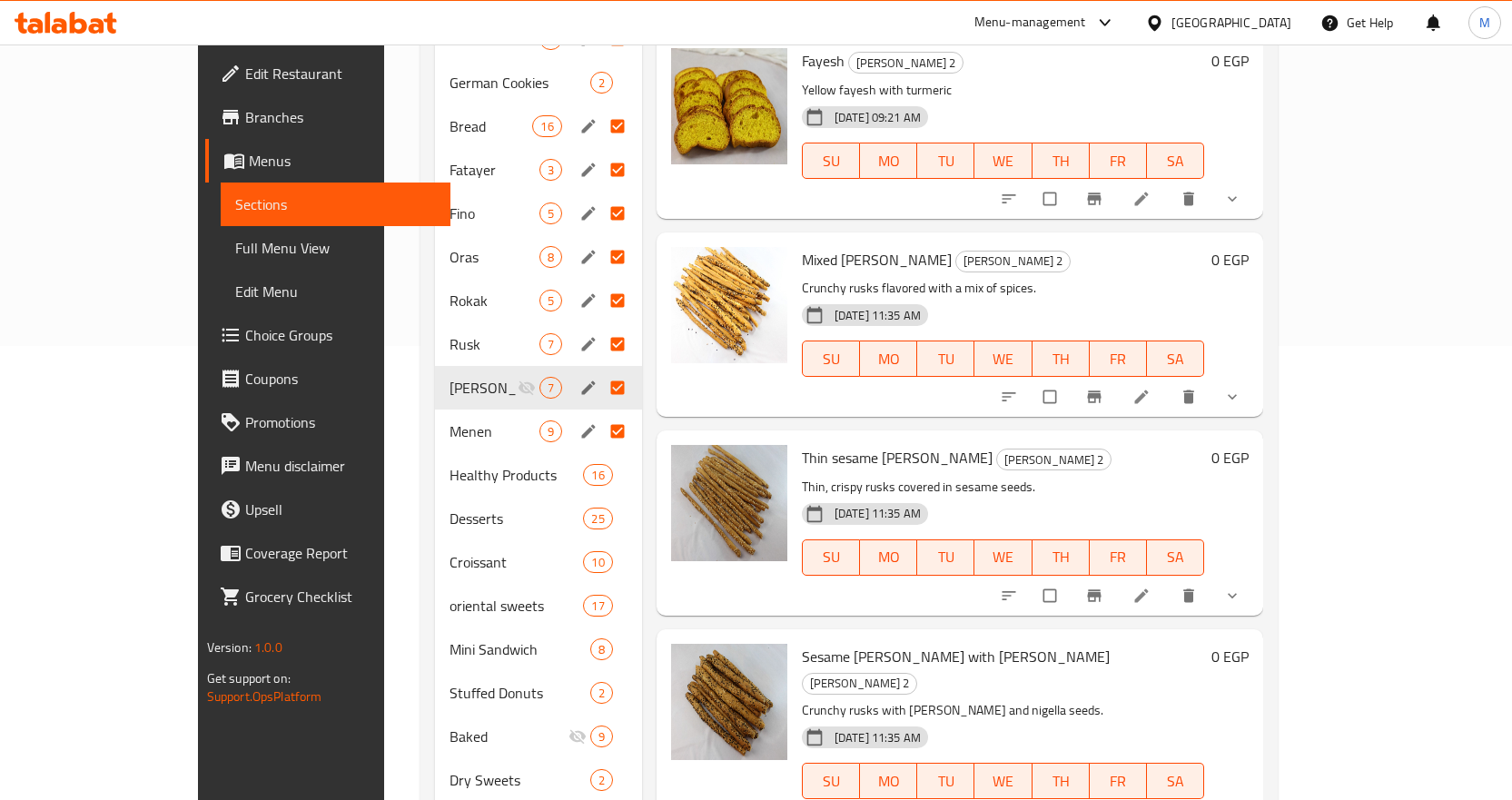
scroll to position [545, 0]
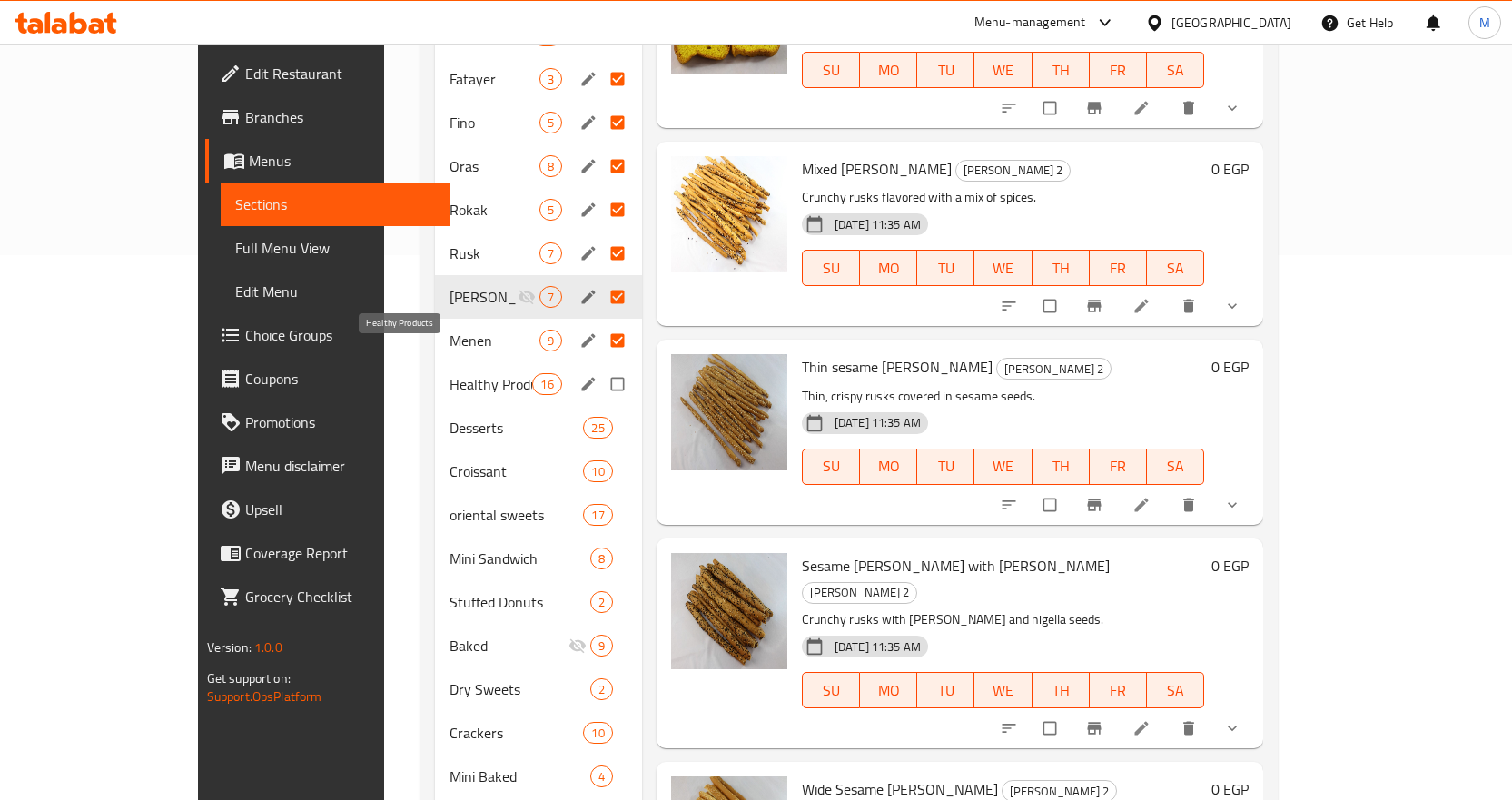
click at [449, 374] on span "Healthy Products" at bounding box center [491, 385] width 84 height 22
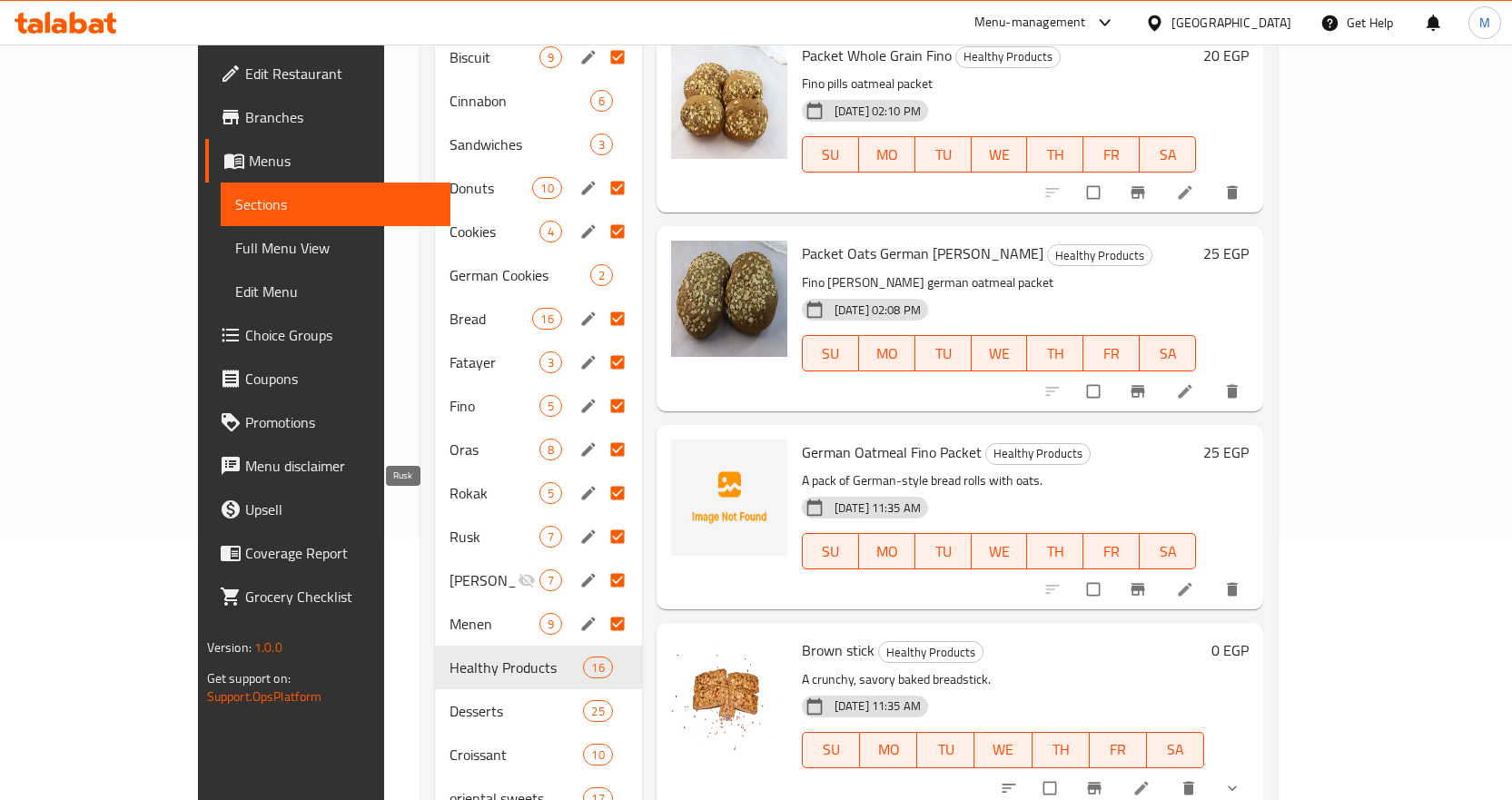
scroll to position [272, 0]
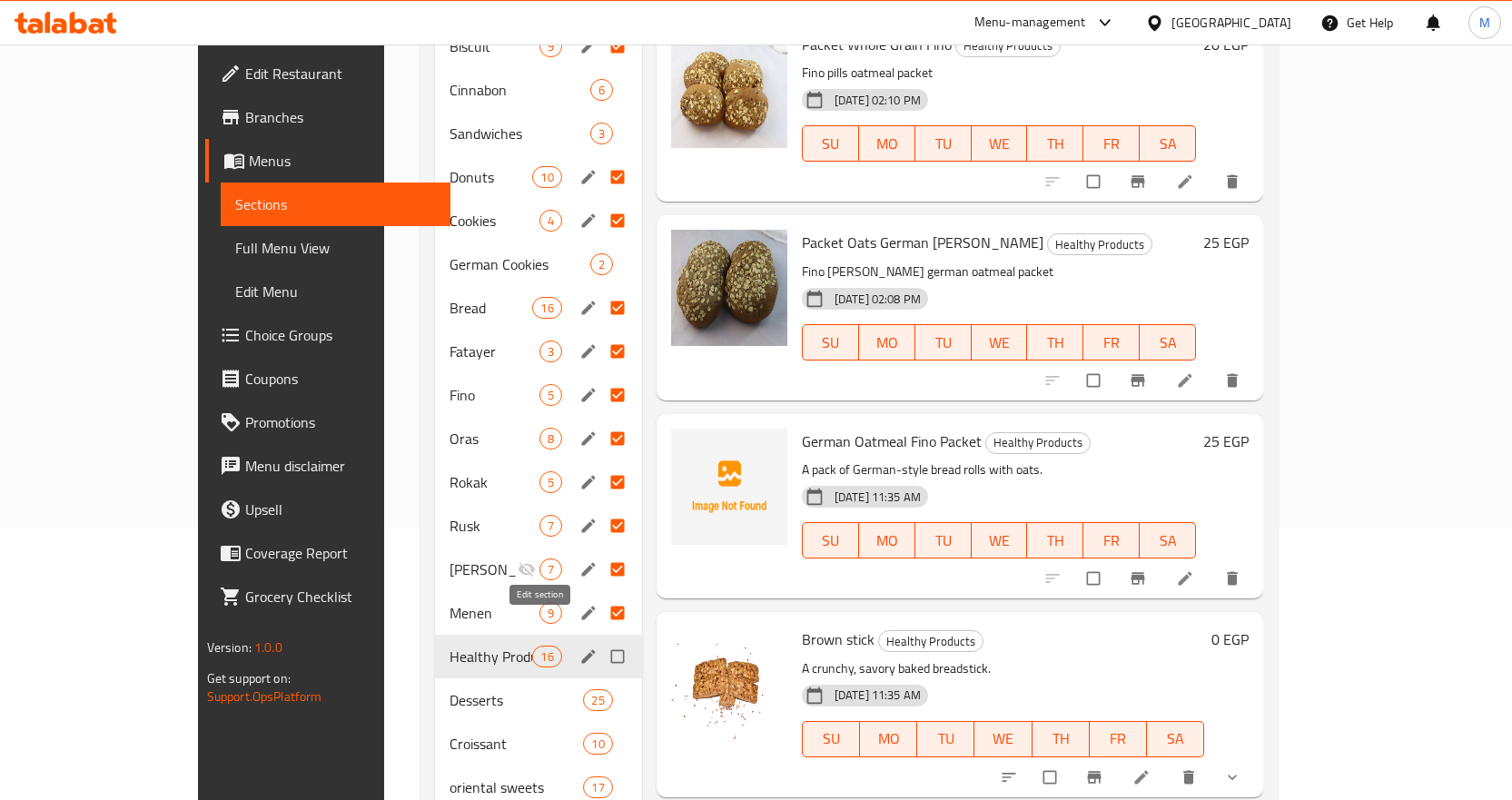
click at [582, 650] on icon "edit" at bounding box center [588, 656] width 14 height 14
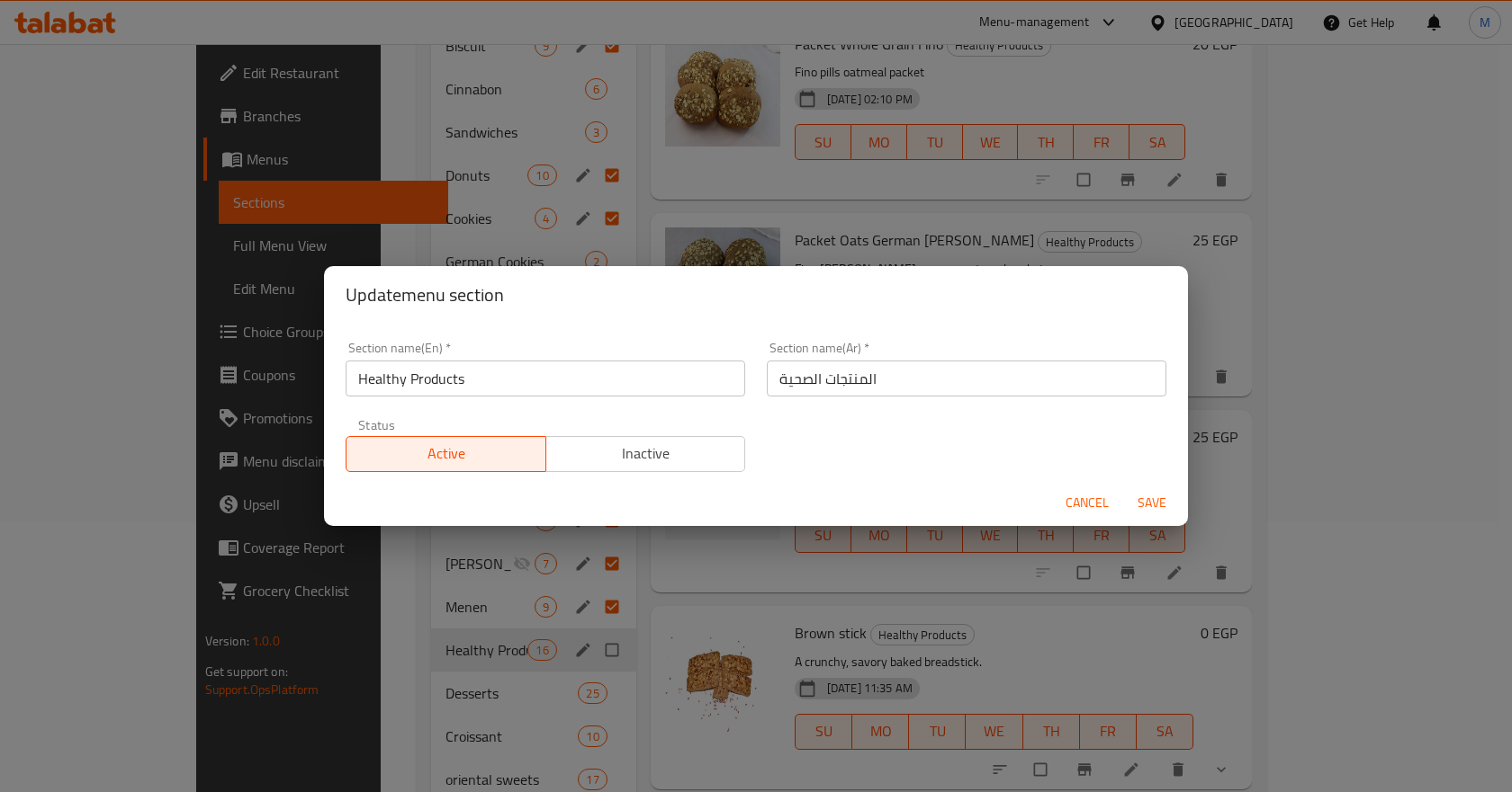
click at [383, 382] on input "Healthy Products" at bounding box center [545, 378] width 399 height 36
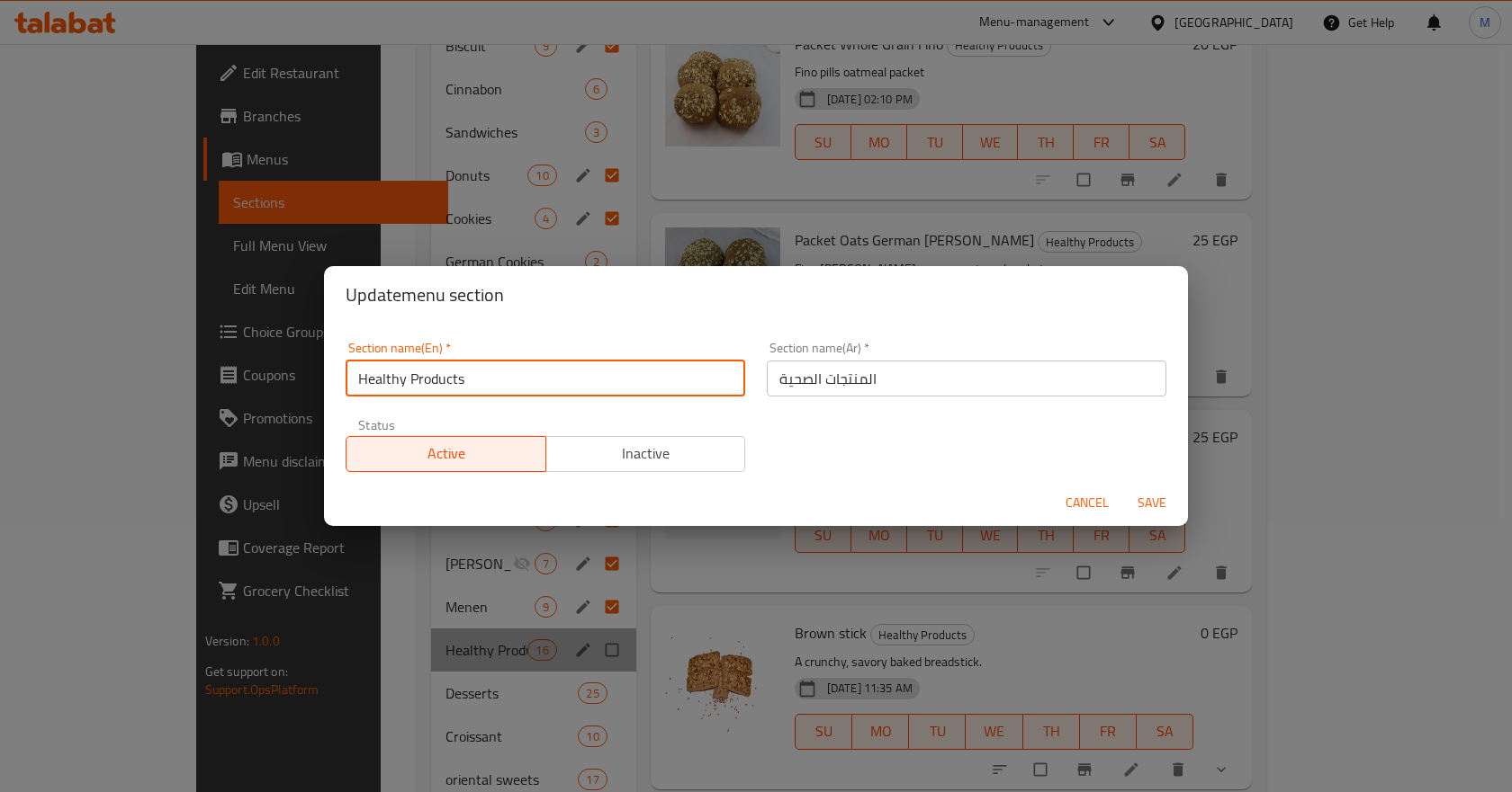
click at [383, 382] on input "Healthy Products" at bounding box center [545, 378] width 399 height 36
type input "diet Products"
click at [806, 379] on input "المنتجات الصحية" at bounding box center [967, 378] width 399 height 36
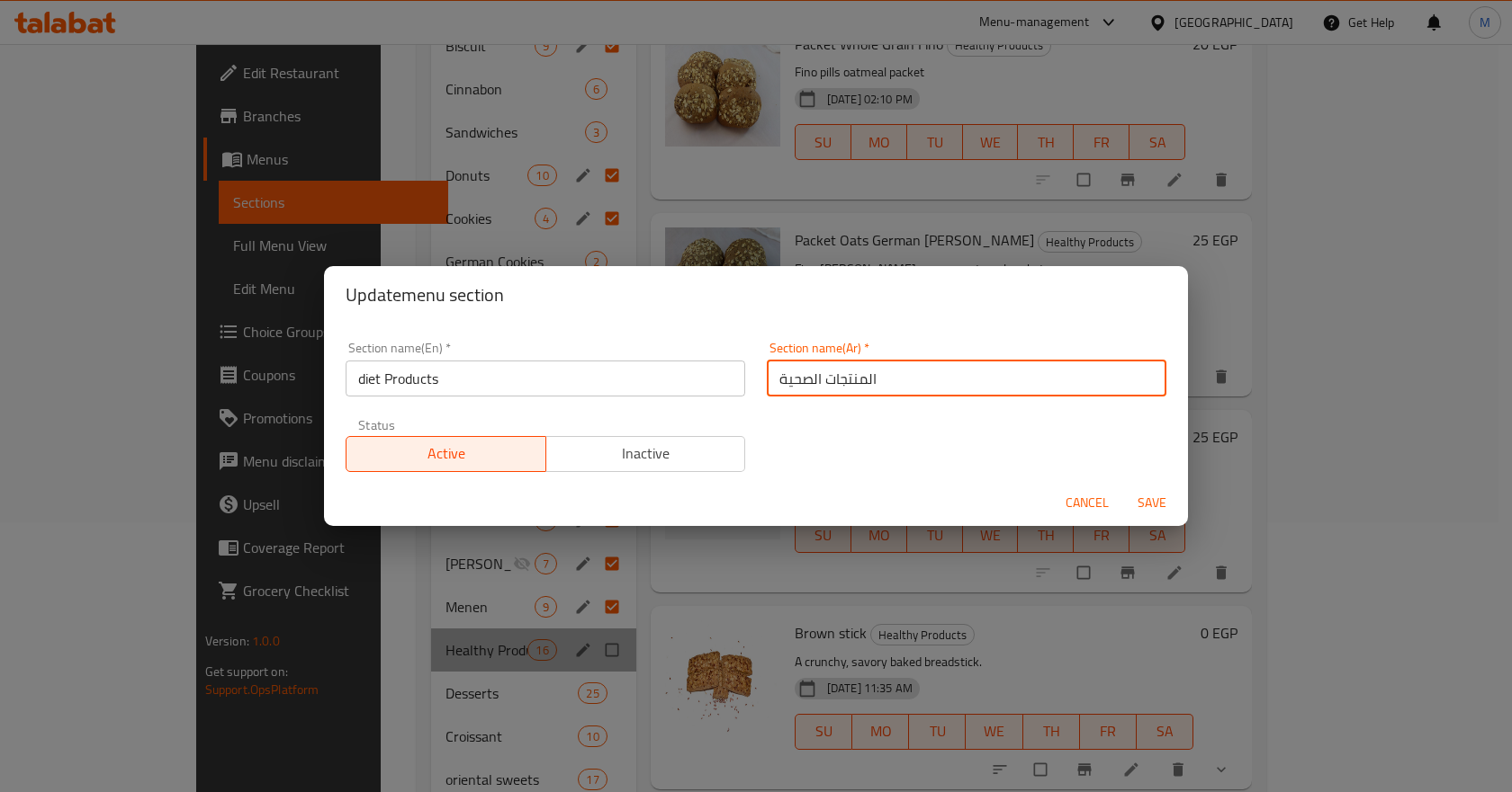
click at [806, 379] on input "المنتجات الصحية" at bounding box center [967, 378] width 399 height 36
drag, startPoint x: 847, startPoint y: 384, endPoint x: 906, endPoint y: 382, distance: 59.0
click at [906, 382] on input "المنتجات دايت" at bounding box center [967, 378] width 399 height 36
type input "منتجات دايت"
click at [1164, 506] on span "Save" at bounding box center [1151, 503] width 43 height 23
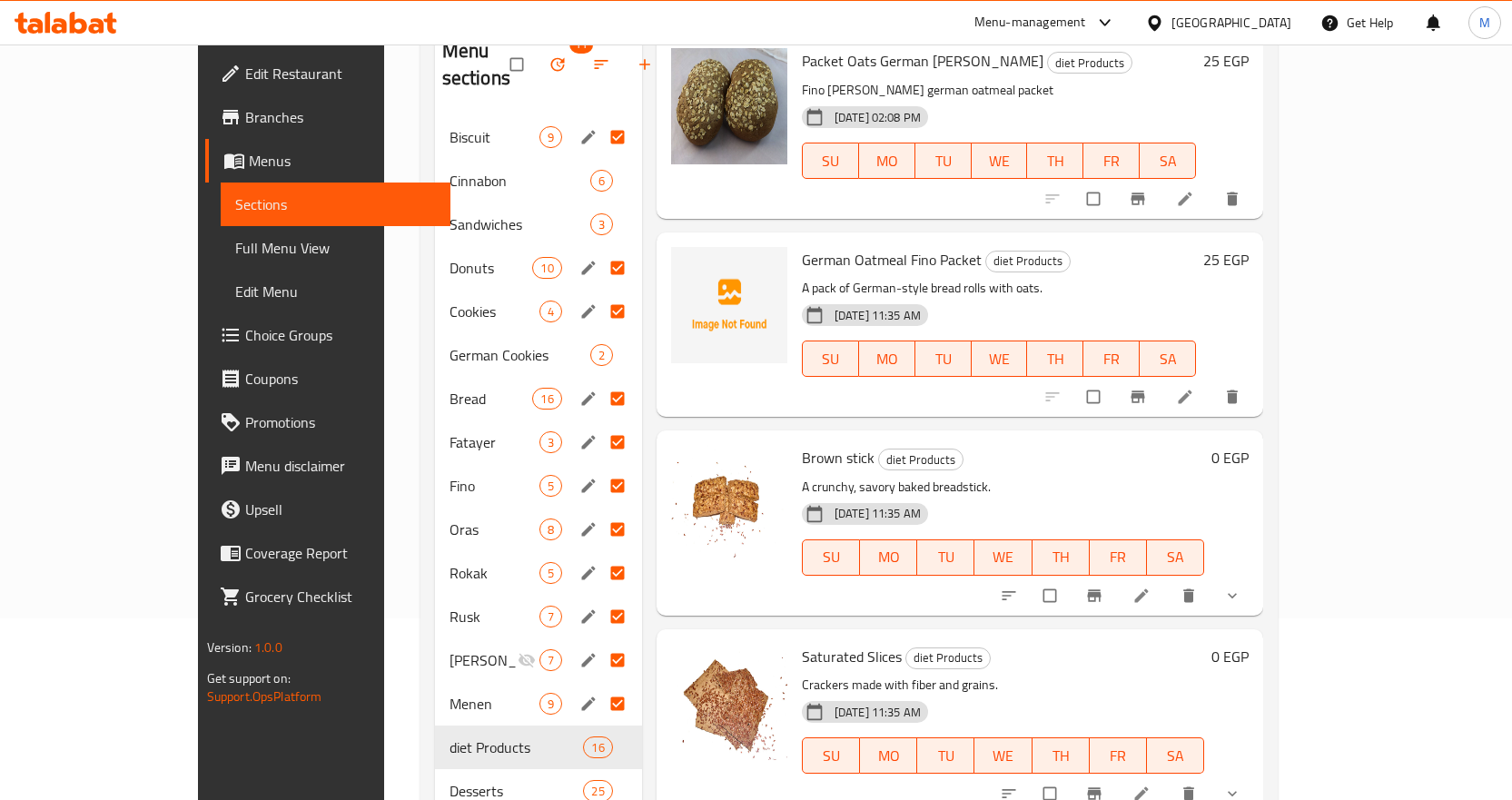
click at [1150, 586] on icon at bounding box center [1142, 596] width 18 height 18
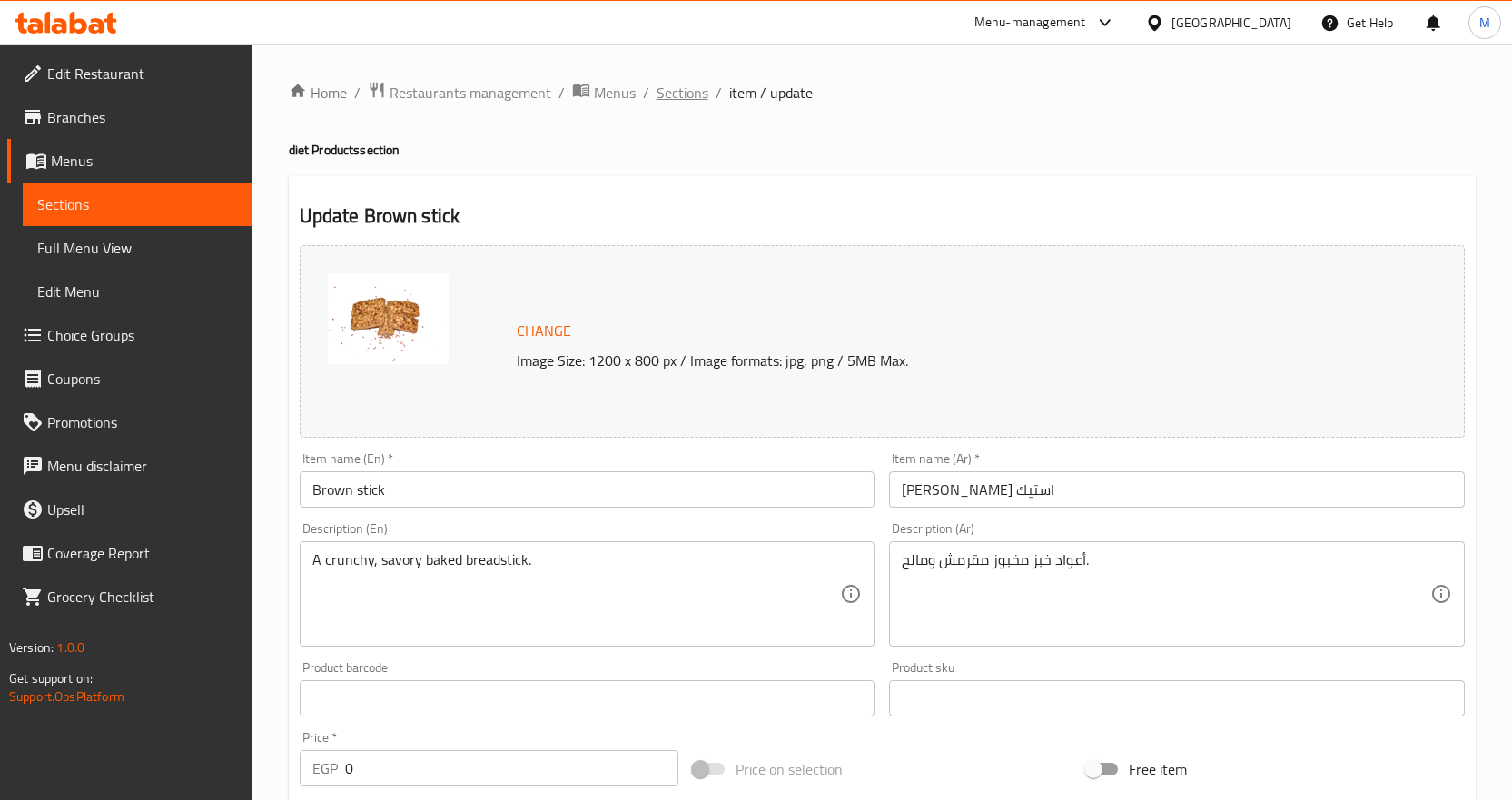
click at [674, 91] on span "Sections" at bounding box center [682, 93] width 52 height 22
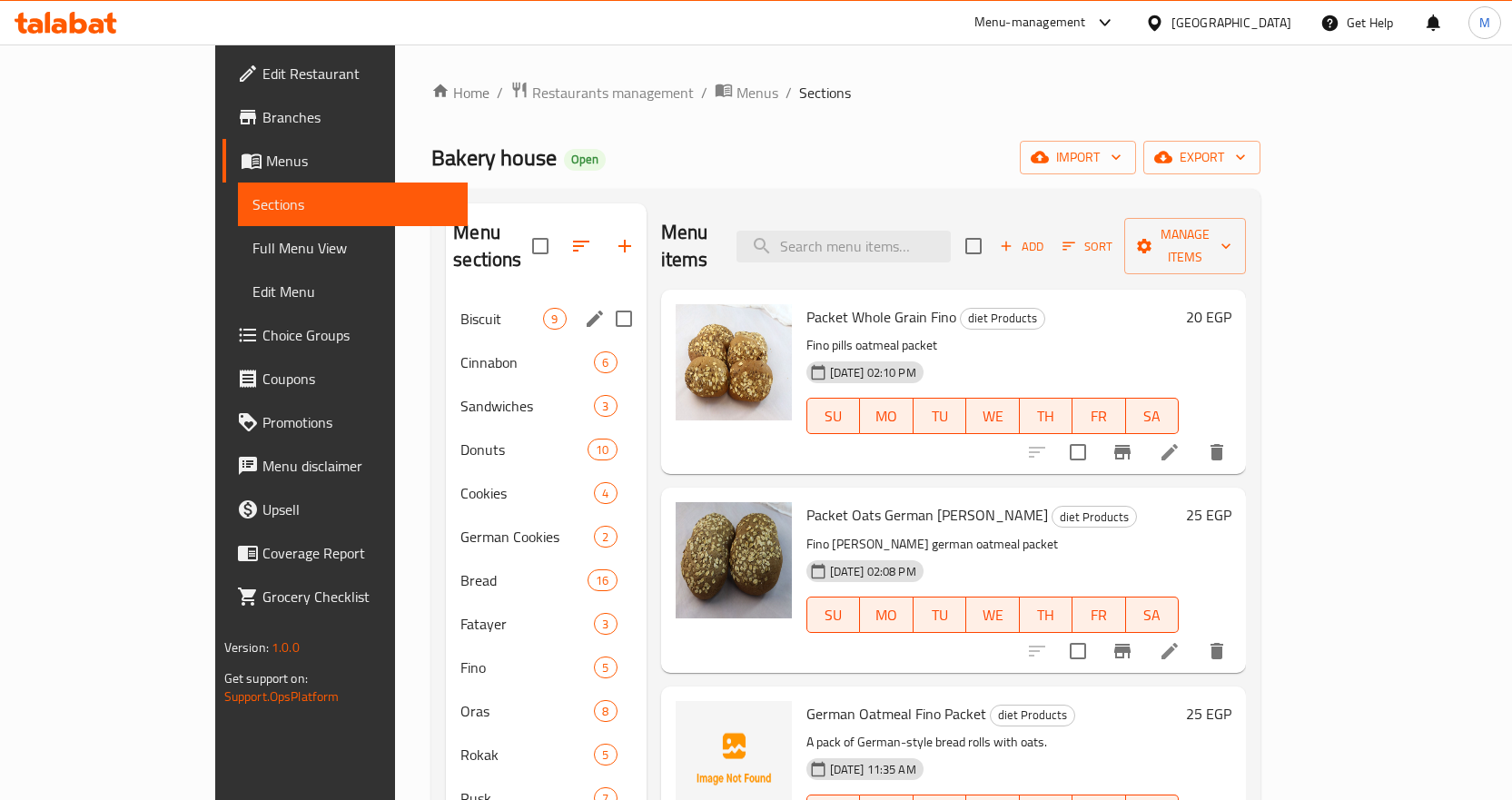
click at [605, 300] on input "Menu sections" at bounding box center [623, 319] width 38 height 38
checkbox input "true"
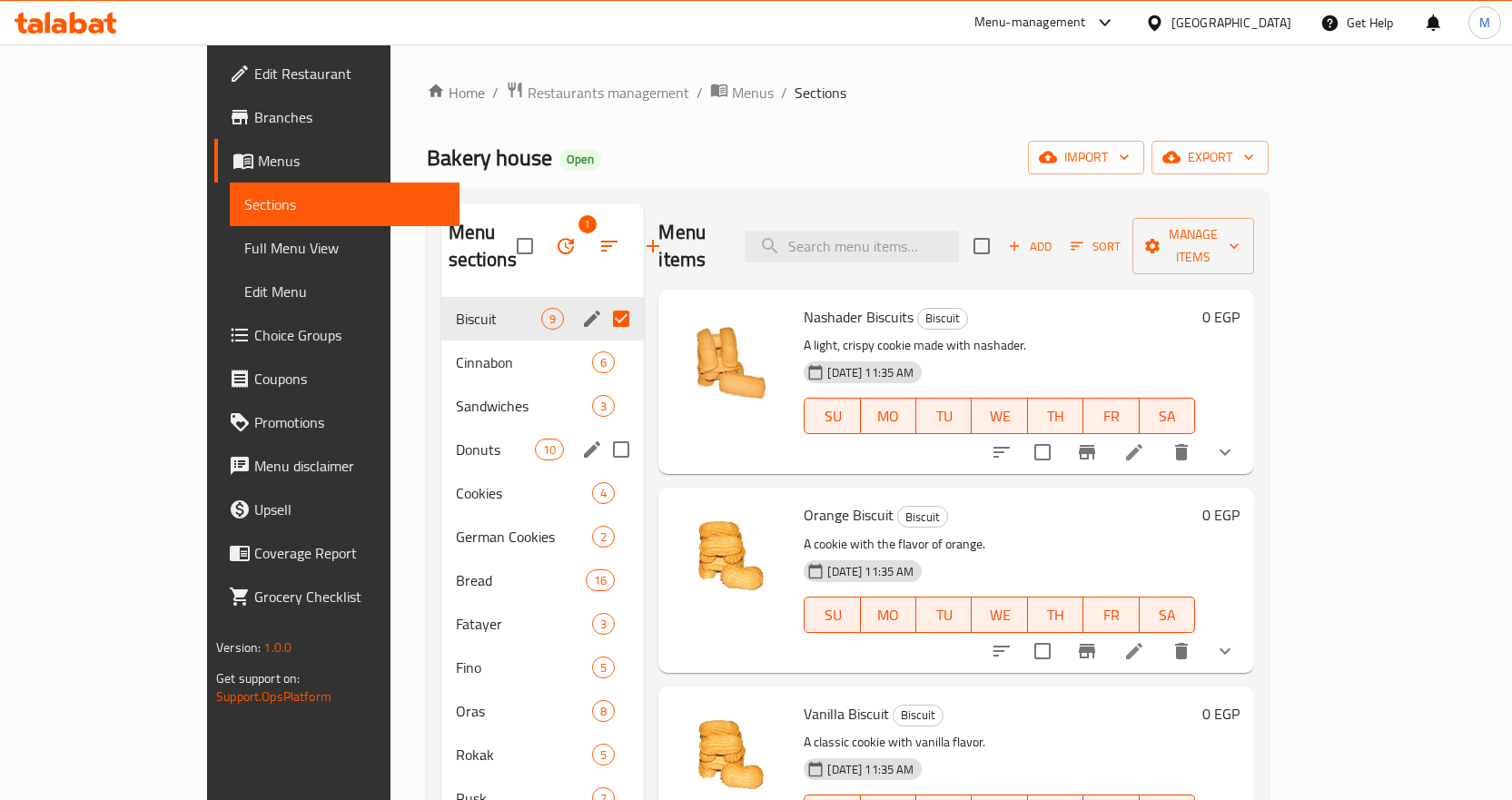
click at [602, 431] on input "Menu sections" at bounding box center [620, 449] width 38 height 38
checkbox input "true"
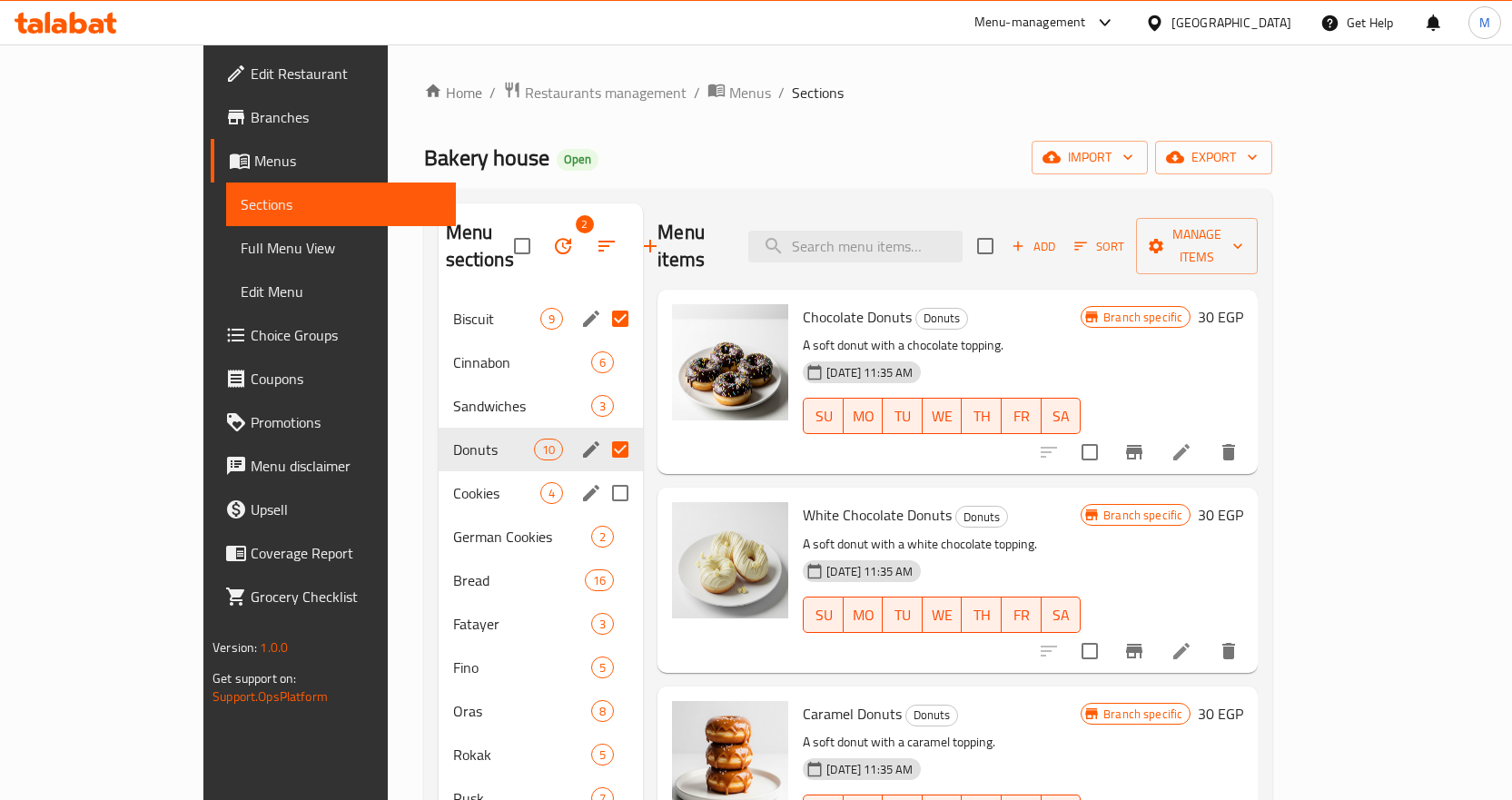
click at [601, 474] on input "Menu sections" at bounding box center [619, 493] width 38 height 38
checkbox input "true"
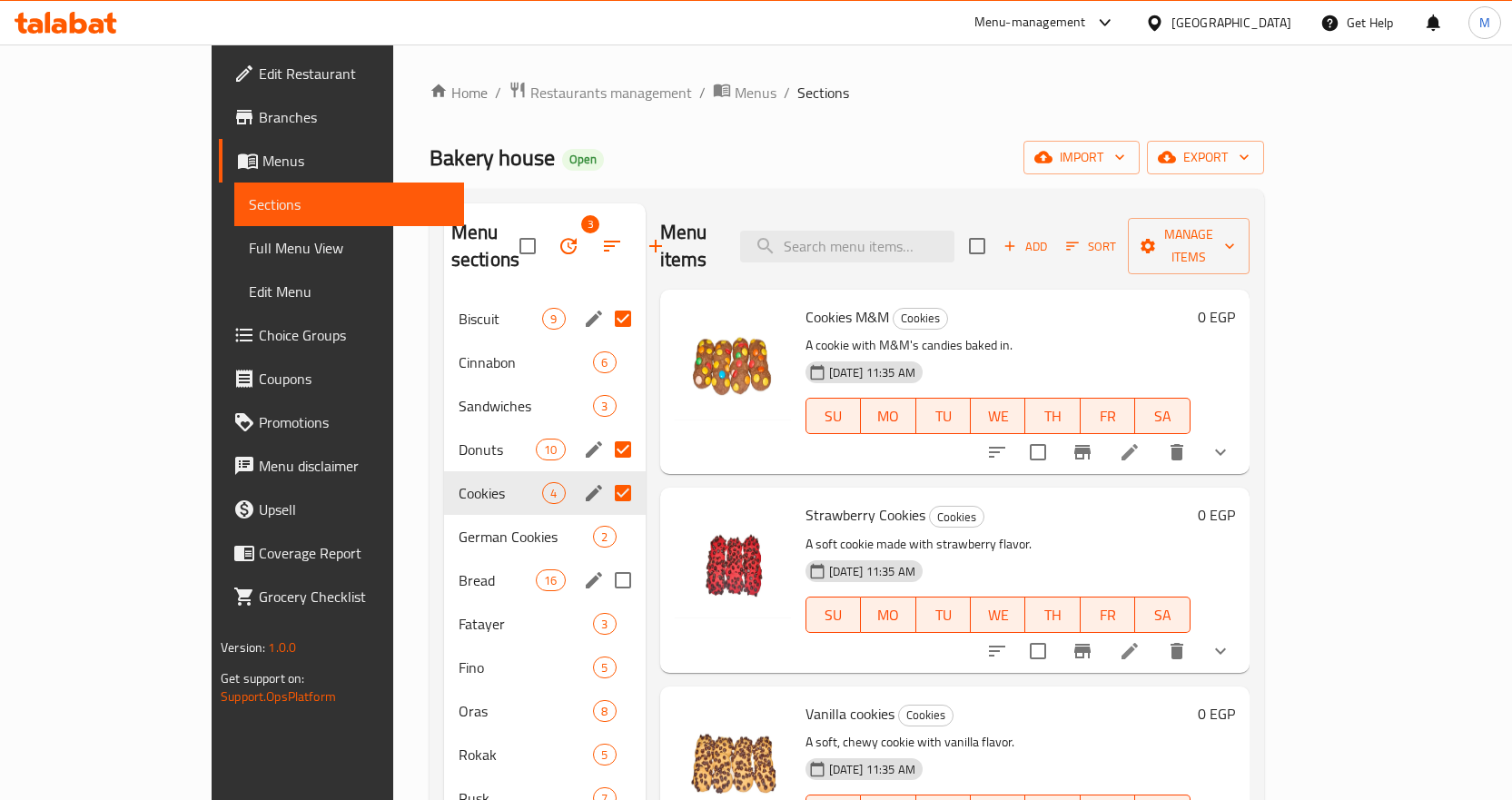
click at [604, 562] on input "Menu sections" at bounding box center [622, 580] width 38 height 38
checkbox input "true"
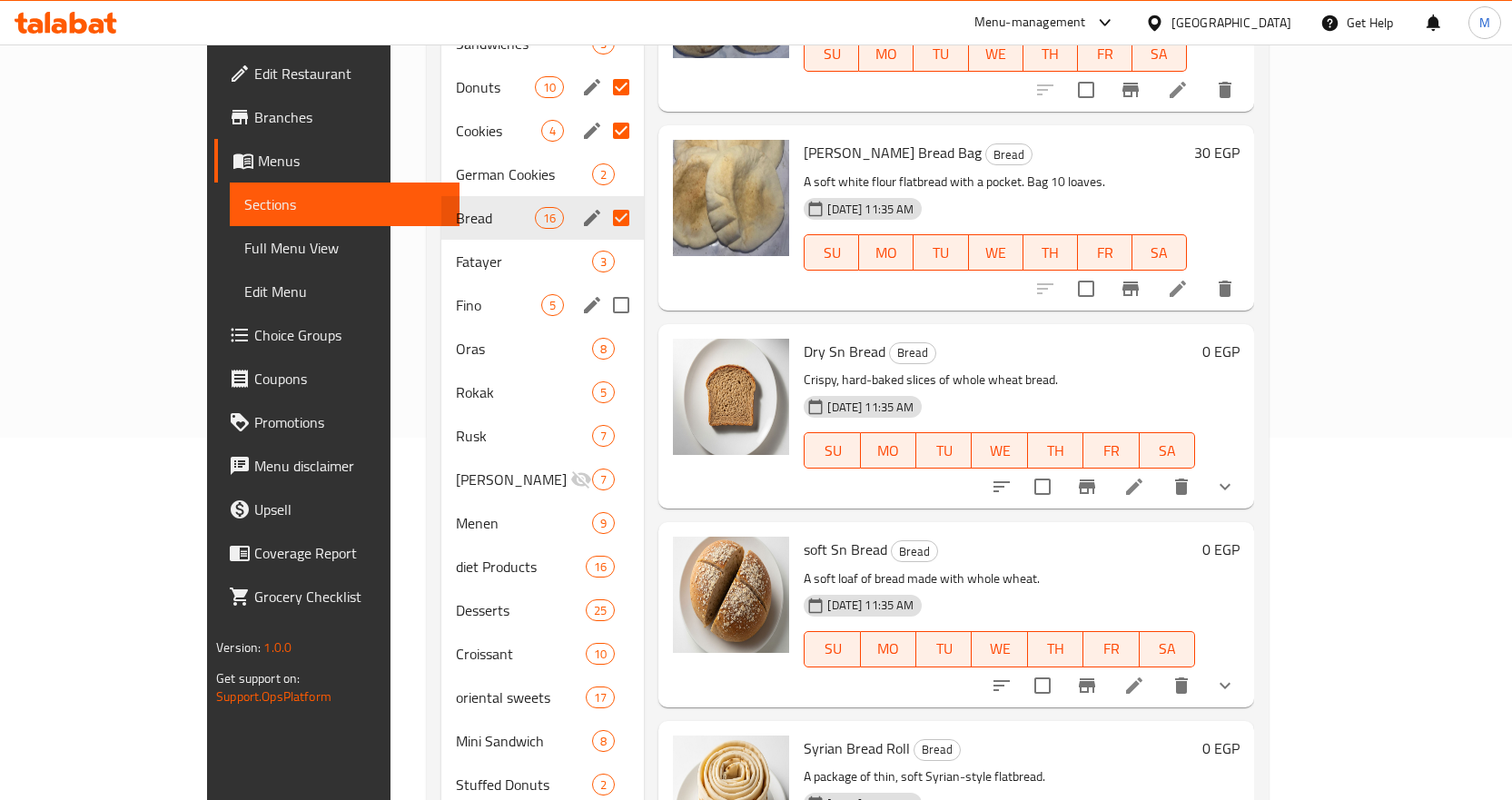
scroll to position [364, 0]
click at [602, 241] on input "Menu sections" at bounding box center [620, 260] width 38 height 38
checkbox input "true"
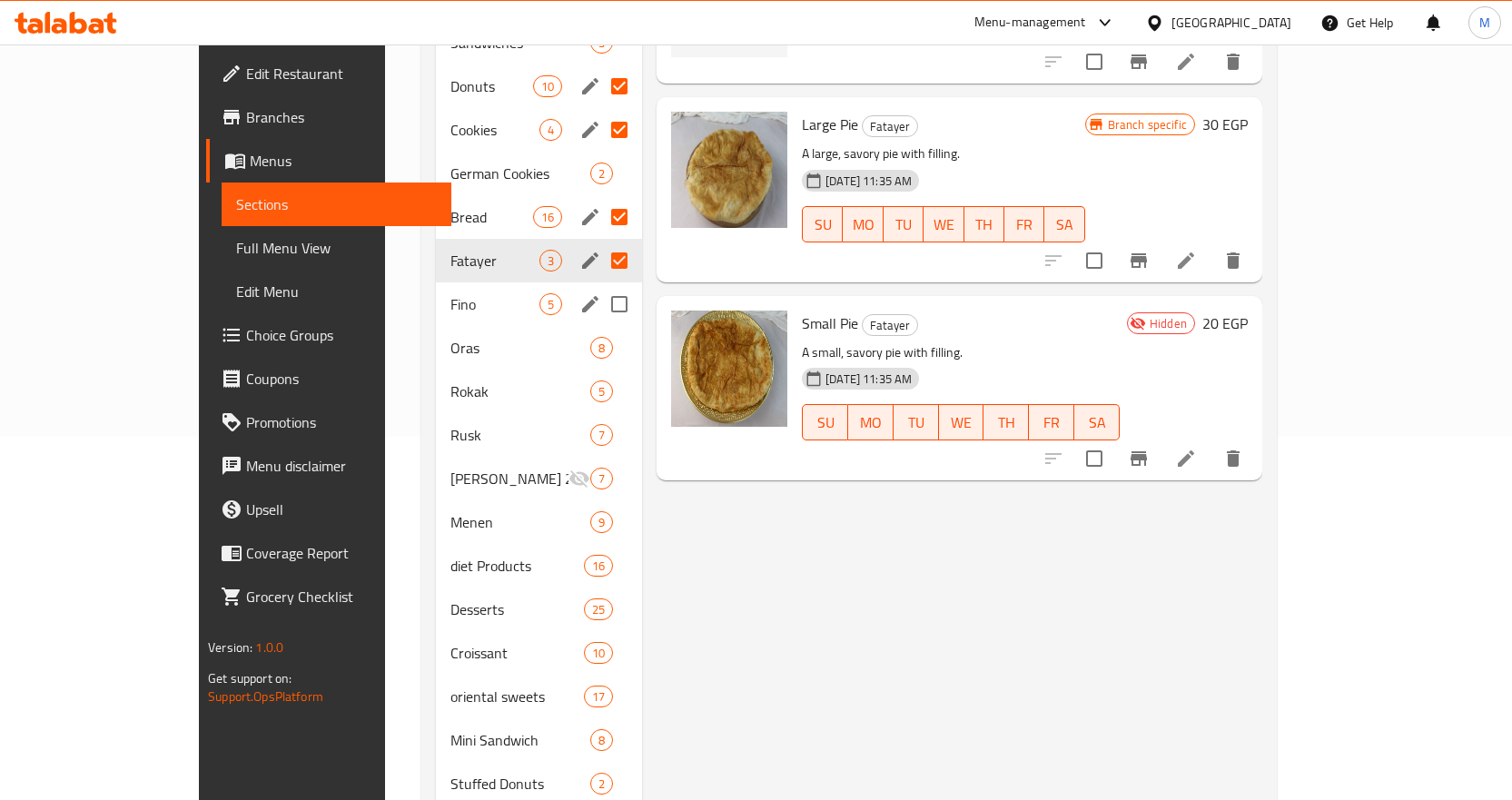
click at [600, 285] on input "Menu sections" at bounding box center [618, 304] width 38 height 38
checkbox input "true"
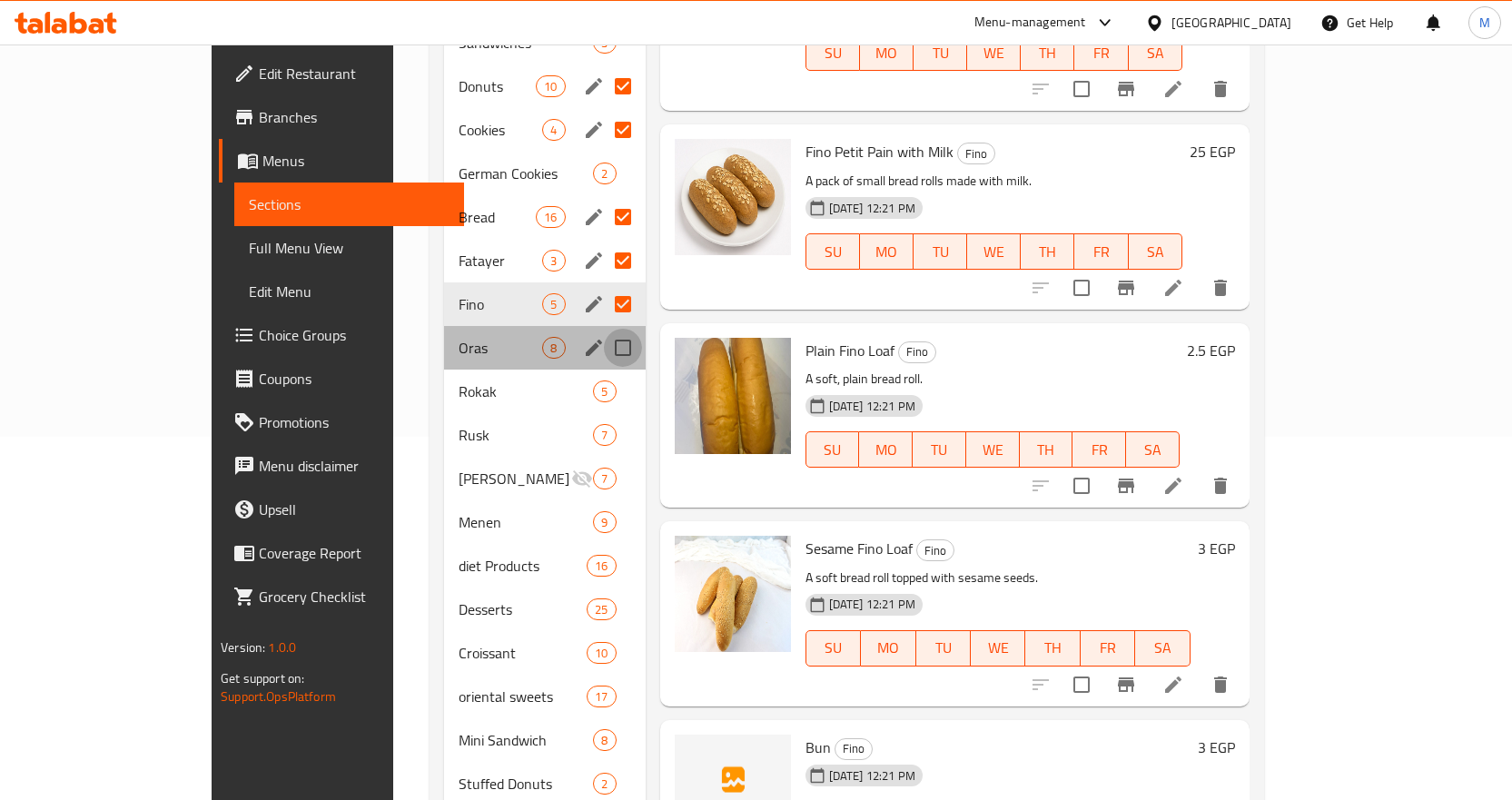
click at [604, 329] on input "Menu sections" at bounding box center [622, 347] width 38 height 38
checkbox input "true"
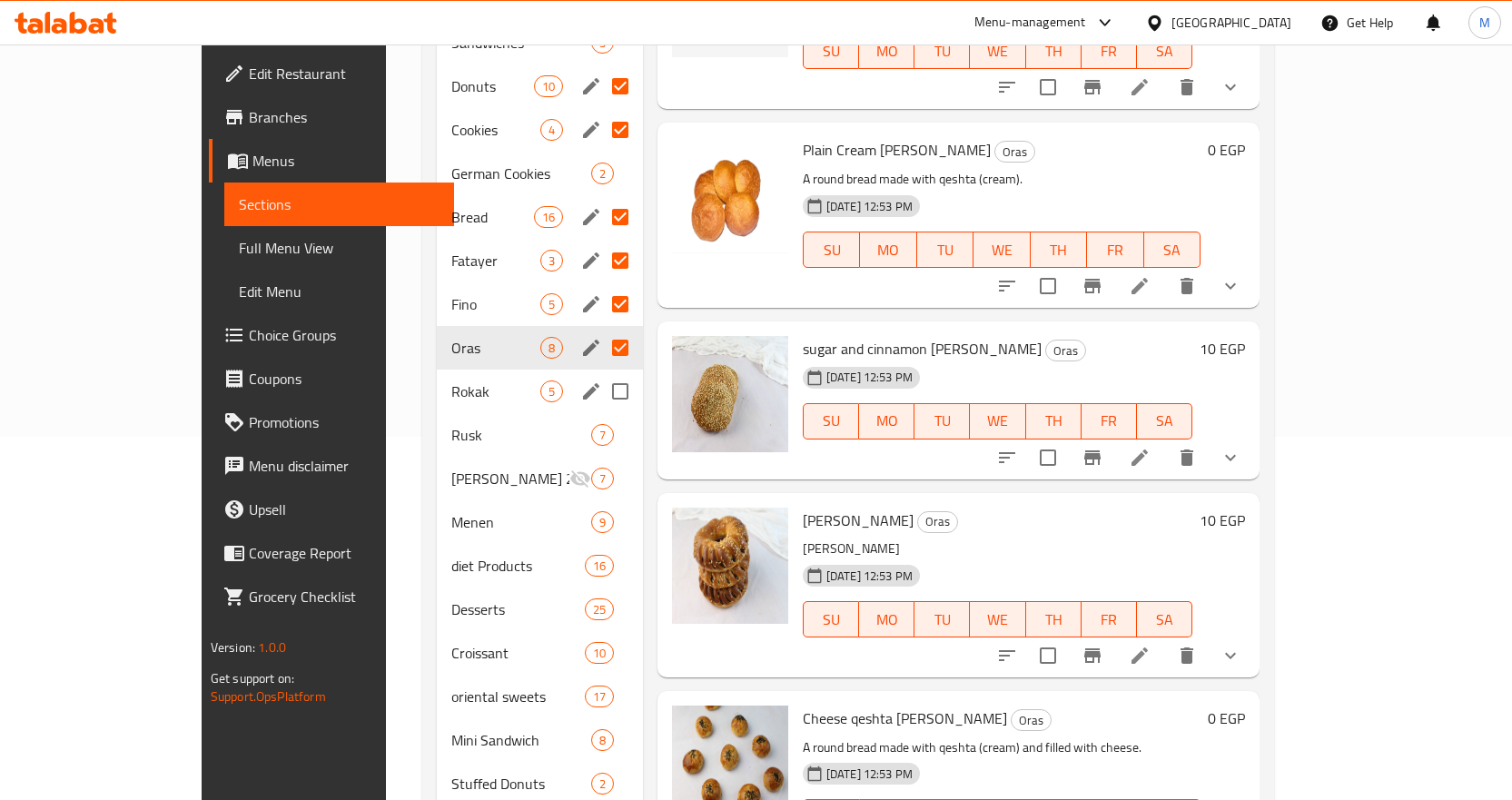
click at [601, 373] on input "Menu sections" at bounding box center [619, 391] width 38 height 38
checkbox input "true"
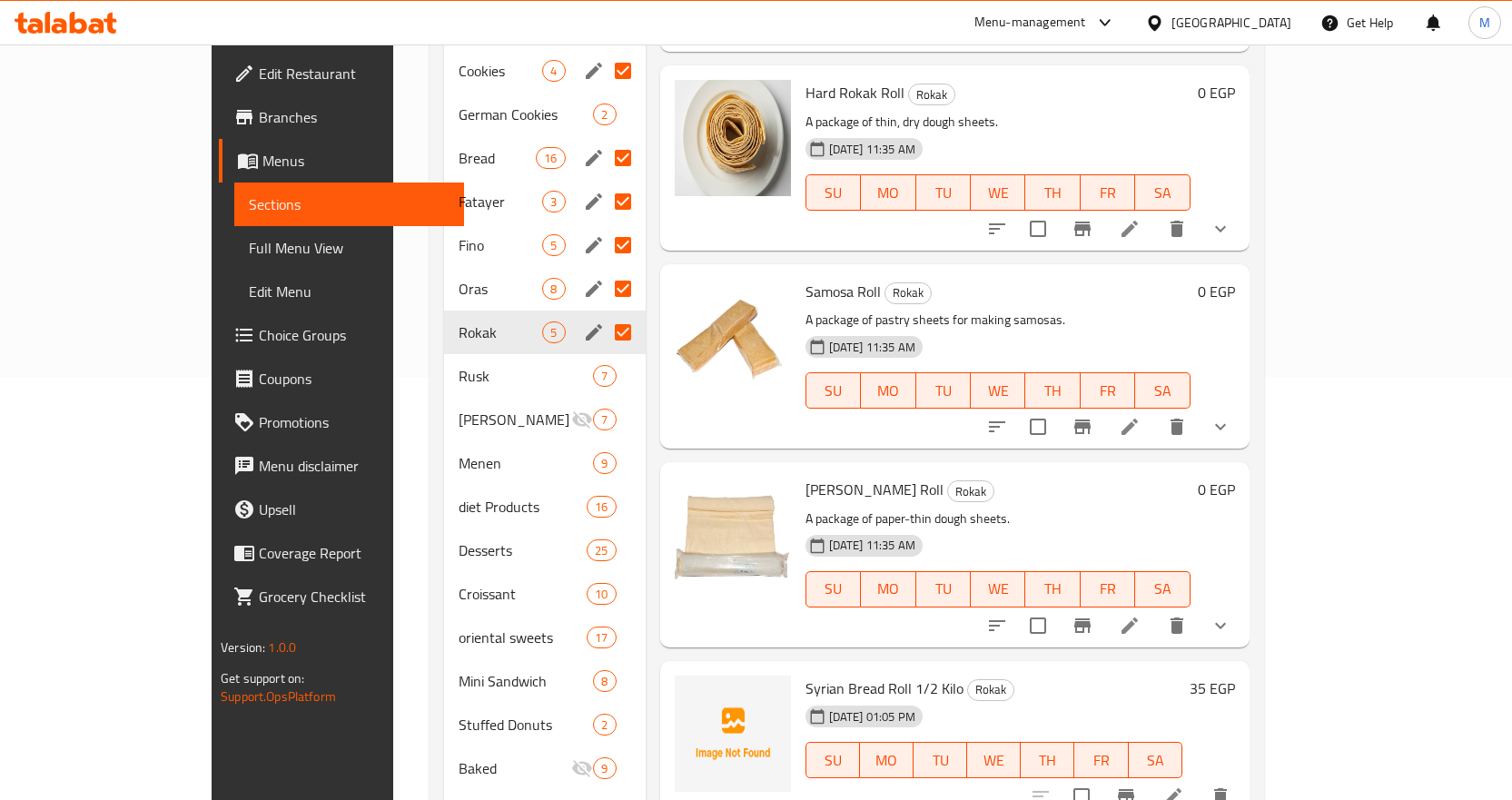
scroll to position [454, 0]
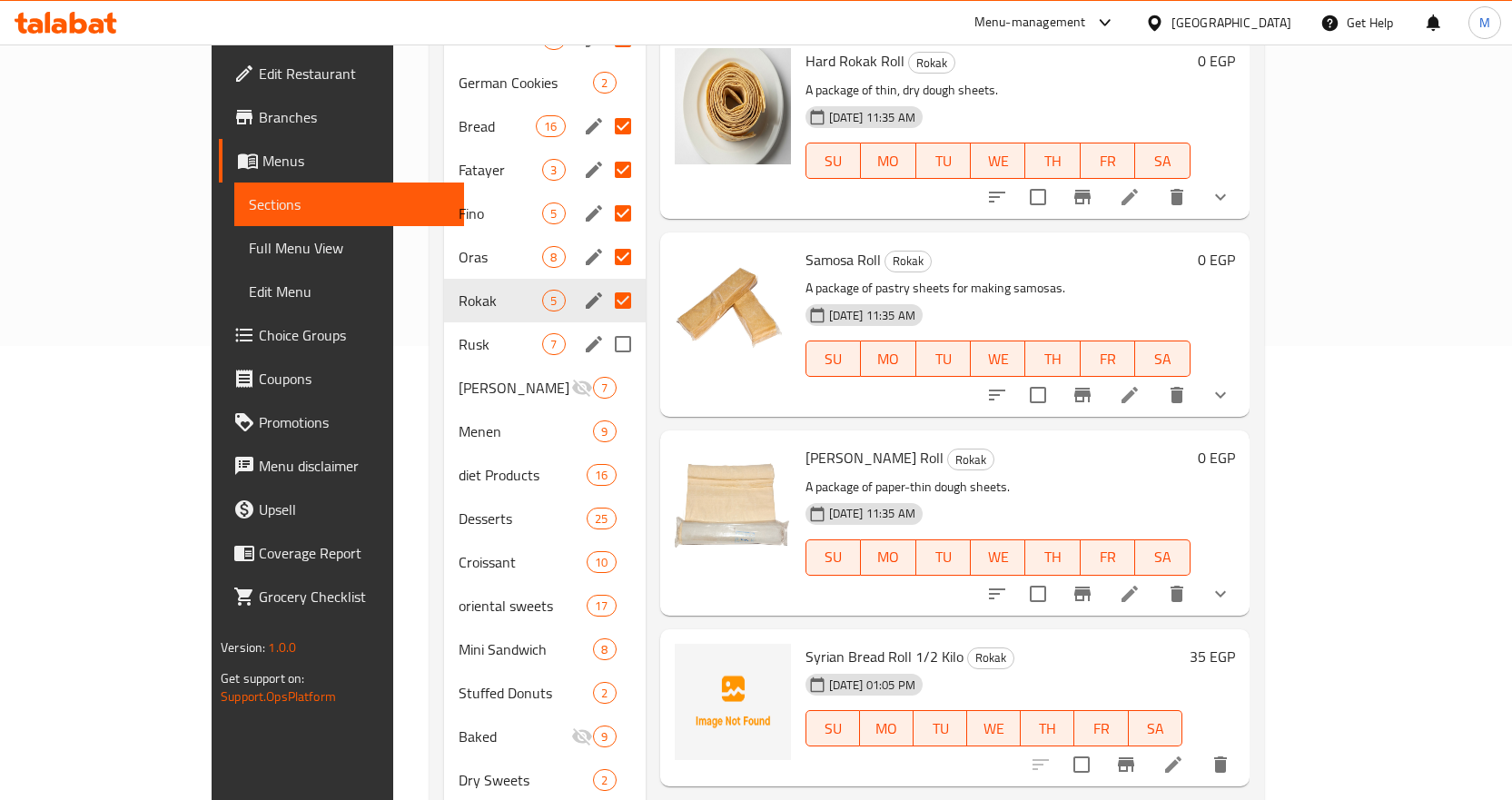
click at [604, 325] on input "Menu sections" at bounding box center [622, 343] width 38 height 38
checkbox input "true"
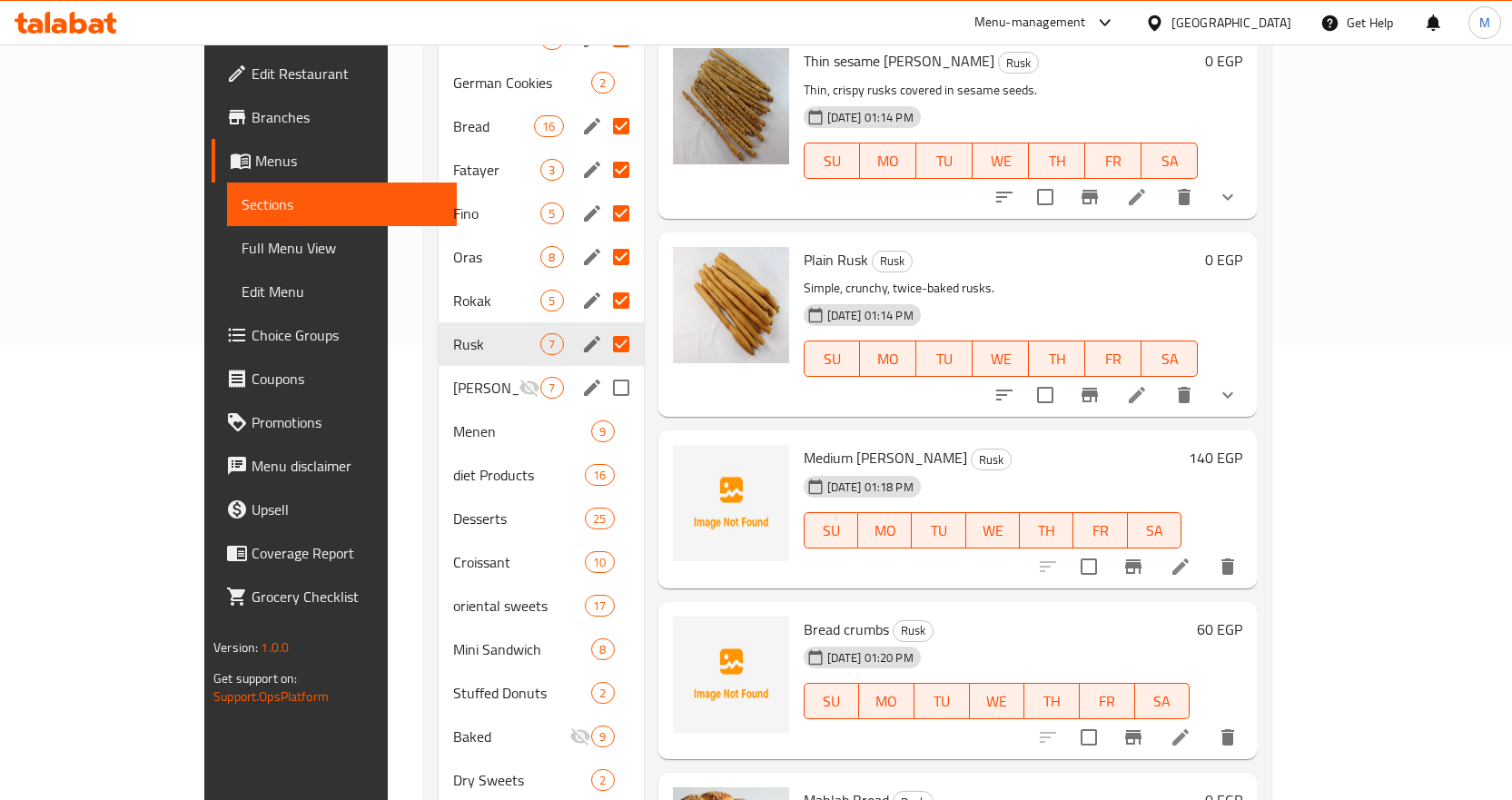
click at [602, 369] on input "Menu sections" at bounding box center [620, 388] width 38 height 38
checkbox input "true"
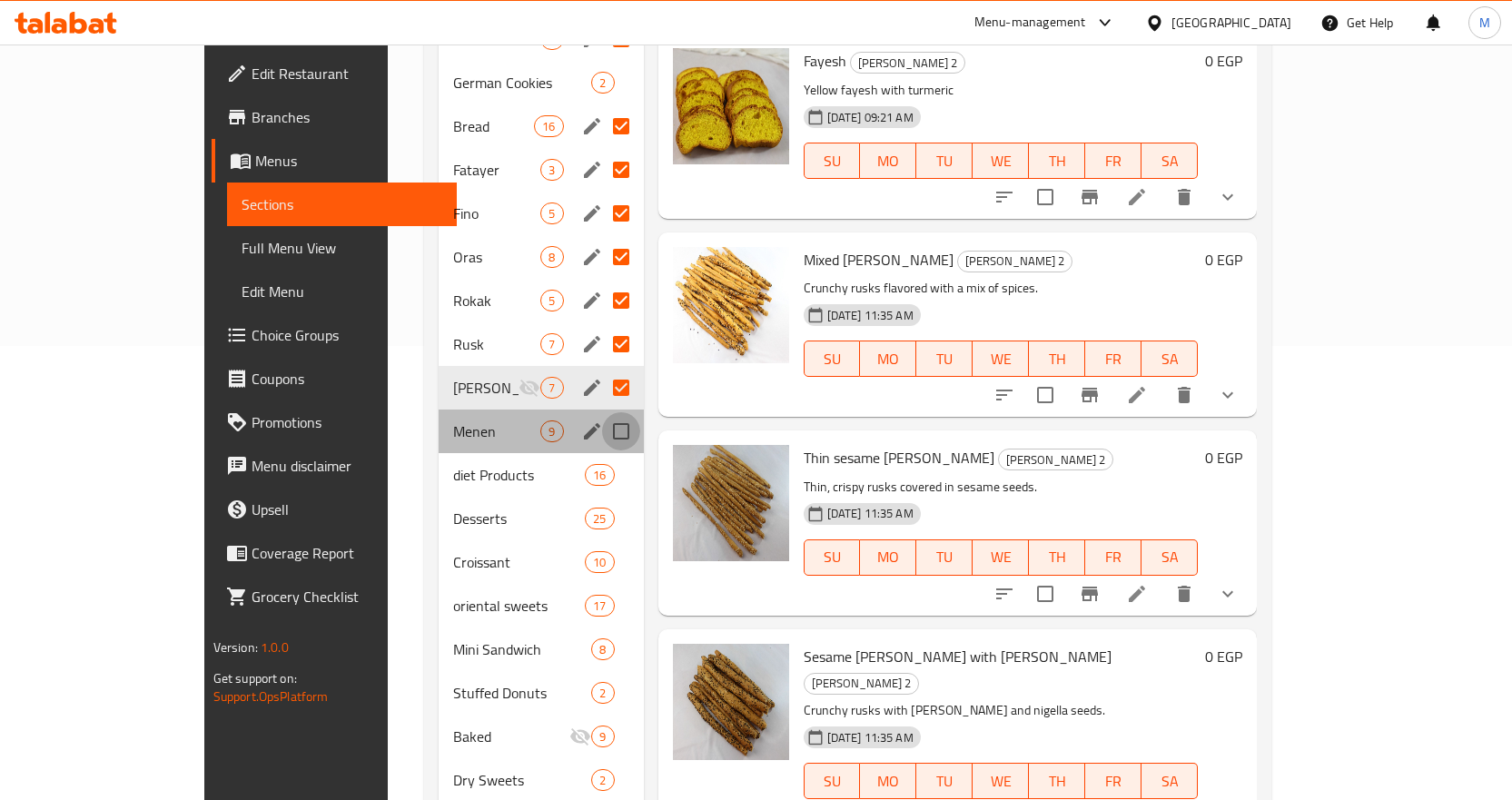
click at [602, 412] on input "Menu sections" at bounding box center [620, 431] width 38 height 38
checkbox input "true"
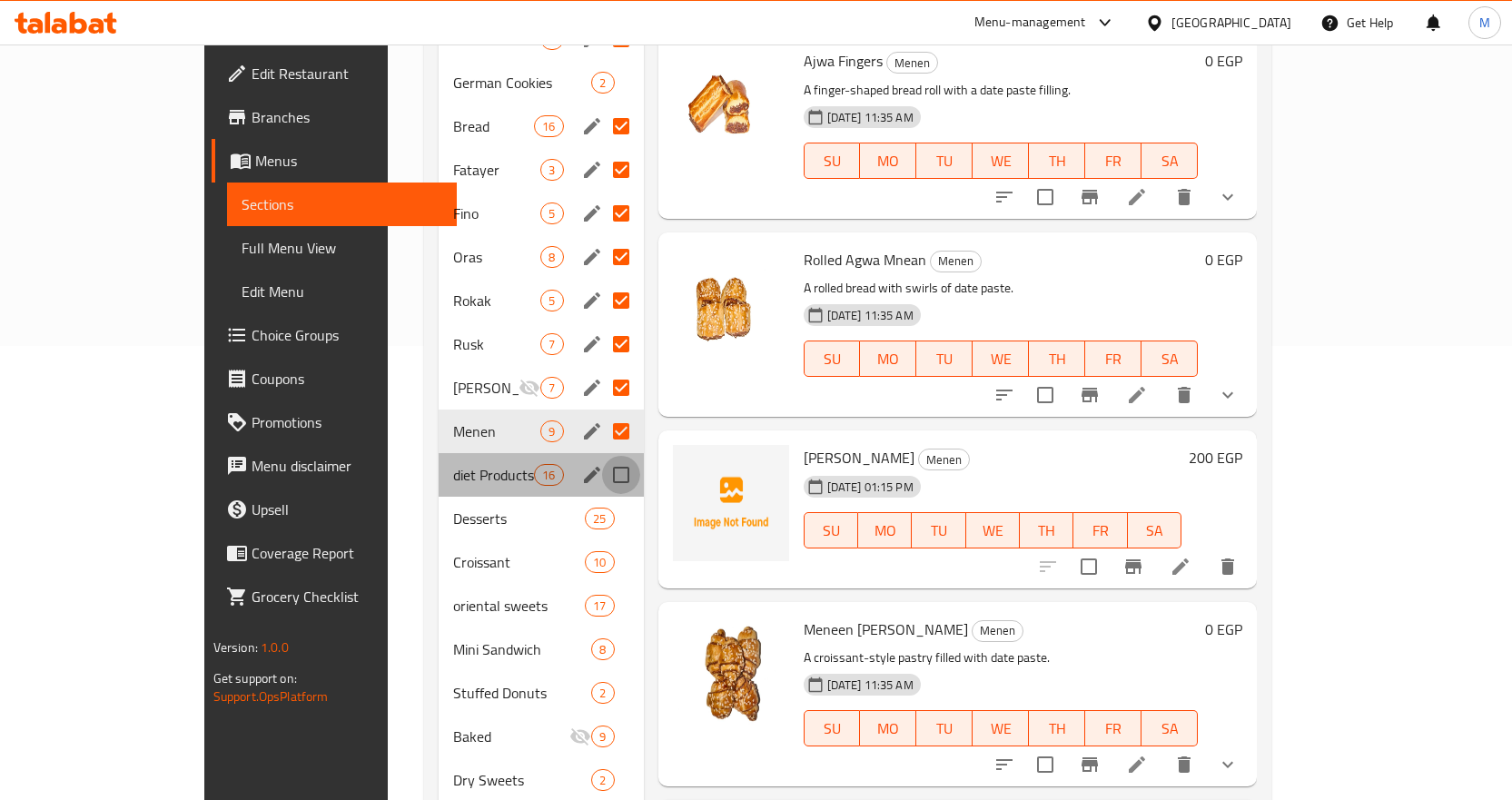
click at [602, 456] on input "Menu sections" at bounding box center [620, 474] width 38 height 38
checkbox input "true"
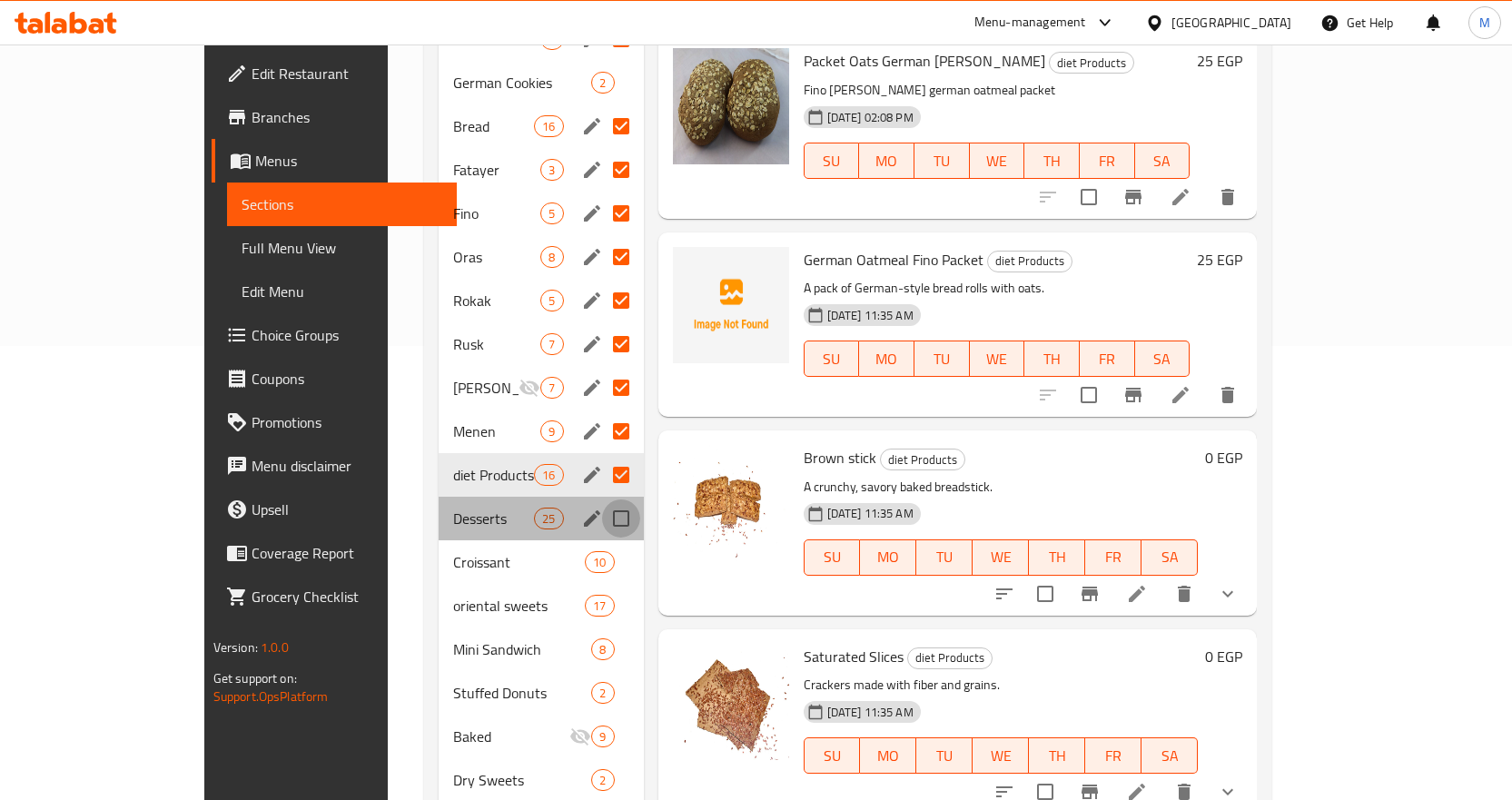
click at [602, 500] on input "Menu sections" at bounding box center [620, 518] width 38 height 38
checkbox input "true"
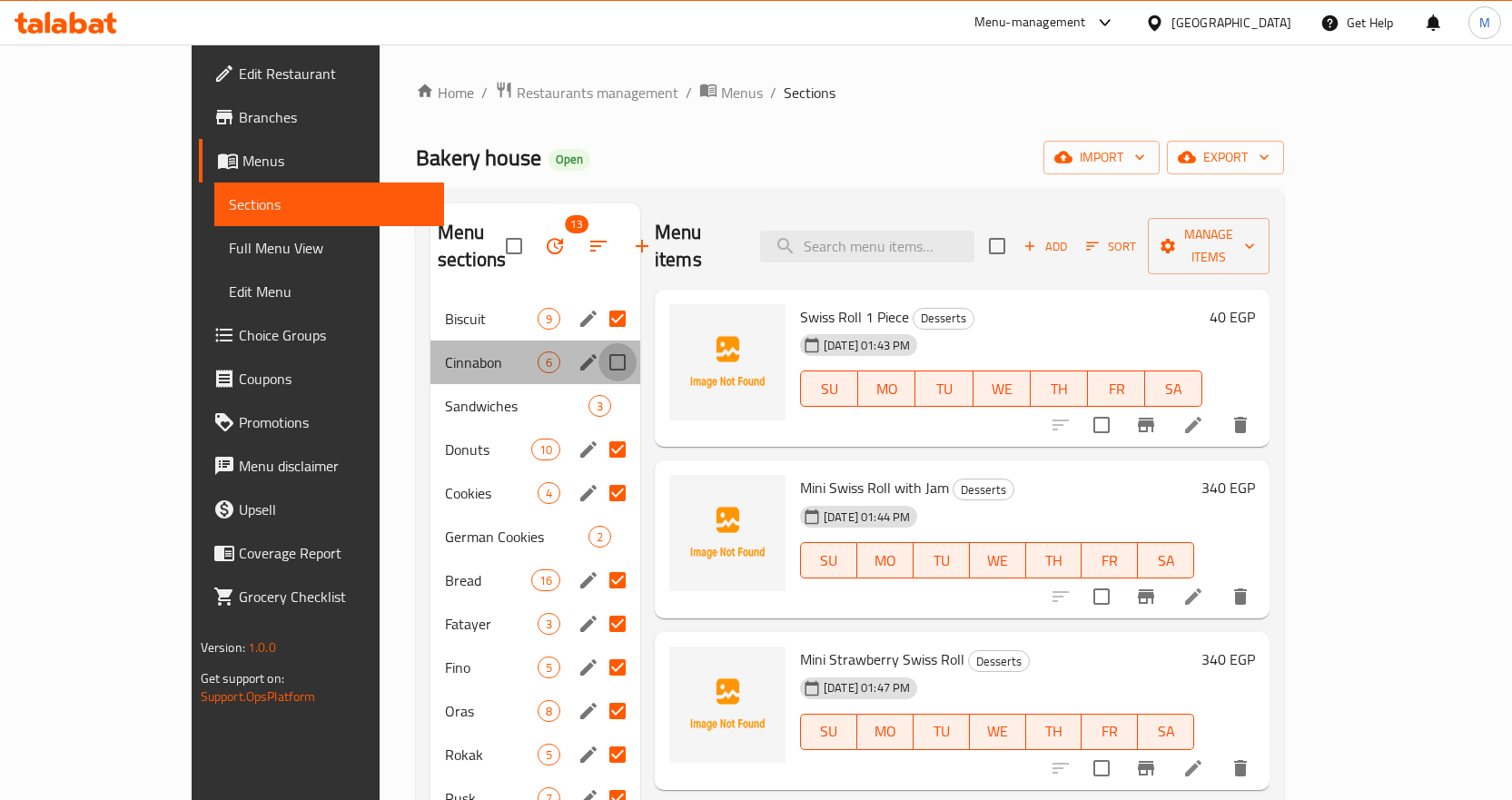
click at [598, 343] on input "Menu sections" at bounding box center [617, 362] width 38 height 38
checkbox input "true"
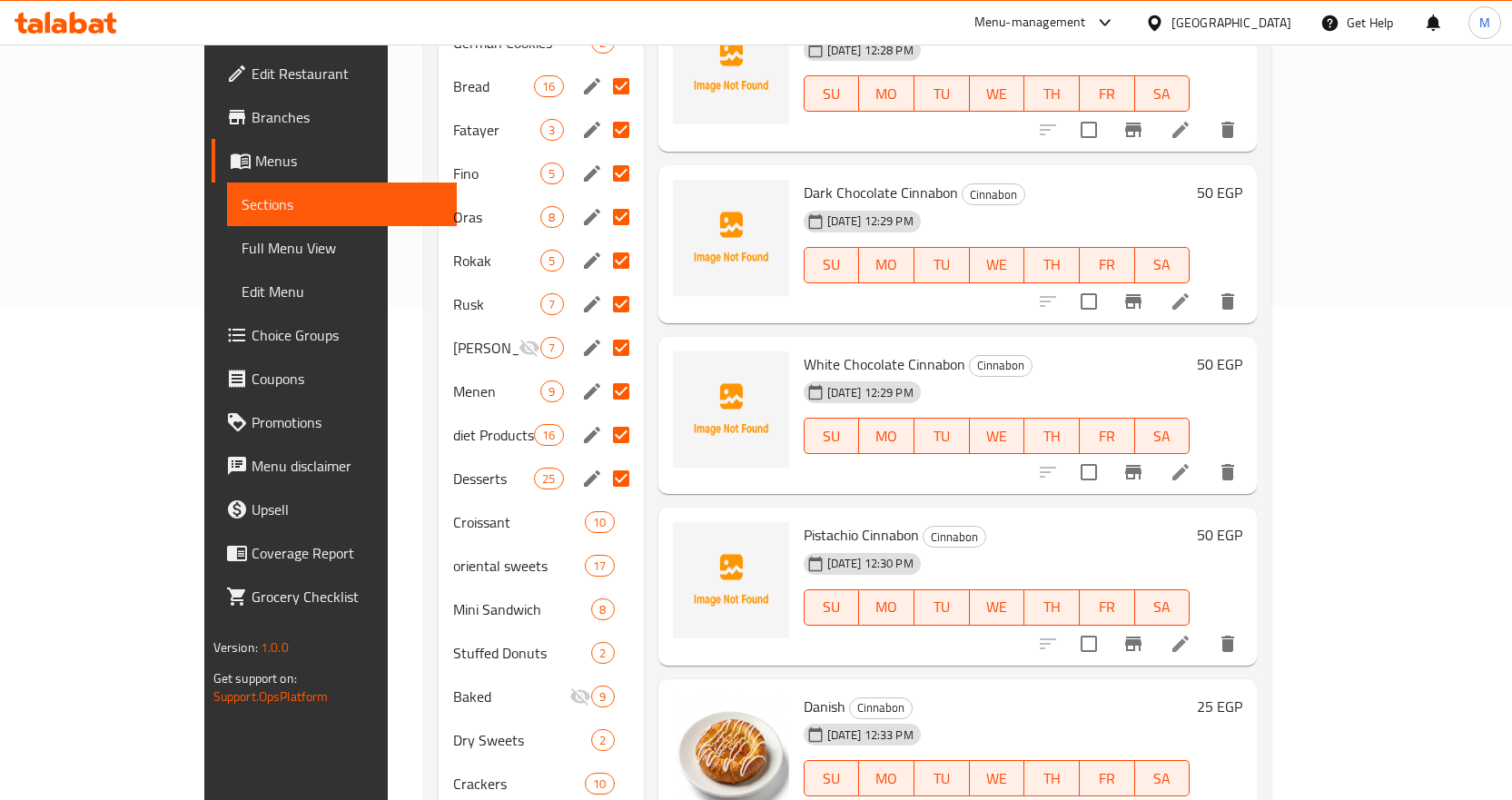
scroll to position [545, 0]
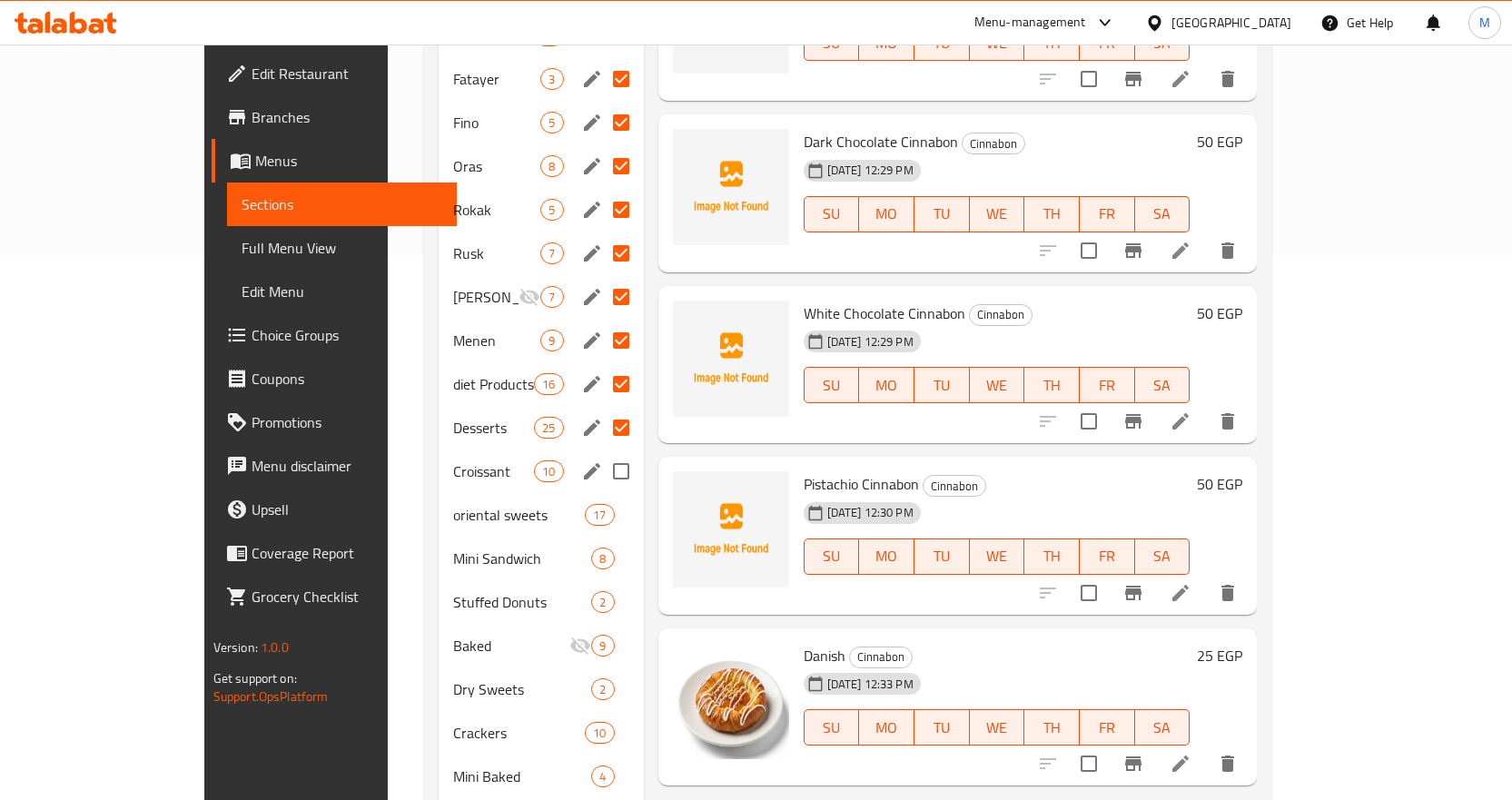
click at [602, 452] on input "Menu sections" at bounding box center [620, 470] width 38 height 38
checkbox input "true"
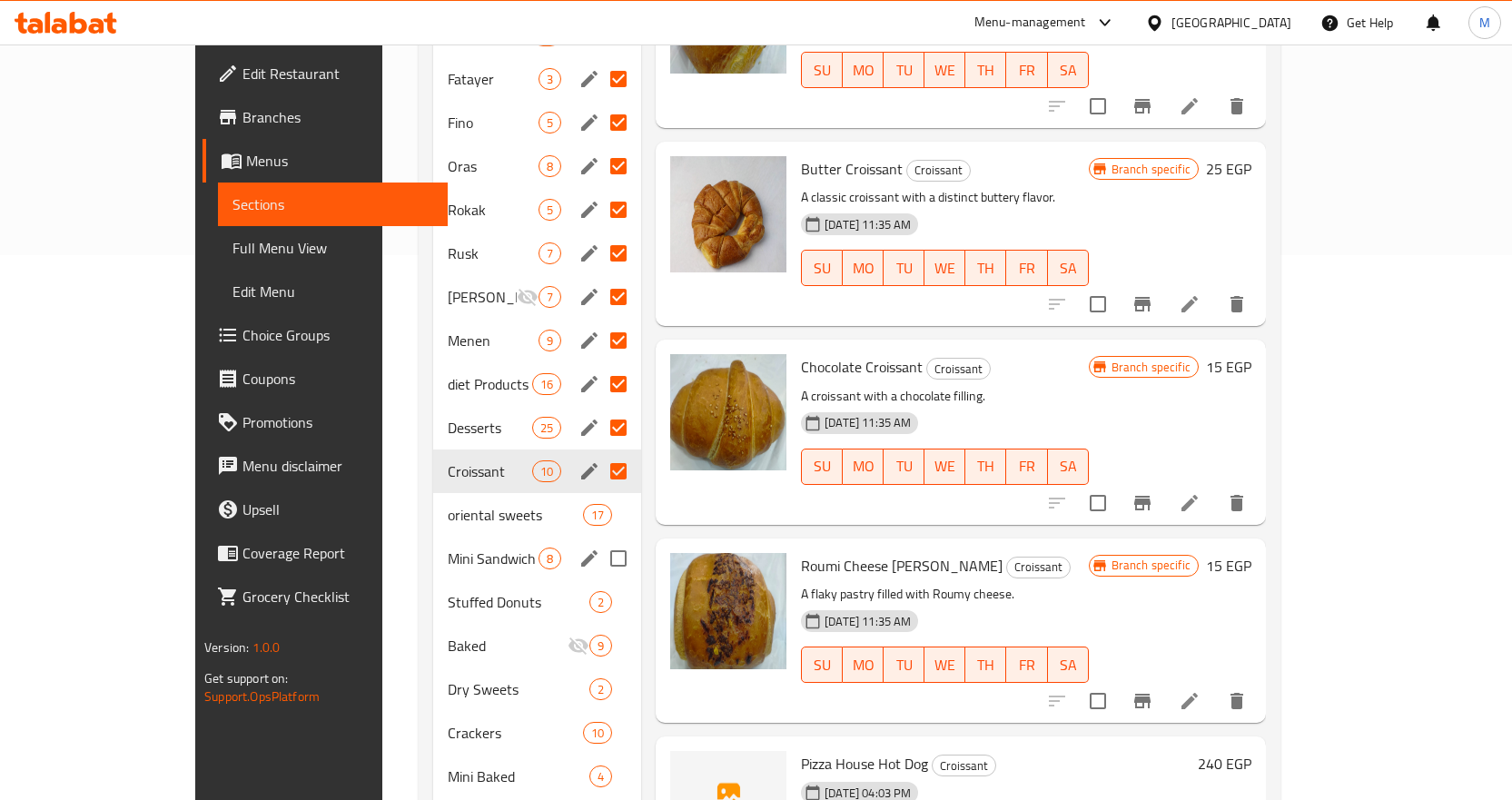
click at [599, 539] on input "Menu sections" at bounding box center [617, 558] width 38 height 38
checkbox input "true"
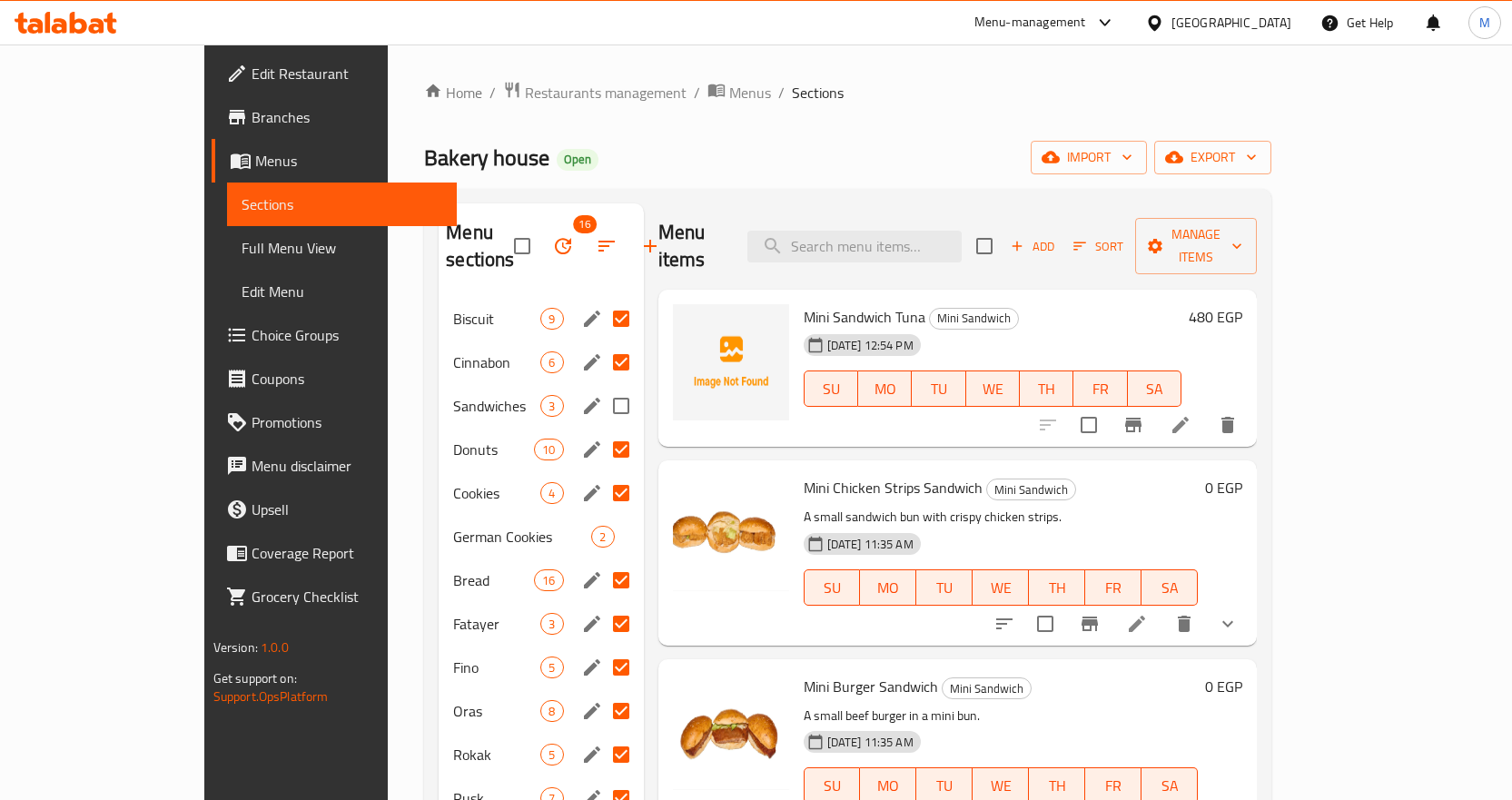
click at [602, 387] on input "Menu sections" at bounding box center [620, 405] width 38 height 38
checkbox input "true"
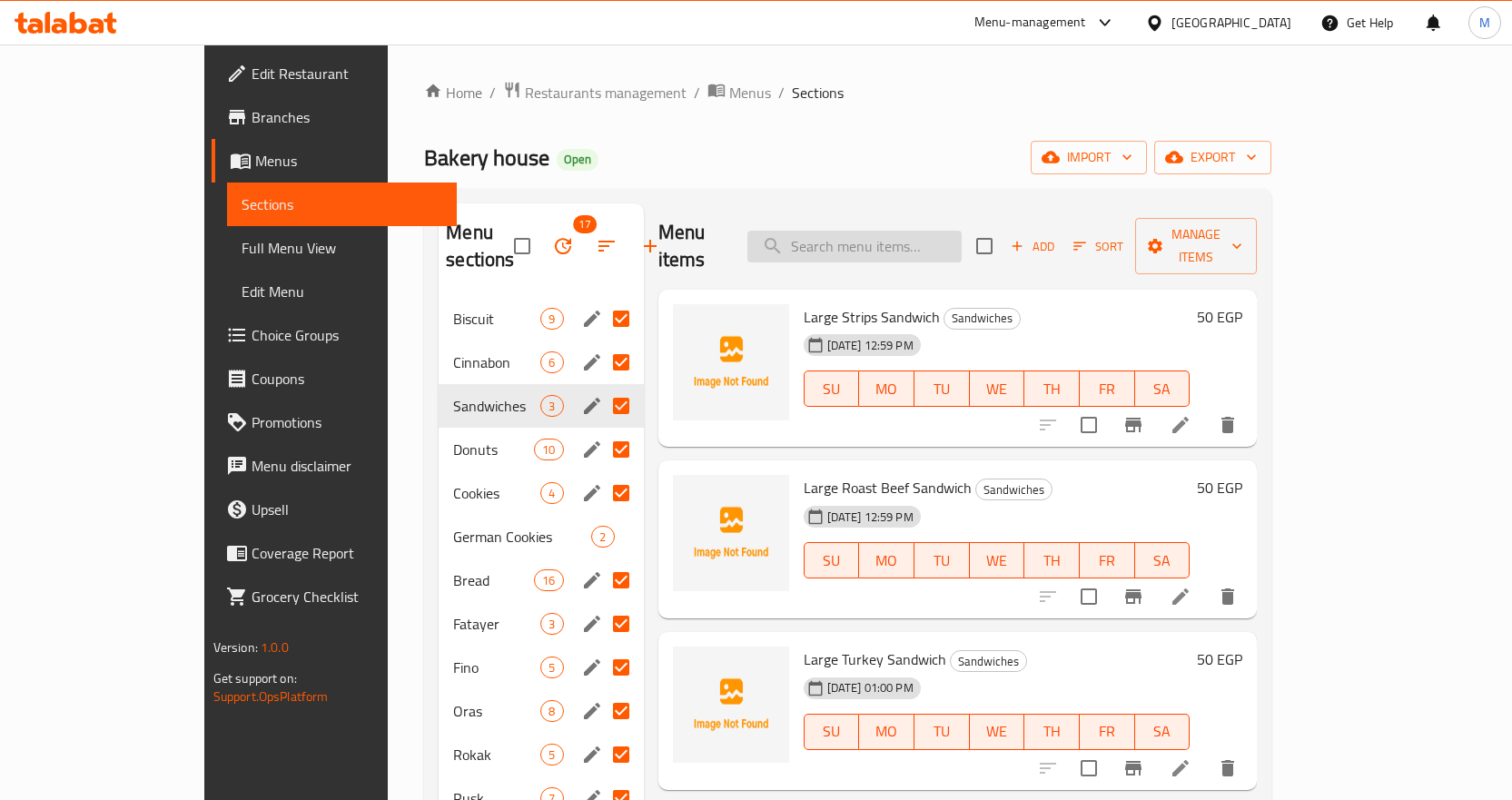
click at [928, 239] on input "search" at bounding box center [854, 247] width 214 height 32
type input "l"
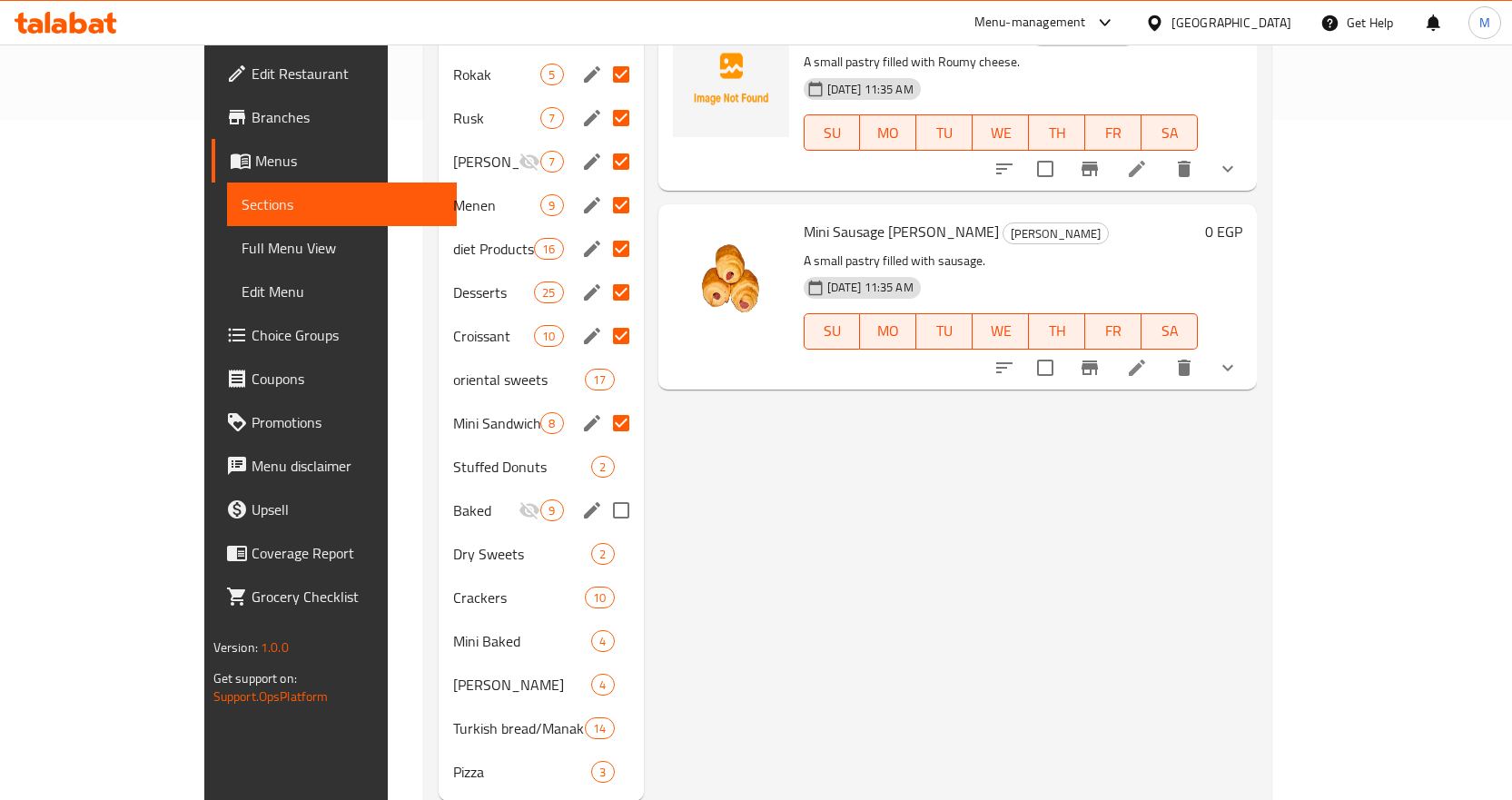
scroll to position [705, 0]
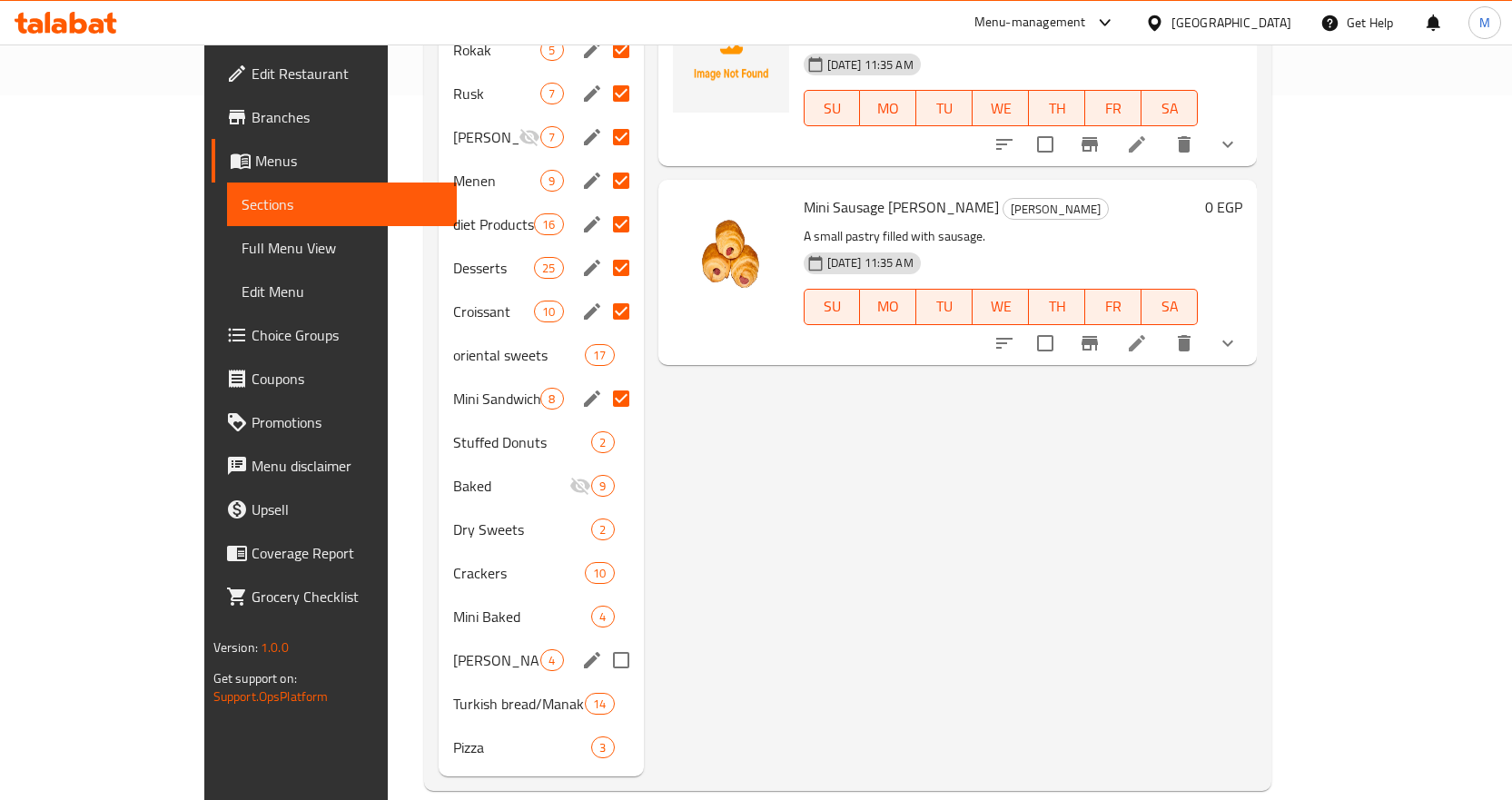
type input "ميني بات"
click at [602, 642] on input "Menu sections" at bounding box center [620, 660] width 38 height 38
checkbox input "true"
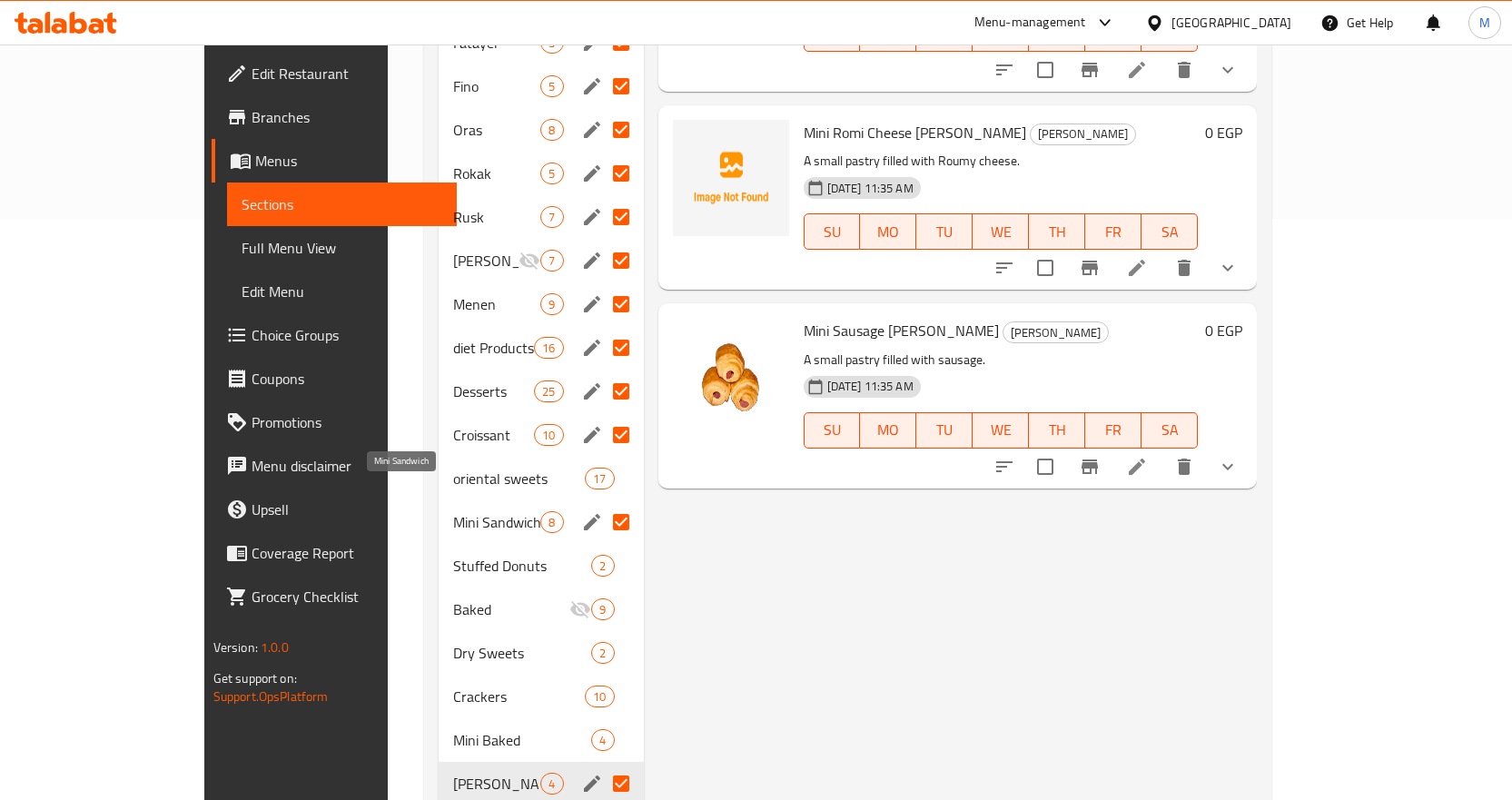
scroll to position [614, 0]
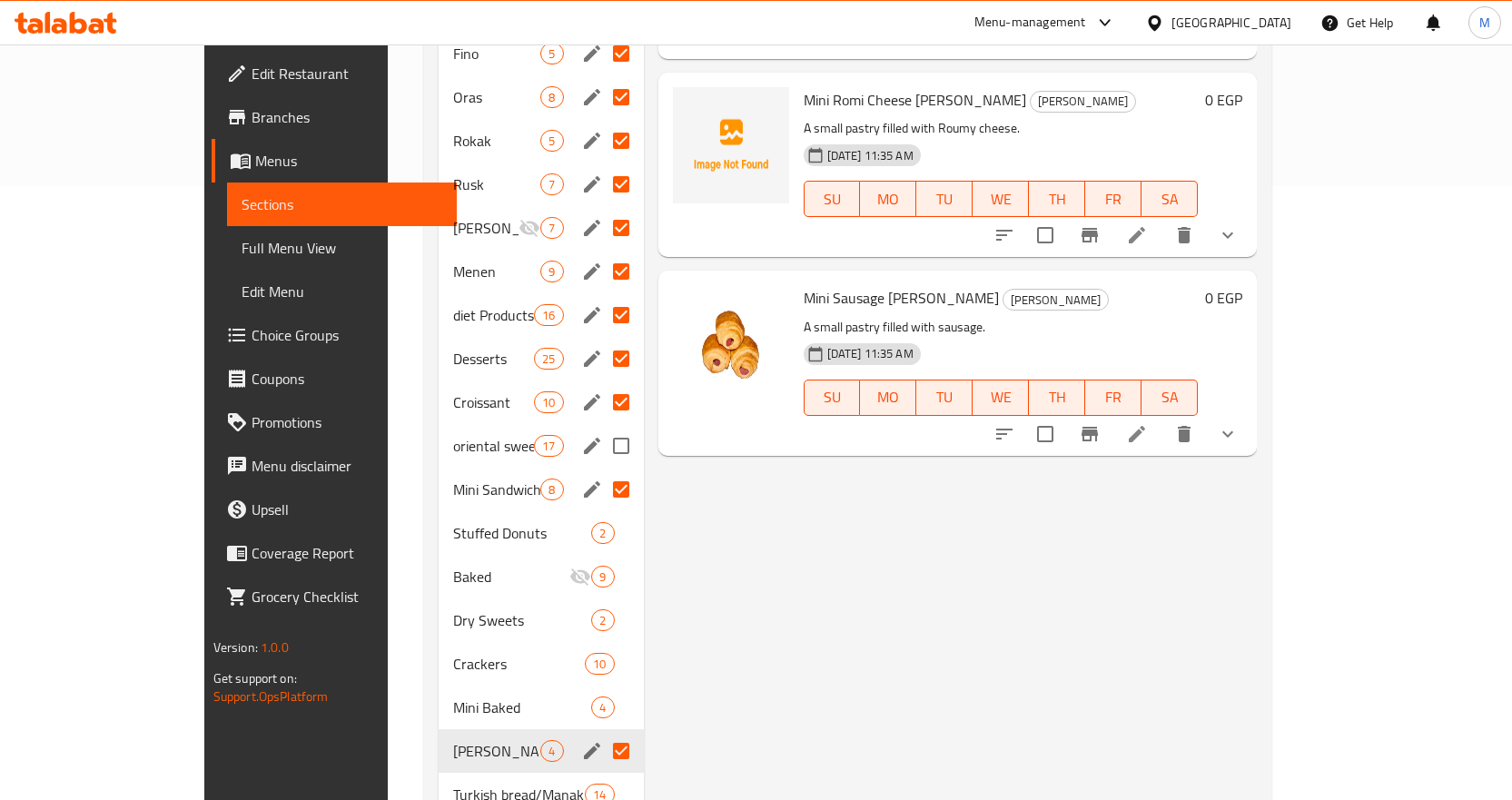
click at [602, 427] on input "Menu sections" at bounding box center [620, 446] width 38 height 38
checkbox input "true"
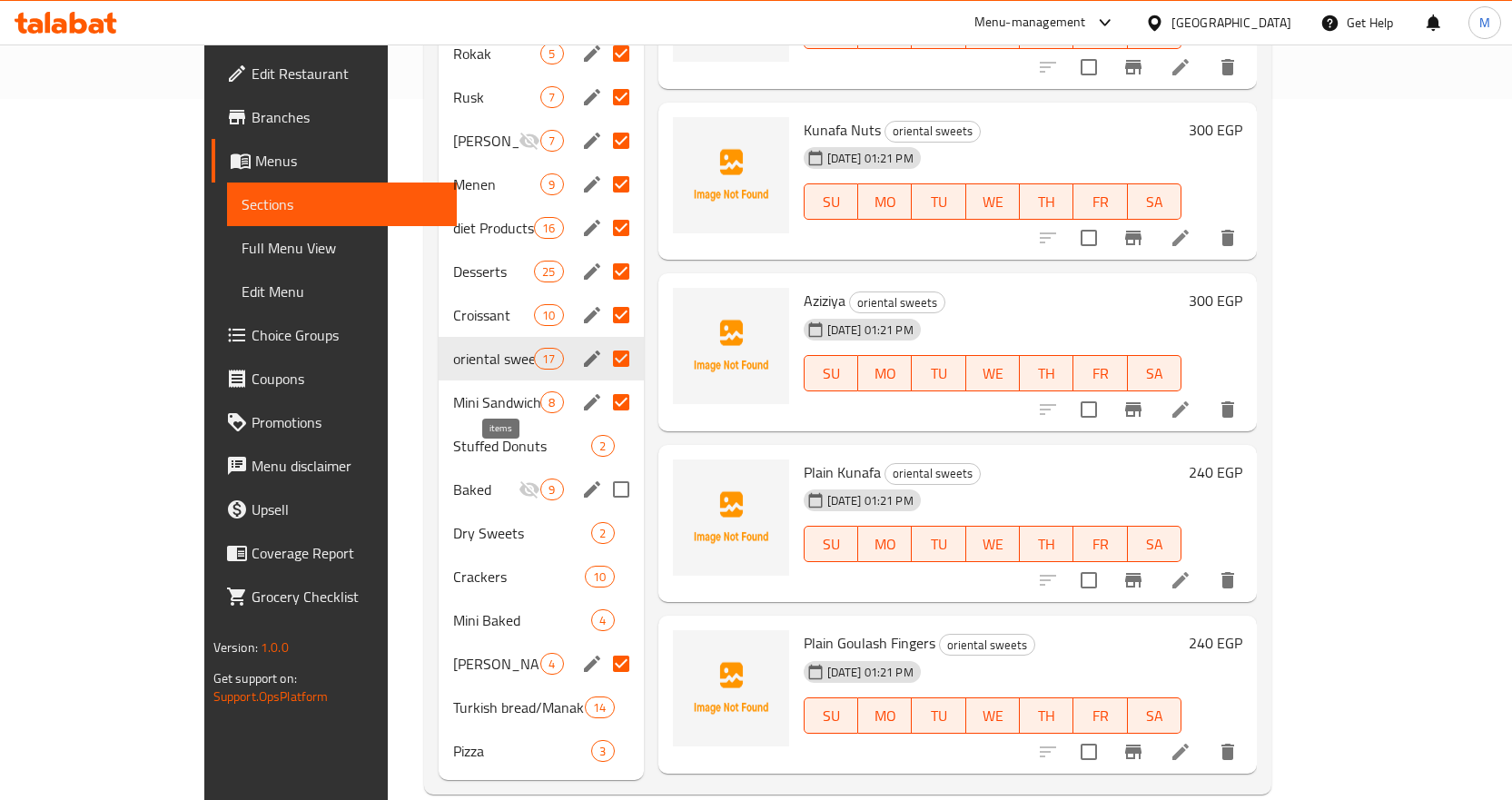
scroll to position [705, 0]
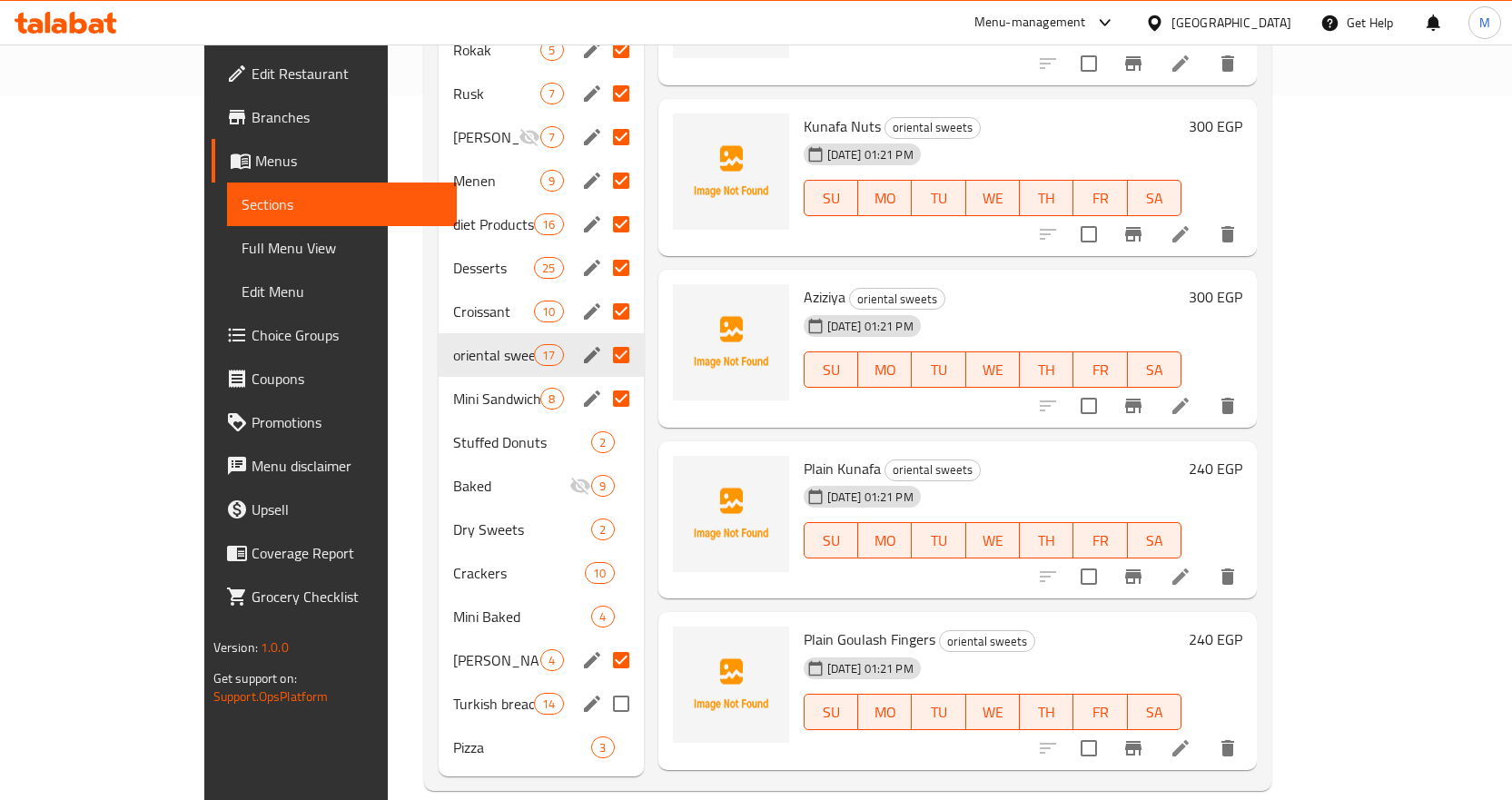
click at [602, 685] on input "Menu sections" at bounding box center [620, 703] width 38 height 38
checkbox input "true"
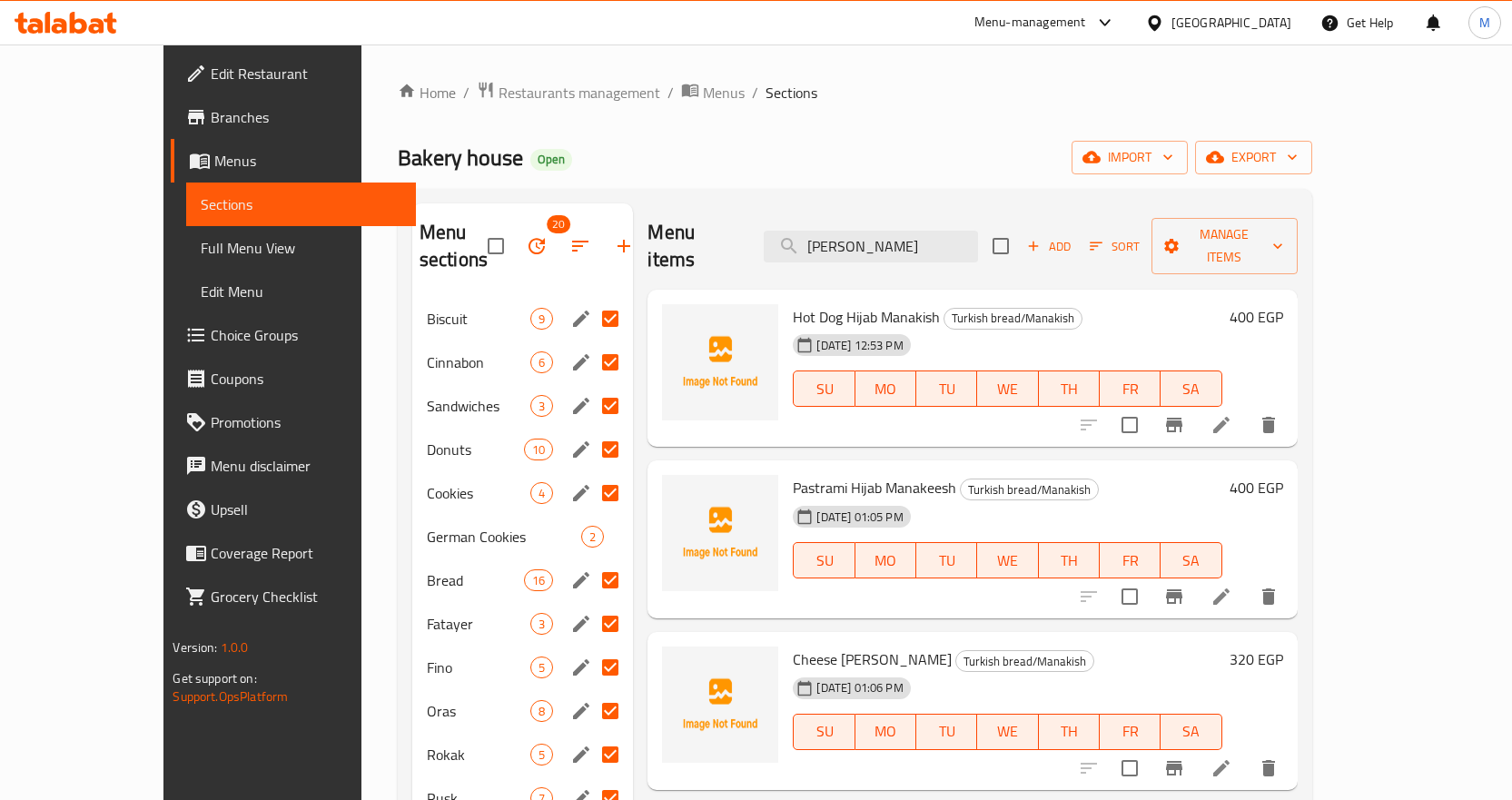
scroll to position [91, 0]
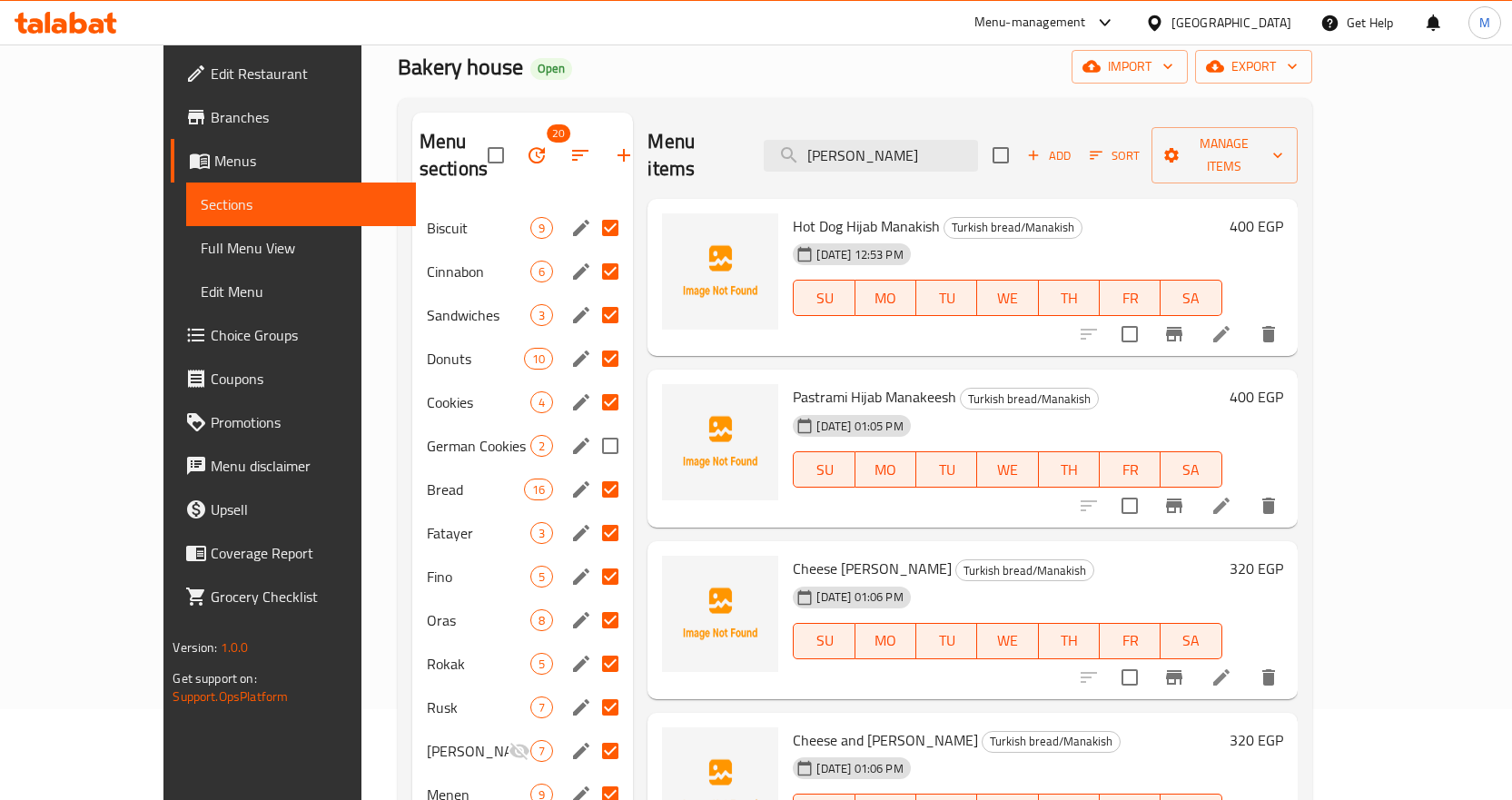
click at [427, 435] on span "German Cookies" at bounding box center [479, 446] width 104 height 22
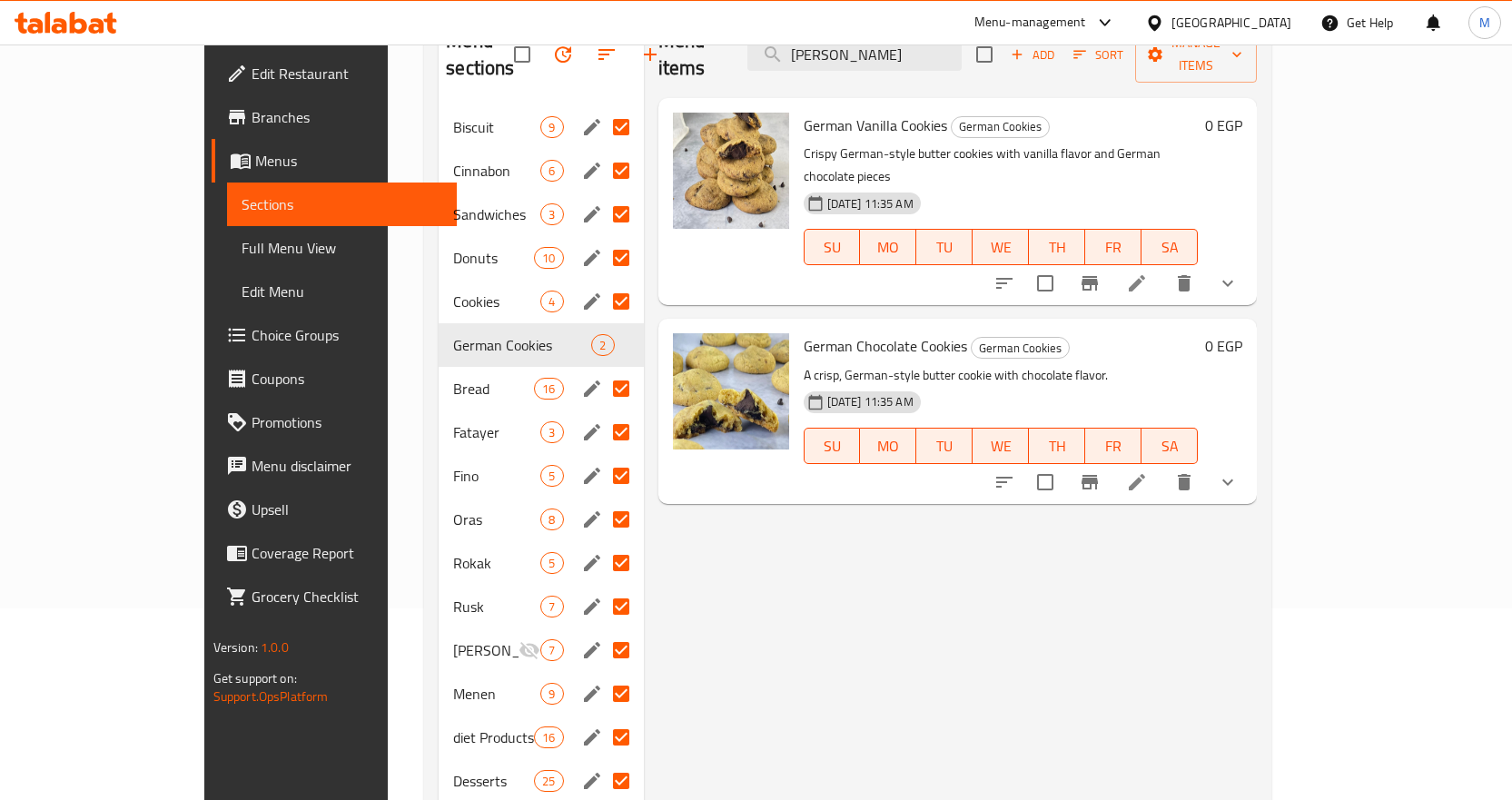
scroll to position [160, 0]
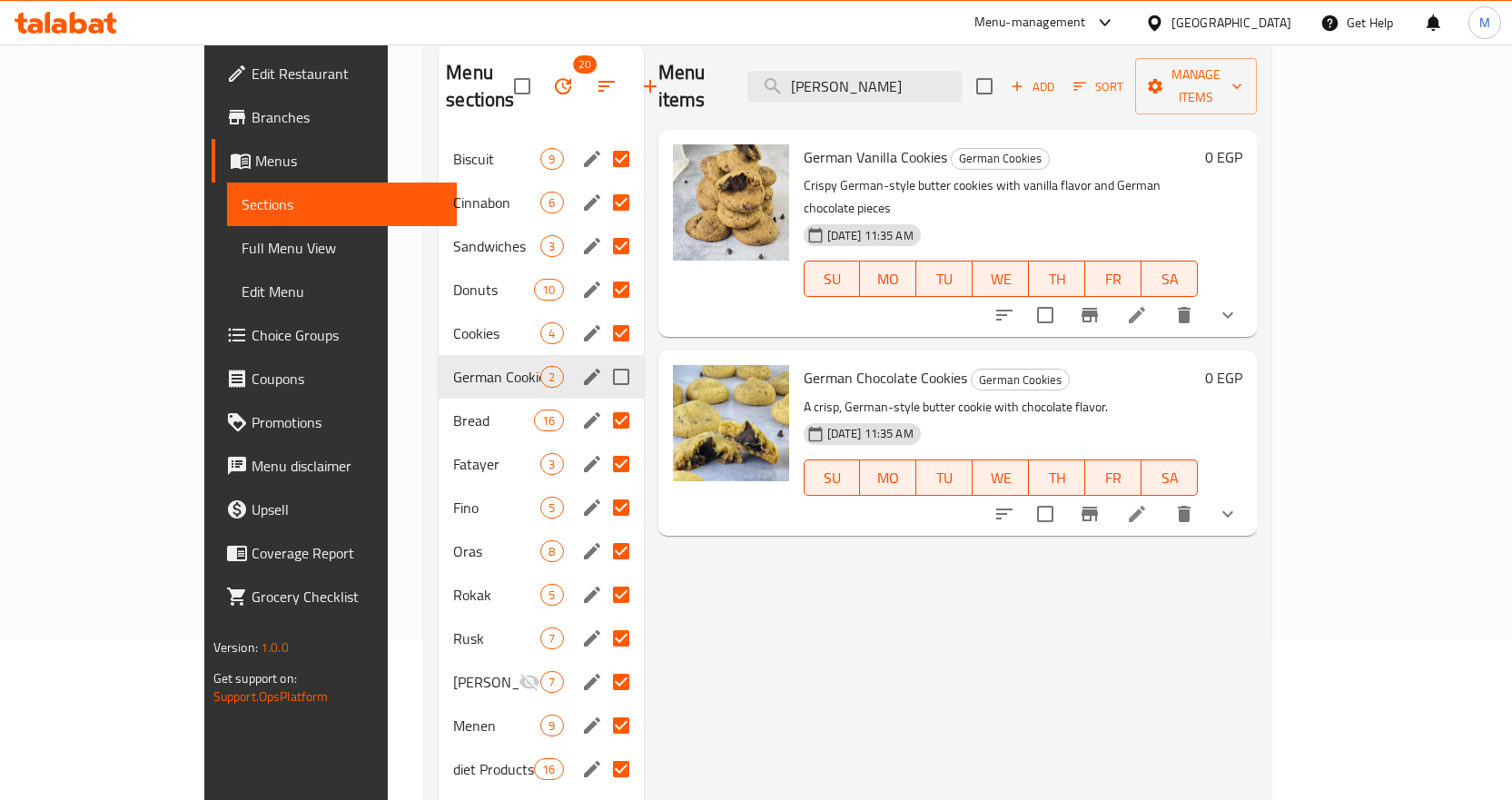
click at [602, 358] on input "Menu sections" at bounding box center [620, 377] width 38 height 38
checkbox input "true"
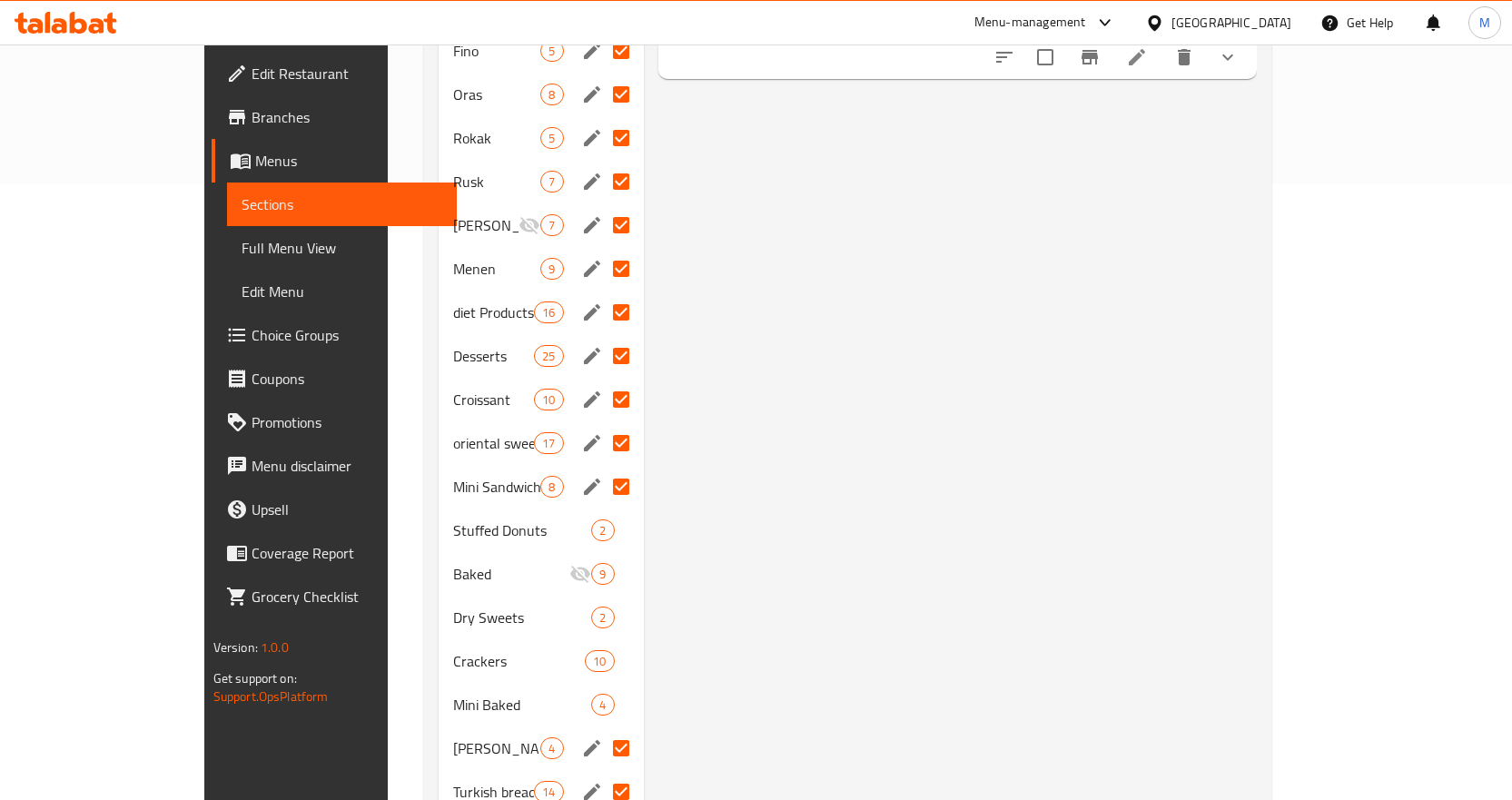
scroll to position [705, 0]
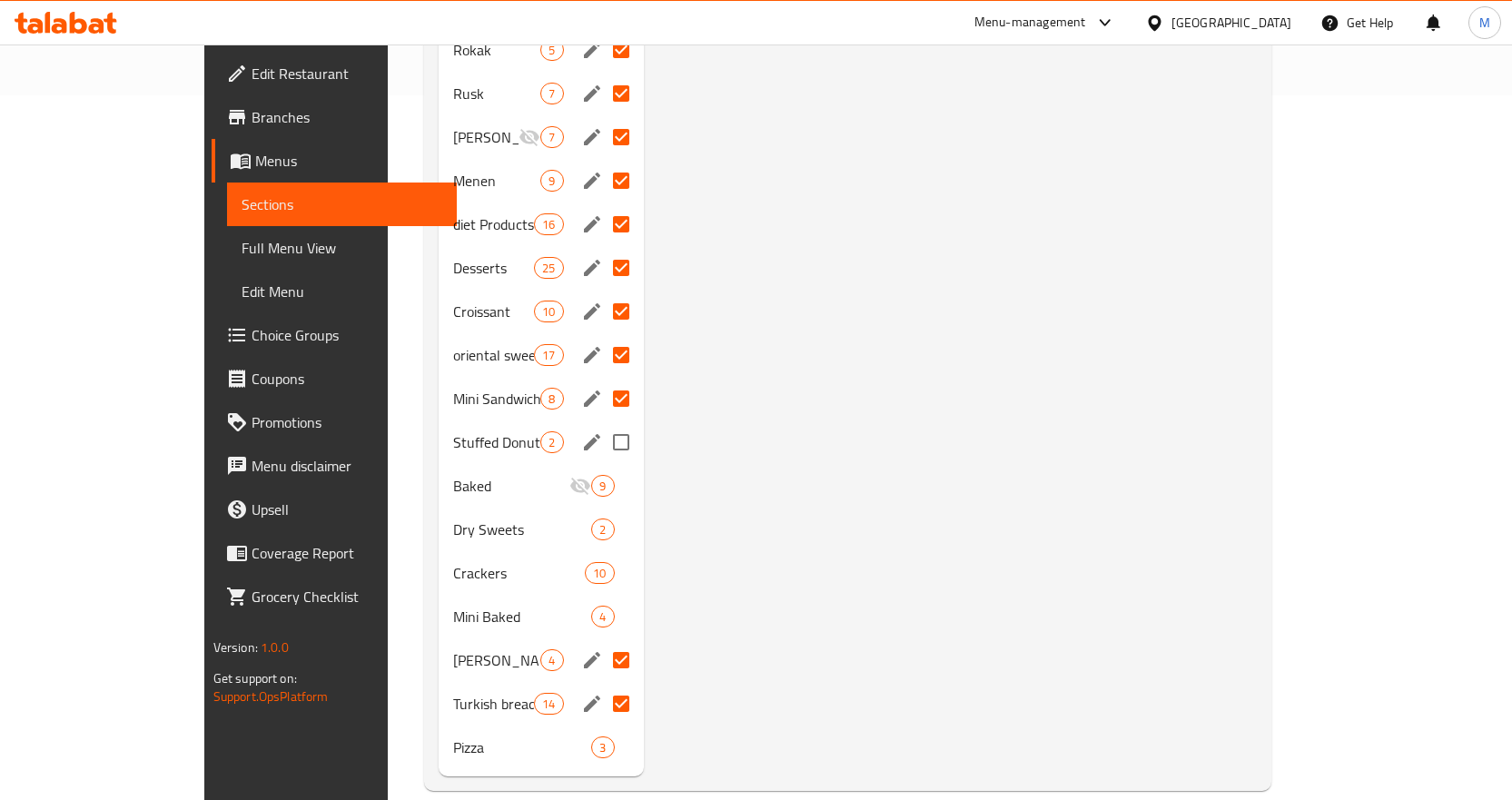
click at [439, 428] on div "Stuffed Donuts 2" at bounding box center [541, 442] width 204 height 43
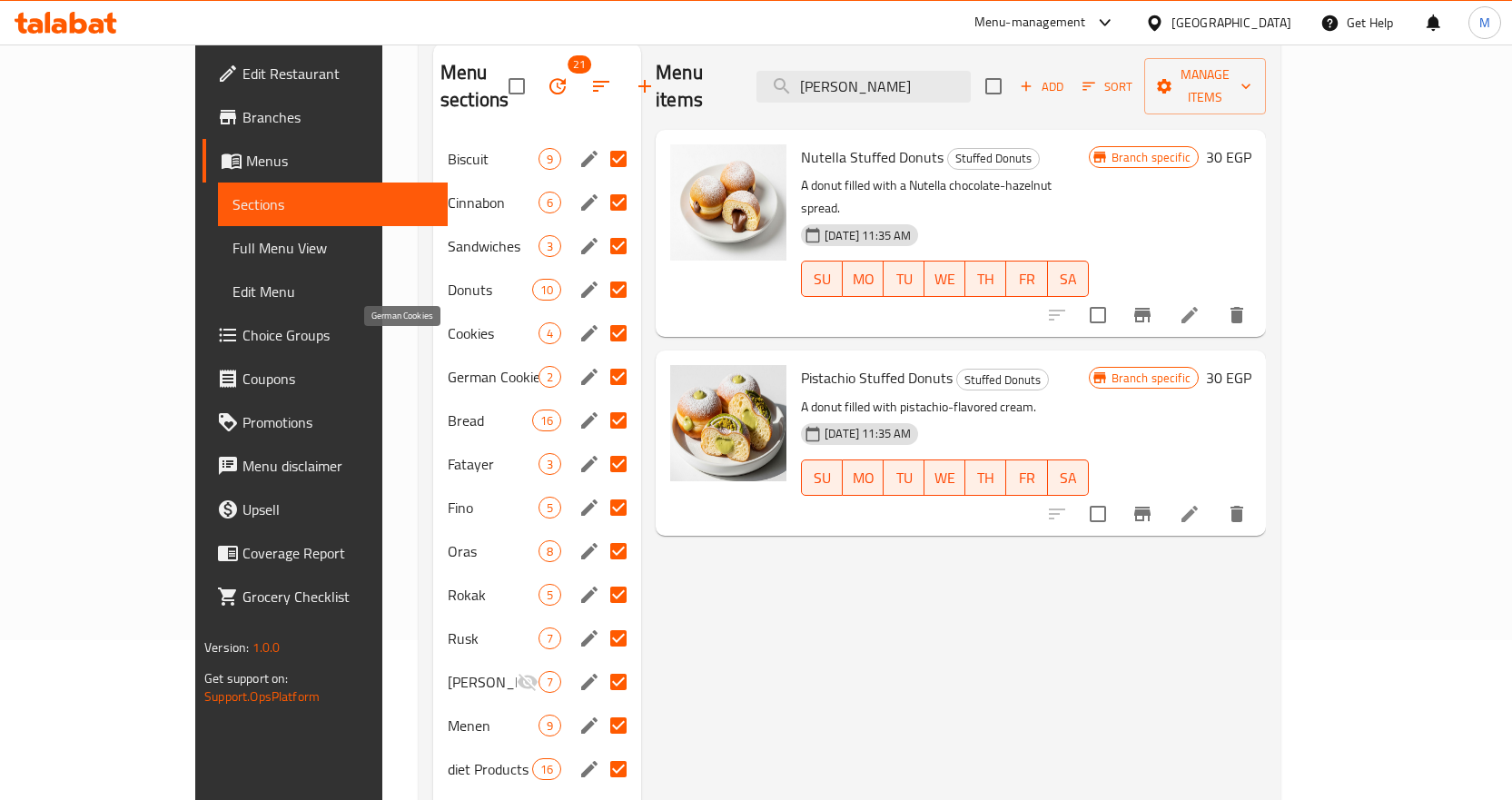
scroll to position [69, 0]
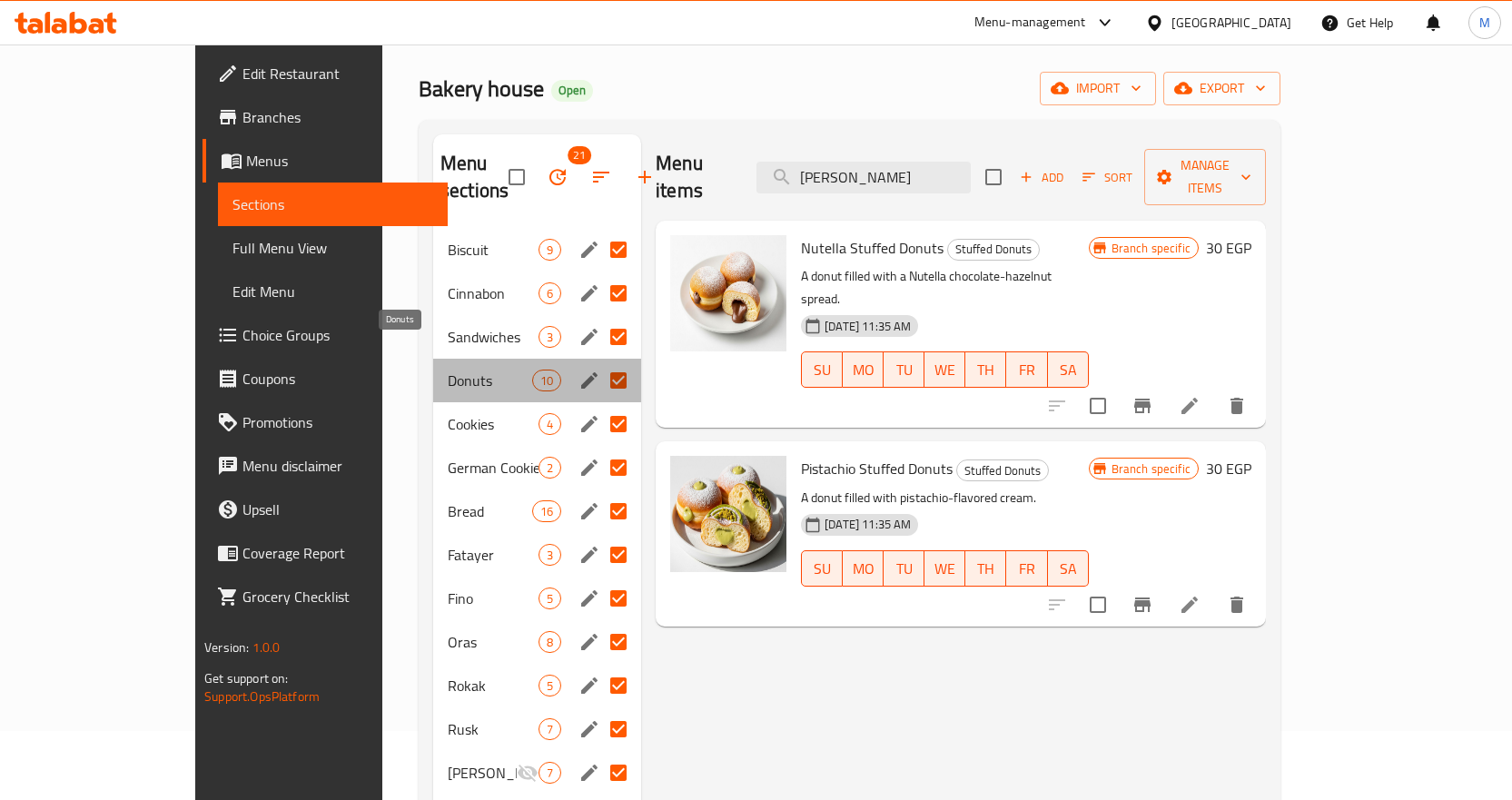
click at [447, 370] on span "Donuts" at bounding box center [490, 381] width 85 height 22
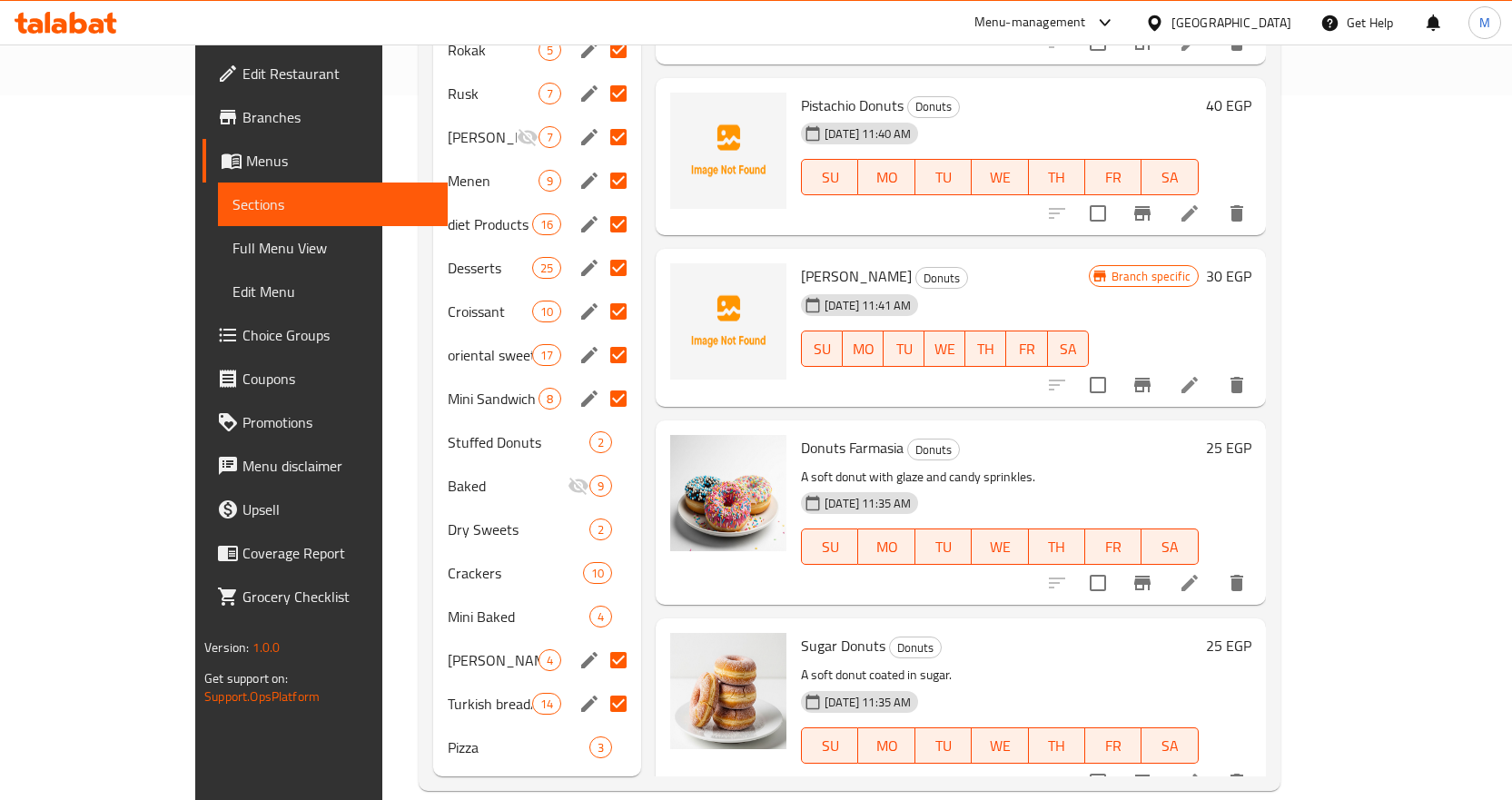
scroll to position [698, 0]
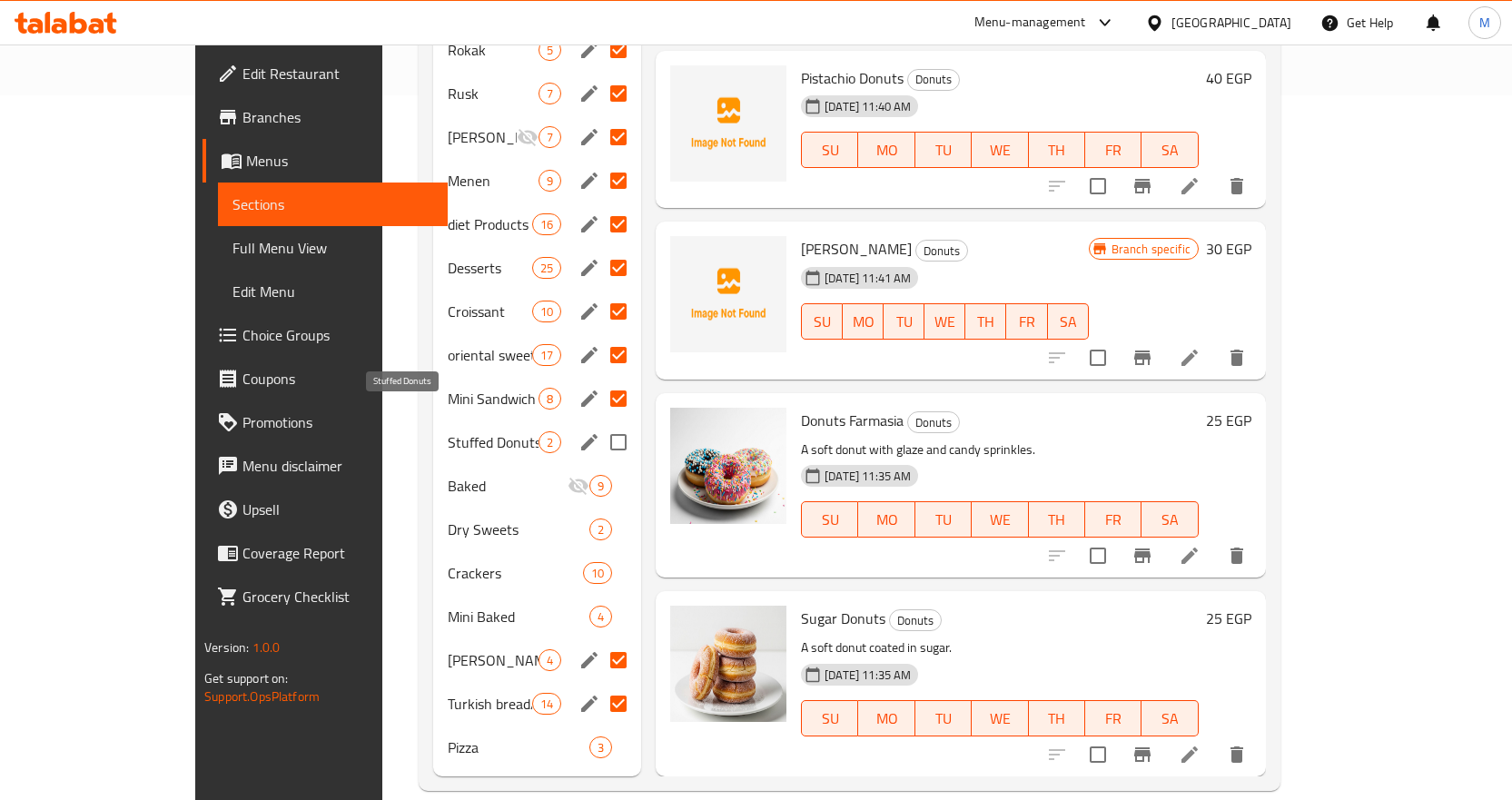
click at [447, 432] on span "Stuffed Donuts" at bounding box center [492, 443] width 91 height 22
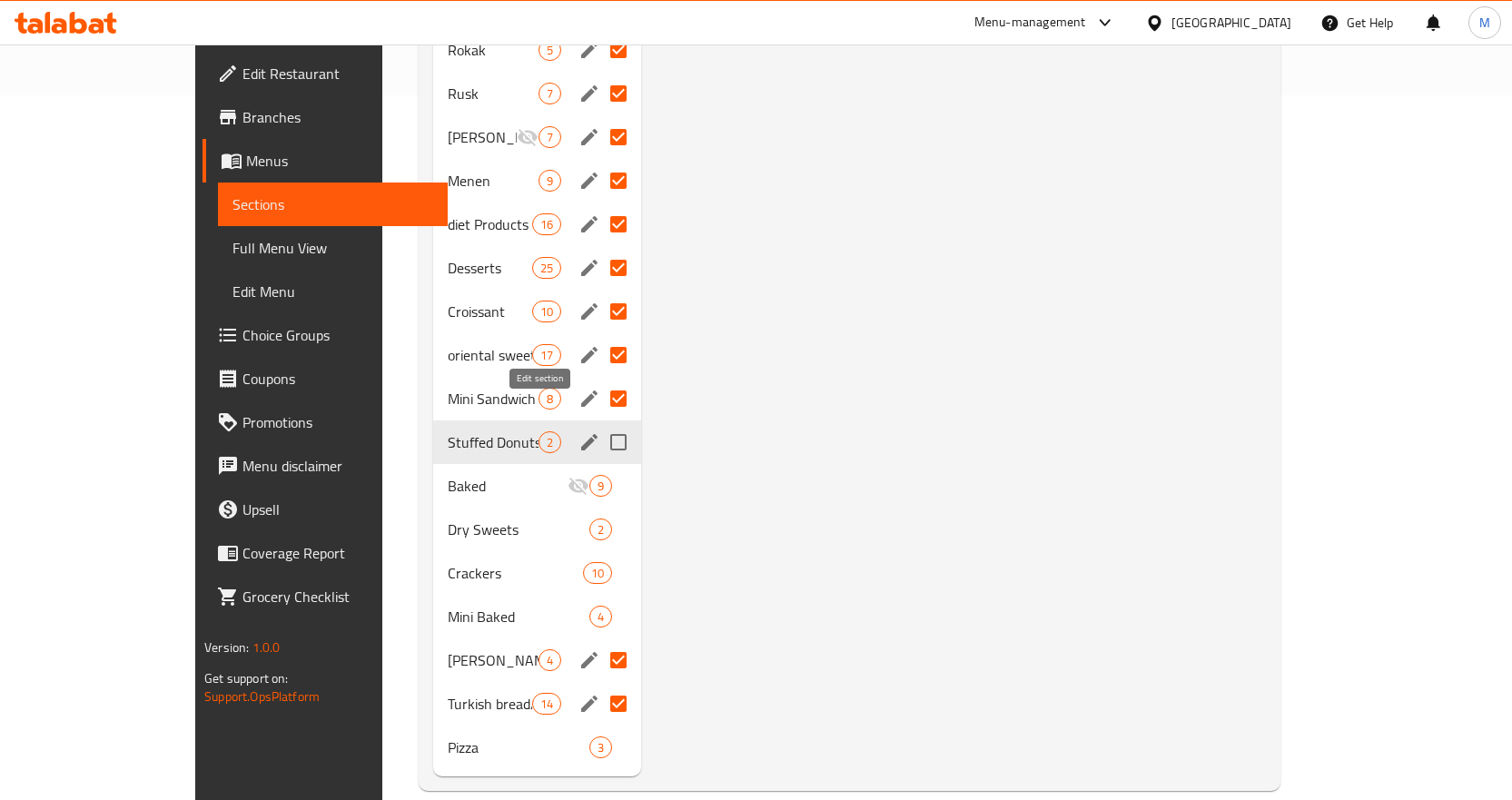
click at [579, 432] on icon "edit" at bounding box center [590, 443] width 22 height 22
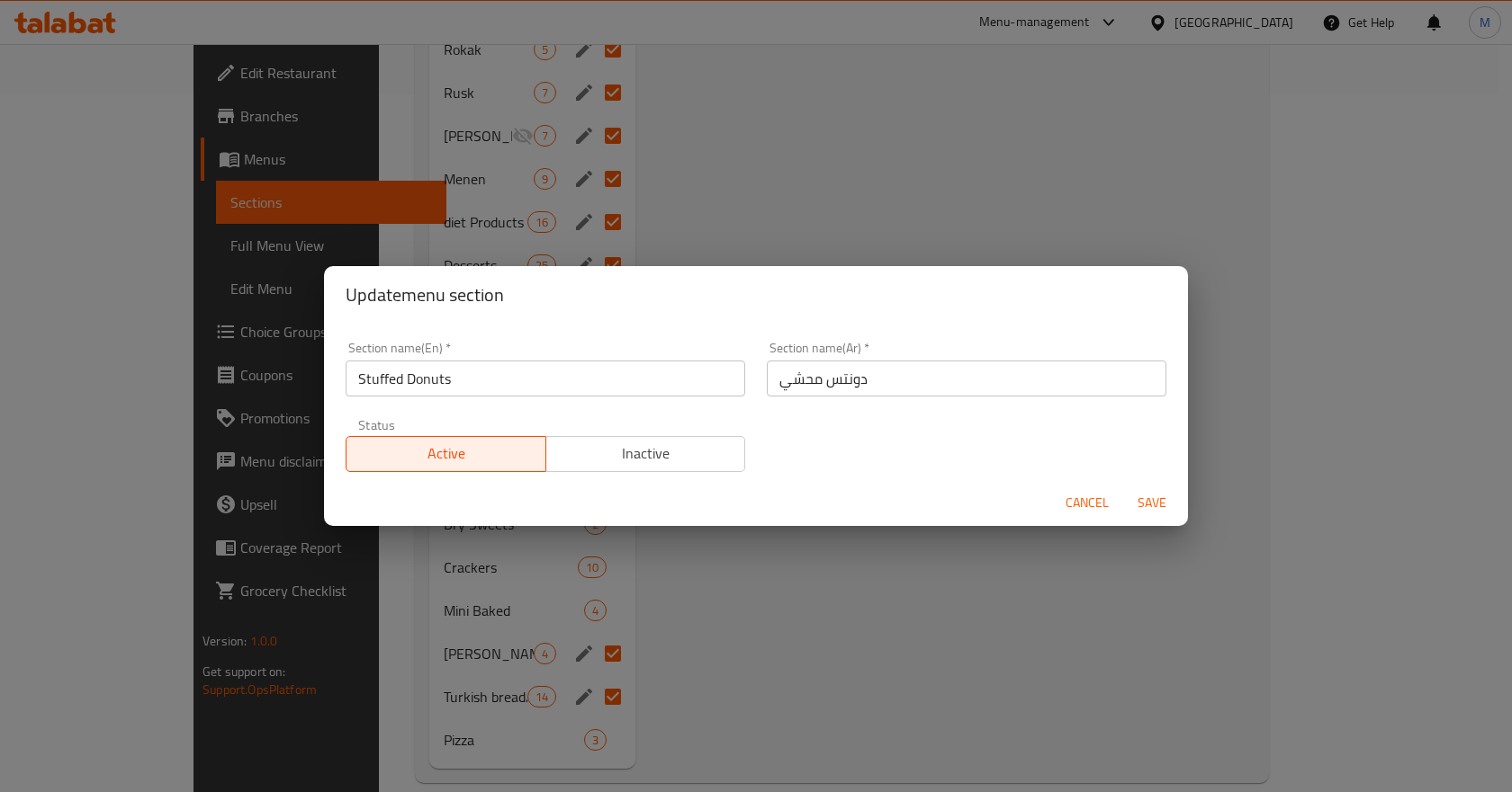
click at [593, 451] on span "Inactive" at bounding box center [646, 454] width 185 height 26
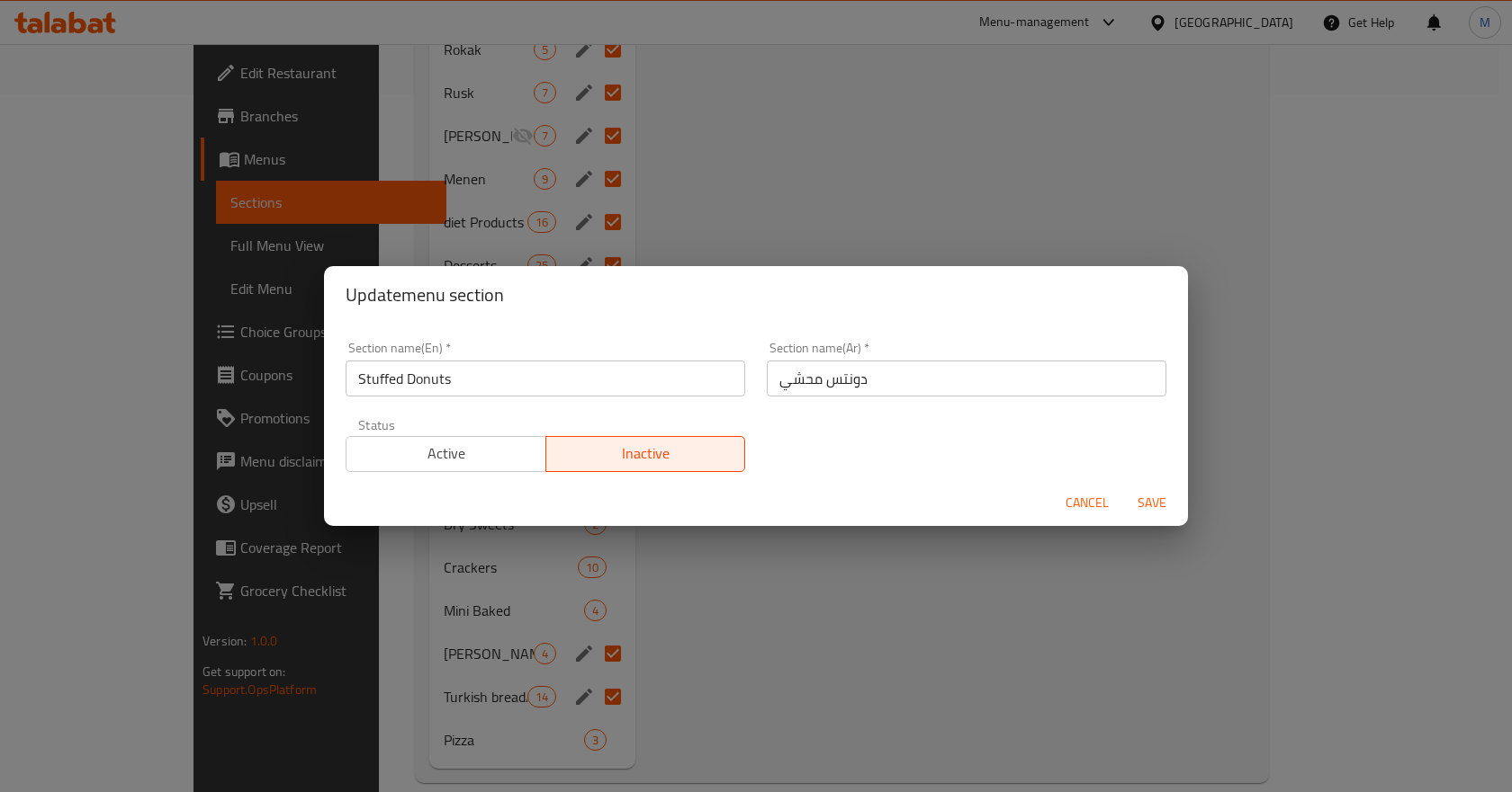
click at [1141, 503] on span "Save" at bounding box center [1151, 503] width 43 height 23
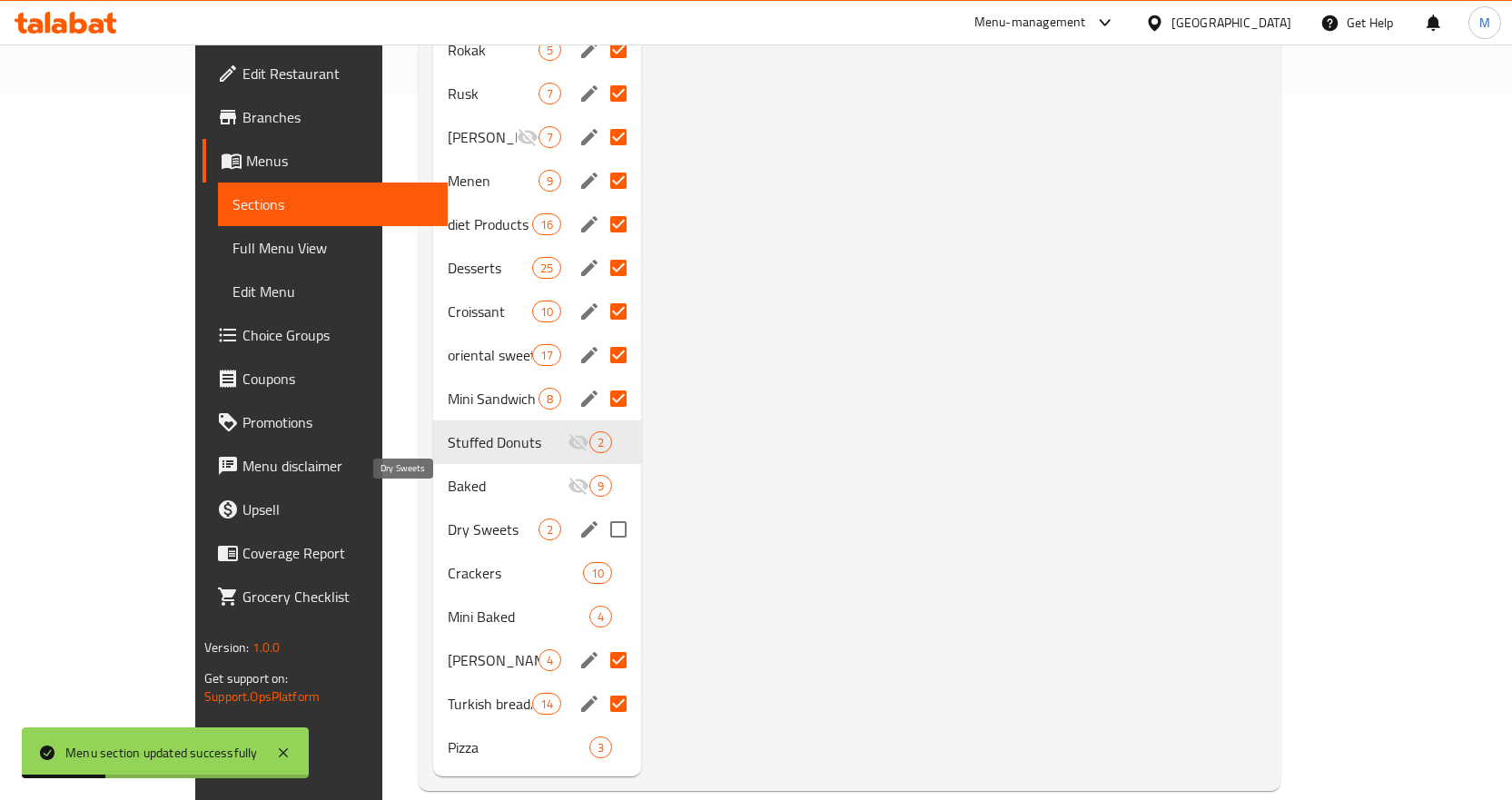
click at [447, 518] on span "Dry Sweets" at bounding box center [492, 529] width 91 height 22
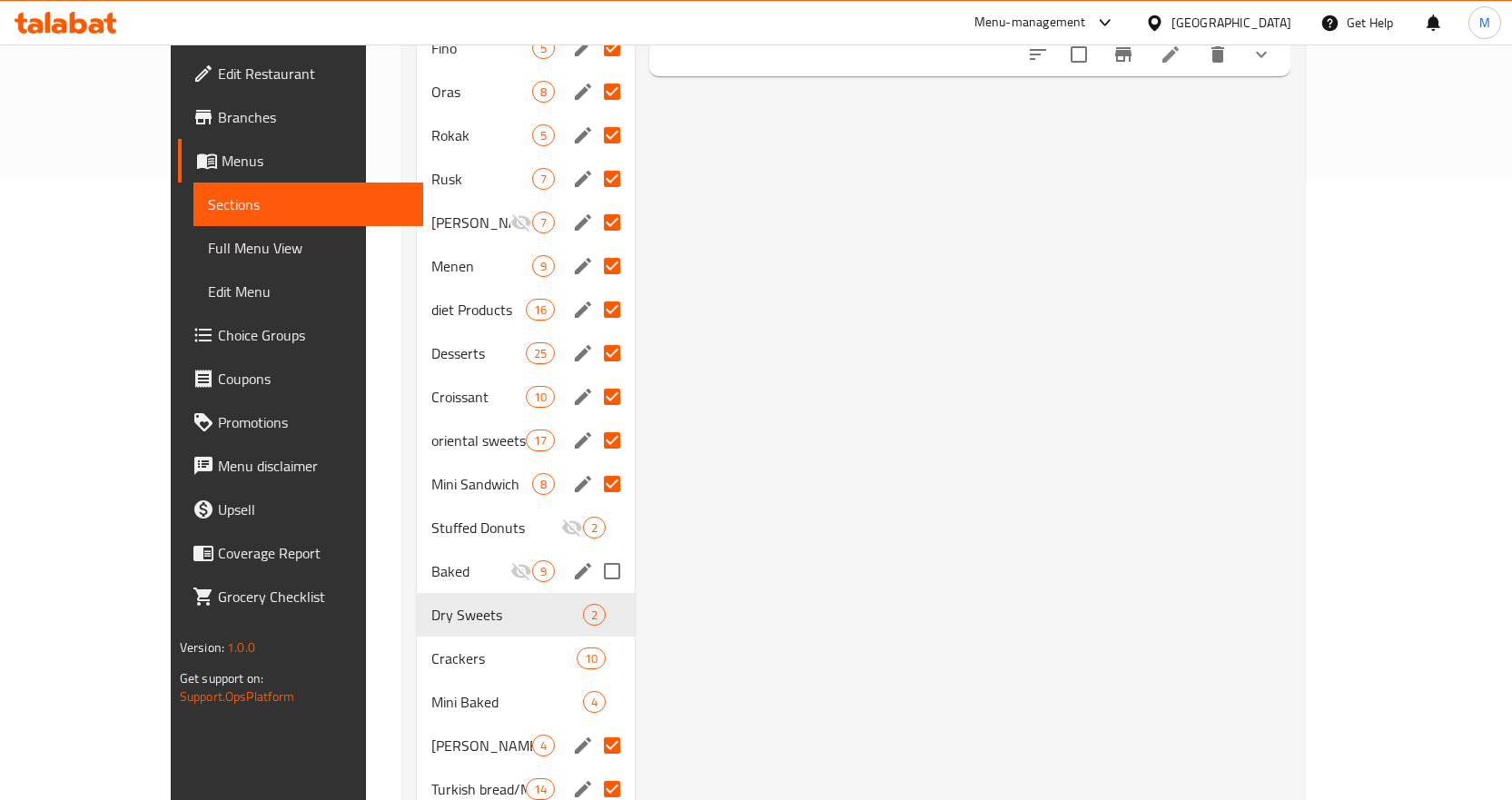
scroll to position [705, 0]
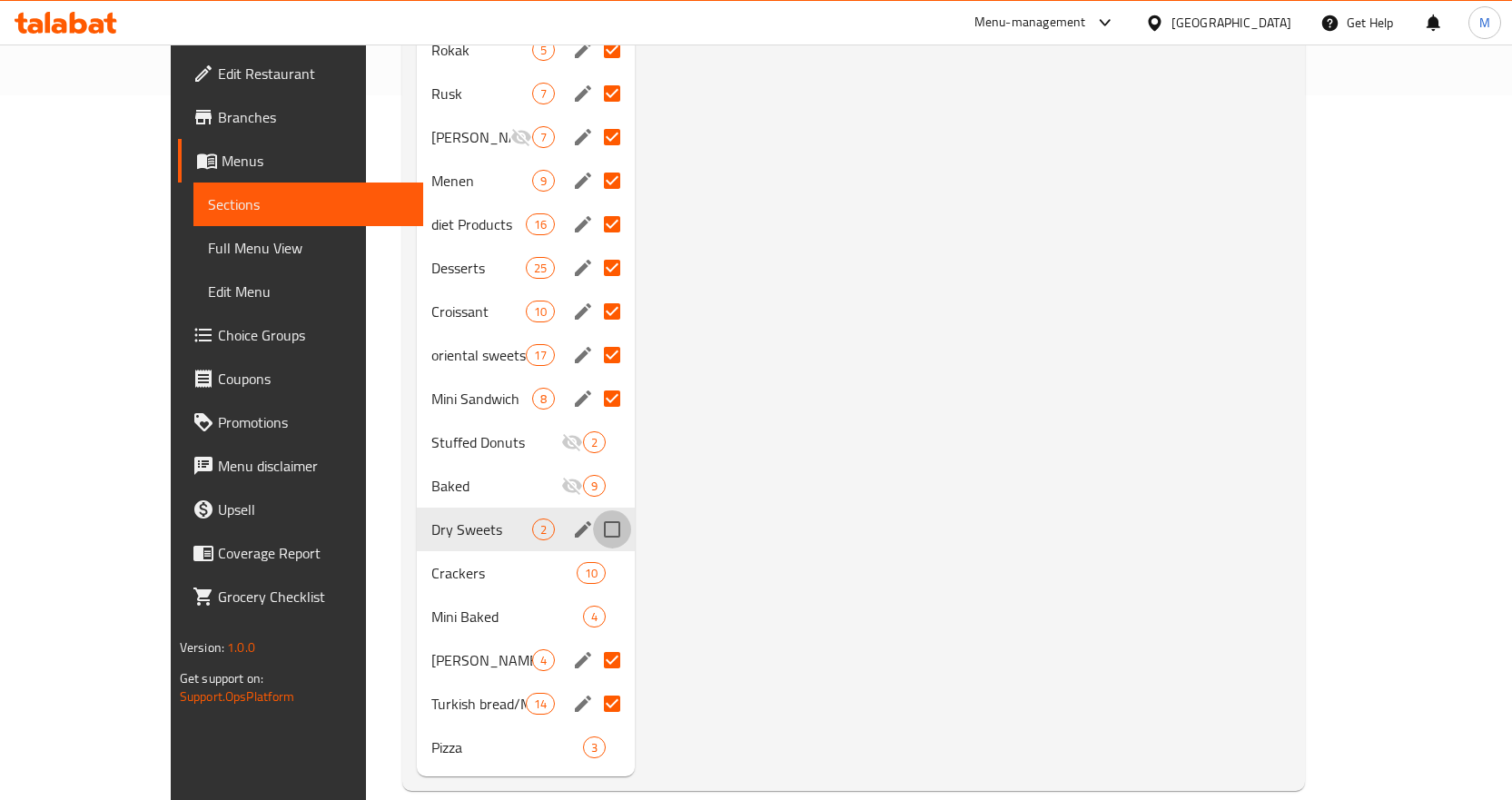
click at [593, 511] on input "Menu sections" at bounding box center [611, 529] width 38 height 38
checkbox input "true"
click at [575, 565] on icon "edit" at bounding box center [583, 574] width 17 height 17
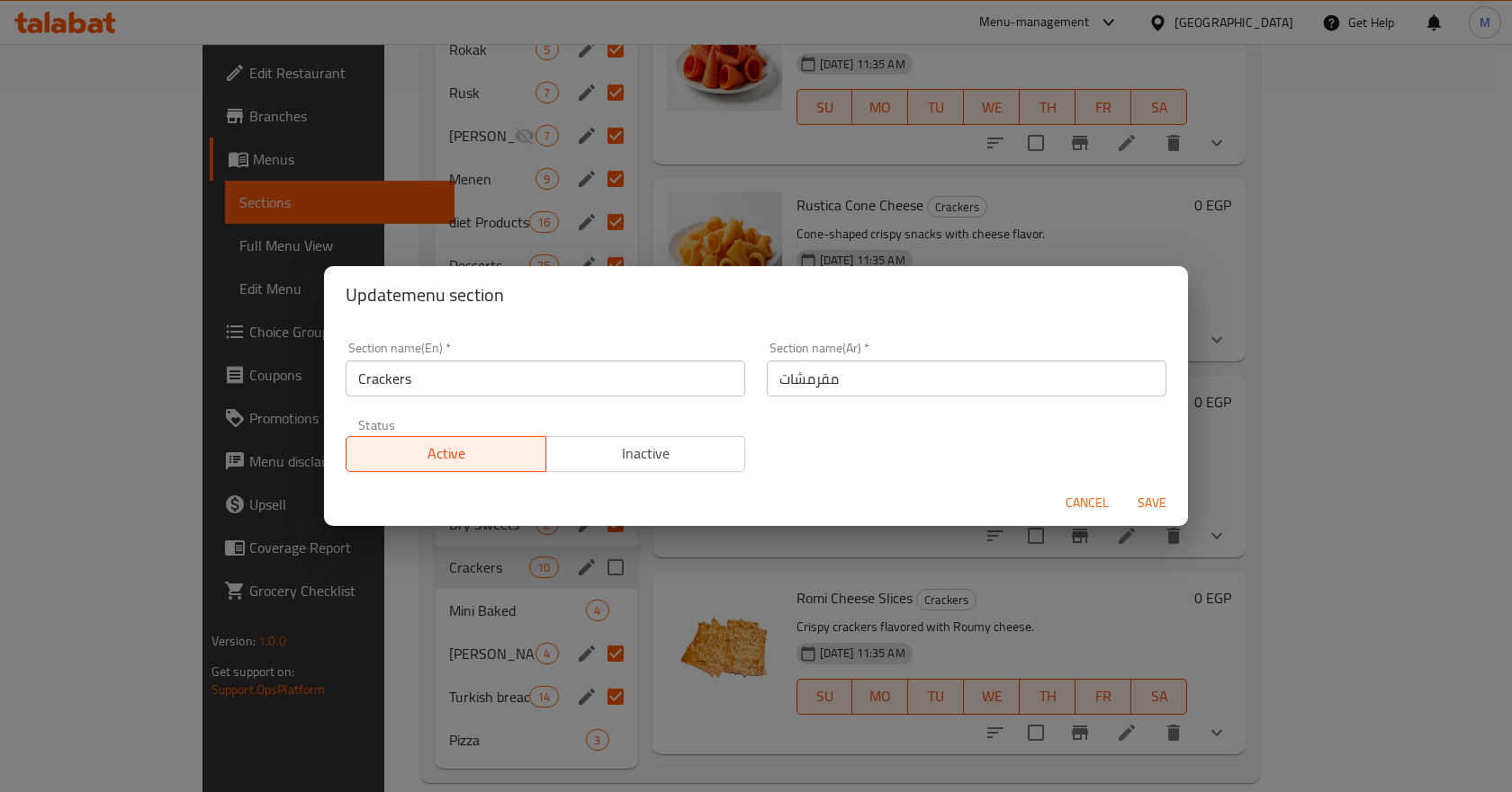
click at [1079, 505] on span "Cancel" at bounding box center [1086, 503] width 43 height 23
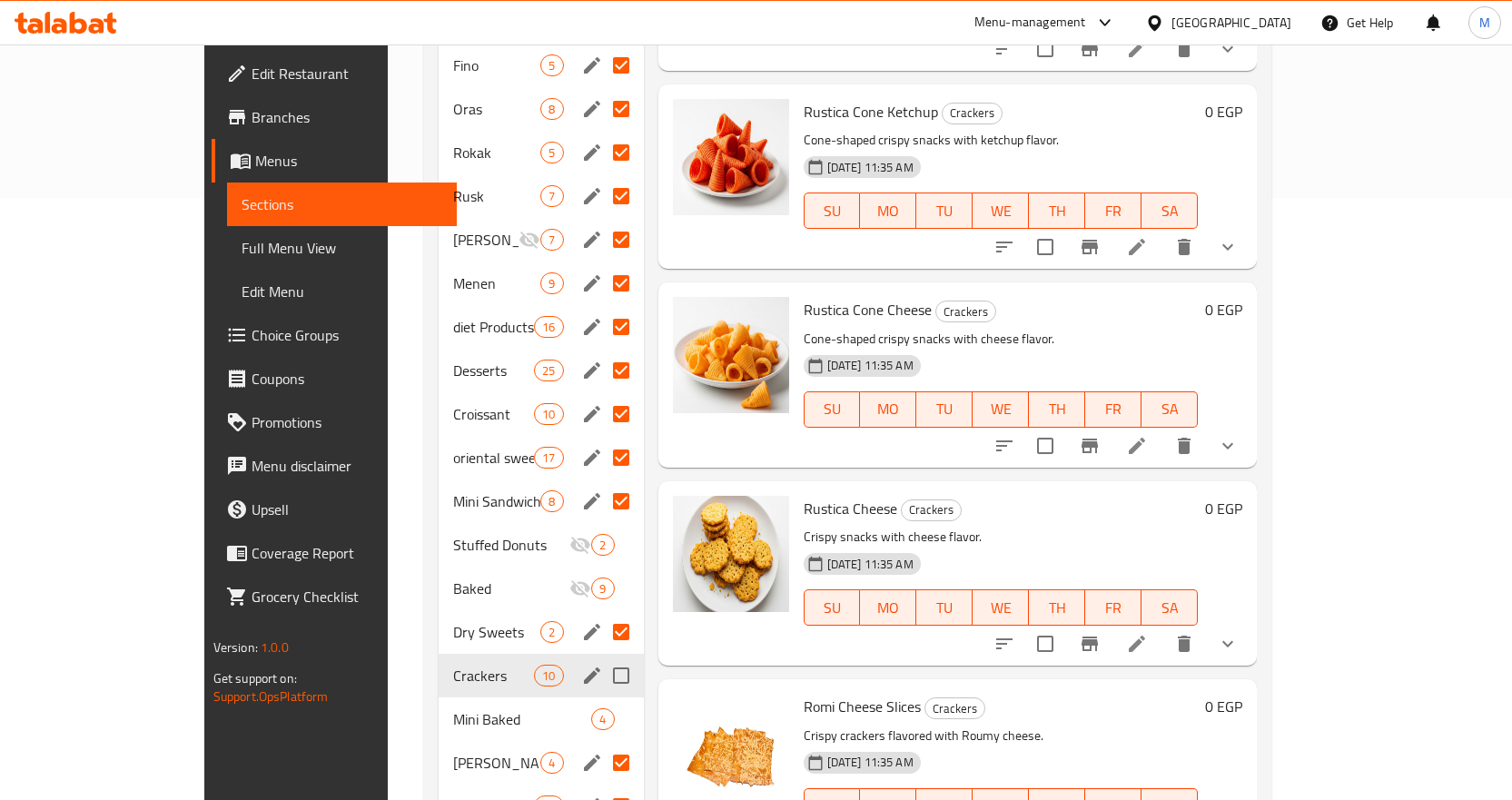
scroll to position [705, 0]
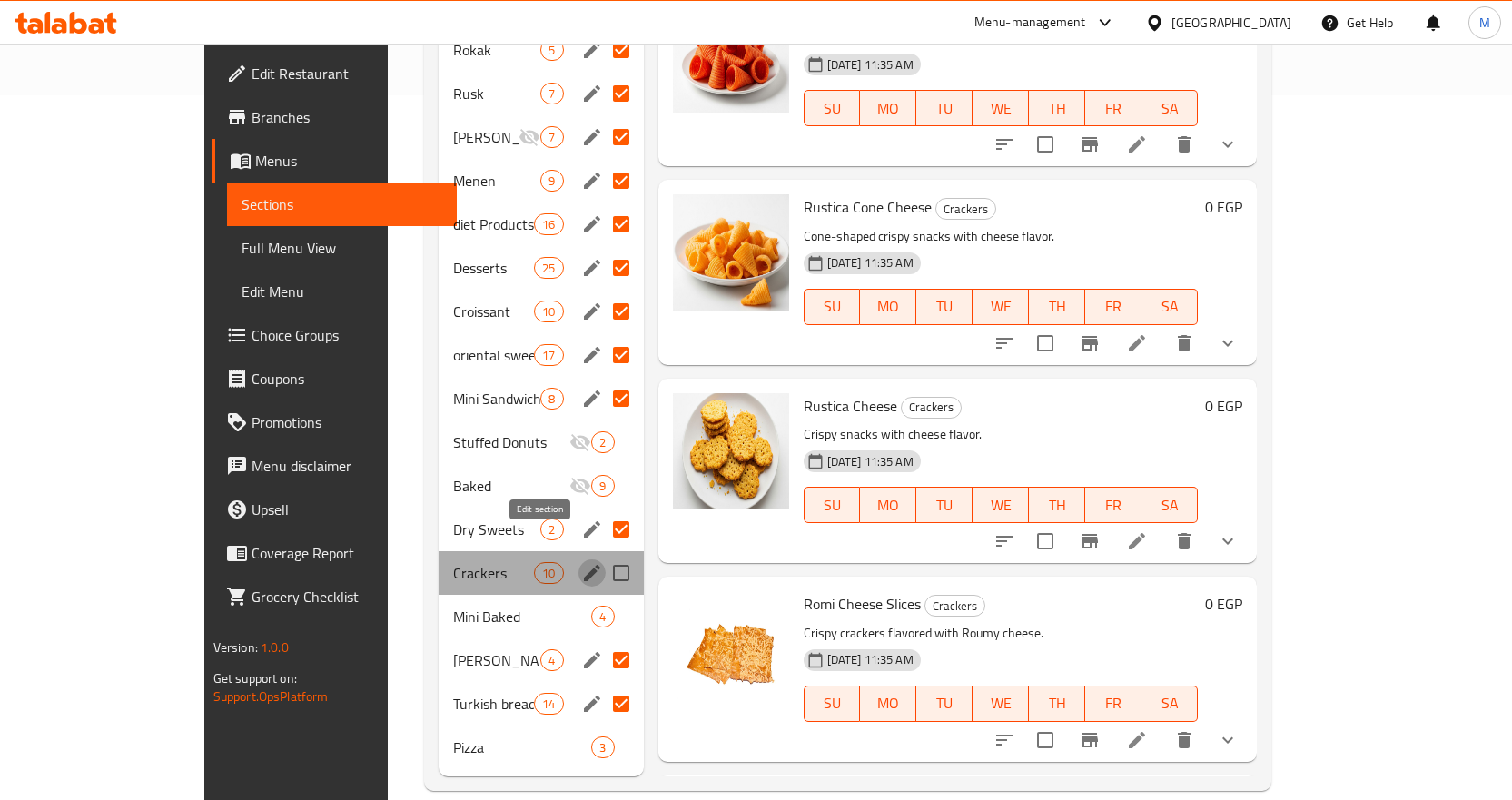
click at [584, 565] on icon "edit" at bounding box center [593, 574] width 17 height 17
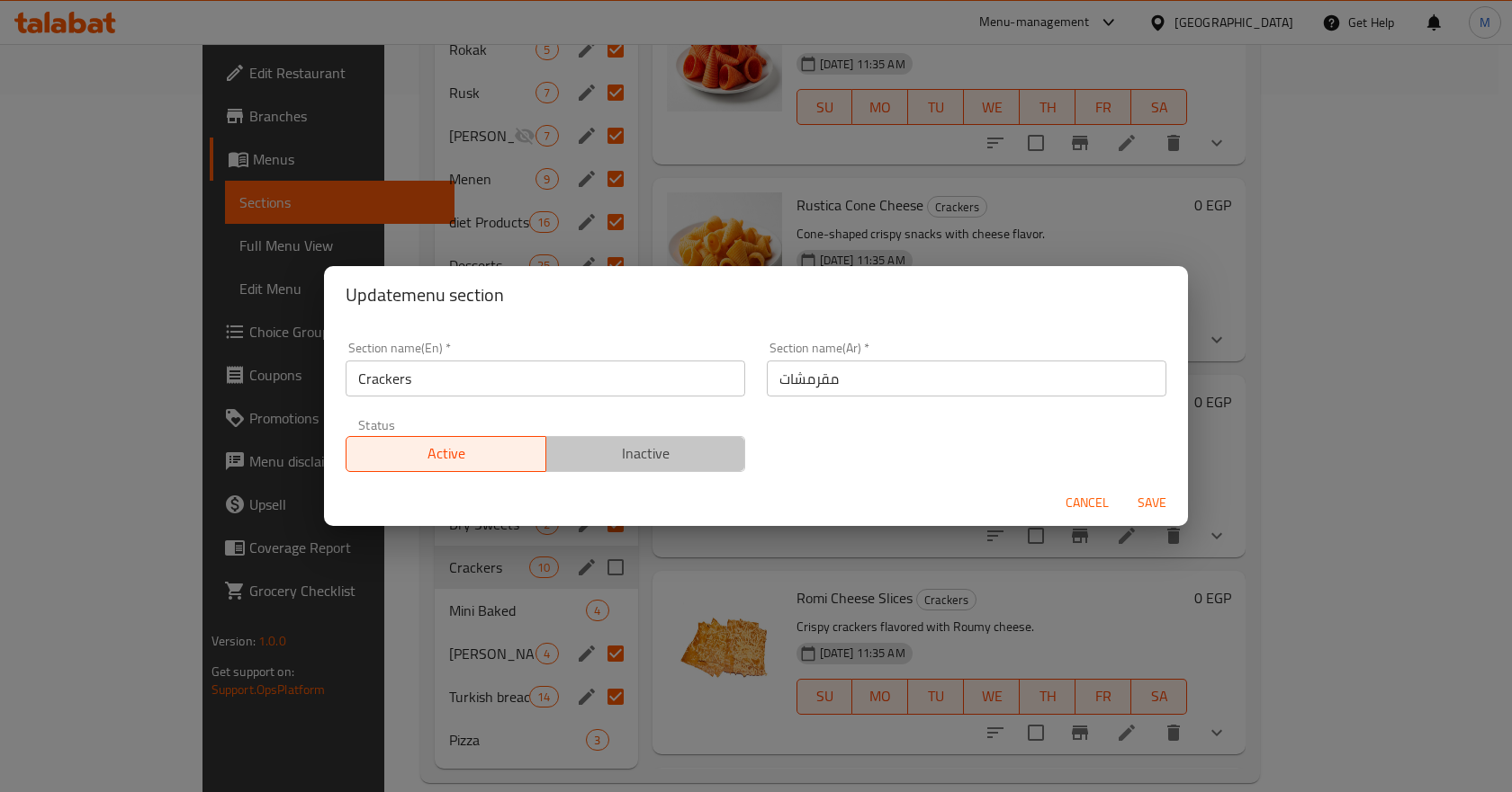
click at [716, 448] on span "Inactive" at bounding box center [646, 454] width 185 height 26
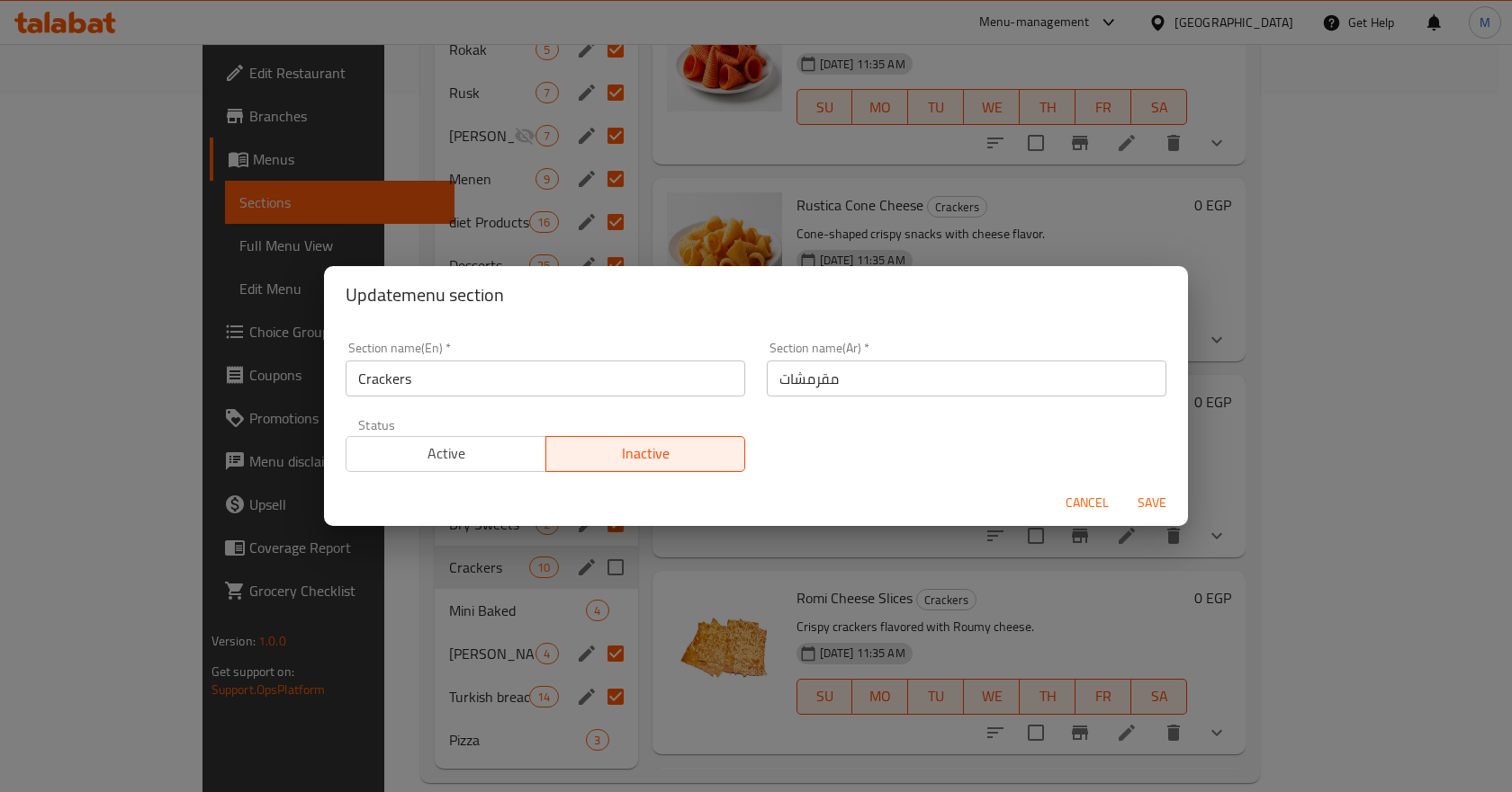
click at [1169, 493] on span "Save" at bounding box center [1151, 503] width 43 height 23
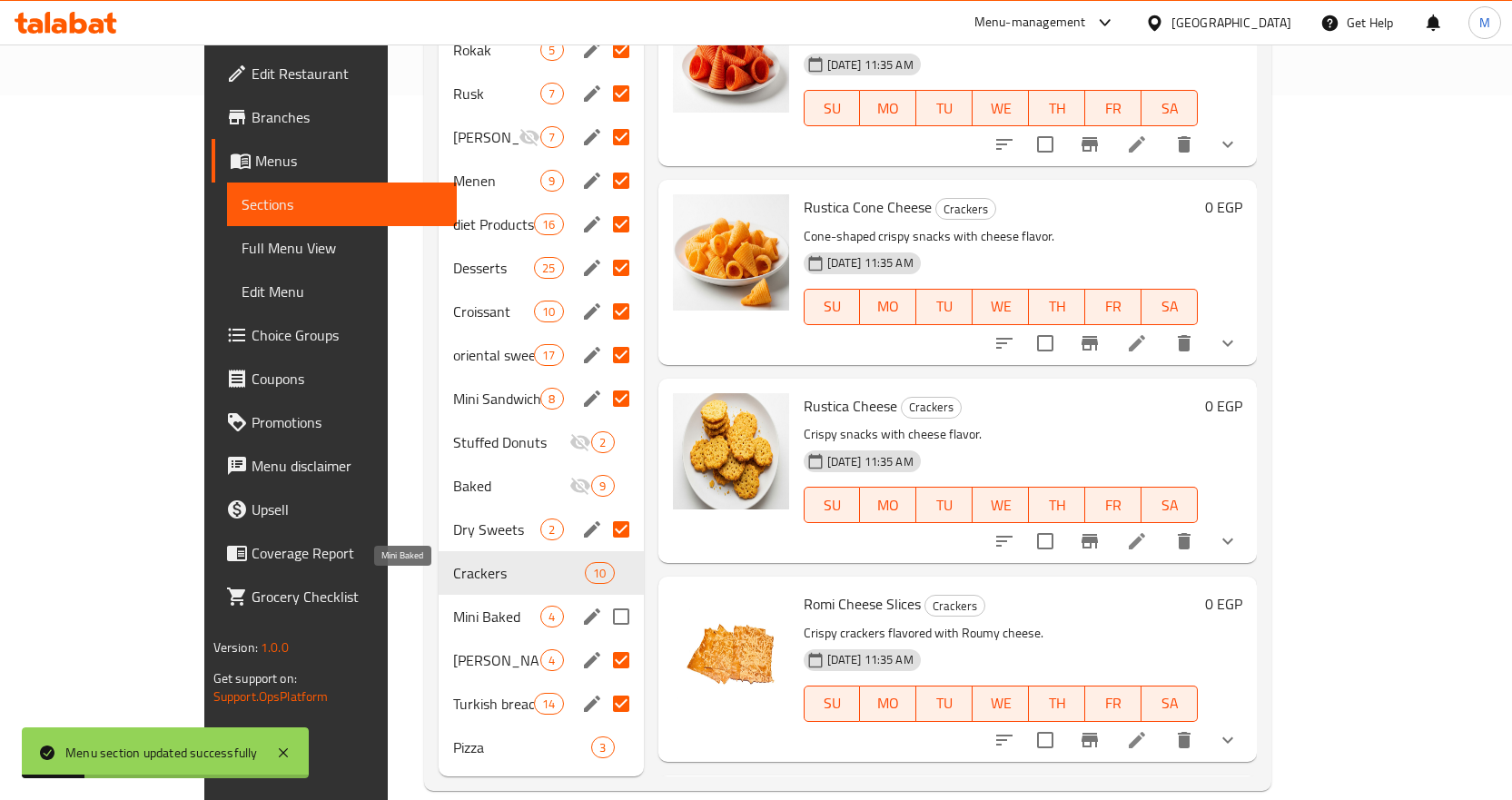
click at [453, 606] on span "Mini Baked" at bounding box center [496, 617] width 87 height 22
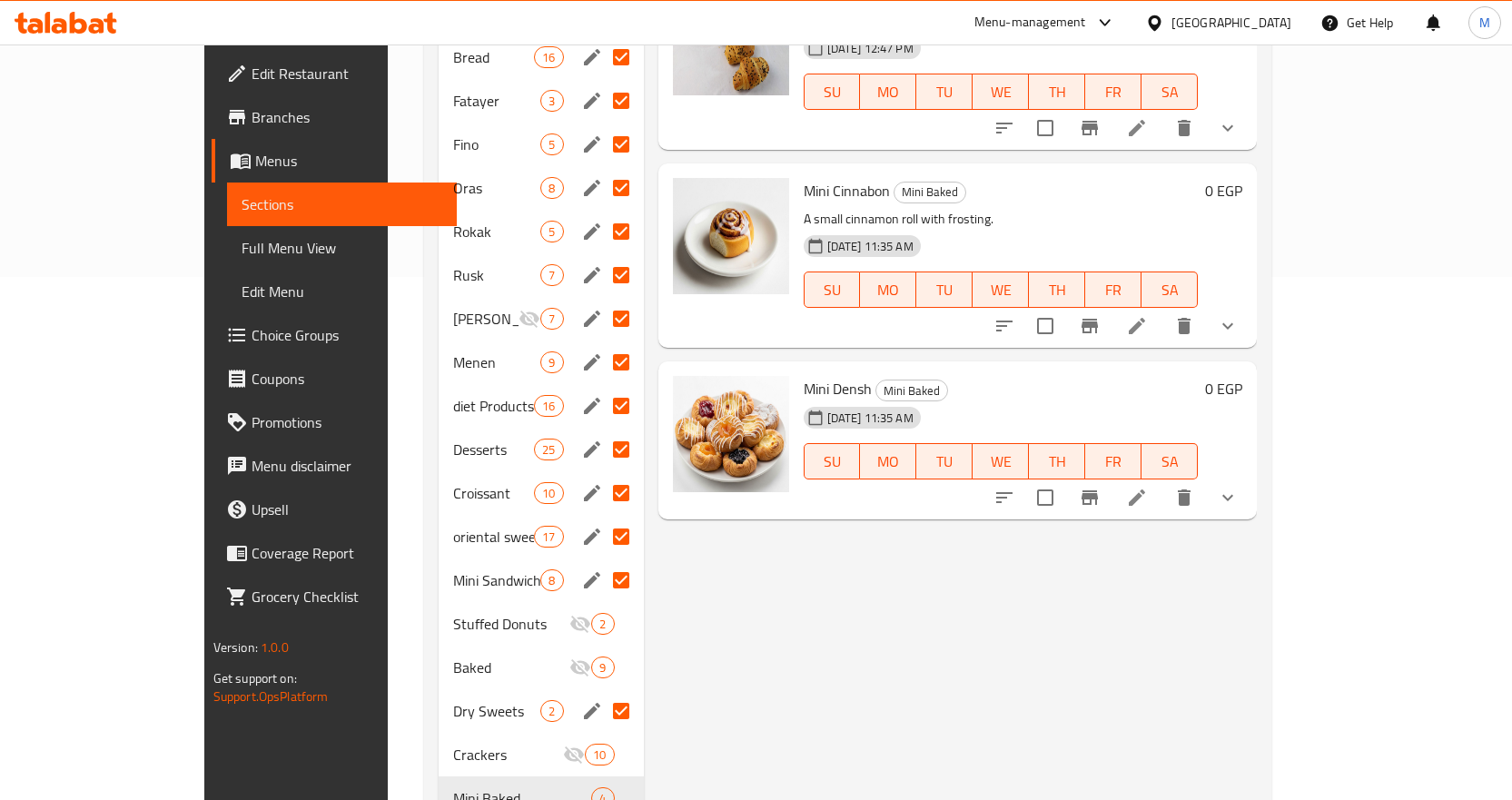
scroll to position [705, 0]
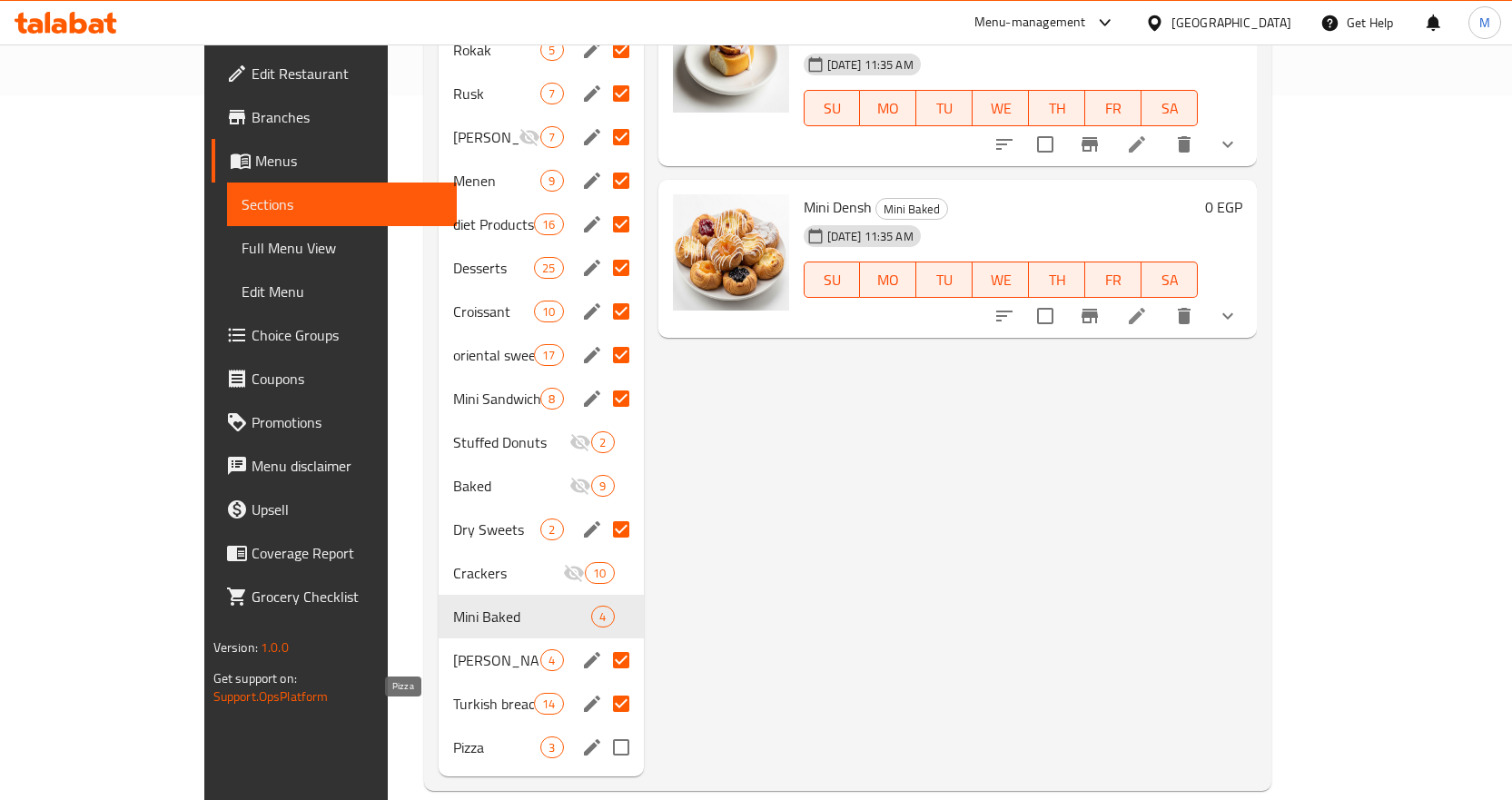
click at [453, 736] on span "Pizza" at bounding box center [496, 748] width 87 height 22
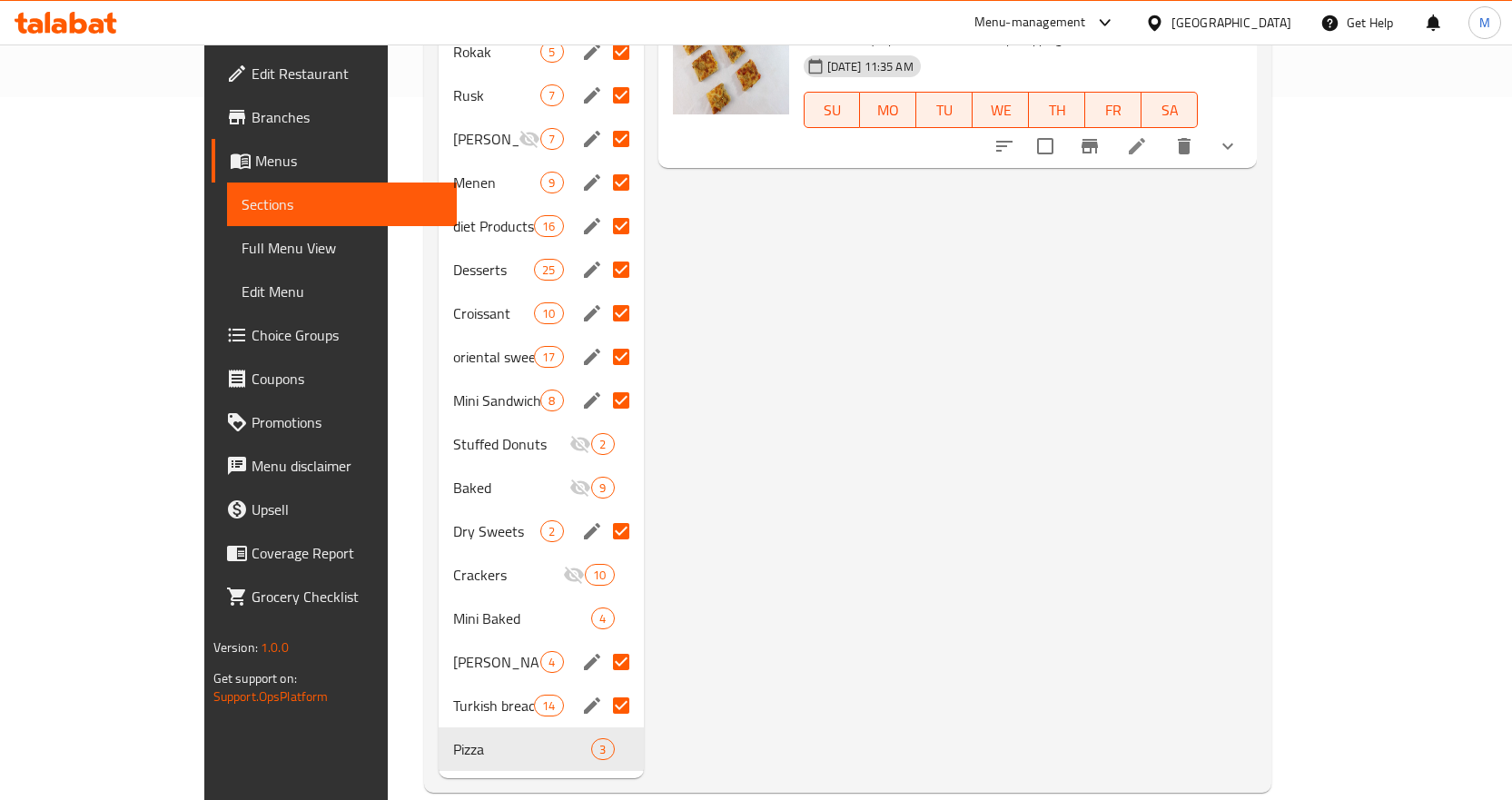
scroll to position [705, 0]
click at [582, 736] on icon "edit" at bounding box center [593, 748] width 22 height 22
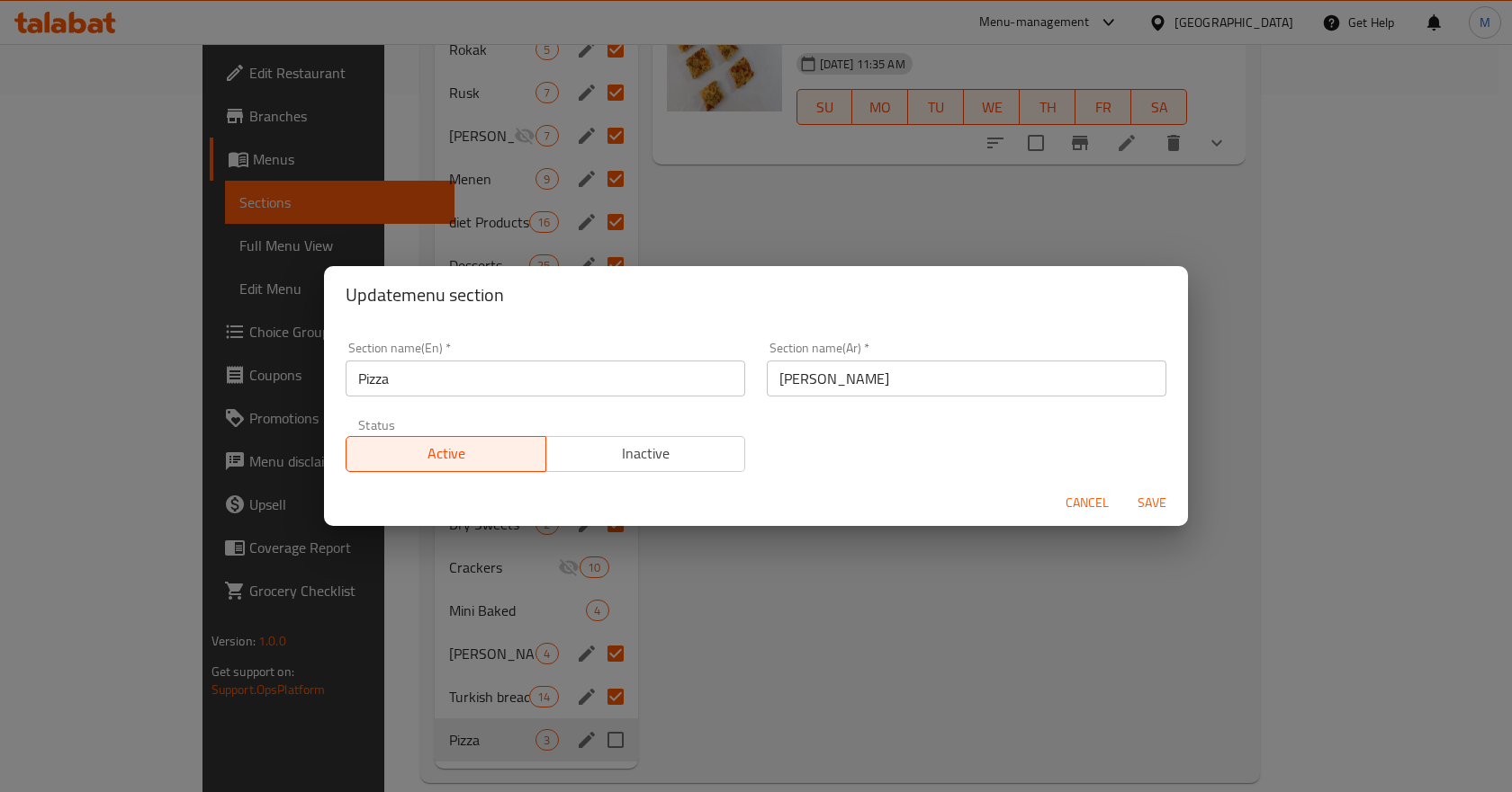
click at [687, 461] on span "Inactive" at bounding box center [646, 454] width 185 height 26
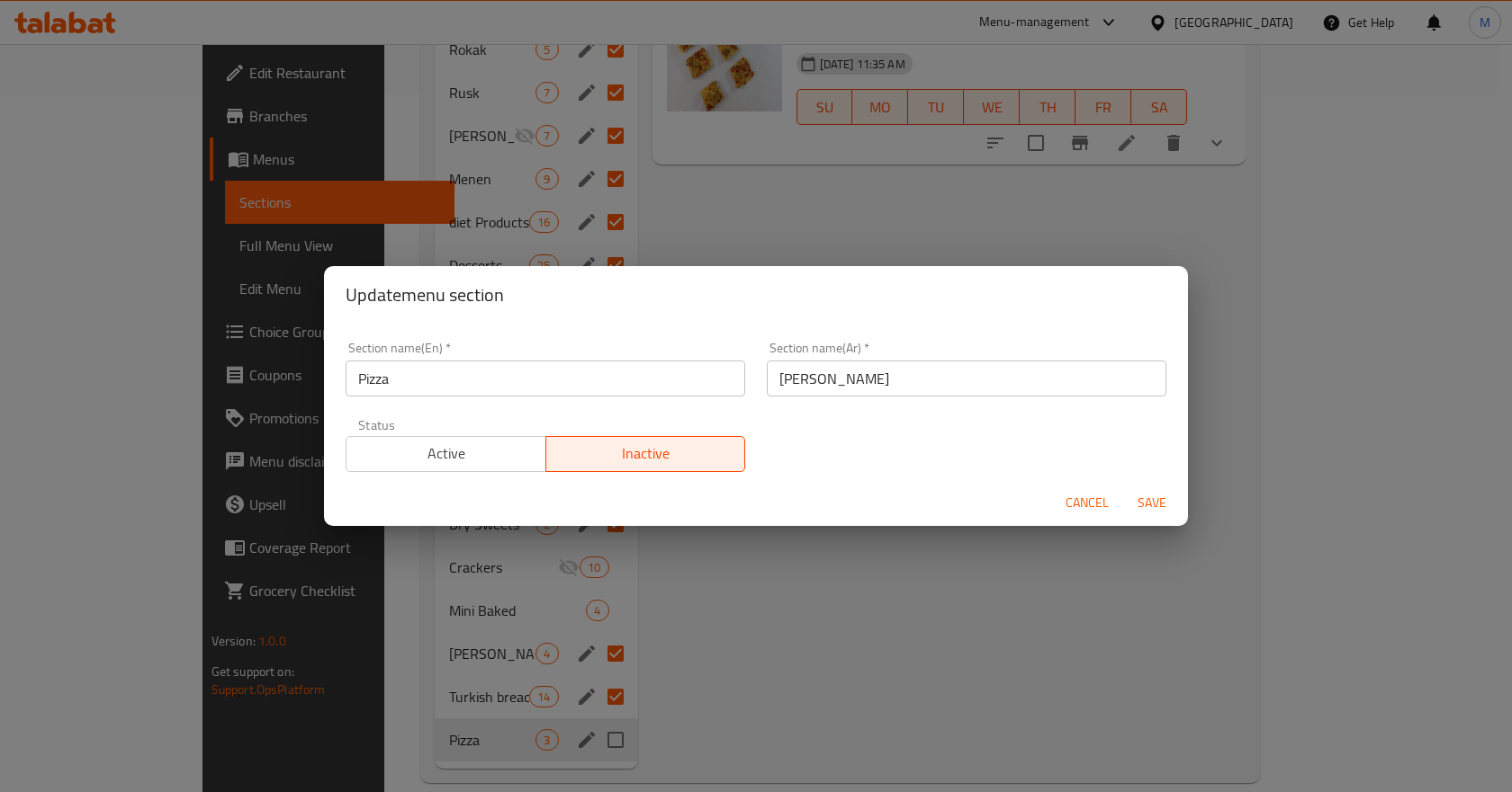
click at [1148, 494] on span "Save" at bounding box center [1151, 503] width 43 height 23
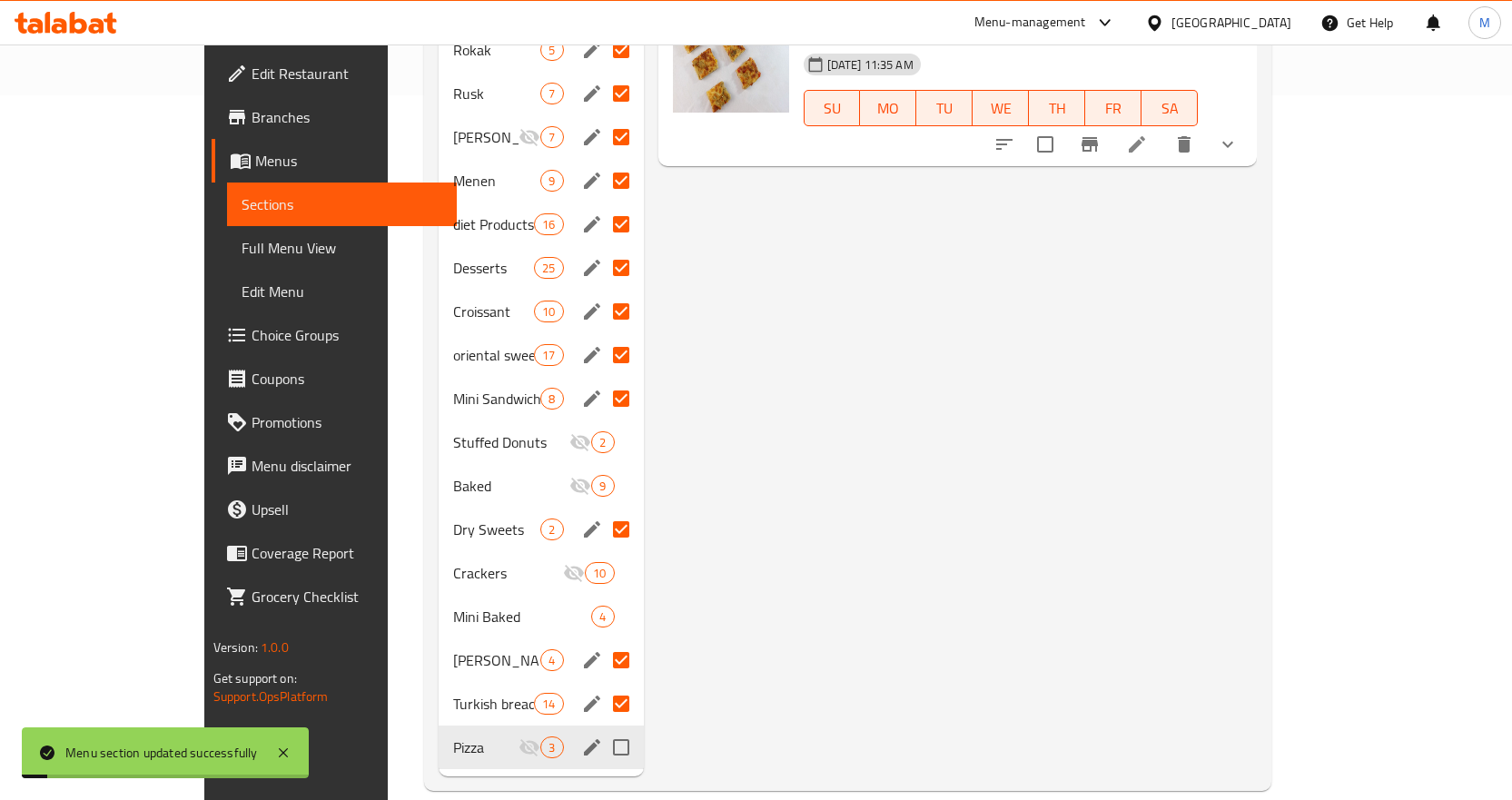
click at [1159, 499] on div "Menu items ميني بات Add Sort Manage items Mini Vegetable Pizza Pizza A small pi…" at bounding box center [951, 137] width 614 height 1278
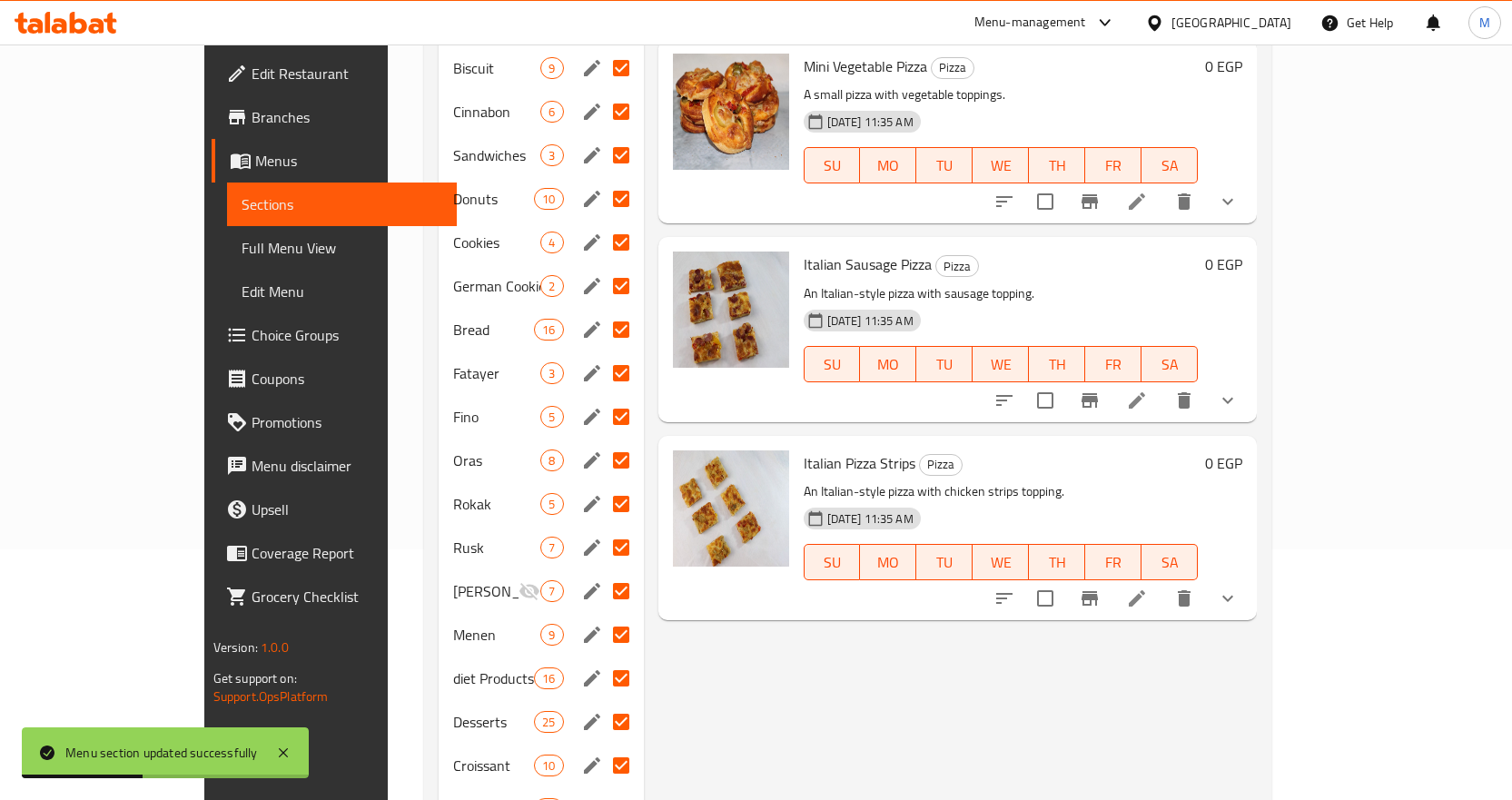
scroll to position [0, 0]
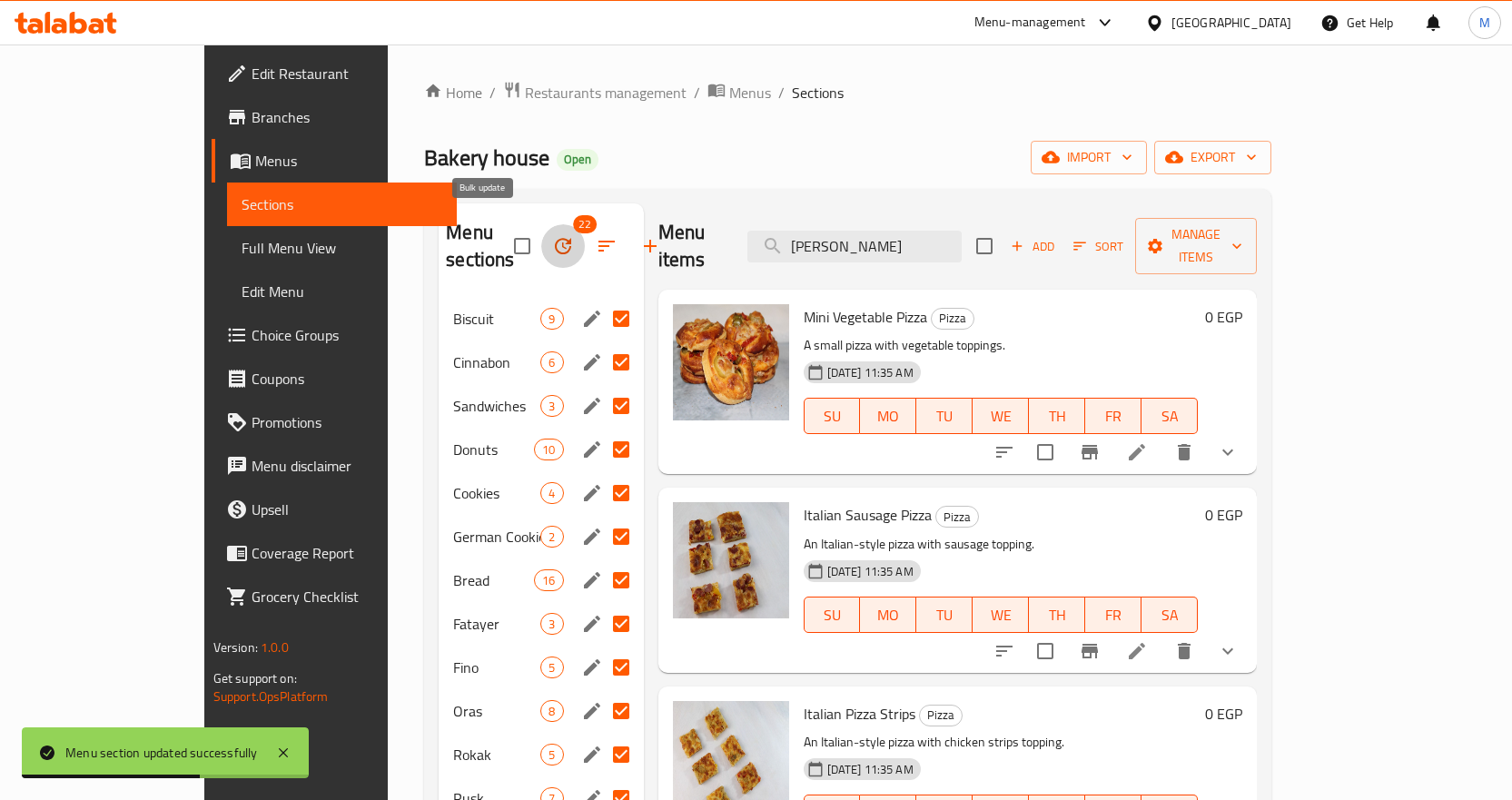
click at [552, 236] on icon "button" at bounding box center [563, 247] width 22 height 22
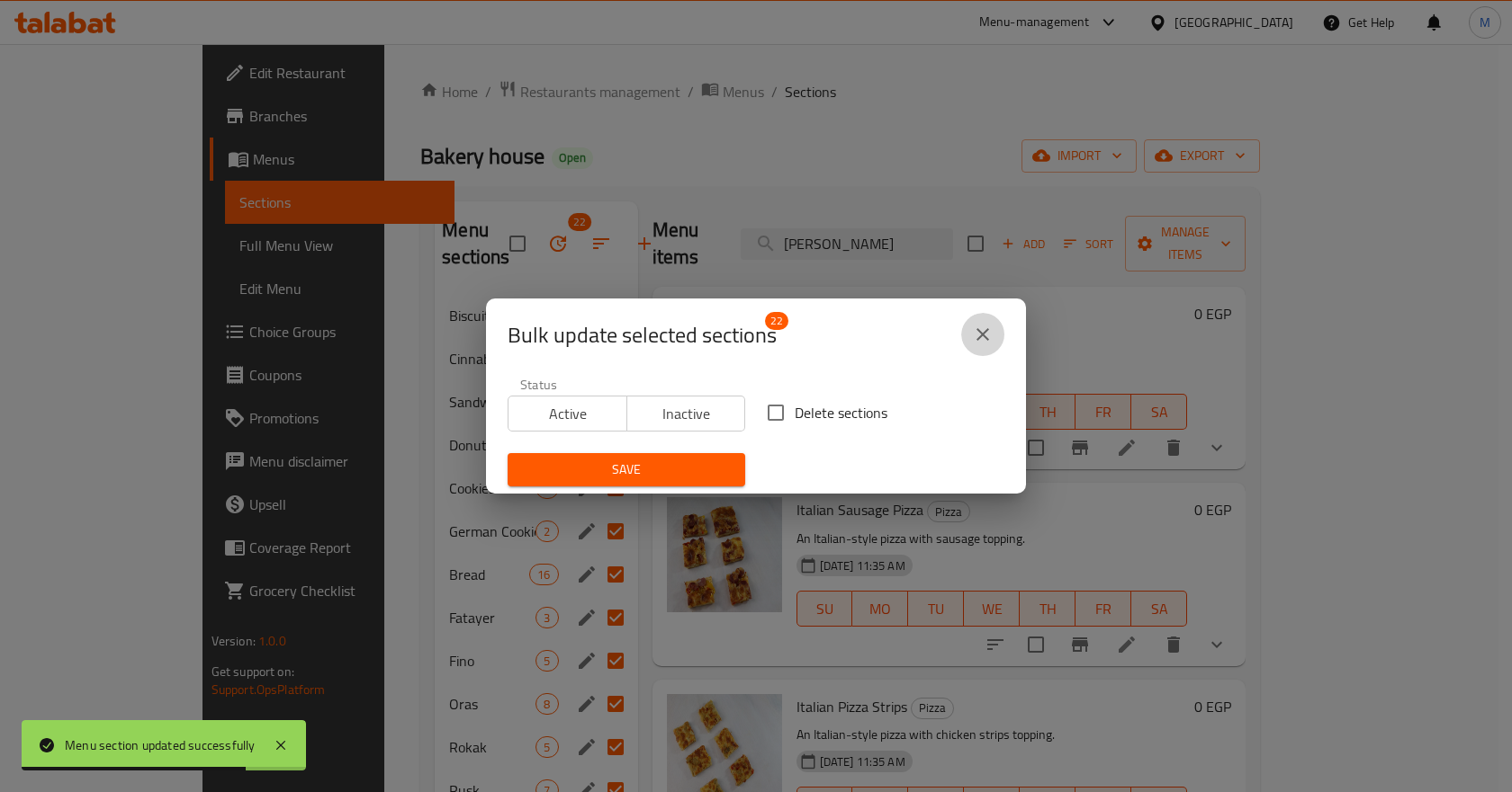
click at [989, 338] on icon "close" at bounding box center [983, 334] width 22 height 22
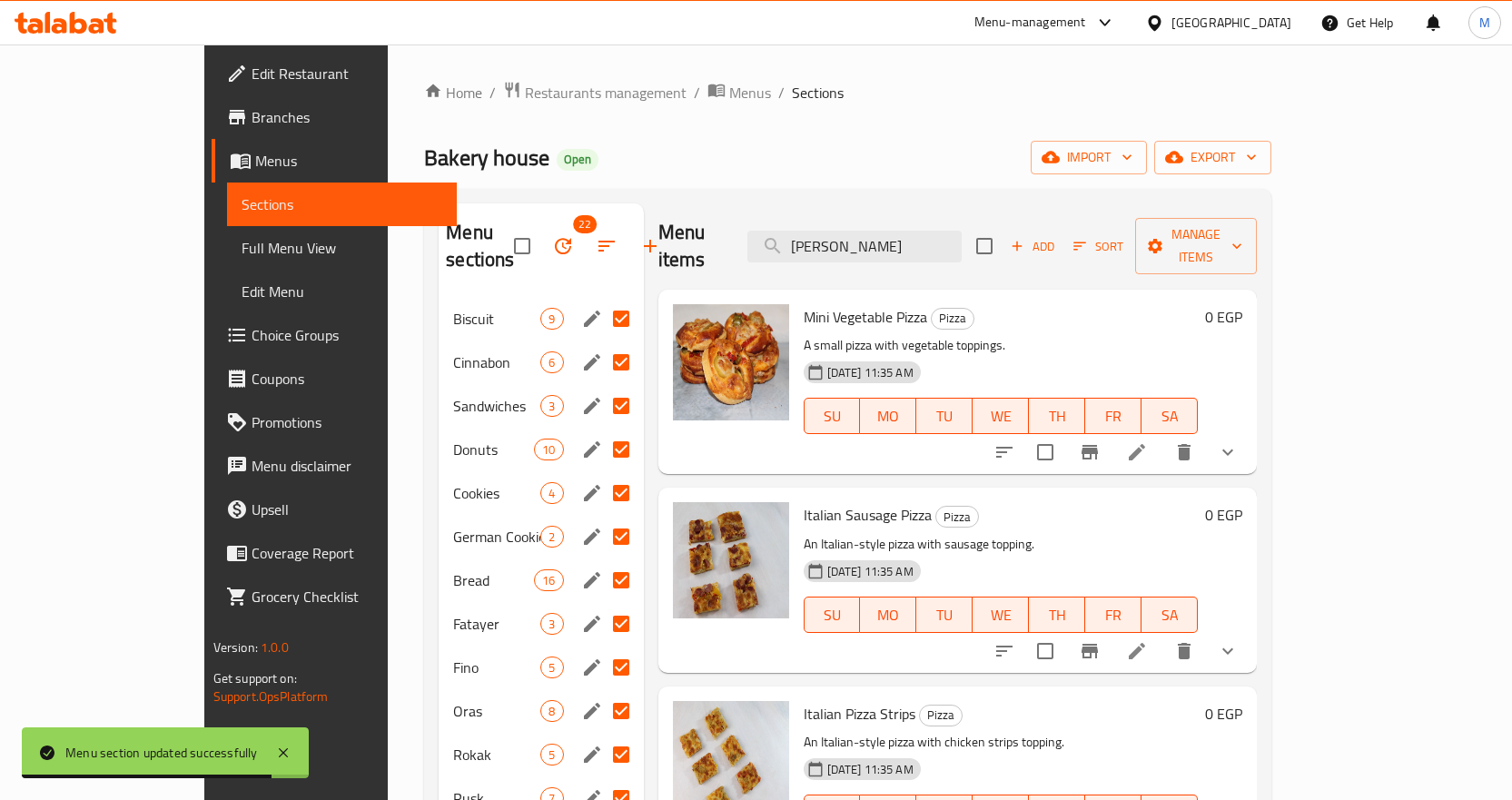
click at [732, 148] on div "Bakery house Open import export" at bounding box center [848, 157] width 848 height 34
click at [552, 236] on icon "button" at bounding box center [563, 247] width 22 height 22
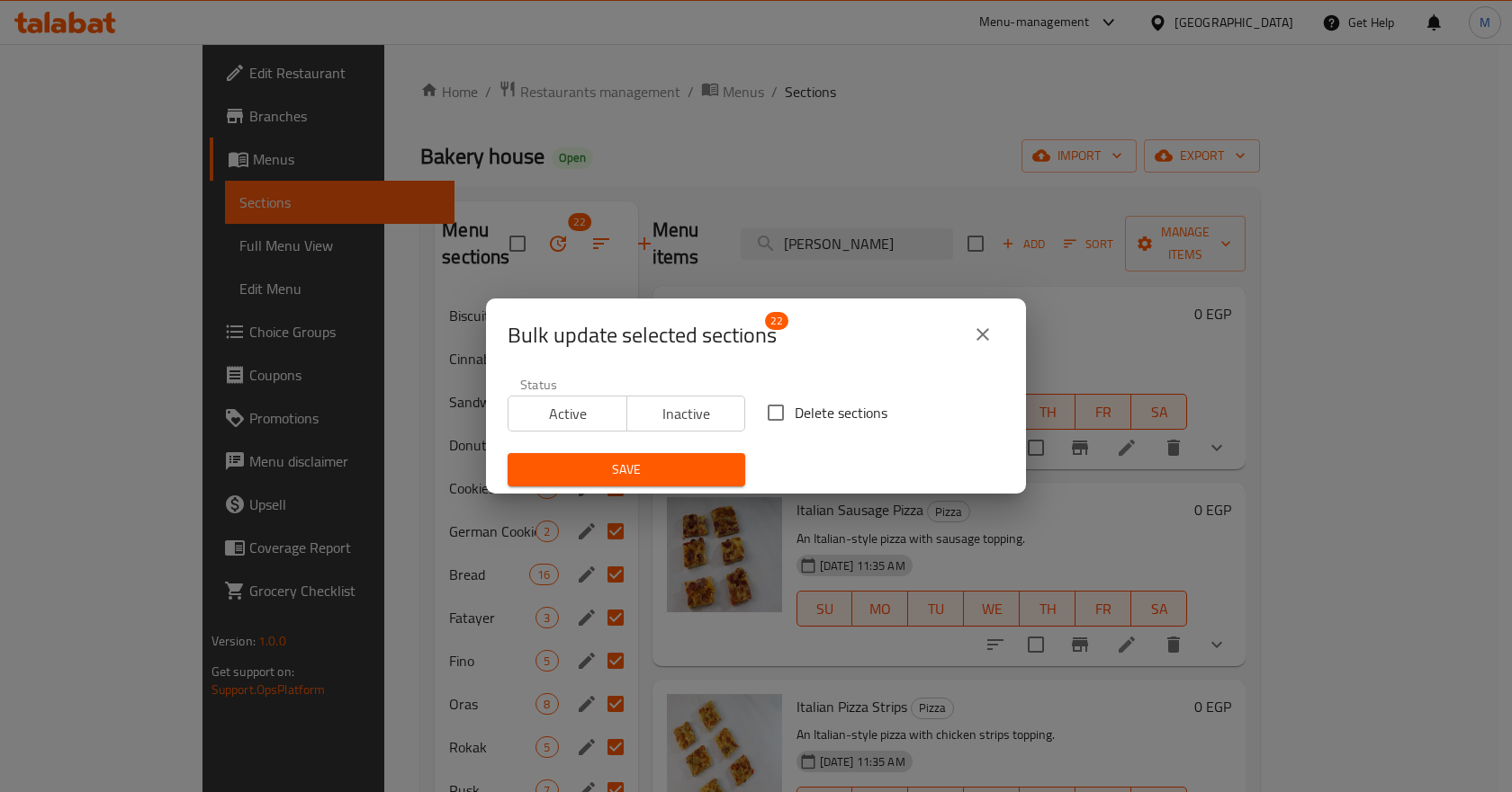
click at [986, 332] on icon "close" at bounding box center [983, 334] width 13 height 13
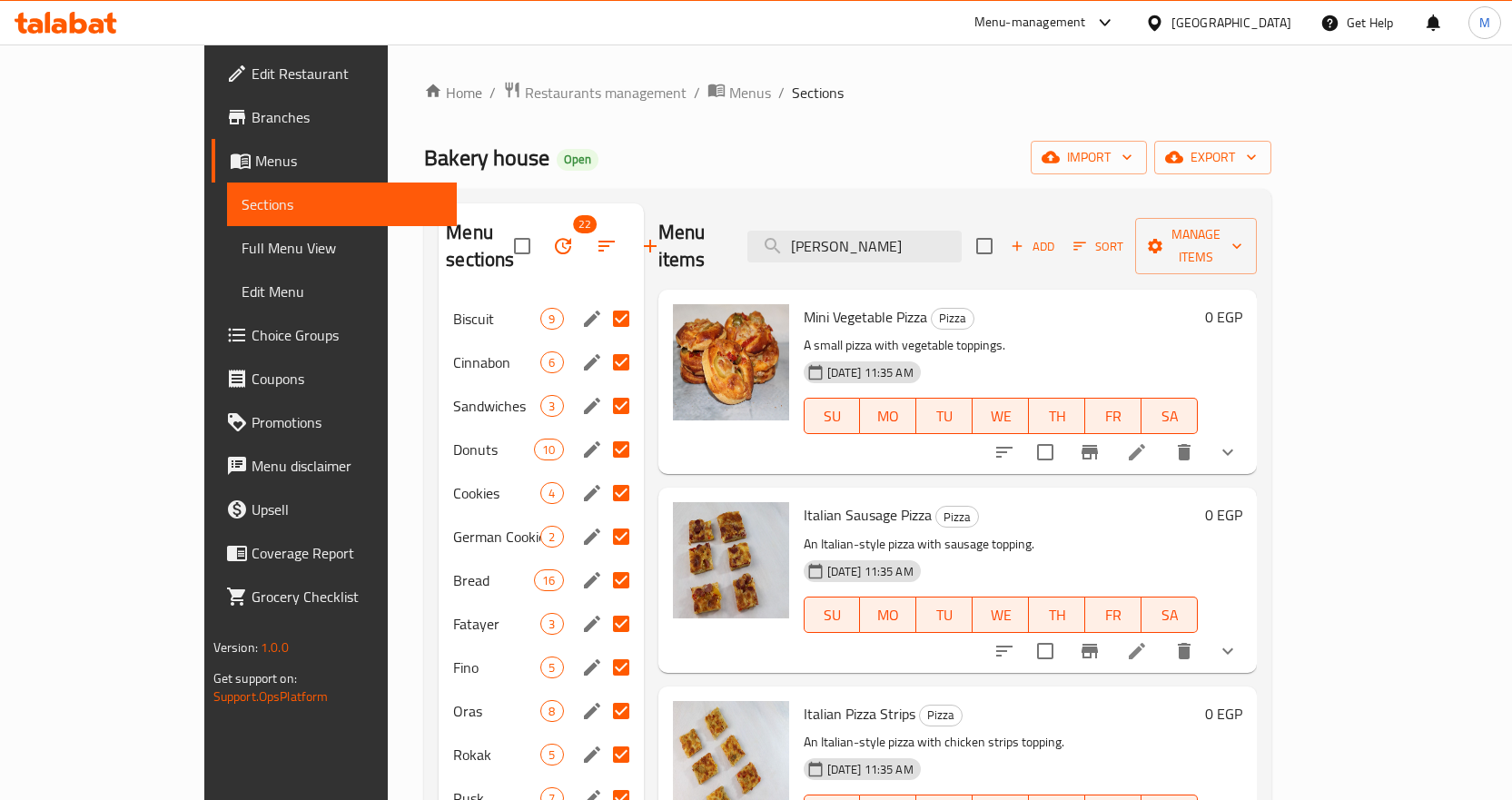
click at [851, 174] on div "Home / Restaurants management / Menus / Sections Bakery house Open import expor…" at bounding box center [848, 788] width 848 height 1415
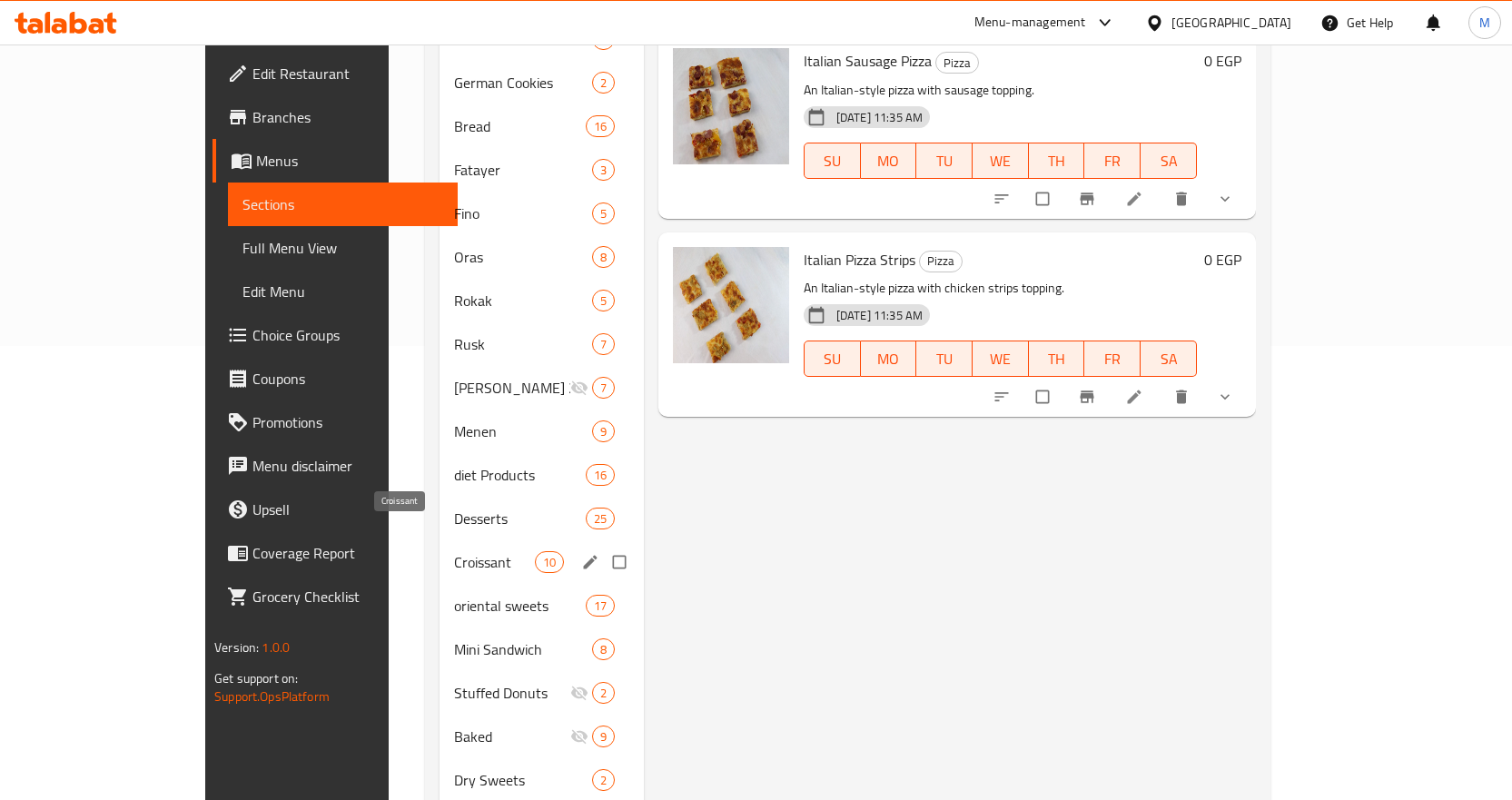
scroll to position [705, 0]
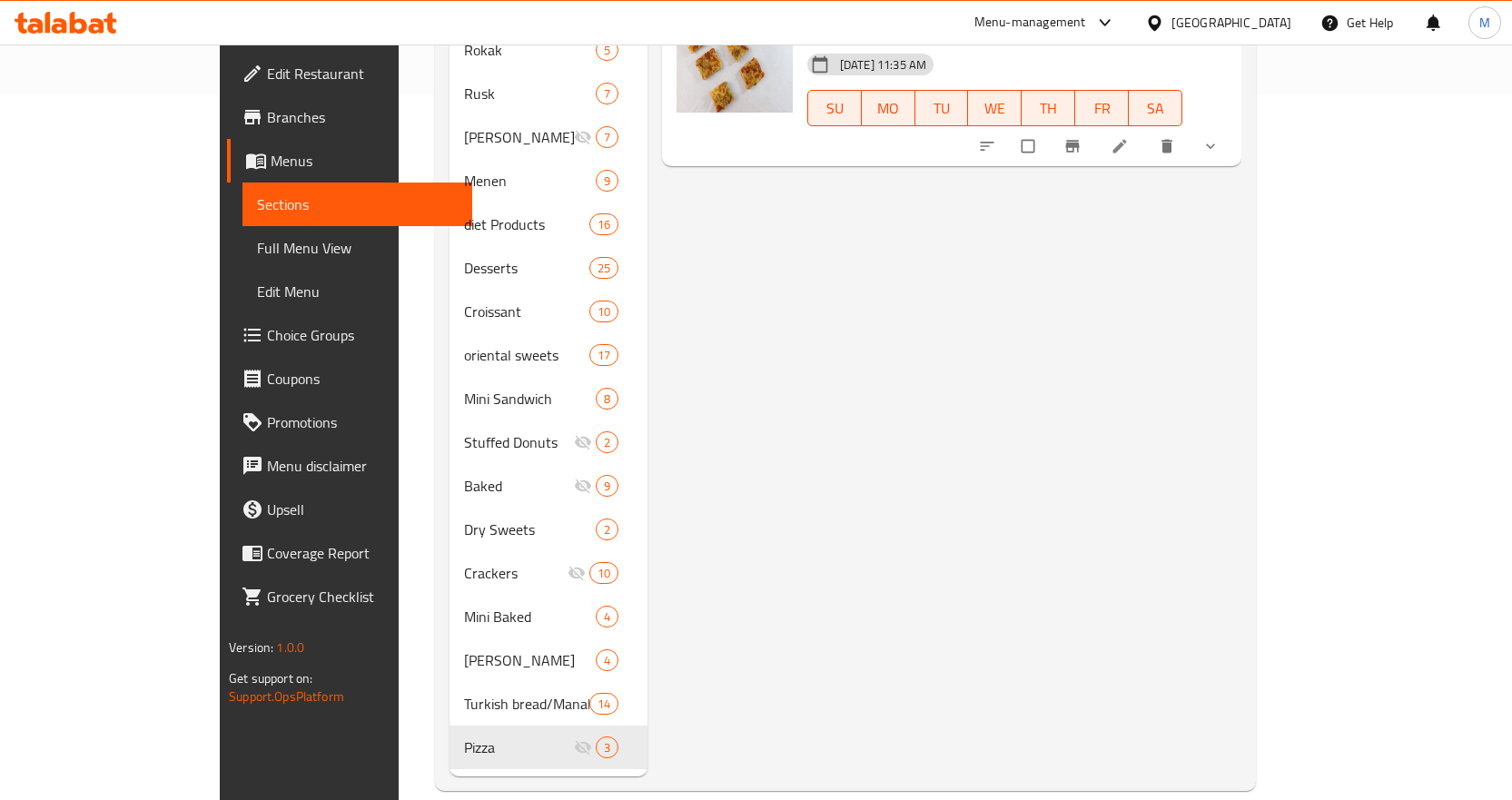
click at [945, 453] on div "Menu items Add Sort Manage items Mini Vegetable Pizza Pizza A small pizza with …" at bounding box center [944, 137] width 594 height 1278
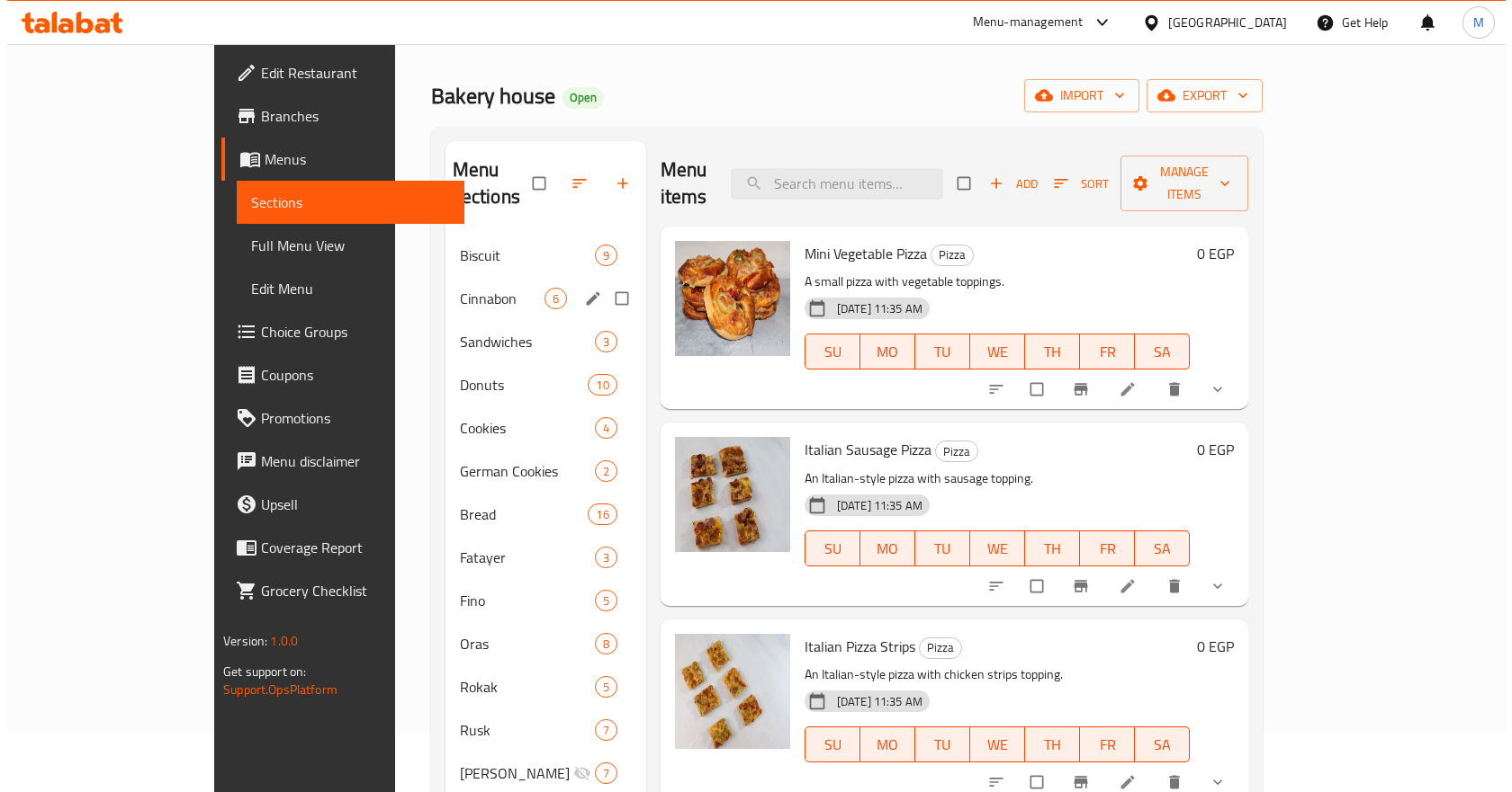
scroll to position [0, 0]
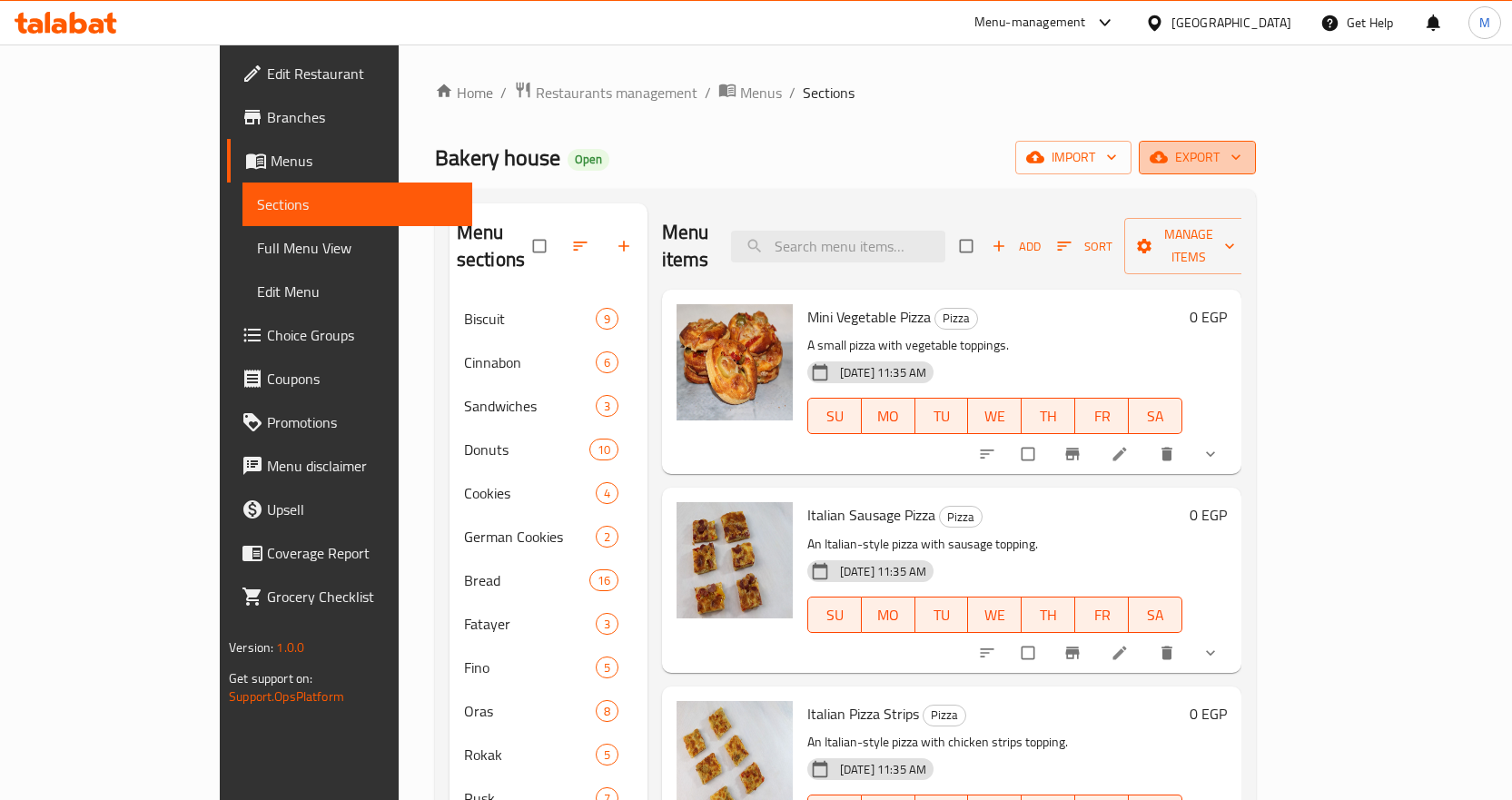
click at [1256, 144] on button "export" at bounding box center [1196, 157] width 117 height 34
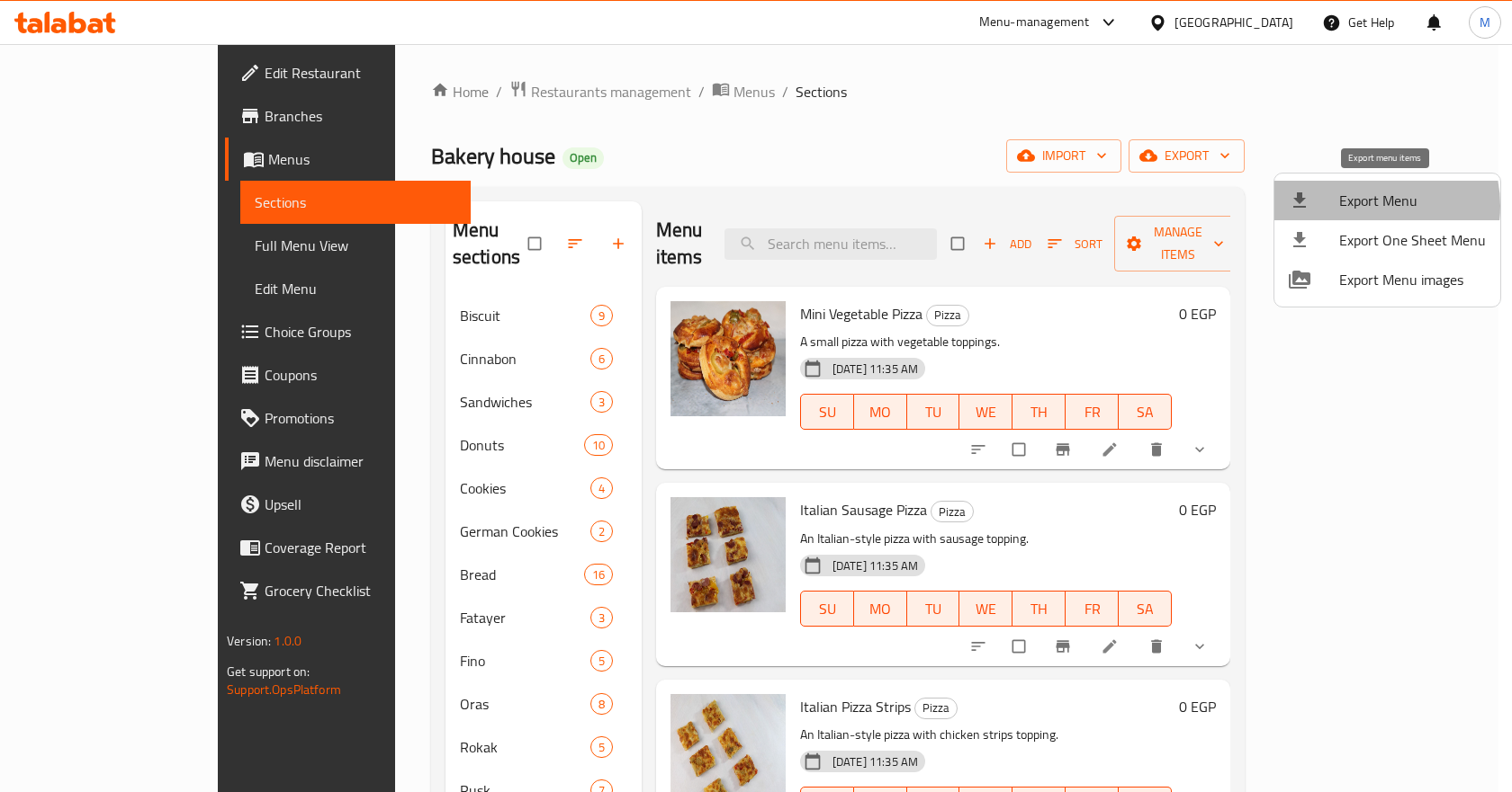
click at [1364, 206] on span "Export Menu" at bounding box center [1412, 201] width 147 height 22
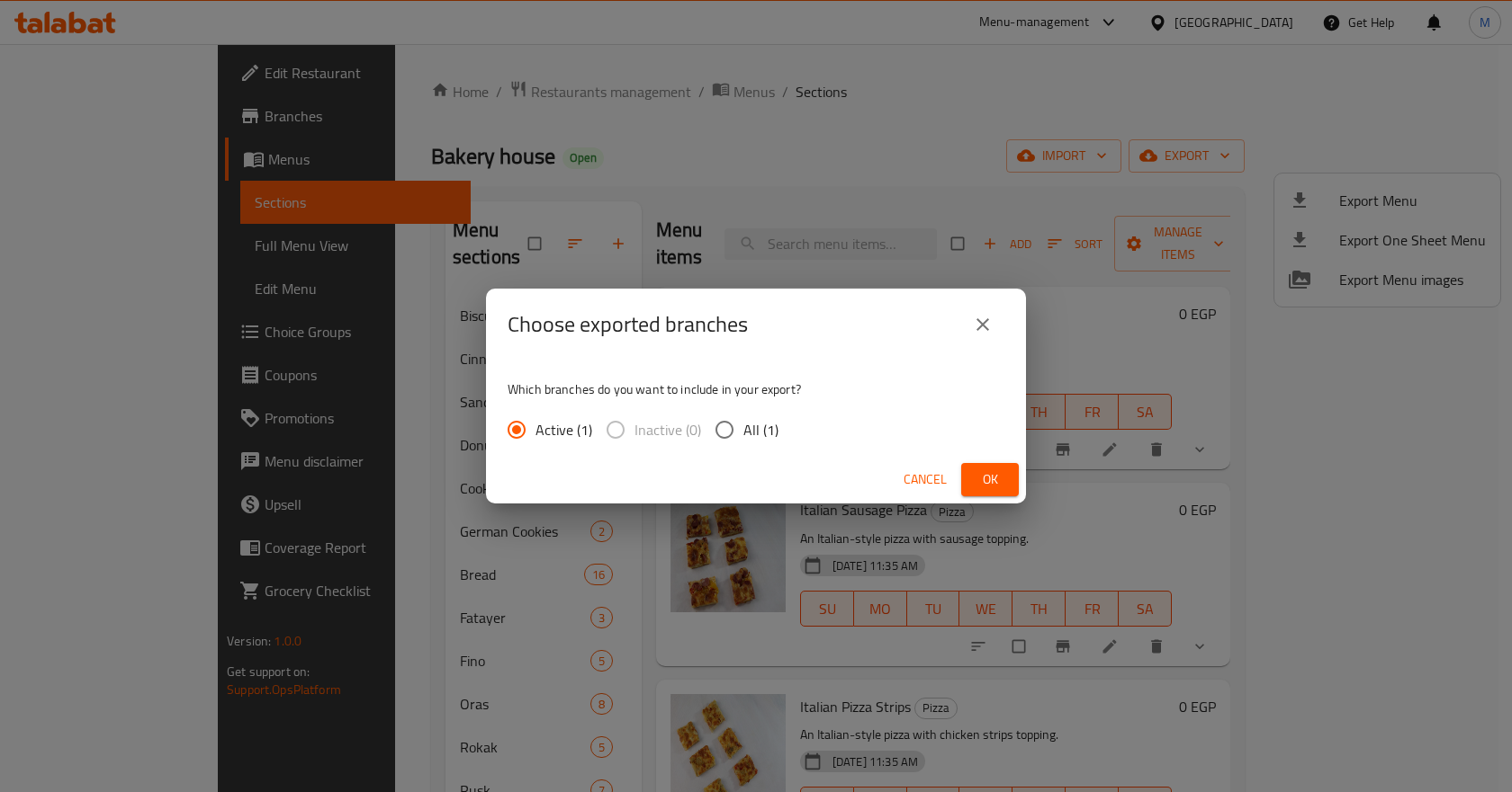
click at [757, 426] on span "All (1)" at bounding box center [761, 430] width 35 height 22
click at [743, 426] on input "All (1)" at bounding box center [724, 429] width 37 height 37
radio input "true"
click at [999, 477] on span "Ok" at bounding box center [990, 479] width 29 height 23
